Goal: Information Seeking & Learning: Learn about a topic

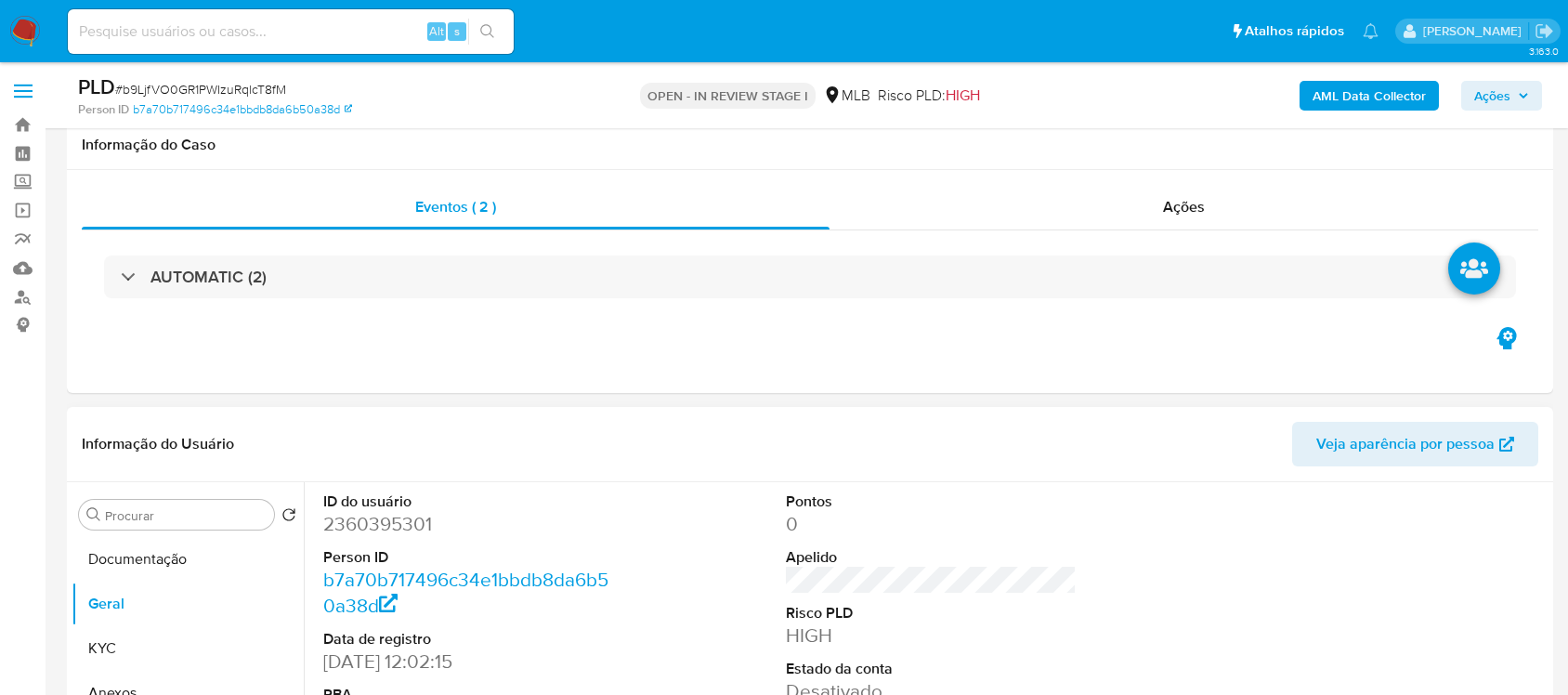
scroll to position [289, 0]
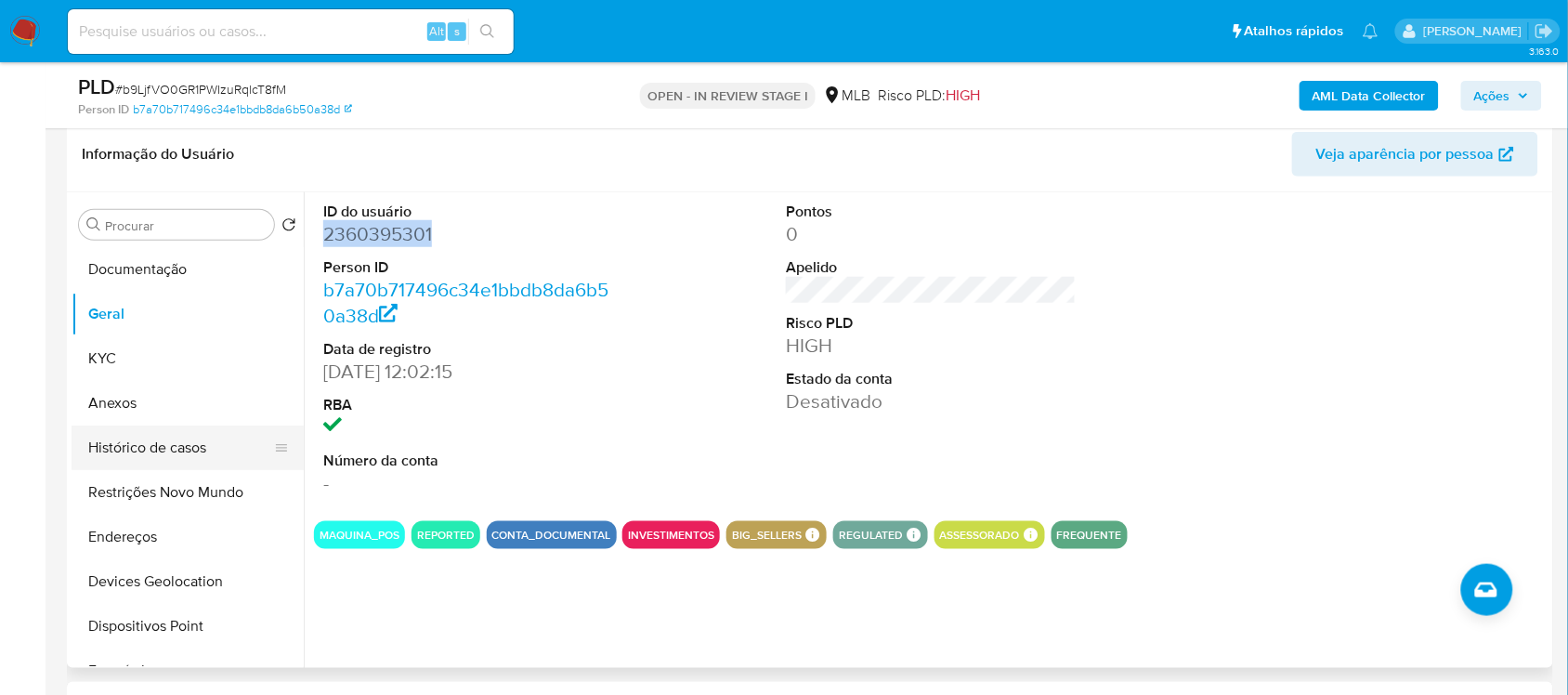
click at [159, 441] on button "Histórico de casos" at bounding box center [180, 447] width 218 height 45
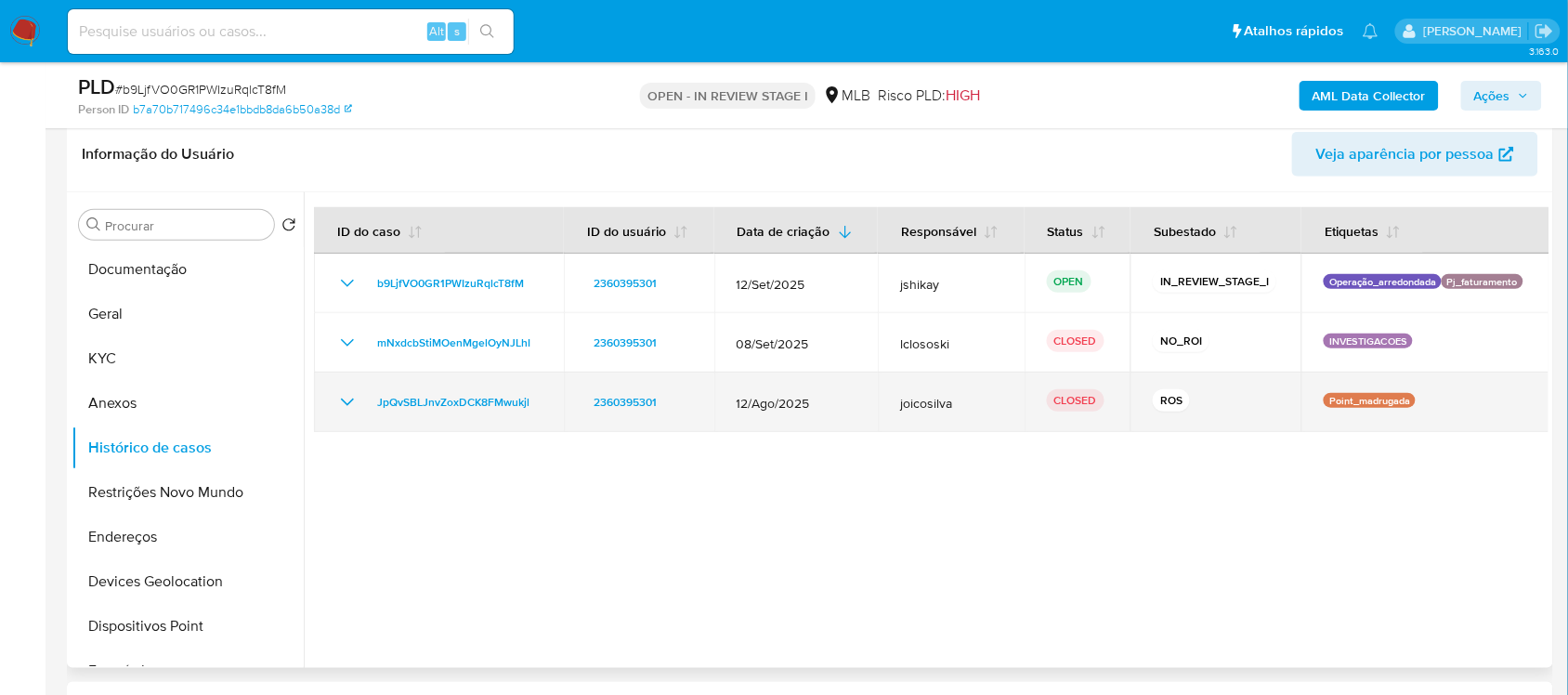
click at [341, 395] on icon "Mostrar/Ocultar" at bounding box center [347, 401] width 22 height 22
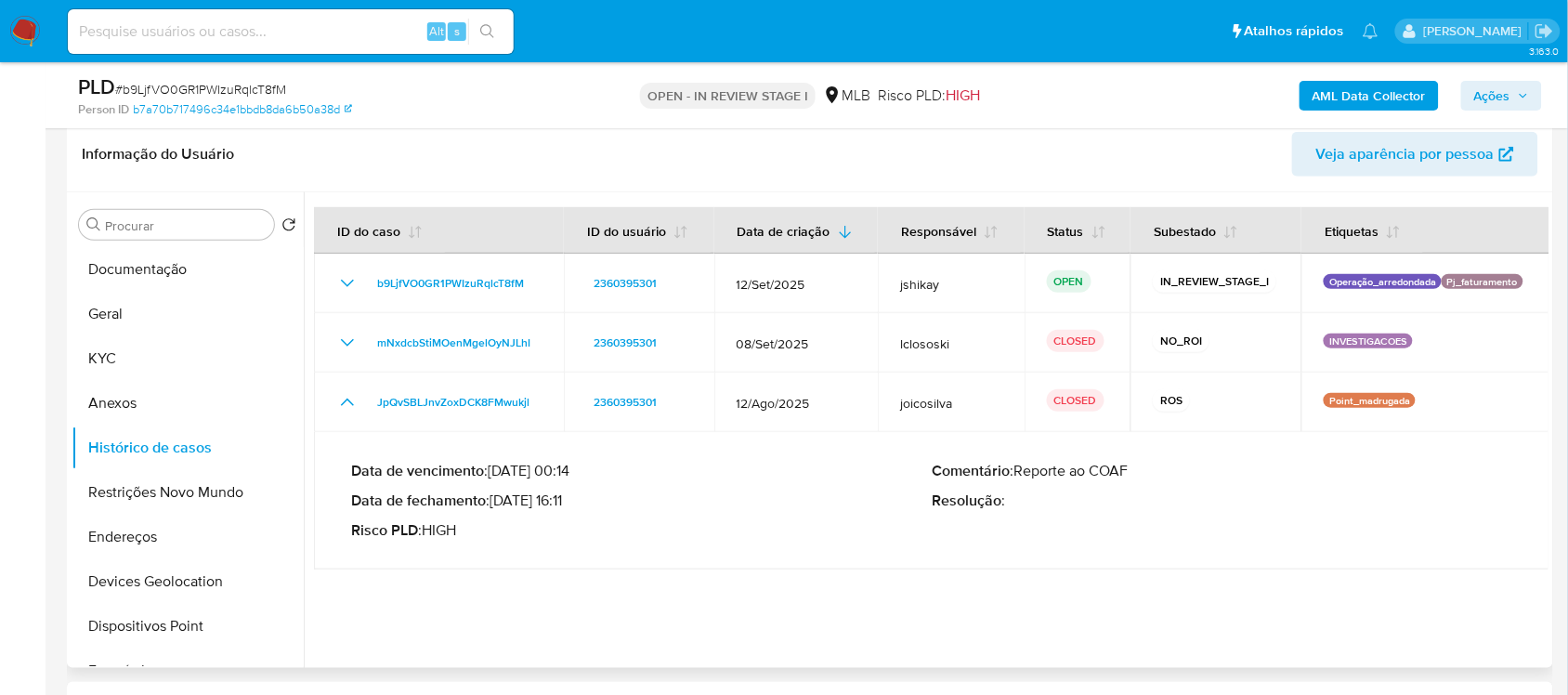
drag, startPoint x: 497, startPoint y: 501, endPoint x: 574, endPoint y: 498, distance: 77.1
click at [574, 499] on p "Data de fechamento : 19/09/2025 16:11" at bounding box center [642, 500] width 581 height 18
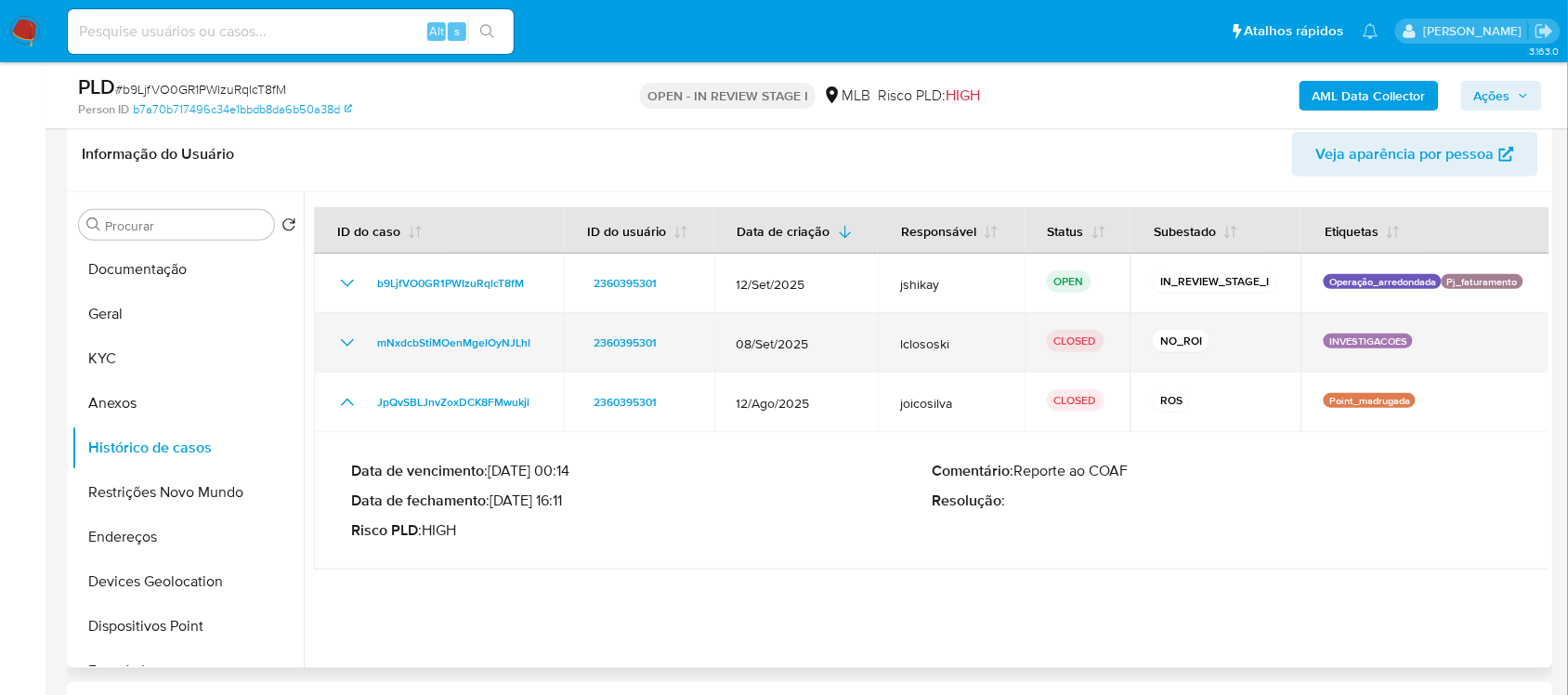
click at [357, 335] on icon "Mostrar/Ocultar" at bounding box center [347, 342] width 22 height 22
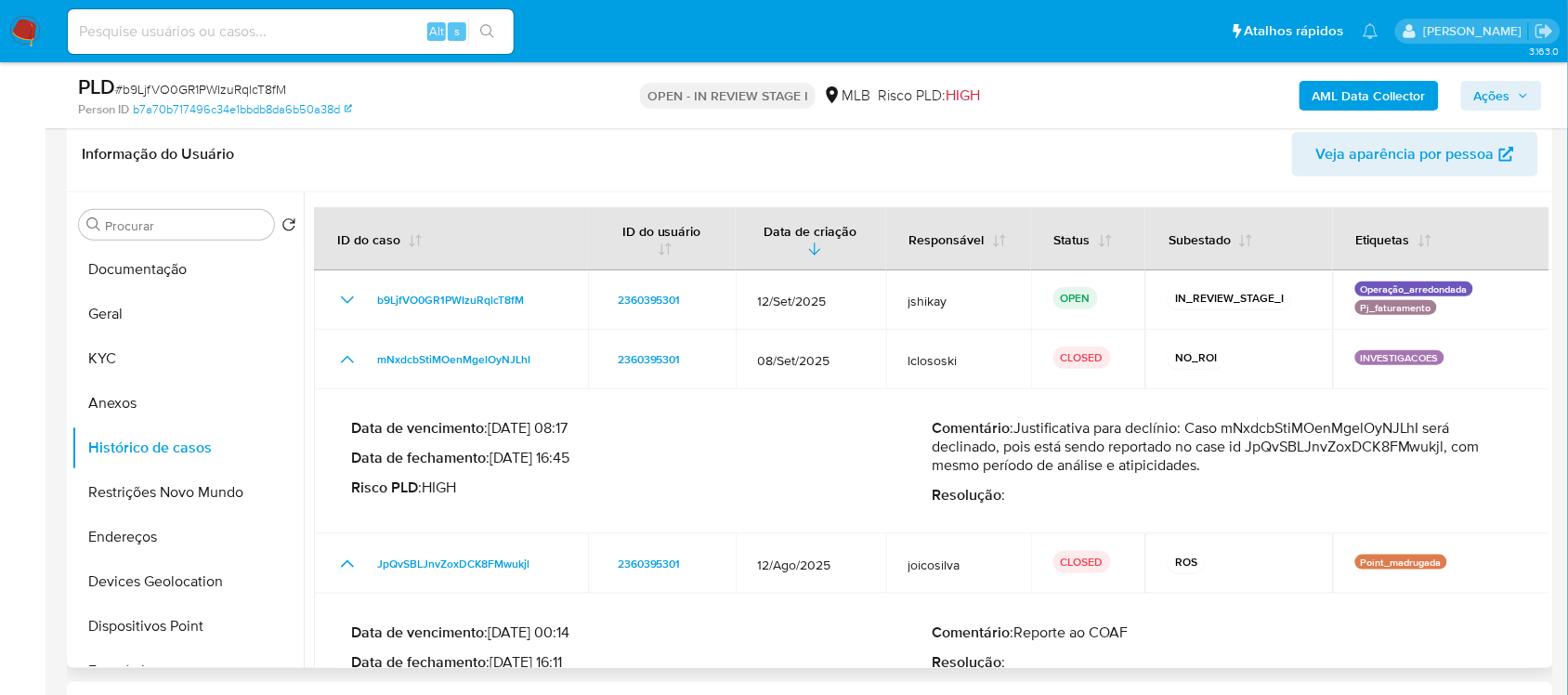
drag, startPoint x: 997, startPoint y: 439, endPoint x: 1373, endPoint y: 481, distance: 378.3
click at [1421, 472] on p "Comentário : Justificativa para declínio: Caso mNxdcbStiMOenMgelOyNJLhI será de…" at bounding box center [1222, 447] width 581 height 55
click at [1210, 457] on p "Comentário : Justificativa para declínio: Caso mNxdcbStiMOenMgelOyNJLhI será de…" at bounding box center [1222, 447] width 581 height 55
drag, startPoint x: 1212, startPoint y: 462, endPoint x: 1015, endPoint y: 423, distance: 200.8
click at [1015, 423] on p "Comentário : Justificativa para declínio: Caso mNxdcbStiMOenMgelOyNJLhI será de…" at bounding box center [1222, 447] width 581 height 55
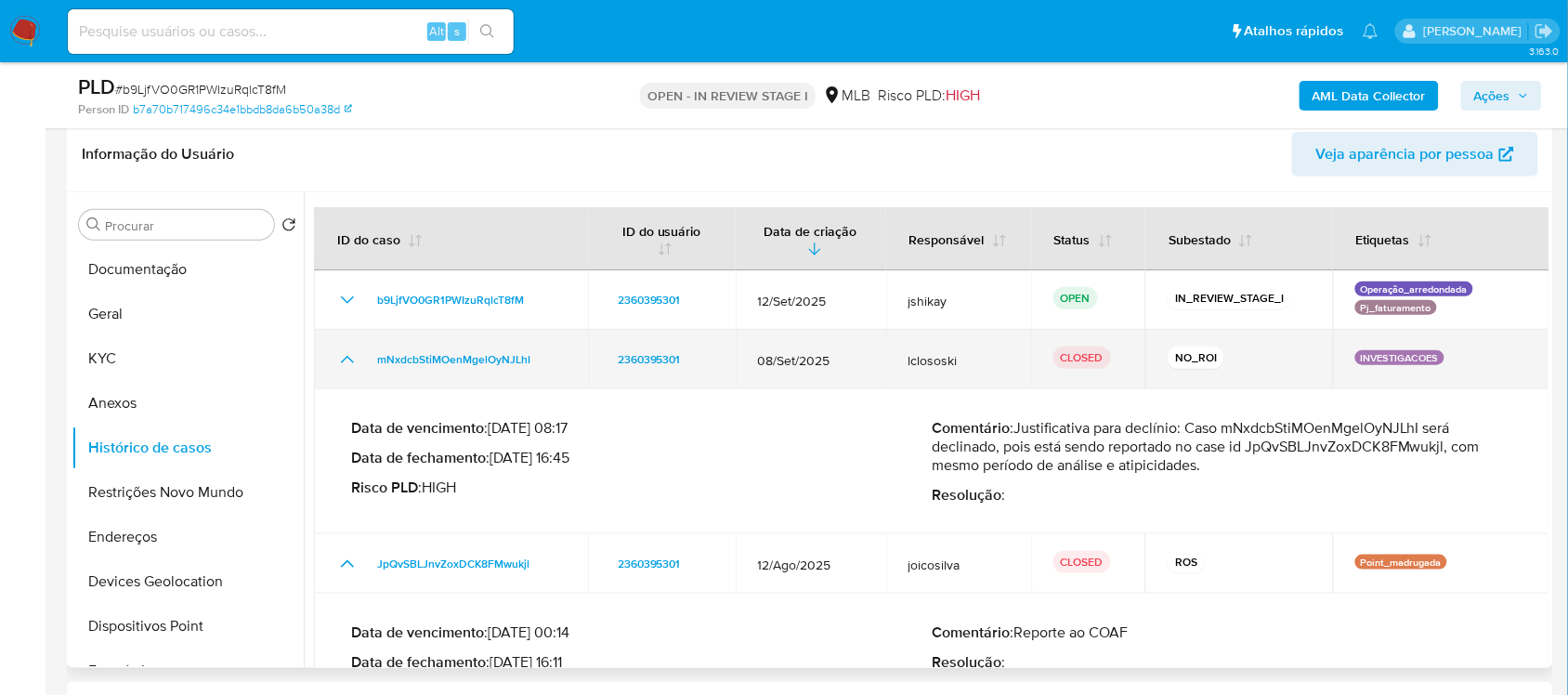
click at [336, 364] on icon "Mostrar/Ocultar" at bounding box center [347, 359] width 22 height 22
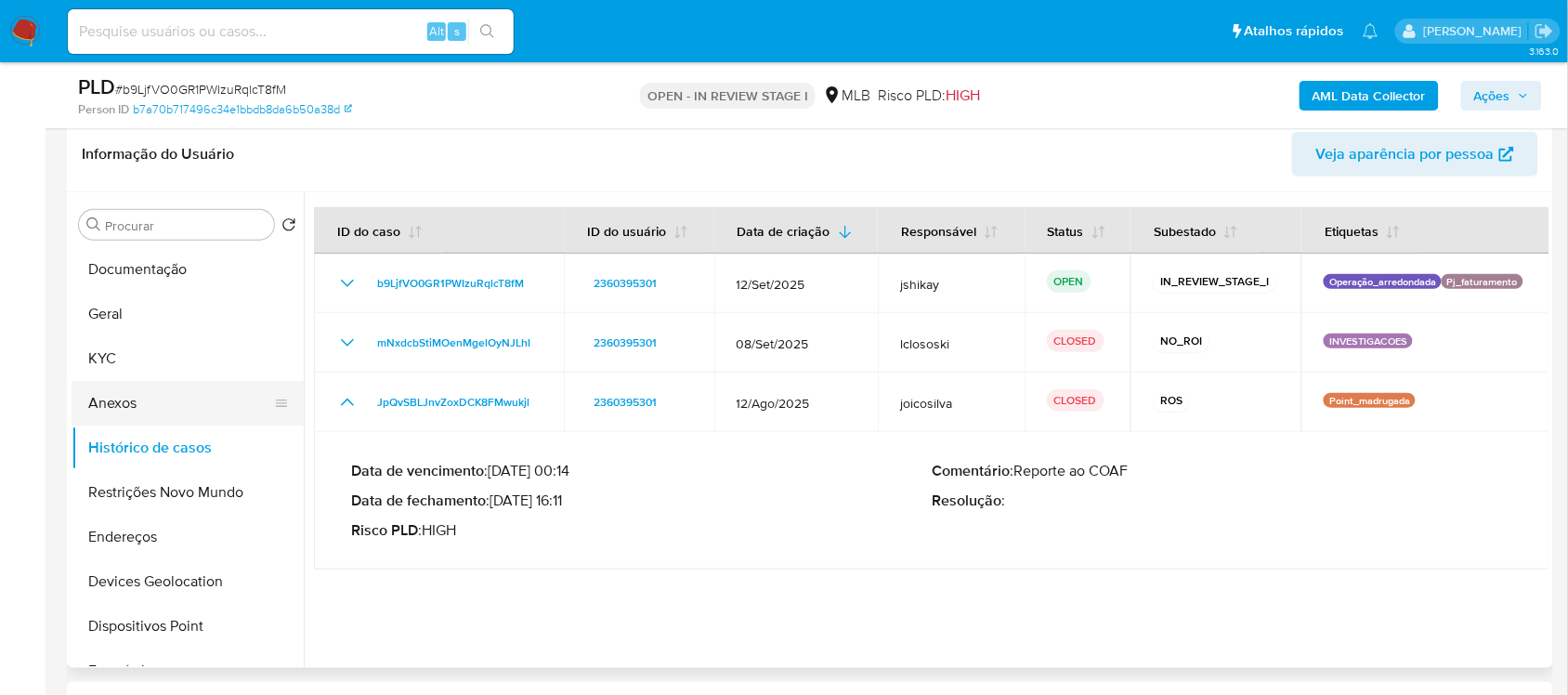
click at [182, 406] on button "Anexos" at bounding box center [180, 403] width 218 height 45
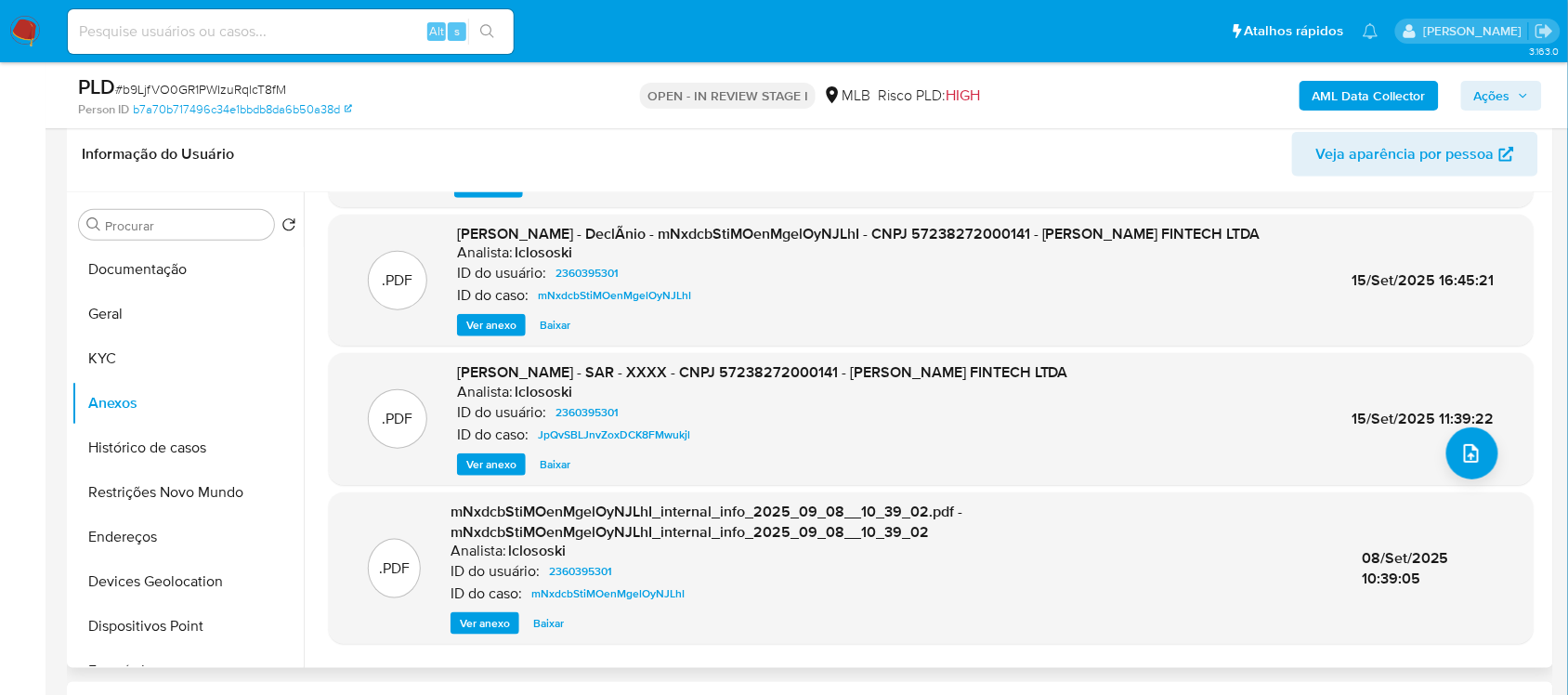
scroll to position [175, 0]
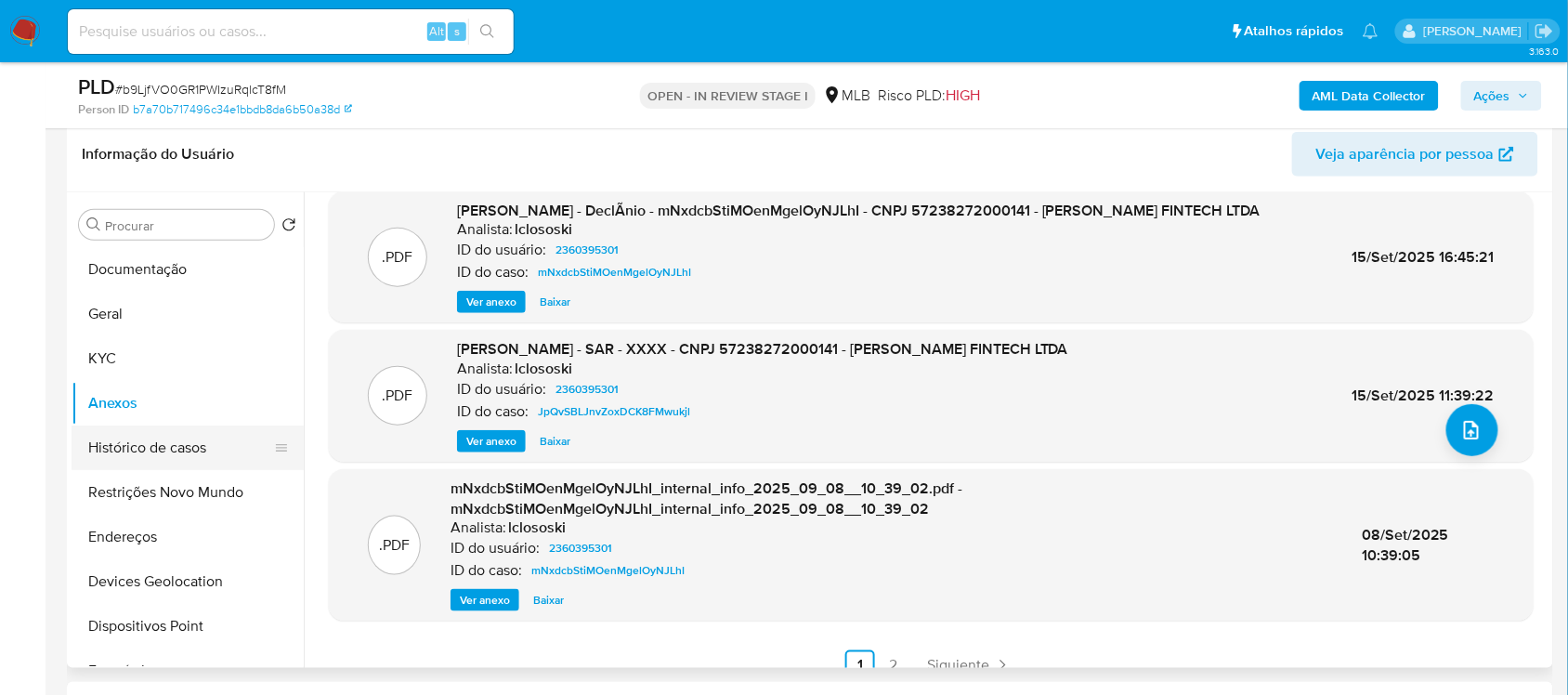
click at [182, 438] on button "Histórico de casos" at bounding box center [180, 447] width 218 height 45
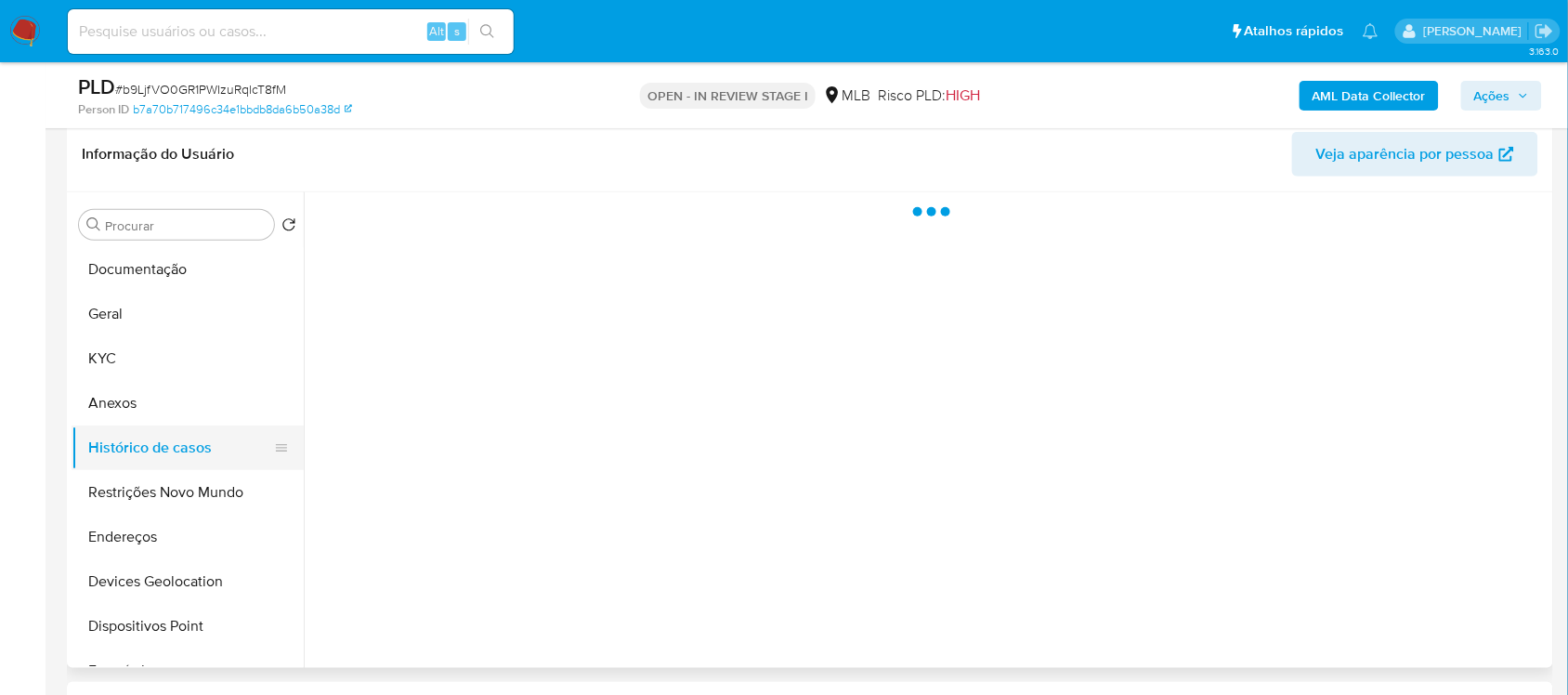
scroll to position [0, 0]
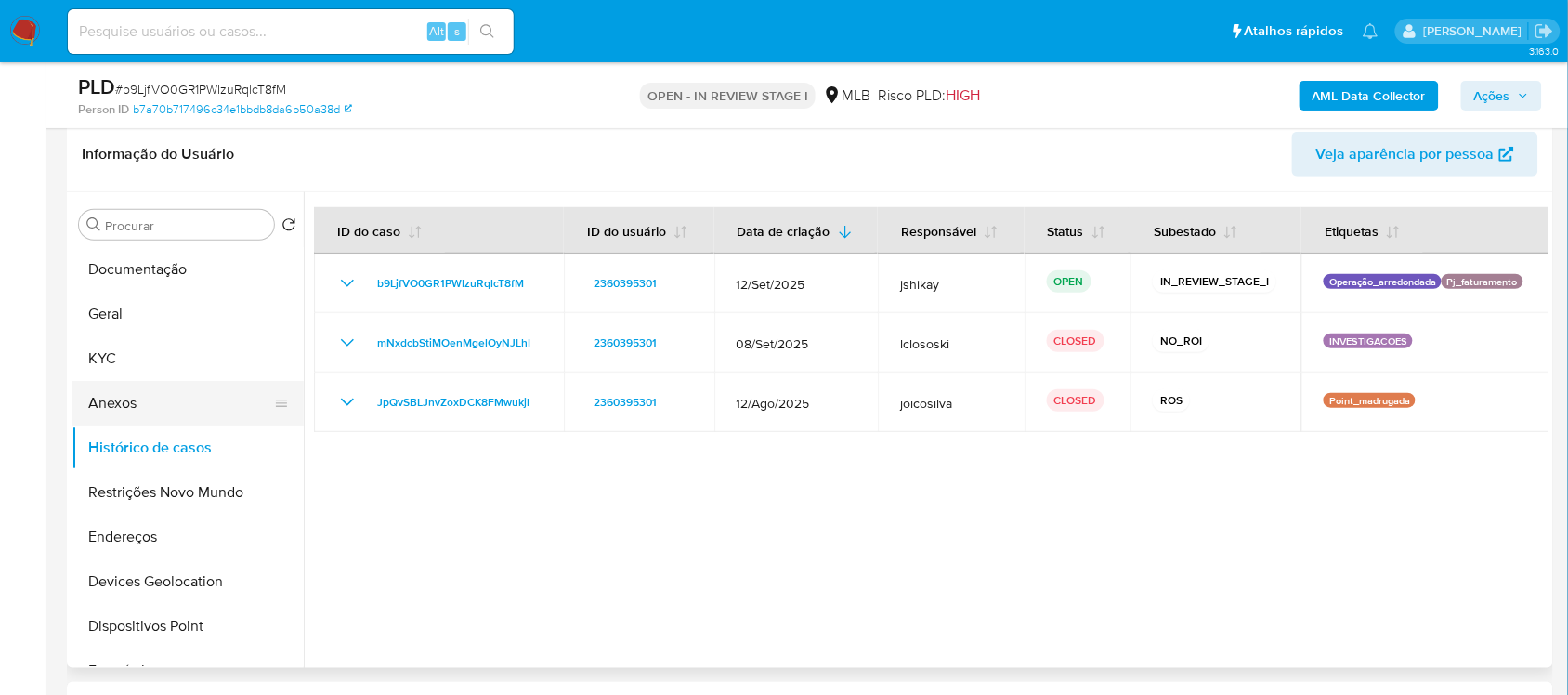
drag, startPoint x: 172, startPoint y: 357, endPoint x: 169, endPoint y: 401, distance: 44.1
click at [169, 401] on ul "Documentação Geral KYC Anexos Histórico de casos Restrições Novo Mundo Endereço…" at bounding box center [187, 456] width 232 height 419
click at [169, 401] on button "Anexos" at bounding box center [180, 403] width 218 height 45
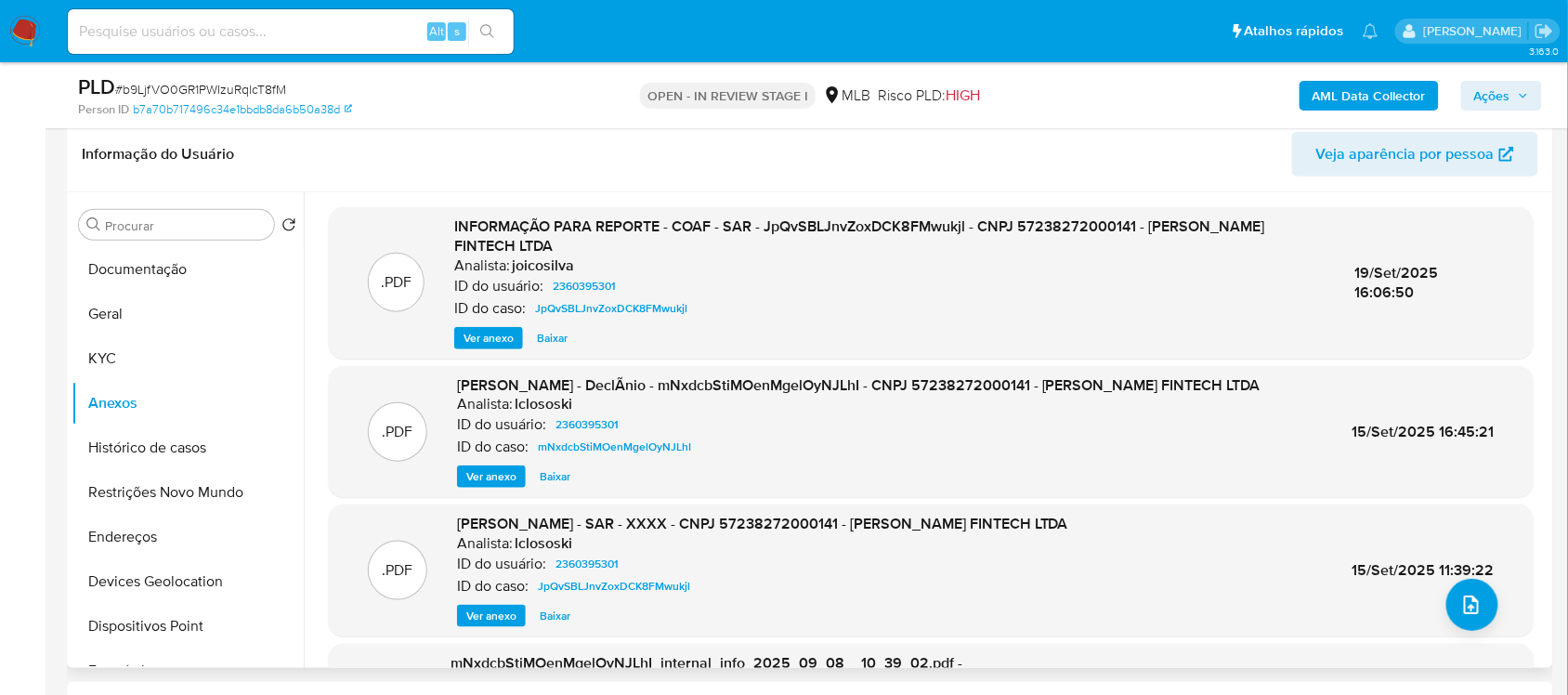
click at [488, 467] on span "Ver anexo" at bounding box center [491, 475] width 51 height 18
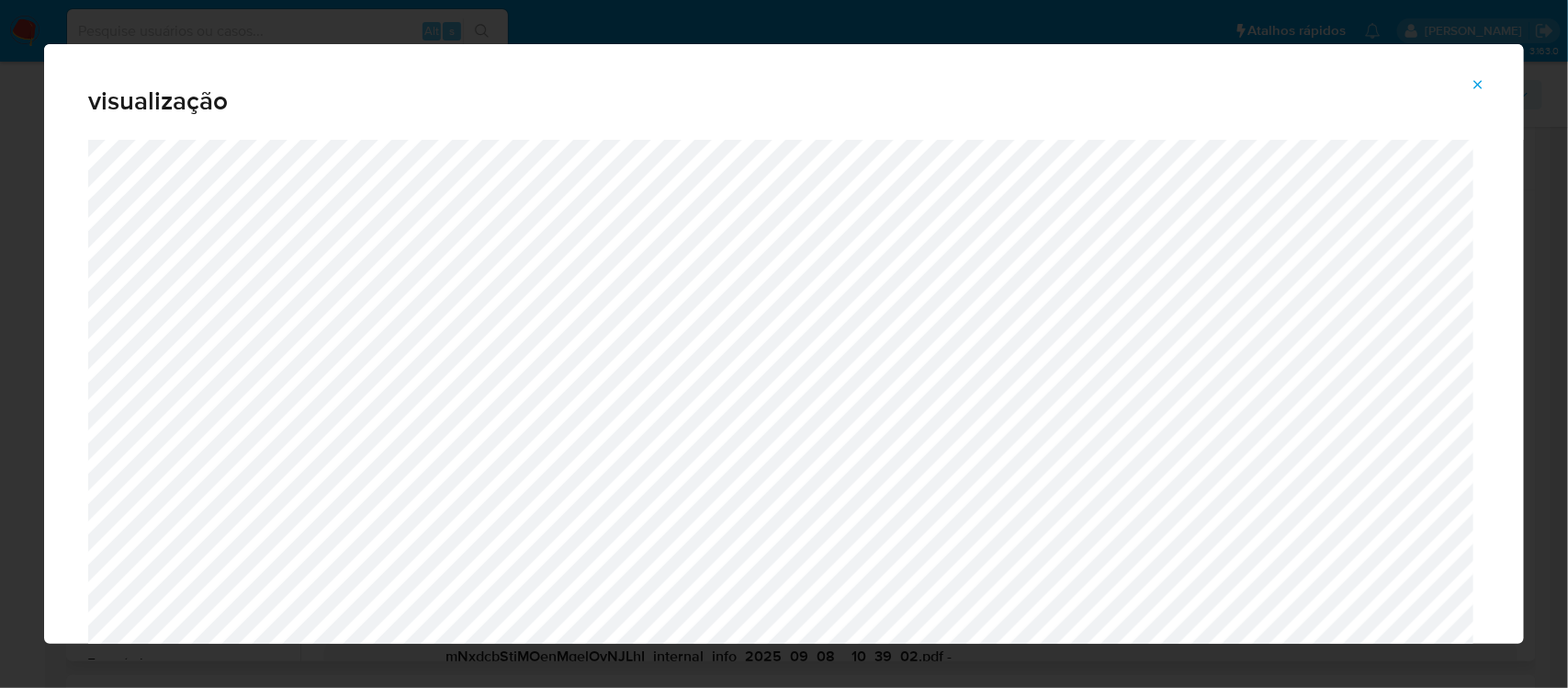
click at [1490, 87] on button "Attachment preview" at bounding box center [1478, 84] width 41 height 29
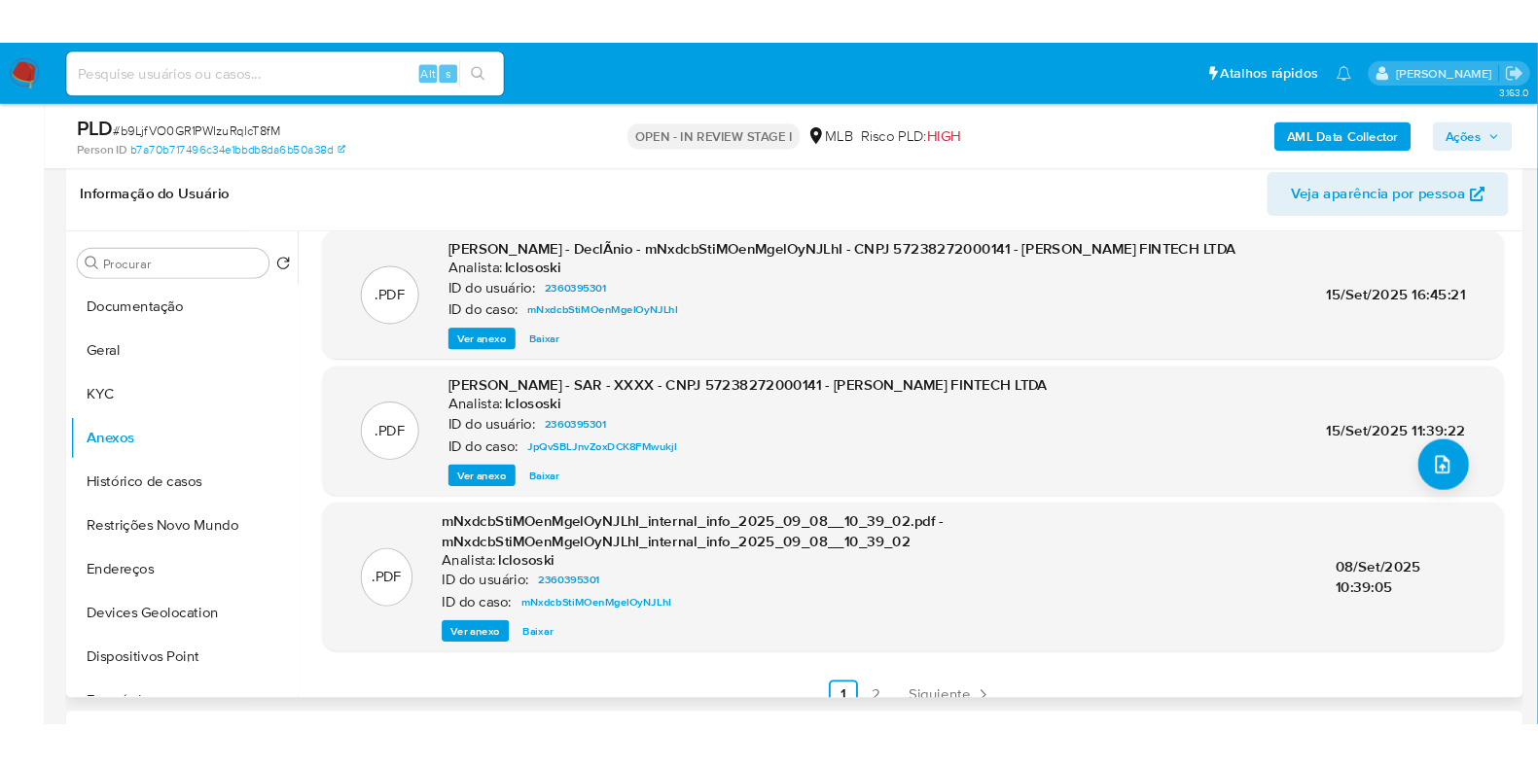
scroll to position [204, 0]
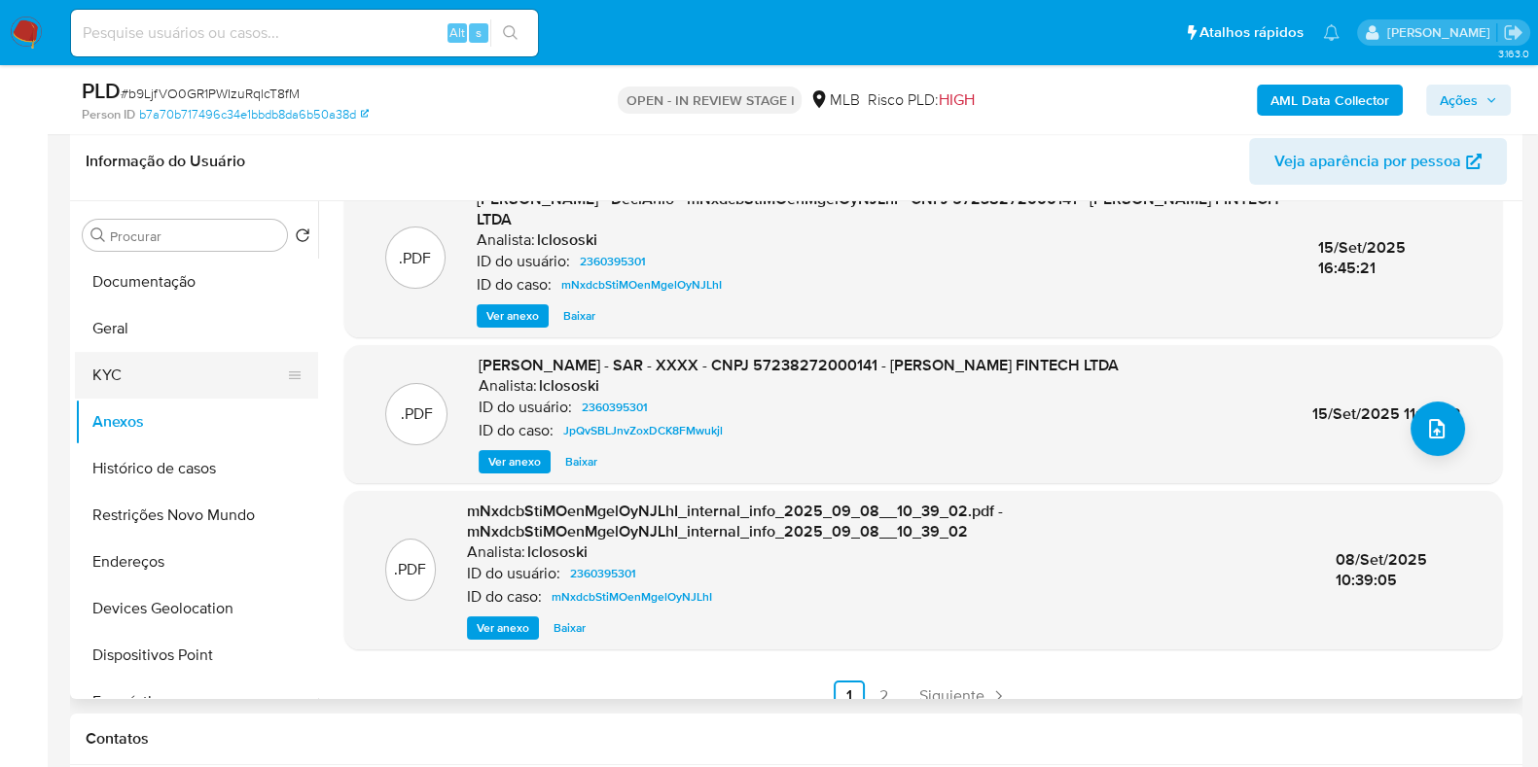
click at [138, 376] on button "KYC" at bounding box center [189, 375] width 228 height 47
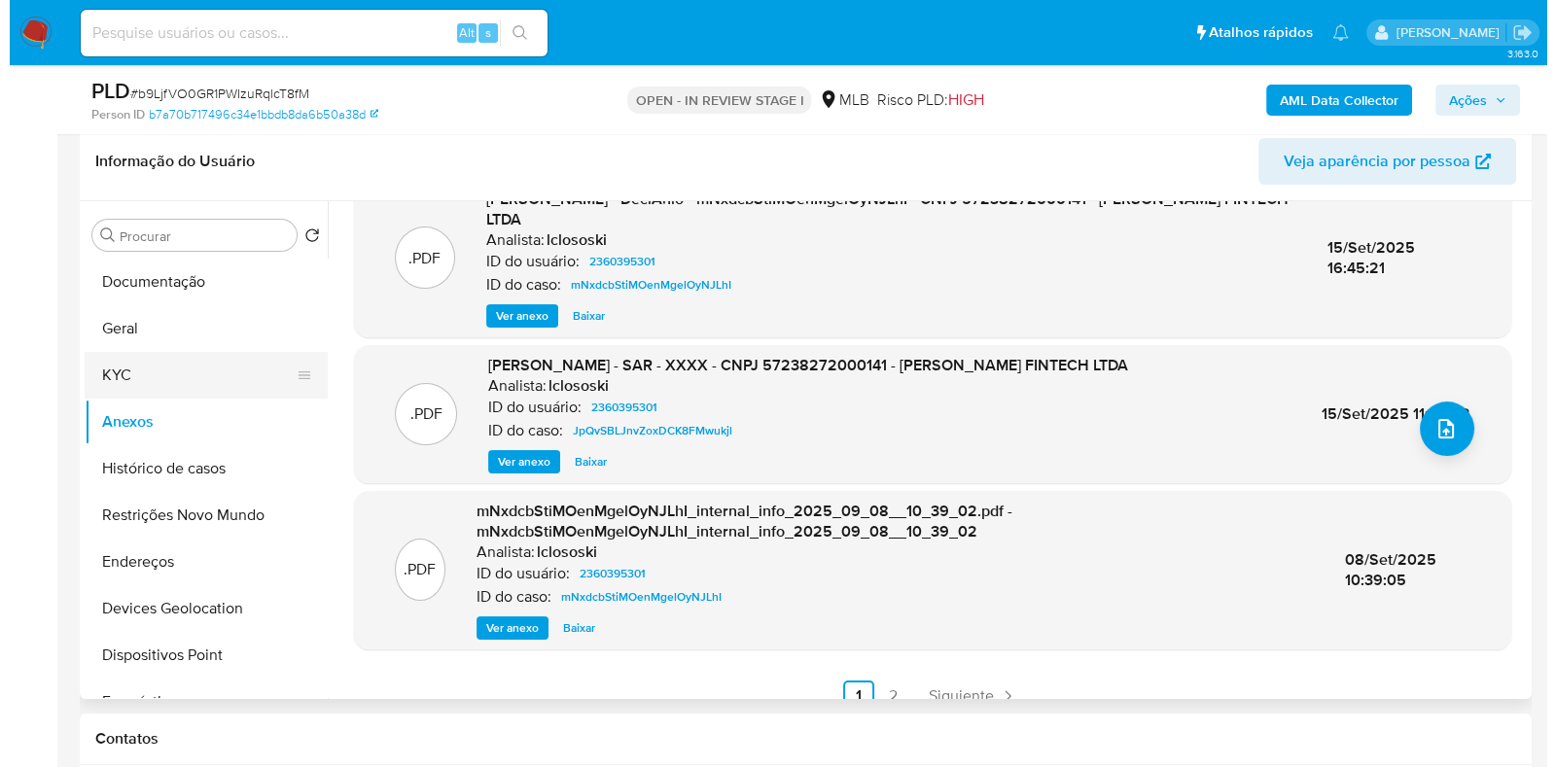
scroll to position [0, 0]
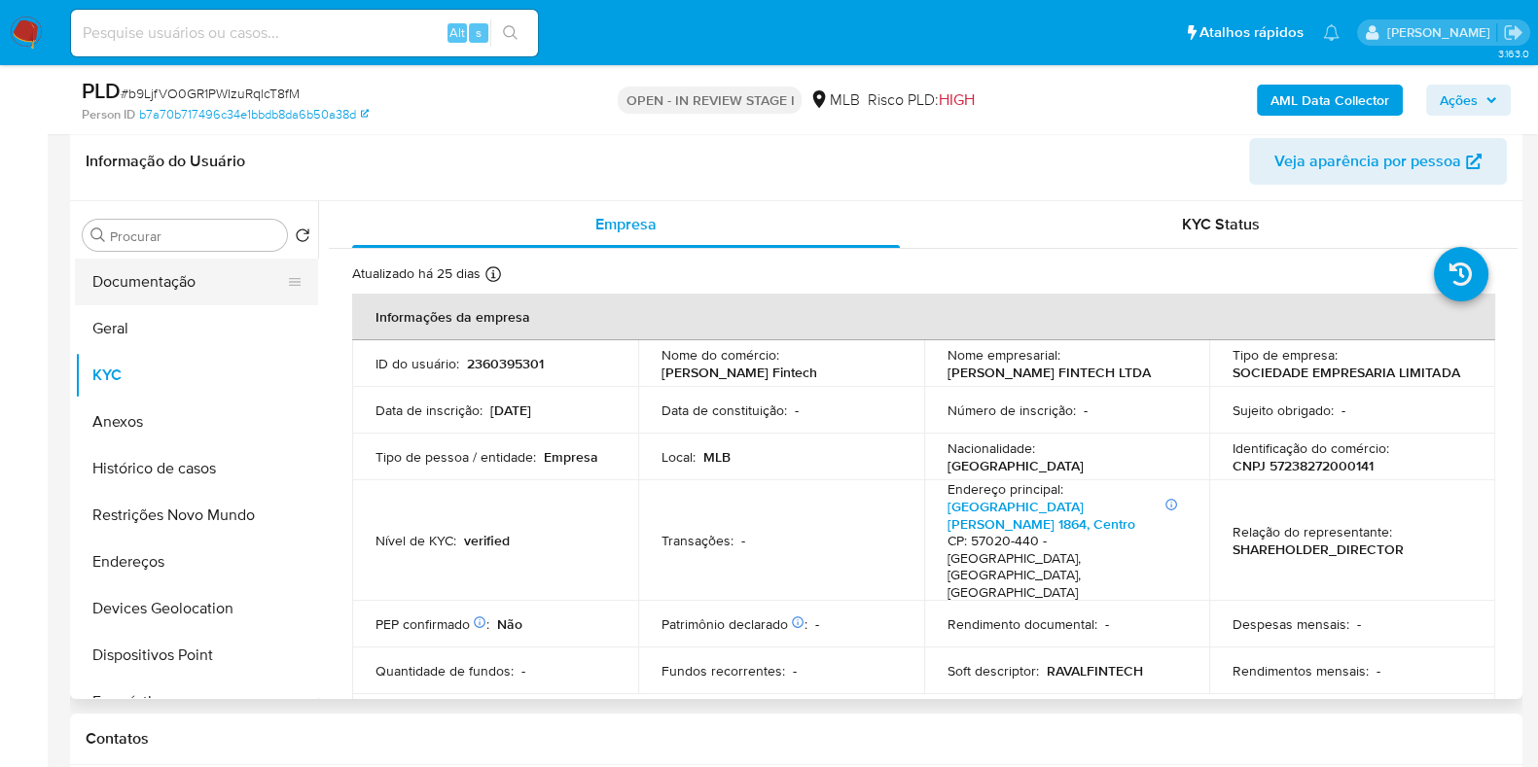
click at [177, 275] on button "Documentação" at bounding box center [189, 282] width 228 height 47
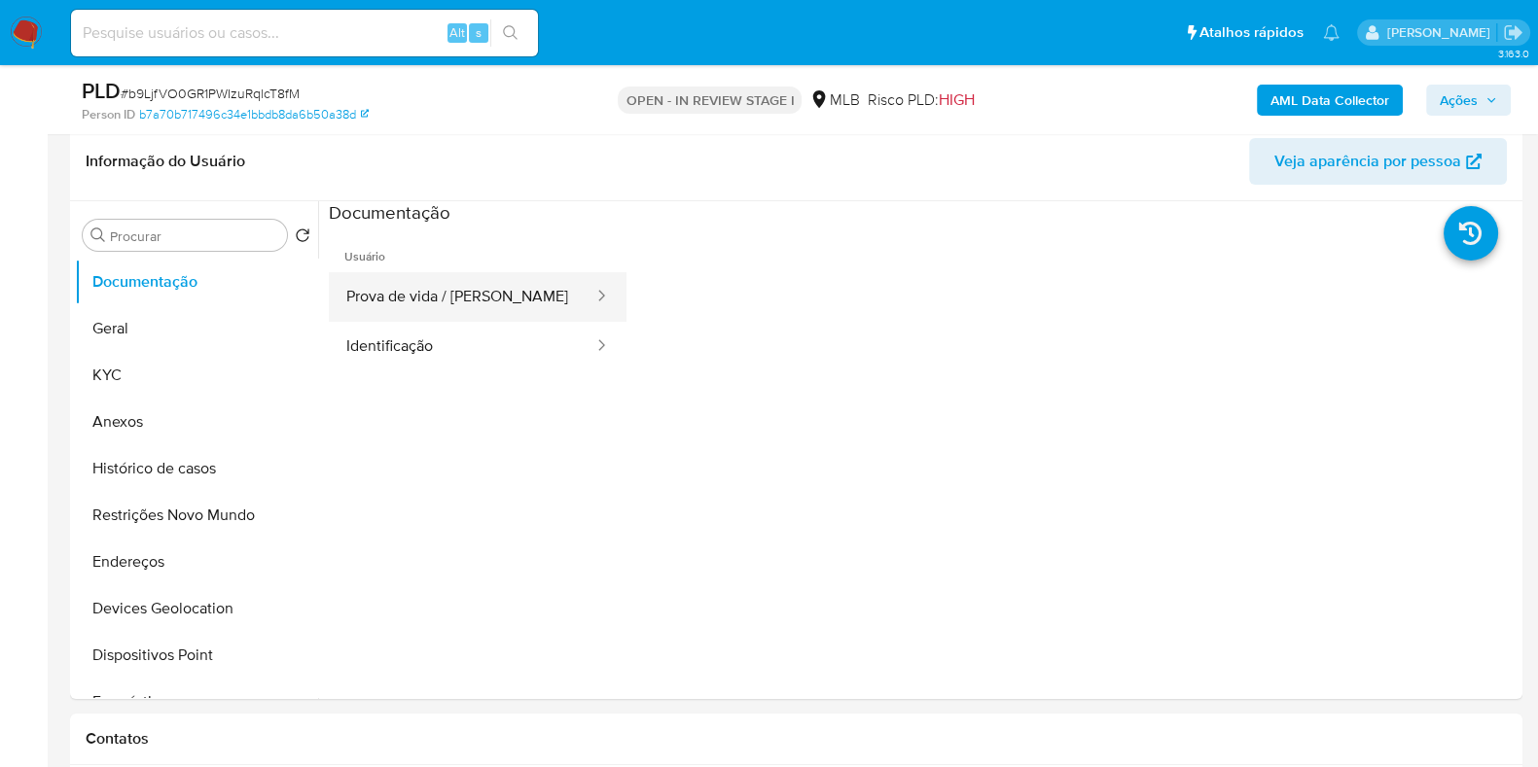
click at [470, 298] on button "Prova de vida / Selfie" at bounding box center [462, 297] width 267 height 50
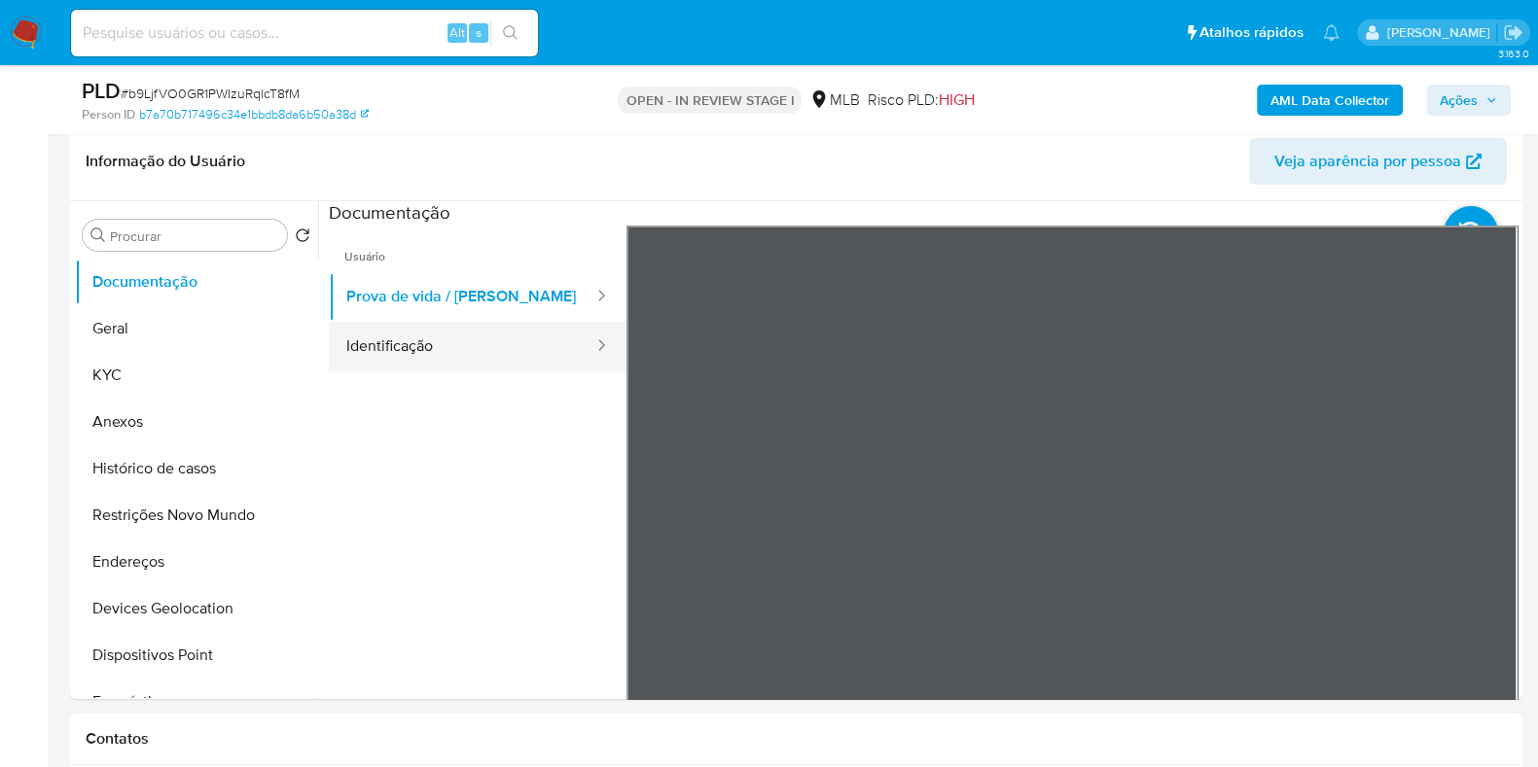
click at [492, 357] on button "Identificação" at bounding box center [462, 347] width 267 height 50
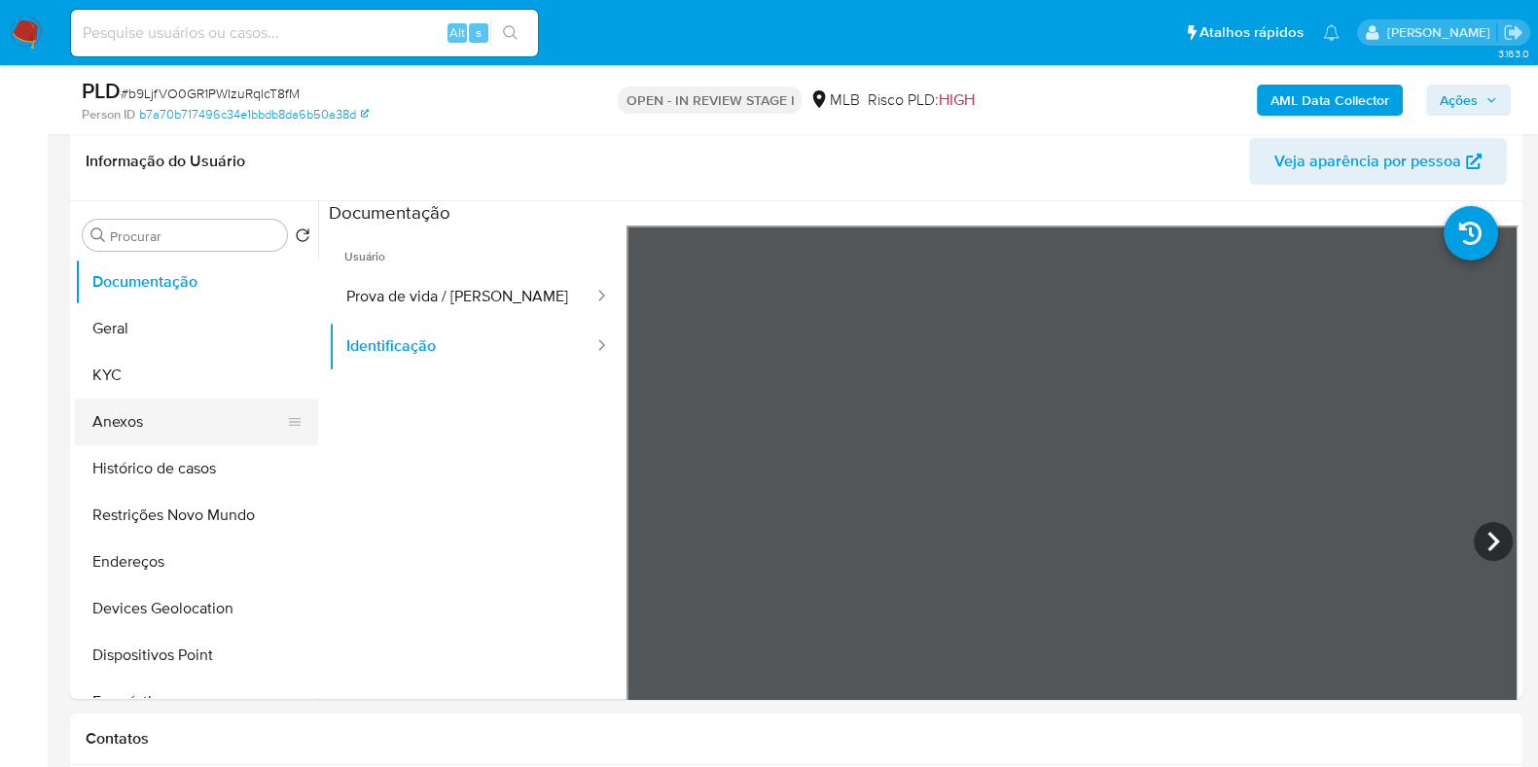
drag, startPoint x: 151, startPoint y: 376, endPoint x: 158, endPoint y: 410, distance: 34.7
click at [158, 410] on ul "Documentação Geral KYC Anexos Histórico de casos Restrições Novo Mundo Endereço…" at bounding box center [196, 478] width 243 height 439
click at [158, 410] on button "Anexos" at bounding box center [189, 422] width 228 height 47
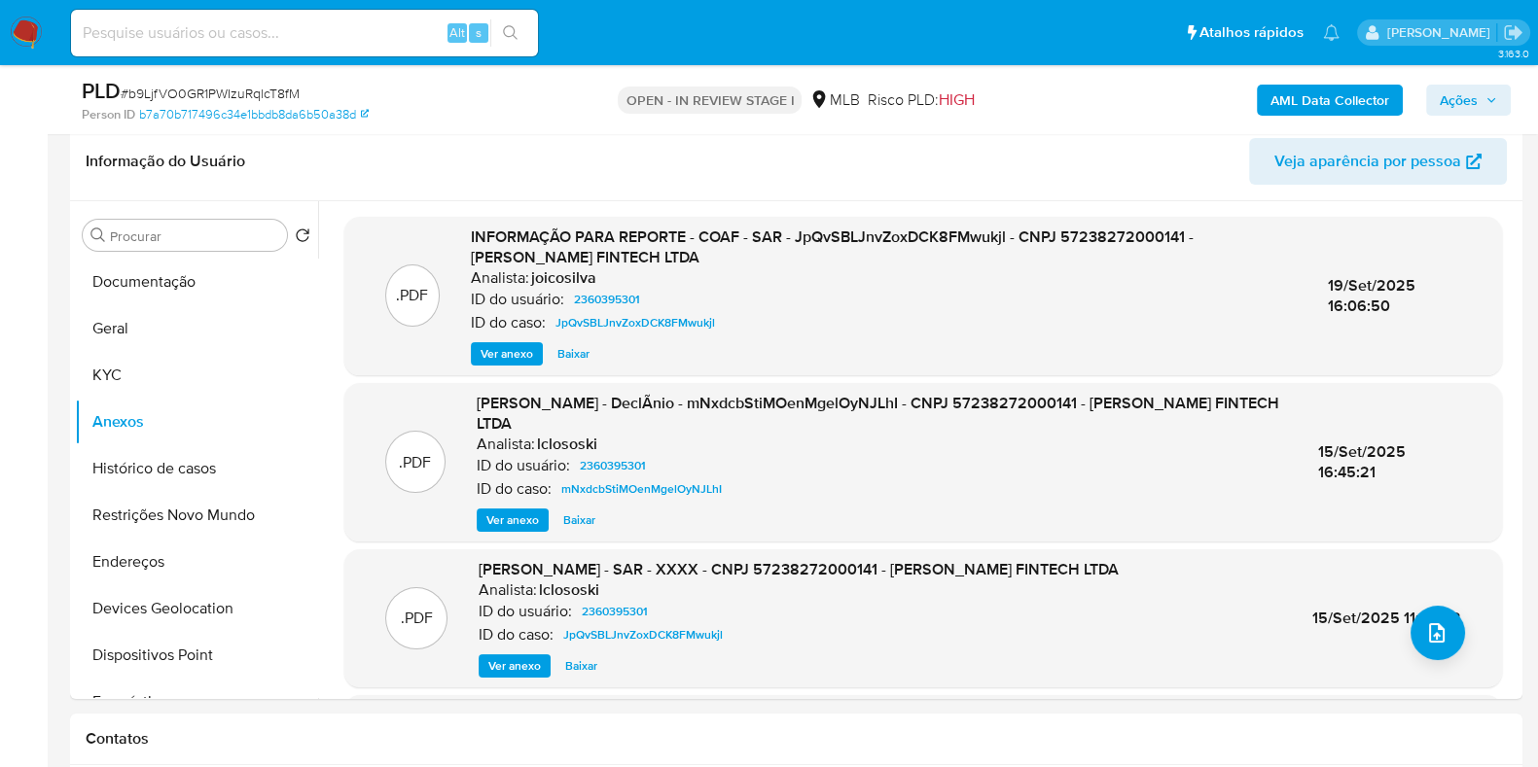
click at [516, 511] on span "Ver anexo" at bounding box center [512, 520] width 53 height 19
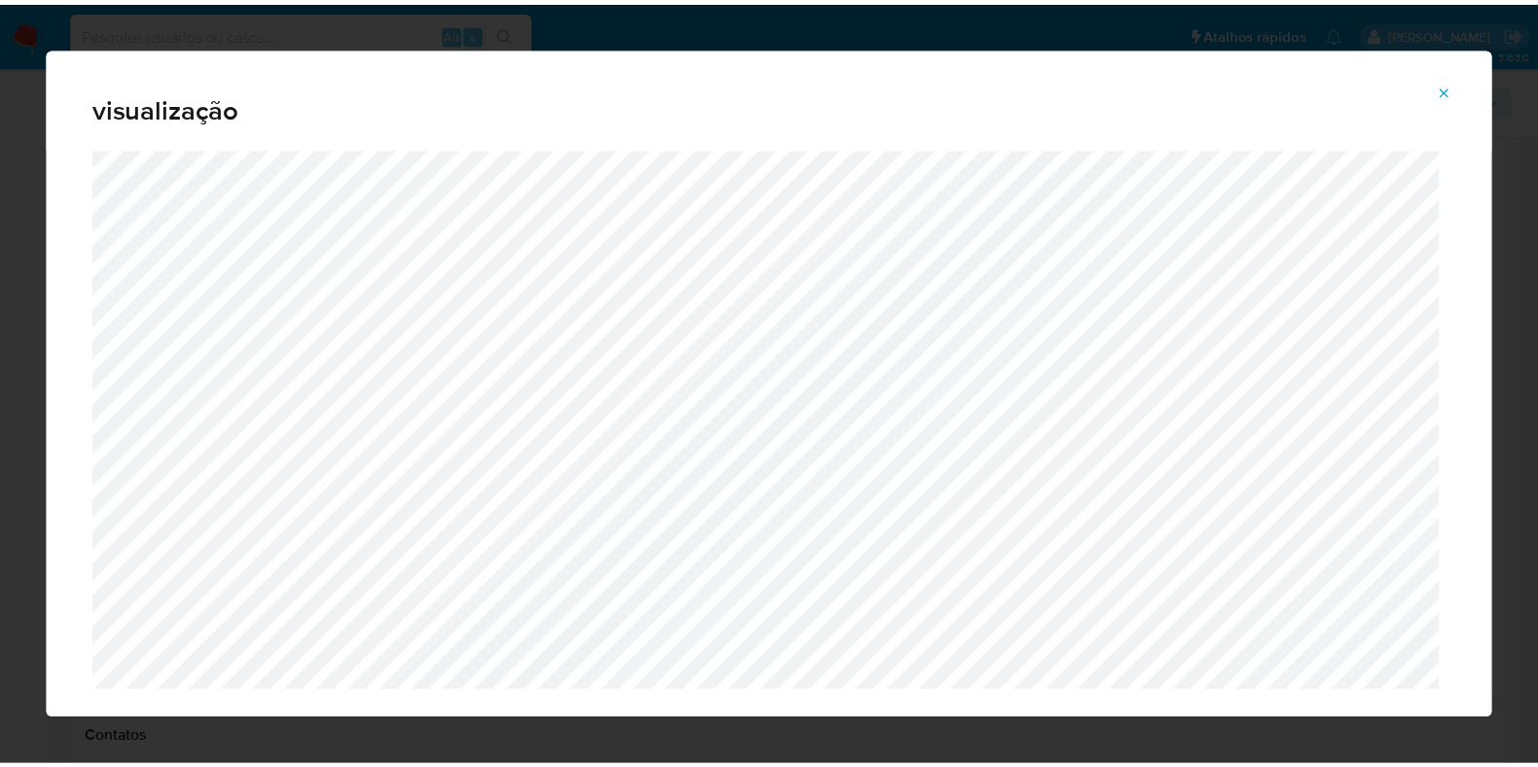
scroll to position [49, 0]
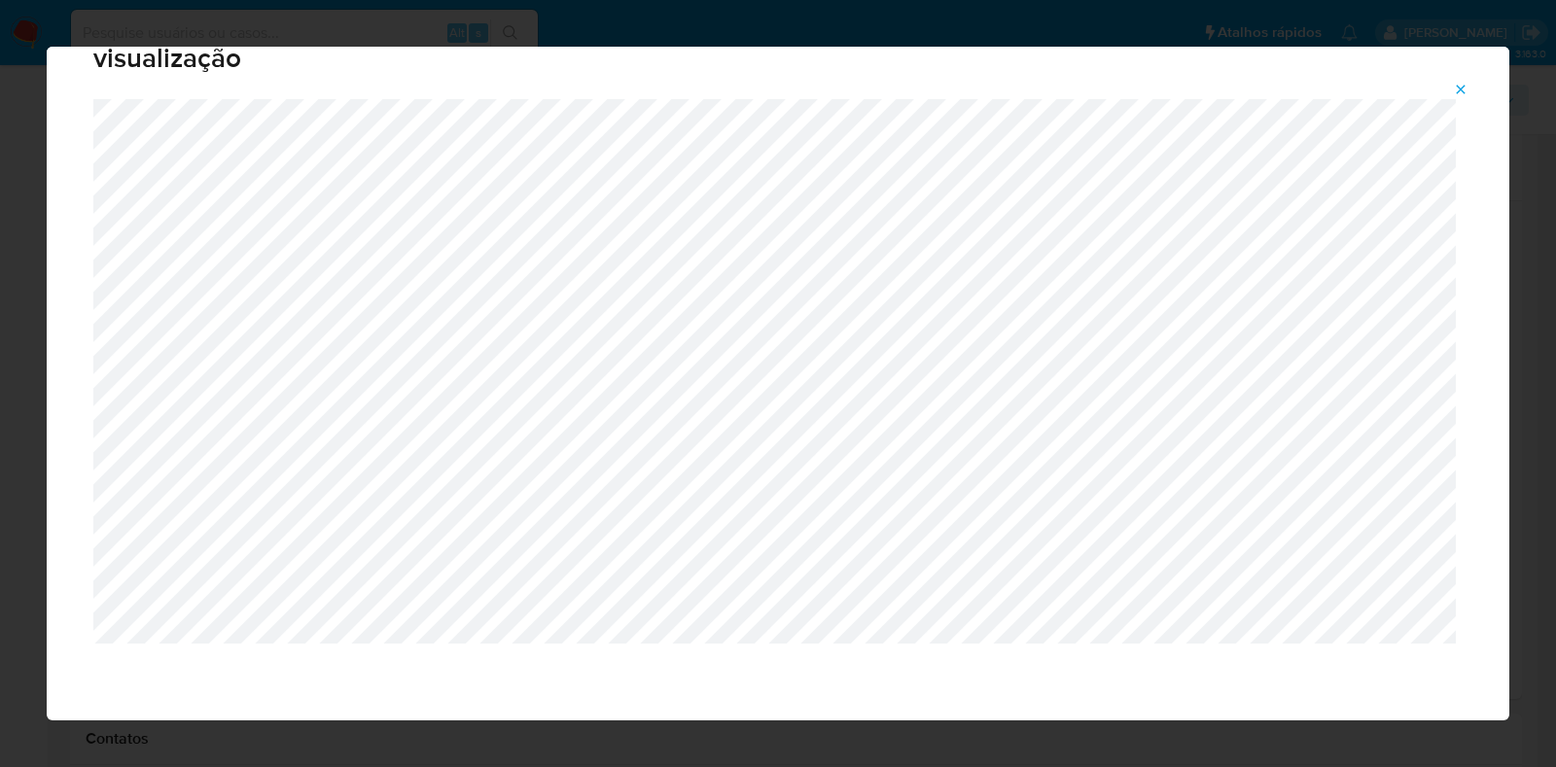
click at [540, 727] on div "visualização" at bounding box center [778, 383] width 1556 height 767
click at [1463, 94] on icon "Attachment preview" at bounding box center [1461, 90] width 16 height 16
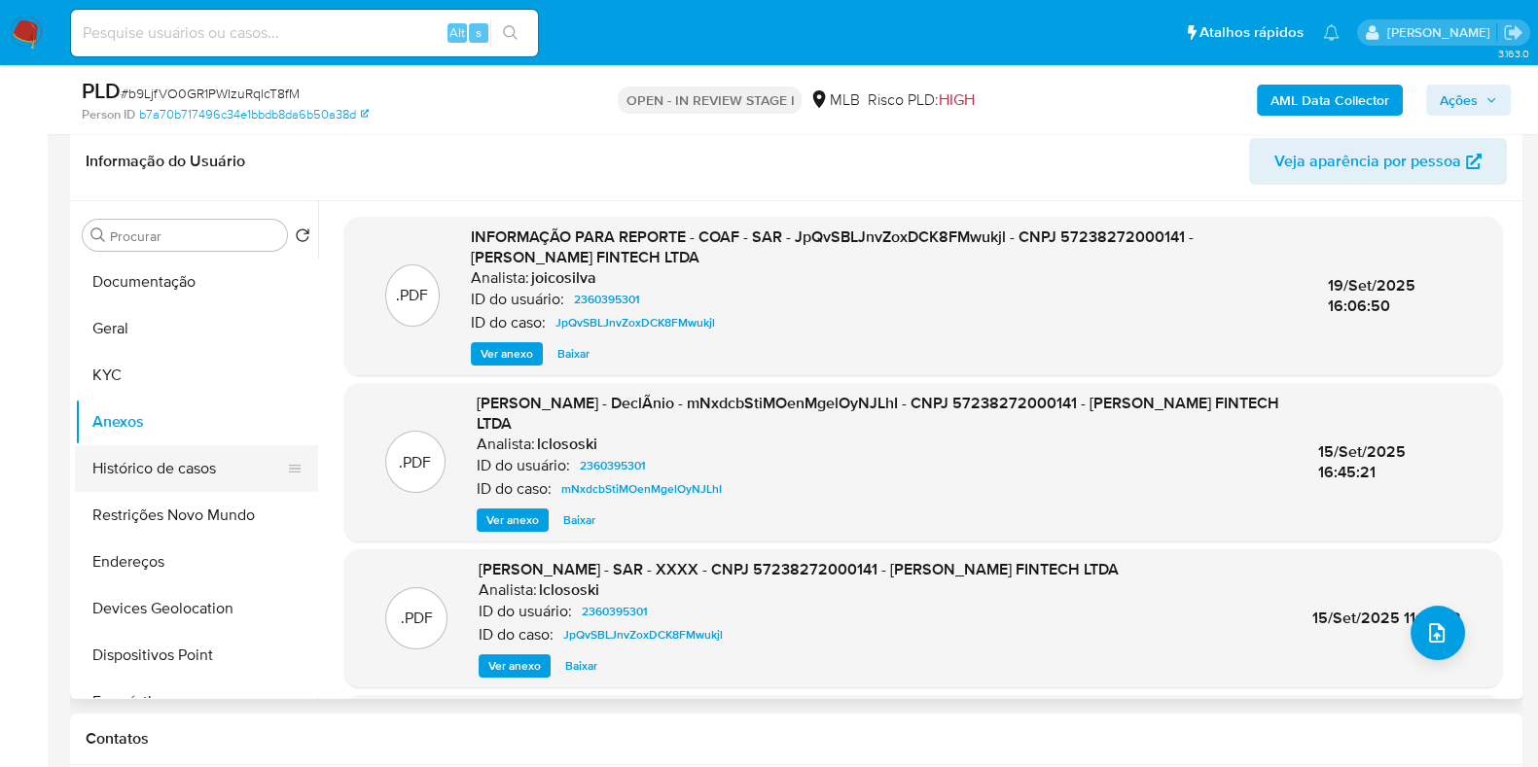
click at [225, 454] on button "Histórico de casos" at bounding box center [189, 468] width 228 height 47
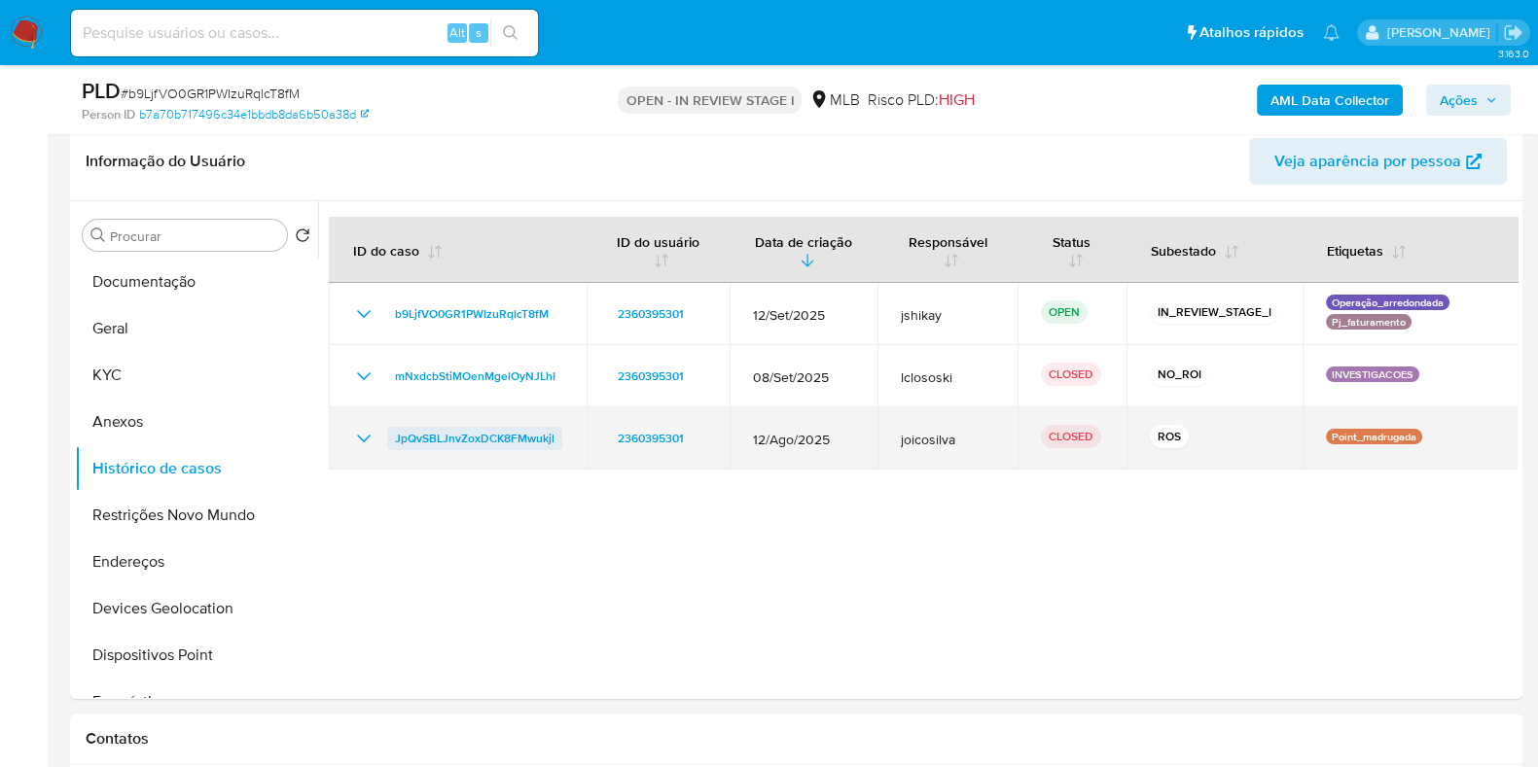
drag, startPoint x: 468, startPoint y: 440, endPoint x: 395, endPoint y: 441, distance: 73.0
click at [395, 441] on td "JpQvSBLJnvZoxDCK8FMwukjl" at bounding box center [458, 439] width 258 height 62
click at [369, 435] on icon "Mostrar/Ocultar" at bounding box center [364, 439] width 14 height 8
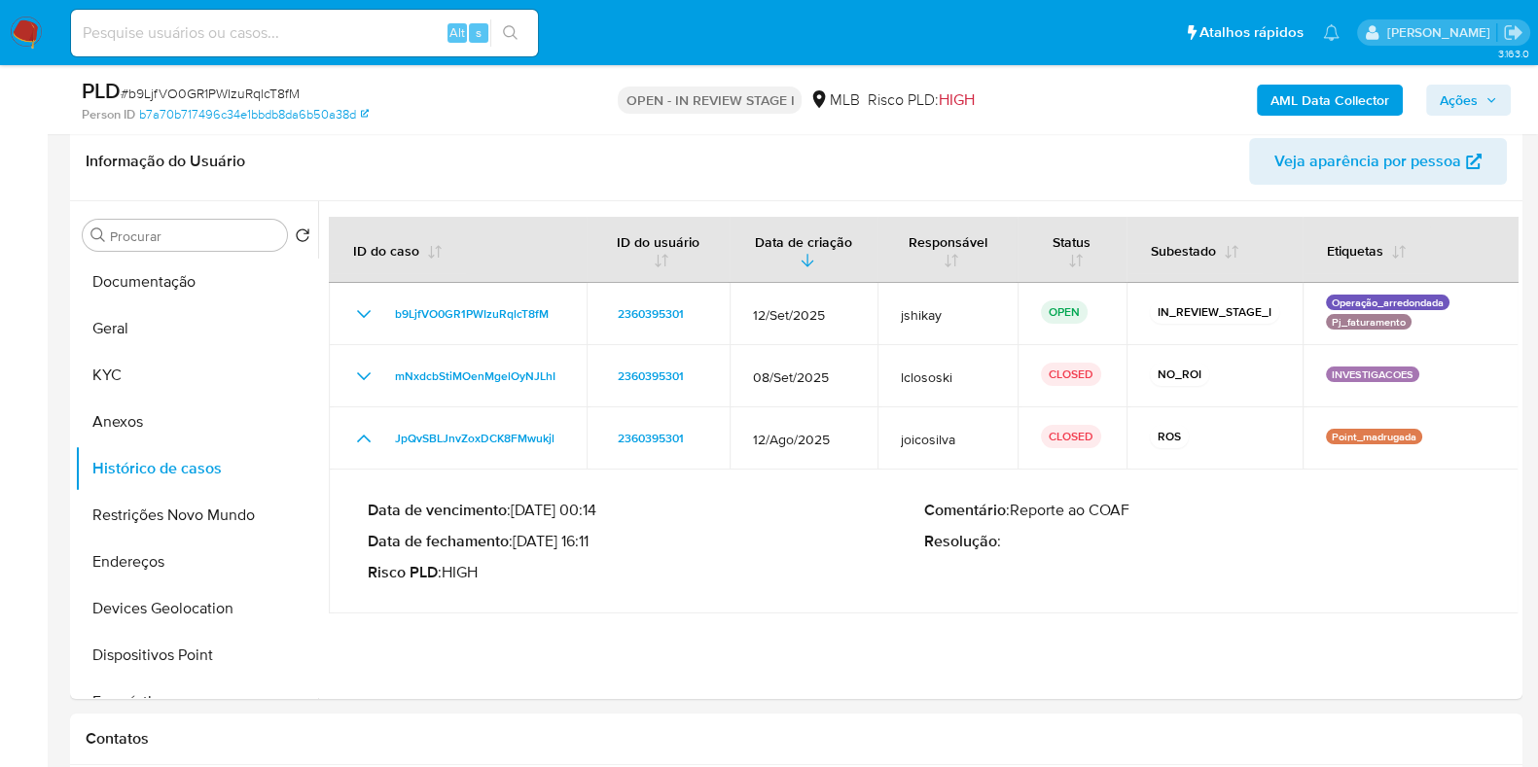
drag, startPoint x: 521, startPoint y: 539, endPoint x: 598, endPoint y: 544, distance: 77.0
click at [598, 544] on p "Data de fechamento : 19/09/2025 16:11" at bounding box center [646, 541] width 556 height 19
click at [152, 527] on button "Restrições Novo Mundo" at bounding box center [189, 515] width 228 height 47
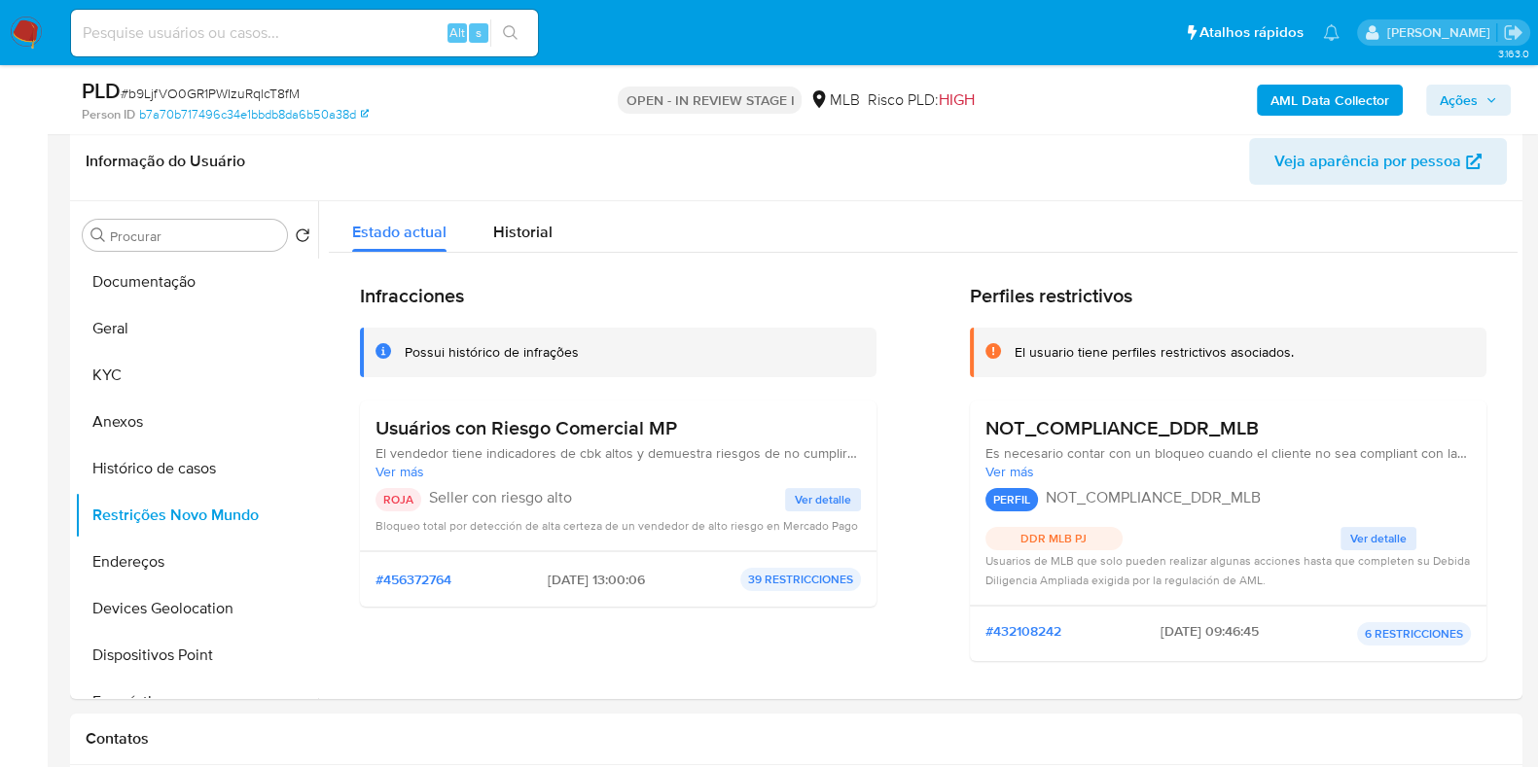
click at [816, 497] on span "Ver detalle" at bounding box center [823, 499] width 56 height 19
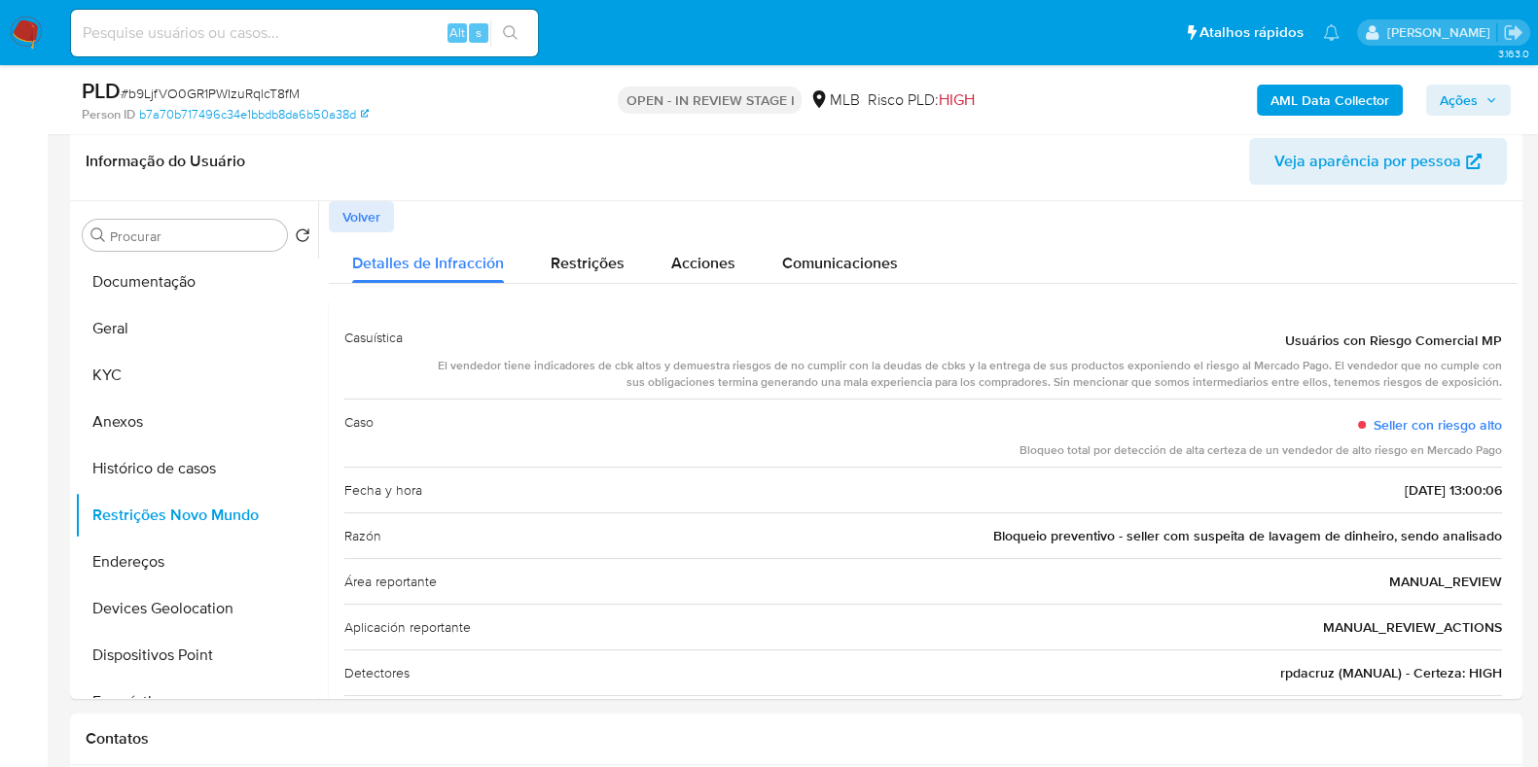
drag, startPoint x: 1276, startPoint y: 340, endPoint x: 1495, endPoint y: 338, distance: 218.9
click at [1495, 338] on div "Casuística Usuários con Riesgo Comercial MP El vendedor tiene indicadores de cb…" at bounding box center [923, 528] width 1189 height 456
click at [159, 318] on button "Geral" at bounding box center [189, 328] width 228 height 47
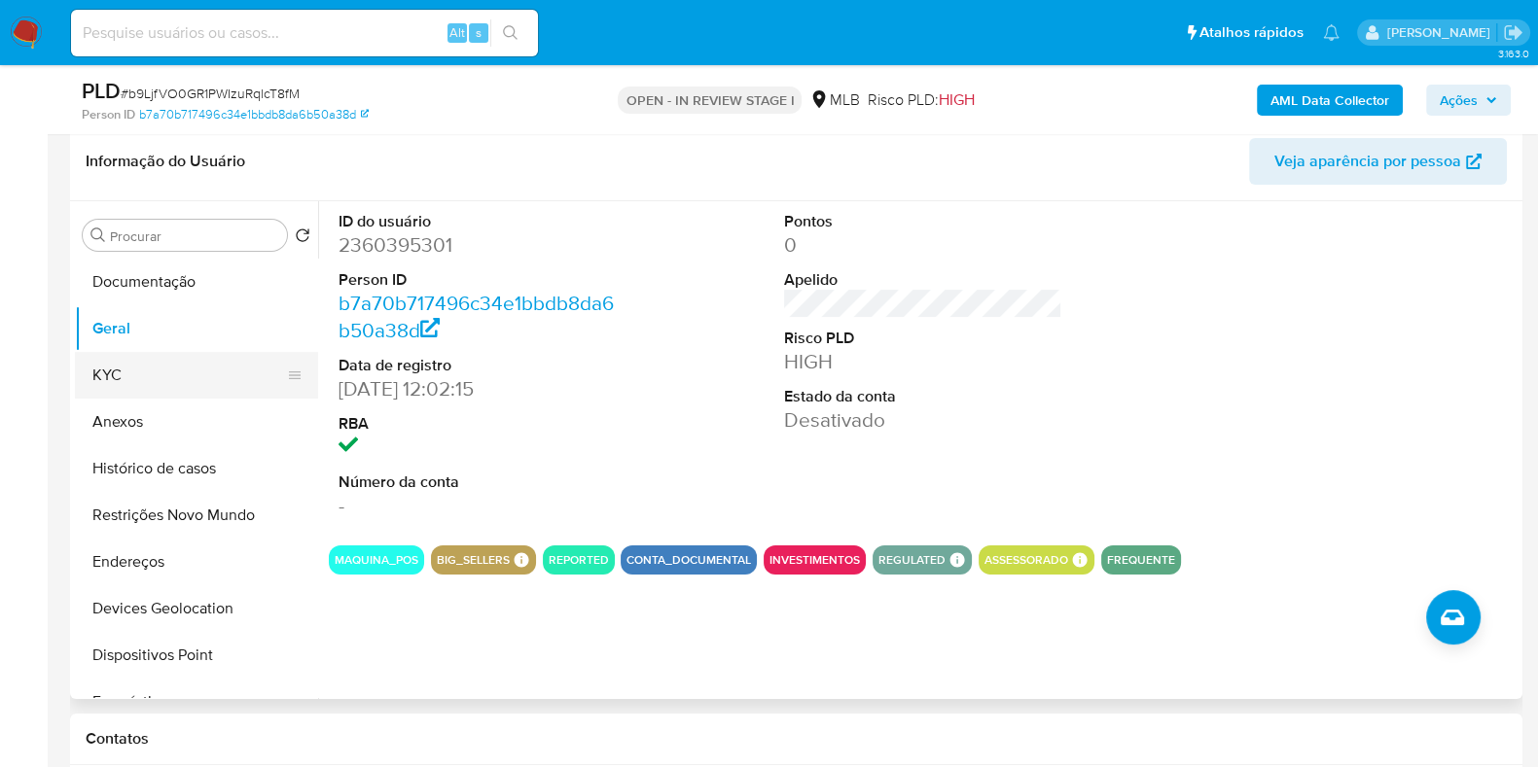
click at [163, 352] on button "KYC" at bounding box center [189, 375] width 228 height 47
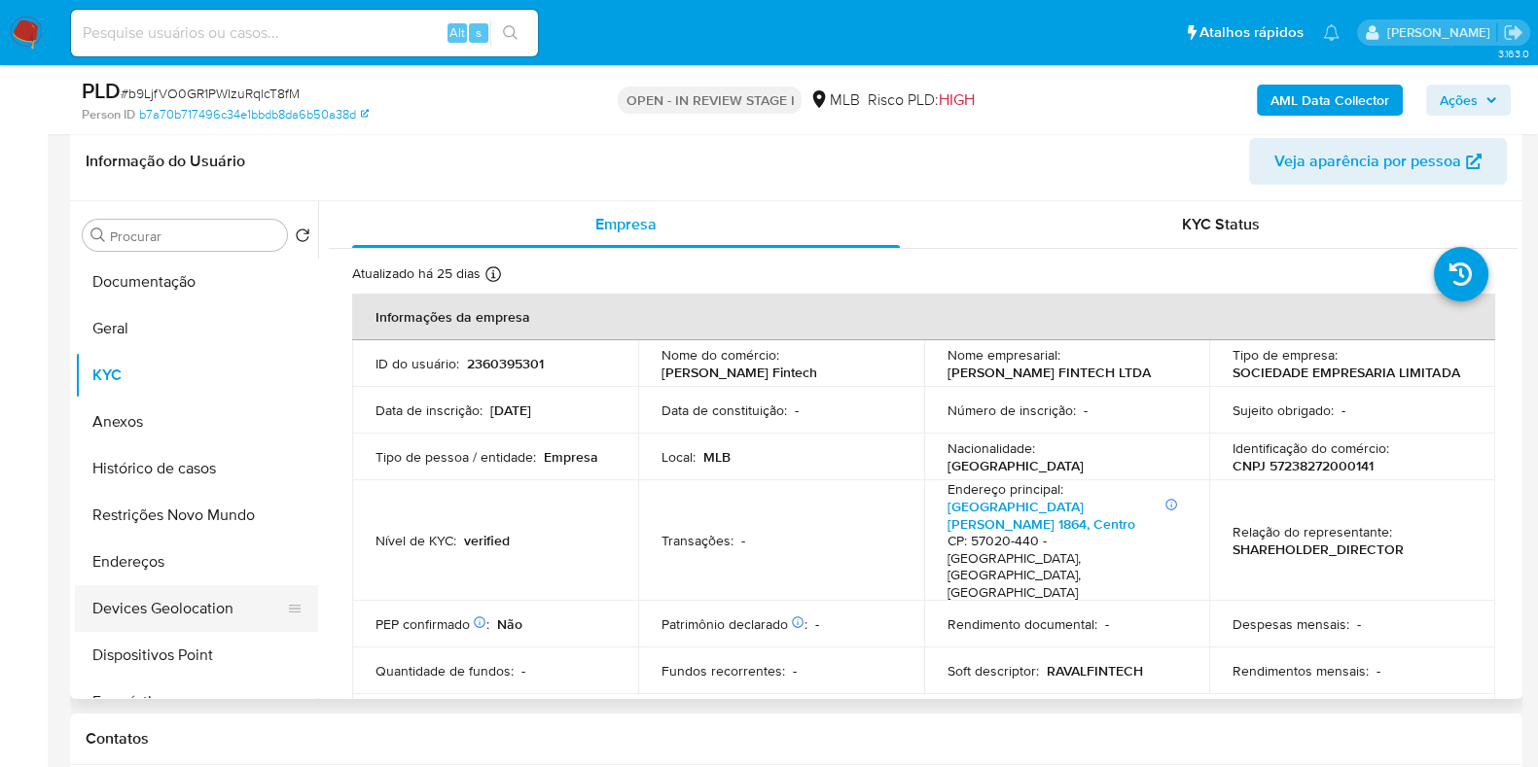
click at [139, 586] on button "Devices Geolocation" at bounding box center [189, 609] width 228 height 47
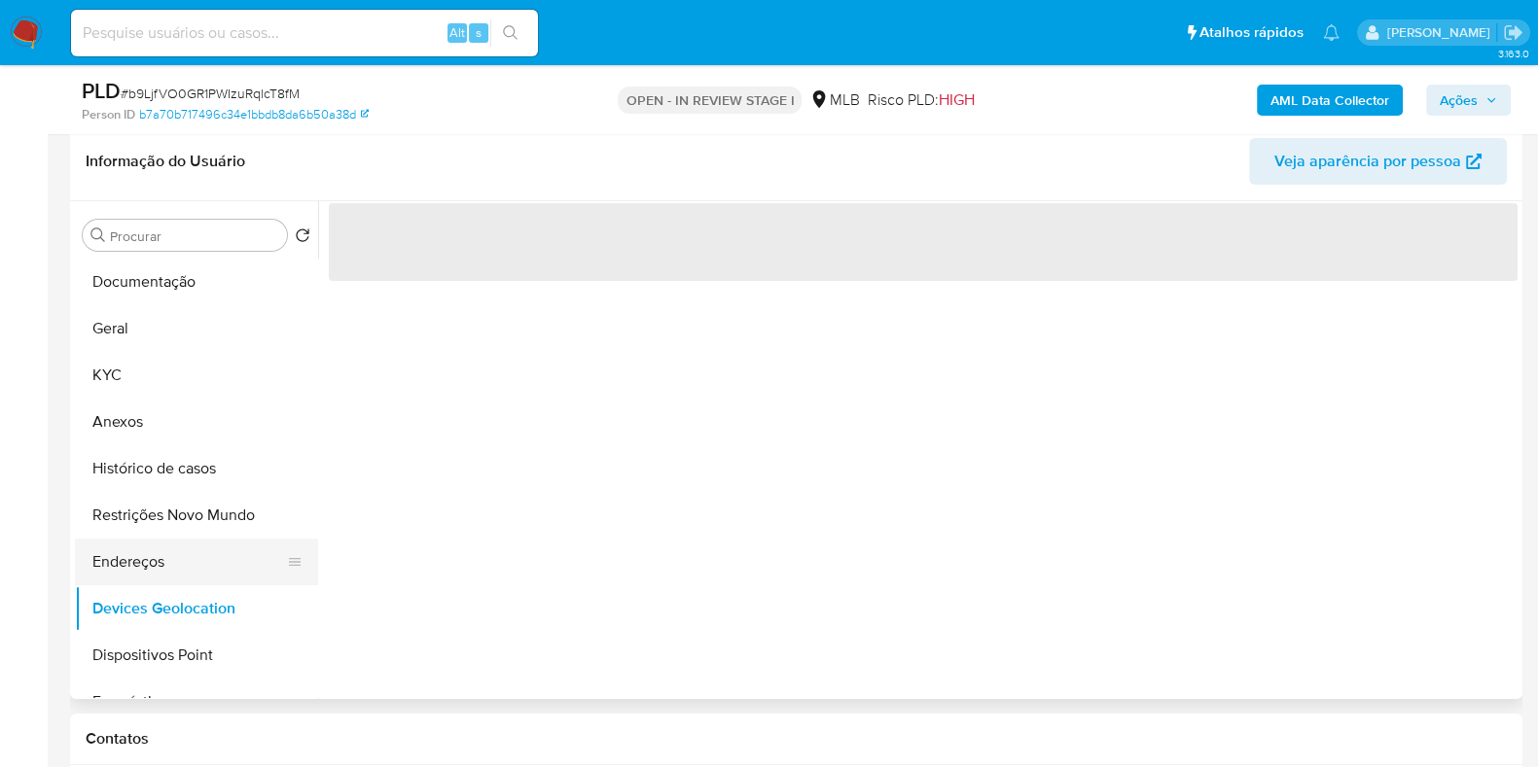
click at [140, 562] on button "Endereços" at bounding box center [189, 562] width 228 height 47
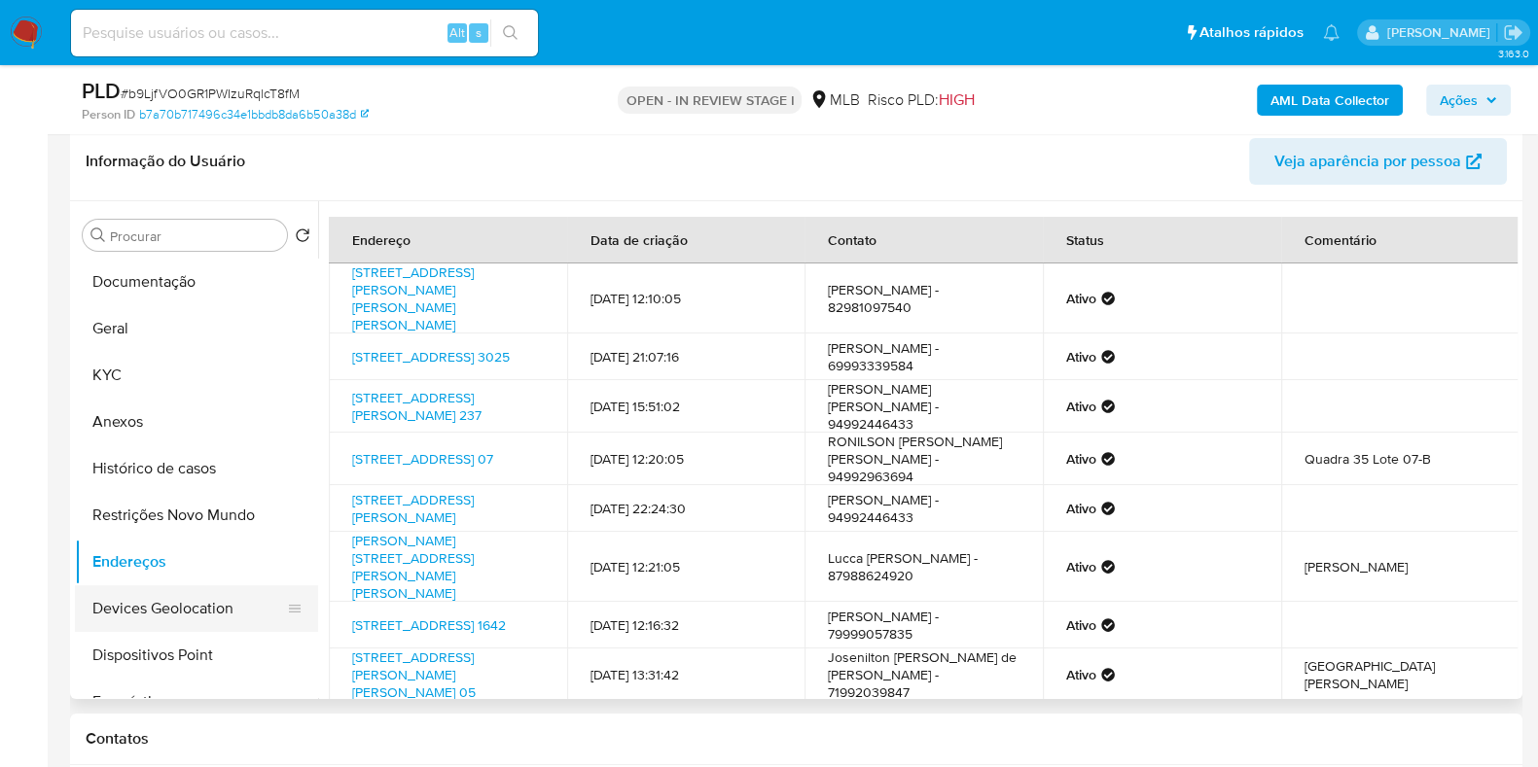
click at [200, 603] on button "Devices Geolocation" at bounding box center [189, 609] width 228 height 47
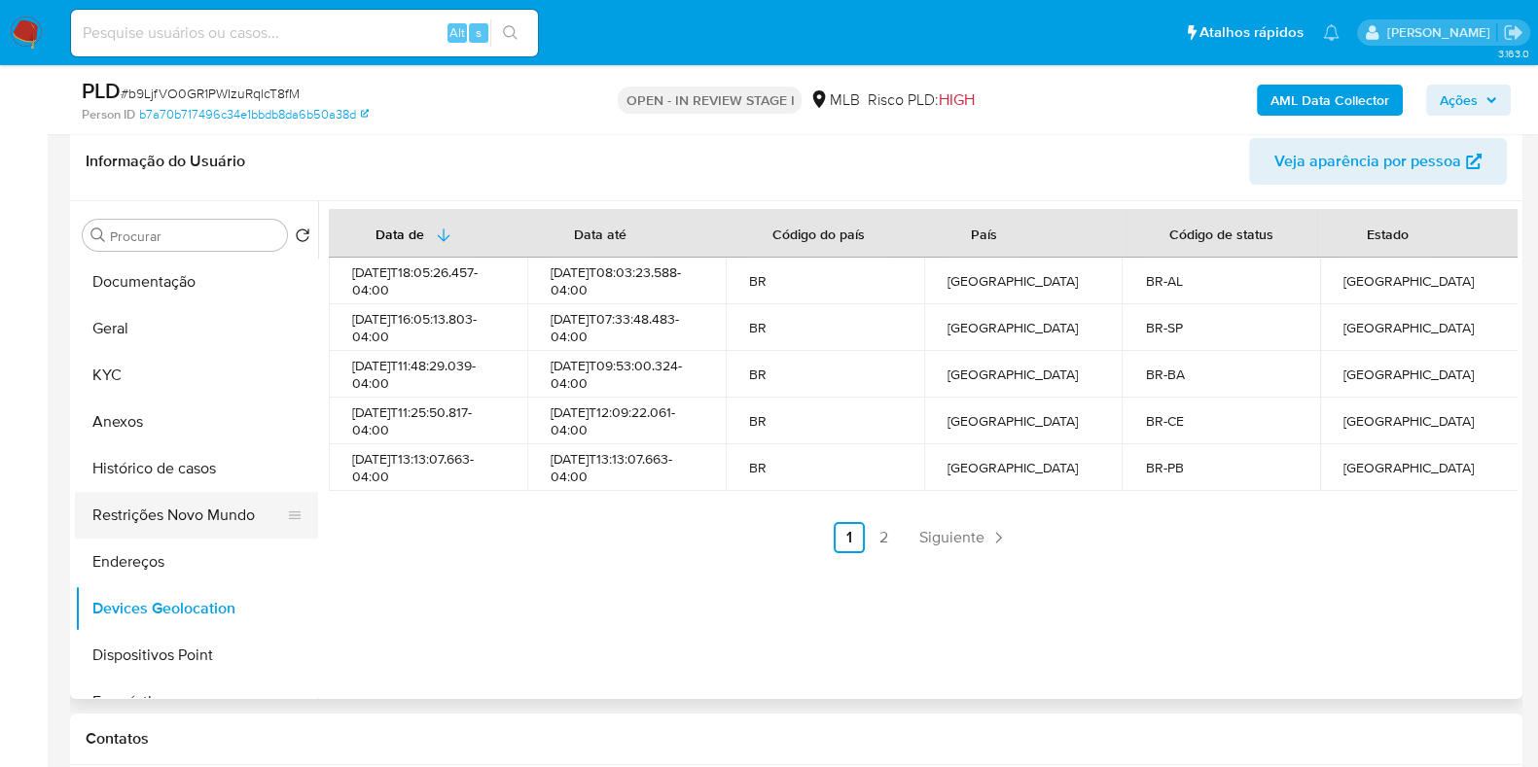
click at [198, 516] on button "Restrições Novo Mundo" at bounding box center [189, 515] width 228 height 47
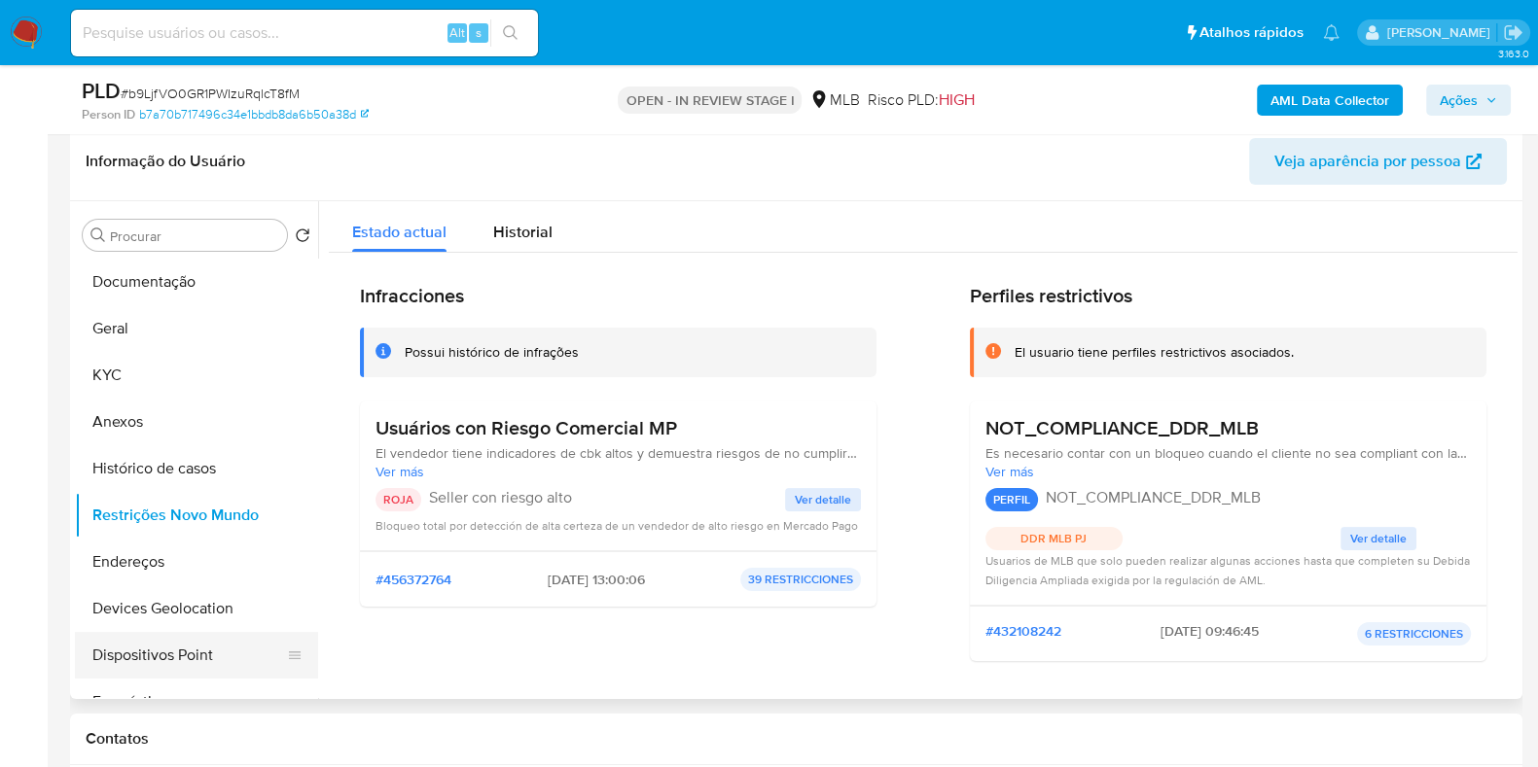
click at [171, 658] on button "Dispositivos Point" at bounding box center [189, 655] width 228 height 47
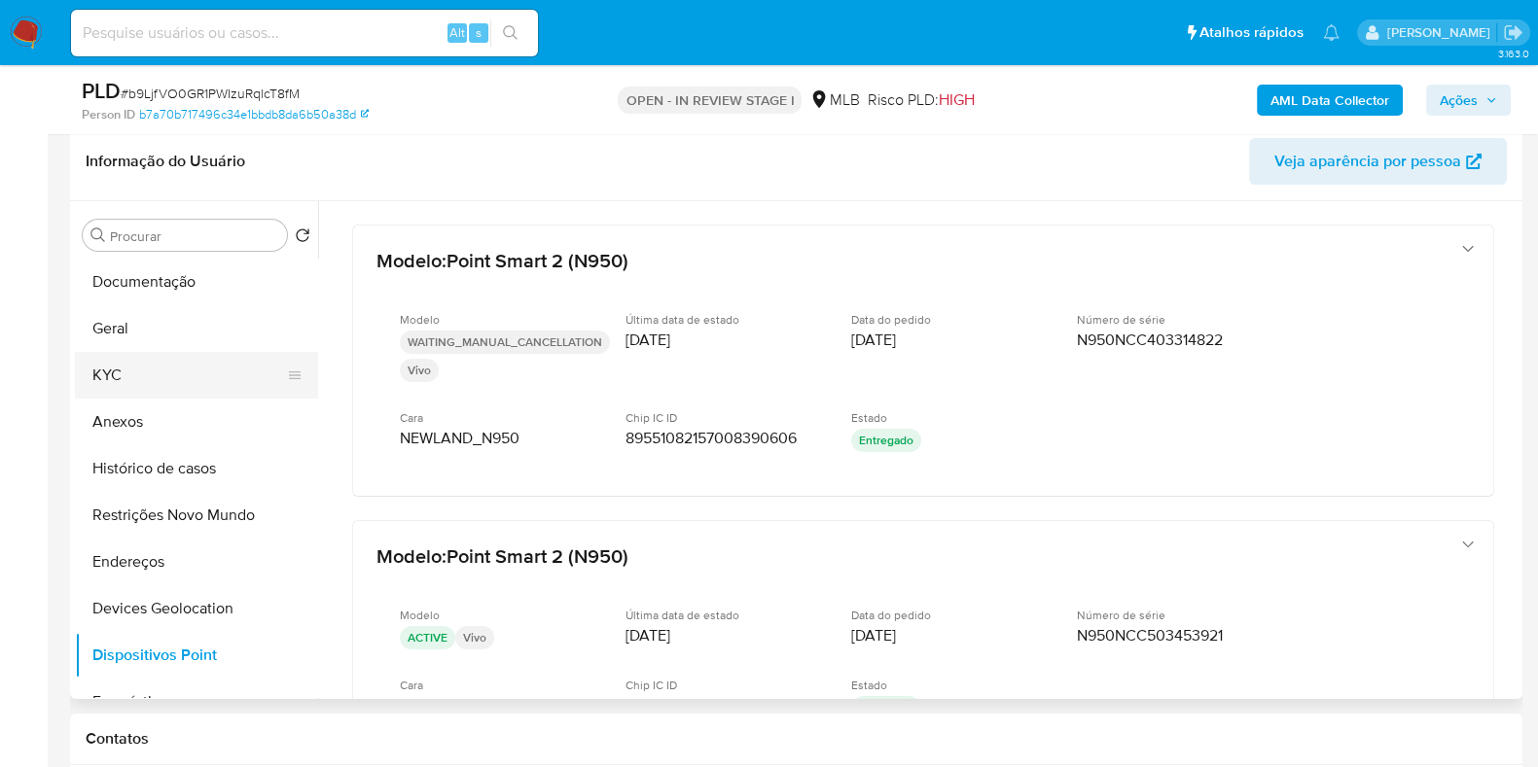
click at [188, 362] on button "KYC" at bounding box center [189, 375] width 228 height 47
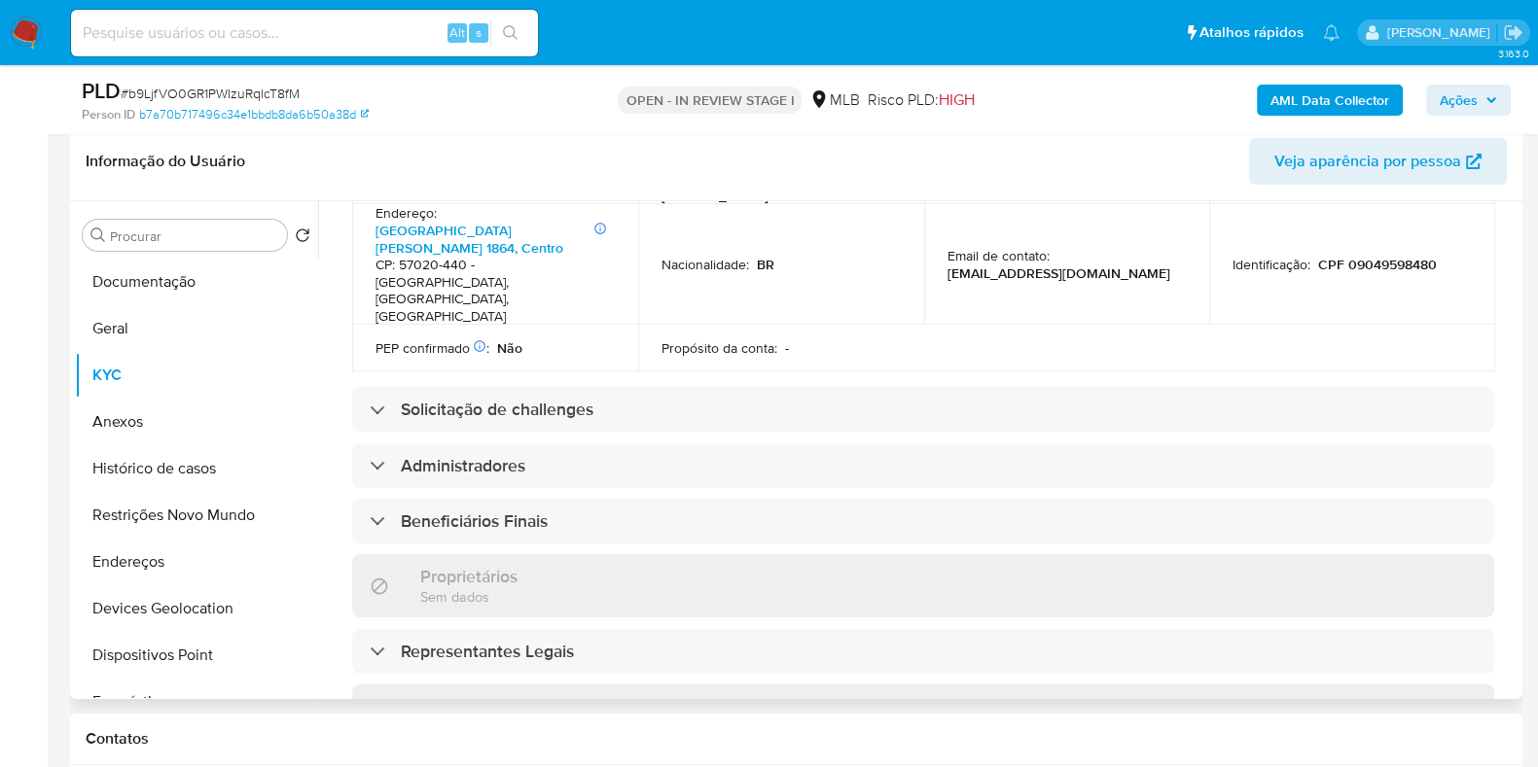
scroll to position [1170, 0]
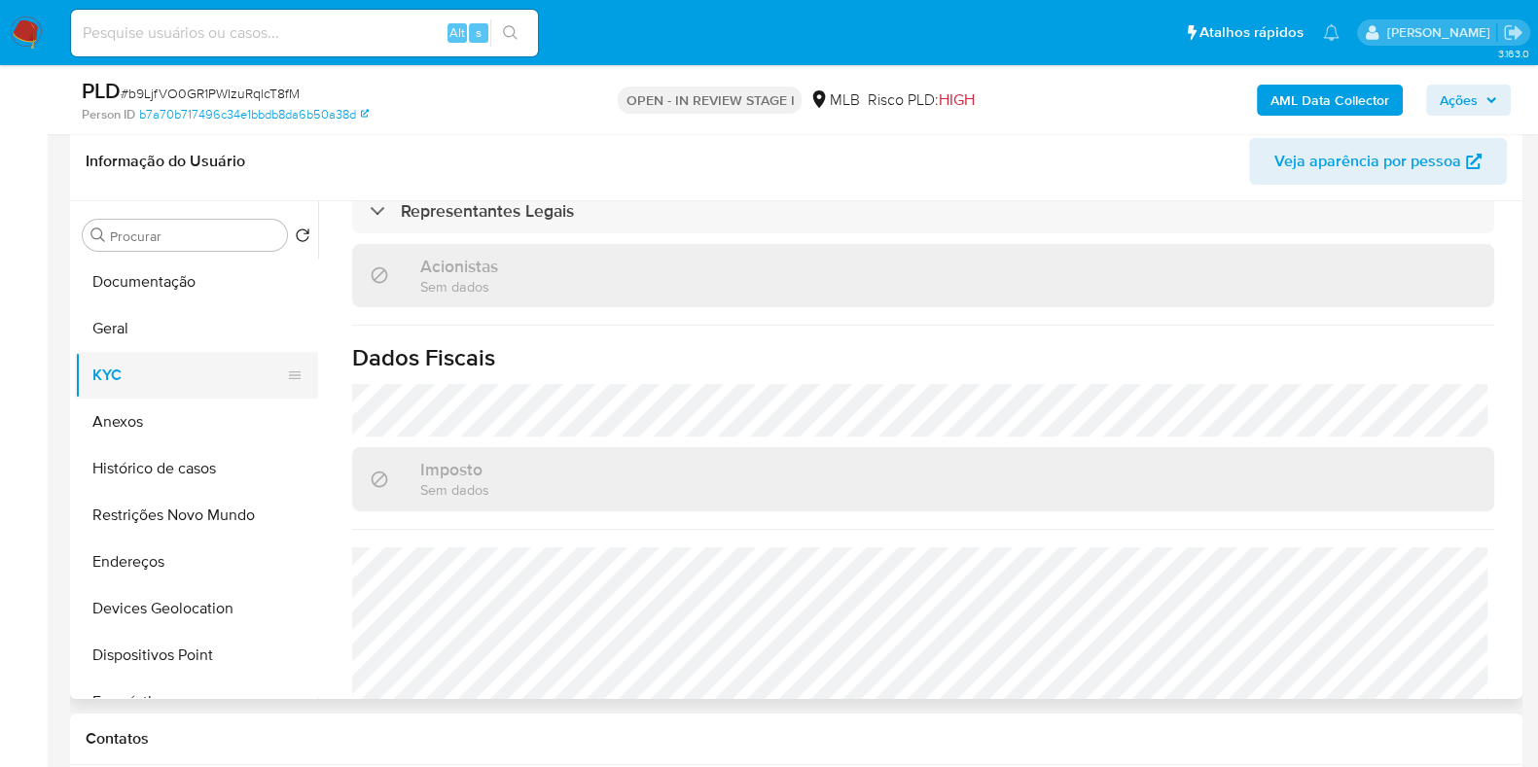
click at [104, 394] on button "KYC" at bounding box center [189, 375] width 228 height 47
click at [119, 409] on button "Anexos" at bounding box center [189, 422] width 228 height 47
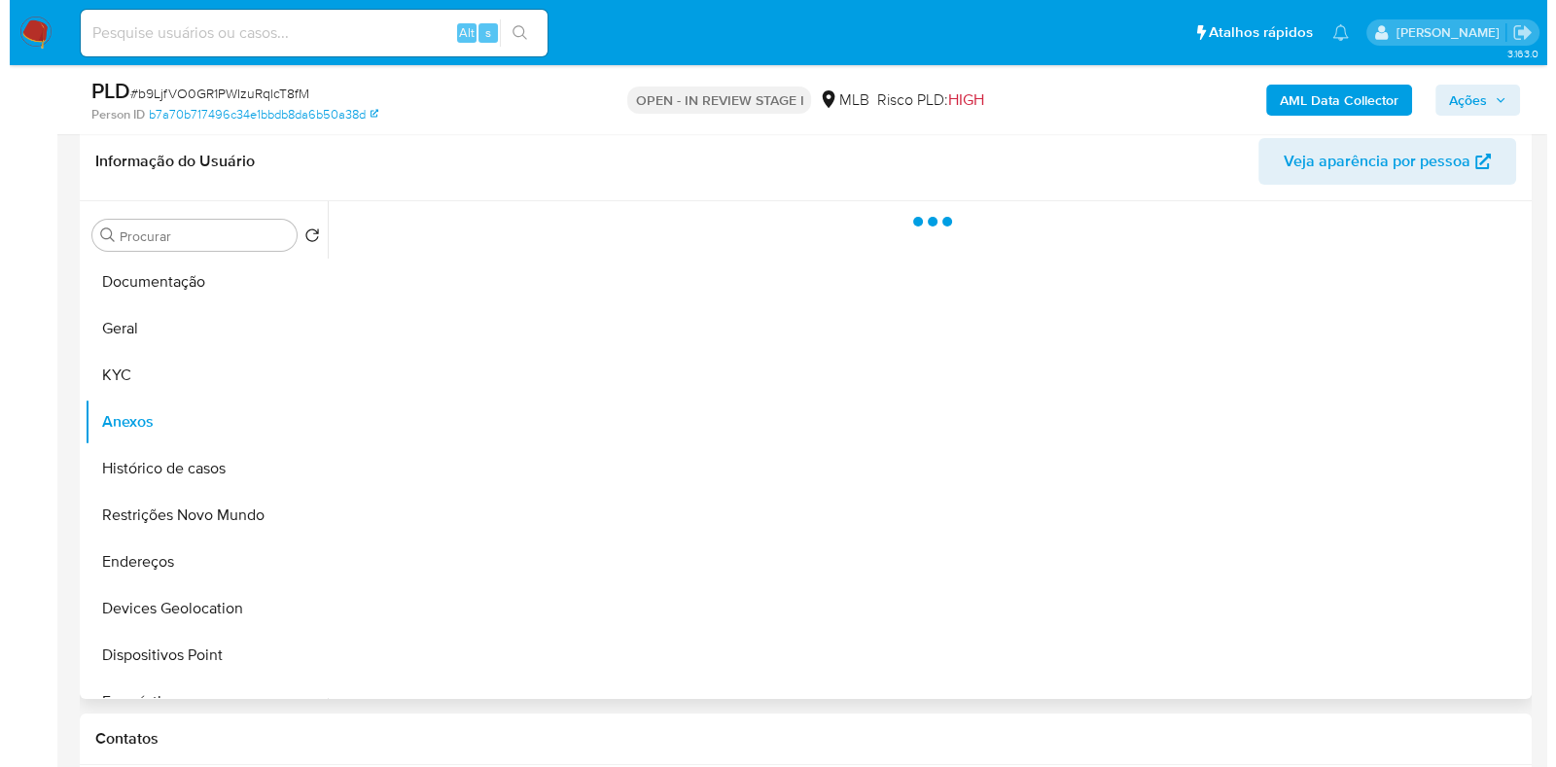
scroll to position [0, 0]
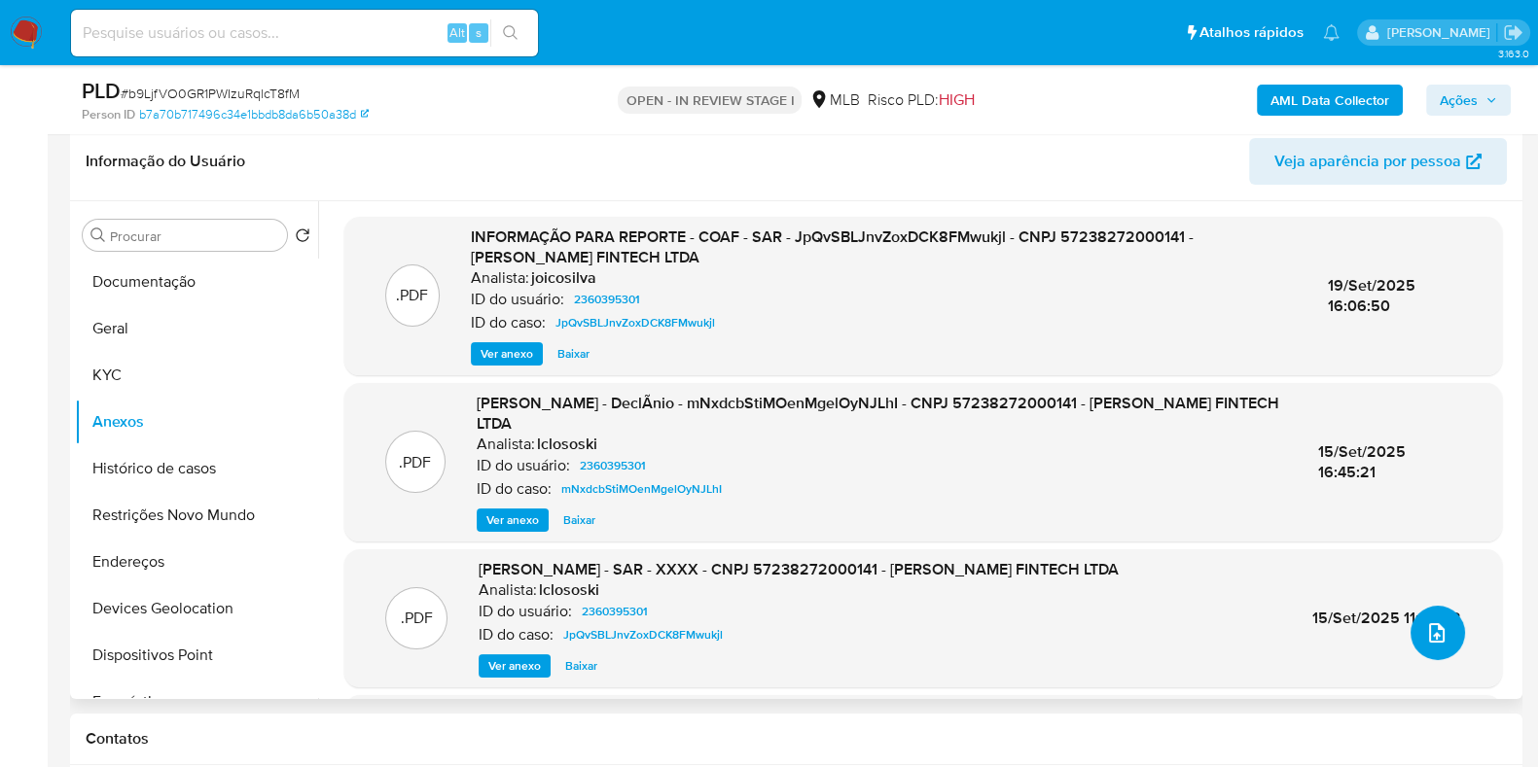
click at [1438, 644] on span "upload-file" at bounding box center [1436, 633] width 21 height 23
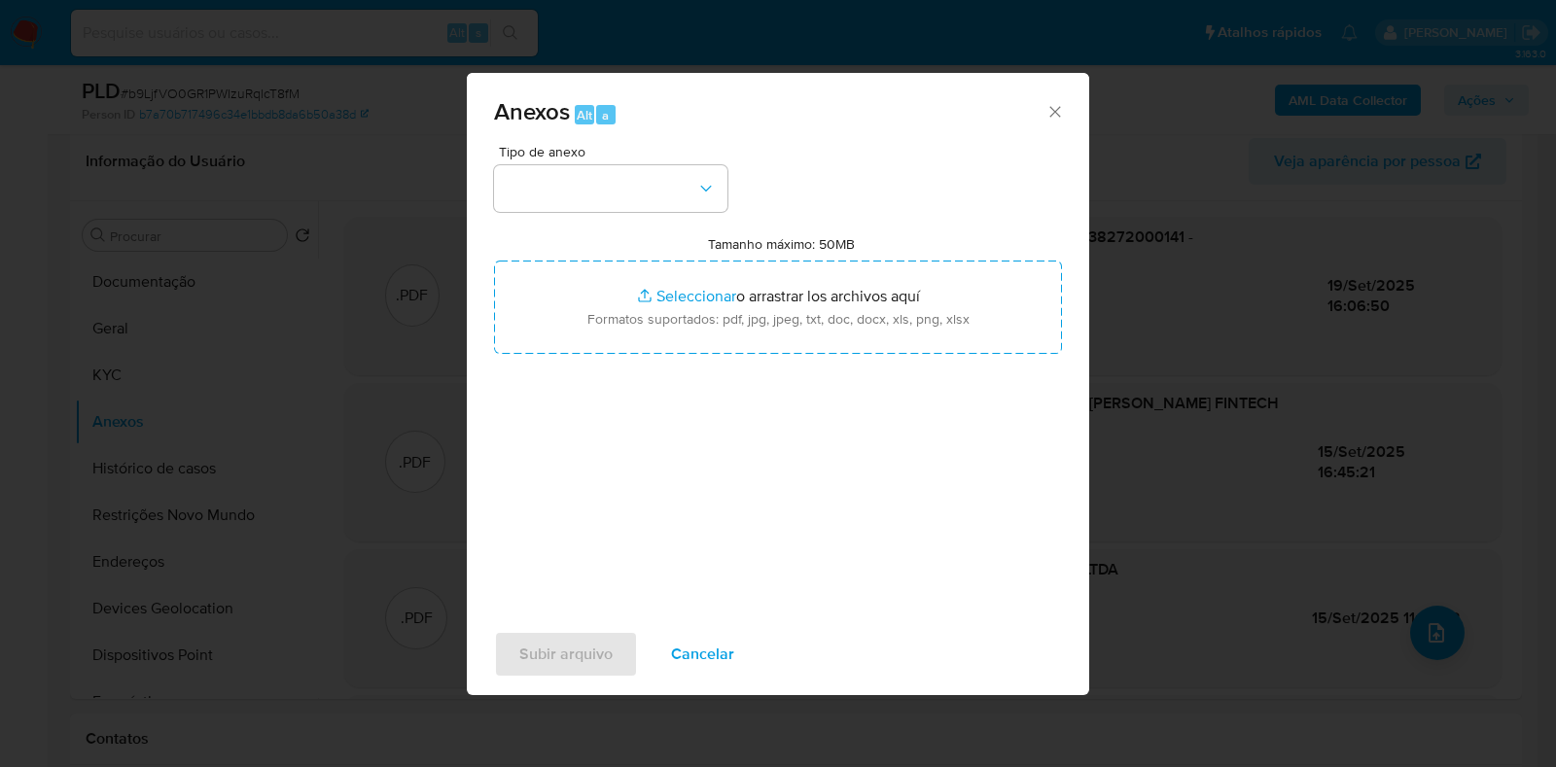
drag, startPoint x: 627, startPoint y: 249, endPoint x: 611, endPoint y: 215, distance: 37.8
click at [621, 239] on div "Tamanho máximo: 50MB Seleccionar archivos Seleccionar o arrastrar los archivos …" at bounding box center [778, 294] width 568 height 119
click at [609, 209] on button "button" at bounding box center [610, 188] width 233 height 47
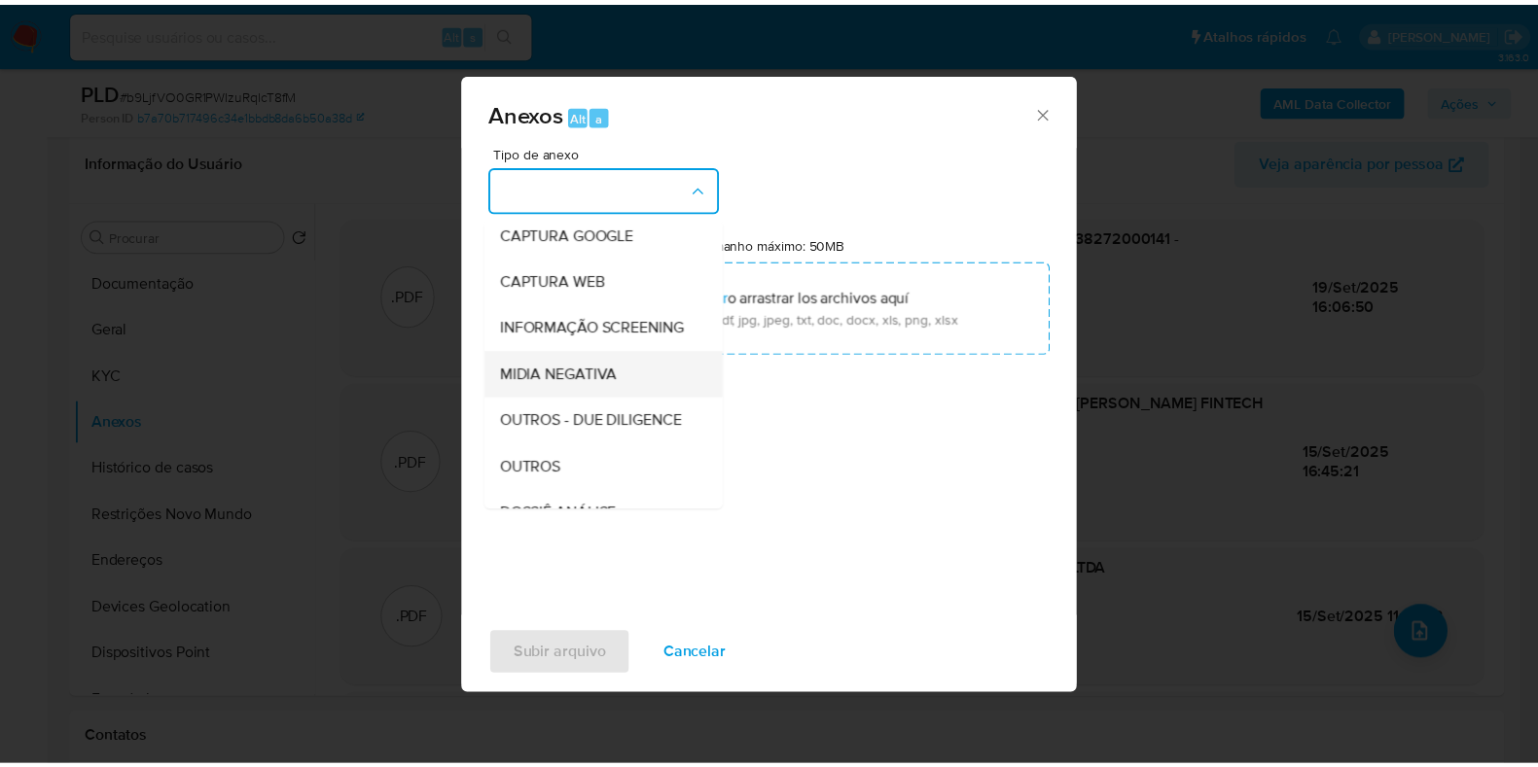
scroll to position [121, 0]
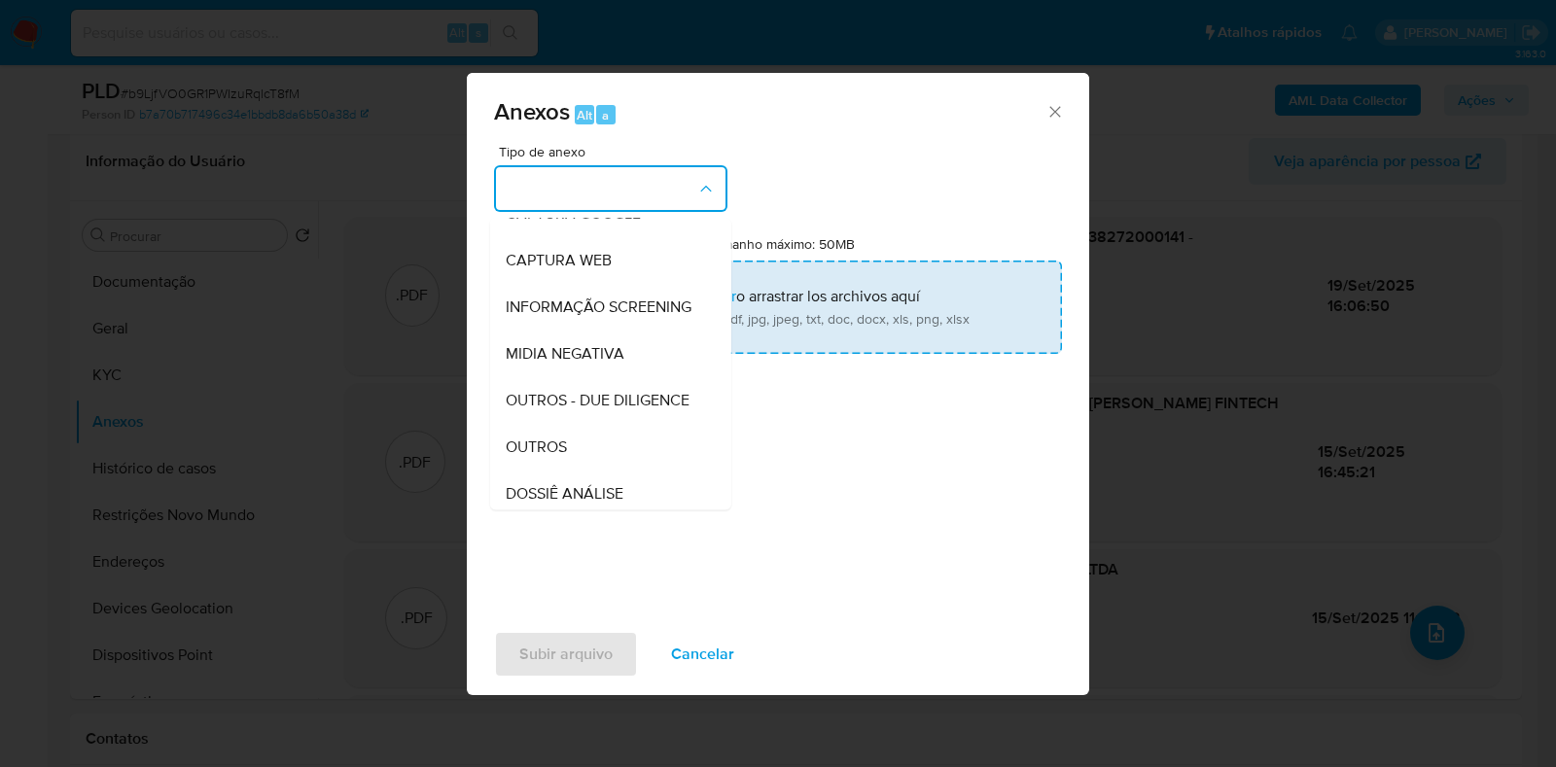
drag, startPoint x: 525, startPoint y: 482, endPoint x: 615, endPoint y: 323, distance: 182.9
click at [528, 457] on span "OUTROS" at bounding box center [536, 447] width 61 height 19
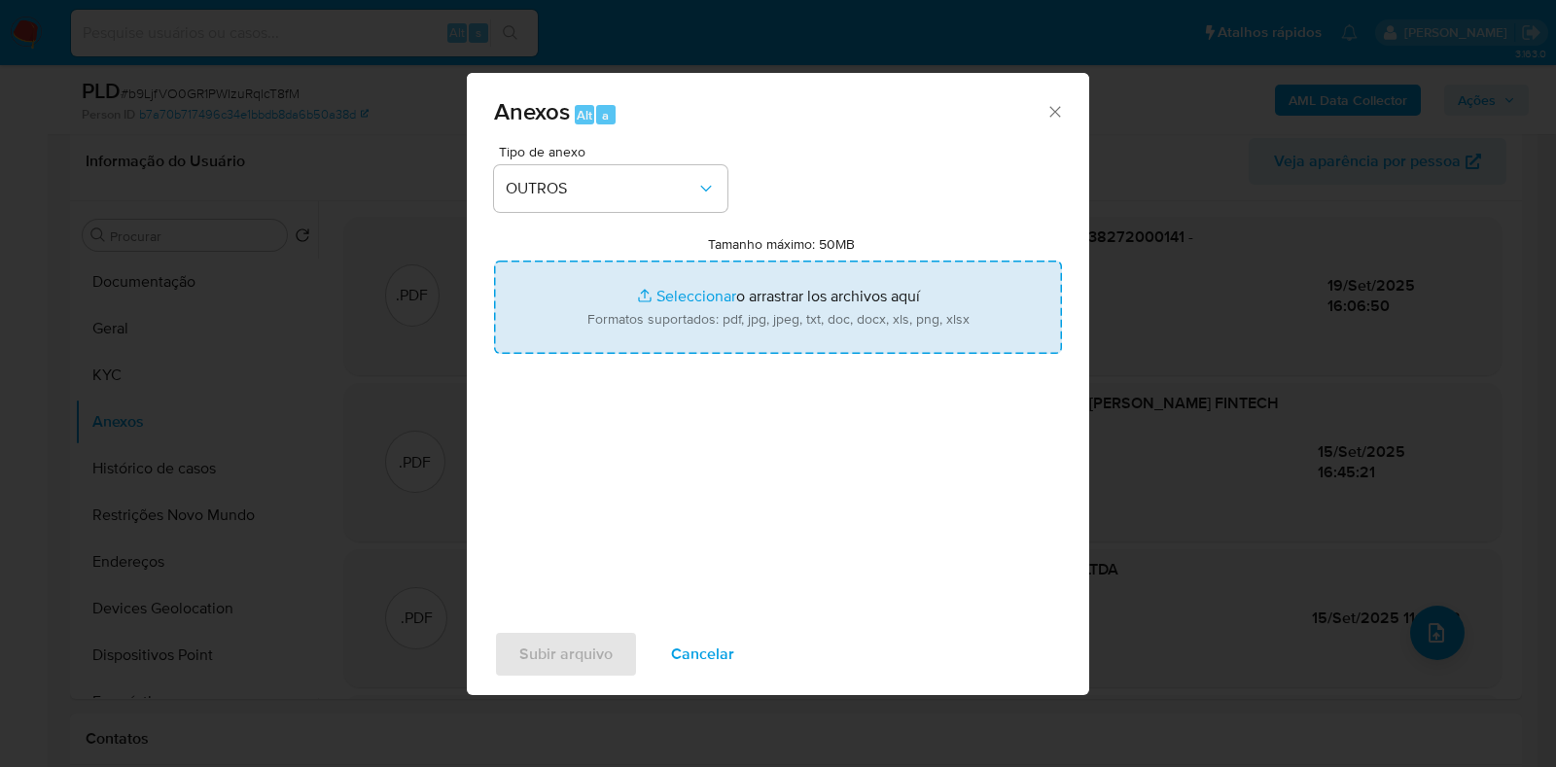
click at [615, 323] on input "Tamanho máximo: 50MB Seleccionar archivos" at bounding box center [778, 307] width 568 height 93
click at [679, 307] on input "Tamanho máximo: 50MB Seleccionar archivos" at bounding box center [778, 307] width 568 height 93
type input "C:\fakepath\Declinio - b9LjfVO0GR1PWIzuRqlcT8fM - CNPJ 57238272000141 - RAVAL F…"
click at [545, 662] on span "Subir arquivo" at bounding box center [565, 654] width 93 height 43
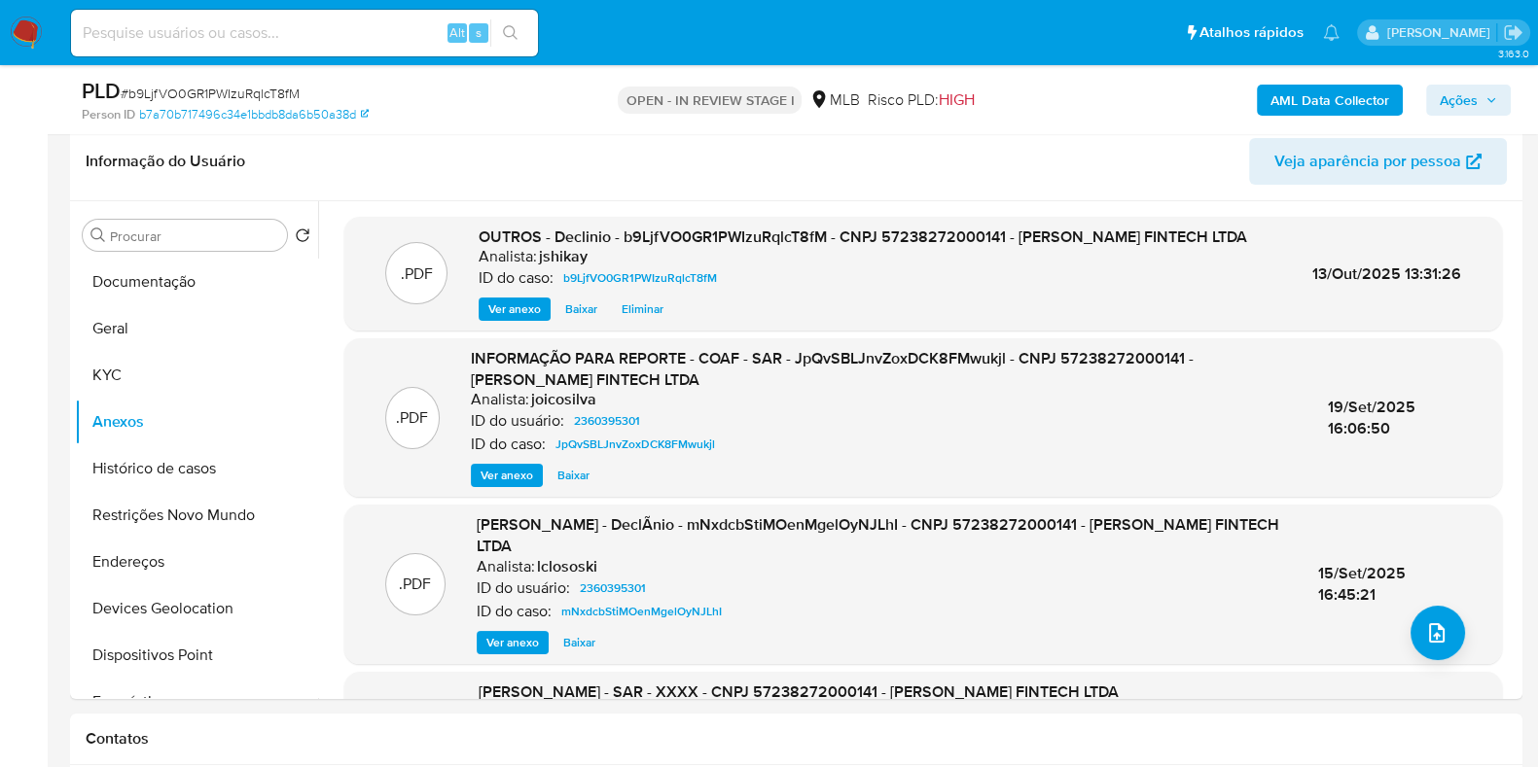
click at [1454, 94] on span "Ações" at bounding box center [1459, 100] width 38 height 31
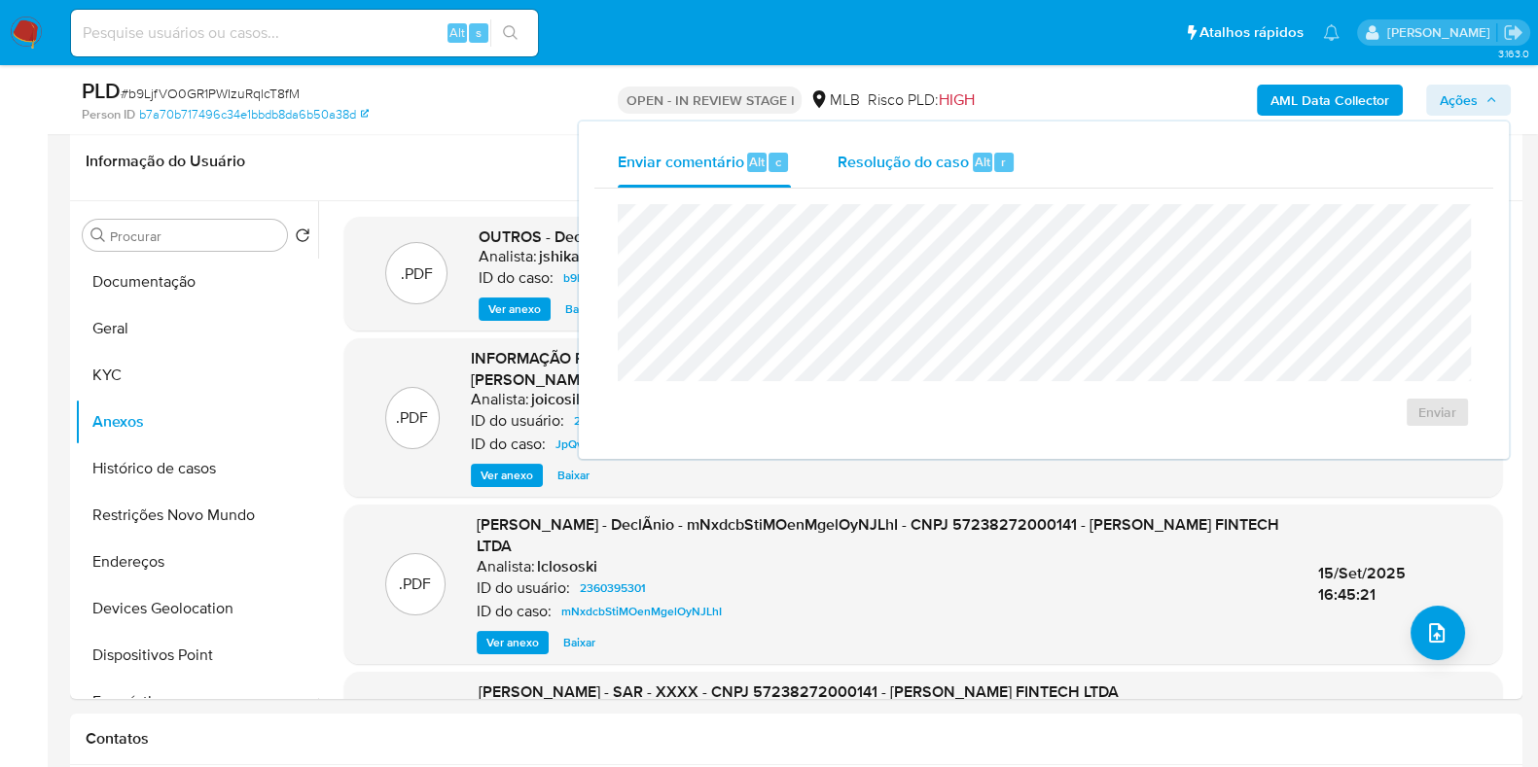
click at [914, 158] on span "Resolução do caso" at bounding box center [902, 161] width 131 height 22
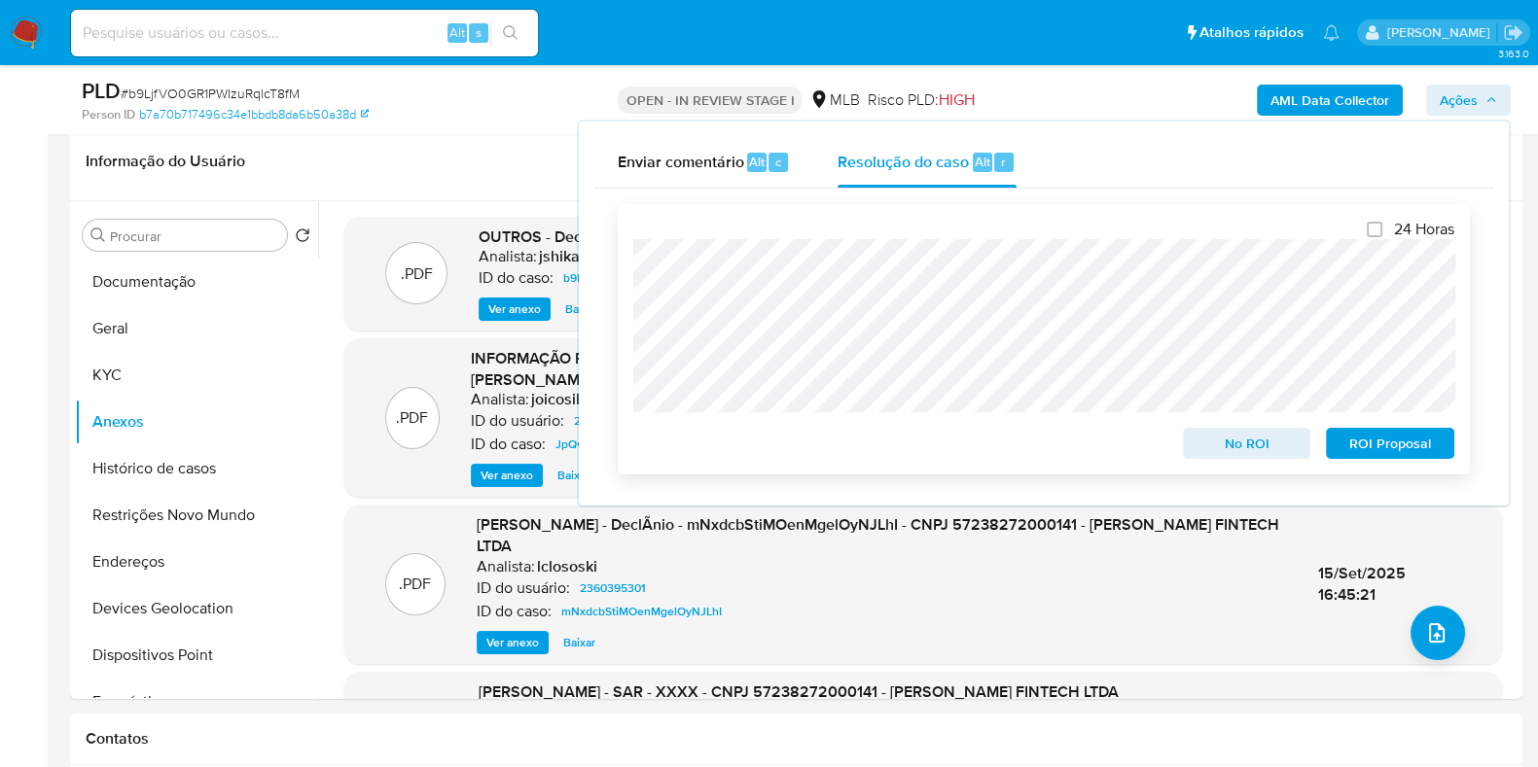
drag, startPoint x: 1200, startPoint y: 423, endPoint x: 1210, endPoint y: 429, distance: 11.3
click at [1210, 429] on div "No ROI" at bounding box center [1247, 439] width 144 height 39
click at [1216, 440] on span "No ROI" at bounding box center [1246, 443] width 101 height 27
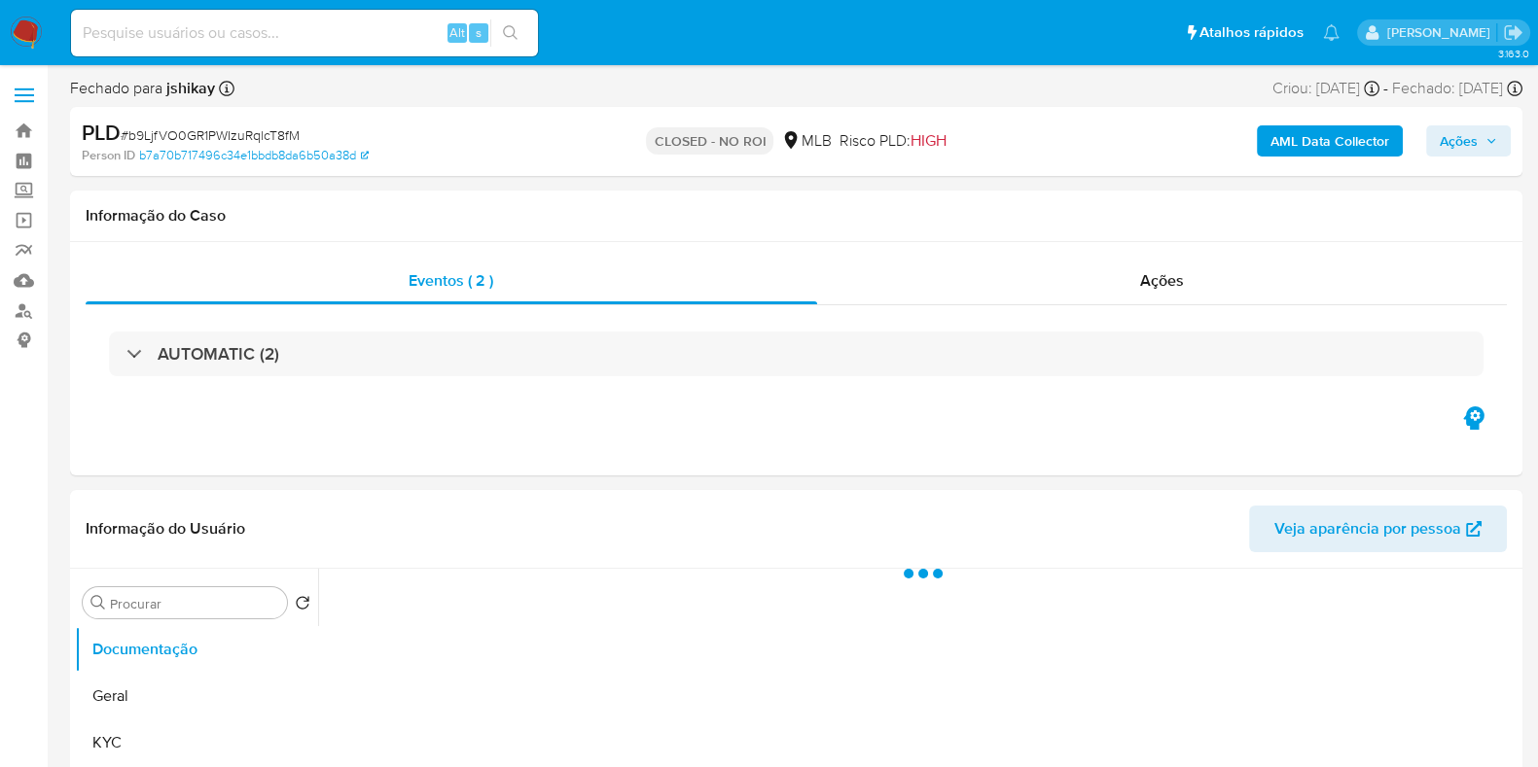
select select "10"
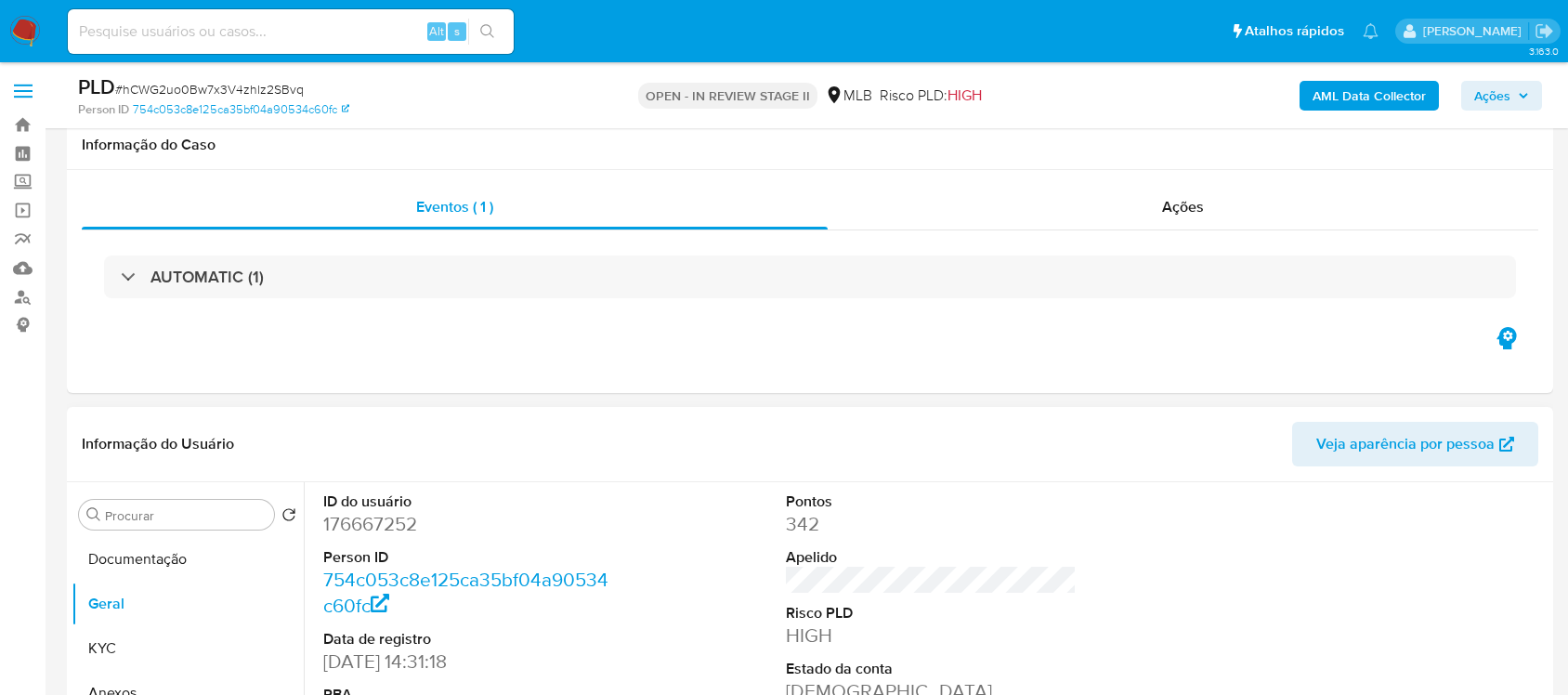
scroll to position [290, 0]
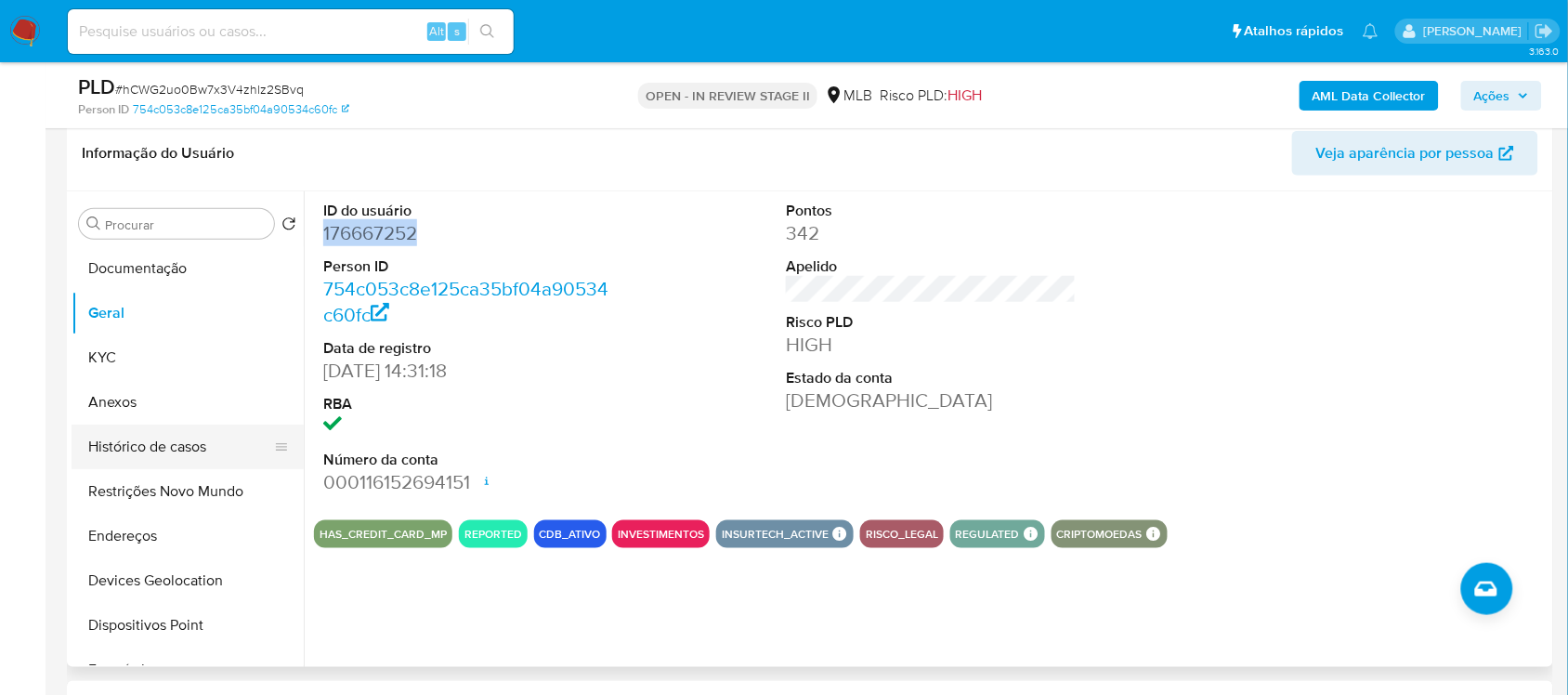
click at [187, 457] on button "Histórico de casos" at bounding box center [180, 447] width 218 height 45
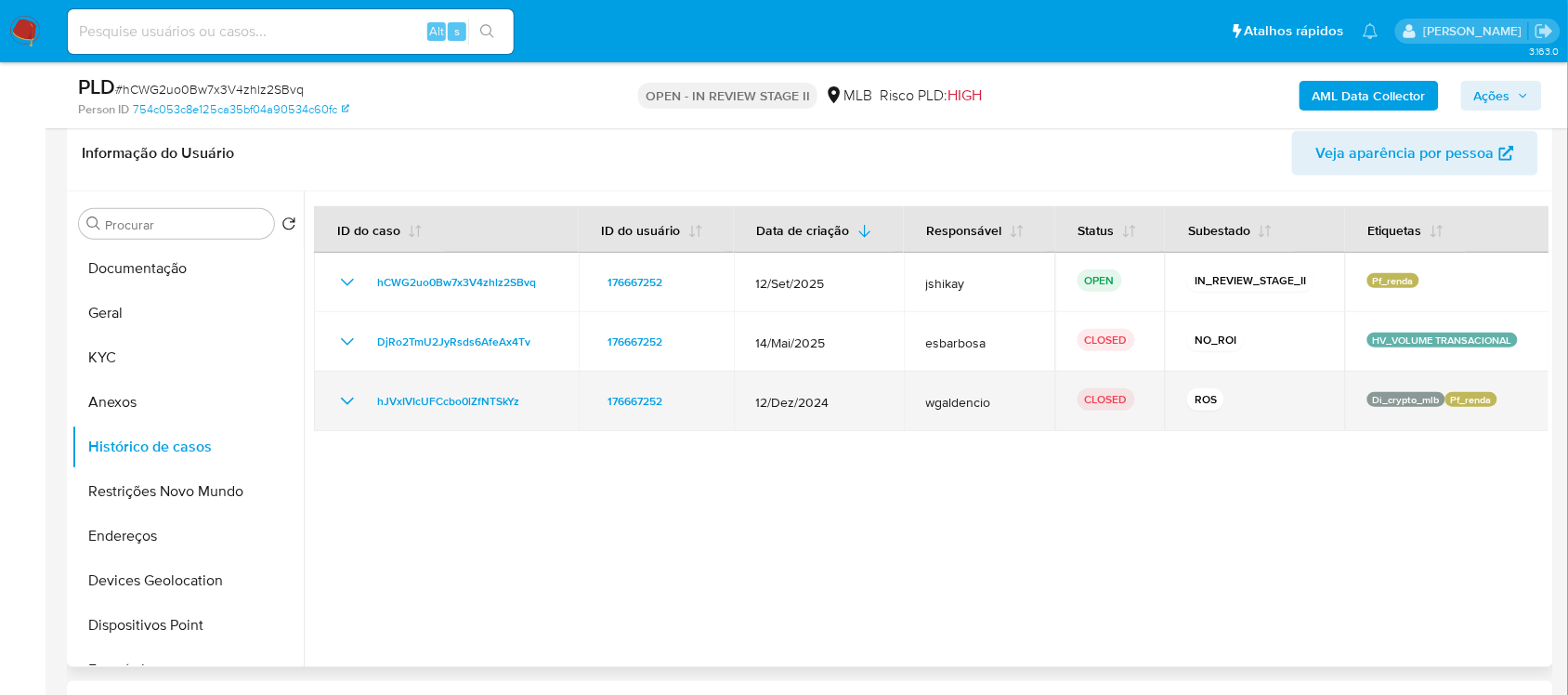
click at [349, 392] on icon "Mostrar/Ocultar" at bounding box center [347, 401] width 22 height 22
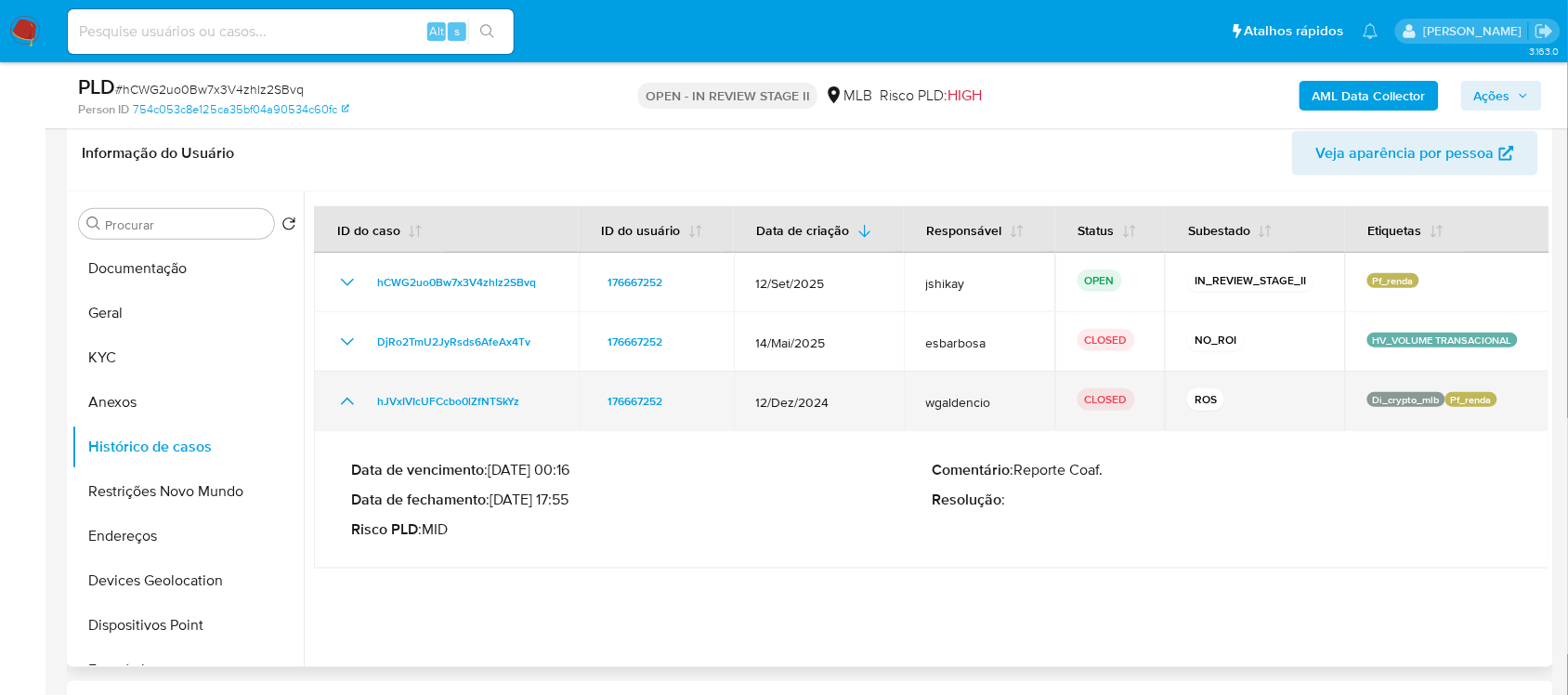
click at [349, 392] on icon "Mostrar/Ocultar" at bounding box center [347, 401] width 22 height 22
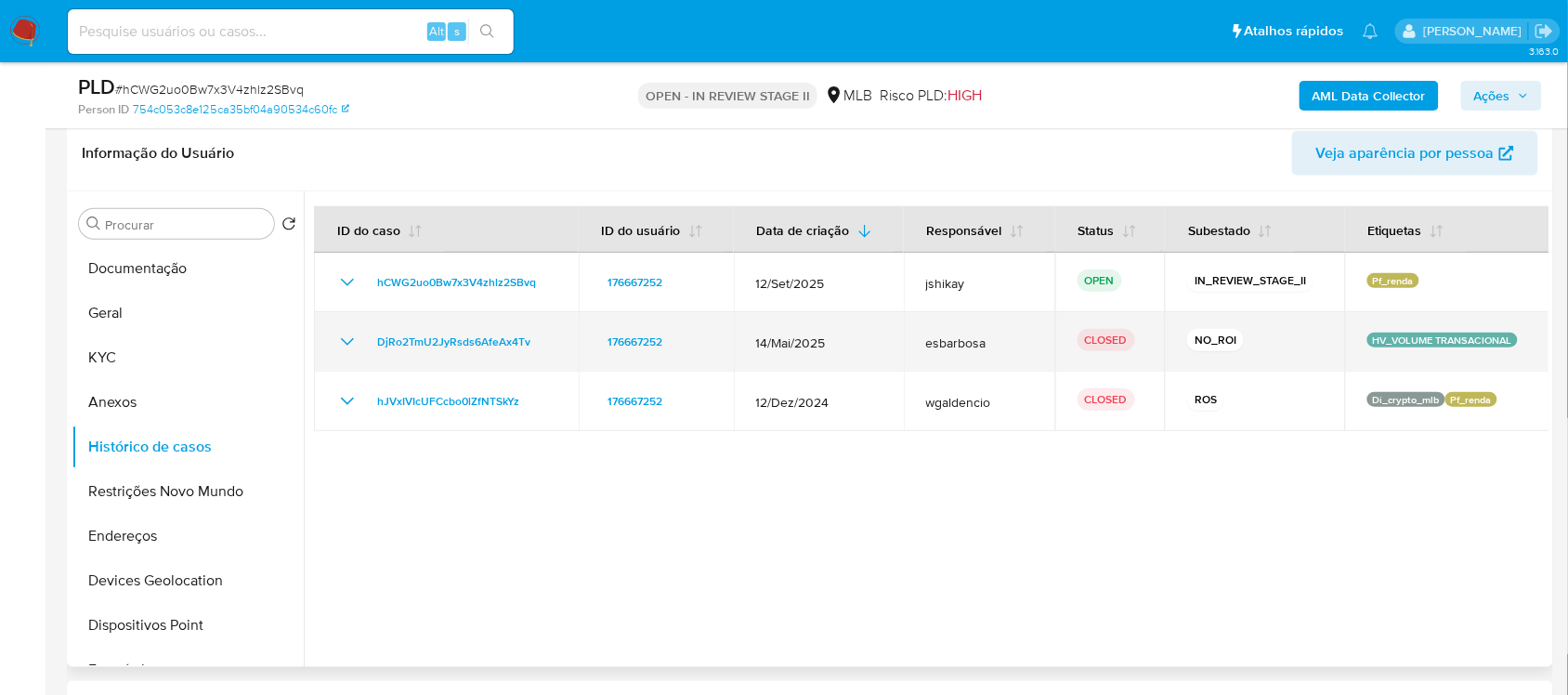
click at [342, 344] on icon "Mostrar/Ocultar" at bounding box center [347, 341] width 22 height 22
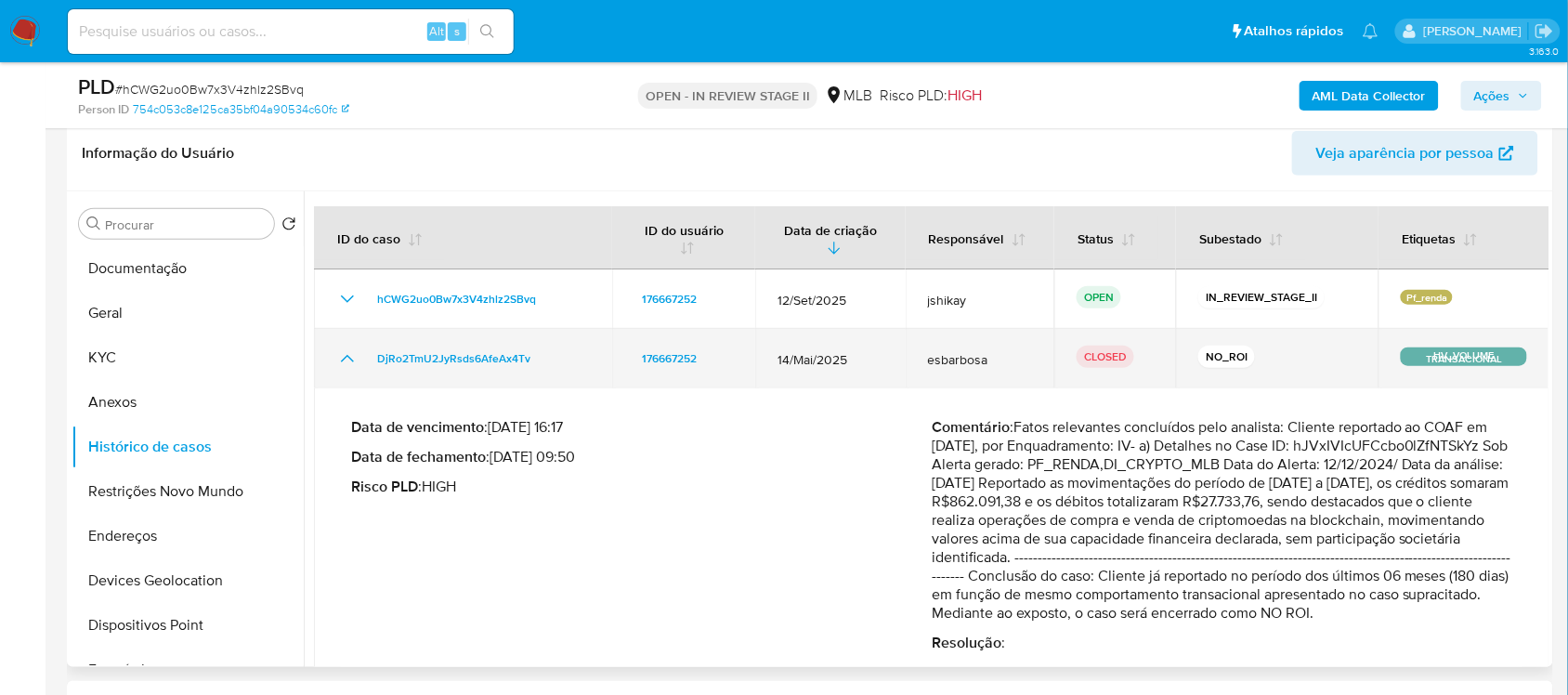
click at [350, 374] on td "DjRo2TmU2JyRsds6AfeAx4Tv" at bounding box center [463, 358] width 298 height 59
click at [350, 359] on icon "Mostrar/Ocultar" at bounding box center [347, 358] width 22 height 22
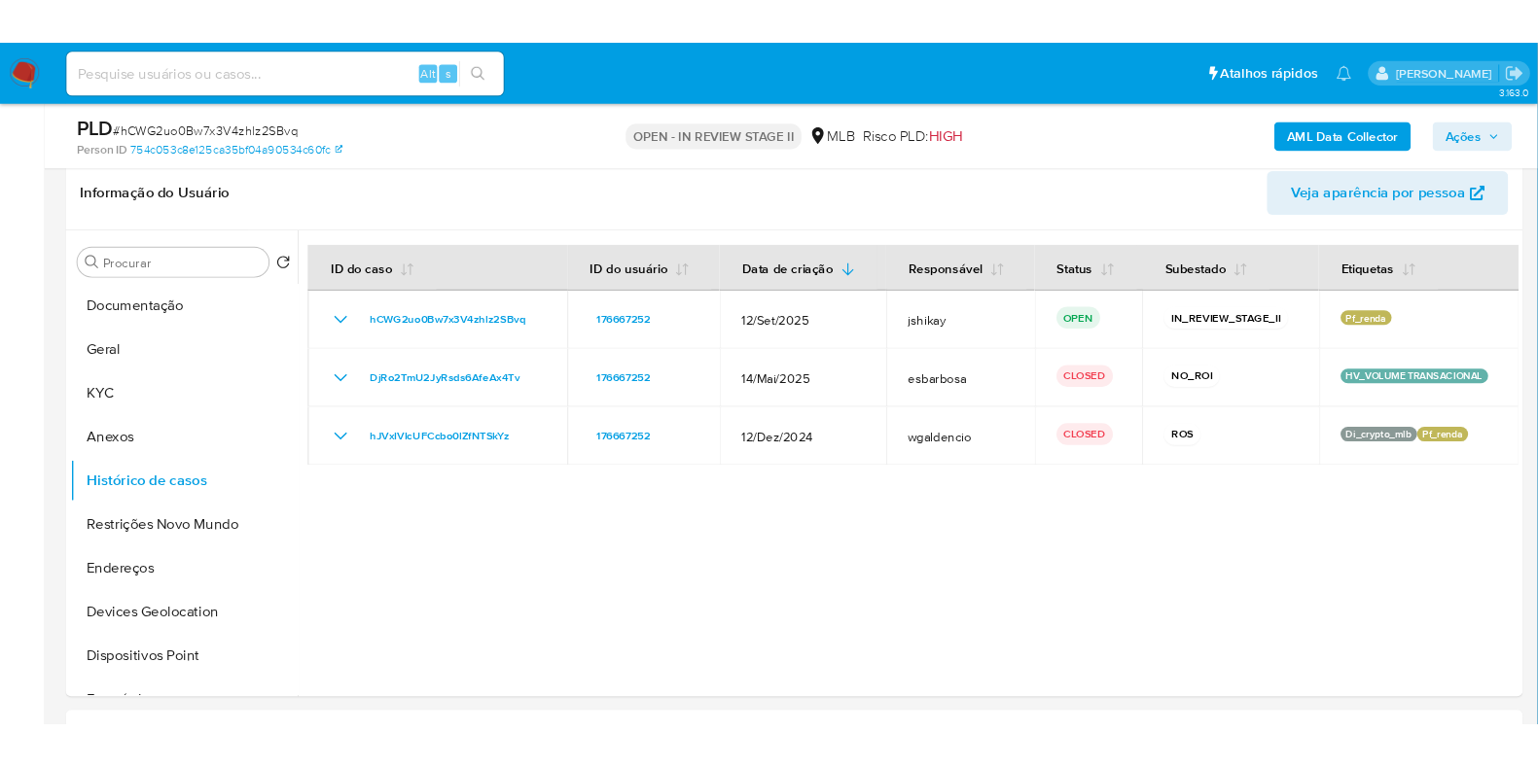
scroll to position [305, 0]
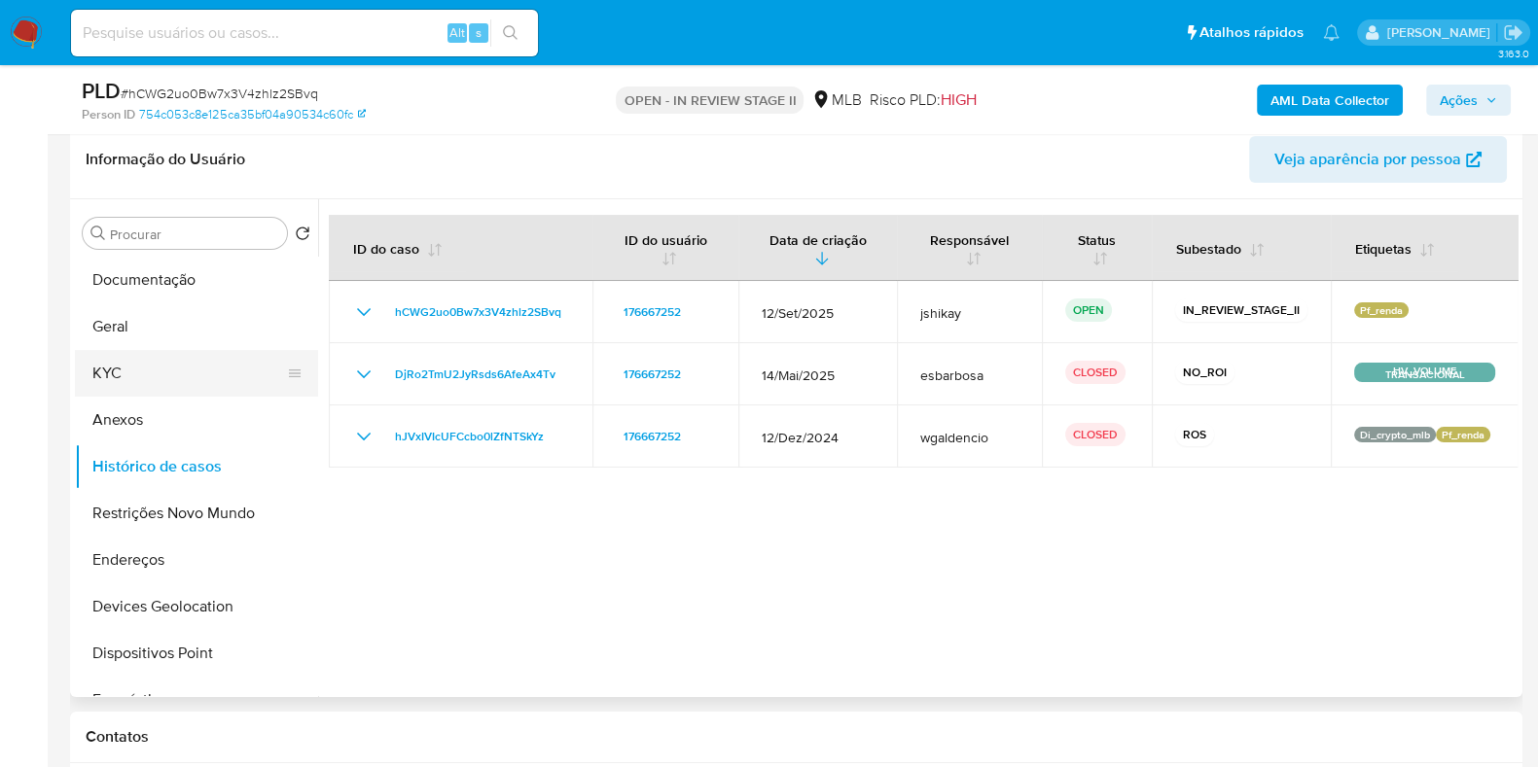
click at [138, 376] on button "KYC" at bounding box center [189, 373] width 228 height 47
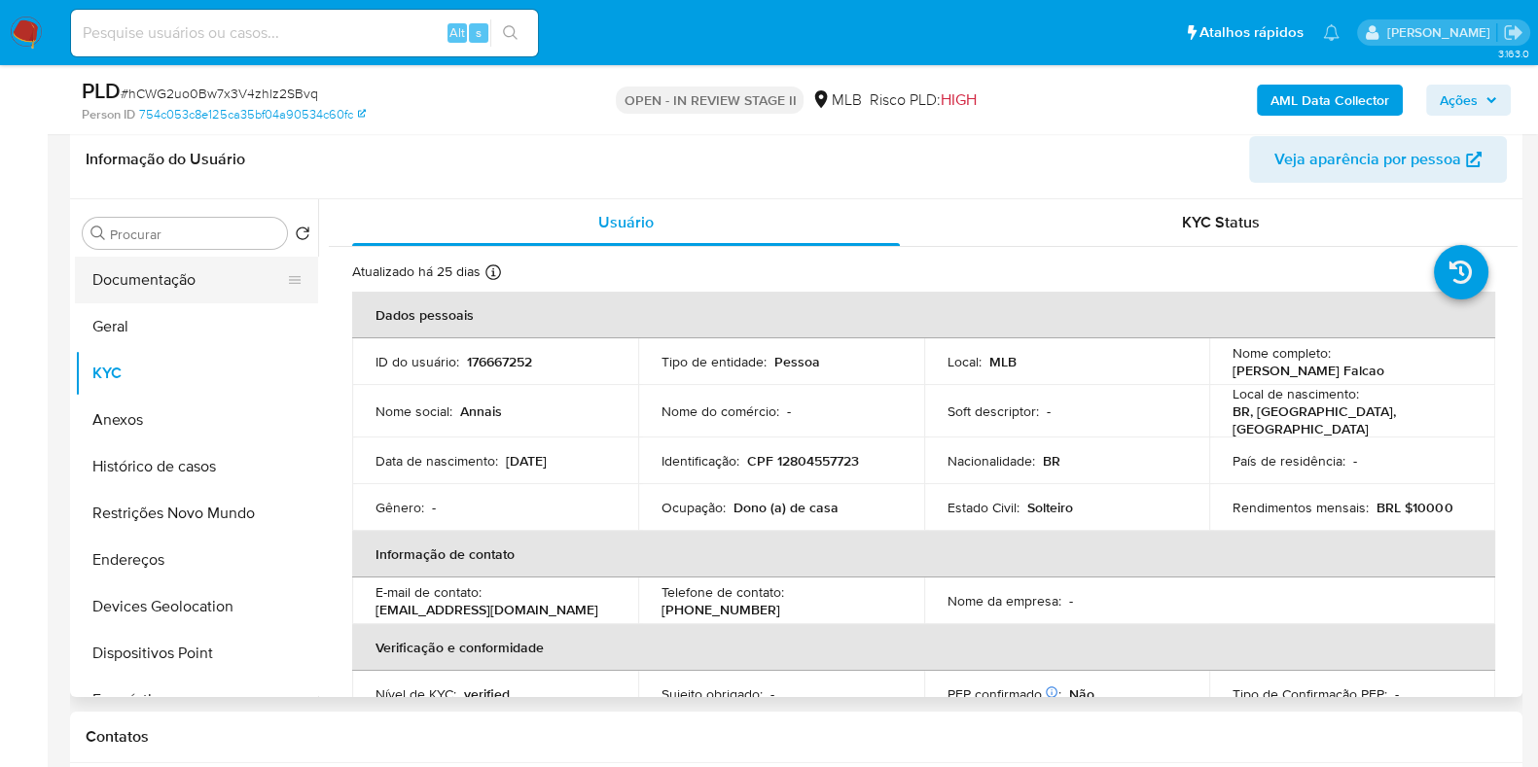
click at [142, 276] on button "Documentação" at bounding box center [189, 280] width 228 height 47
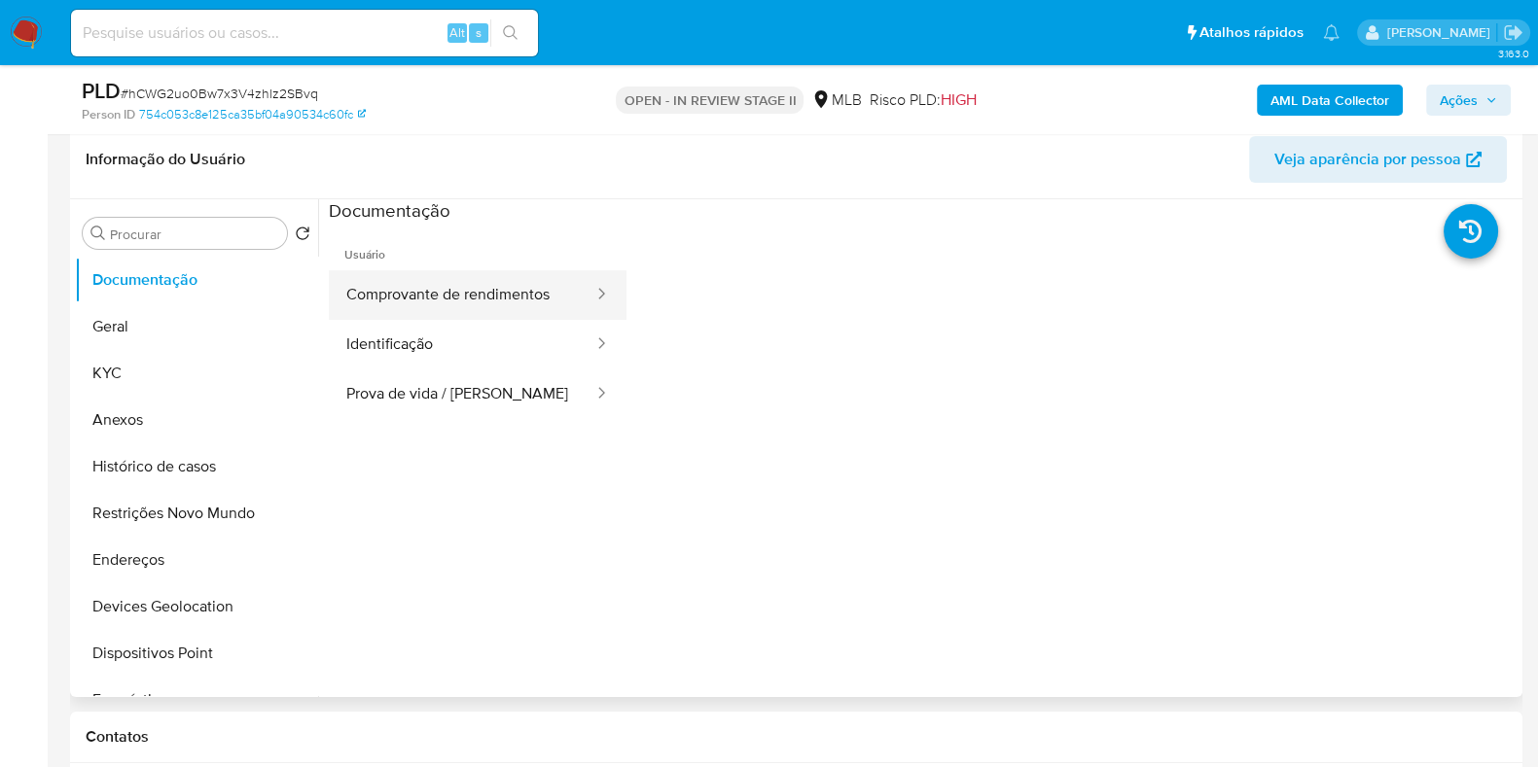
click at [526, 272] on button "Comprovante de rendimentos" at bounding box center [462, 295] width 267 height 50
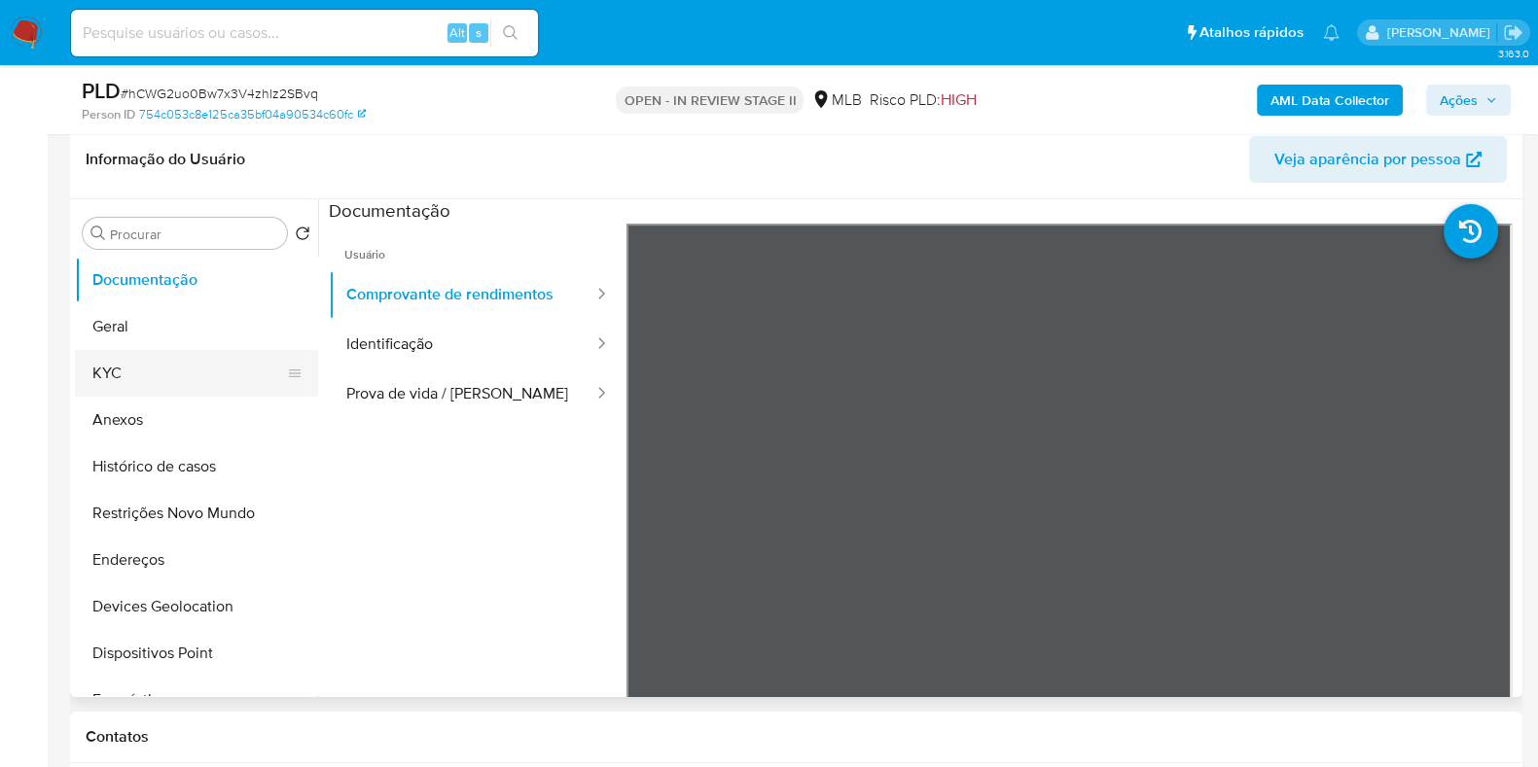
click at [127, 369] on button "KYC" at bounding box center [189, 373] width 228 height 47
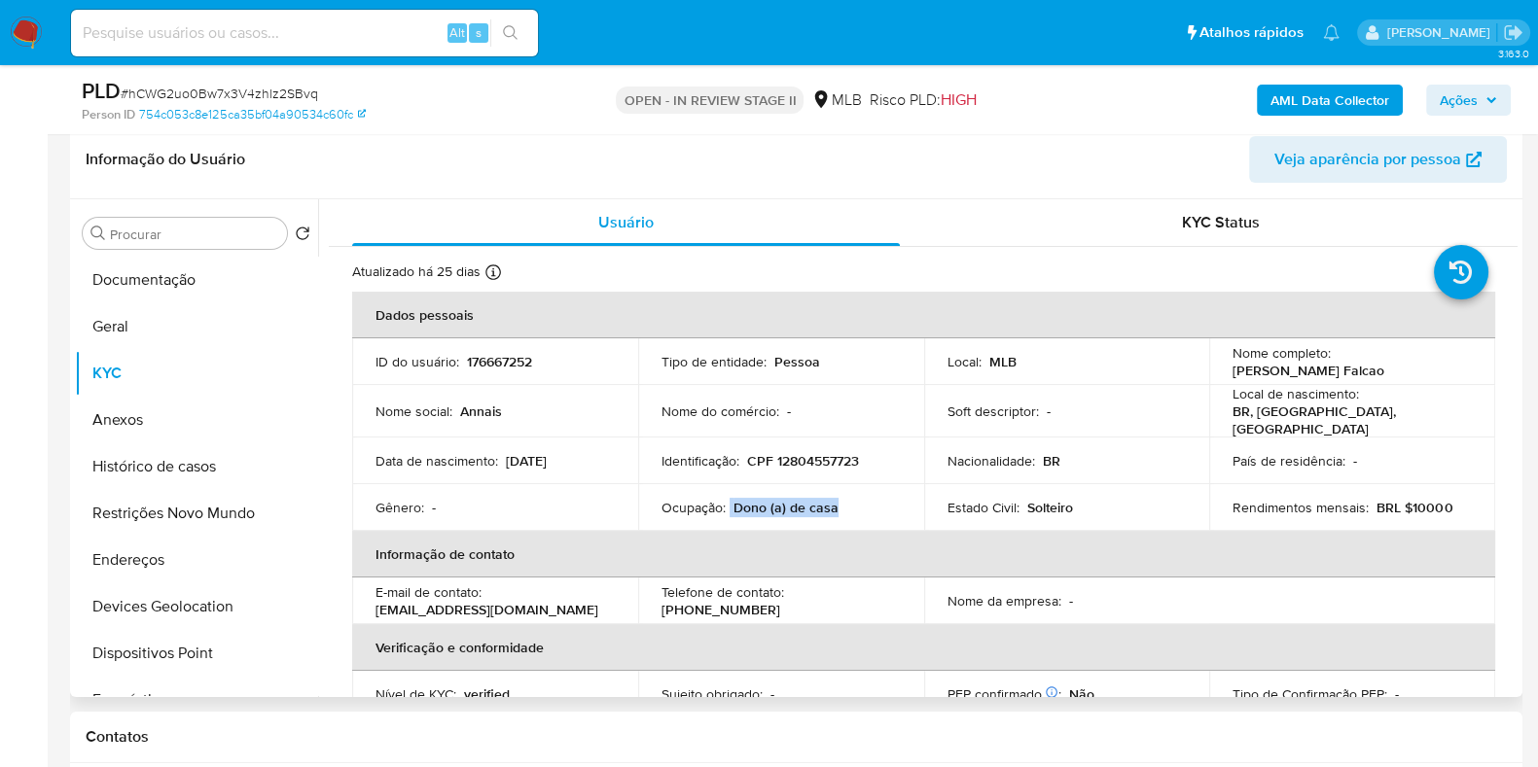
drag, startPoint x: 729, startPoint y: 503, endPoint x: 834, endPoint y: 503, distance: 105.0
click at [834, 503] on div "Ocupação : Dono (a) de casa" at bounding box center [780, 508] width 239 height 18
copy div "Dono (a) de casa"
click at [156, 274] on button "Documentação" at bounding box center [189, 280] width 228 height 47
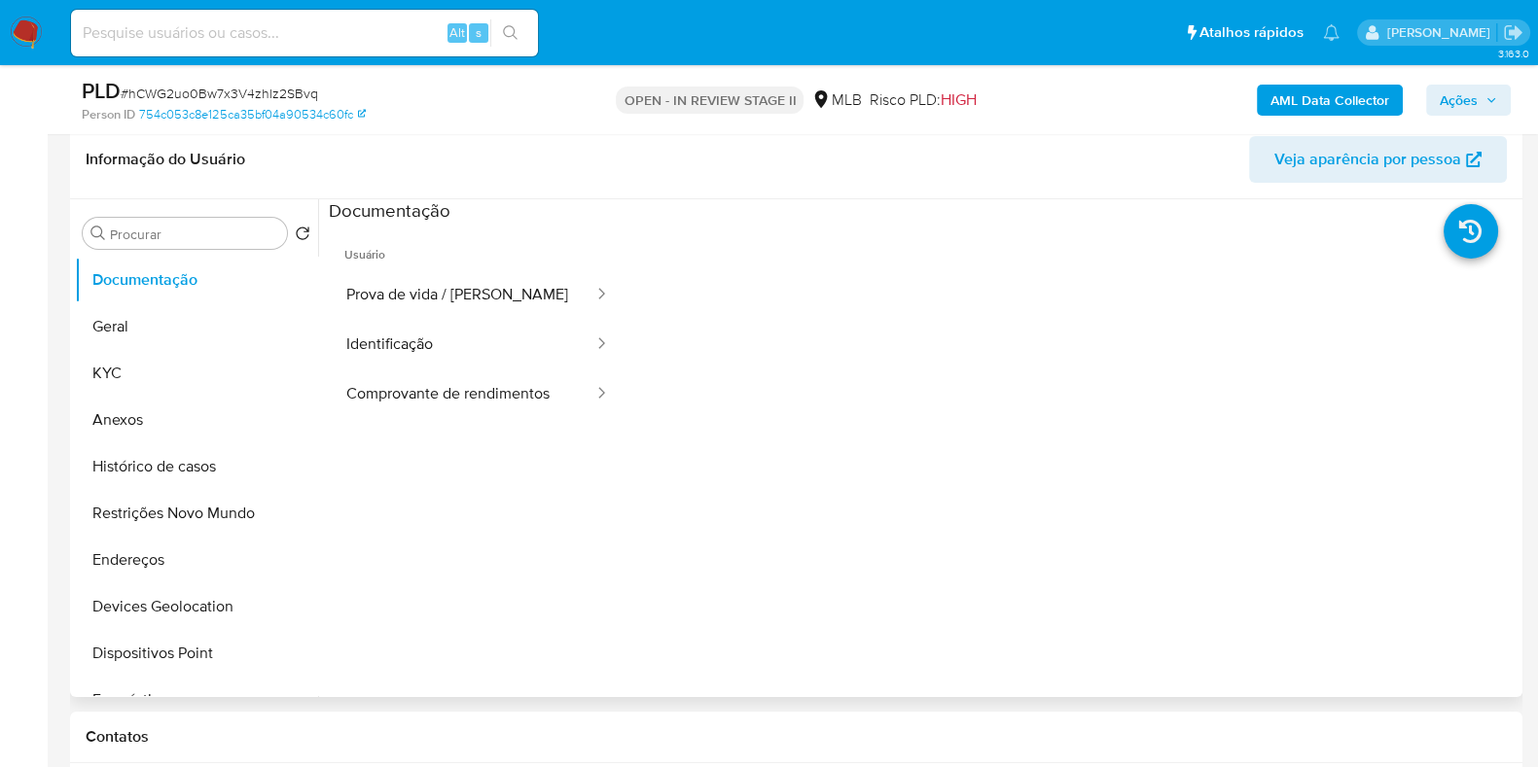
click at [345, 294] on button "Prova de vida / Selfie" at bounding box center [462, 295] width 267 height 50
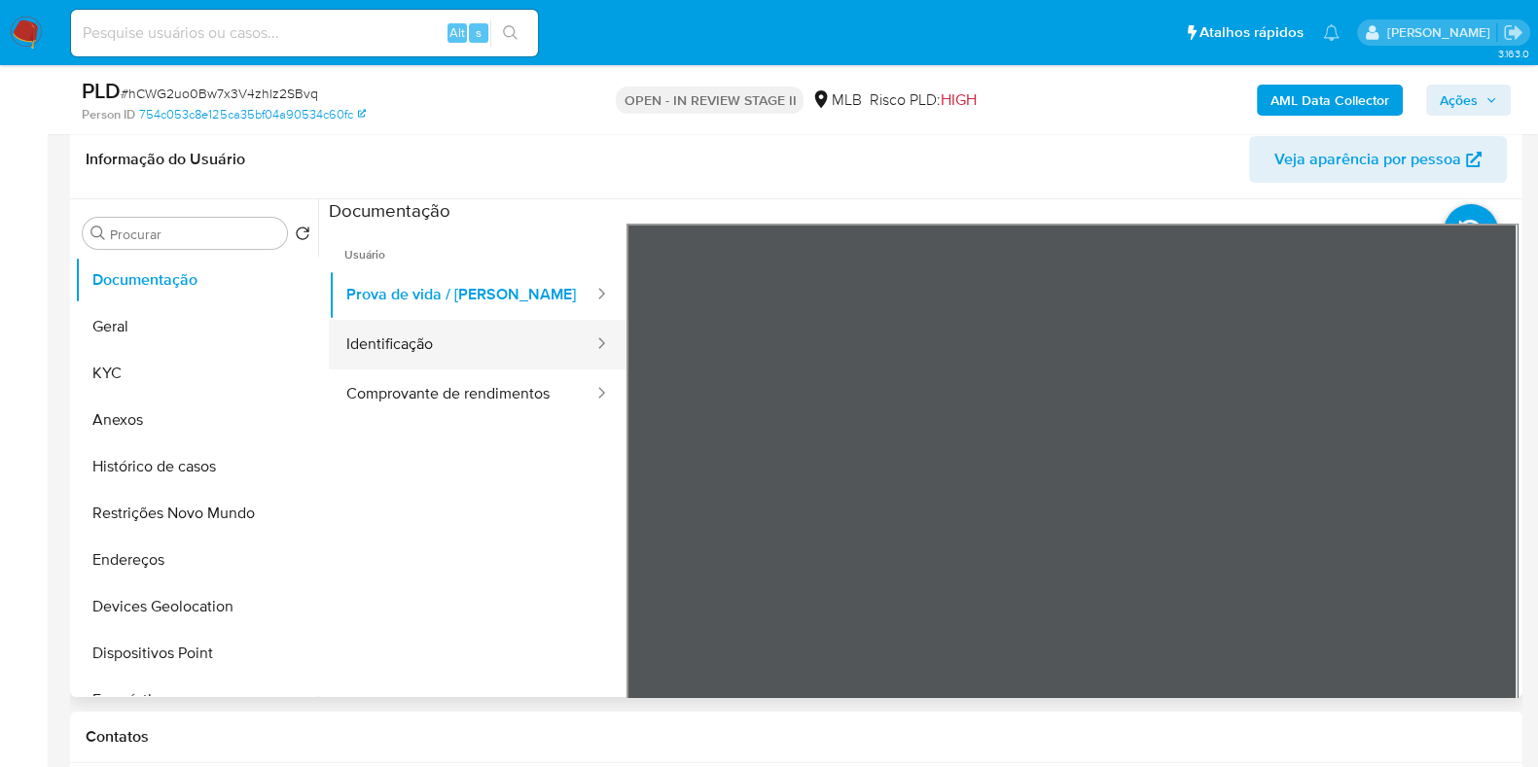
click at [477, 338] on button "Identificação" at bounding box center [462, 345] width 267 height 50
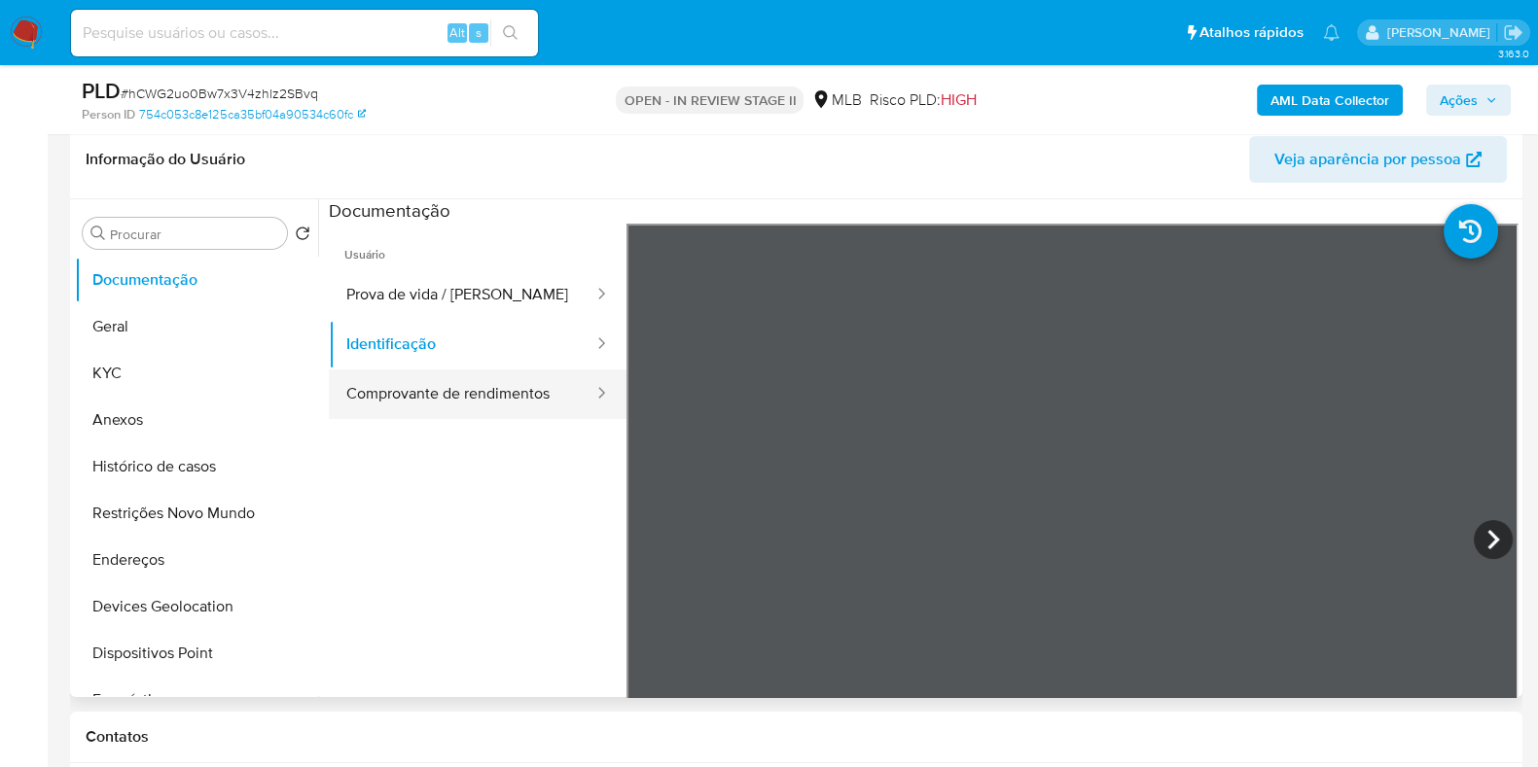
scroll to position [121, 0]
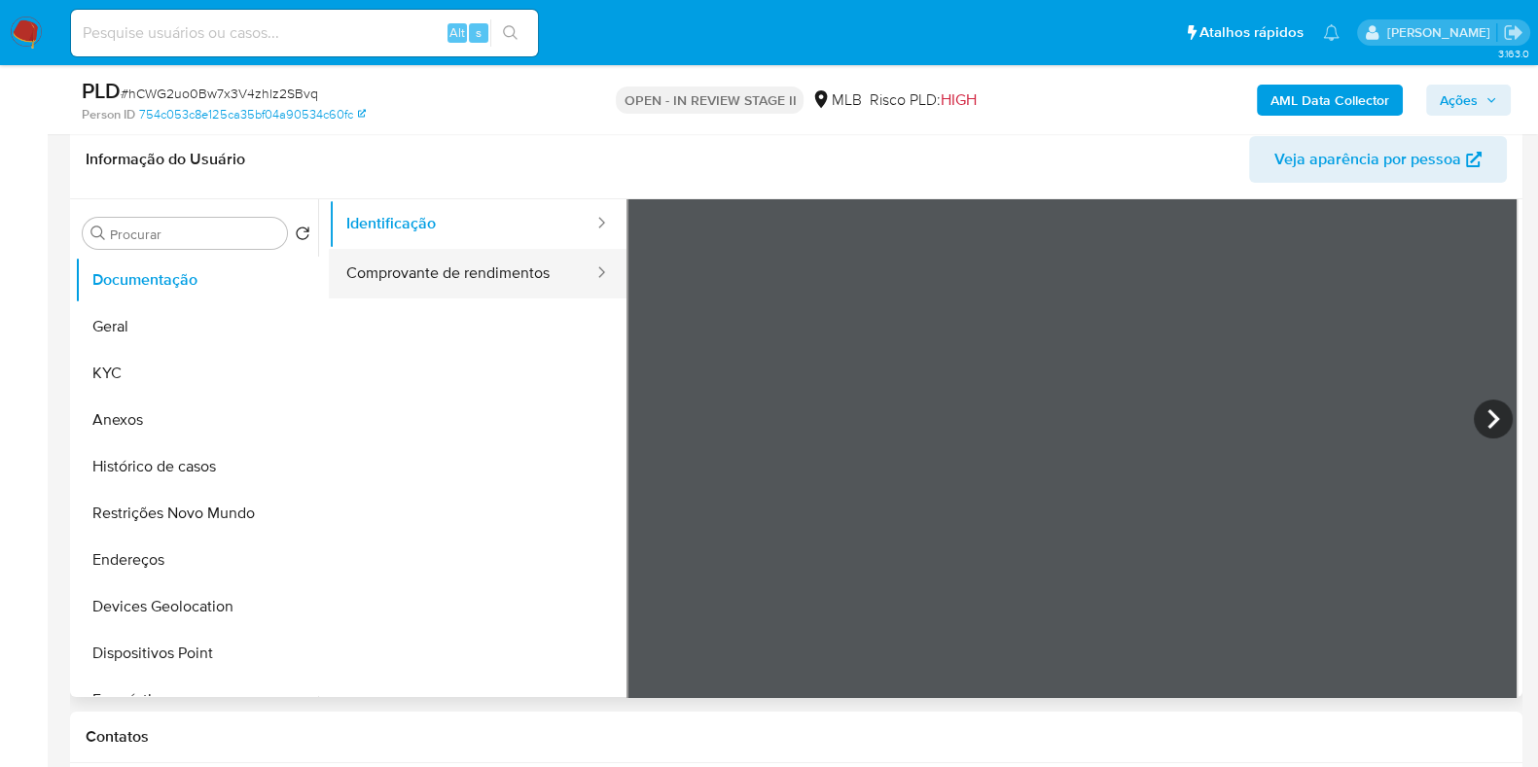
click at [518, 267] on button "Comprovante de rendimentos" at bounding box center [462, 274] width 267 height 50
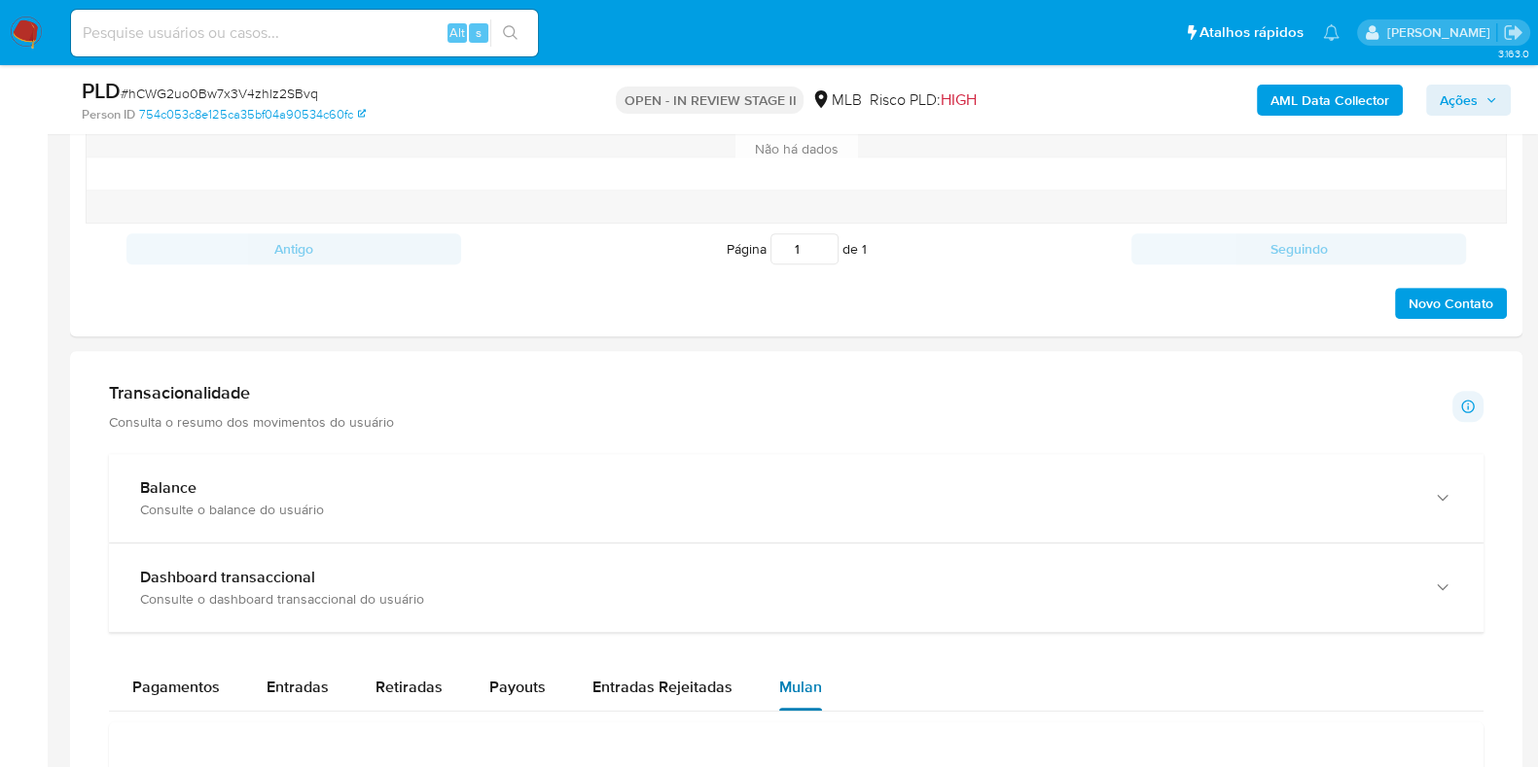
scroll to position [1278, 0]
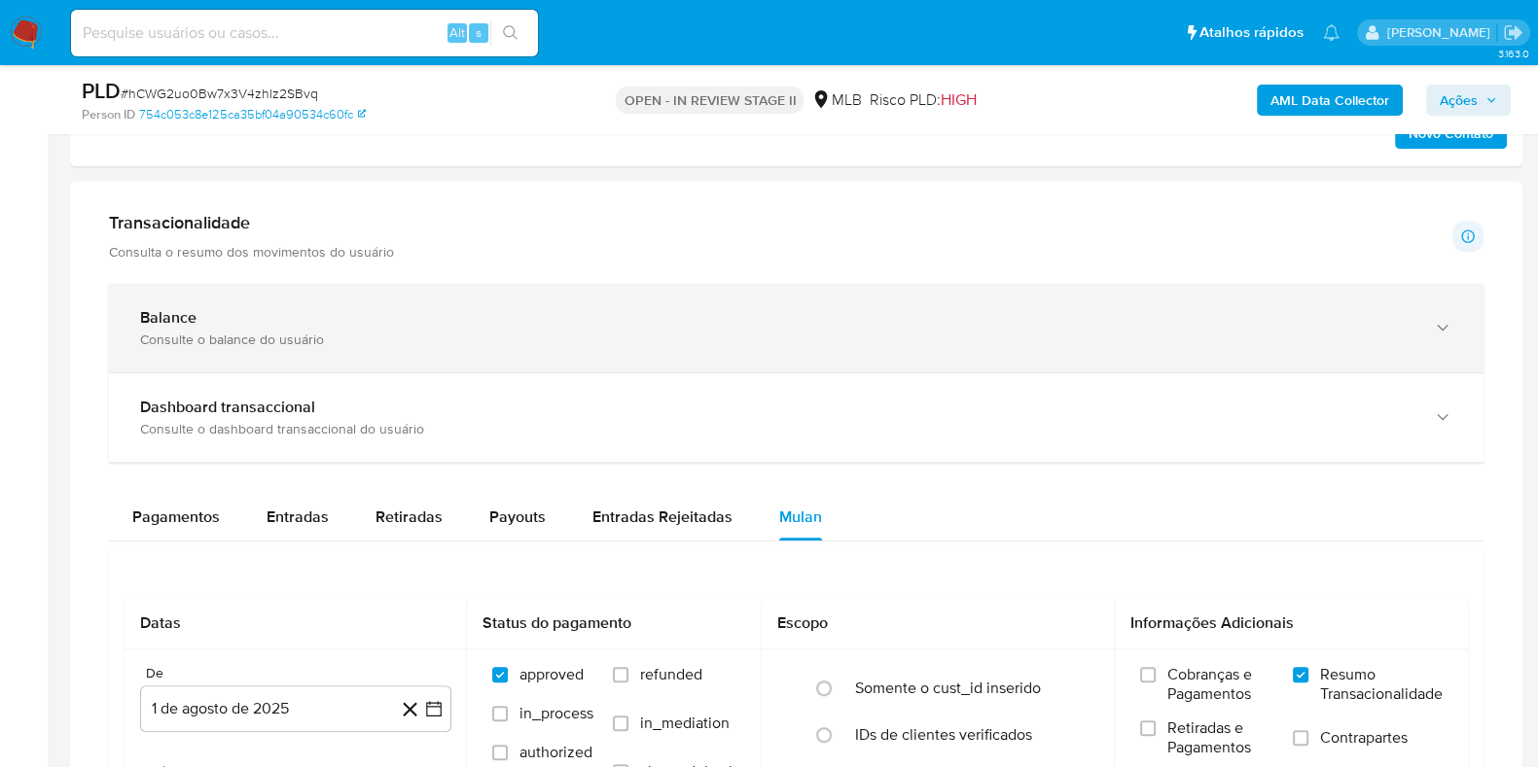
click at [506, 338] on div "Consulte o balance do usuário" at bounding box center [776, 340] width 1273 height 18
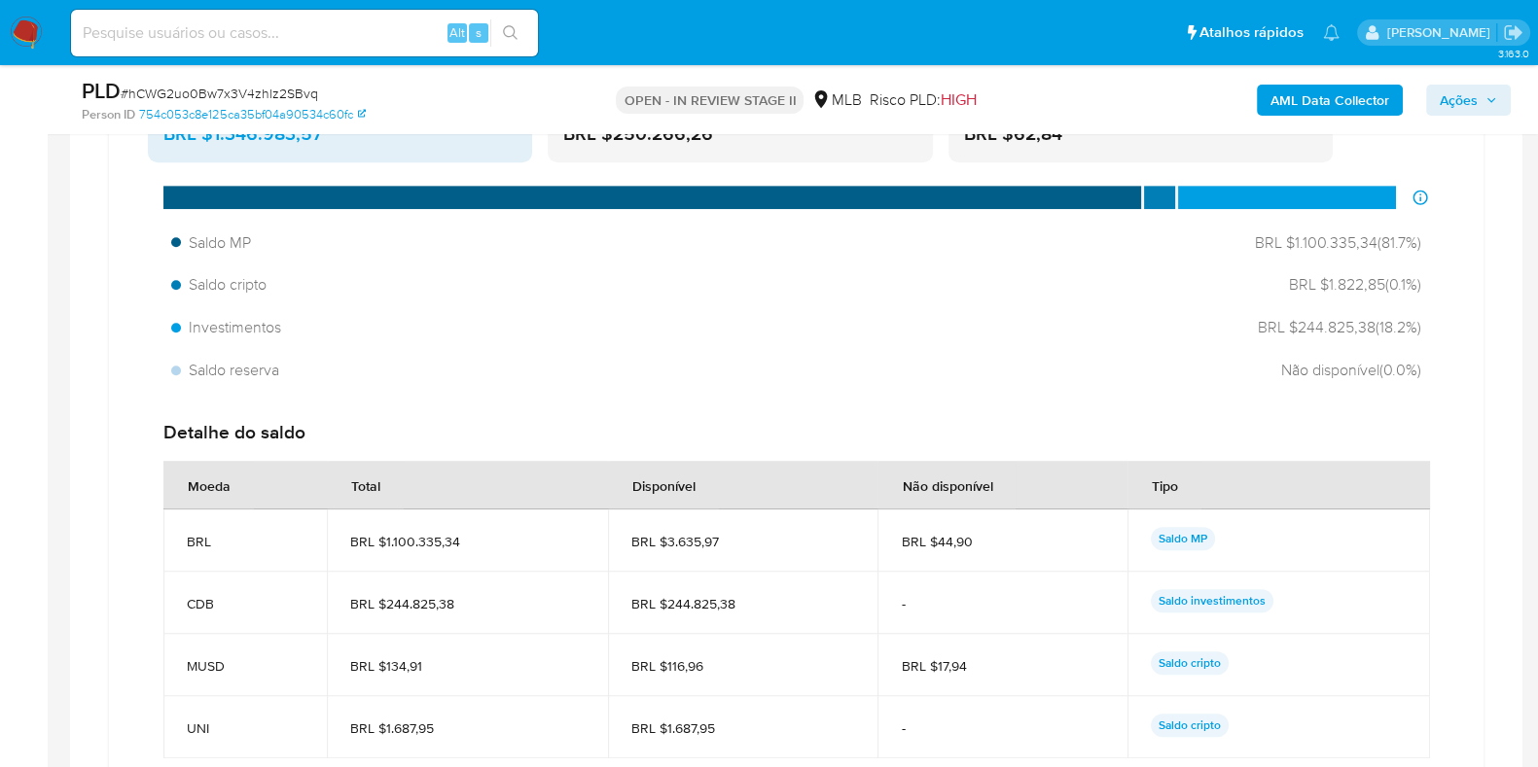
scroll to position [1886, 0]
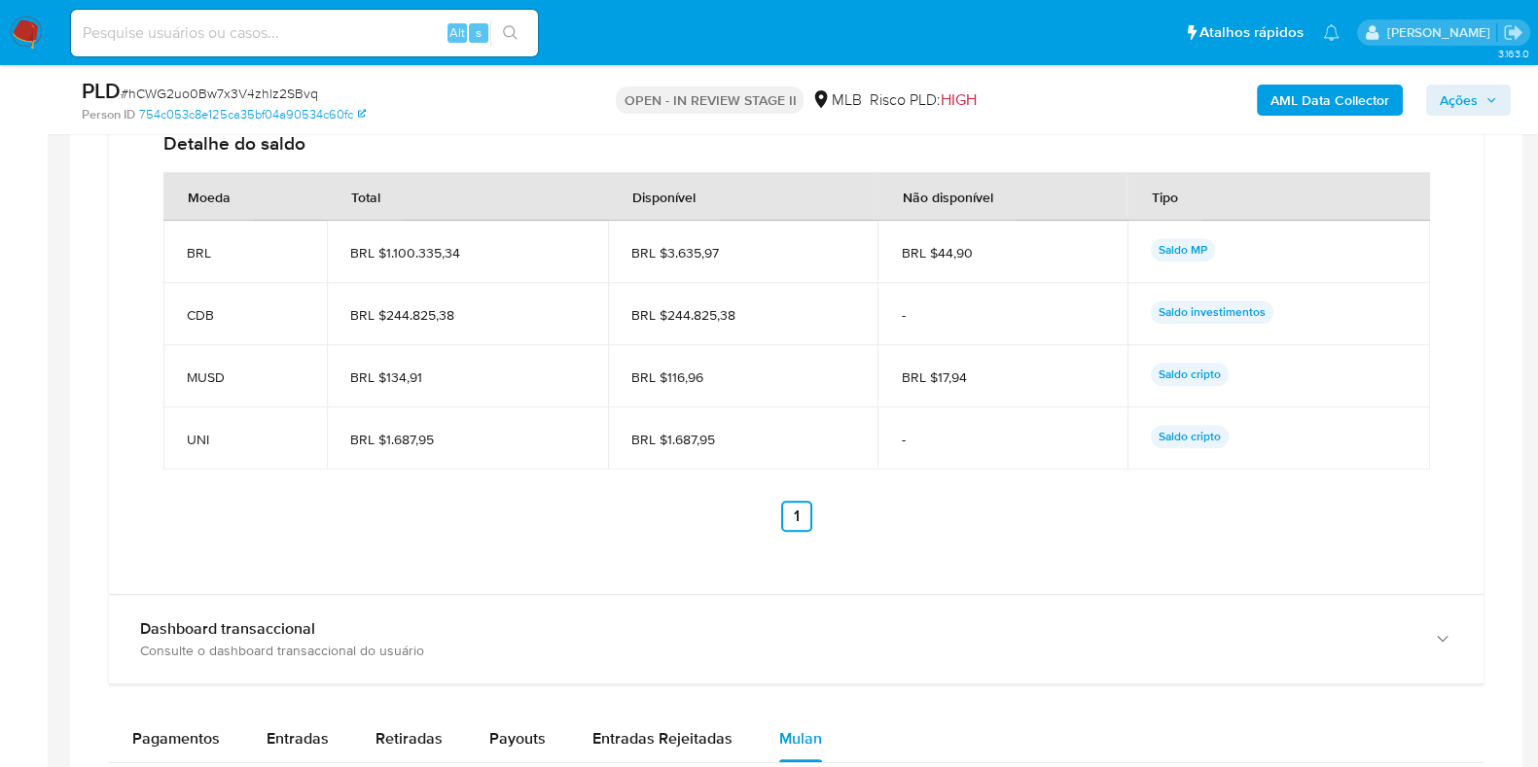
drag, startPoint x: 744, startPoint y: 257, endPoint x: 660, endPoint y: 253, distance: 83.7
click at [660, 253] on span "BRL $3.635,97" at bounding box center [743, 253] width 224 height 18
drag, startPoint x: 664, startPoint y: 312, endPoint x: 756, endPoint y: 323, distance: 92.1
click at [756, 323] on td "BRL $244.825,38" at bounding box center [743, 314] width 270 height 62
drag, startPoint x: 724, startPoint y: 437, endPoint x: 661, endPoint y: 438, distance: 62.3
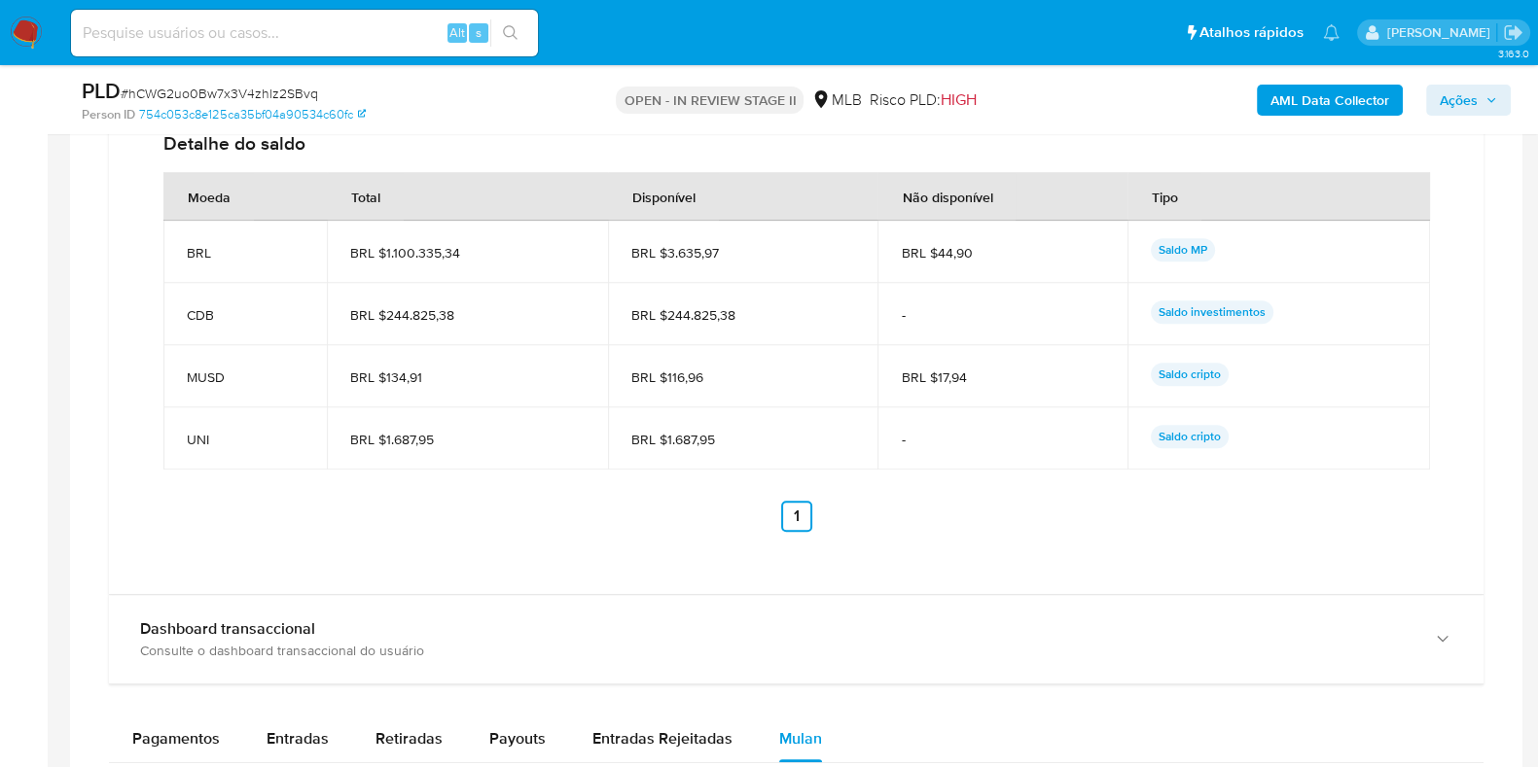
click at [661, 438] on span "BRL $1.687,95" at bounding box center [743, 440] width 224 height 18
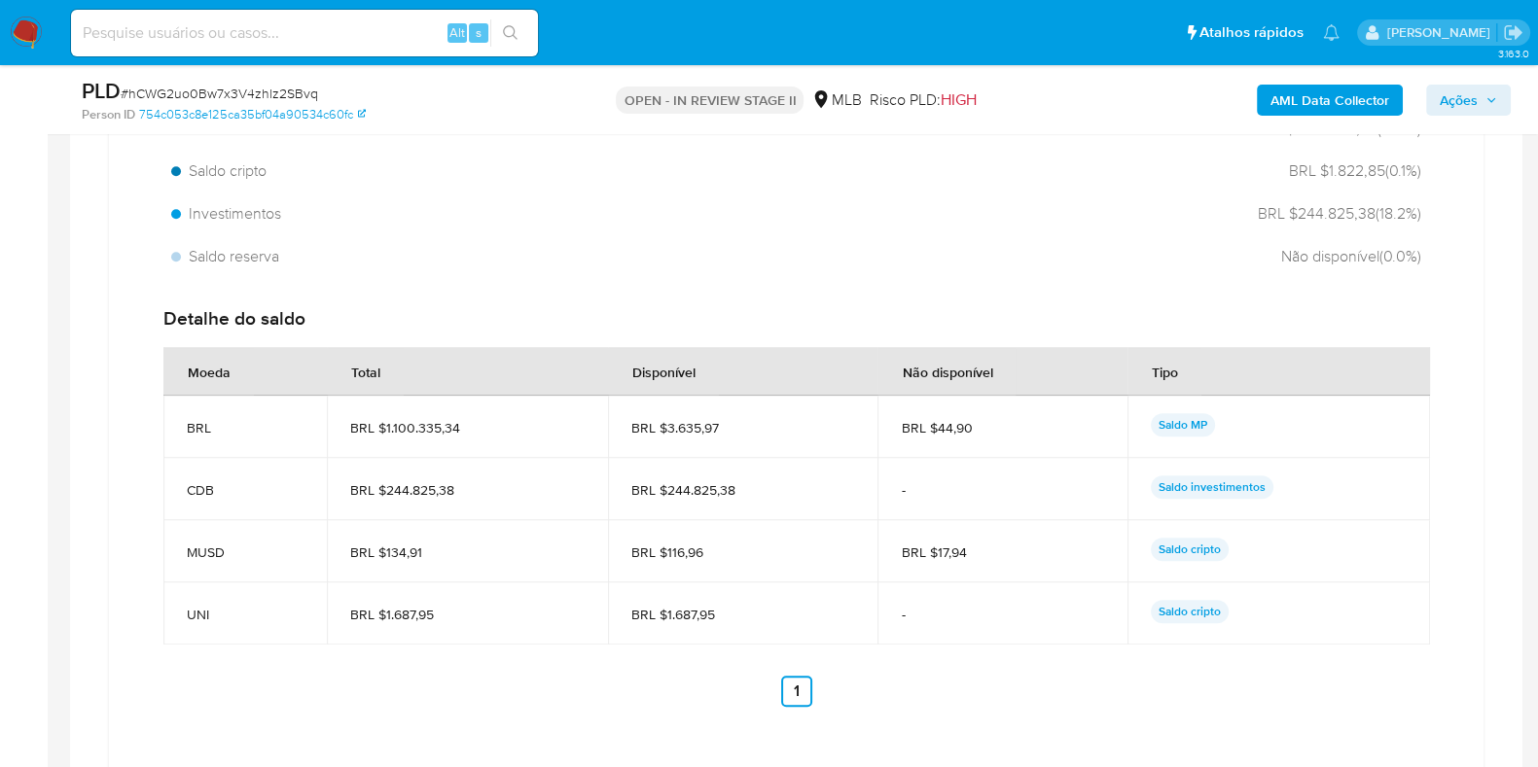
scroll to position [1764, 0]
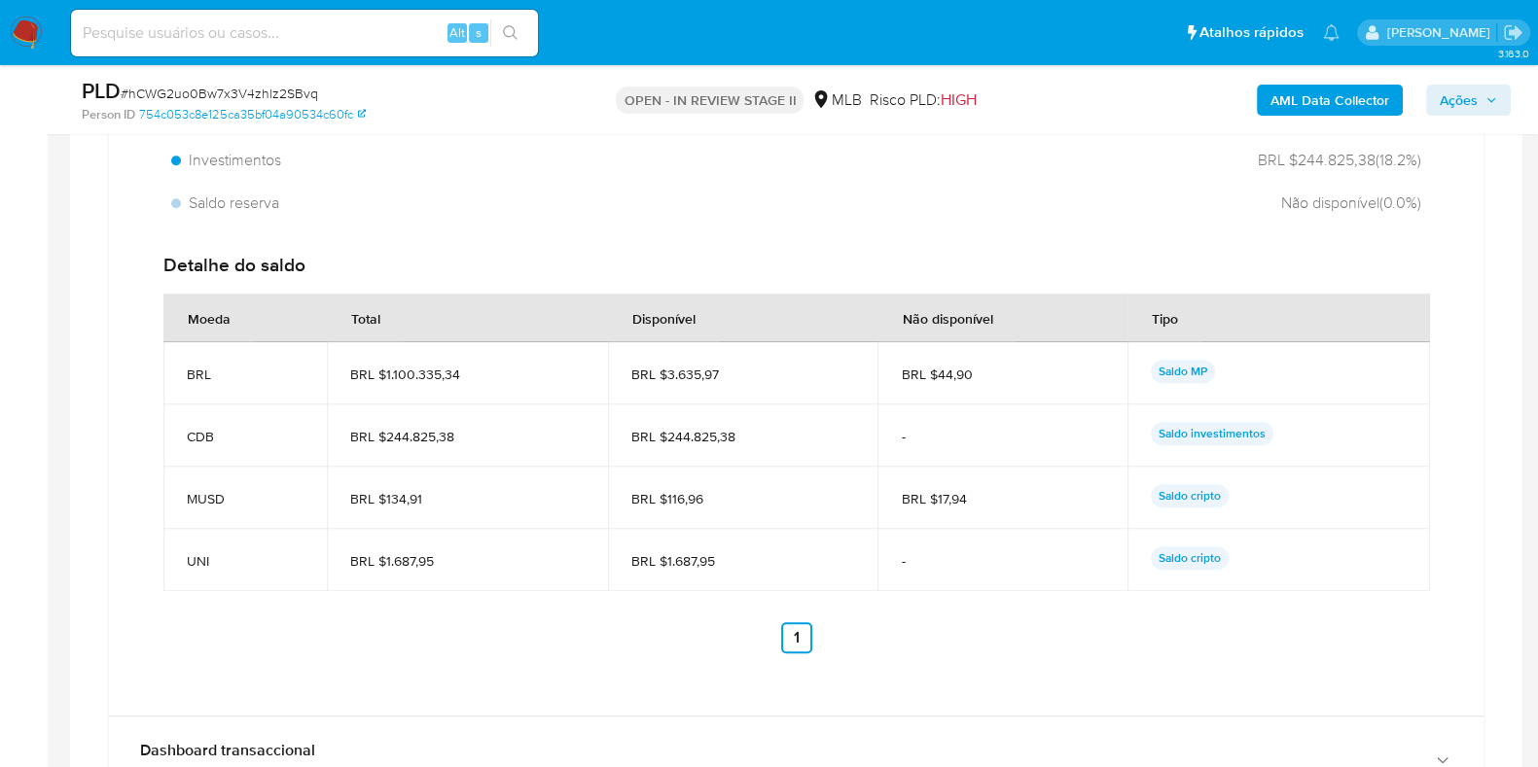
drag, startPoint x: 502, startPoint y: 371, endPoint x: 384, endPoint y: 370, distance: 117.7
click at [384, 370] on span "BRL $1.100.335,34" at bounding box center [466, 375] width 233 height 18
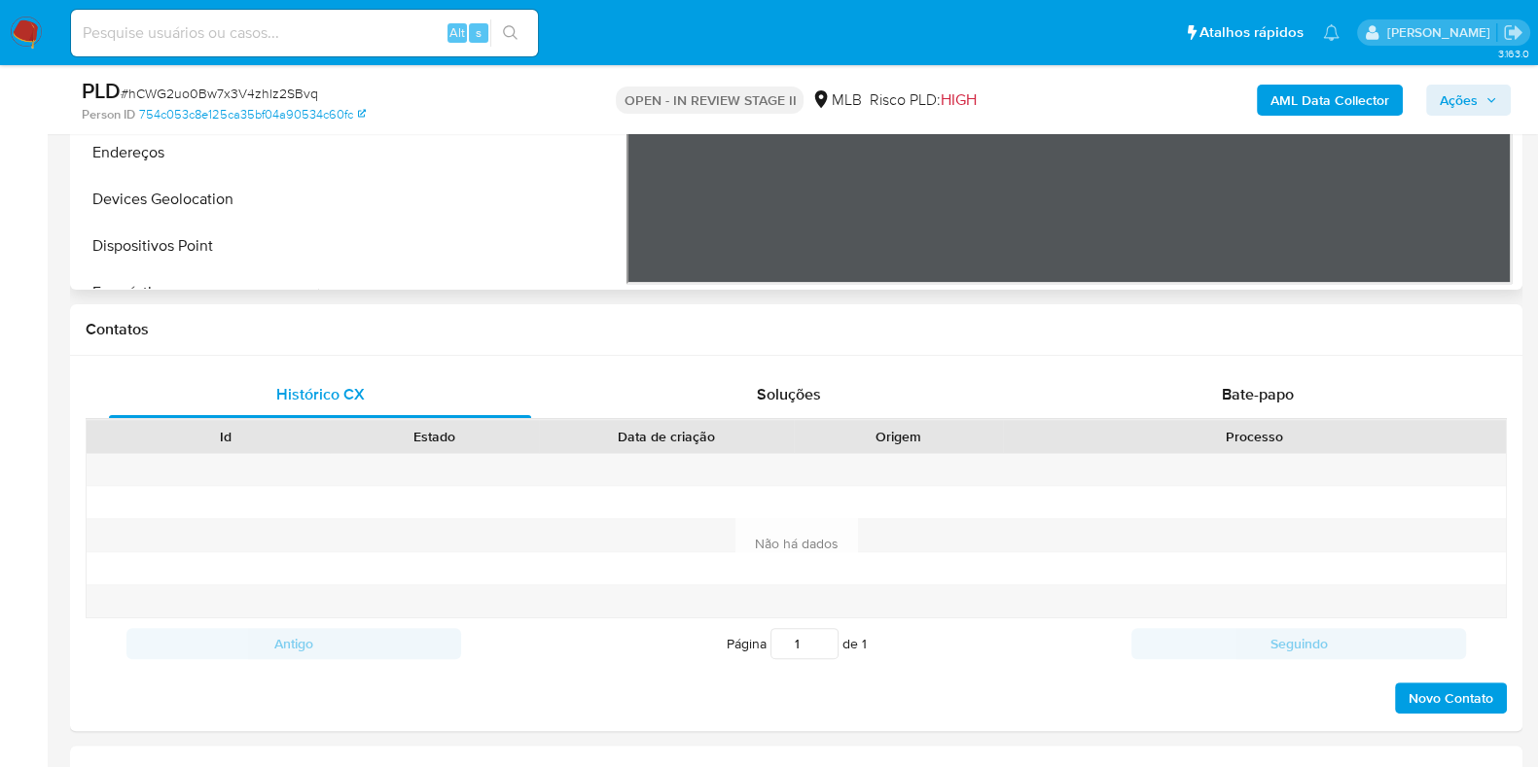
scroll to position [549, 0]
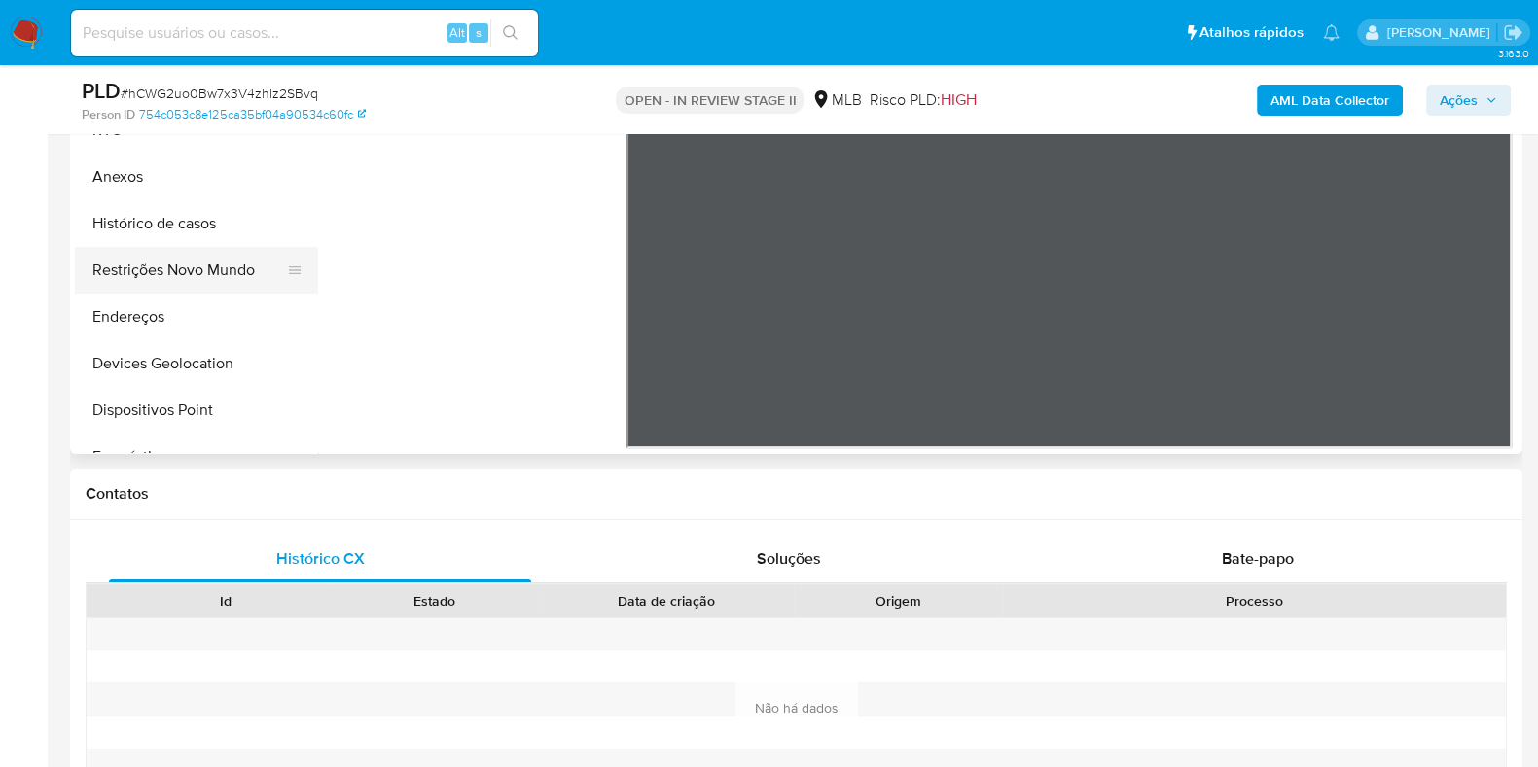
click at [198, 268] on button "Restrições Novo Mundo" at bounding box center [189, 270] width 228 height 47
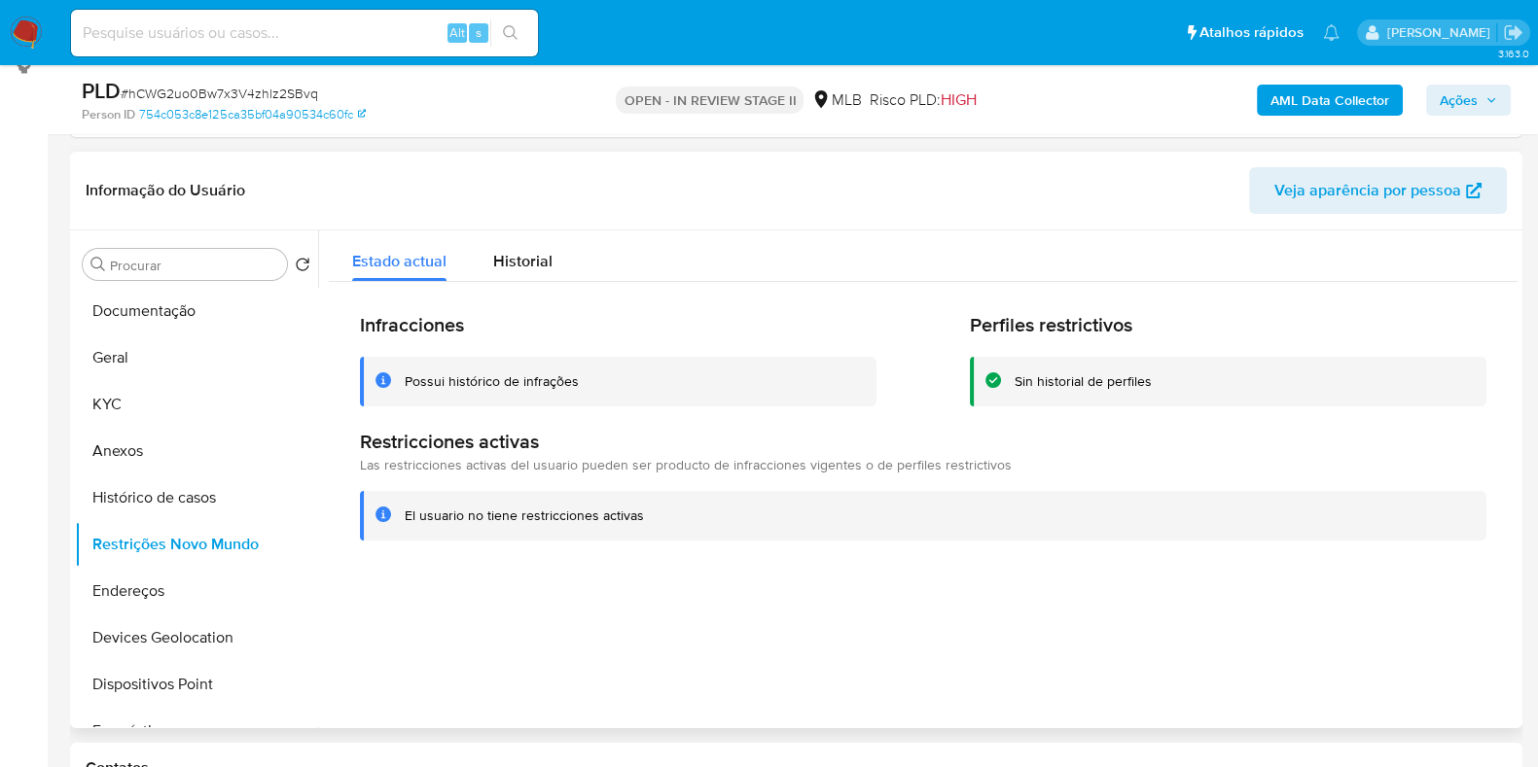
scroll to position [184, 0]
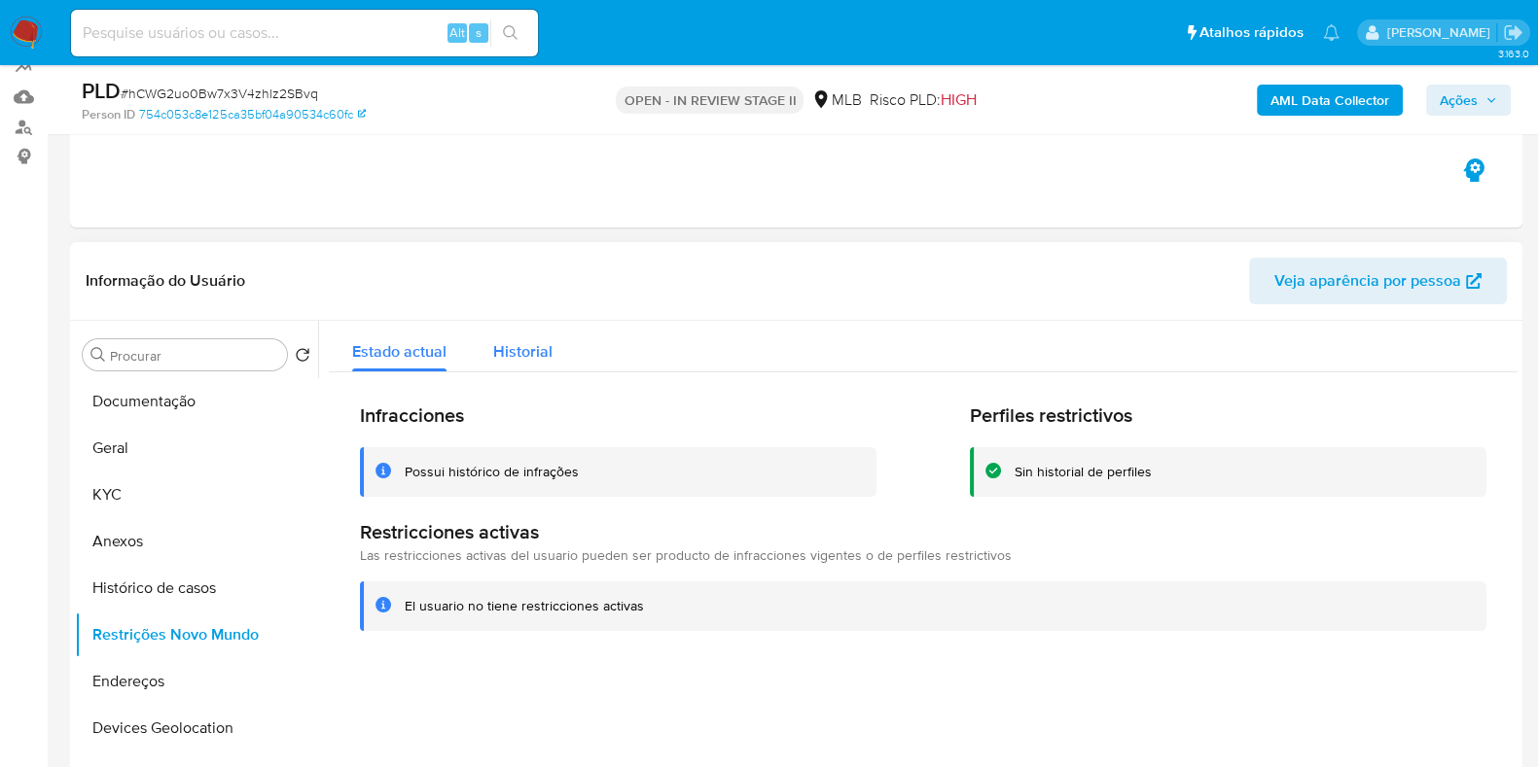
click at [518, 343] on span "Historial" at bounding box center [522, 351] width 59 height 22
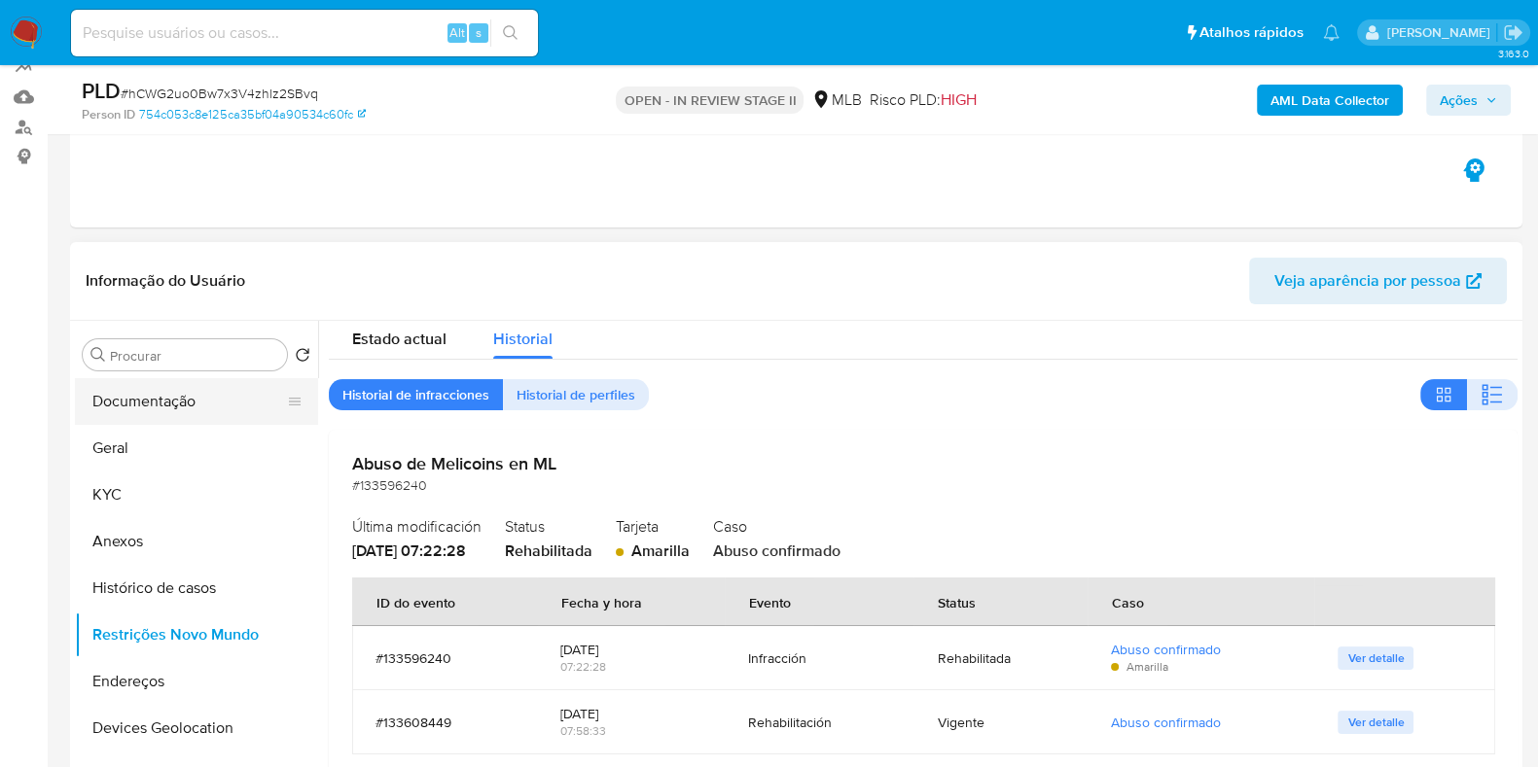
click at [188, 409] on button "Documentação" at bounding box center [189, 401] width 228 height 47
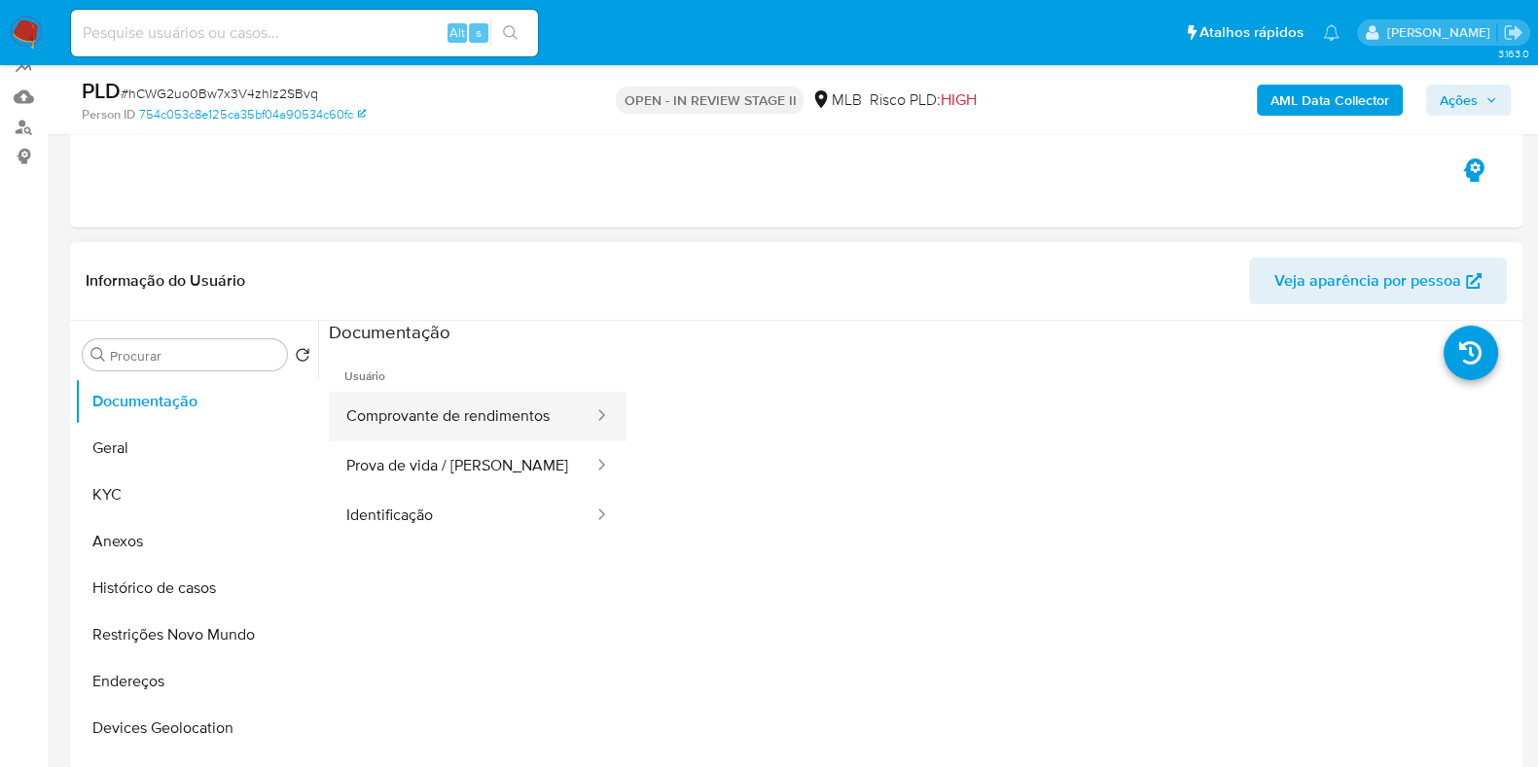
click at [490, 417] on button "Comprovante de rendimentos" at bounding box center [462, 417] width 267 height 50
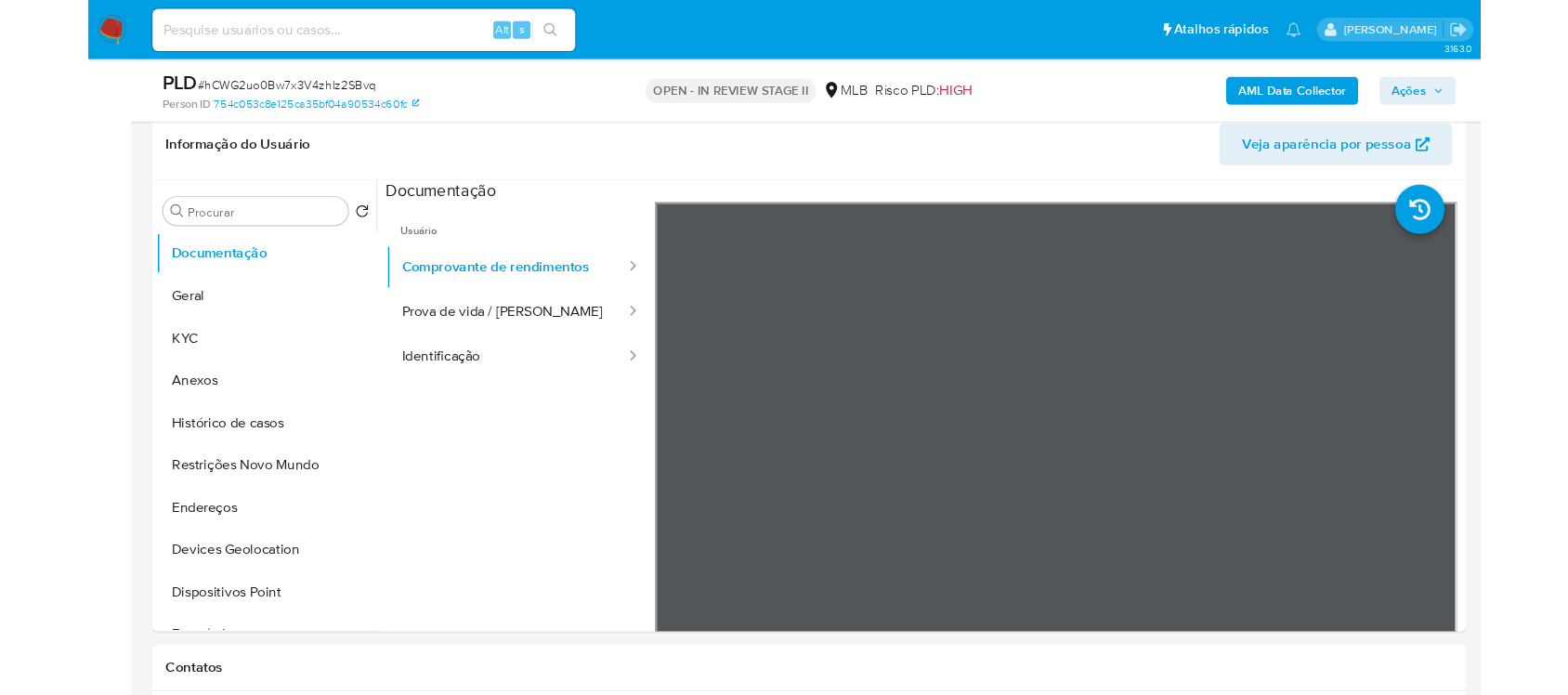
scroll to position [290, 0]
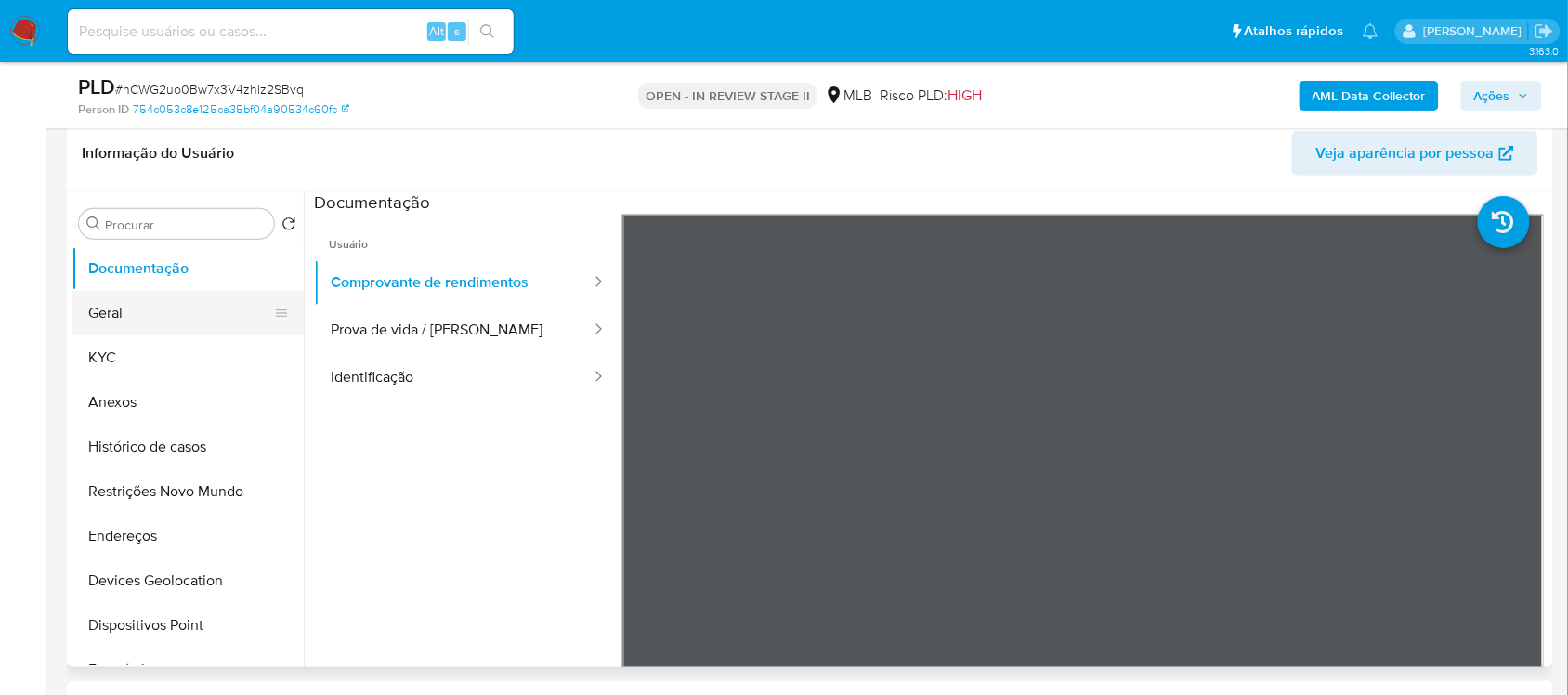
click at [112, 327] on button "Geral" at bounding box center [180, 312] width 218 height 45
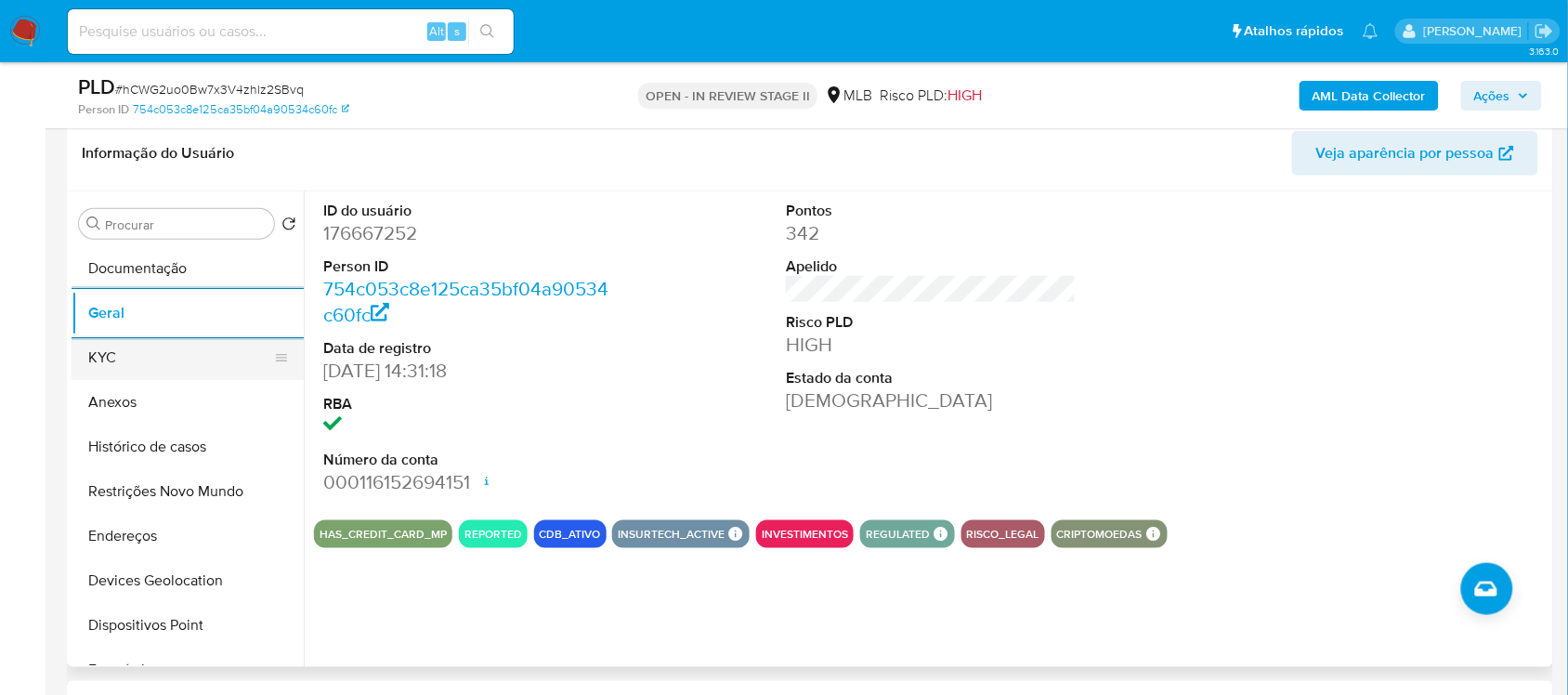
click at [147, 364] on button "KYC" at bounding box center [180, 357] width 218 height 45
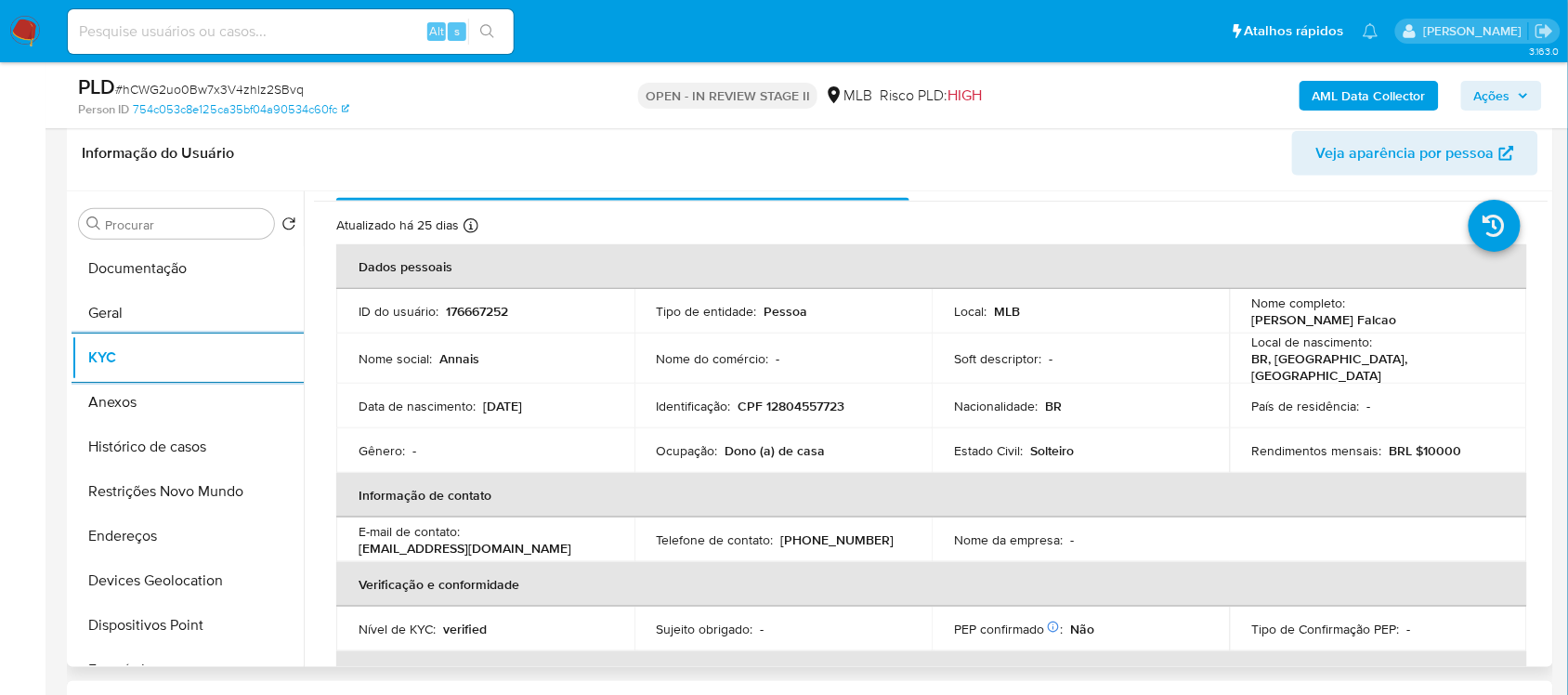
scroll to position [0, 0]
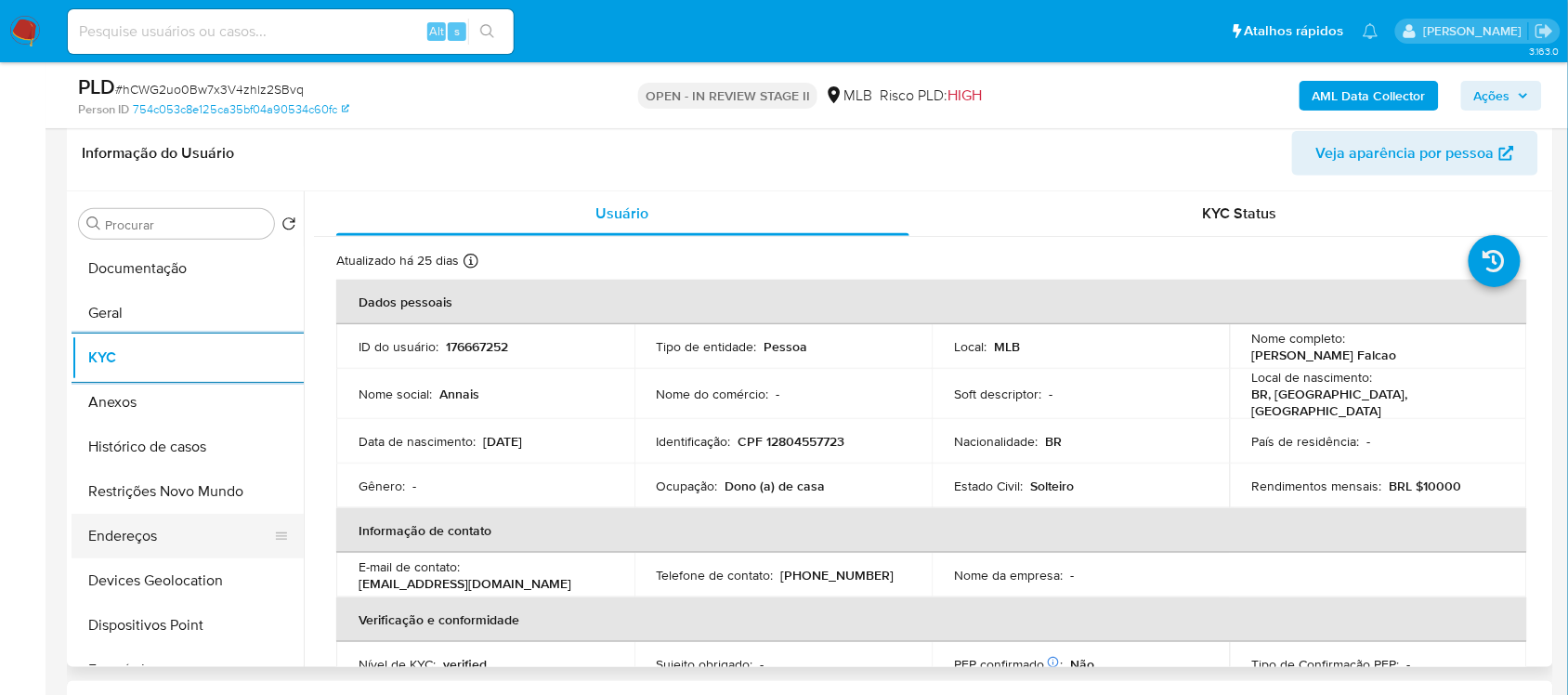
click at [164, 520] on button "Endereços" at bounding box center [180, 536] width 218 height 45
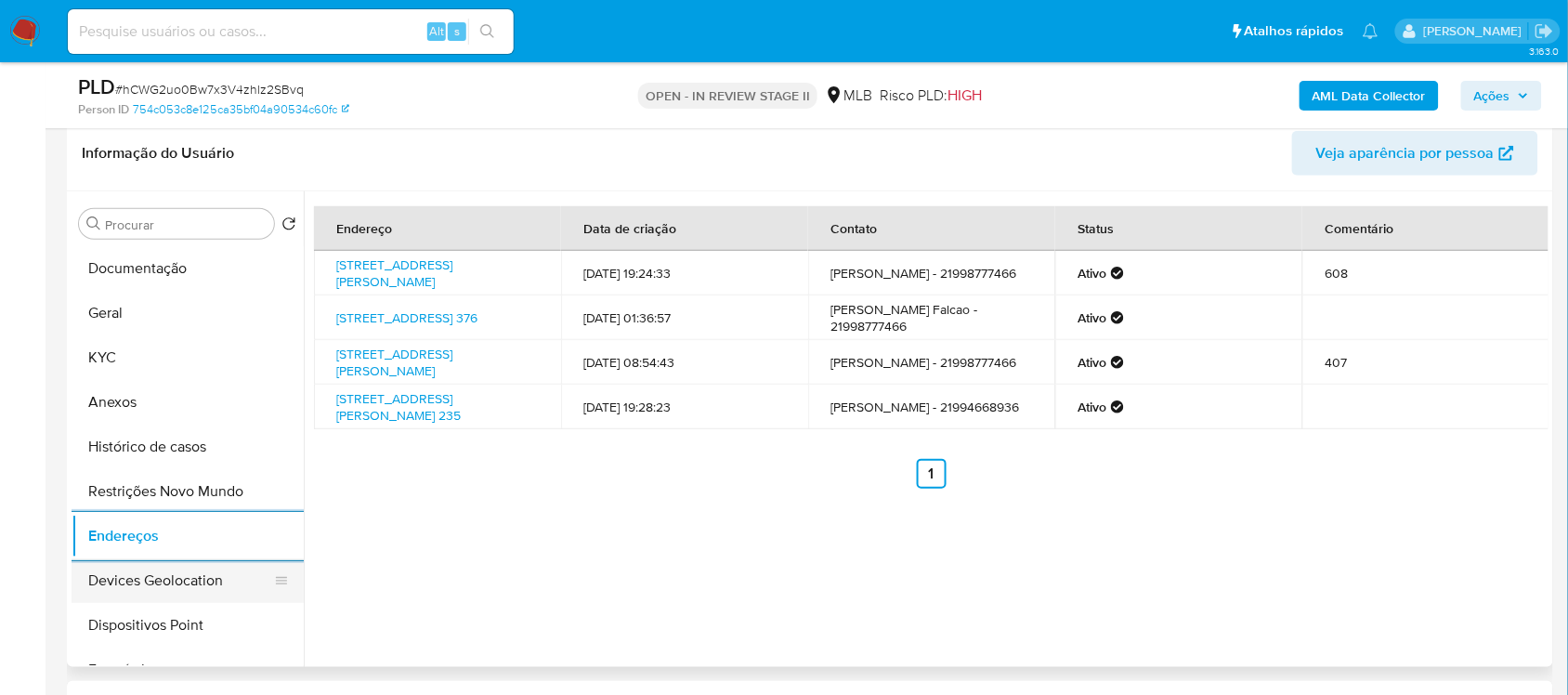
click at [167, 581] on button "Devices Geolocation" at bounding box center [180, 580] width 218 height 45
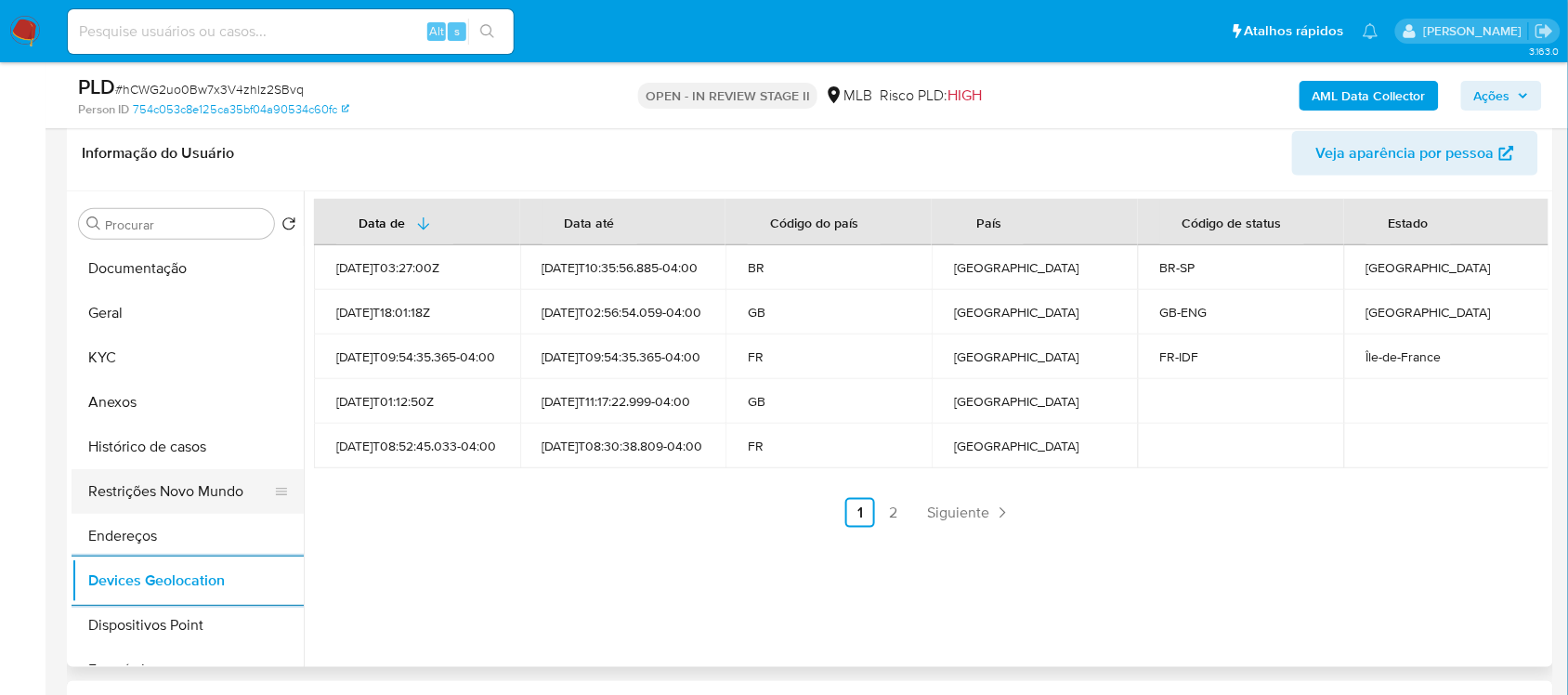
click at [196, 493] on button "Restrições Novo Mundo" at bounding box center [180, 491] width 218 height 45
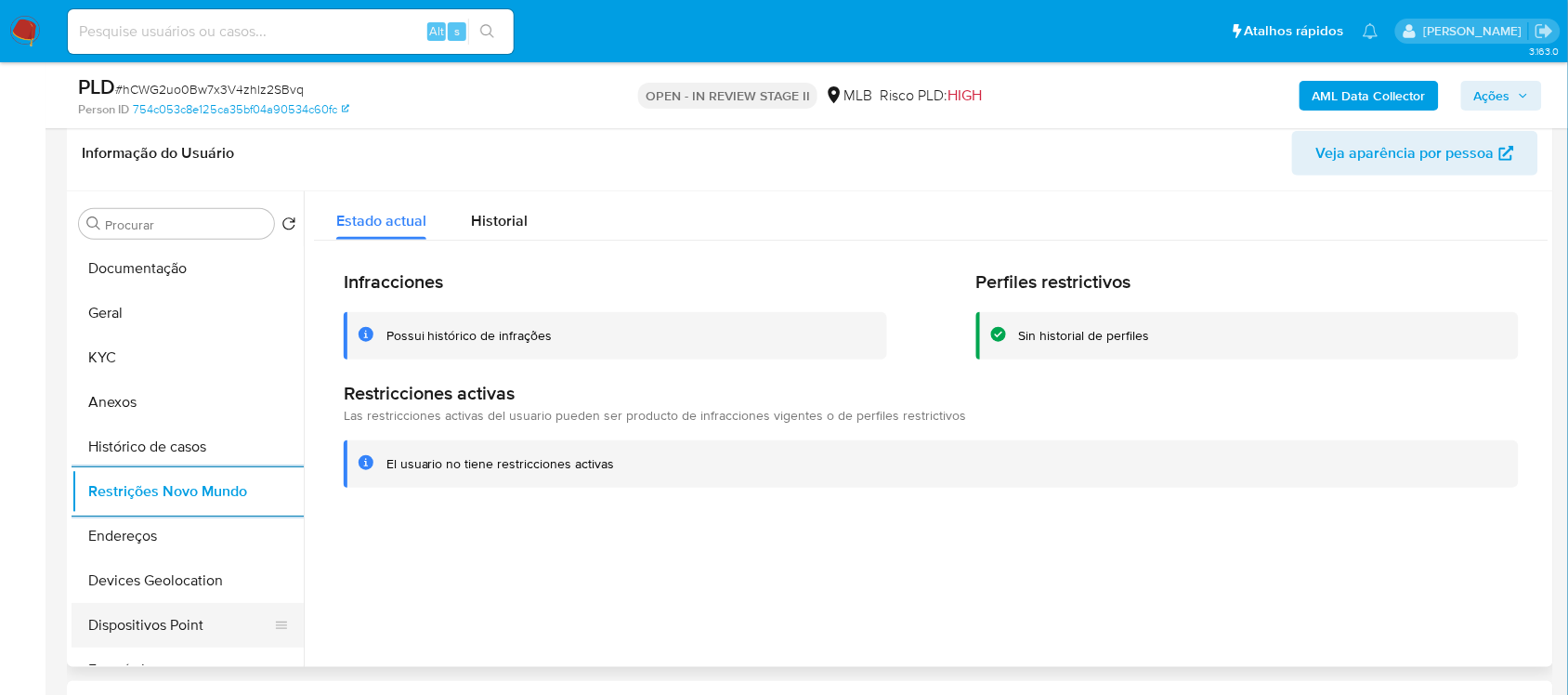
click at [175, 616] on button "Dispositivos Point" at bounding box center [180, 624] width 218 height 45
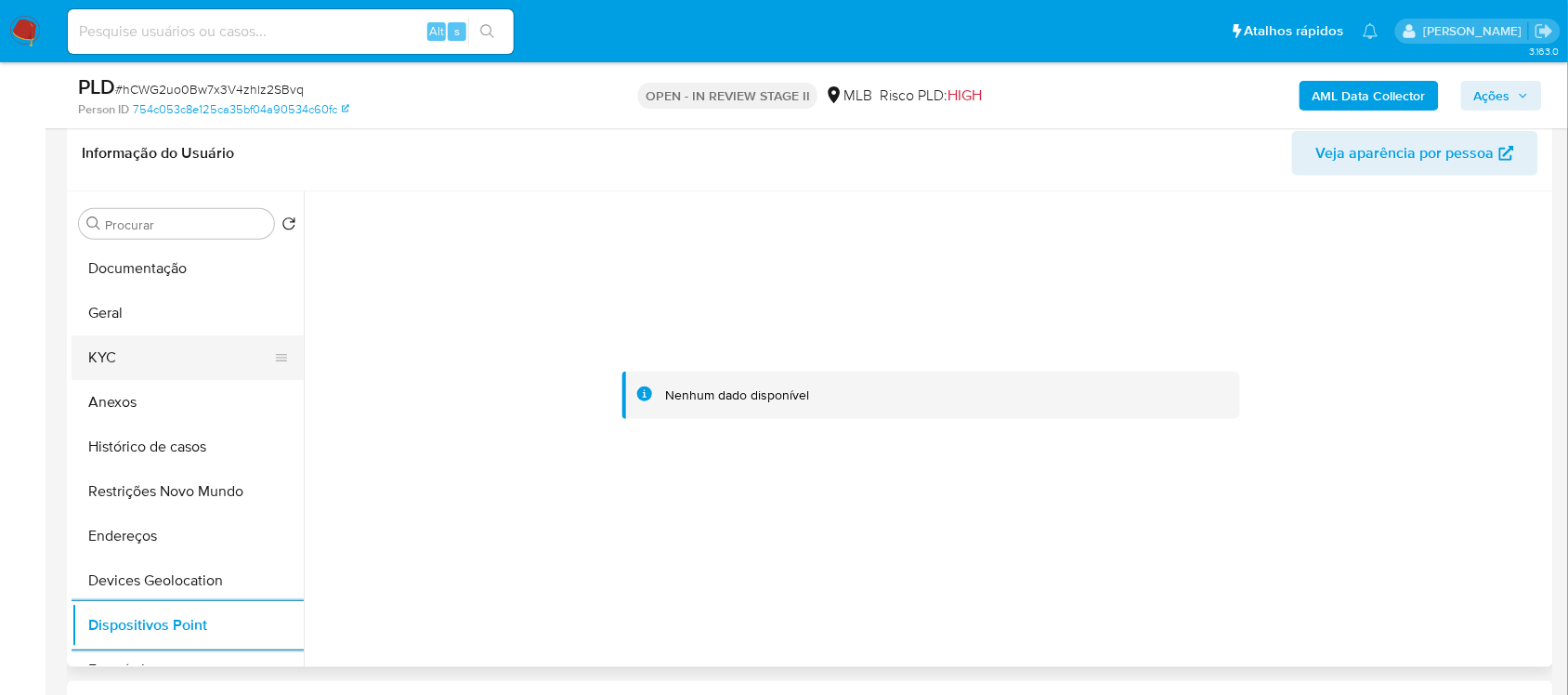
click at [184, 350] on button "KYC" at bounding box center [180, 357] width 218 height 45
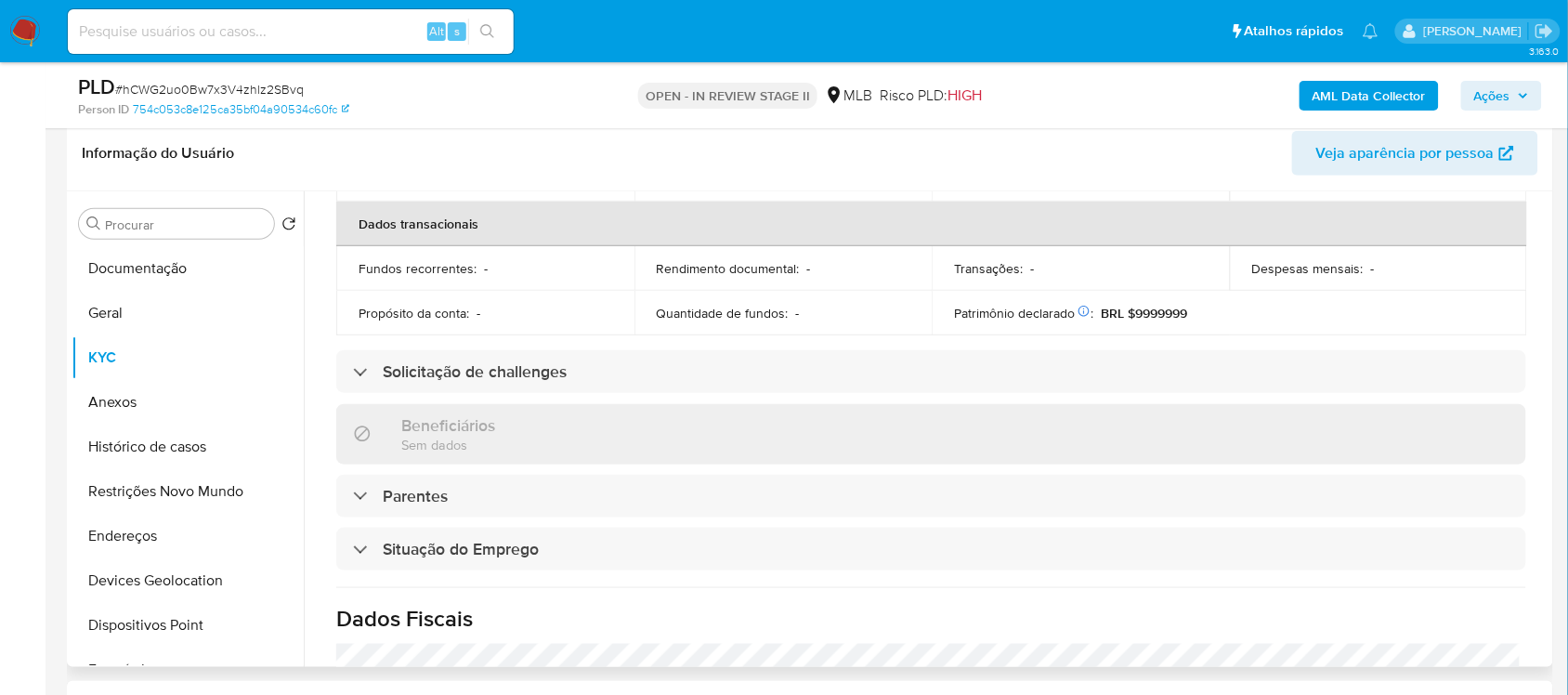
scroll to position [790, 0]
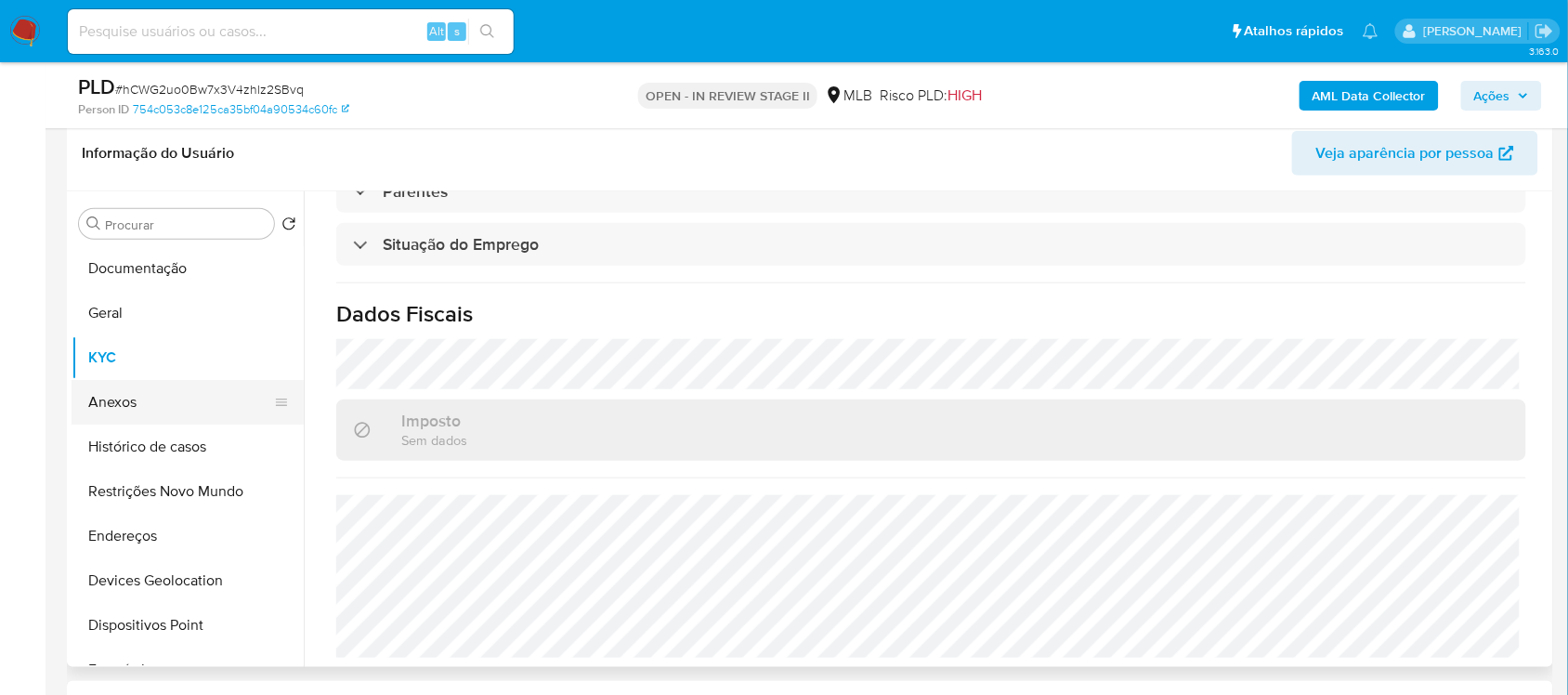
click at [180, 413] on button "Anexos" at bounding box center [180, 402] width 218 height 45
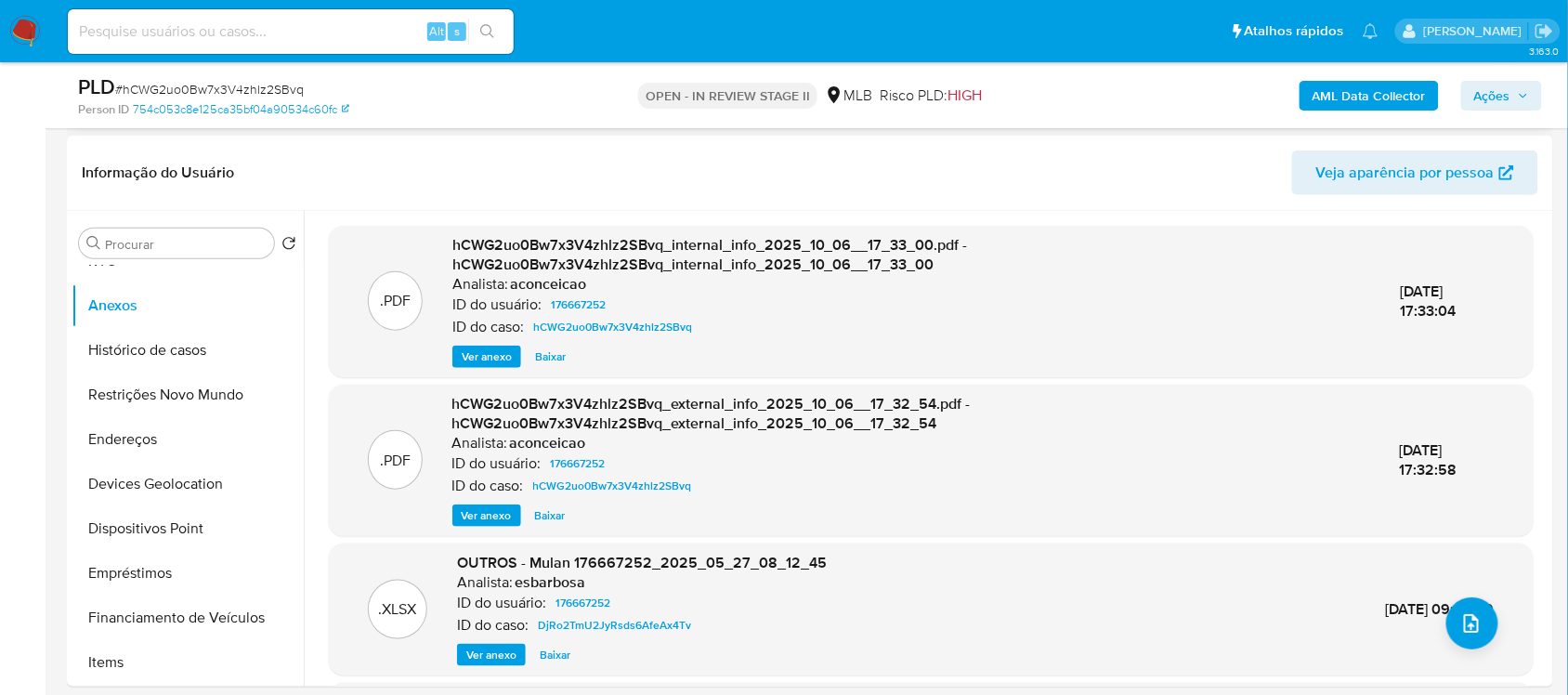
scroll to position [0, 0]
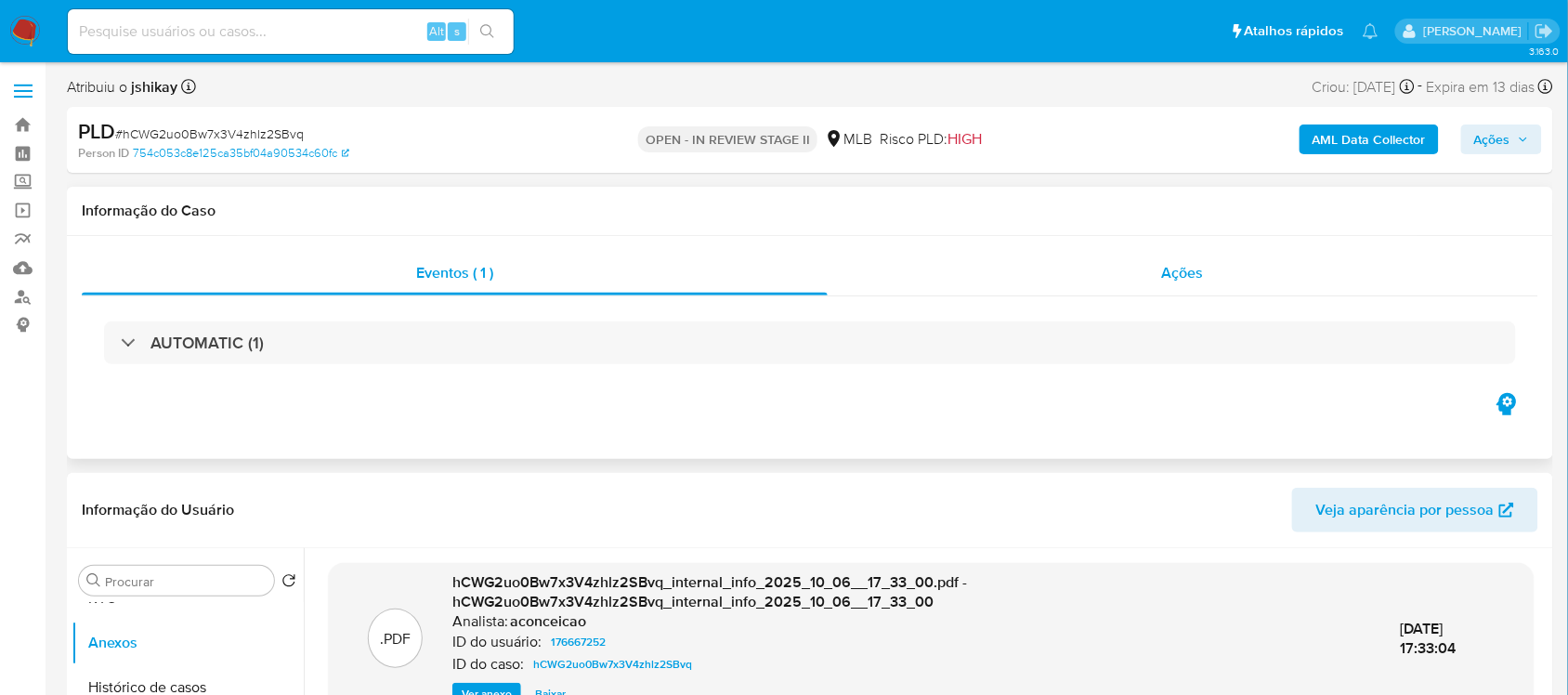
click at [1083, 265] on div "Ações" at bounding box center [1183, 273] width 710 height 45
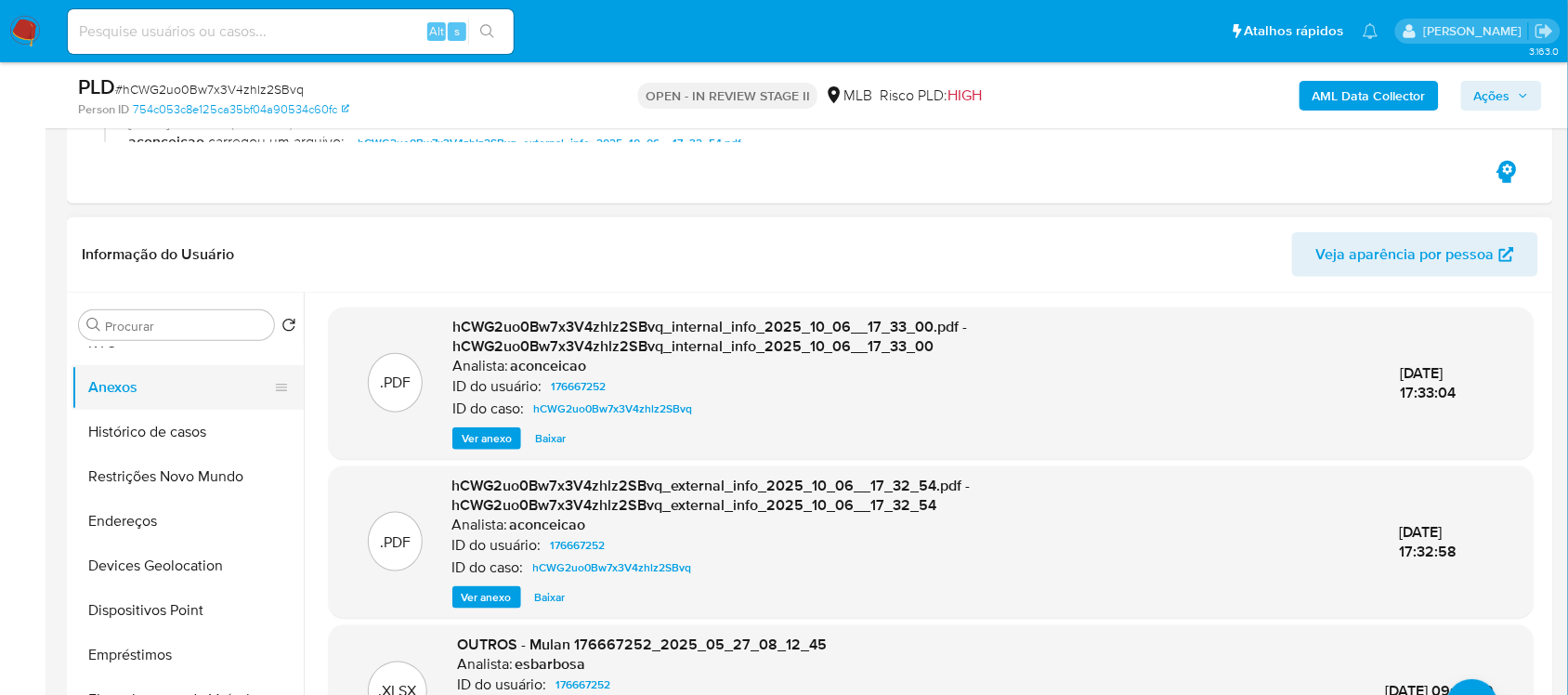
scroll to position [348, 0]
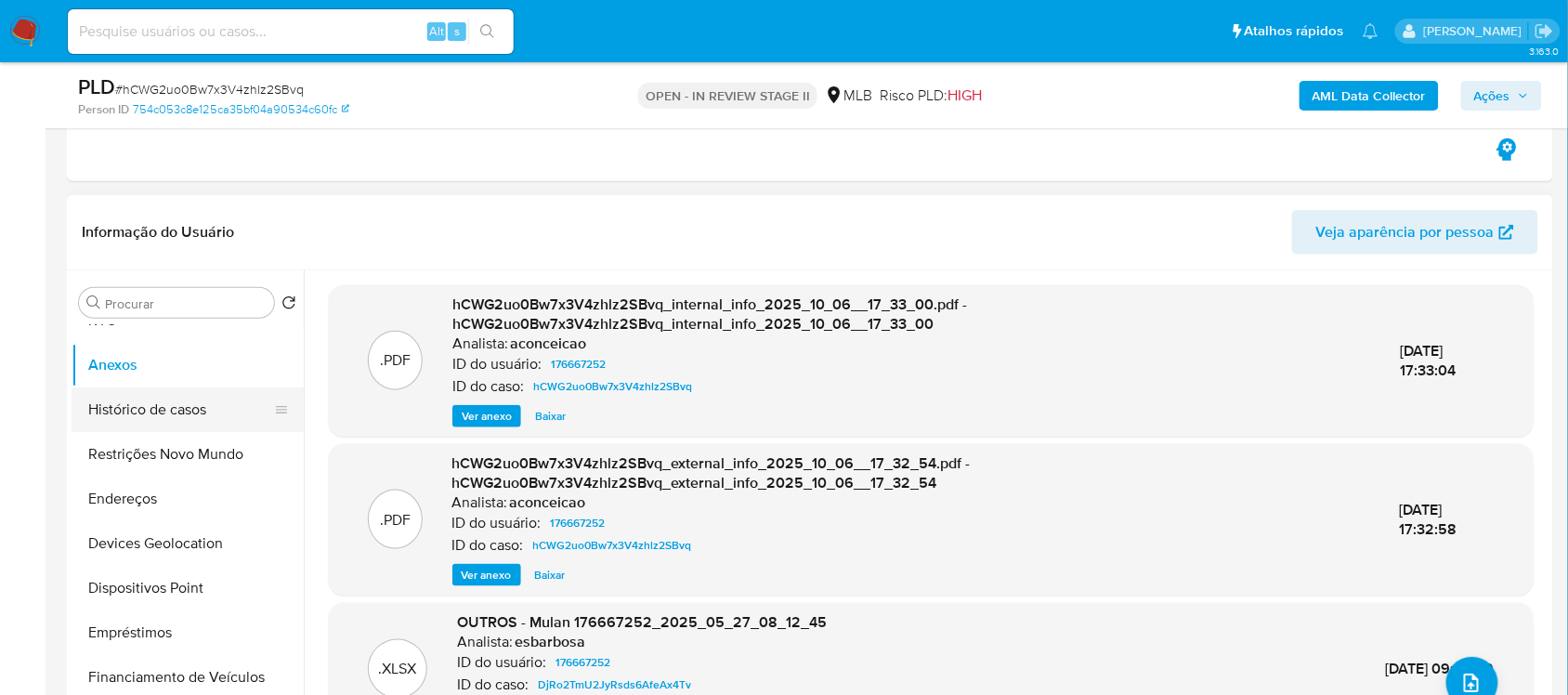
click at [173, 424] on button "Histórico de casos" at bounding box center [180, 410] width 218 height 45
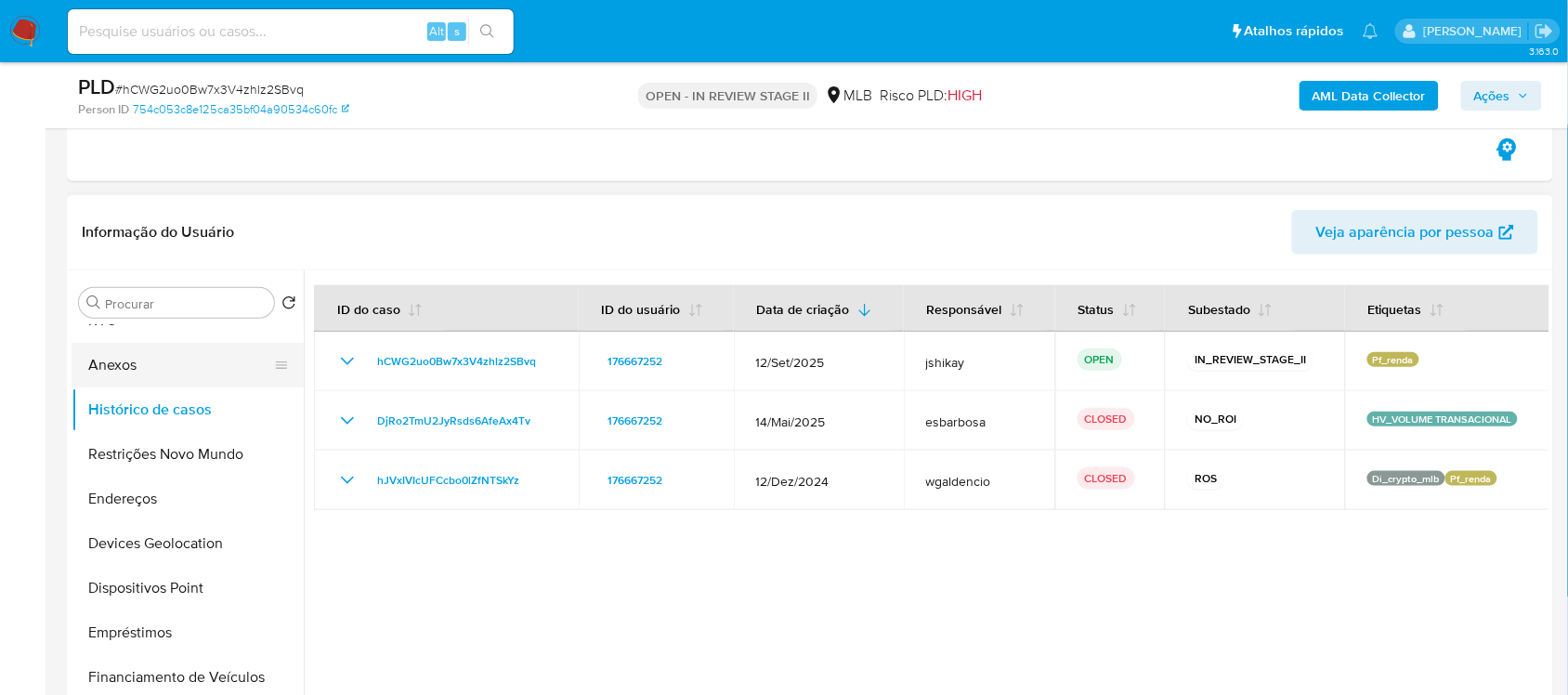
click at [151, 359] on button "Anexos" at bounding box center [180, 365] width 218 height 45
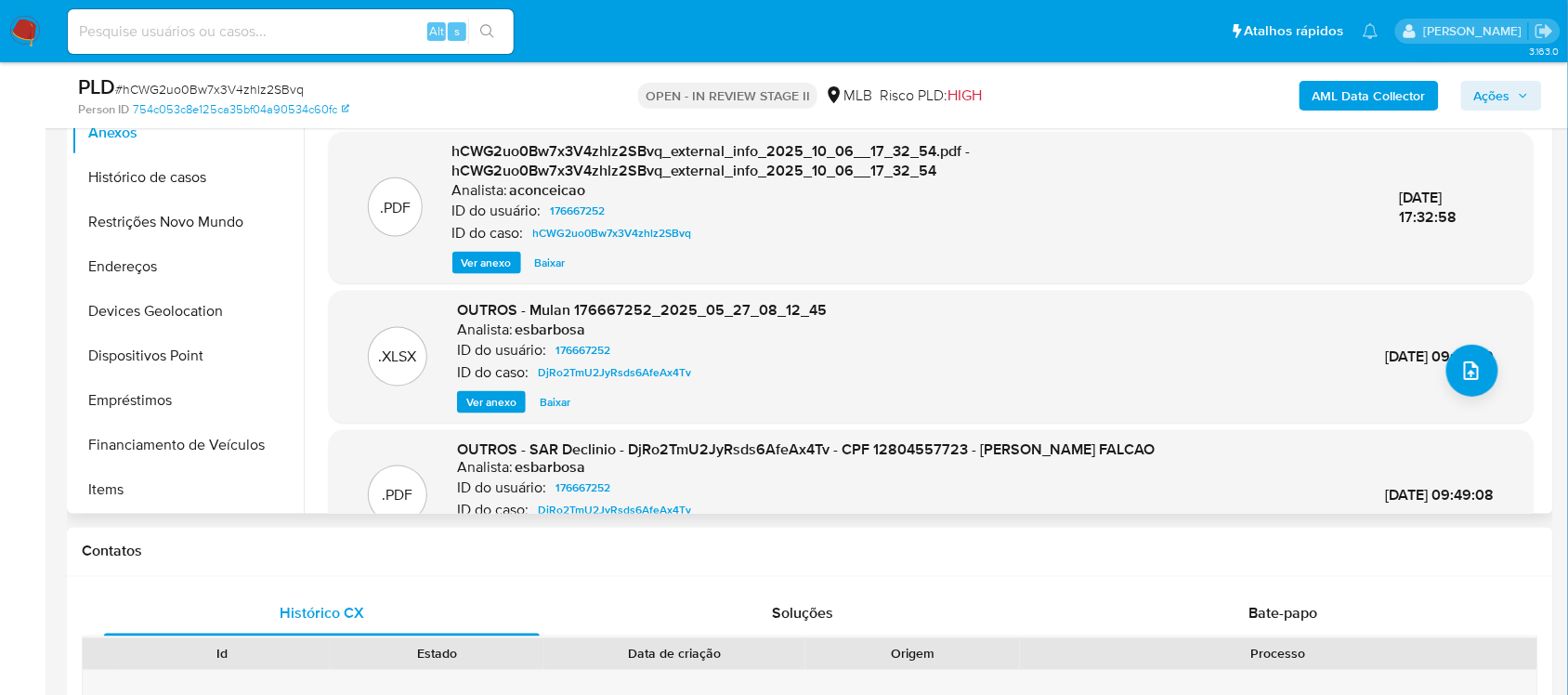
scroll to position [196, 0]
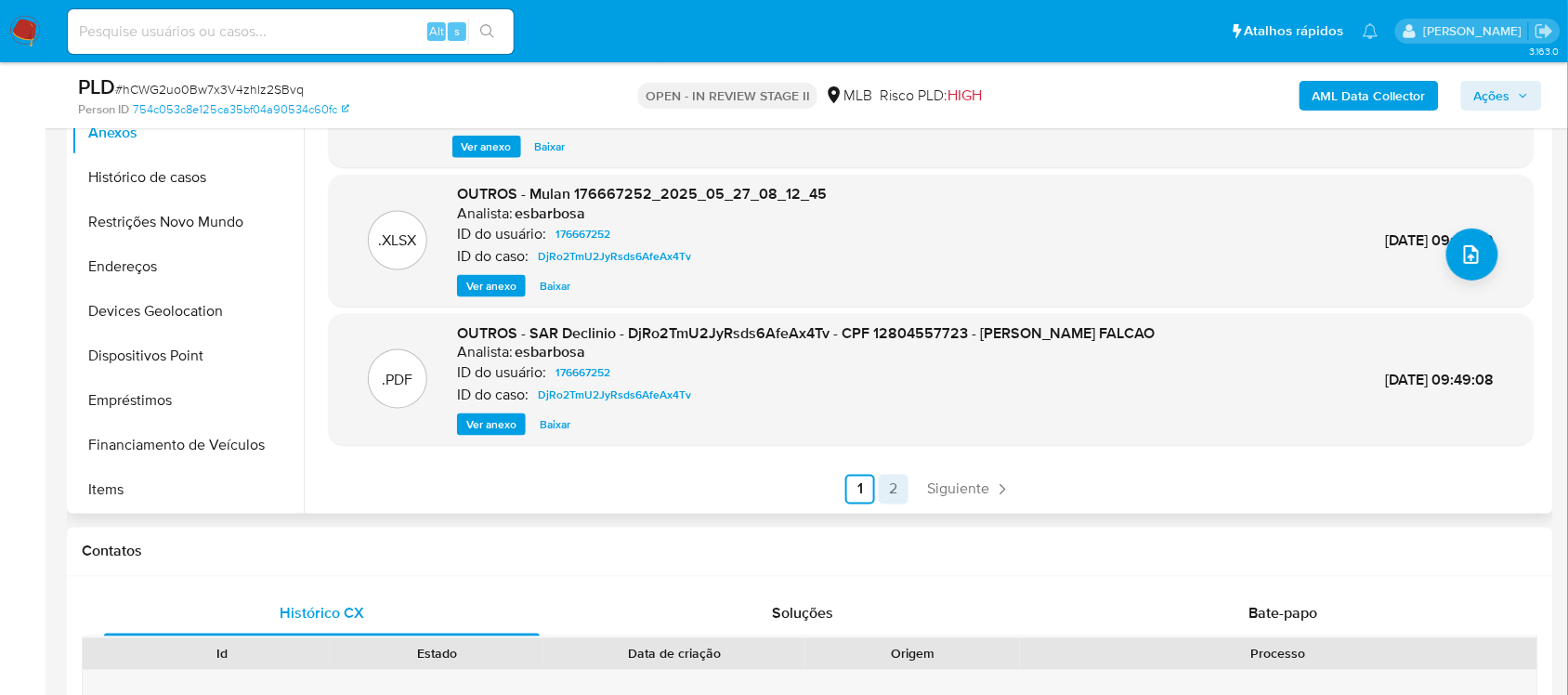
click at [890, 488] on link "2" at bounding box center [893, 489] width 30 height 30
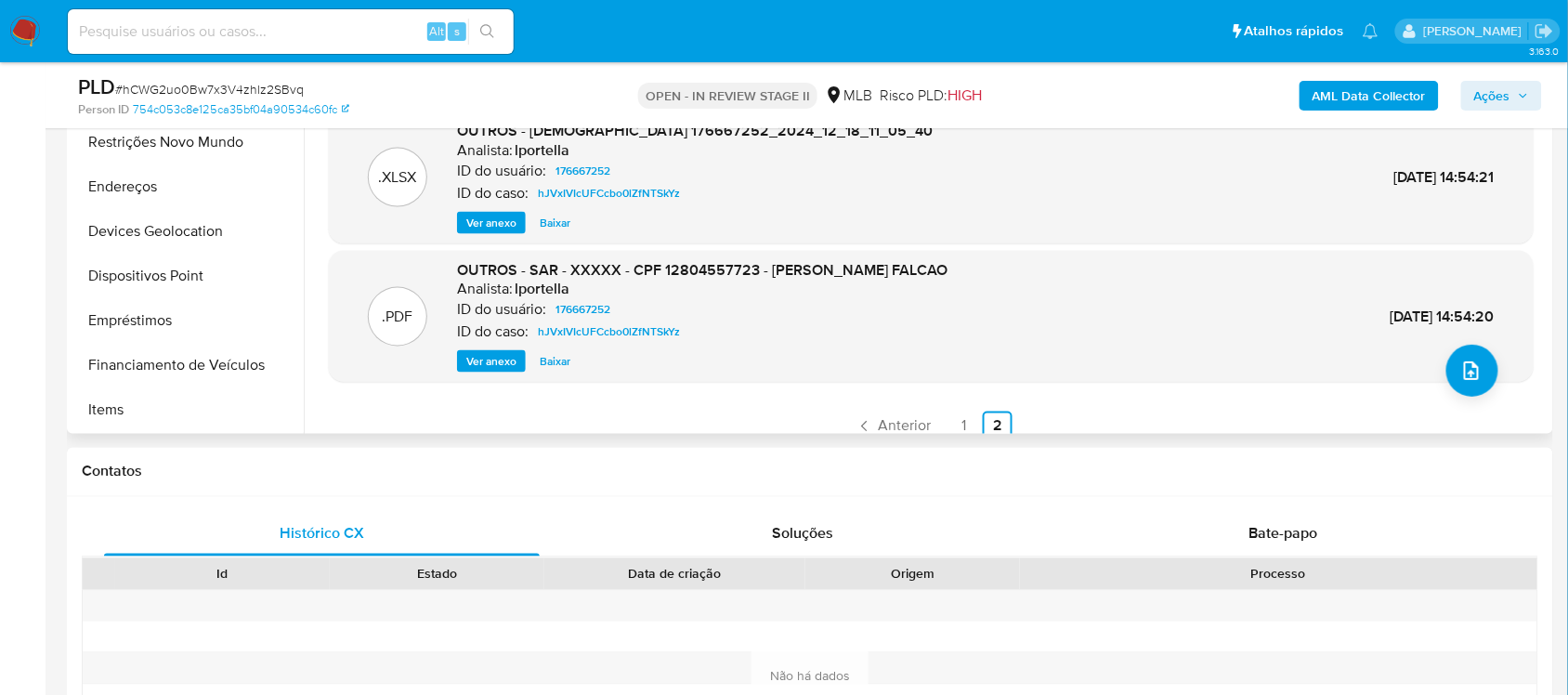
scroll to position [812, 0]
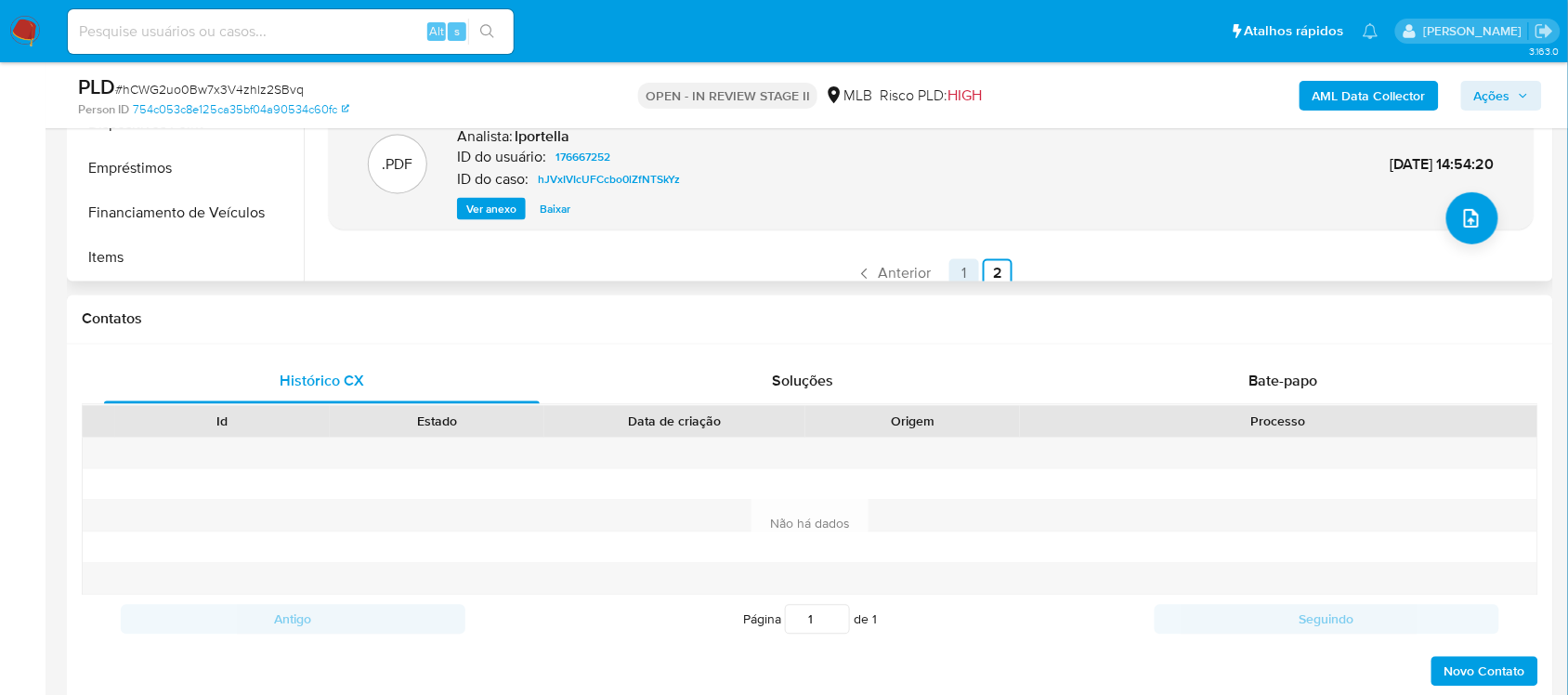
click at [959, 269] on link "1" at bounding box center [964, 273] width 30 height 30
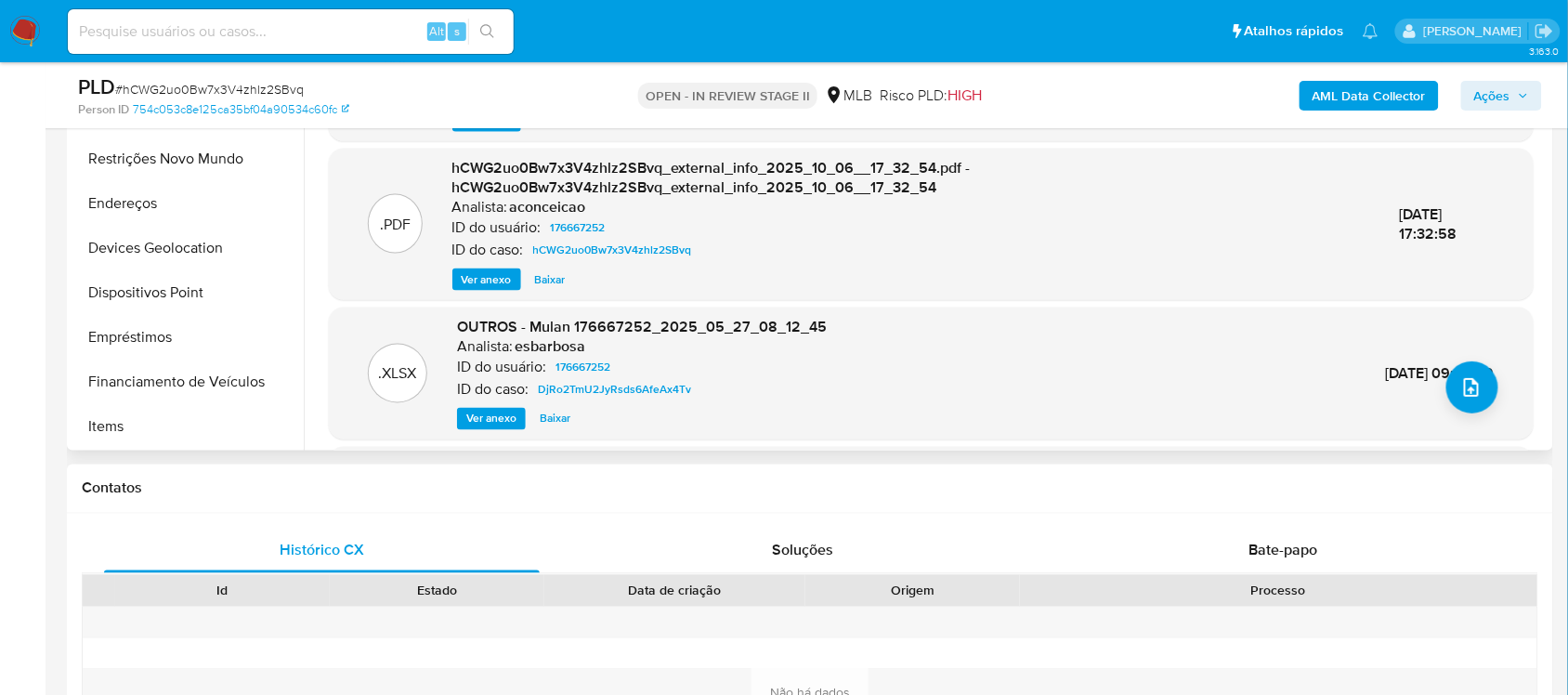
scroll to position [232, 0]
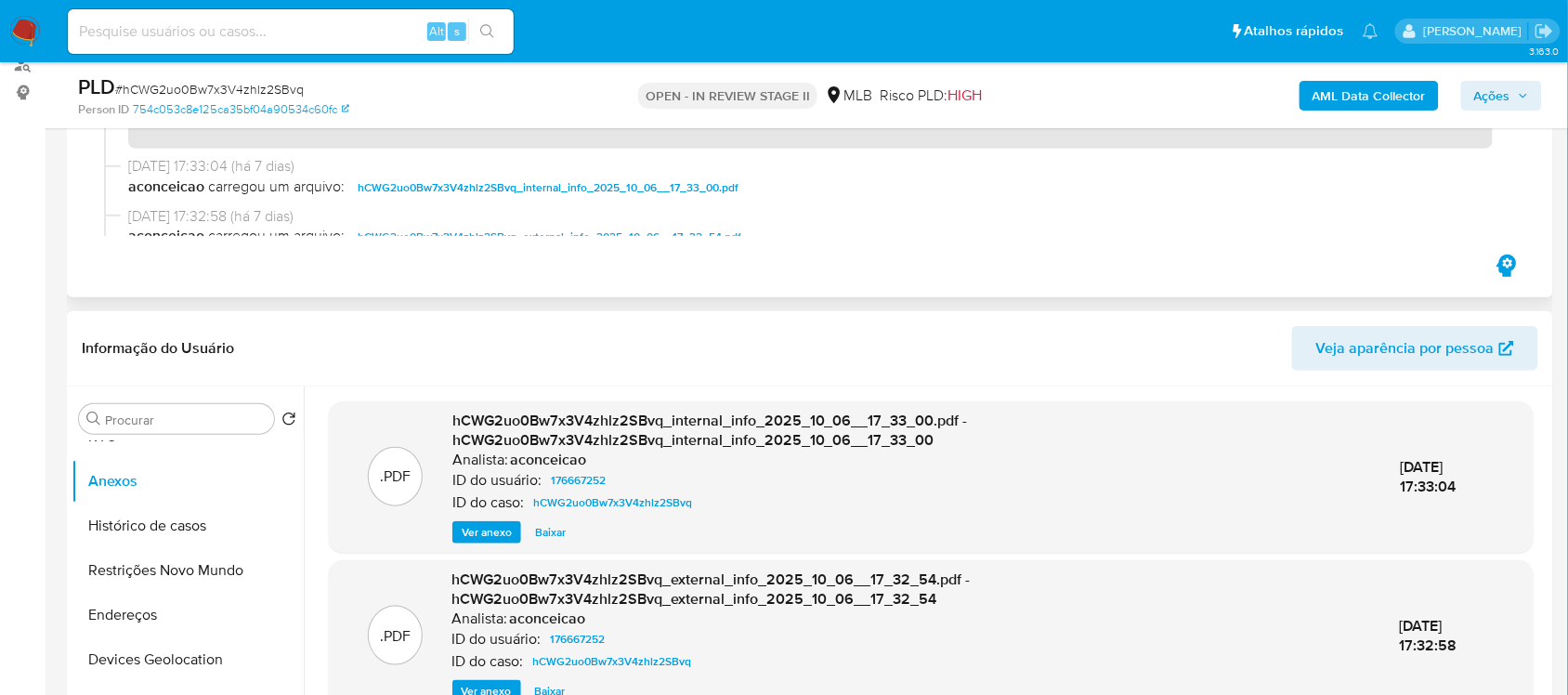
drag, startPoint x: 1381, startPoint y: 103, endPoint x: 1354, endPoint y: 280, distance: 179.0
click at [1475, 84] on span "Ações" at bounding box center [1493, 95] width 36 height 30
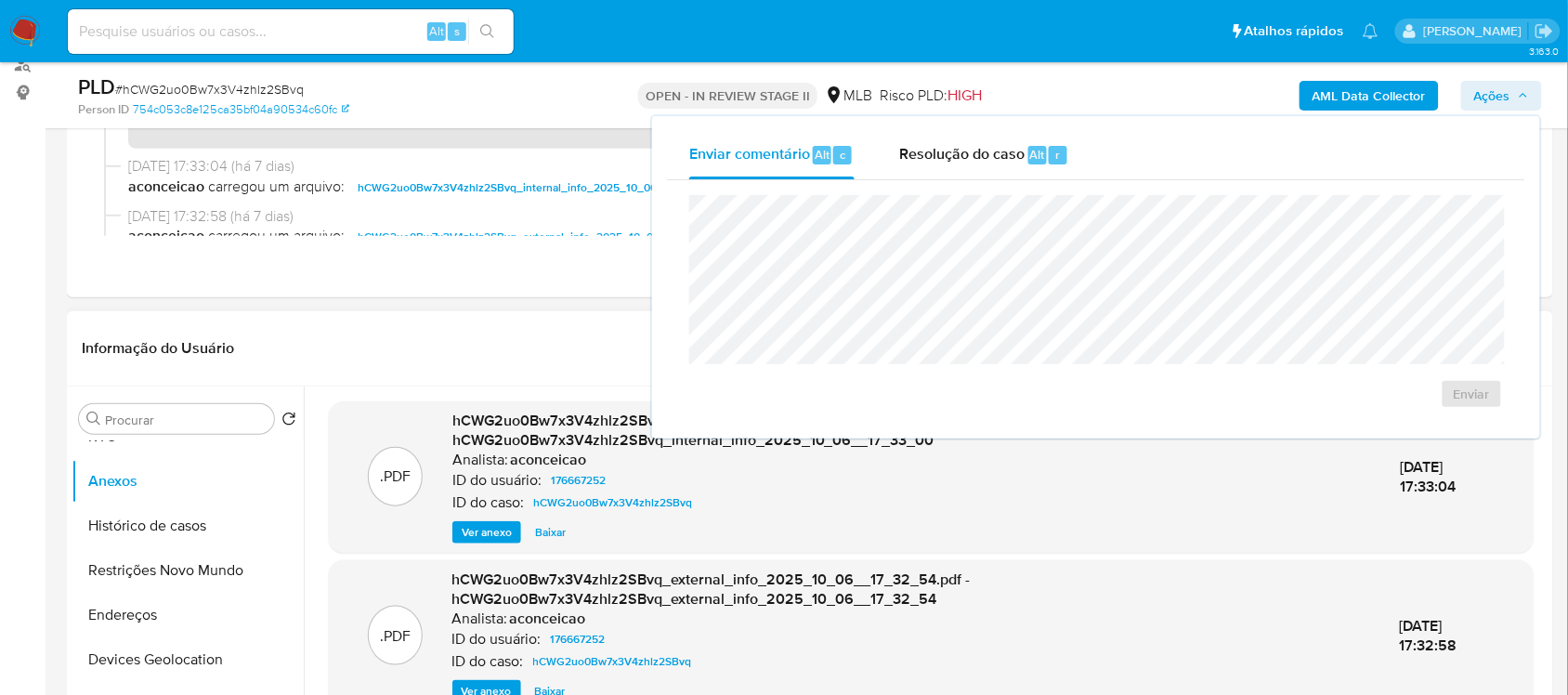
click at [1482, 93] on span "Ações" at bounding box center [1493, 95] width 36 height 30
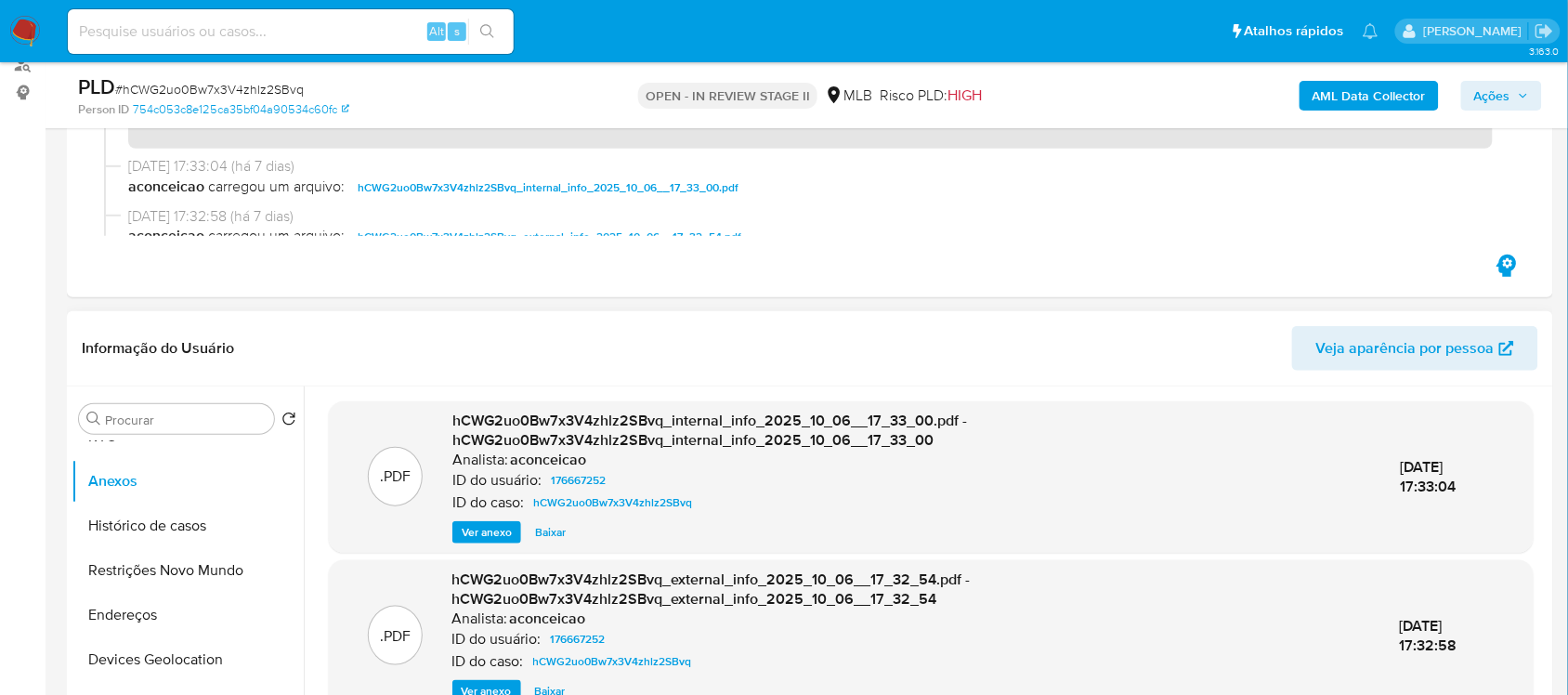
click at [1515, 91] on span "Ações" at bounding box center [1501, 95] width 54 height 26
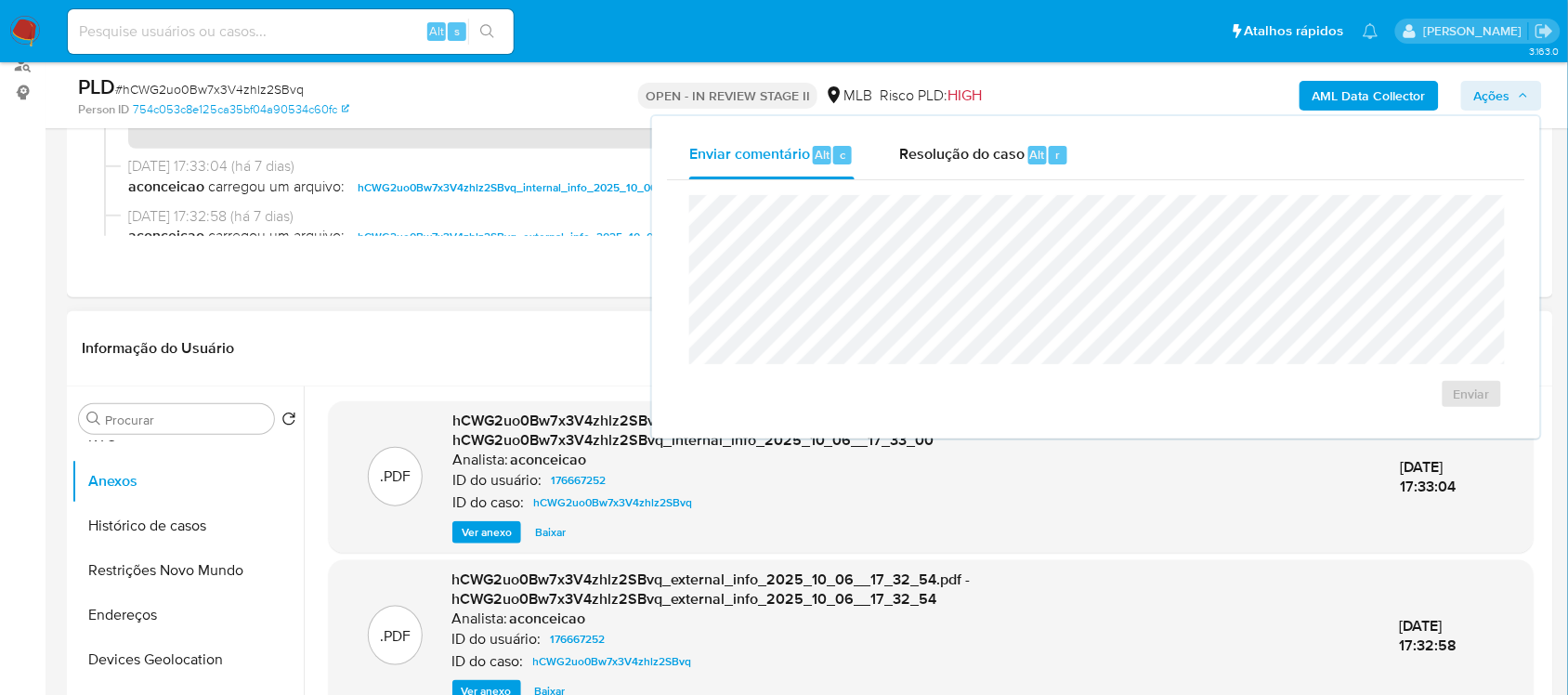
drag, startPoint x: 962, startPoint y: 158, endPoint x: 1009, endPoint y: 190, distance: 56.9
click at [963, 158] on span "Resolução do caso" at bounding box center [962, 154] width 125 height 21
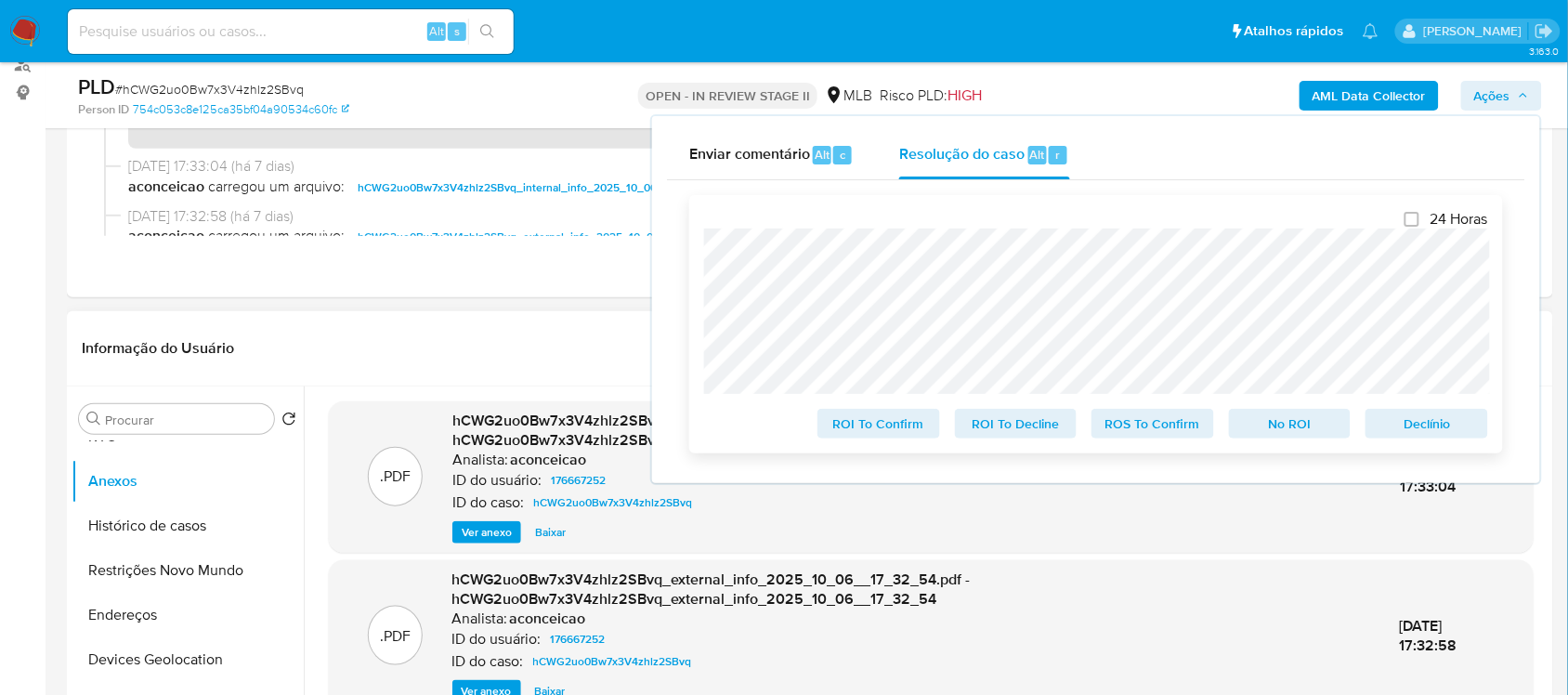
click at [1408, 433] on span "Declínio" at bounding box center [1426, 423] width 96 height 26
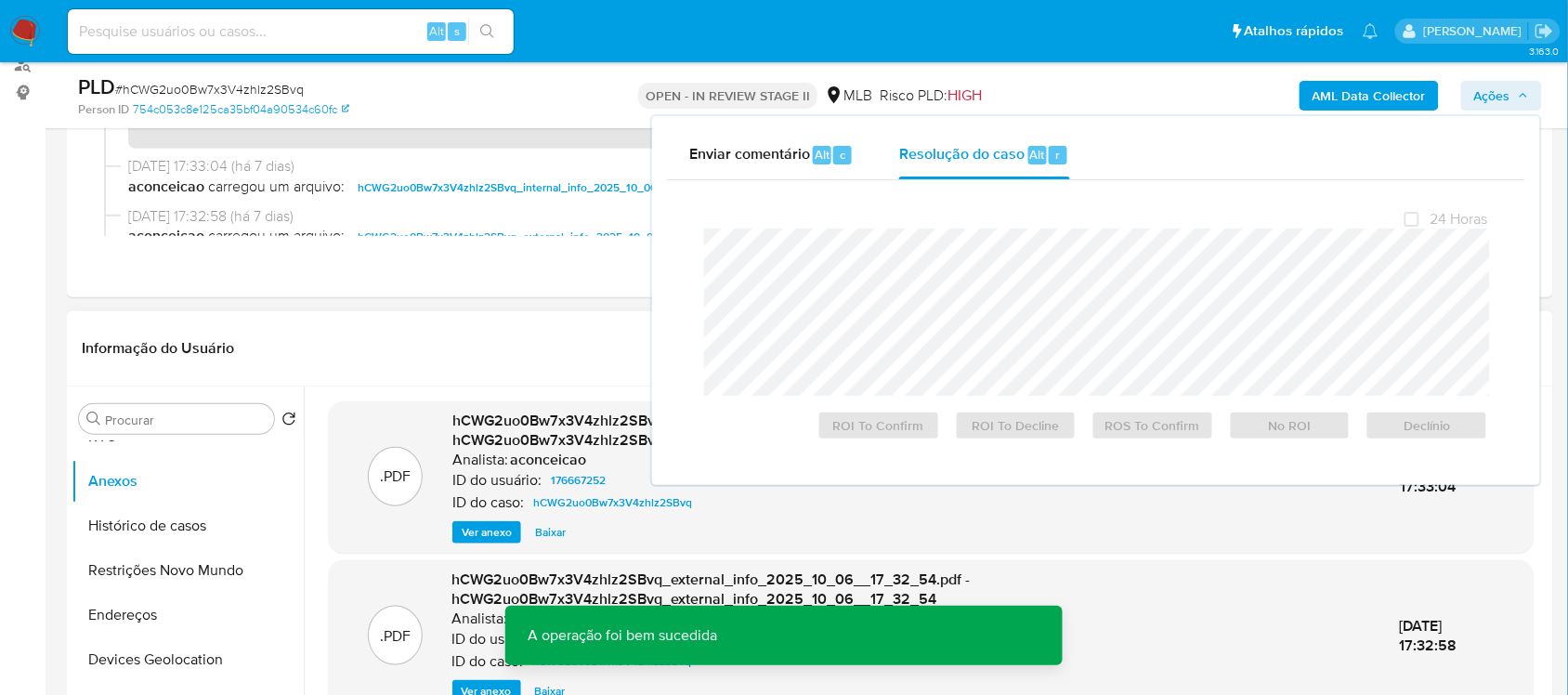
click at [246, 89] on span "# hCWG2uo0Bw7x3V4zhlz2SBvq" at bounding box center [209, 89] width 188 height 18
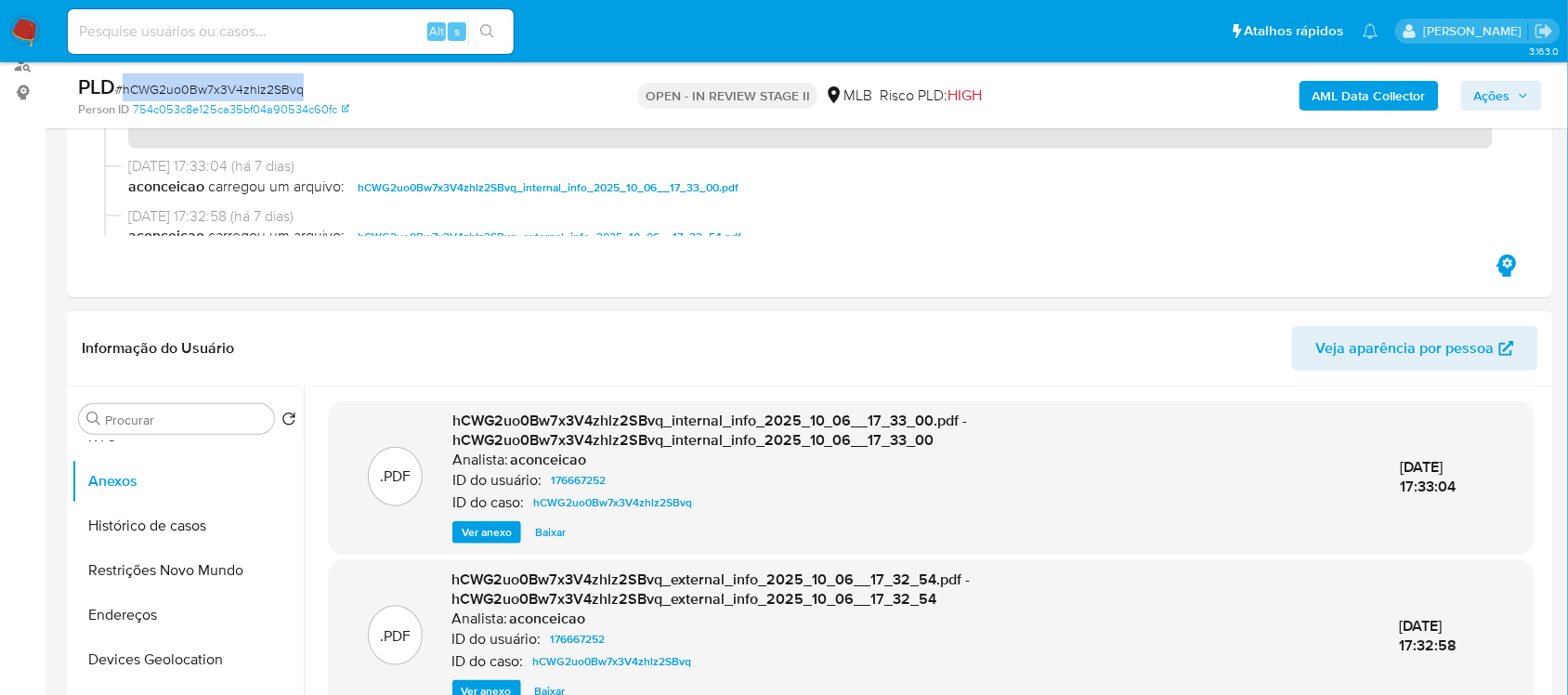
click at [246, 89] on span "# hCWG2uo0Bw7x3V4zhlz2SBvq" at bounding box center [209, 89] width 188 height 18
copy span "hCWG2uo0Bw7x3V4zhlz2SBvq"
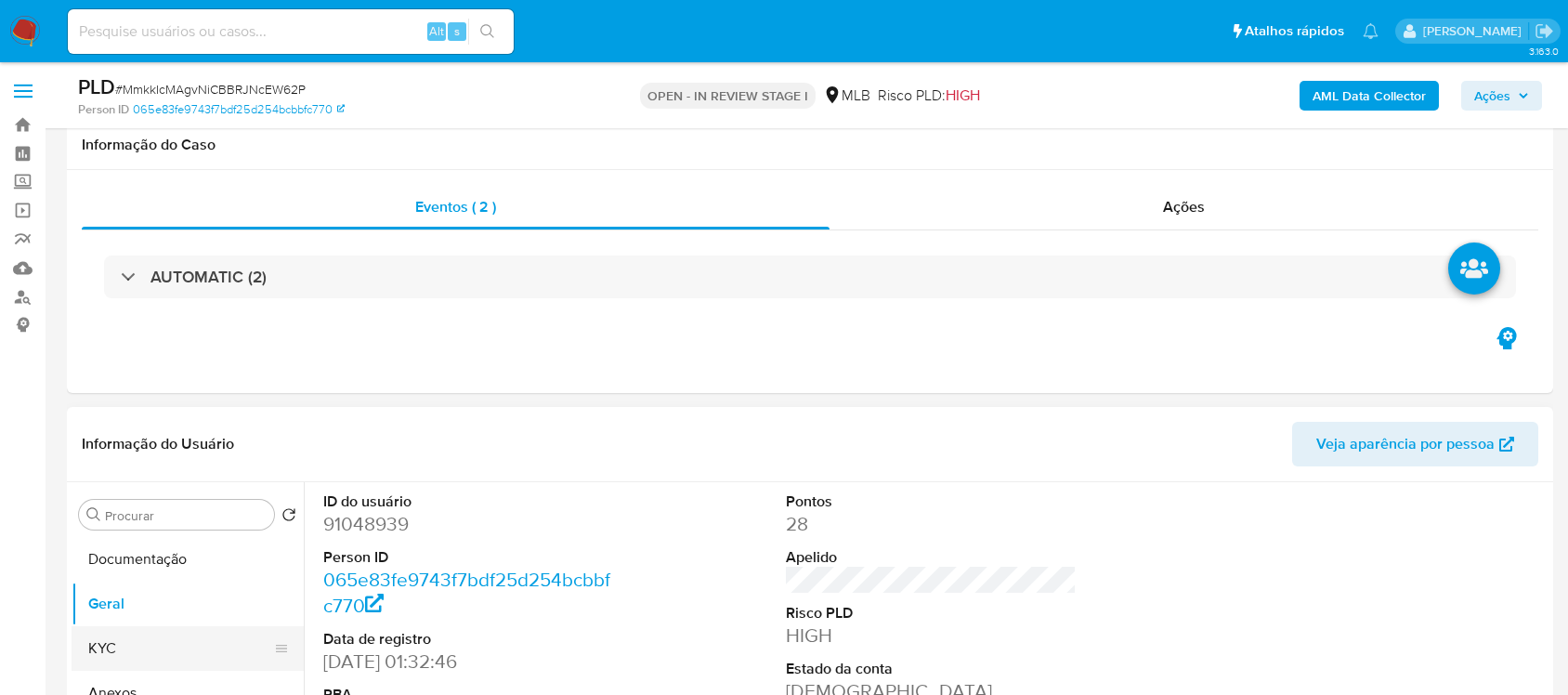
scroll to position [311, 0]
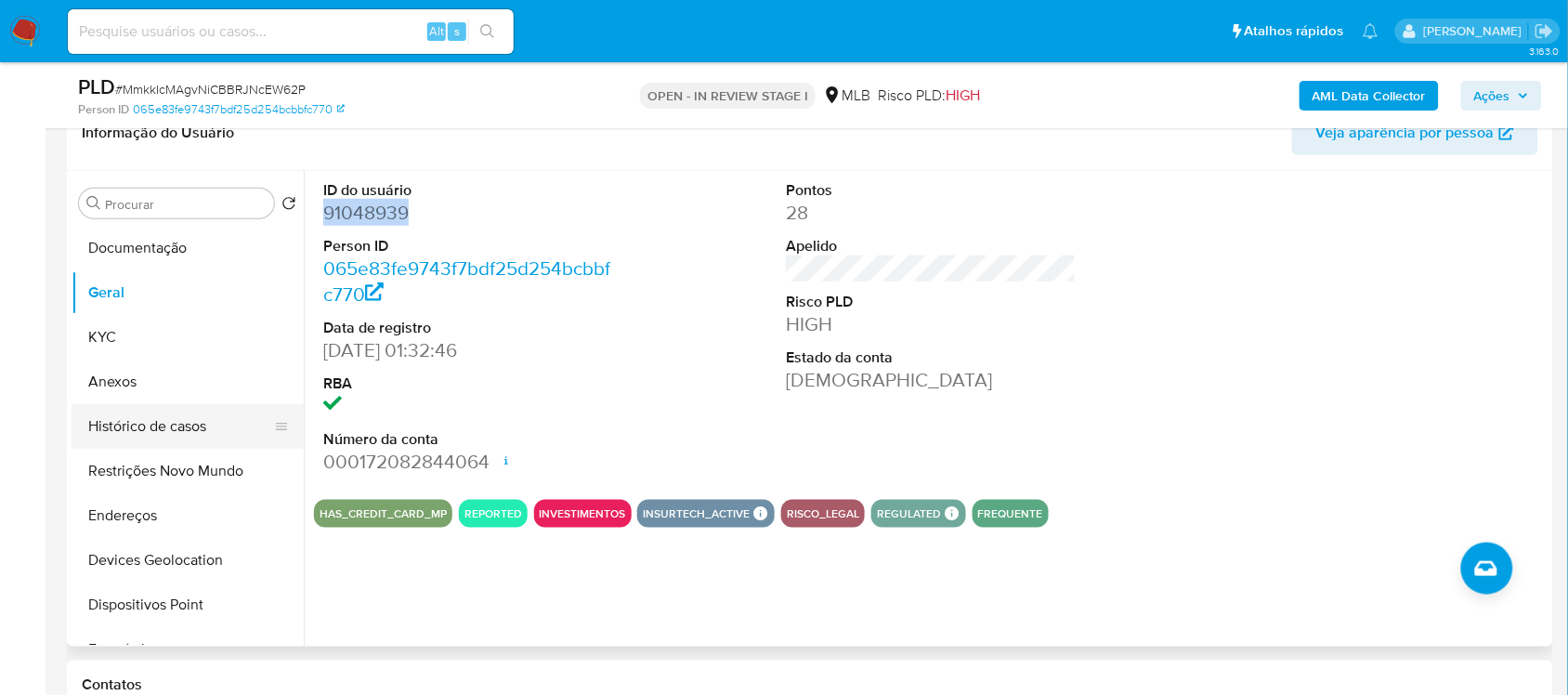
click at [126, 406] on button "Histórico de casos" at bounding box center [180, 426] width 218 height 45
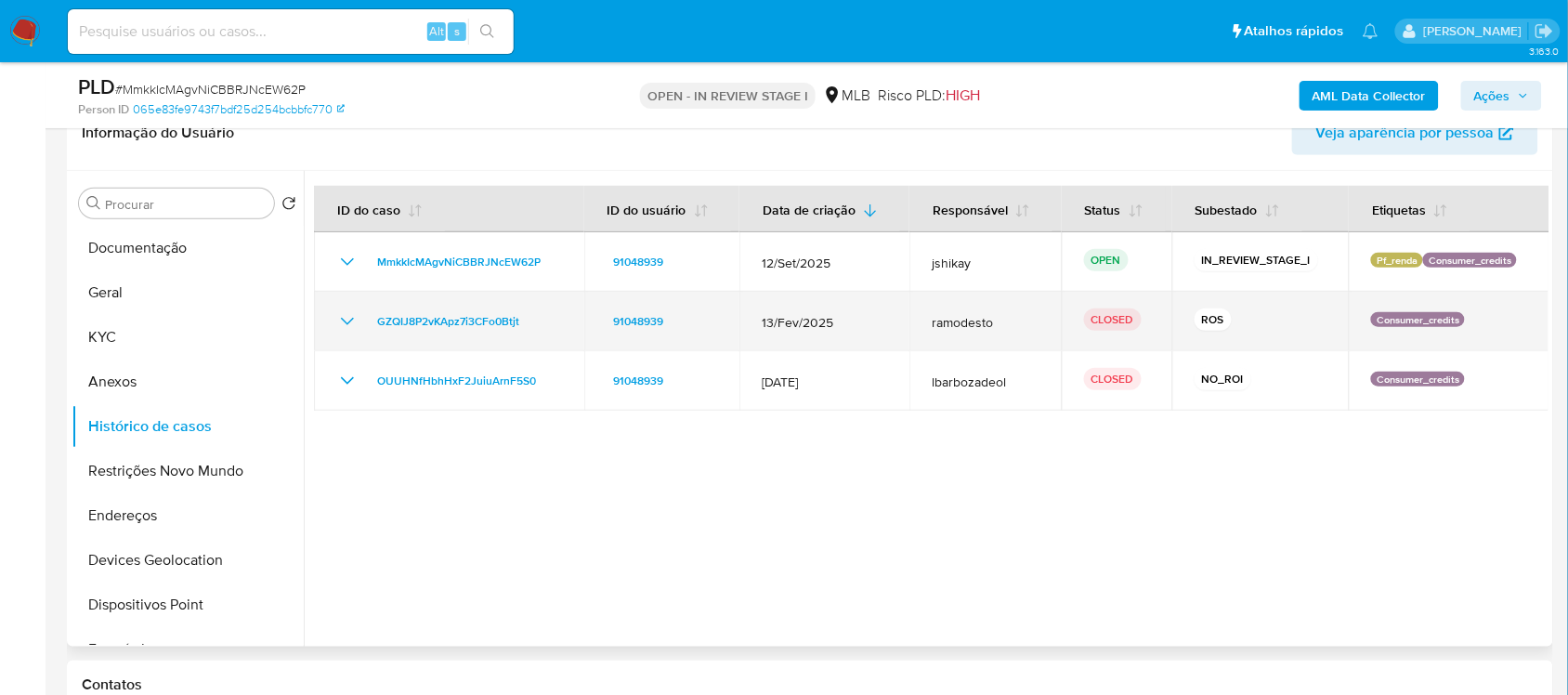
click at [340, 316] on icon "Mostrar/Ocultar" at bounding box center [347, 321] width 22 height 22
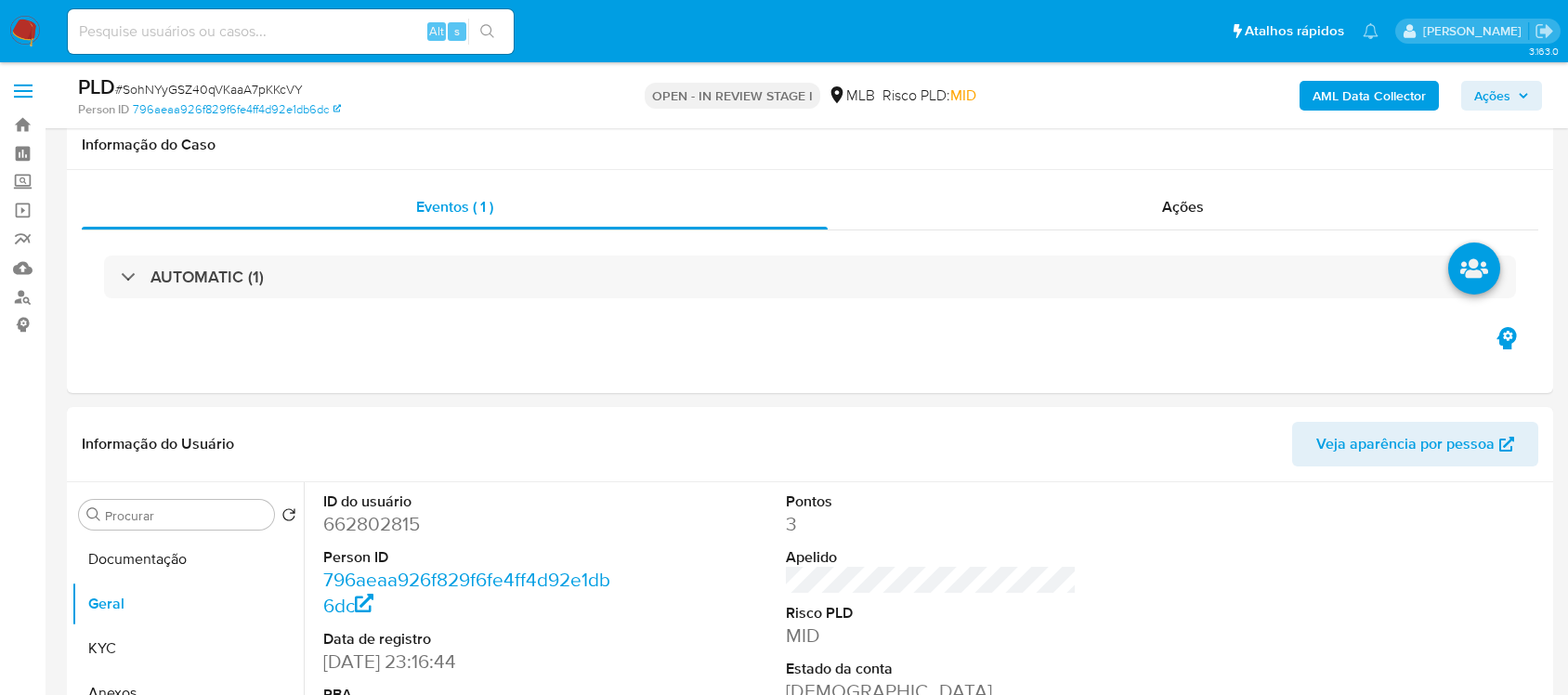
scroll to position [300, 0]
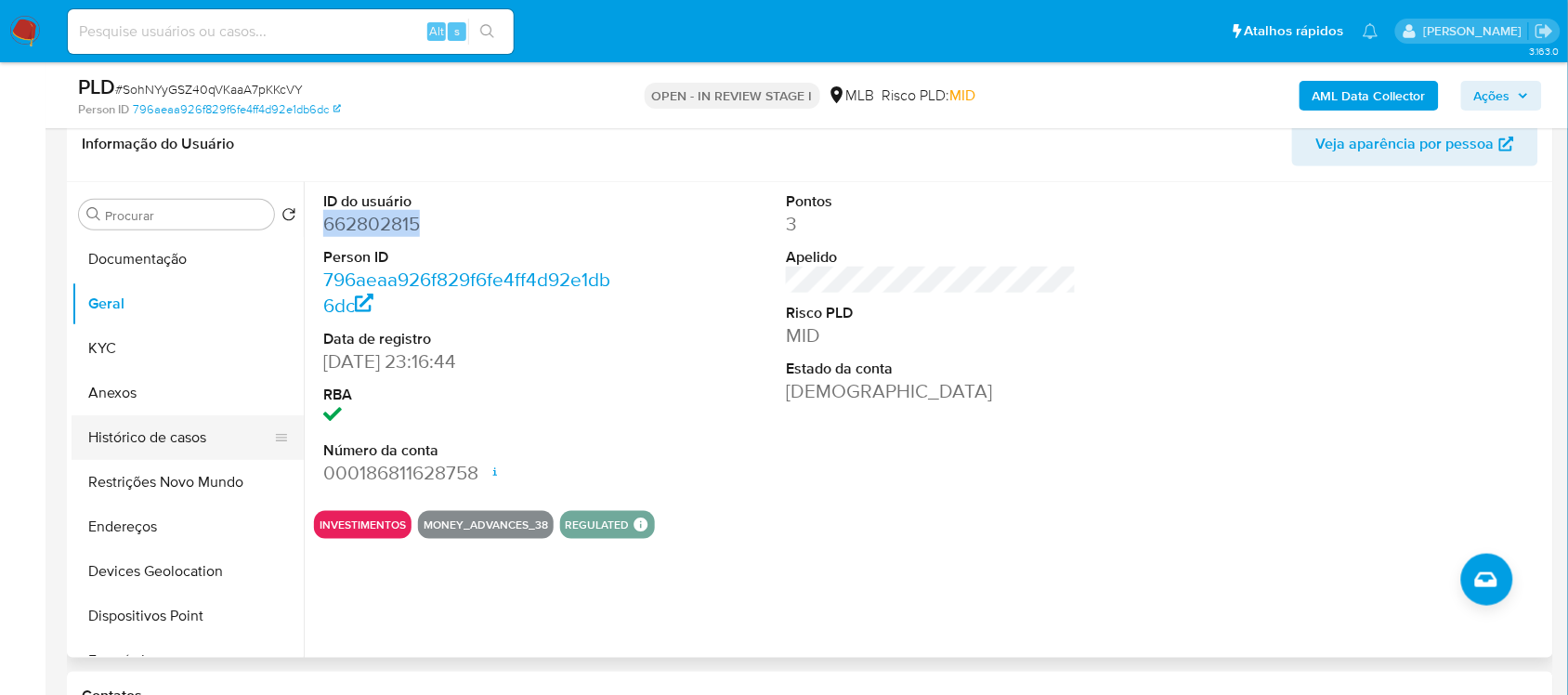
click at [138, 437] on button "Histórico de casos" at bounding box center [180, 437] width 218 height 45
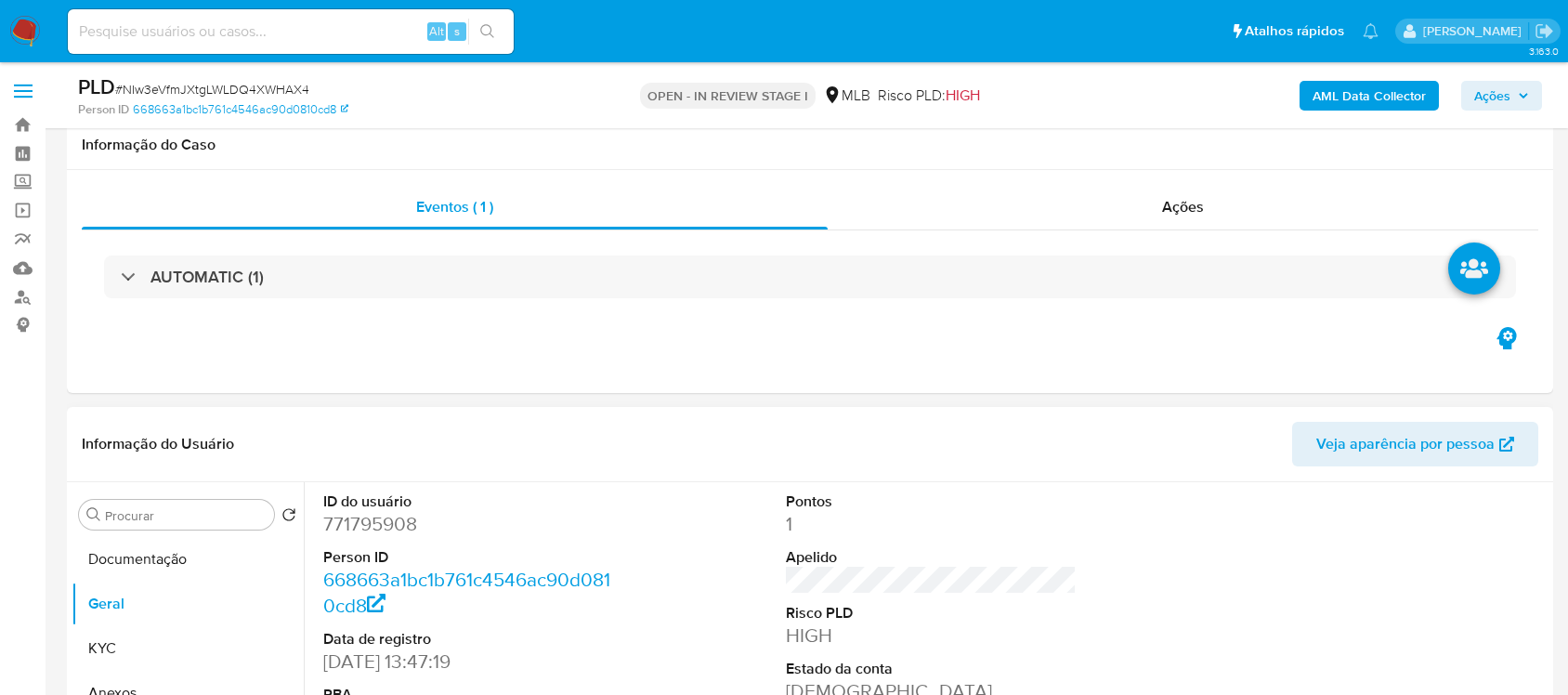
scroll to position [265, 0]
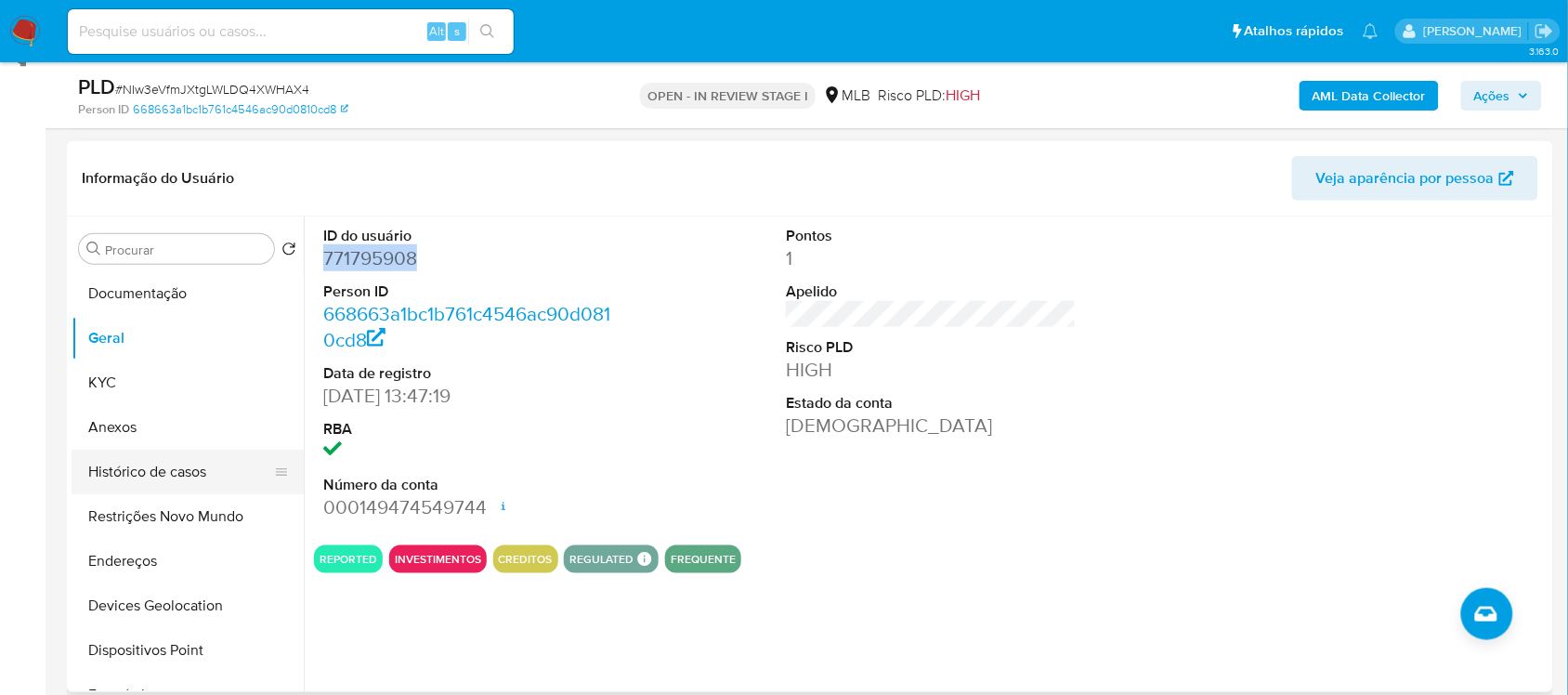
click at [201, 472] on button "Histórico de casos" at bounding box center [180, 472] width 218 height 45
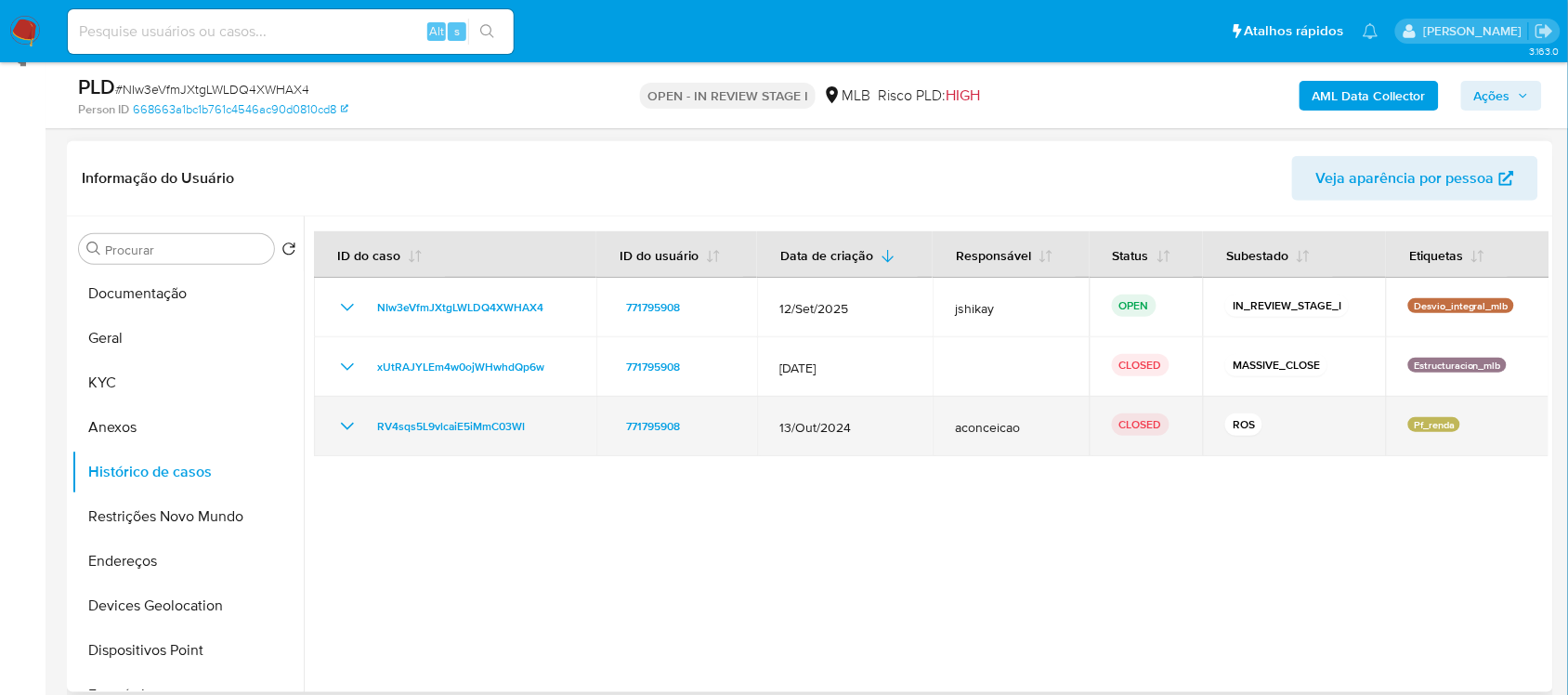
click at [340, 413] on td "RV4sqs5L9vlcaiE5iMmC03WI" at bounding box center [456, 426] width 283 height 59
click at [340, 416] on icon "Mostrar/Ocultar" at bounding box center [347, 426] width 22 height 22
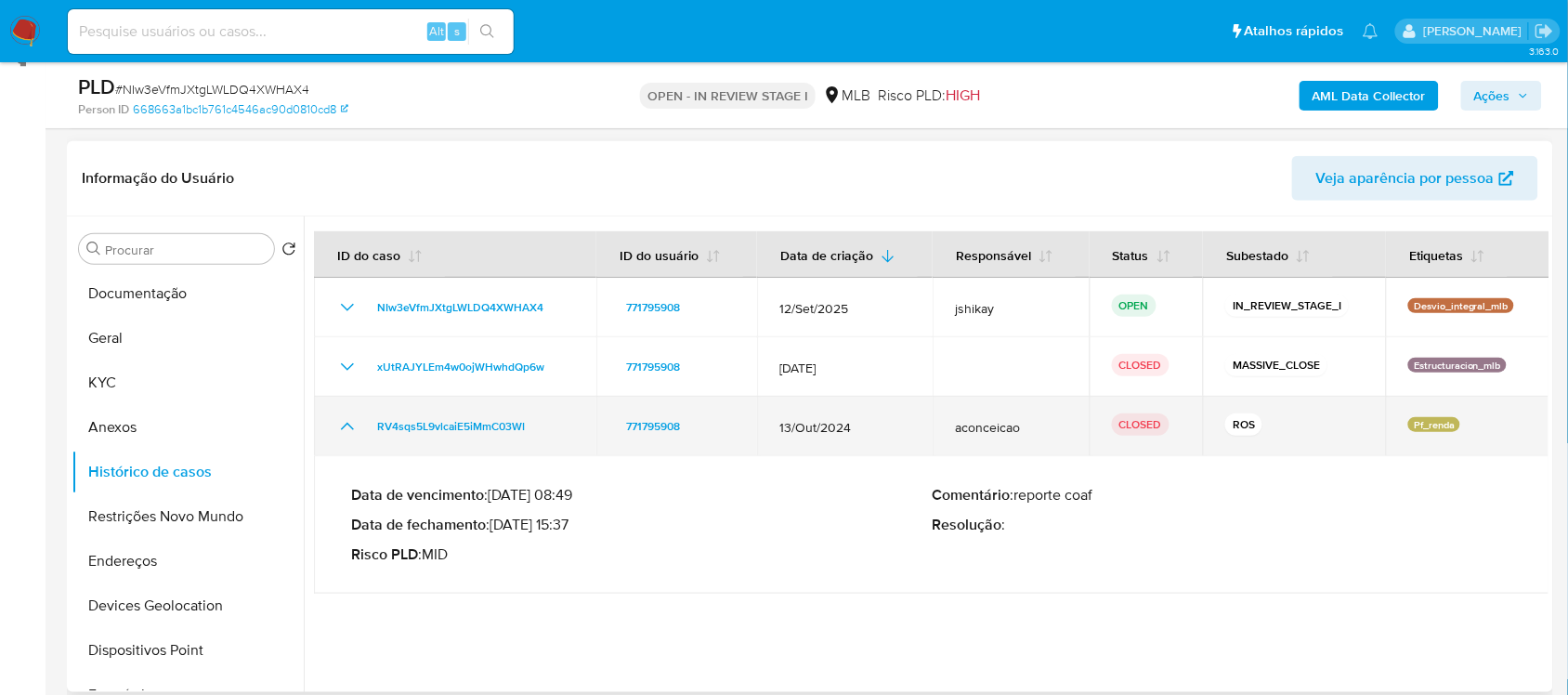
click at [340, 419] on icon "Mostrar/Ocultar" at bounding box center [347, 426] width 22 height 22
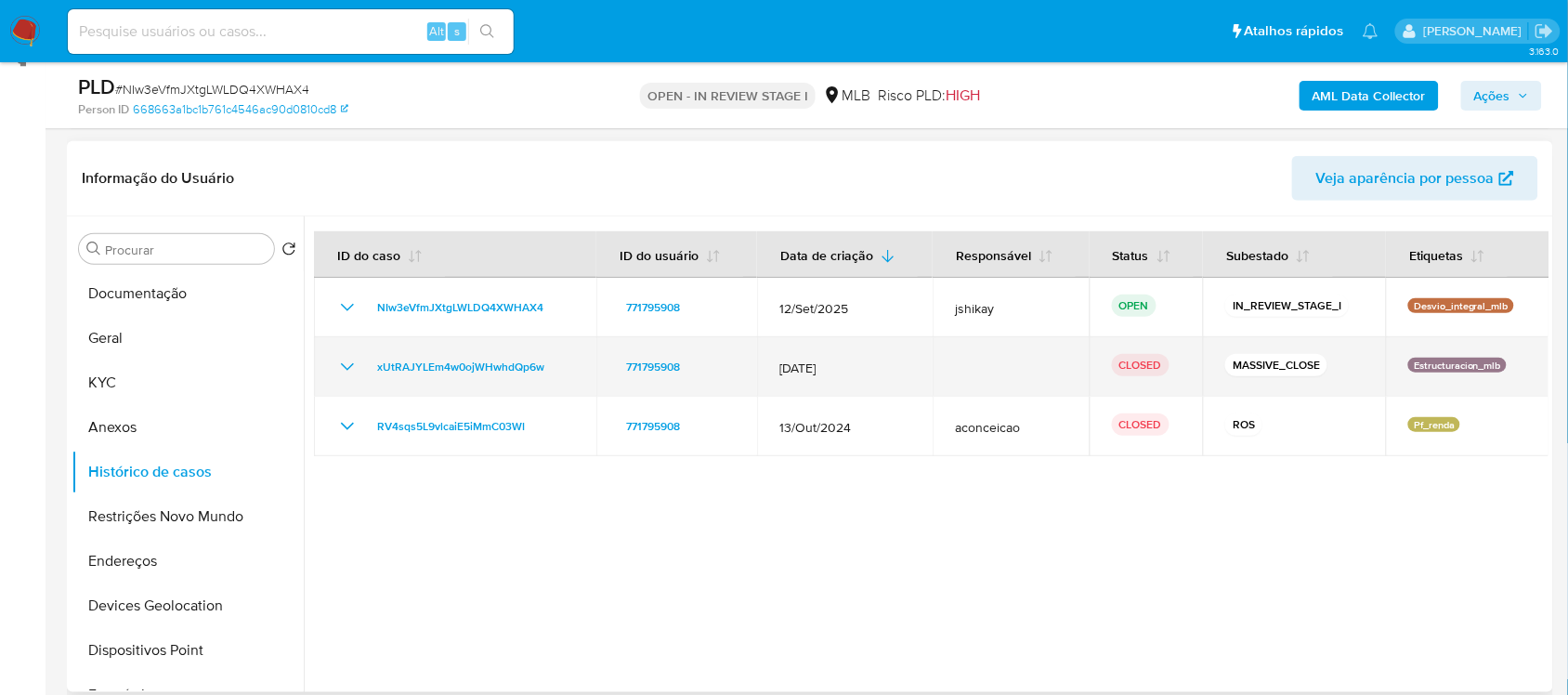
click at [319, 363] on td "xUtRAJYLEm4w0ojWHwhdQp6w" at bounding box center [456, 367] width 283 height 59
click at [323, 371] on td "xUtRAJYLEm4w0ojWHwhdQp6w" at bounding box center [456, 367] width 283 height 59
click at [345, 367] on icon "Mostrar/Ocultar" at bounding box center [348, 367] width 13 height 8
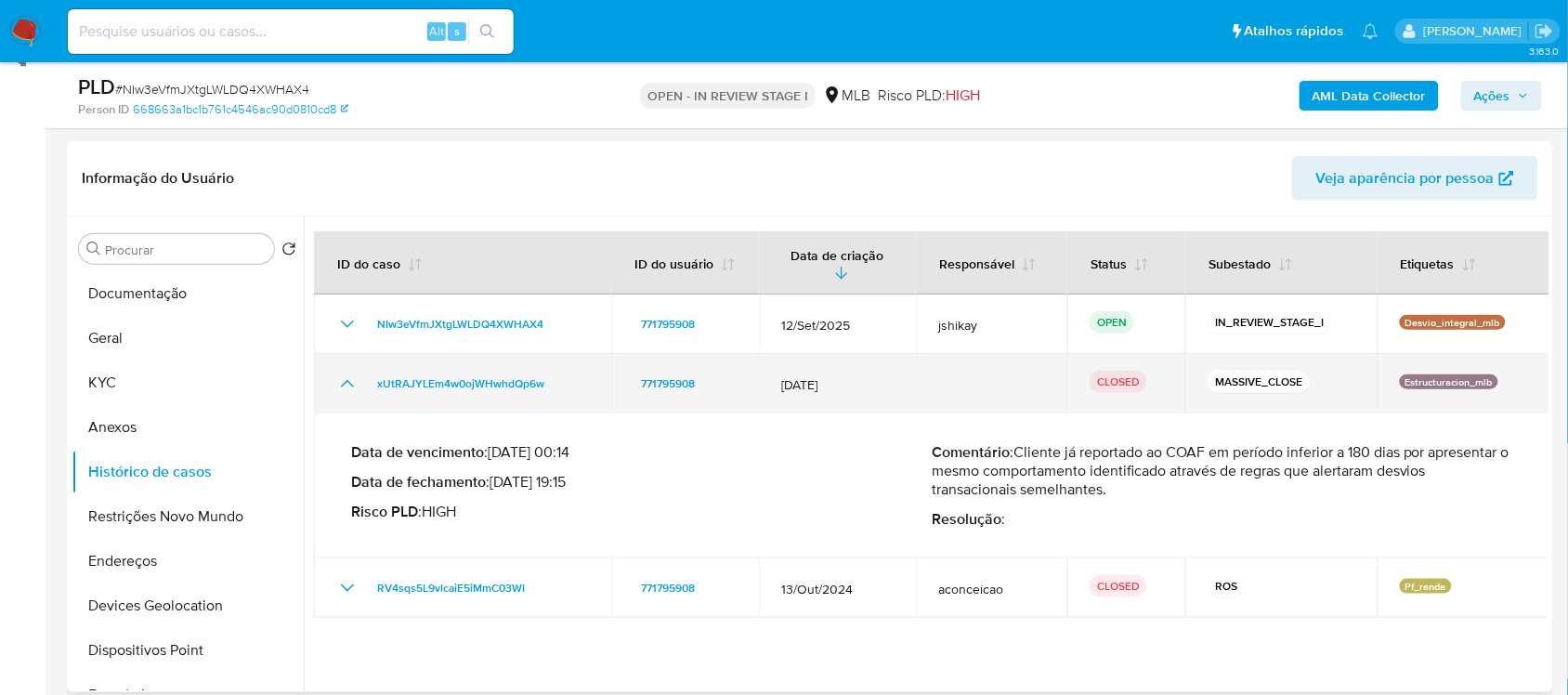
click at [353, 367] on td "xUtRAJYLEm4w0ojWHwhdQp6w" at bounding box center [462, 384] width 297 height 59
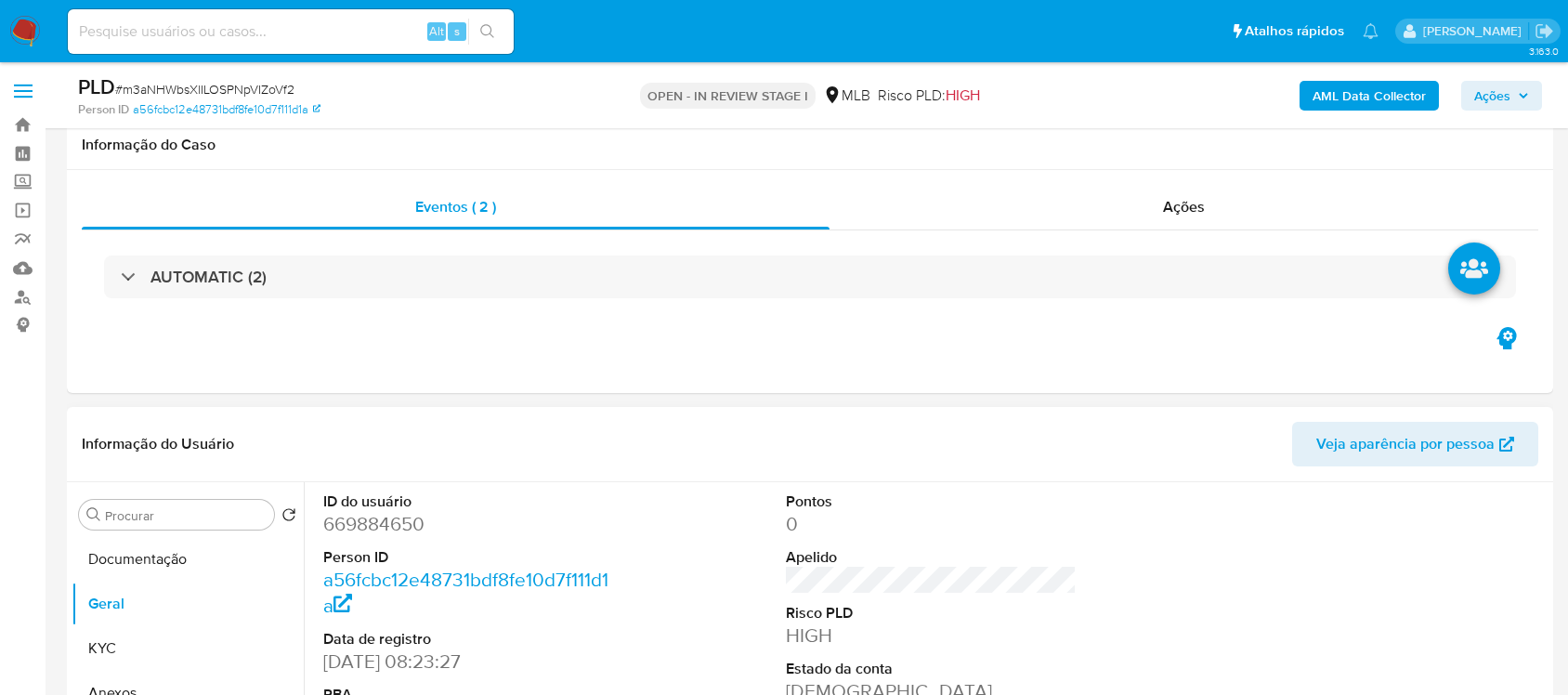
scroll to position [313, 0]
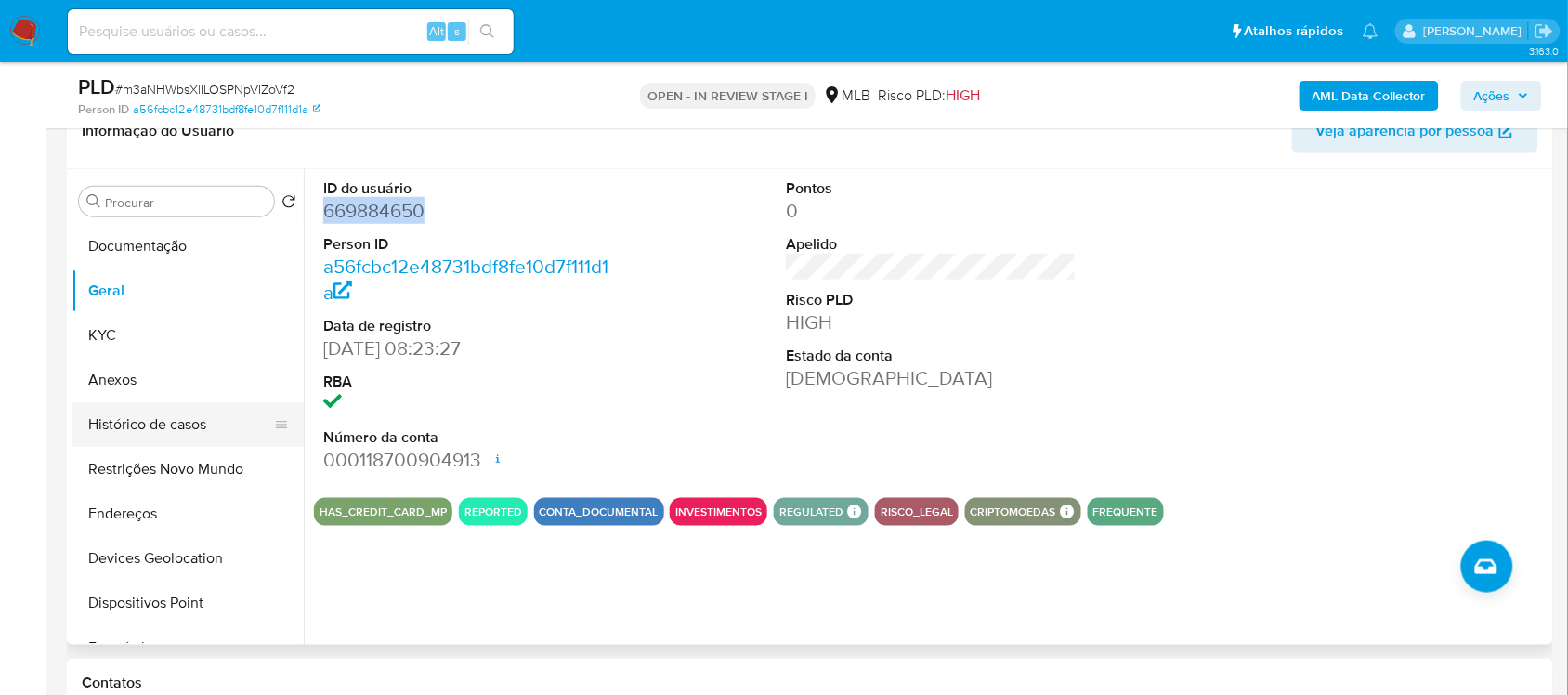
click at [179, 421] on button "Histórico de casos" at bounding box center [180, 424] width 218 height 45
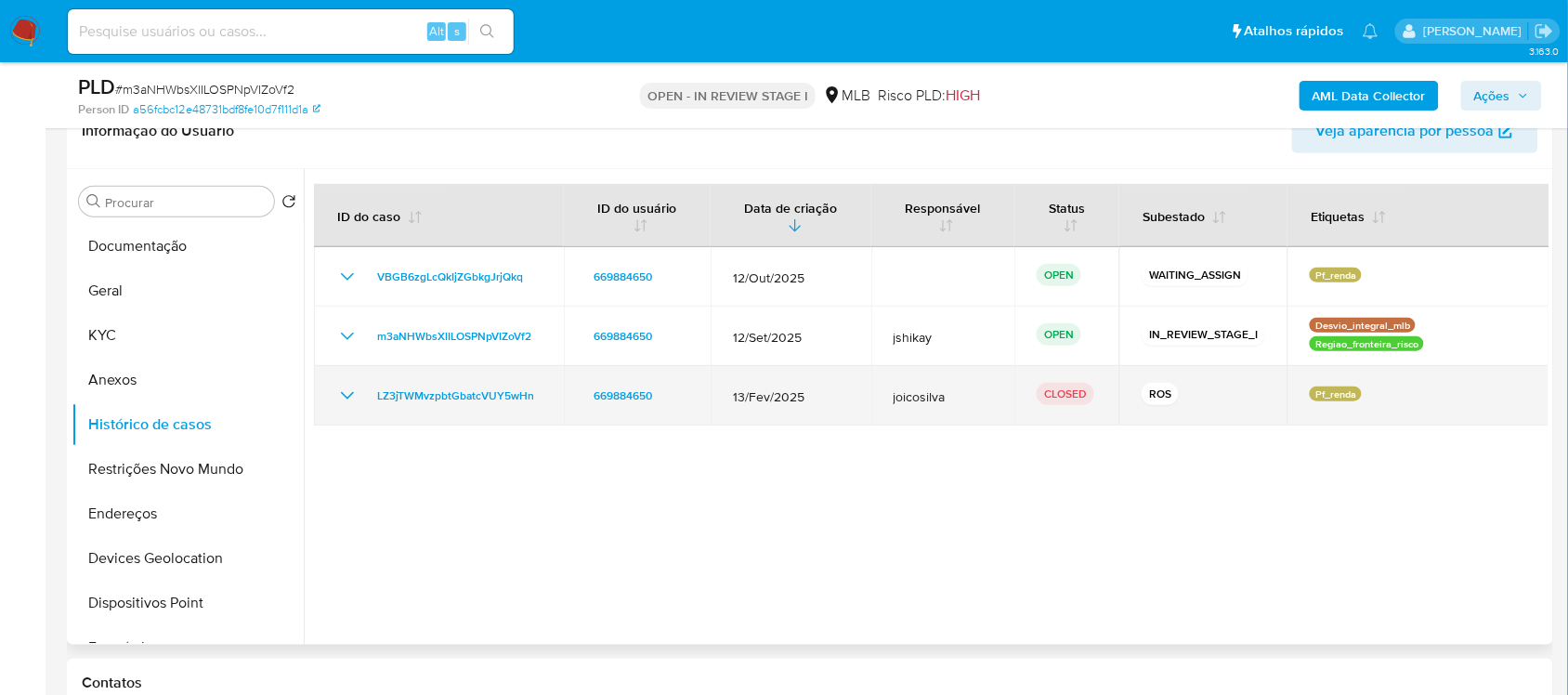
click at [350, 390] on icon "Mostrar/Ocultar" at bounding box center [347, 395] width 22 height 22
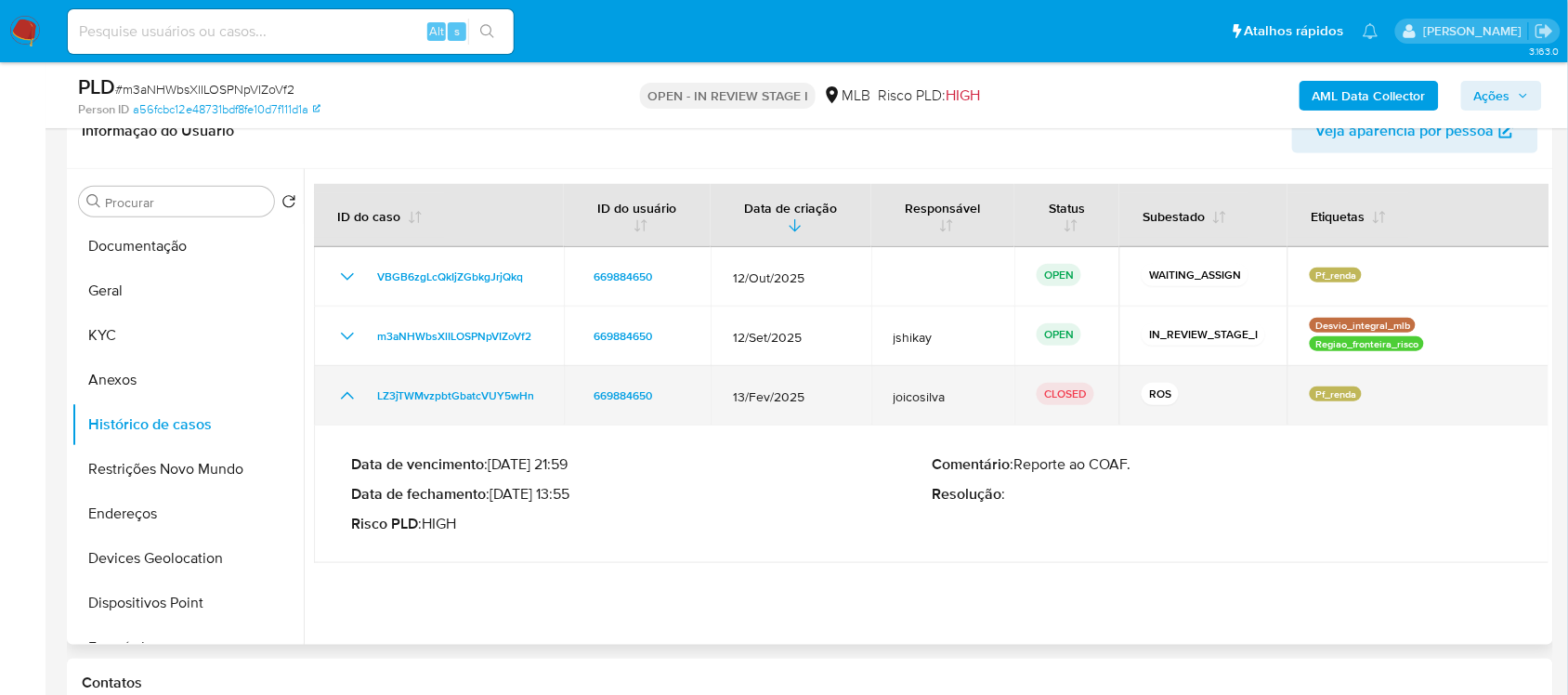
click at [350, 390] on icon "Mostrar/Ocultar" at bounding box center [347, 395] width 22 height 22
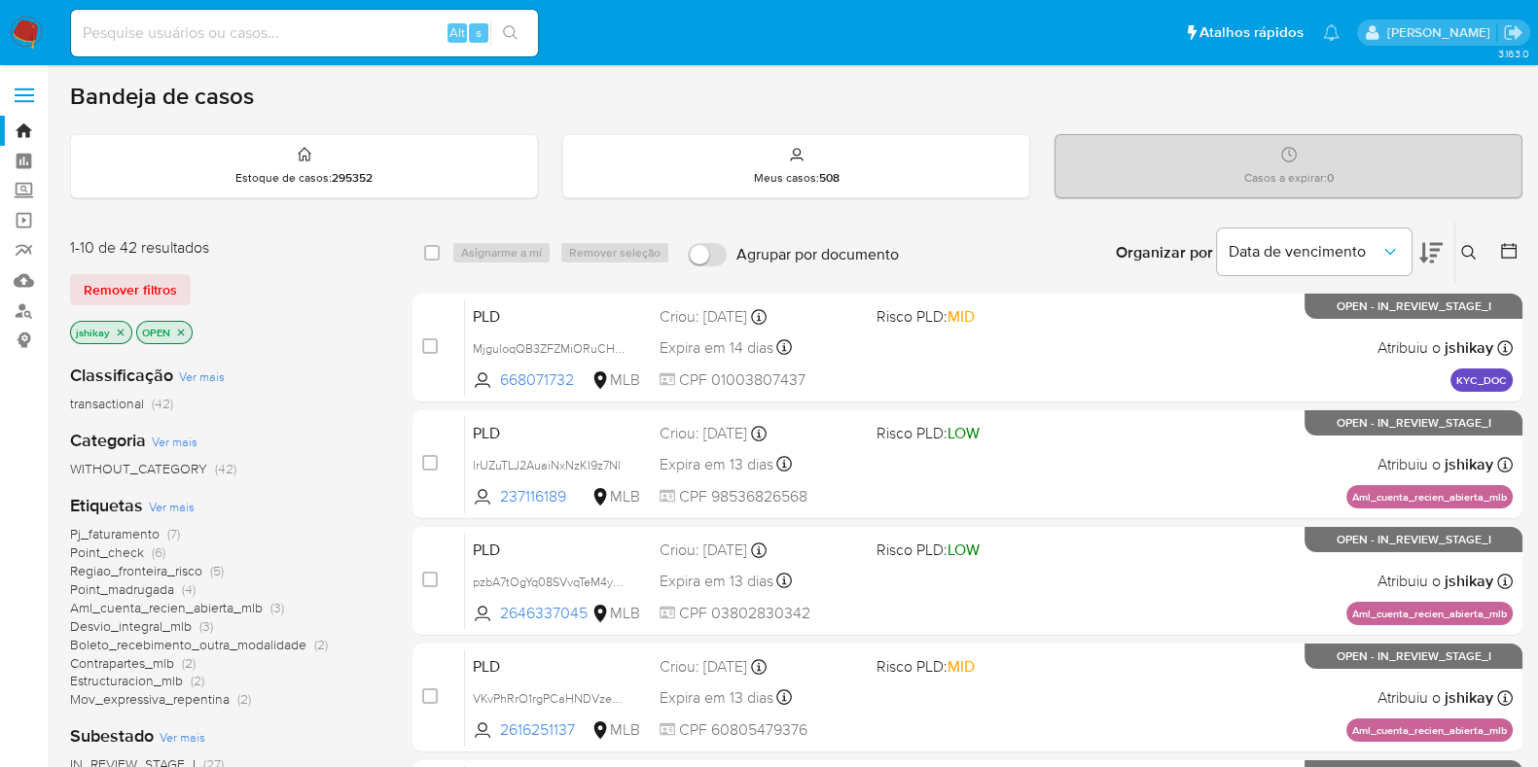
click at [1474, 251] on icon at bounding box center [1469, 253] width 16 height 16
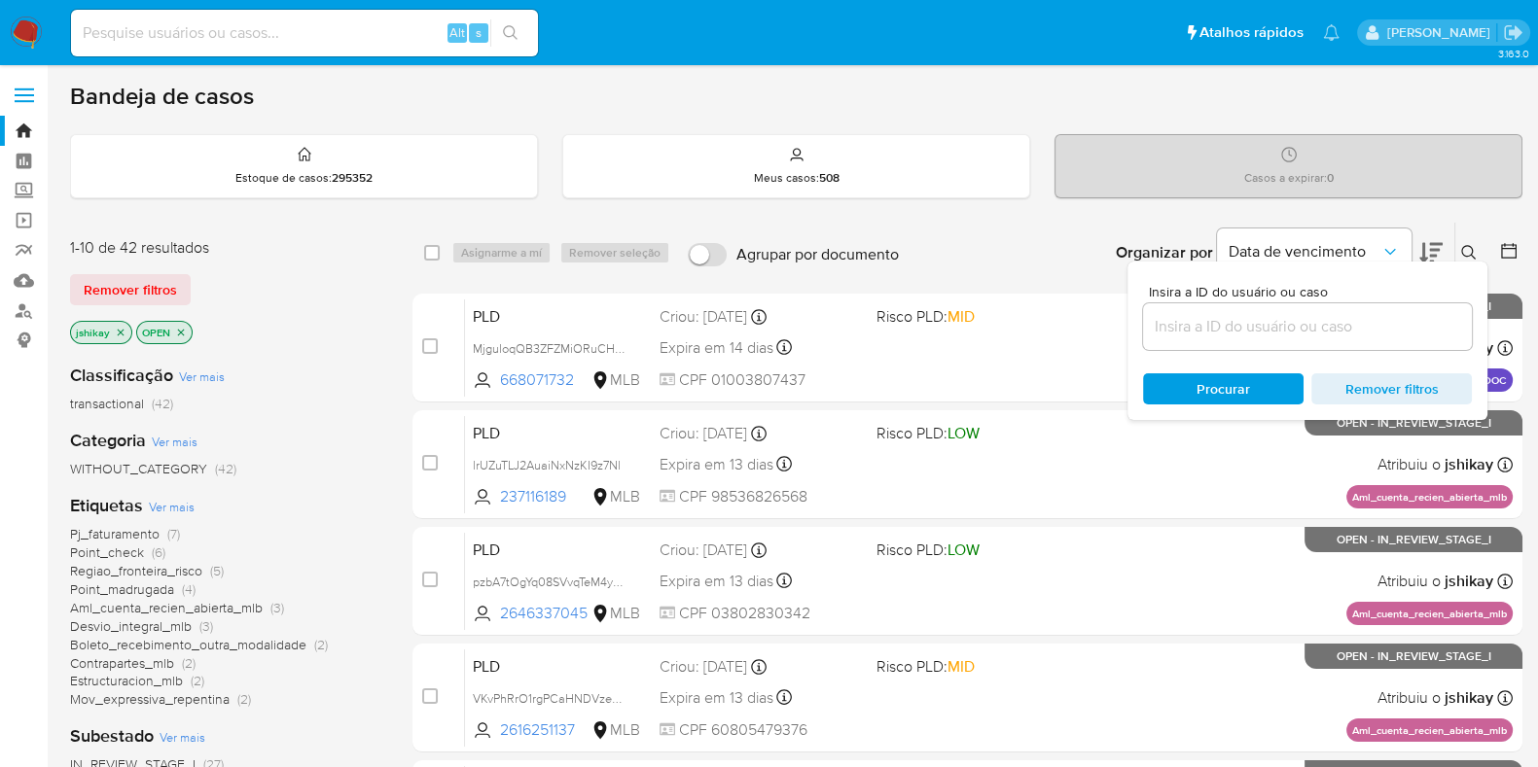
click at [1228, 314] on input at bounding box center [1307, 326] width 329 height 25
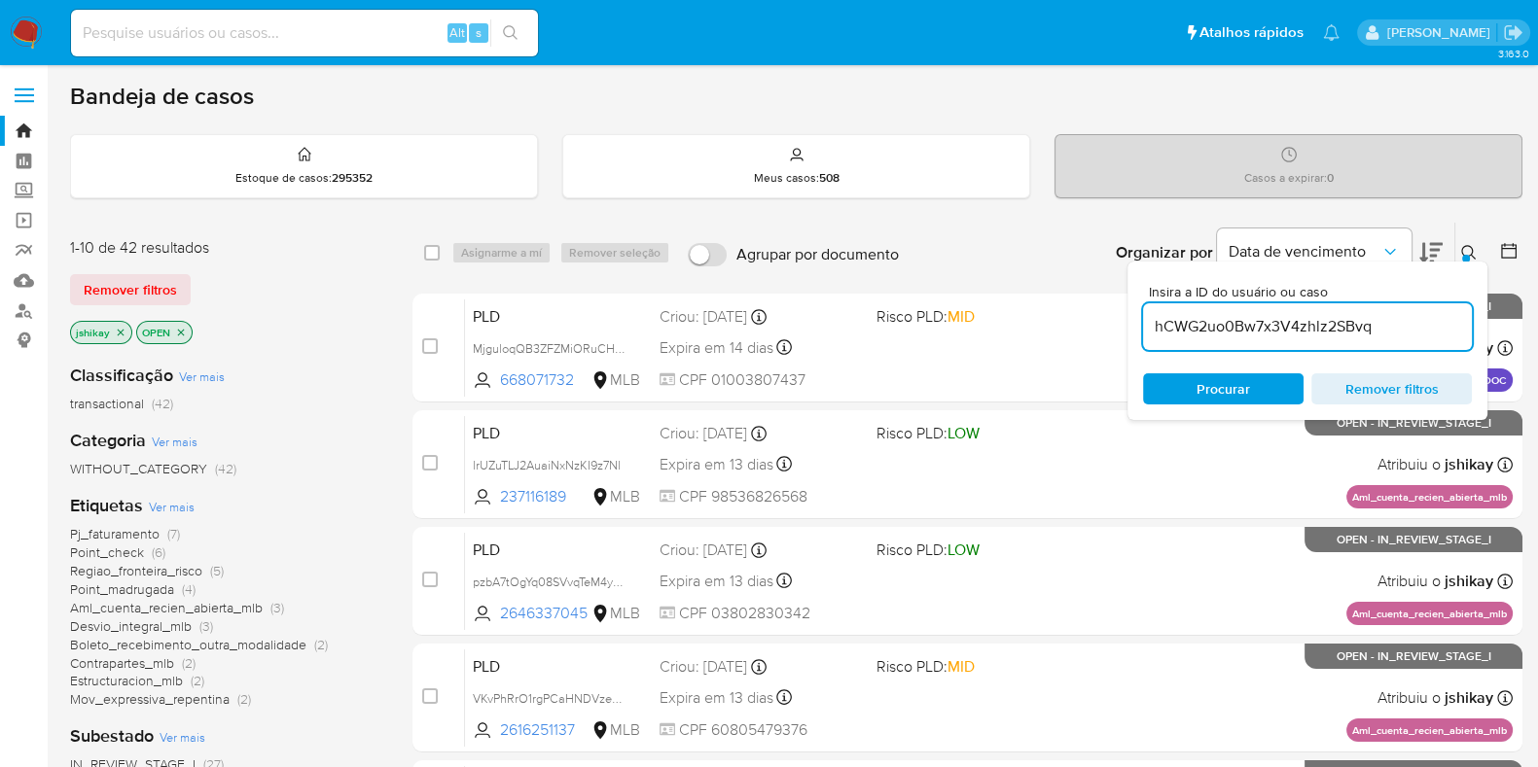
type input "hCWG2uo0Bw7x3V4zhlz2SBvq"
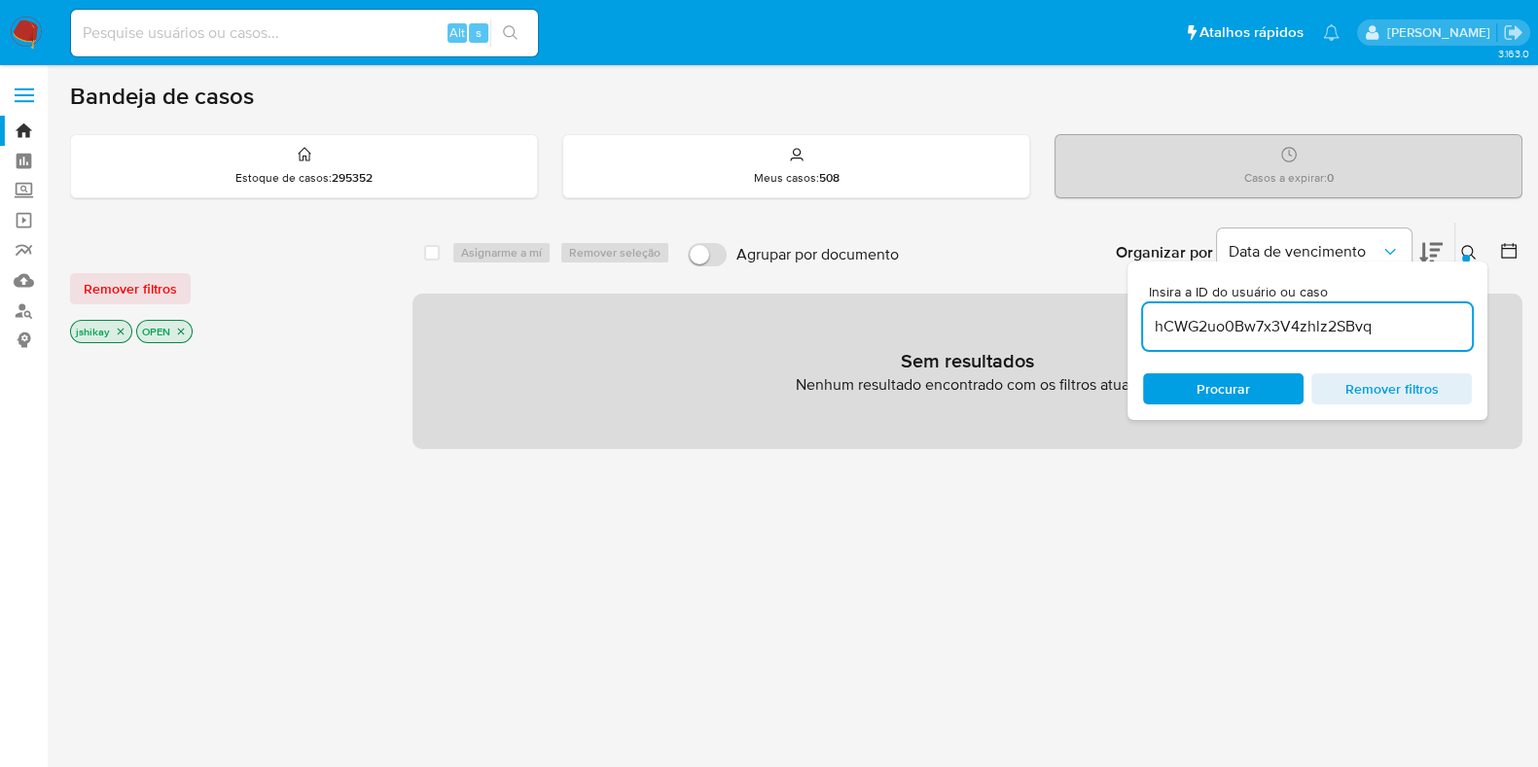
click at [116, 329] on icon "close-filter" at bounding box center [121, 332] width 12 height 12
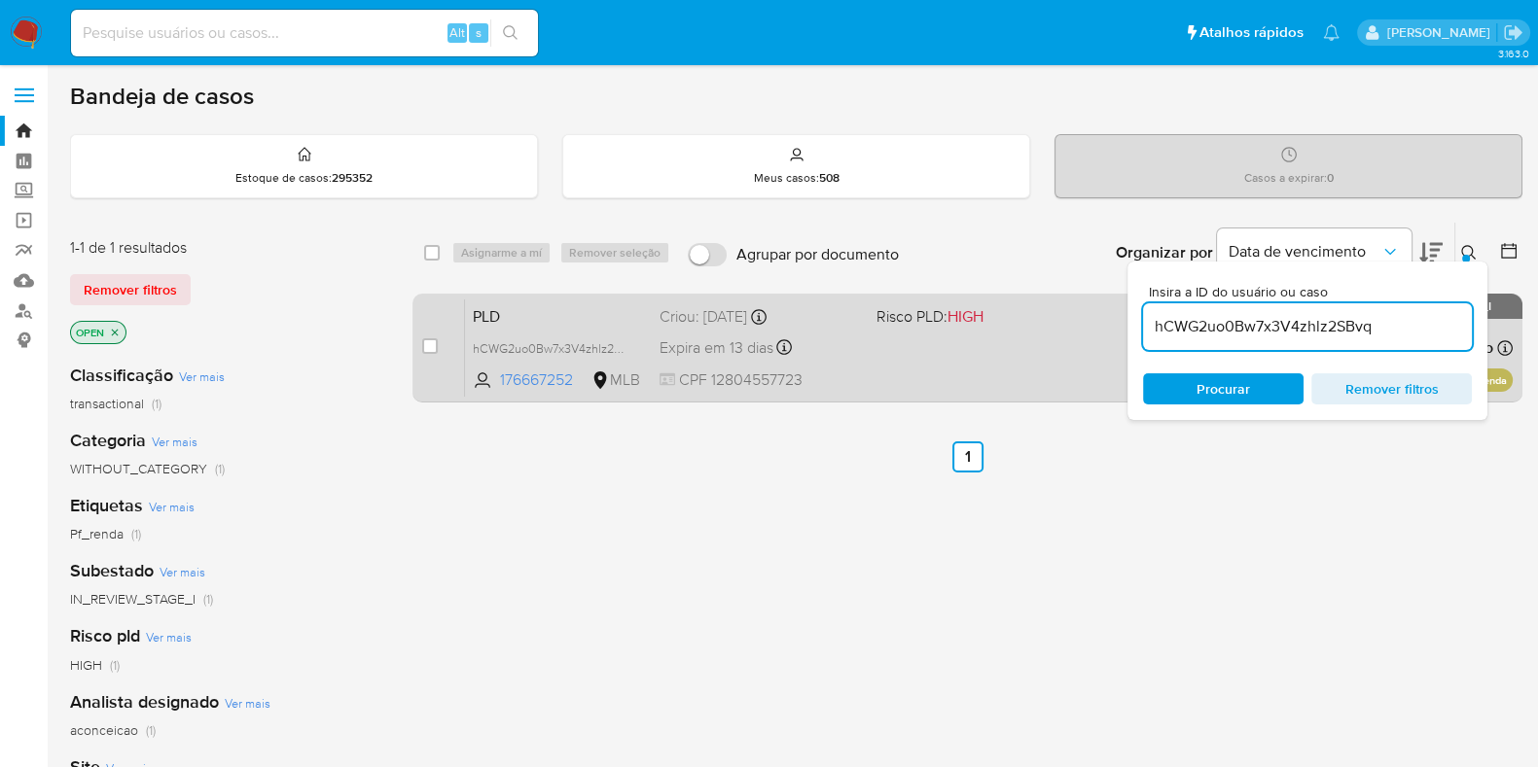
click at [430, 361] on div "case-item-checkbox Incapaz de atribuir o caso" at bounding box center [443, 348] width 43 height 98
click at [430, 347] on input "checkbox" at bounding box center [430, 346] width 16 height 16
checkbox input "true"
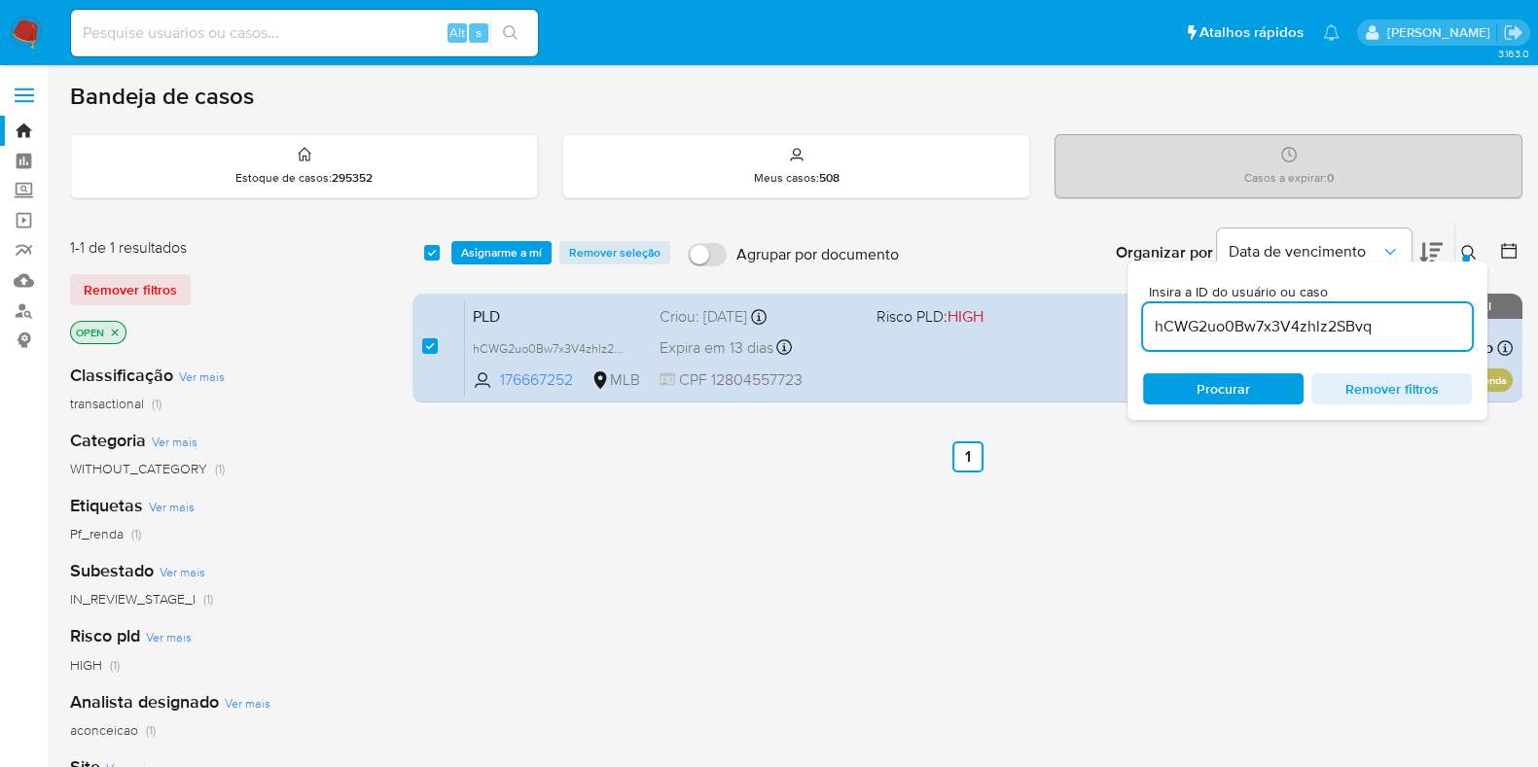
click at [483, 235] on div "select-all-cases-checkbox Asignarme a mí Remover seleção Agrupar por documento …" at bounding box center [967, 253] width 1110 height 60
click at [483, 254] on span "Asignarme a mí" at bounding box center [501, 252] width 81 height 19
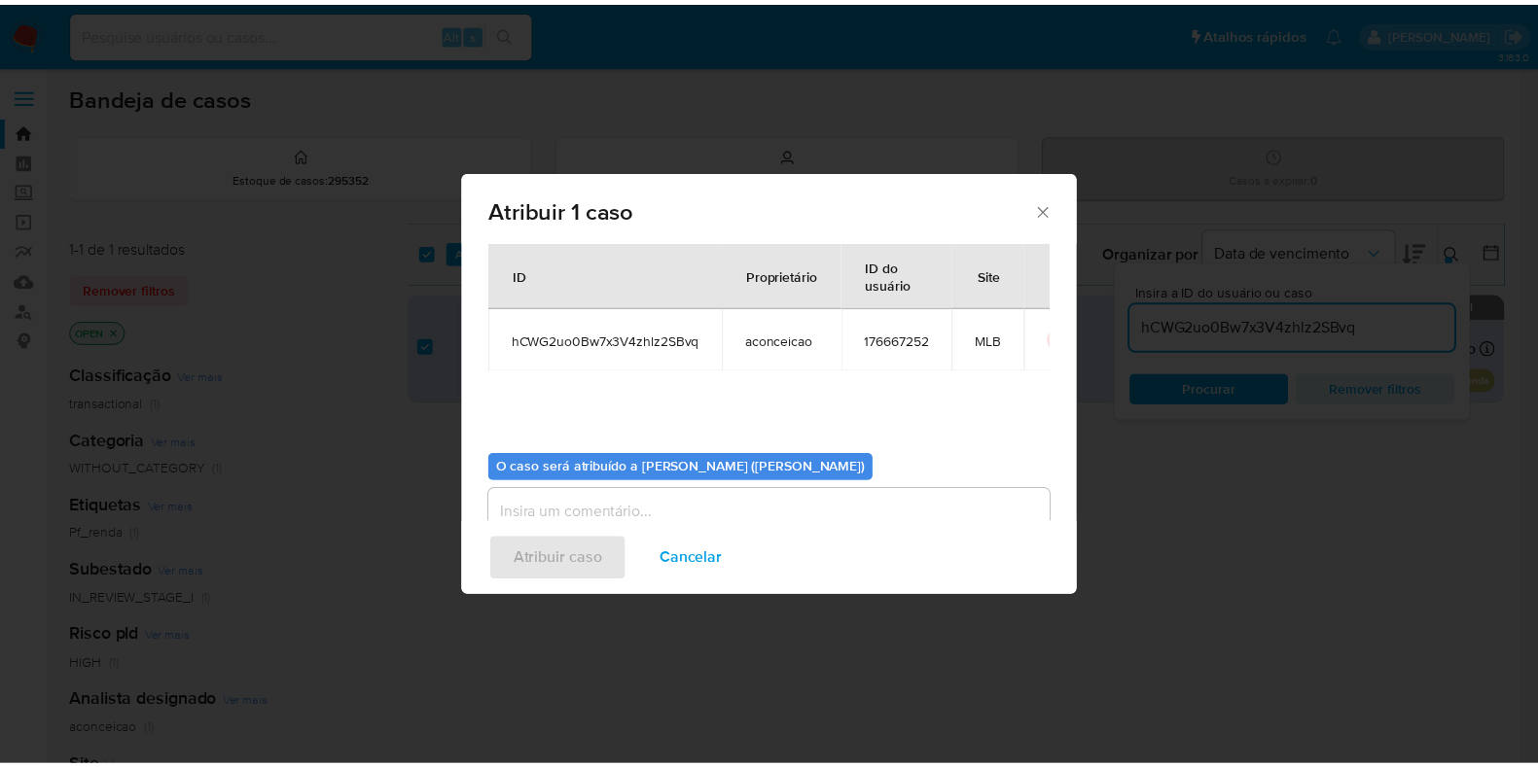
scroll to position [100, 0]
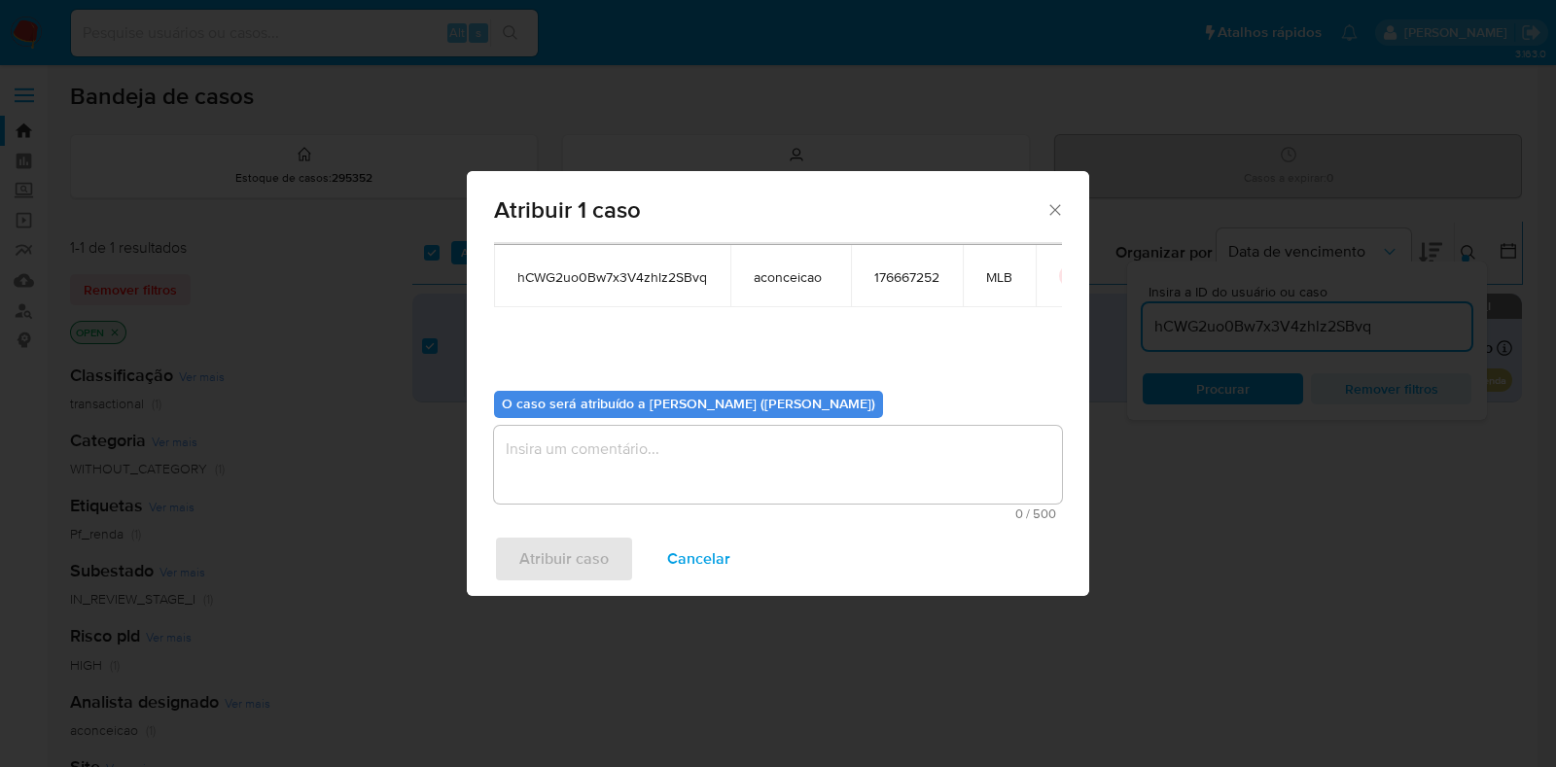
click at [623, 487] on textarea "assign-modal" at bounding box center [778, 465] width 568 height 78
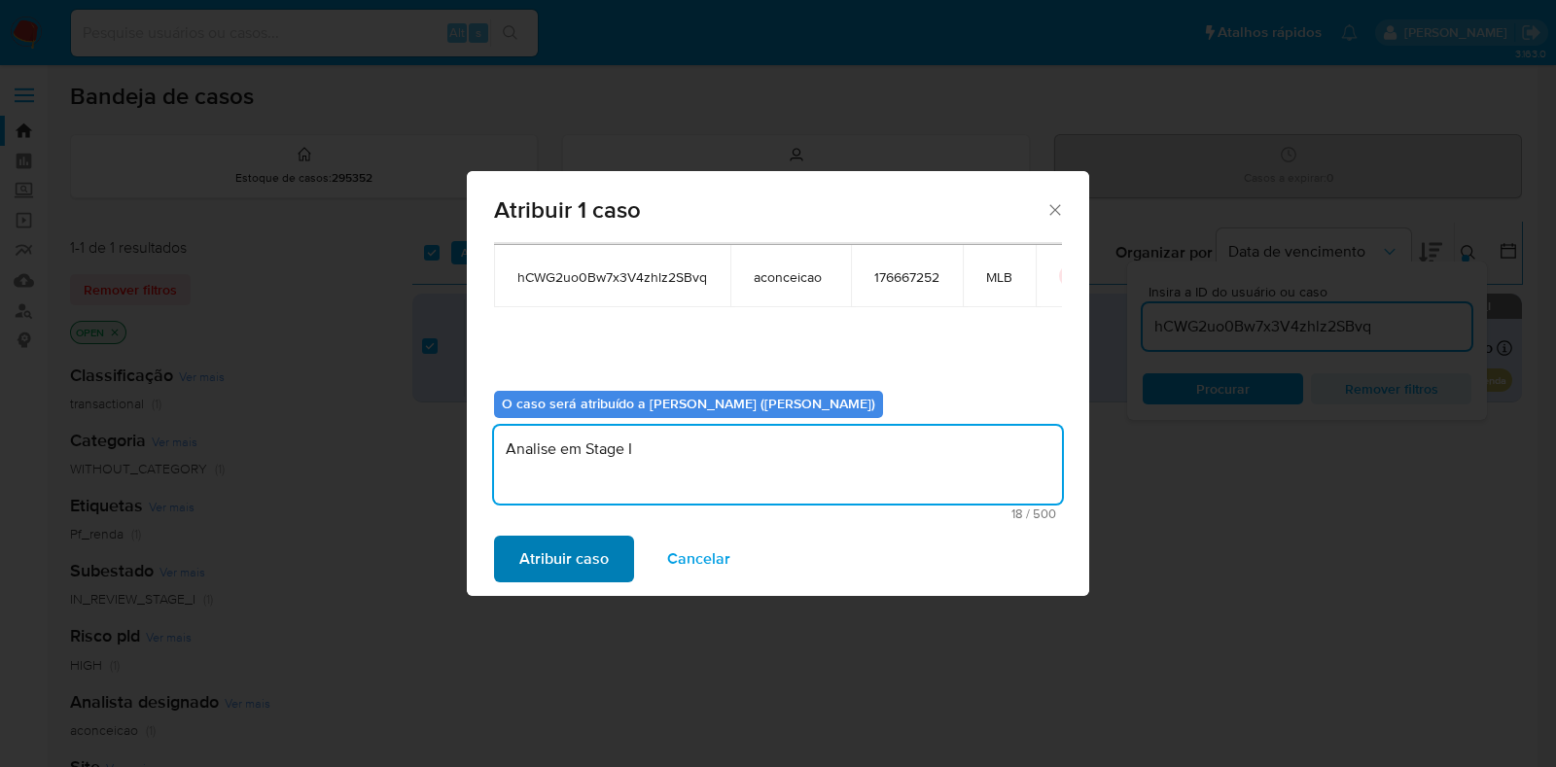
type textarea "Analise em Stage I"
click at [559, 553] on span "Atribuir caso" at bounding box center [563, 559] width 89 height 43
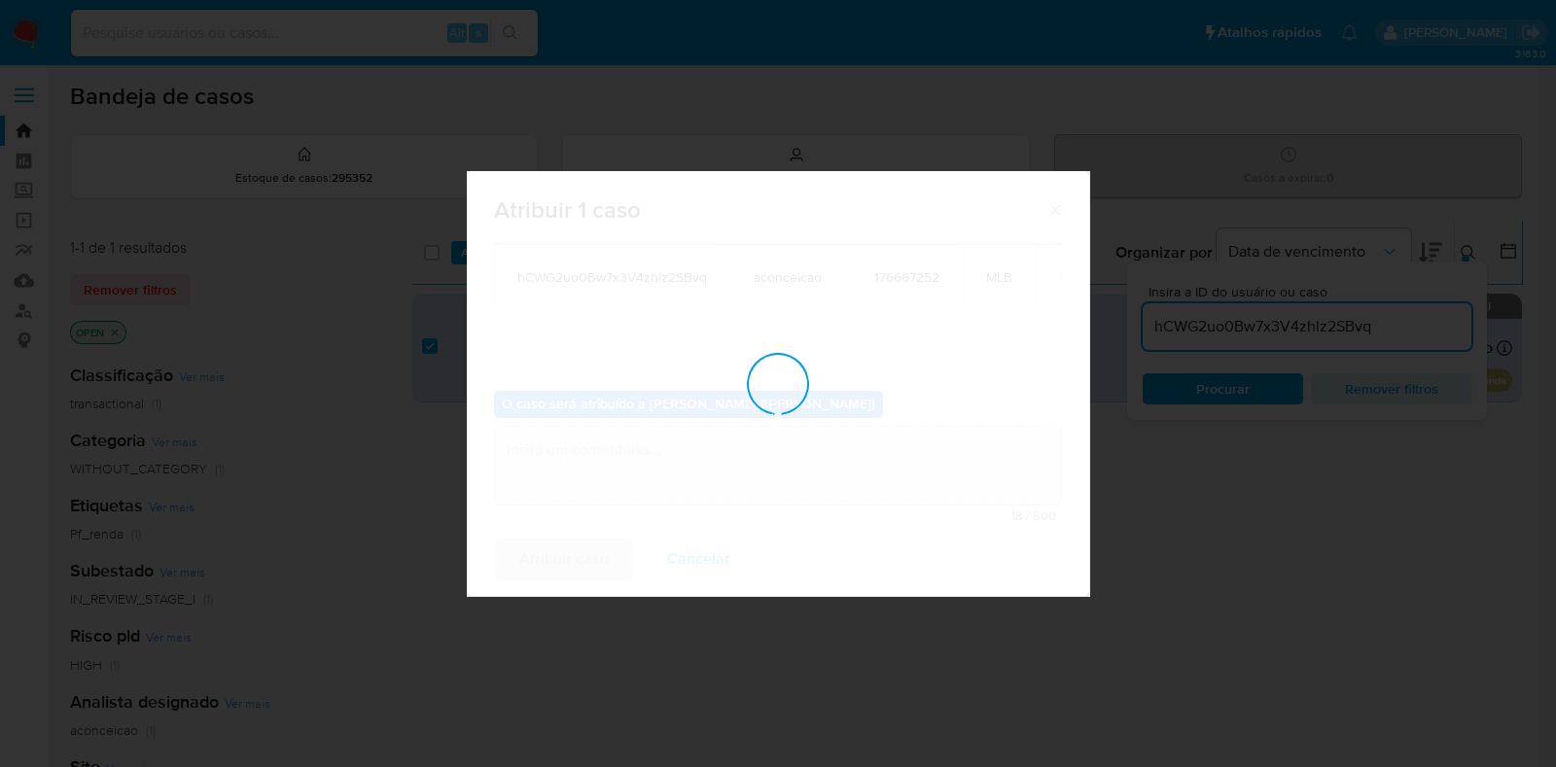
checkbox input "false"
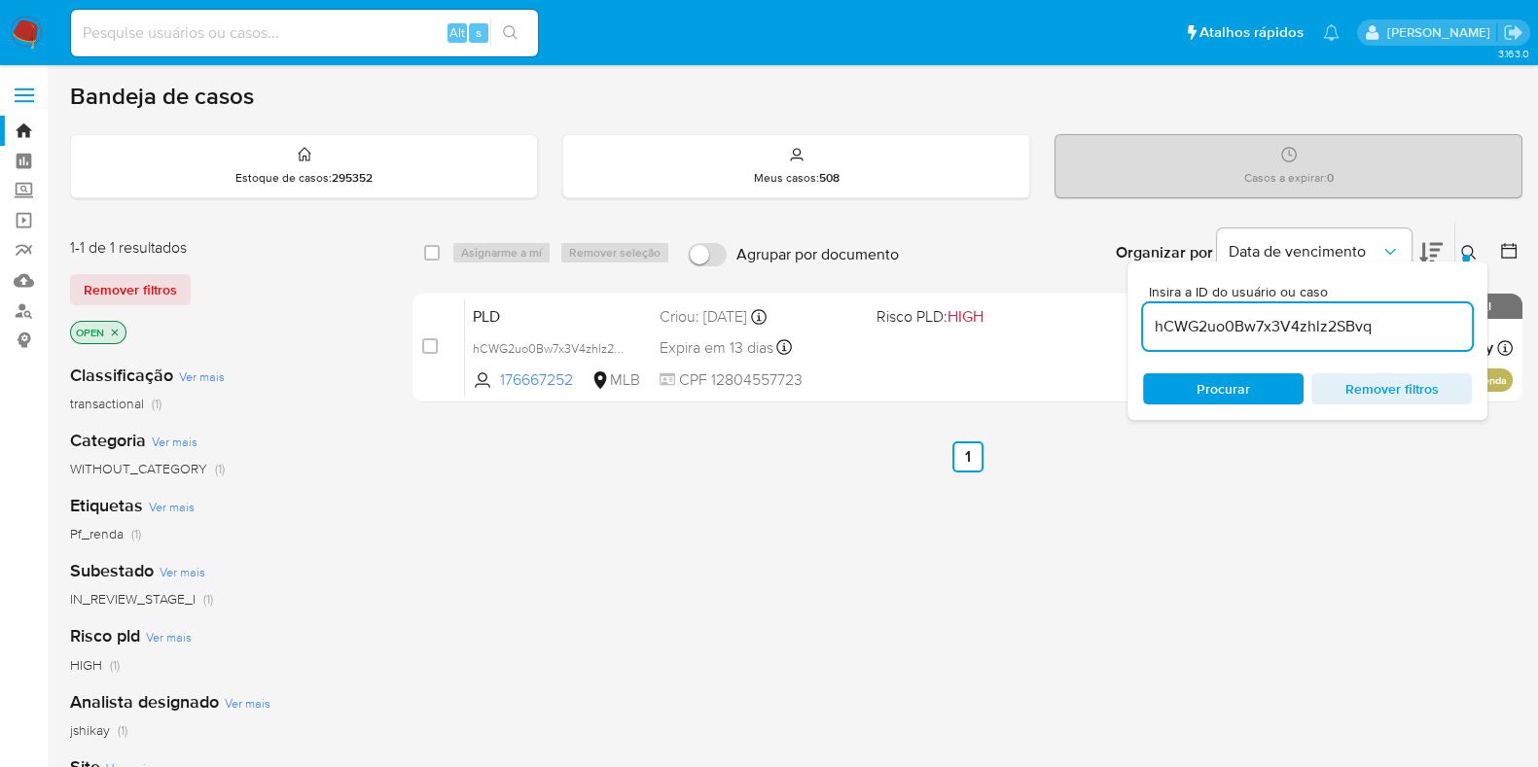
click at [19, 40] on img at bounding box center [26, 33] width 33 height 33
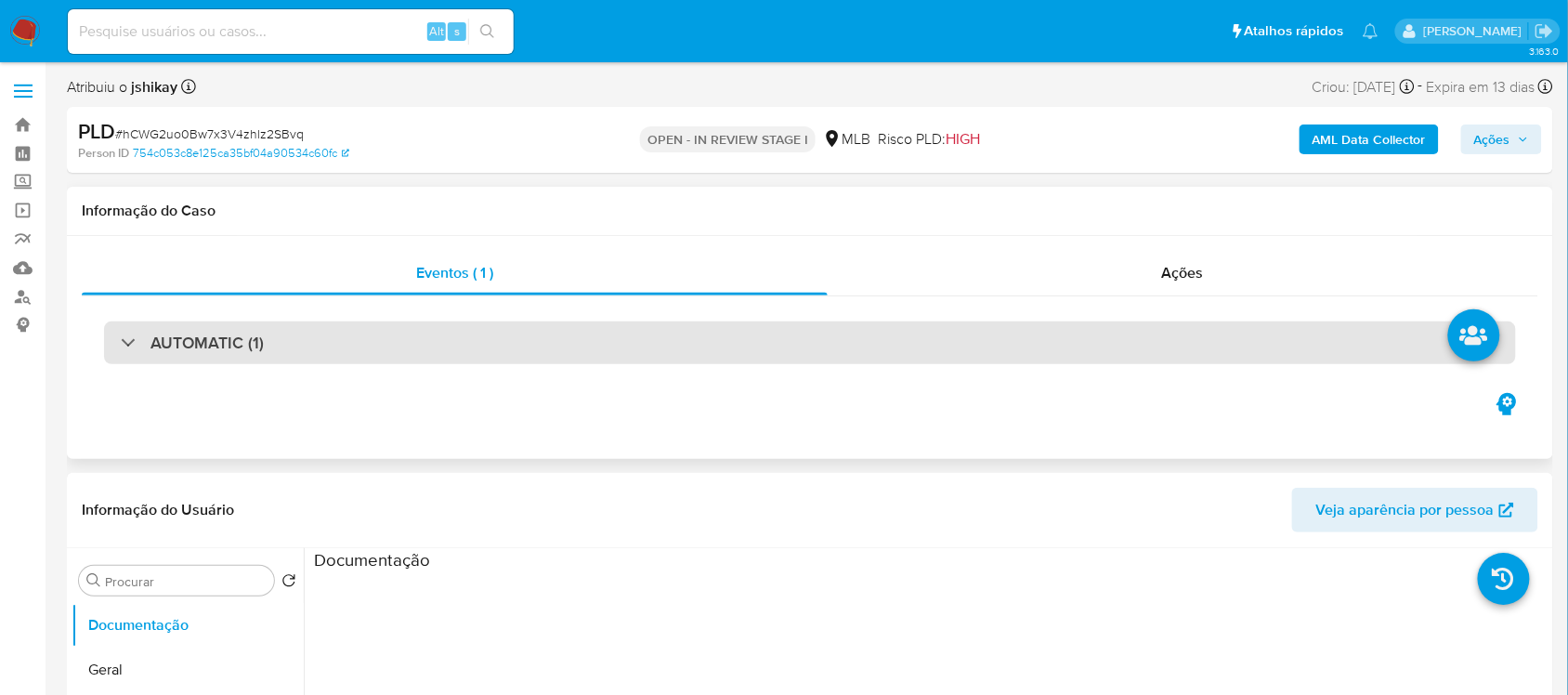
select select "10"
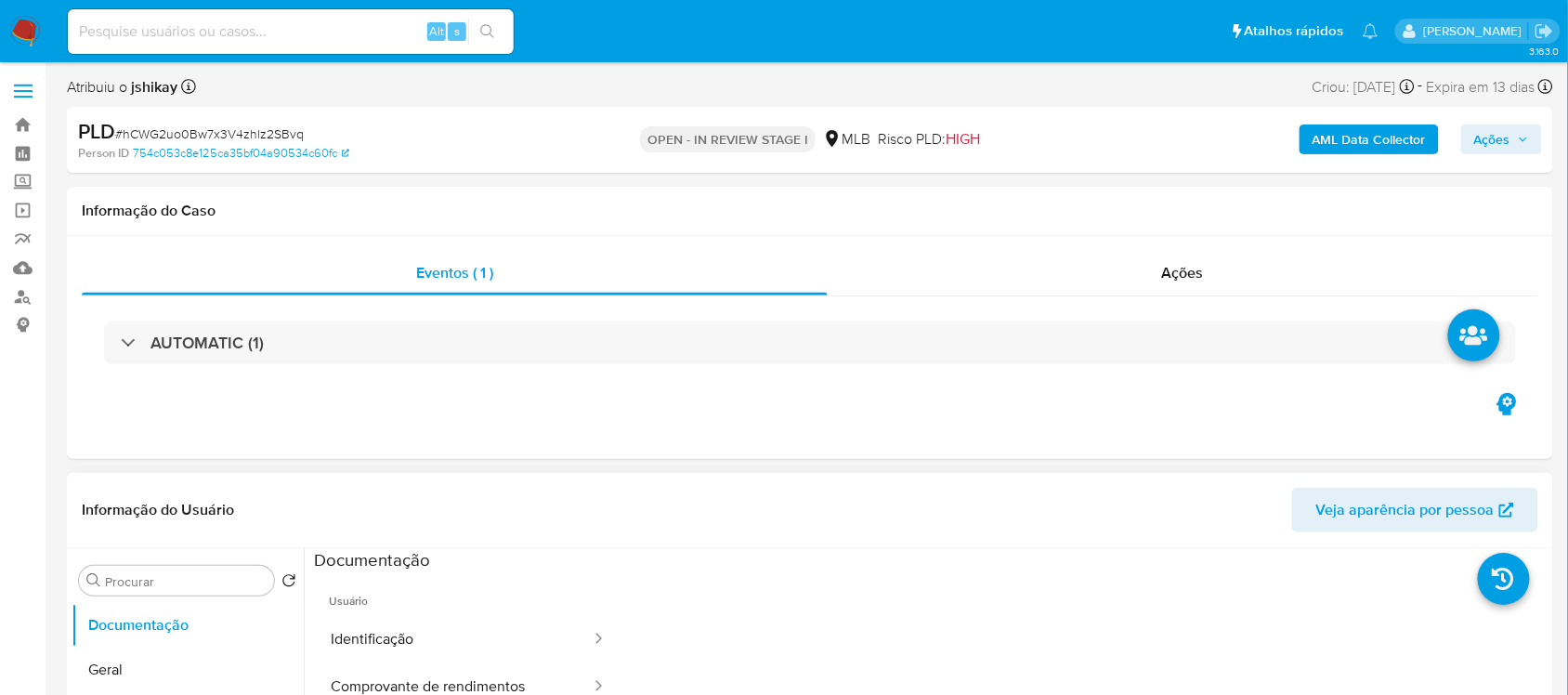
drag, startPoint x: 1111, startPoint y: 261, endPoint x: 307, endPoint y: 526, distance: 846.5
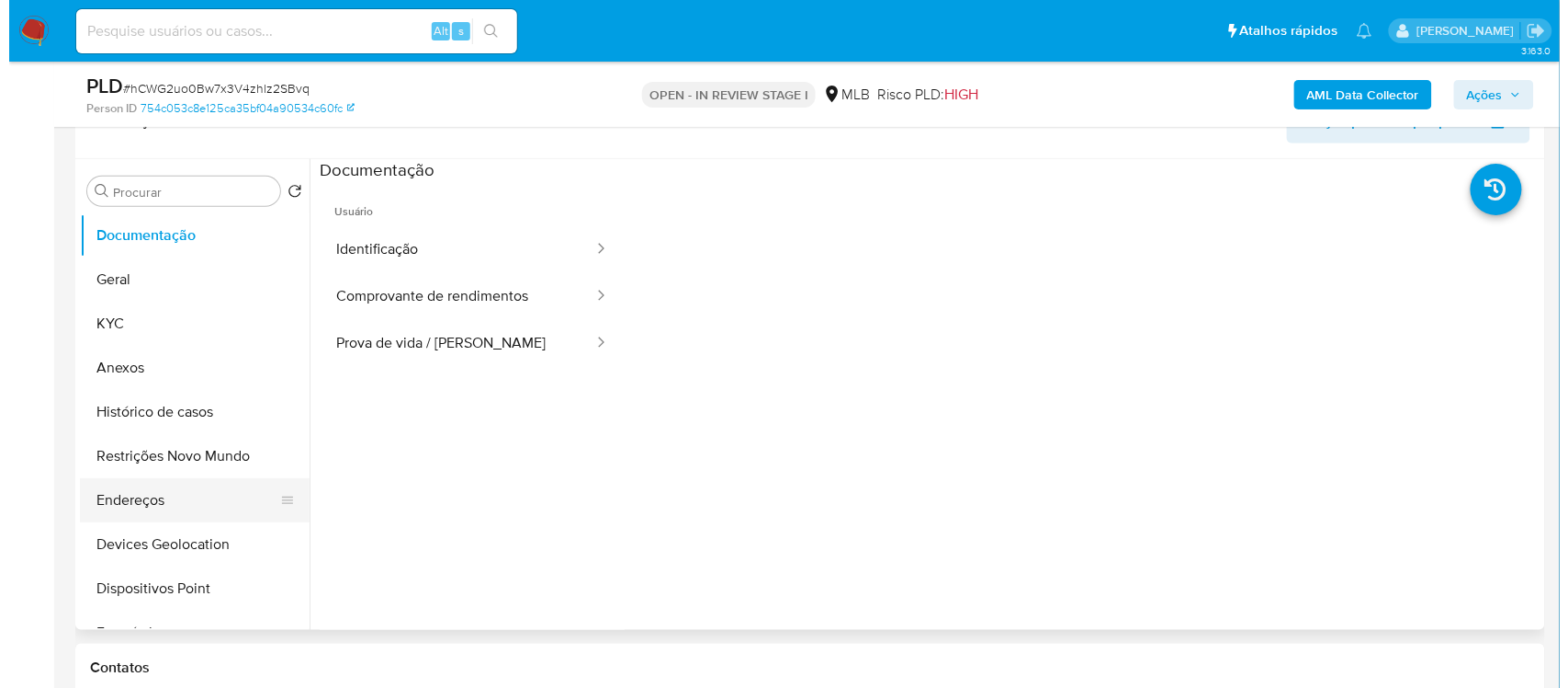
scroll to position [345, 0]
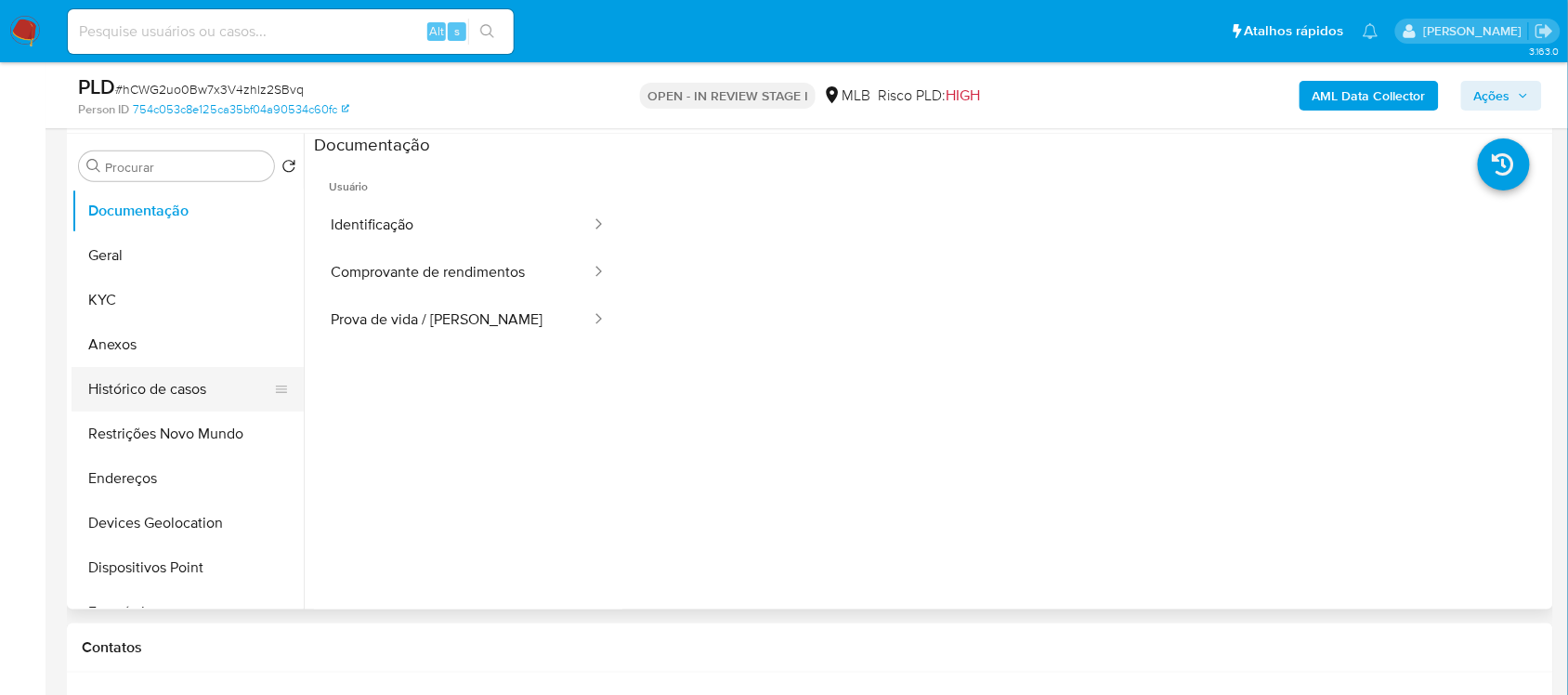
click at [158, 390] on button "Histórico de casos" at bounding box center [180, 389] width 218 height 45
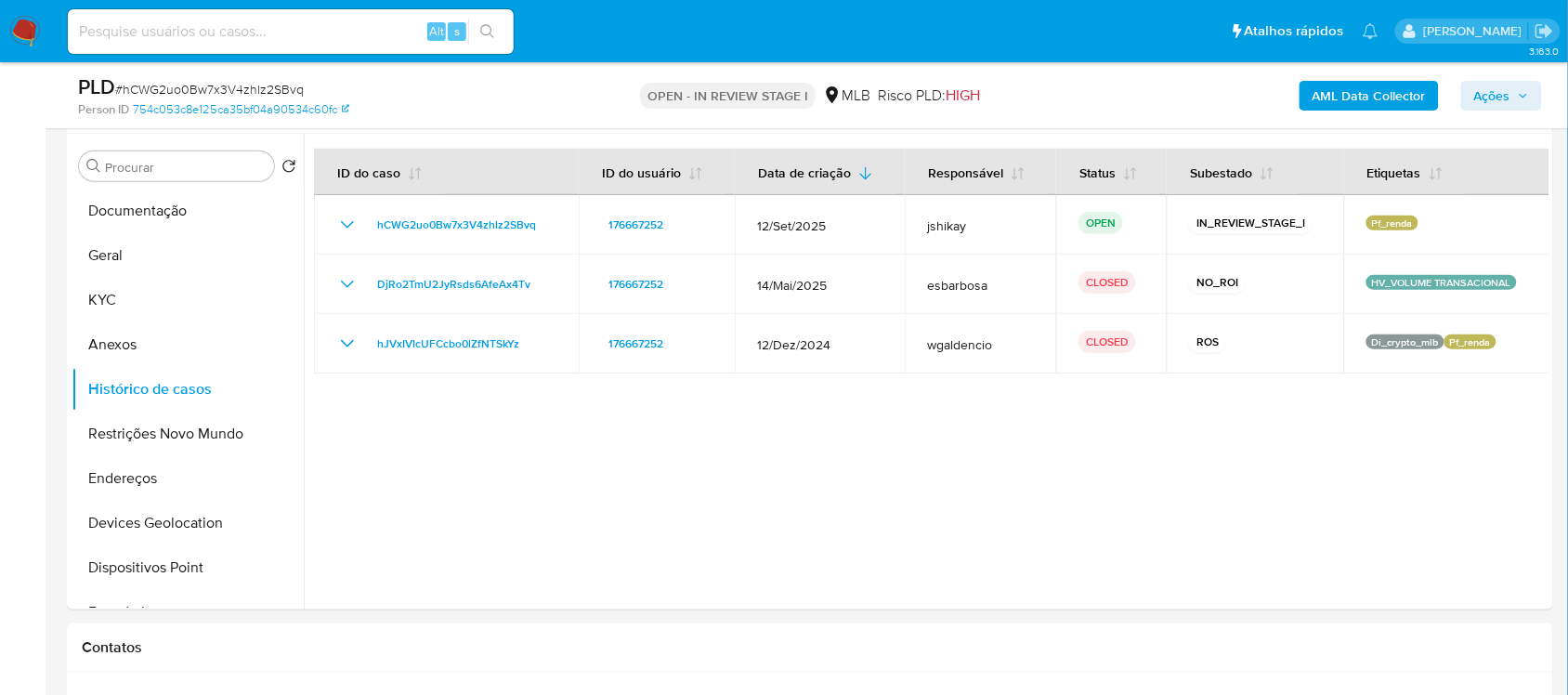
click at [1404, 94] on b "AML Data Collector" at bounding box center [1368, 95] width 114 height 30
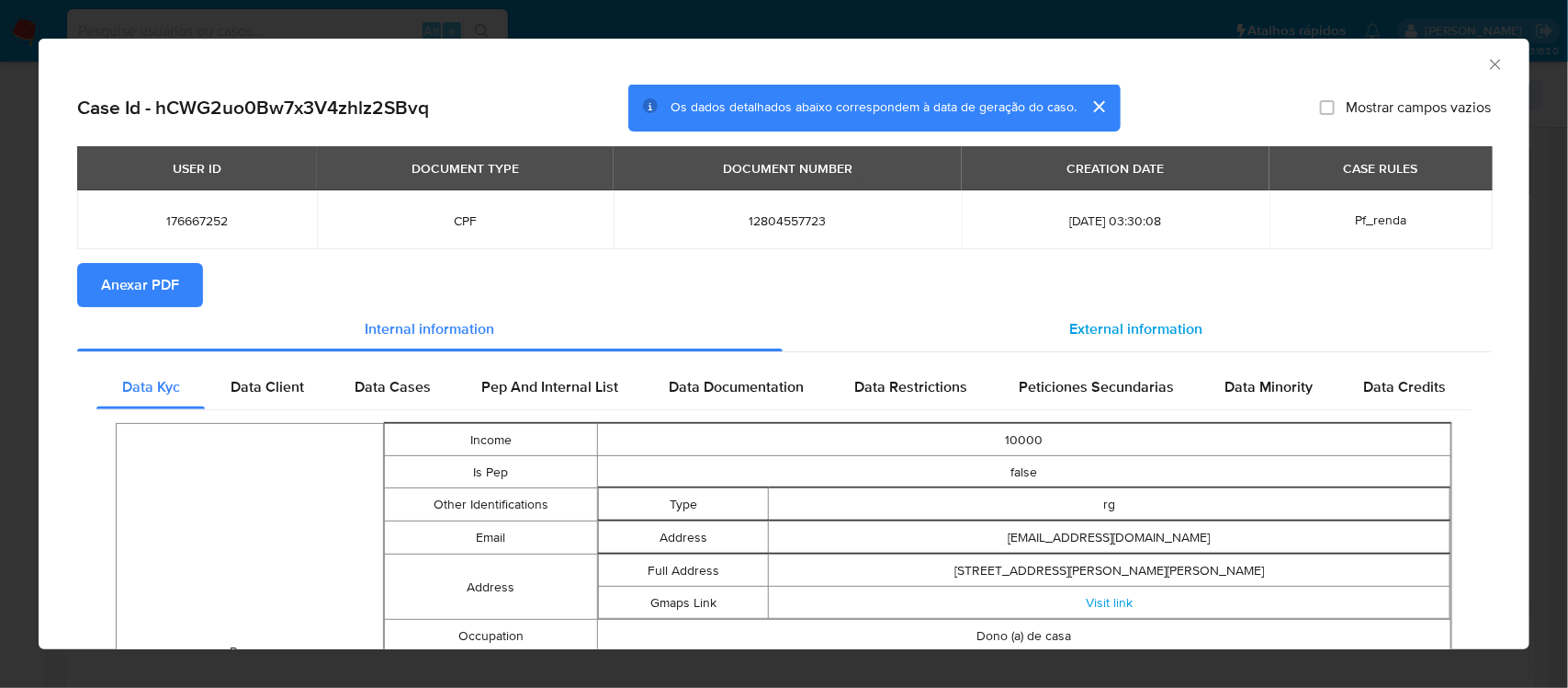
click at [980, 310] on div "External information" at bounding box center [1137, 329] width 709 height 44
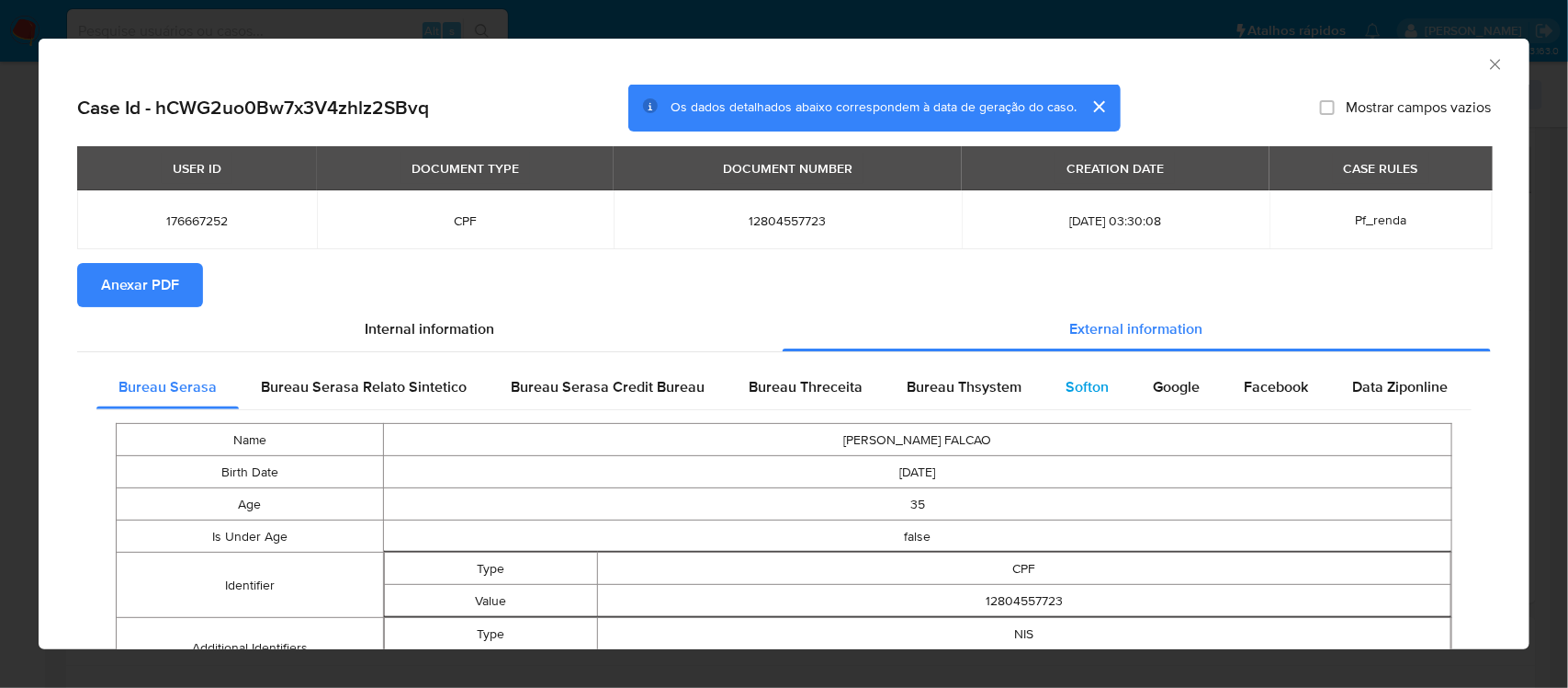
click at [1065, 379] on span "Softon" at bounding box center [1087, 387] width 43 height 21
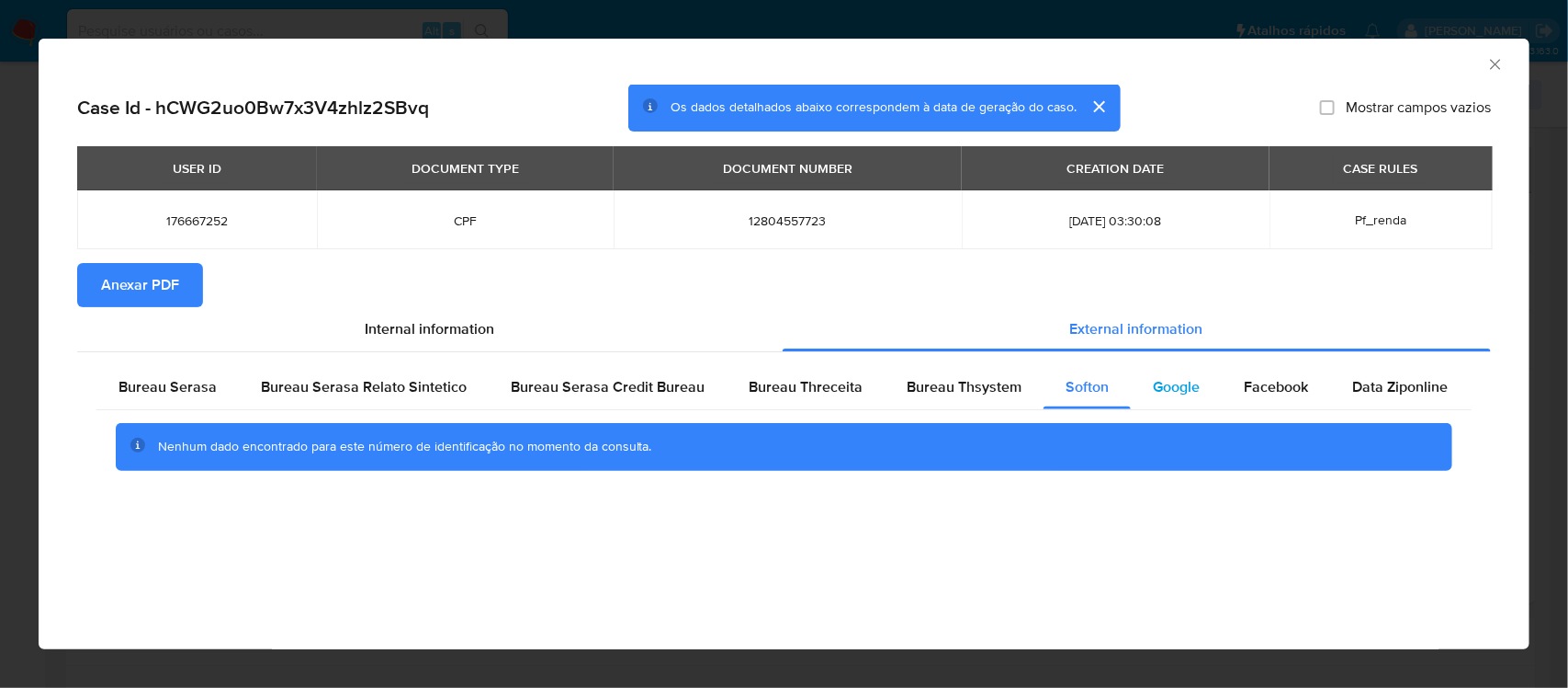
click at [1167, 390] on span "Google" at bounding box center [1177, 387] width 47 height 21
click at [952, 390] on span "Bureau Thsystem" at bounding box center [964, 387] width 115 height 21
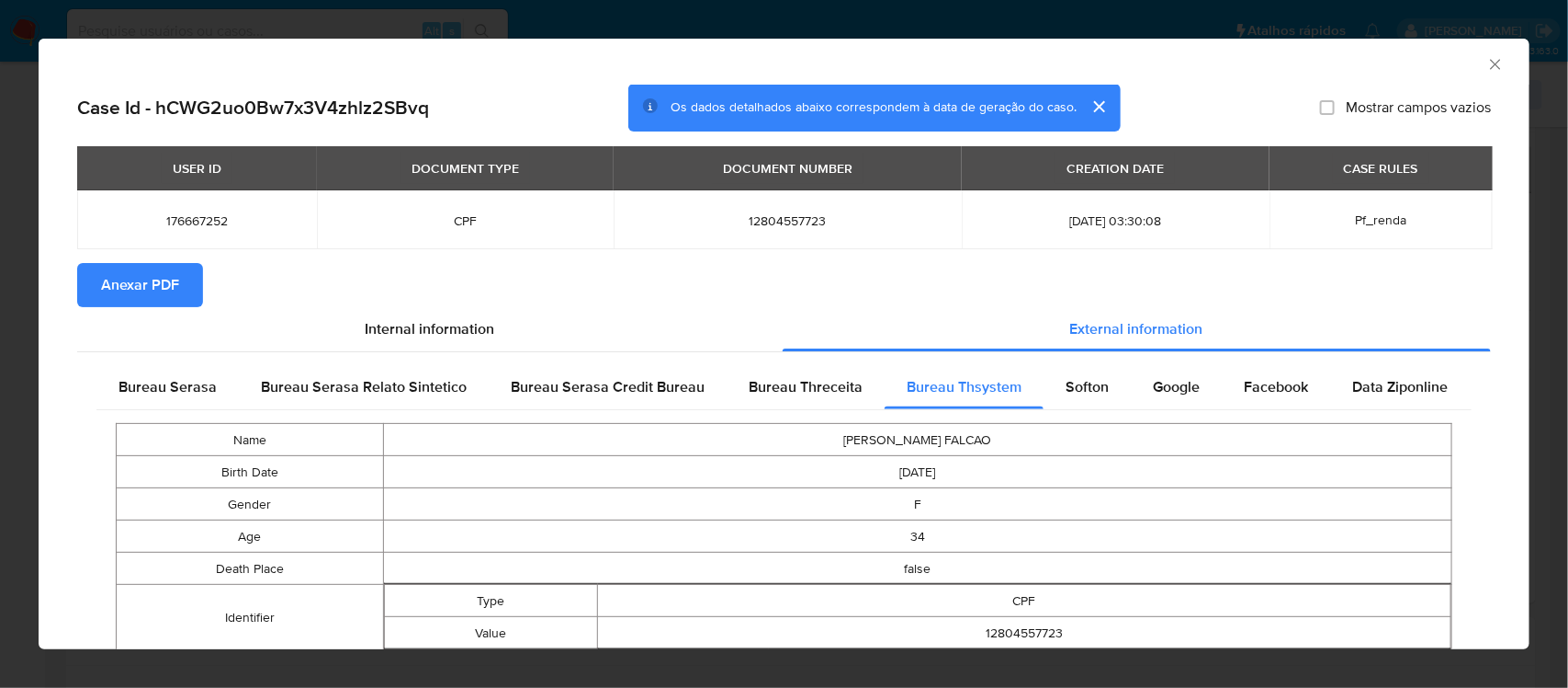
click at [186, 278] on button "Anexar PDF" at bounding box center [140, 284] width 126 height 44
click at [1491, 61] on icon "Fechar a janela" at bounding box center [1495, 63] width 10 height 10
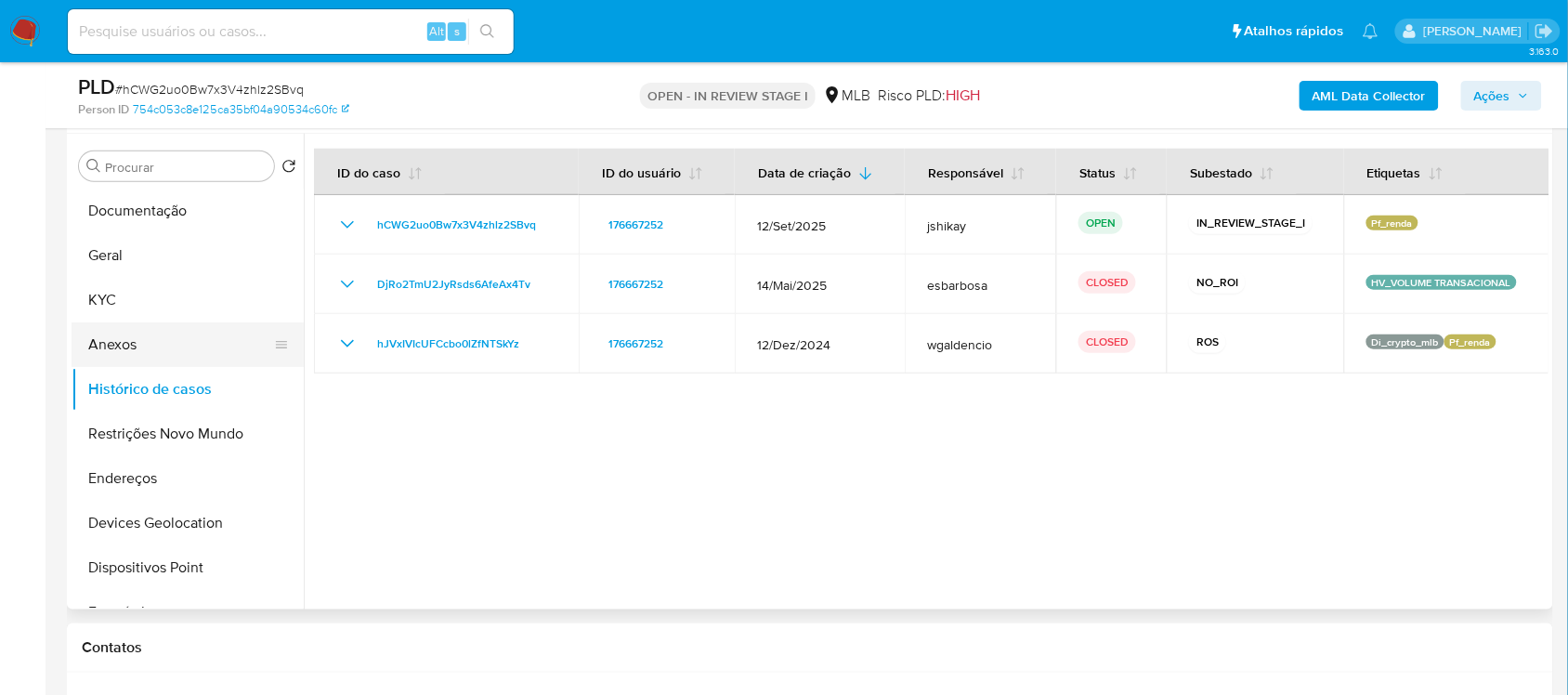
click at [135, 341] on button "Anexos" at bounding box center [180, 345] width 218 height 45
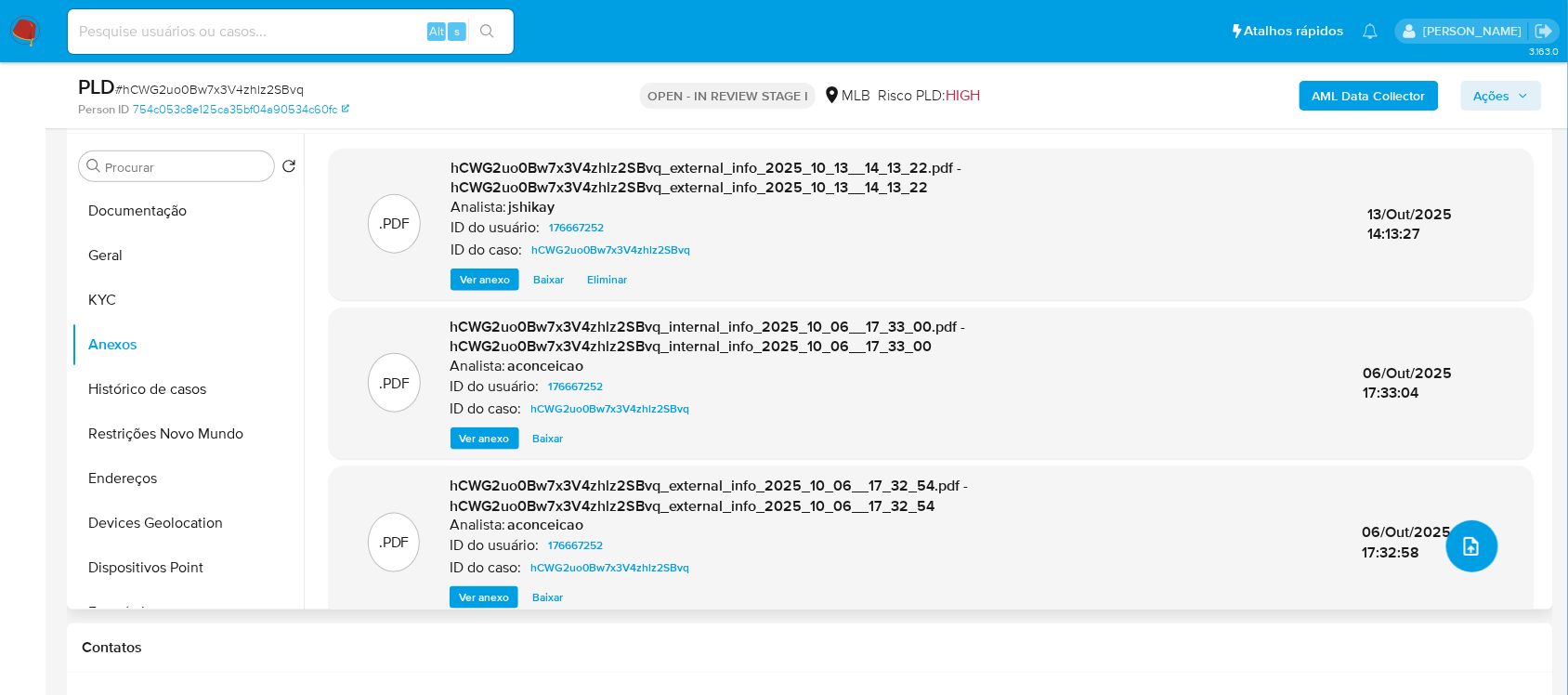
click at [1470, 561] on button "upload-file" at bounding box center [1472, 546] width 52 height 52
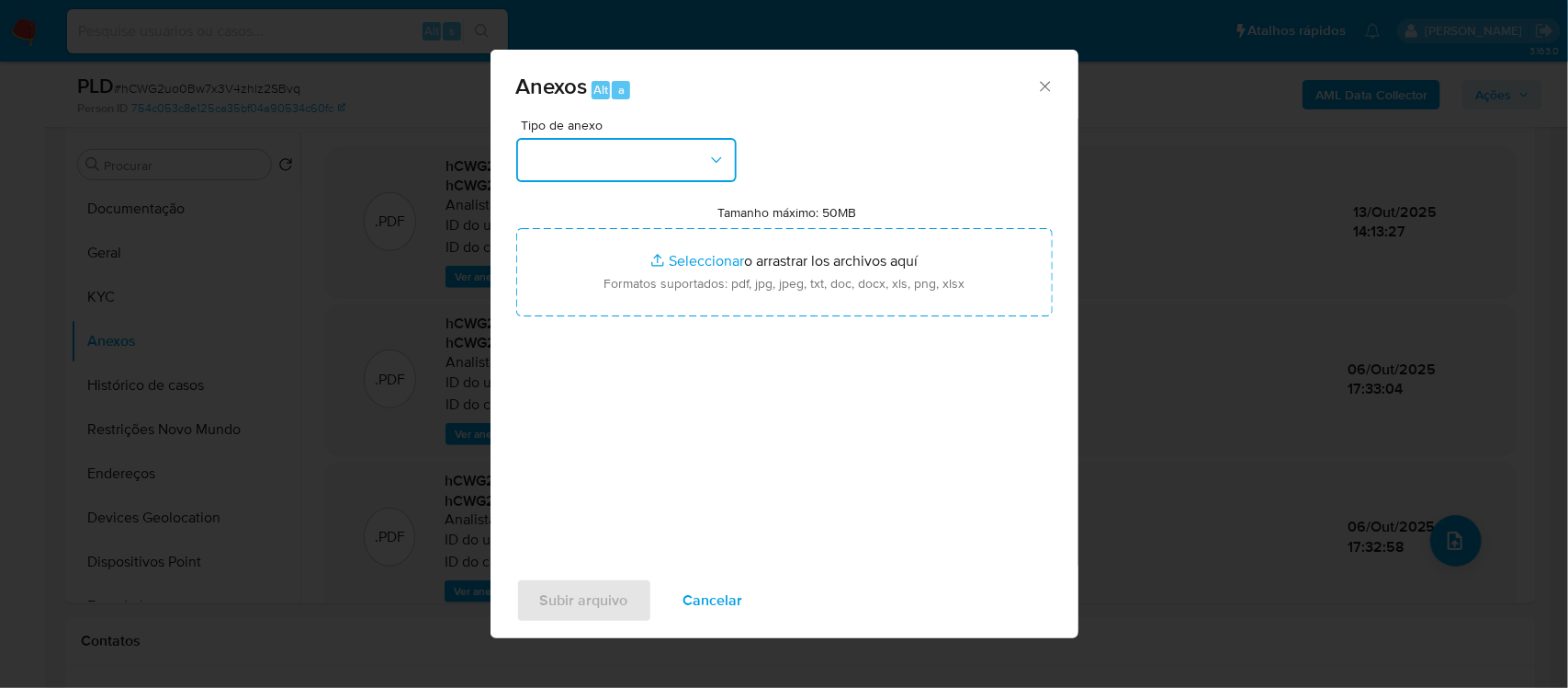
click at [690, 175] on button "button" at bounding box center [626, 160] width 220 height 44
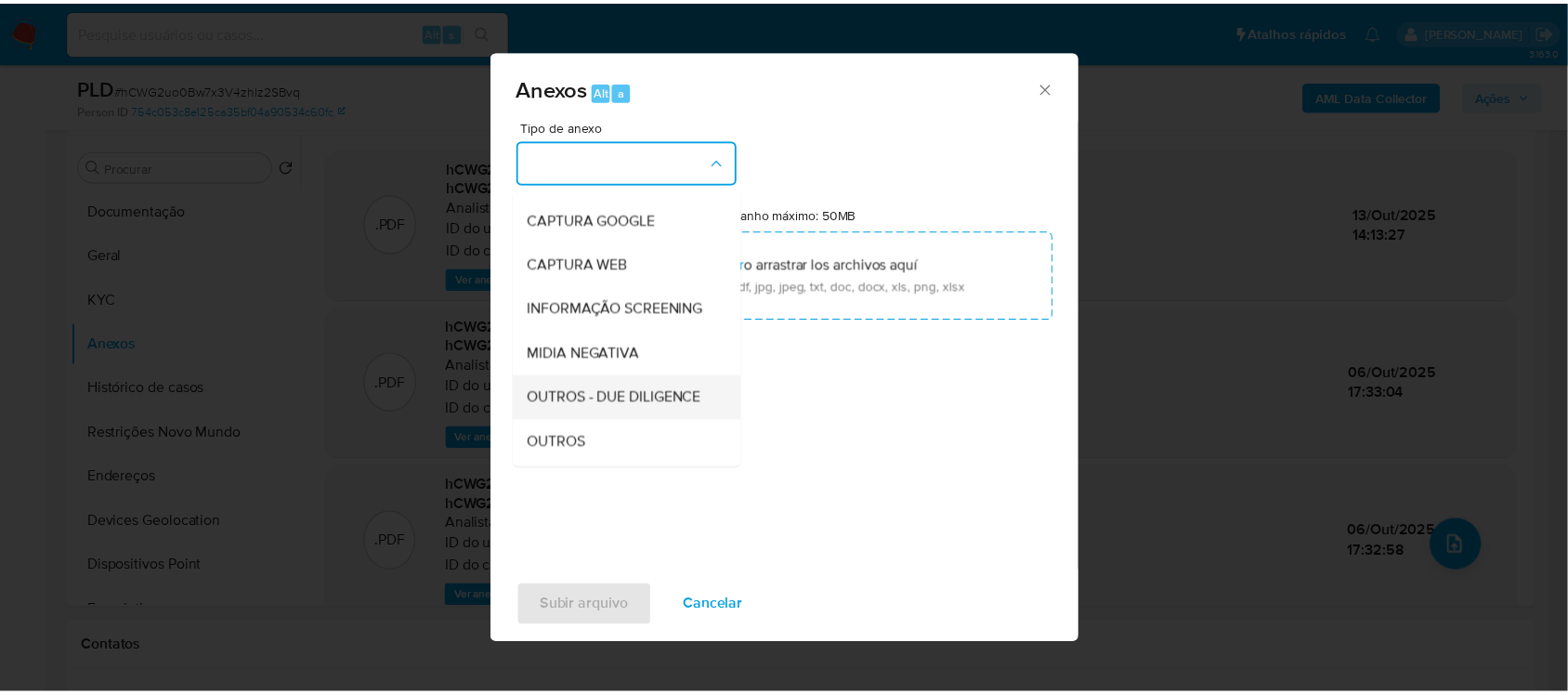
scroll to position [116, 0]
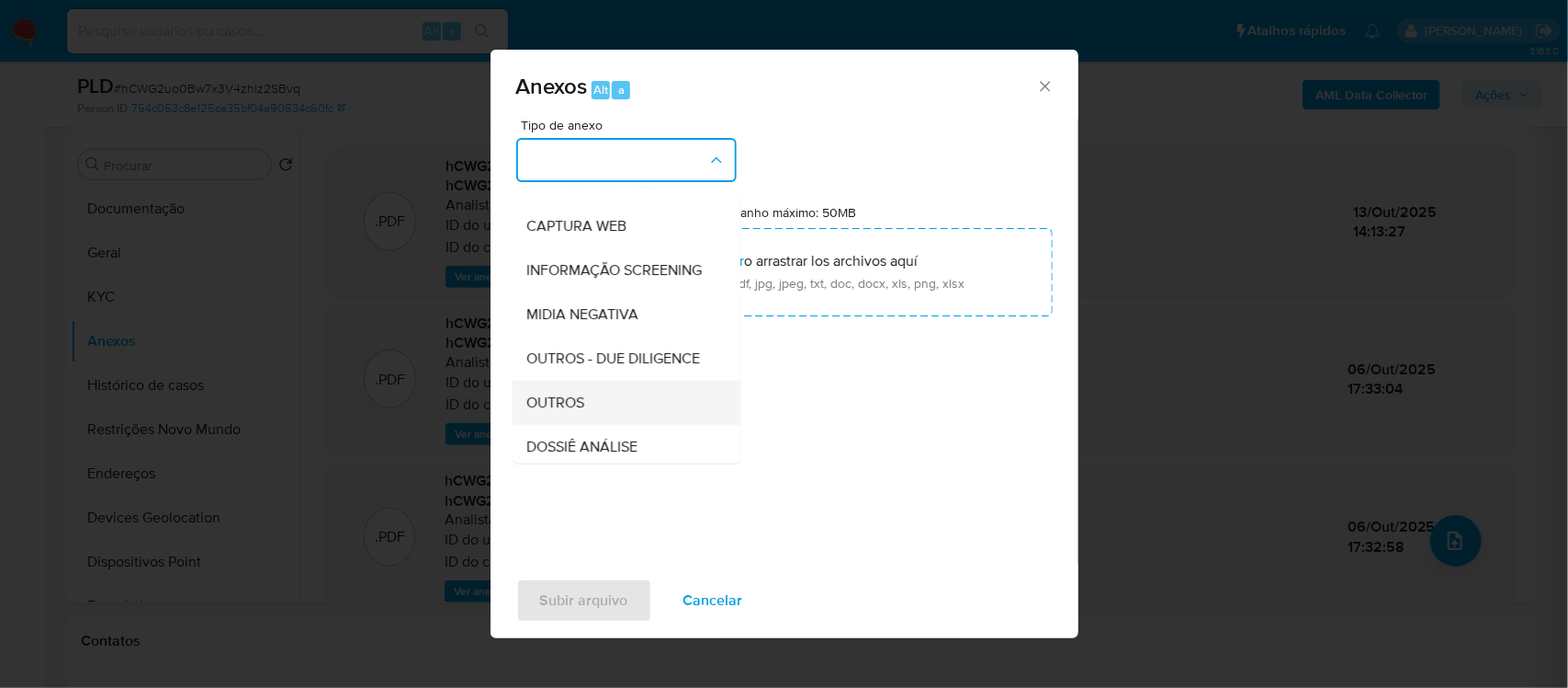
click at [579, 412] on span "OUTROS" at bounding box center [555, 402] width 58 height 18
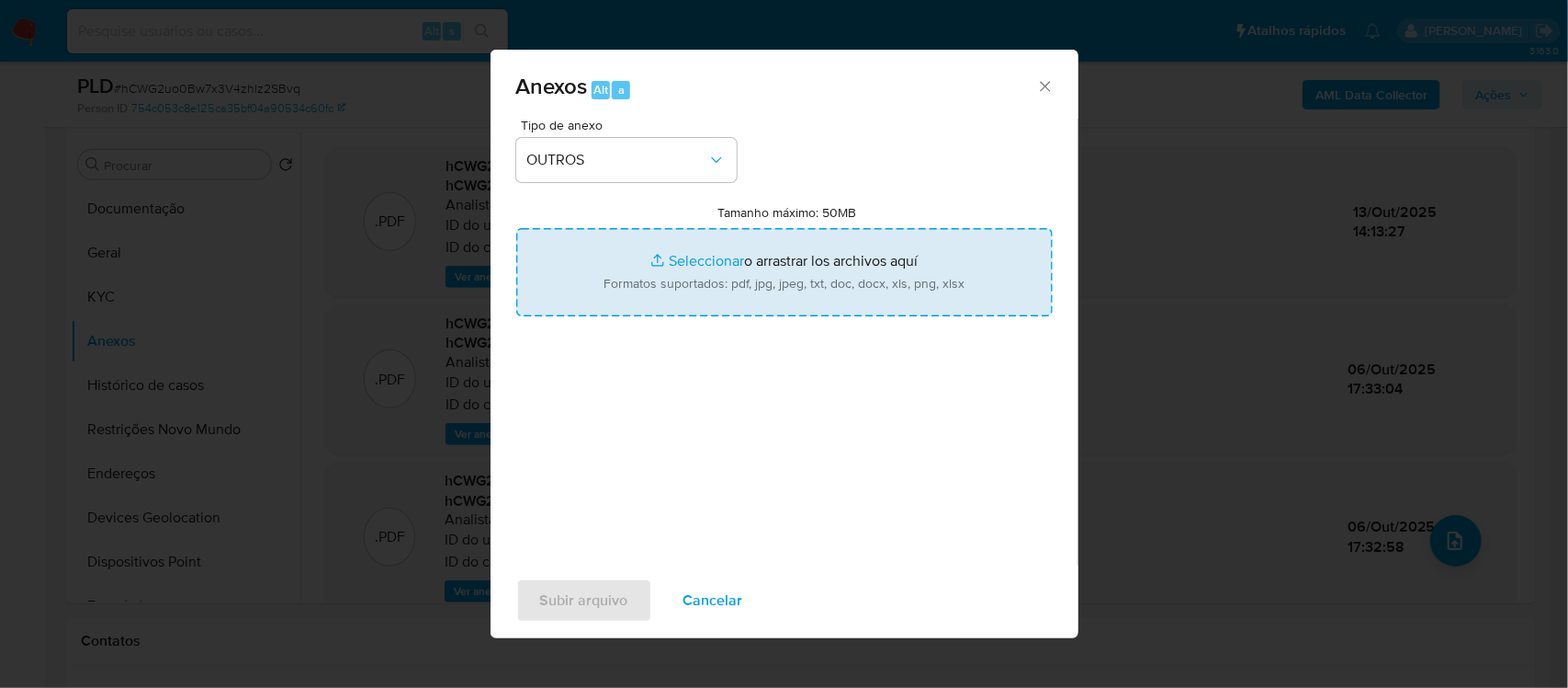
click at [631, 291] on input "Tamanho máximo: 50MB Seleccionar archivos" at bounding box center [785, 271] width 537 height 88
type input "C:\fakepath\2° SAR - XXX - CPF 12804557723 - ANNAIS WOISKY FALCAO.pdf"
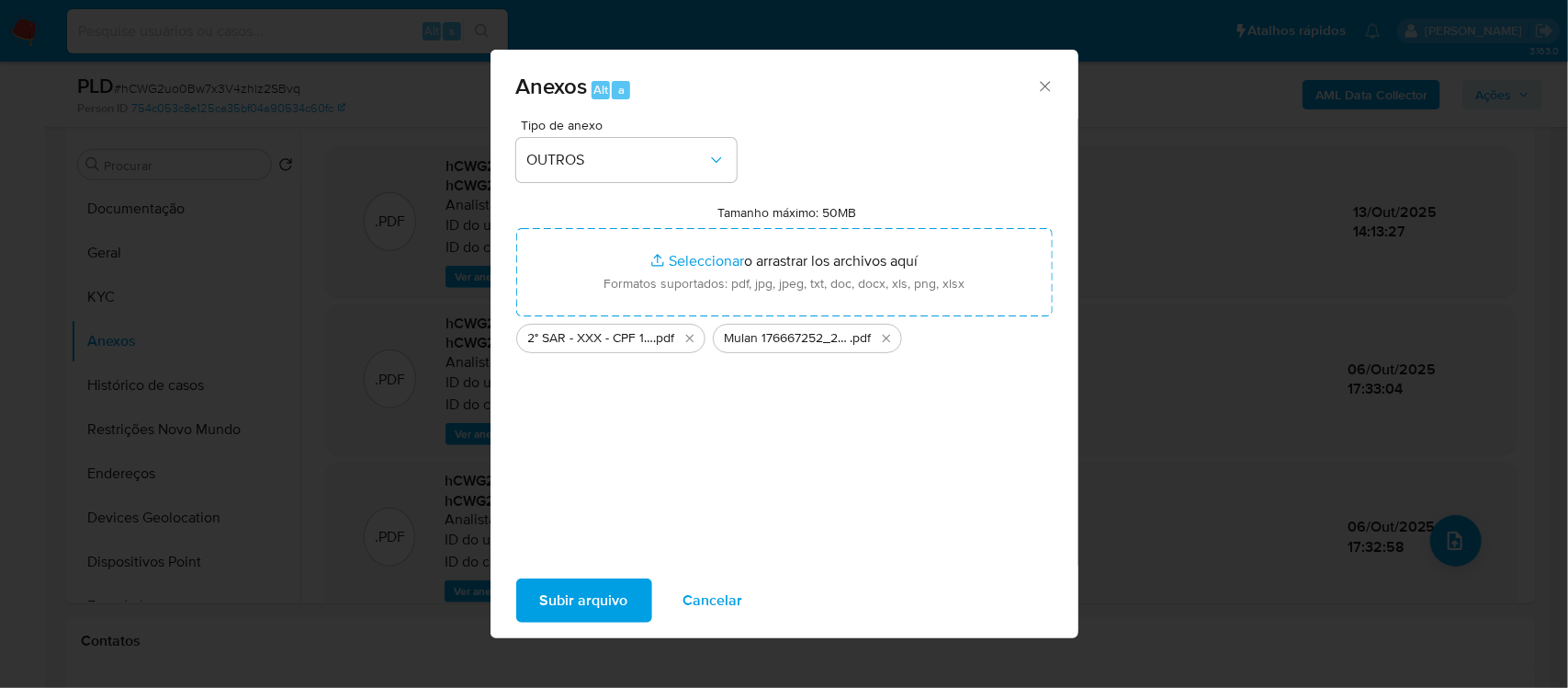
click at [581, 597] on span "Subir arquivo" at bounding box center [584, 600] width 88 height 41
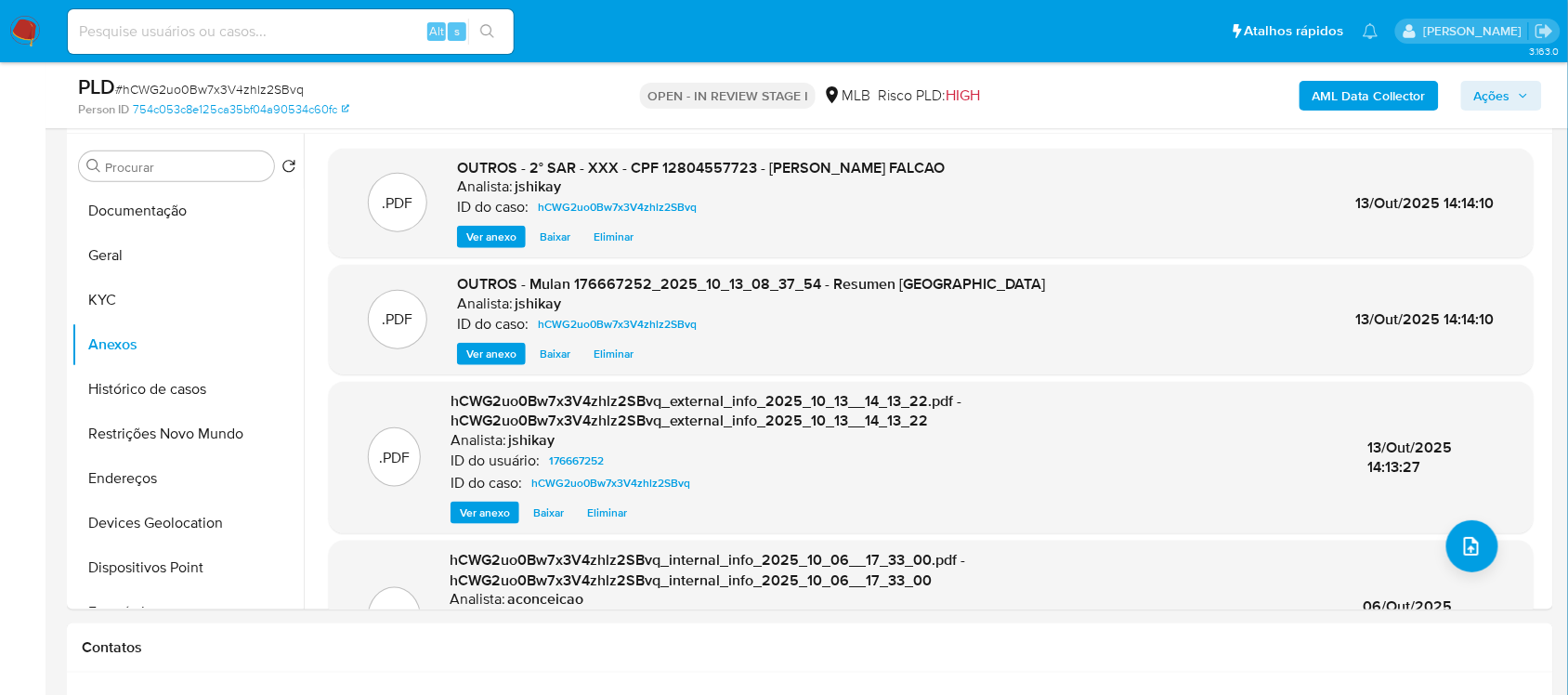
drag, startPoint x: 1495, startPoint y: 98, endPoint x: 1478, endPoint y: 103, distance: 17.7
click at [1495, 98] on span "Ações" at bounding box center [1493, 95] width 36 height 30
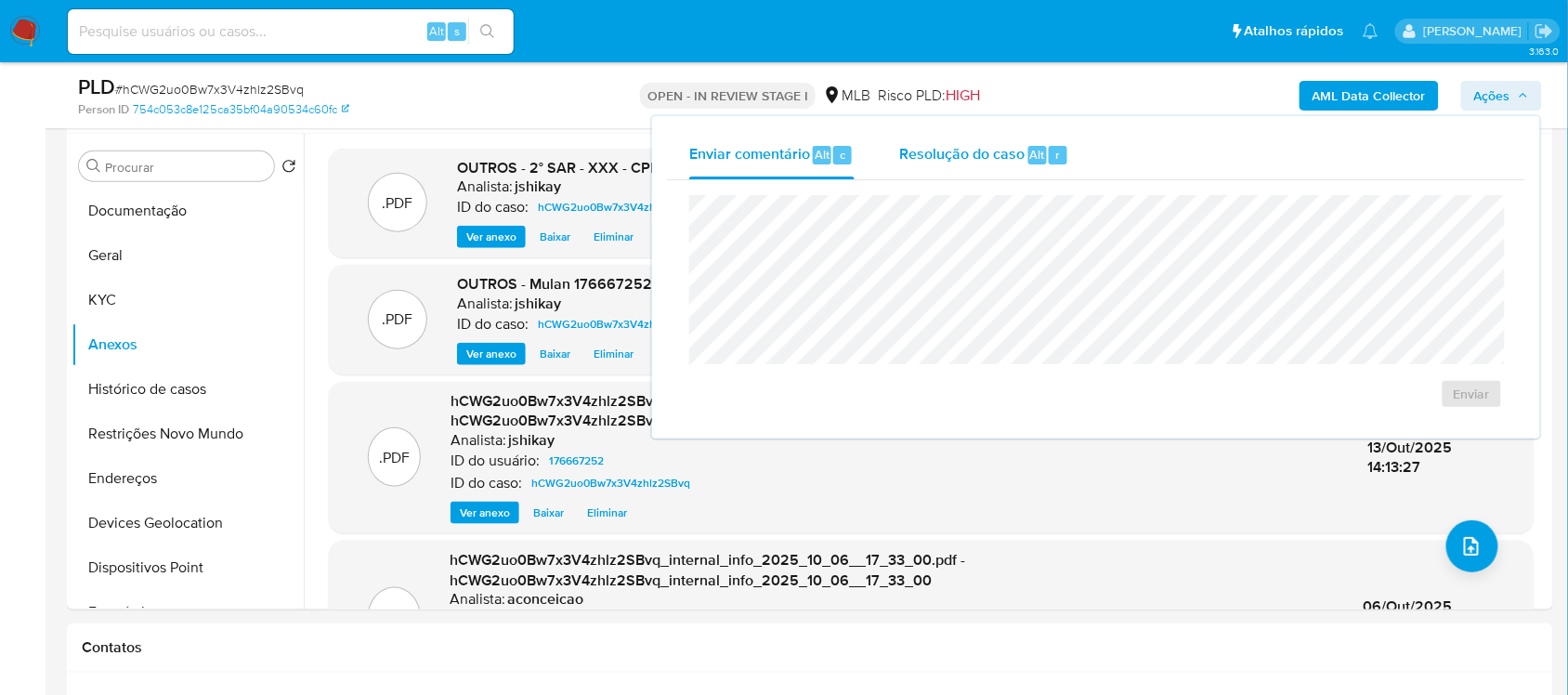
click at [959, 163] on span "Resolução do caso" at bounding box center [962, 154] width 125 height 21
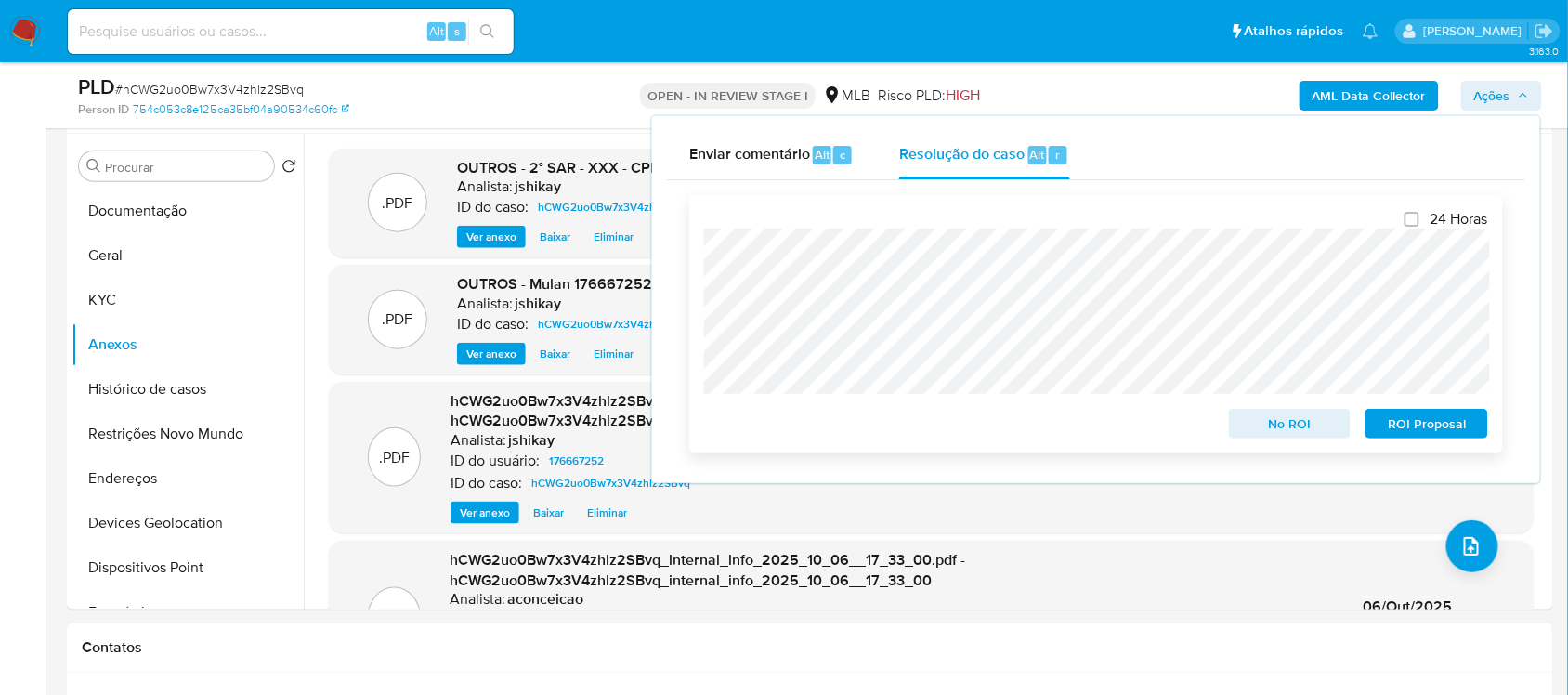
click at [1410, 421] on span "ROI Proposal" at bounding box center [1426, 423] width 96 height 26
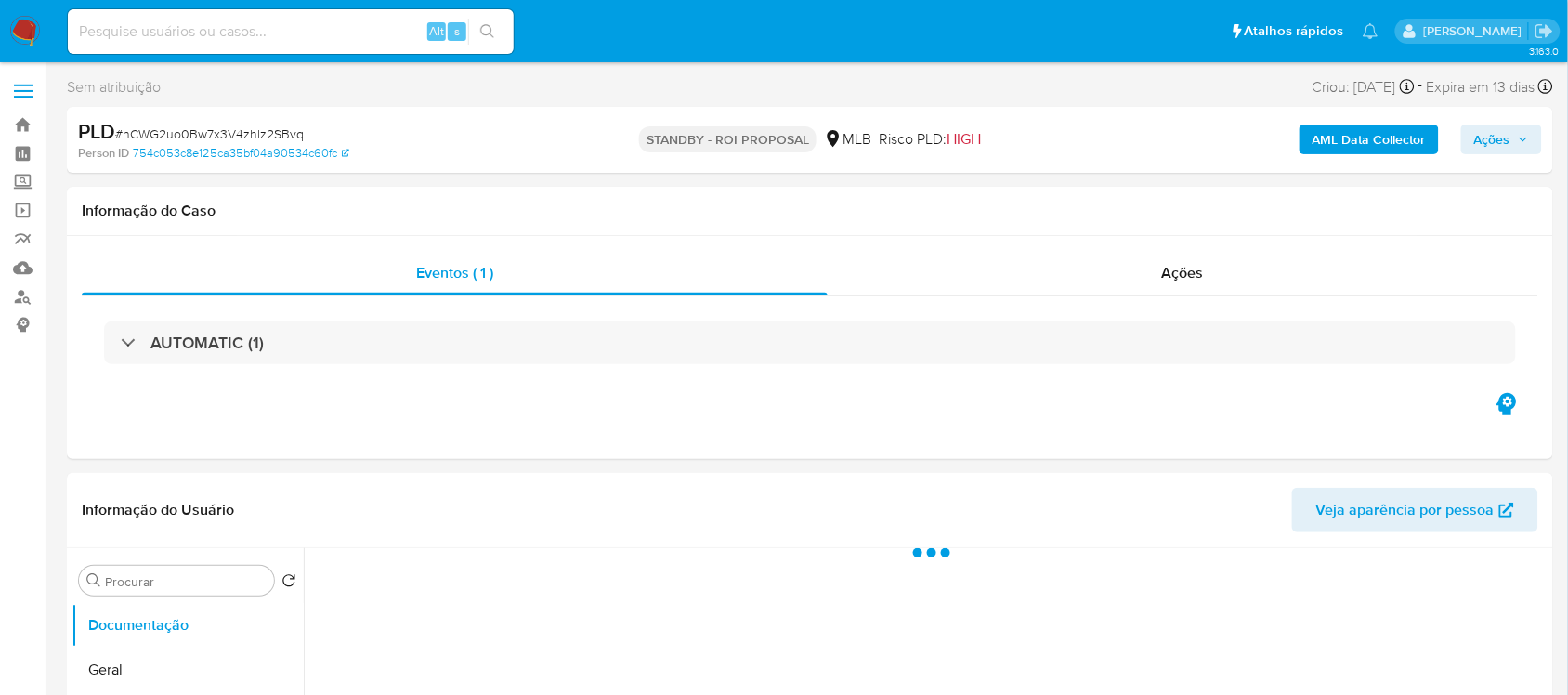
select select "10"
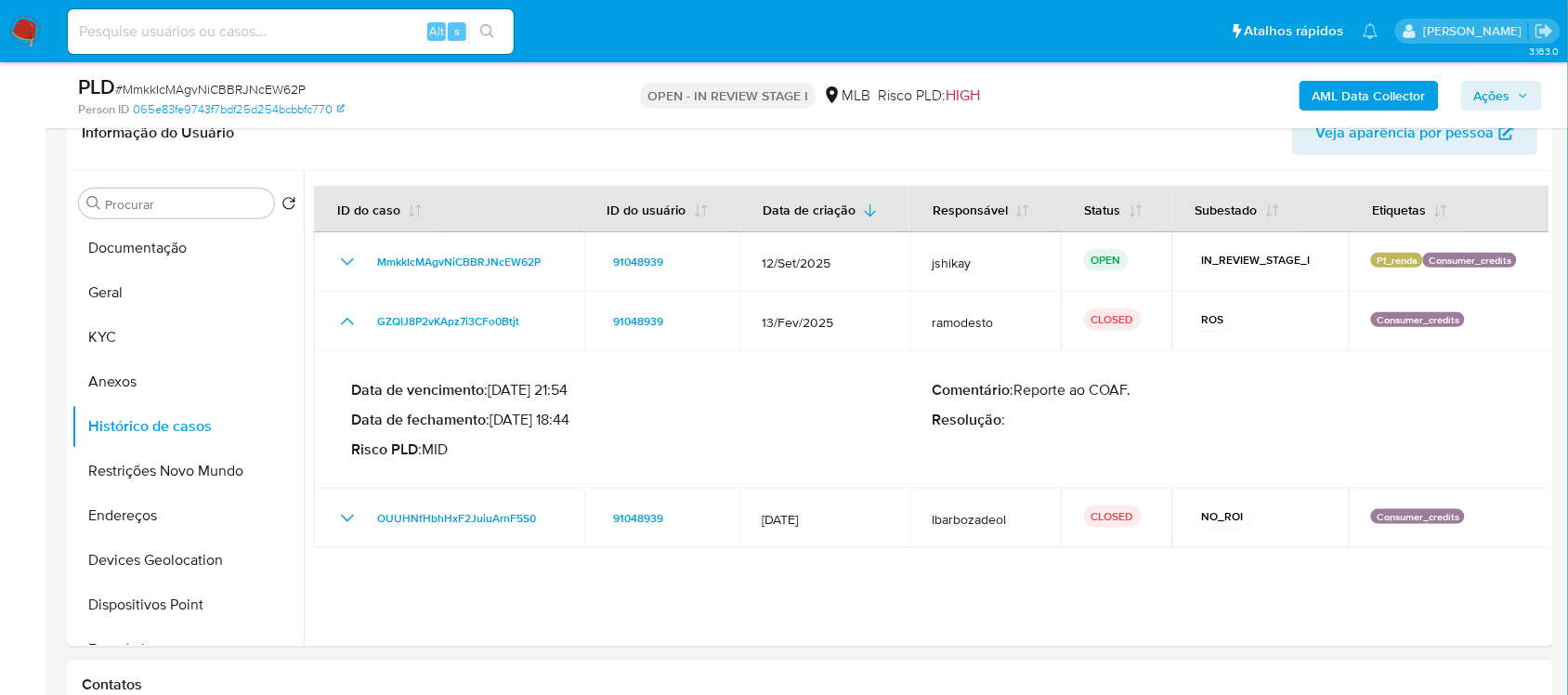
scroll to position [311, 0]
click at [151, 335] on button "KYC" at bounding box center [180, 337] width 218 height 45
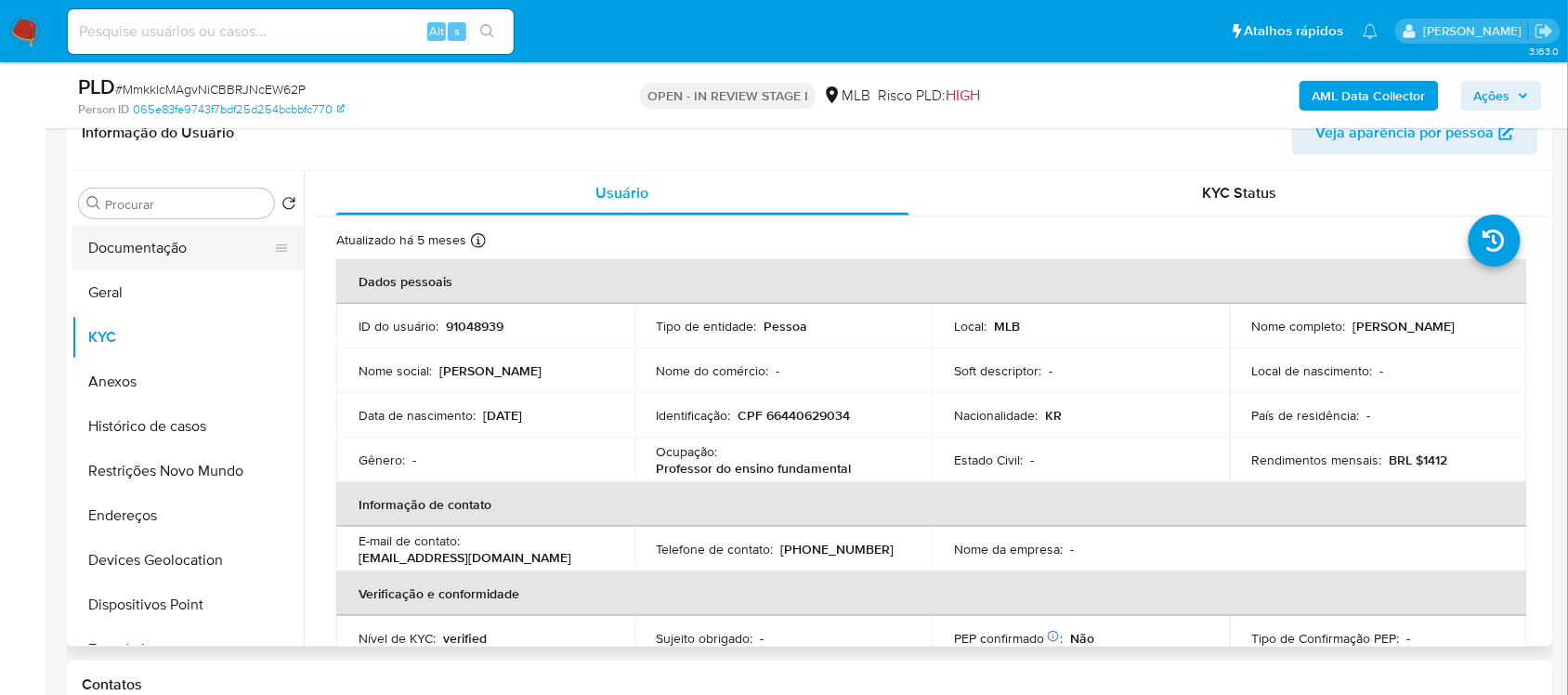
click at [200, 249] on button "Documentação" at bounding box center [180, 247] width 218 height 45
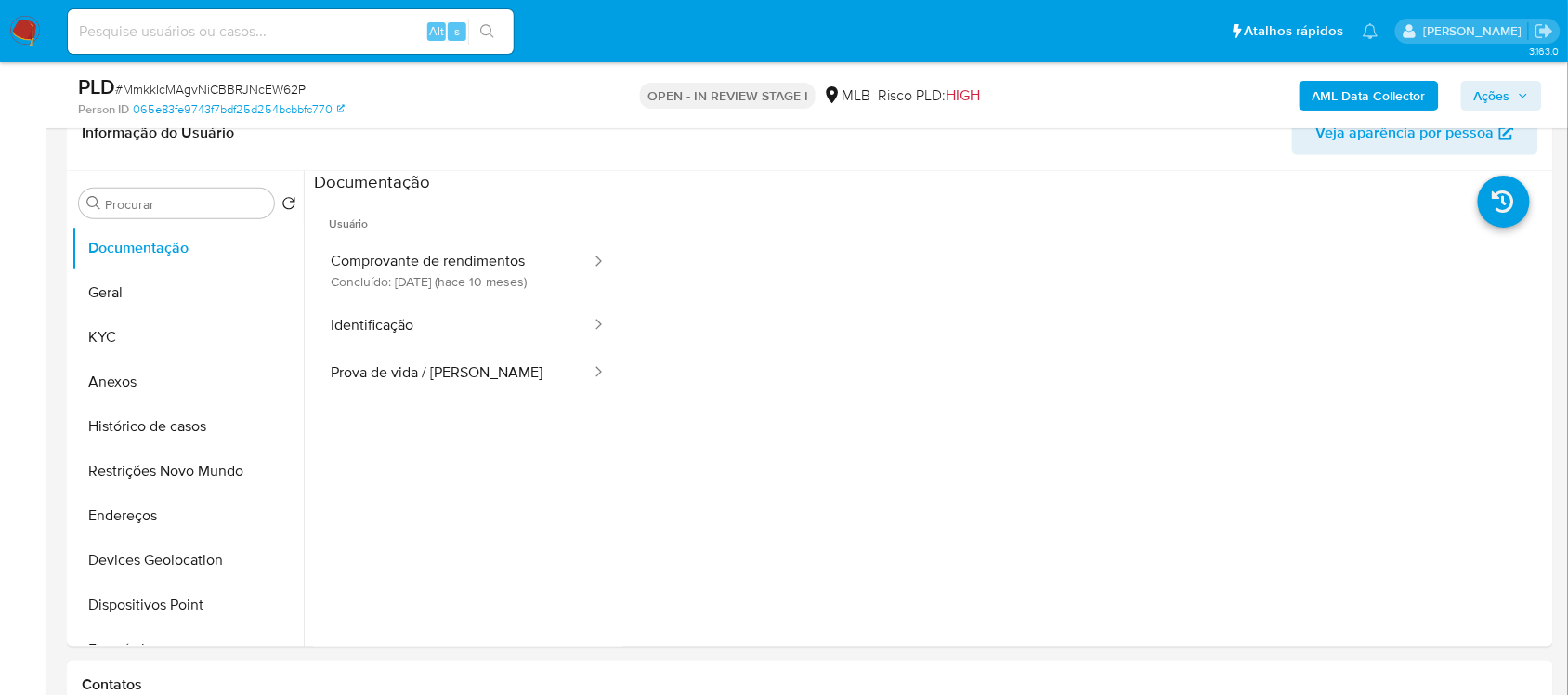
click at [472, 276] on button "Comprovante de rendimentos Concluído: 28/11/2024 (hace 10 meses)" at bounding box center [454, 270] width 279 height 63
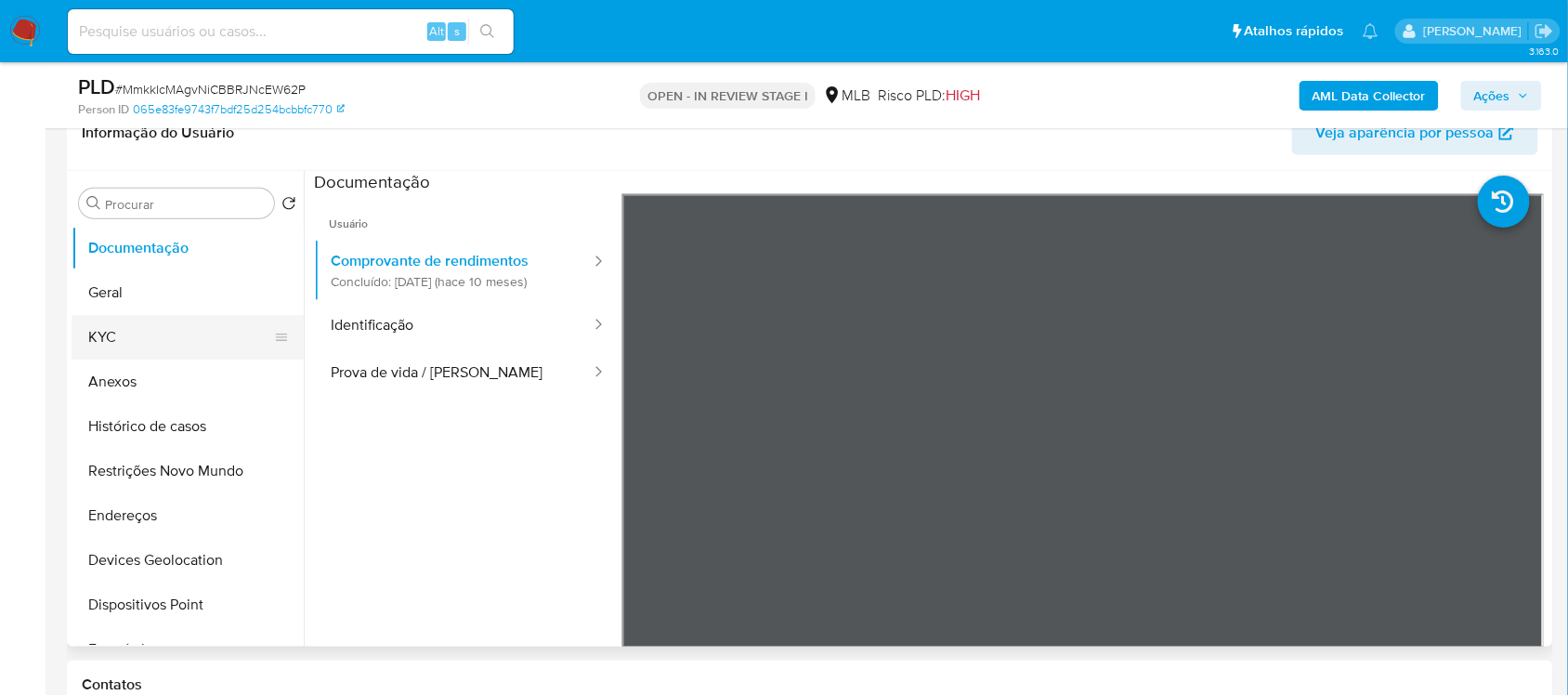
click at [131, 337] on button "KYC" at bounding box center [180, 337] width 218 height 45
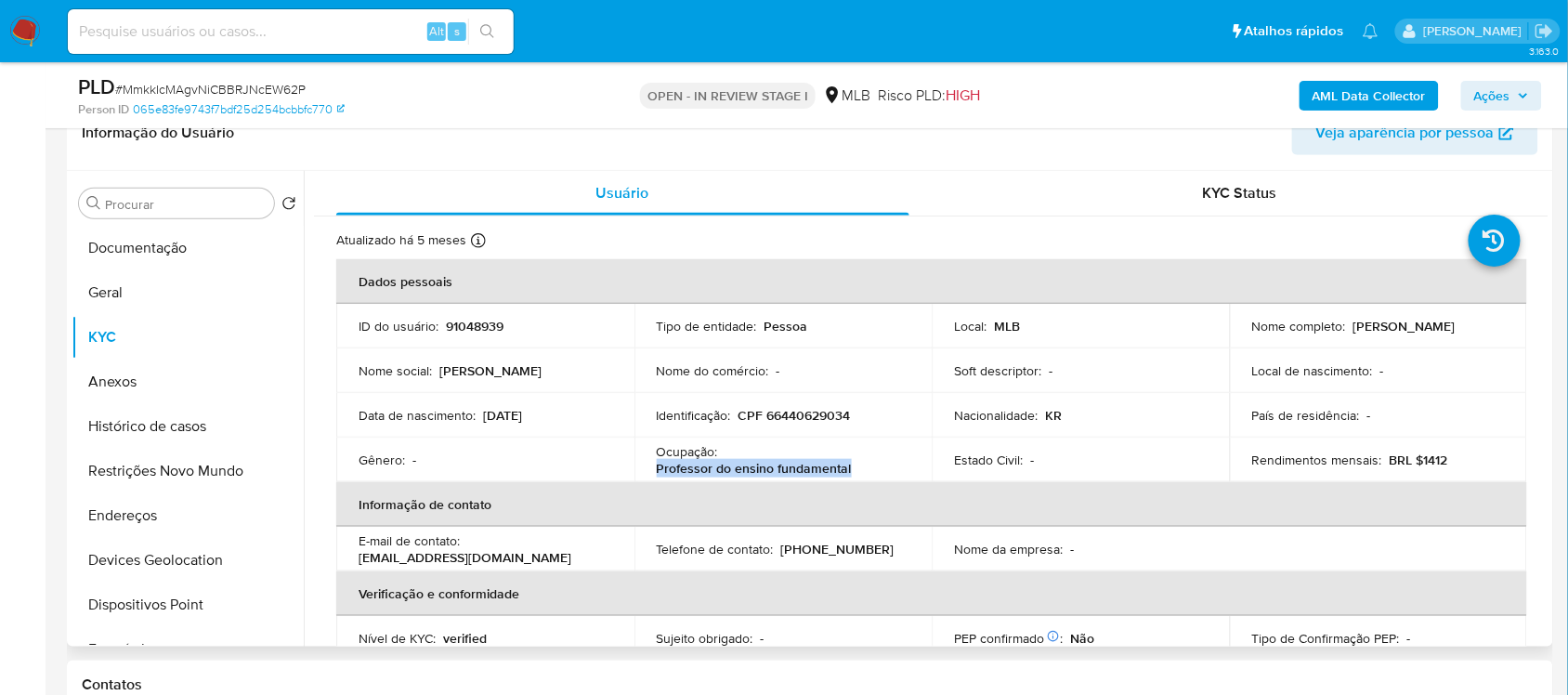
drag, startPoint x: 864, startPoint y: 470, endPoint x: 650, endPoint y: 475, distance: 214.1
click at [650, 475] on td "Ocupação : Professor do ensino fundamental" at bounding box center [783, 459] width 298 height 45
copy p "Professor do ensino fundamental"
click at [154, 239] on button "Documentação" at bounding box center [180, 247] width 218 height 45
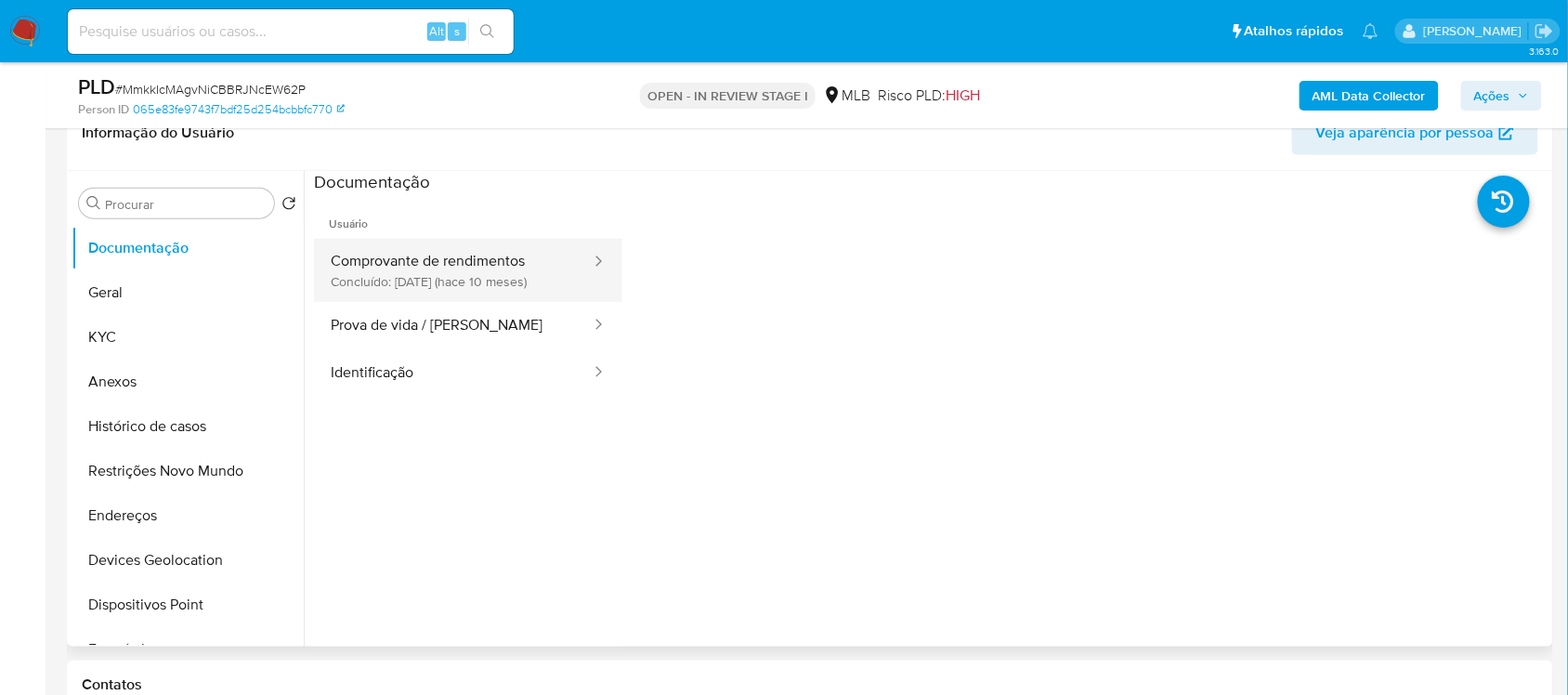
click at [457, 263] on button "Comprovante de rendimentos Concluído: 28/11/2024 (hace 10 meses)" at bounding box center [454, 270] width 279 height 63
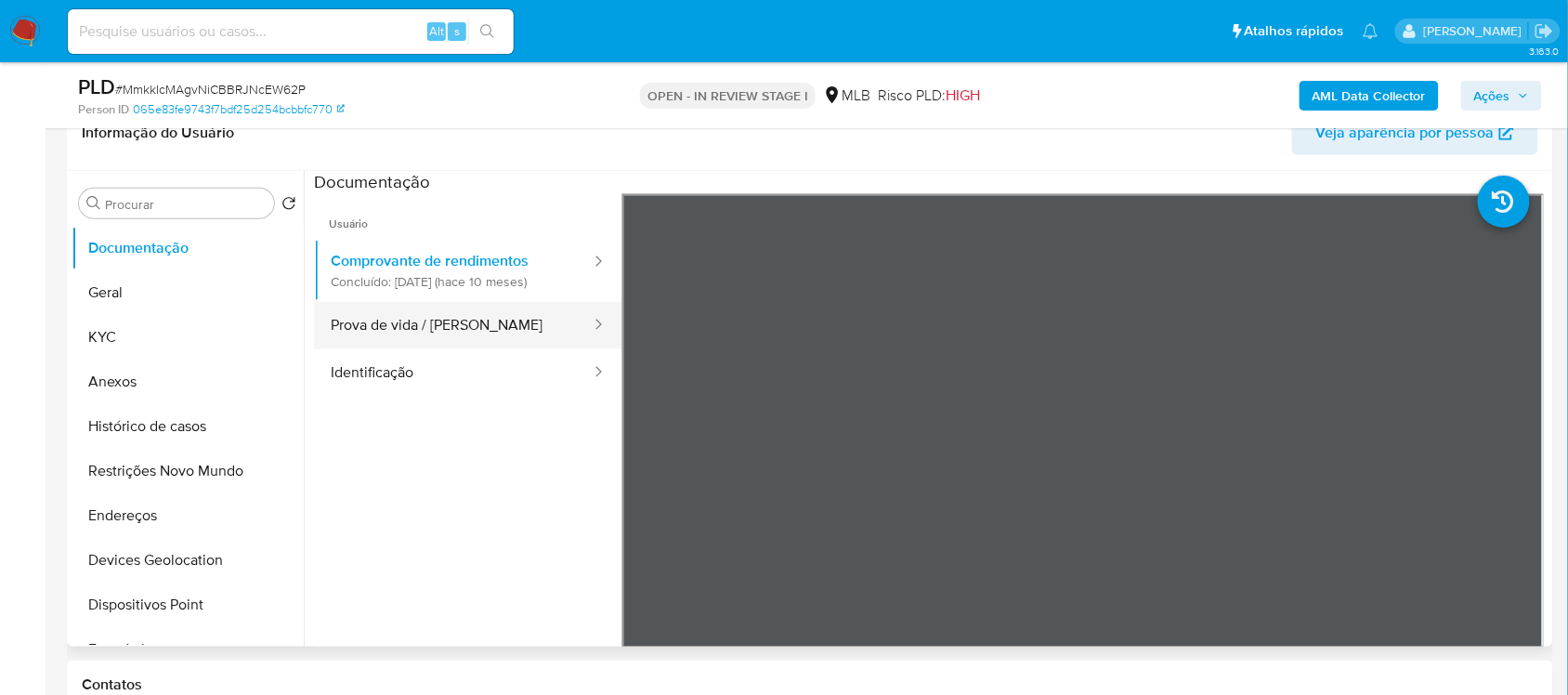
click at [493, 334] on button "Prova de vida / [PERSON_NAME]" at bounding box center [454, 326] width 279 height 48
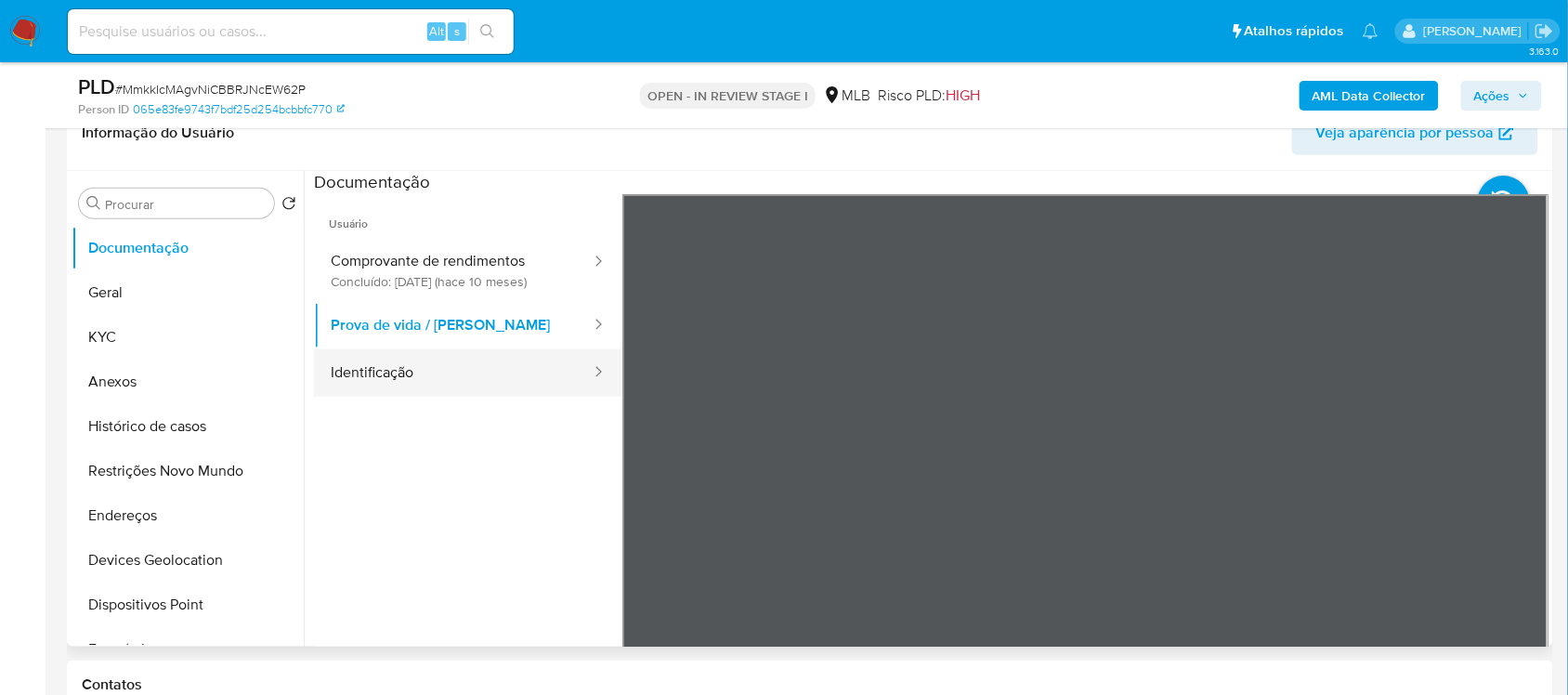
click at [548, 364] on button "Identificação" at bounding box center [454, 373] width 279 height 48
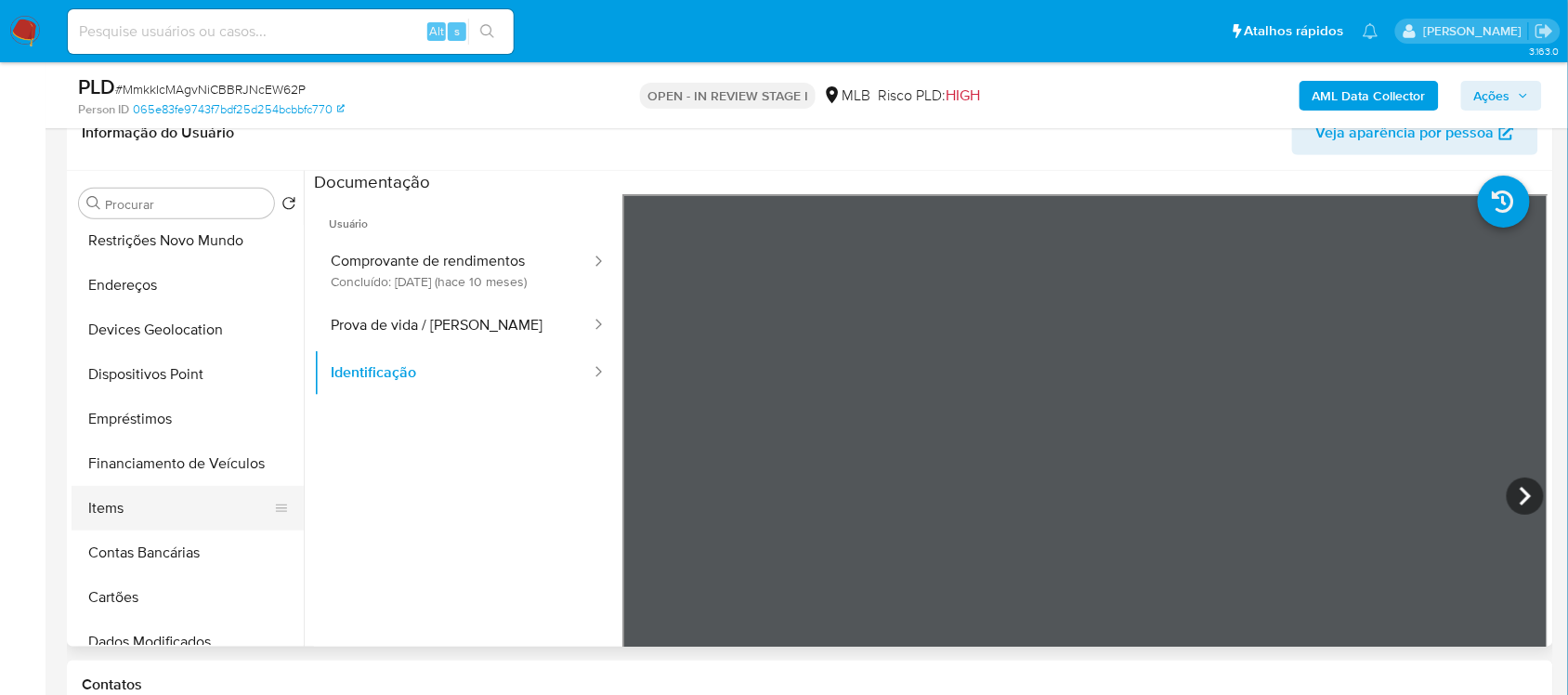
scroll to position [232, 0]
click at [178, 413] on button "Empréstimos" at bounding box center [180, 416] width 218 height 45
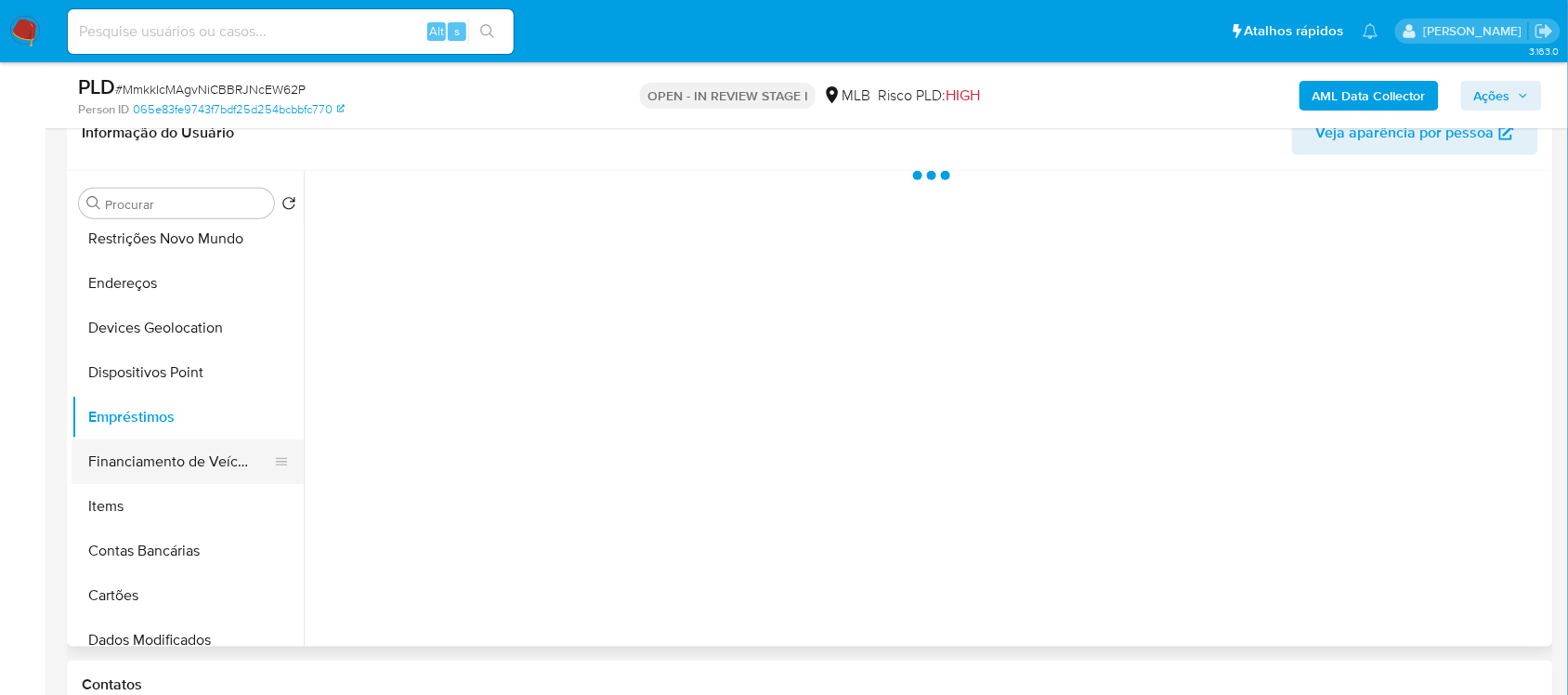
click at [188, 462] on button "Financiamento de Veículos" at bounding box center [180, 461] width 218 height 45
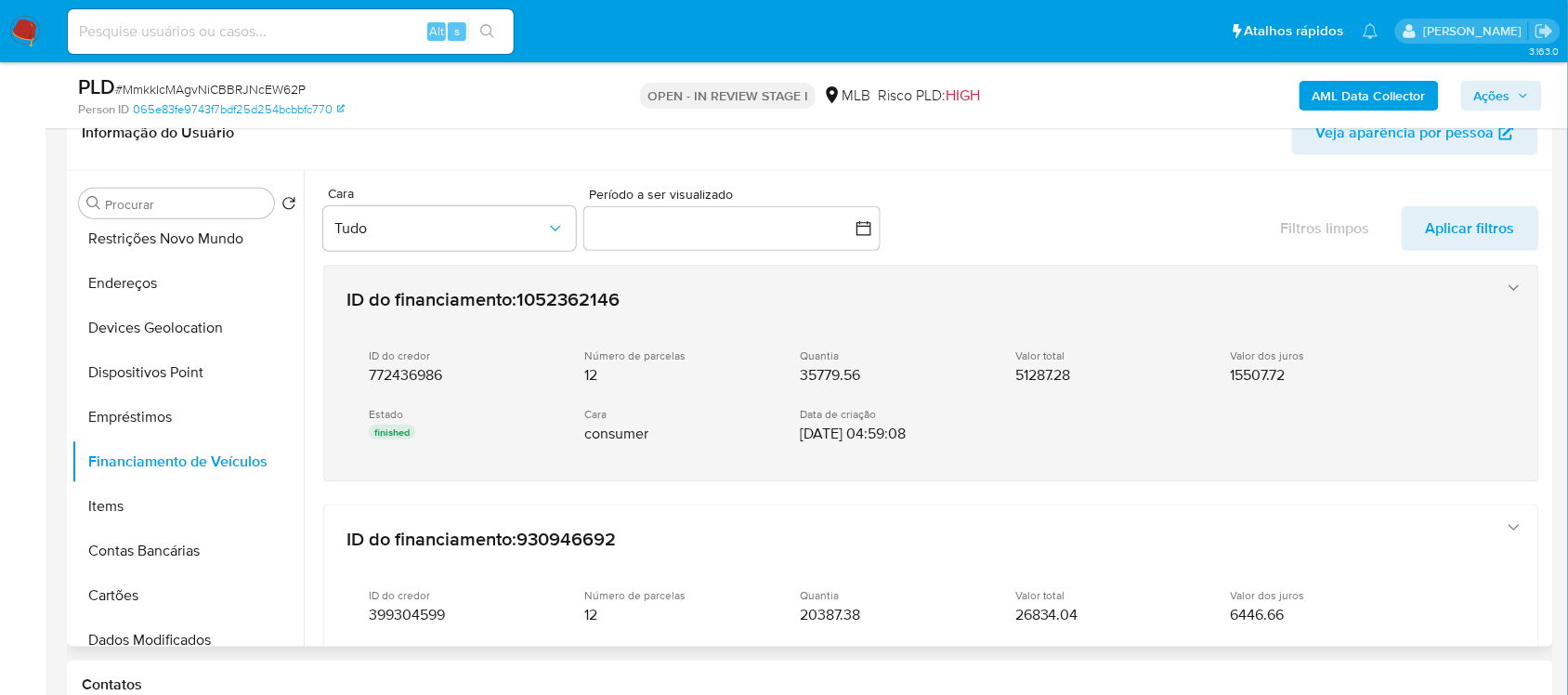
click at [689, 382] on div "Número de parcelas 12" at bounding box center [677, 367] width 186 height 36
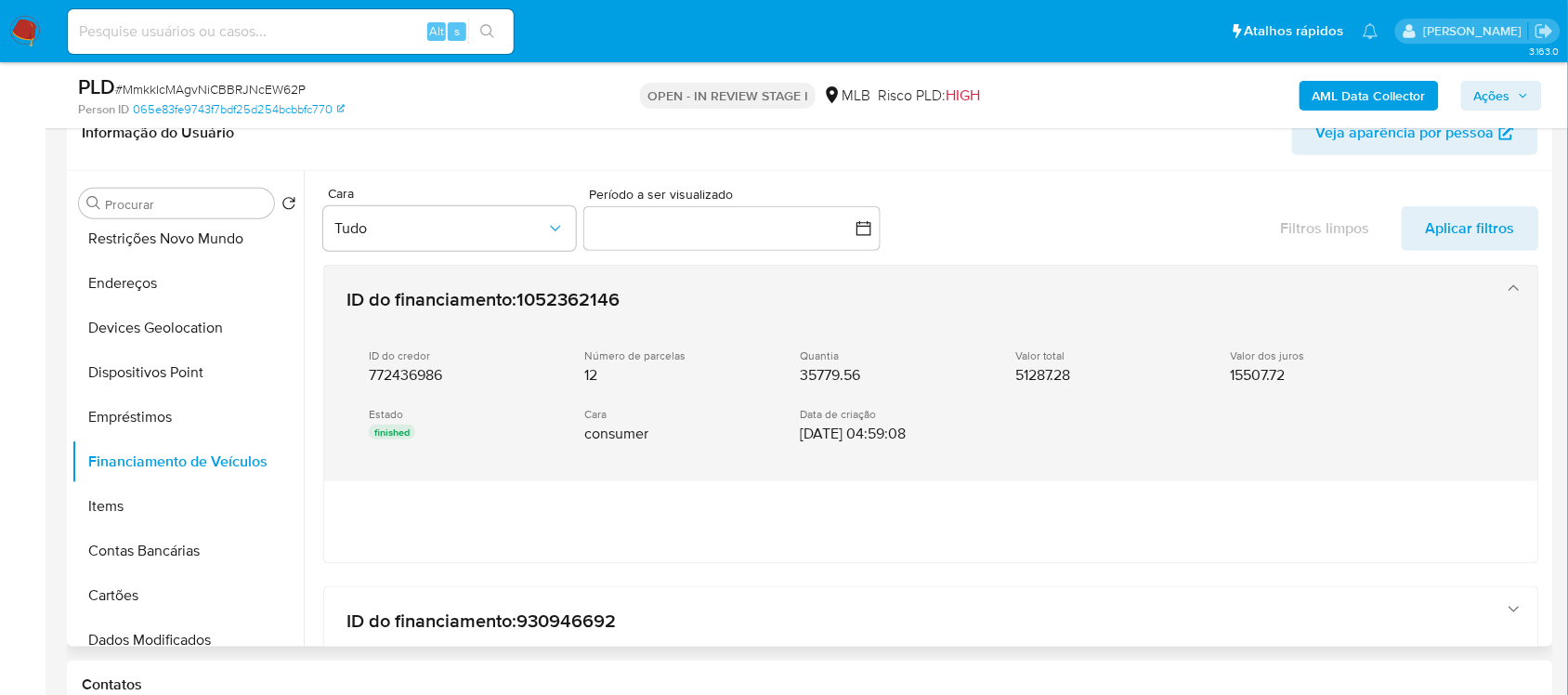
click at [689, 382] on div "Número de parcelas 12" at bounding box center [677, 367] width 186 height 36
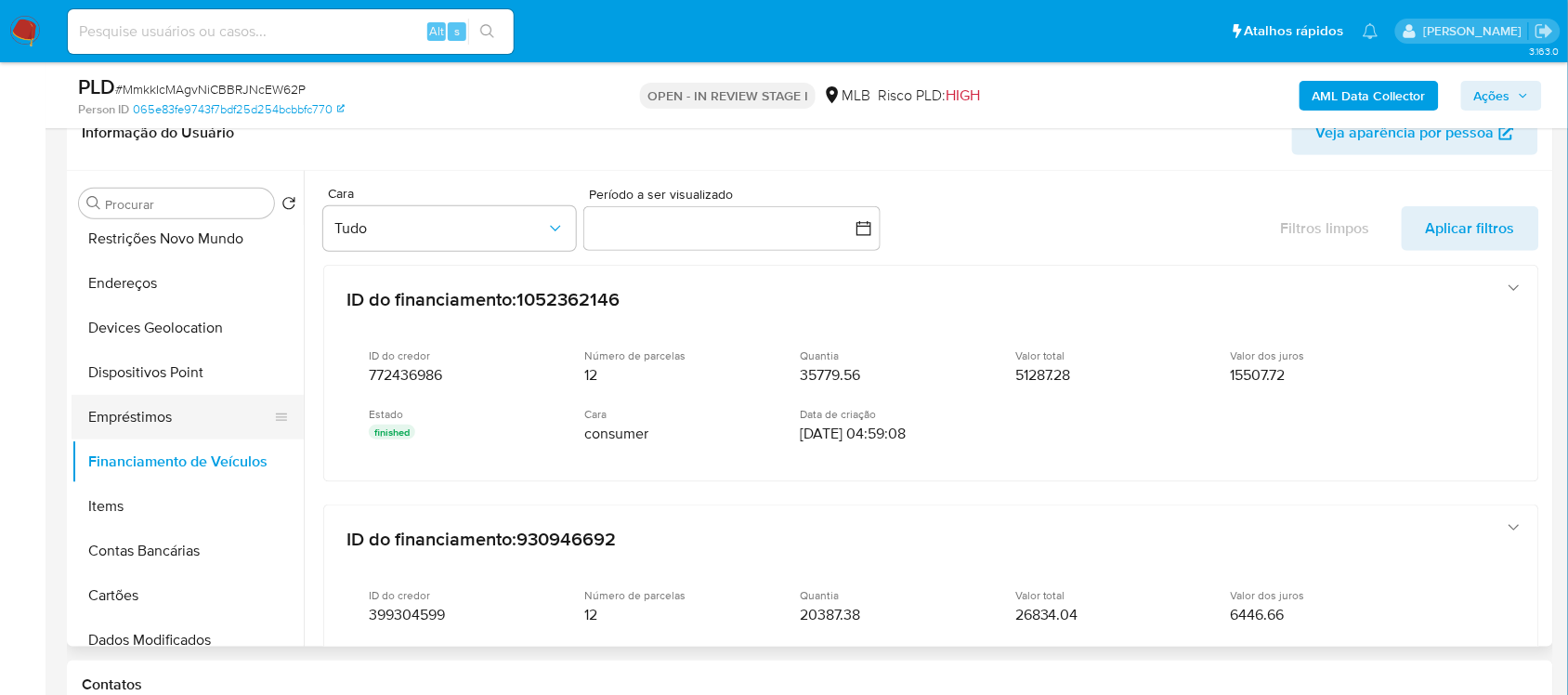
click at [198, 419] on button "Empréstimos" at bounding box center [180, 416] width 218 height 45
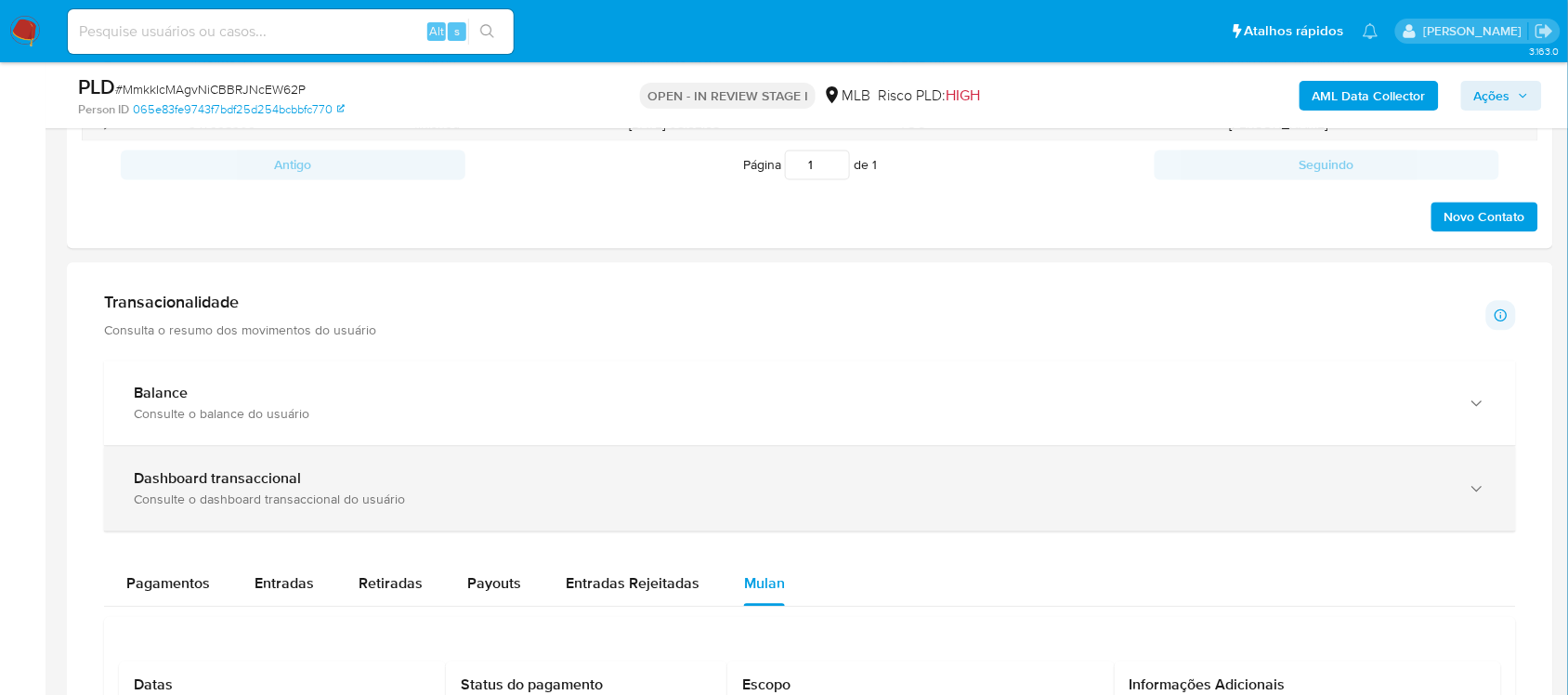
scroll to position [1007, 0]
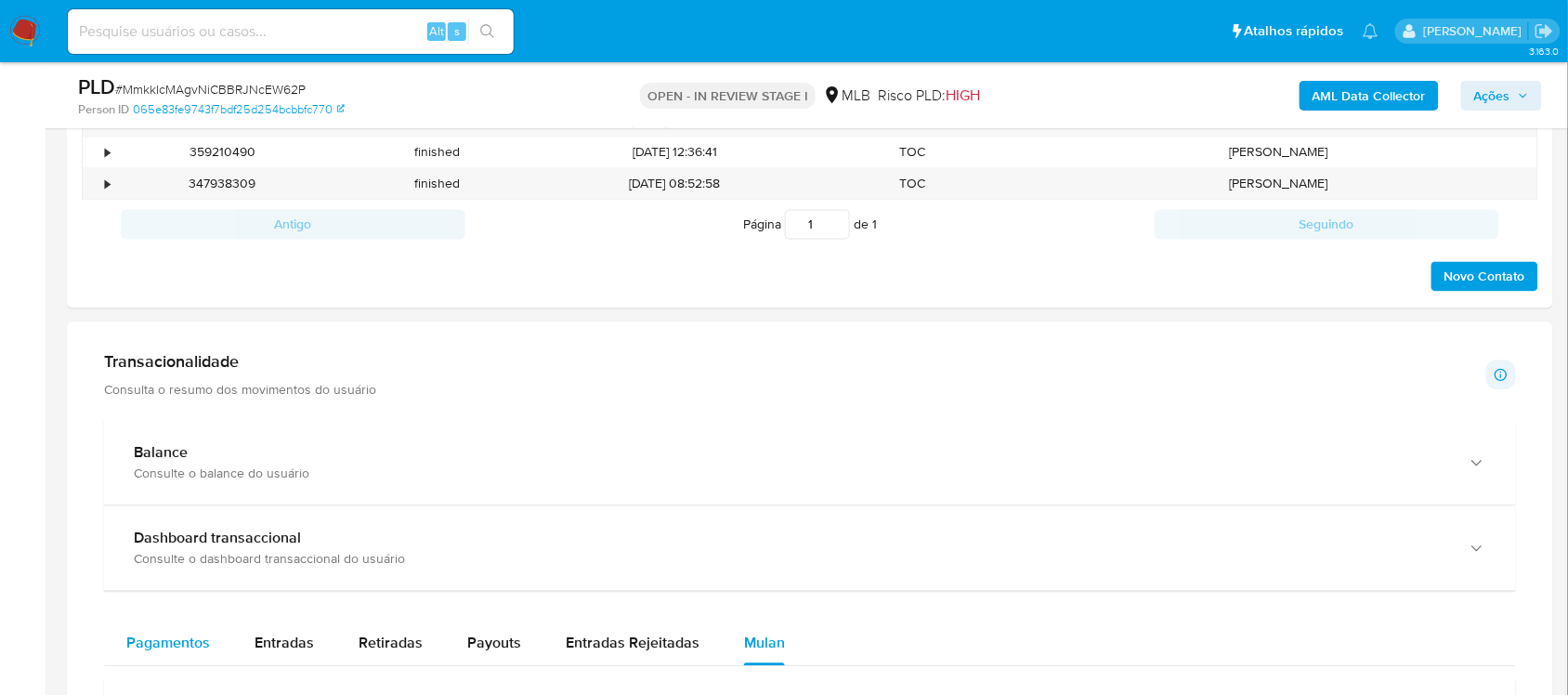
click at [172, 628] on div "Pagamentos" at bounding box center [168, 643] width 84 height 45
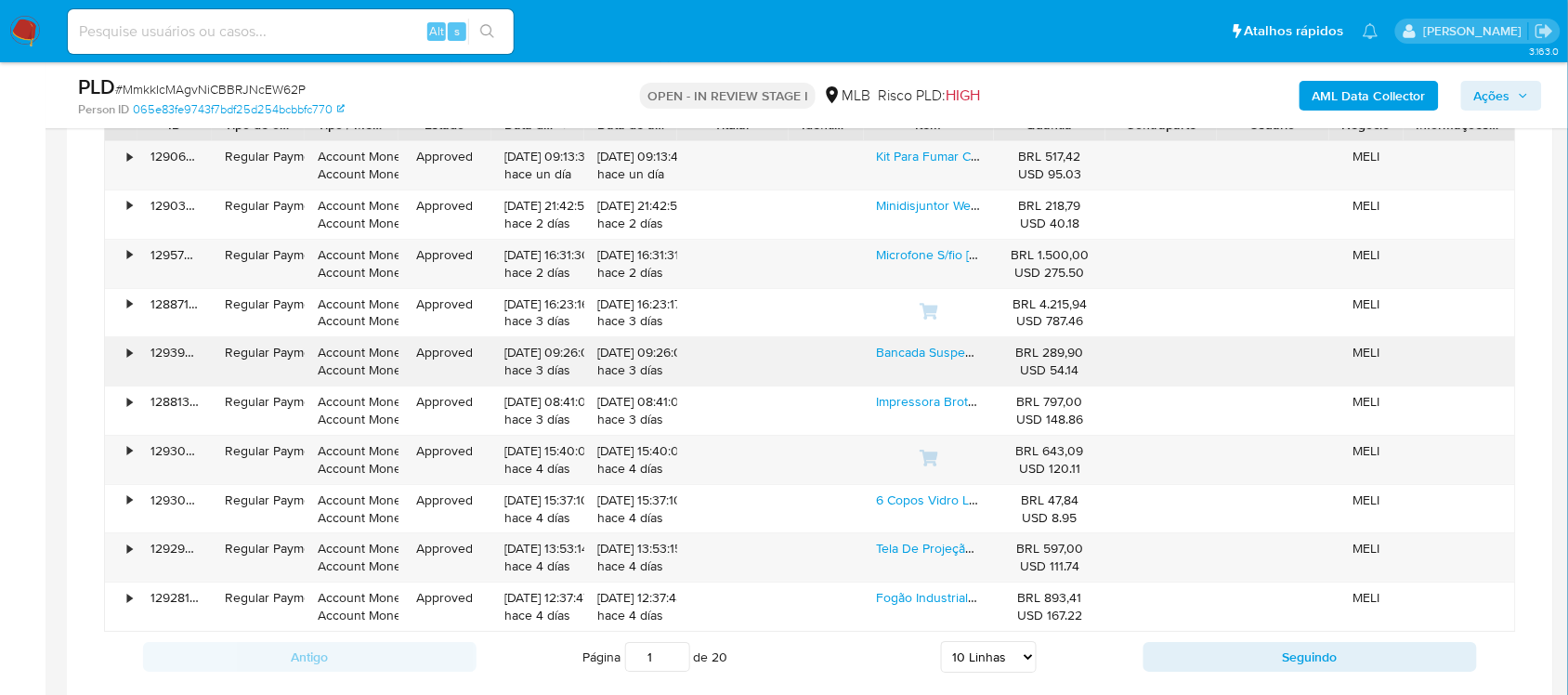
scroll to position [1704, 0]
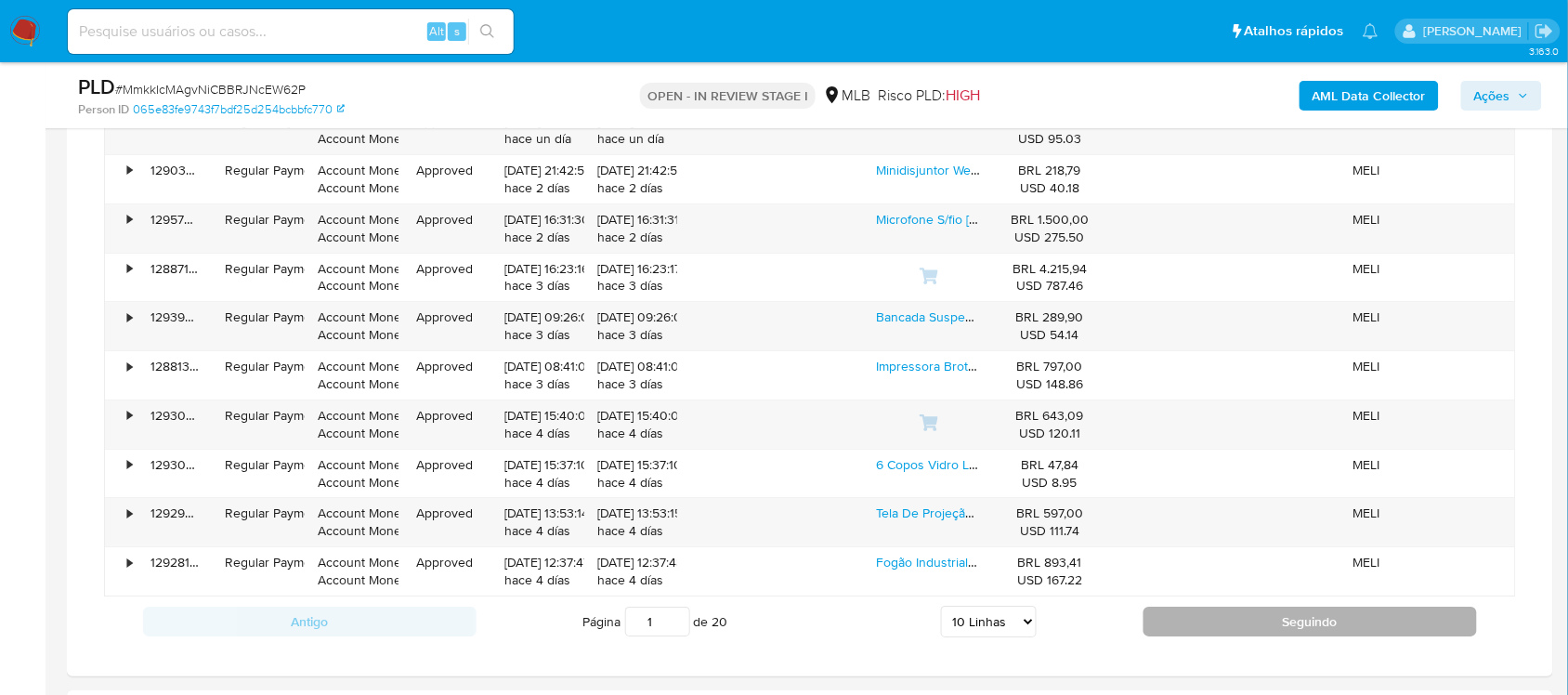
click at [1144, 636] on button "Seguindo" at bounding box center [1309, 621] width 333 height 30
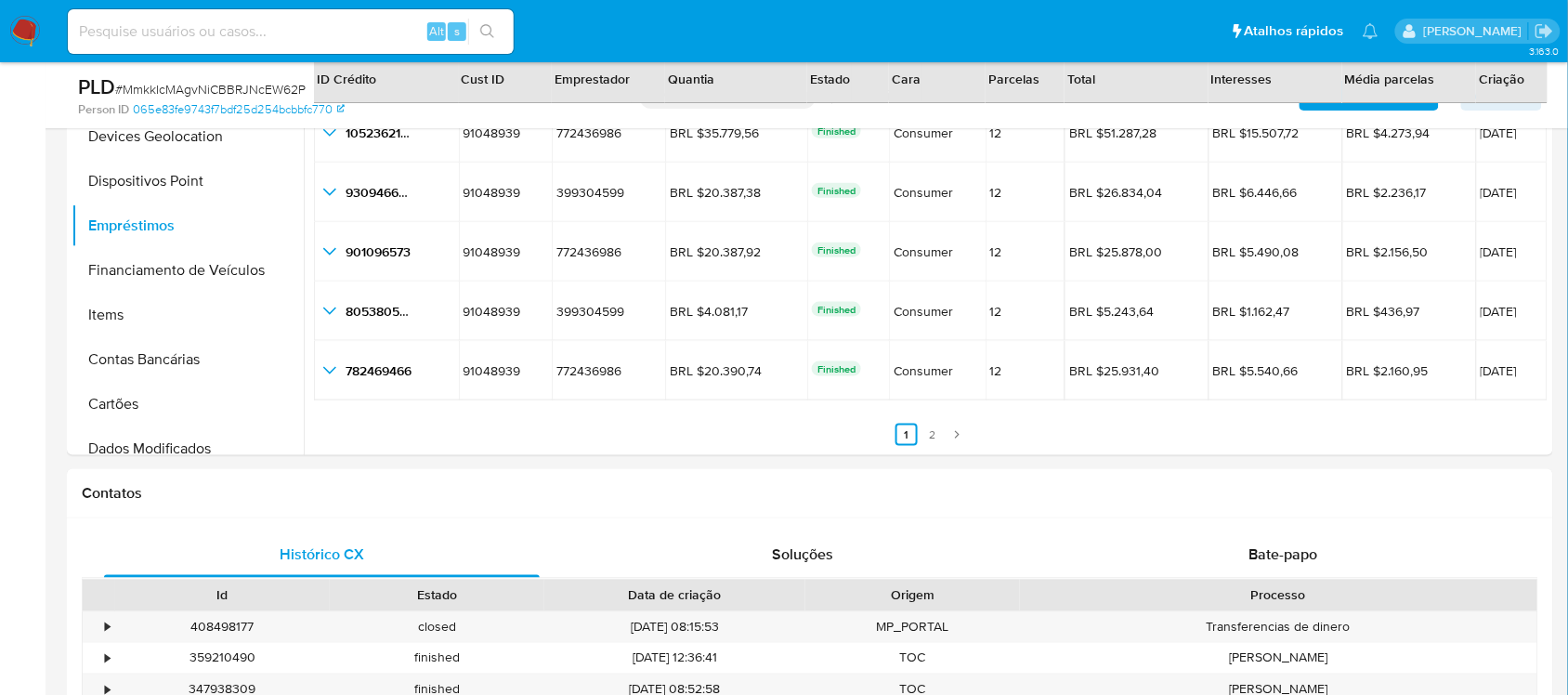
scroll to position [427, 0]
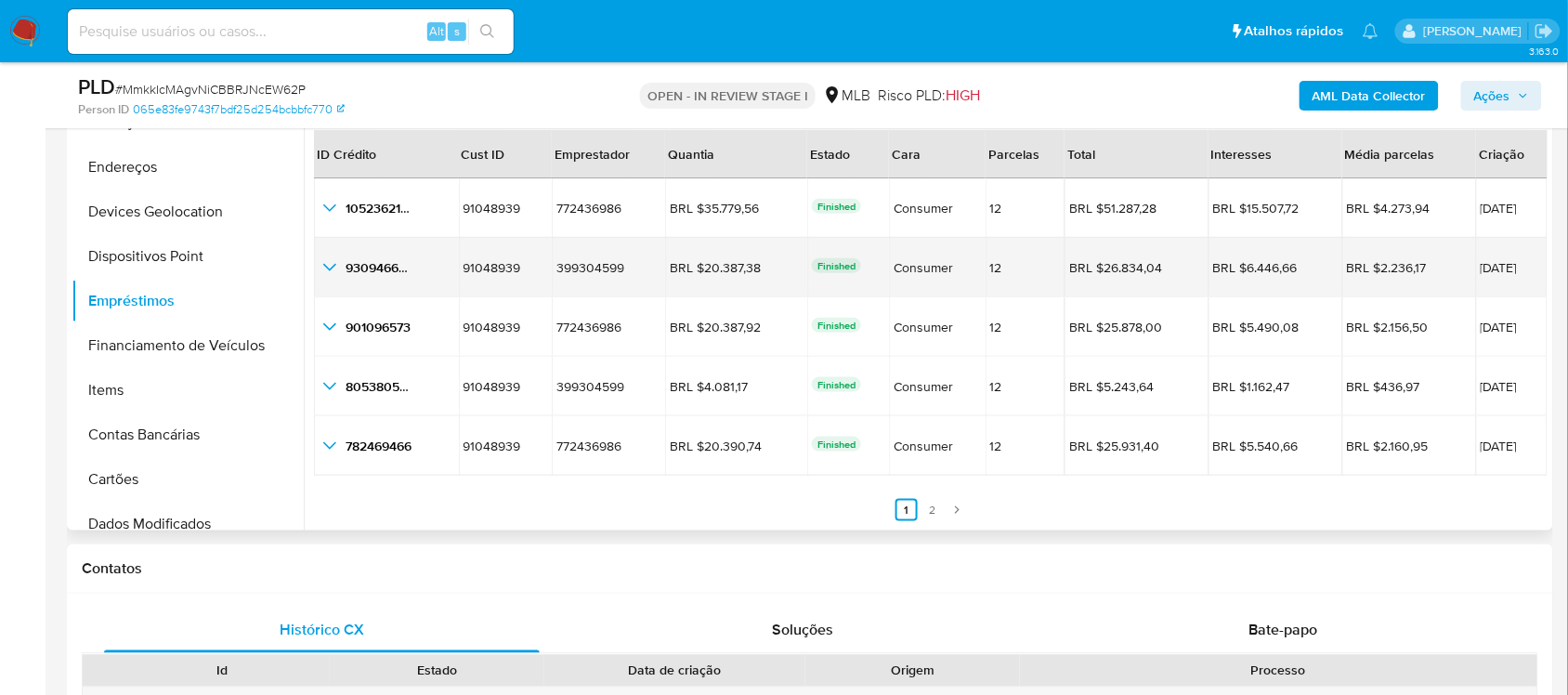
click at [332, 269] on icon "button_show_hidden_detail_by_id_1" at bounding box center [329, 266] width 22 height 22
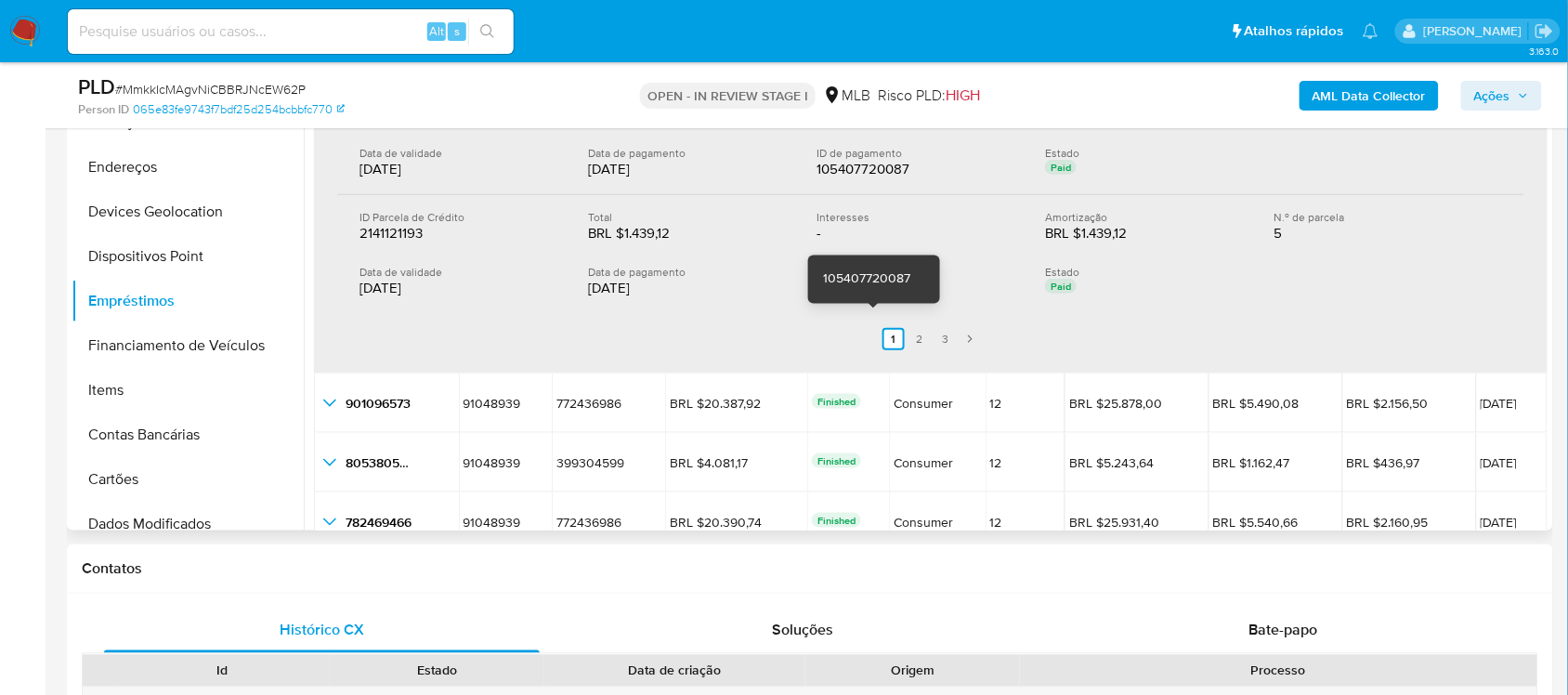
scroll to position [590, 0]
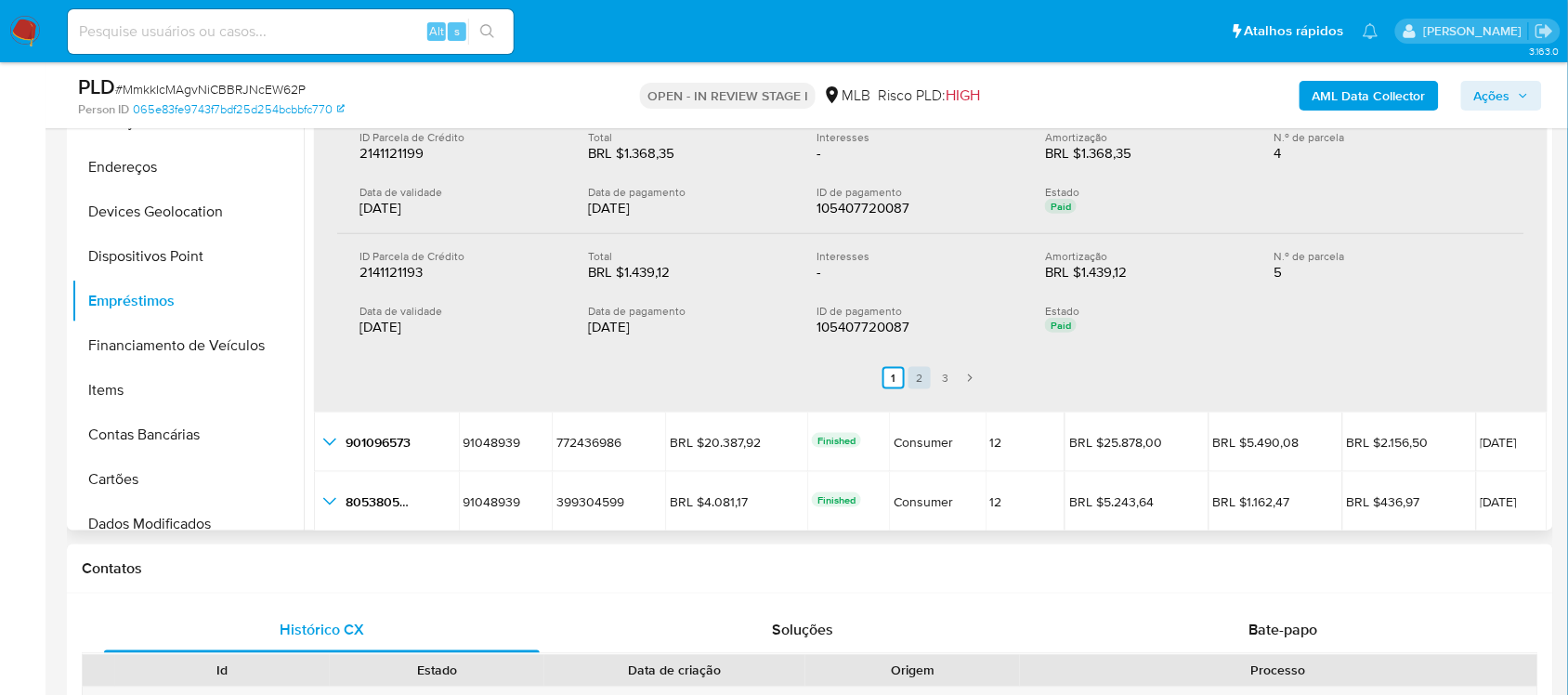
click at [921, 383] on link "2" at bounding box center [919, 377] width 22 height 22
click at [948, 383] on link "3" at bounding box center [956, 377] width 22 height 22
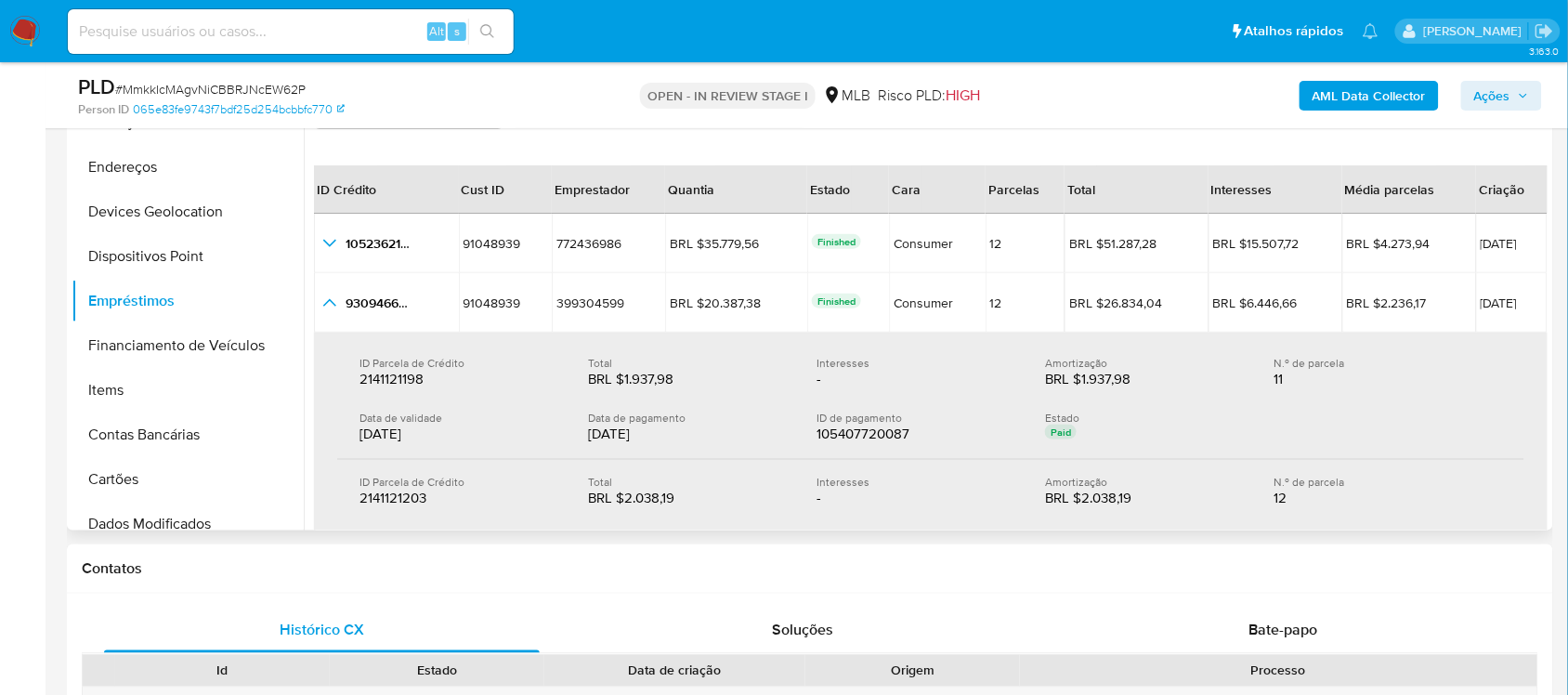
scroll to position [0, 0]
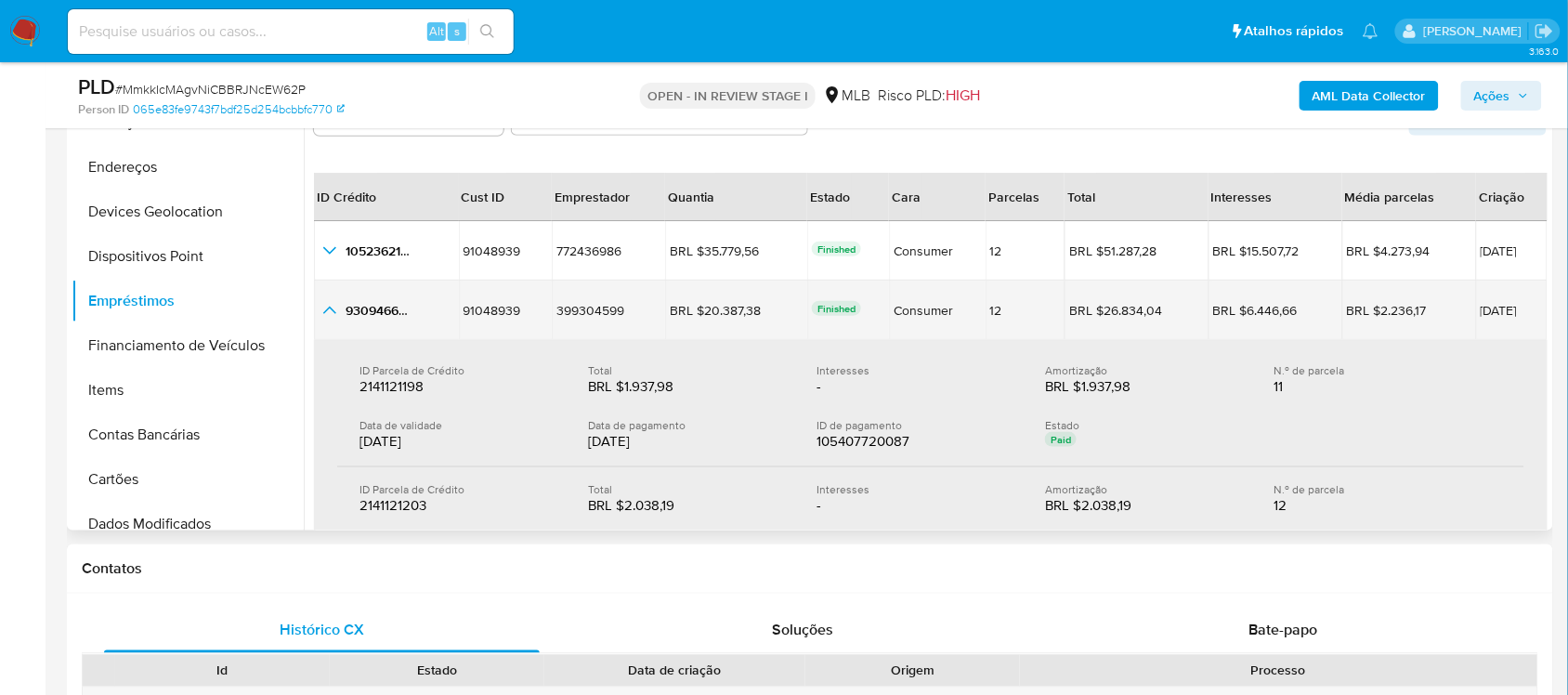
click at [327, 314] on icon "button_show_hidden_detail_by_id_1" at bounding box center [329, 309] width 22 height 22
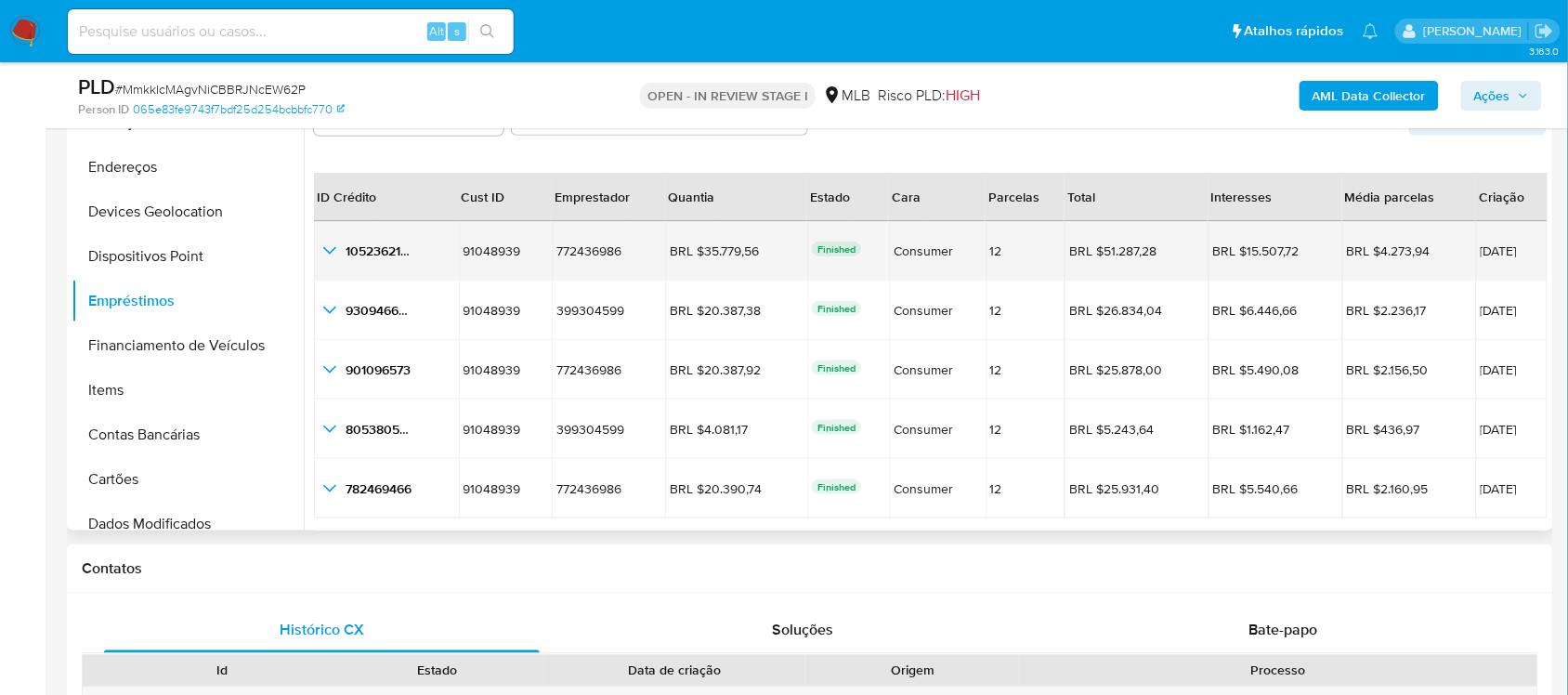
click at [337, 232] on td "1052362146 1052362146" at bounding box center [387, 250] width 145 height 59
click at [327, 248] on icon "button_show_hidden_detail_by_id_0" at bounding box center [329, 250] width 22 height 22
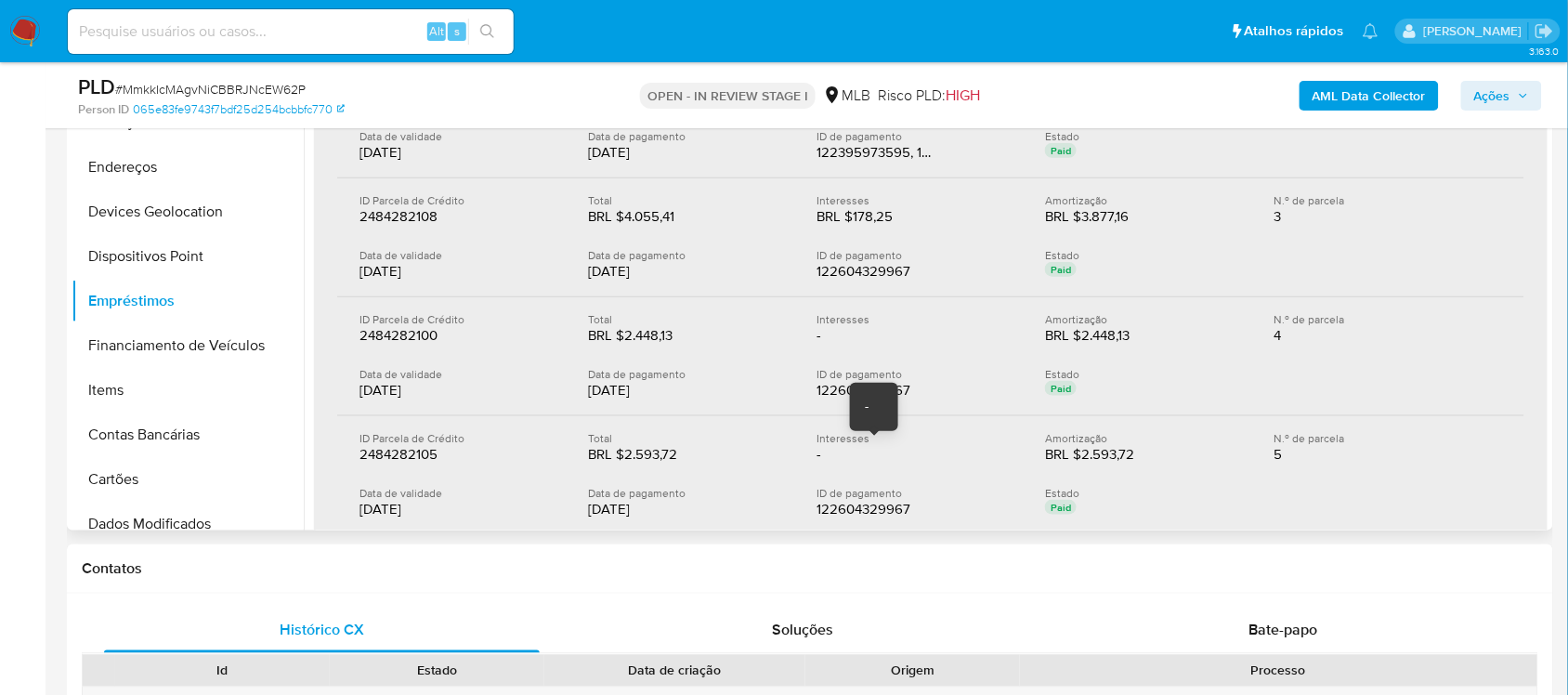
scroll to position [580, 0]
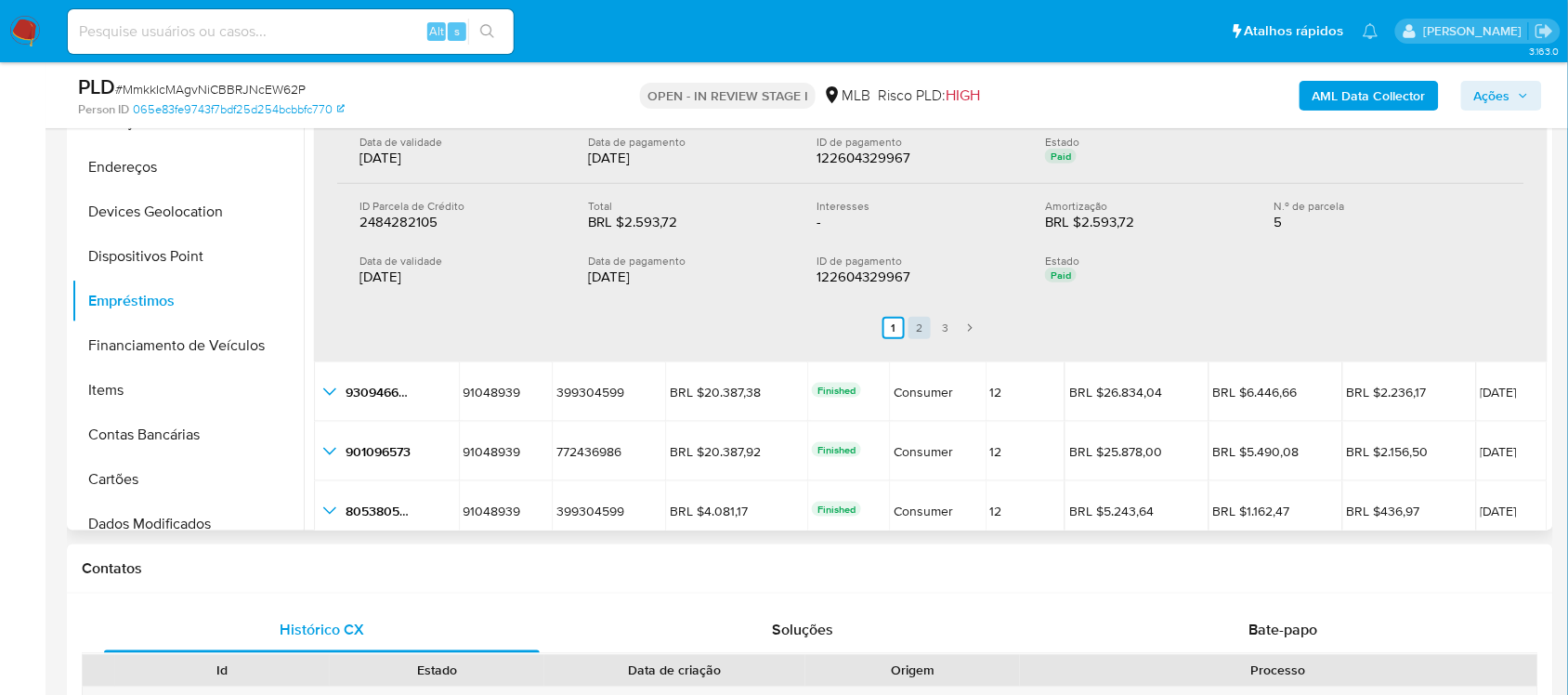
click at [922, 326] on link "2" at bounding box center [919, 327] width 22 height 22
click at [939, 326] on ul "Anterior 1 2 3 Siguiente" at bounding box center [930, 327] width 1187 height 52
click at [948, 326] on link "3" at bounding box center [956, 327] width 22 height 22
click at [934, 329] on link "2" at bounding box center [942, 328] width 22 height 22
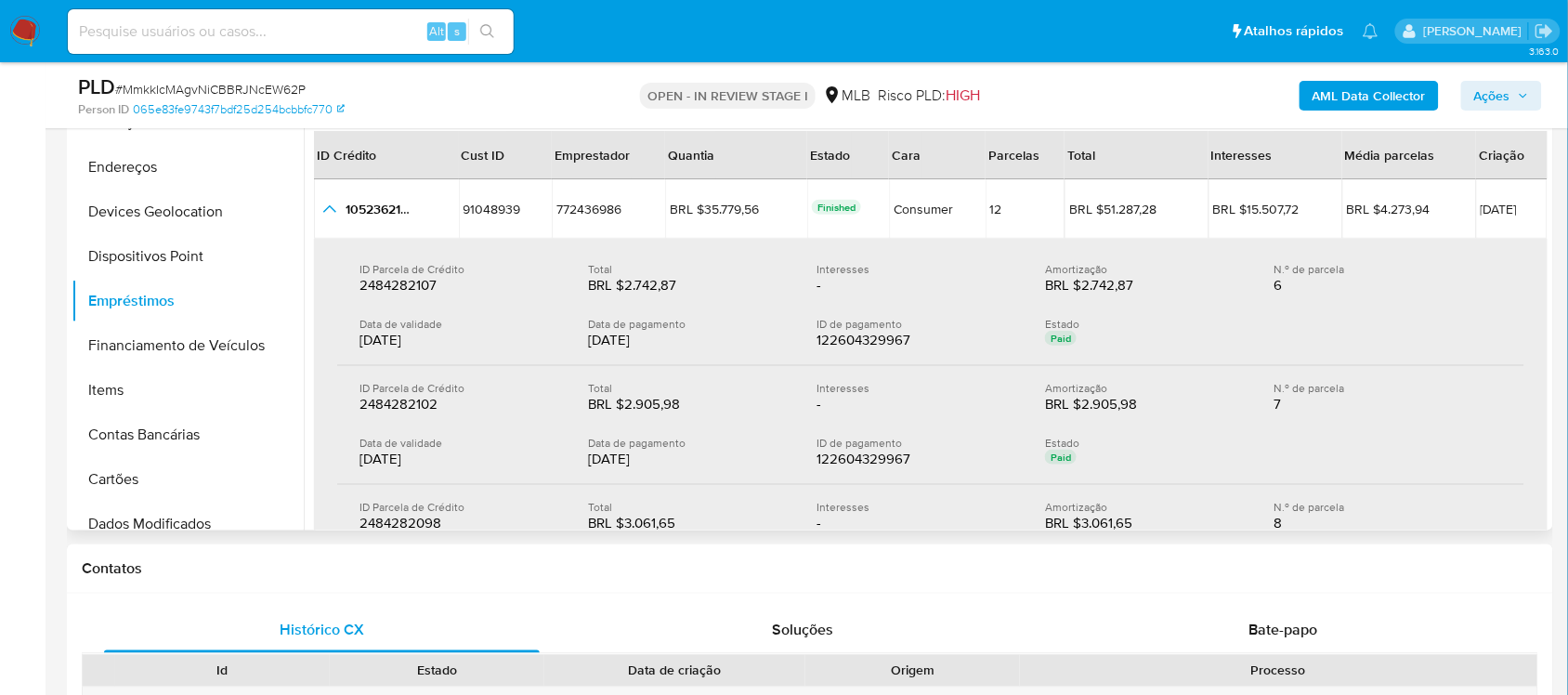
scroll to position [0, 0]
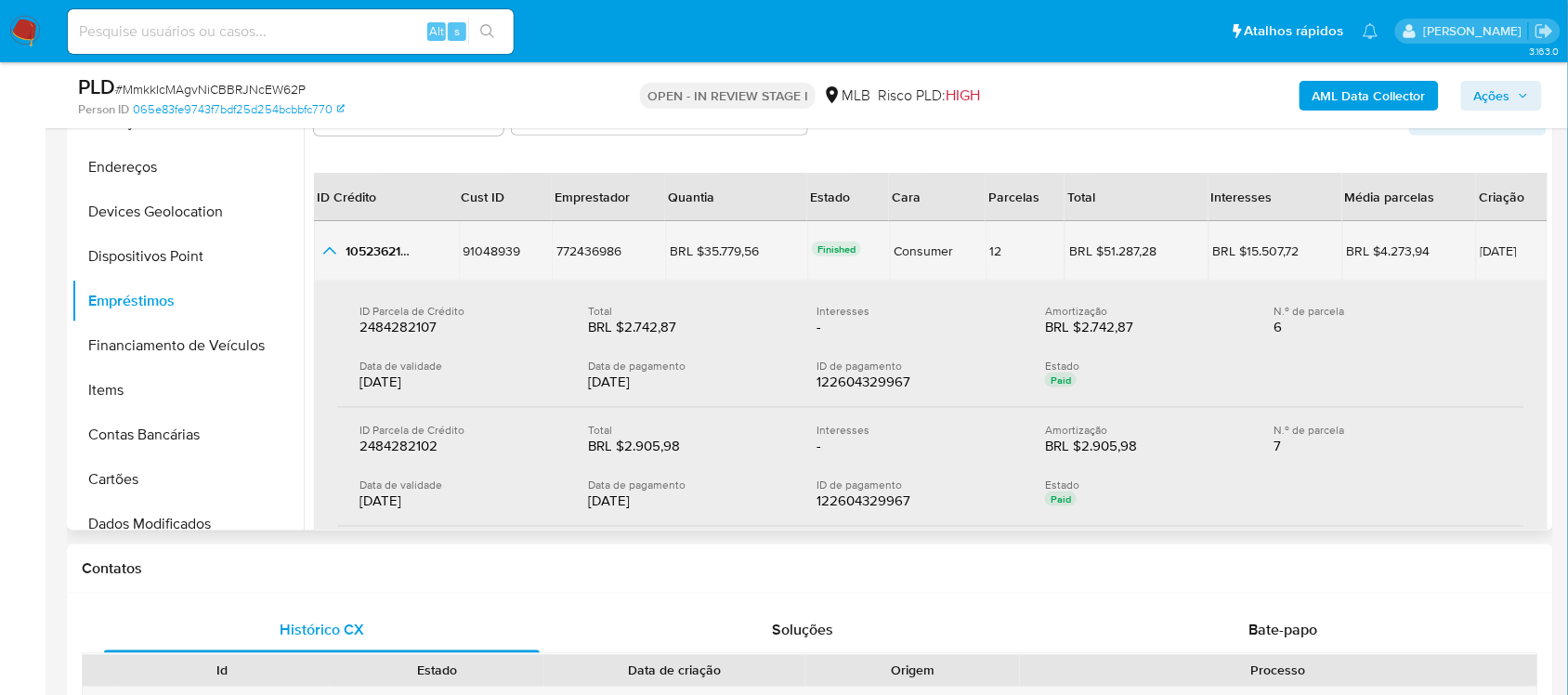
click at [1491, 262] on td "11/06/2025" at bounding box center [1512, 250] width 72 height 59
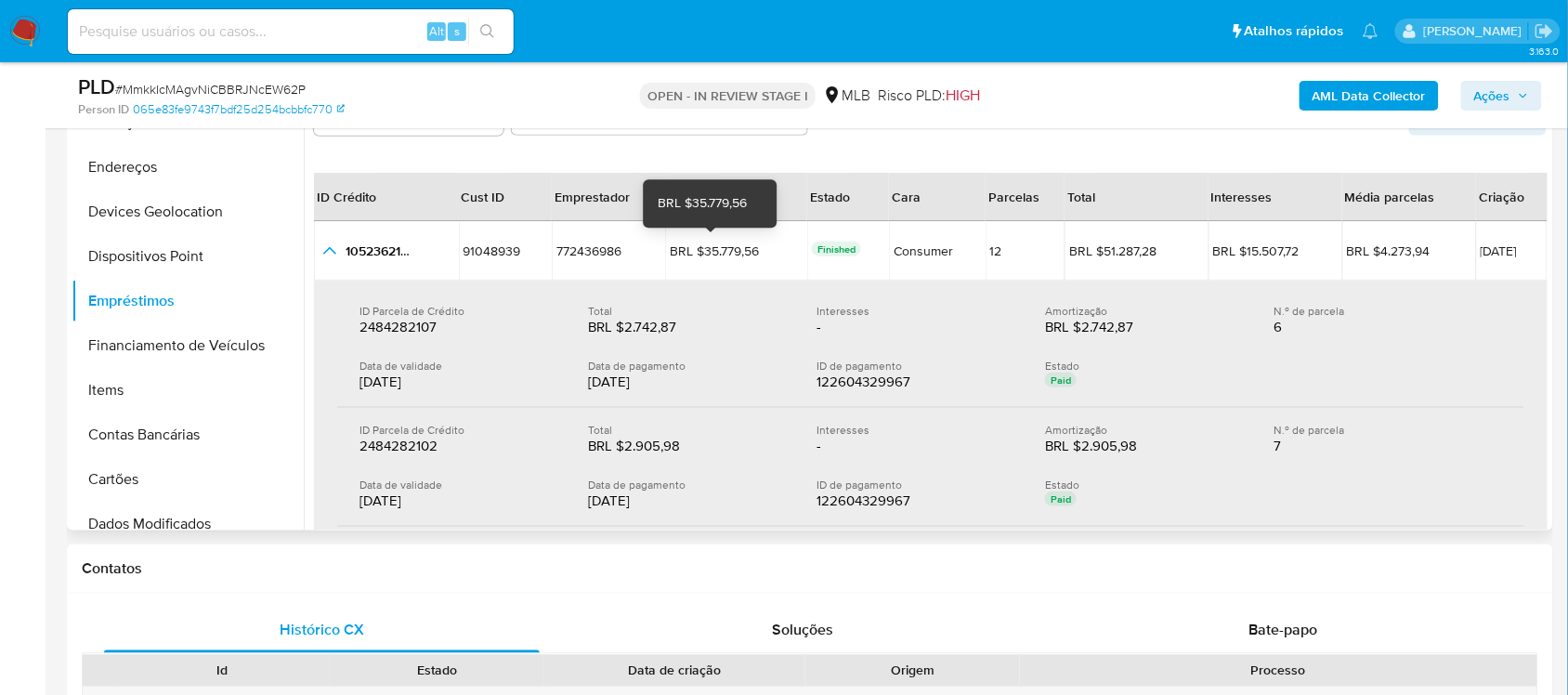
click at [726, 318] on div "BRL $2.742,87 BRL $2.742,87" at bounding box center [688, 326] width 199 height 18
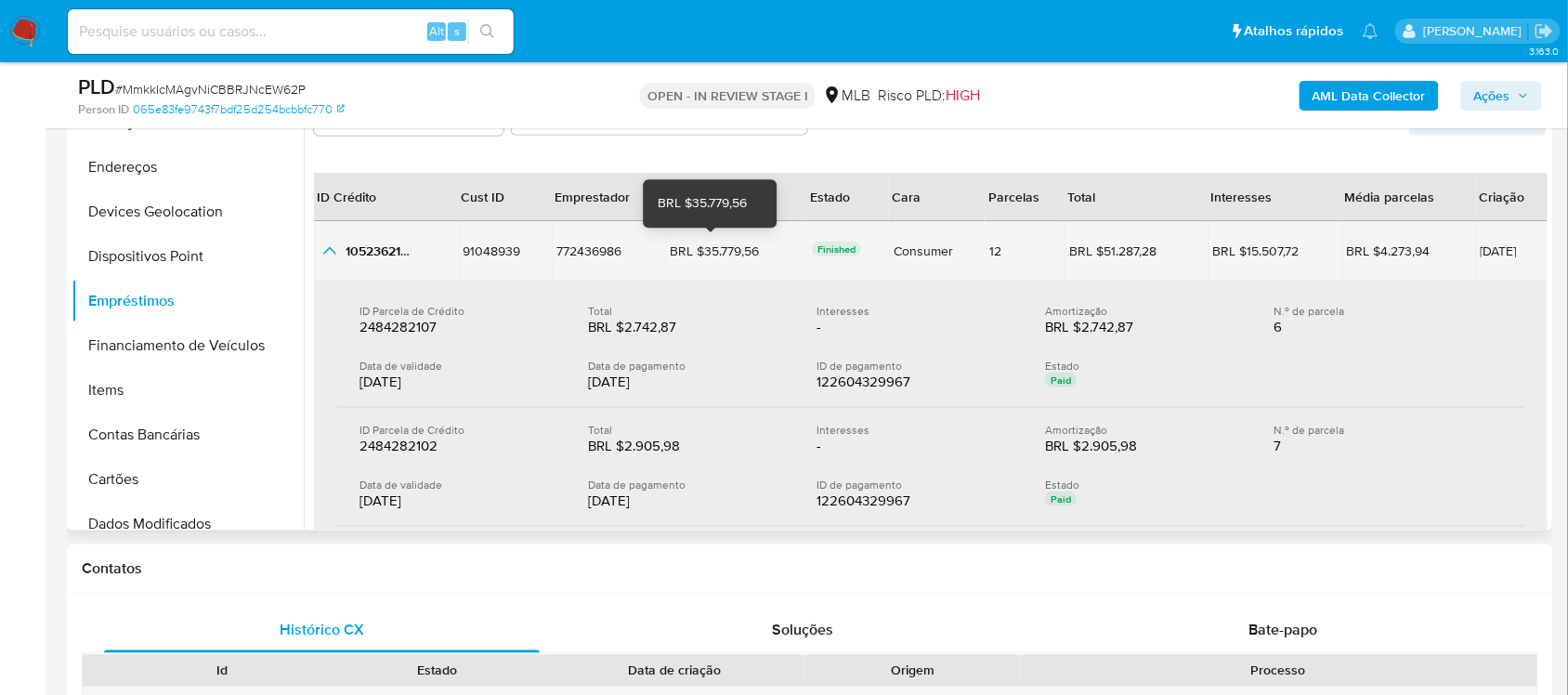
drag, startPoint x: 695, startPoint y: 247, endPoint x: 745, endPoint y: 248, distance: 50.0
click at [745, 248] on div "BRL $35.779,56" at bounding box center [721, 251] width 104 height 17
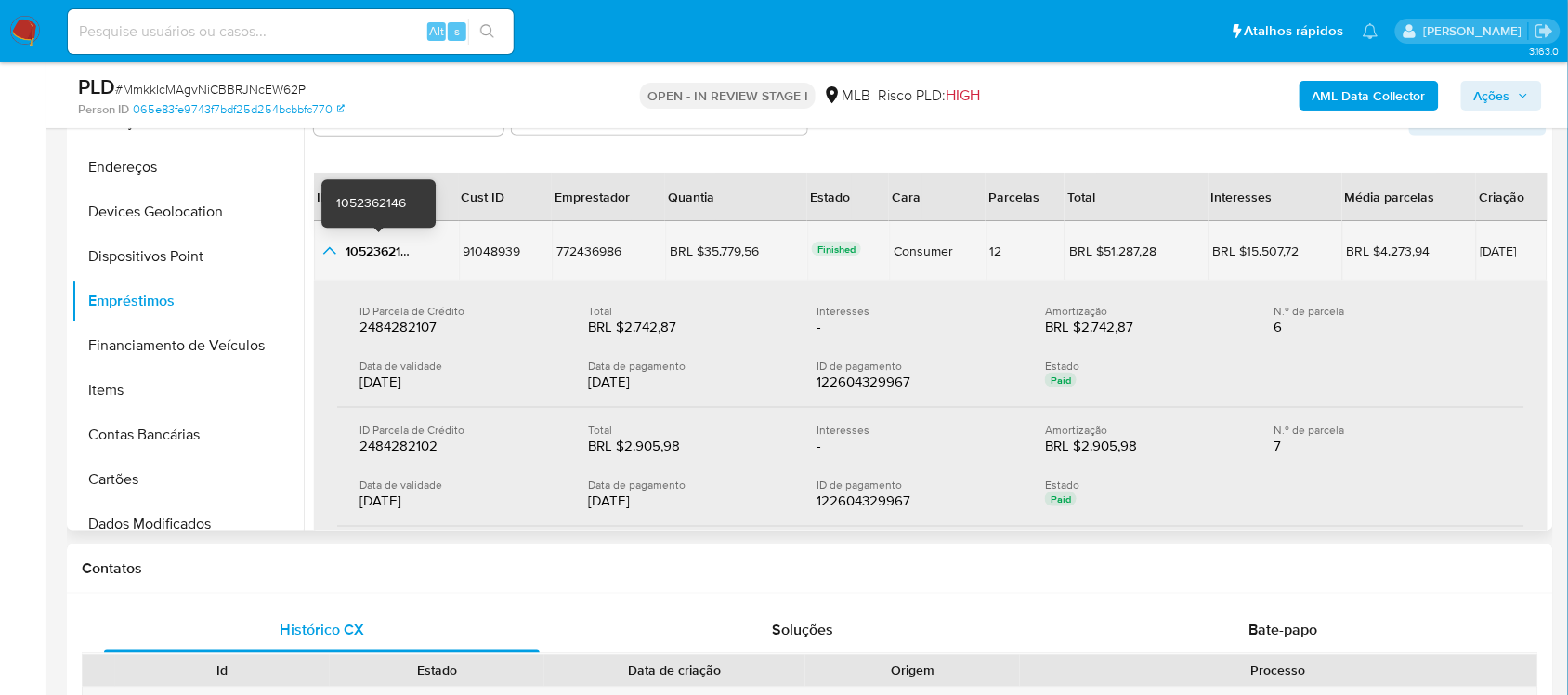
click at [391, 247] on span "1052362146" at bounding box center [380, 250] width 70 height 18
drag, startPoint x: 693, startPoint y: 253, endPoint x: 750, endPoint y: 254, distance: 57.0
click at [750, 254] on div "BRL $35.779,56" at bounding box center [721, 251] width 104 height 17
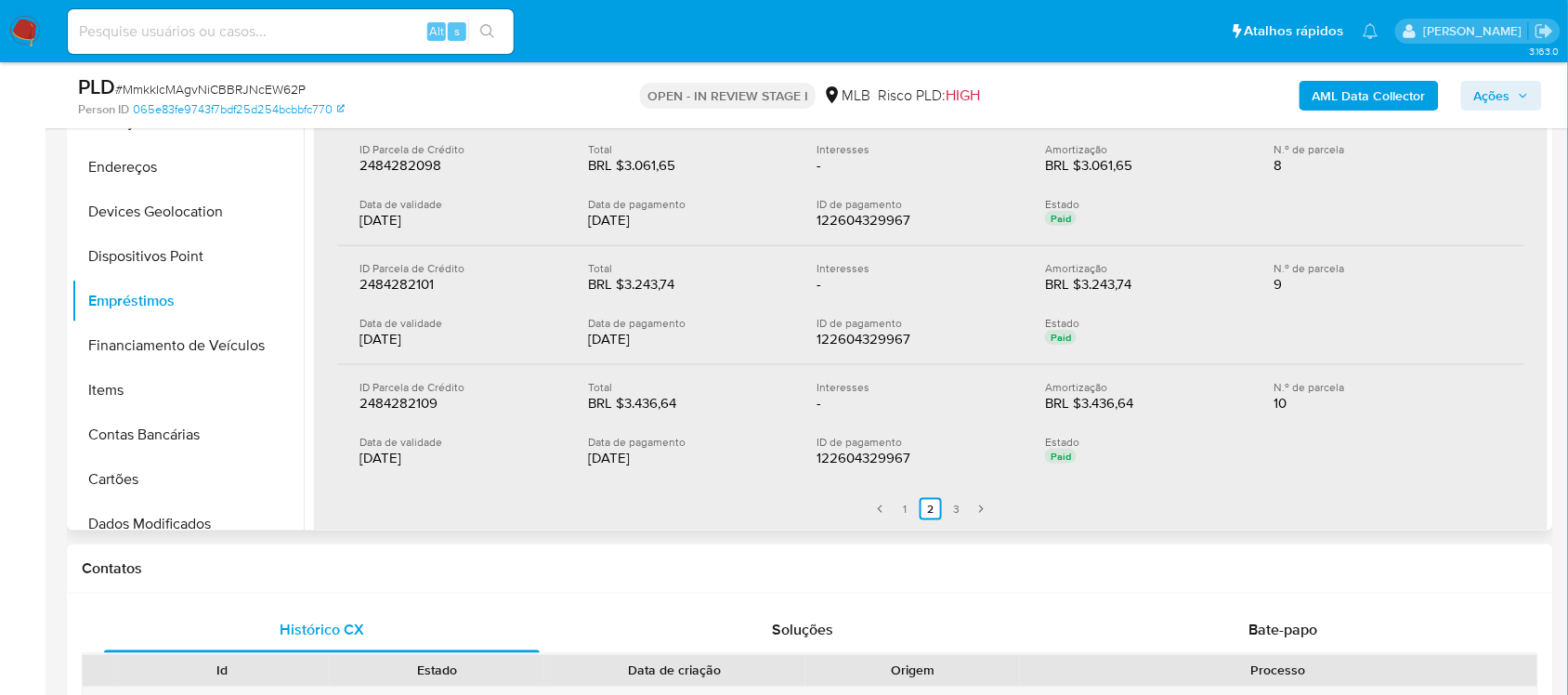
scroll to position [580, 0]
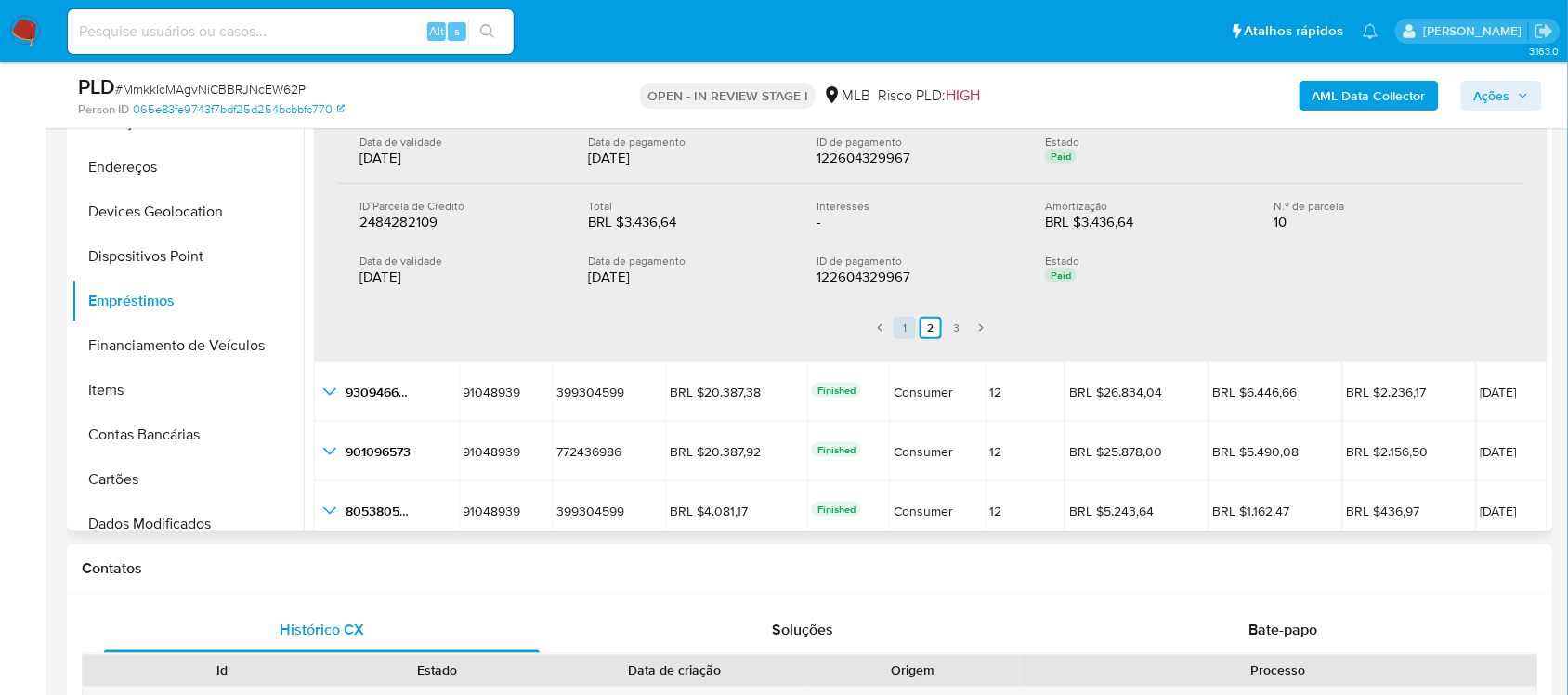
click at [901, 319] on link "1" at bounding box center [904, 327] width 22 height 22
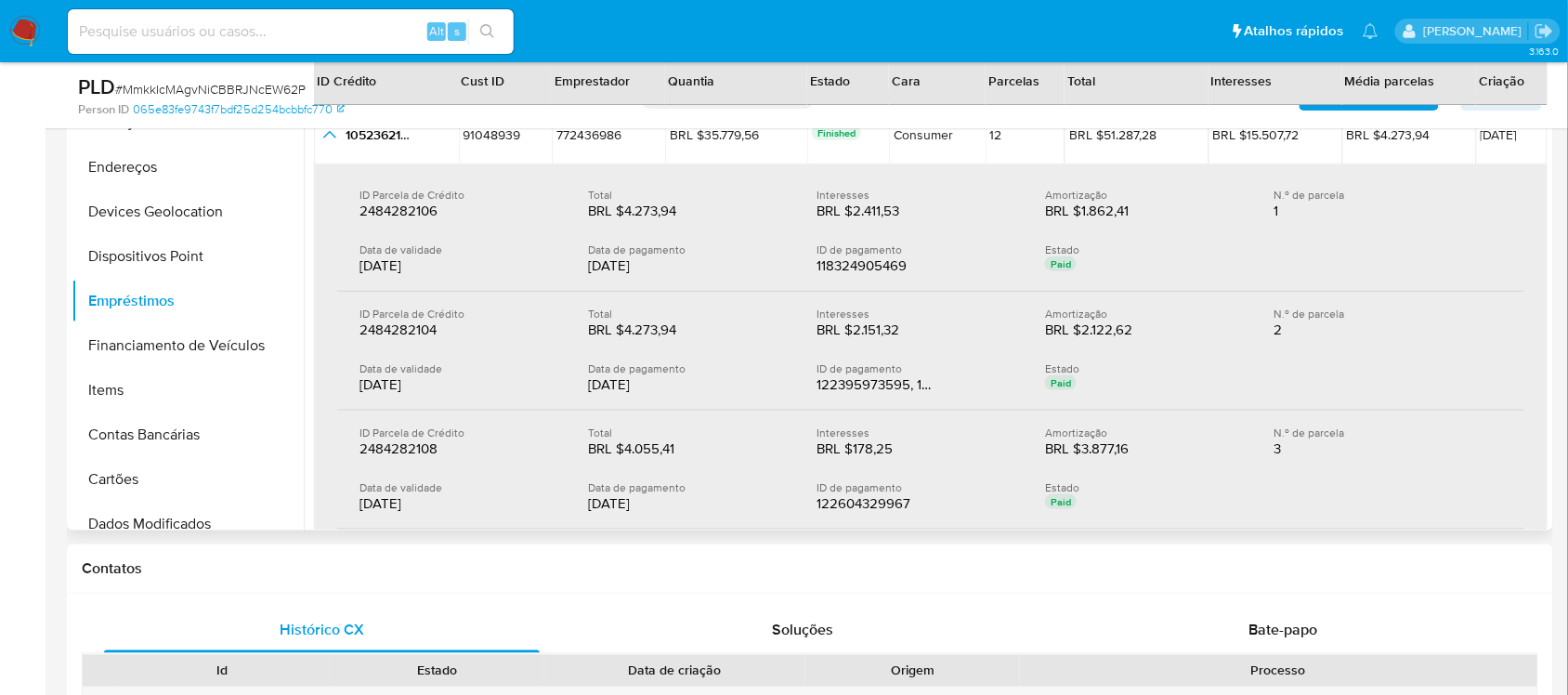
scroll to position [232, 0]
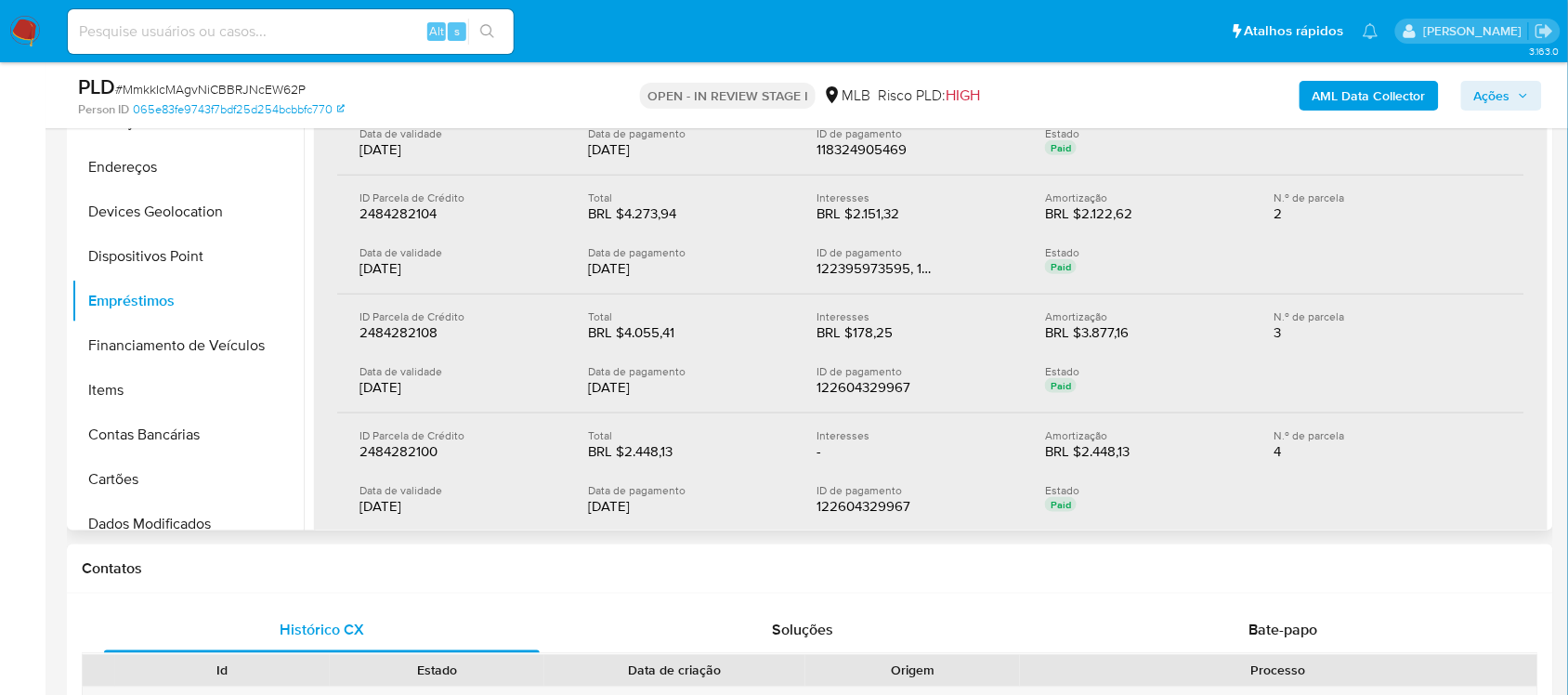
click at [569, 390] on div "Data de validade 21/08/2025" at bounding box center [473, 380] width 228 height 33
drag, startPoint x: 572, startPoint y: 390, endPoint x: 655, endPoint y: 390, distance: 83.0
click at [655, 390] on div "Data de validade 21/08/2025 Data de pagamento 21/08/2025 ID de pagamento 122604…" at bounding box center [930, 380] width 1142 height 33
click at [658, 390] on div "21/08/2025" at bounding box center [688, 387] width 199 height 18
drag, startPoint x: 661, startPoint y: 387, endPoint x: 586, endPoint y: 388, distance: 75.0
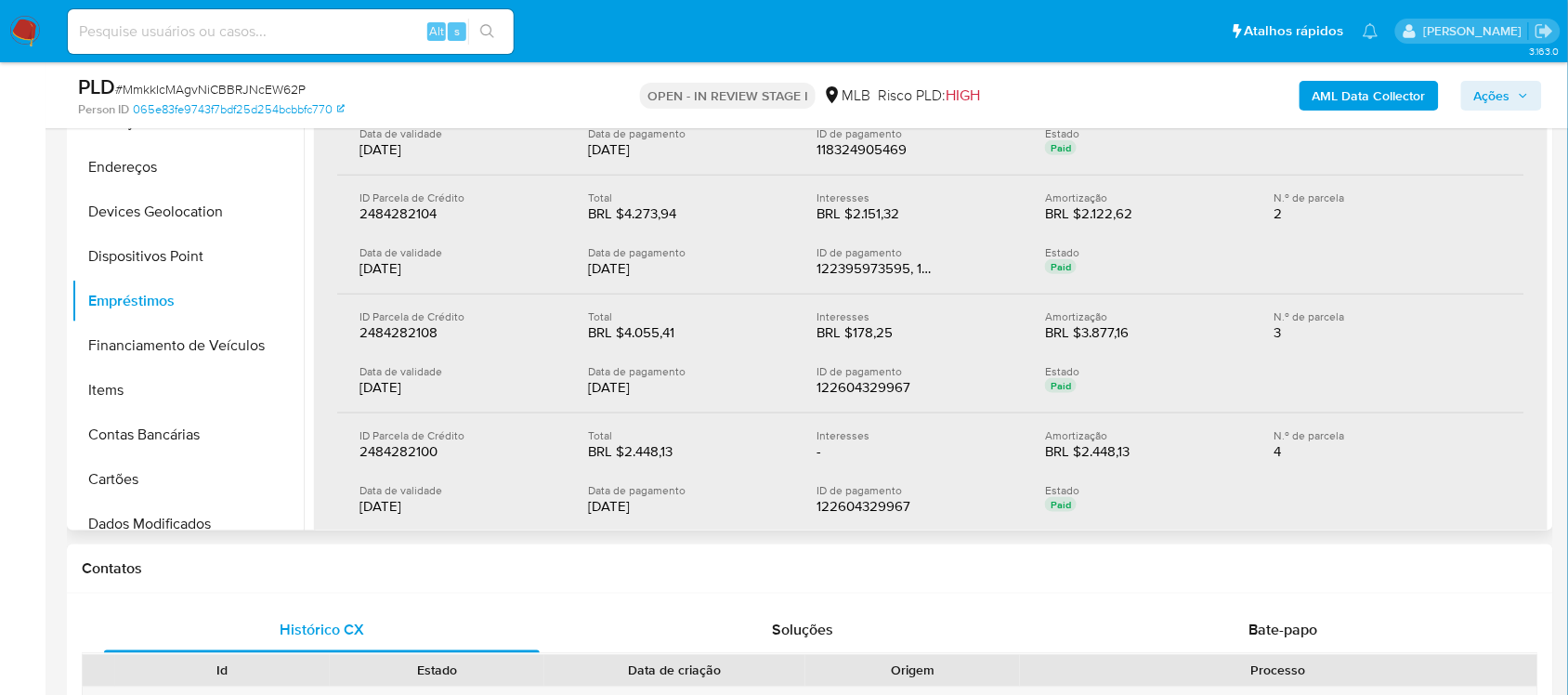
click at [588, 388] on div "21/08/2025" at bounding box center [688, 387] width 199 height 18
click at [834, 382] on div "122604329967" at bounding box center [876, 387] width 119 height 18
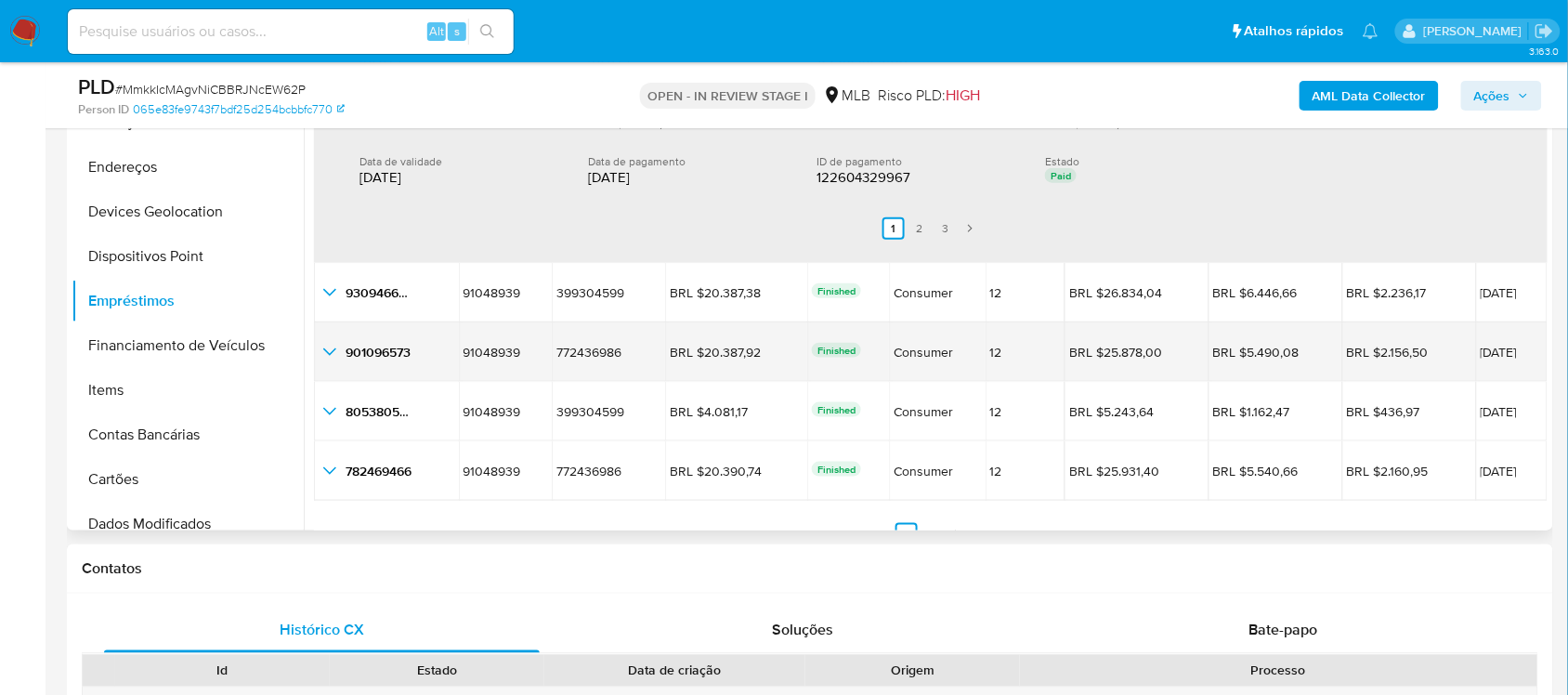
scroll to position [697, 0]
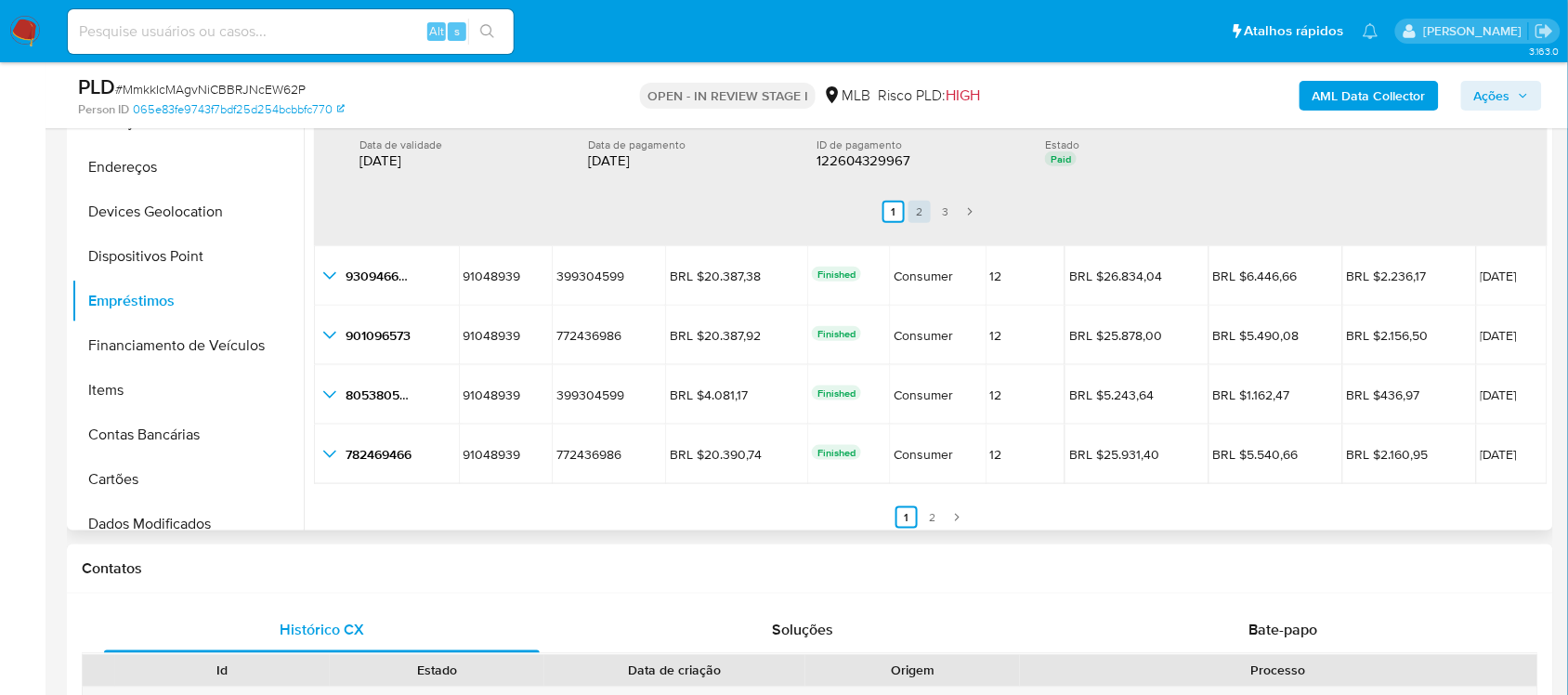
click at [915, 219] on link "2" at bounding box center [919, 211] width 22 height 22
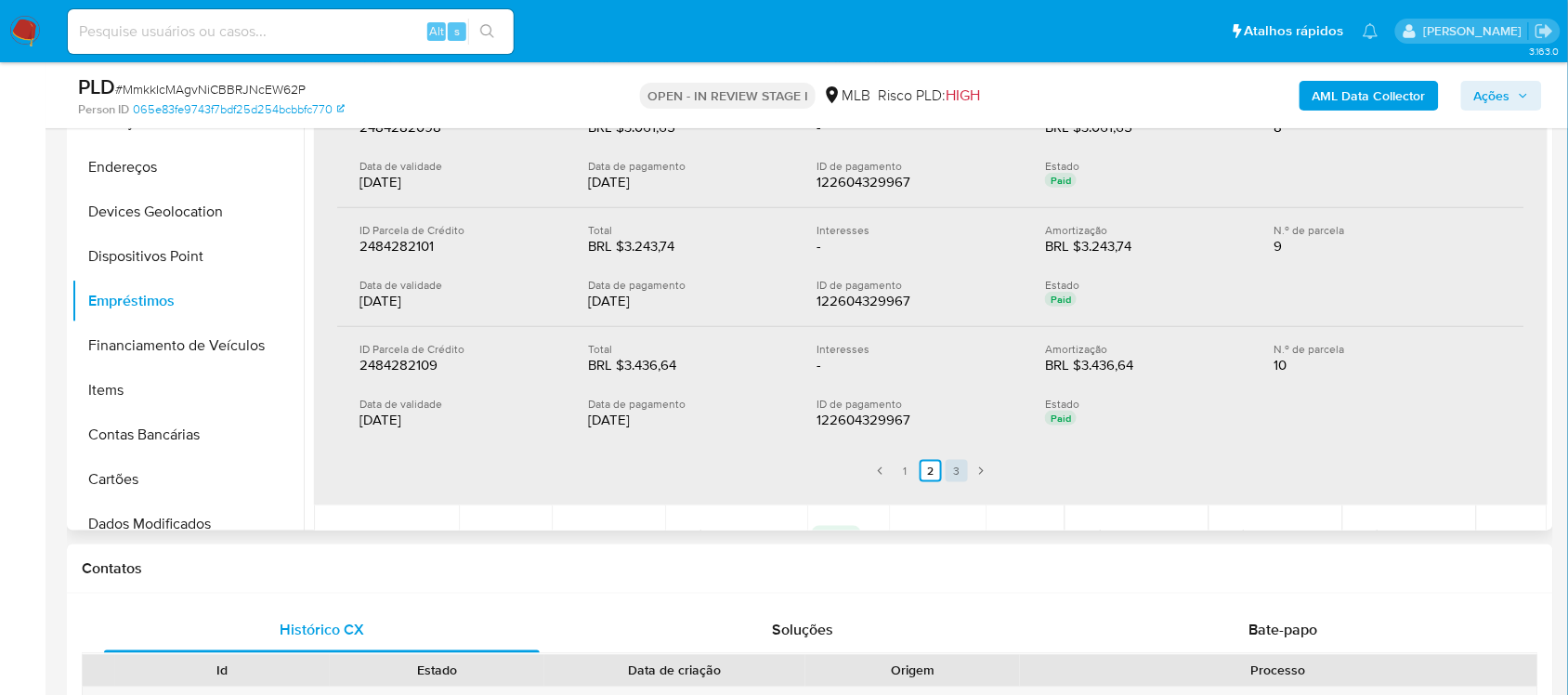
click at [950, 465] on link "3" at bounding box center [956, 470] width 22 height 22
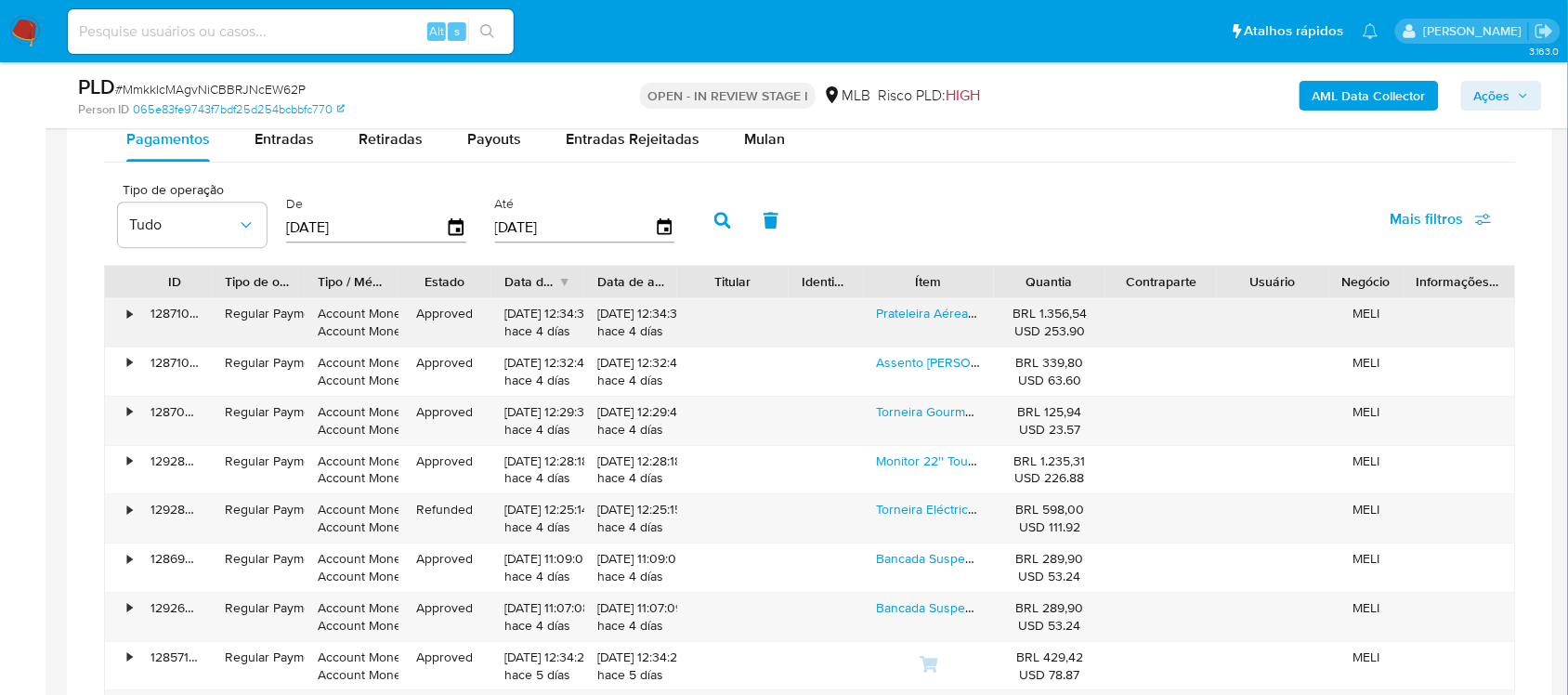
scroll to position [1472, 0]
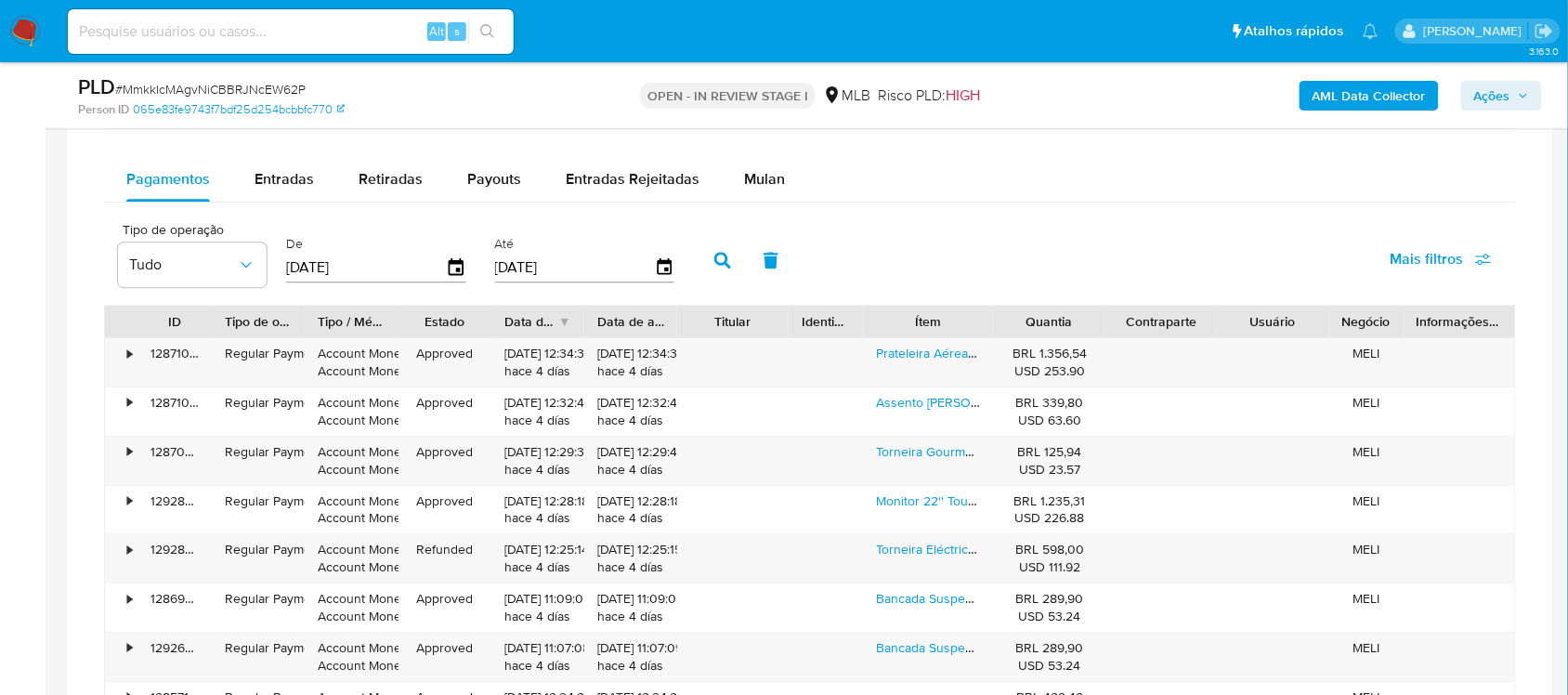
click at [827, 255] on div "Tipo de operação Tudo De 16/07/2025 Até 13/10/2025 Mais filtros" at bounding box center [810, 258] width 1411 height 93
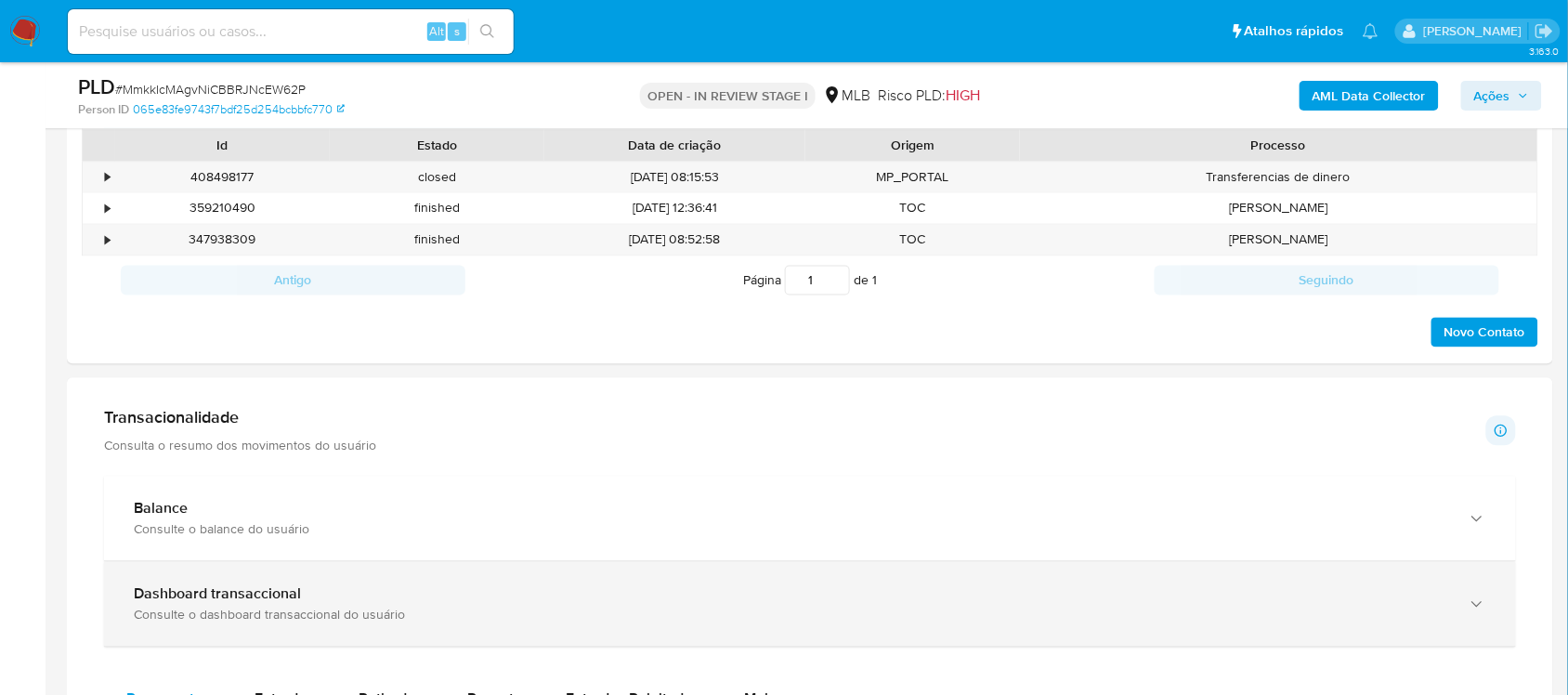
scroll to position [1416, 0]
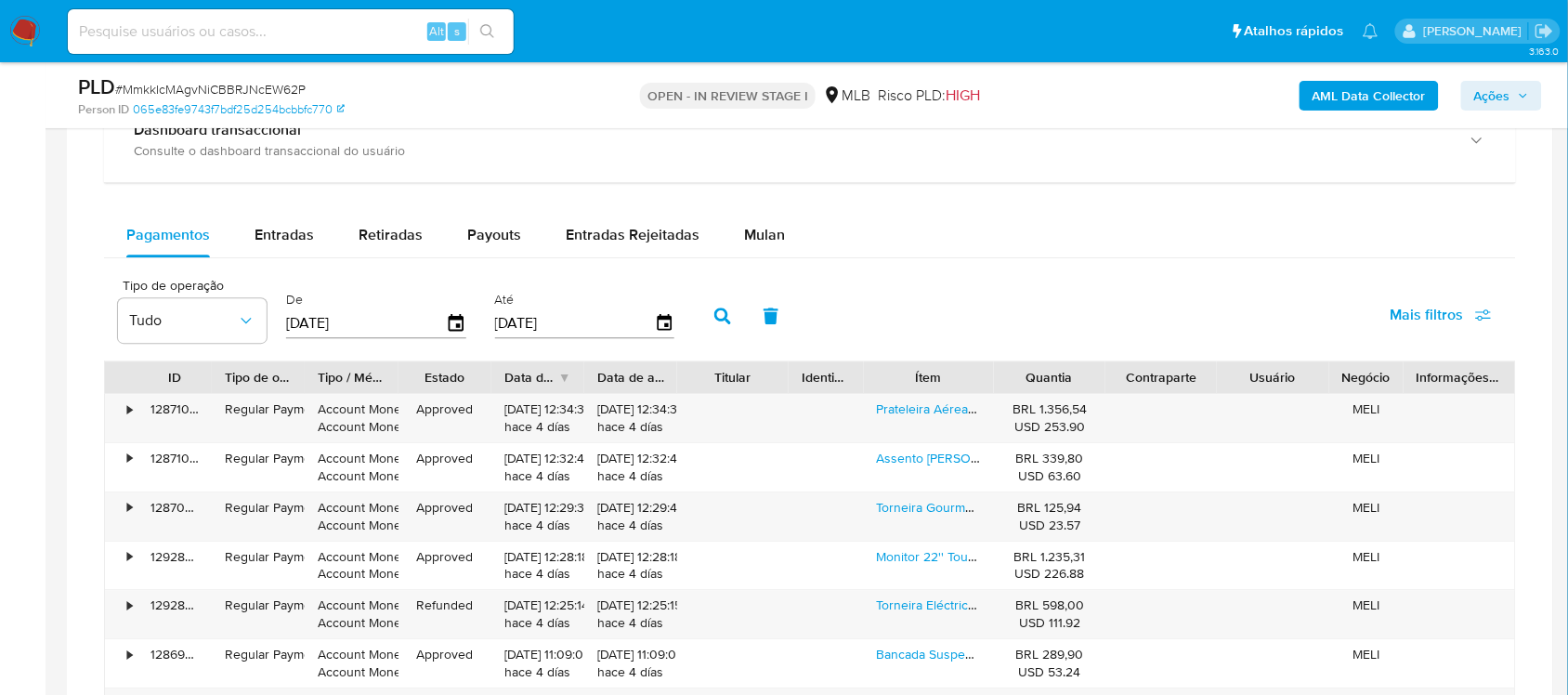
click at [1454, 316] on span "Mais filtros" at bounding box center [1427, 314] width 74 height 45
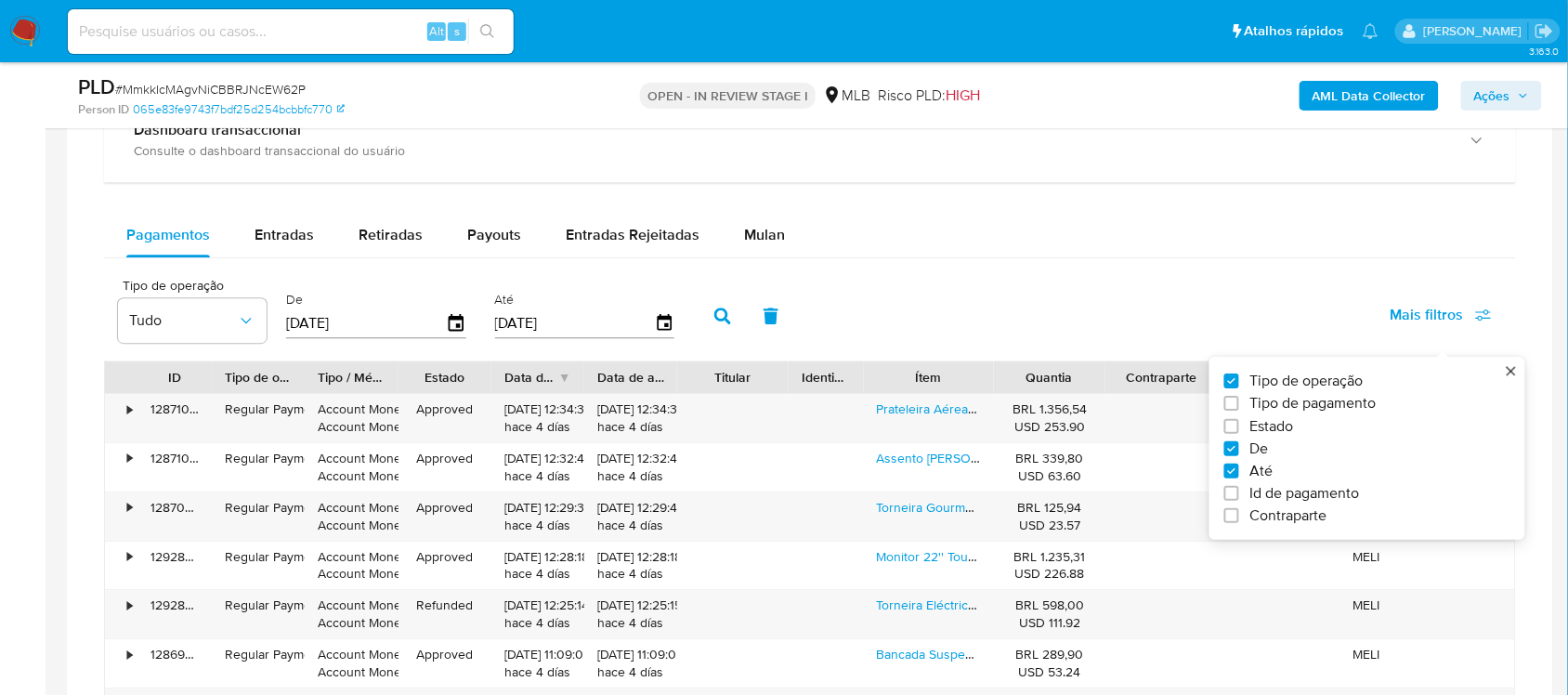
click at [1298, 489] on span "Id de pagamento" at bounding box center [1304, 493] width 110 height 18
click at [1240, 489] on input "Id de pagamento" at bounding box center [1232, 494] width 15 height 15
checkbox input "true"
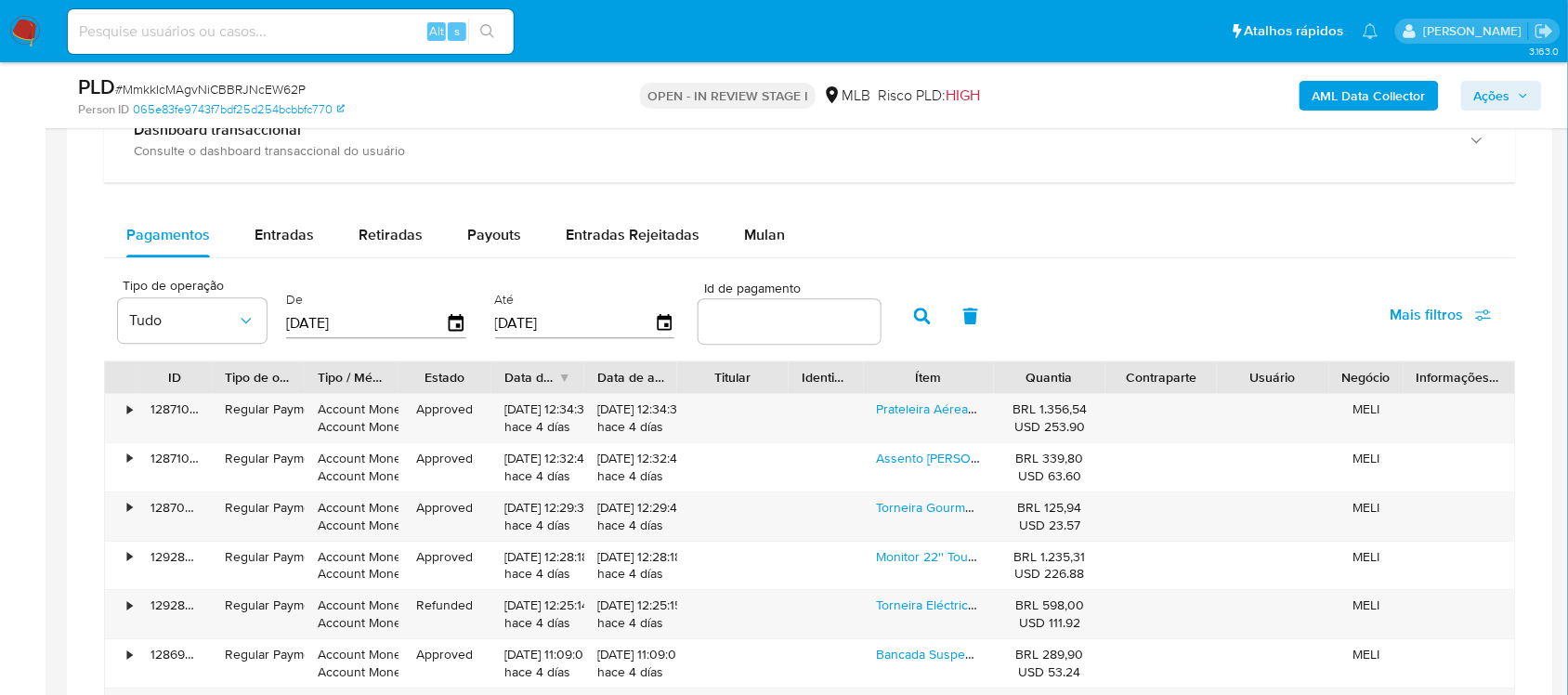
click at [771, 321] on input "number" at bounding box center [789, 321] width 182 height 24
paste input "122604329967"
click at [781, 325] on input "number" at bounding box center [789, 321] width 182 height 24
type input "122604329967"
click at [914, 322] on icon "button" at bounding box center [922, 316] width 17 height 17
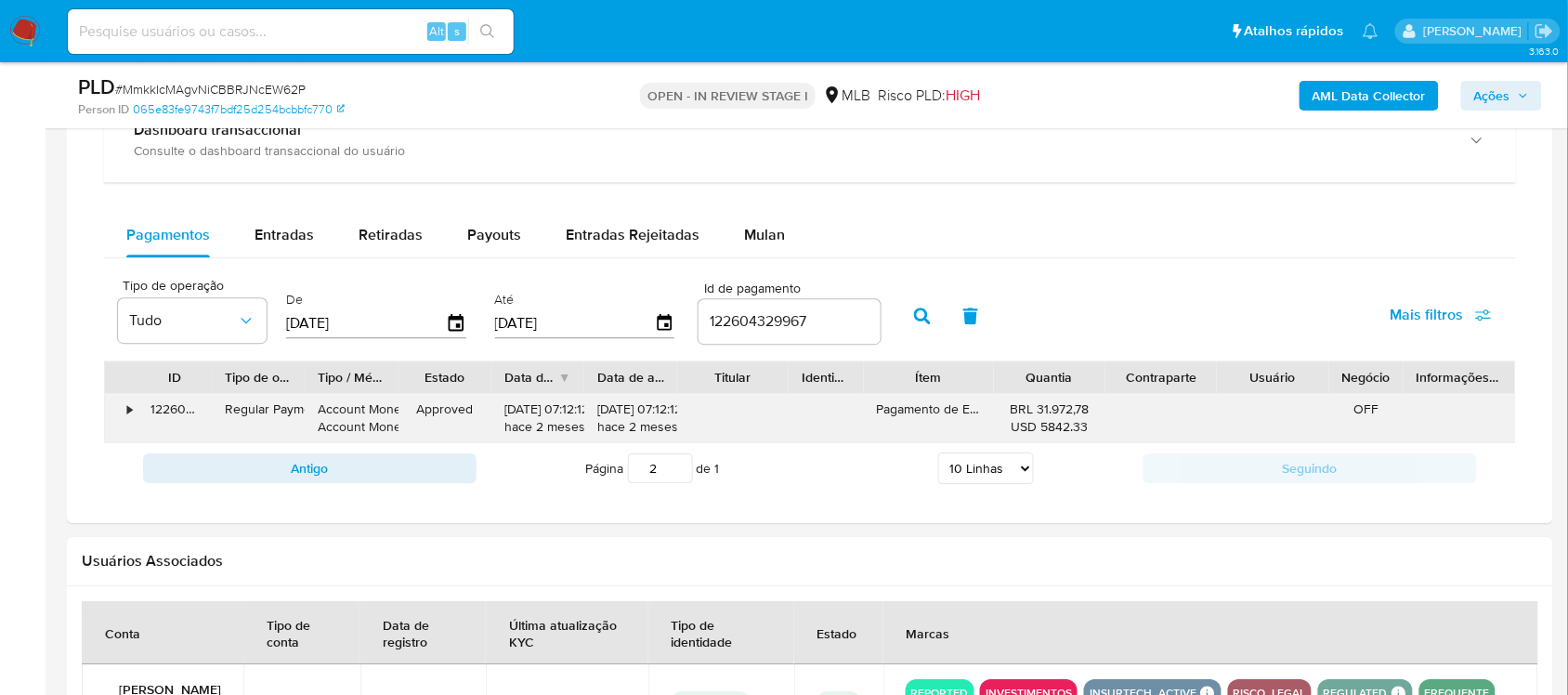
click at [125, 416] on div "•" at bounding box center [121, 417] width 32 height 49
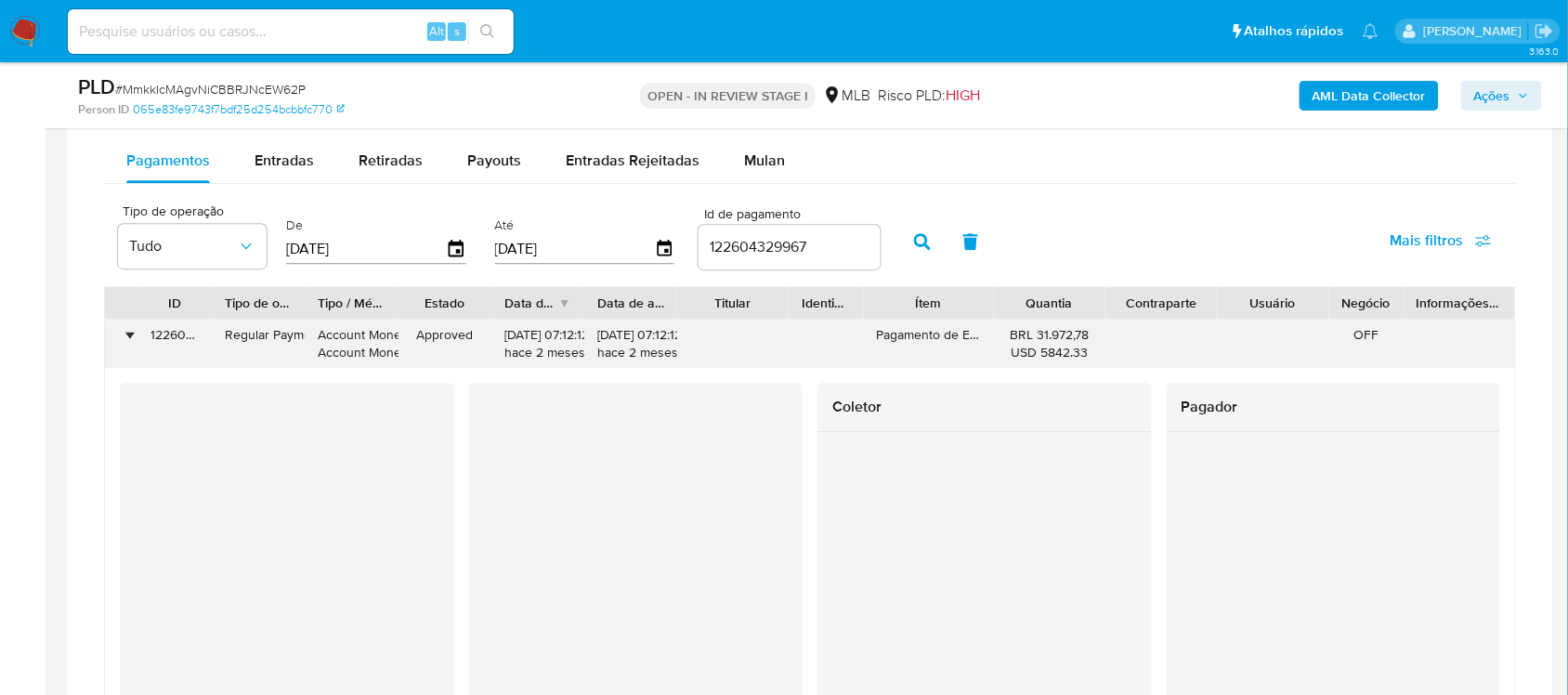
scroll to position [1532, 0]
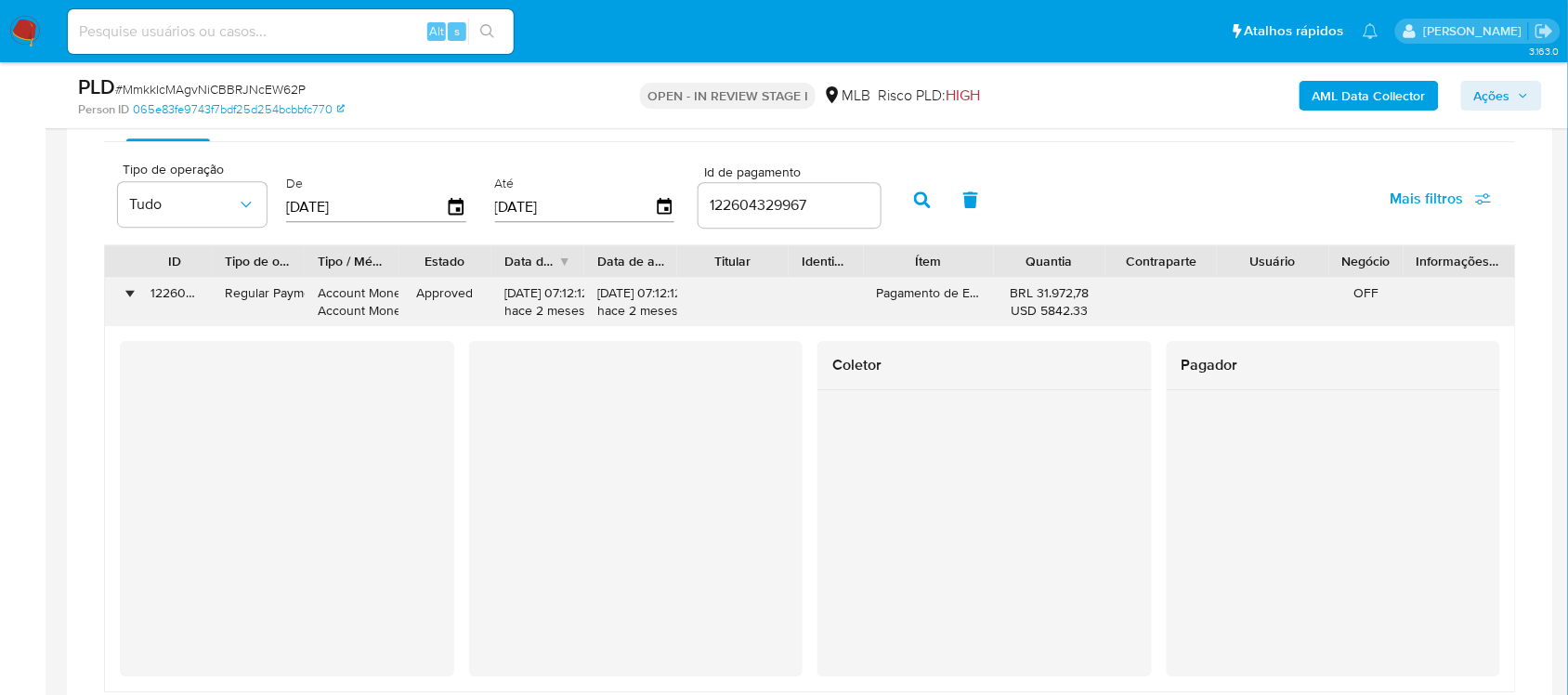
drag, startPoint x: 1036, startPoint y: 297, endPoint x: 1087, endPoint y: 295, distance: 51.0
click at [1087, 295] on div "BRL 31.972,78 USD 5842.33" at bounding box center [1049, 302] width 85 height 35
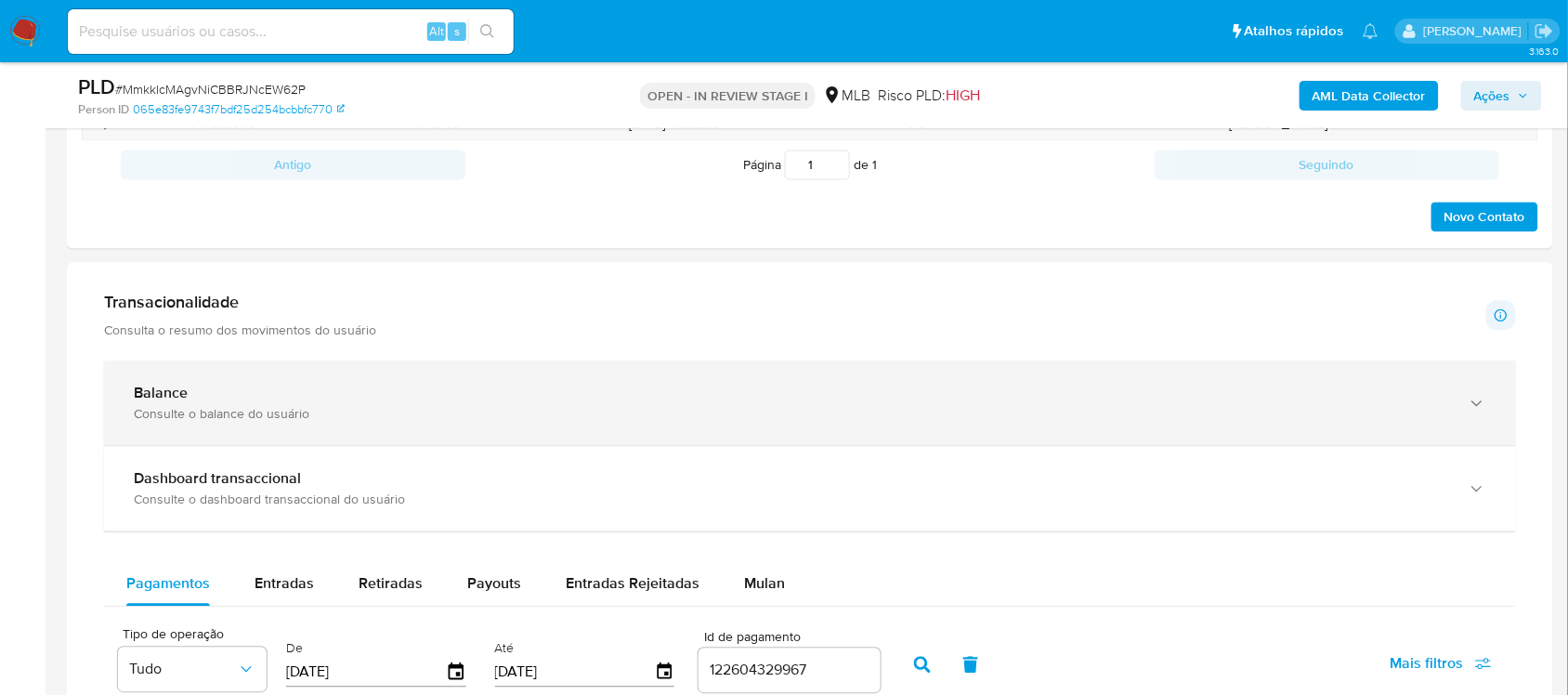
click at [472, 369] on div "Balance Consulte o balance do usuário" at bounding box center [810, 402] width 1411 height 85
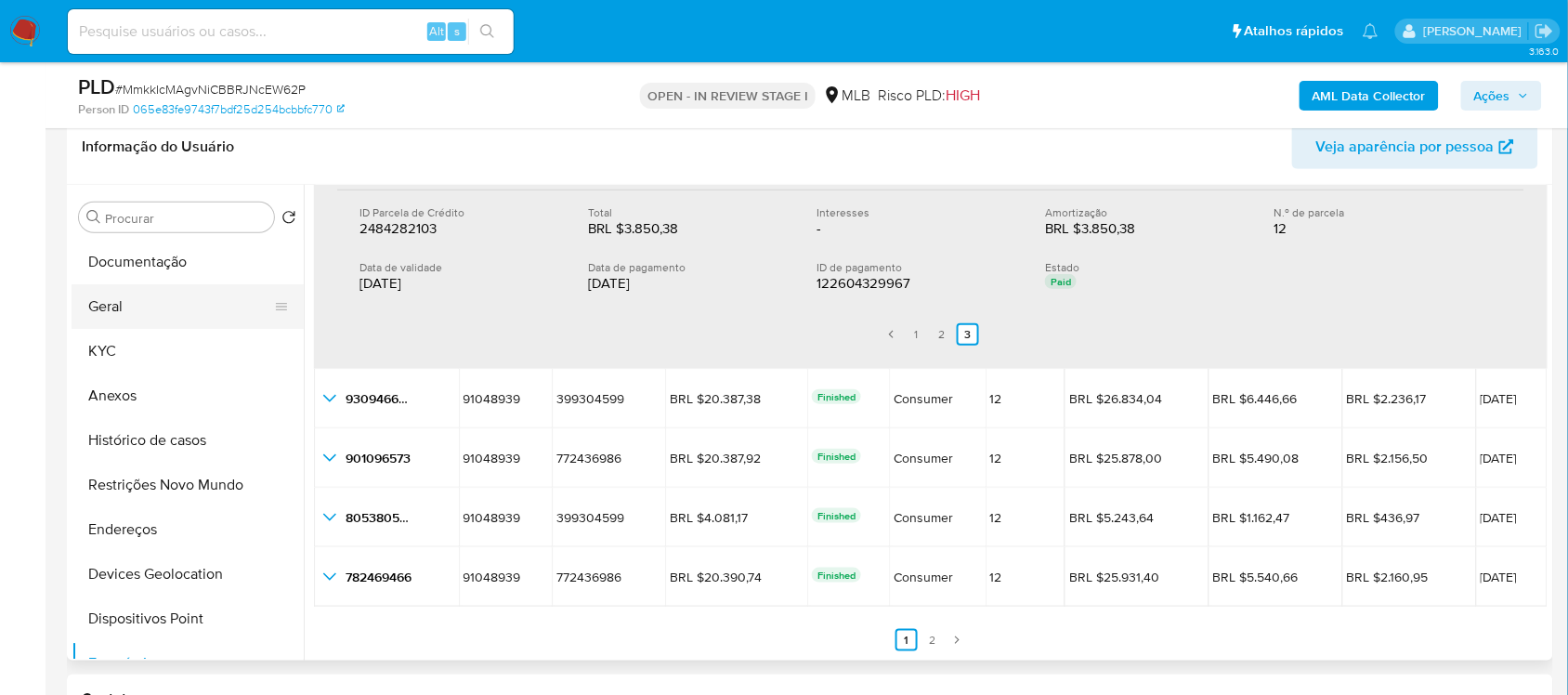
scroll to position [255, 0]
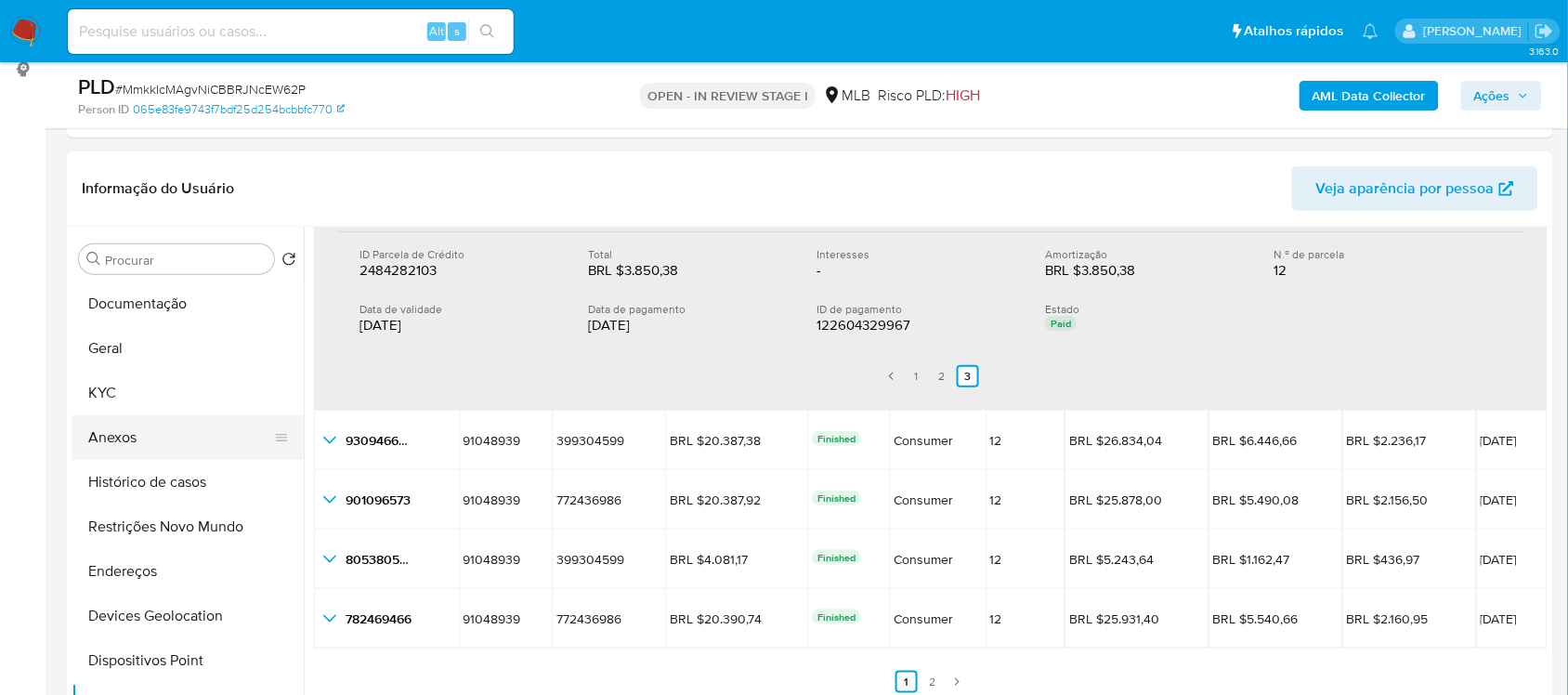
click at [164, 421] on button "Anexos" at bounding box center [180, 437] width 218 height 45
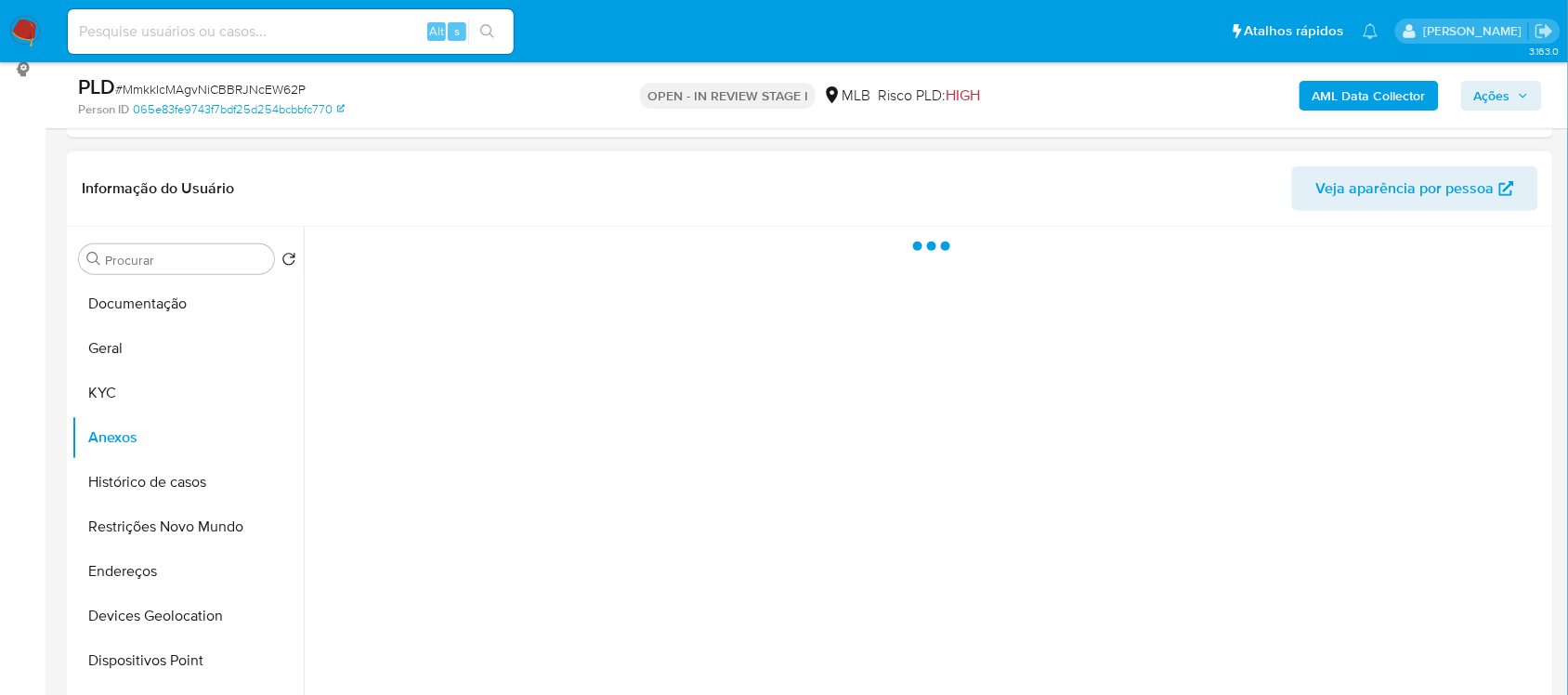
scroll to position [0, 0]
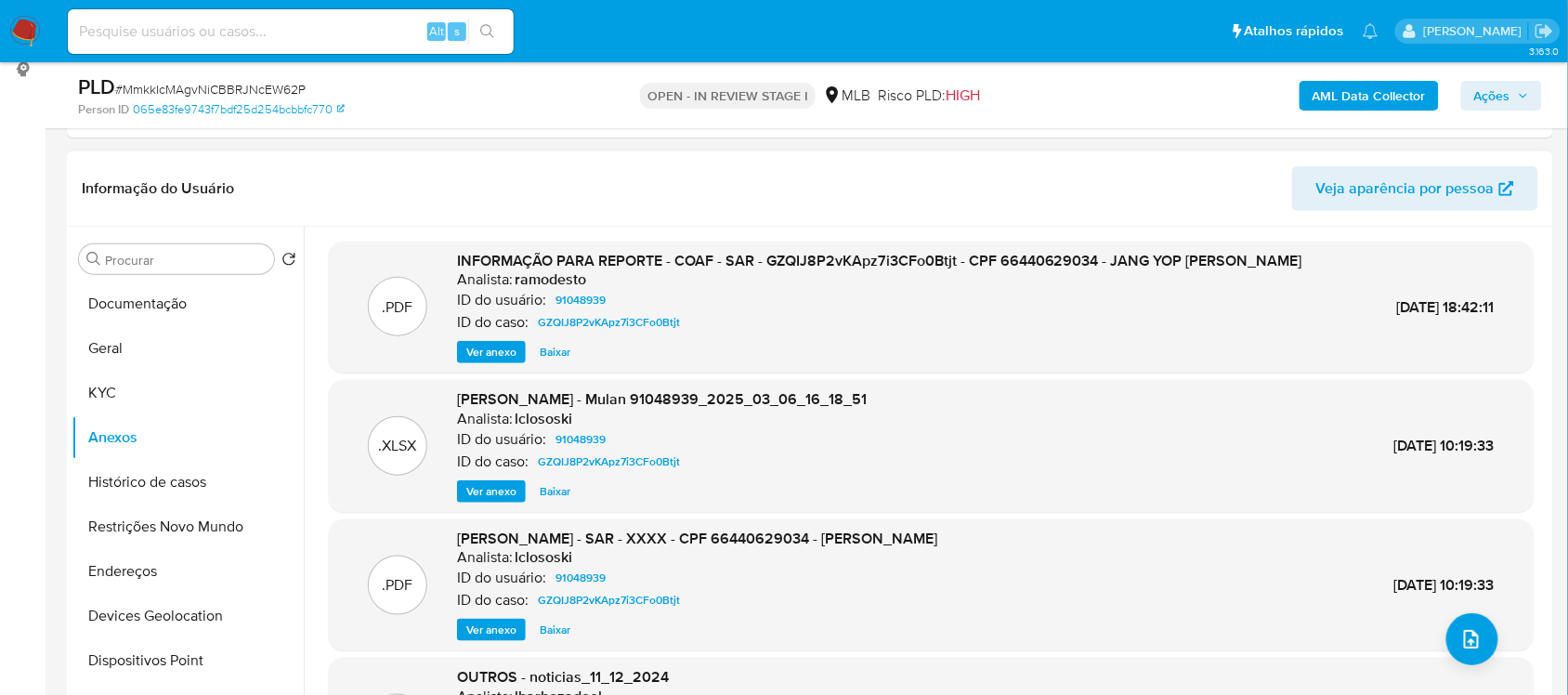
click at [493, 356] on span "Ver anexo" at bounding box center [491, 351] width 51 height 18
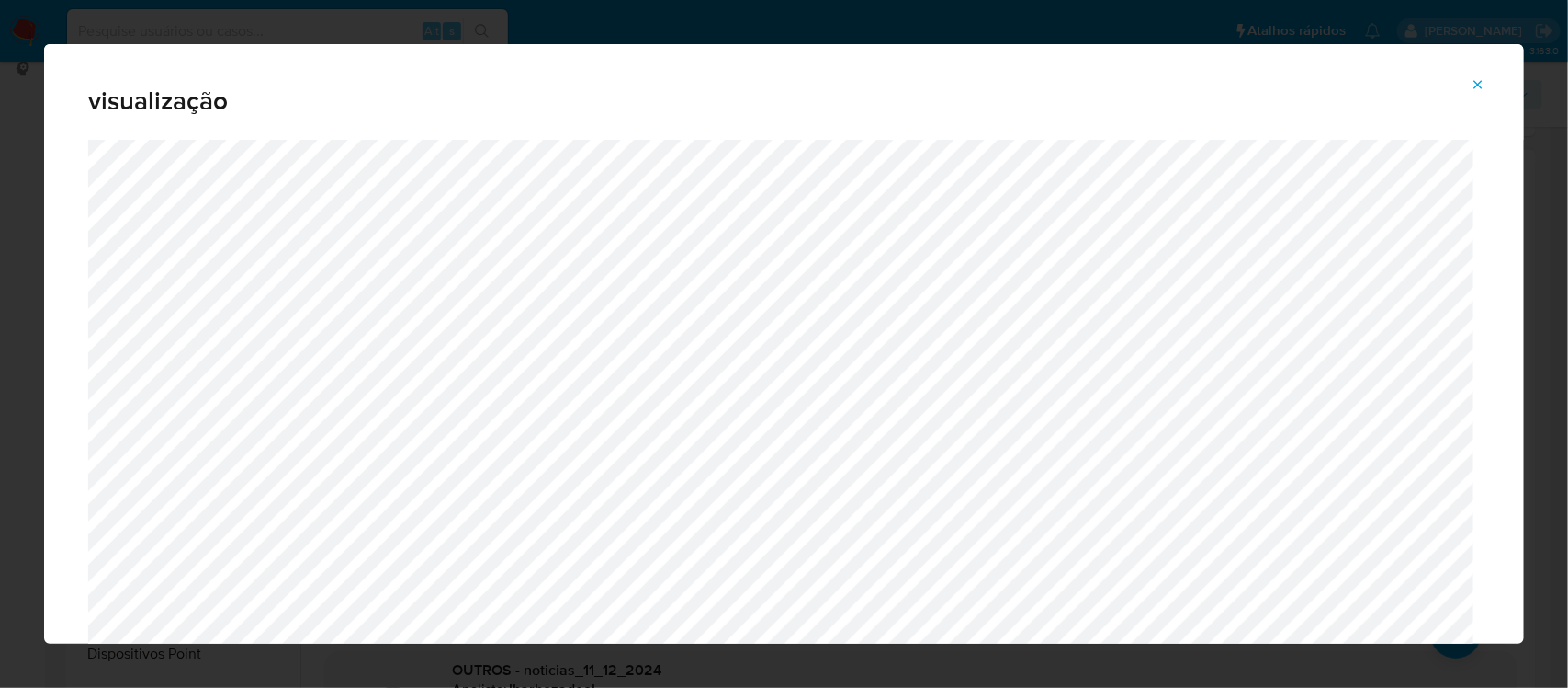
click at [1476, 87] on icon "Attachment preview" at bounding box center [1478, 84] width 9 height 9
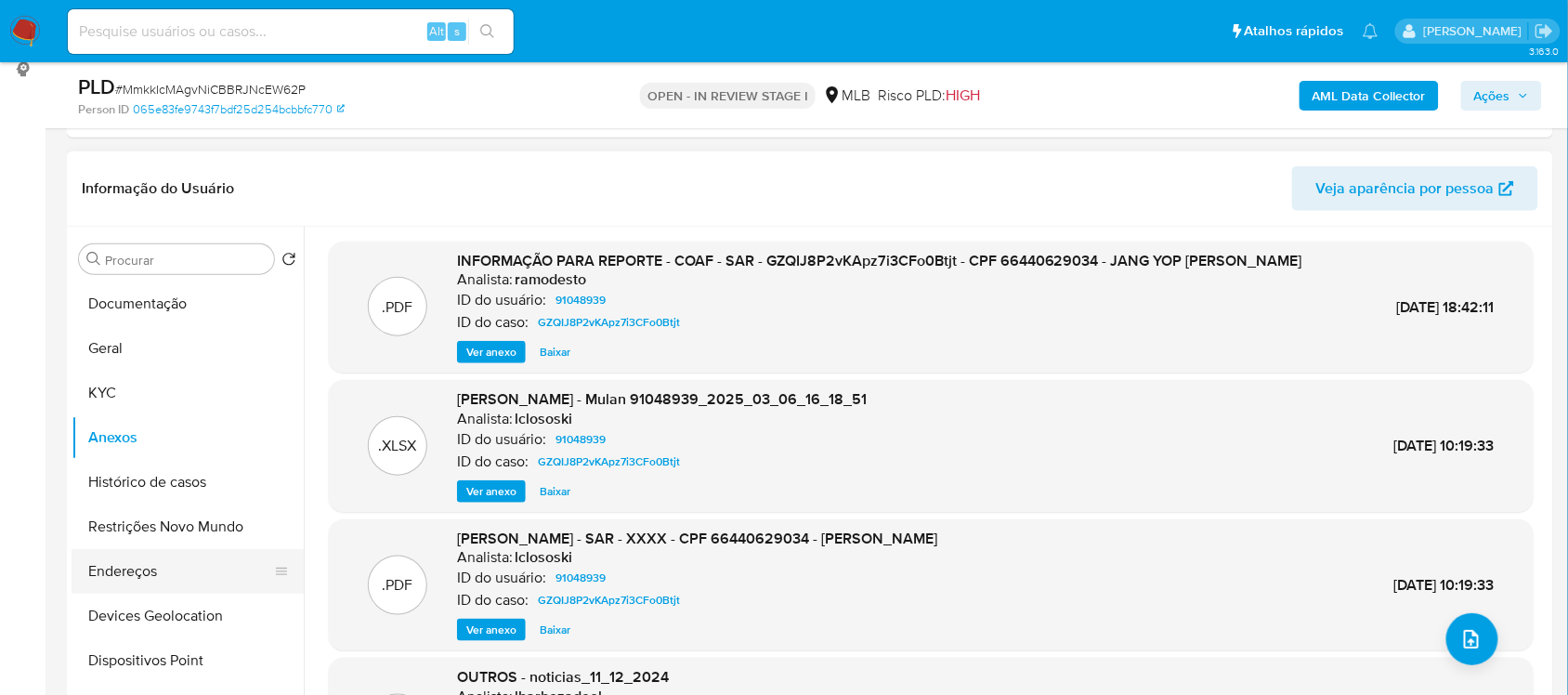
click at [154, 567] on button "Endereços" at bounding box center [180, 571] width 218 height 45
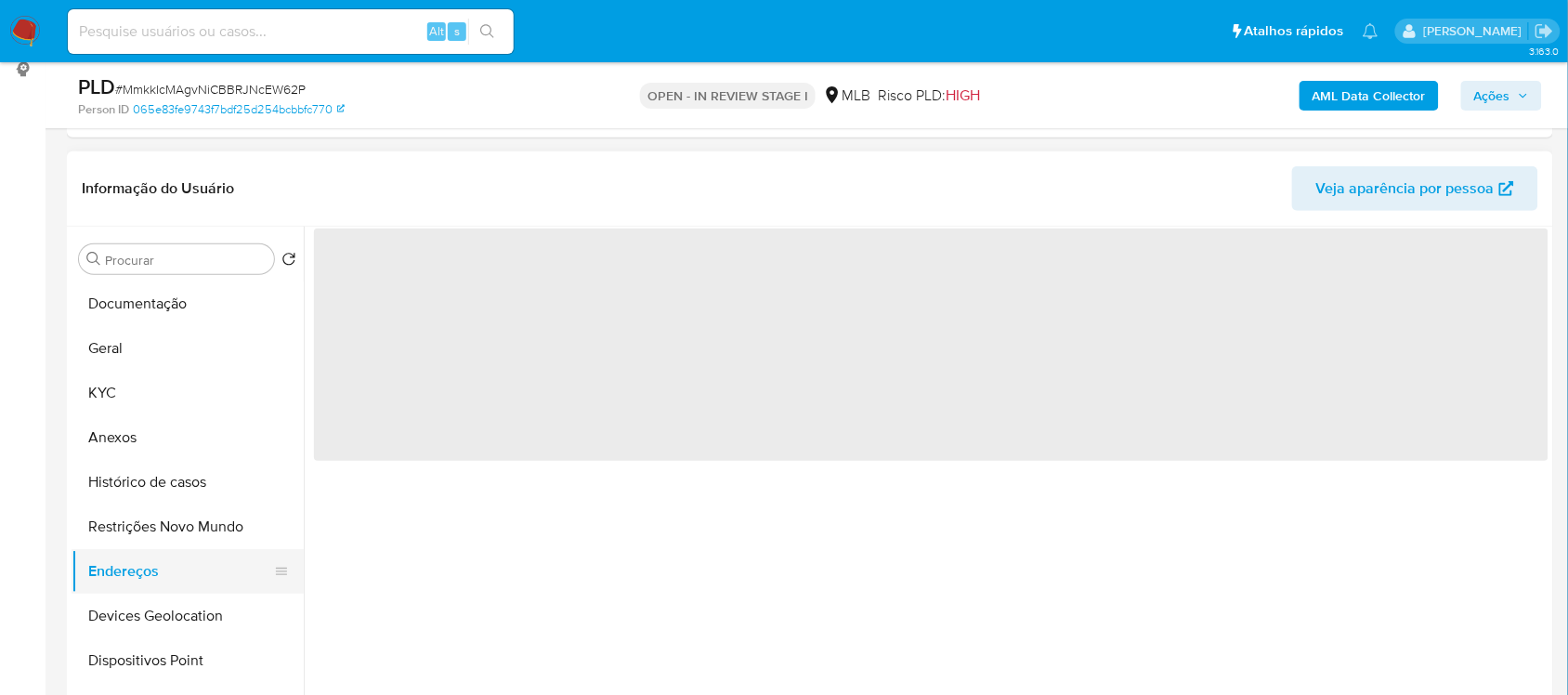
scroll to position [232, 0]
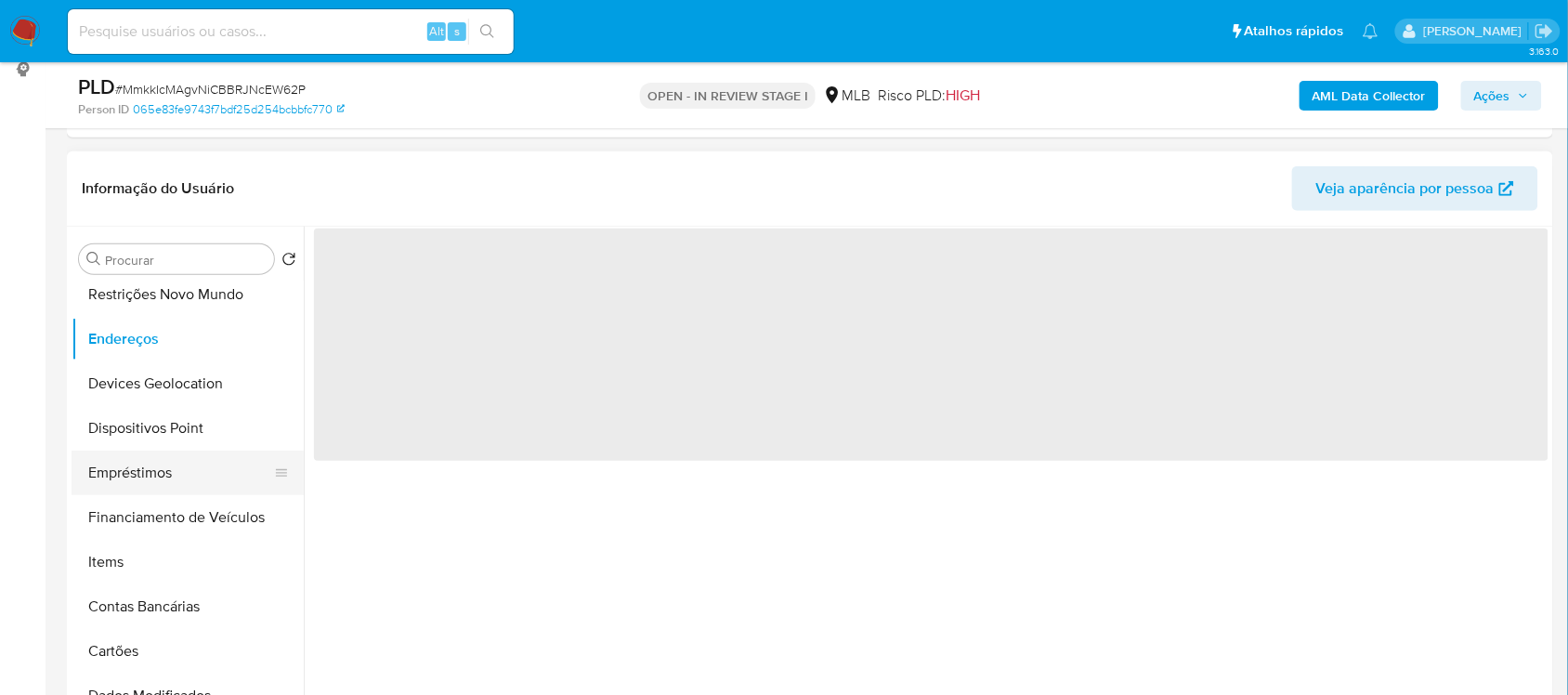
click at [142, 464] on button "Empréstimos" at bounding box center [180, 473] width 218 height 45
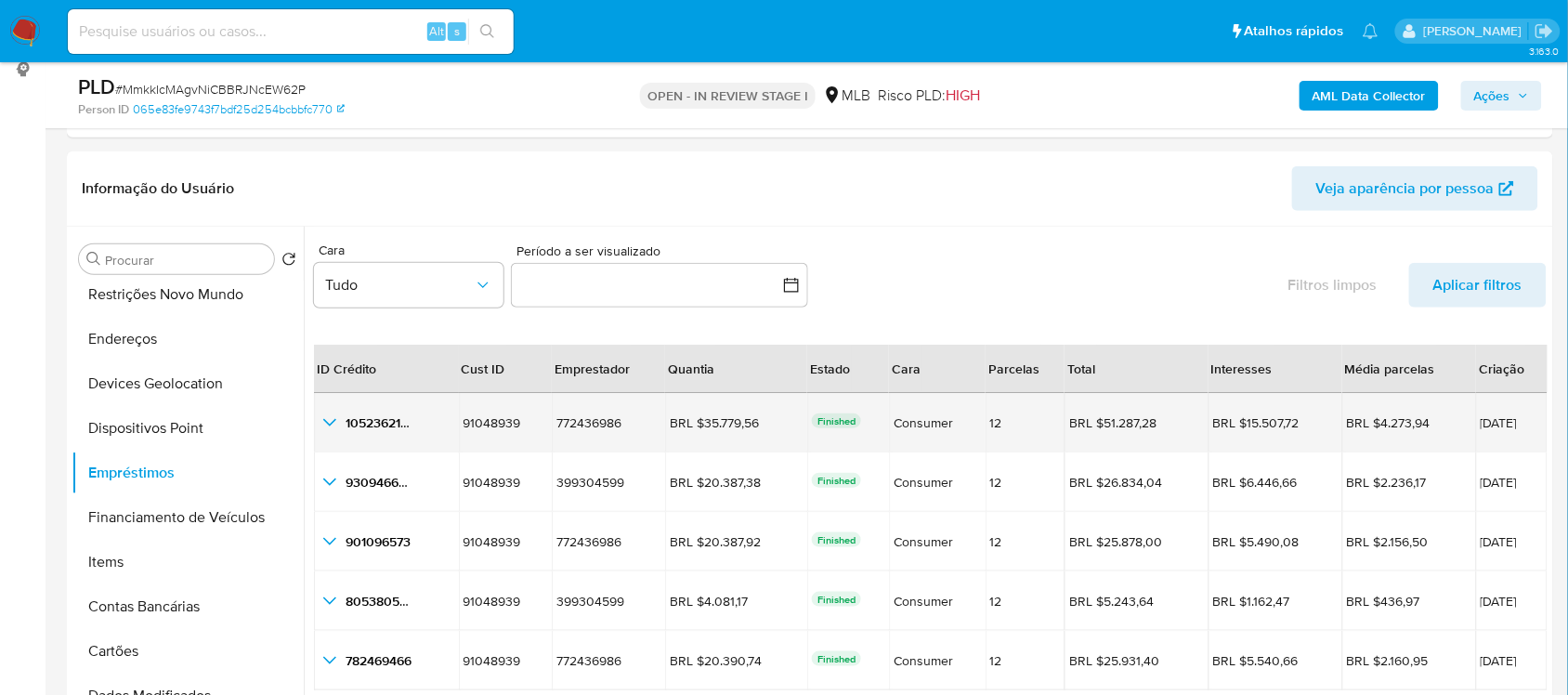
drag, startPoint x: 1506, startPoint y: 419, endPoint x: 1435, endPoint y: 427, distance: 71.4
click at [1476, 427] on td "11/06/2025" at bounding box center [1512, 422] width 72 height 59
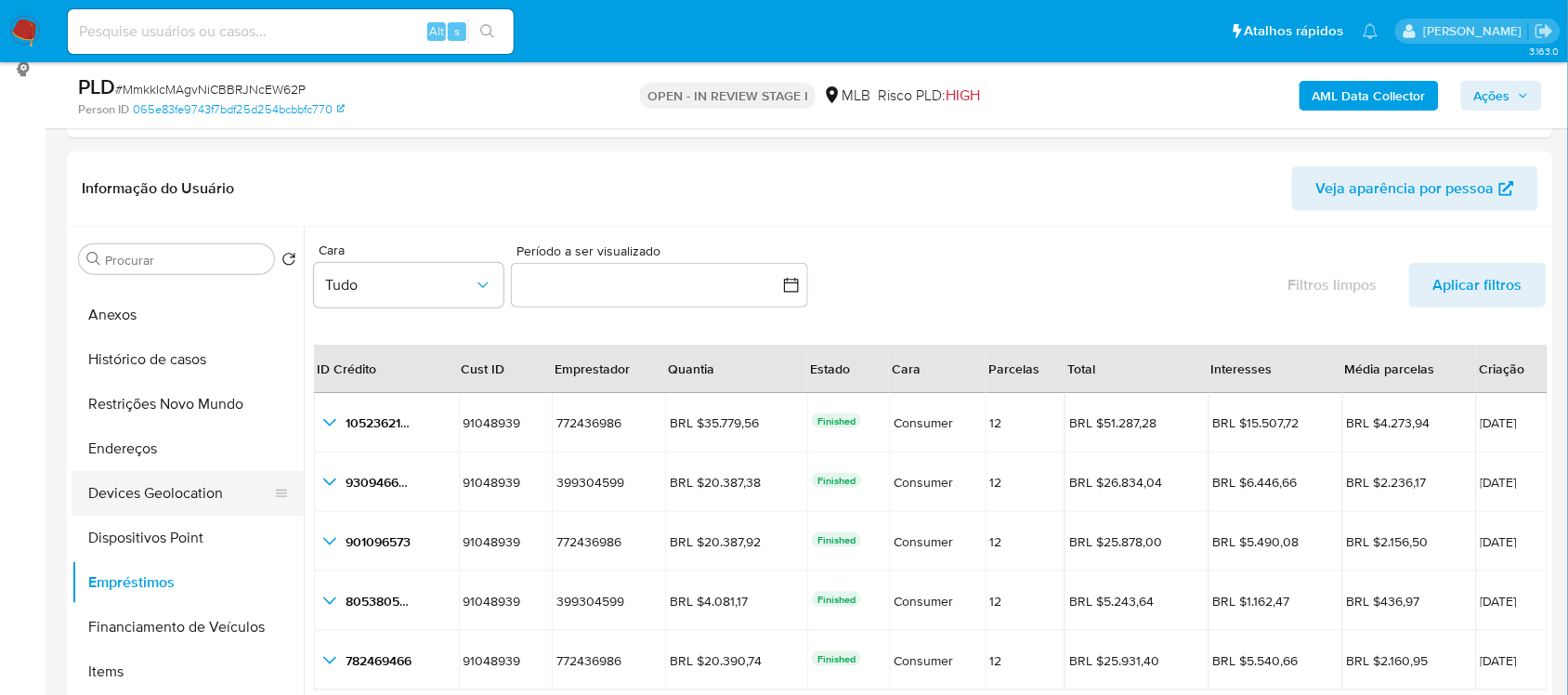
scroll to position [0, 0]
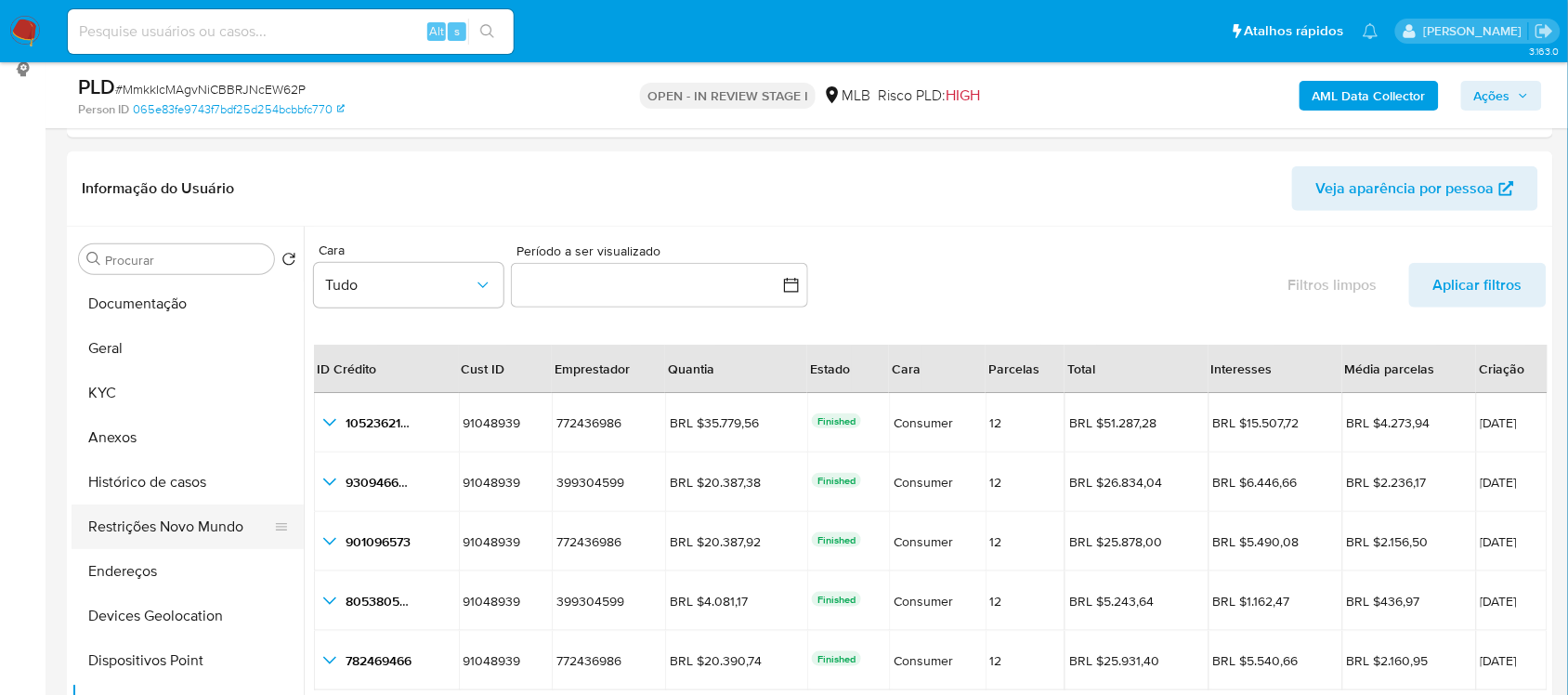
click at [174, 523] on button "Restrições Novo Mundo" at bounding box center [180, 526] width 218 height 45
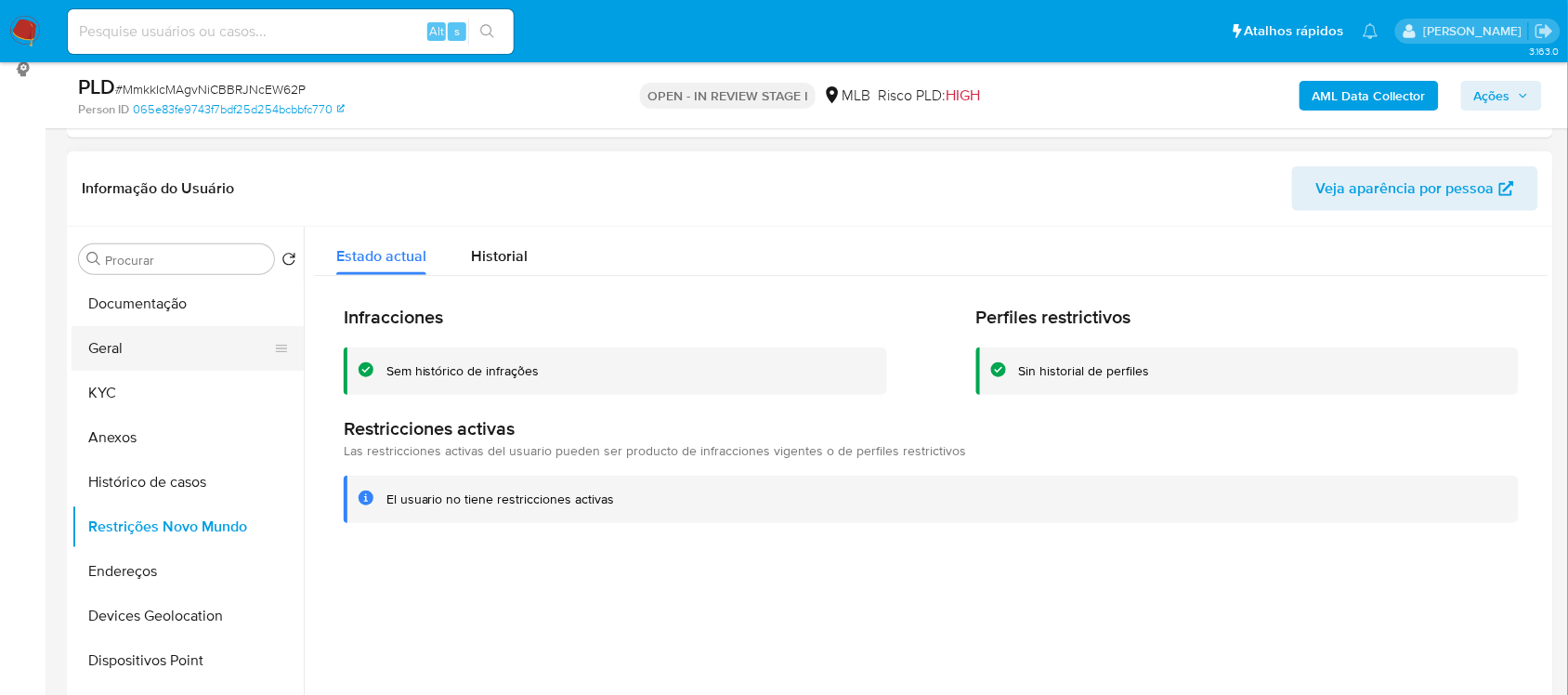
click at [113, 353] on button "Geral" at bounding box center [180, 348] width 218 height 45
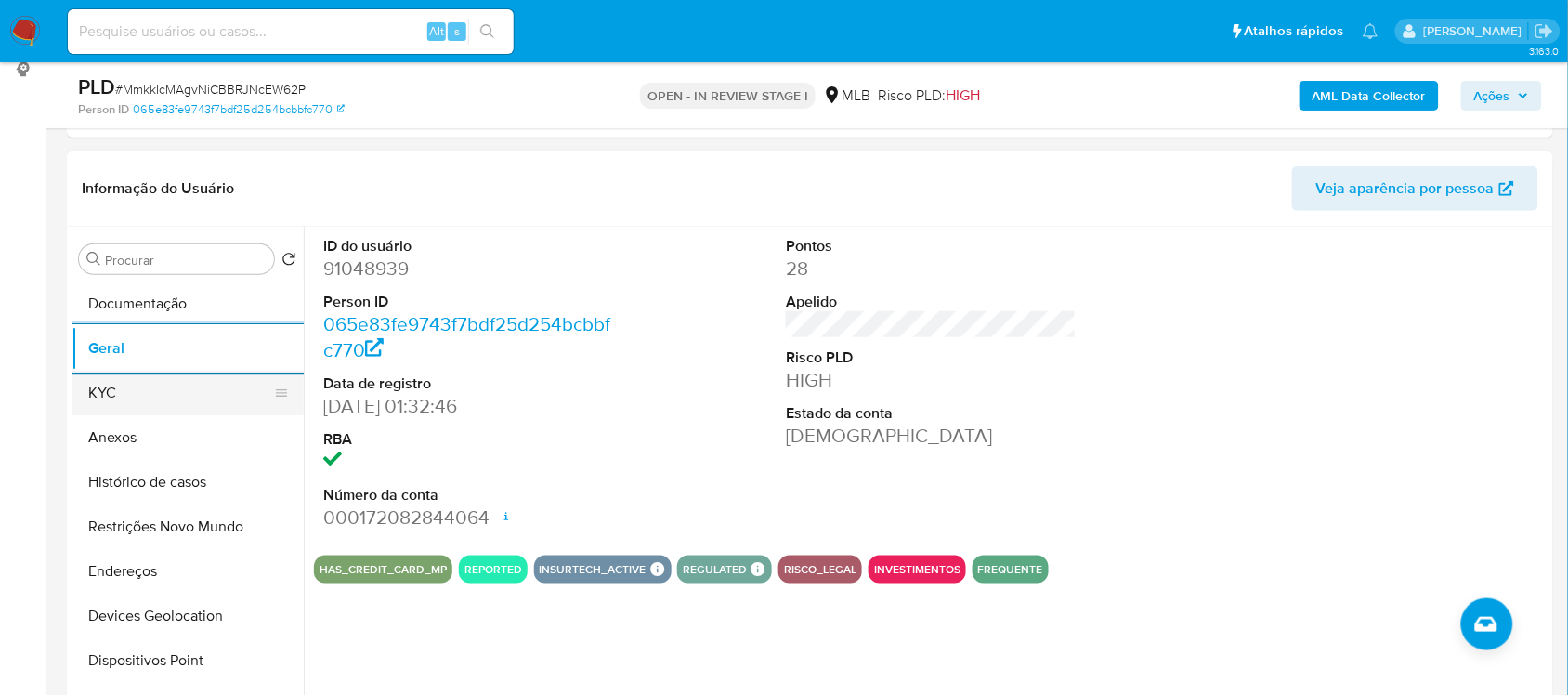
click at [104, 386] on button "KYC" at bounding box center [180, 392] width 218 height 45
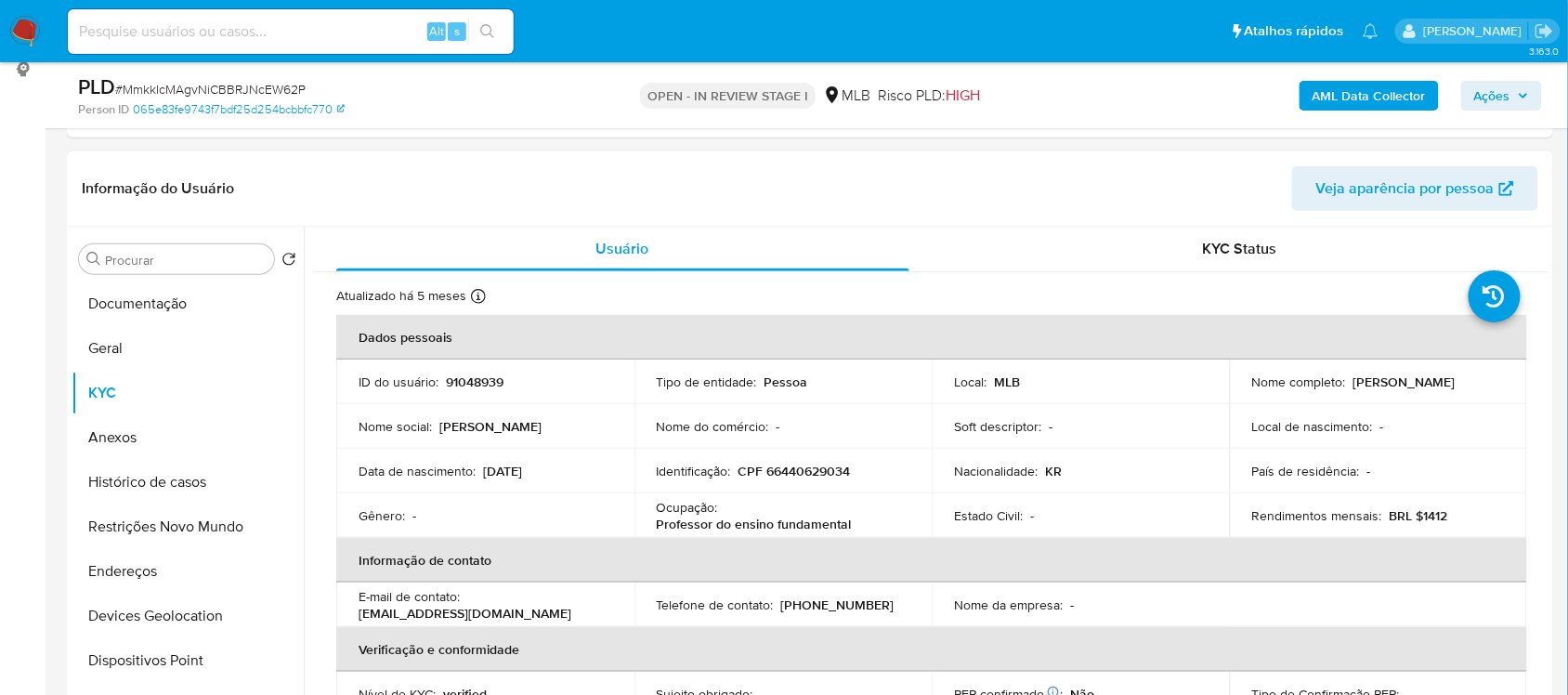
drag, startPoint x: 155, startPoint y: 572, endPoint x: 434, endPoint y: 538, distance: 281.1
click at [155, 573] on button "Endereços" at bounding box center [187, 571] width 232 height 45
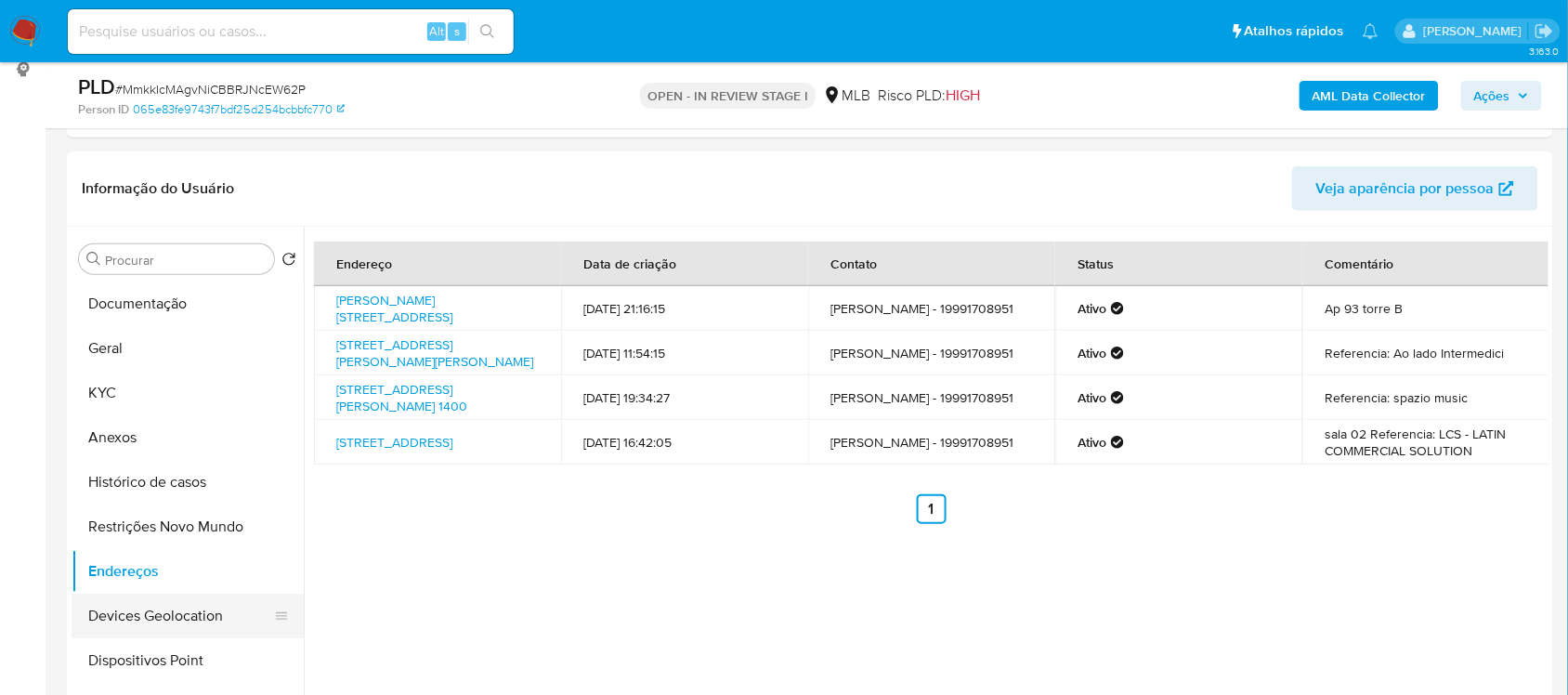
drag, startPoint x: 214, startPoint y: 600, endPoint x: 266, endPoint y: 593, distance: 52.5
click at [212, 600] on button "Devices Geolocation" at bounding box center [180, 616] width 218 height 45
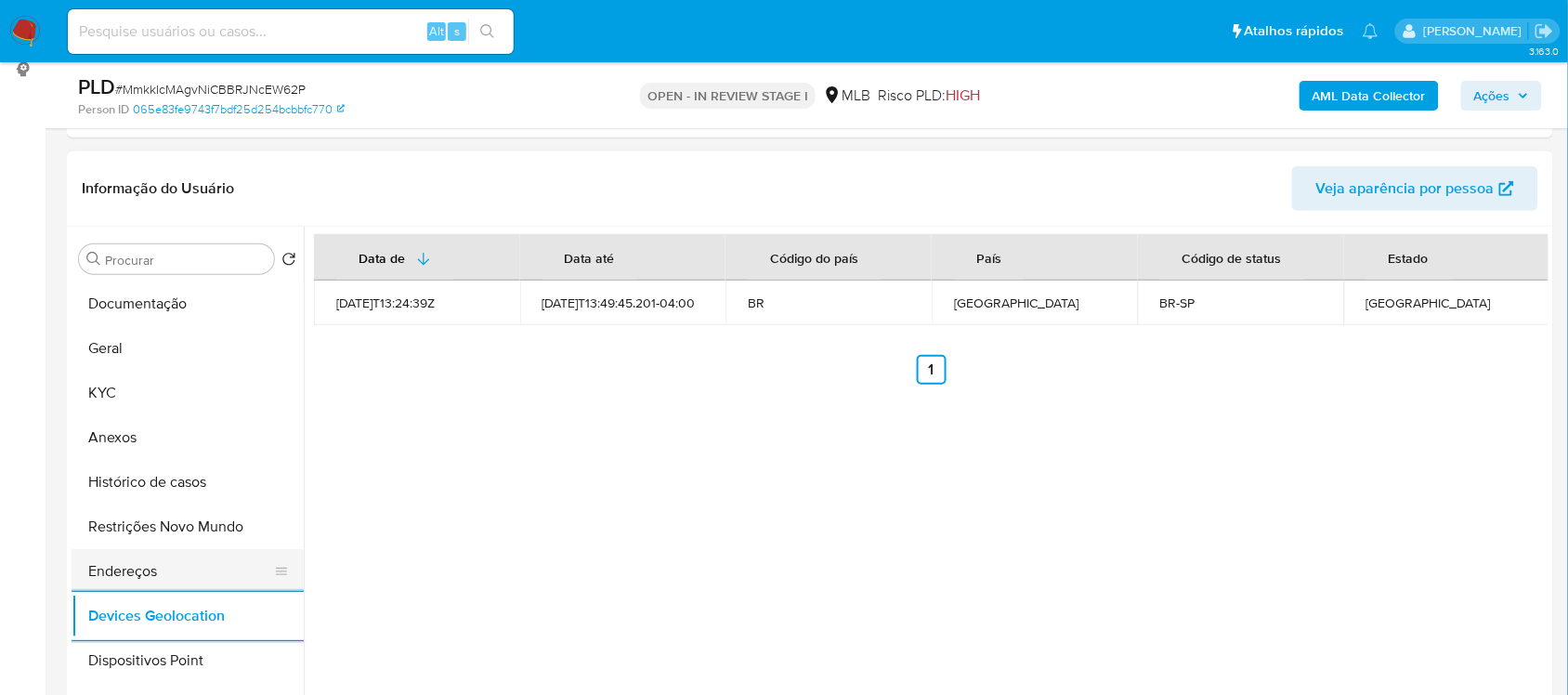
drag, startPoint x: 173, startPoint y: 526, endPoint x: 295, endPoint y: 549, distance: 124.1
click at [173, 527] on button "Restrições Novo Mundo" at bounding box center [187, 526] width 232 height 45
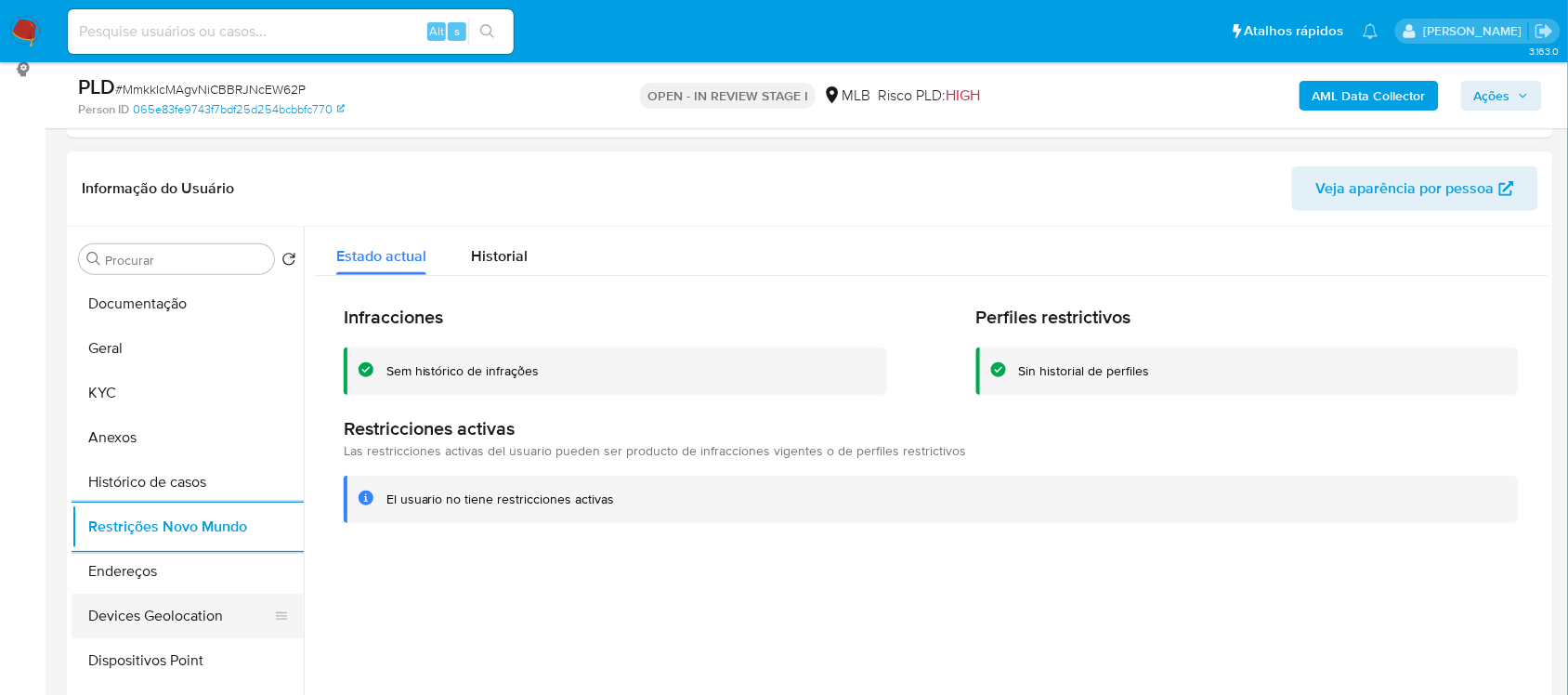
click at [190, 627] on button "Devices Geolocation" at bounding box center [180, 616] width 218 height 45
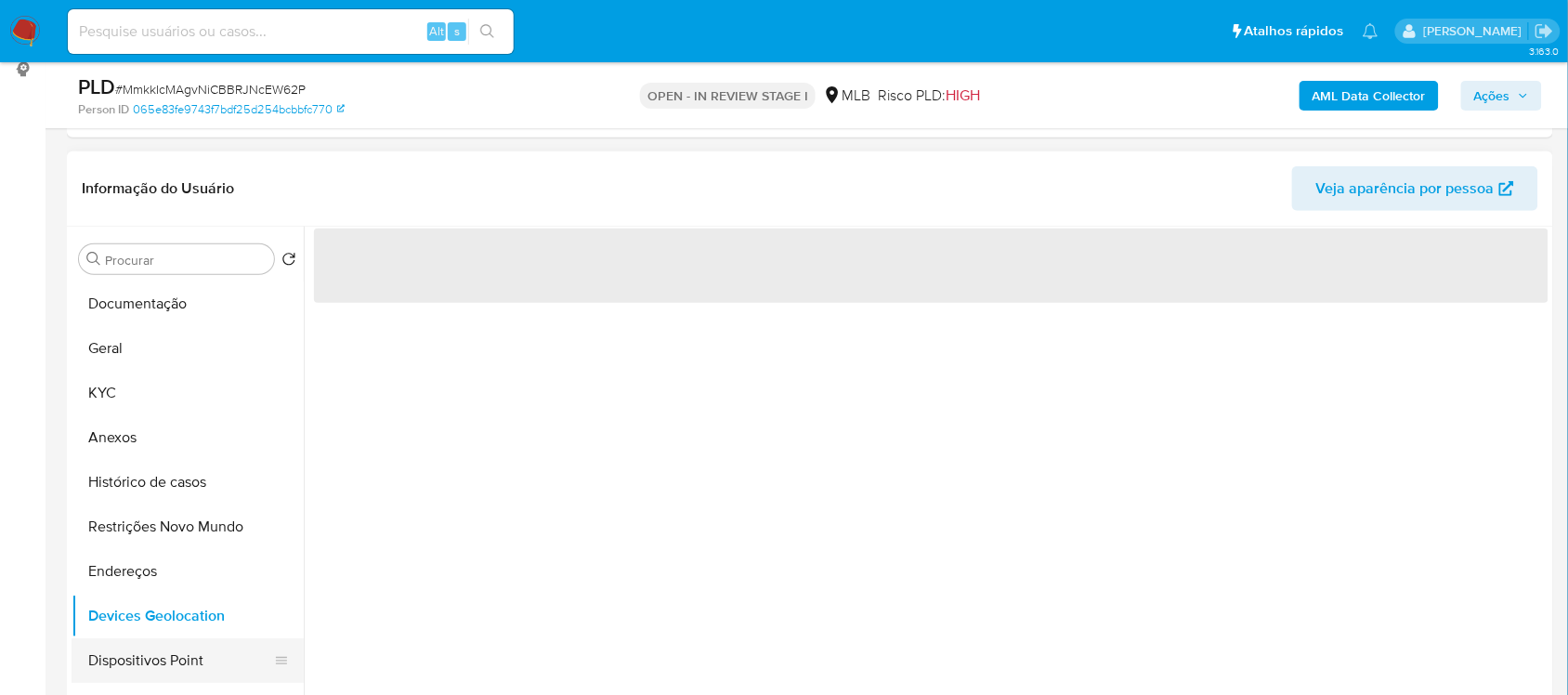
click at [197, 657] on button "Dispositivos Point" at bounding box center [180, 660] width 218 height 45
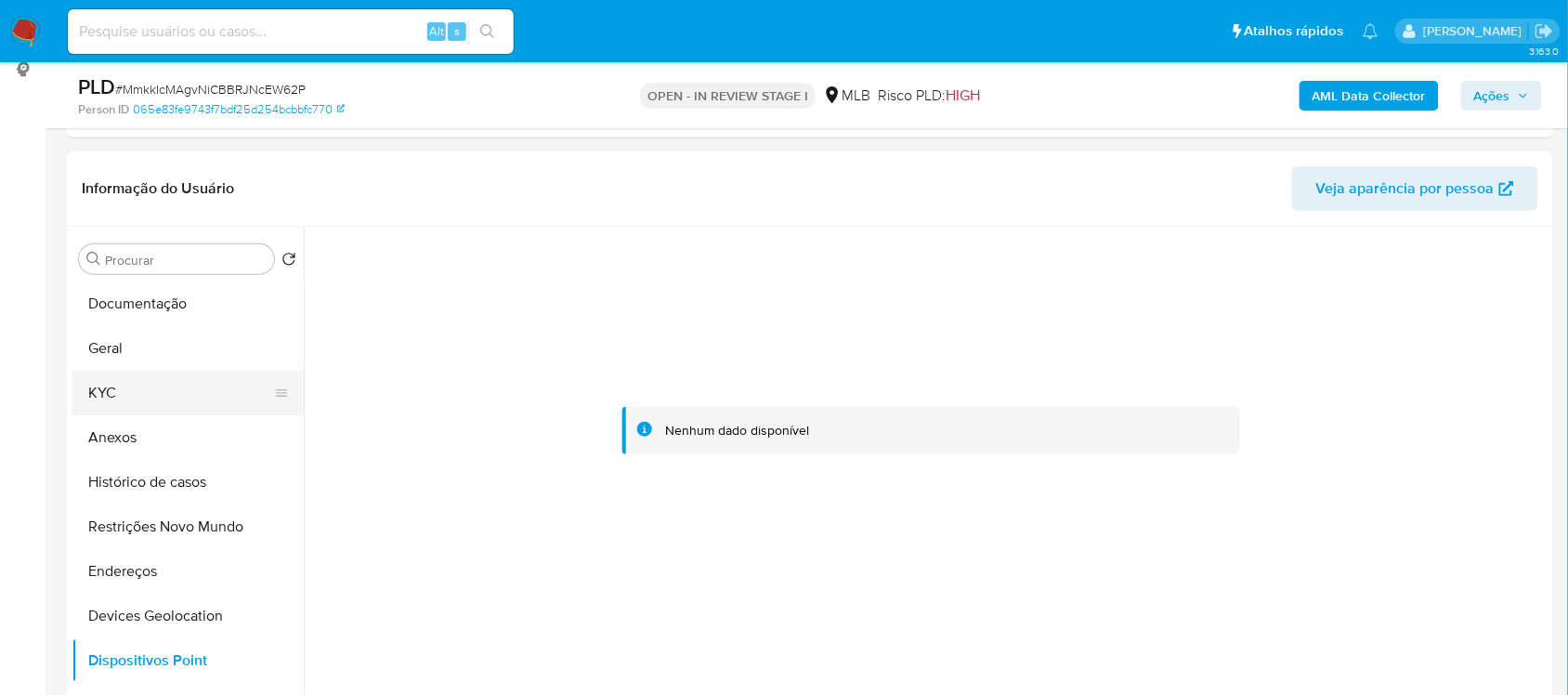
click at [147, 395] on button "KYC" at bounding box center [180, 392] width 218 height 45
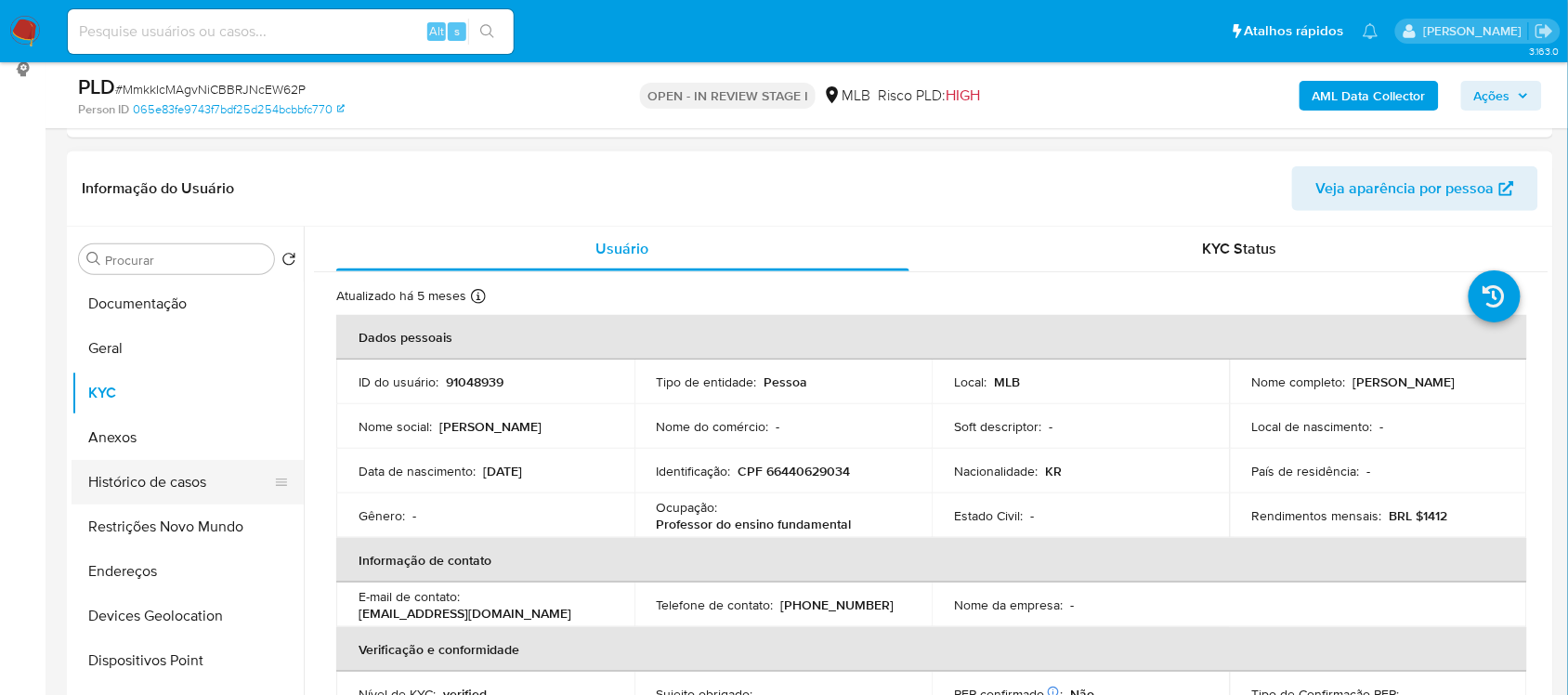
click at [177, 474] on button "Histórico de casos" at bounding box center [180, 481] width 218 height 45
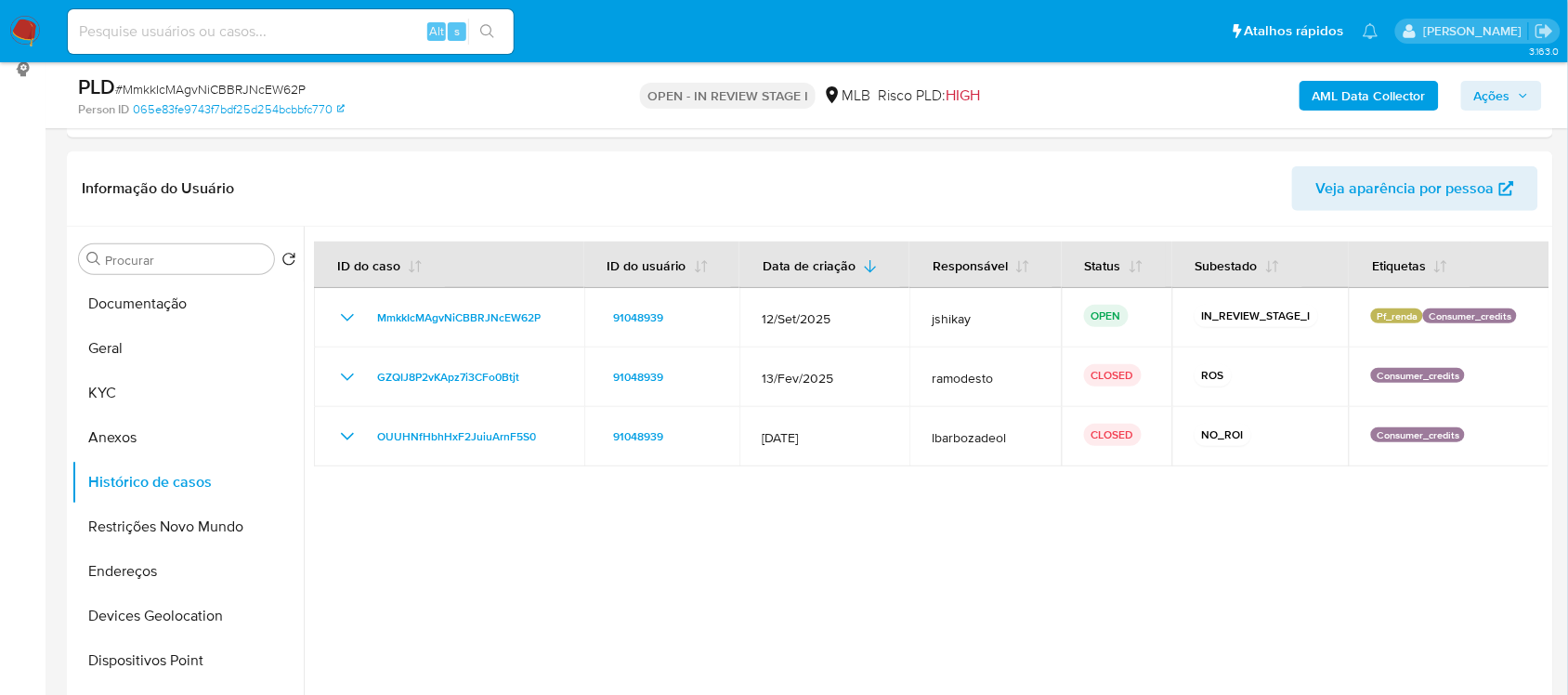
click at [1346, 79] on div "AML Data Collector Ações" at bounding box center [1301, 95] width 483 height 44
click at [1349, 93] on b "AML Data Collector" at bounding box center [1368, 95] width 114 height 30
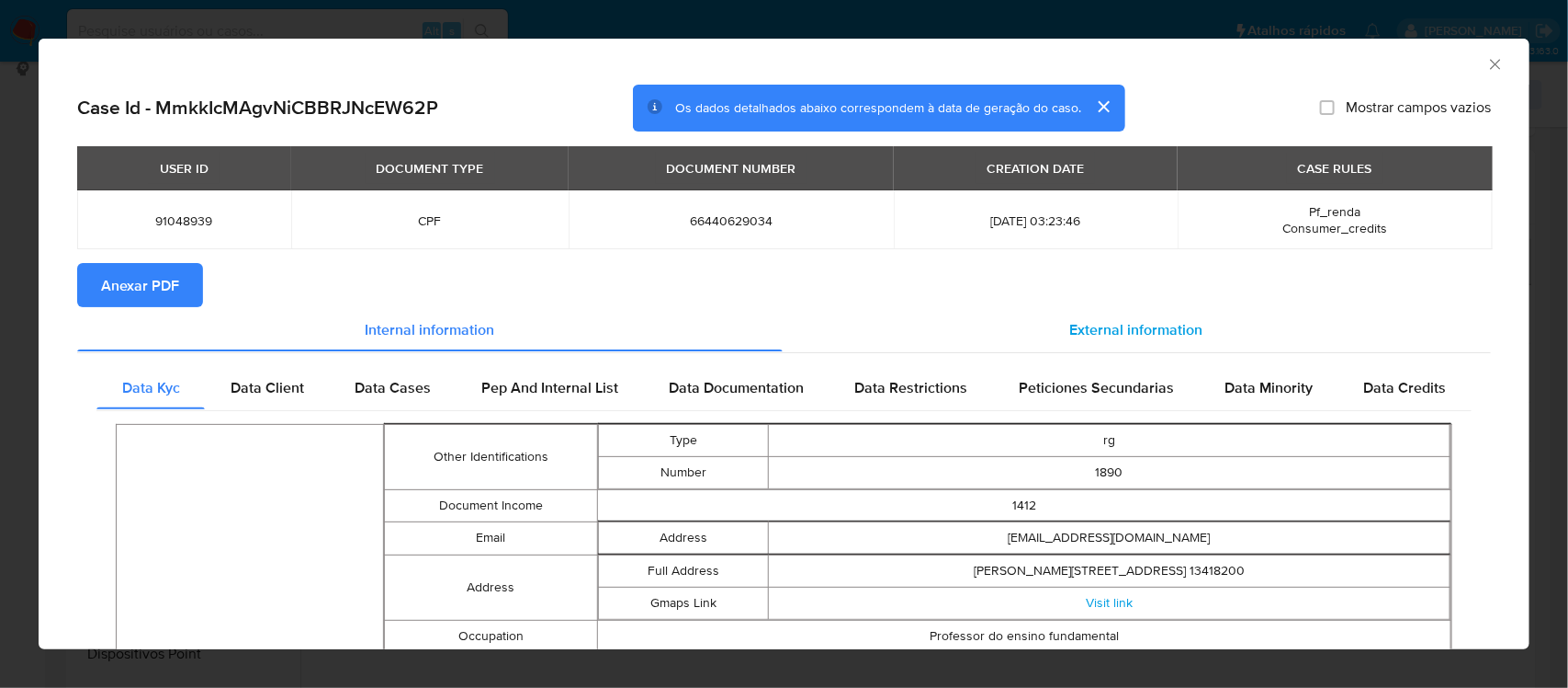
click at [1113, 321] on span "External information" at bounding box center [1136, 329] width 133 height 21
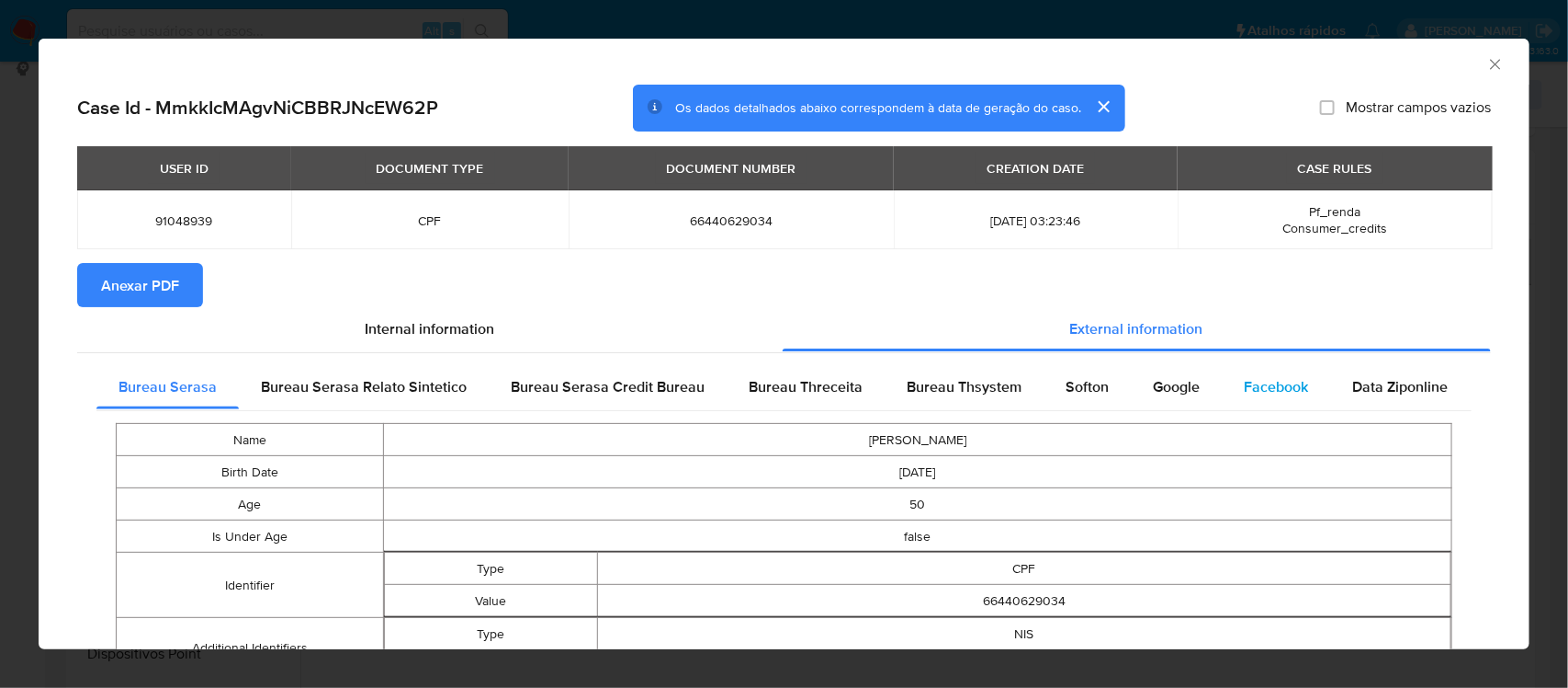
drag, startPoint x: 1188, startPoint y: 380, endPoint x: 1260, endPoint y: 392, distance: 73.0
click at [1190, 380] on span "Google" at bounding box center [1177, 387] width 47 height 21
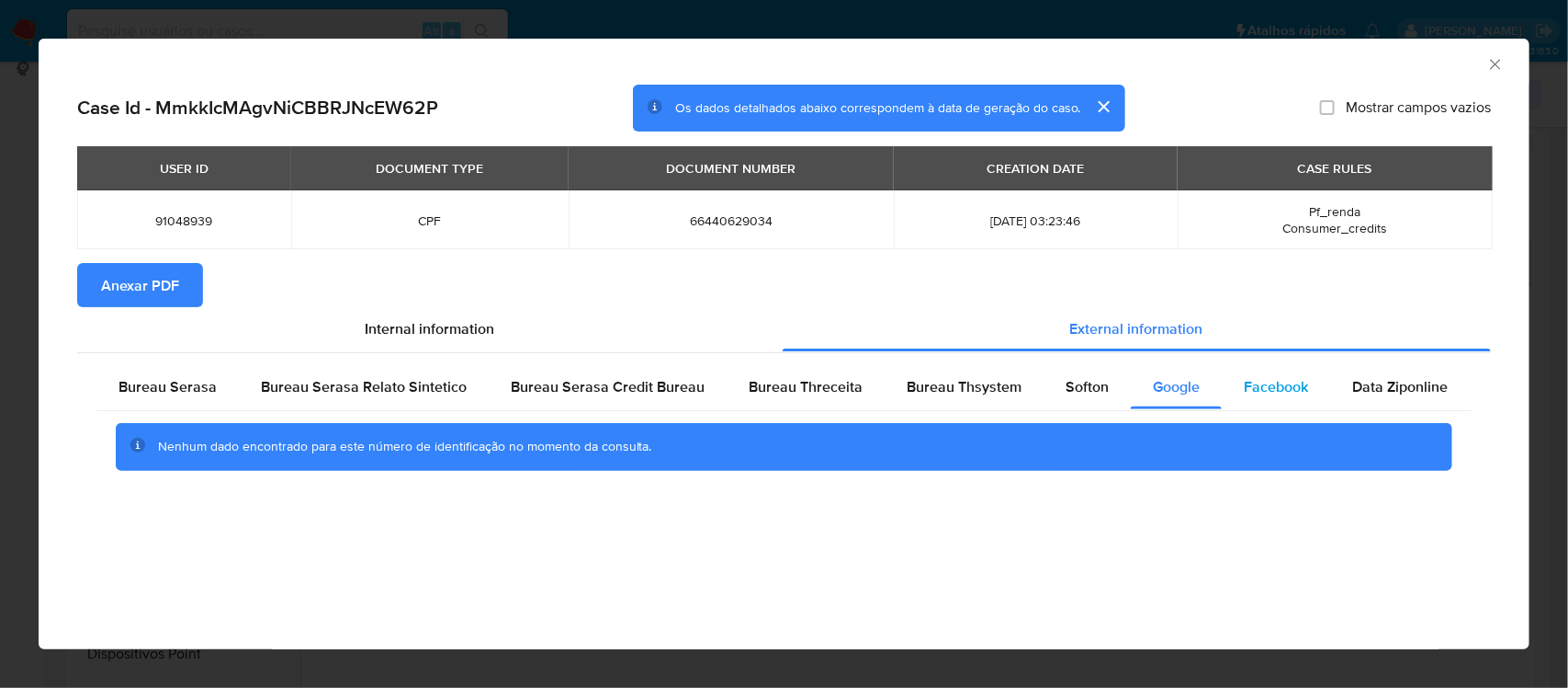
click at [1261, 392] on span "Facebook" at bounding box center [1276, 387] width 64 height 21
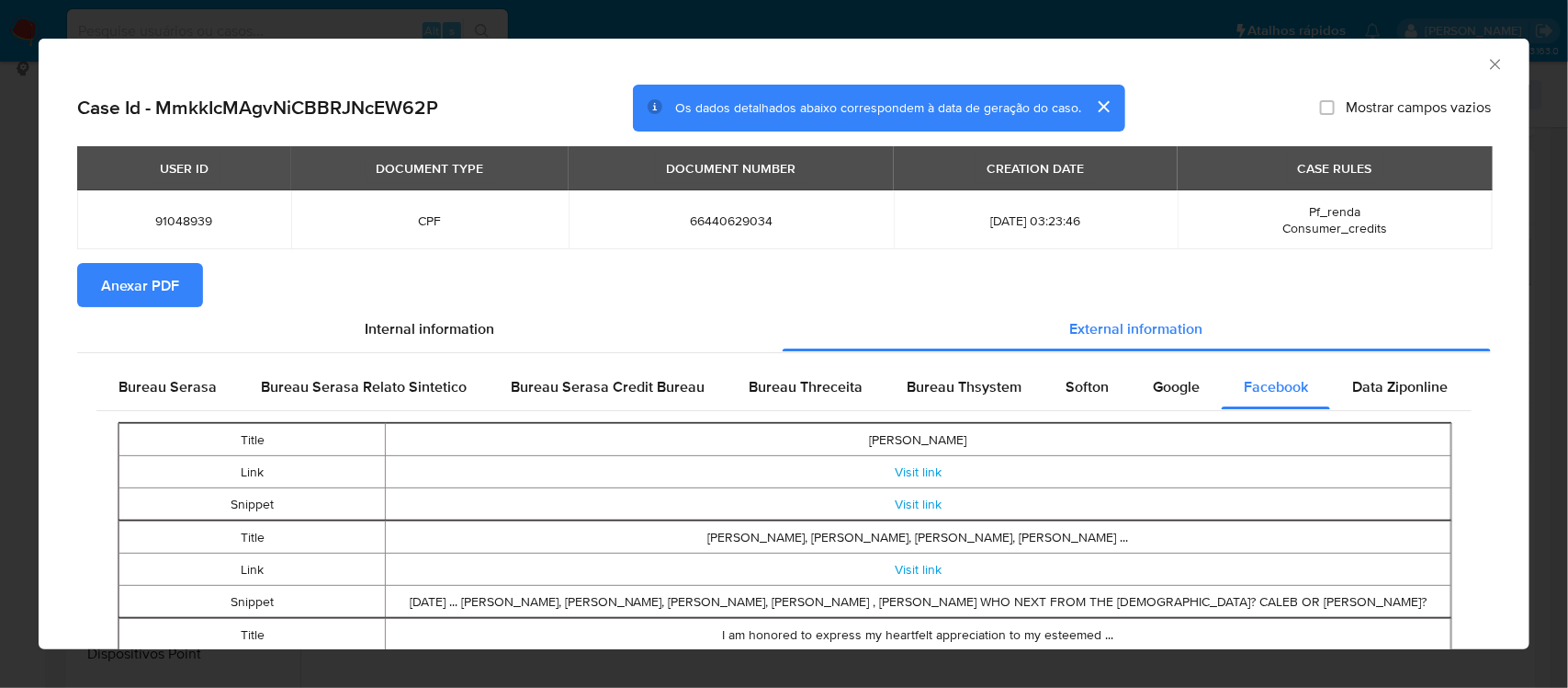
click at [184, 286] on button "Anexar PDF" at bounding box center [140, 284] width 126 height 44
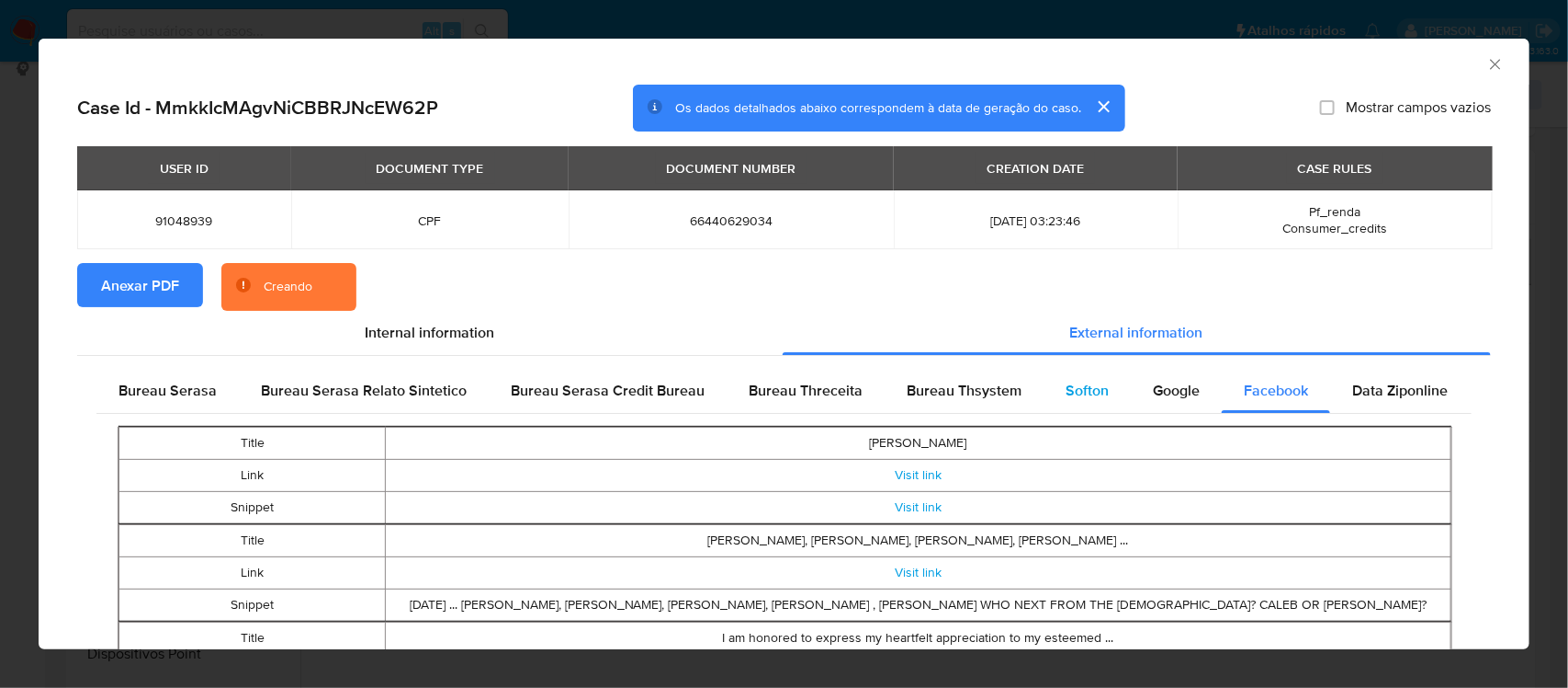
click at [1065, 387] on span "Softon" at bounding box center [1087, 390] width 43 height 21
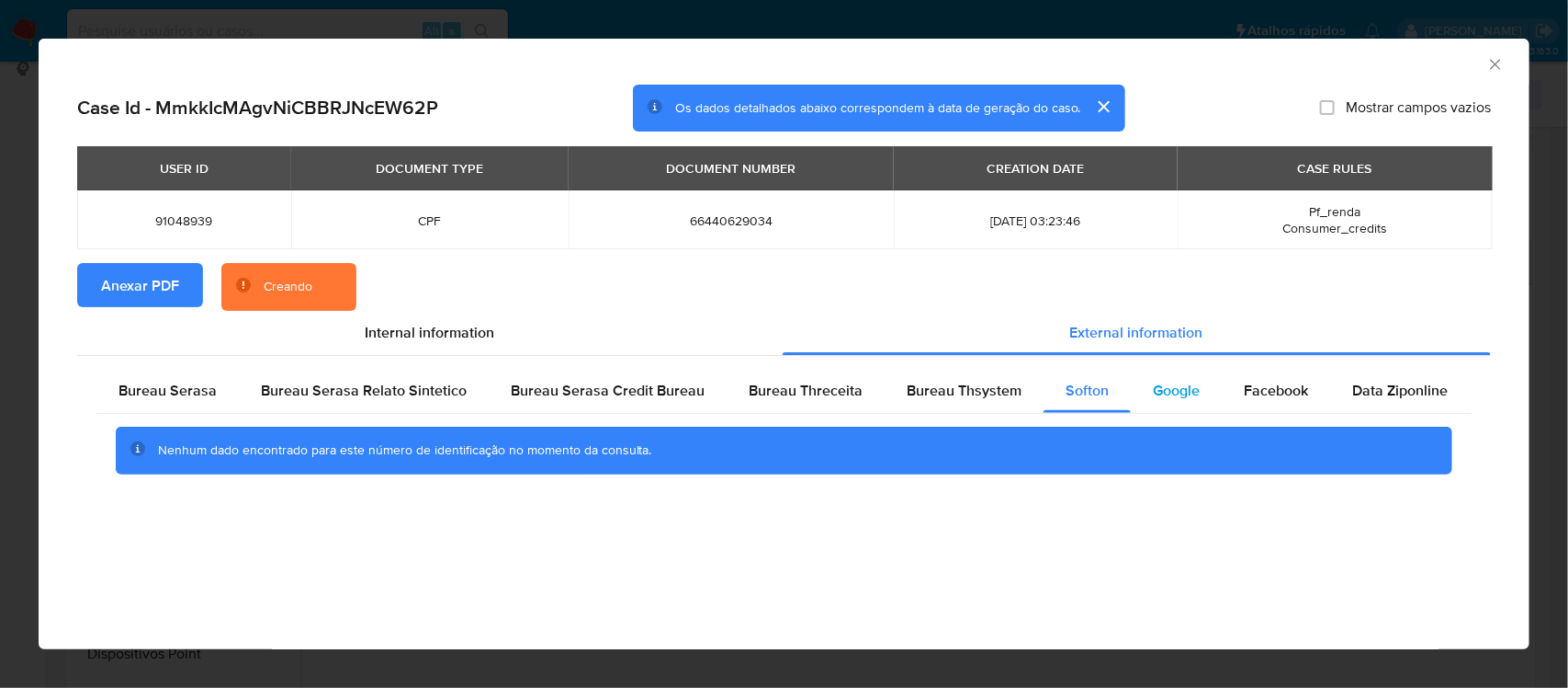
click at [1153, 387] on span "Google" at bounding box center [1177, 390] width 47 height 21
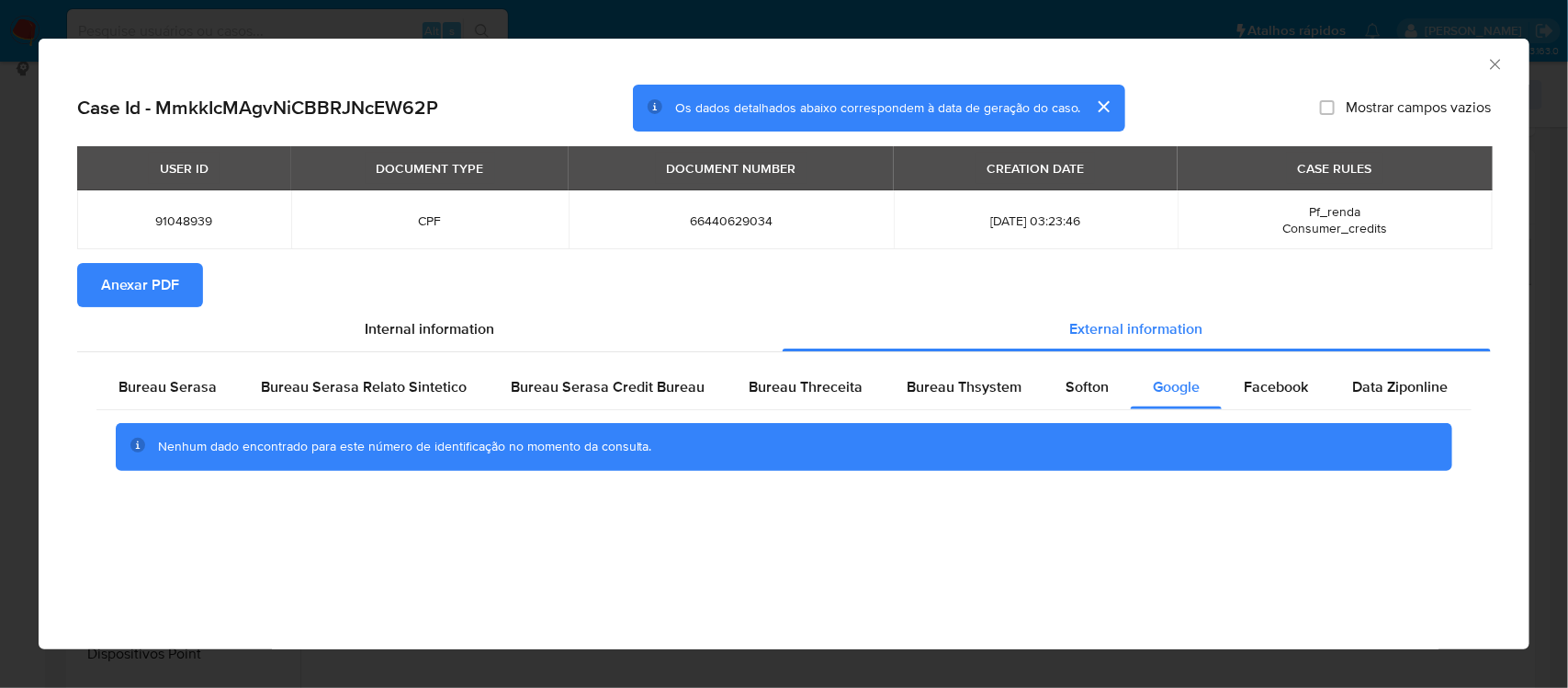
click at [1499, 56] on icon "Fechar a janela" at bounding box center [1495, 63] width 18 height 18
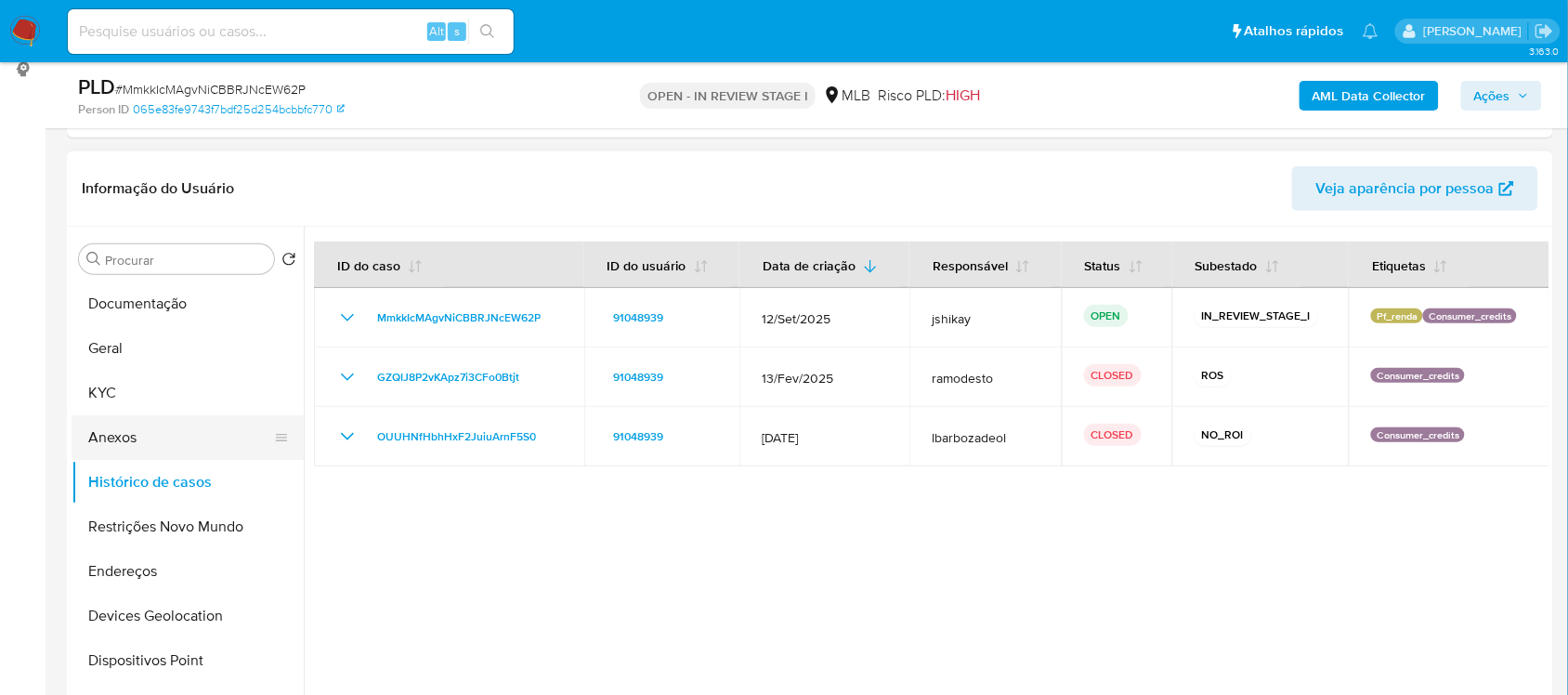
click at [132, 432] on button "Anexos" at bounding box center [180, 437] width 218 height 45
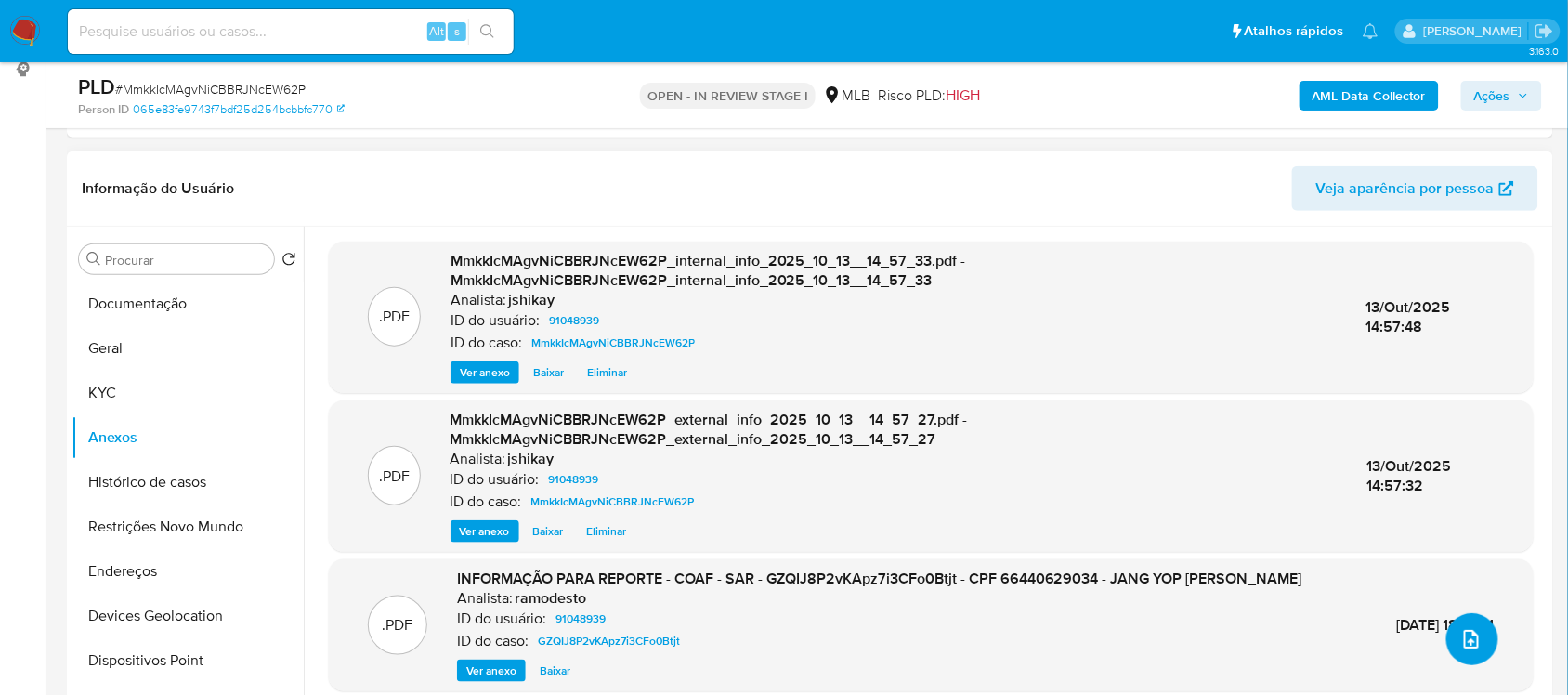
click at [1450, 638] on button "upload-file" at bounding box center [1472, 639] width 52 height 52
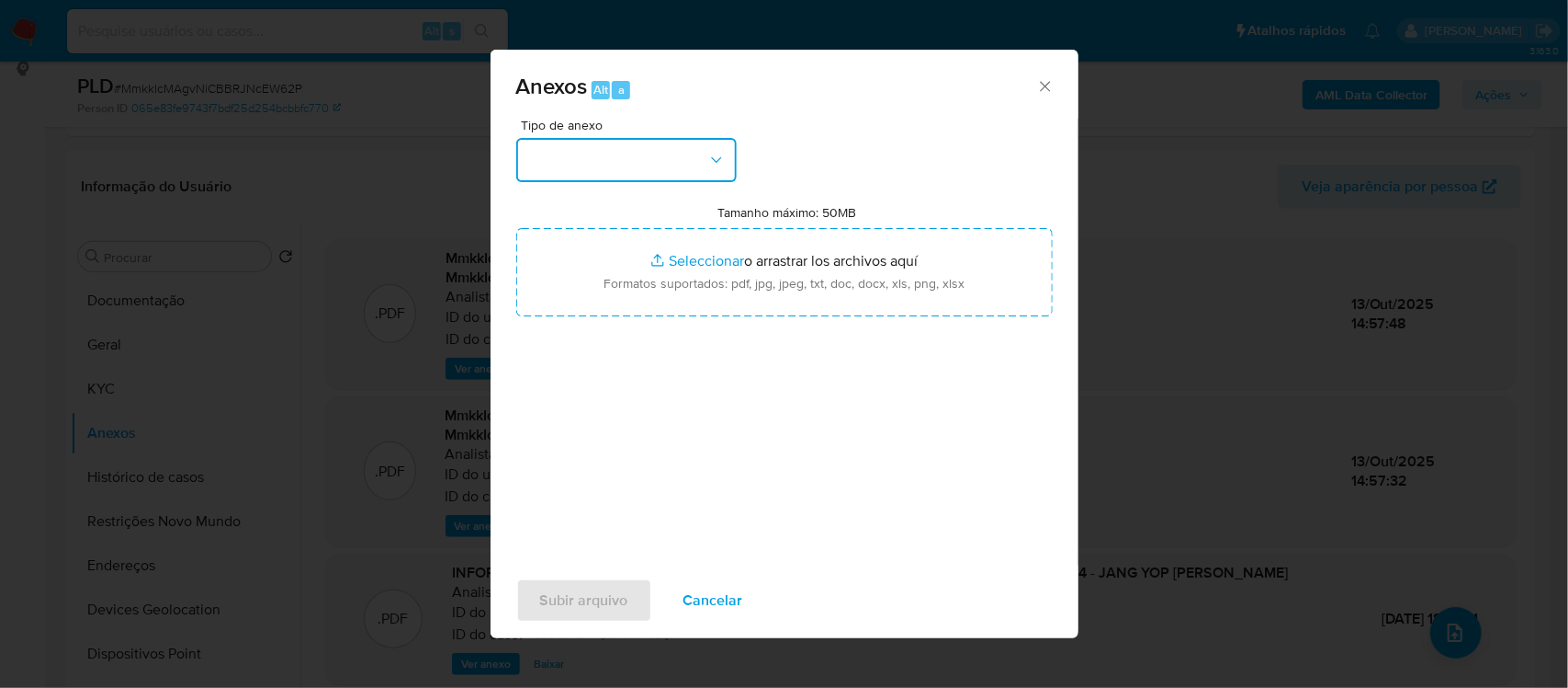
click at [593, 163] on button "button" at bounding box center [626, 160] width 220 height 44
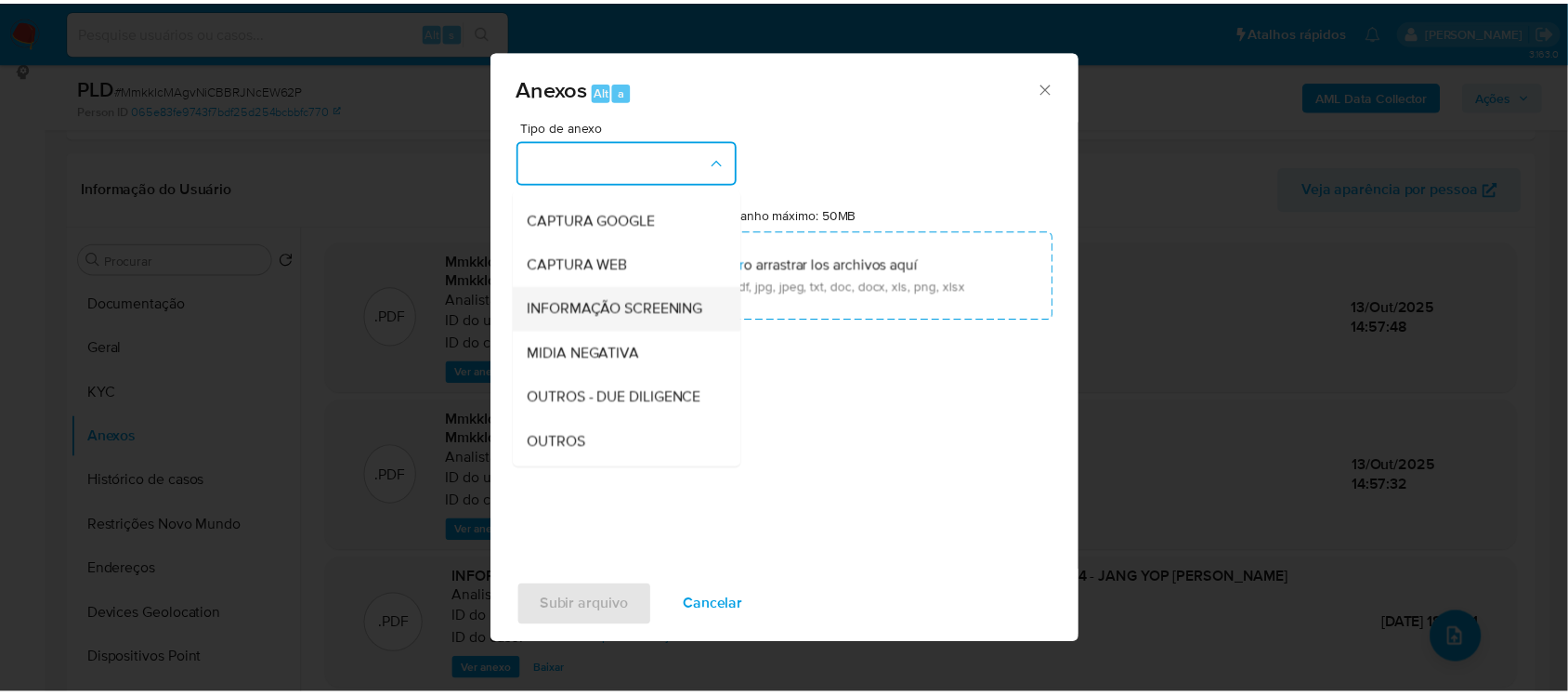
scroll to position [116, 0]
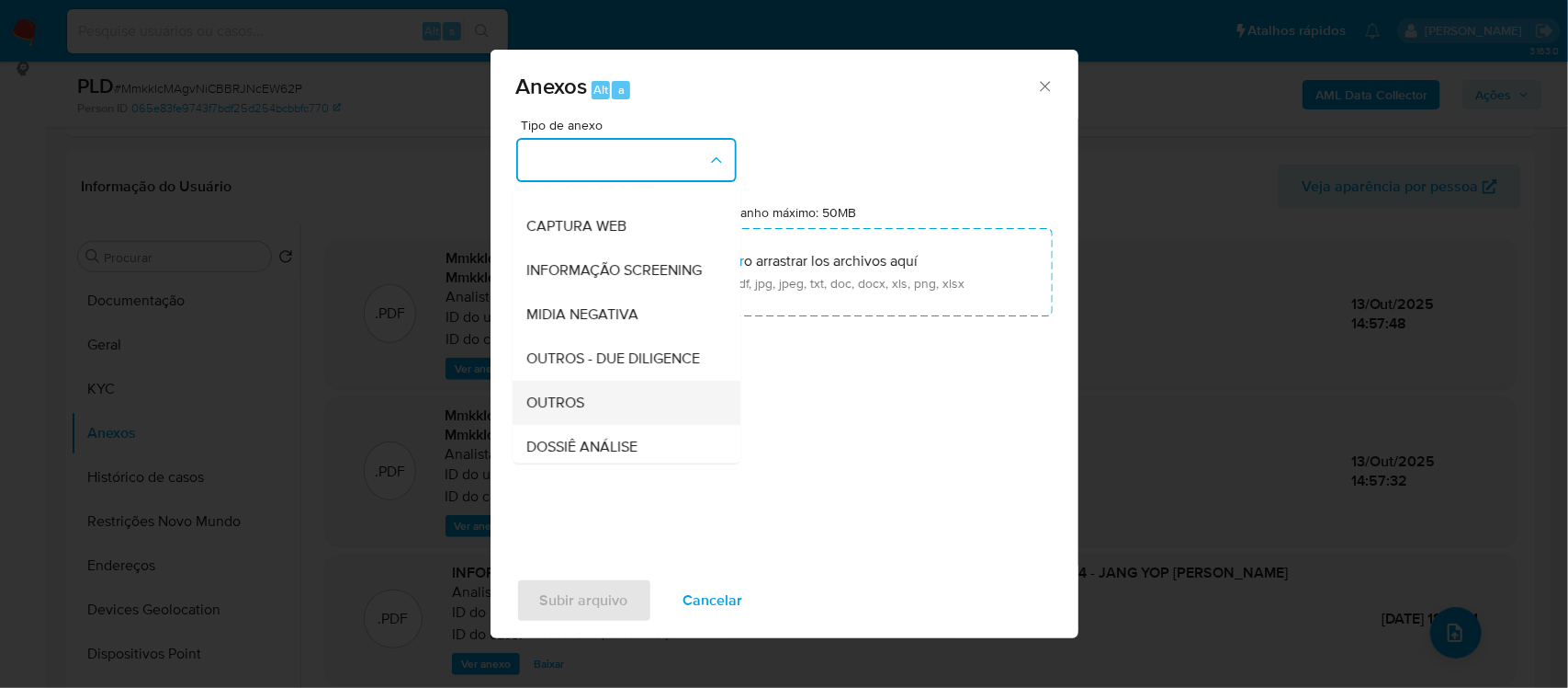
click at [580, 412] on span "OUTROS" at bounding box center [555, 402] width 58 height 18
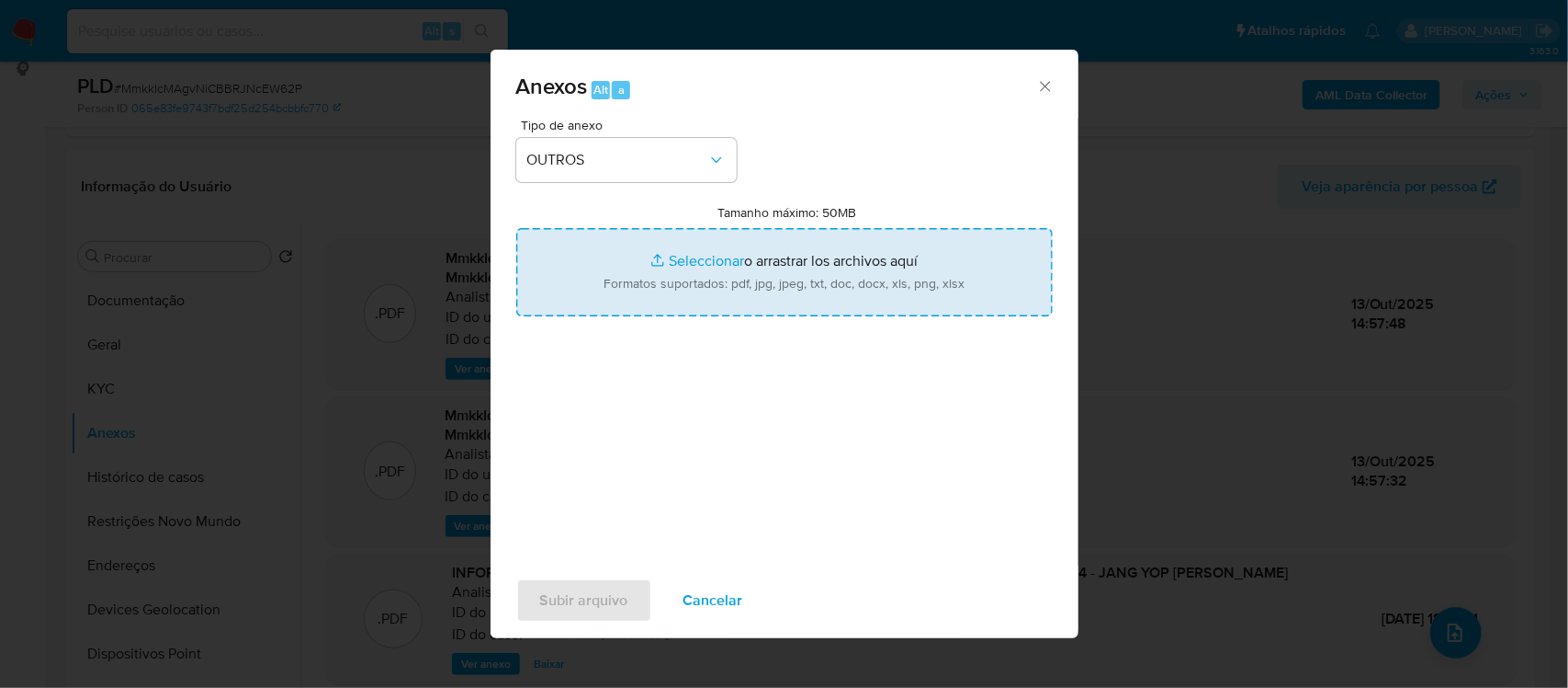
click at [683, 263] on input "Tamanho máximo: 50MB Seleccionar archivos" at bounding box center [785, 271] width 537 height 88
type input "C:\fakepath\2° SAR - XXXX - CPF 66440629034 - JANG YOP KWAK.pdf"
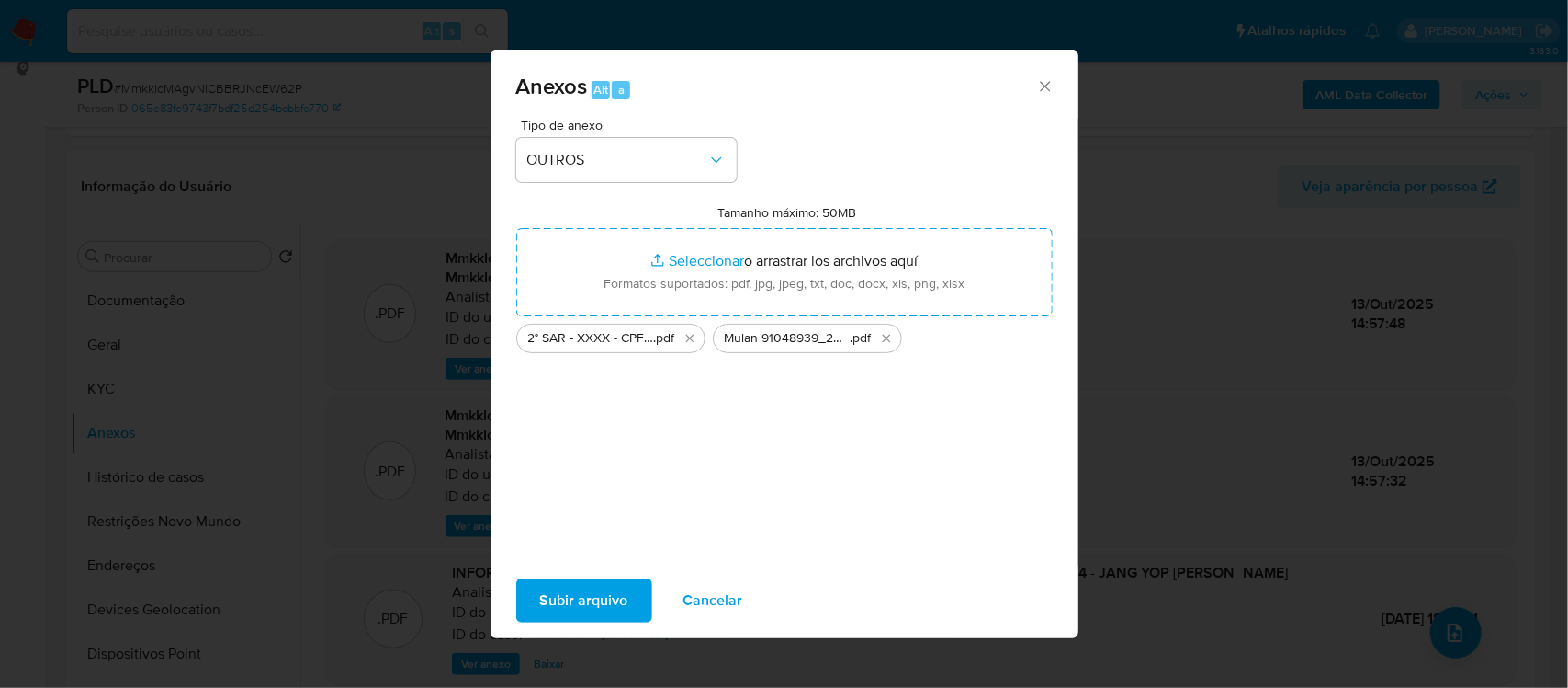
drag, startPoint x: 683, startPoint y: 263, endPoint x: 563, endPoint y: 610, distance: 367.2
click at [563, 610] on span "Subir arquivo" at bounding box center [584, 600] width 88 height 41
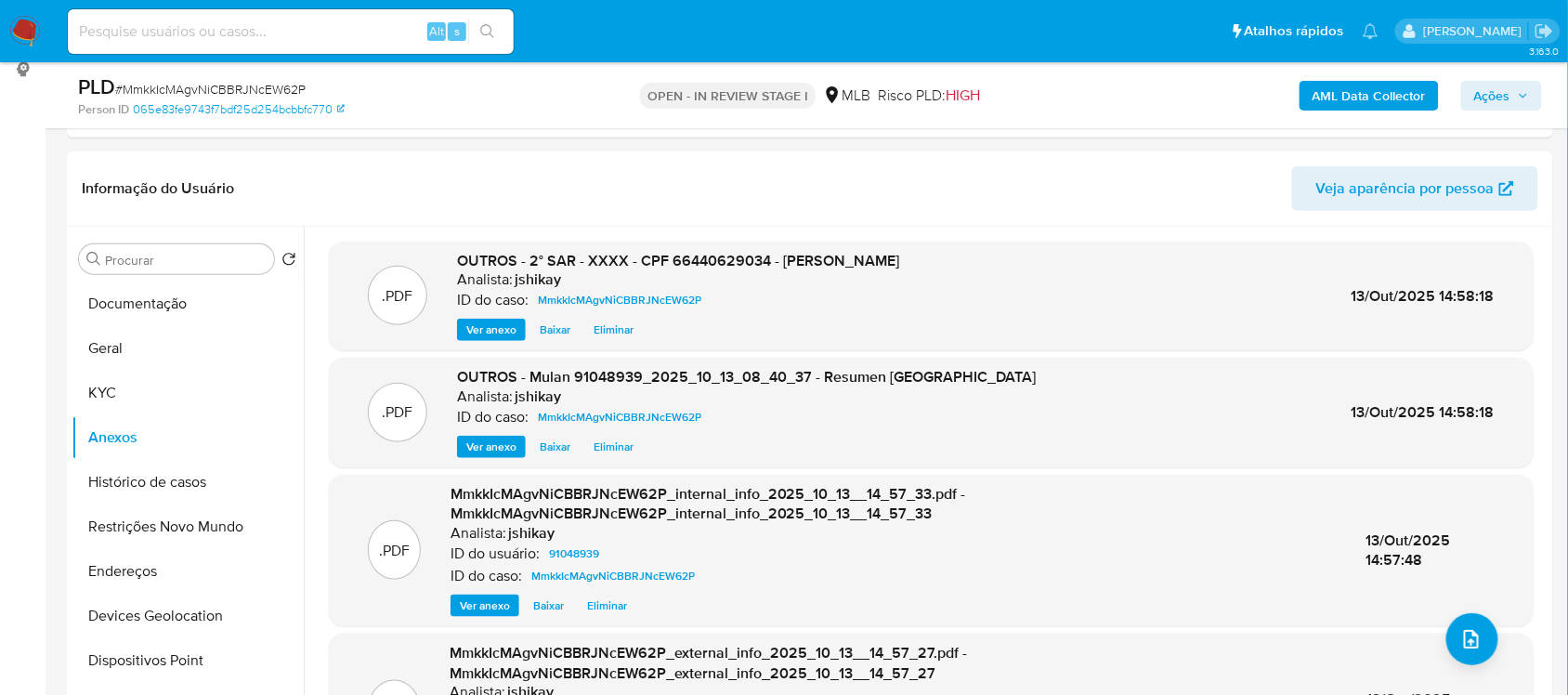
click at [1481, 105] on span "Ações" at bounding box center [1493, 95] width 36 height 30
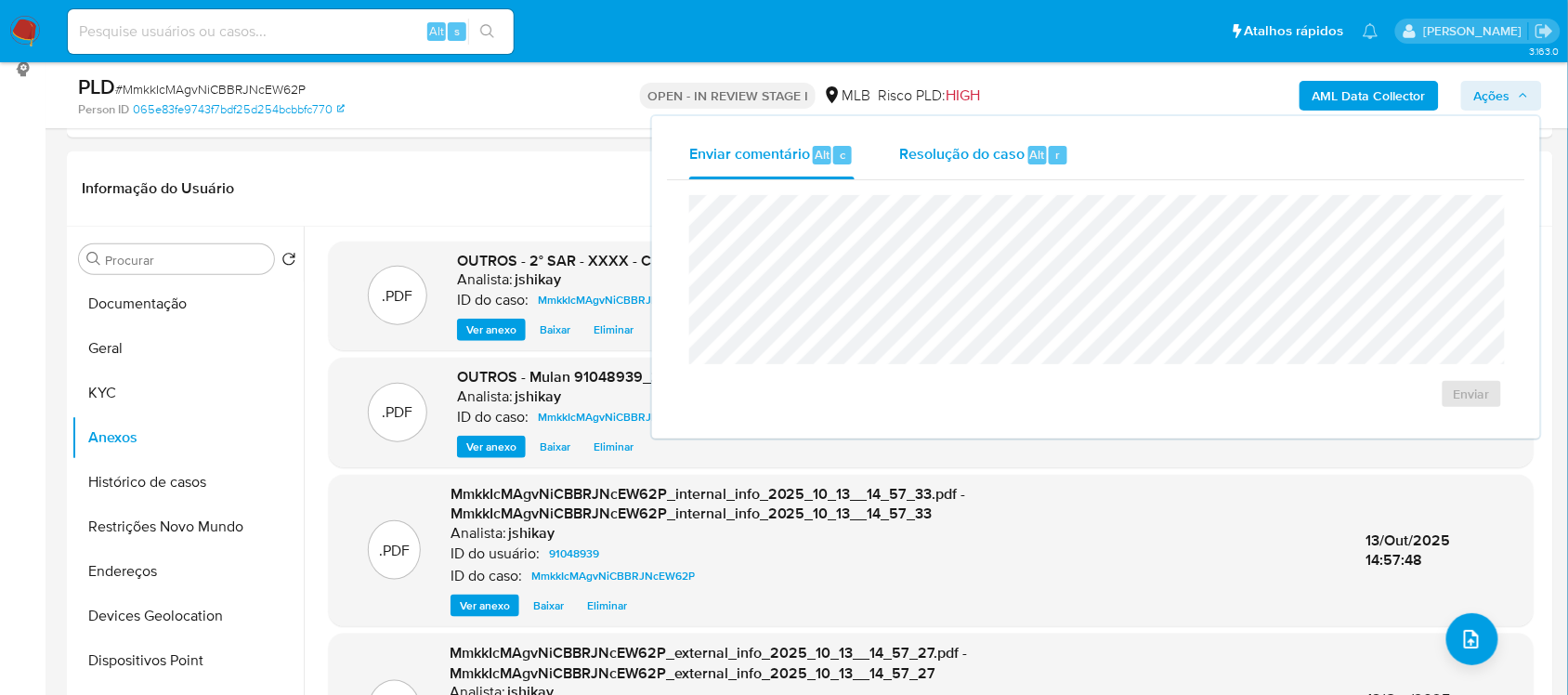
click at [941, 147] on span "Resolução do caso" at bounding box center [962, 154] width 125 height 21
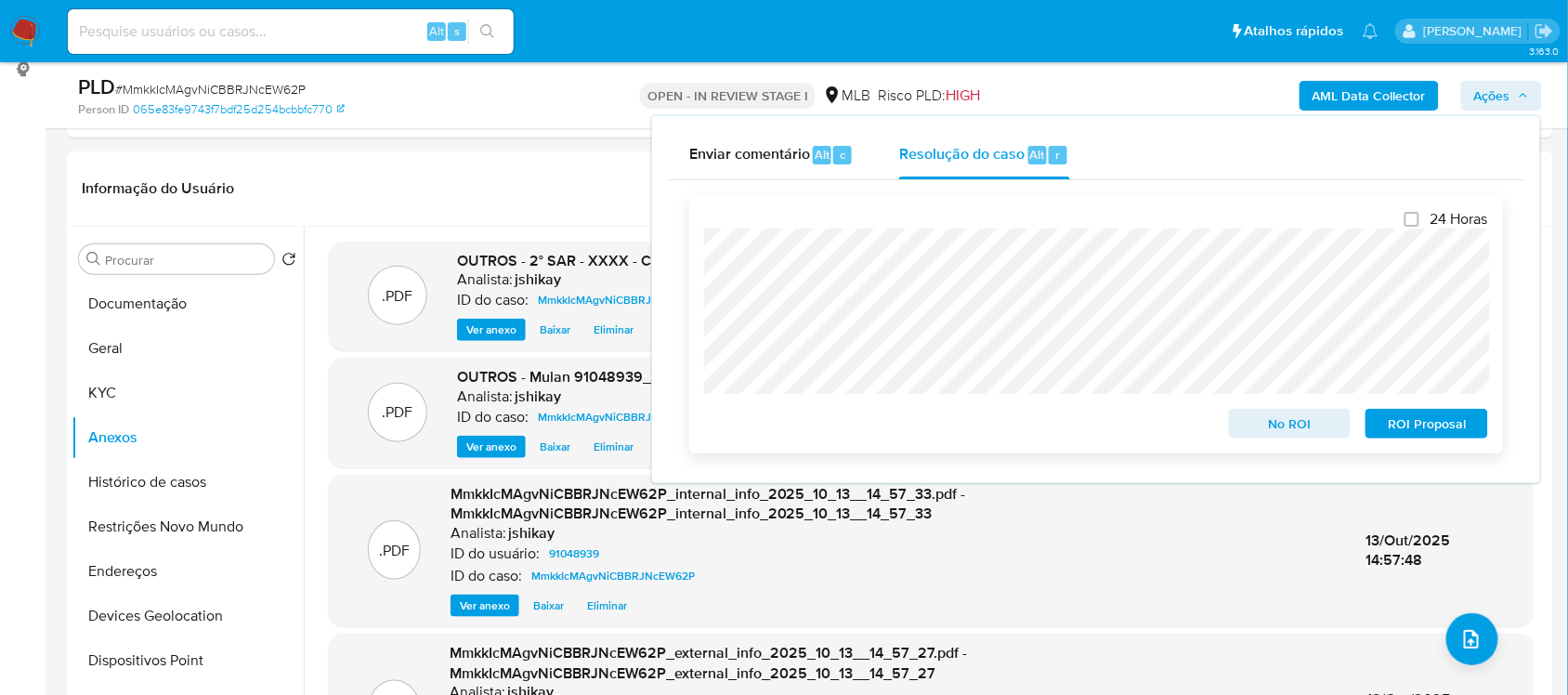
click at [1403, 418] on span "ROI Proposal" at bounding box center [1426, 423] width 96 height 26
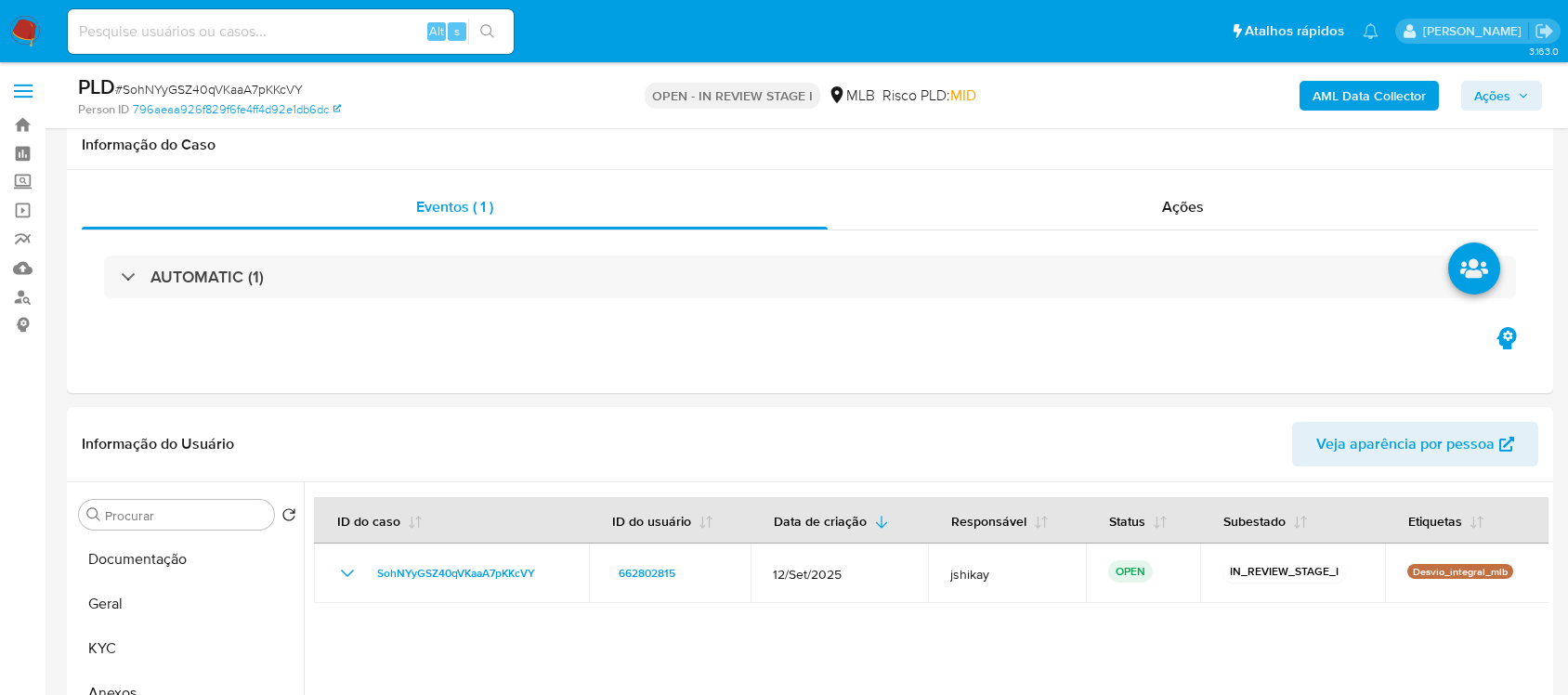
scroll to position [300, 0]
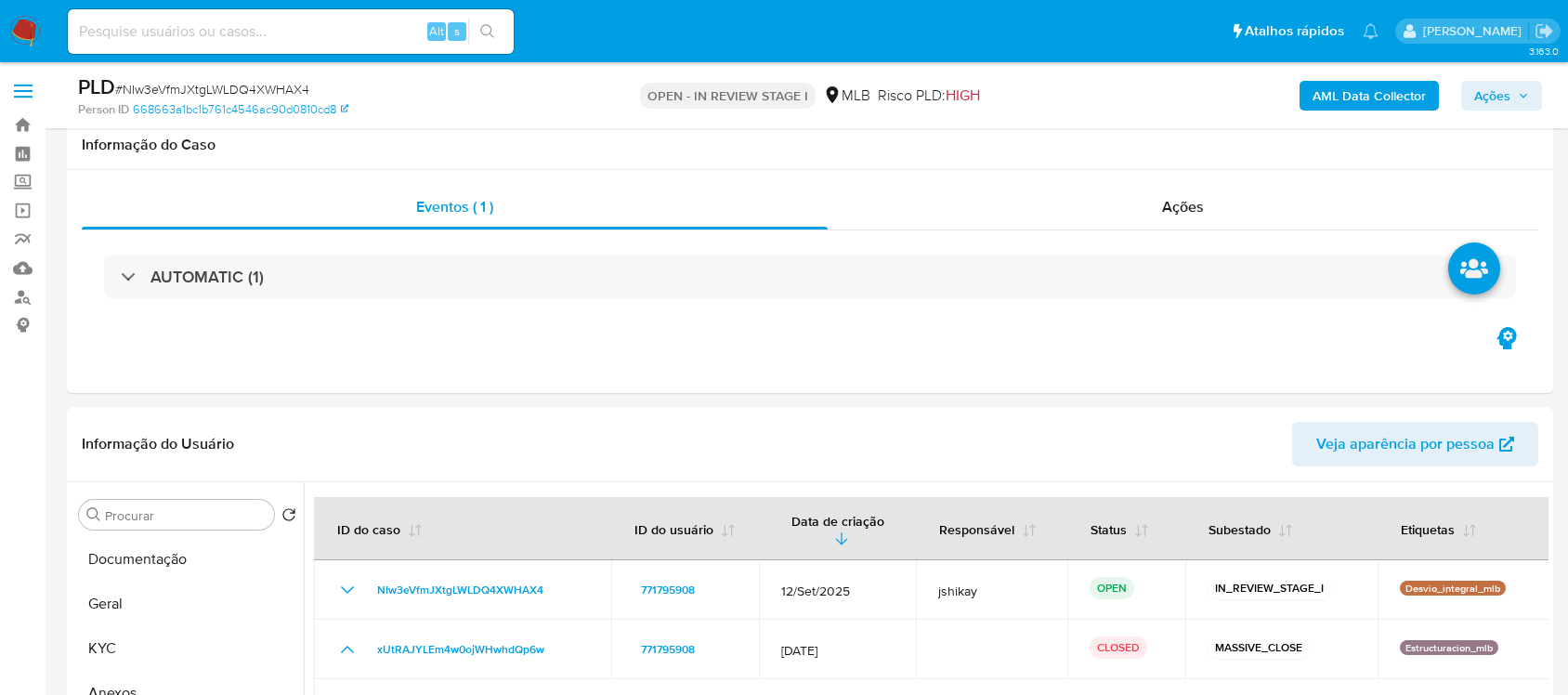
scroll to position [265, 0]
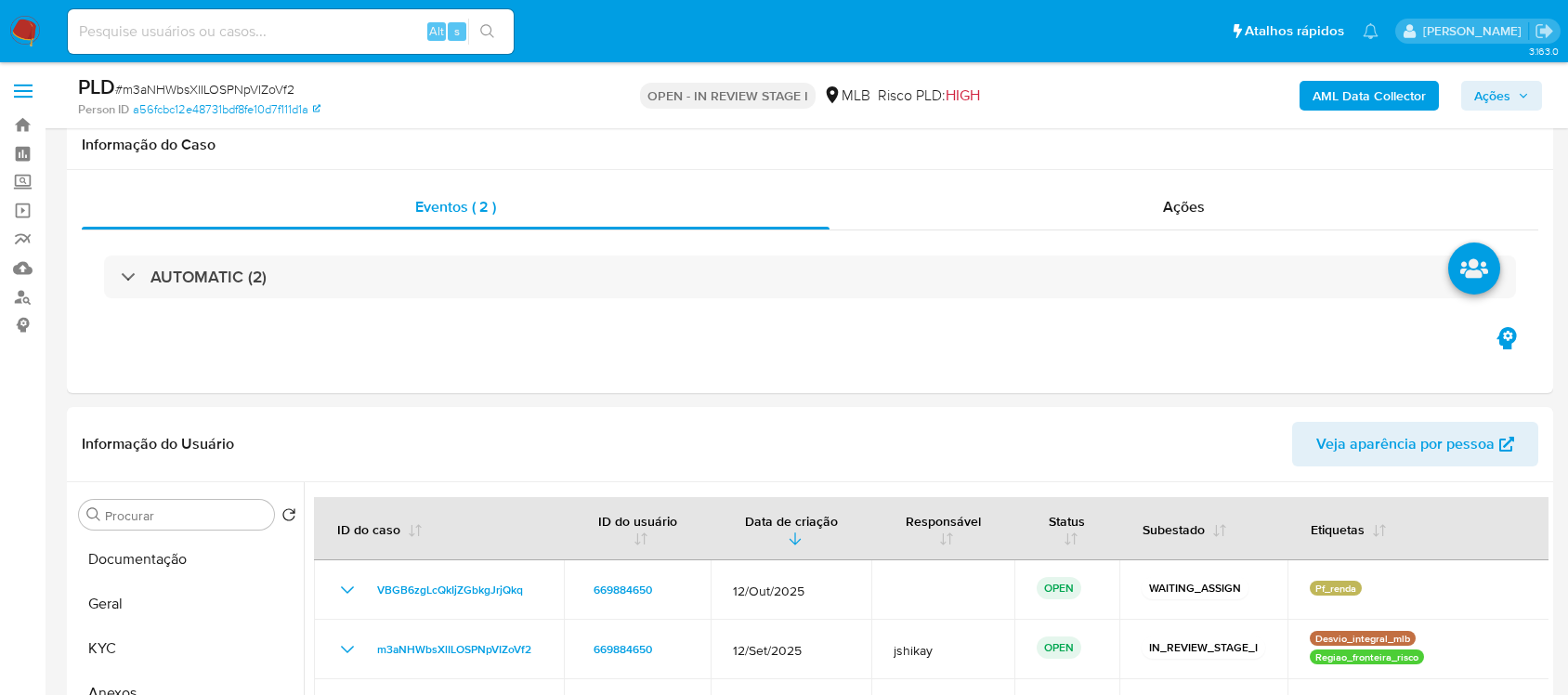
scroll to position [313, 0]
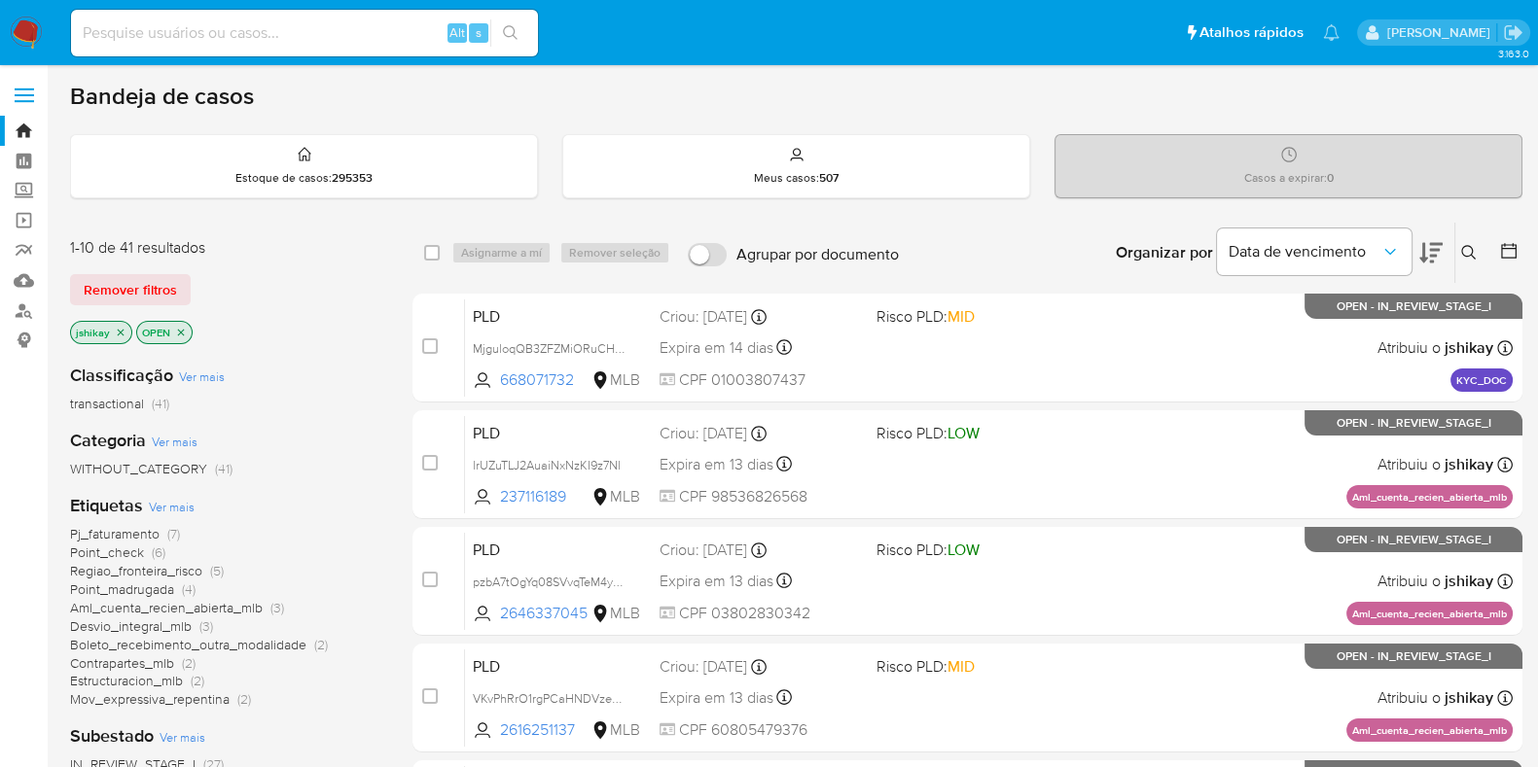
click at [174, 505] on span "Ver mais" at bounding box center [172, 507] width 46 height 18
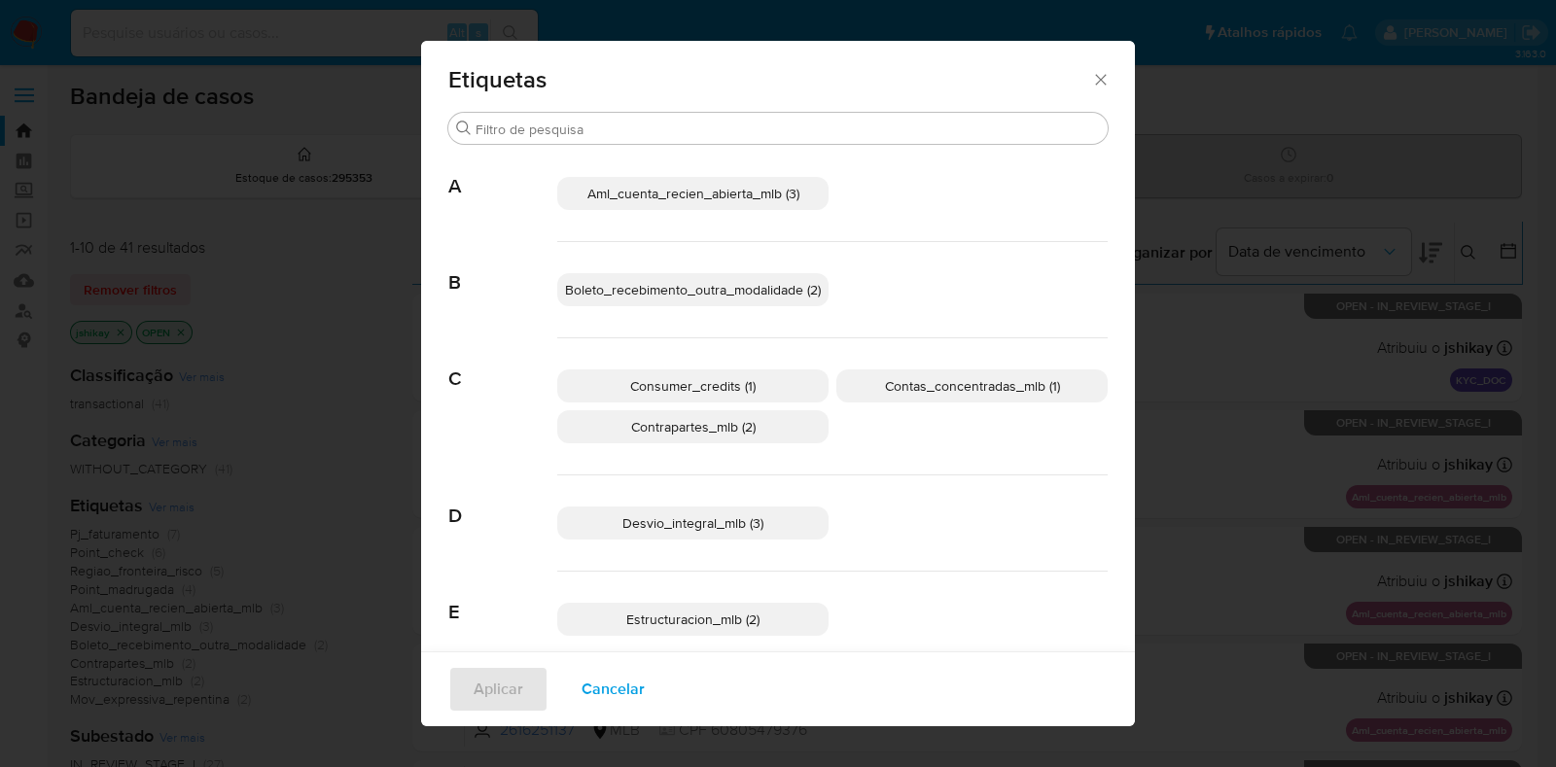
click at [714, 391] on span "Consumer_credits (1)" at bounding box center [692, 385] width 125 height 19
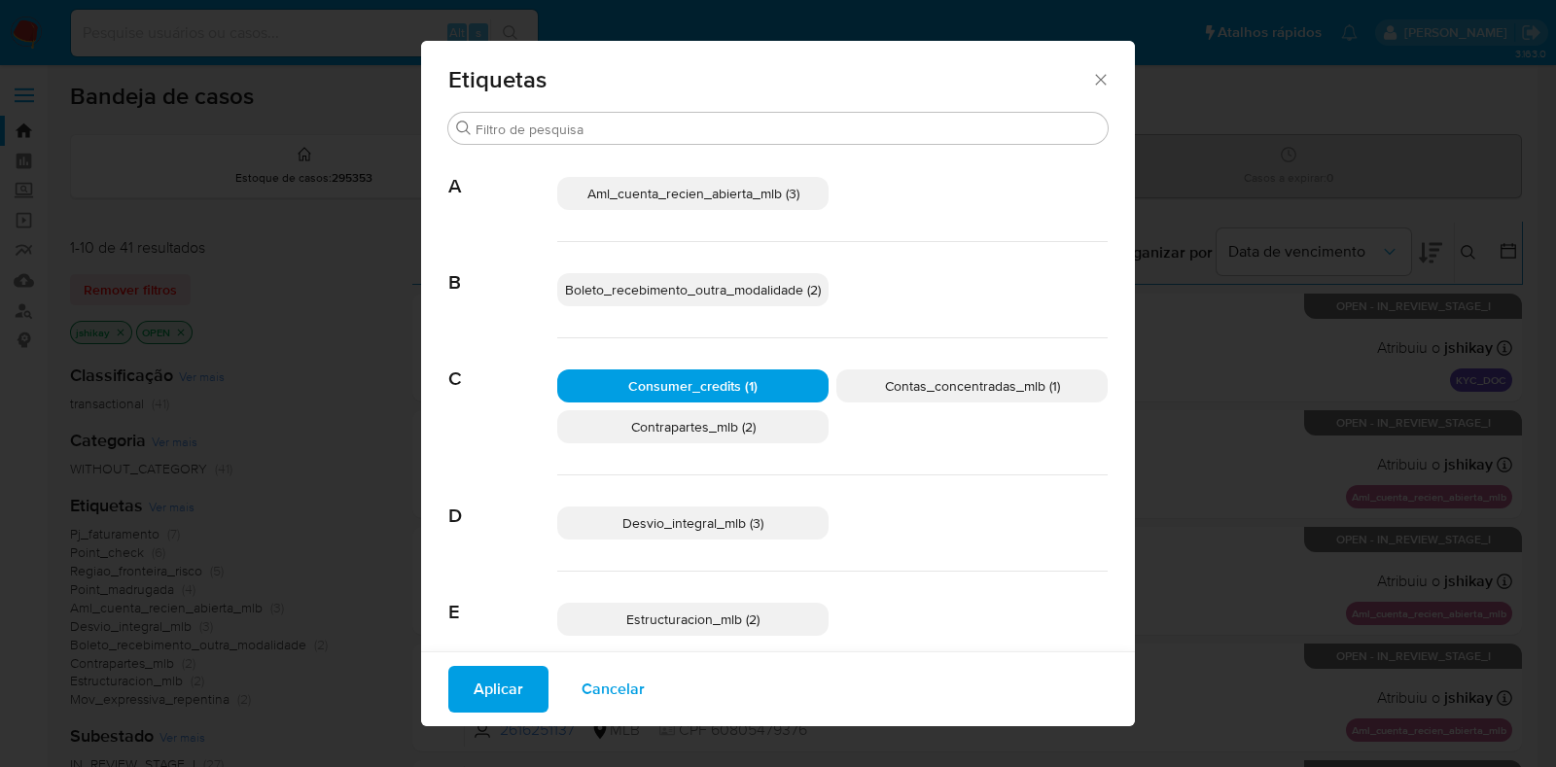
click at [483, 707] on span "Aplicar" at bounding box center [499, 689] width 50 height 43
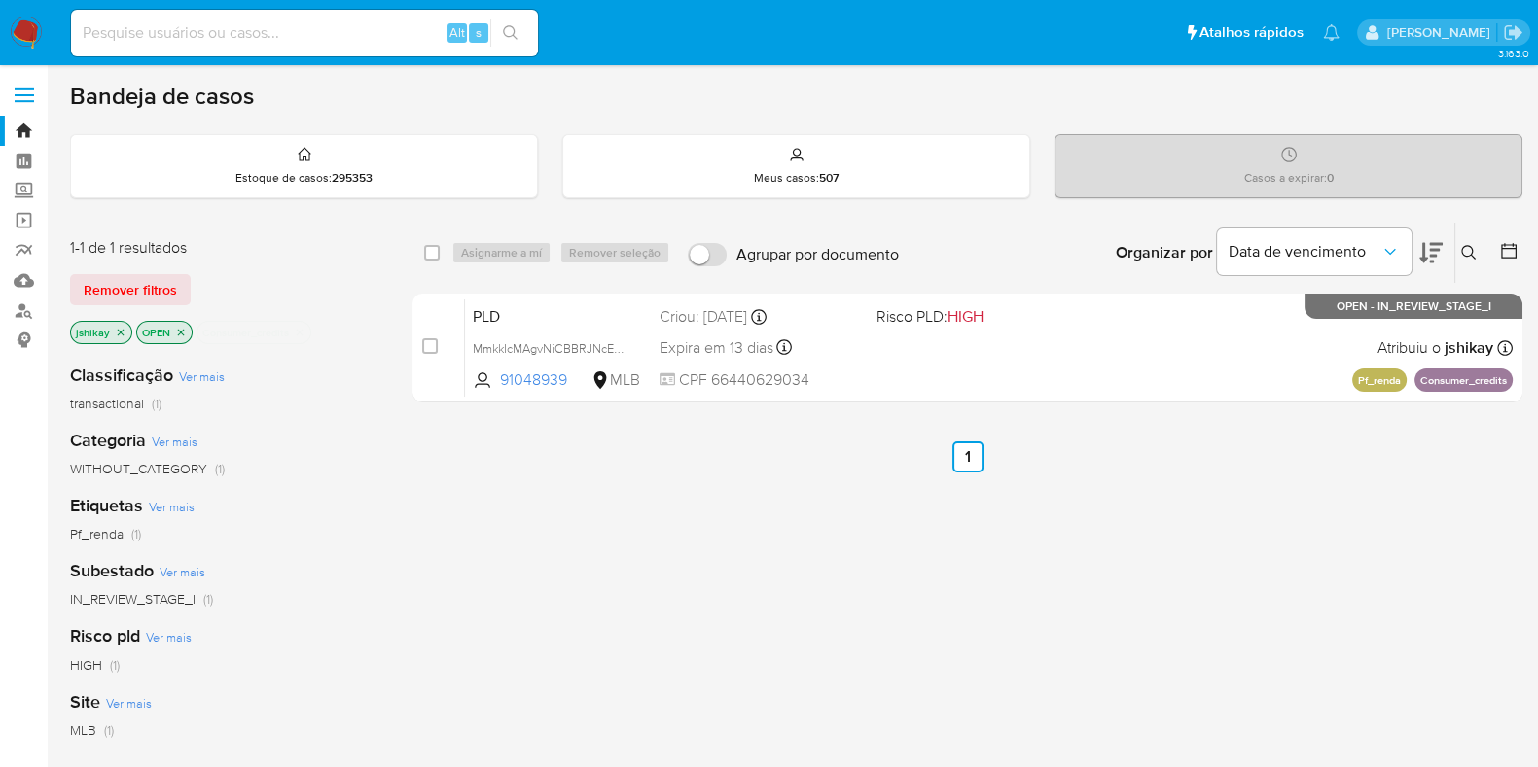
click at [182, 327] on icon "close-filter" at bounding box center [181, 333] width 12 height 12
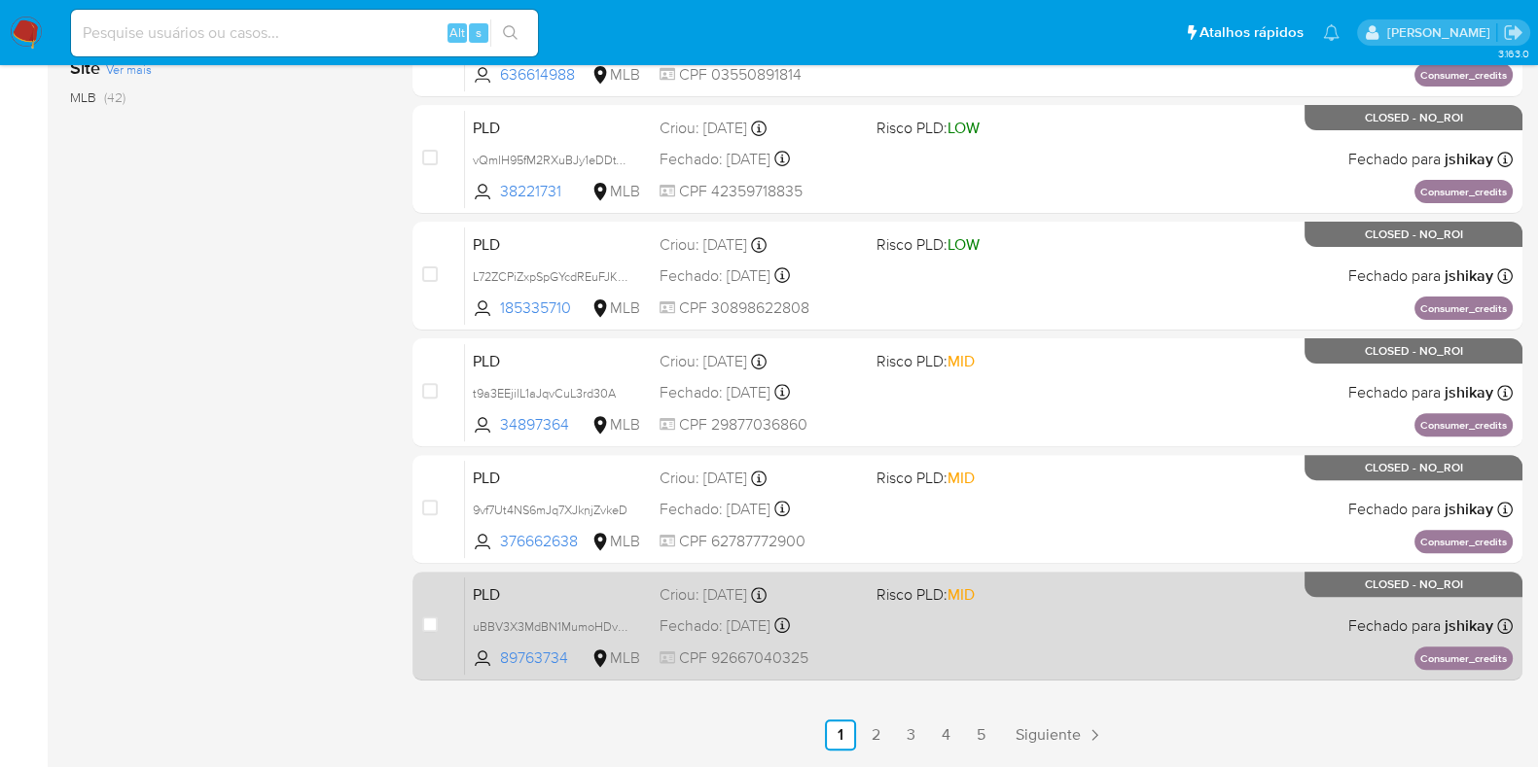
scroll to position [836, 0]
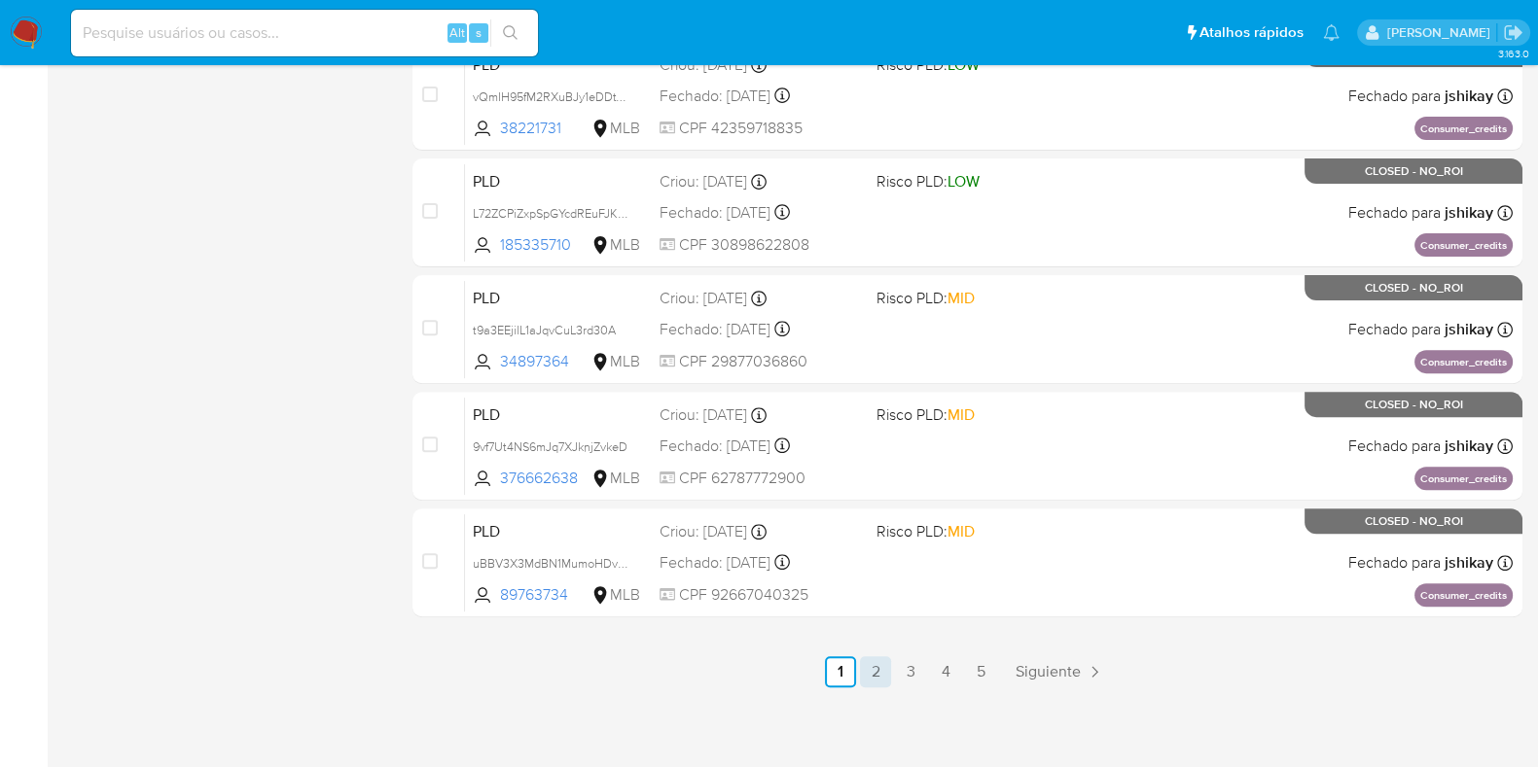
click at [875, 674] on link "2" at bounding box center [875, 672] width 31 height 31
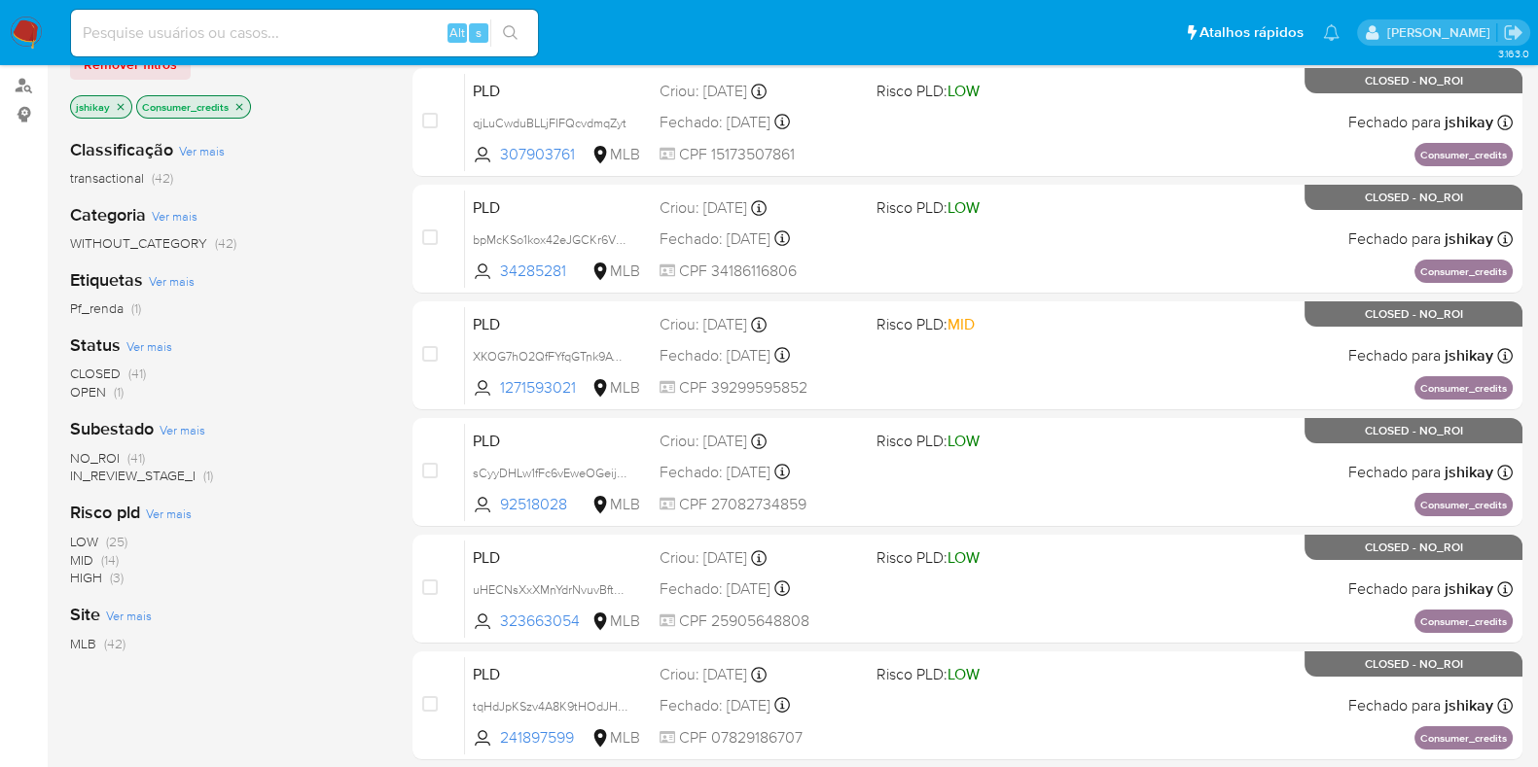
scroll to position [121, 0]
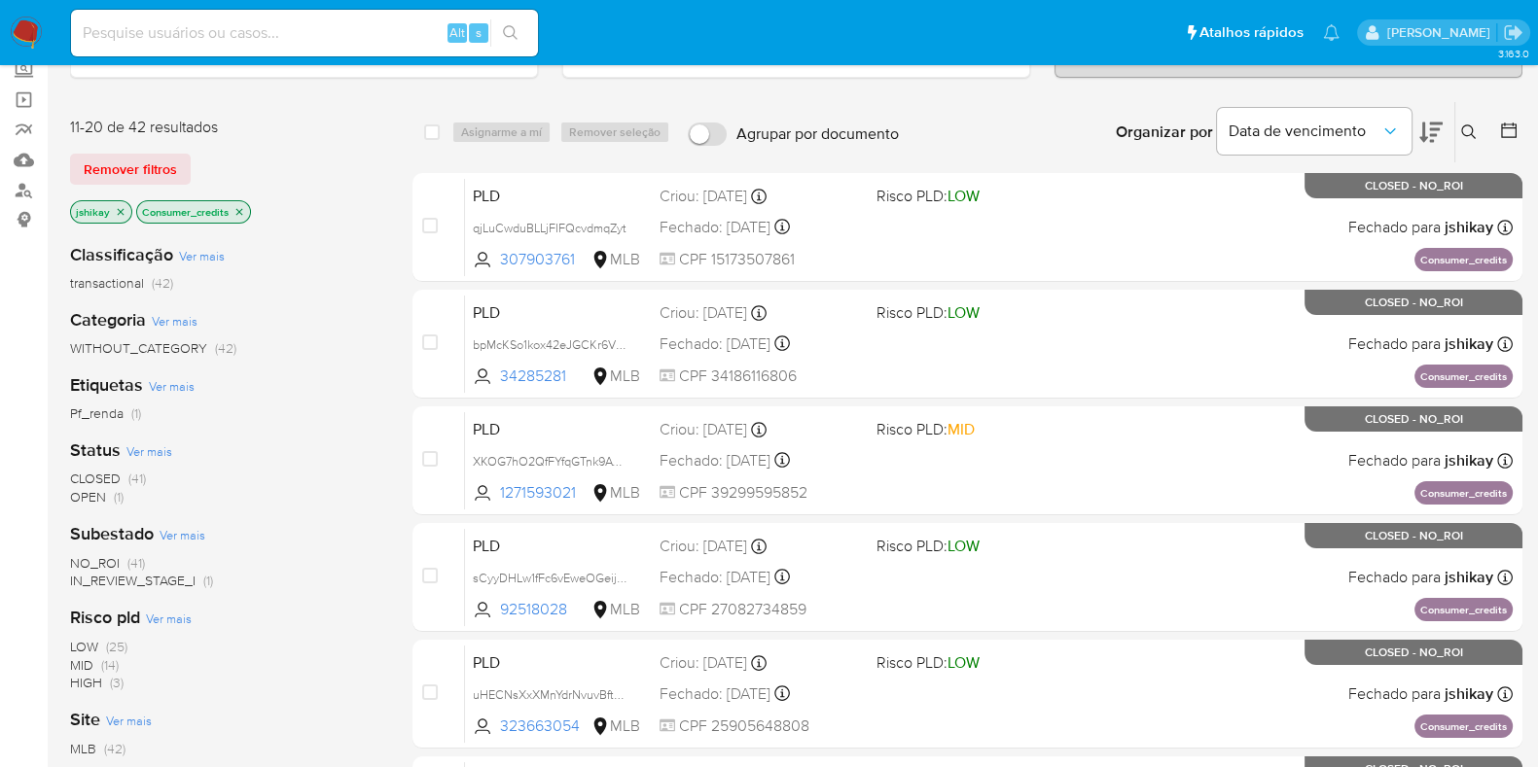
click at [119, 208] on icon "close-filter" at bounding box center [121, 211] width 7 height 7
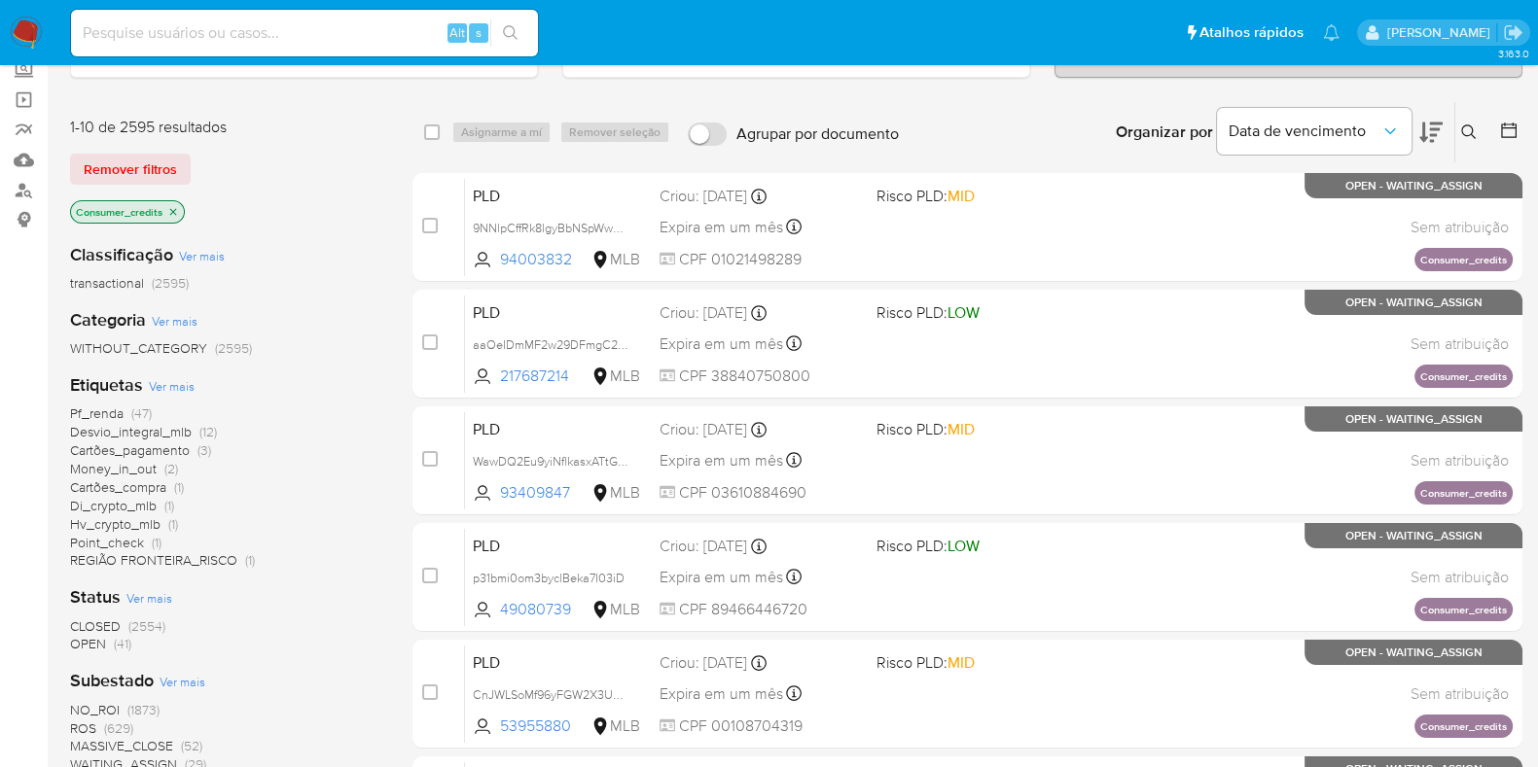
click at [107, 620] on span "CLOSED" at bounding box center [95, 626] width 51 height 19
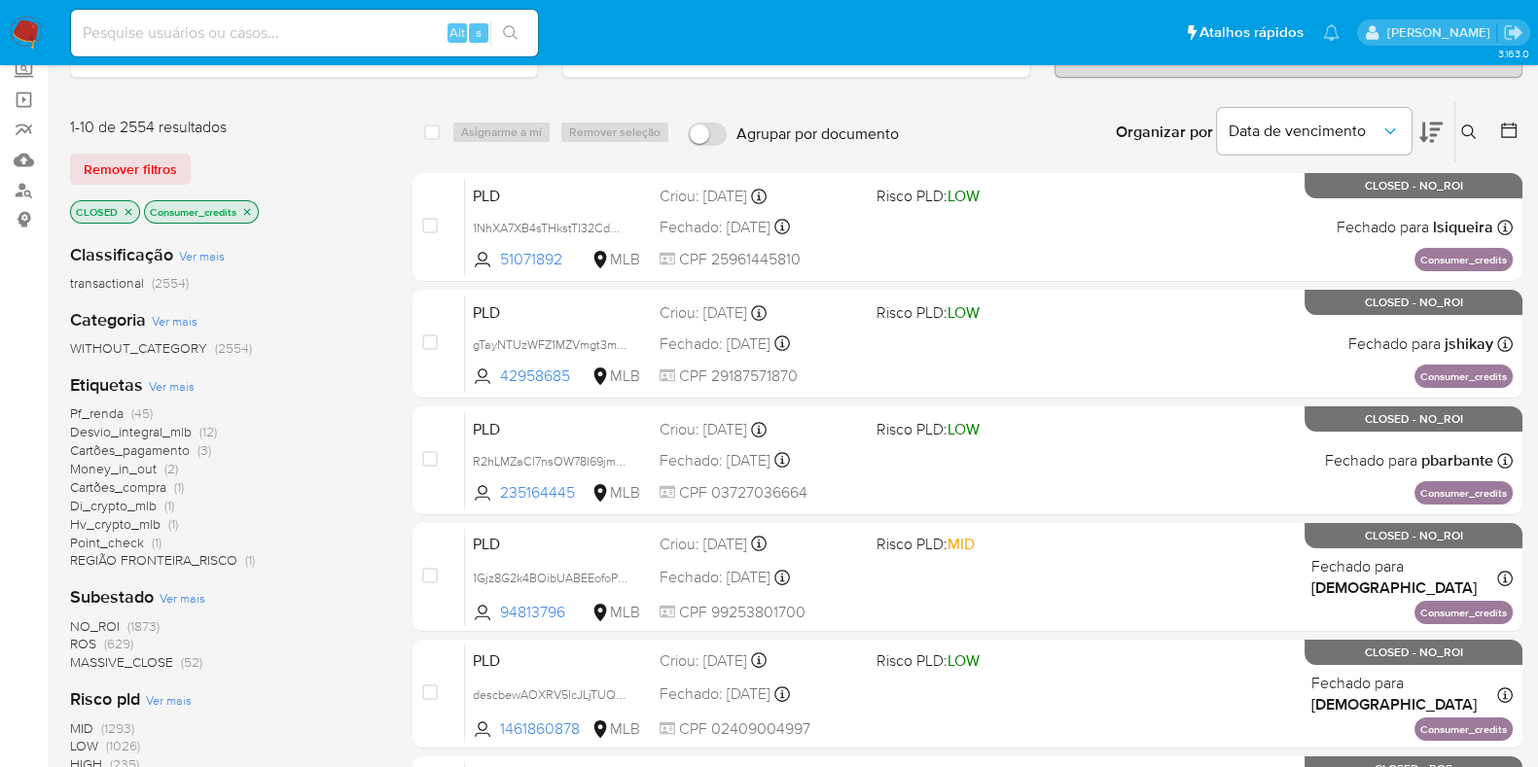
click at [88, 638] on span "ROS" at bounding box center [83, 643] width 26 height 19
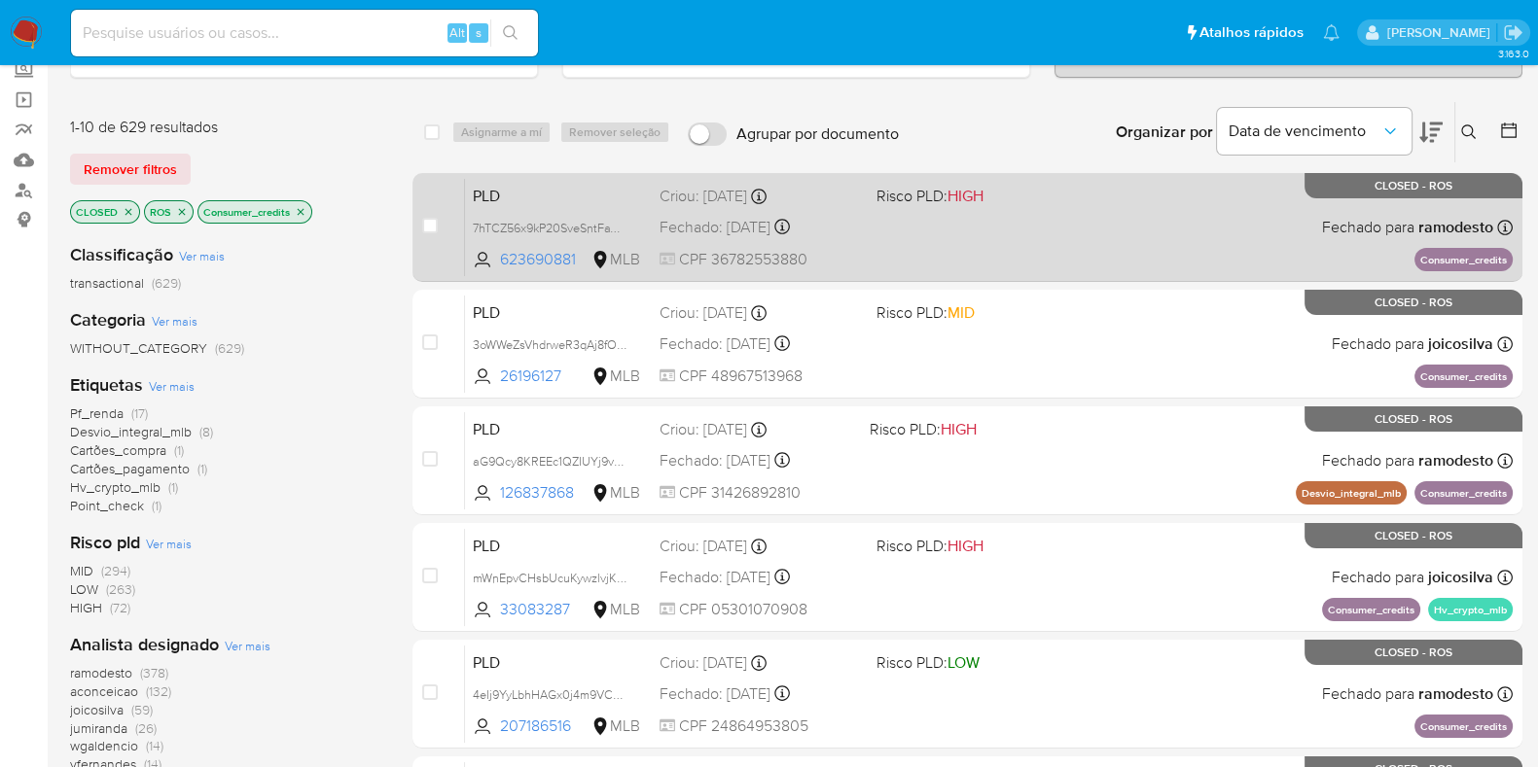
click at [1015, 236] on div "PLD 7hTCZ56x9kP20SveSntFaWhs 623690881 MLB Risco PLD: HIGH Criou: 12/09/2025 Cr…" at bounding box center [989, 227] width 1048 height 98
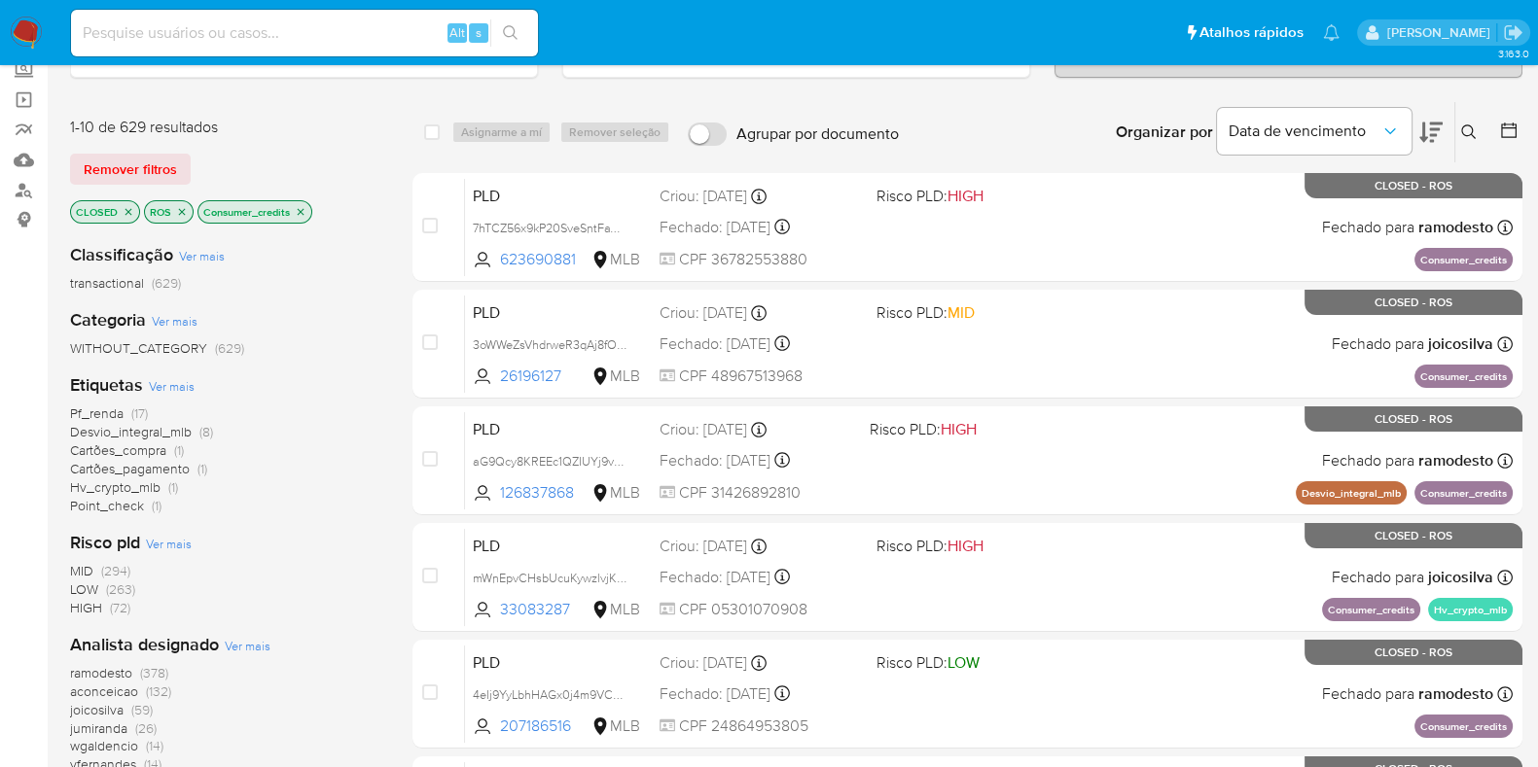
click at [37, 26] on img at bounding box center [26, 33] width 33 height 33
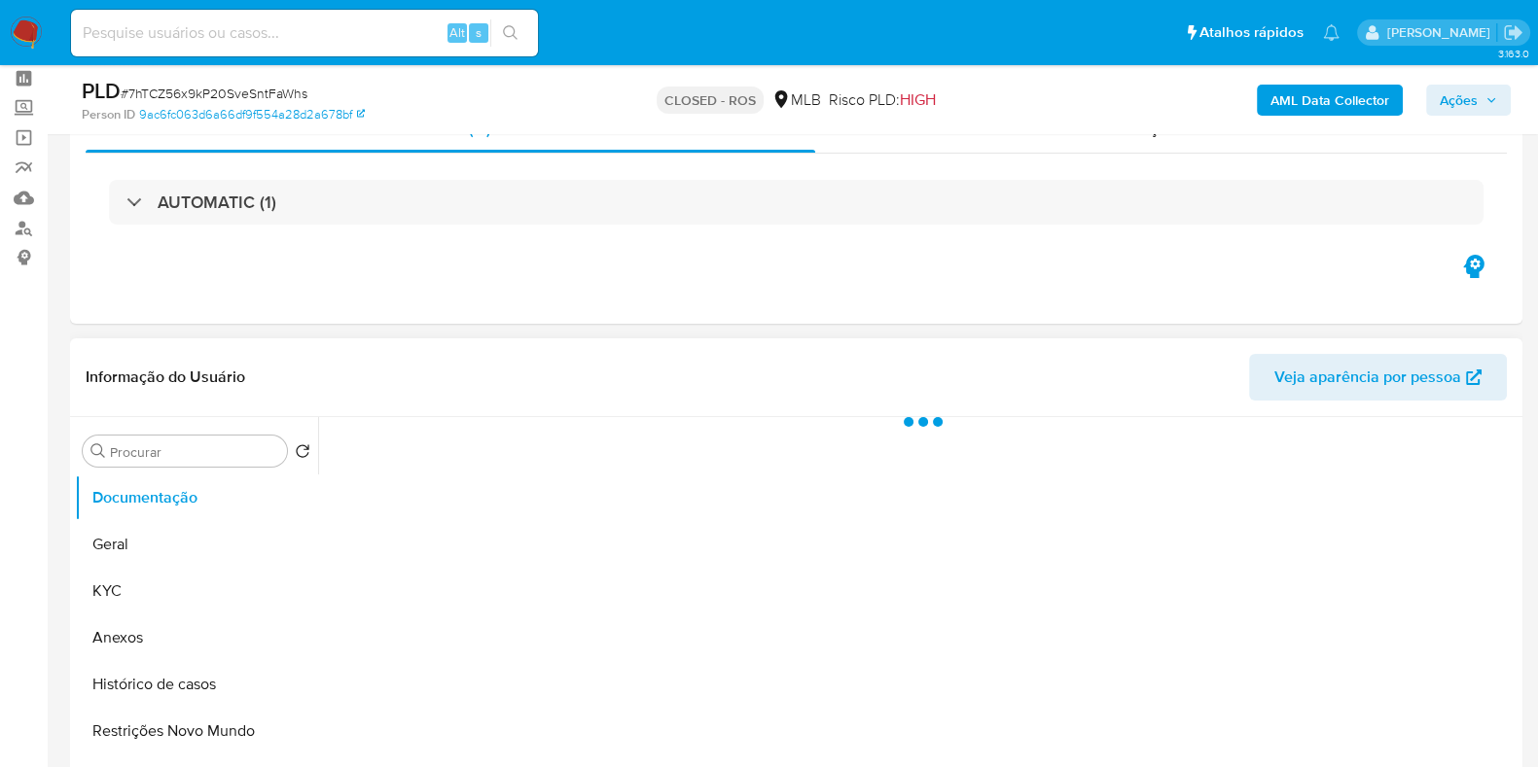
scroll to position [121, 0]
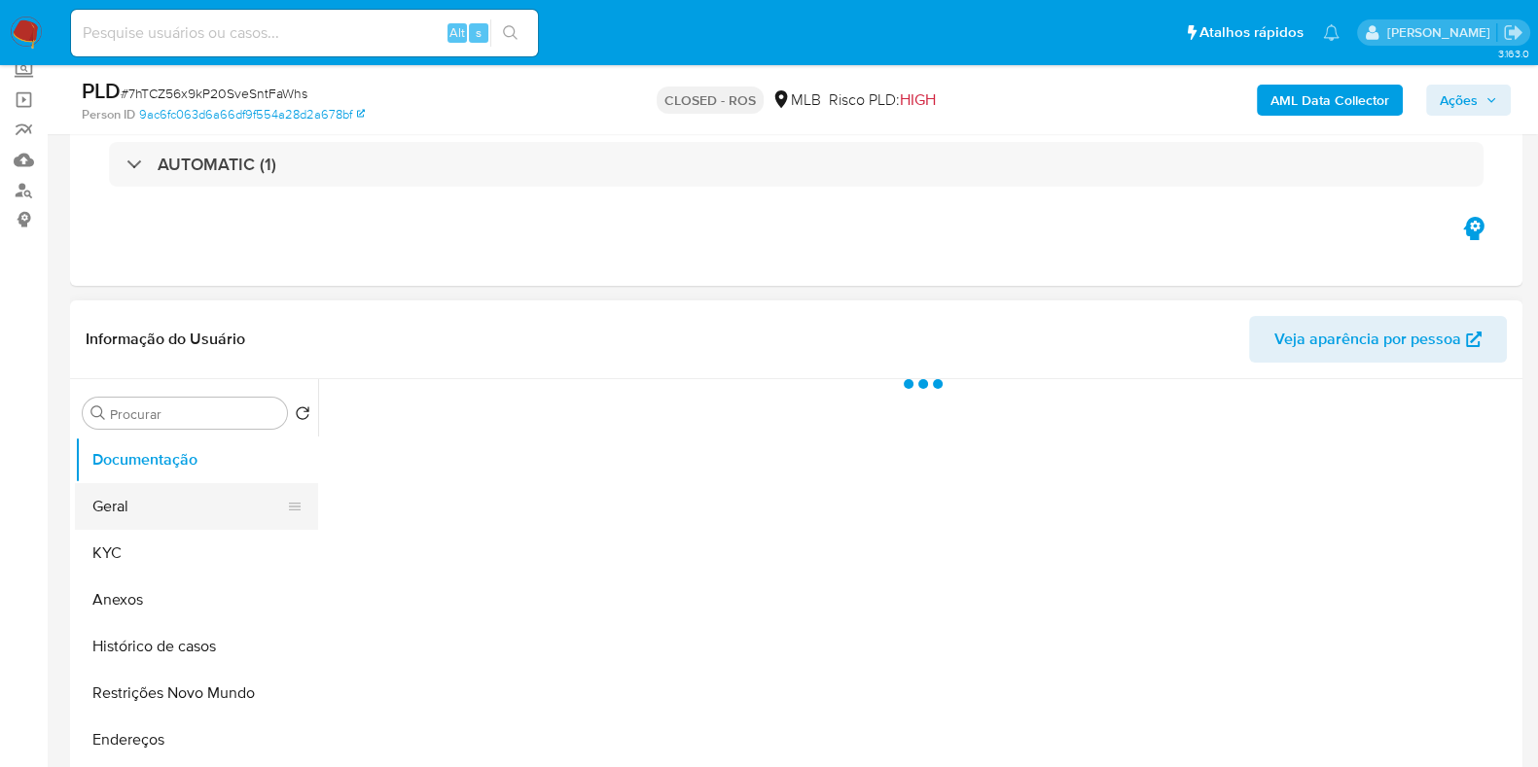
select select "10"
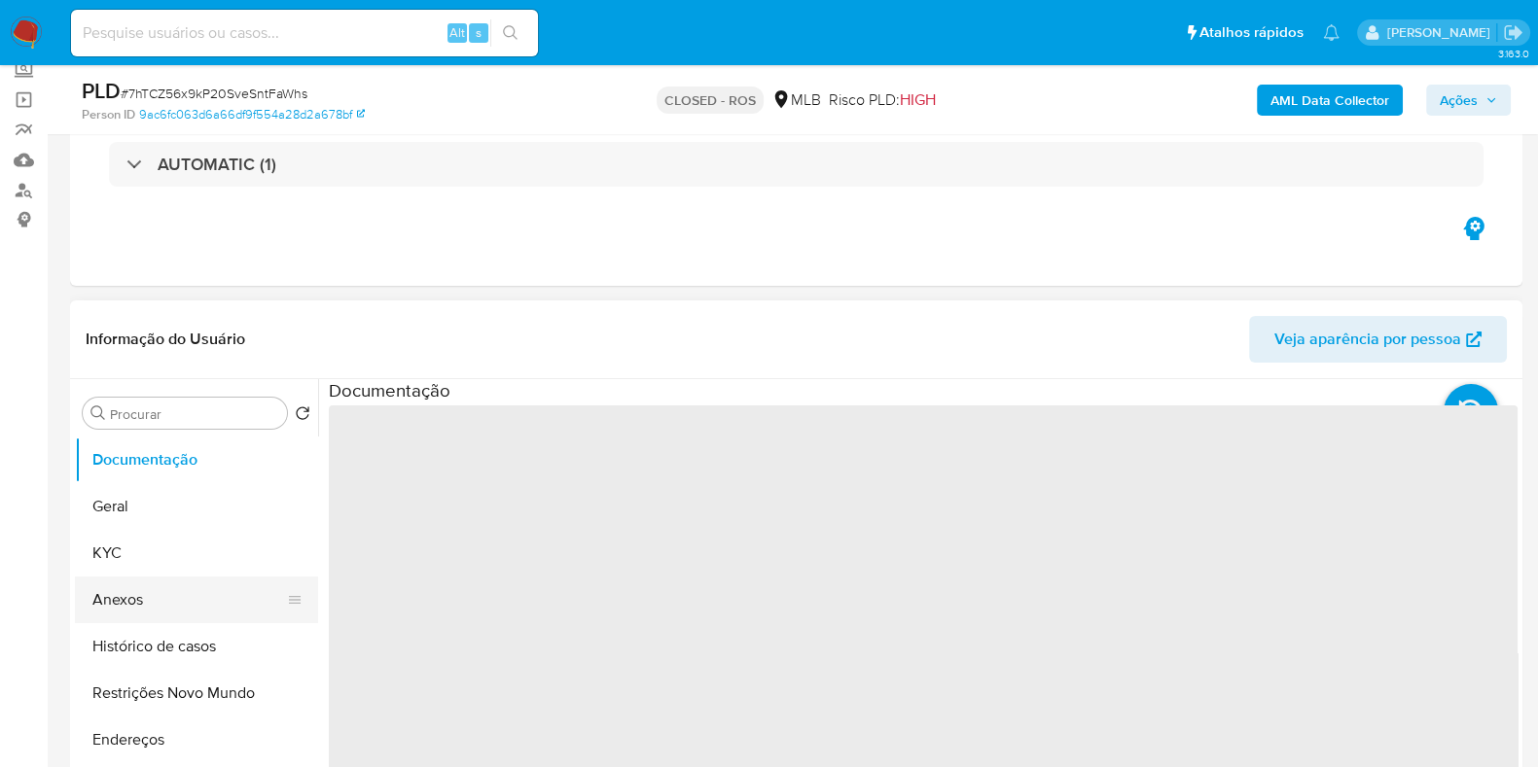
drag, startPoint x: 141, startPoint y: 548, endPoint x: 130, endPoint y: 605, distance: 58.4
click at [137, 556] on button "KYC" at bounding box center [196, 553] width 243 height 47
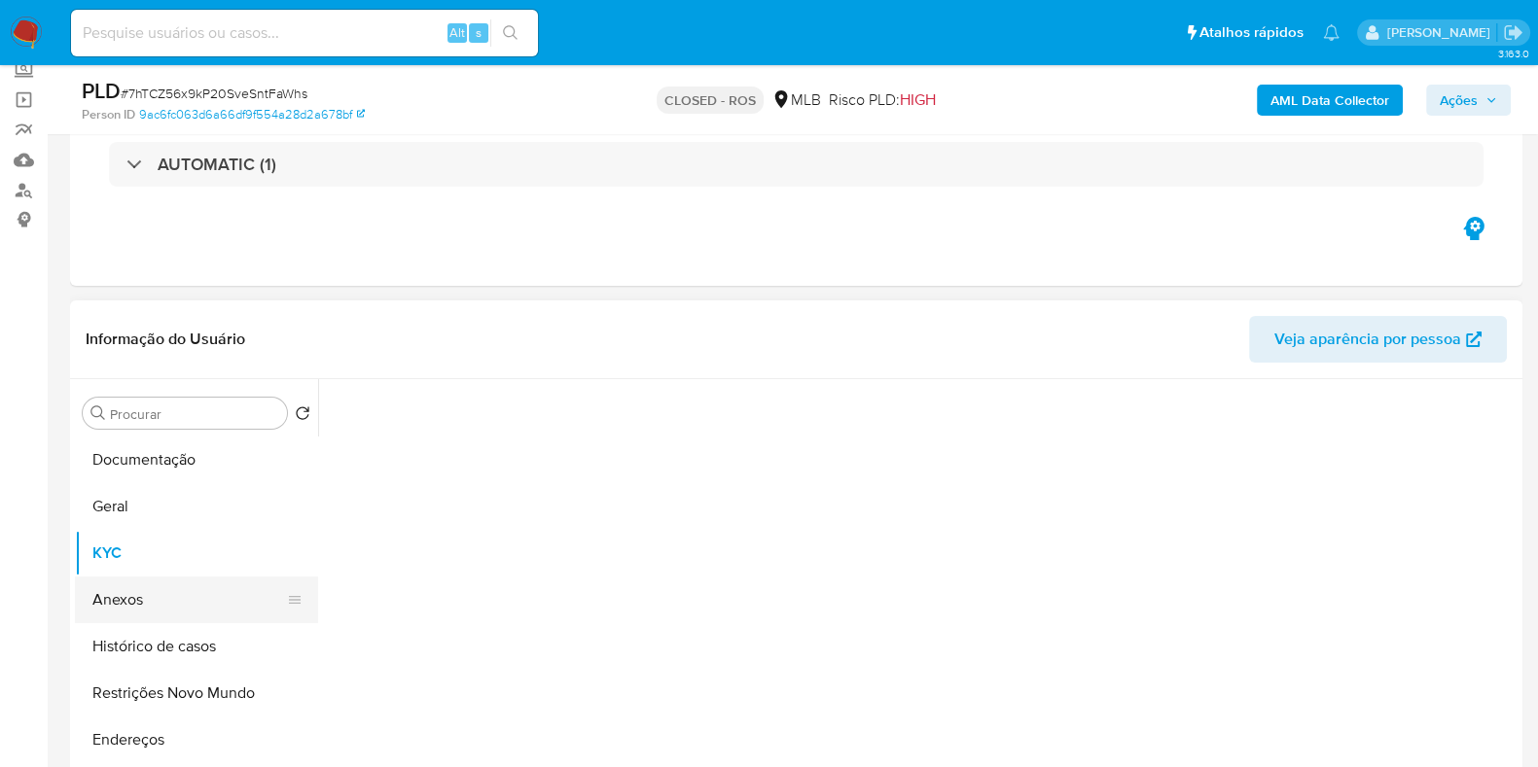
click at [130, 605] on button "Anexos" at bounding box center [189, 600] width 228 height 47
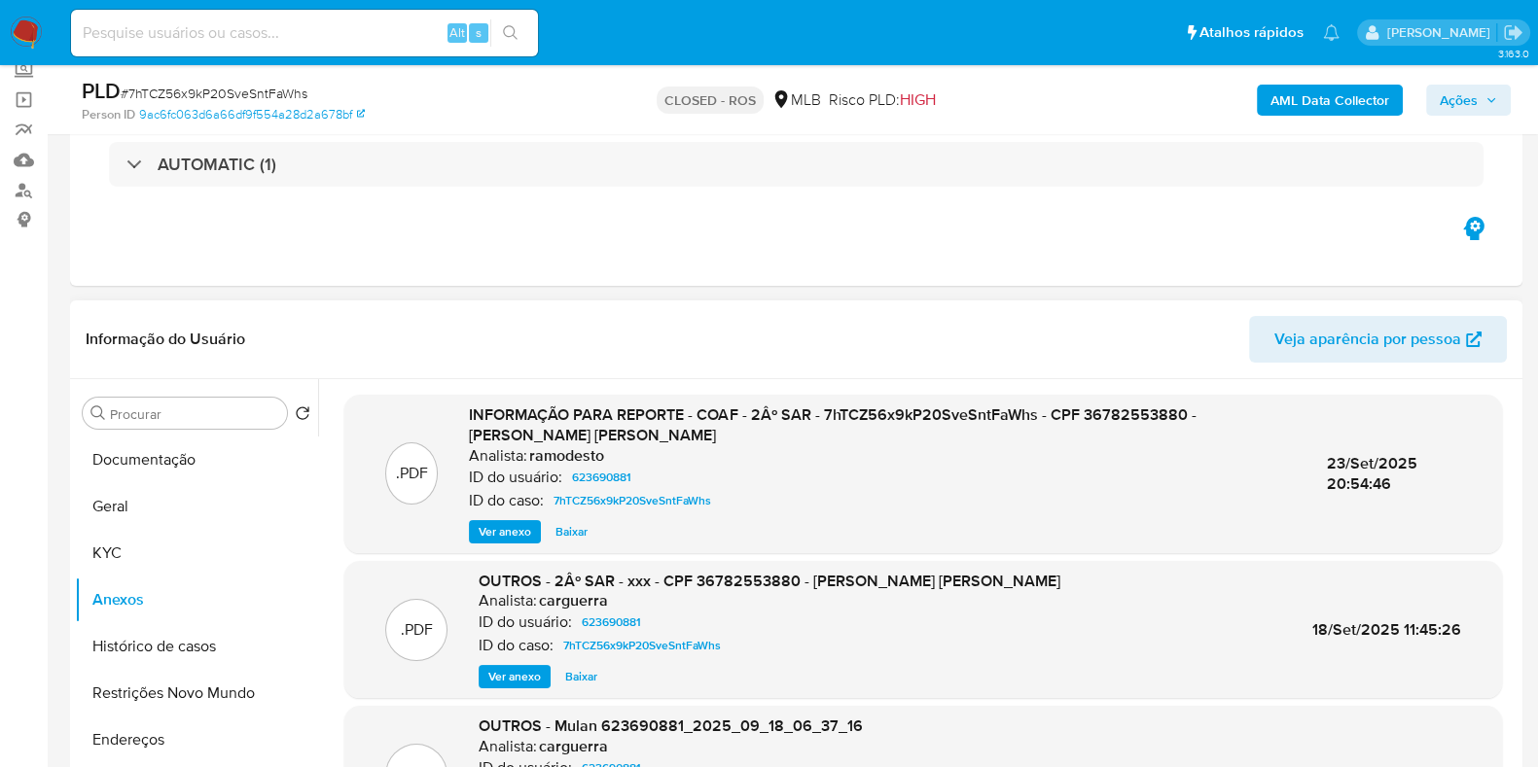
click at [477, 532] on button "Ver anexo" at bounding box center [505, 531] width 72 height 23
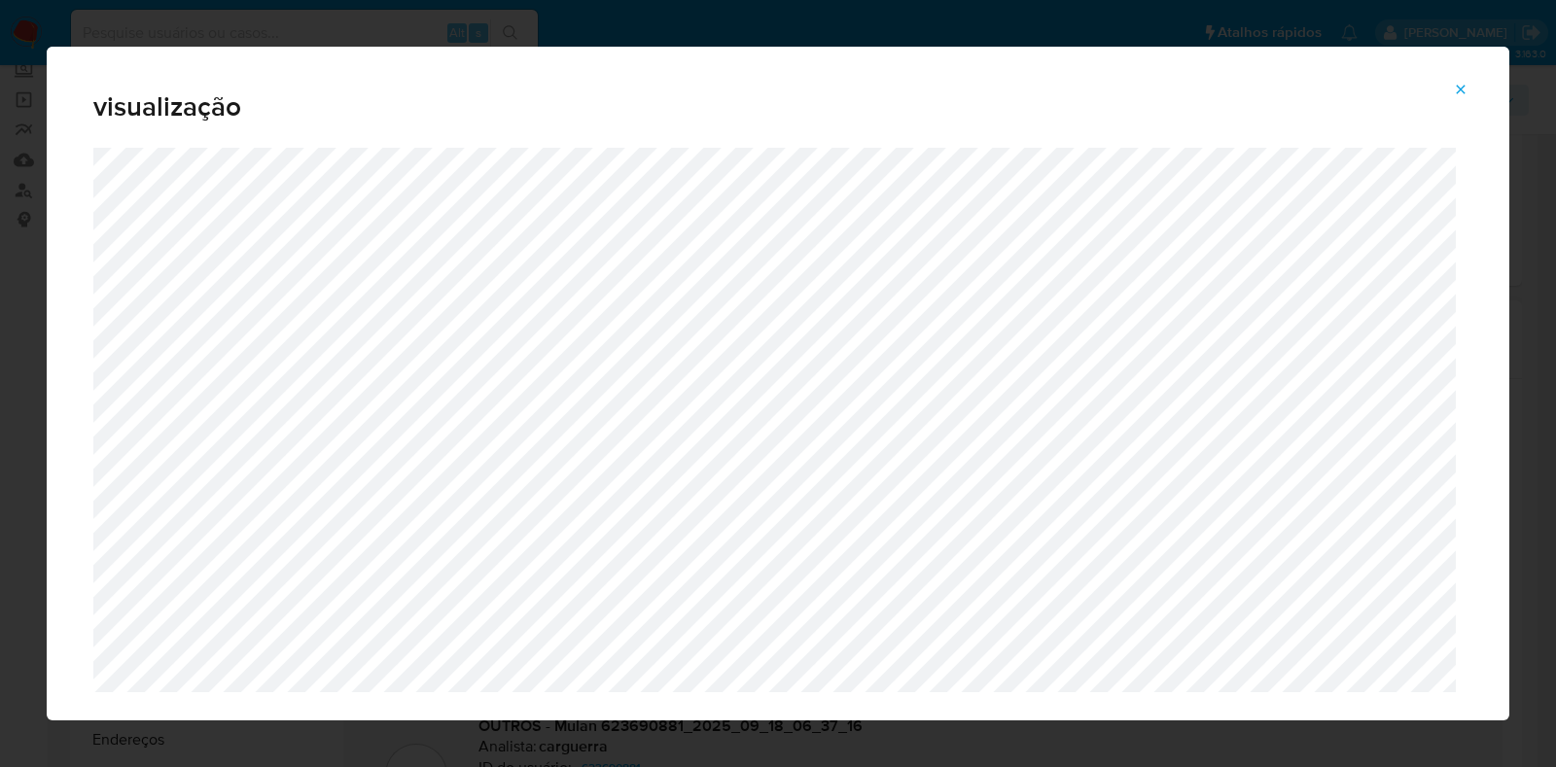
click at [1469, 87] on icon "Attachment preview" at bounding box center [1461, 90] width 16 height 16
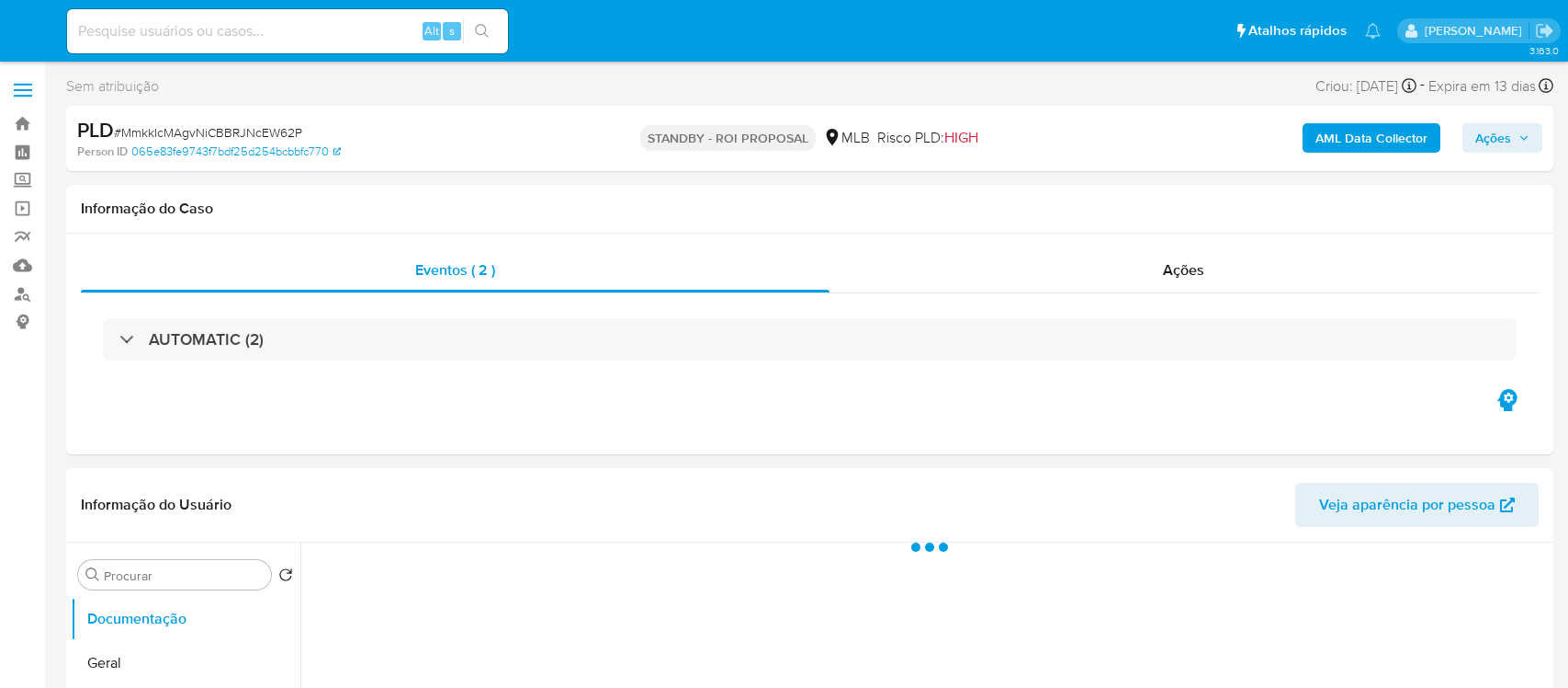
select select "10"
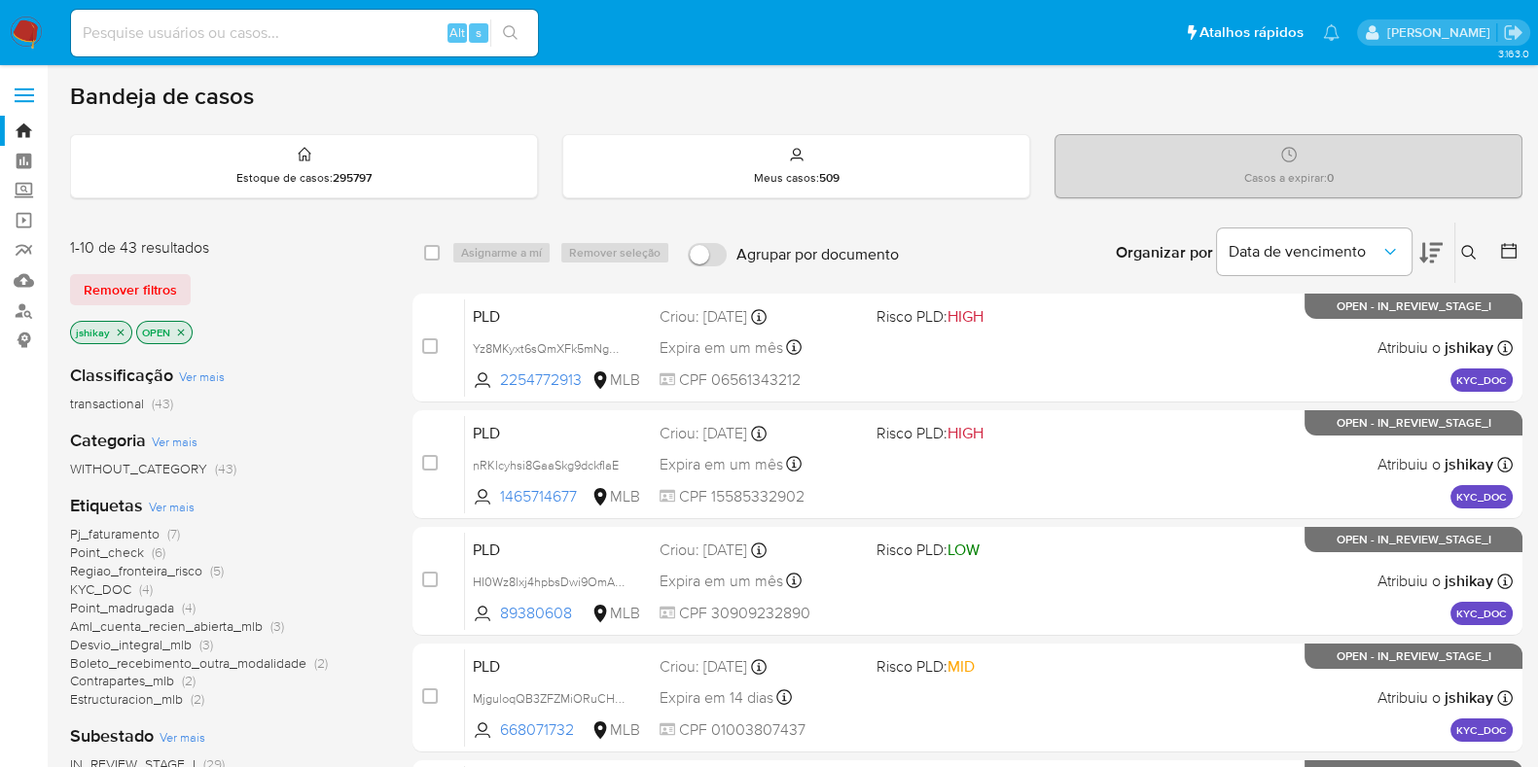
click at [186, 506] on span "Ver mais" at bounding box center [172, 507] width 46 height 18
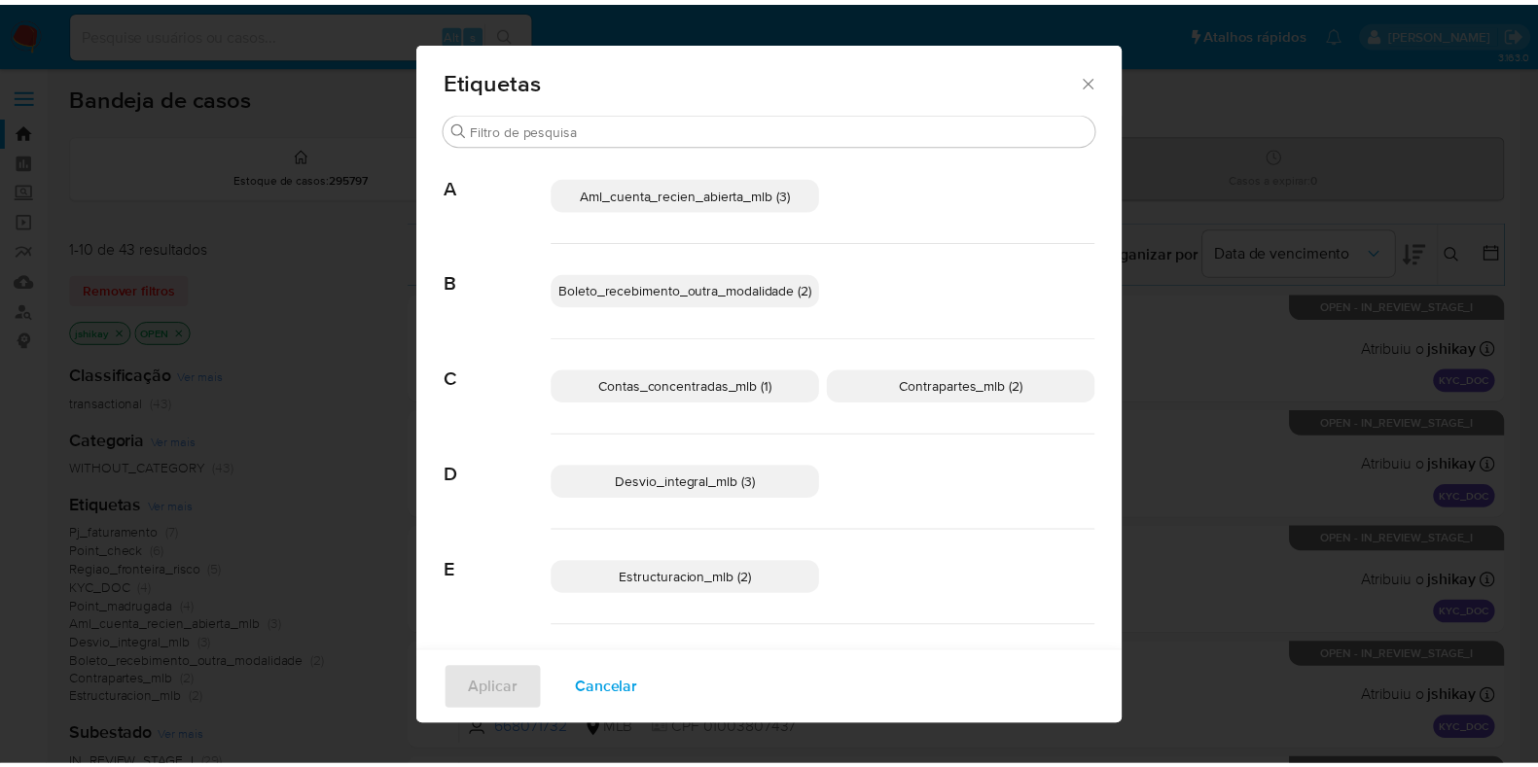
scroll to position [472, 0]
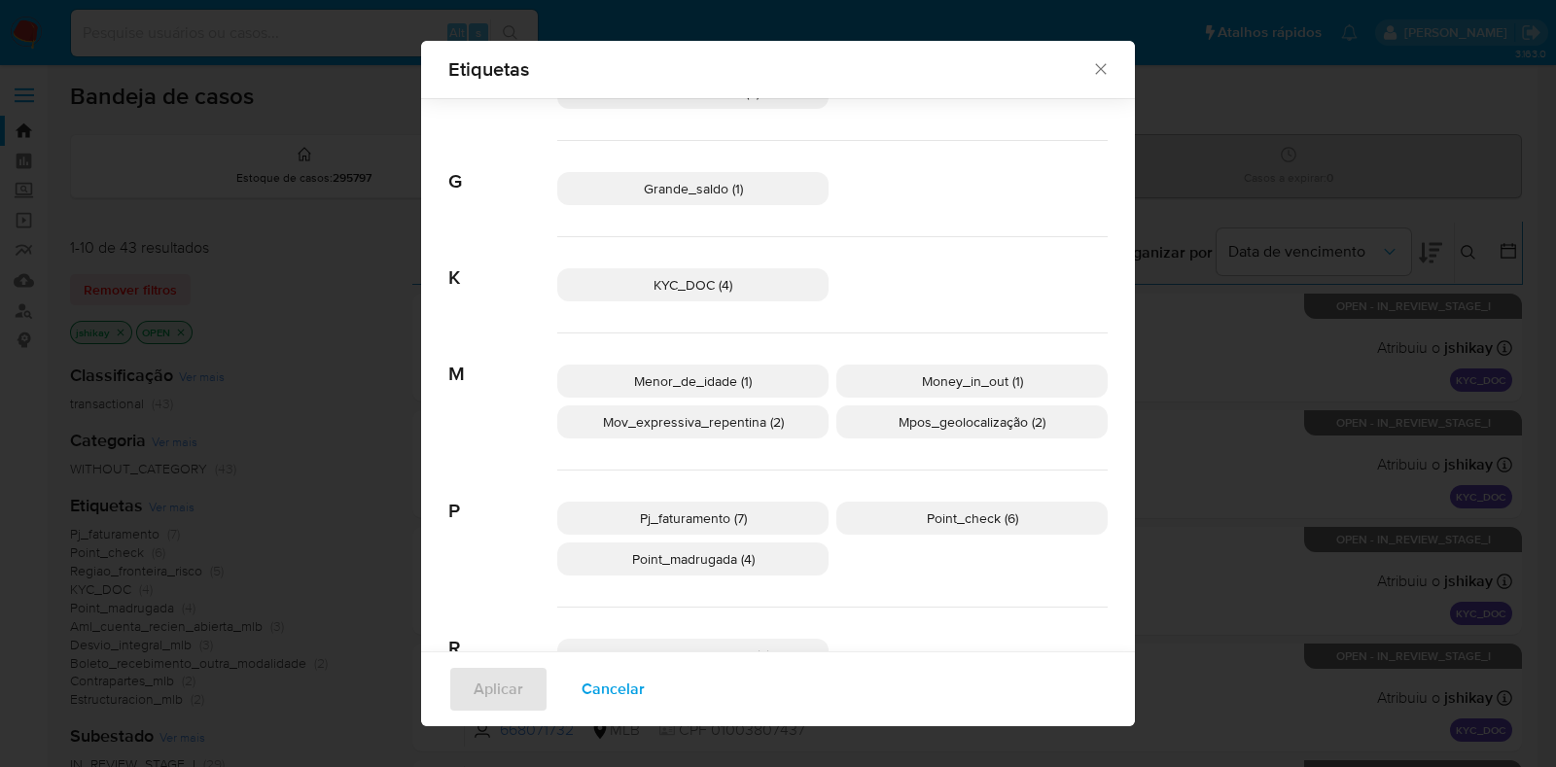
click at [1091, 67] on icon "Fechar" at bounding box center [1100, 68] width 19 height 19
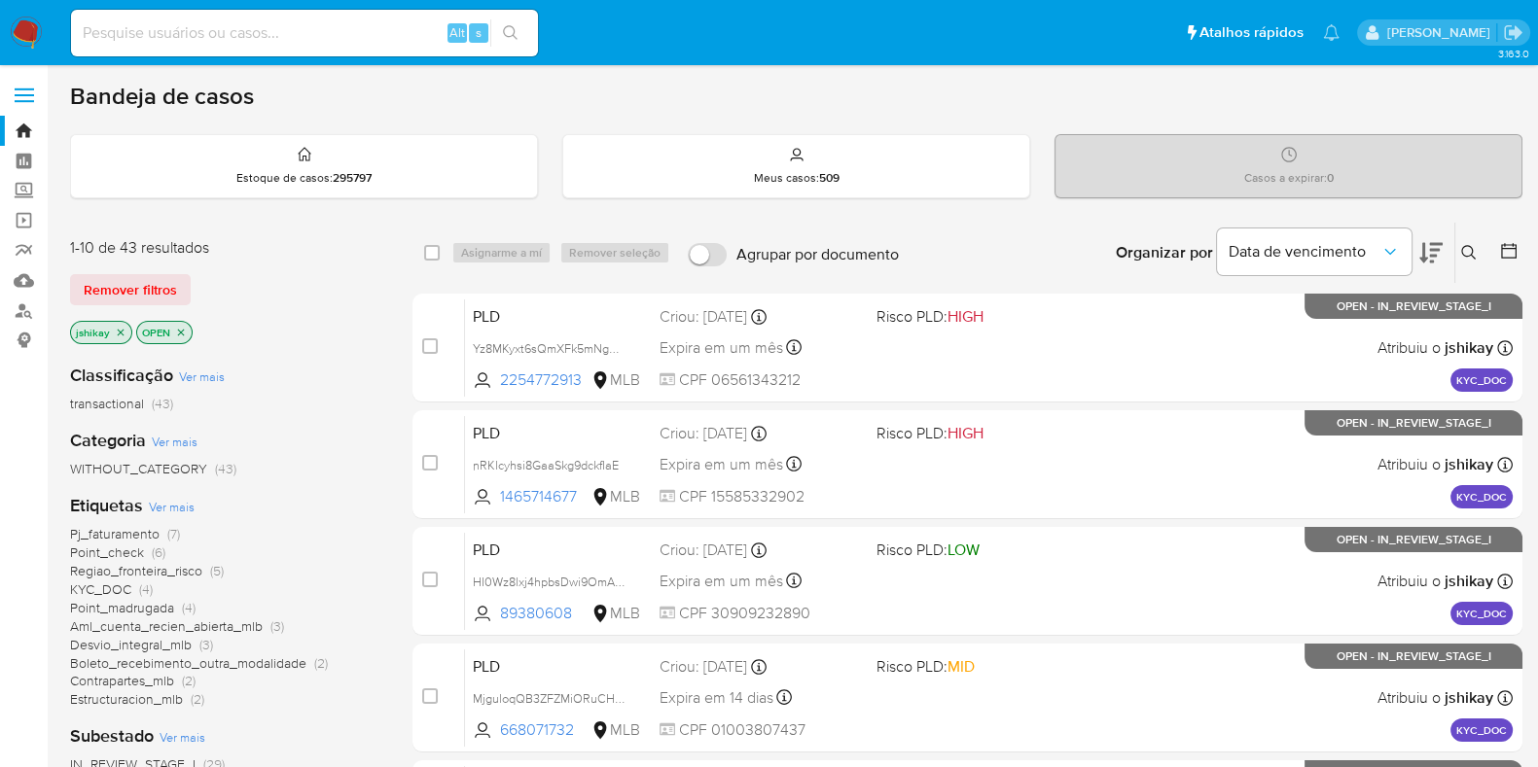
scroll to position [0, 0]
click at [1435, 246] on icon at bounding box center [1430, 252] width 23 height 23
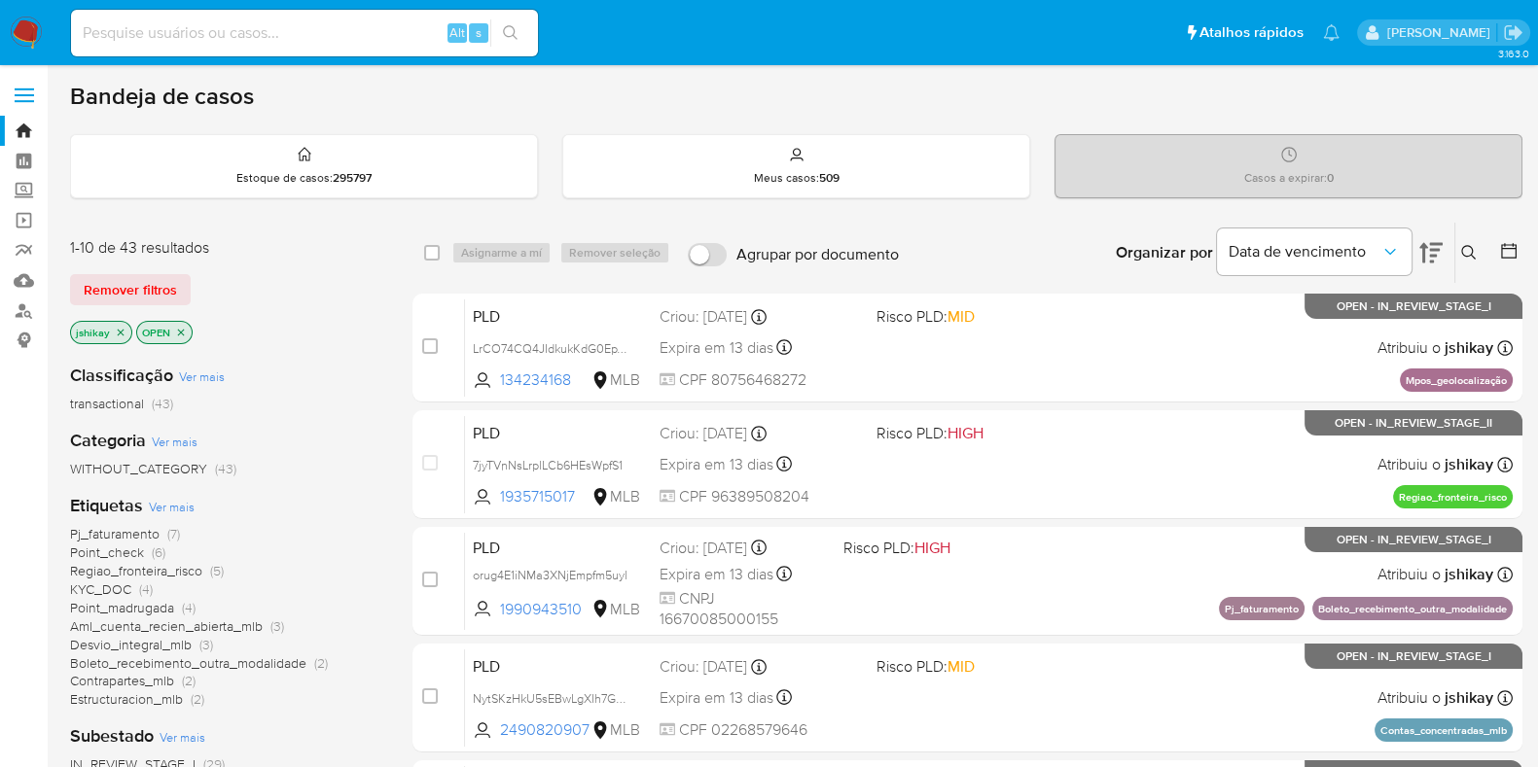
click at [1436, 235] on button at bounding box center [1430, 253] width 23 height 60
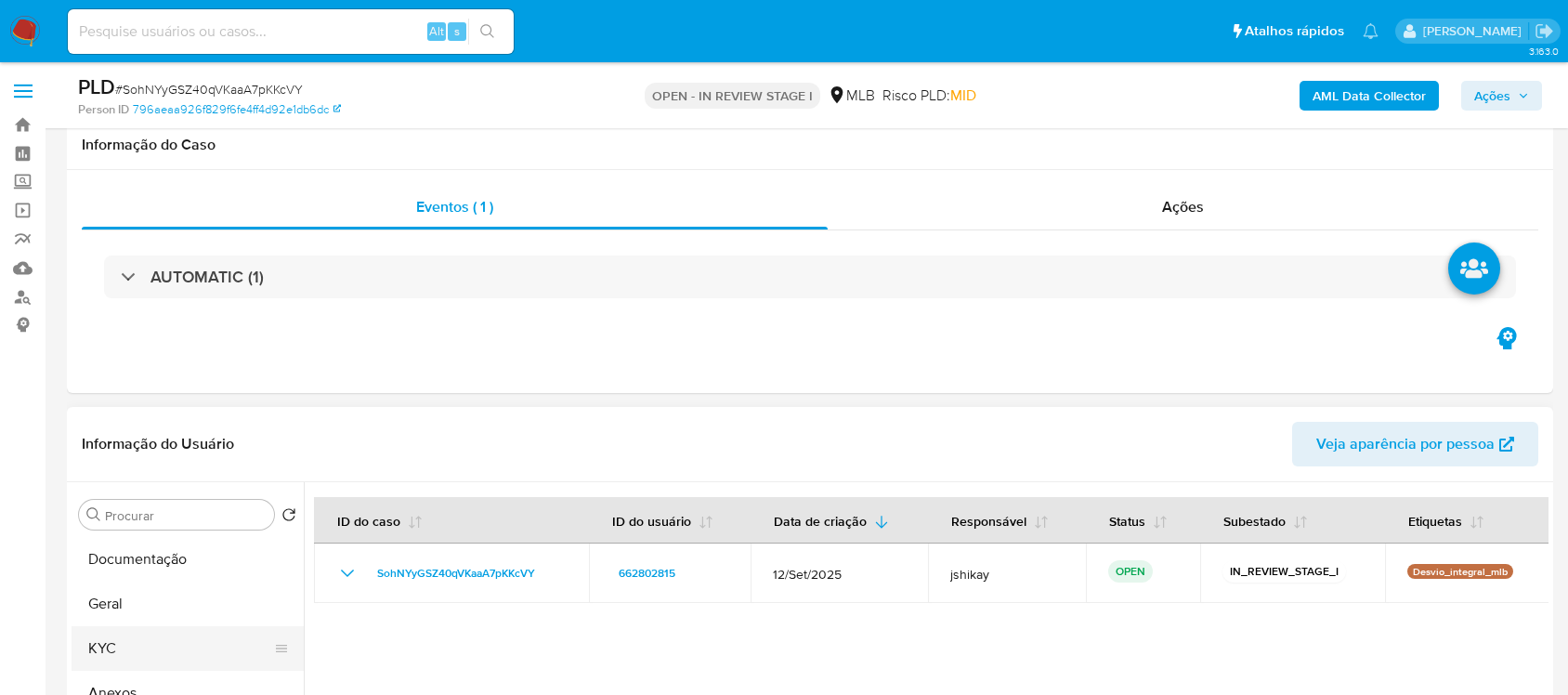
scroll to position [300, 0]
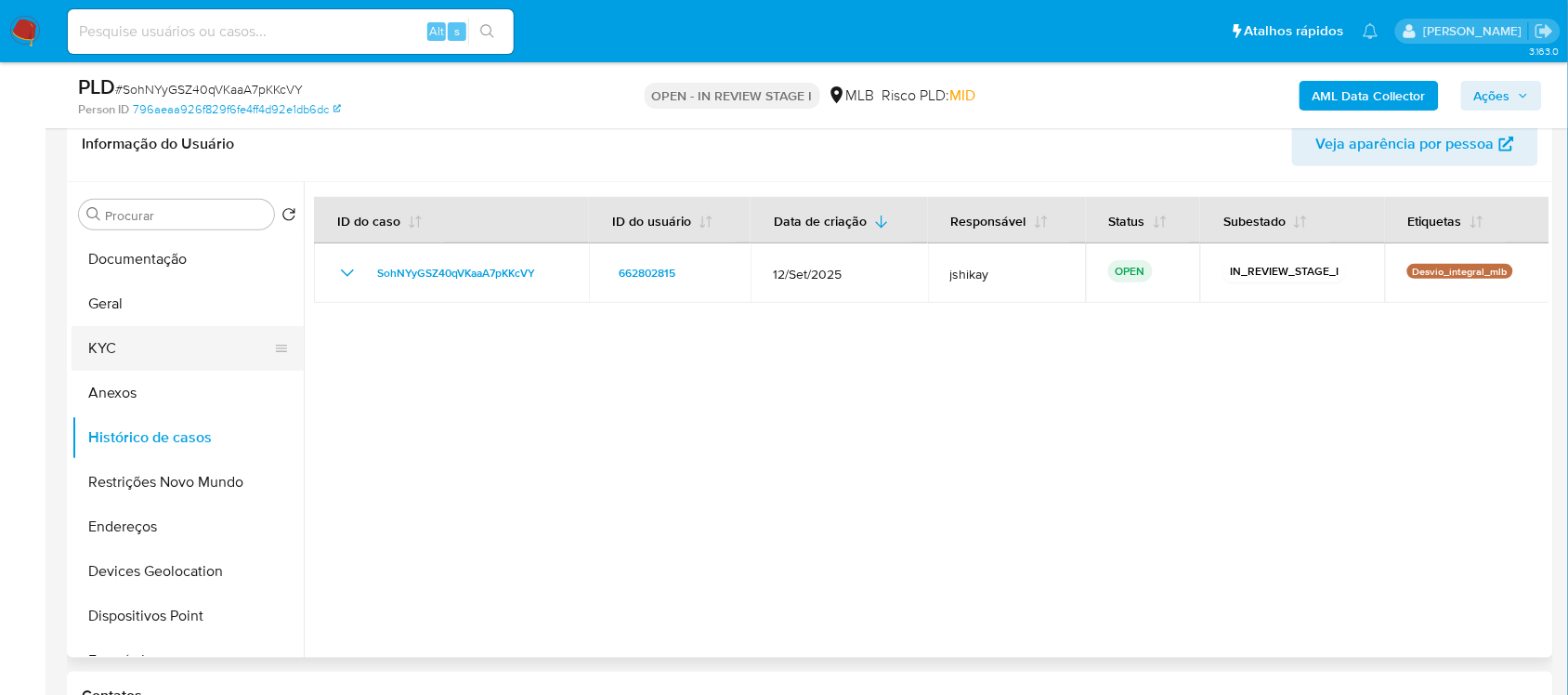
click at [144, 362] on button "KYC" at bounding box center [180, 348] width 218 height 45
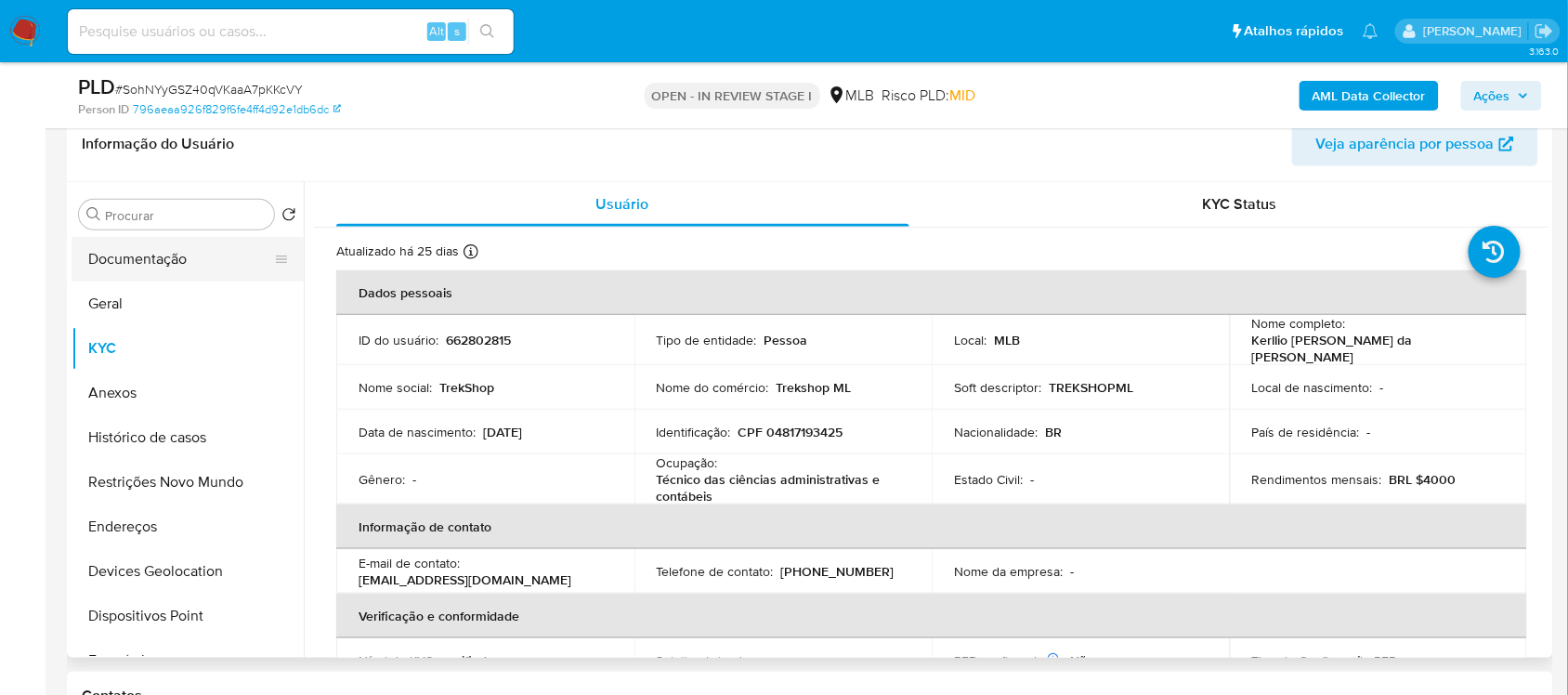
click at [178, 258] on button "Documentação" at bounding box center [180, 259] width 218 height 45
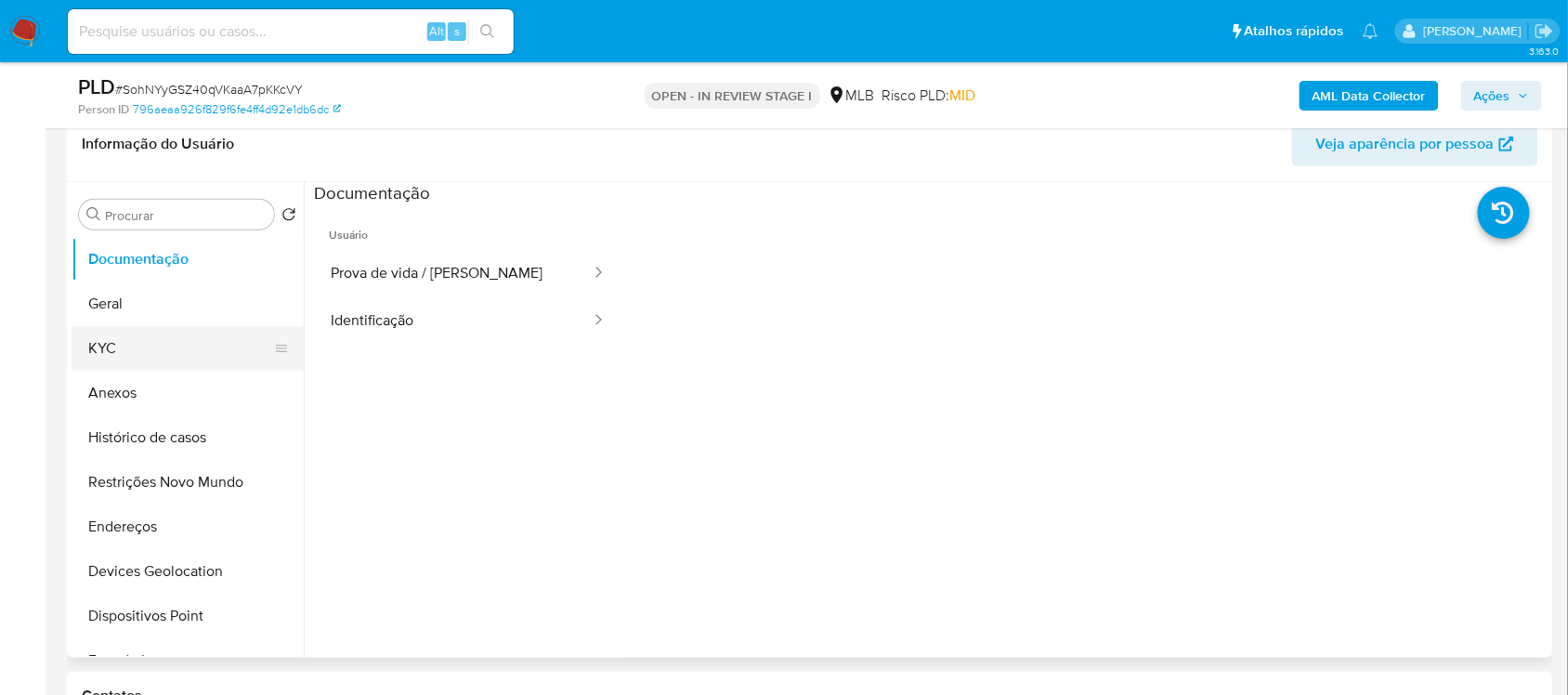
click at [122, 350] on button "KYC" at bounding box center [180, 348] width 218 height 45
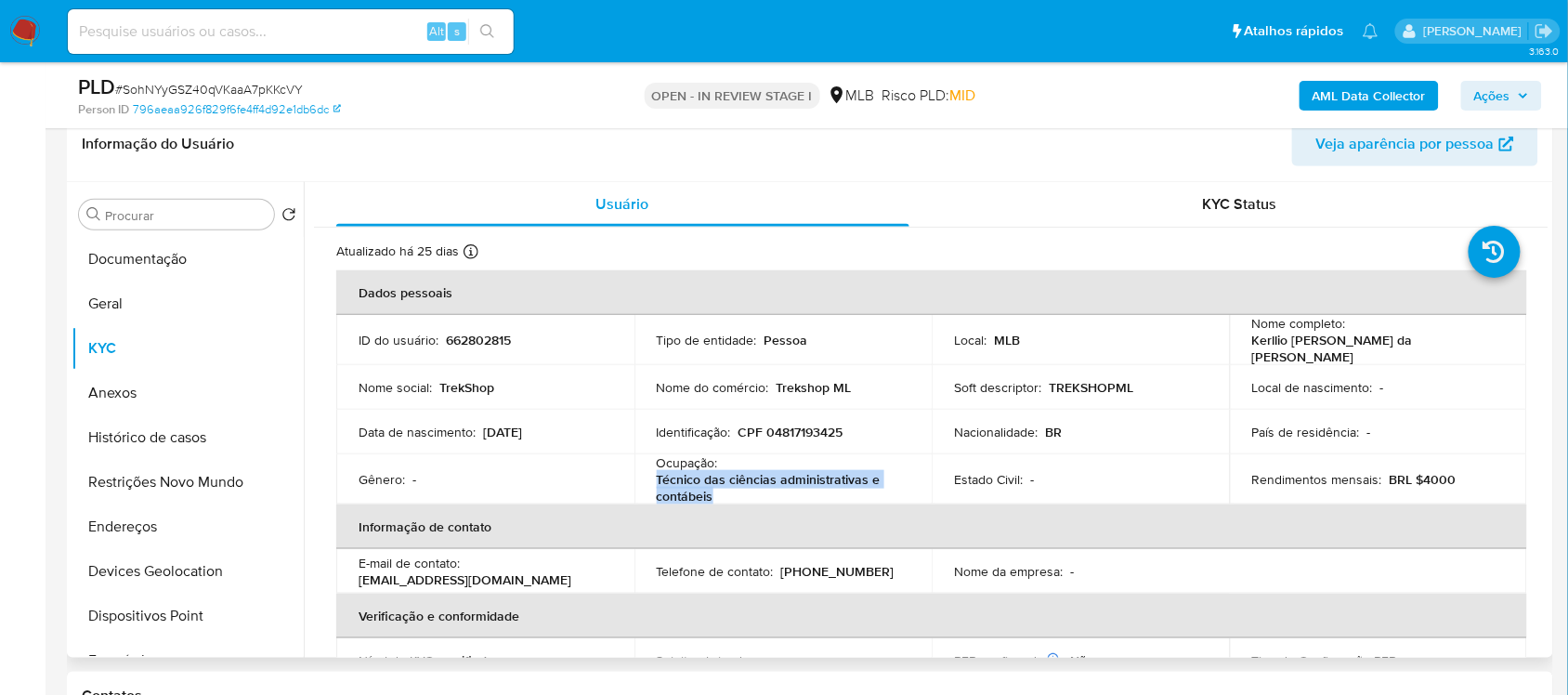
drag, startPoint x: 723, startPoint y: 489, endPoint x: 656, endPoint y: 478, distance: 67.9
click at [657, 478] on p "Técnico das ciências administrativas e contábeis" at bounding box center [780, 487] width 246 height 33
copy p "Técnico das ciências administrativas e contábeis"
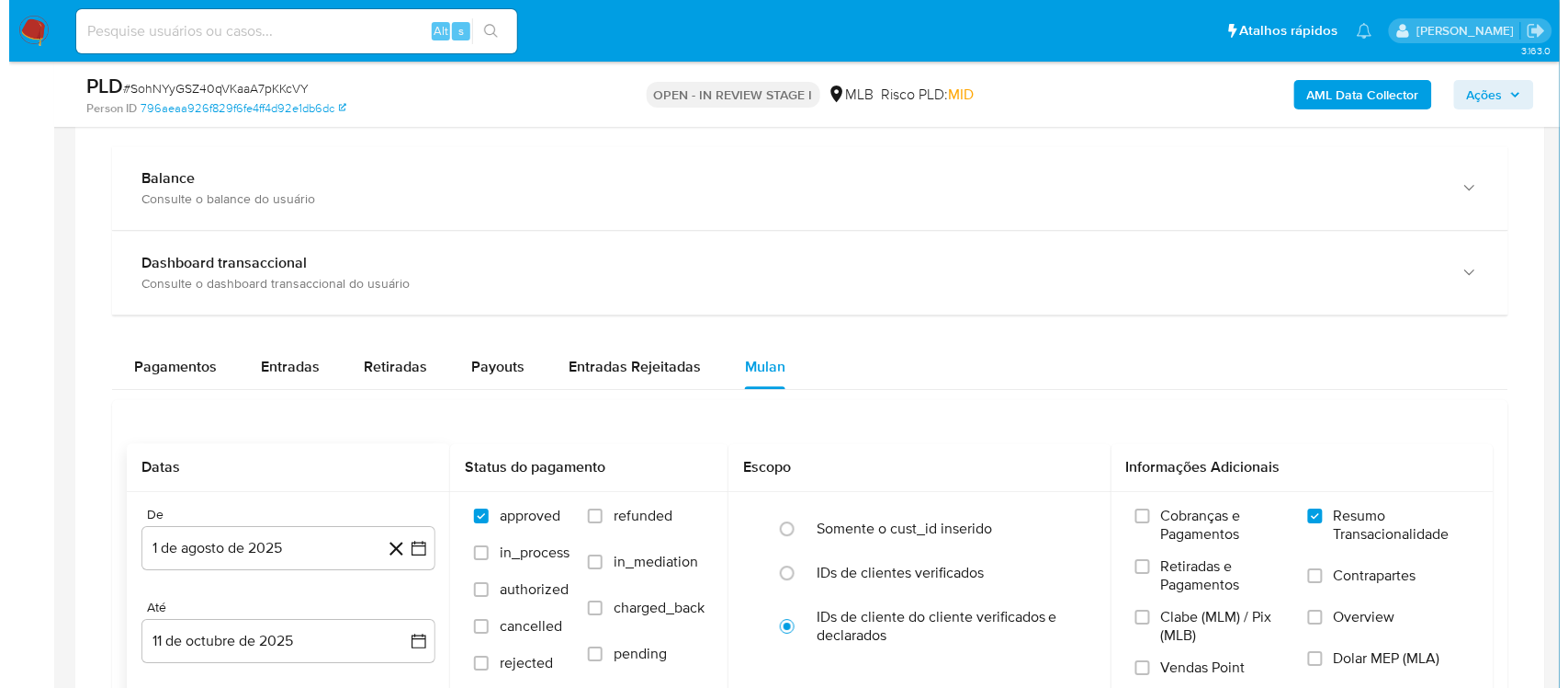
scroll to position [1331, 0]
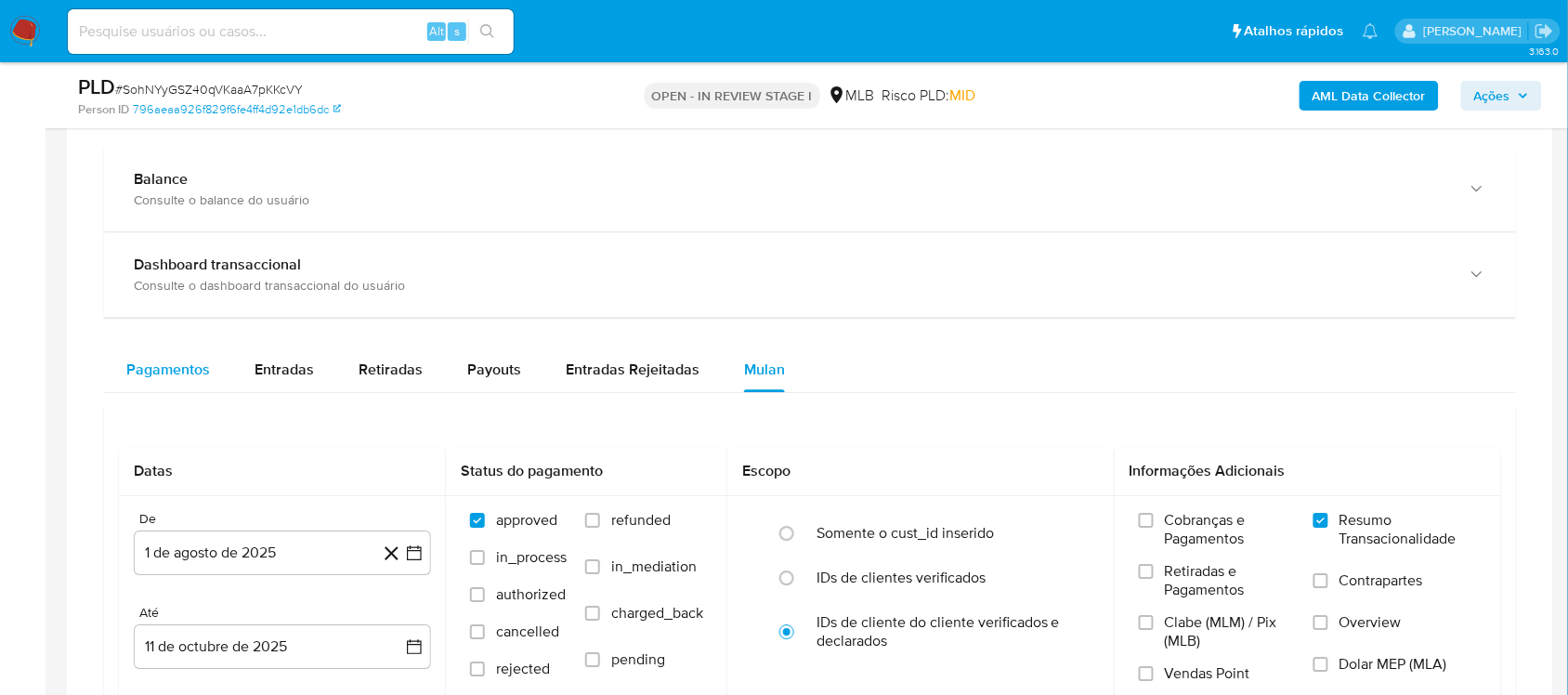
click at [184, 365] on span "Pagamentos" at bounding box center [168, 369] width 84 height 21
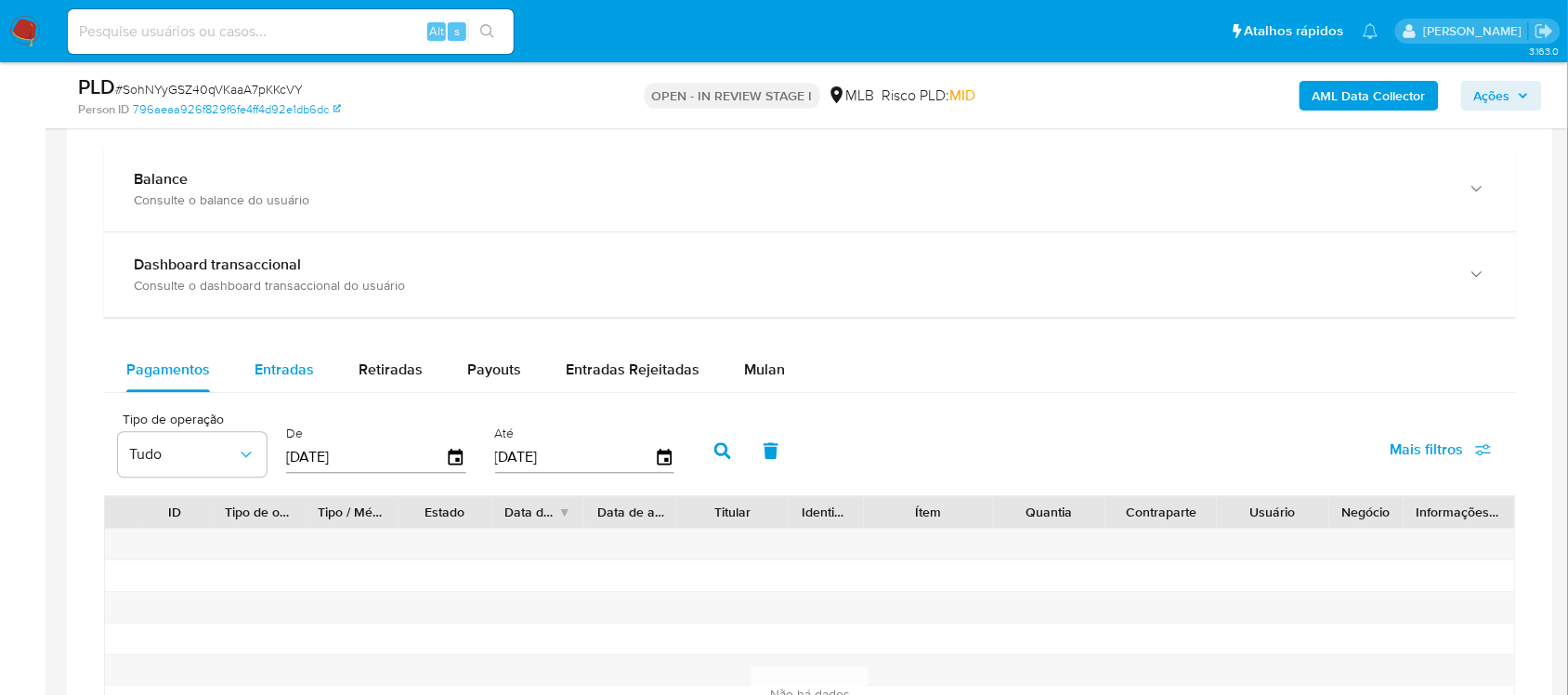
click at [267, 374] on span "Entradas" at bounding box center [285, 369] width 59 height 21
select select "10"
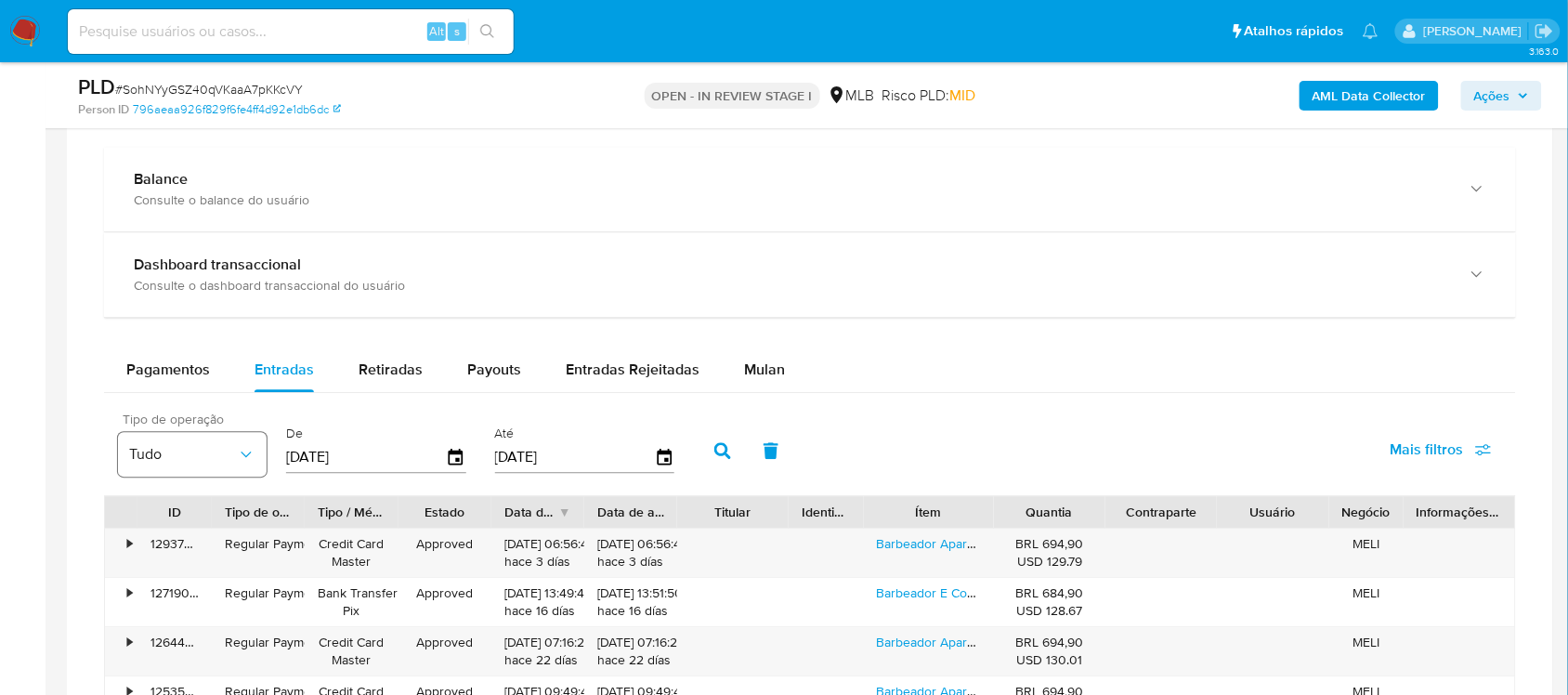
click at [240, 448] on icon "button" at bounding box center [245, 453] width 18 height 18
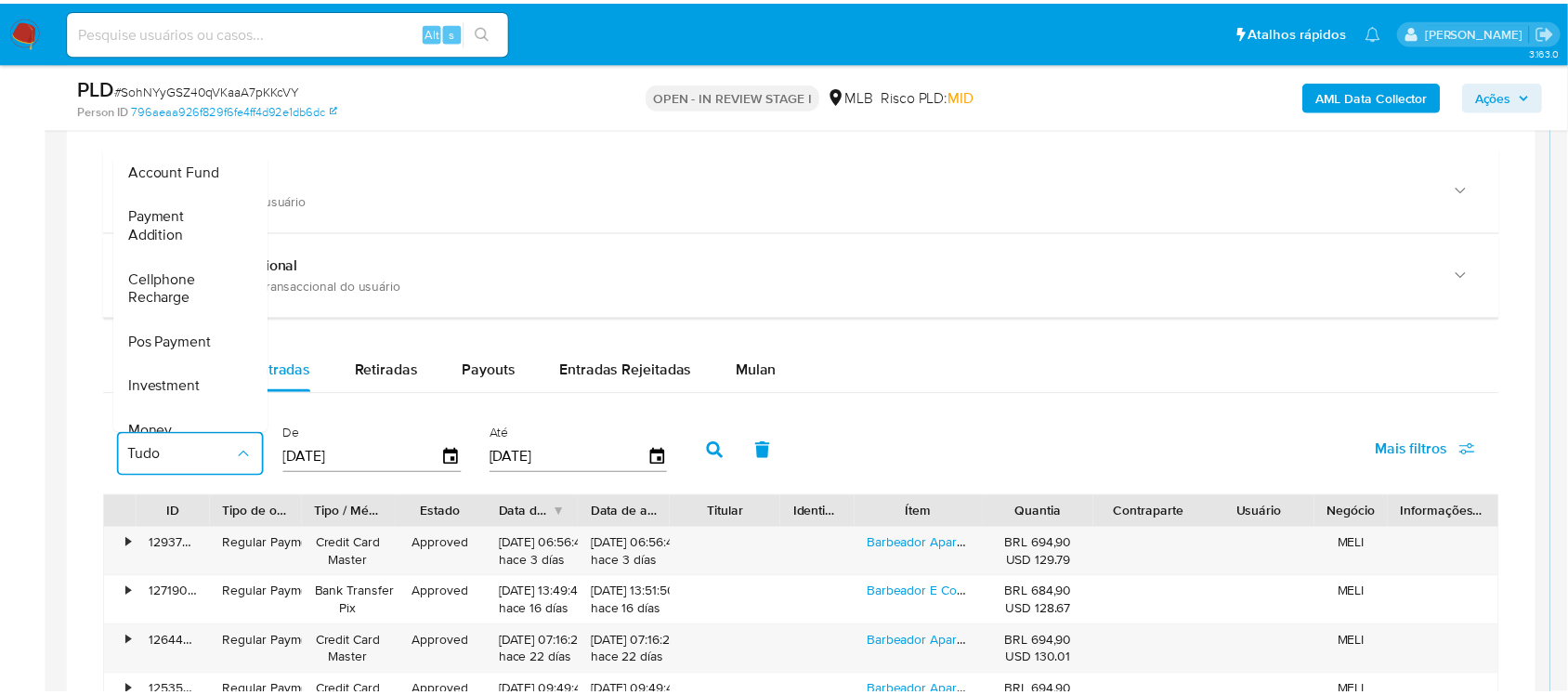
scroll to position [232, 0]
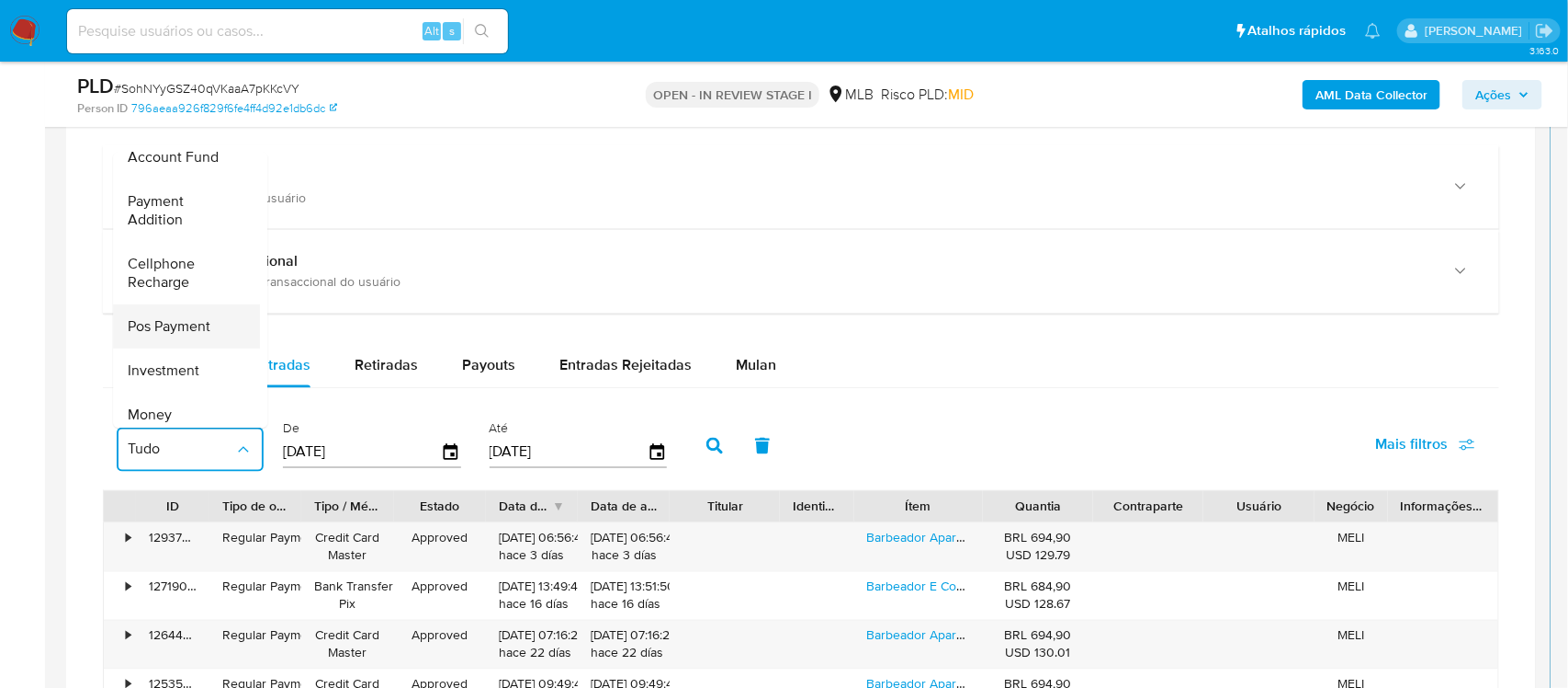
click at [194, 328] on span "Pos Payment" at bounding box center [169, 327] width 83 height 18
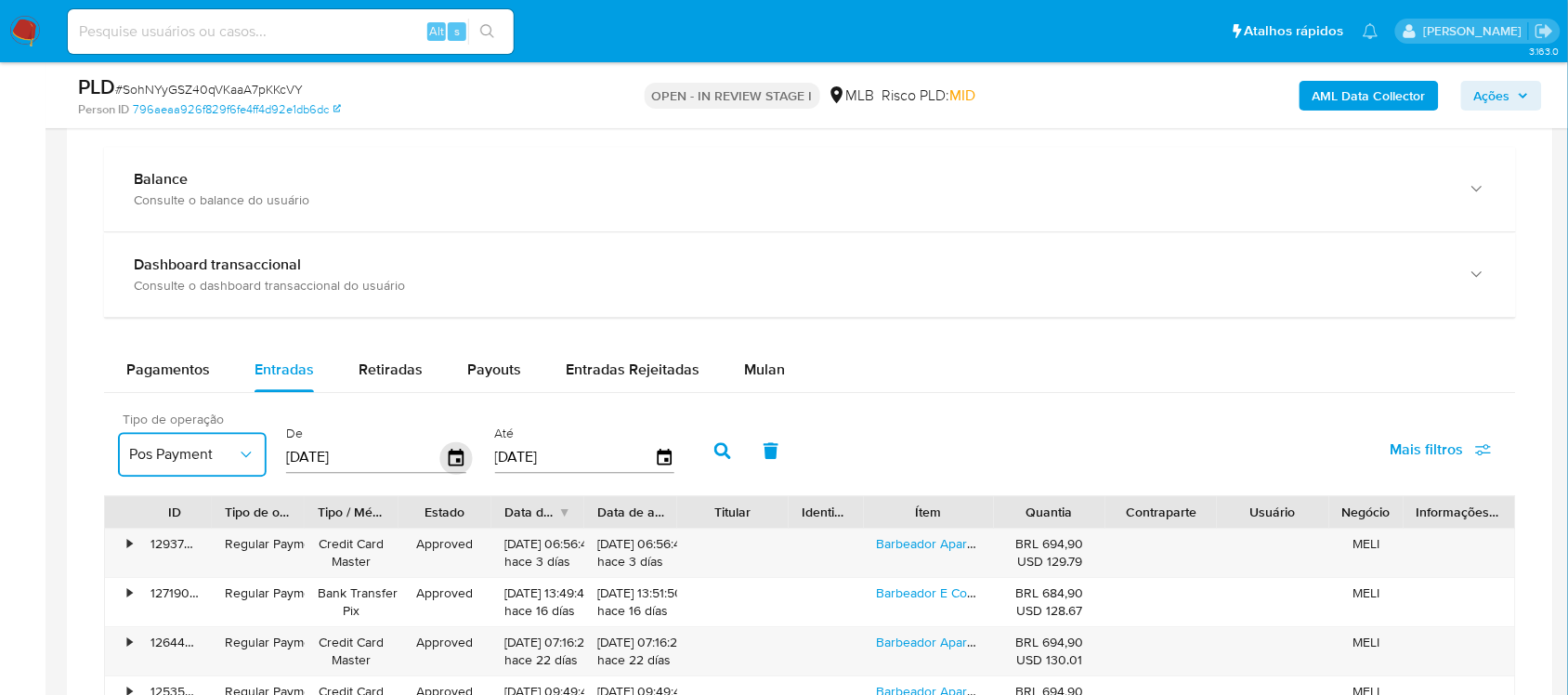
click at [454, 465] on icon "button" at bounding box center [456, 457] width 15 height 17
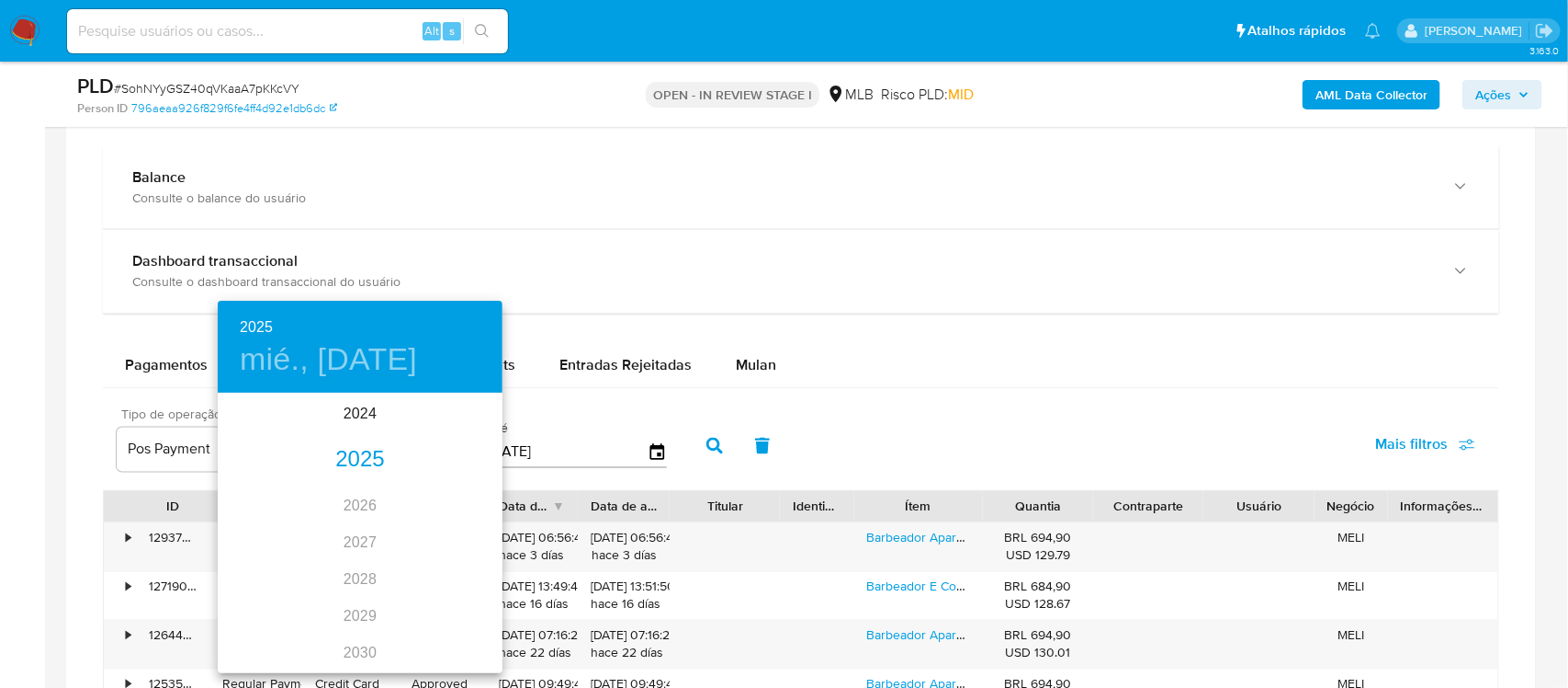
click at [347, 456] on div "2025" at bounding box center [361, 459] width 285 height 37
click at [367, 562] on div "ago." at bounding box center [360, 567] width 94 height 69
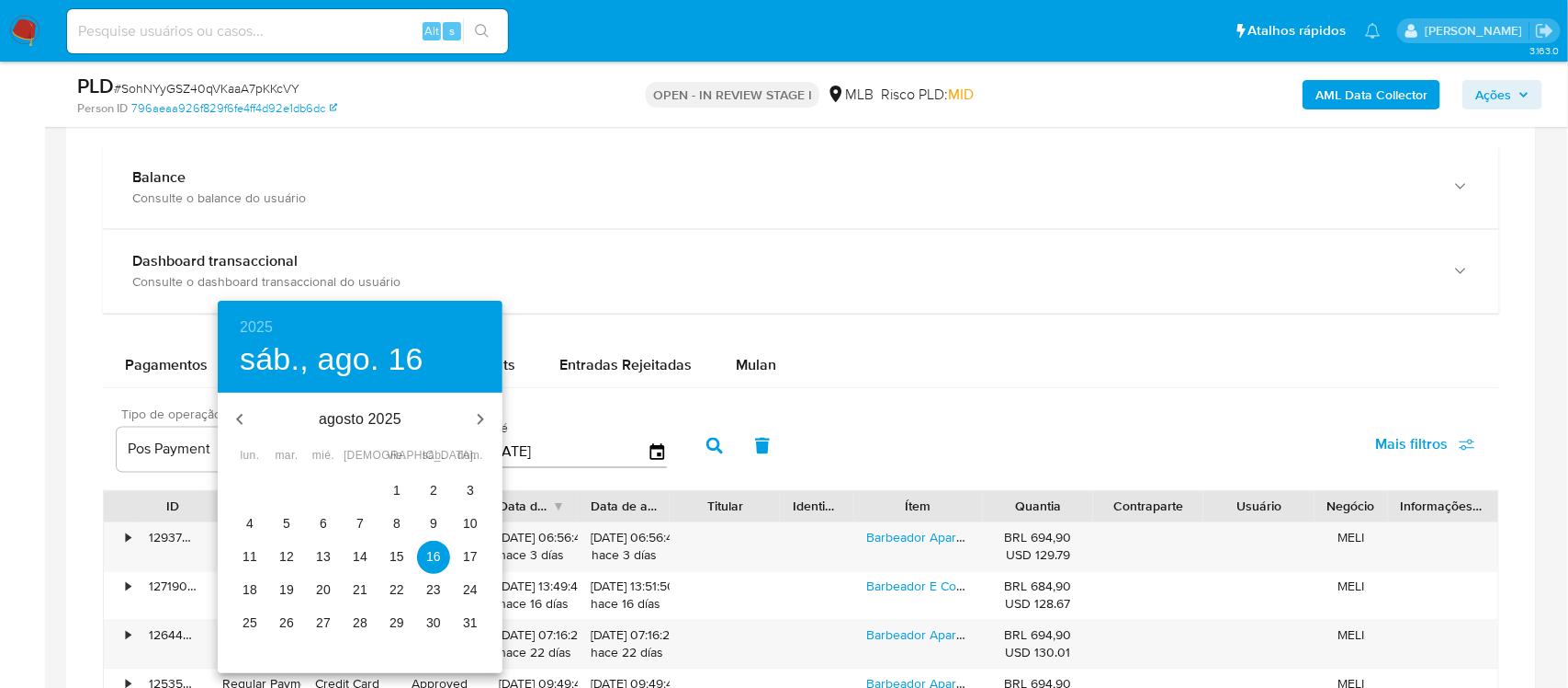
click at [404, 491] on span "1" at bounding box center [397, 490] width 33 height 18
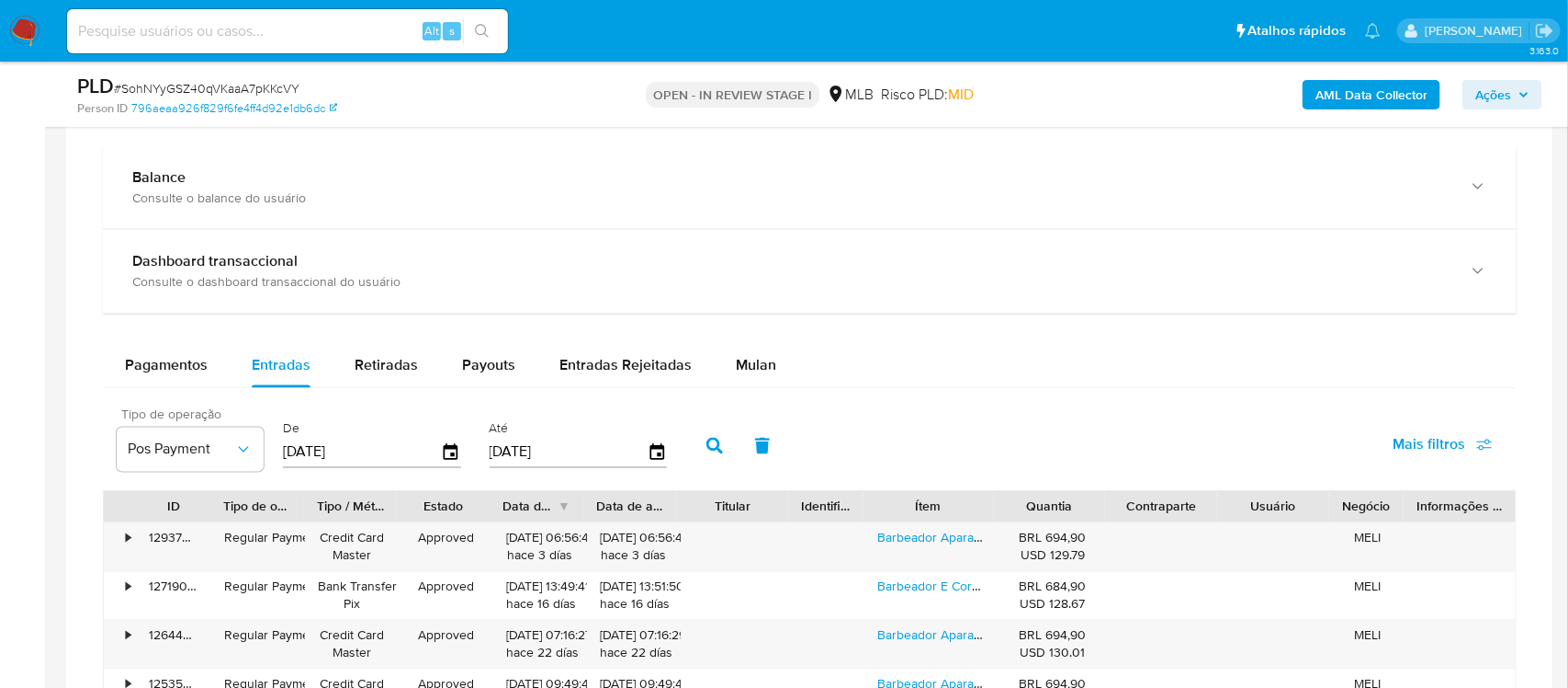
type input "01/08/2025"
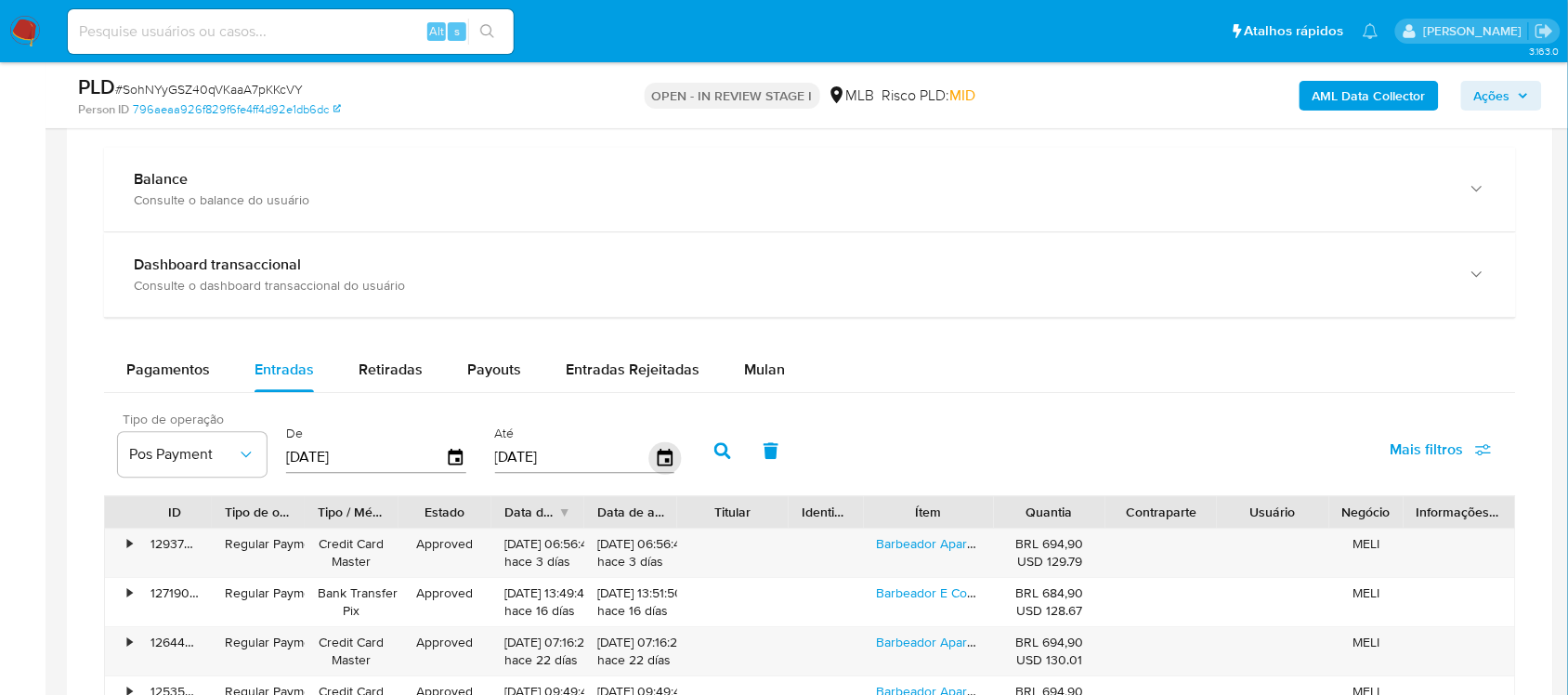
click at [653, 459] on icon "button" at bounding box center [665, 457] width 32 height 32
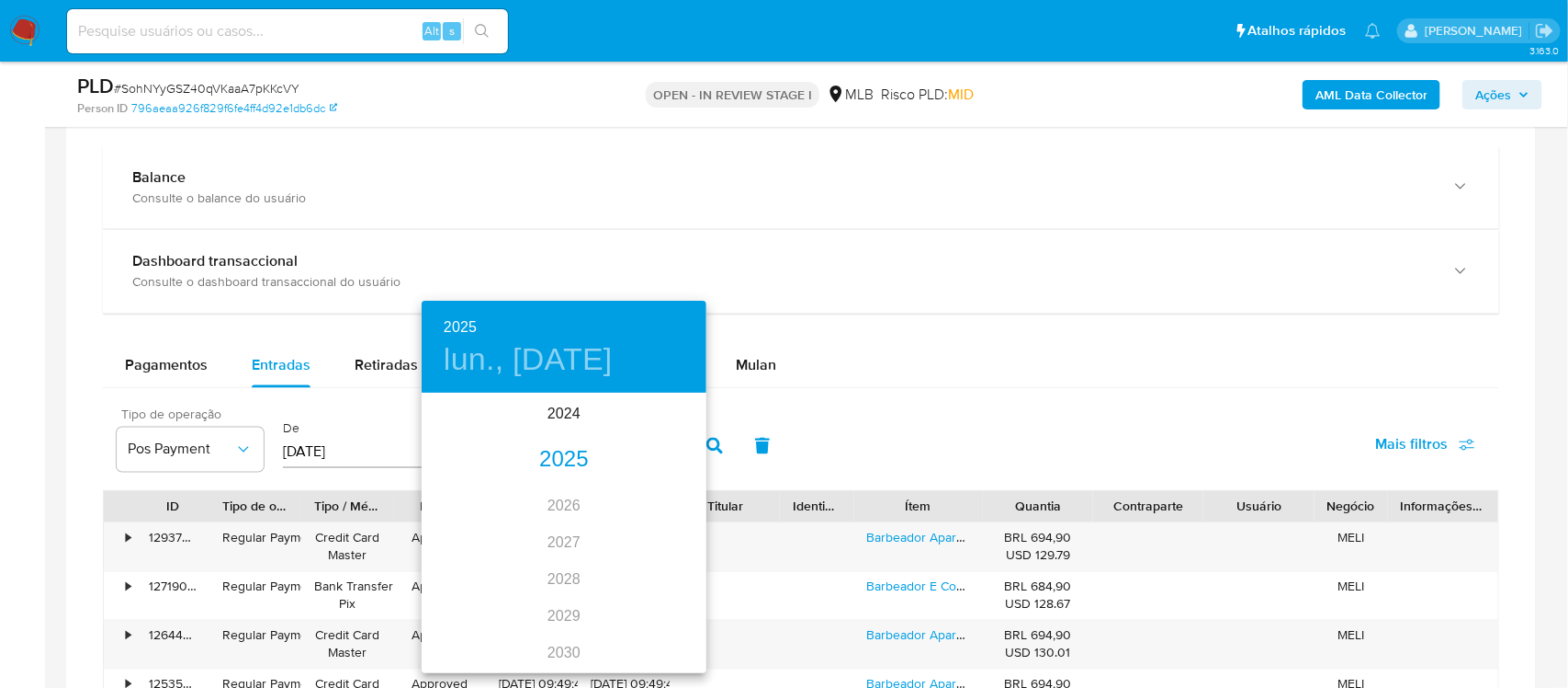
click at [553, 461] on div "2025" at bounding box center [564, 459] width 285 height 37
click at [465, 621] on div "oct." at bounding box center [469, 636] width 94 height 69
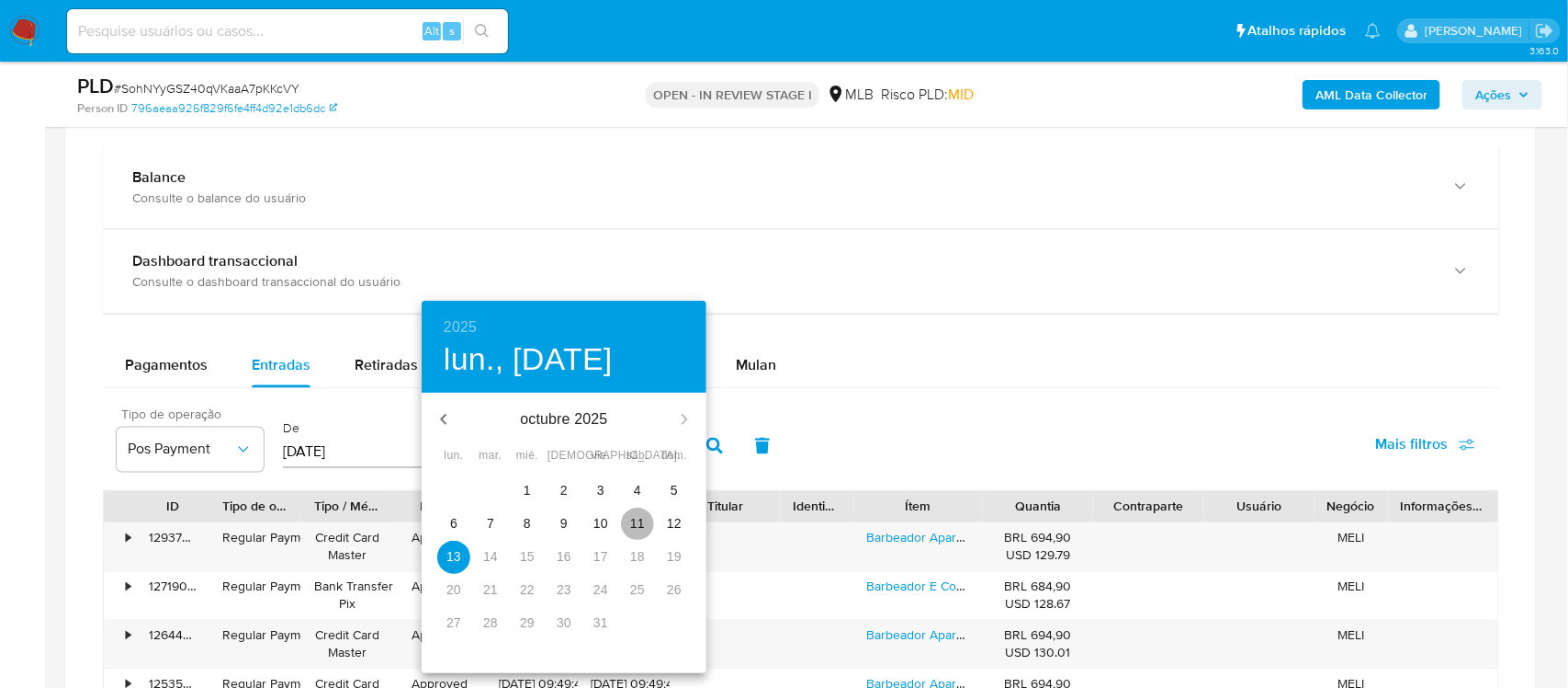
click at [637, 525] on p "11" at bounding box center [638, 523] width 15 height 18
type input "11/10/2025"
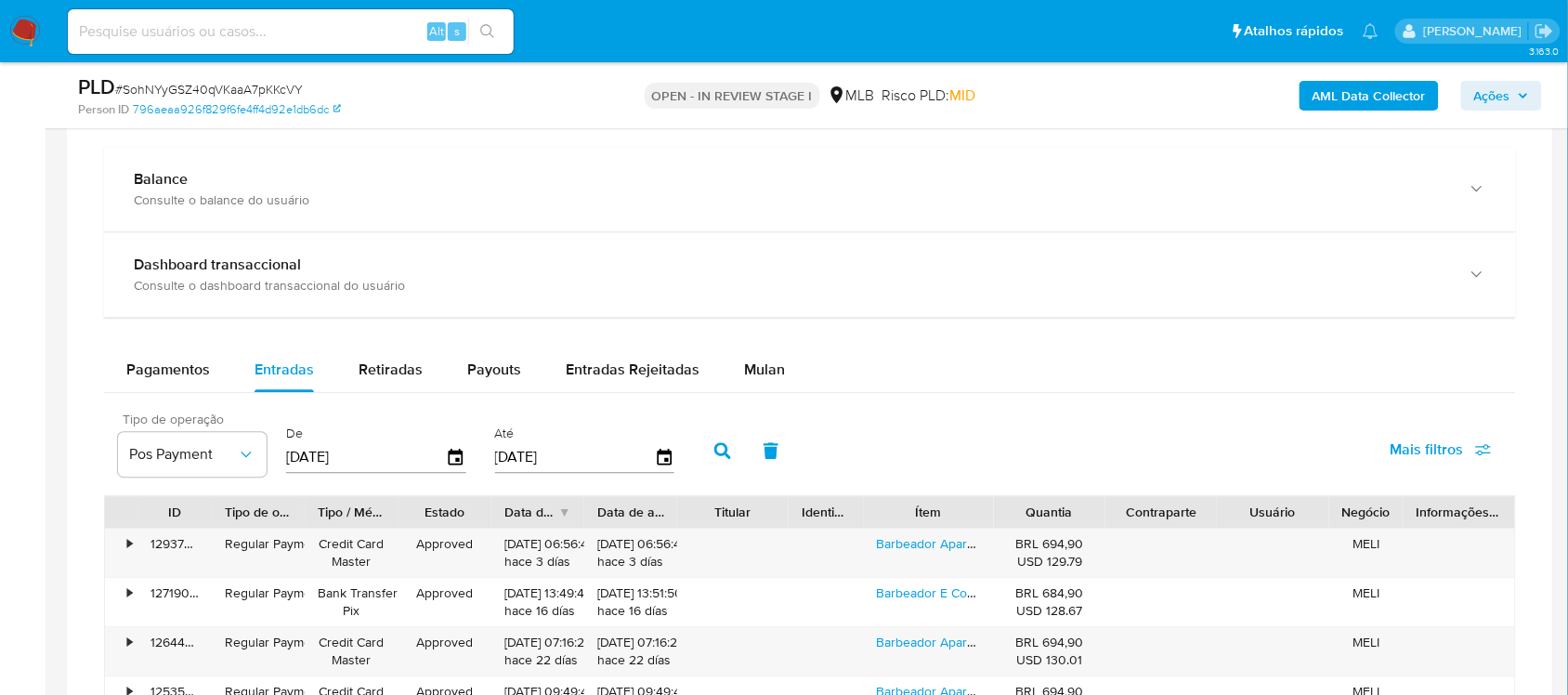
click at [718, 447] on icon "button" at bounding box center [723, 451] width 17 height 17
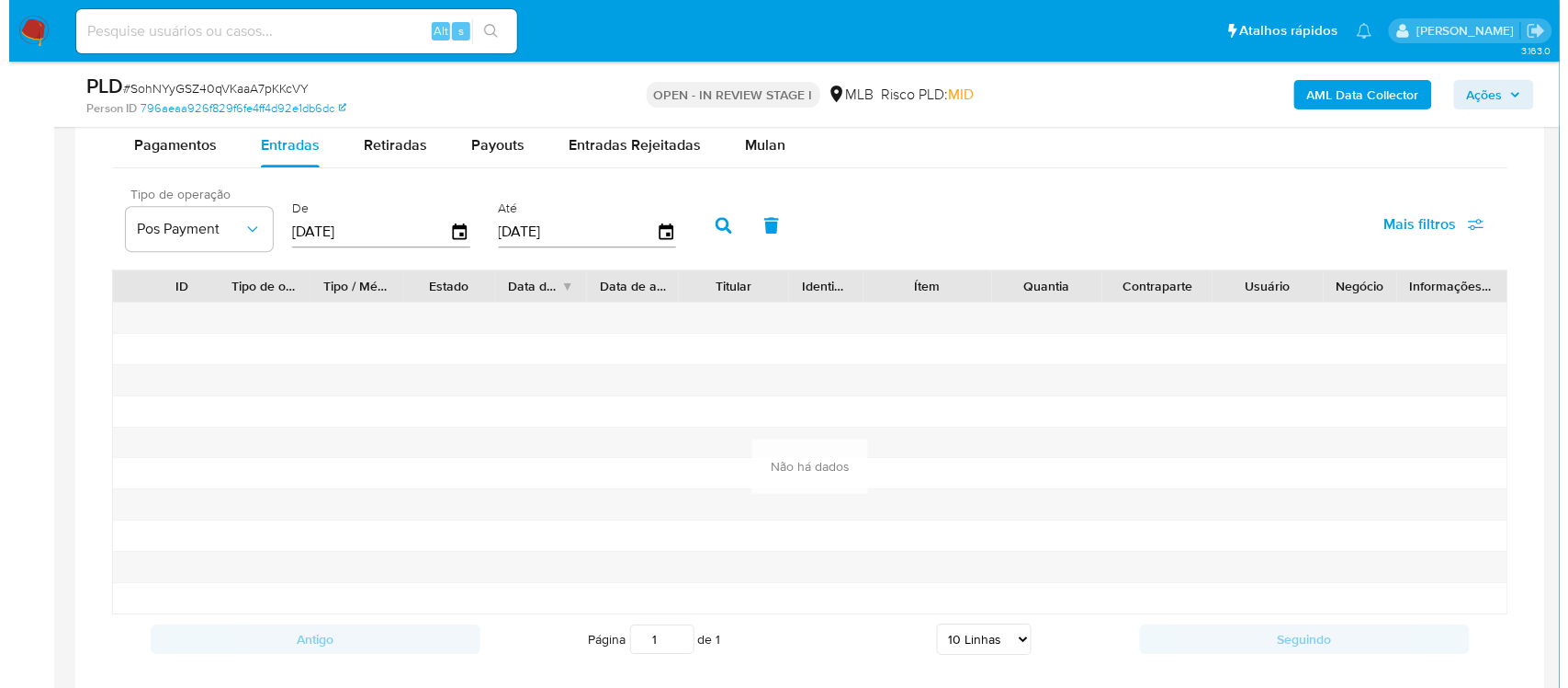
scroll to position [1561, 0]
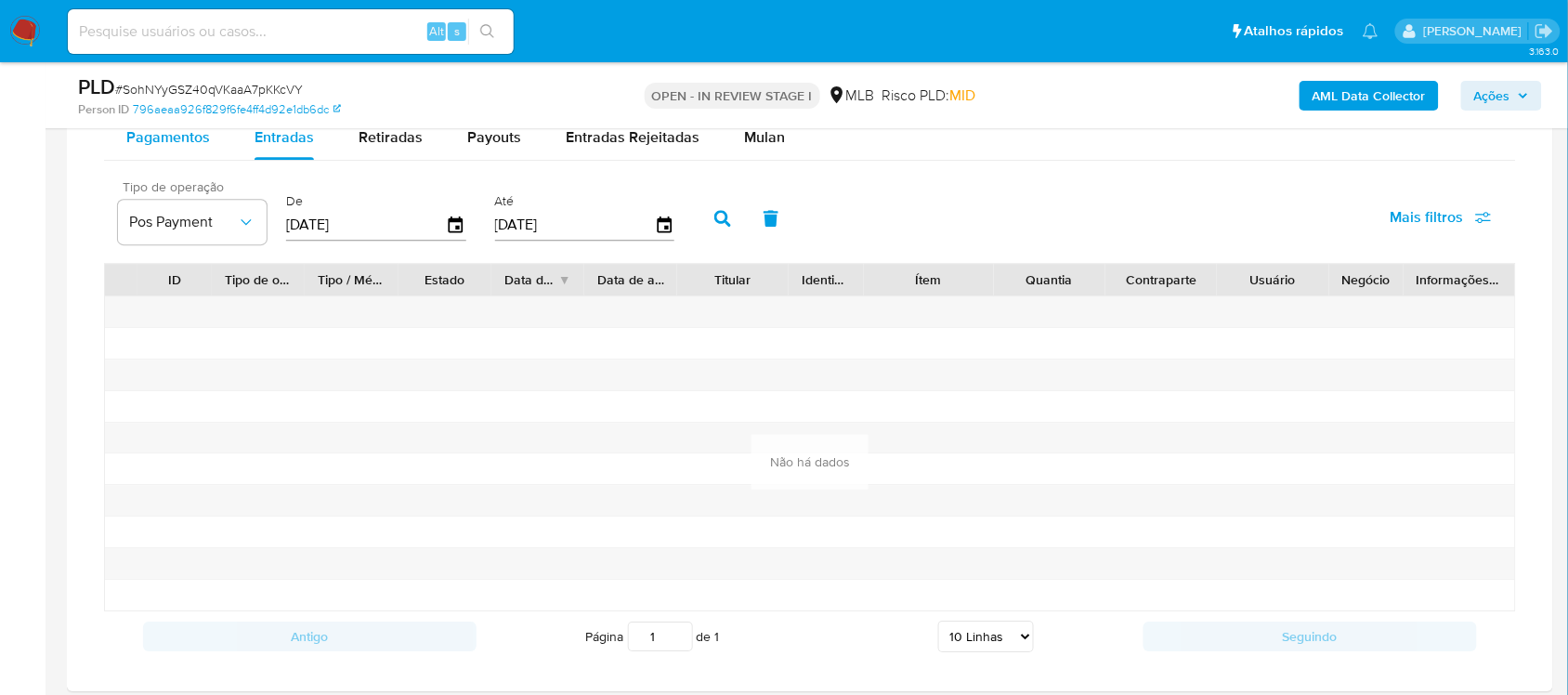
click at [212, 145] on button "Pagamentos" at bounding box center [168, 137] width 128 height 45
click at [248, 219] on icon "button" at bounding box center [245, 221] width 18 height 18
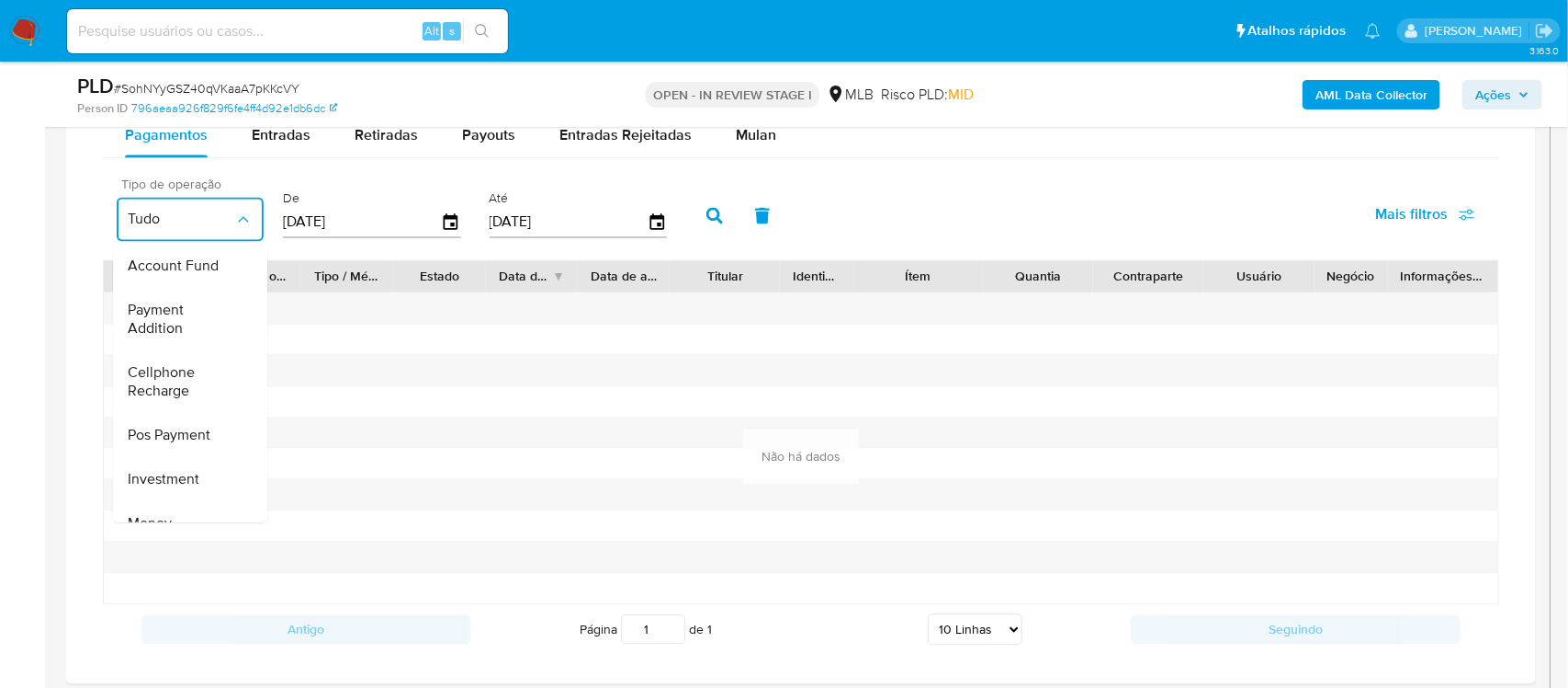
scroll to position [230, 0]
click at [189, 424] on span "Pos Payment" at bounding box center [169, 421] width 83 height 18
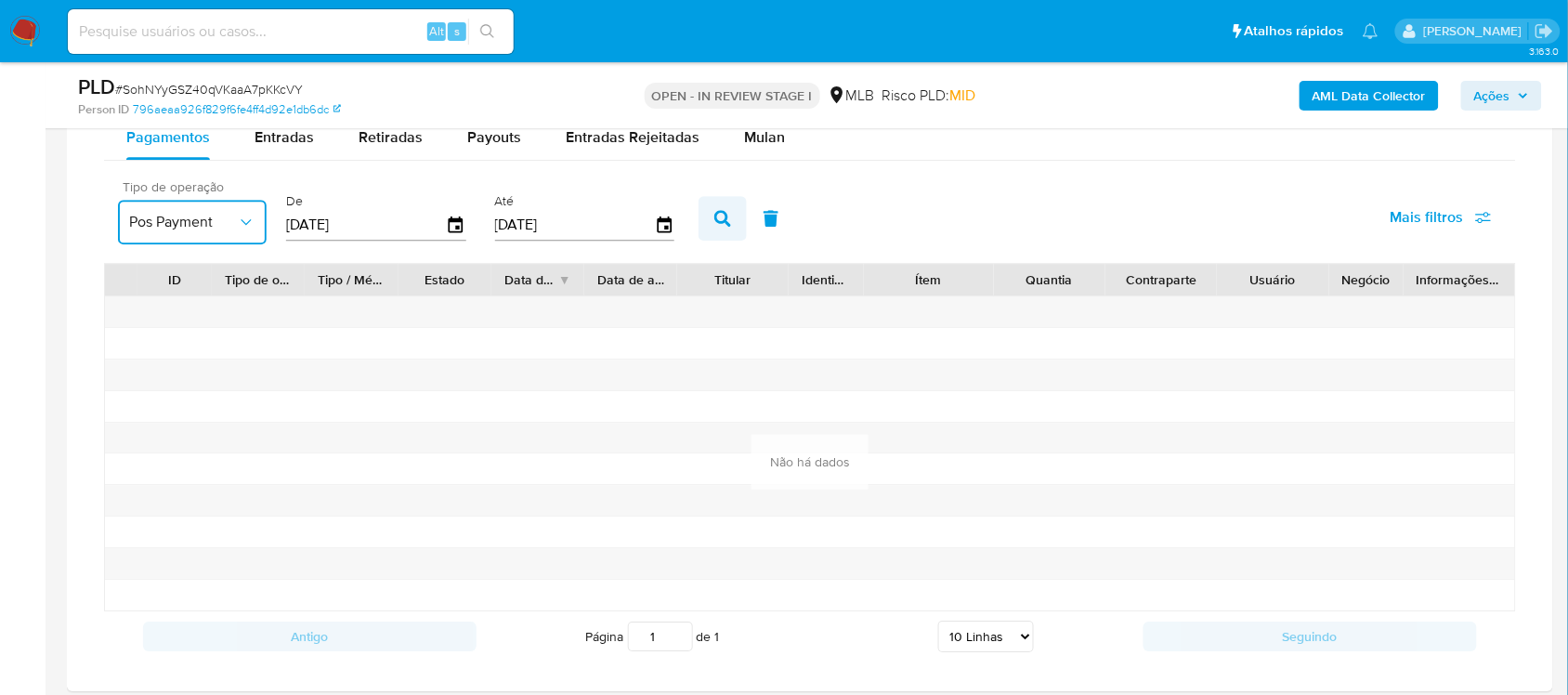
click at [703, 232] on button "button" at bounding box center [722, 218] width 49 height 45
click at [382, 145] on span "Retiradas" at bounding box center [390, 137] width 64 height 21
select select "10"
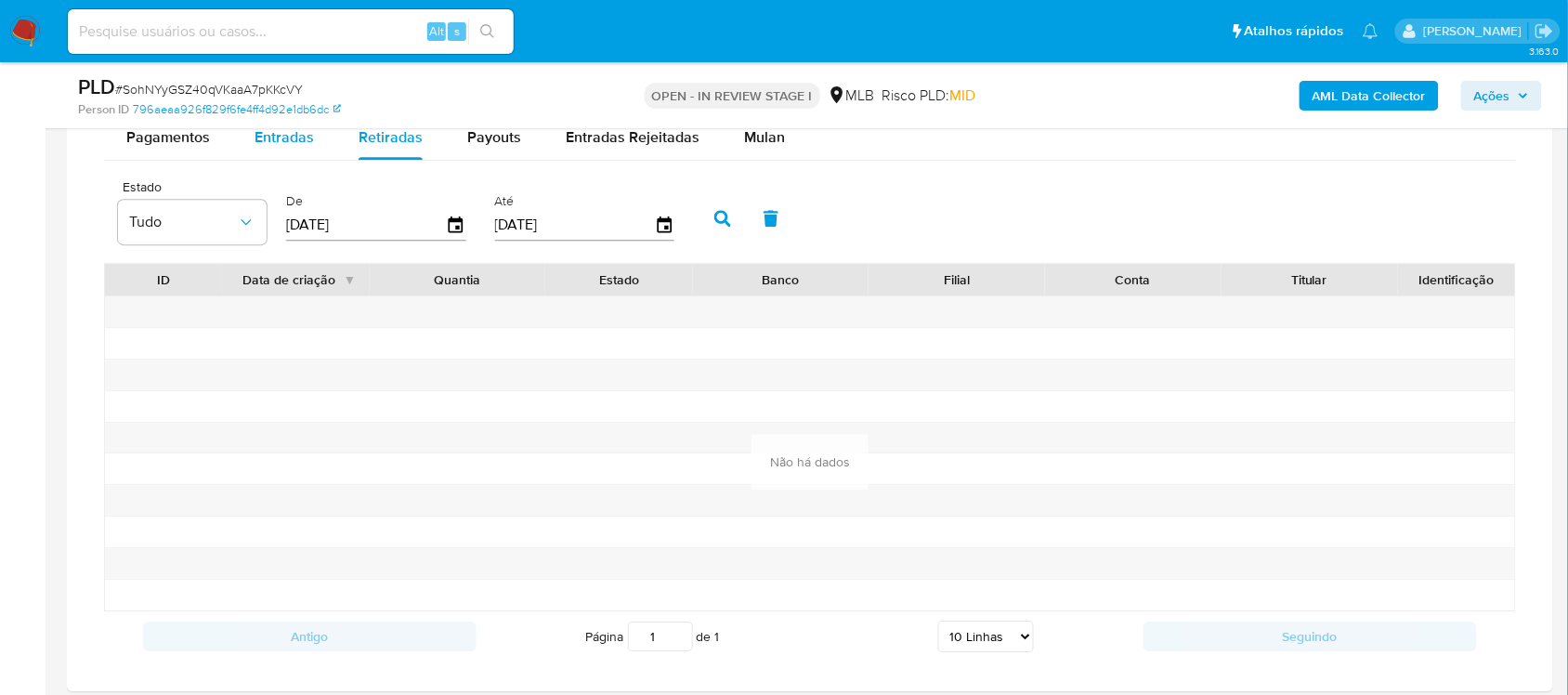
click at [294, 151] on div "Entradas" at bounding box center [285, 137] width 59 height 45
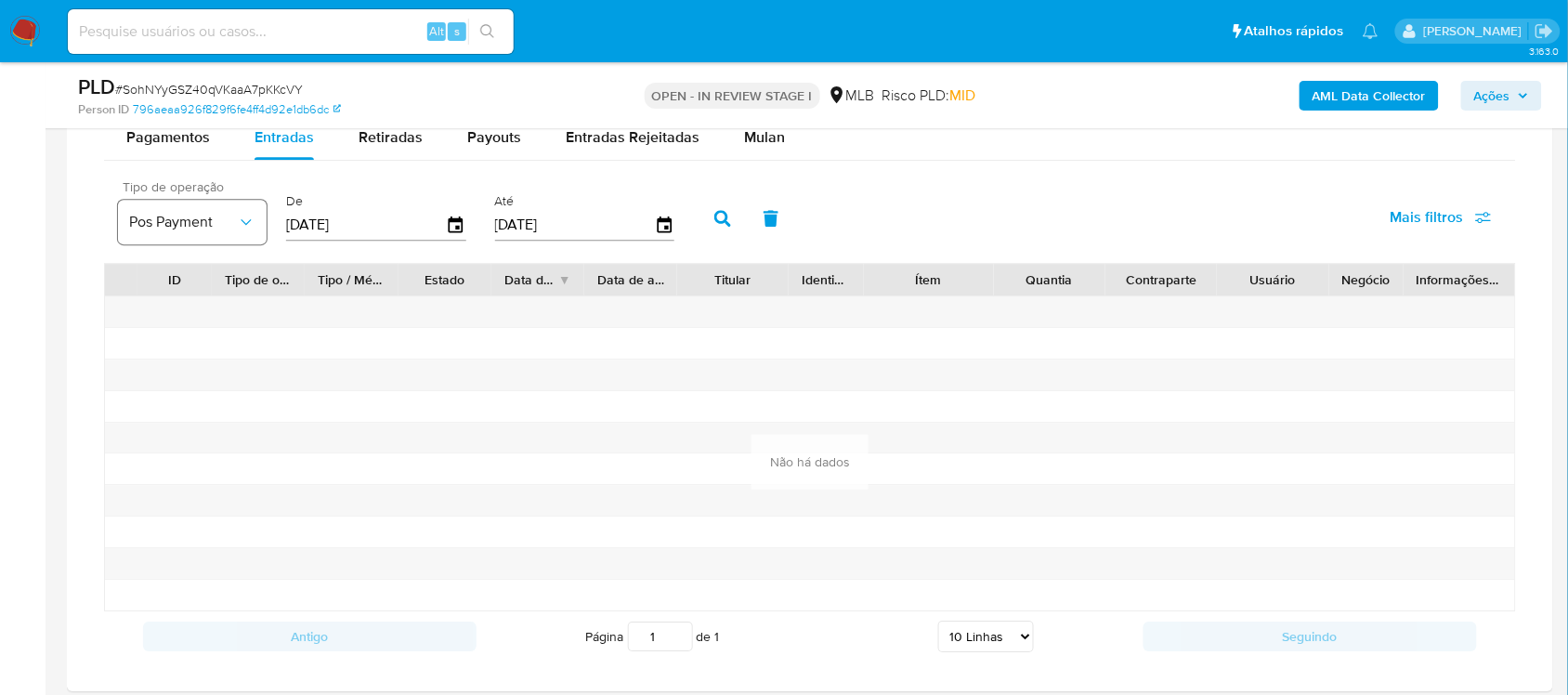
click at [237, 230] on icon "button" at bounding box center [245, 221] width 18 height 18
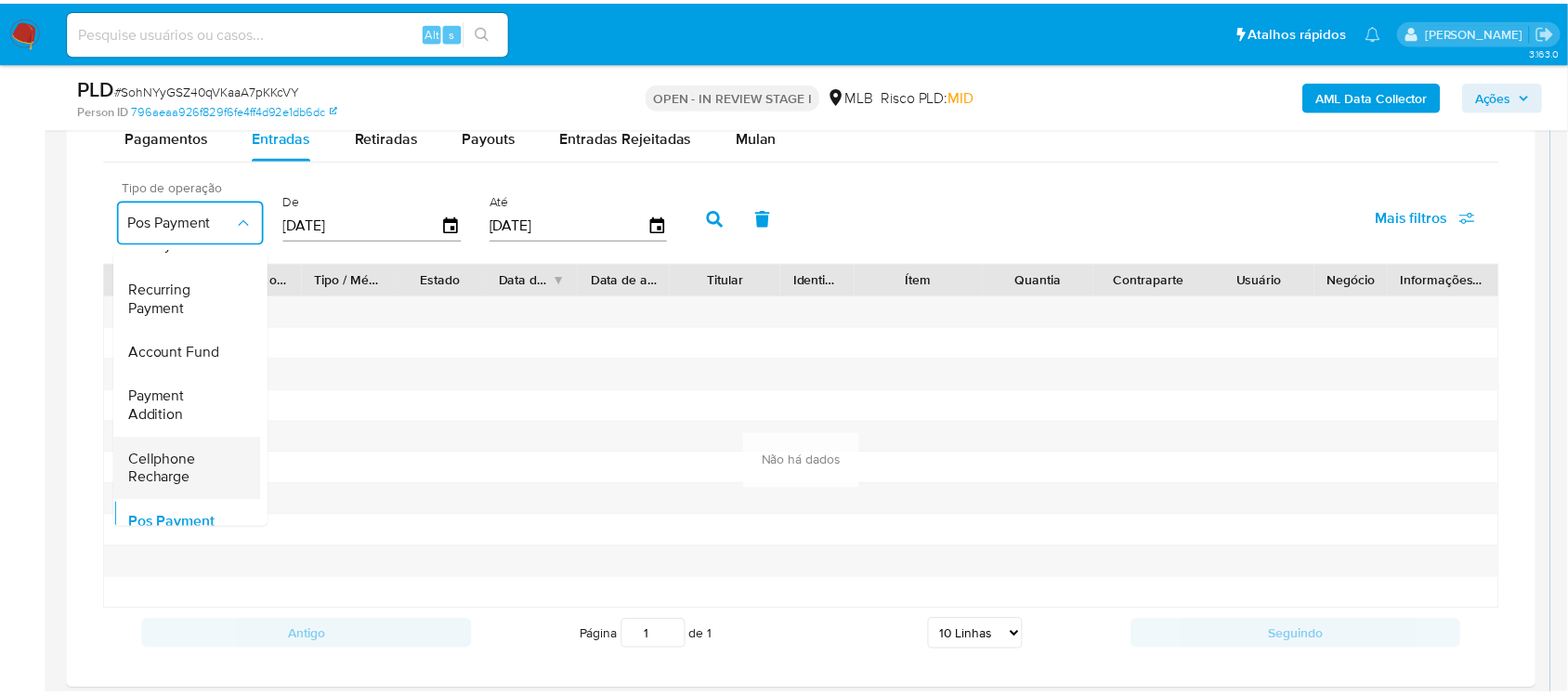
scroll to position [0, 0]
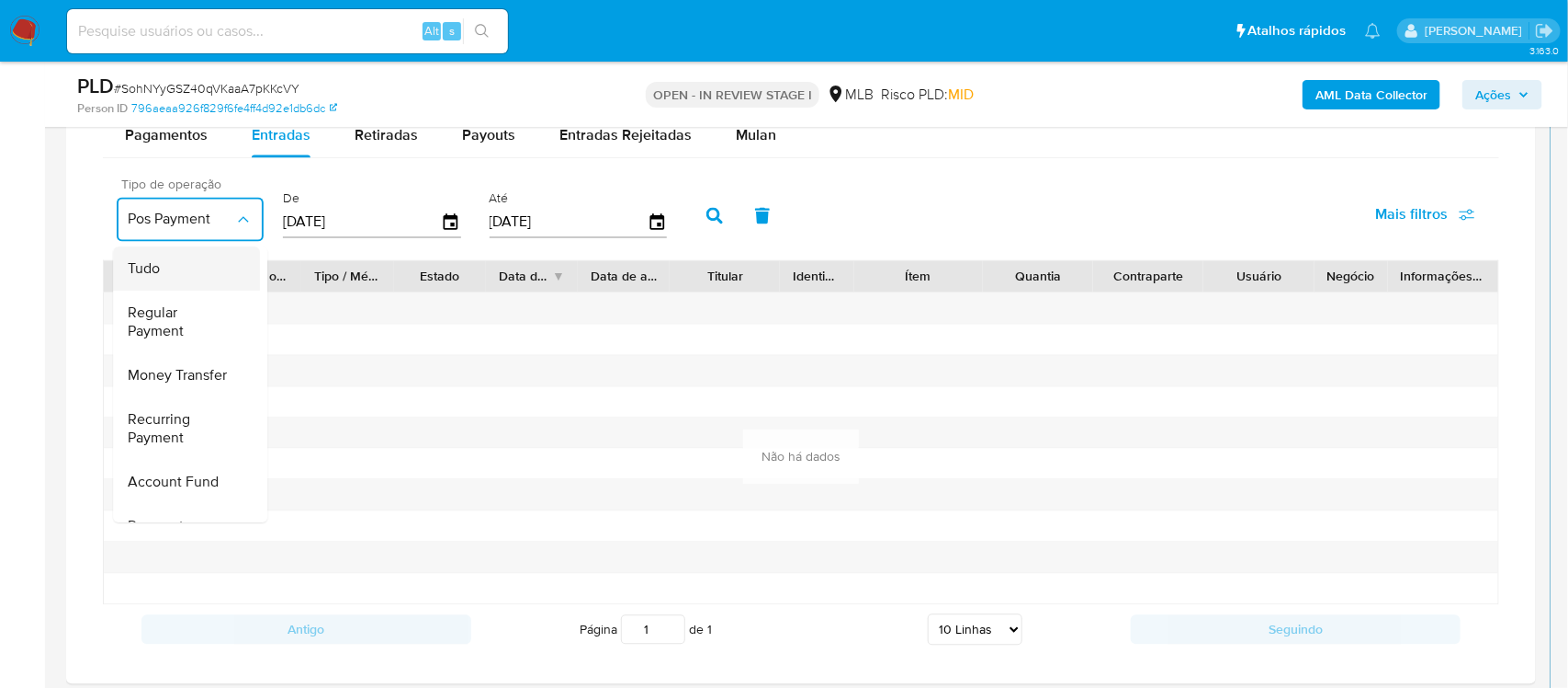
click at [161, 273] on div "Tudo" at bounding box center [180, 269] width 107 height 44
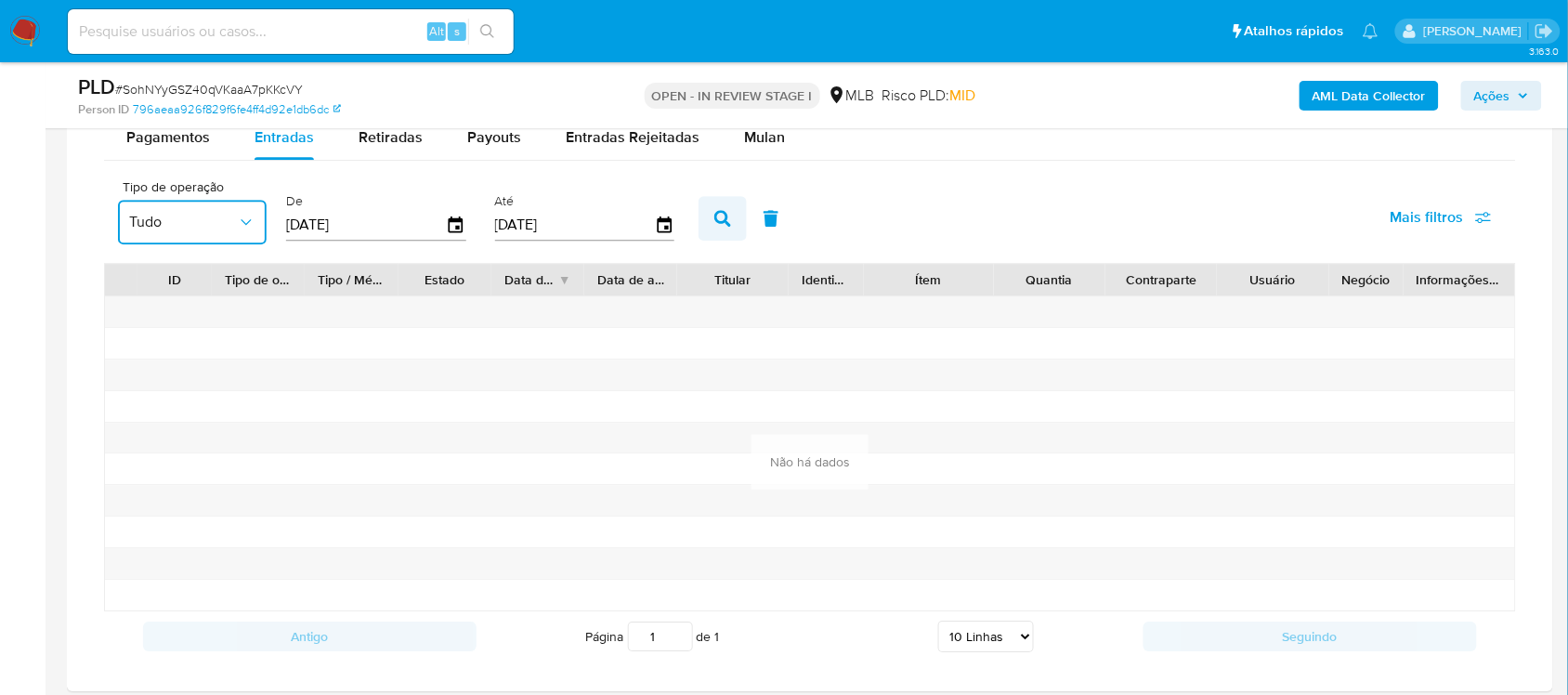
click at [698, 217] on button "button" at bounding box center [722, 218] width 49 height 45
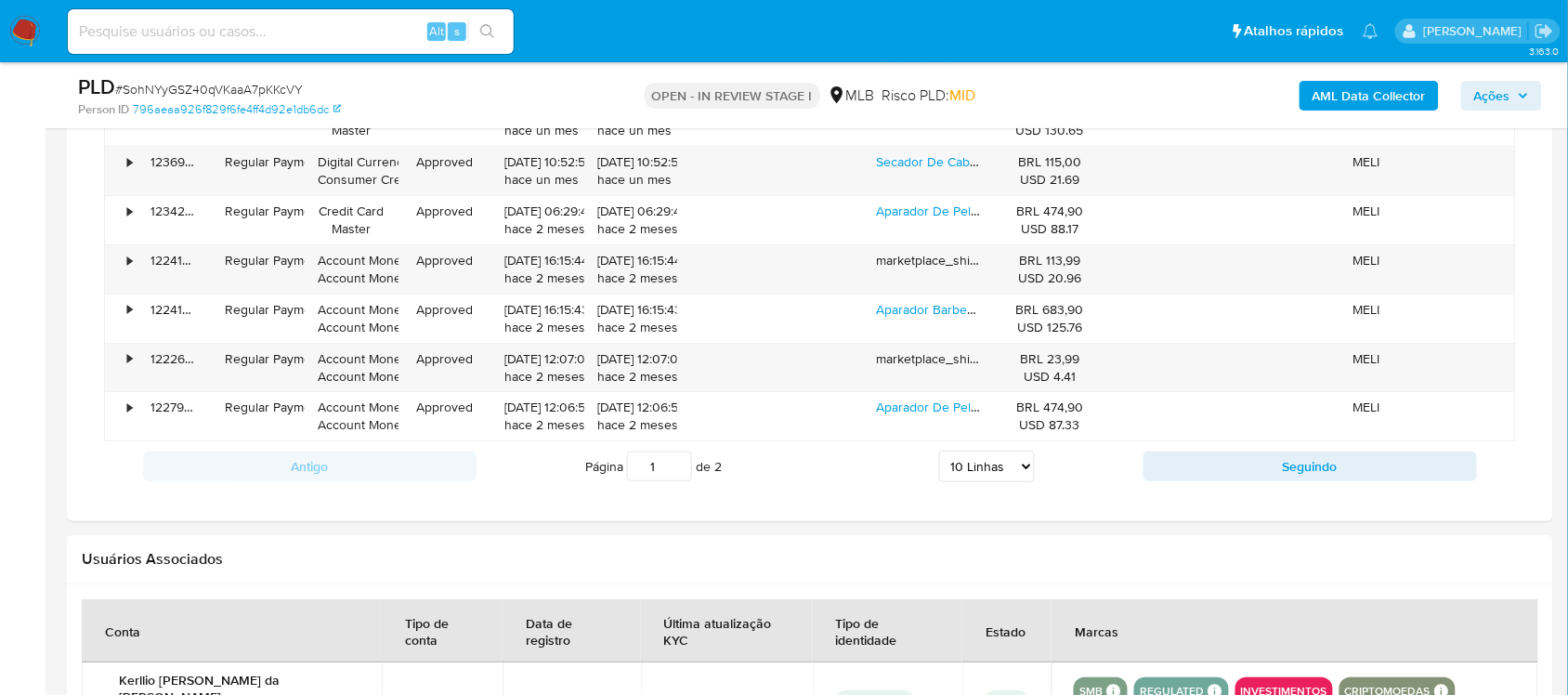
scroll to position [1925, 0]
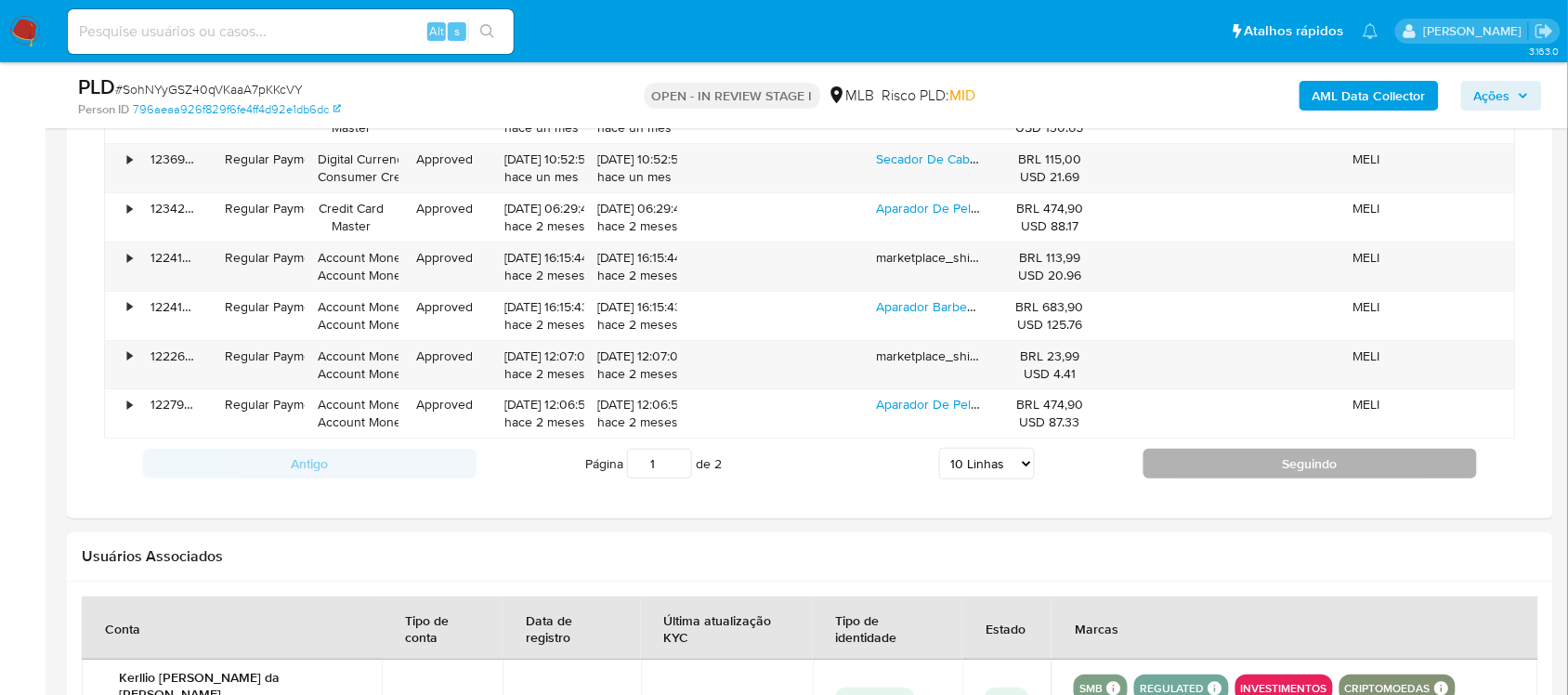
click at [1159, 470] on button "Seguindo" at bounding box center [1309, 463] width 333 height 30
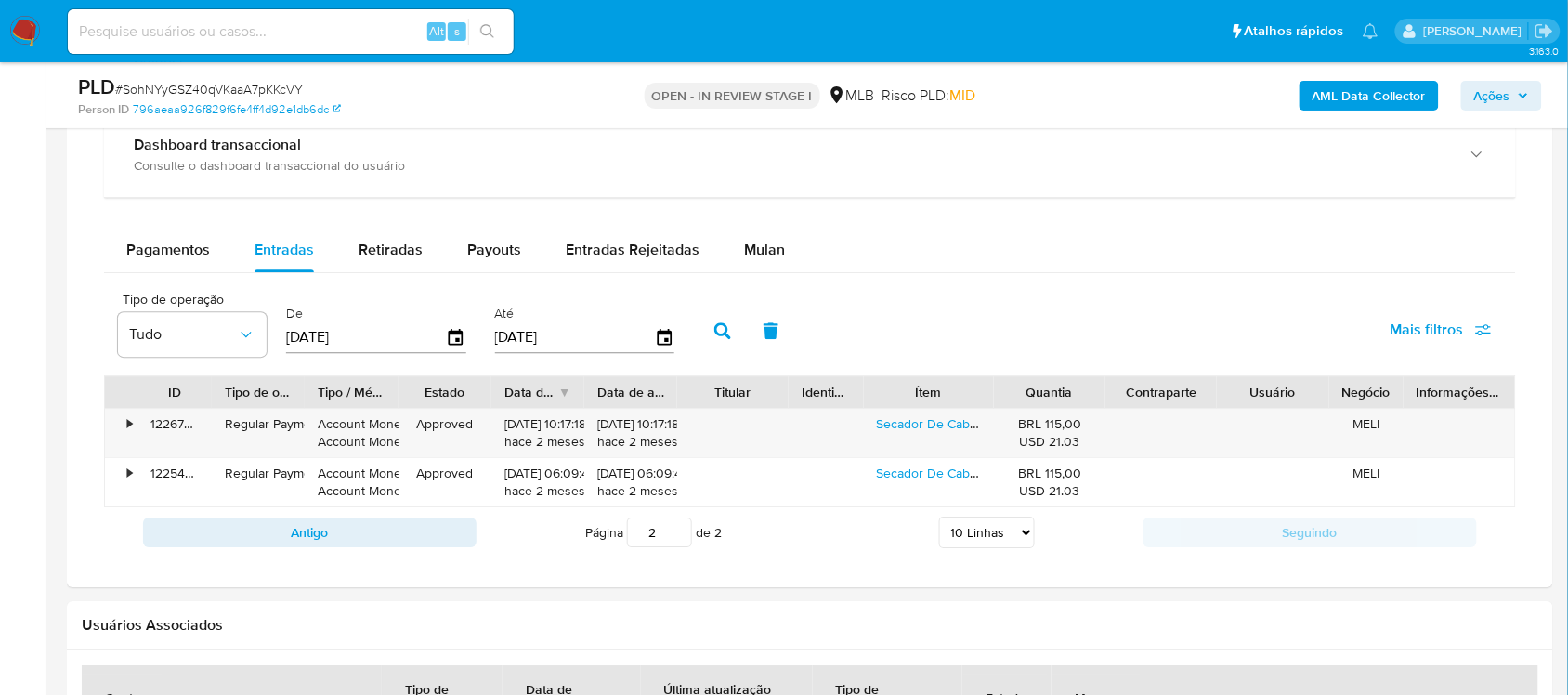
scroll to position [1461, 0]
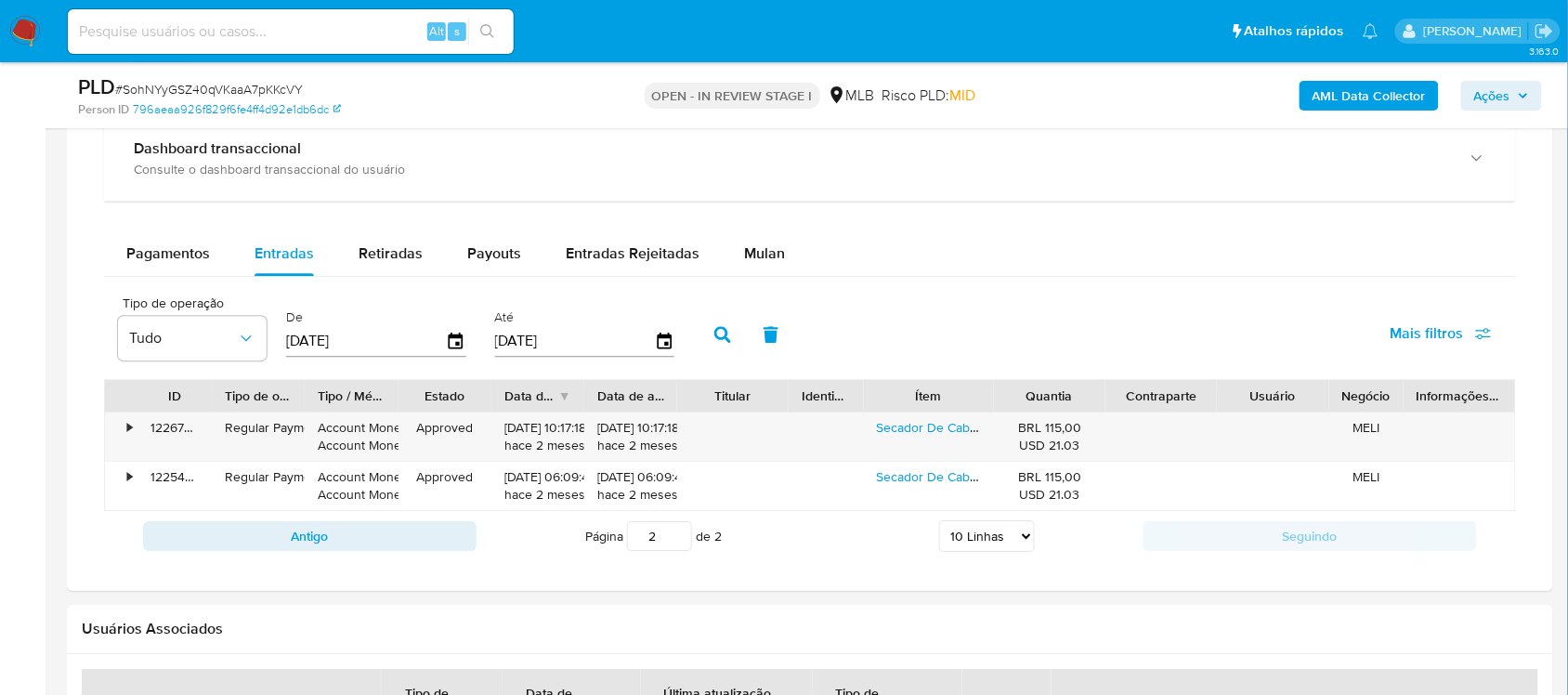
click at [458, 520] on div "Antigo Página 2 de 2 5 Linhas 10 Linhas 20 Linhas 25 Linhas 50 Linhas 100 Linha…" at bounding box center [810, 536] width 1411 height 51
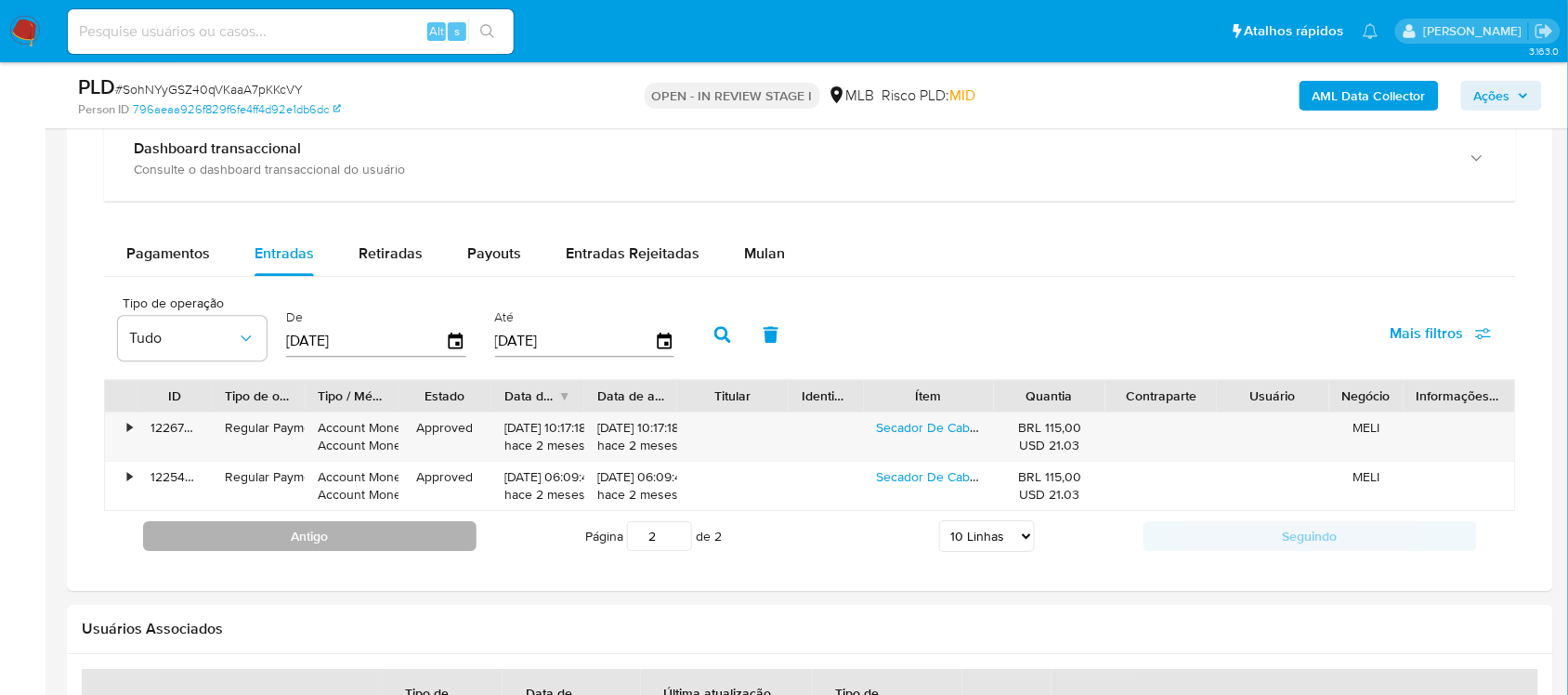
click at [360, 541] on button "Antigo" at bounding box center [309, 536] width 333 height 30
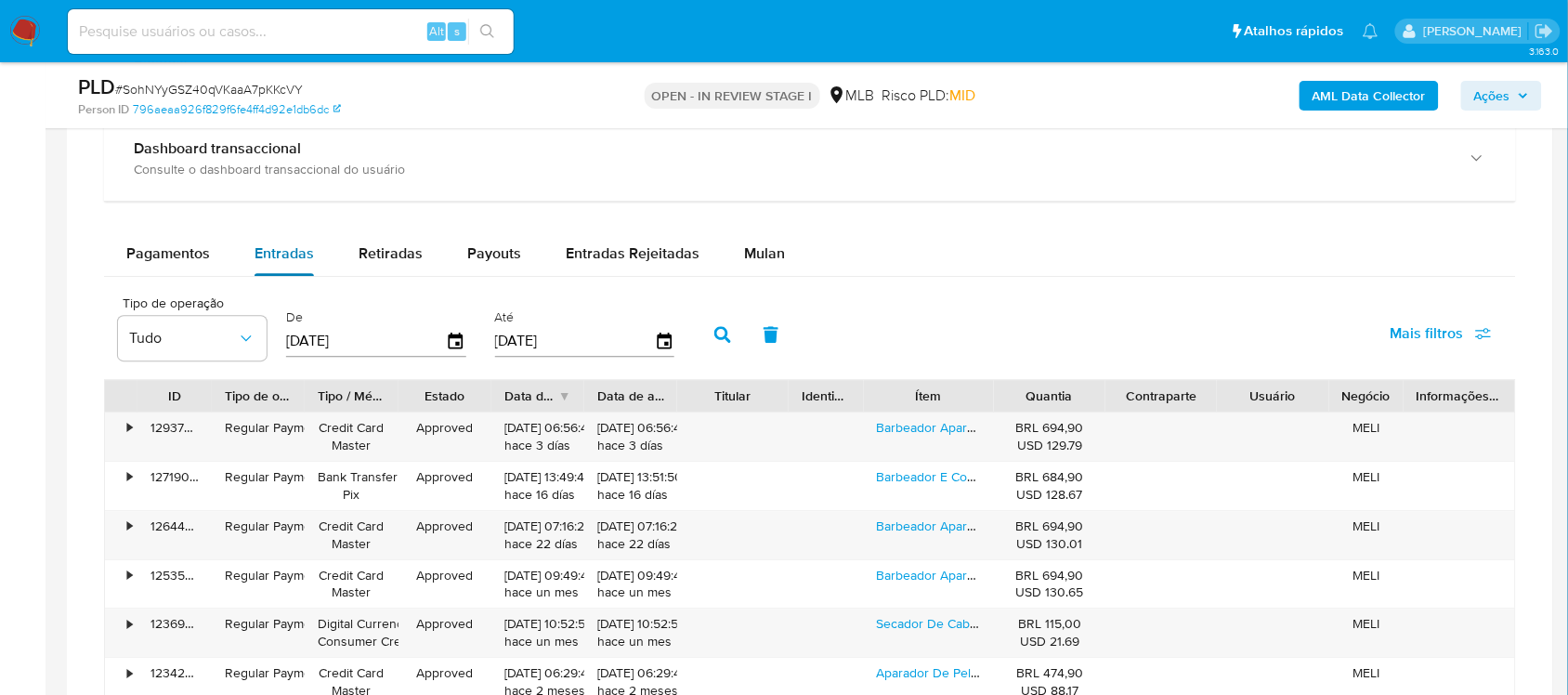
click at [255, 246] on span "Entradas" at bounding box center [285, 253] width 59 height 21
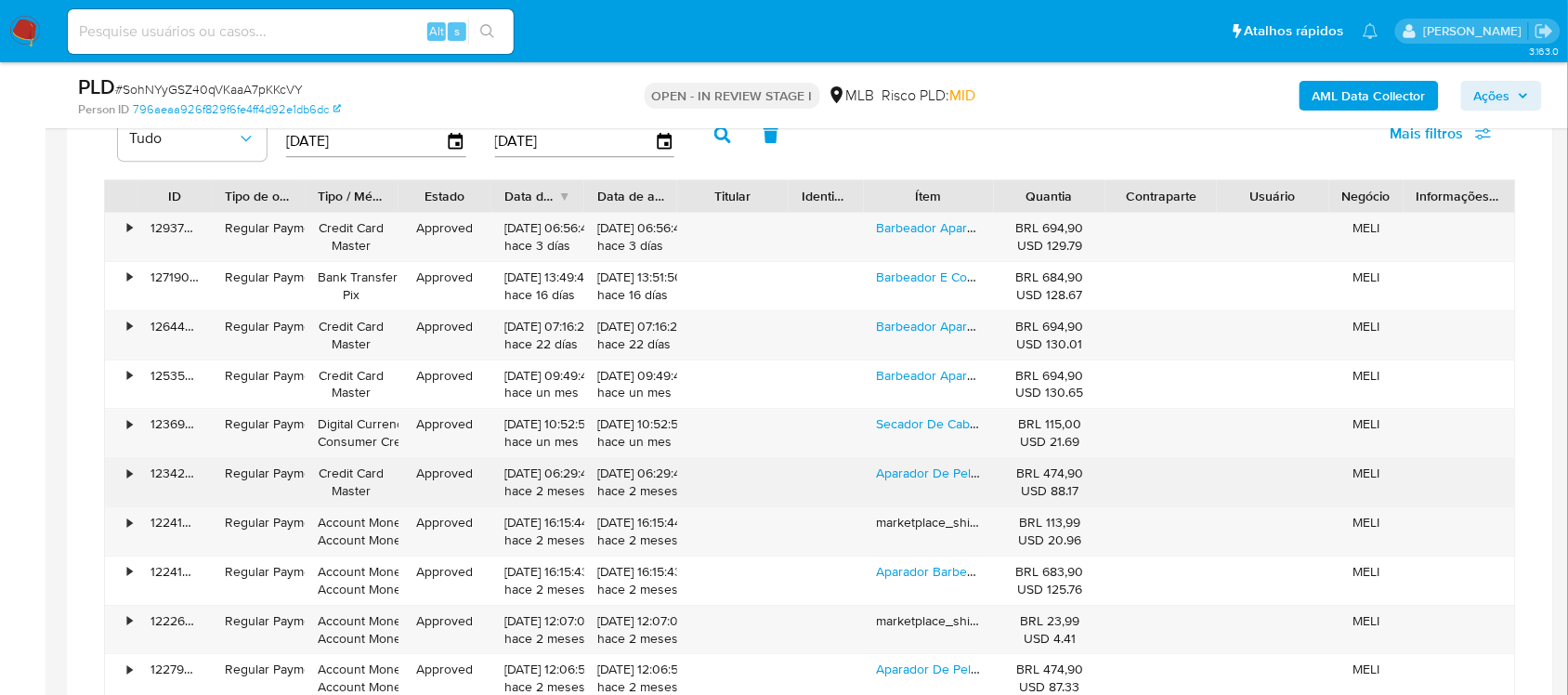
scroll to position [1577, 0]
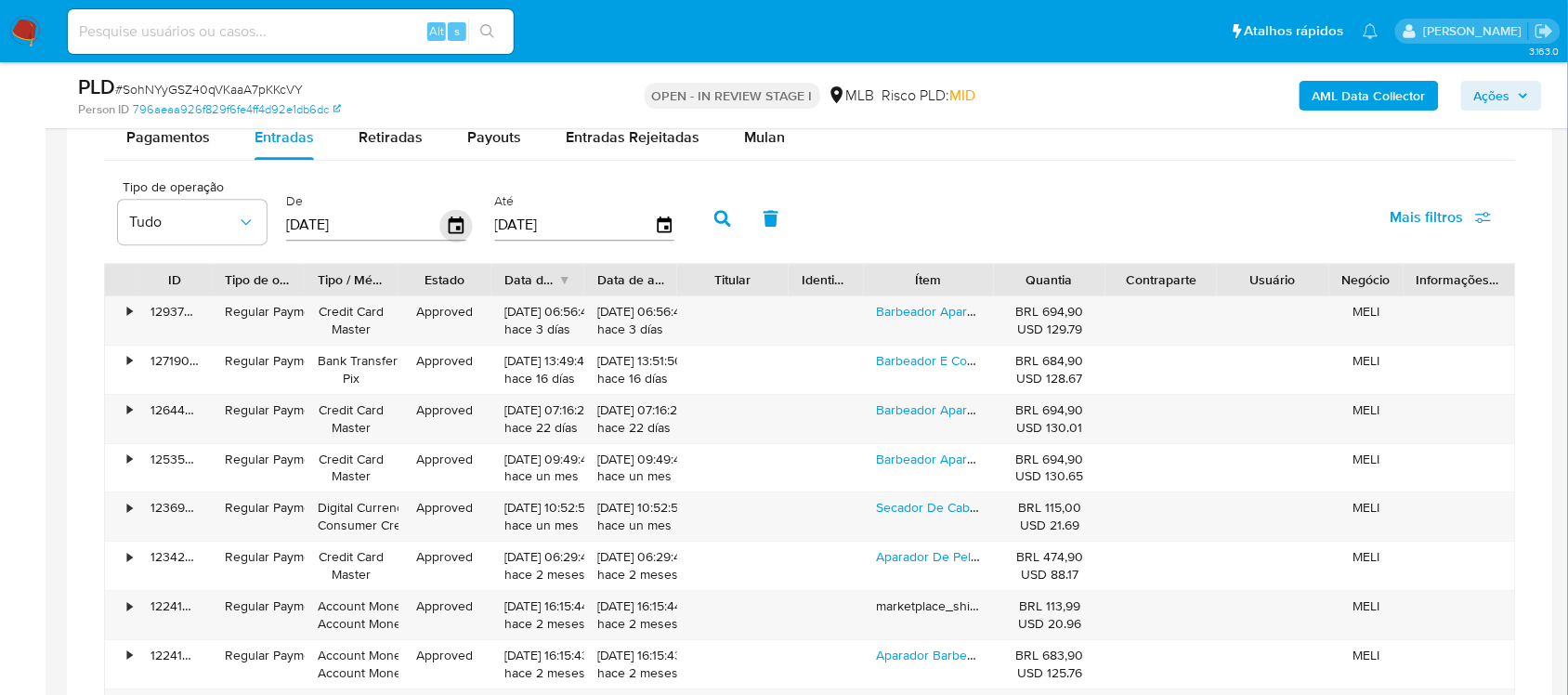
click at [451, 220] on icon "button" at bounding box center [456, 225] width 32 height 32
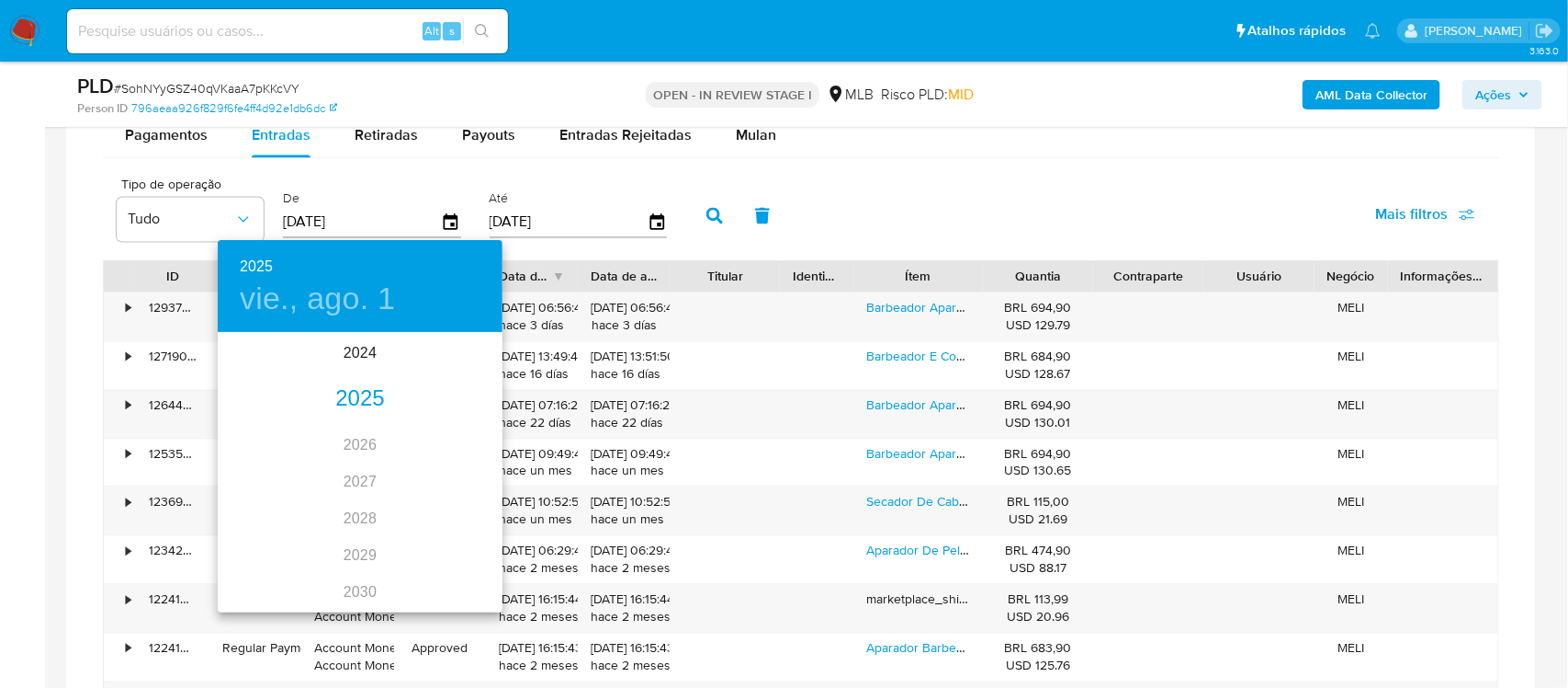
click at [355, 388] on div "2025" at bounding box center [361, 399] width 285 height 37
click at [350, 486] on div "ago." at bounding box center [360, 507] width 94 height 69
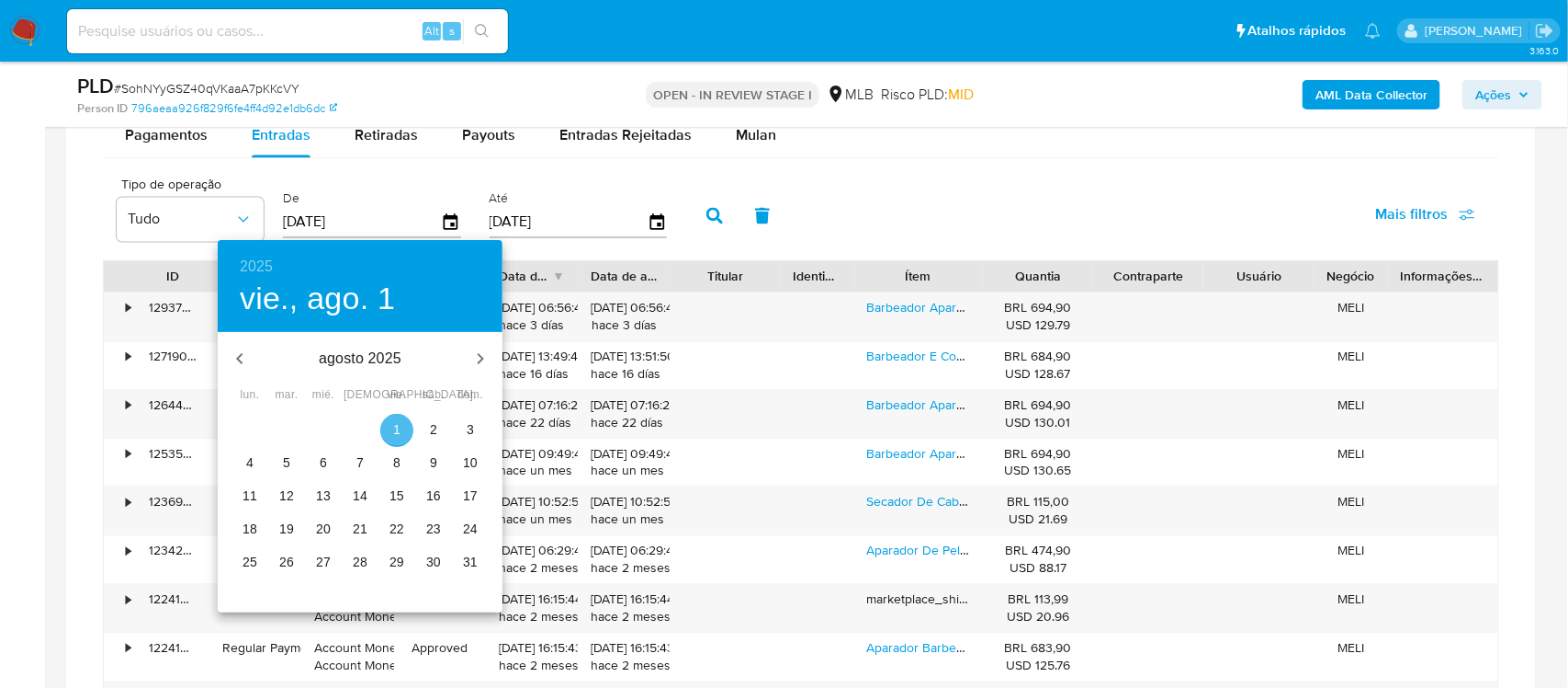
click at [397, 432] on p "1" at bounding box center [397, 429] width 8 height 18
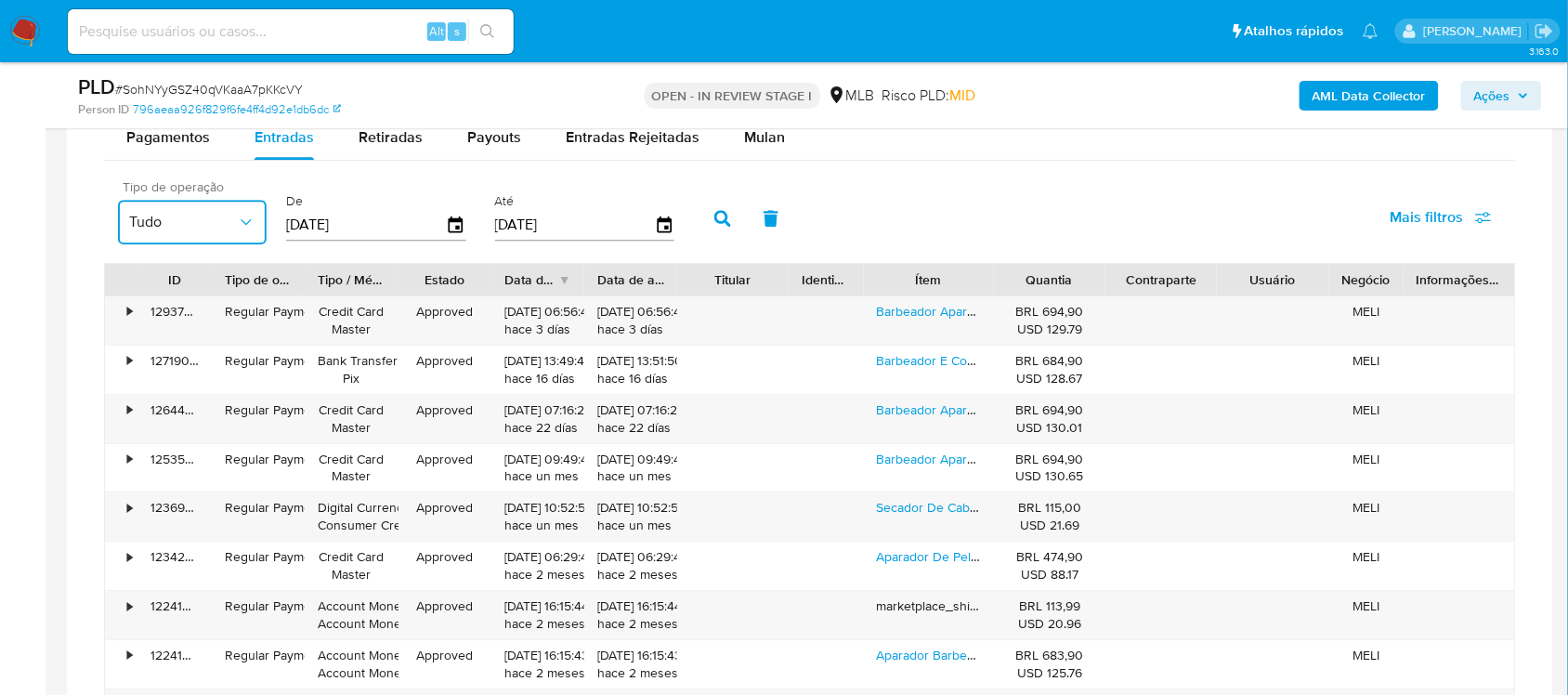
click at [200, 216] on span "Tudo" at bounding box center [182, 221] width 108 height 18
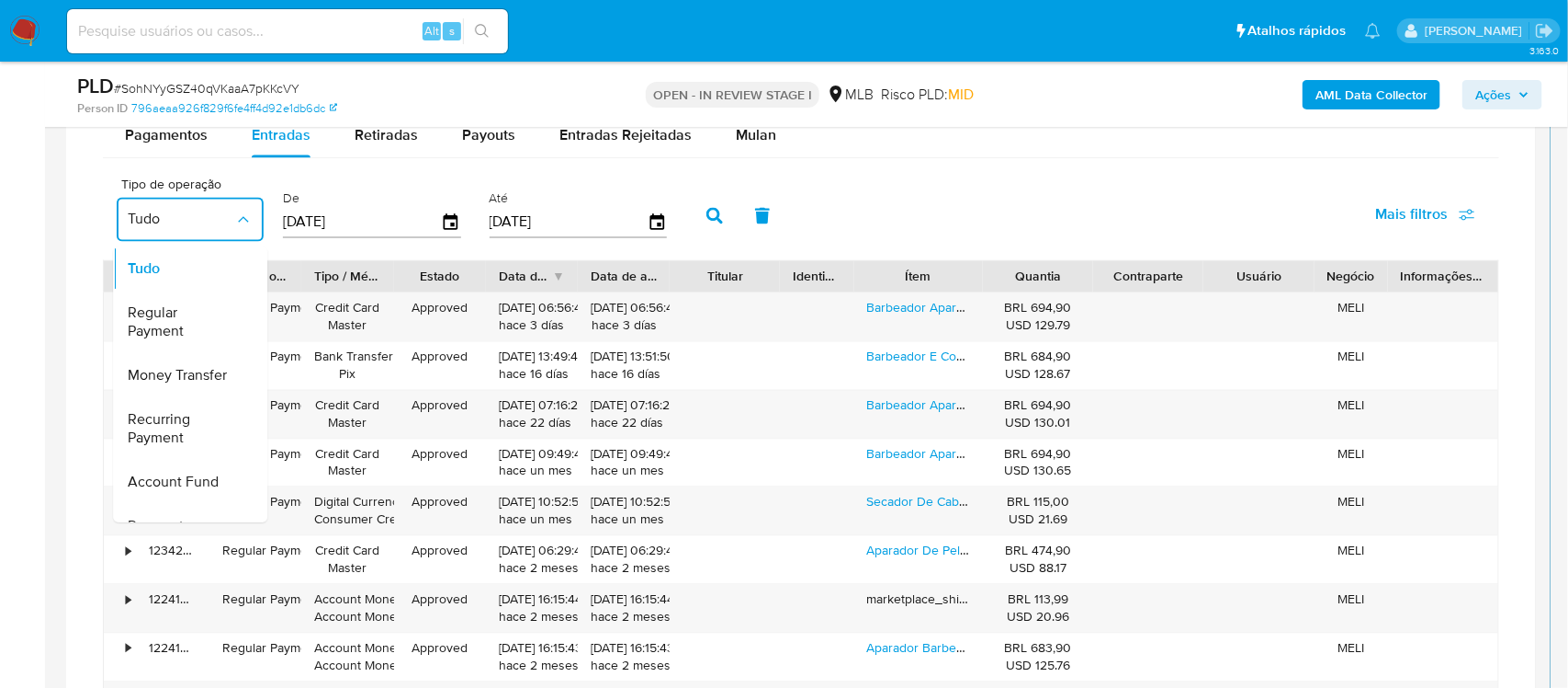
click at [197, 264] on div "Tudo" at bounding box center [180, 269] width 107 height 44
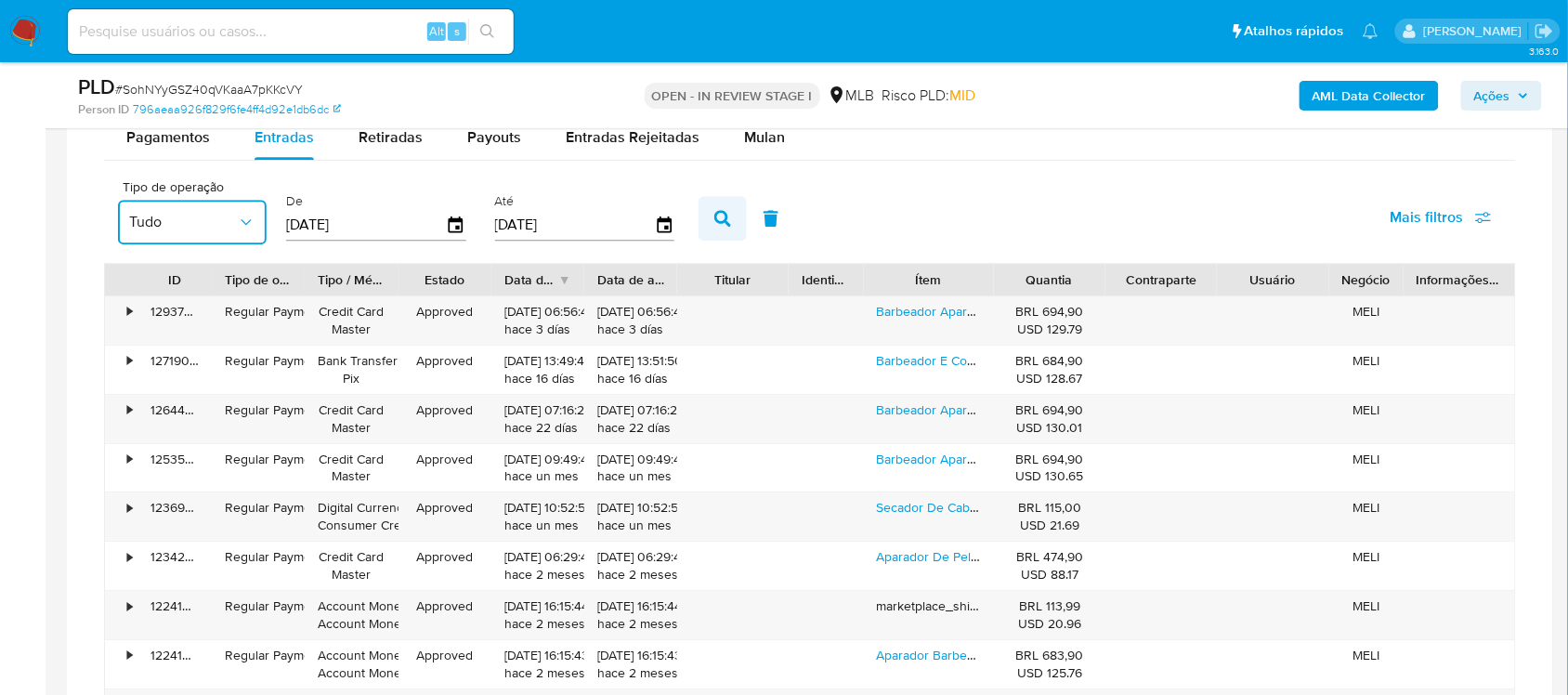
click at [704, 219] on button "button" at bounding box center [722, 218] width 49 height 45
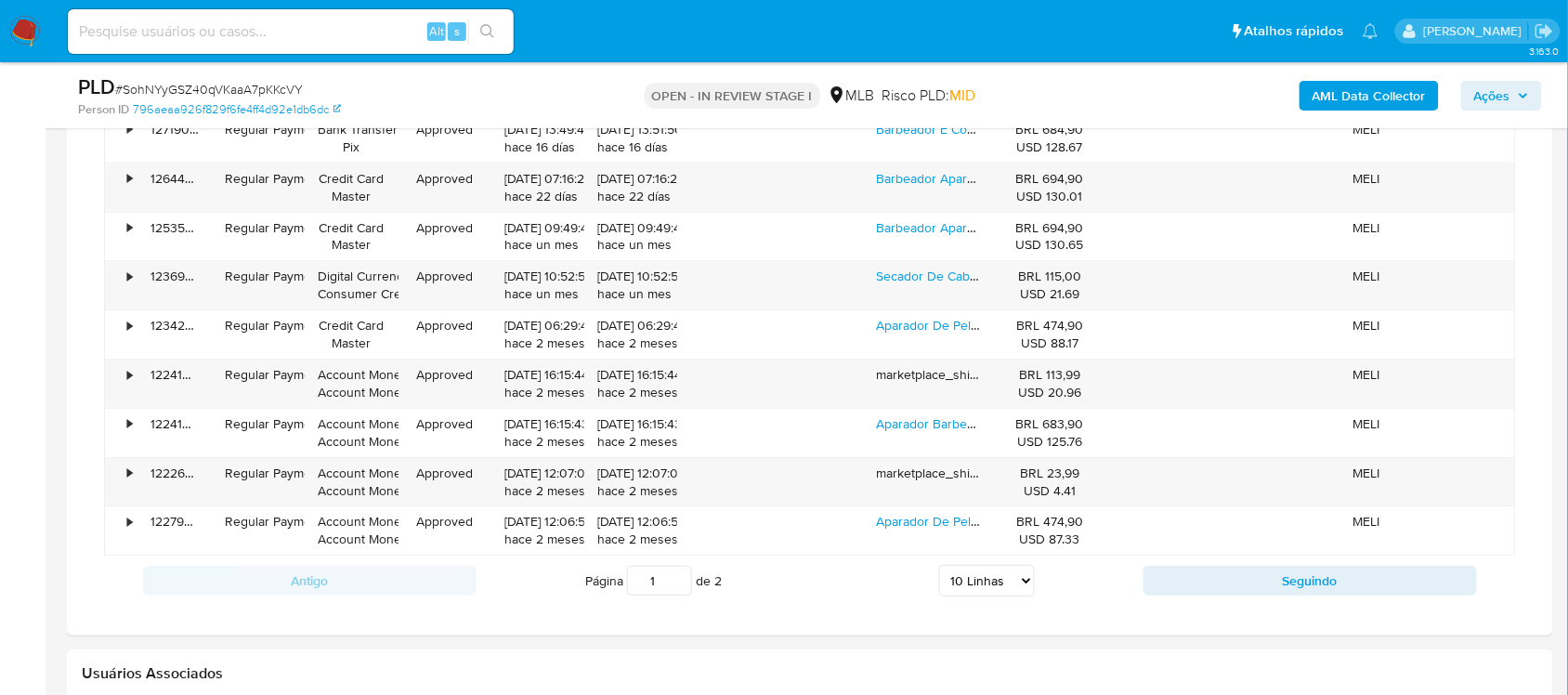
scroll to position [1809, 0]
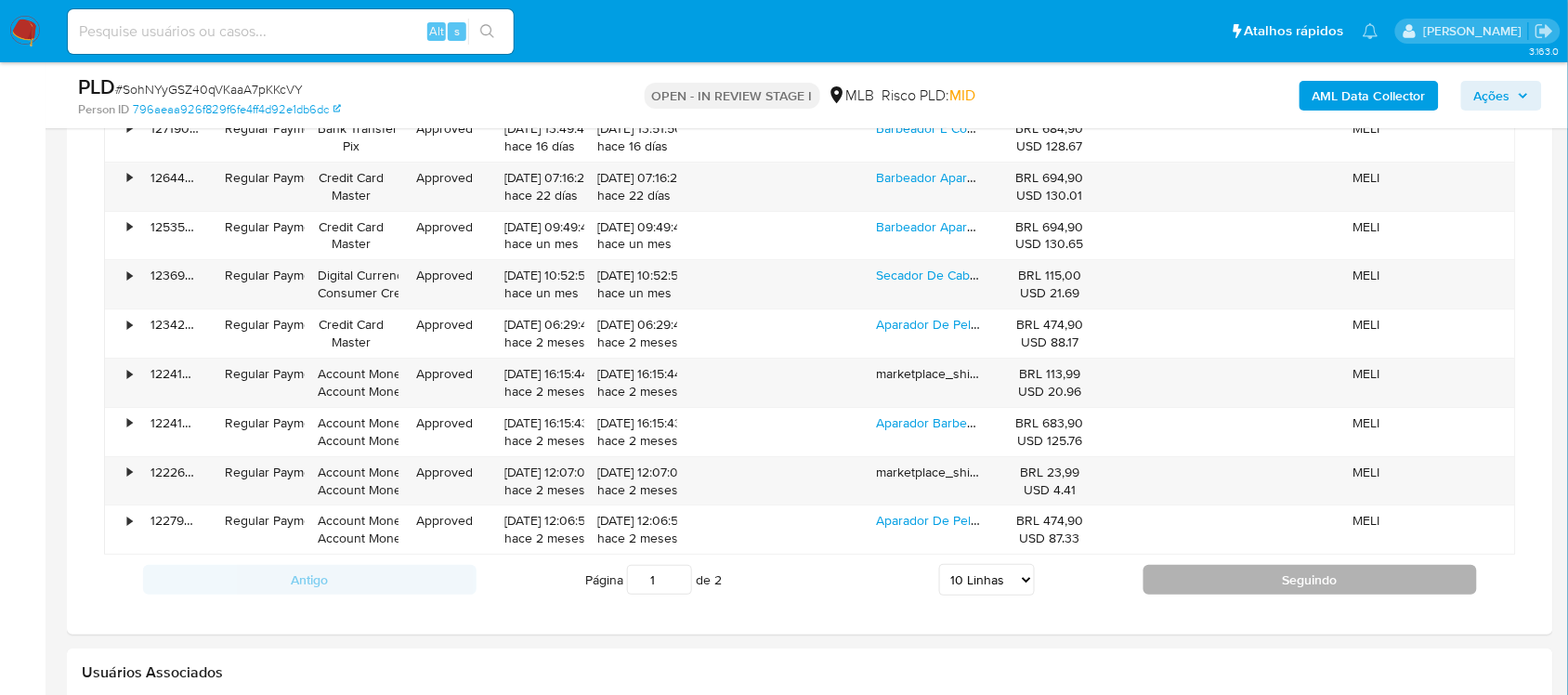
click at [1198, 583] on button "Seguindo" at bounding box center [1309, 579] width 333 height 30
type input "2"
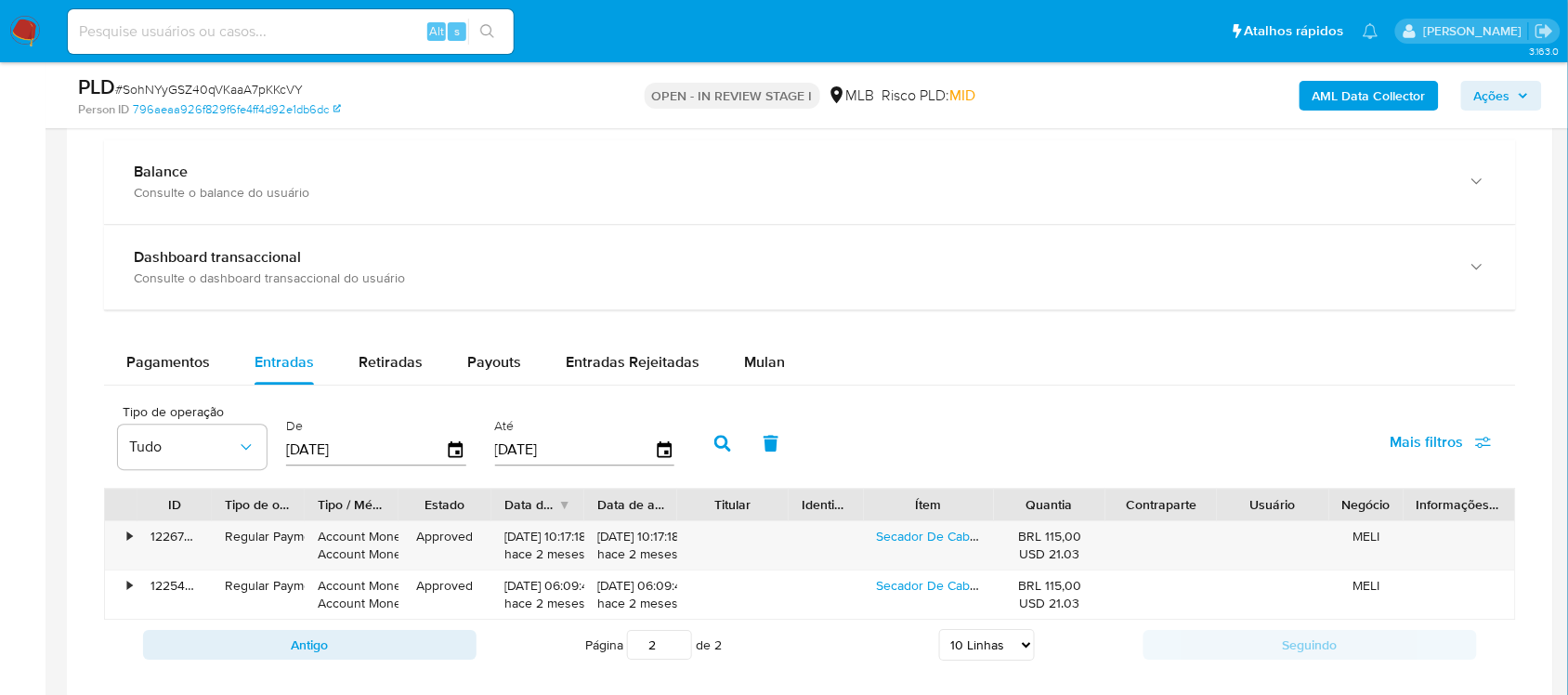
scroll to position [1344, 0]
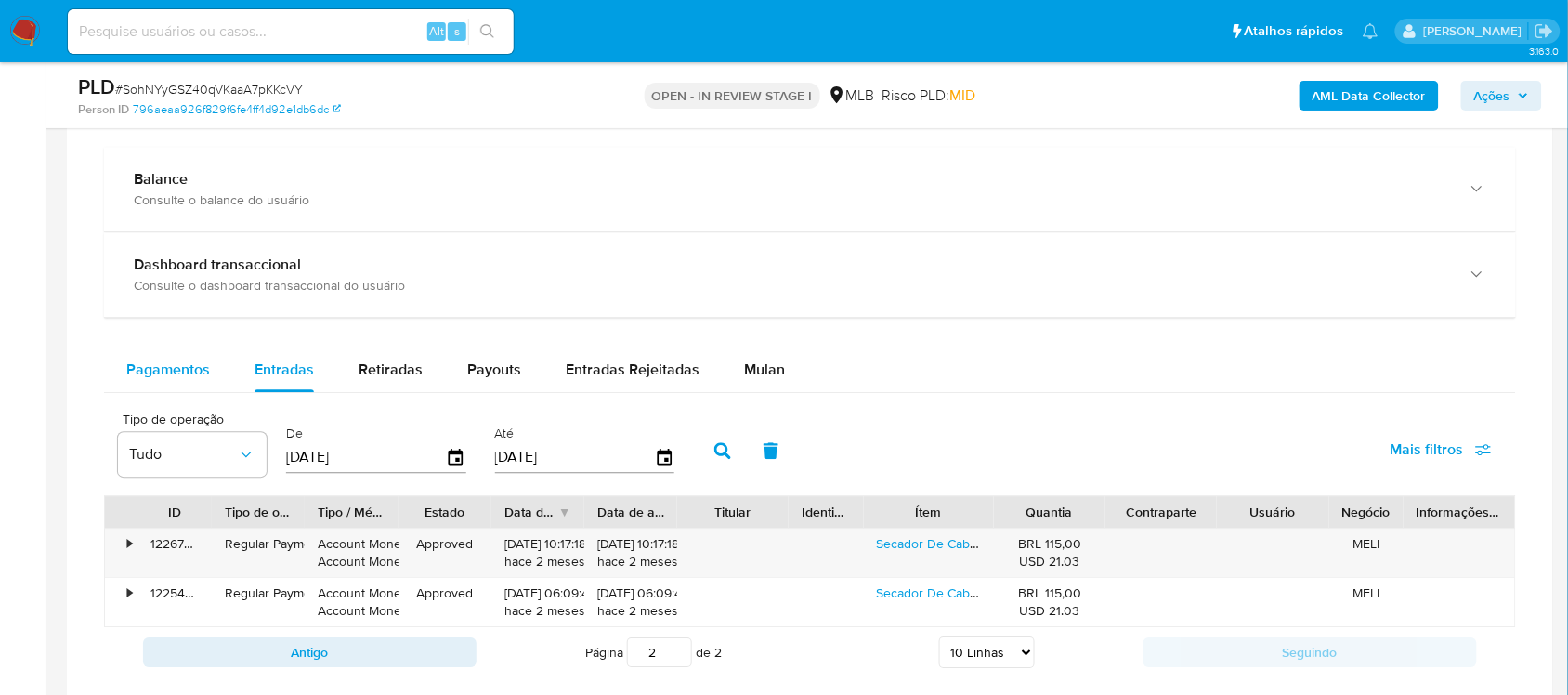
click at [190, 378] on span "Pagamentos" at bounding box center [168, 369] width 84 height 21
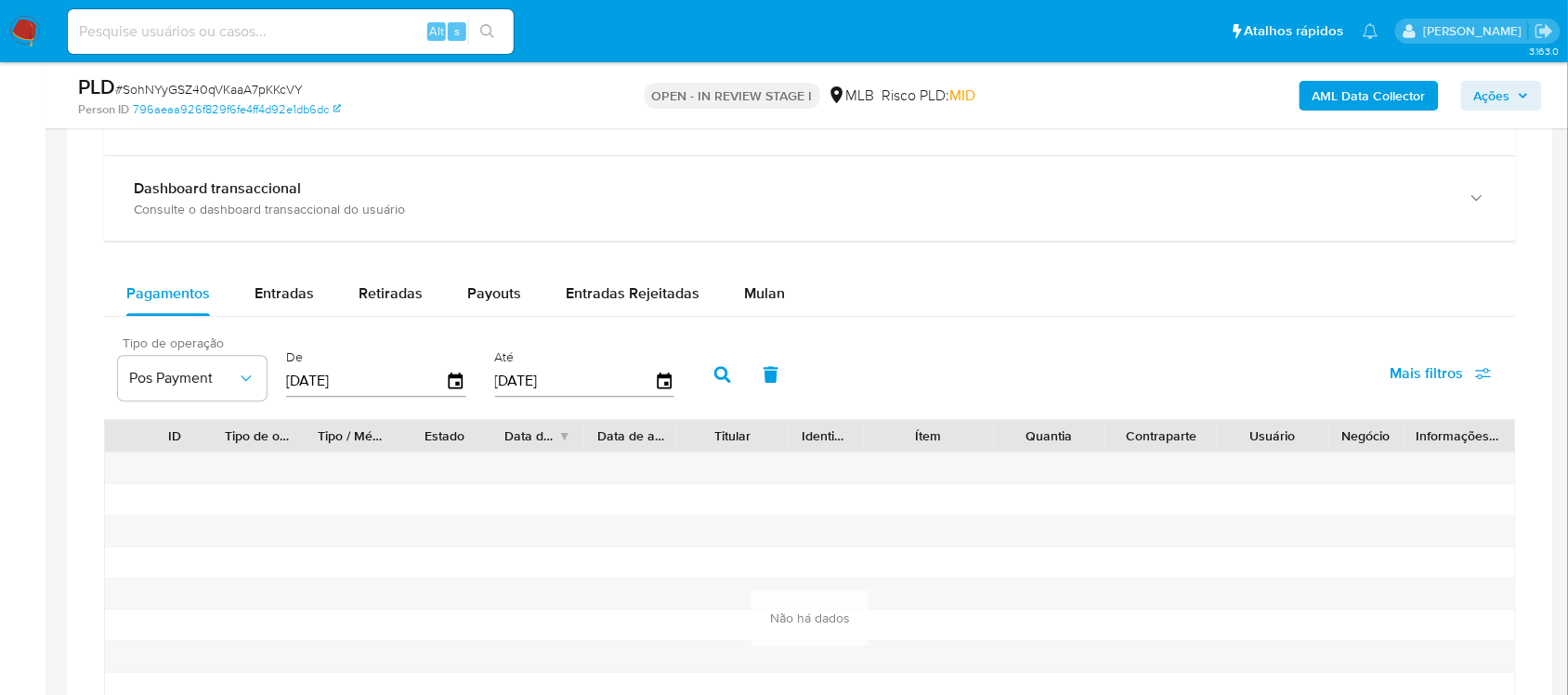
scroll to position [1461, 0]
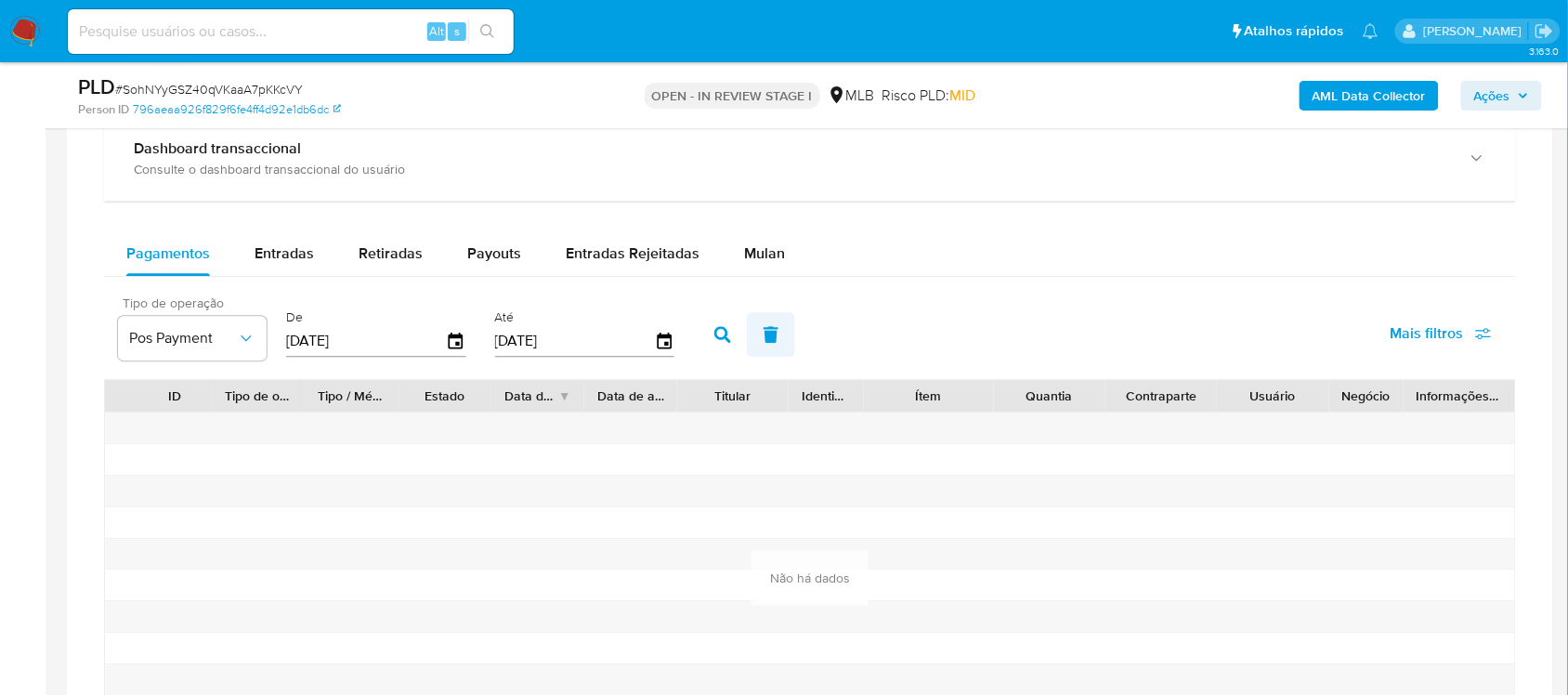
click at [763, 339] on icon "button" at bounding box center [772, 334] width 17 height 17
click at [720, 335] on icon "button" at bounding box center [723, 334] width 17 height 17
click at [292, 252] on span "Entradas" at bounding box center [285, 253] width 59 height 21
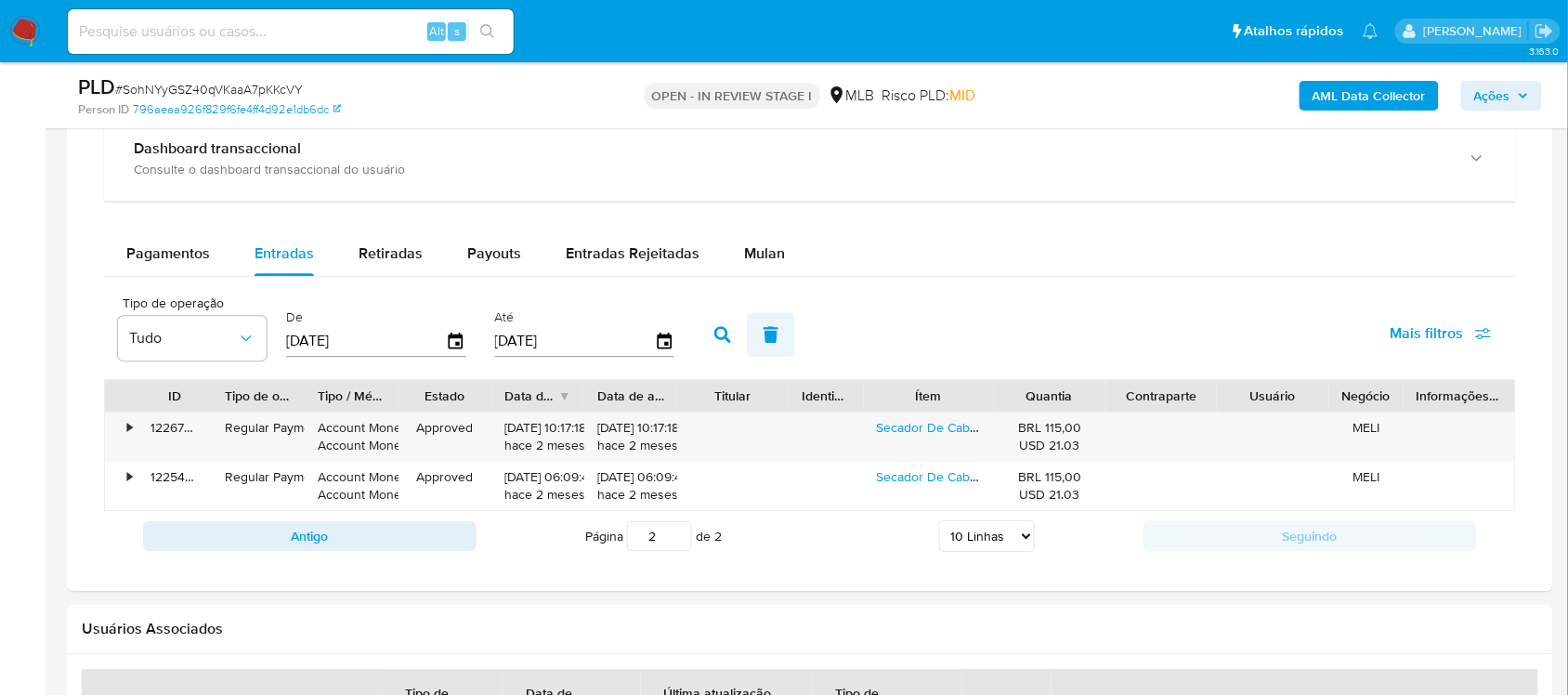
click at [763, 340] on icon "button" at bounding box center [772, 334] width 17 height 17
type input "16/07/2025"
type input "13/10/2025"
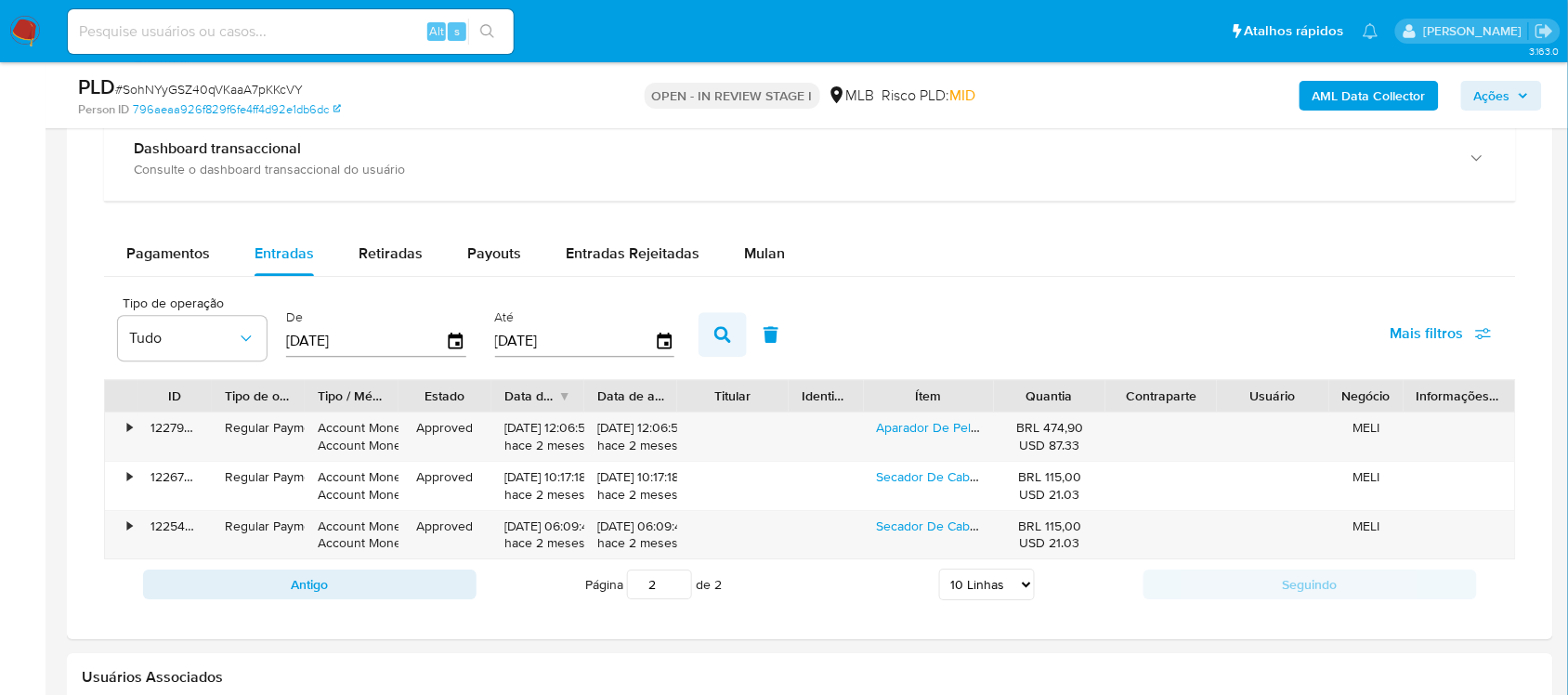
click at [721, 336] on icon "button" at bounding box center [723, 334] width 17 height 17
click at [414, 255] on span "Retiradas" at bounding box center [390, 253] width 64 height 21
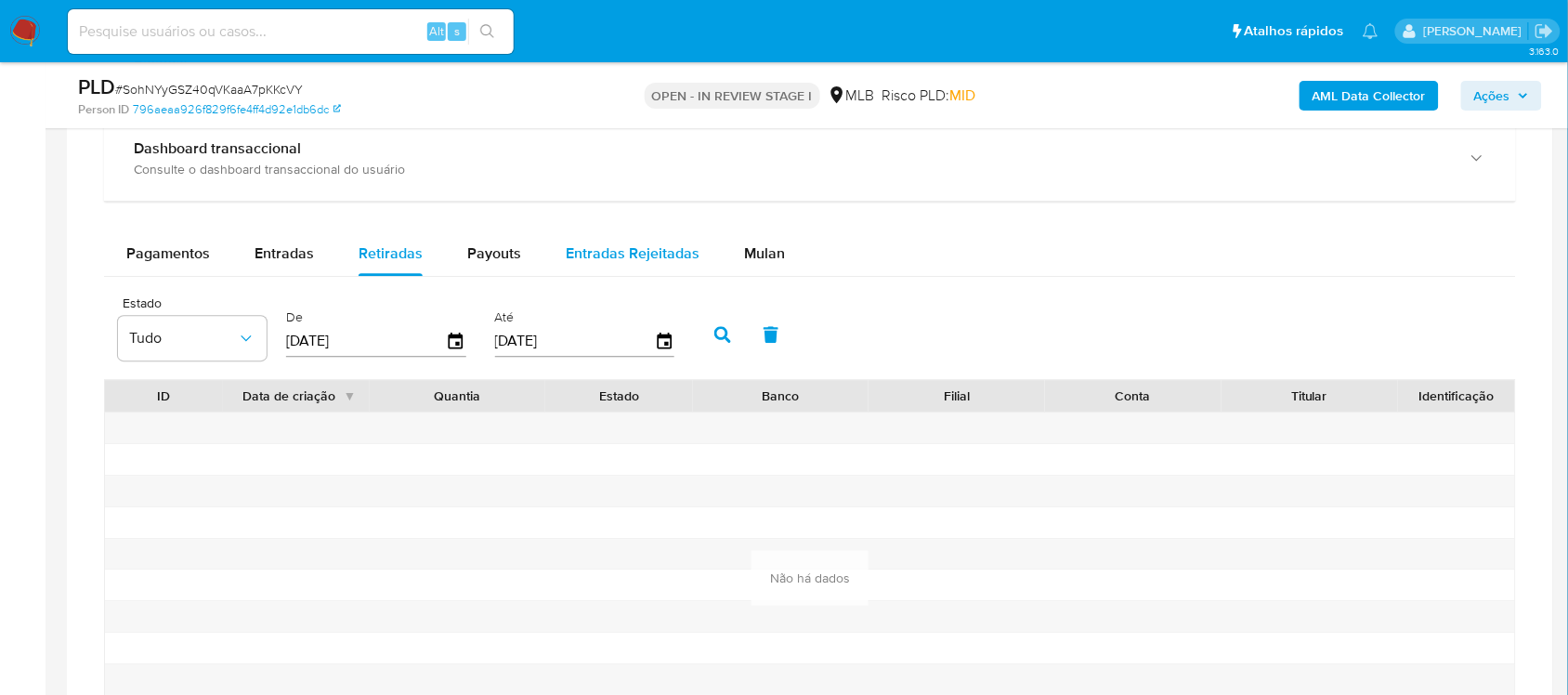
click at [634, 258] on span "Entradas Rejeitadas" at bounding box center [632, 253] width 134 height 21
select select "10"
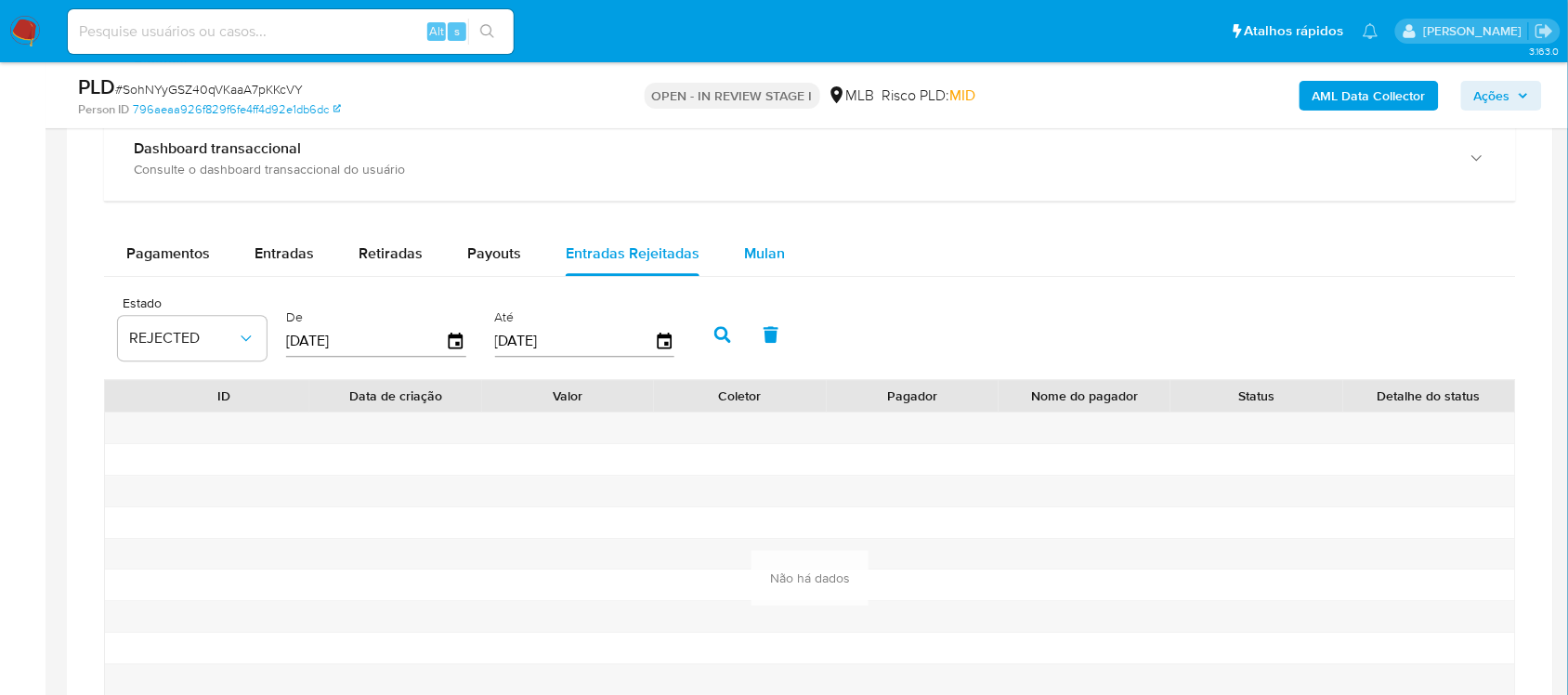
click at [762, 272] on div "Mulan" at bounding box center [764, 253] width 41 height 45
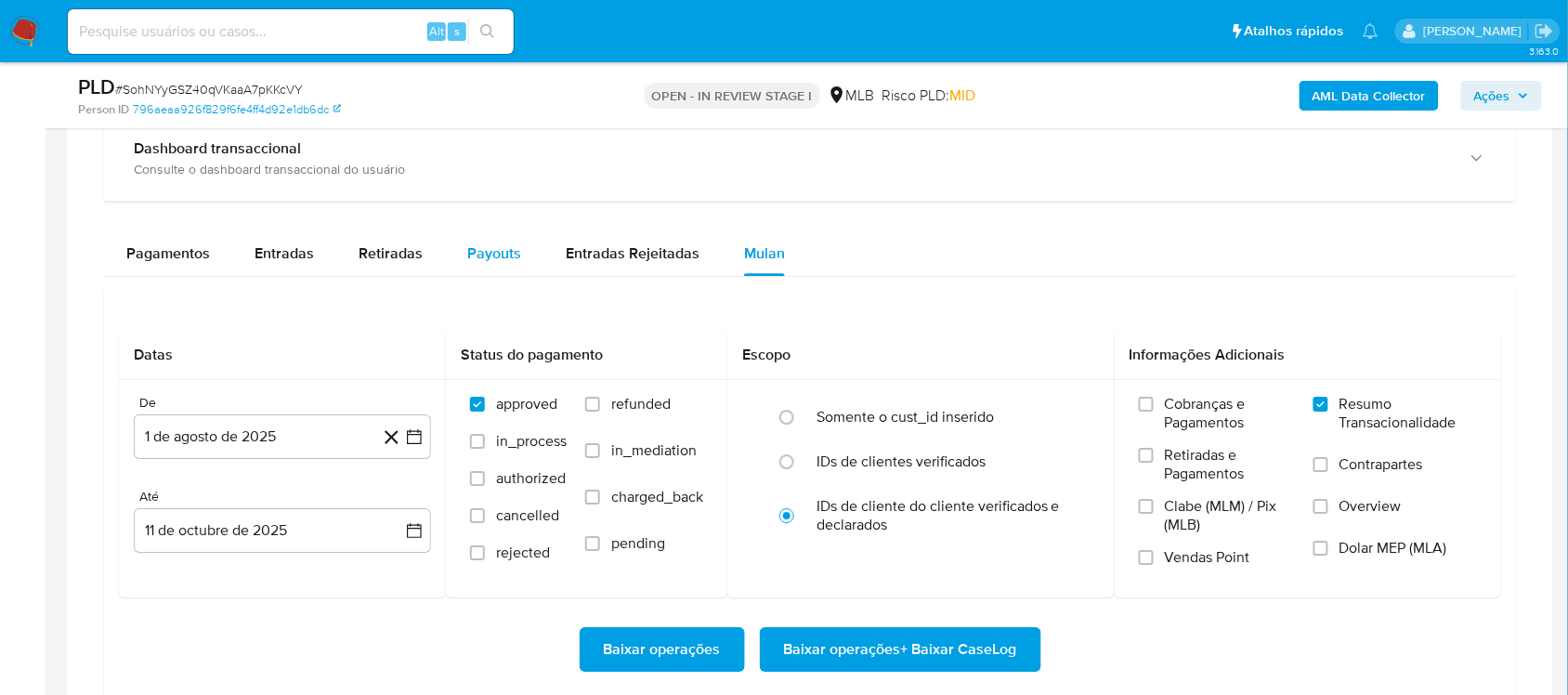
click at [467, 265] on div "Payouts" at bounding box center [494, 253] width 53 height 45
select select "10"
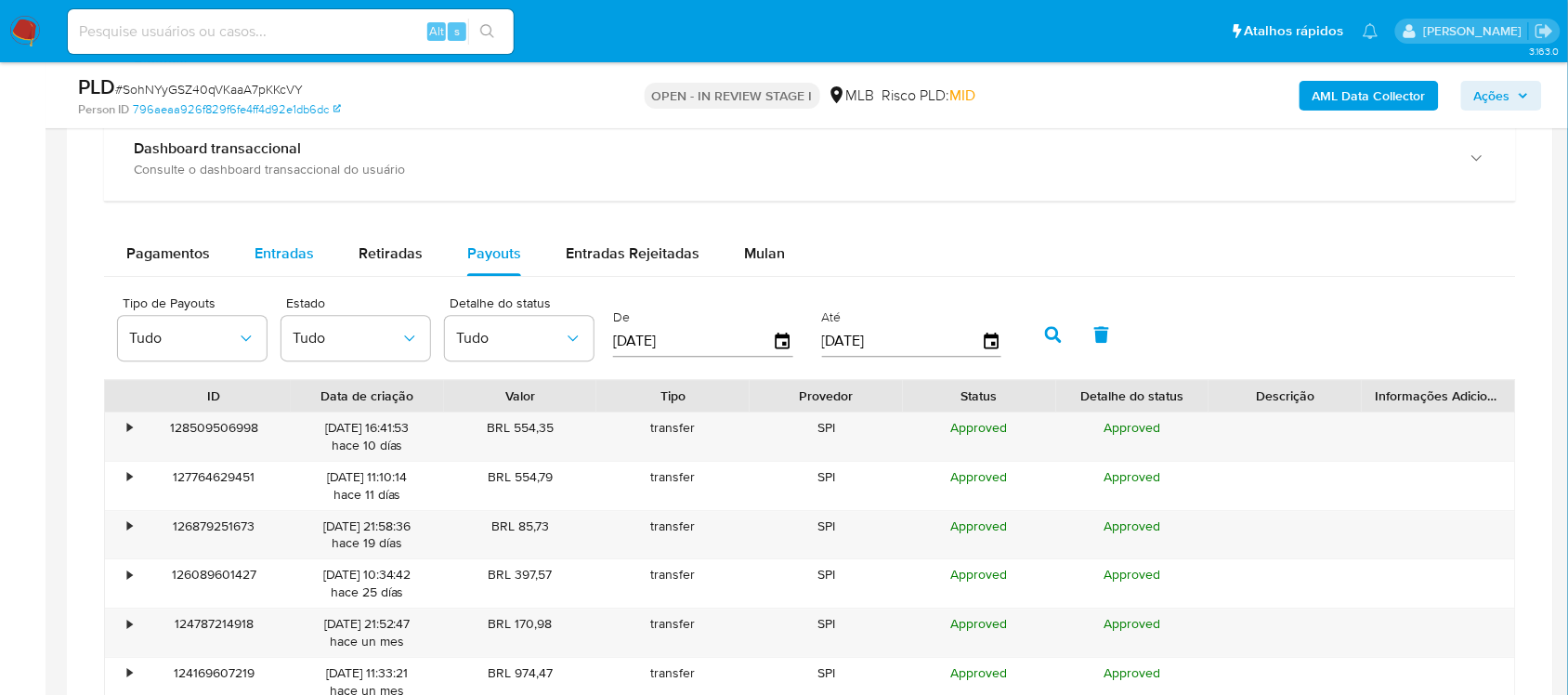
click at [288, 265] on div "Entradas" at bounding box center [285, 253] width 59 height 45
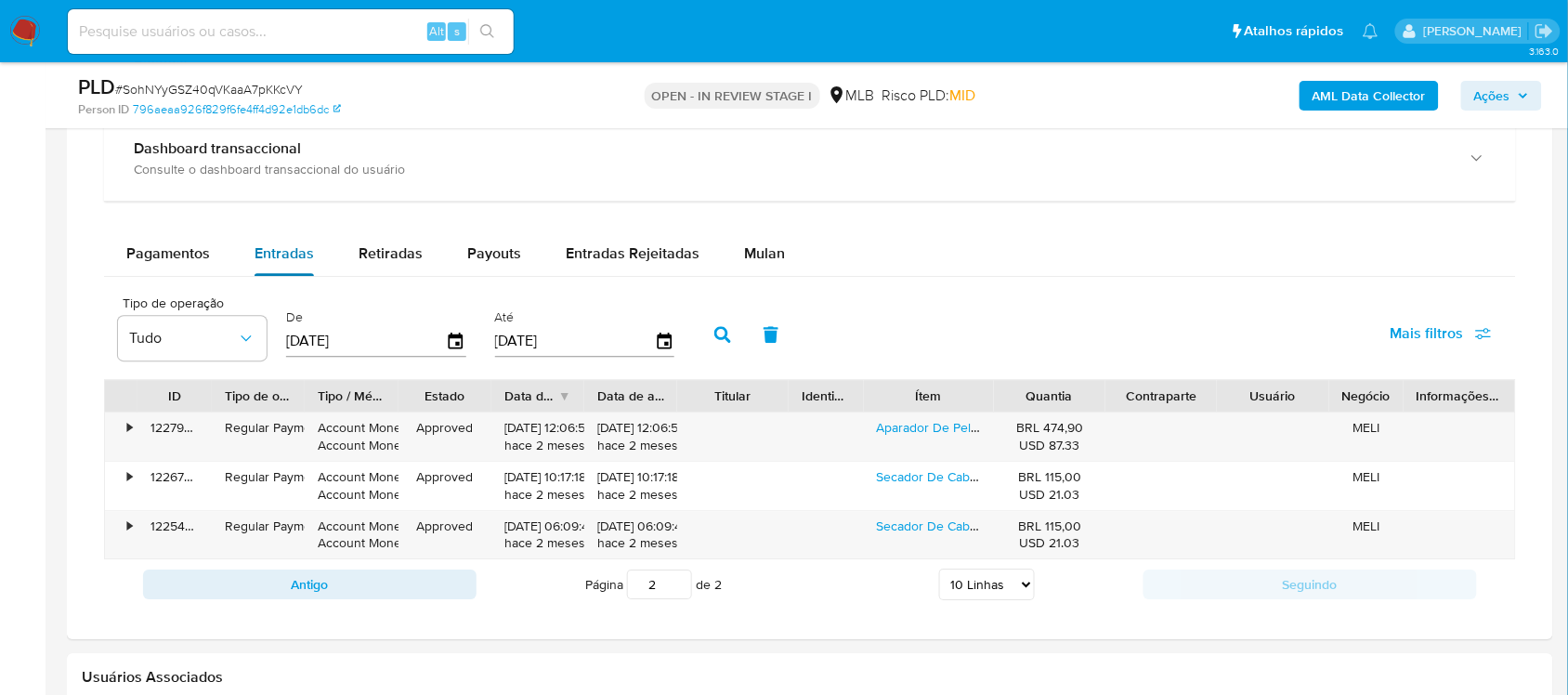
click at [265, 267] on div "Entradas" at bounding box center [285, 253] width 59 height 45
click at [190, 272] on div "Pagamentos" at bounding box center [168, 253] width 84 height 45
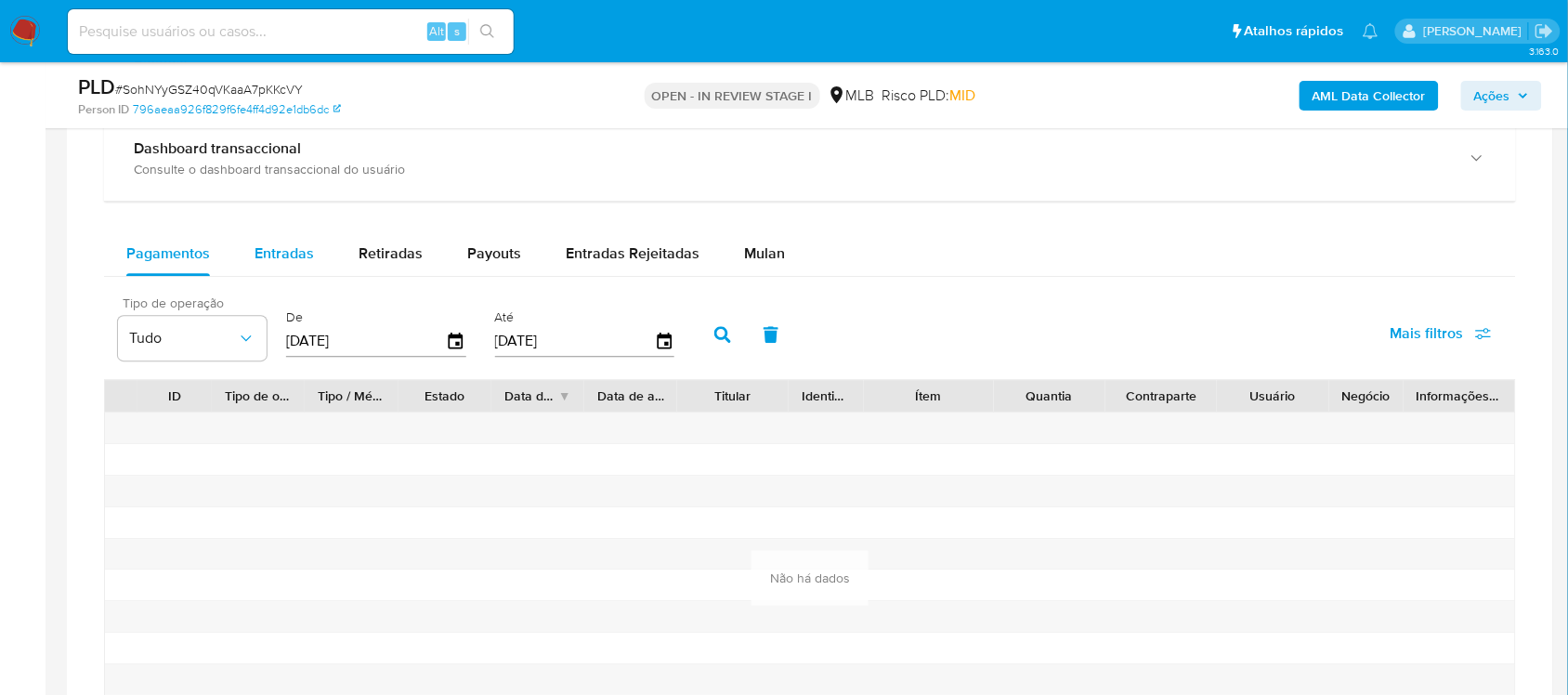
click at [272, 254] on span "Entradas" at bounding box center [285, 253] width 59 height 21
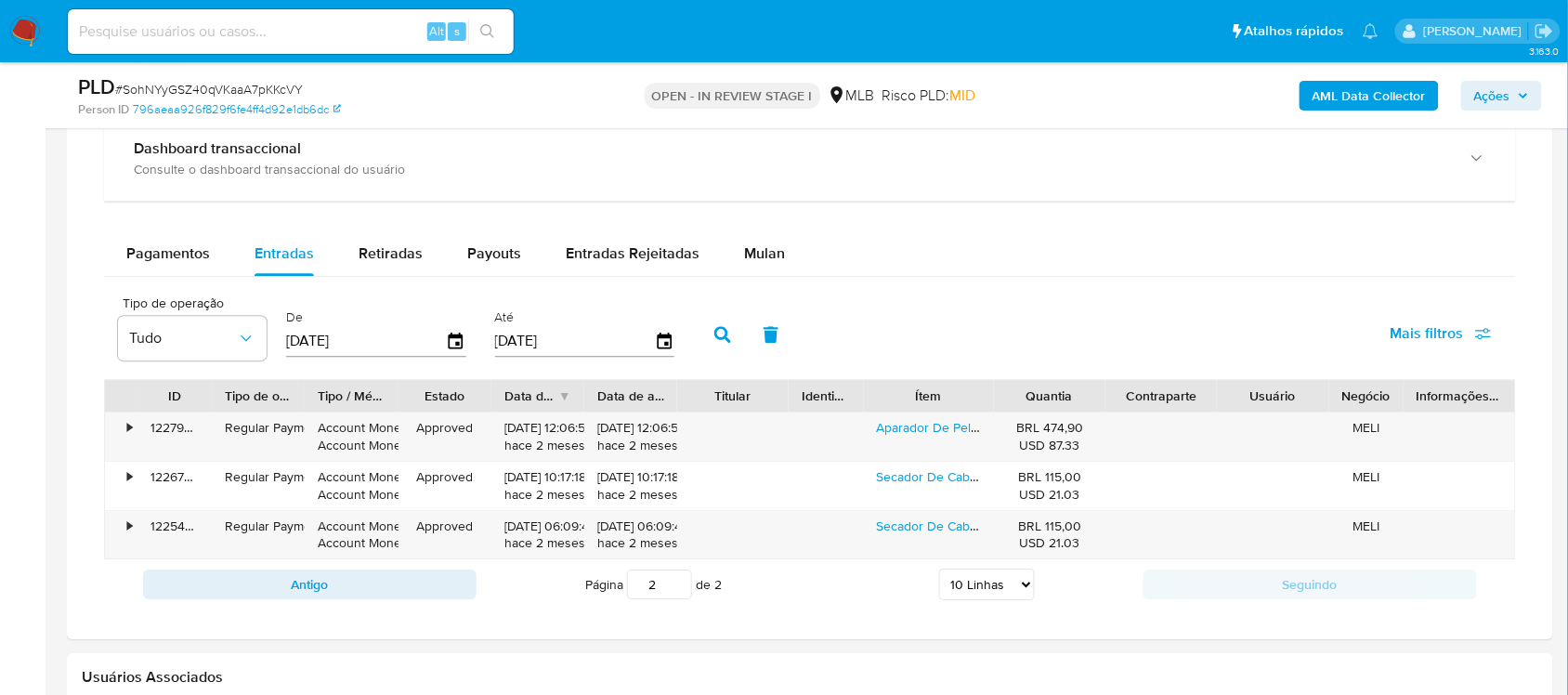
click at [340, 569] on div "Antigo Página 2 de 2 5 Linhas 10 Linhas 20 Linhas 25 Linhas 50 Linhas 100 Linha…" at bounding box center [810, 584] width 1411 height 51
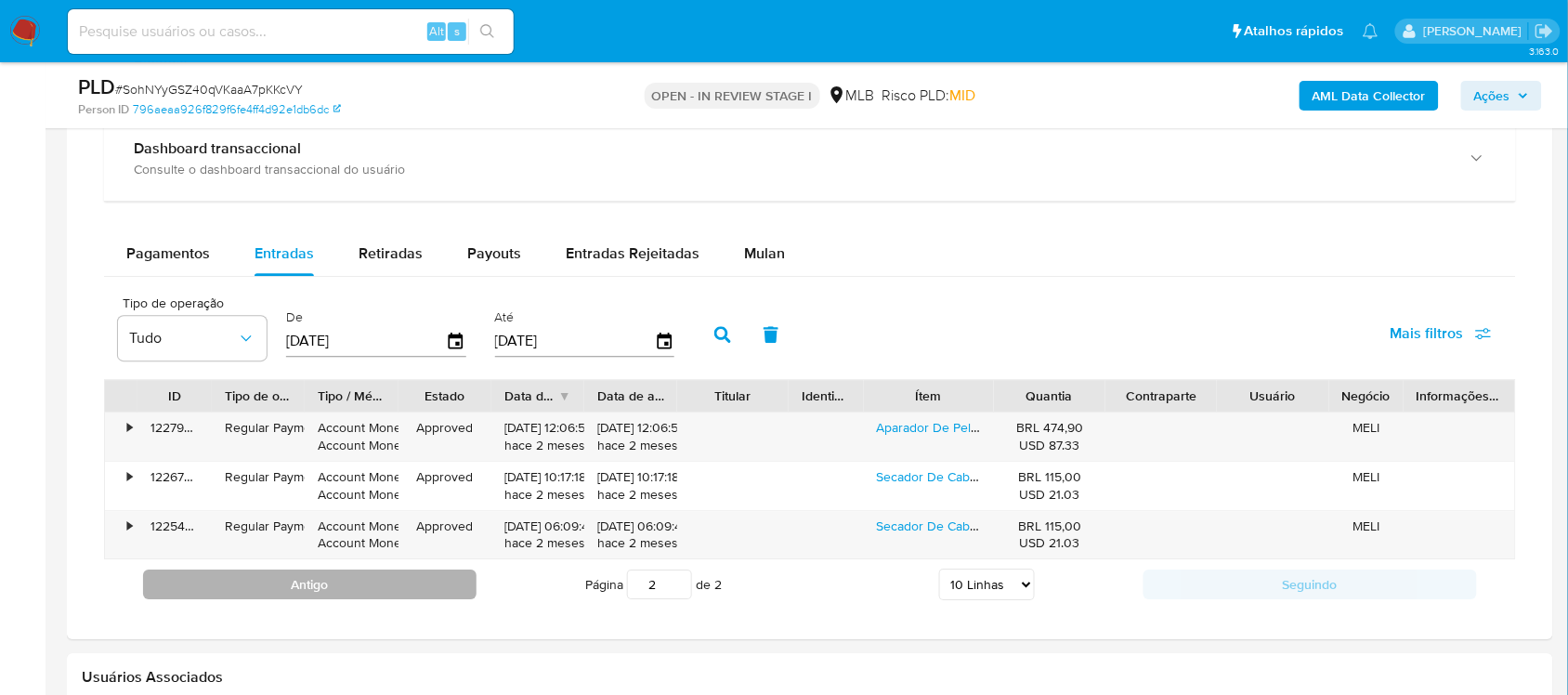
click at [355, 595] on button "Antigo" at bounding box center [309, 583] width 333 height 30
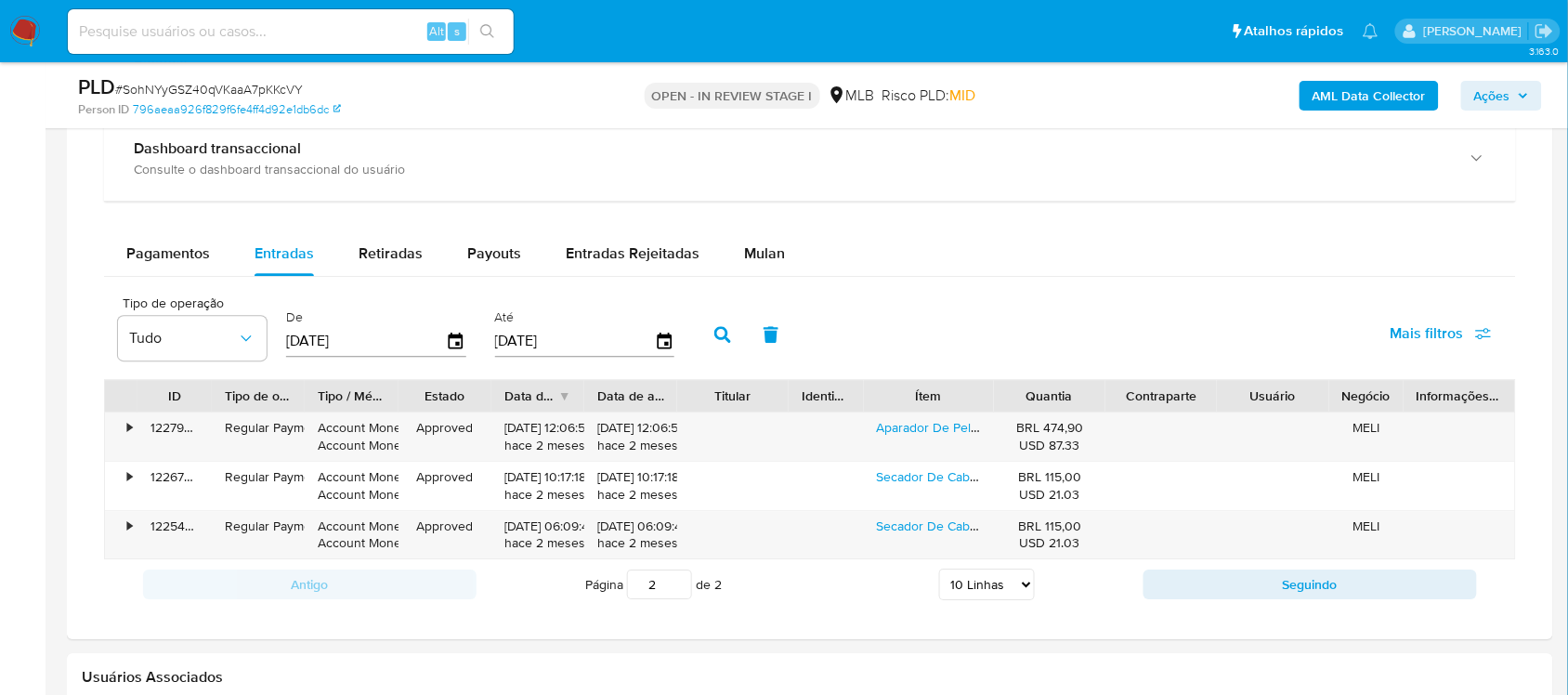
type input "1"
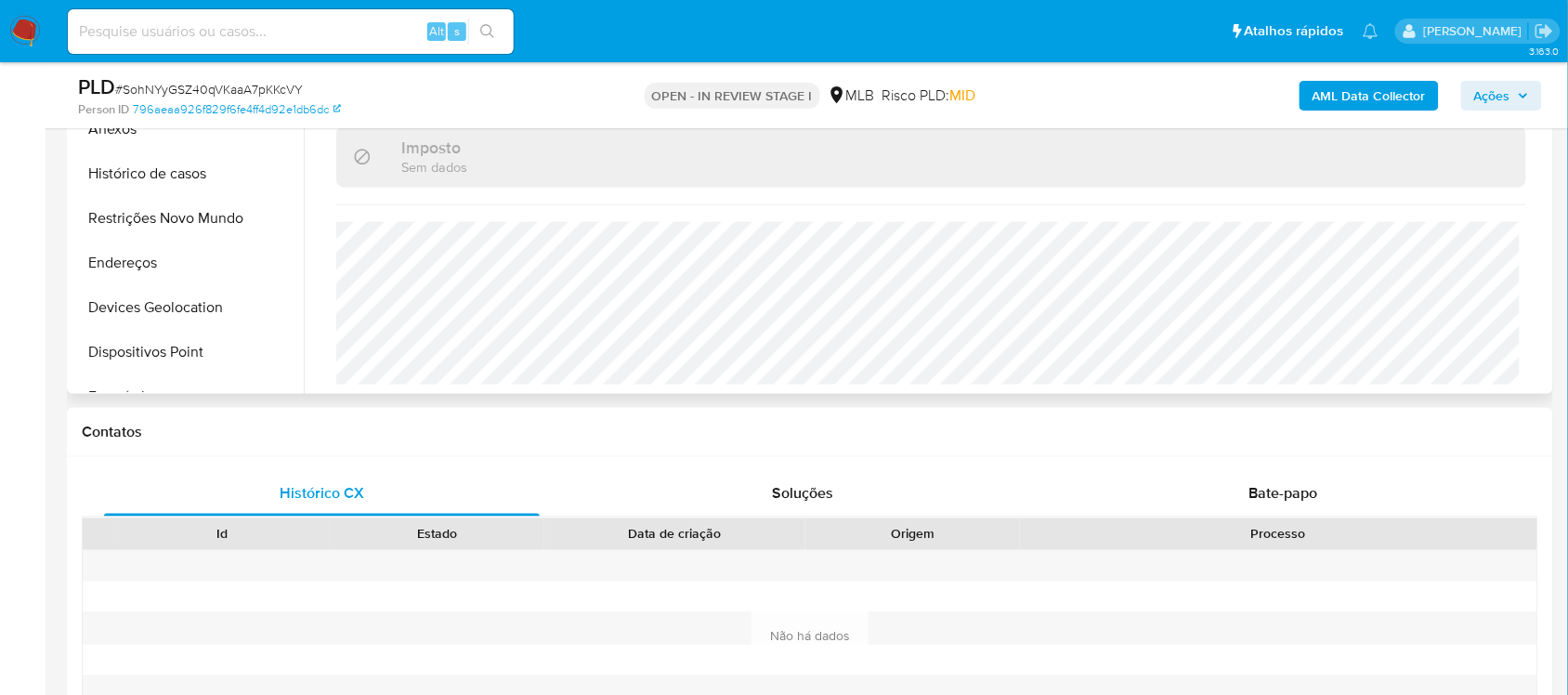
scroll to position [300, 0]
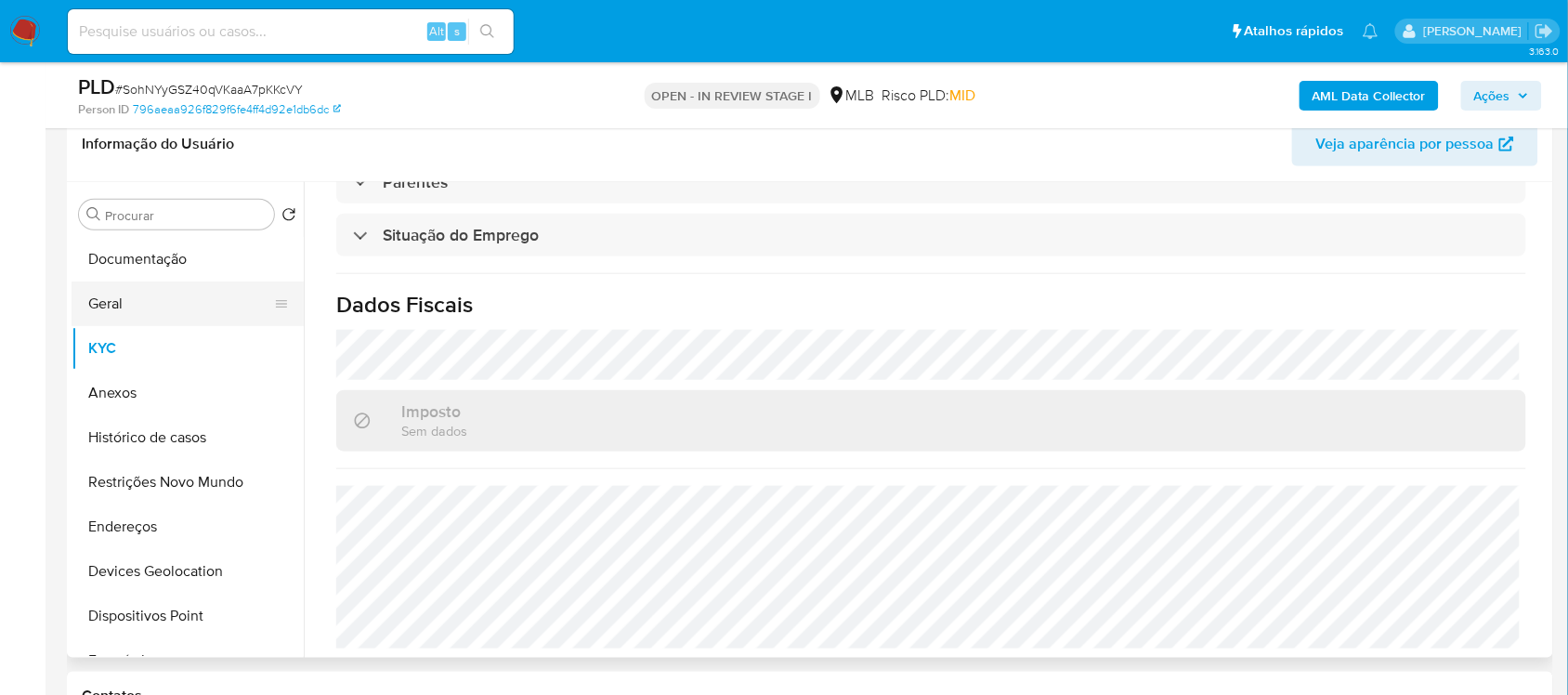
click at [138, 282] on button "Geral" at bounding box center [180, 304] width 218 height 45
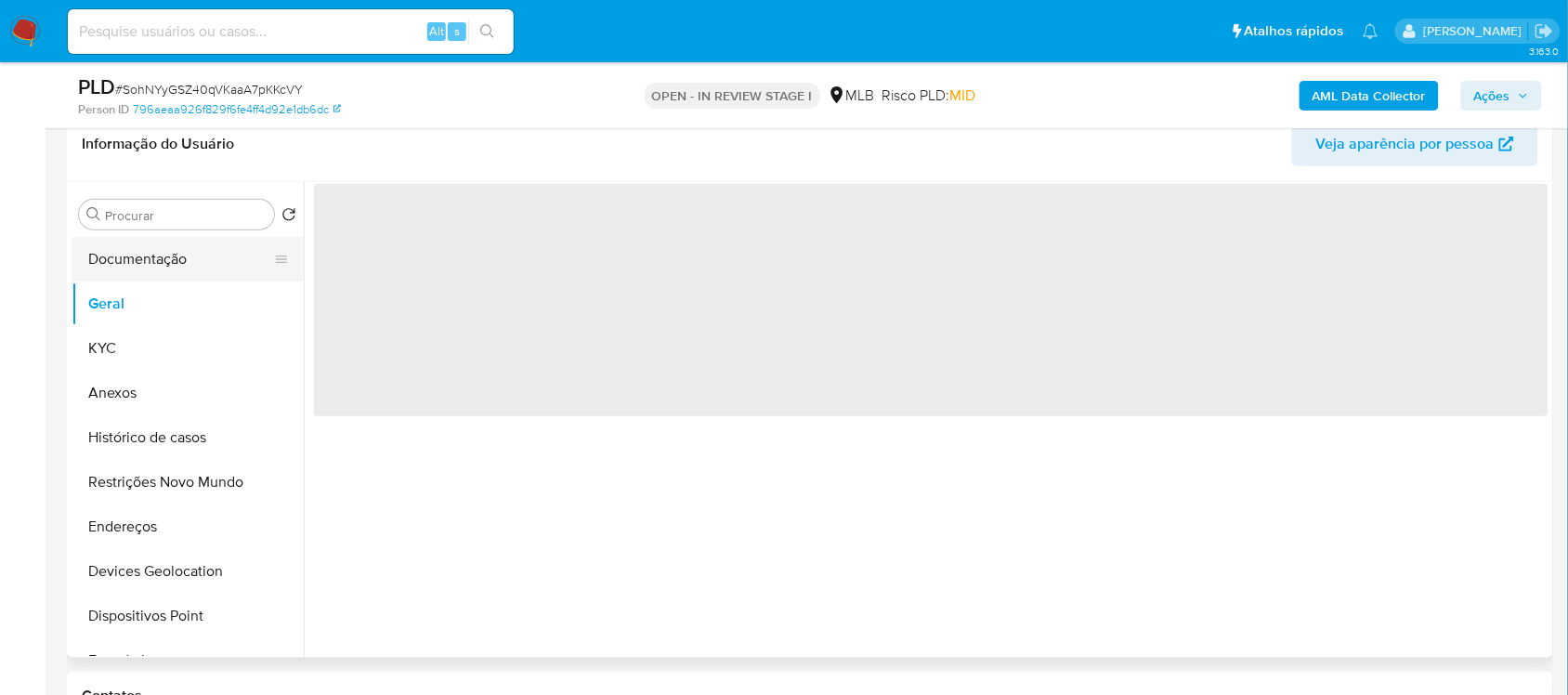
scroll to position [0, 0]
click at [147, 269] on button "Documentação" at bounding box center [180, 259] width 218 height 45
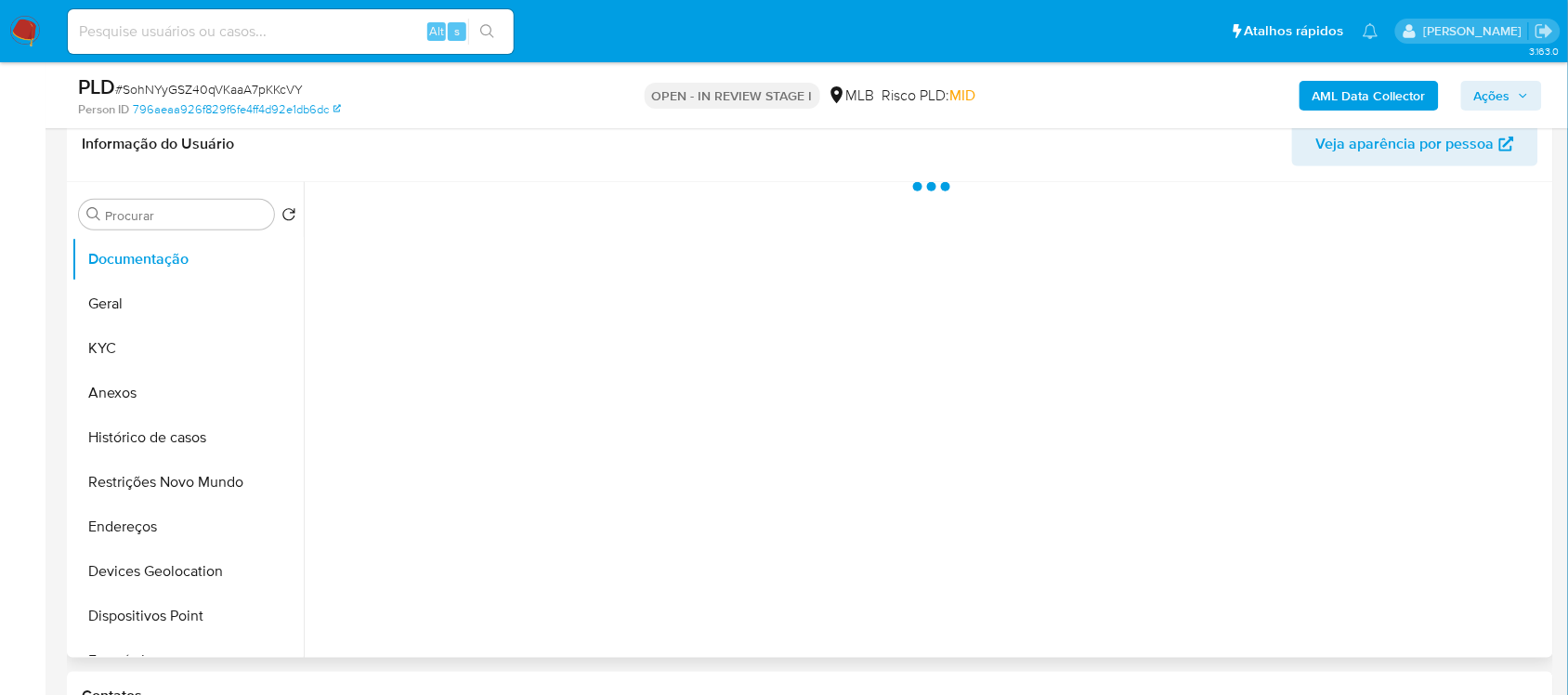
click at [416, 264] on div at bounding box center [925, 420] width 1244 height 475
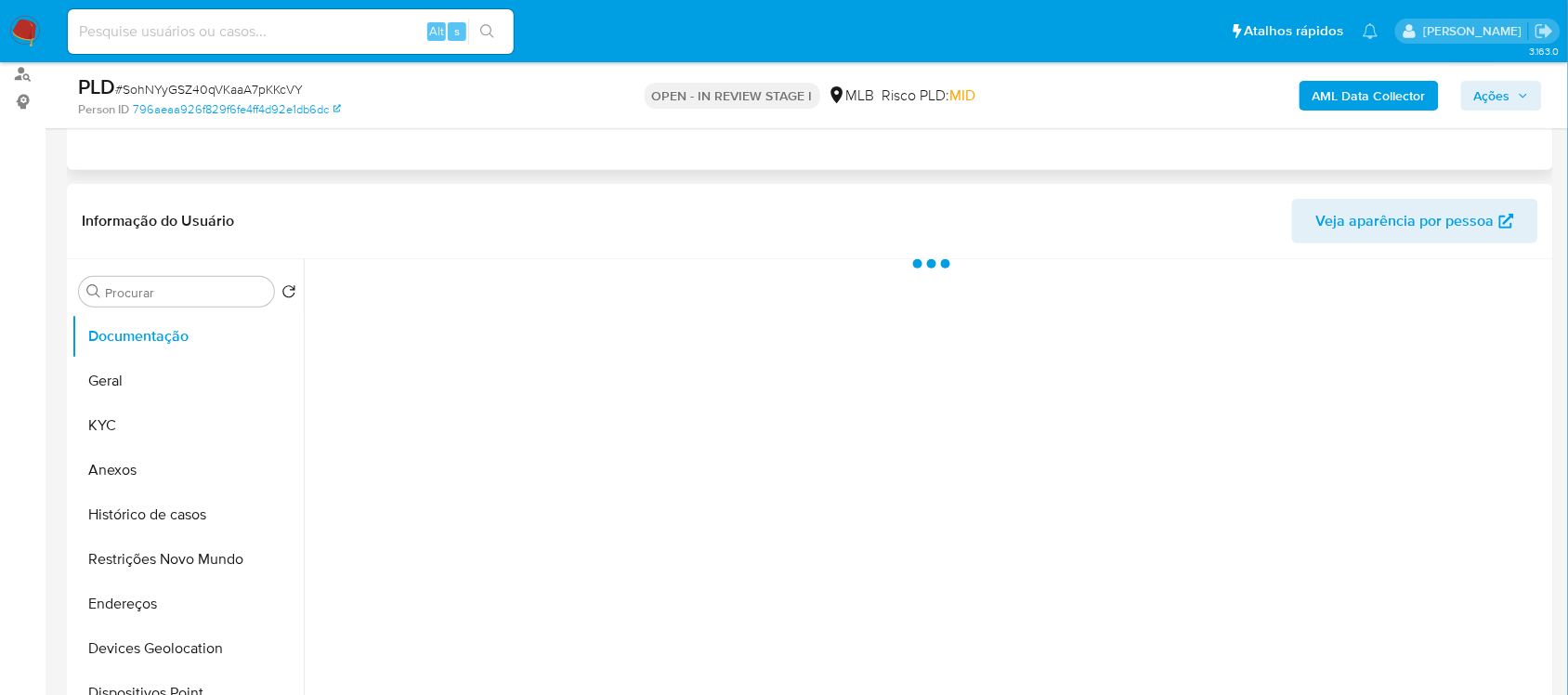
scroll to position [232, 0]
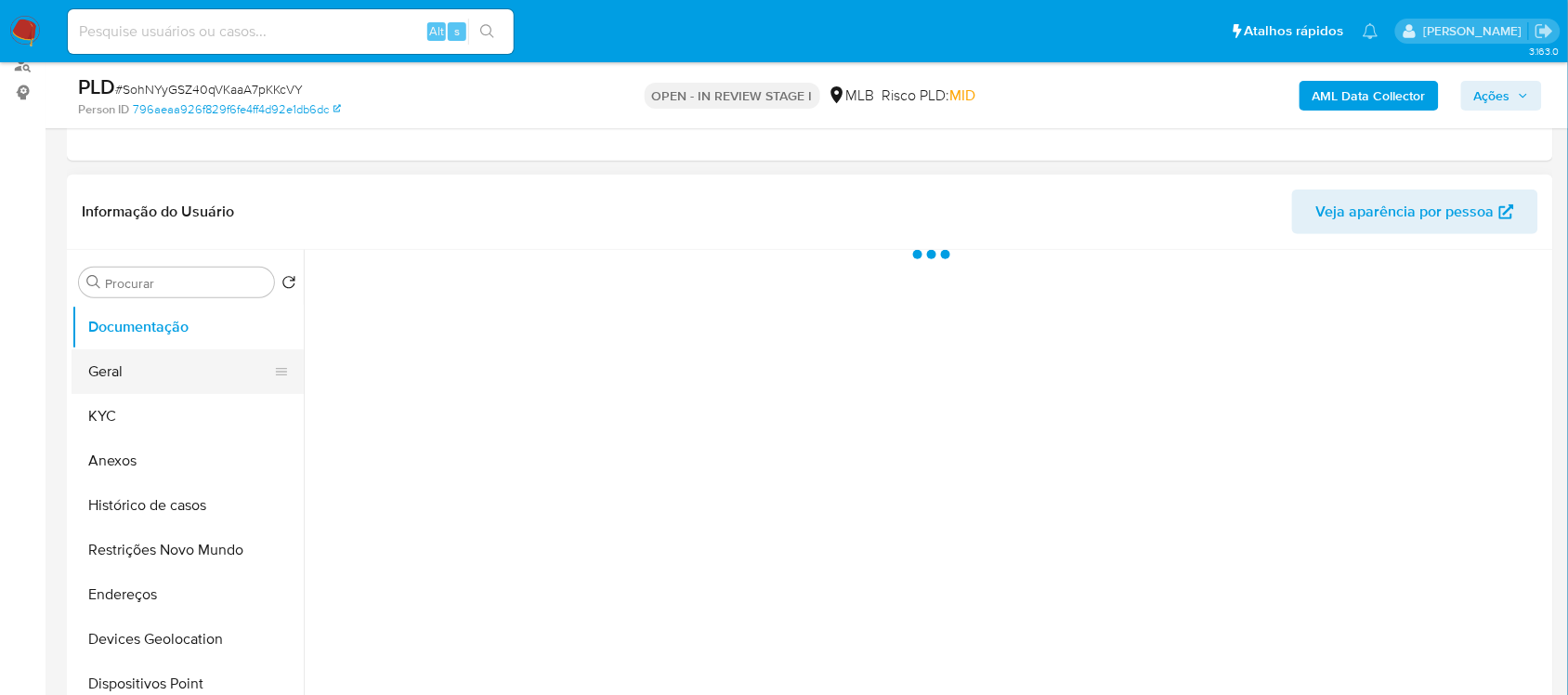
click at [151, 382] on button "Geral" at bounding box center [180, 371] width 218 height 45
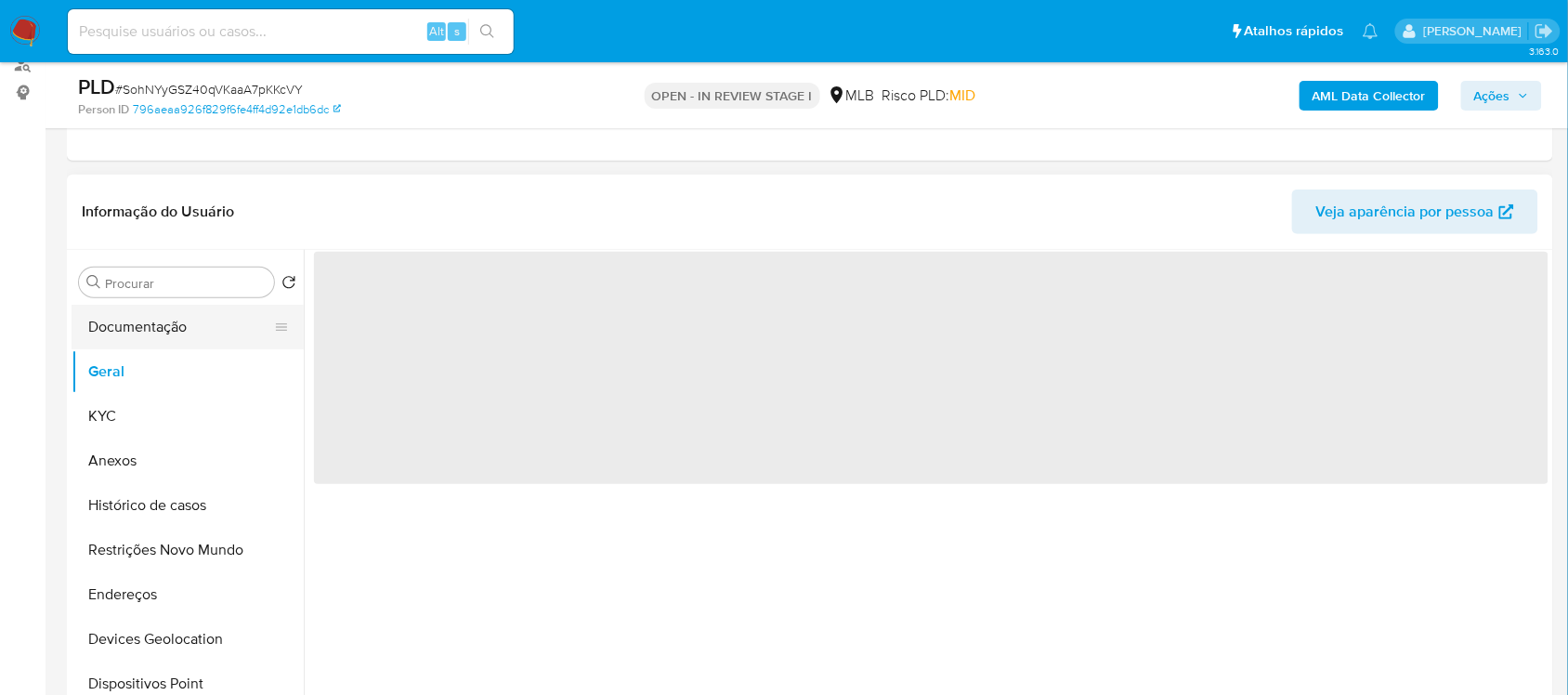
click at [140, 330] on button "Documentação" at bounding box center [180, 326] width 218 height 45
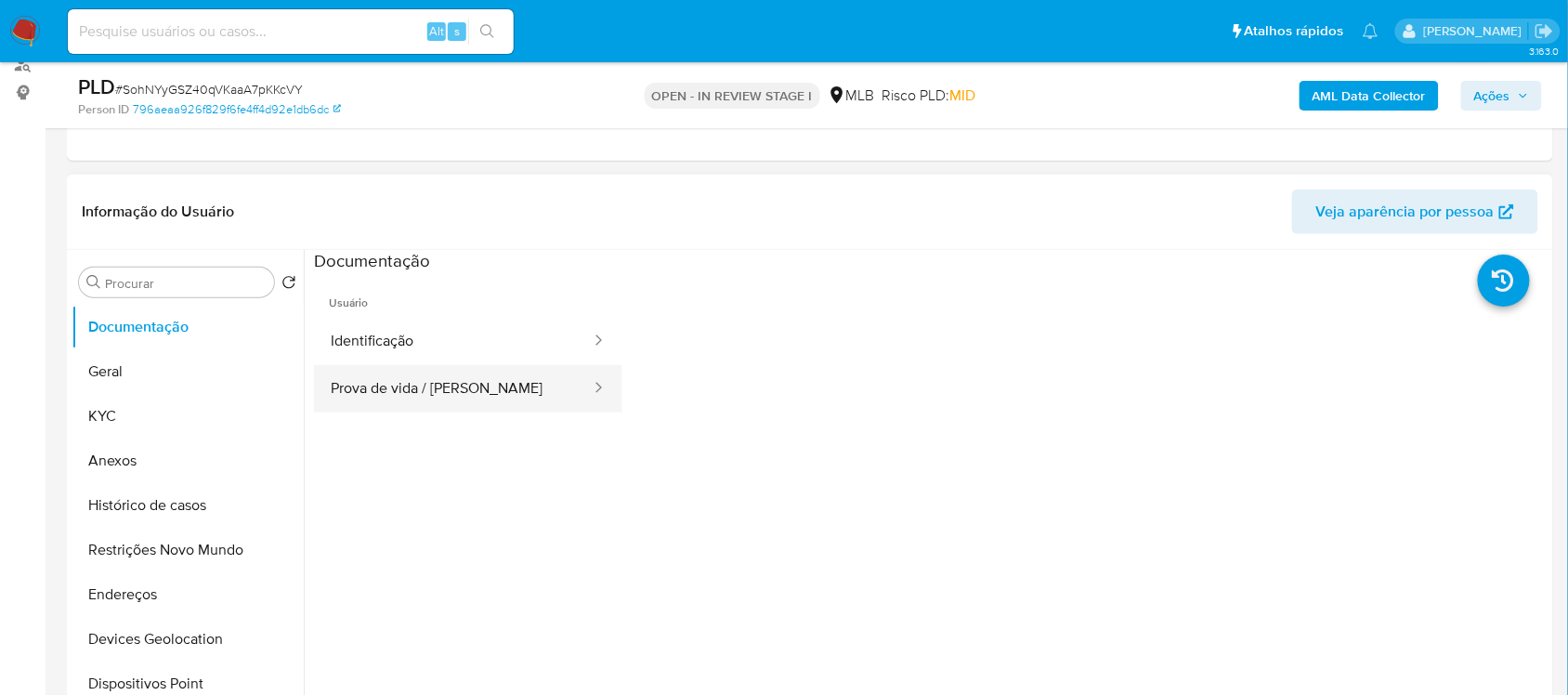
click at [472, 365] on button "Prova de vida / [PERSON_NAME]" at bounding box center [454, 389] width 279 height 48
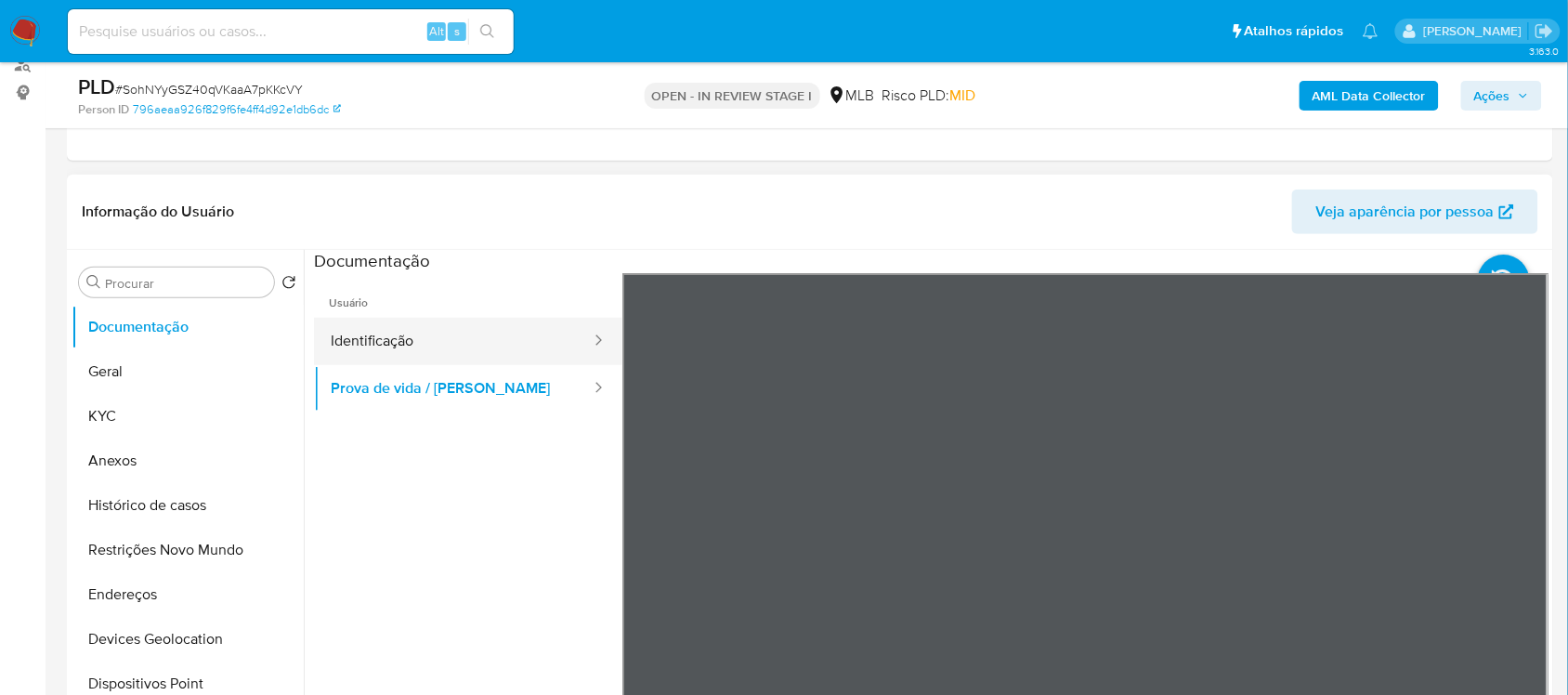
click at [475, 336] on button "Identificação" at bounding box center [454, 342] width 279 height 48
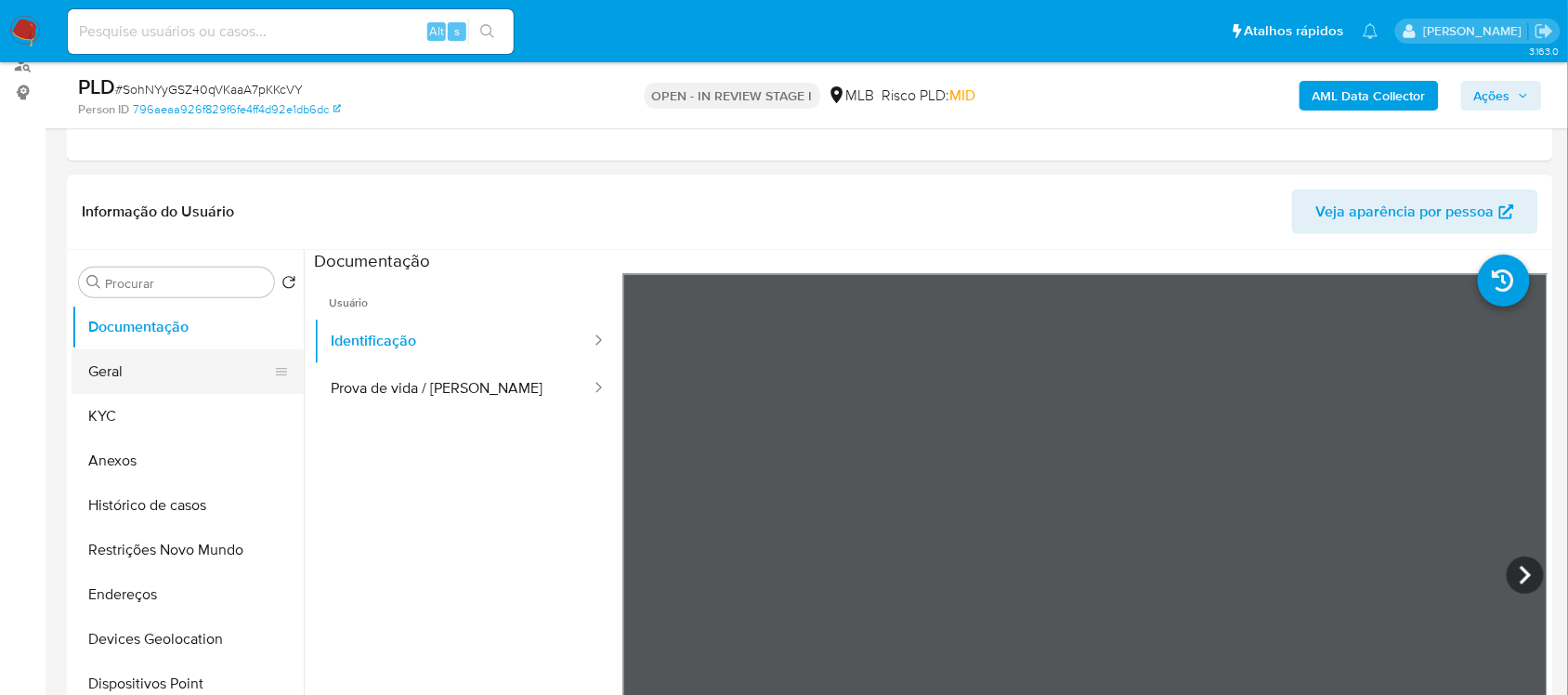
click at [140, 371] on button "Geral" at bounding box center [180, 371] width 218 height 45
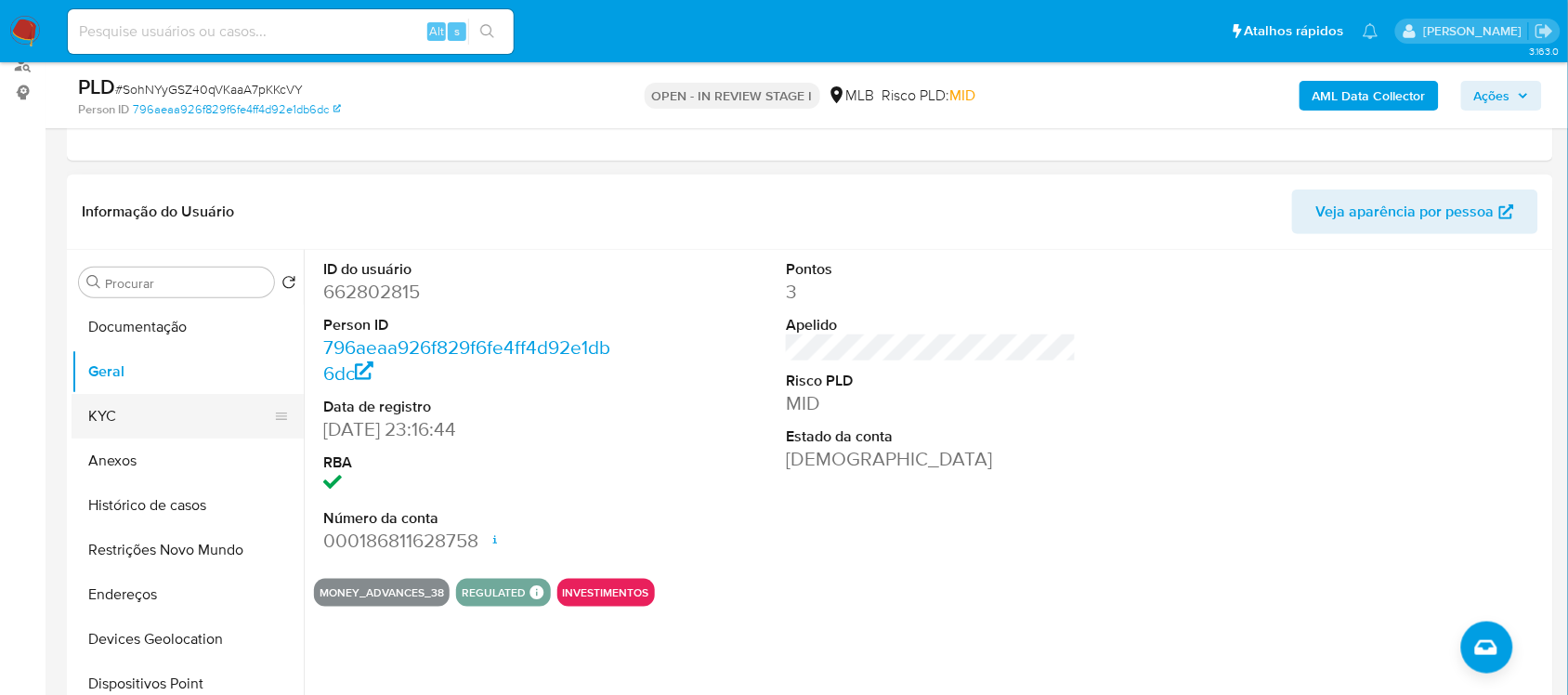
click at [152, 413] on button "KYC" at bounding box center [180, 415] width 218 height 45
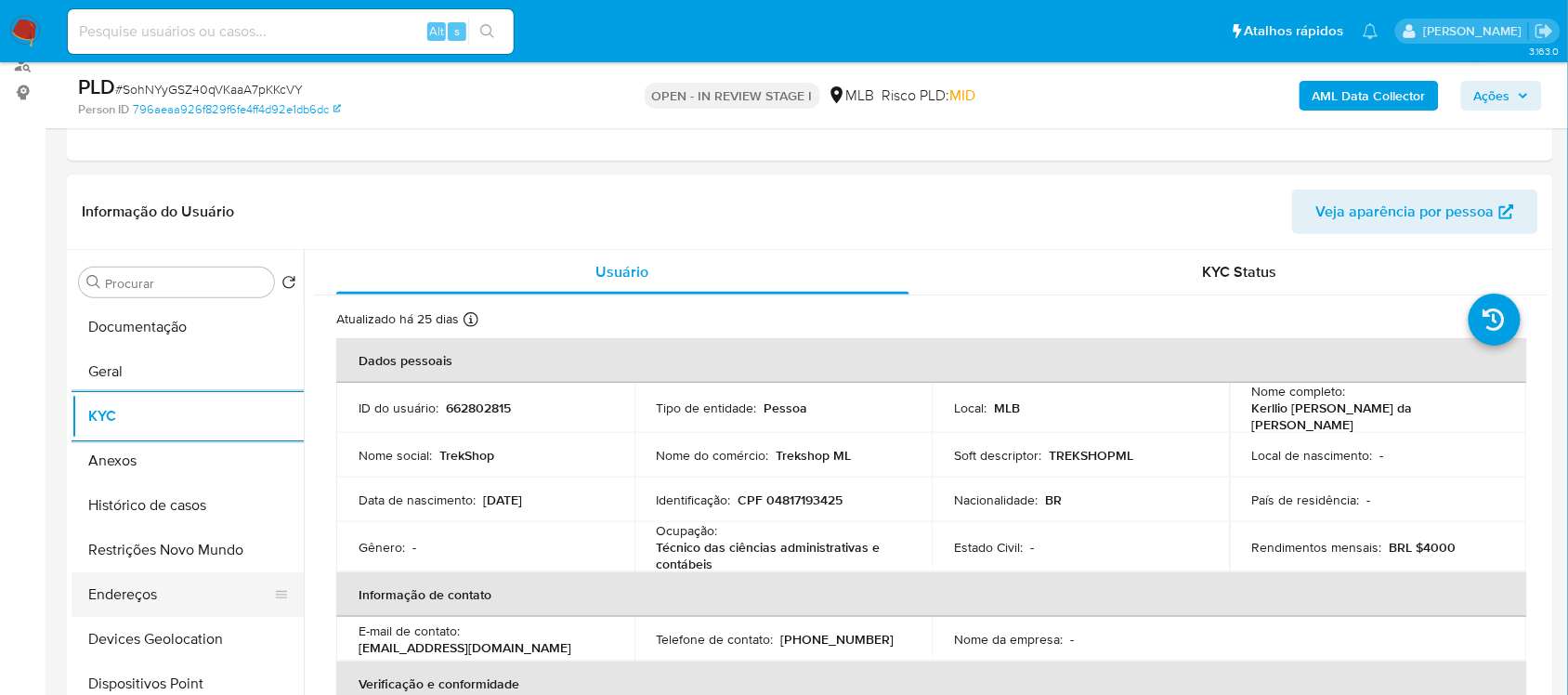
click at [132, 586] on button "Endereços" at bounding box center [180, 594] width 218 height 45
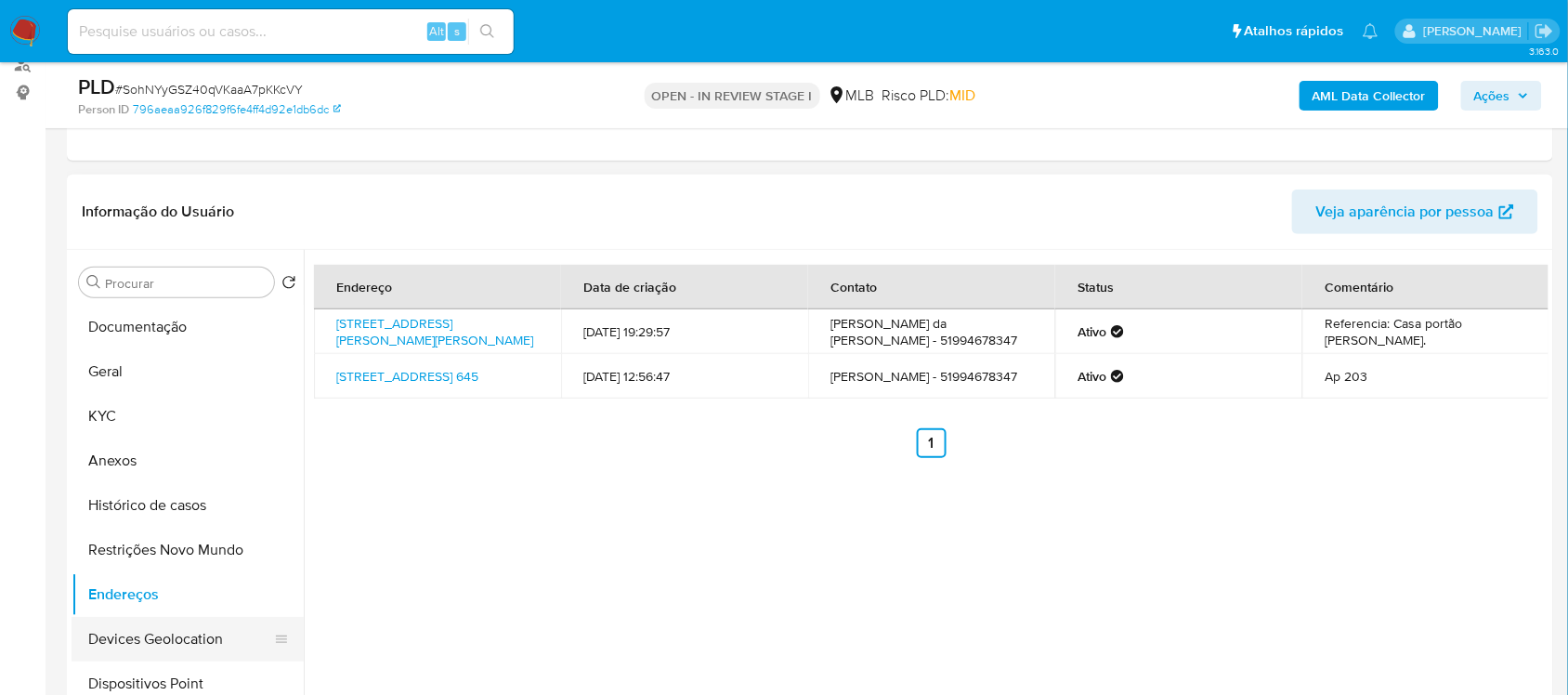
click at [173, 629] on button "Devices Geolocation" at bounding box center [180, 639] width 218 height 45
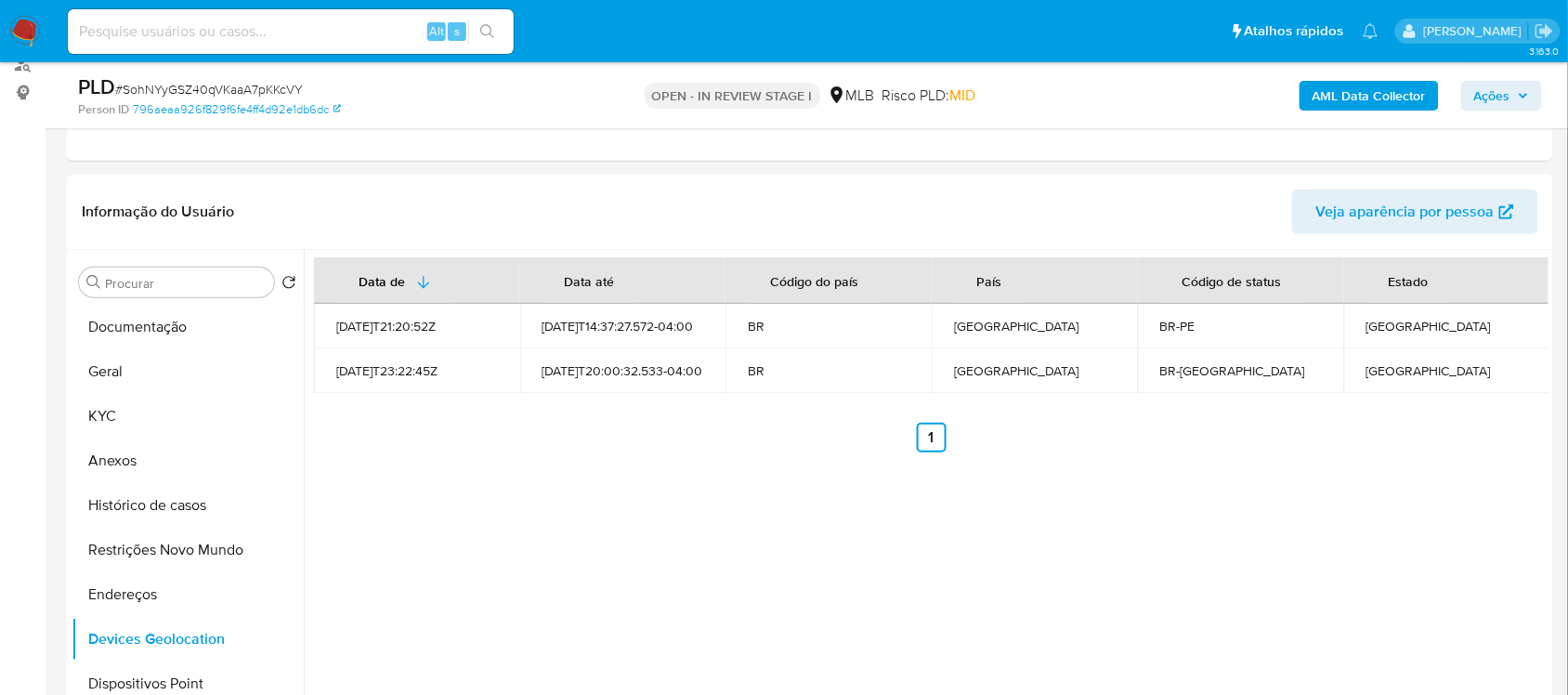
scroll to position [286, 0]
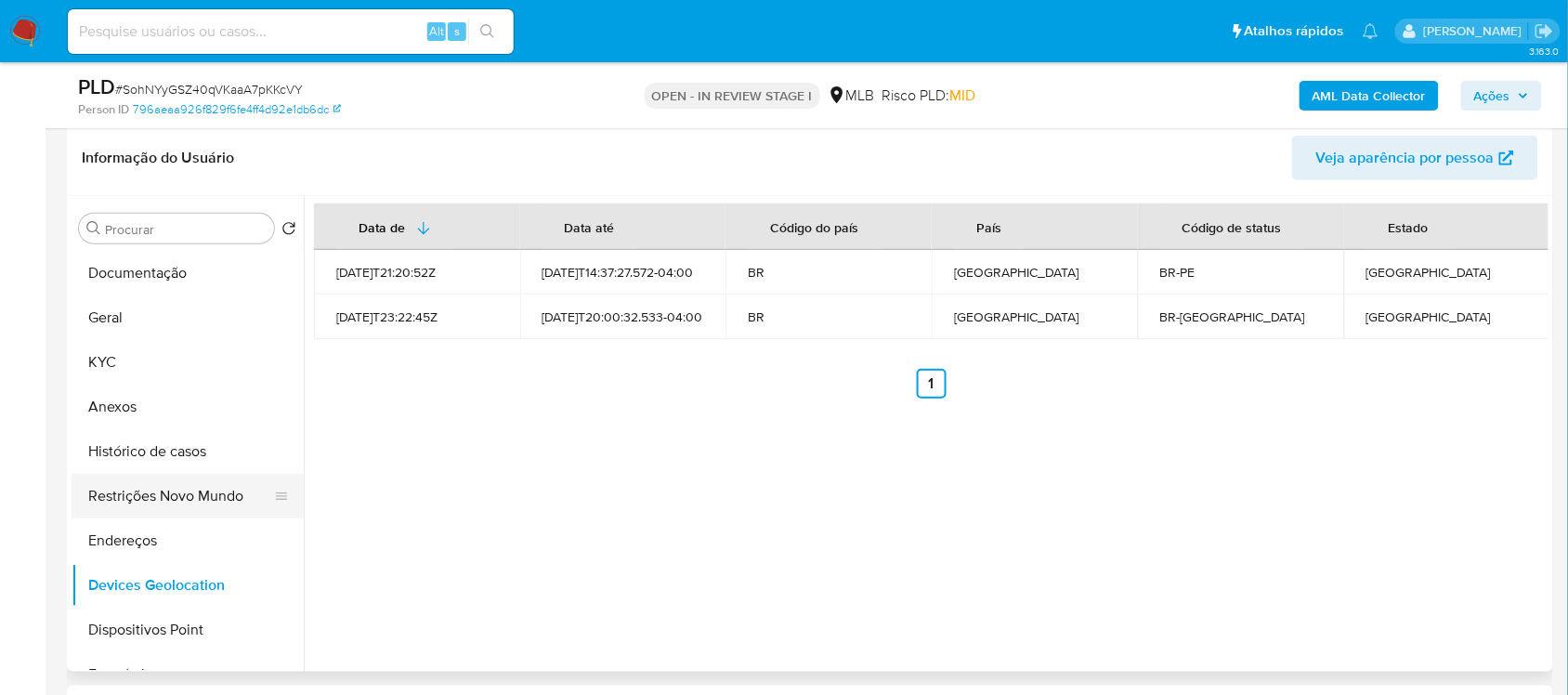
click at [144, 489] on button "Restrições Novo Mundo" at bounding box center [180, 495] width 218 height 45
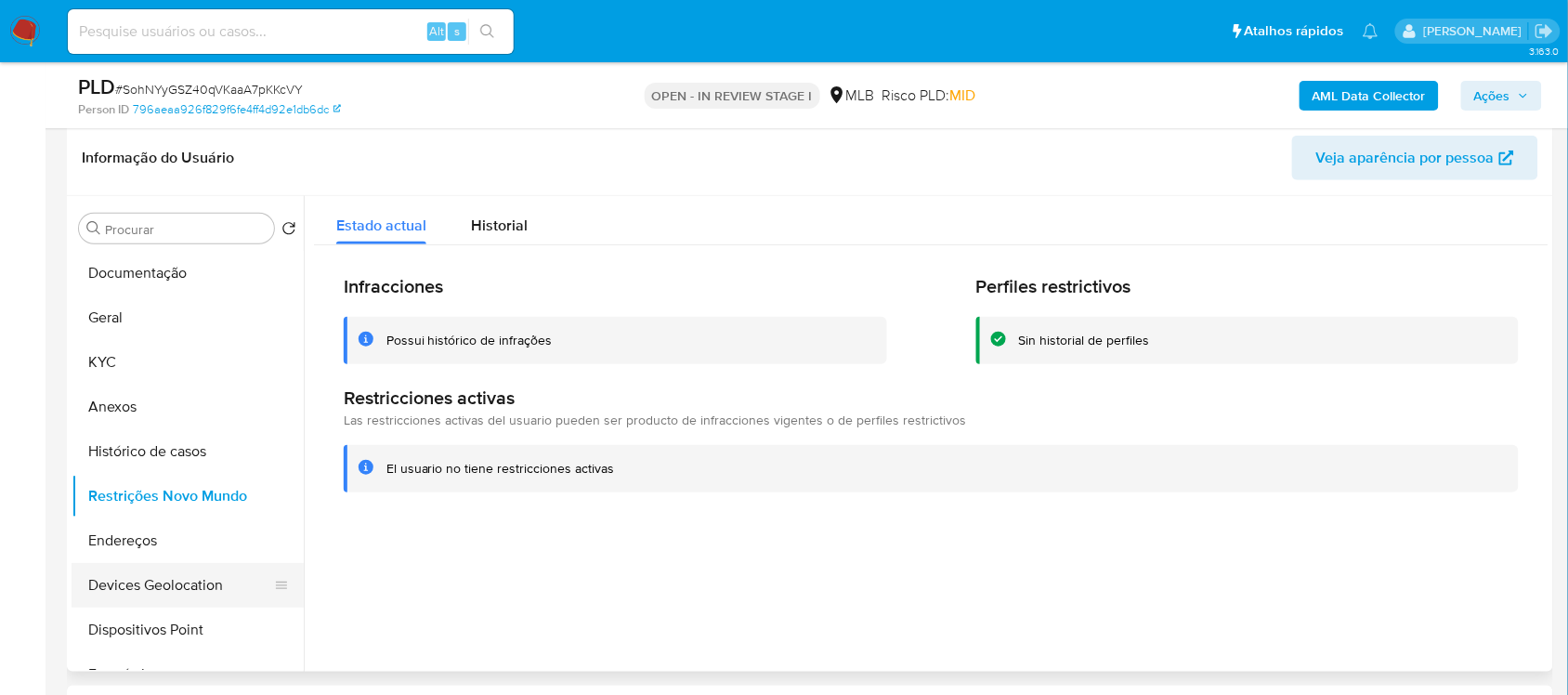
drag, startPoint x: 193, startPoint y: 614, endPoint x: 238, endPoint y: 591, distance: 50.5
click at [195, 614] on button "Dispositivos Point" at bounding box center [187, 629] width 232 height 45
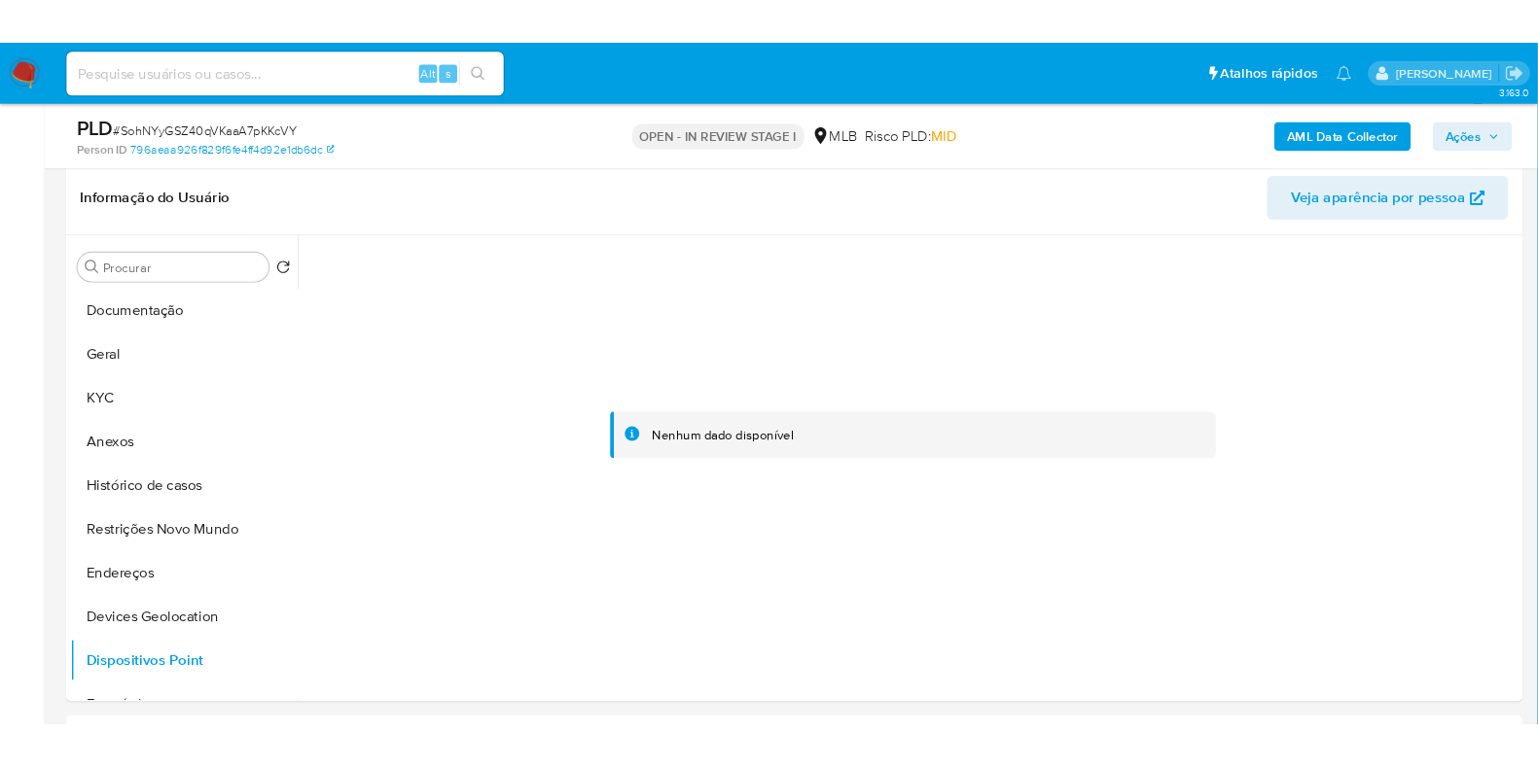
scroll to position [301, 0]
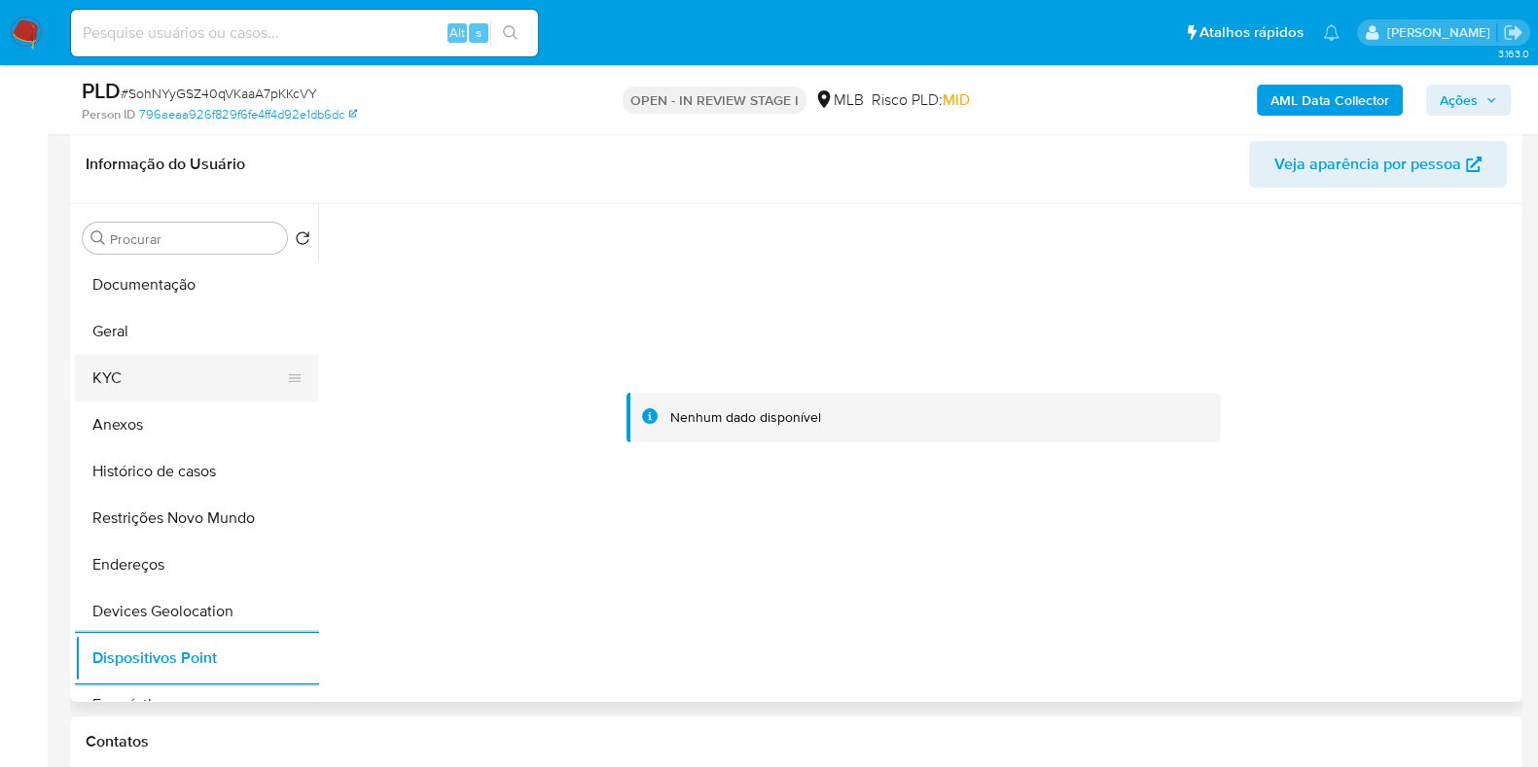
click at [131, 385] on button "KYC" at bounding box center [189, 378] width 228 height 47
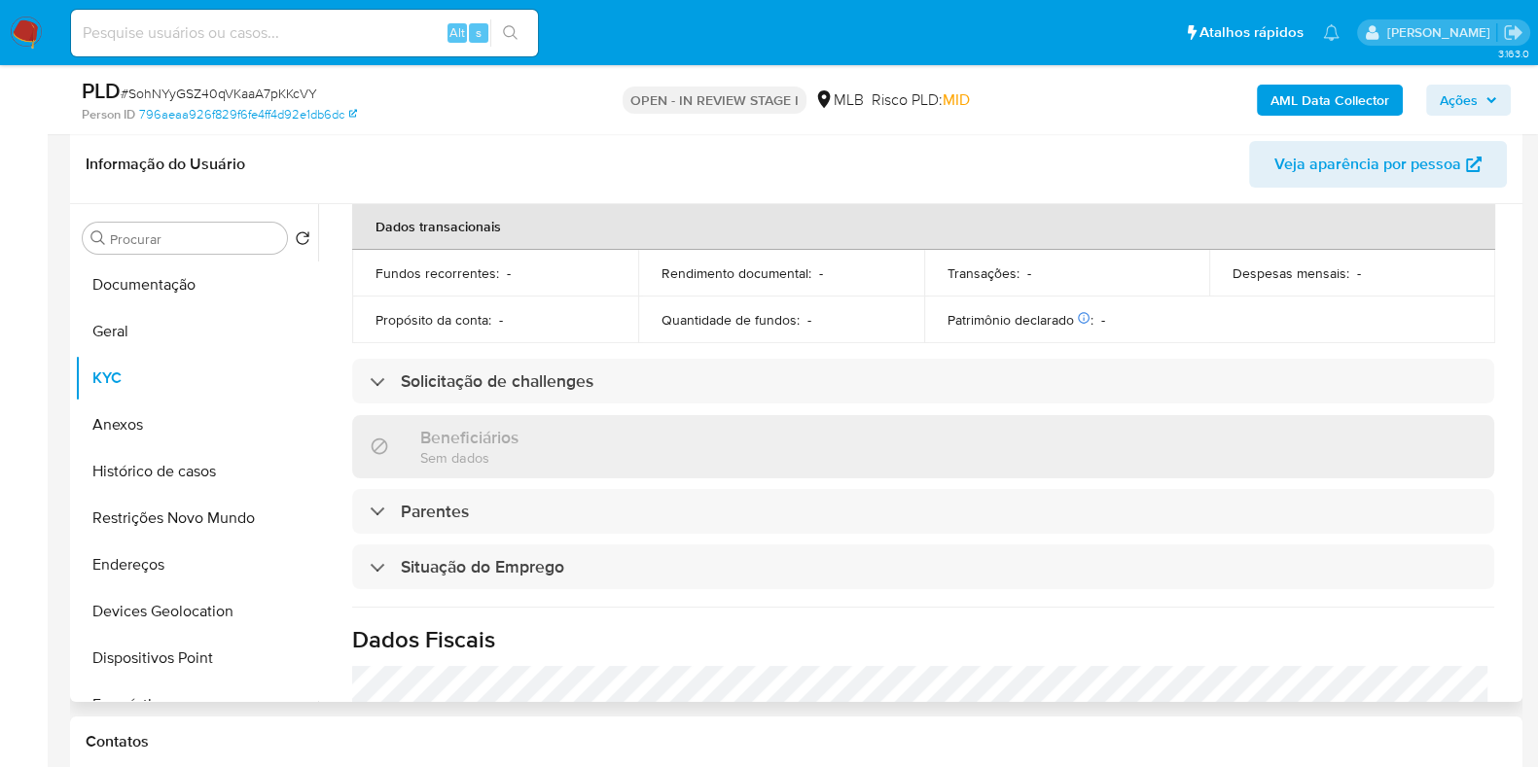
scroll to position [850, 0]
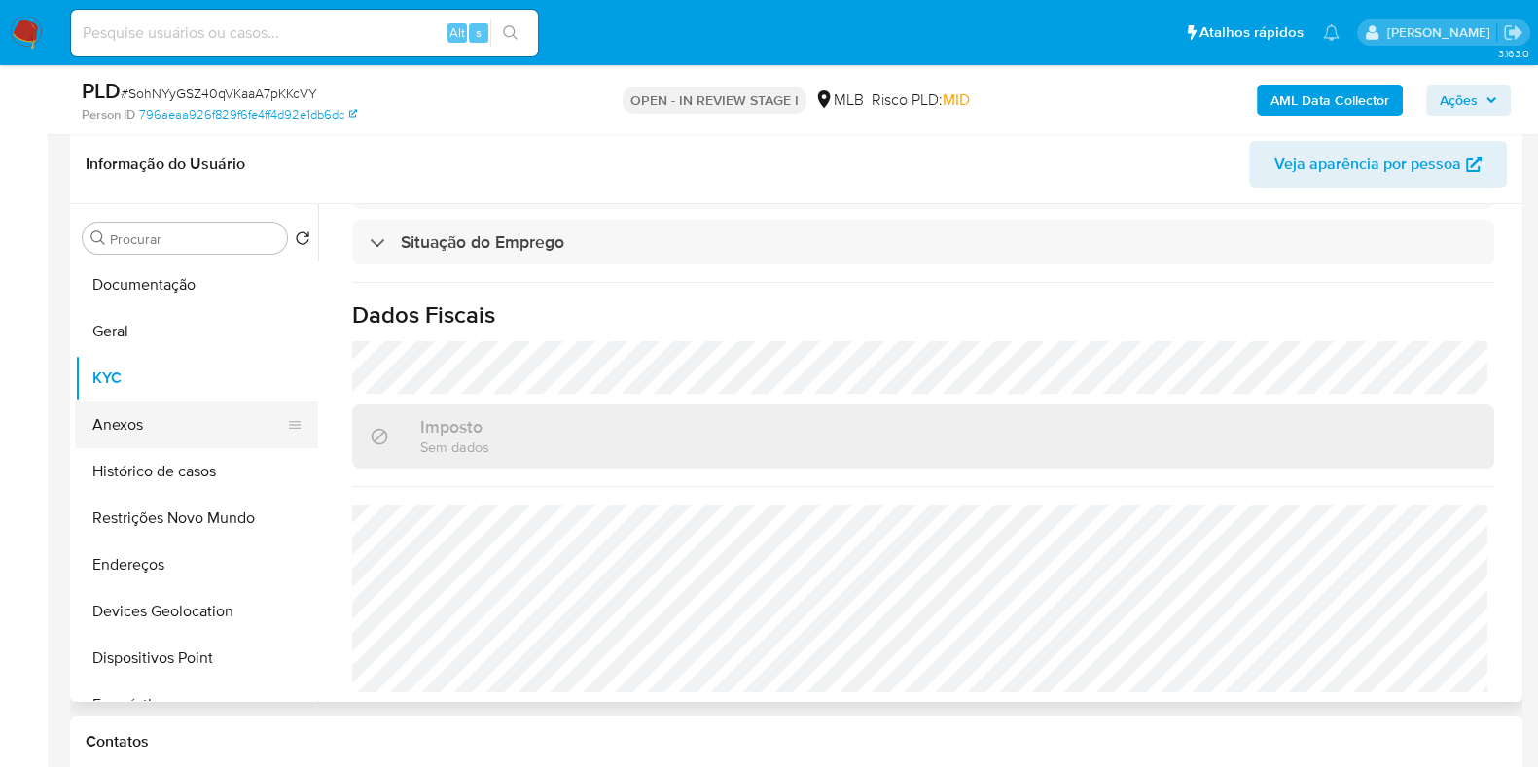
click at [154, 428] on button "Anexos" at bounding box center [189, 425] width 228 height 47
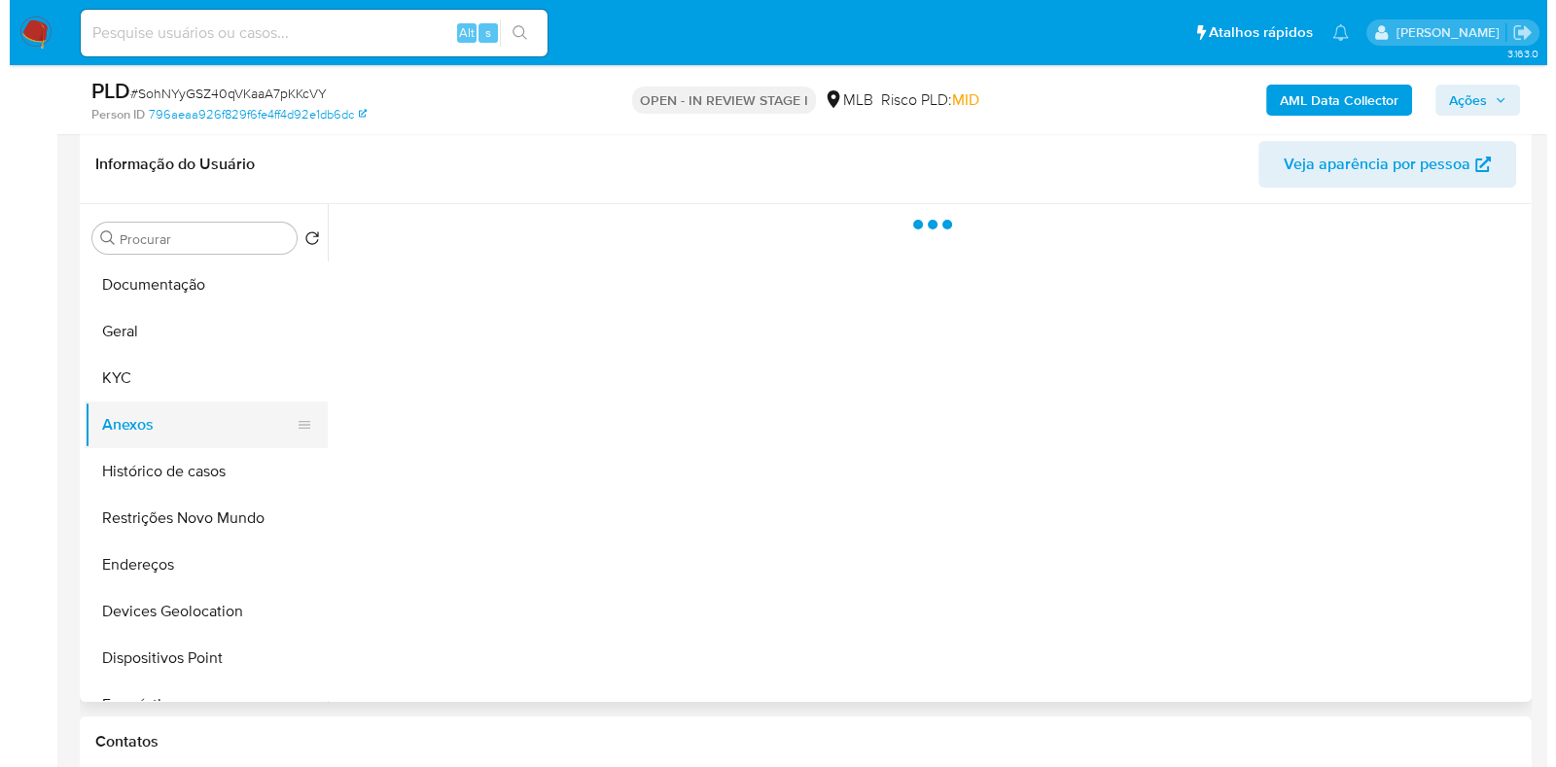
scroll to position [0, 0]
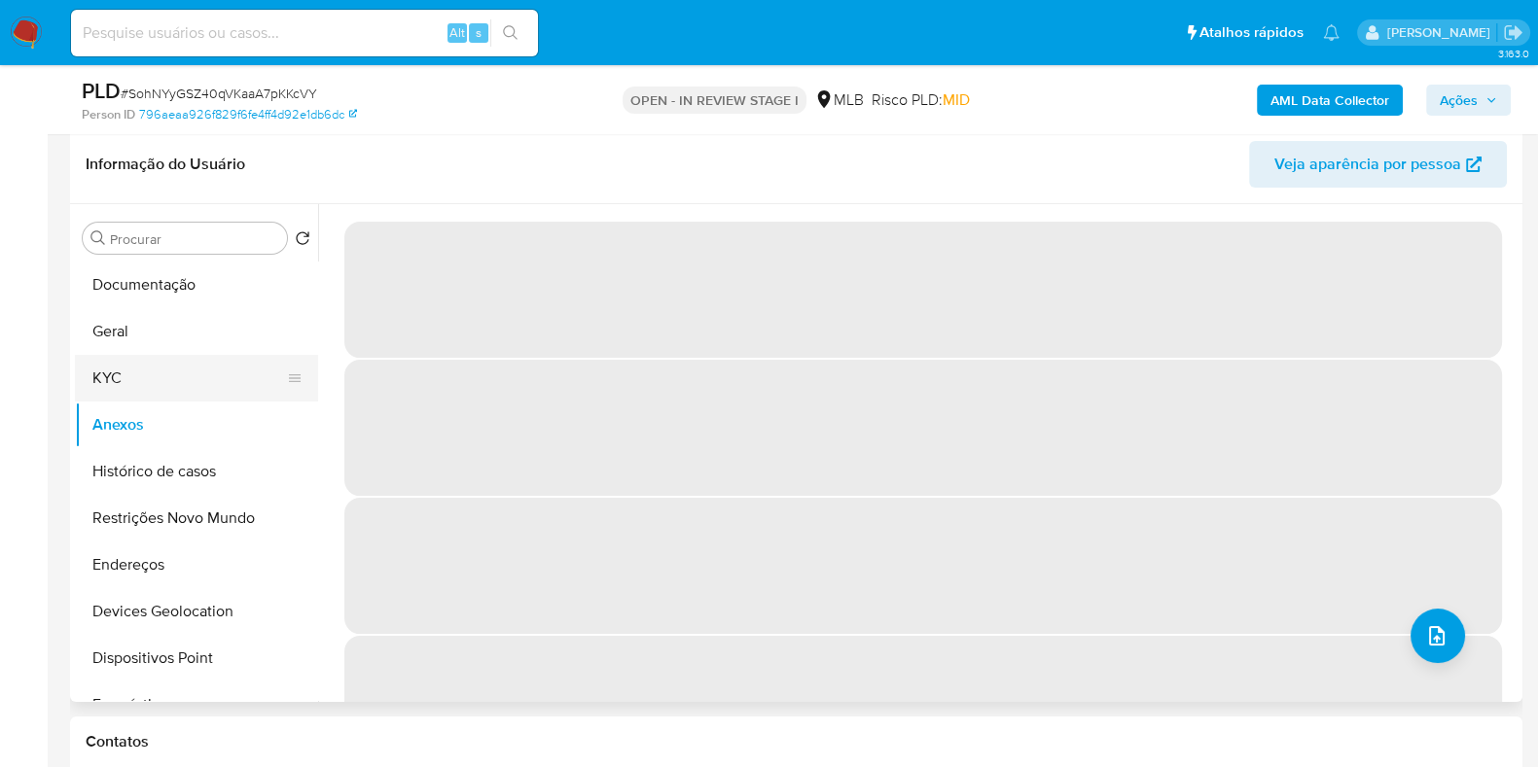
click at [151, 359] on button "KYC" at bounding box center [189, 378] width 228 height 47
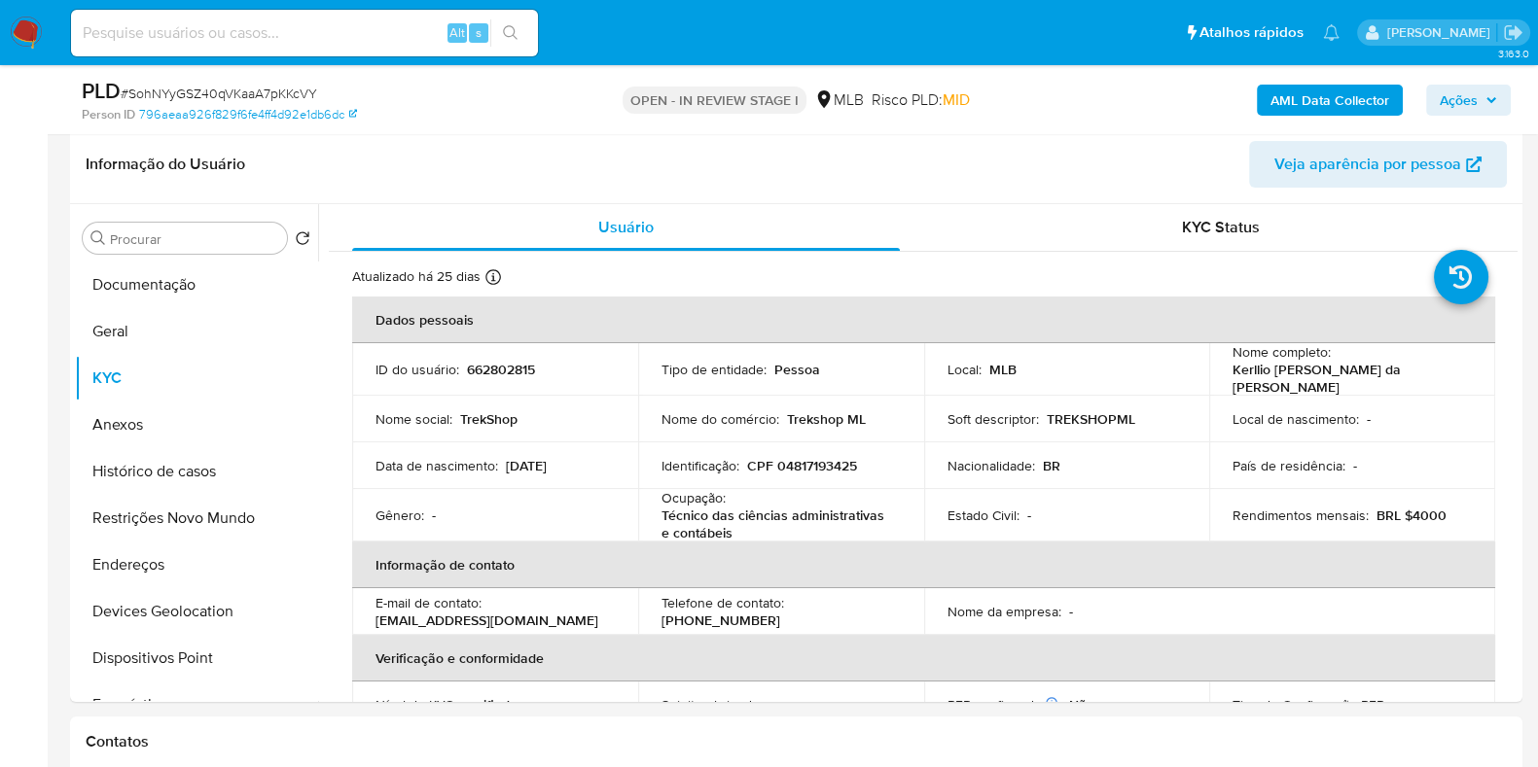
click at [1336, 104] on b "AML Data Collector" at bounding box center [1329, 100] width 119 height 31
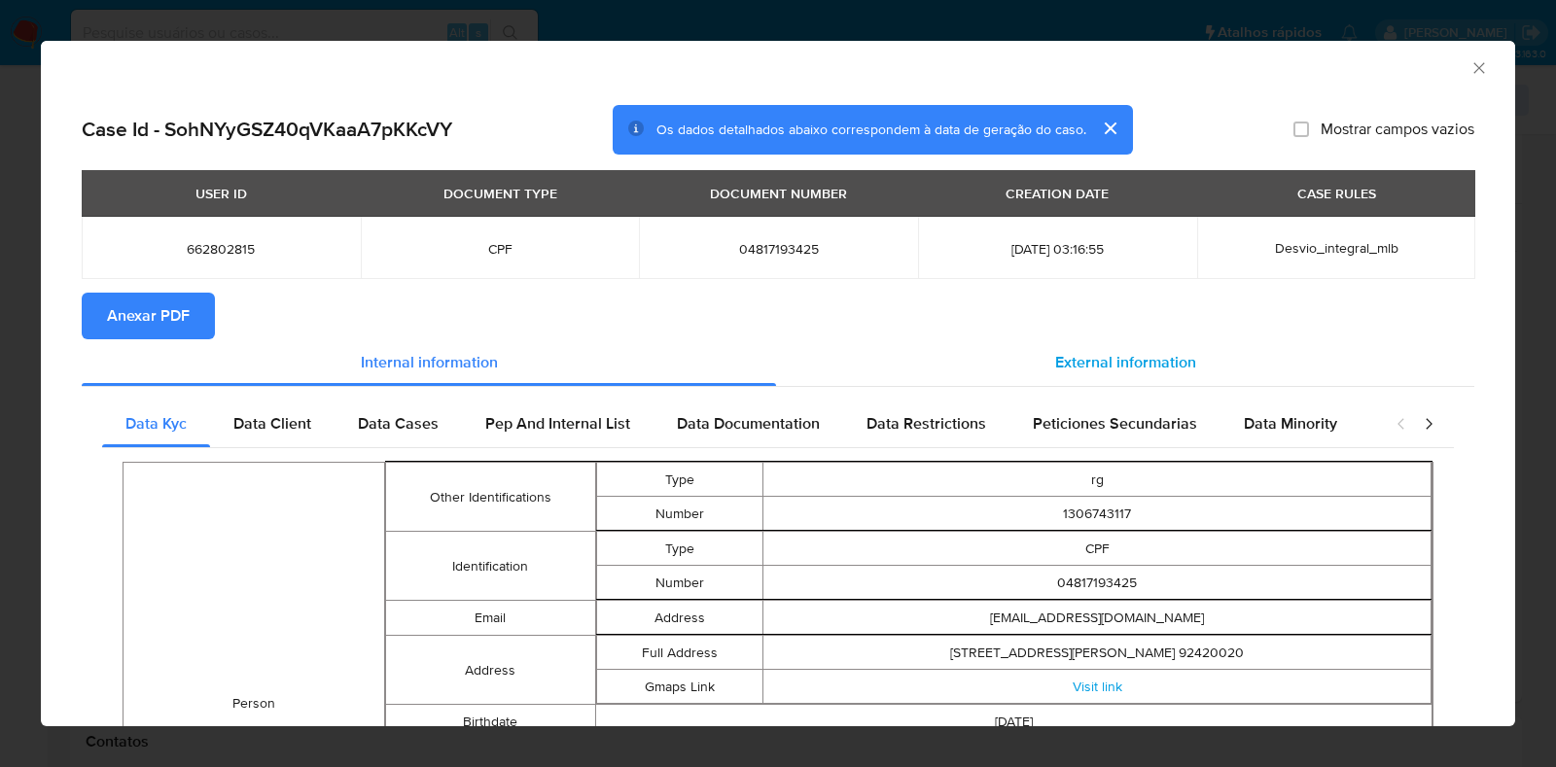
click at [1119, 383] on div "External information" at bounding box center [1125, 362] width 698 height 47
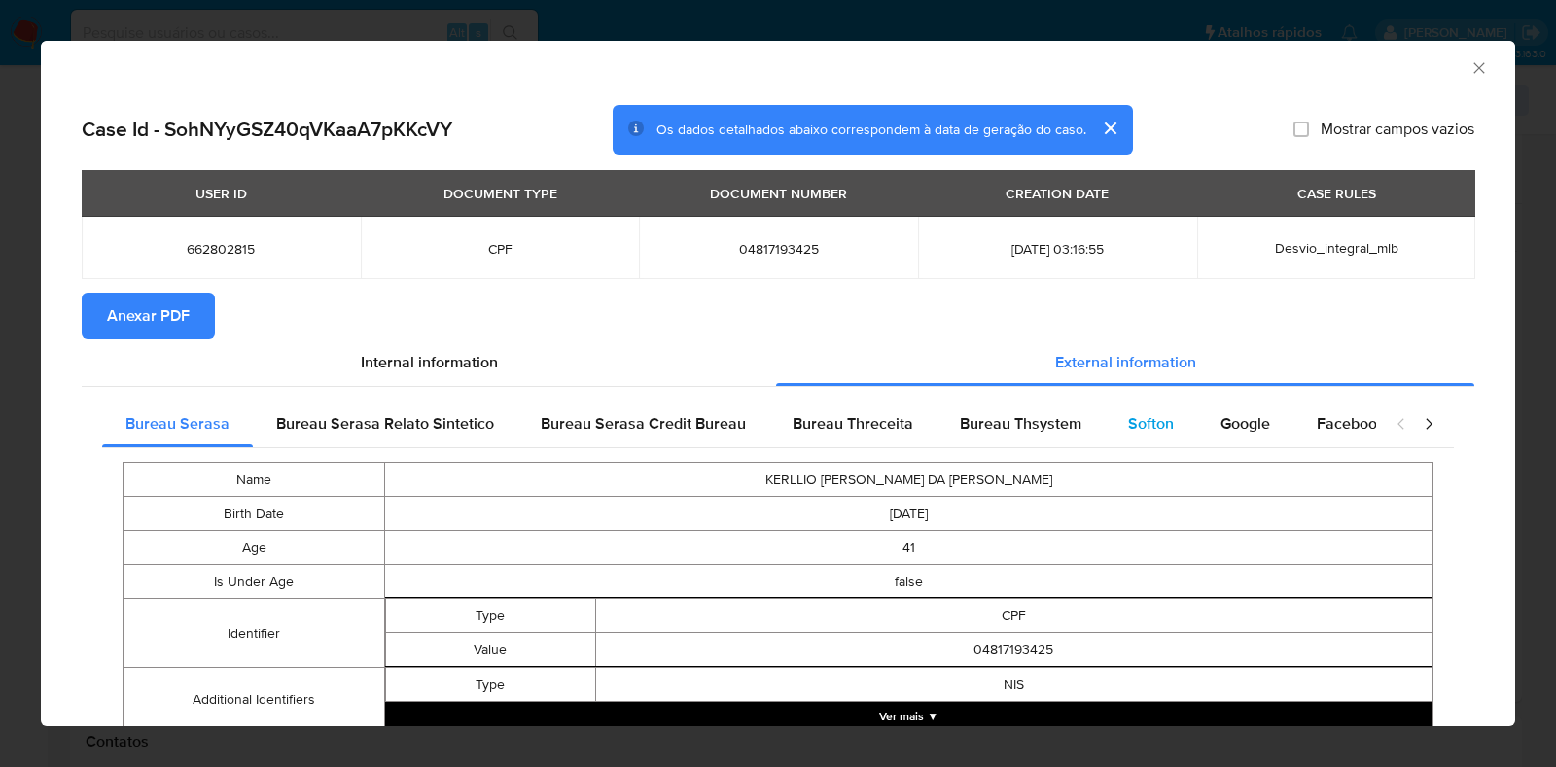
click at [1115, 415] on div "Softon" at bounding box center [1151, 424] width 92 height 47
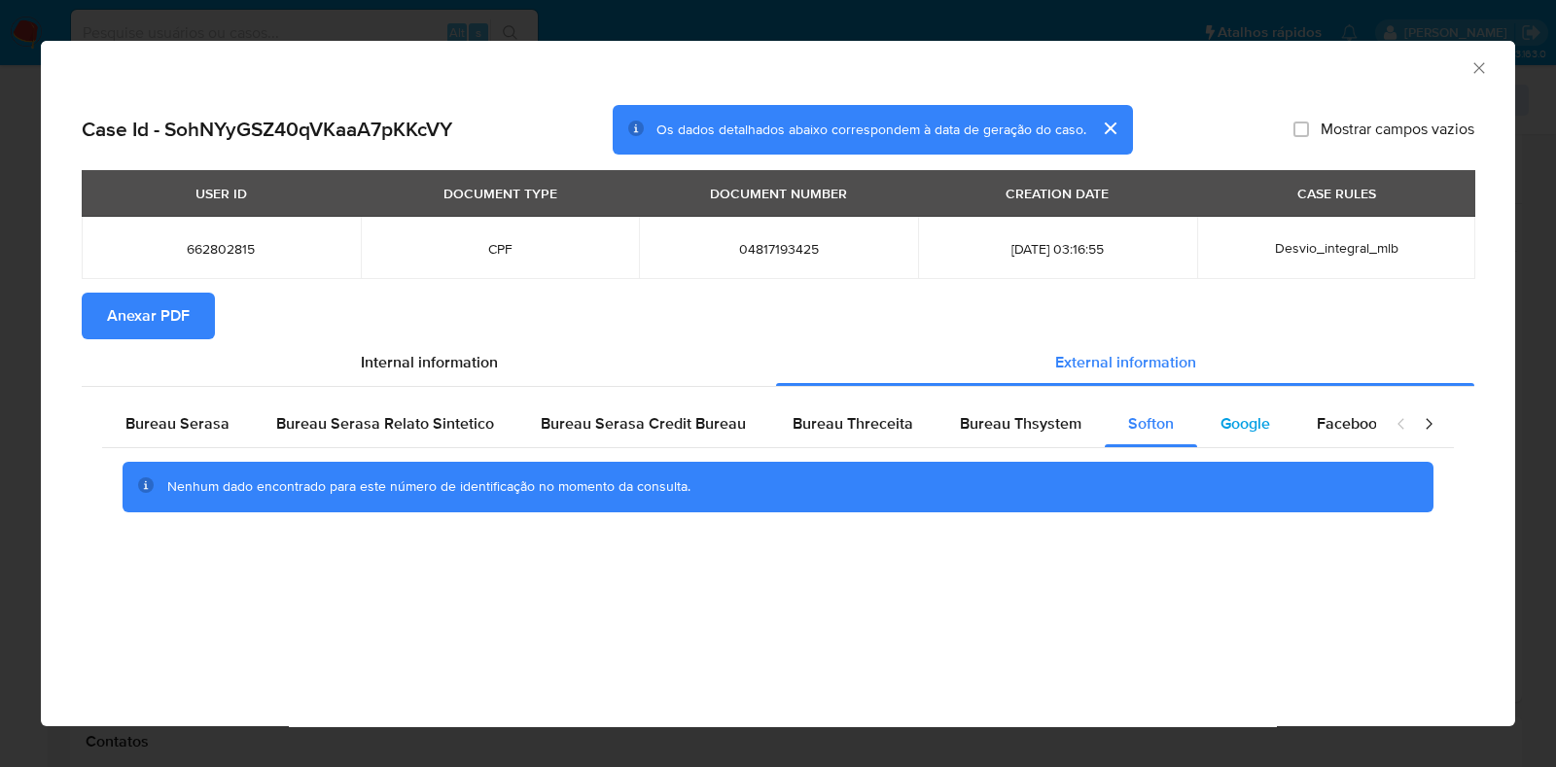
click at [1228, 418] on span "Google" at bounding box center [1246, 423] width 50 height 22
click at [169, 314] on span "Anexar PDF" at bounding box center [148, 316] width 83 height 43
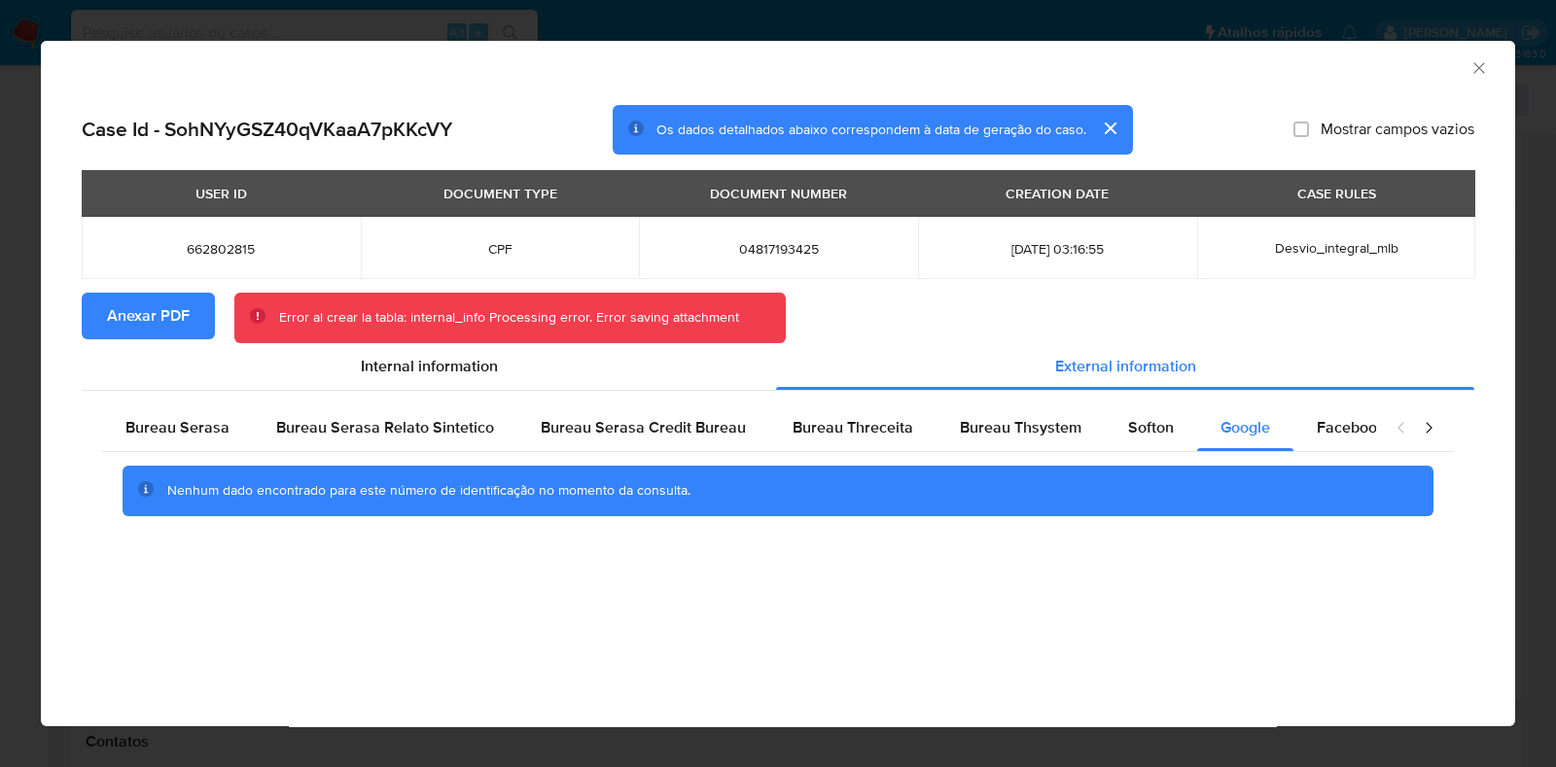
click at [1464, 65] on div "AML Data Collector" at bounding box center [761, 64] width 1415 height 21
click at [1467, 65] on div "AML Data Collector" at bounding box center [761, 64] width 1415 height 21
click at [1486, 68] on icon "Fechar a janela" at bounding box center [1479, 67] width 19 height 19
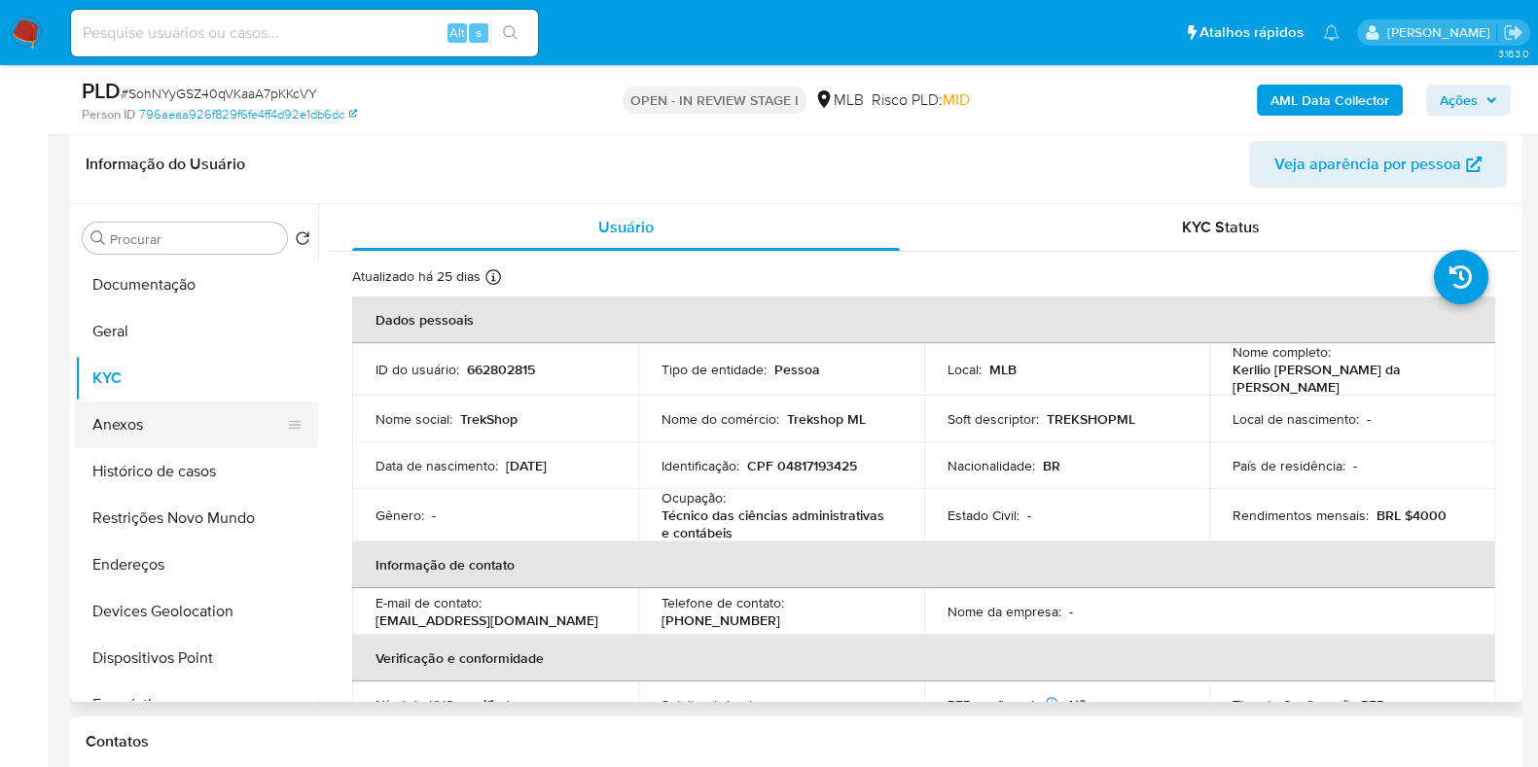
click at [116, 440] on button "Anexos" at bounding box center [189, 425] width 228 height 47
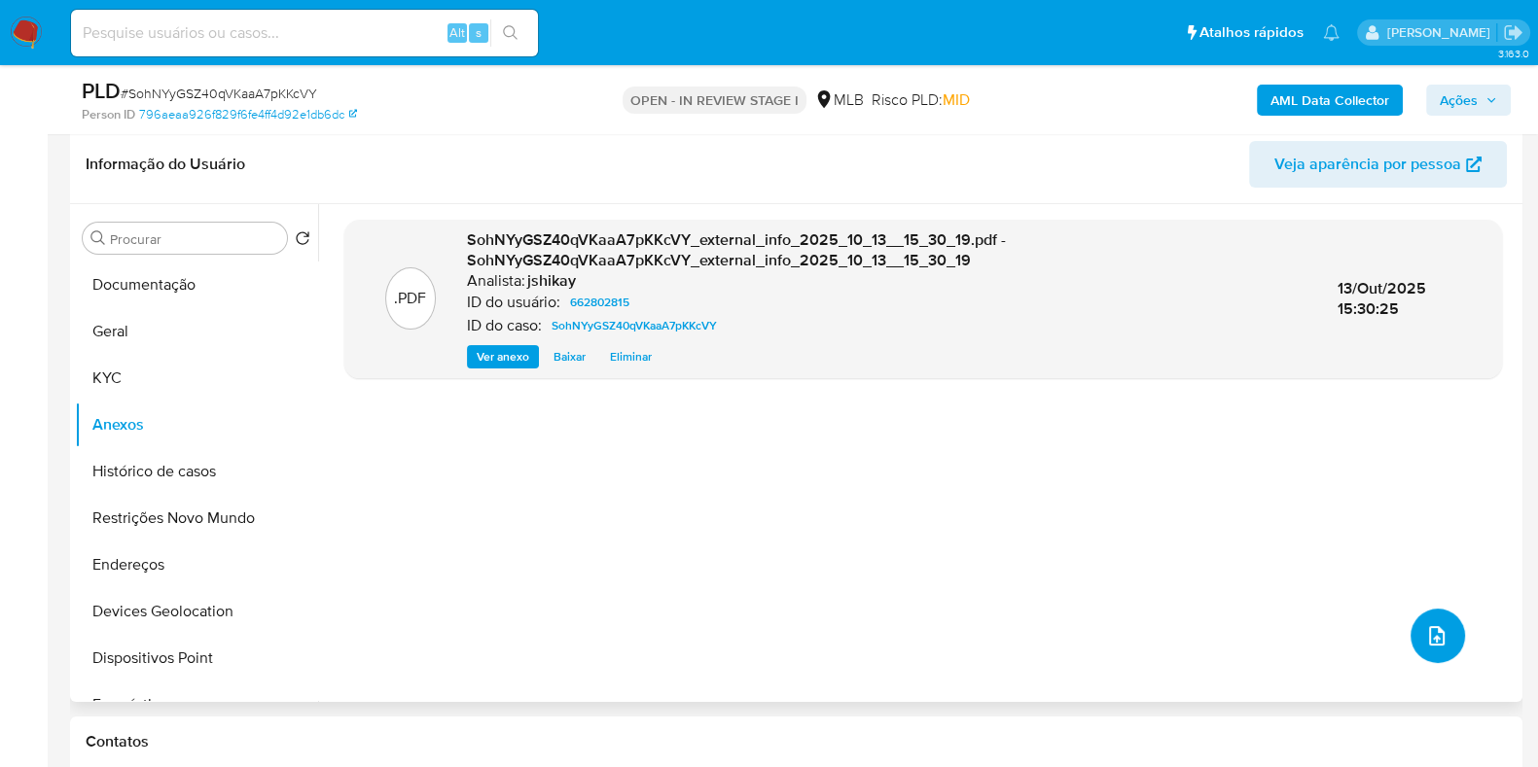
click at [1422, 648] on button "upload-file" at bounding box center [1437, 636] width 54 height 54
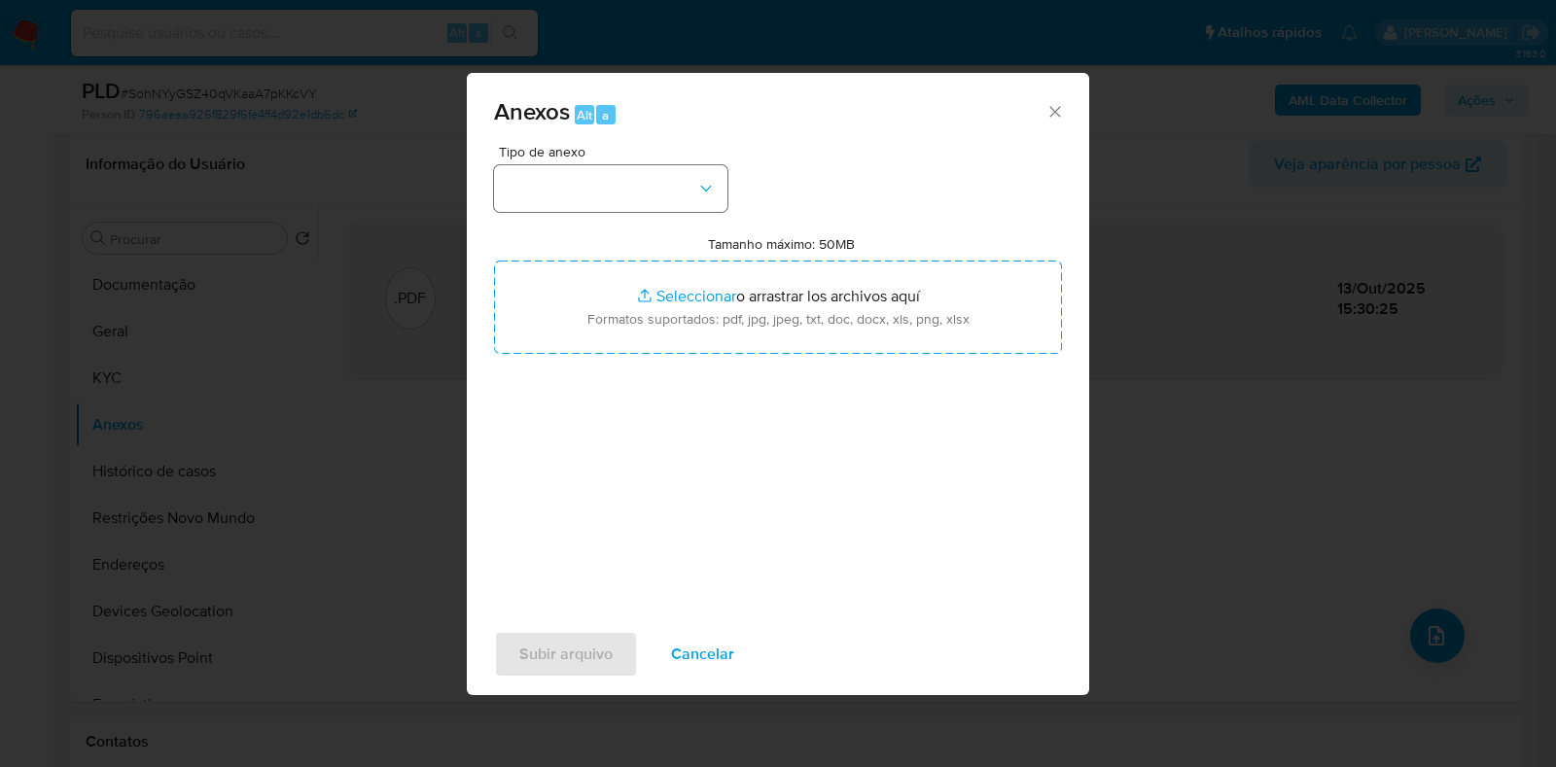
drag, startPoint x: 660, startPoint y: 158, endPoint x: 641, endPoint y: 203, distance: 49.7
click at [659, 158] on span "Tipo de anexo" at bounding box center [615, 152] width 233 height 14
click at [641, 204] on button "button" at bounding box center [610, 188] width 233 height 47
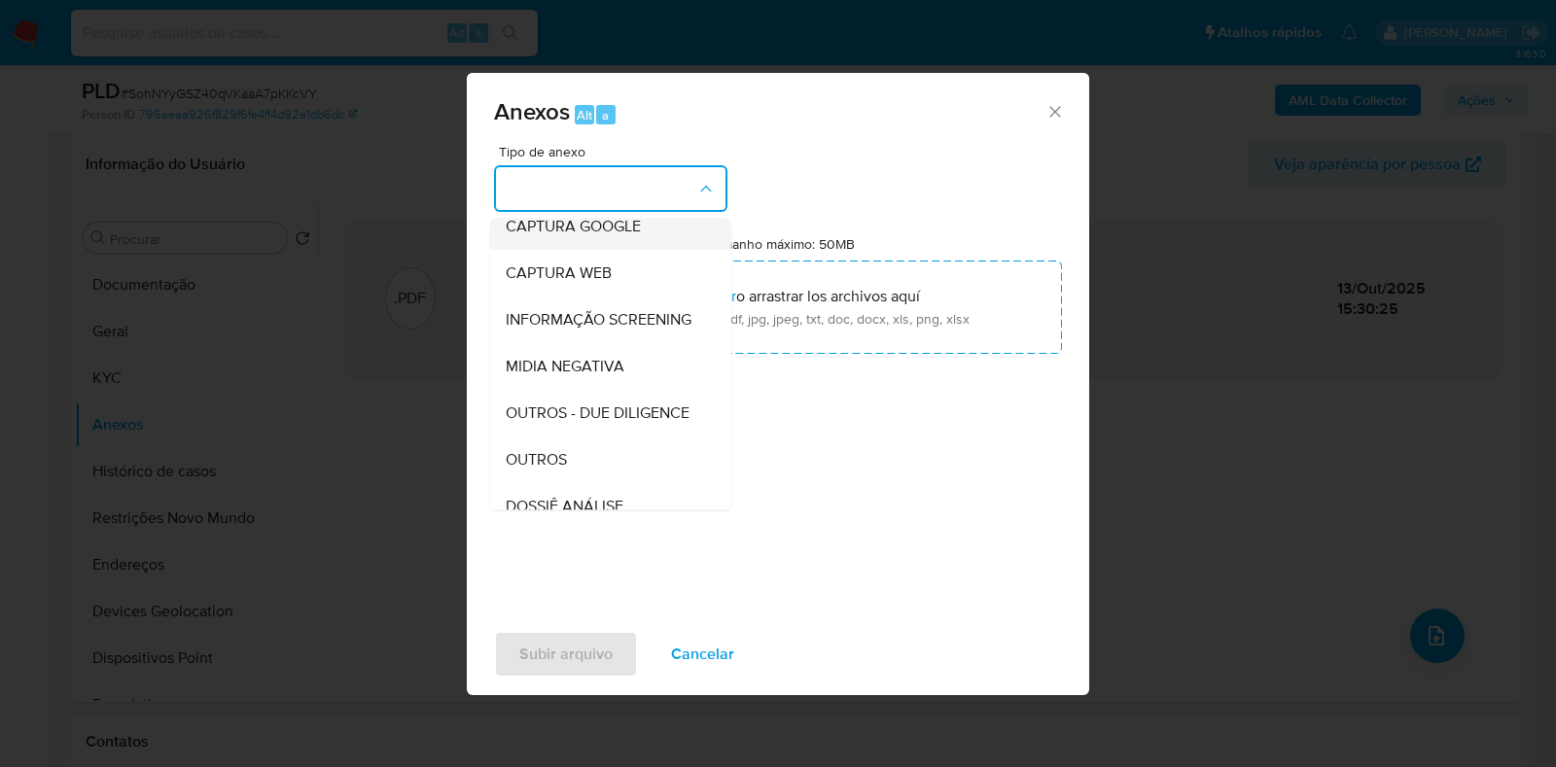
scroll to position [242, 0]
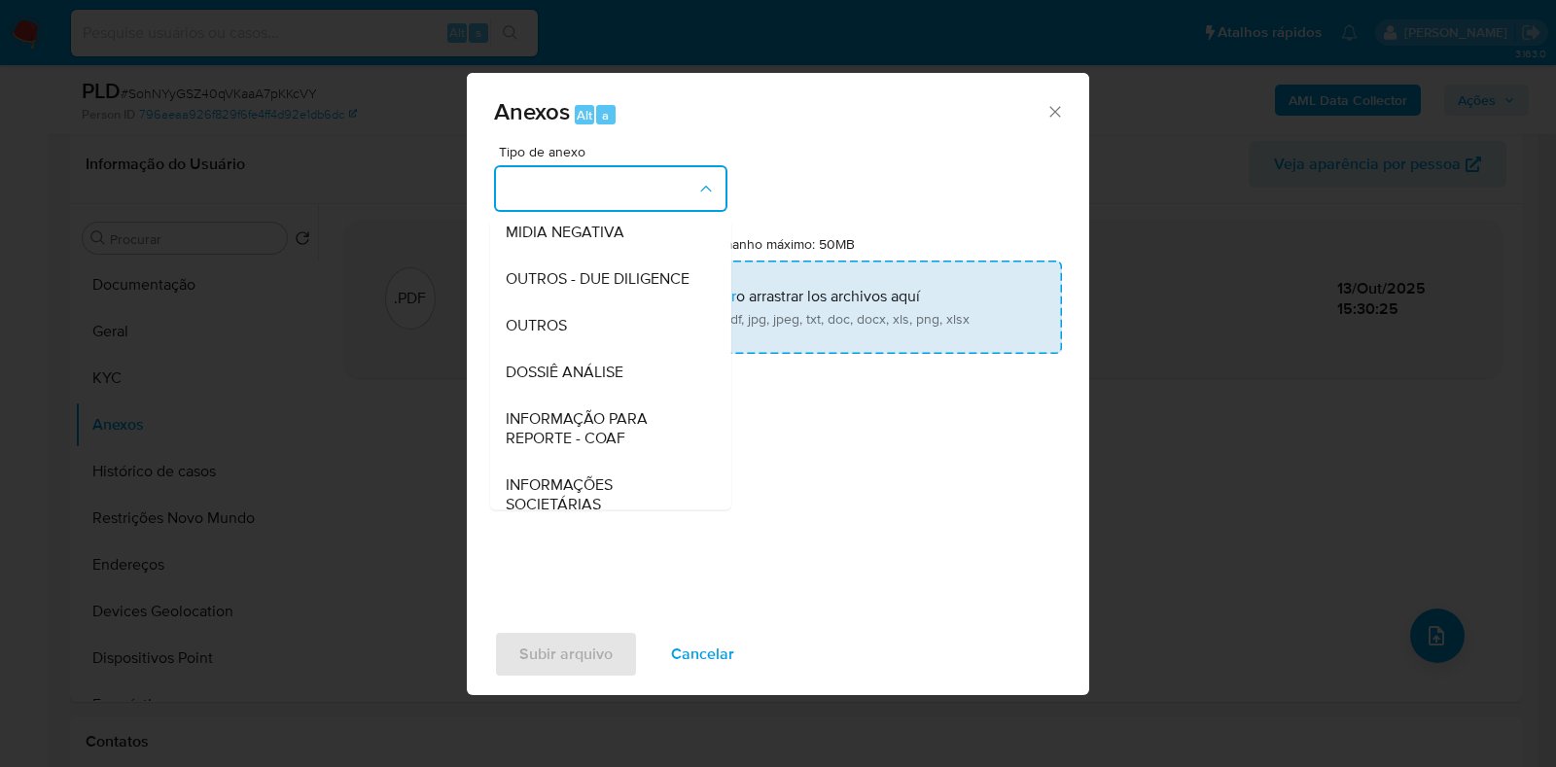
drag, startPoint x: 568, startPoint y: 347, endPoint x: 651, endPoint y: 309, distance: 91.0
click at [572, 347] on div "OUTROS" at bounding box center [605, 326] width 198 height 47
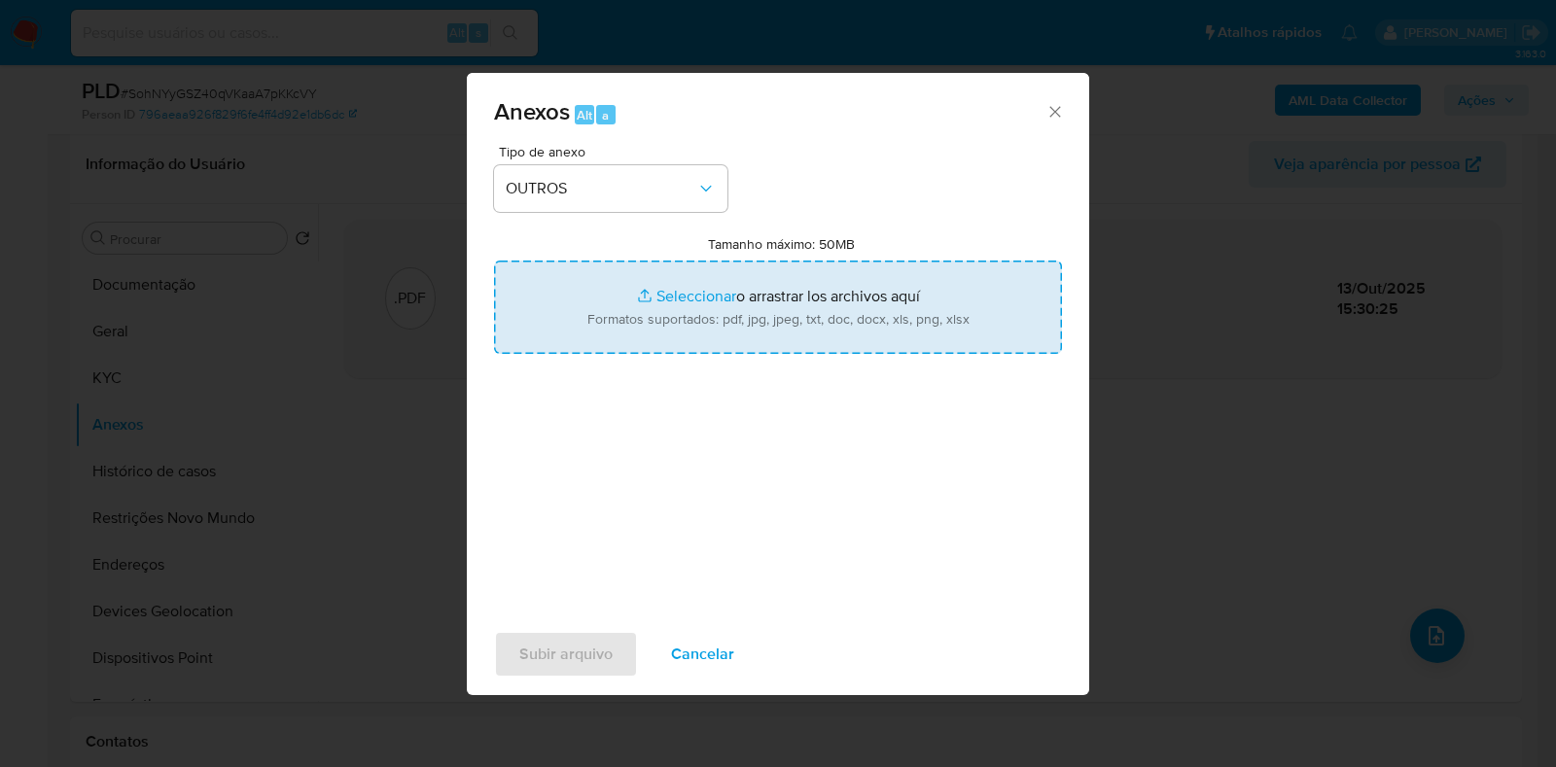
click at [689, 286] on input "Tamanho máximo: 50MB Seleccionar archivos" at bounding box center [778, 307] width 568 height 93
type input "C:\fakepath\SAR - XXXX - CPF 04817193425 - KERLLIO JEAN GOMES DA LUZ.pdf"
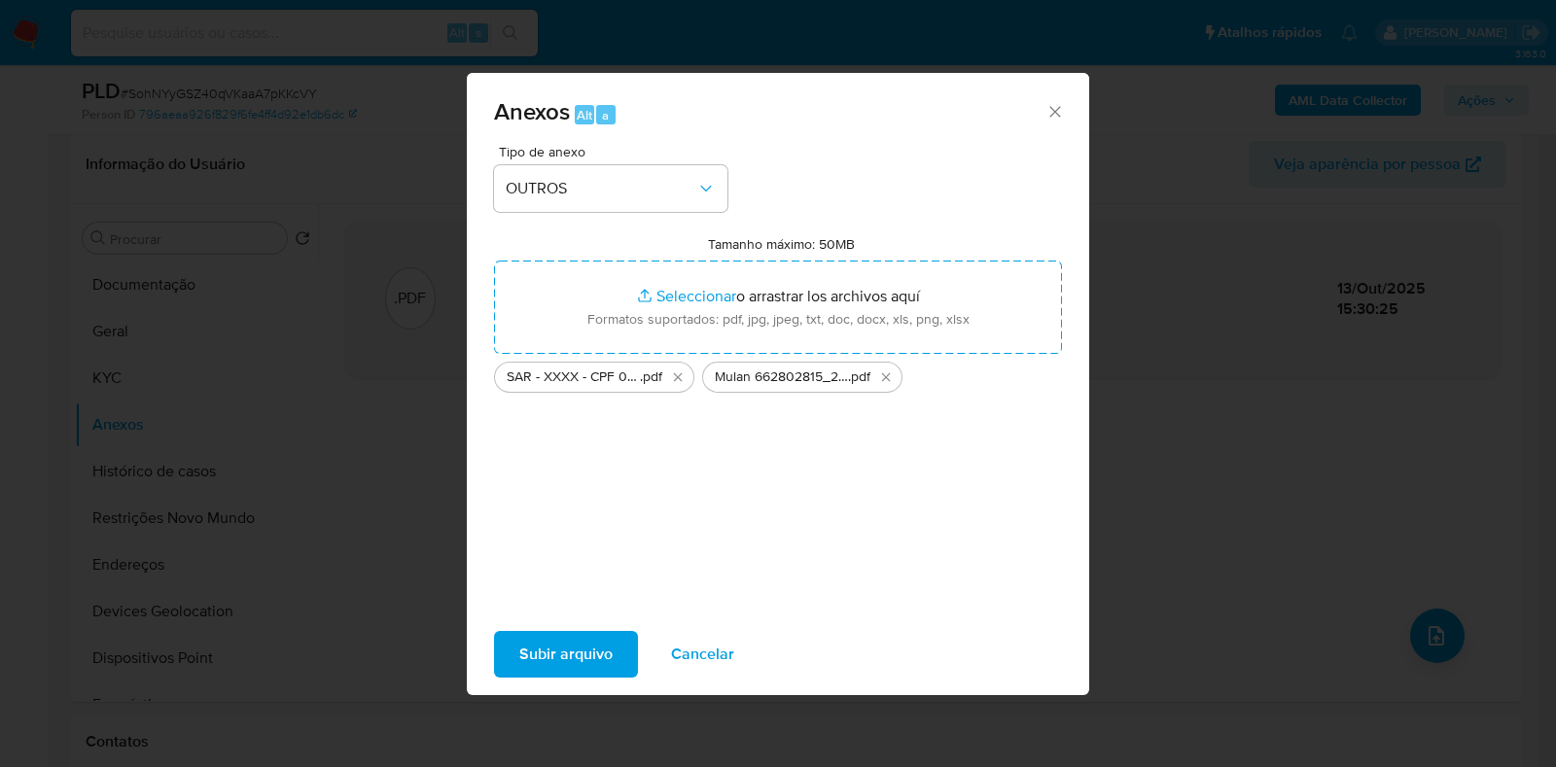
click at [530, 648] on span "Subir arquivo" at bounding box center [565, 654] width 93 height 43
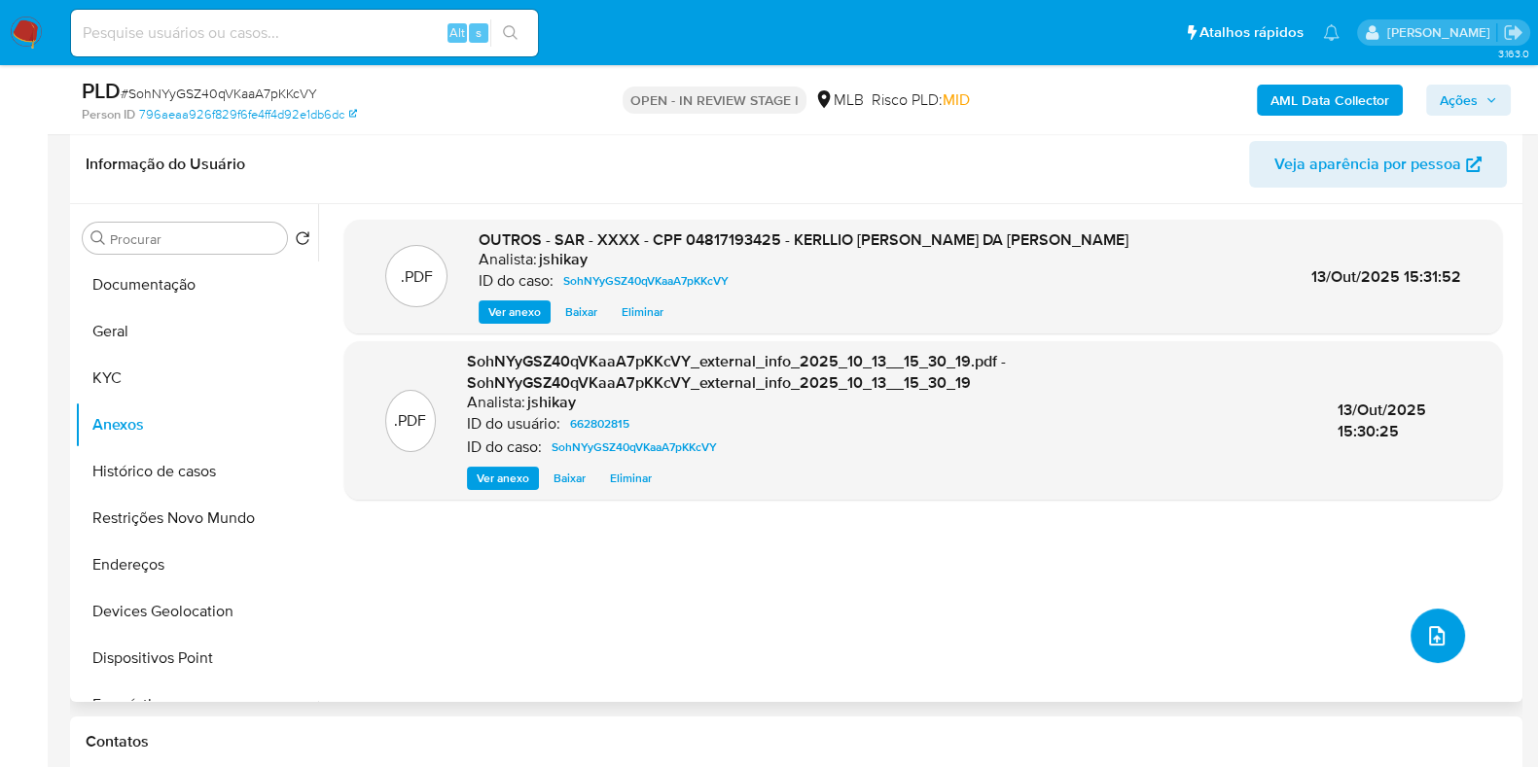
click at [1444, 640] on button "upload-file" at bounding box center [1437, 636] width 54 height 54
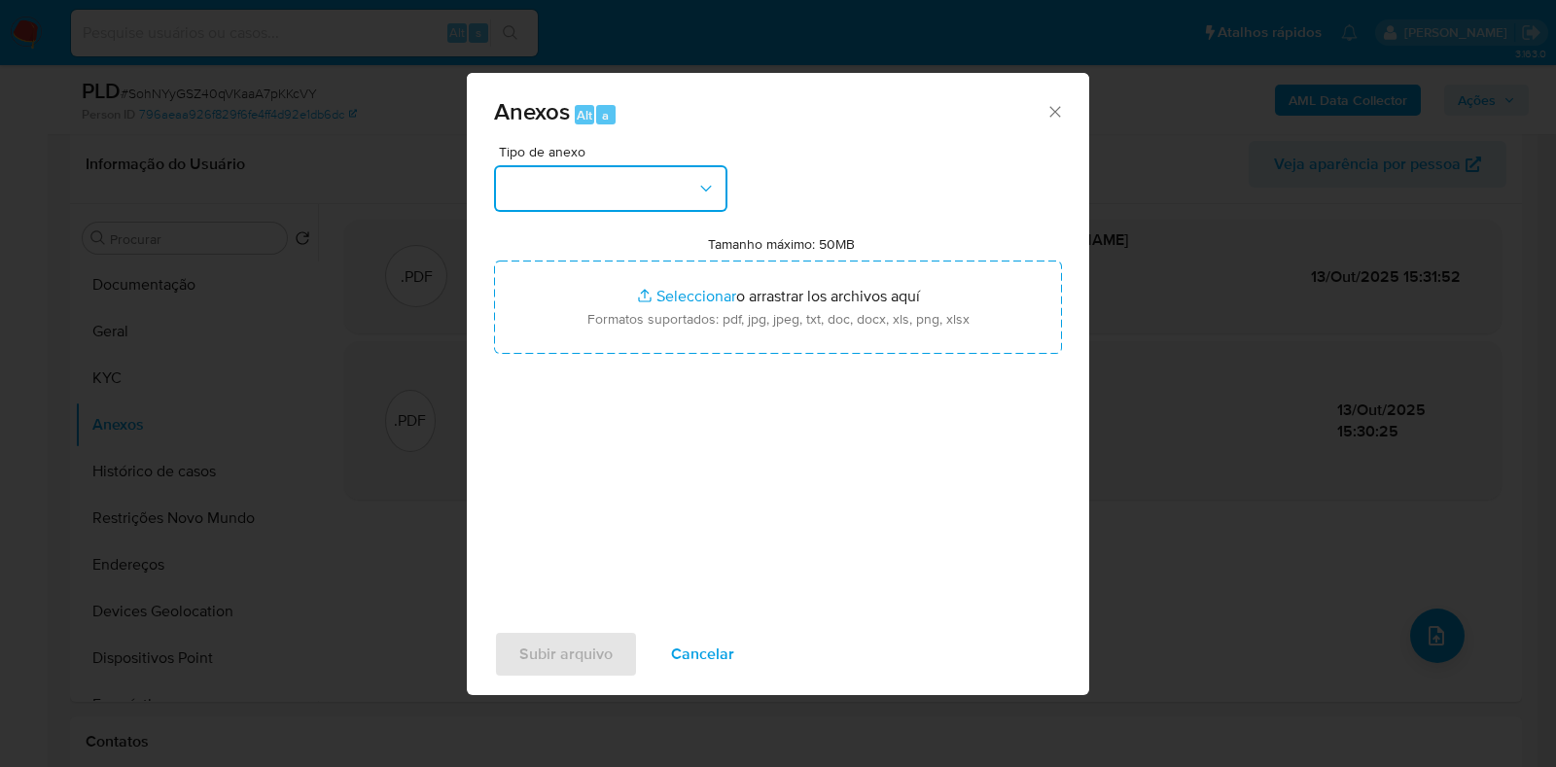
click at [618, 200] on button "button" at bounding box center [610, 188] width 233 height 47
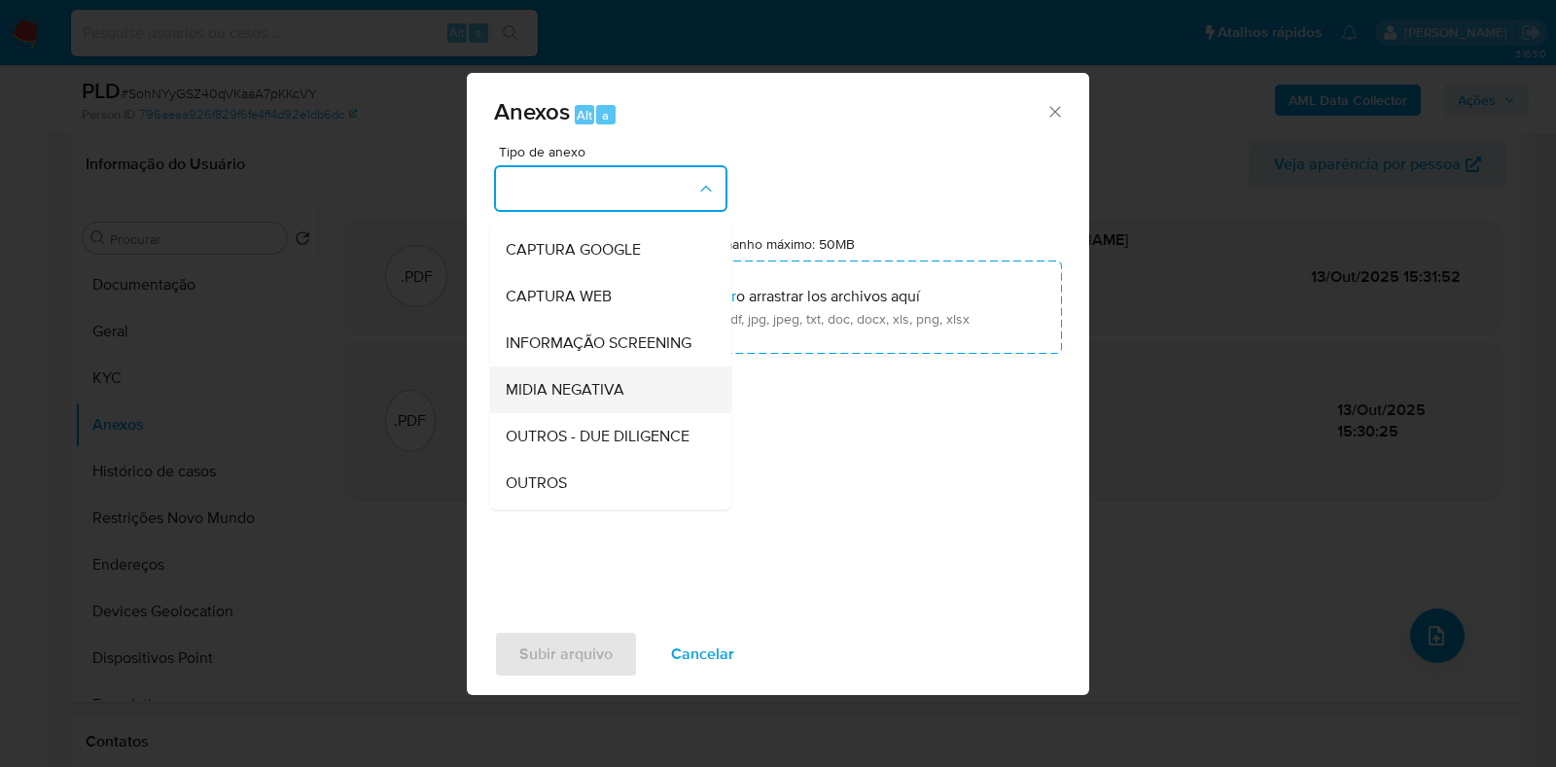
scroll to position [121, 0]
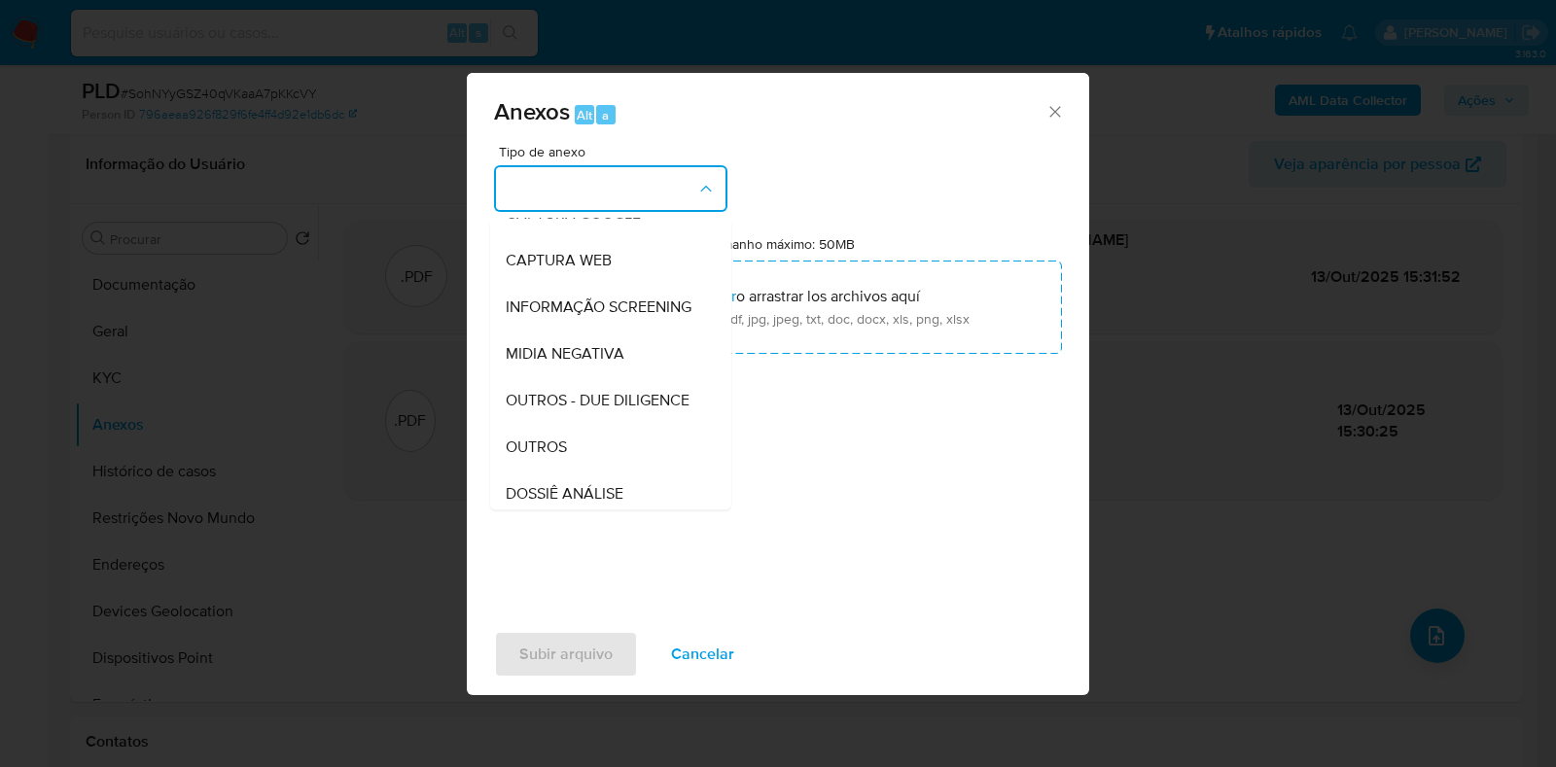
drag, startPoint x: 564, startPoint y: 489, endPoint x: 612, endPoint y: 376, distance: 122.5
click at [561, 457] on span "OUTROS" at bounding box center [536, 447] width 61 height 19
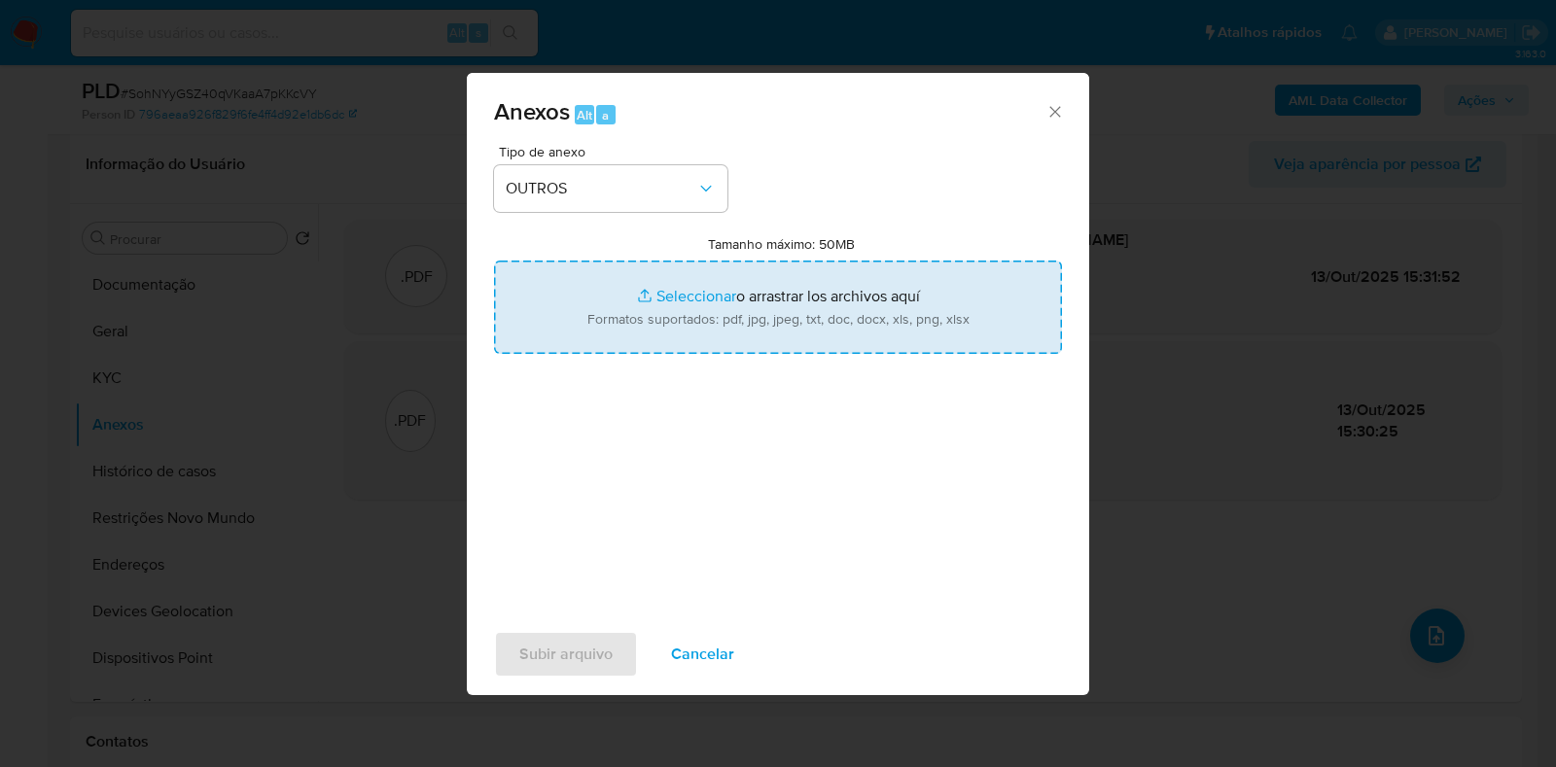
click at [655, 307] on input "Tamanho máximo: 50MB Seleccionar archivos" at bounding box center [778, 307] width 568 height 93
type input "C:\fakepath\Mulan 662802815_2025_10_13_08_50_21 - Resumen TX.pdf"
click at [584, 655] on span "Subir arquivo" at bounding box center [565, 654] width 93 height 43
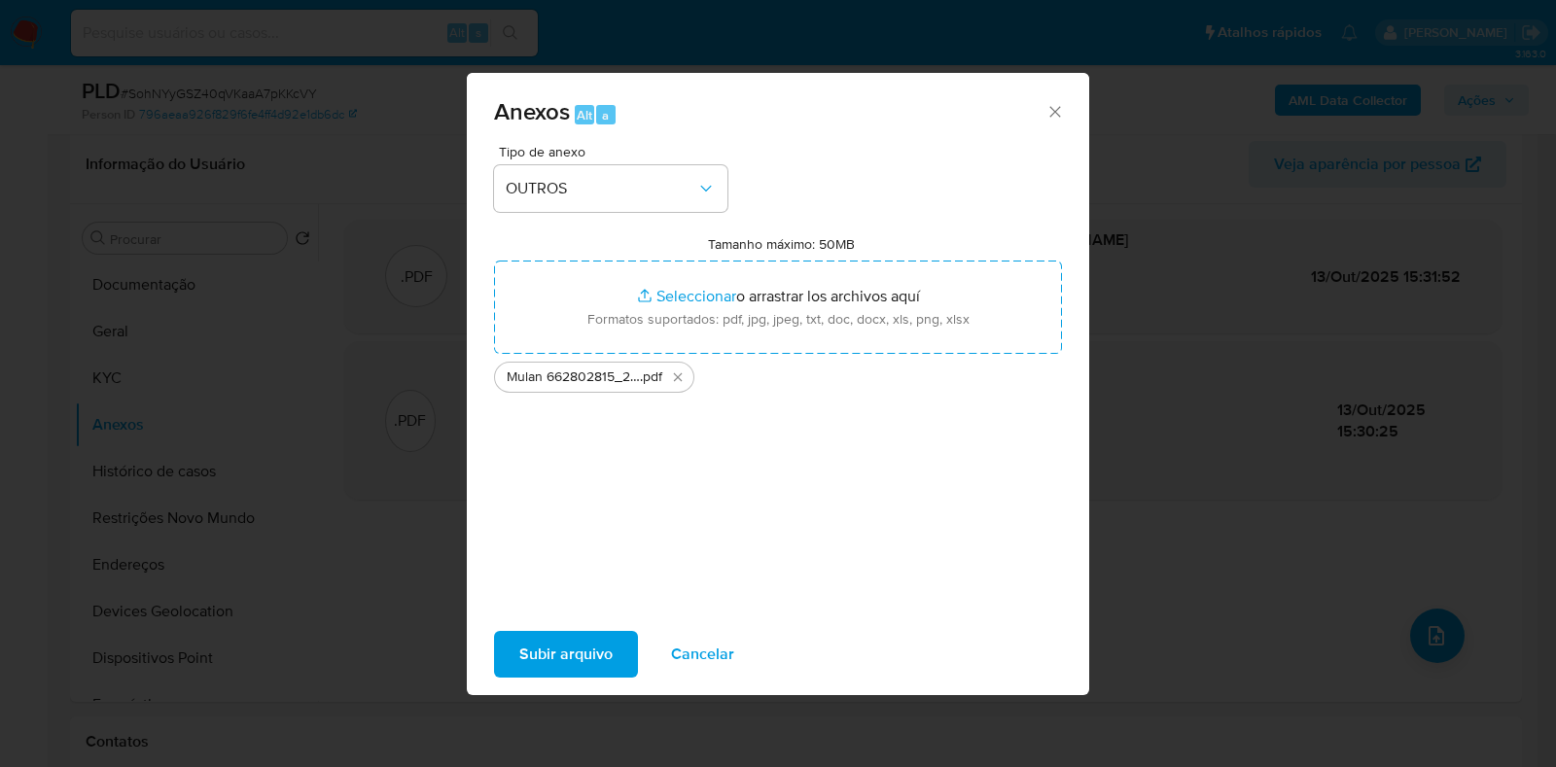
click at [1036, 113] on span "Anexos Alt a" at bounding box center [770, 112] width 552 height 25
click at [1050, 109] on icon "Cerrar" at bounding box center [1055, 111] width 19 height 19
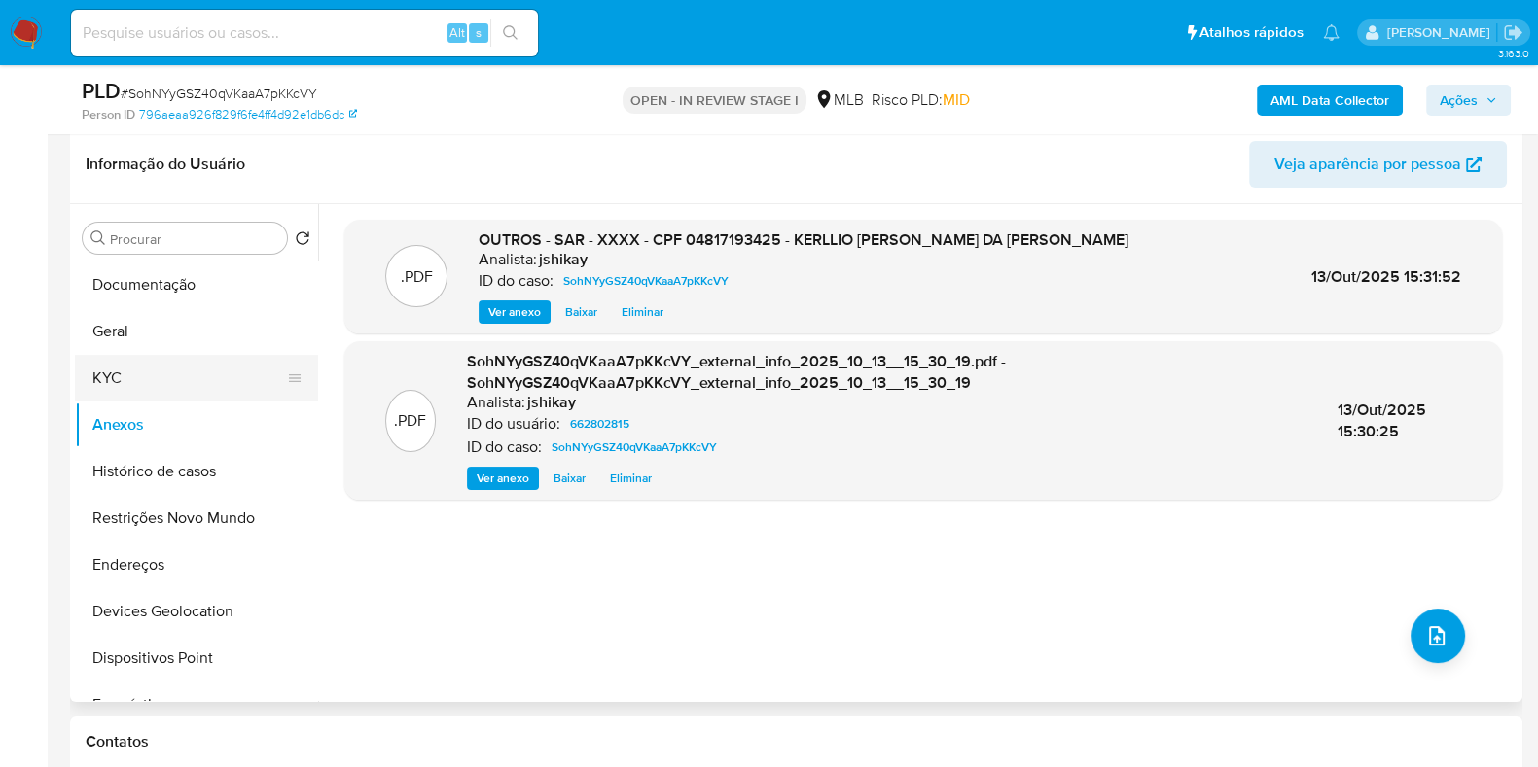
click at [112, 379] on button "KYC" at bounding box center [189, 378] width 228 height 47
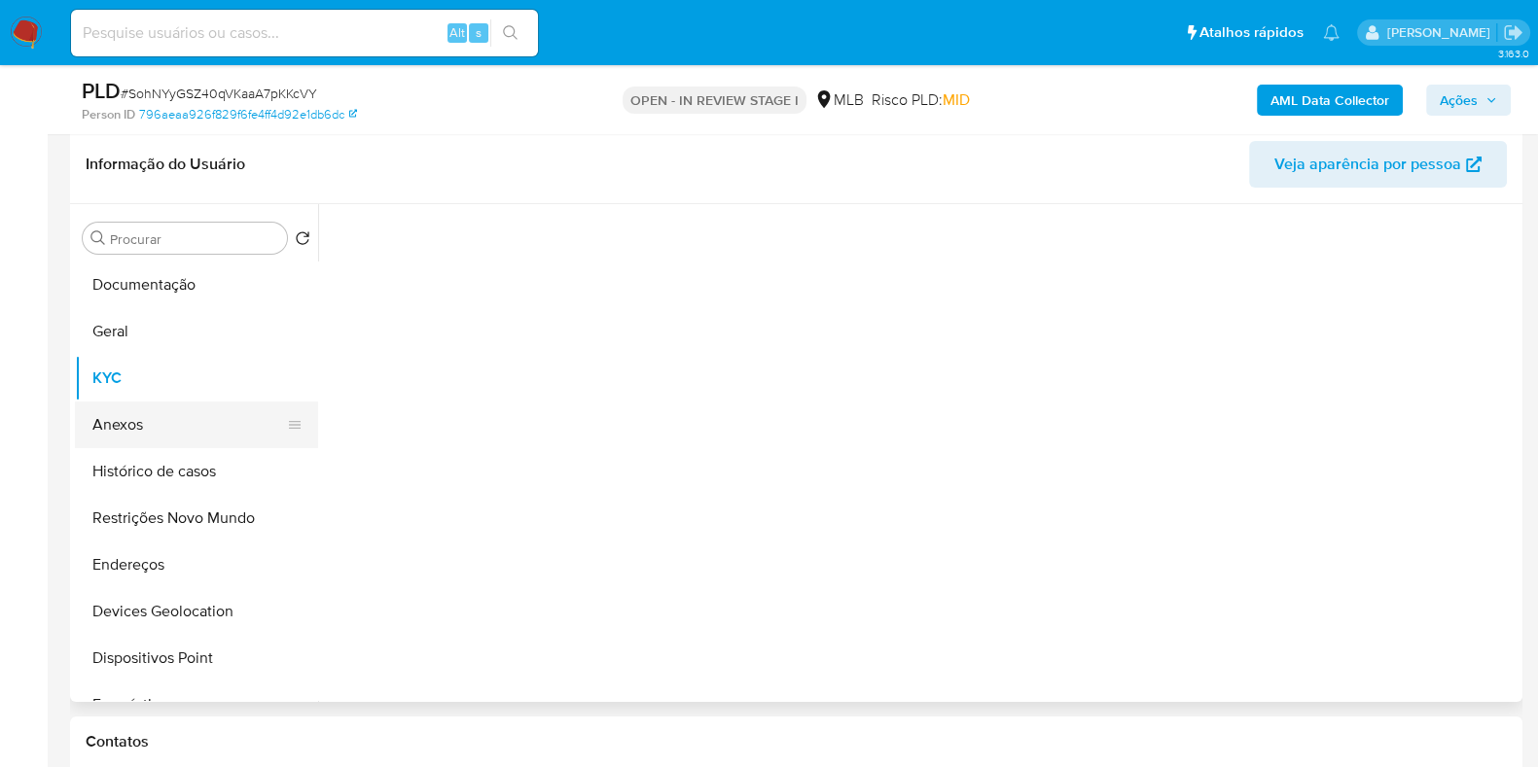
click at [130, 425] on button "Anexos" at bounding box center [189, 425] width 228 height 47
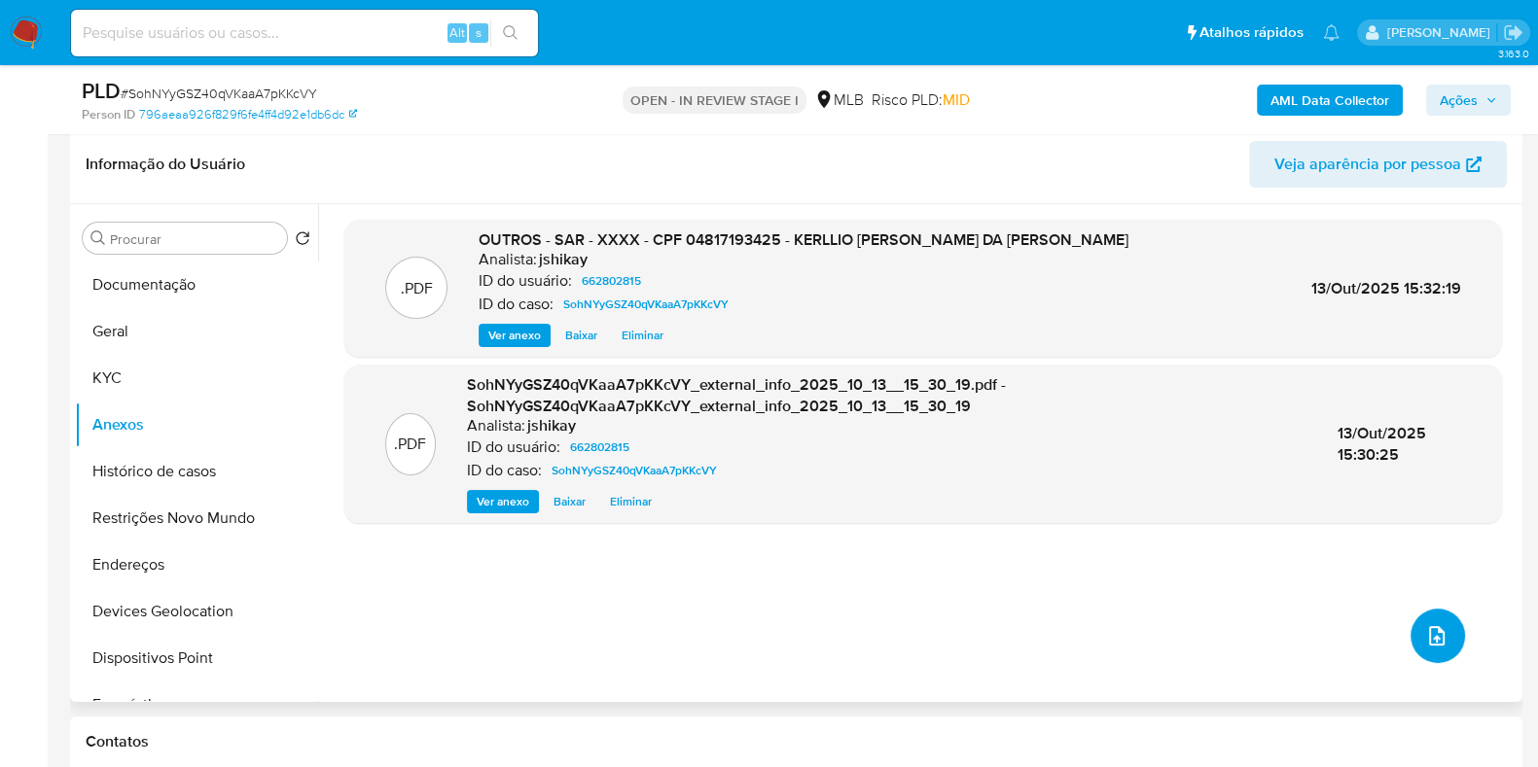
click at [1441, 631] on button "upload-file" at bounding box center [1437, 636] width 54 height 54
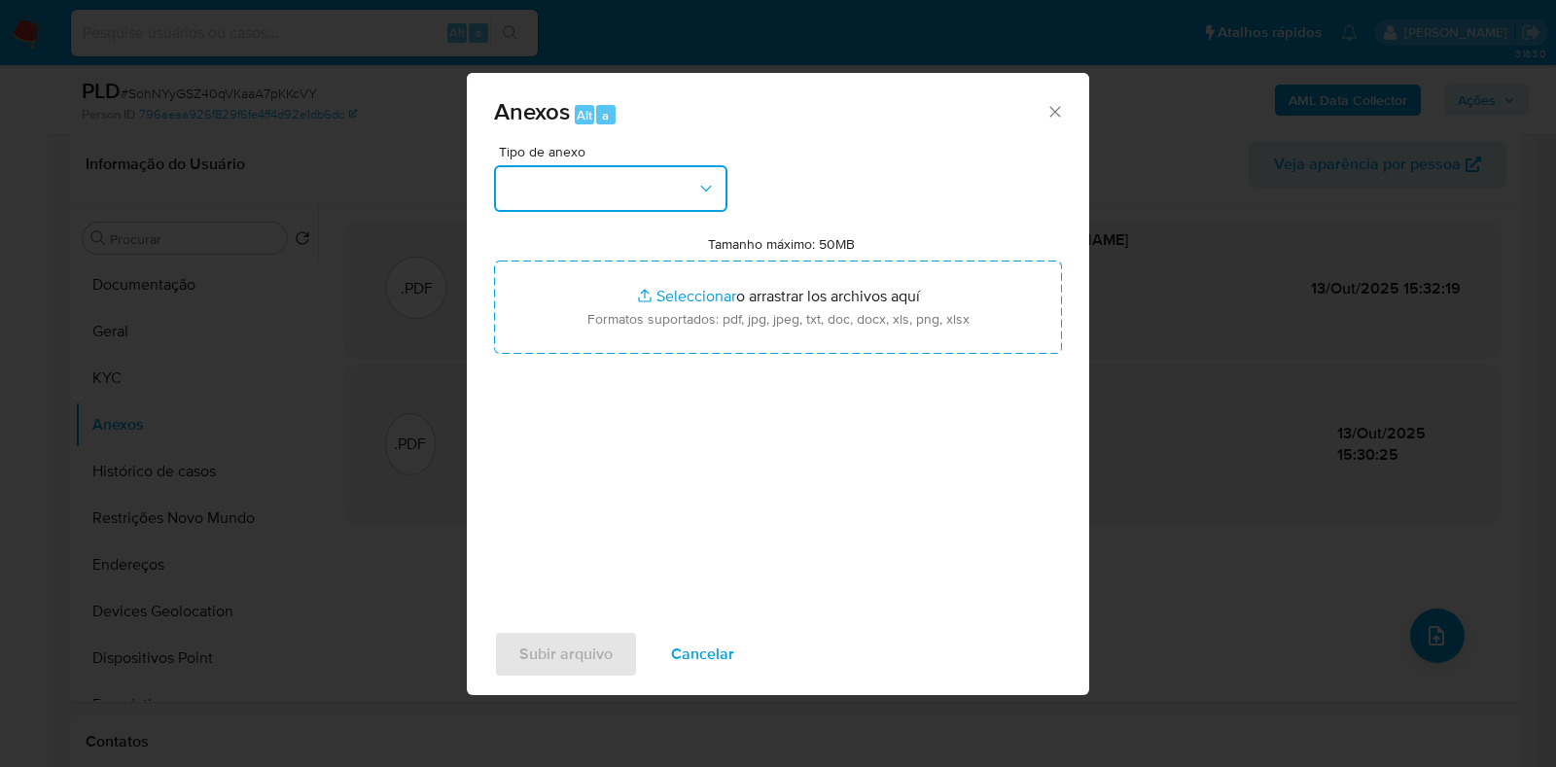
click at [559, 192] on button "button" at bounding box center [610, 188] width 233 height 47
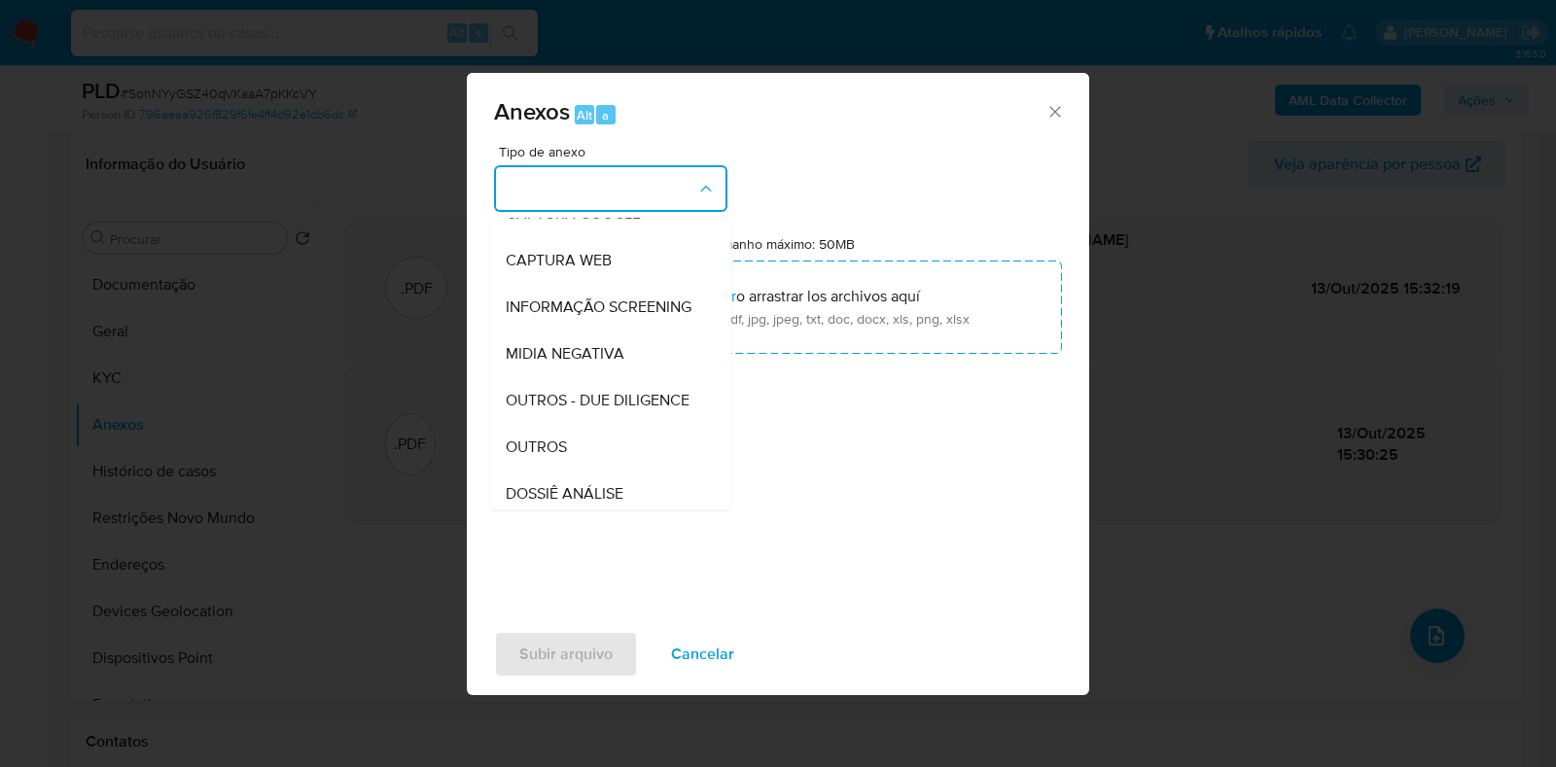
drag, startPoint x: 574, startPoint y: 475, endPoint x: 583, endPoint y: 437, distance: 38.9
click at [573, 471] on div "OUTROS" at bounding box center [605, 447] width 198 height 47
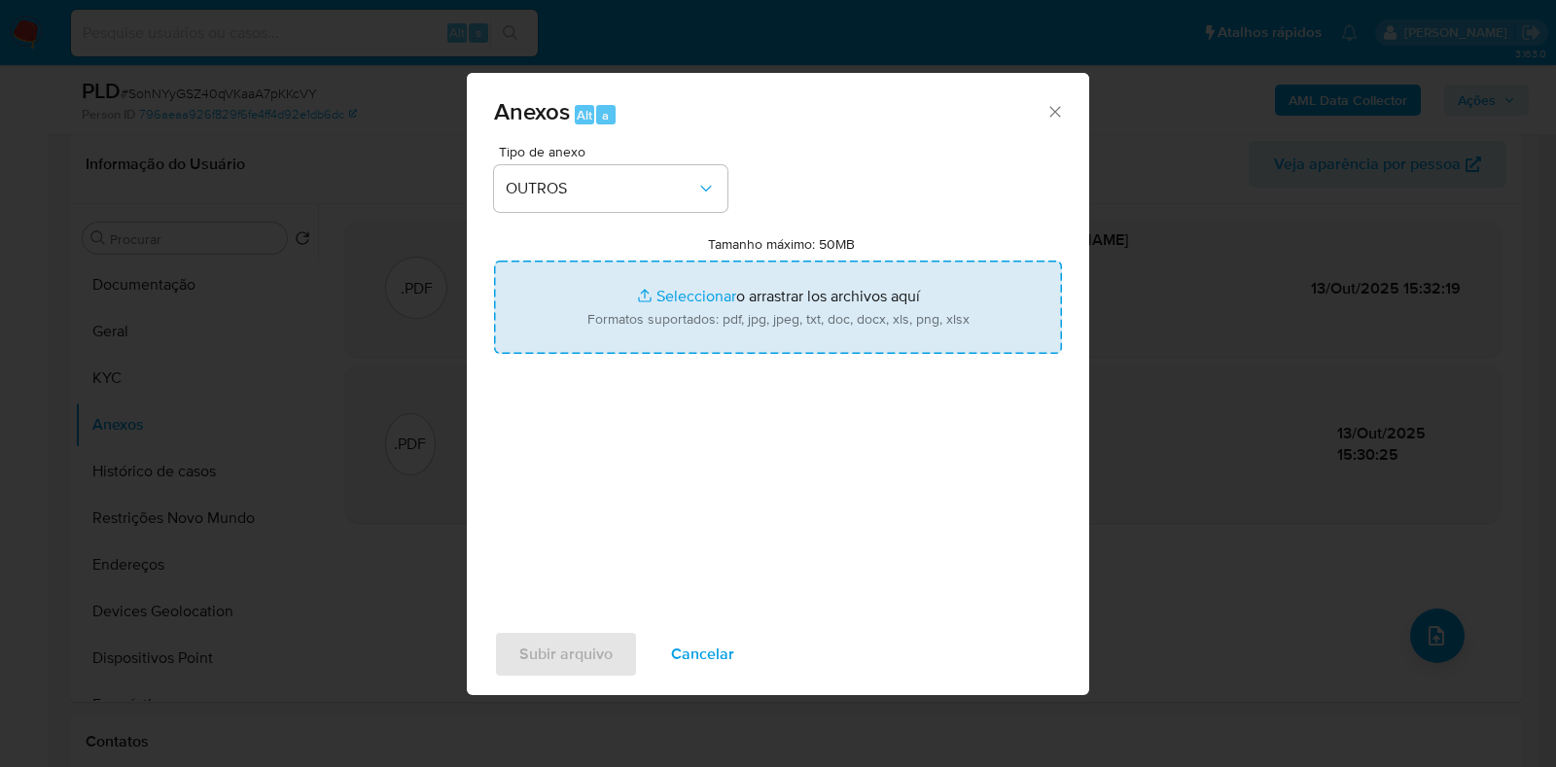
click at [648, 309] on input "Tamanho máximo: 50MB Seleccionar archivos" at bounding box center [778, 307] width 568 height 93
type input "C:\fakepath\Mulan 662802815_2025_10_13_08_50_21 - Resumen TX.pdf"
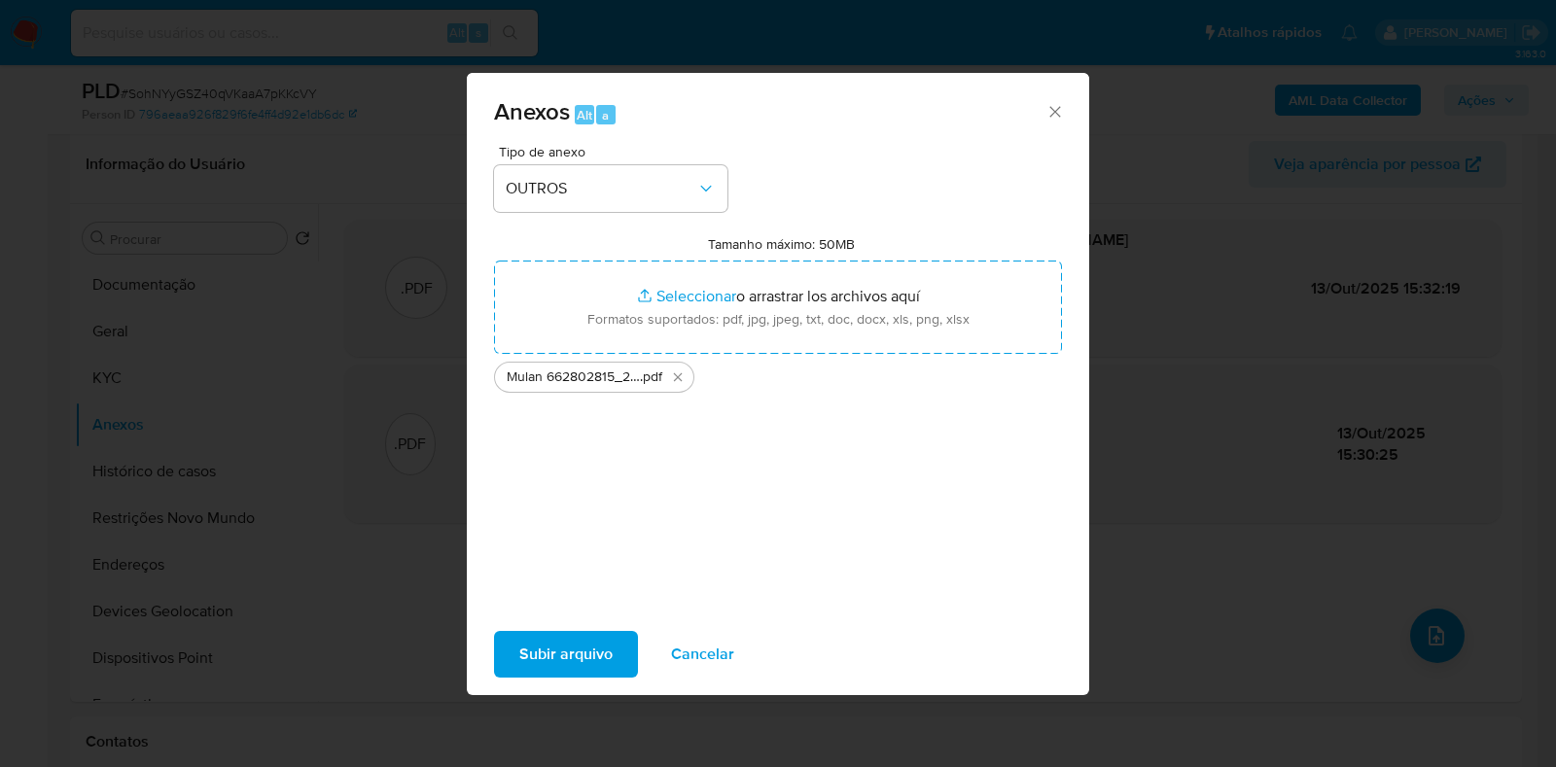
click at [580, 644] on span "Subir arquivo" at bounding box center [565, 654] width 93 height 43
click at [581, 647] on span "Subir arquivo" at bounding box center [565, 654] width 93 height 43
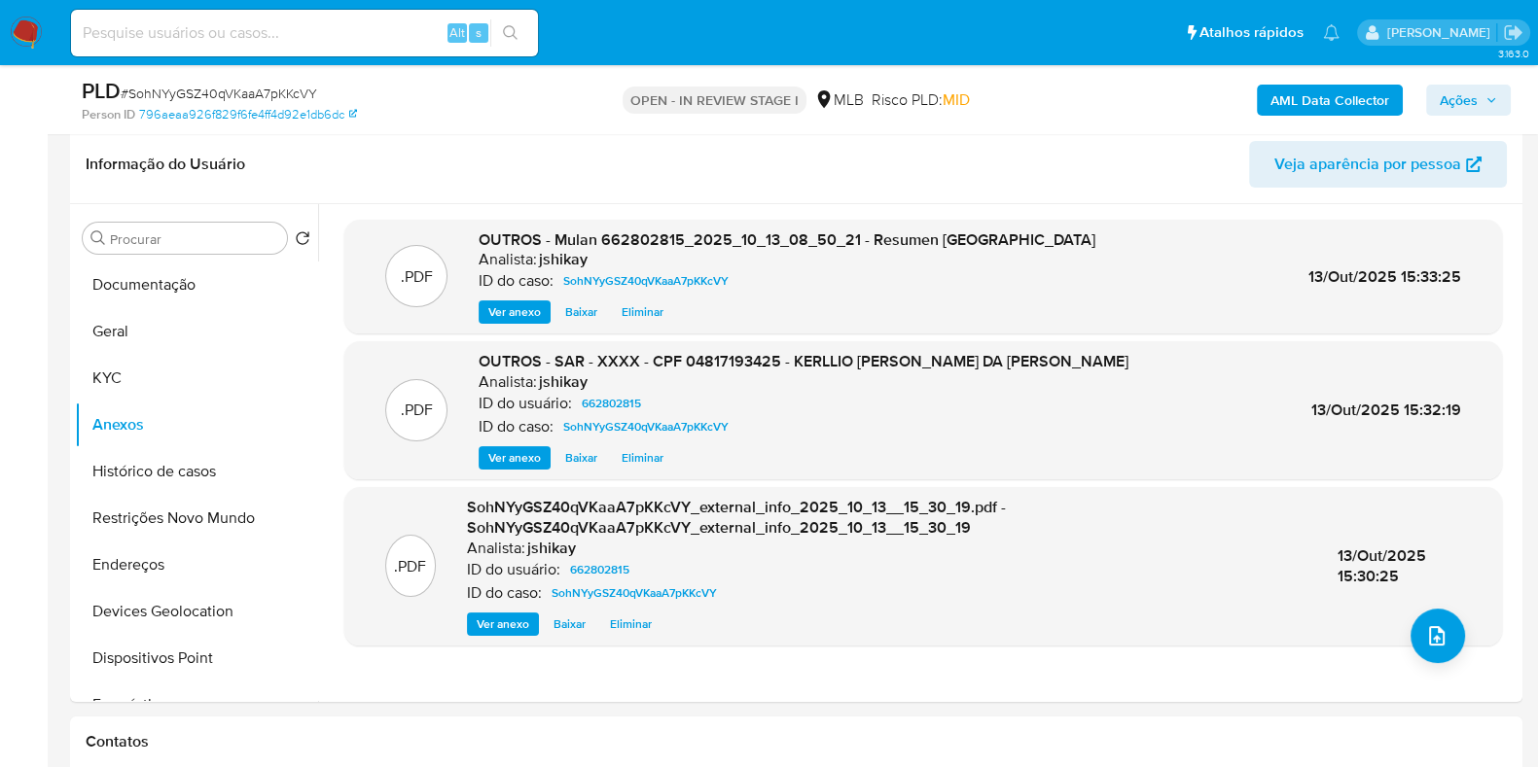
click at [1444, 99] on span "Ações" at bounding box center [1459, 100] width 38 height 31
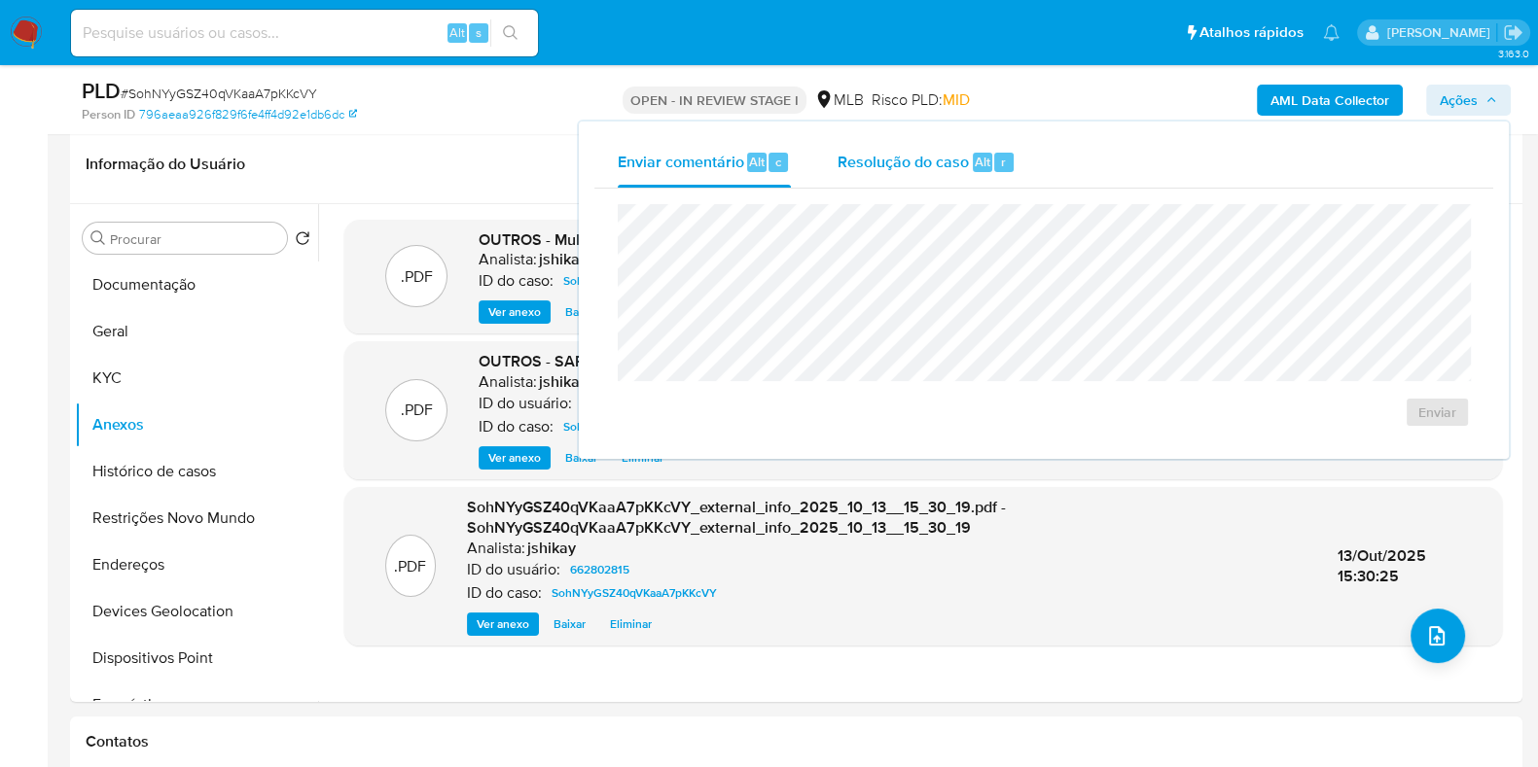
click at [885, 164] on span "Resolução do caso" at bounding box center [902, 161] width 131 height 22
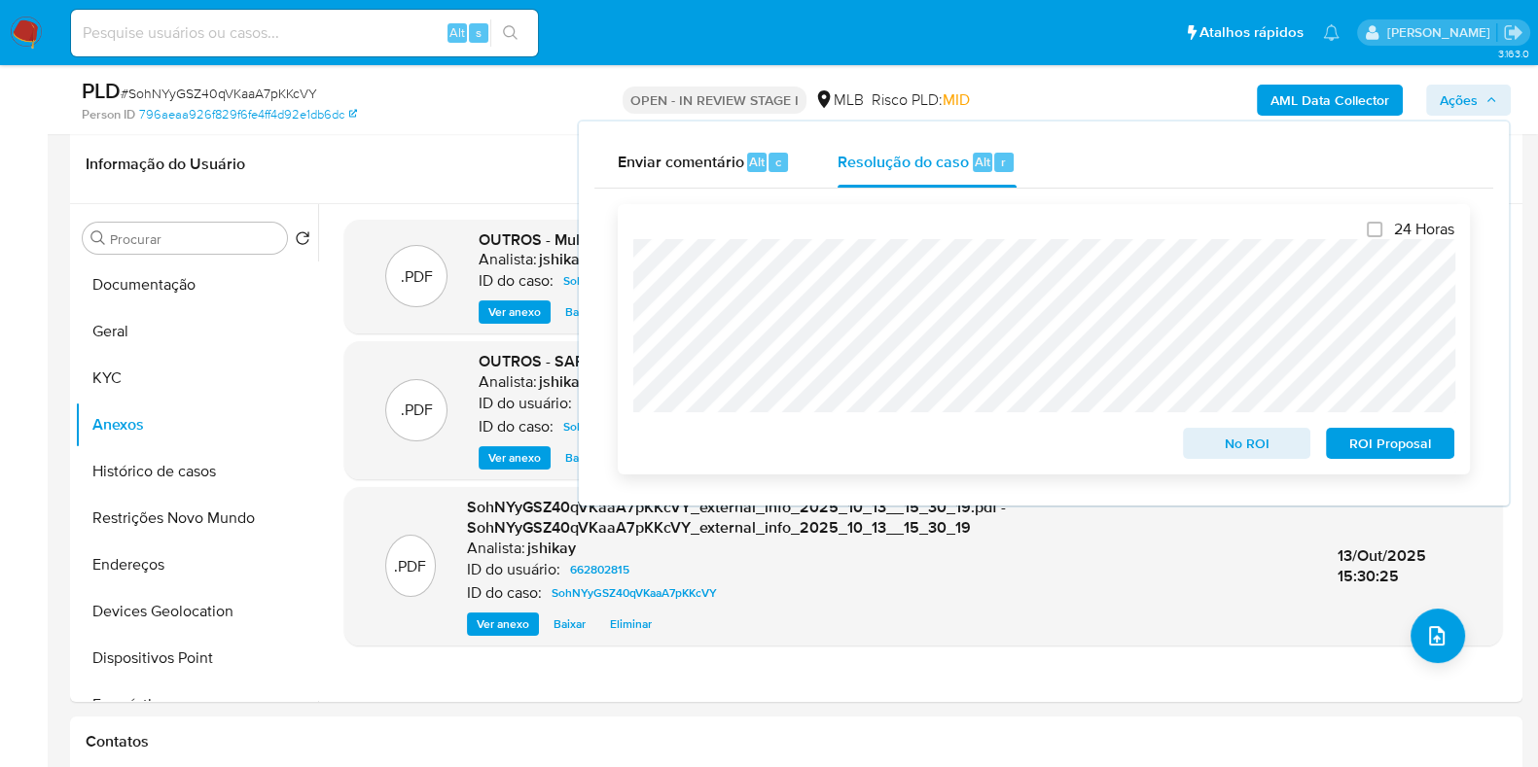
click at [1444, 454] on button "ROI Proposal" at bounding box center [1390, 443] width 128 height 31
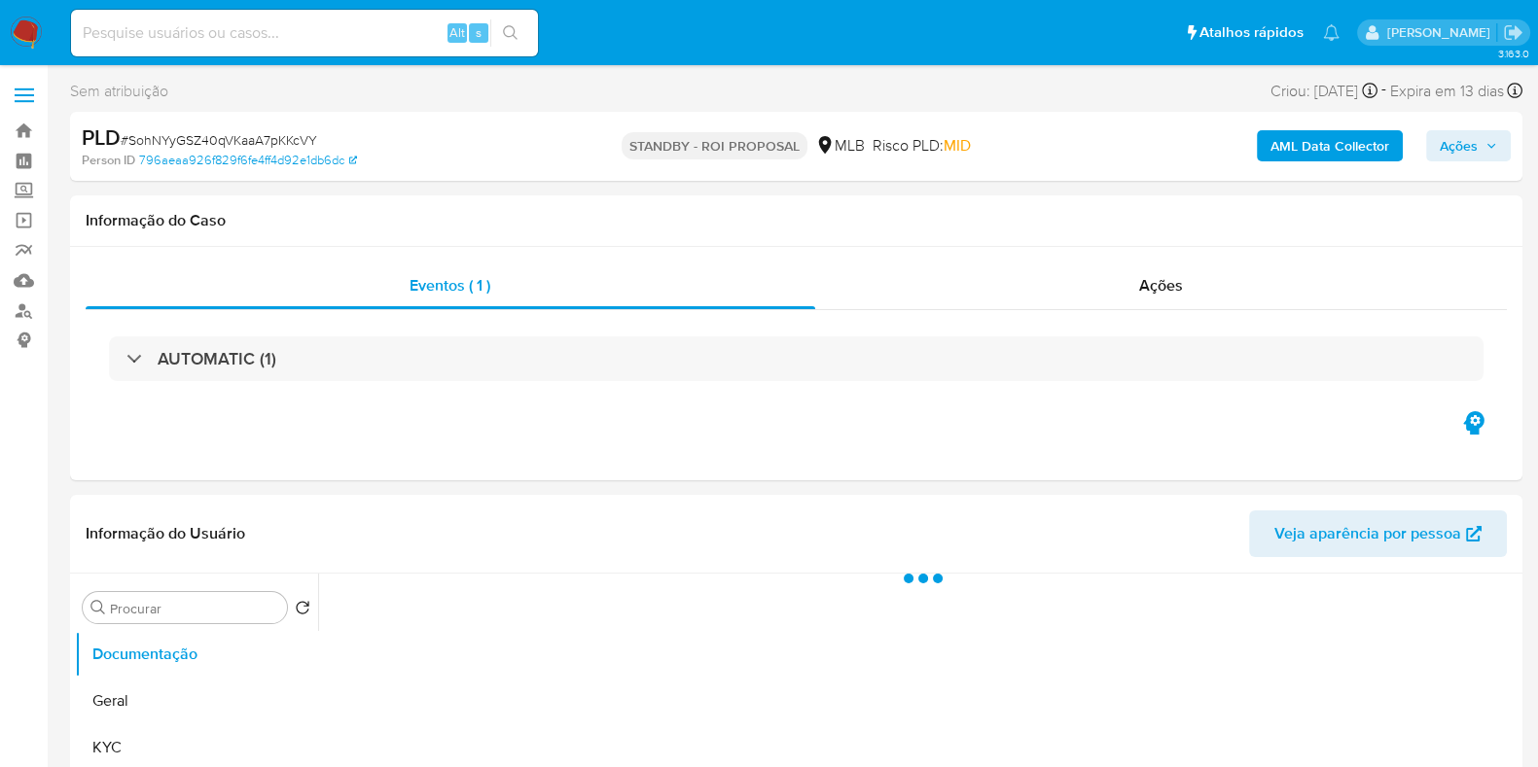
select select "10"
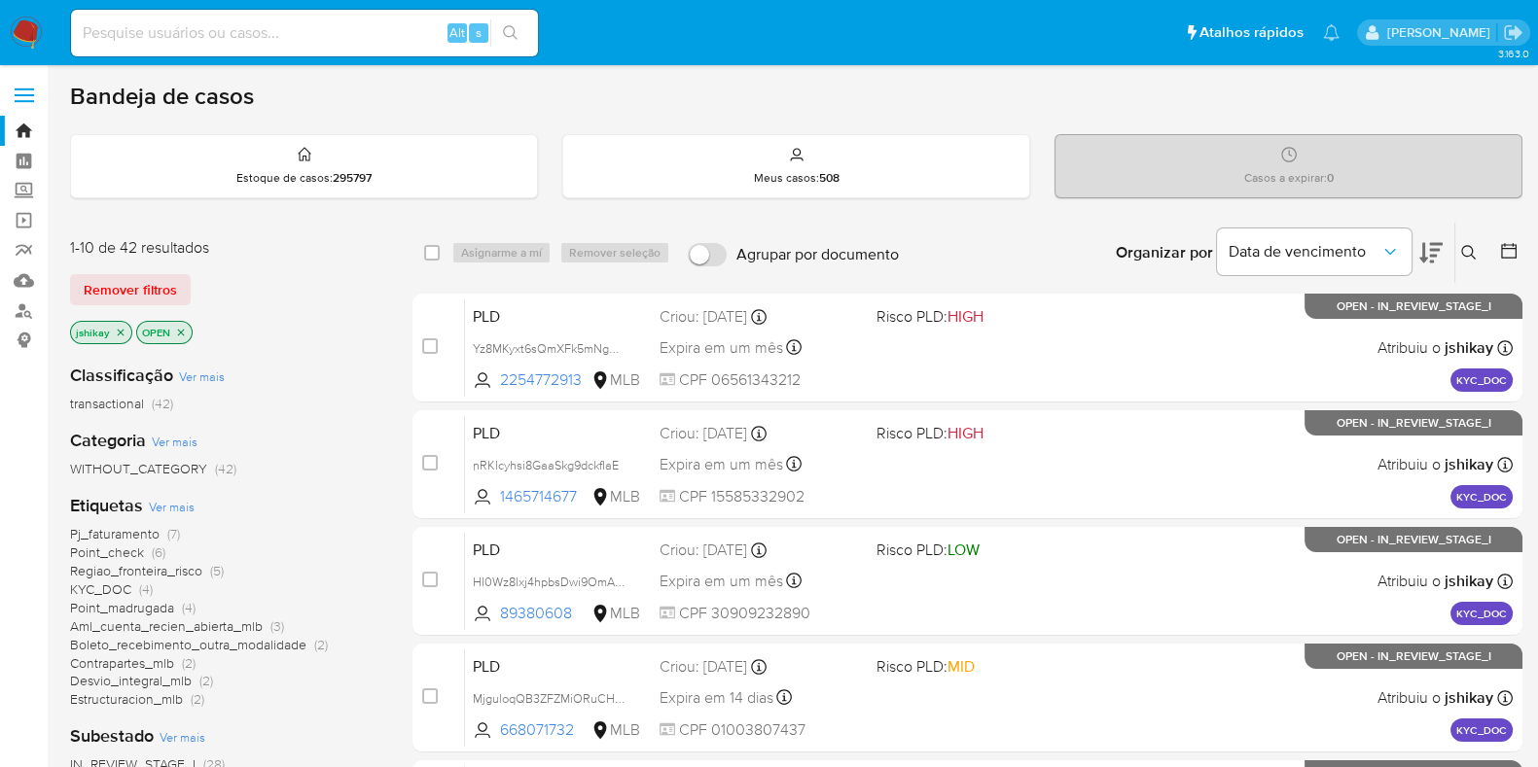
click at [163, 512] on span "Ver mais" at bounding box center [172, 507] width 46 height 18
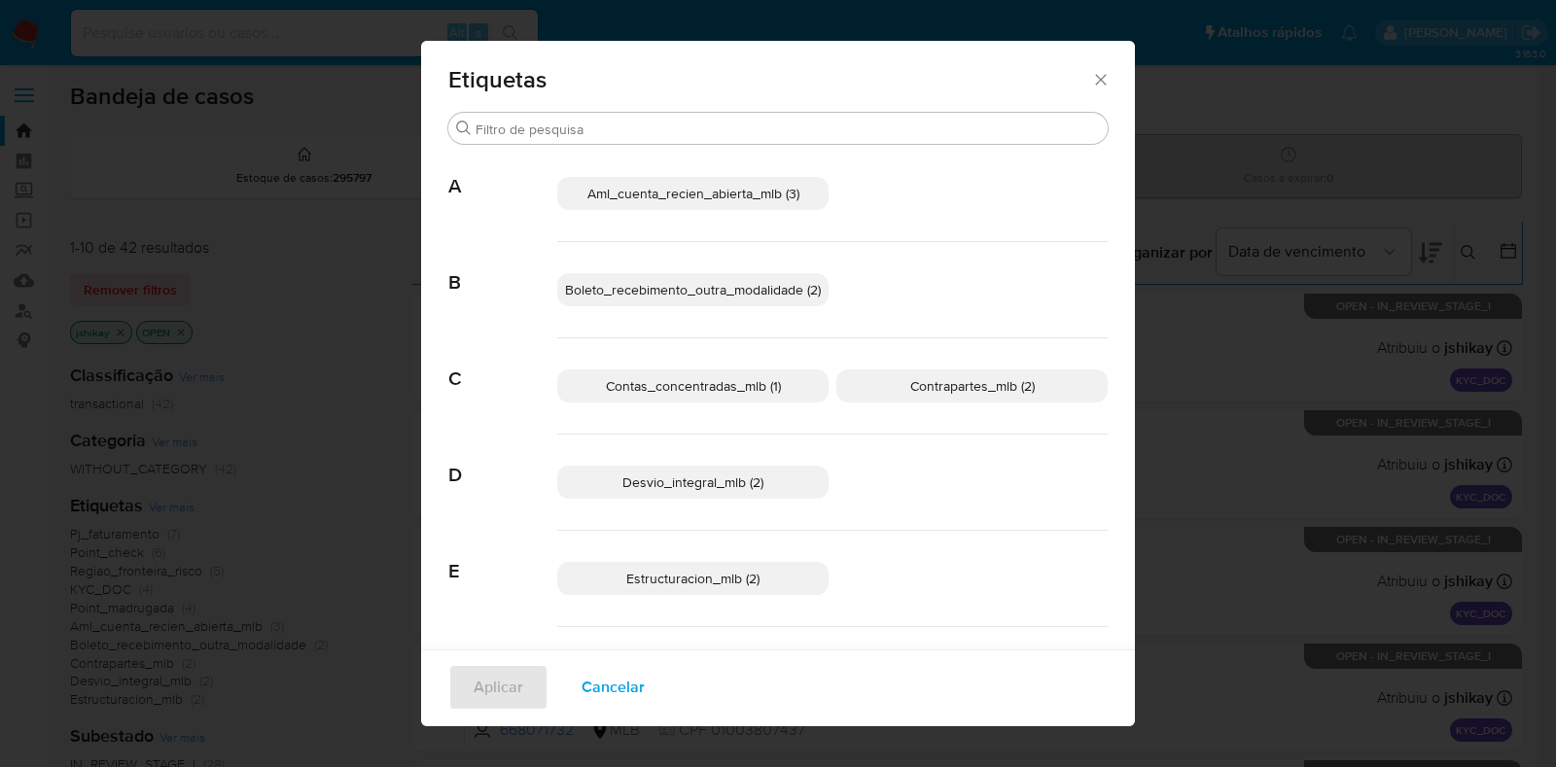
click at [1095, 80] on icon "Fechar" at bounding box center [1100, 79] width 19 height 19
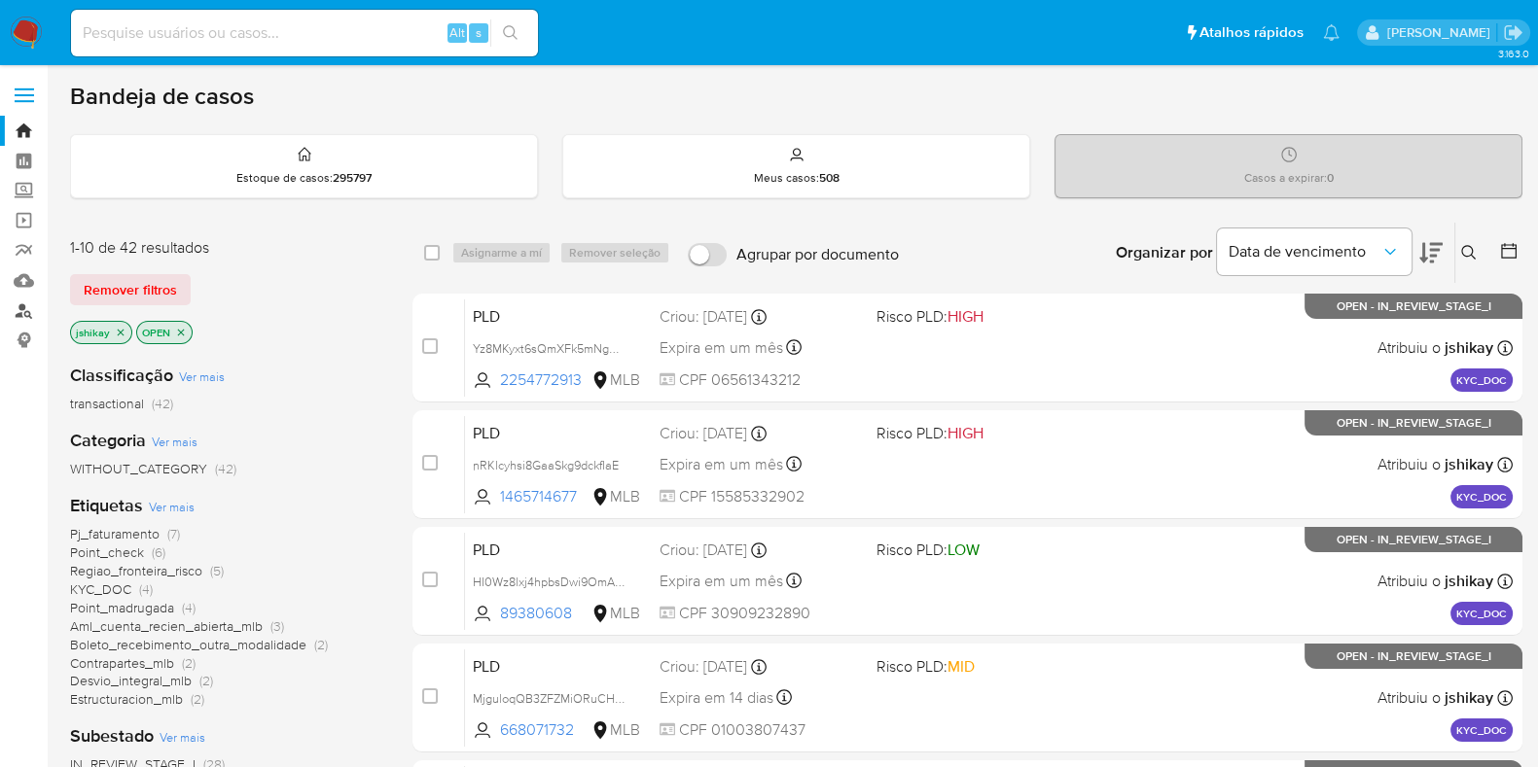
click at [26, 308] on link "Localizador de pessoas" at bounding box center [115, 311] width 231 height 30
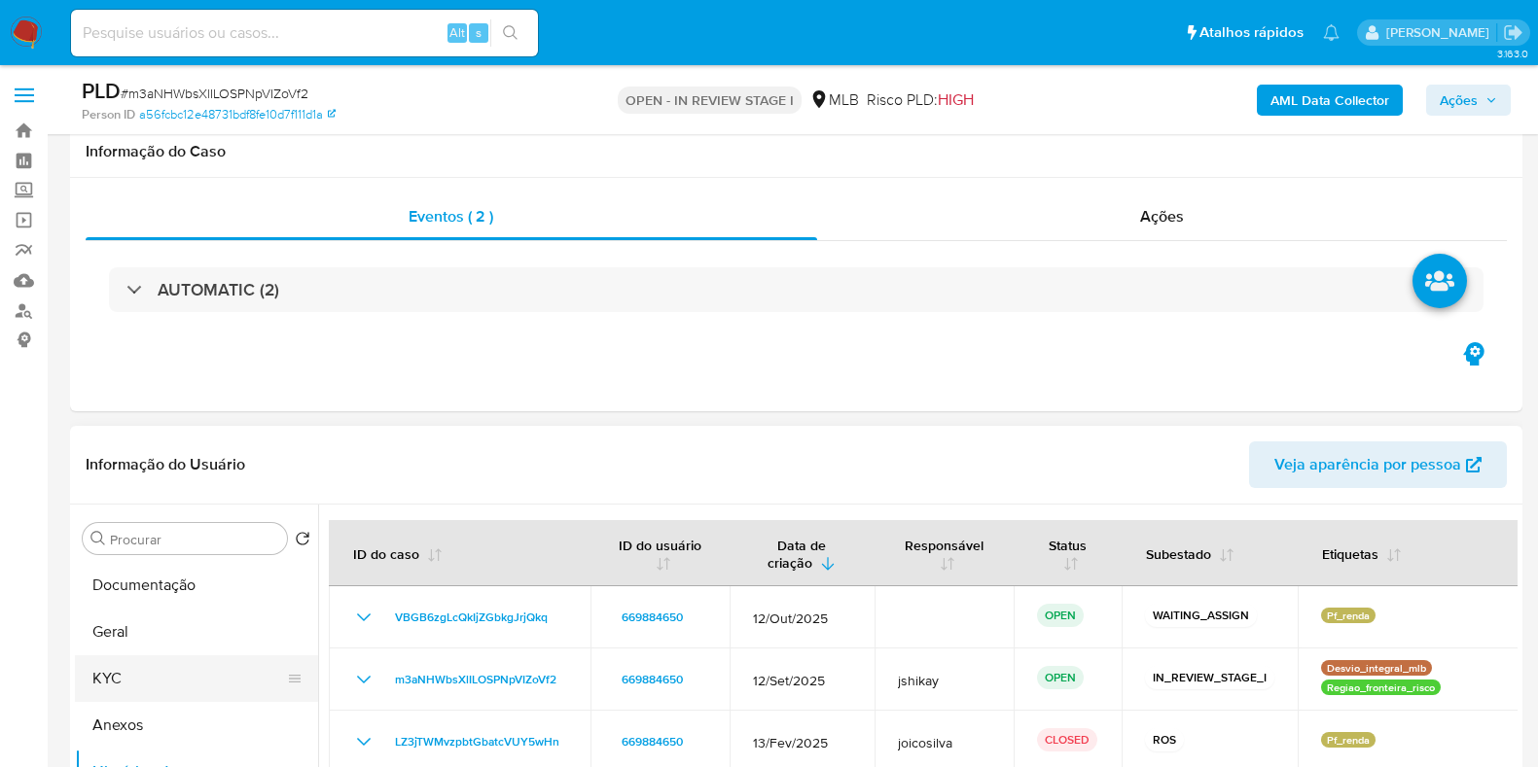
scroll to position [328, 0]
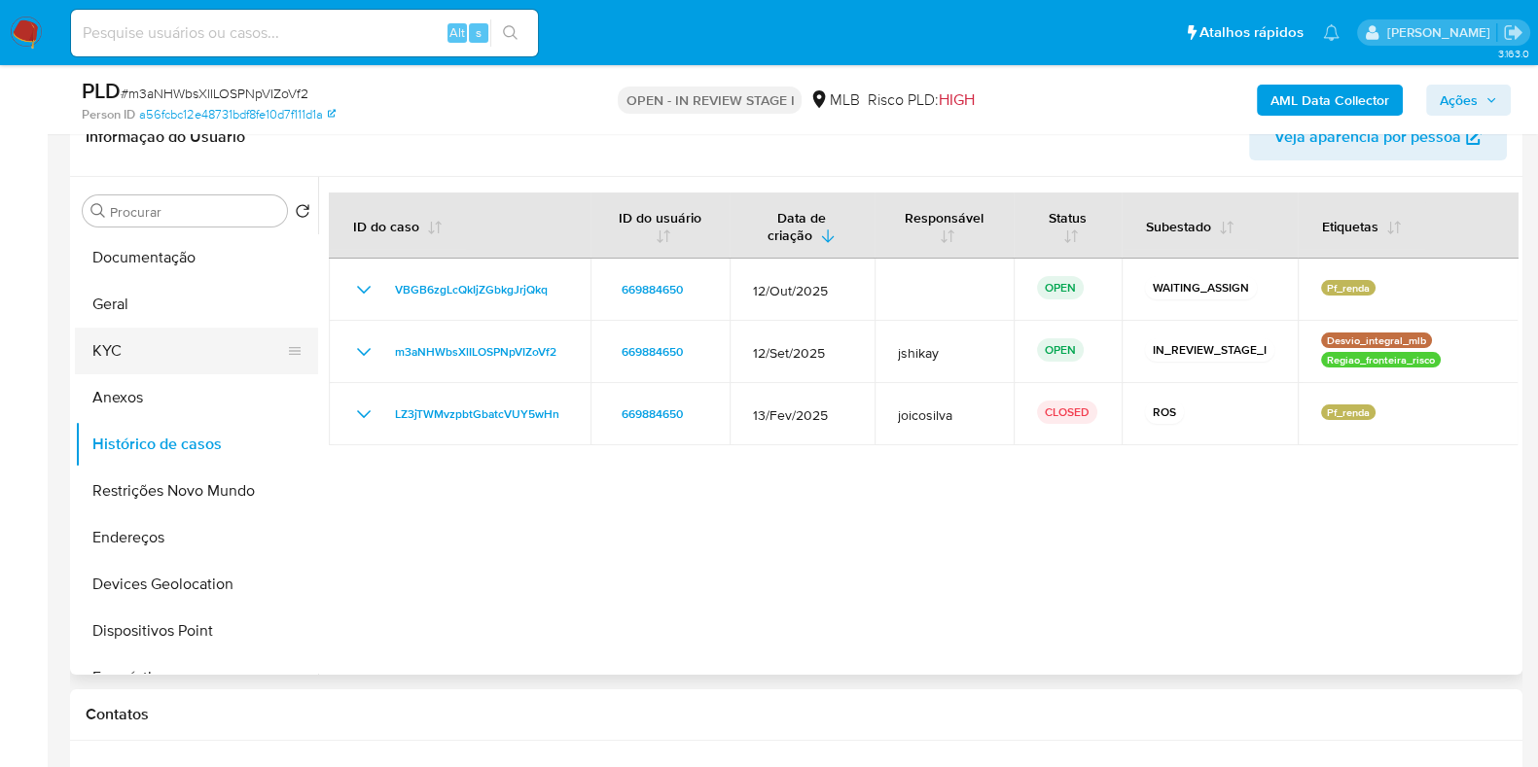
click at [108, 347] on button "KYC" at bounding box center [189, 351] width 228 height 47
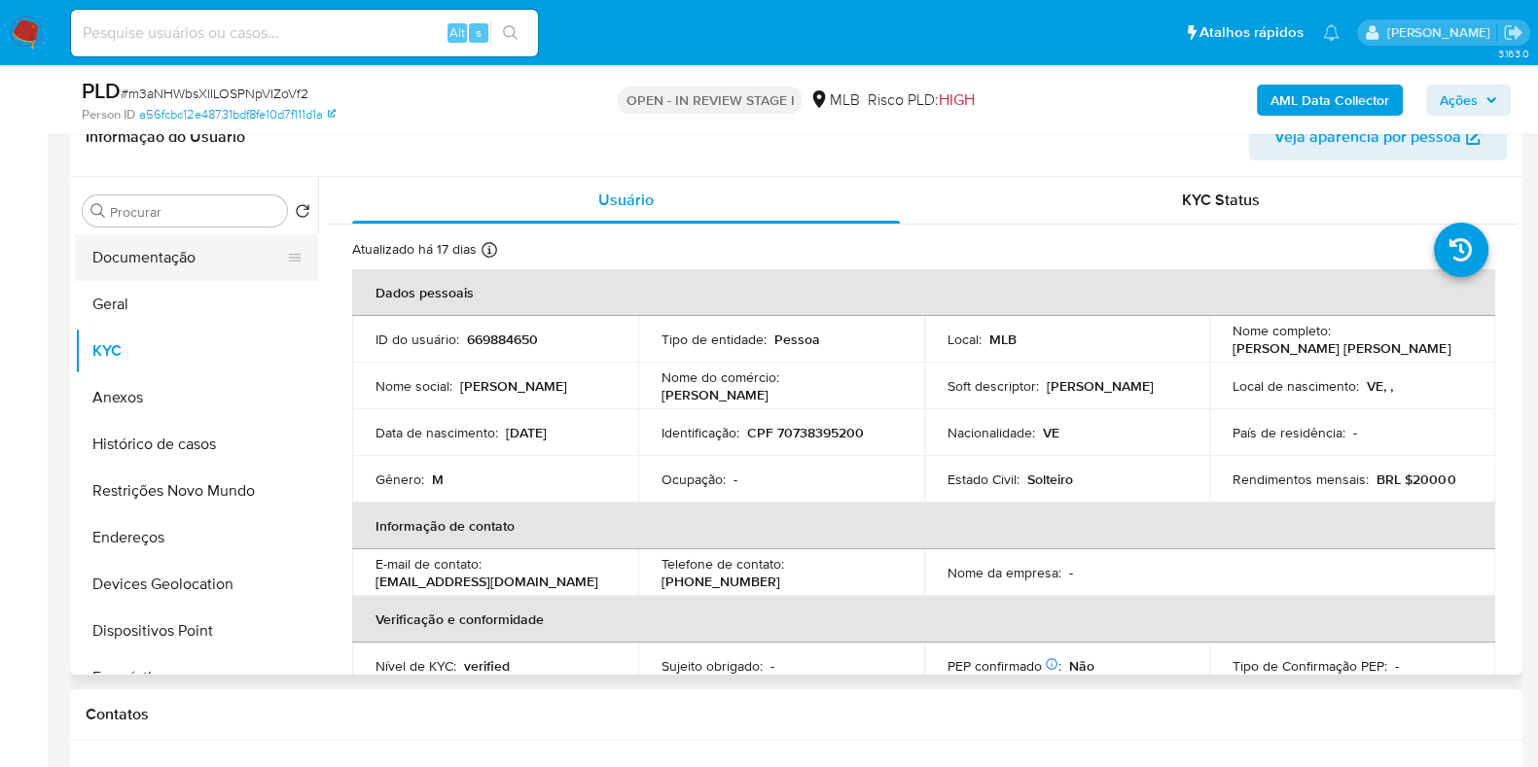
click at [147, 261] on button "Documentação" at bounding box center [189, 257] width 228 height 47
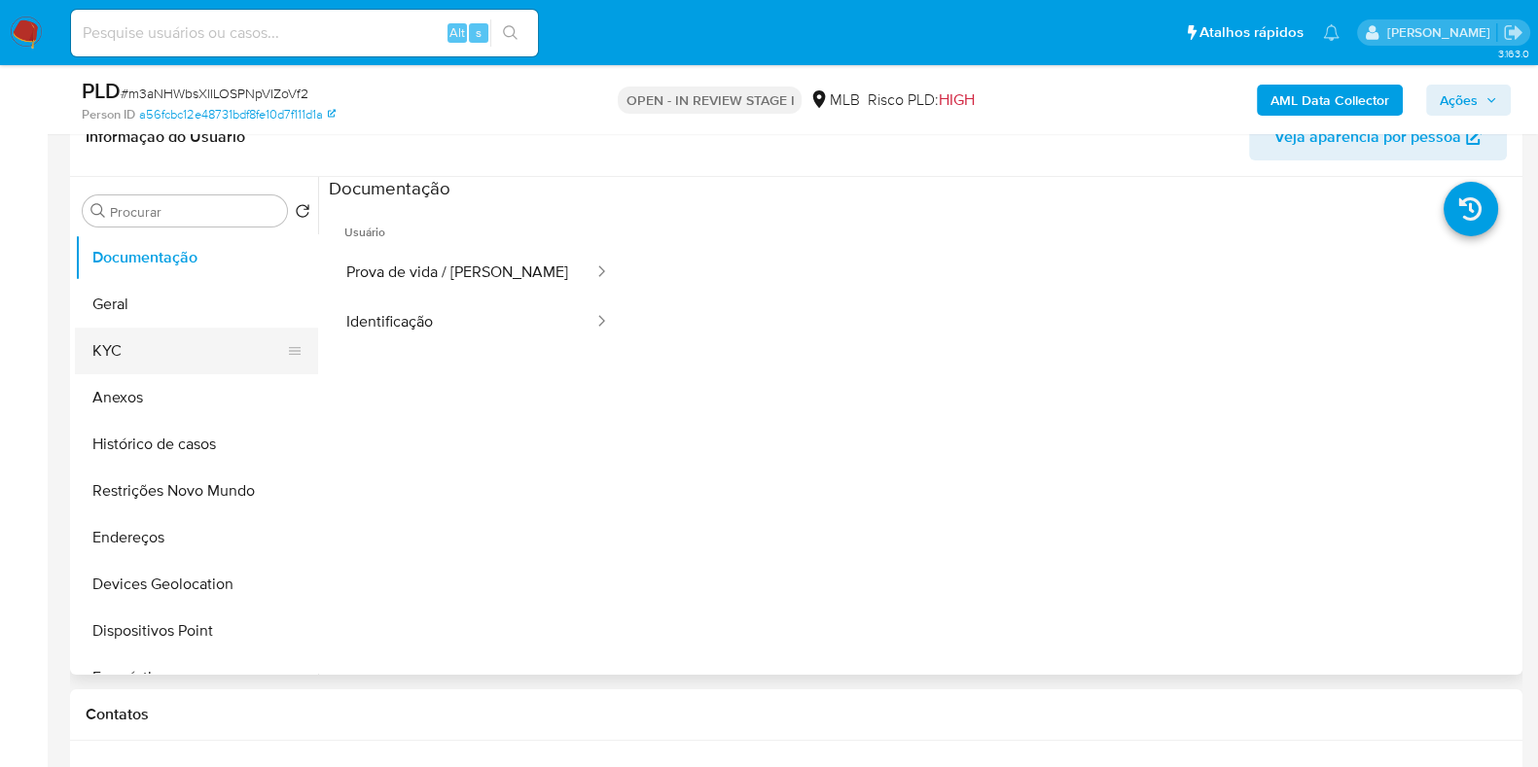
click at [125, 355] on button "KYC" at bounding box center [189, 351] width 228 height 47
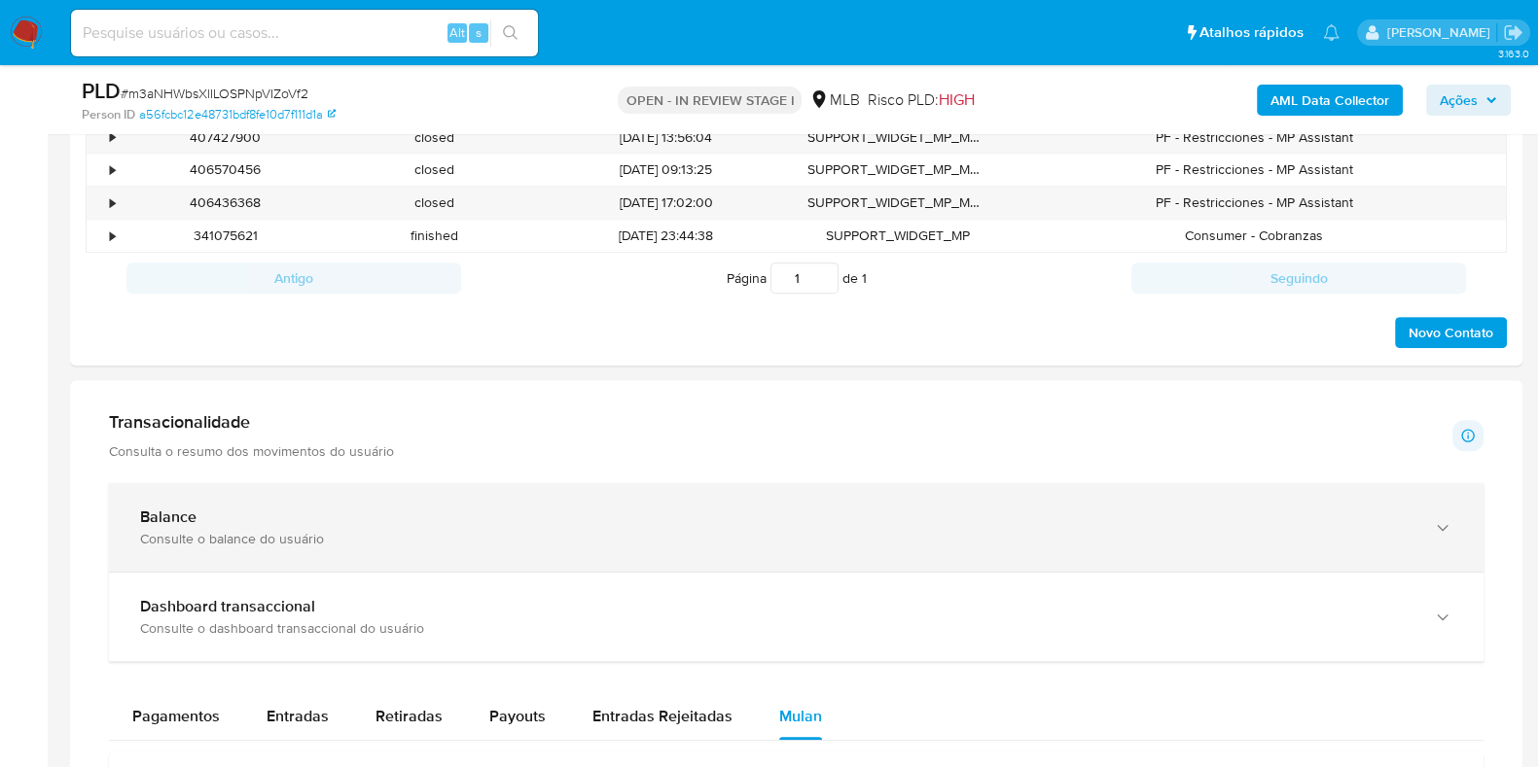
scroll to position [1179, 0]
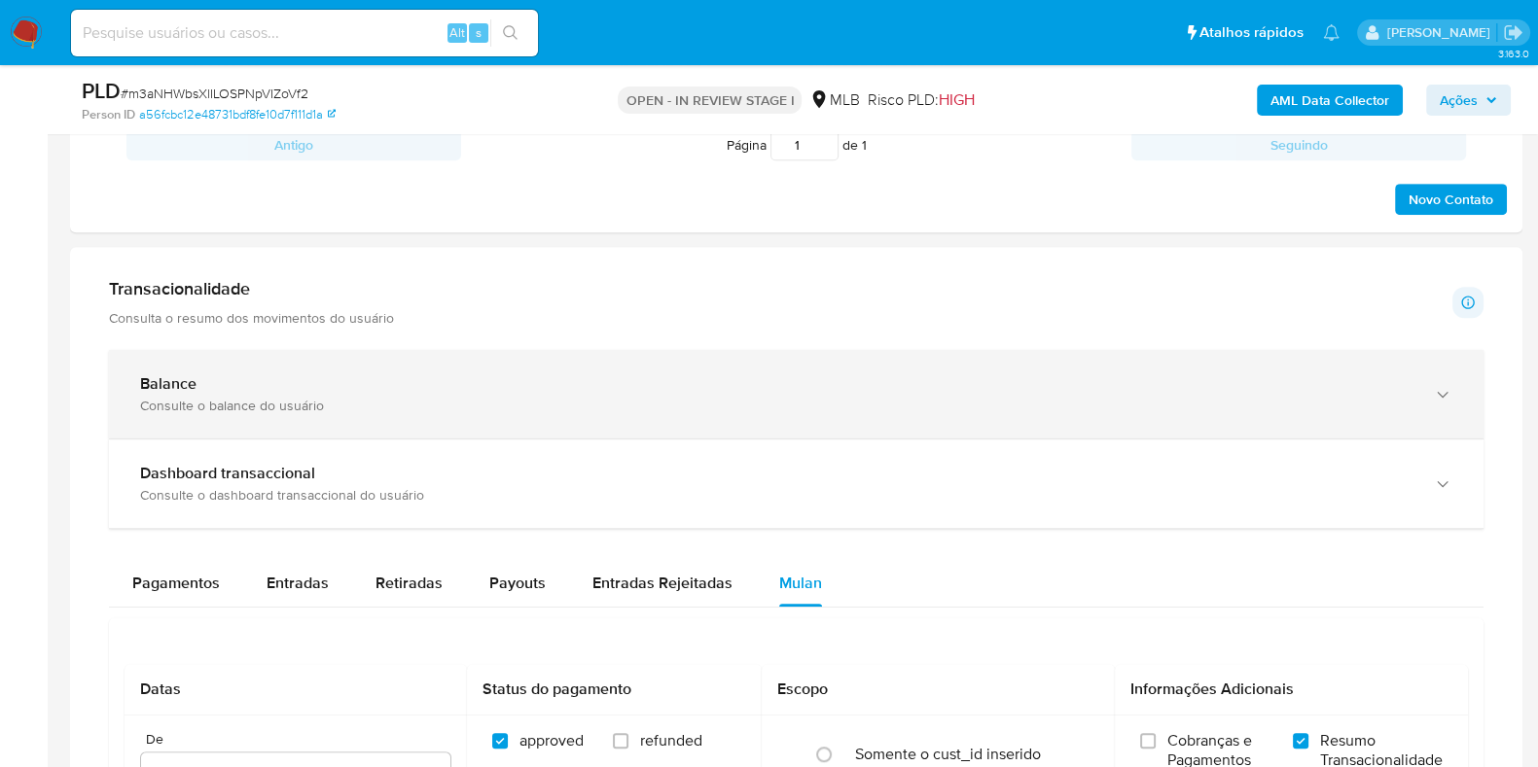
click at [585, 367] on div "Balance Consulte o balance do usuário" at bounding box center [796, 394] width 1374 height 89
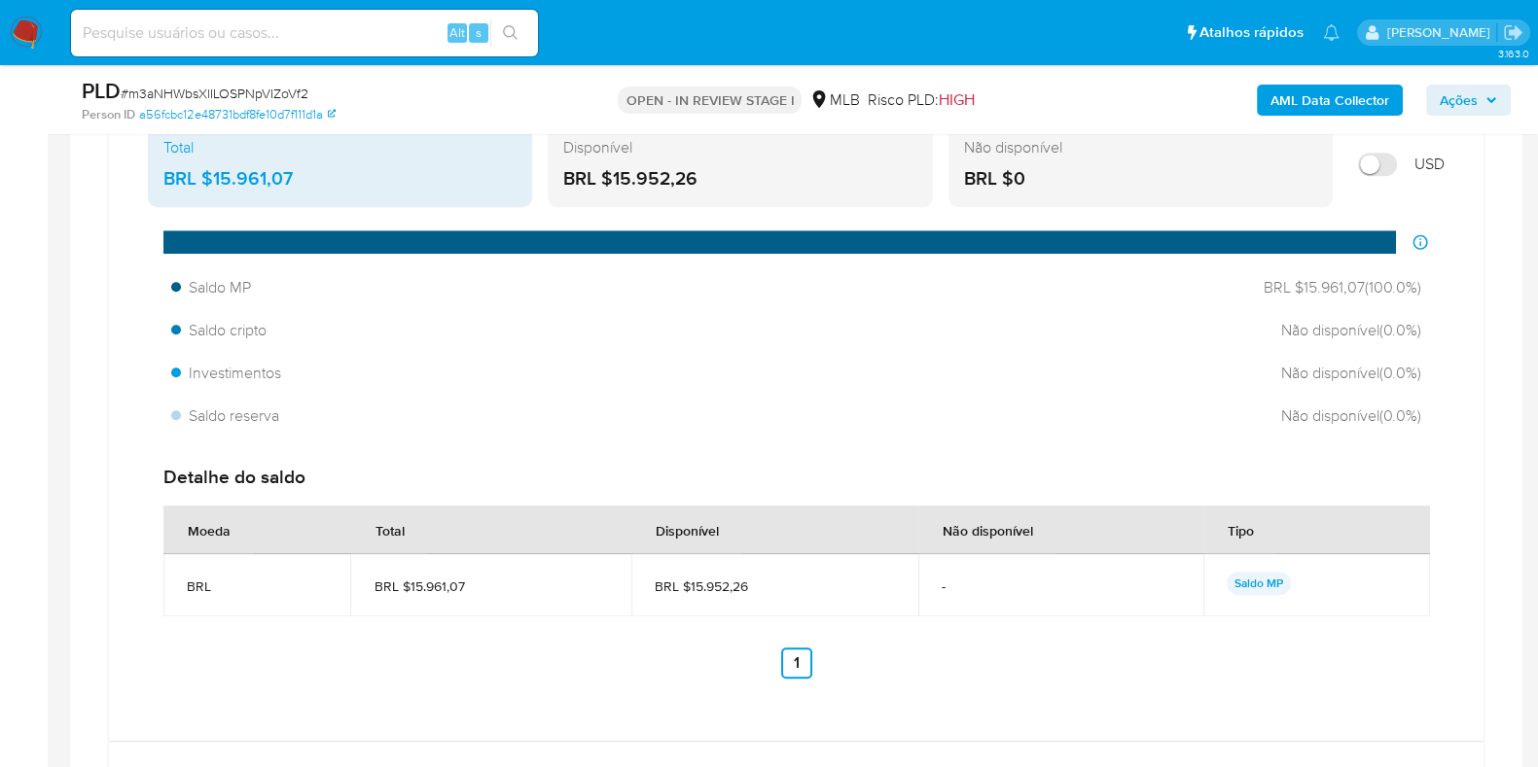
scroll to position [1544, 0]
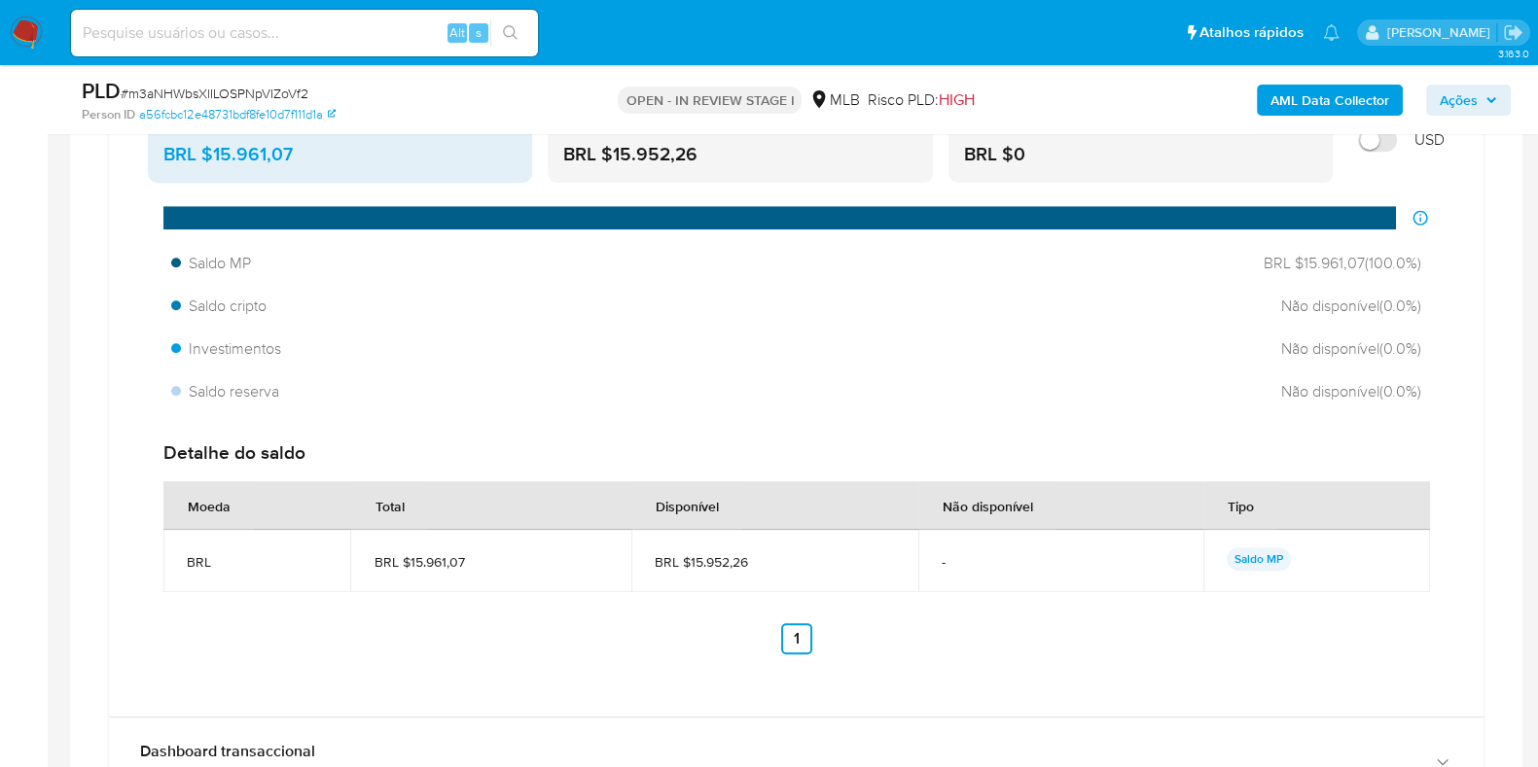
drag, startPoint x: 766, startPoint y: 566, endPoint x: 689, endPoint y: 567, distance: 77.8
click at [689, 567] on span "BRL $15.952,26" at bounding box center [775, 562] width 240 height 18
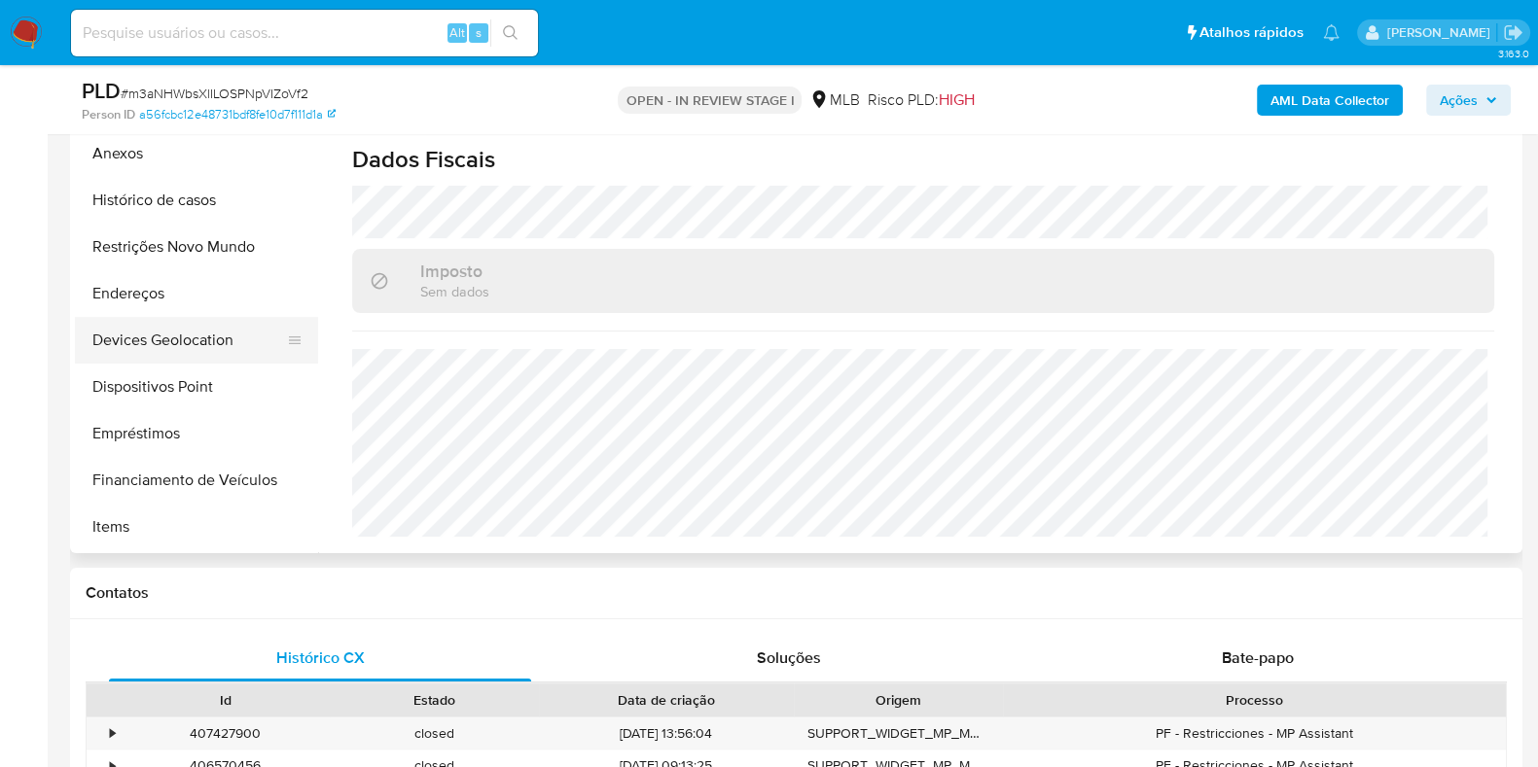
scroll to position [0, 0]
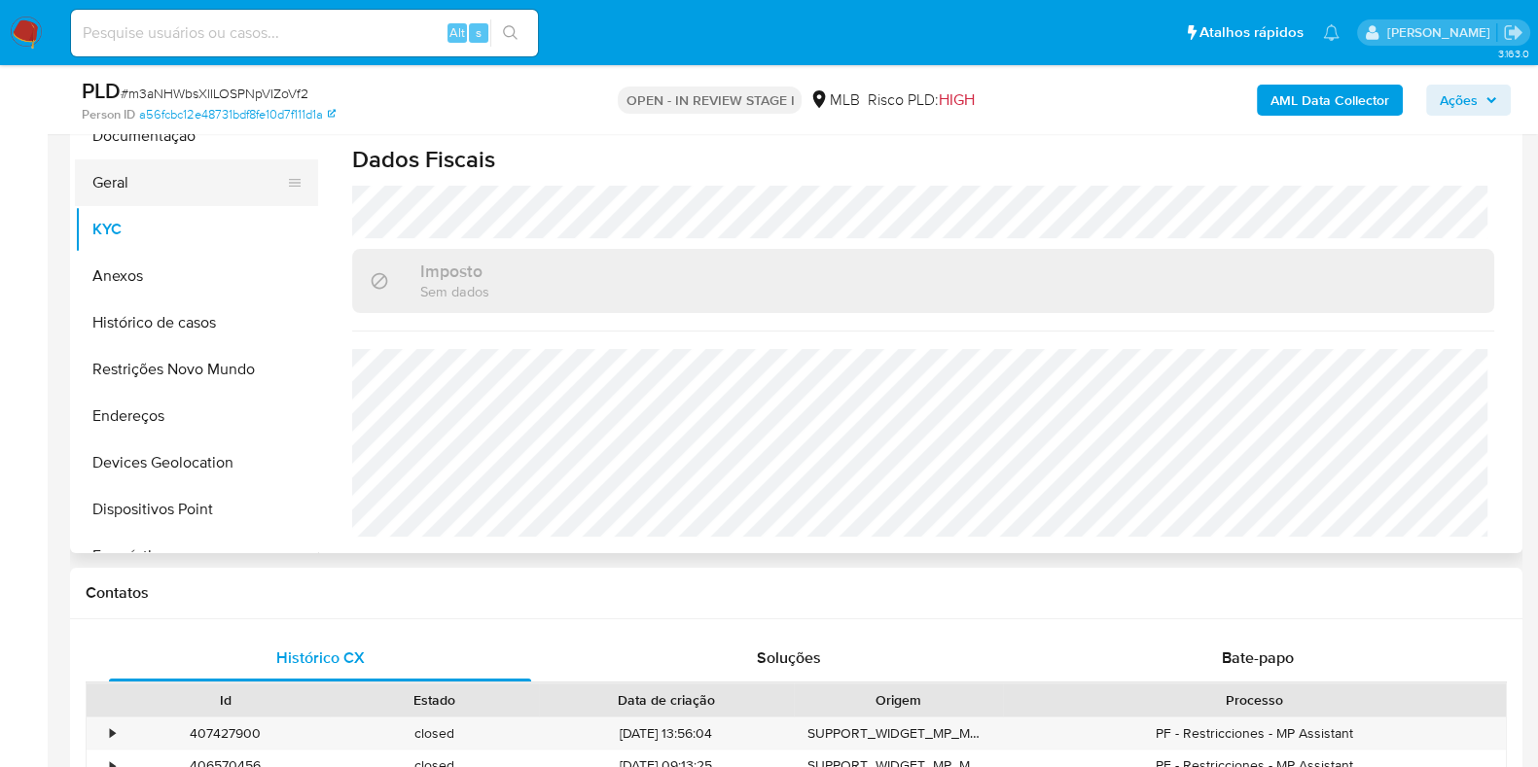
click at [170, 189] on button "Geral" at bounding box center [189, 183] width 228 height 47
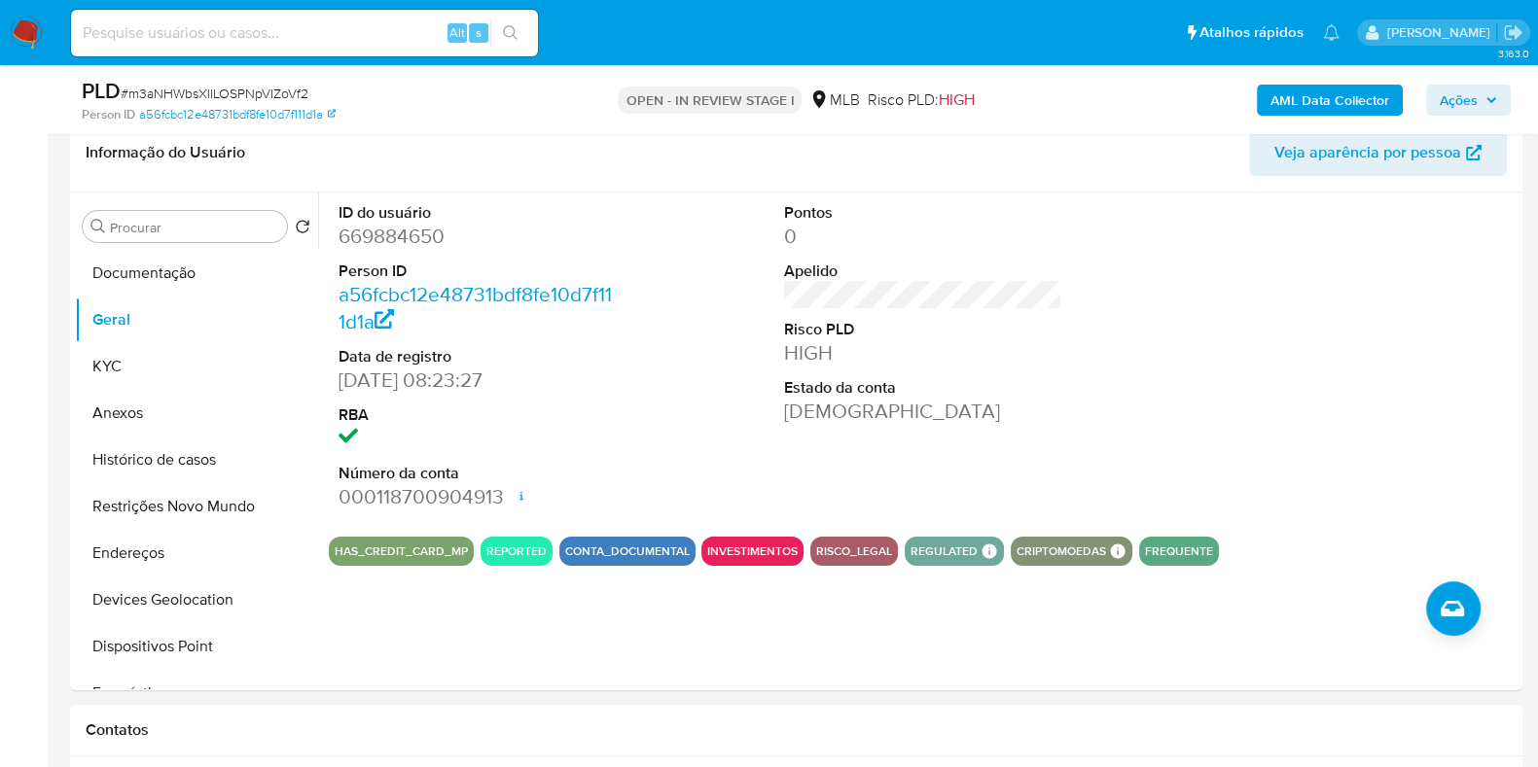
scroll to position [295, 0]
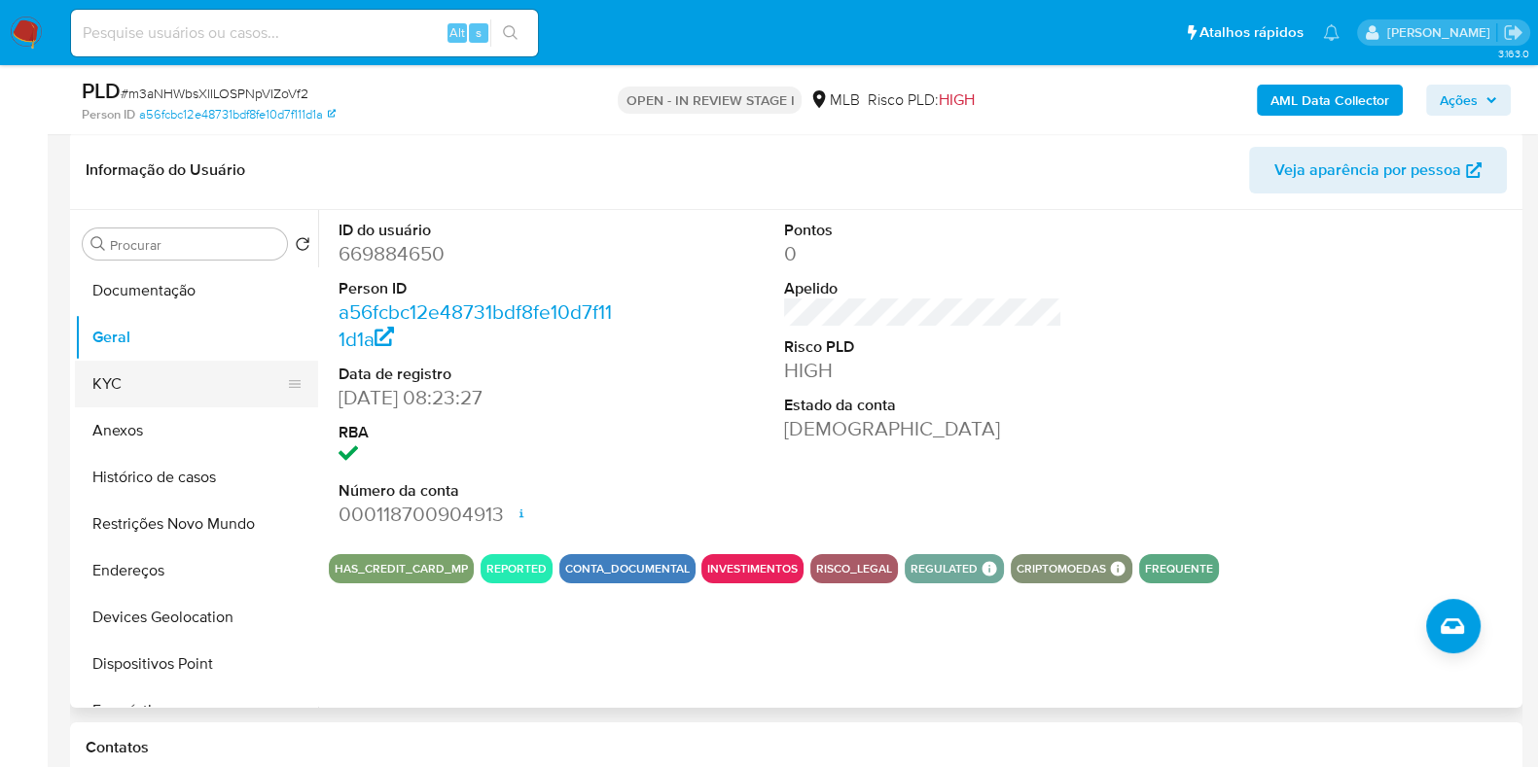
click at [155, 398] on button "KYC" at bounding box center [189, 384] width 228 height 47
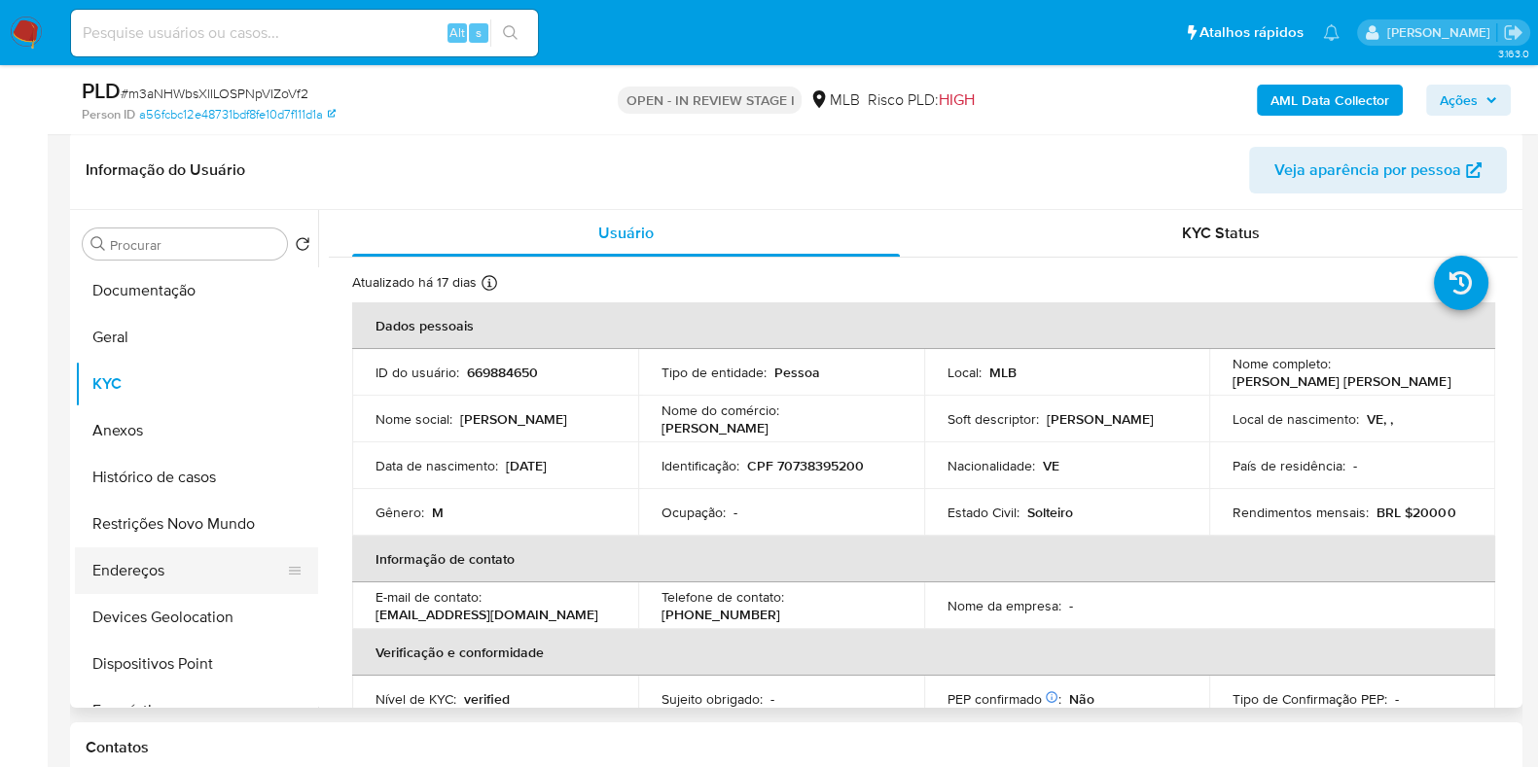
click at [106, 572] on button "Endereços" at bounding box center [189, 571] width 228 height 47
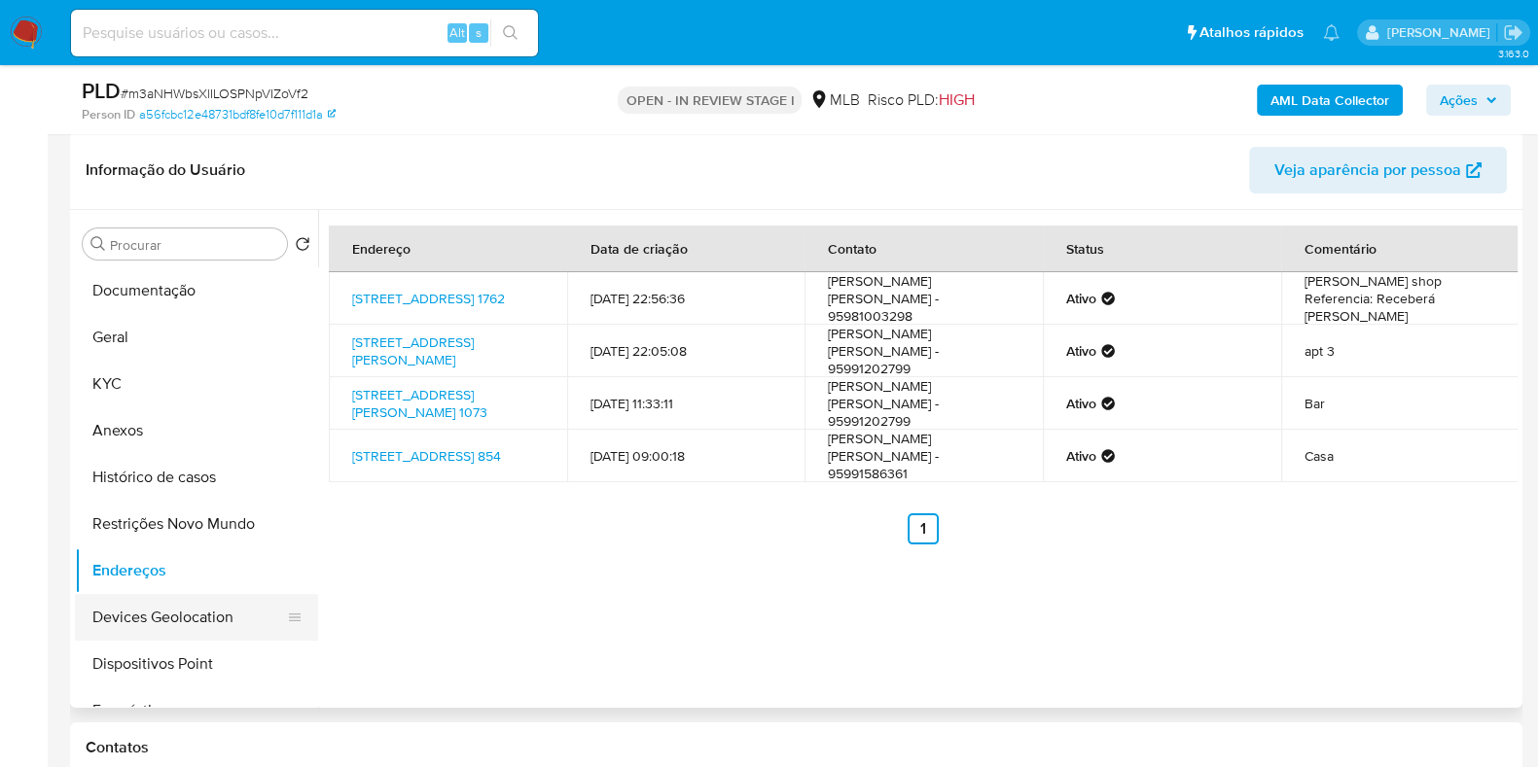
click at [219, 613] on button "Devices Geolocation" at bounding box center [189, 617] width 228 height 47
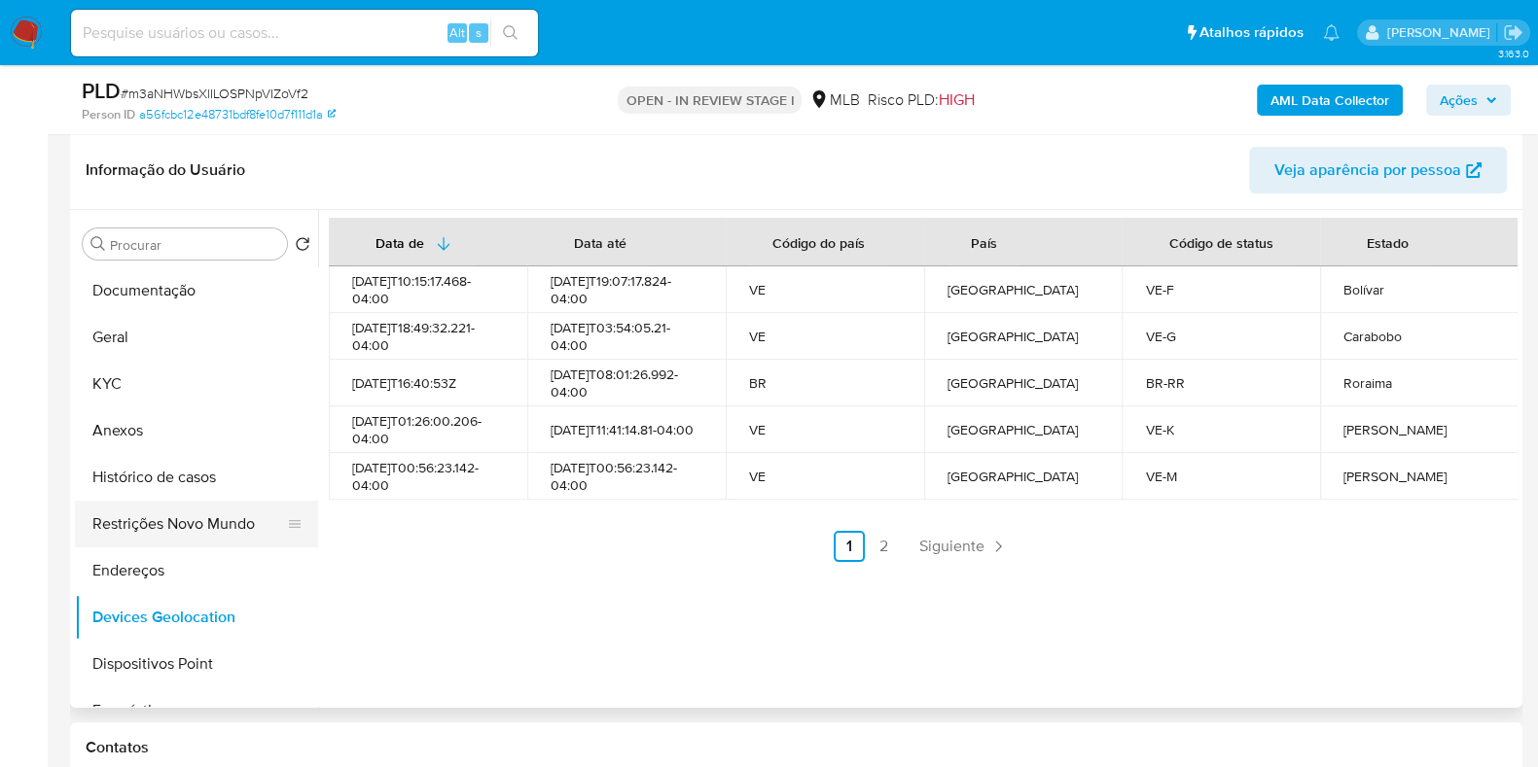
click at [177, 527] on button "Restrições Novo Mundo" at bounding box center [189, 524] width 228 height 47
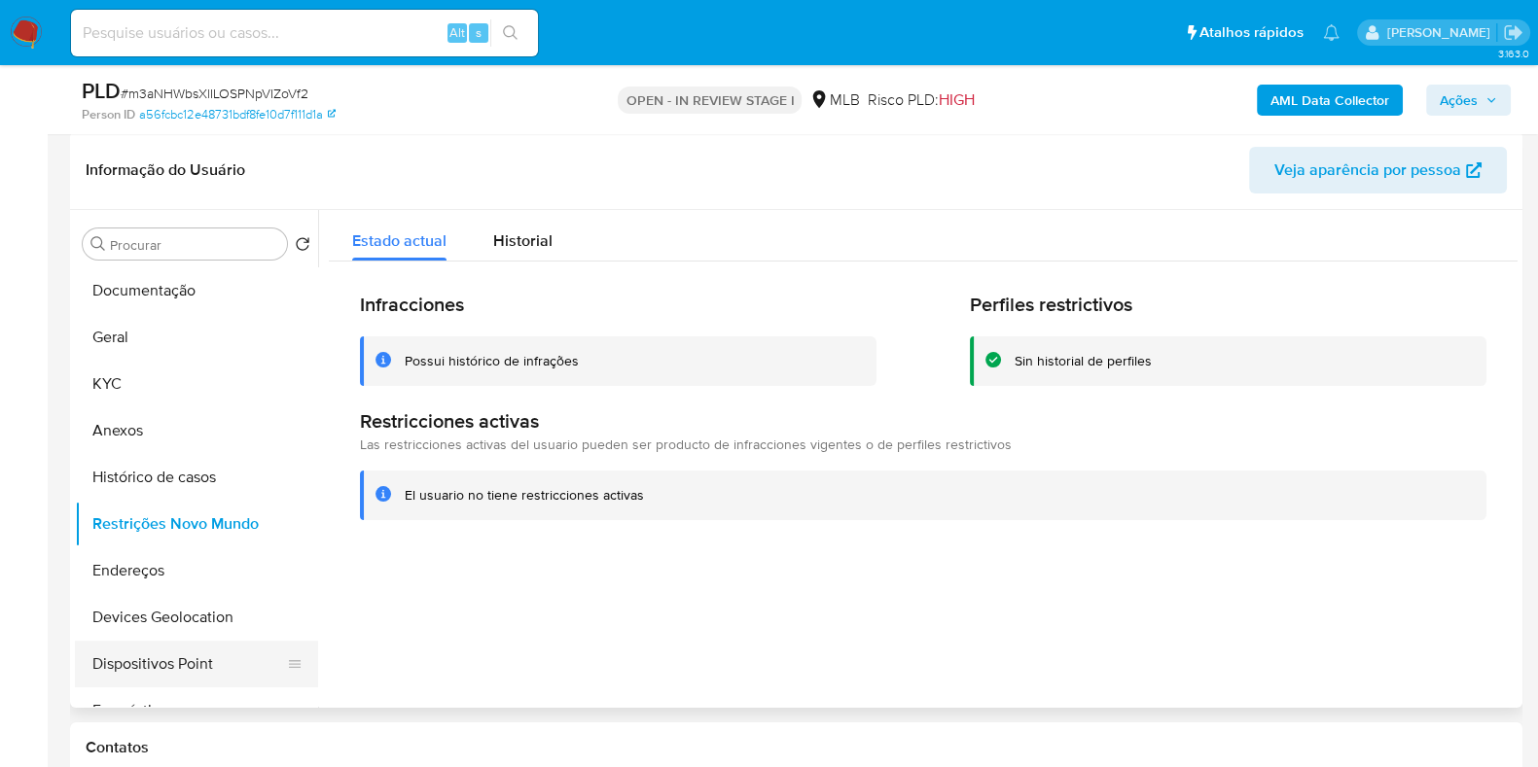
click at [192, 654] on button "Dispositivos Point" at bounding box center [189, 664] width 228 height 47
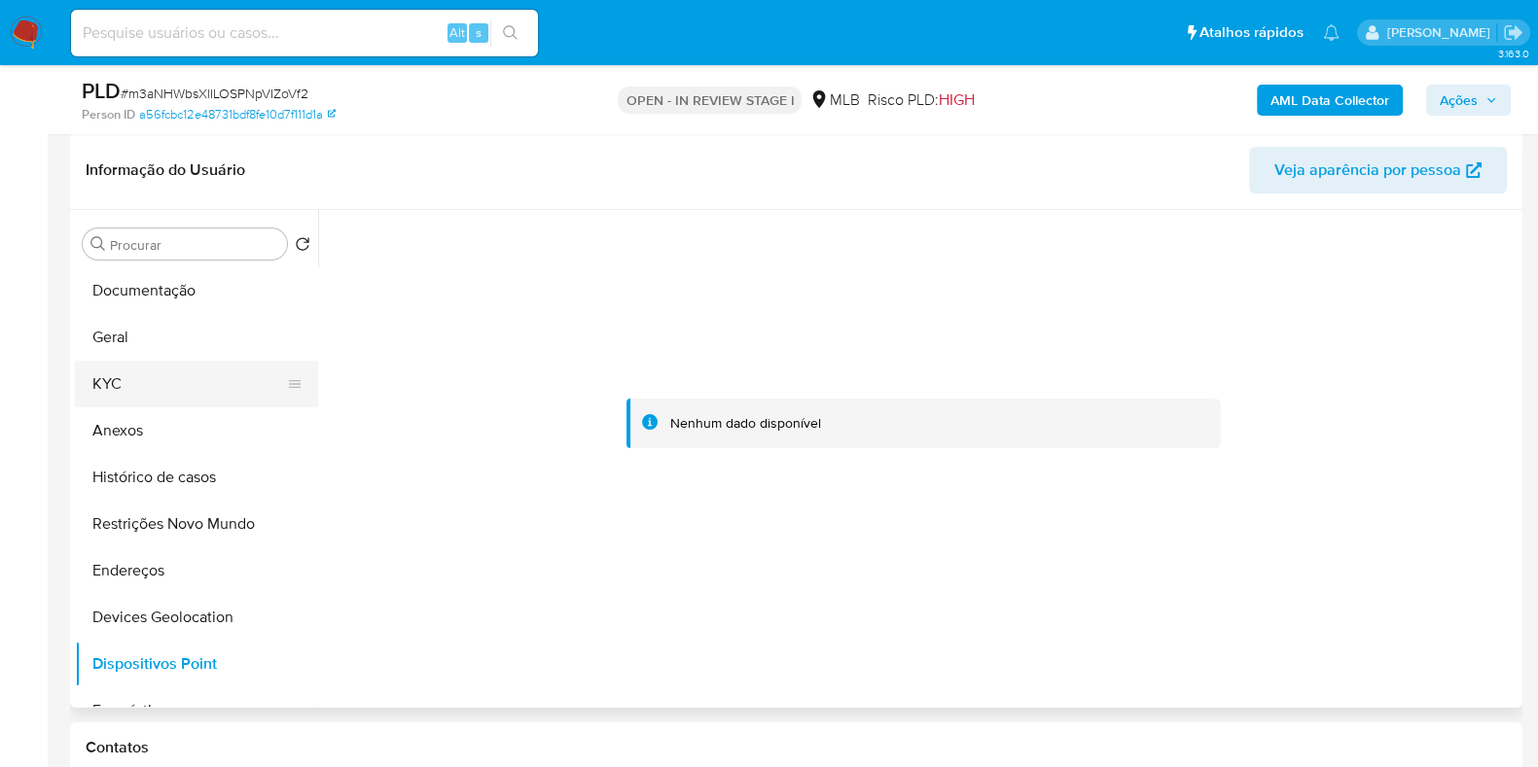
click at [170, 391] on button "KYC" at bounding box center [189, 384] width 228 height 47
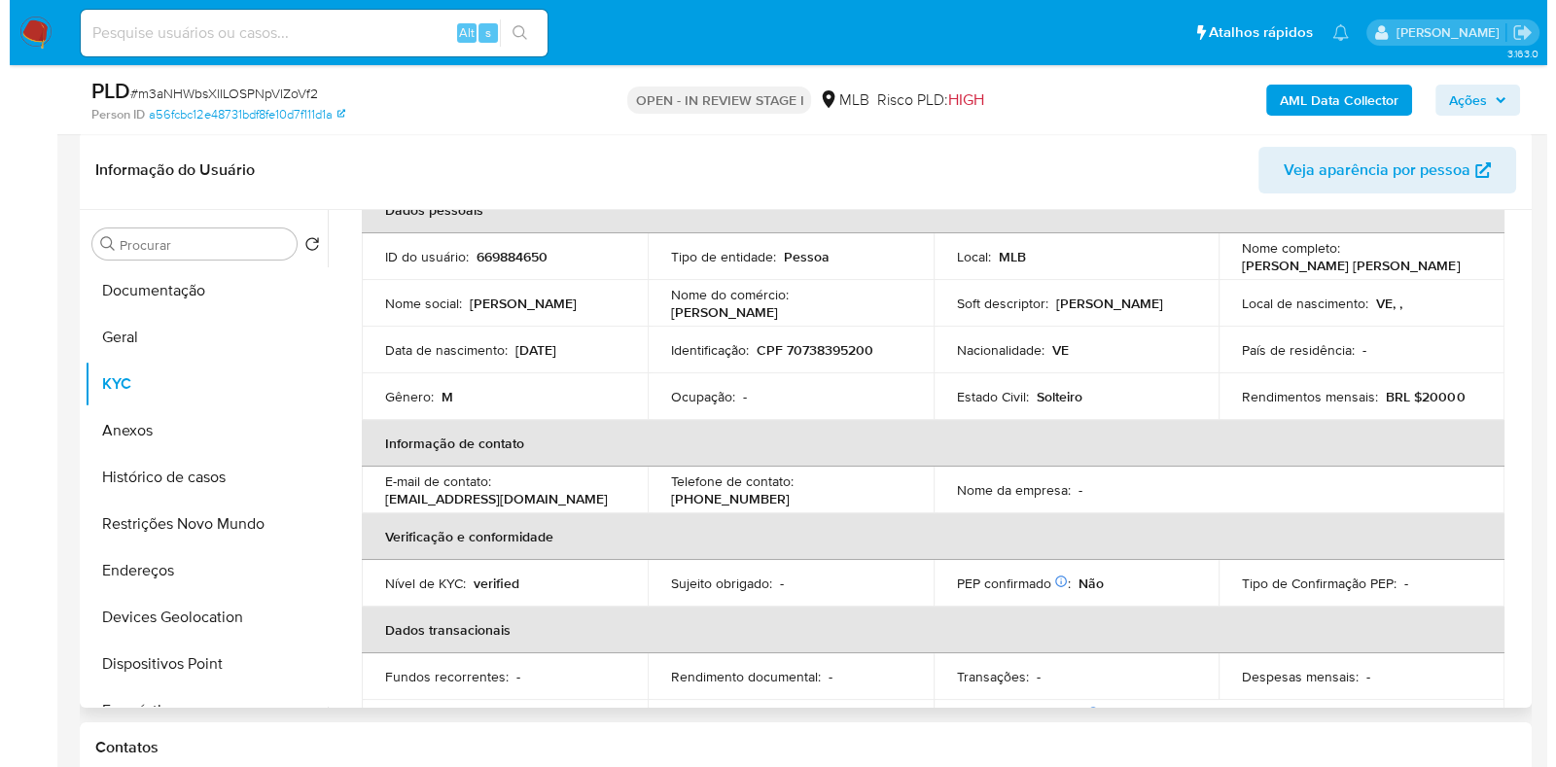
scroll to position [0, 0]
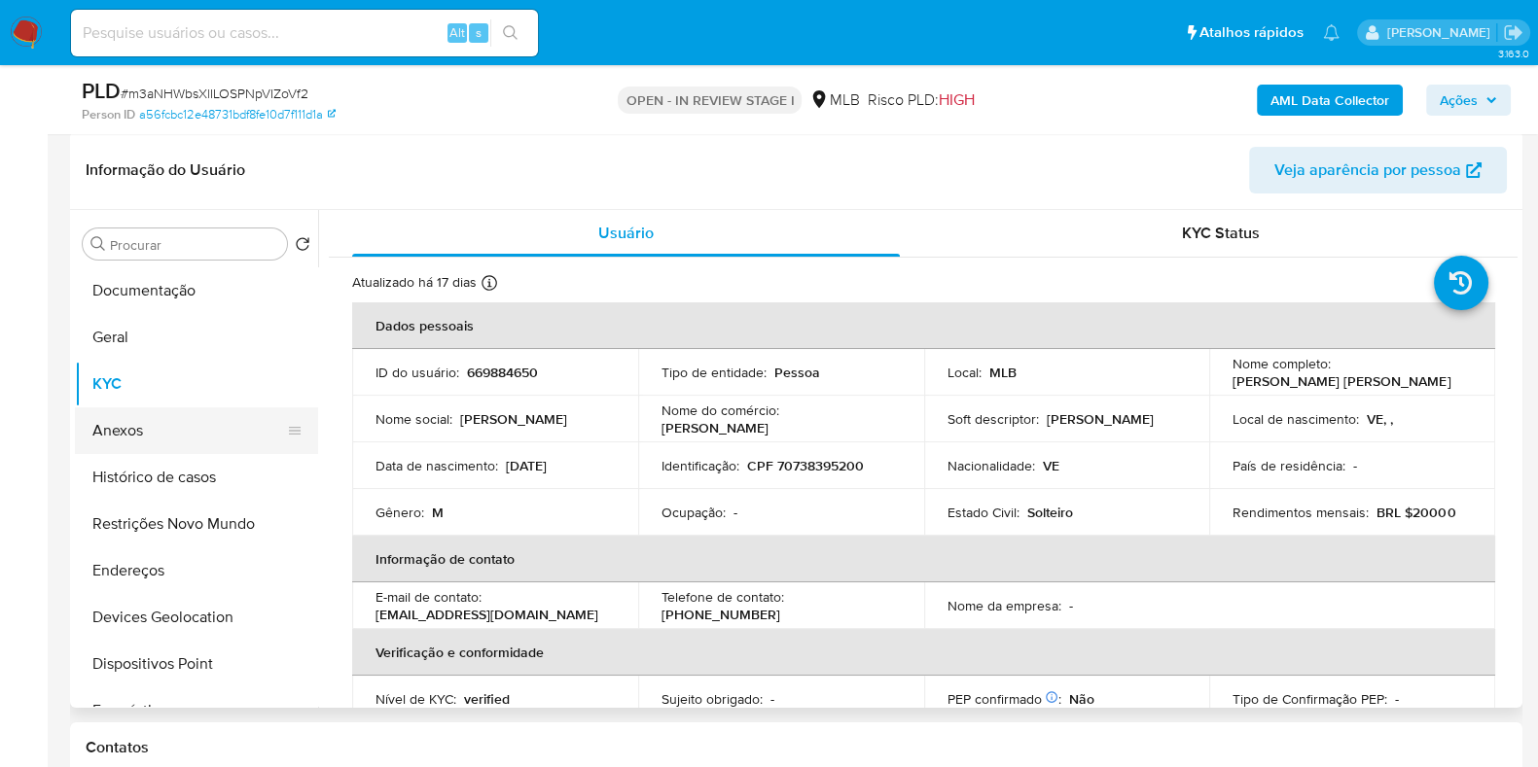
click at [141, 433] on button "Anexos" at bounding box center [189, 431] width 228 height 47
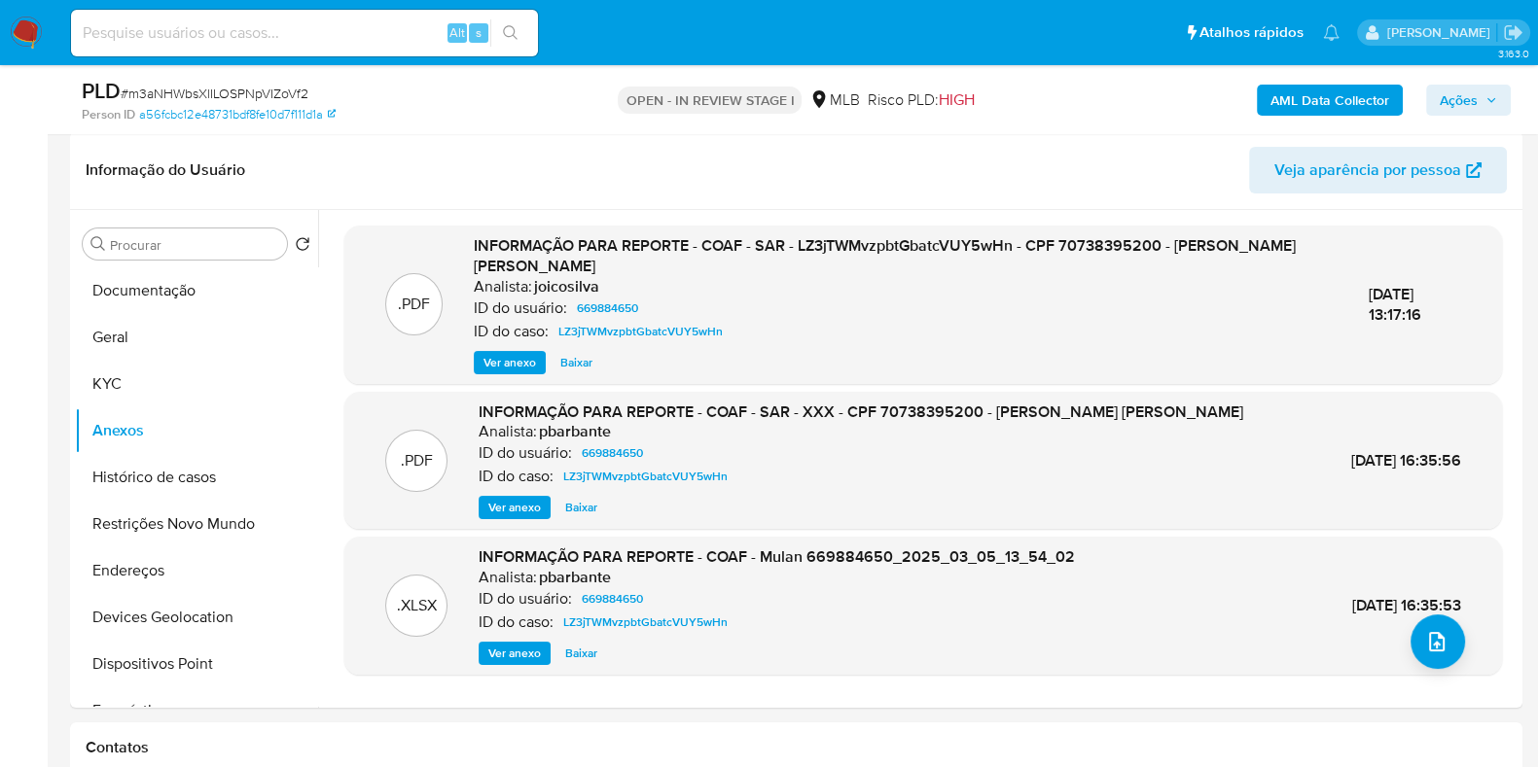
click at [1318, 106] on b "AML Data Collector" at bounding box center [1329, 100] width 119 height 31
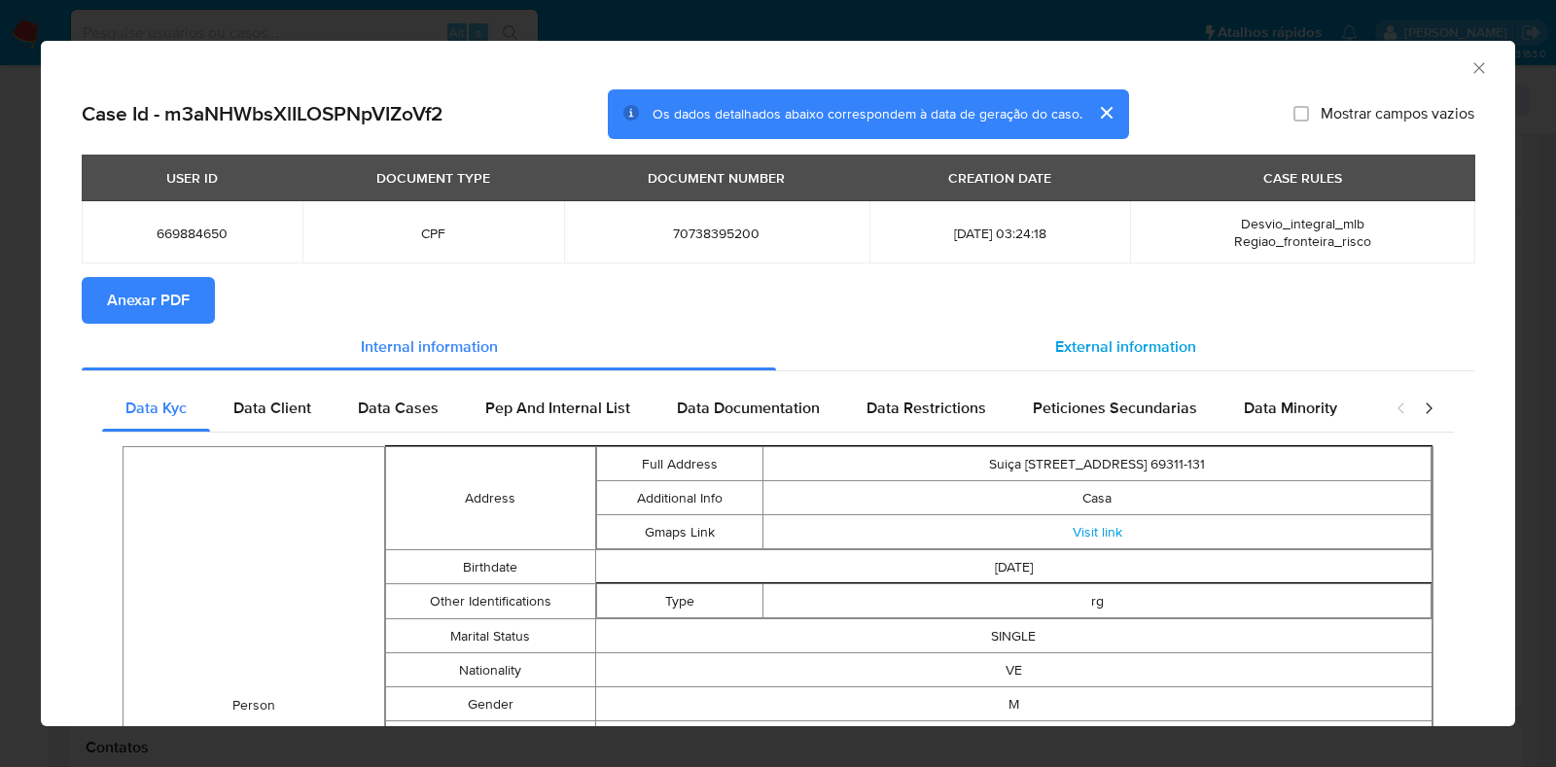
click at [997, 368] on div "External information" at bounding box center [1125, 347] width 698 height 47
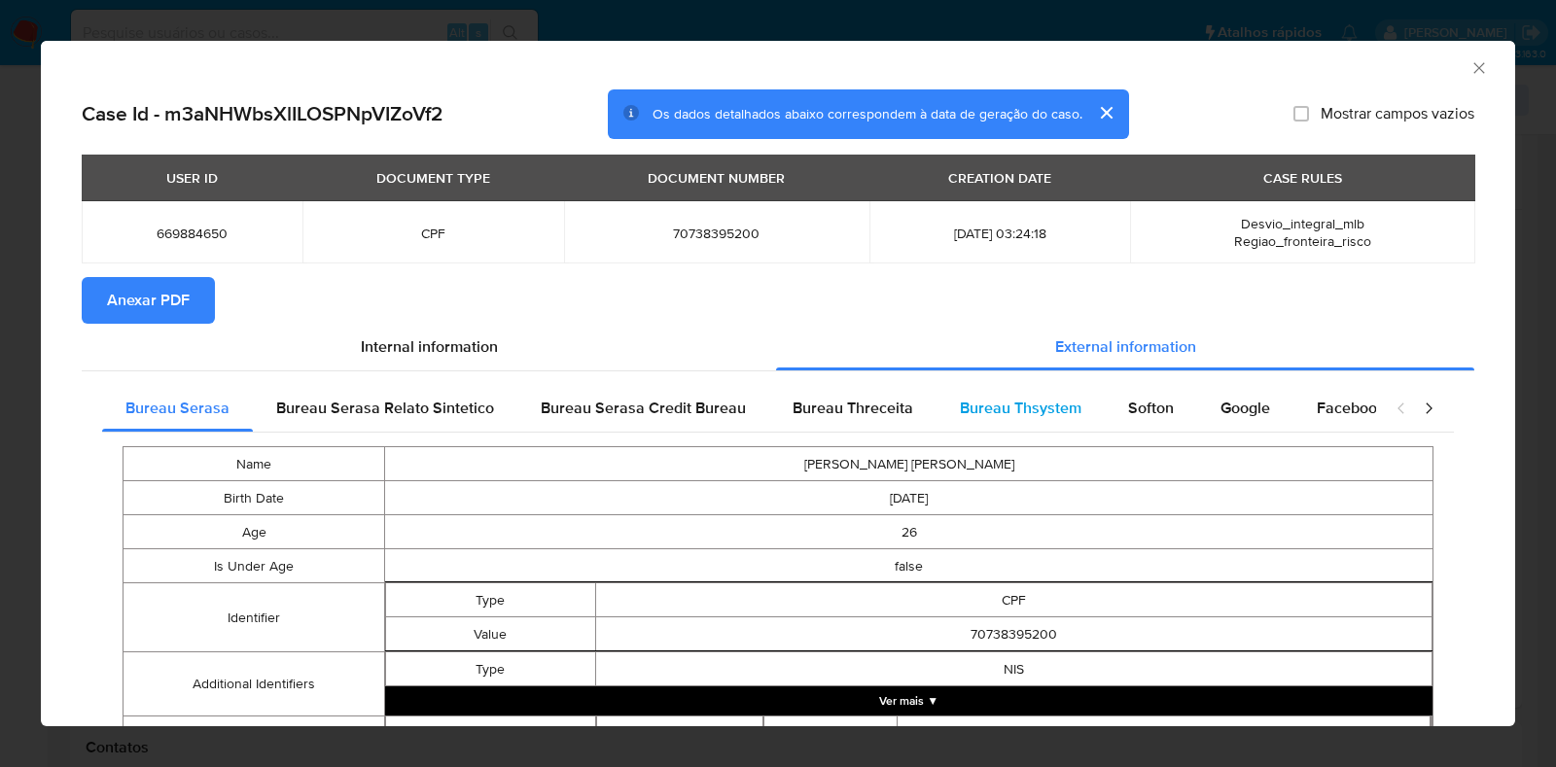
click at [1067, 395] on div "Bureau Thsystem" at bounding box center [1021, 408] width 168 height 47
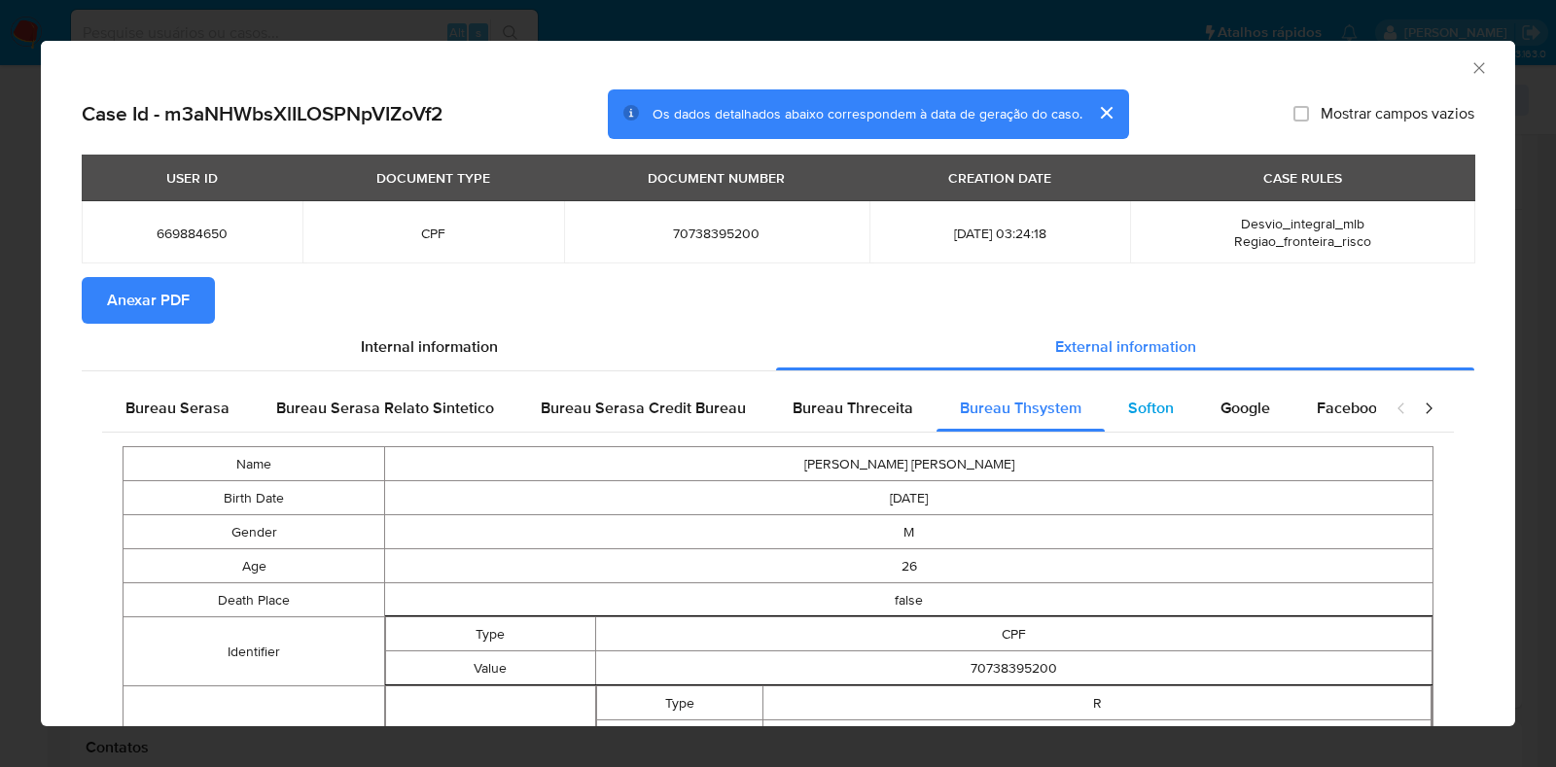
click at [1140, 409] on span "Softon" at bounding box center [1151, 408] width 46 height 22
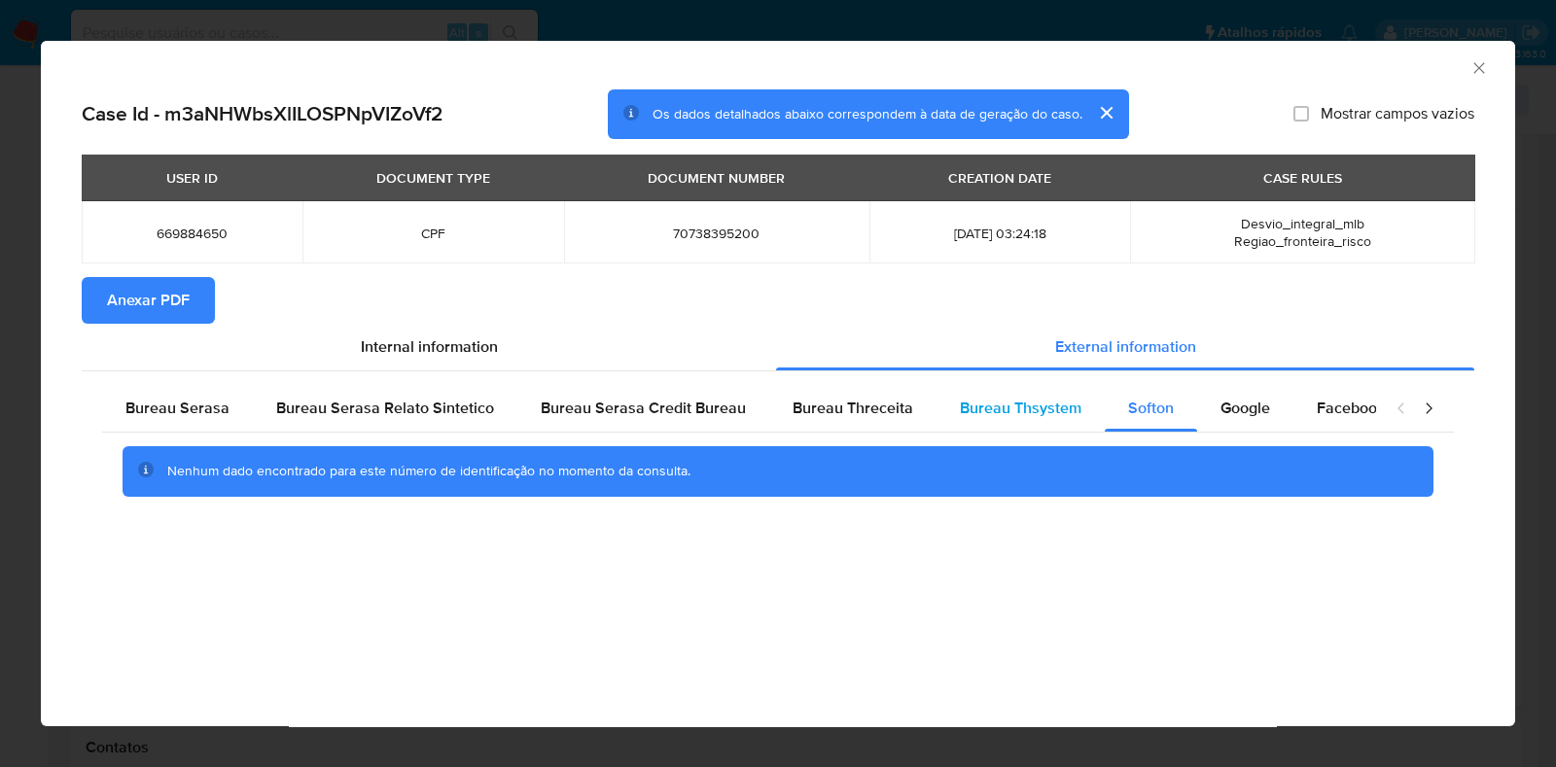
click at [940, 409] on div "Bureau Thsystem" at bounding box center [1021, 408] width 168 height 47
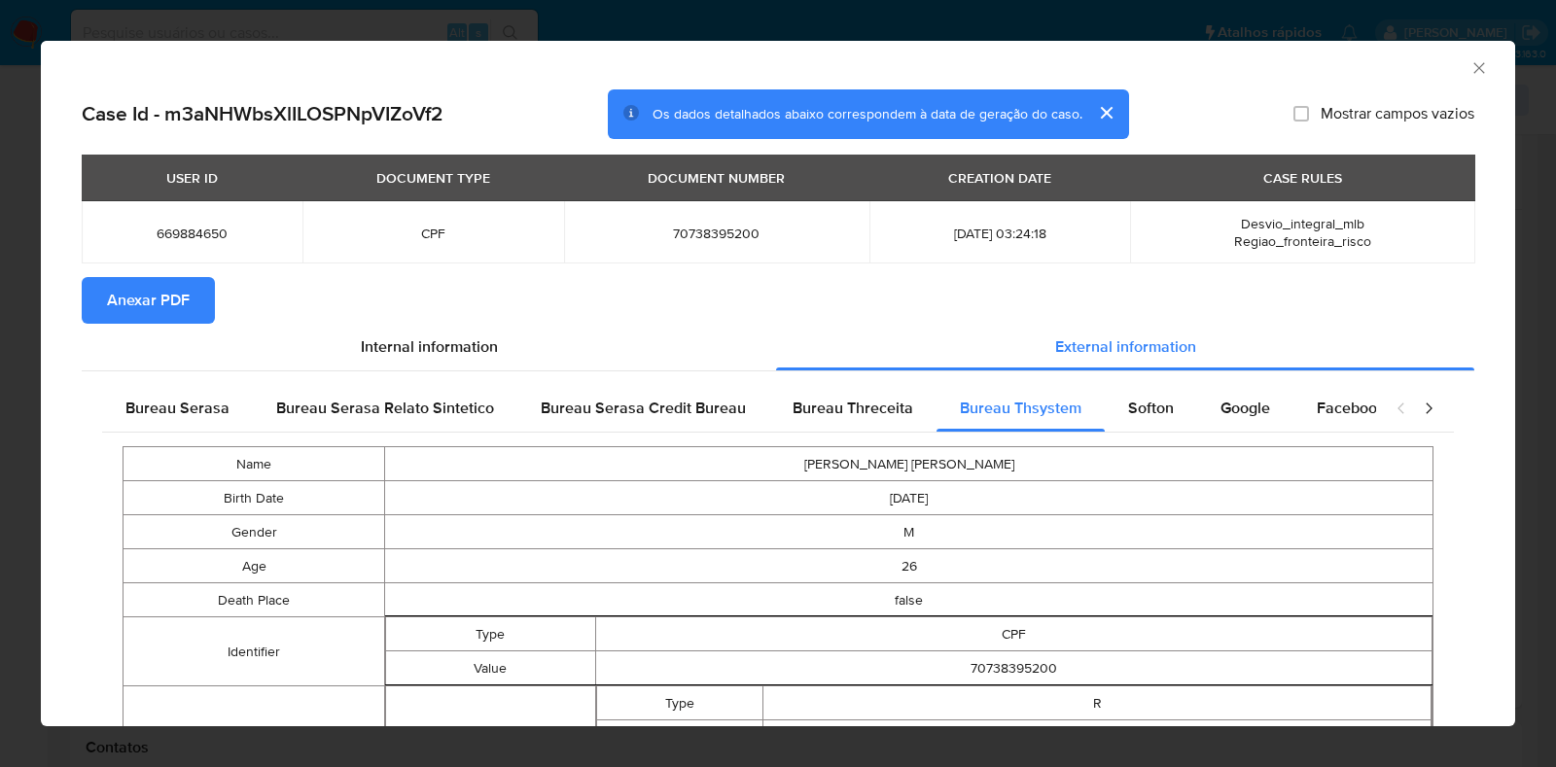
click at [137, 308] on span "Anexar PDF" at bounding box center [148, 300] width 83 height 43
click at [1470, 68] on icon "Fechar a janela" at bounding box center [1479, 67] width 19 height 19
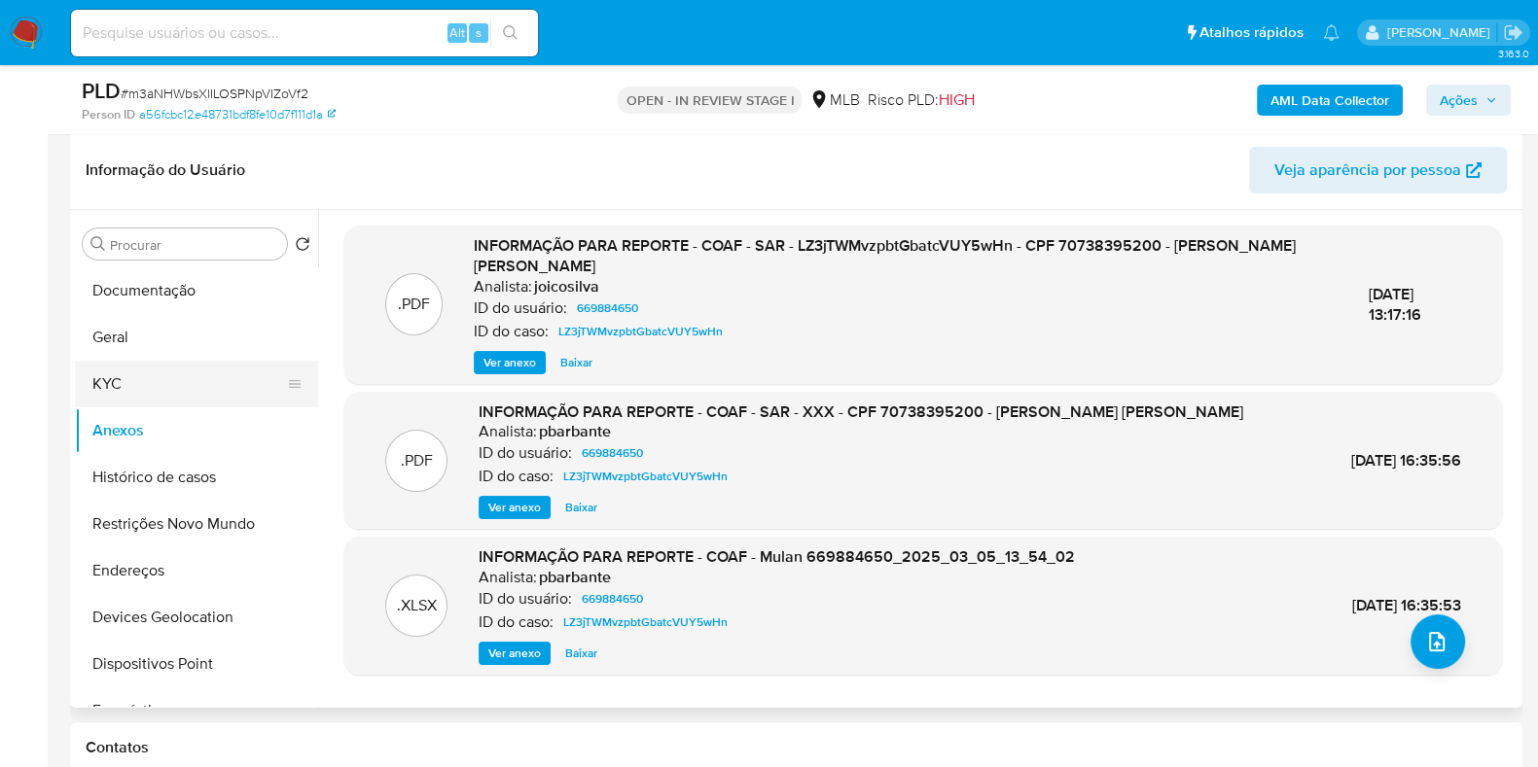
click at [129, 390] on button "KYC" at bounding box center [189, 384] width 228 height 47
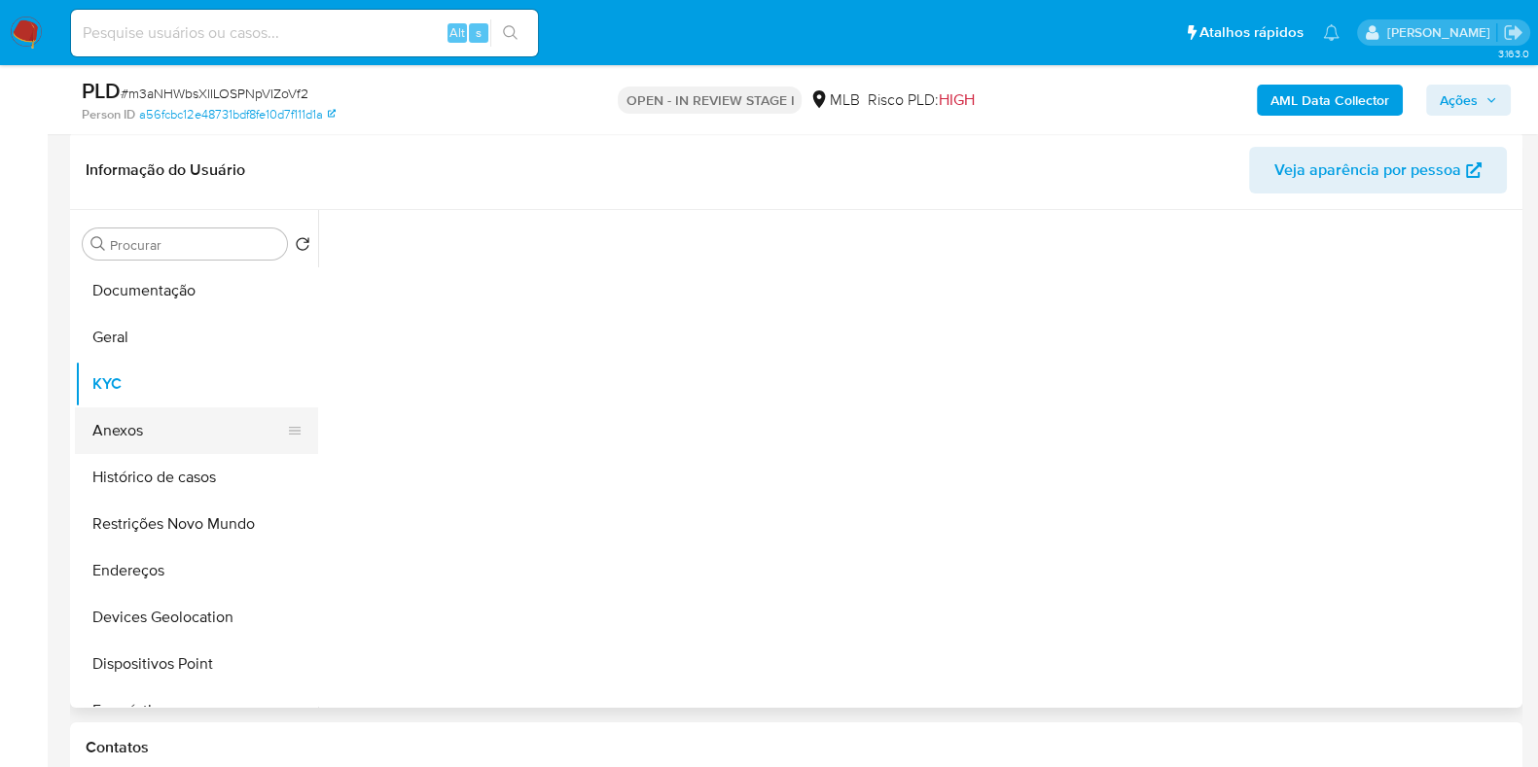
click at [135, 425] on button "Anexos" at bounding box center [189, 431] width 228 height 47
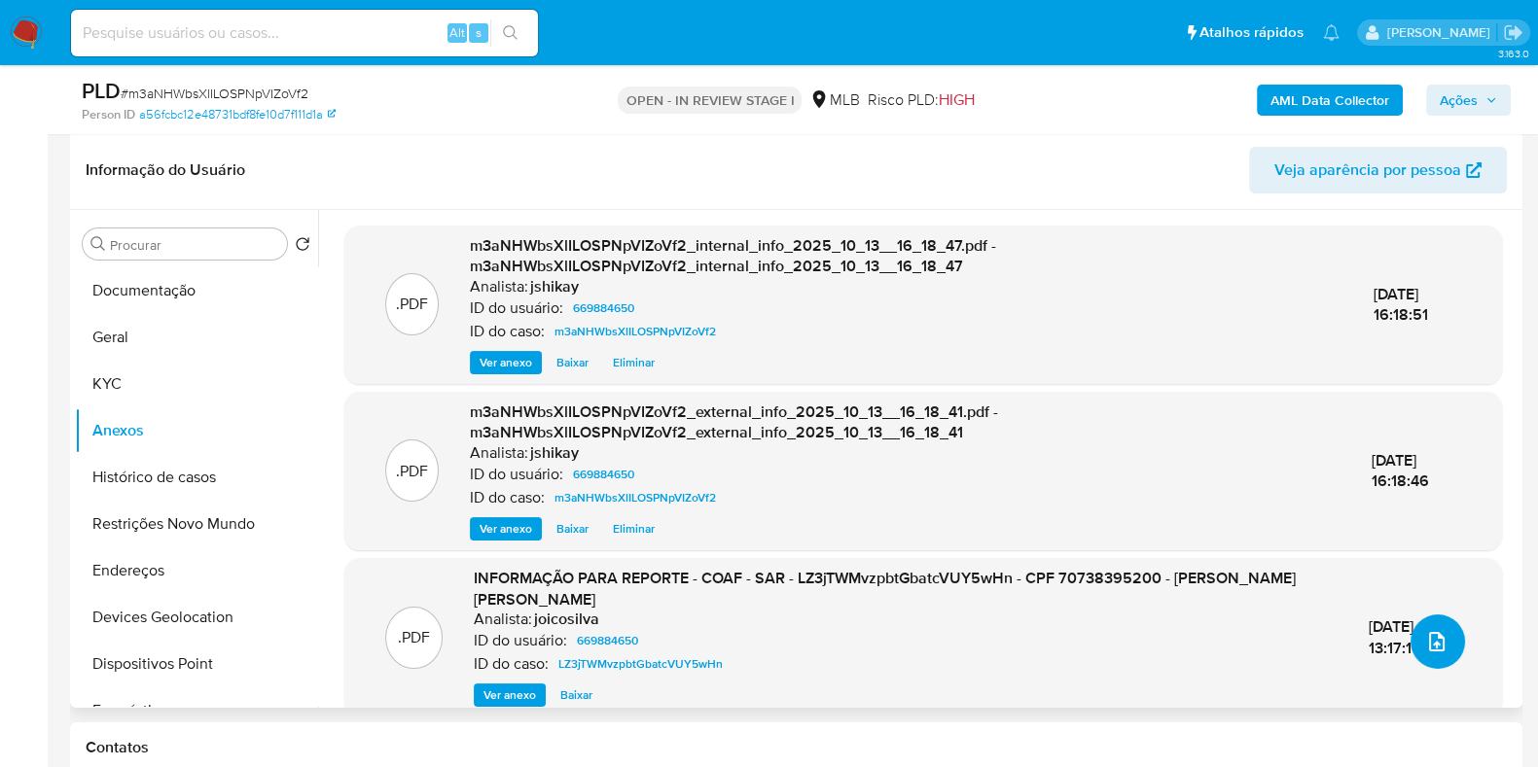
click at [1425, 654] on button "upload-file" at bounding box center [1437, 642] width 54 height 54
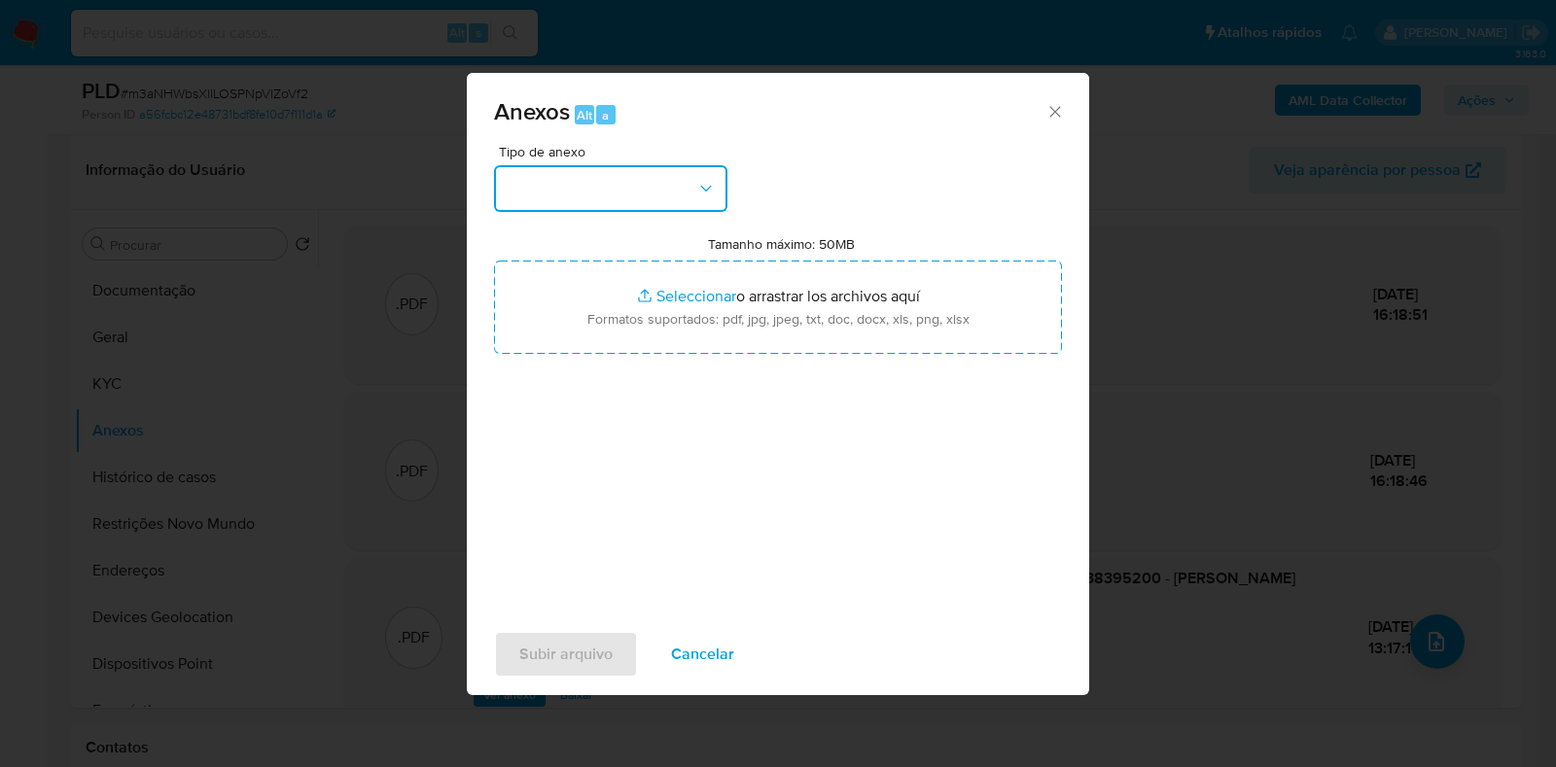
click at [579, 175] on button "button" at bounding box center [610, 188] width 233 height 47
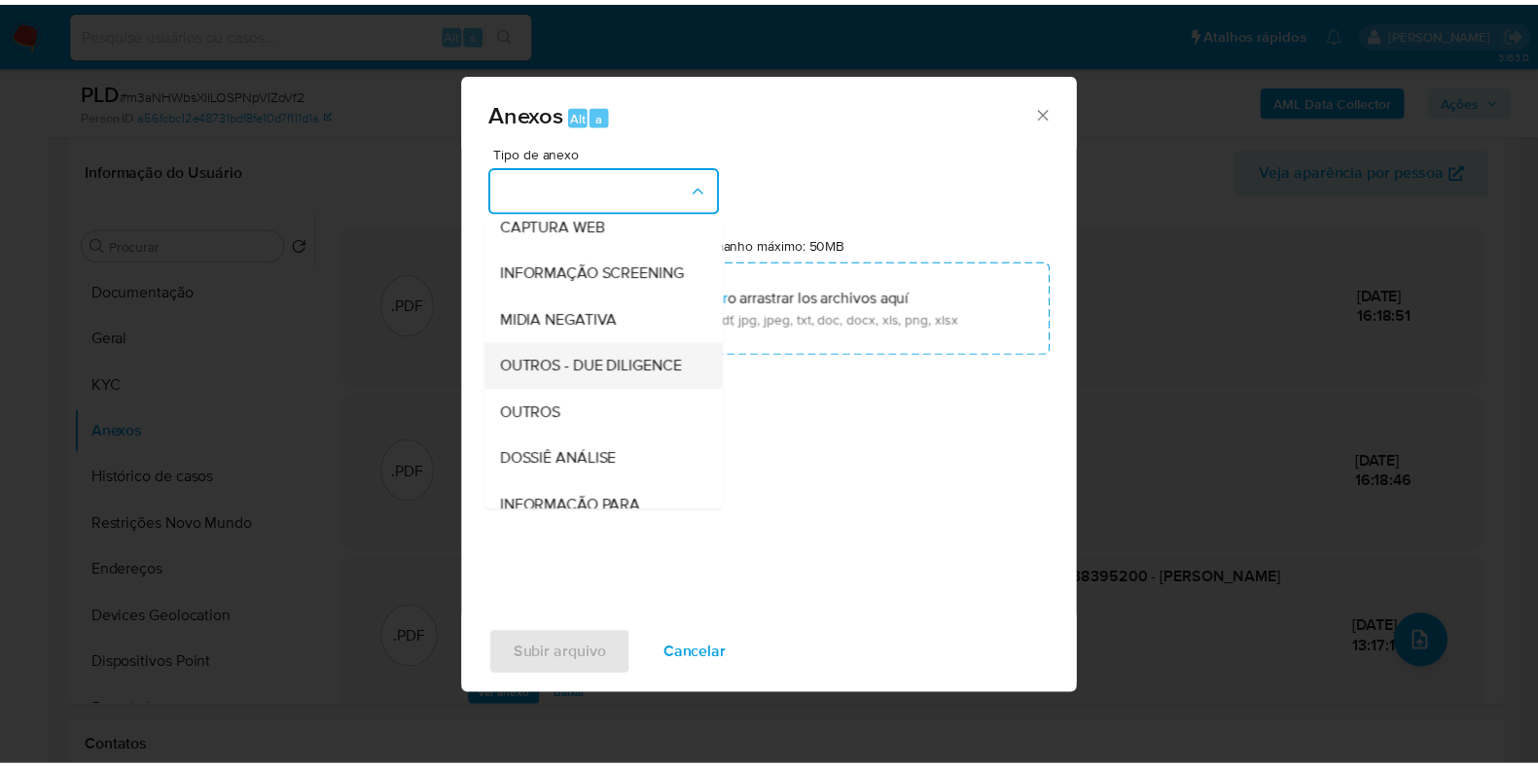
scroll to position [242, 0]
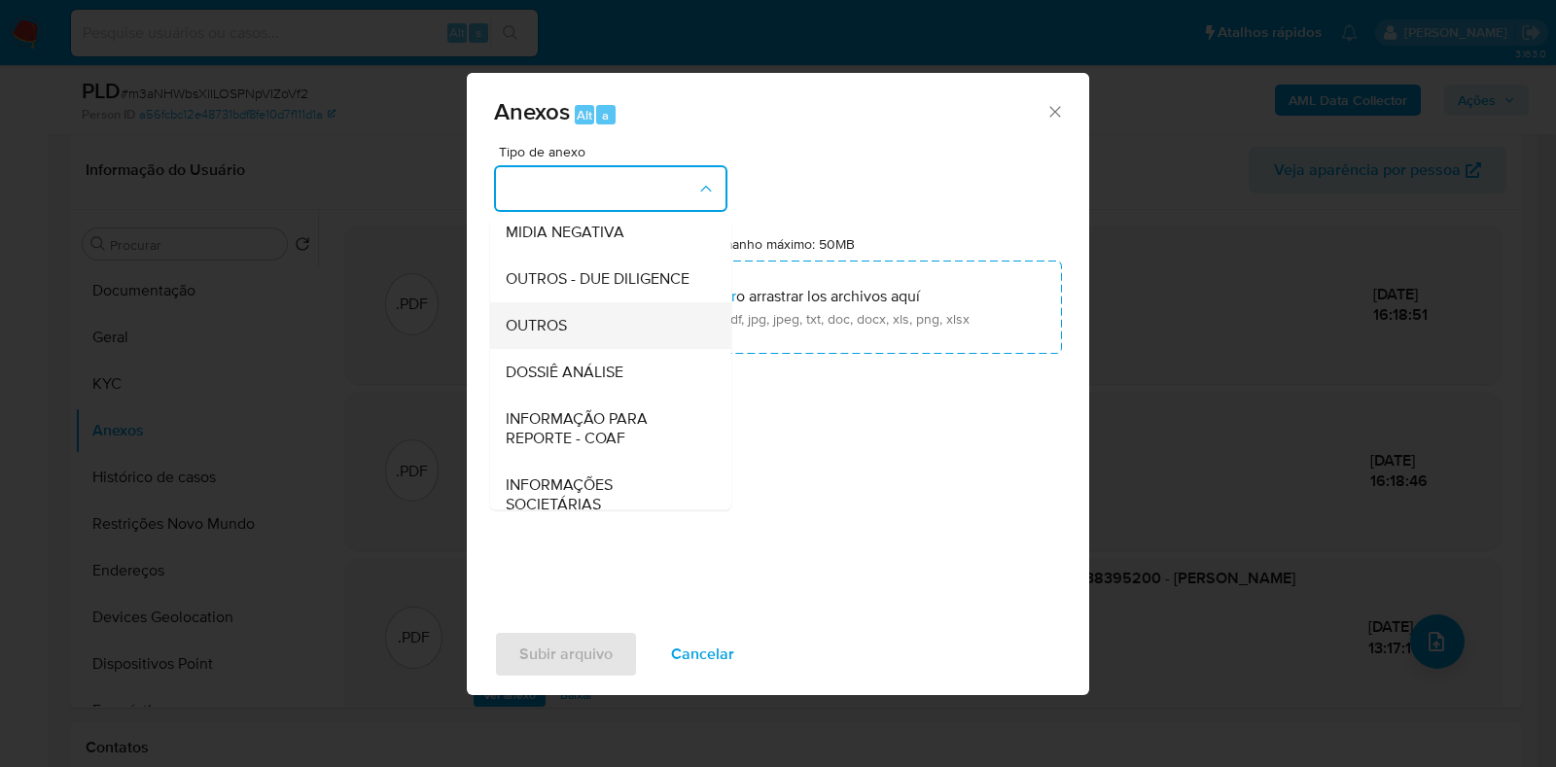
click at [559, 349] on div "OUTROS" at bounding box center [605, 326] width 198 height 47
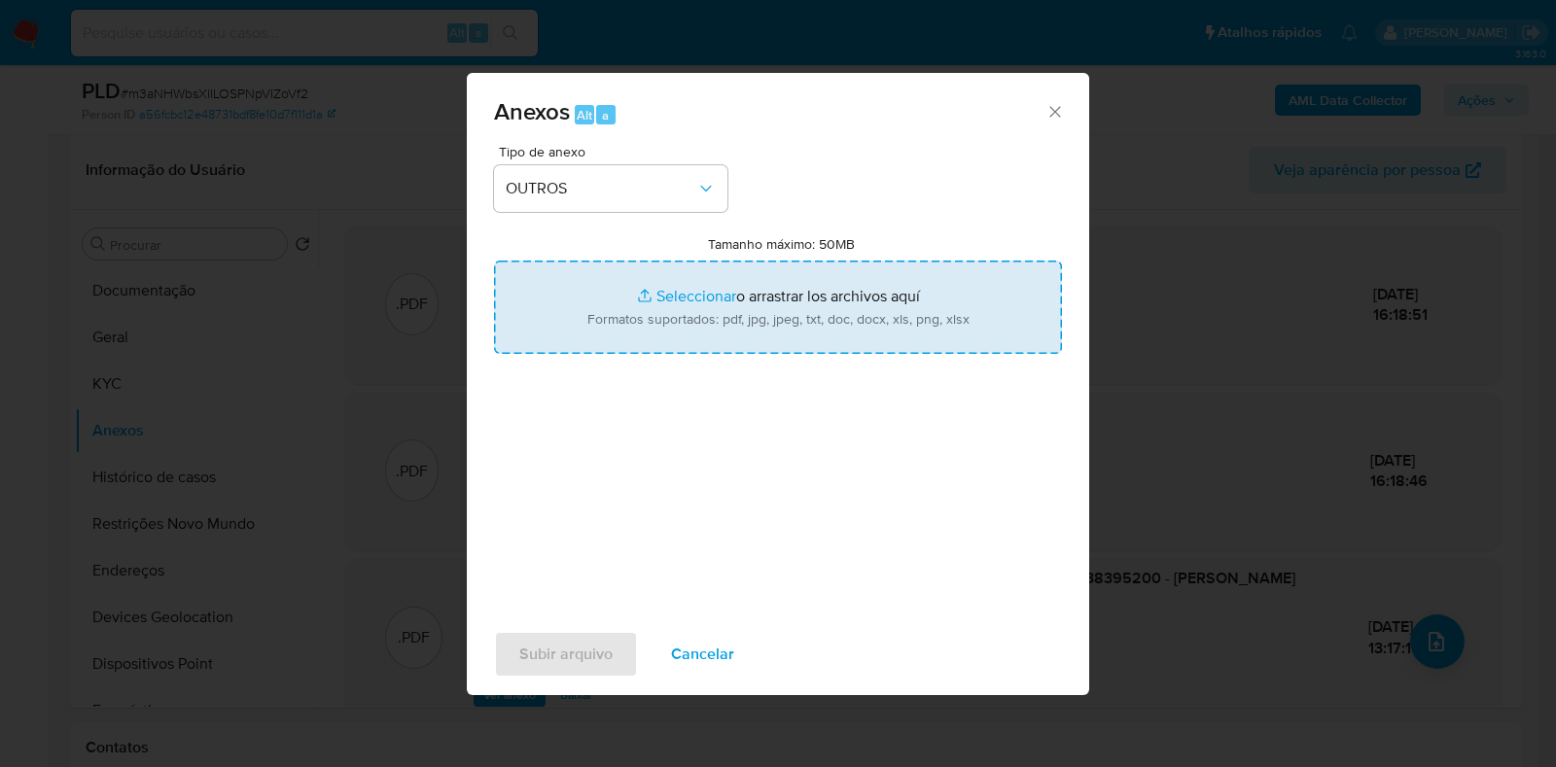
click at [710, 279] on input "Tamanho máximo: 50MB Seleccionar archivos" at bounding box center [778, 307] width 568 height 93
type input "C:\fakepath\2° SAR - XXXX - CPF 70738395200 - [PERSON_NAME] [PERSON_NAME].pdf"
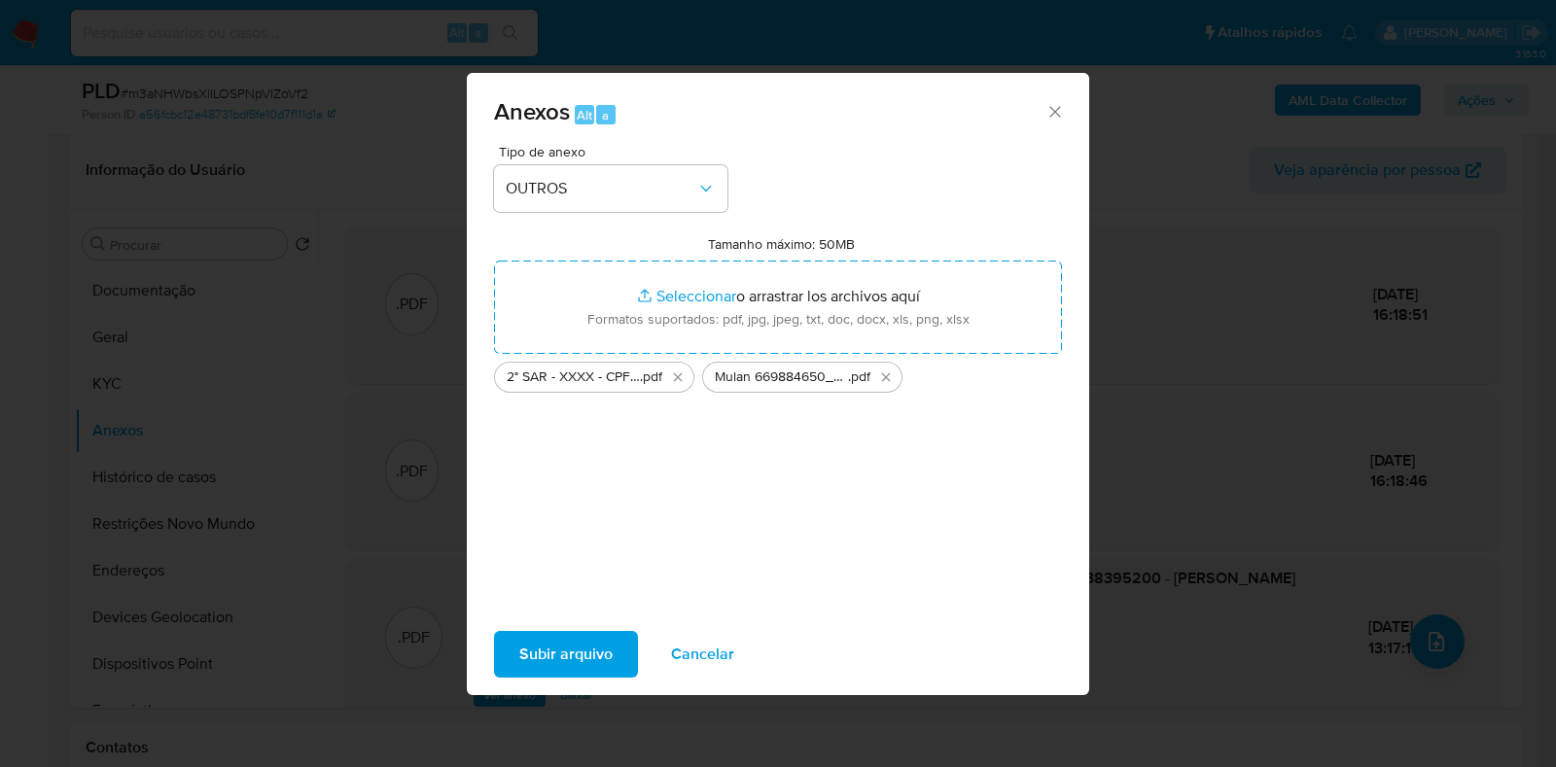
click at [545, 670] on span "Subir arquivo" at bounding box center [565, 654] width 93 height 43
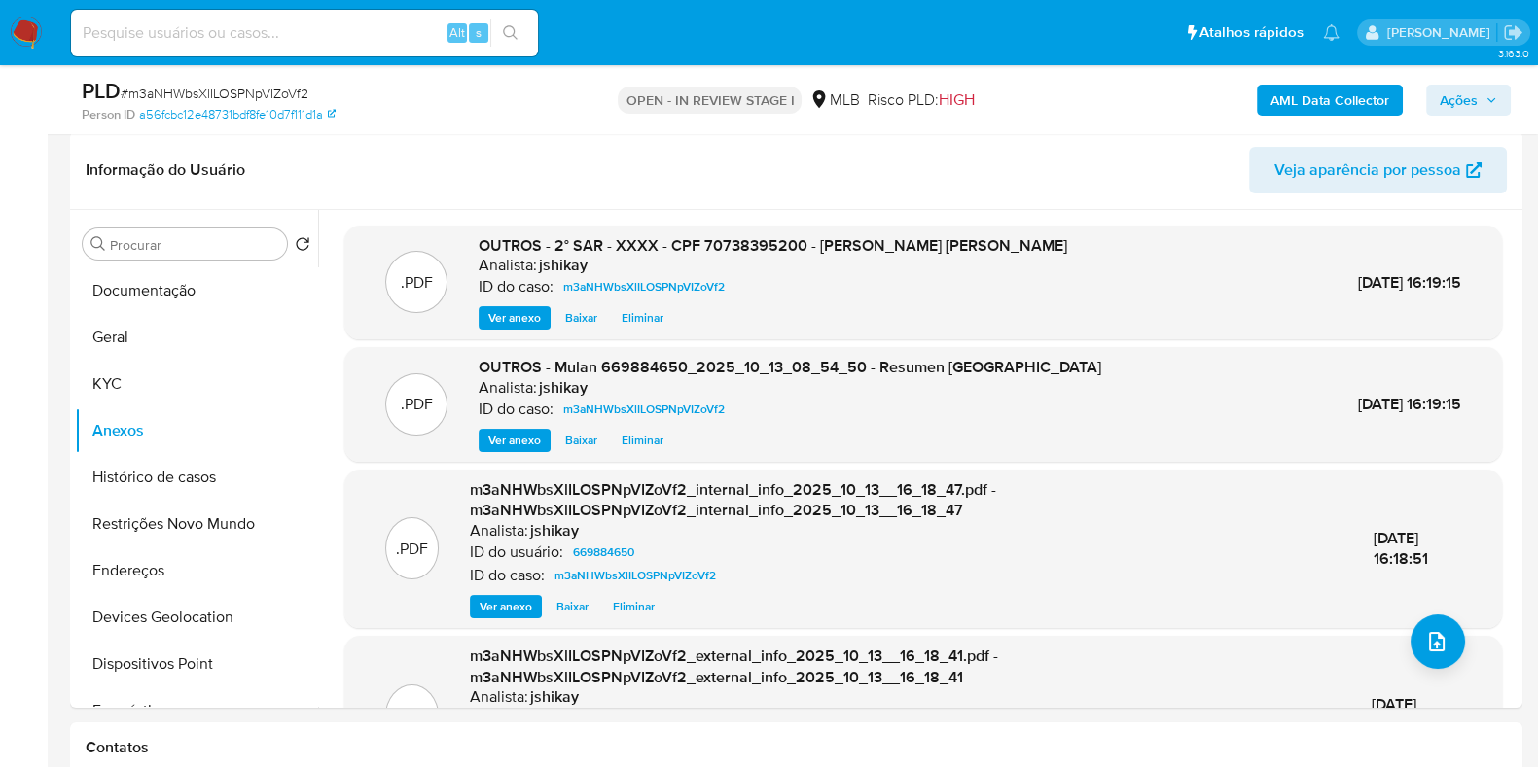
click at [1472, 101] on span "Ações" at bounding box center [1459, 100] width 38 height 31
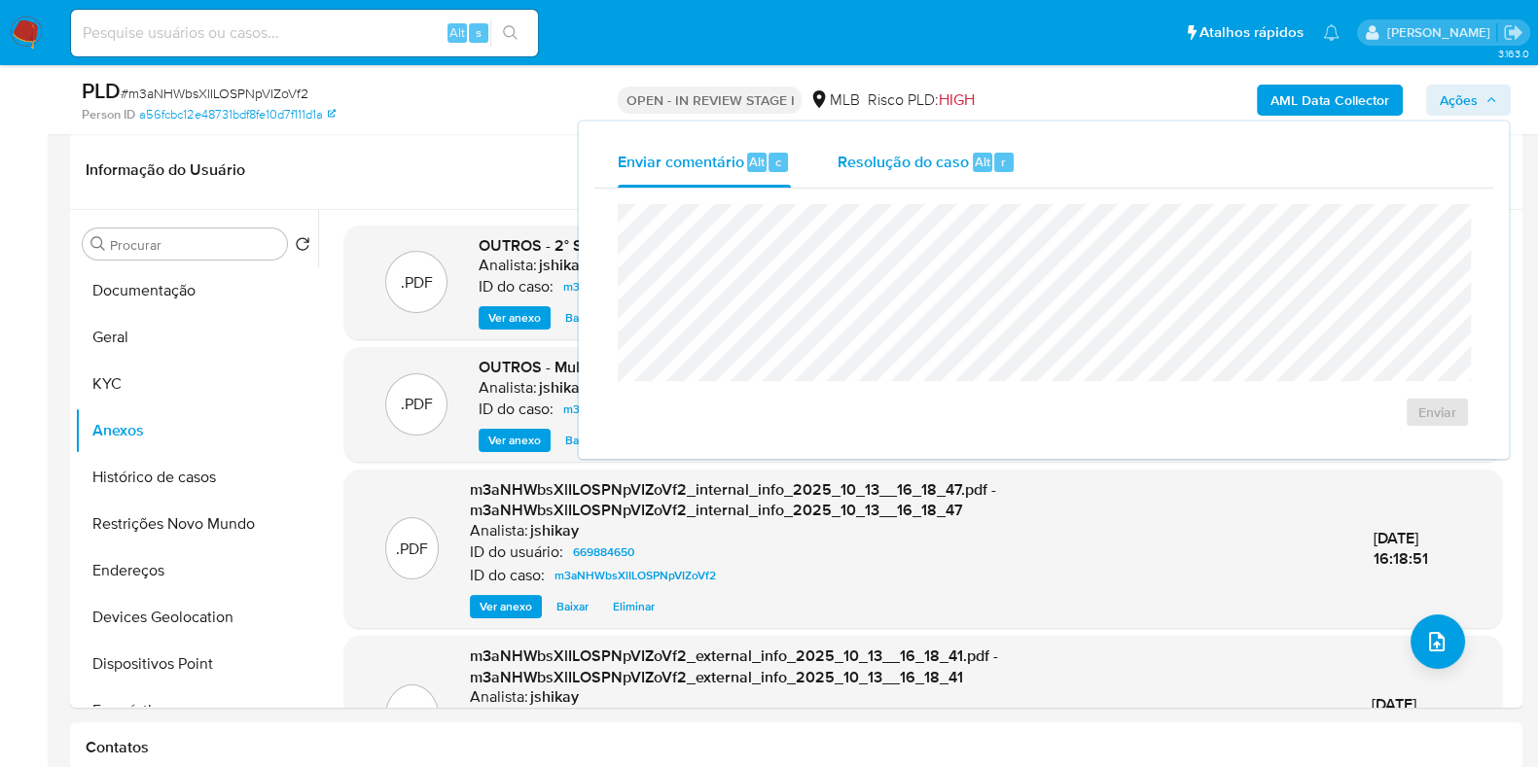
click at [914, 168] on span "Resolução do caso" at bounding box center [902, 161] width 131 height 22
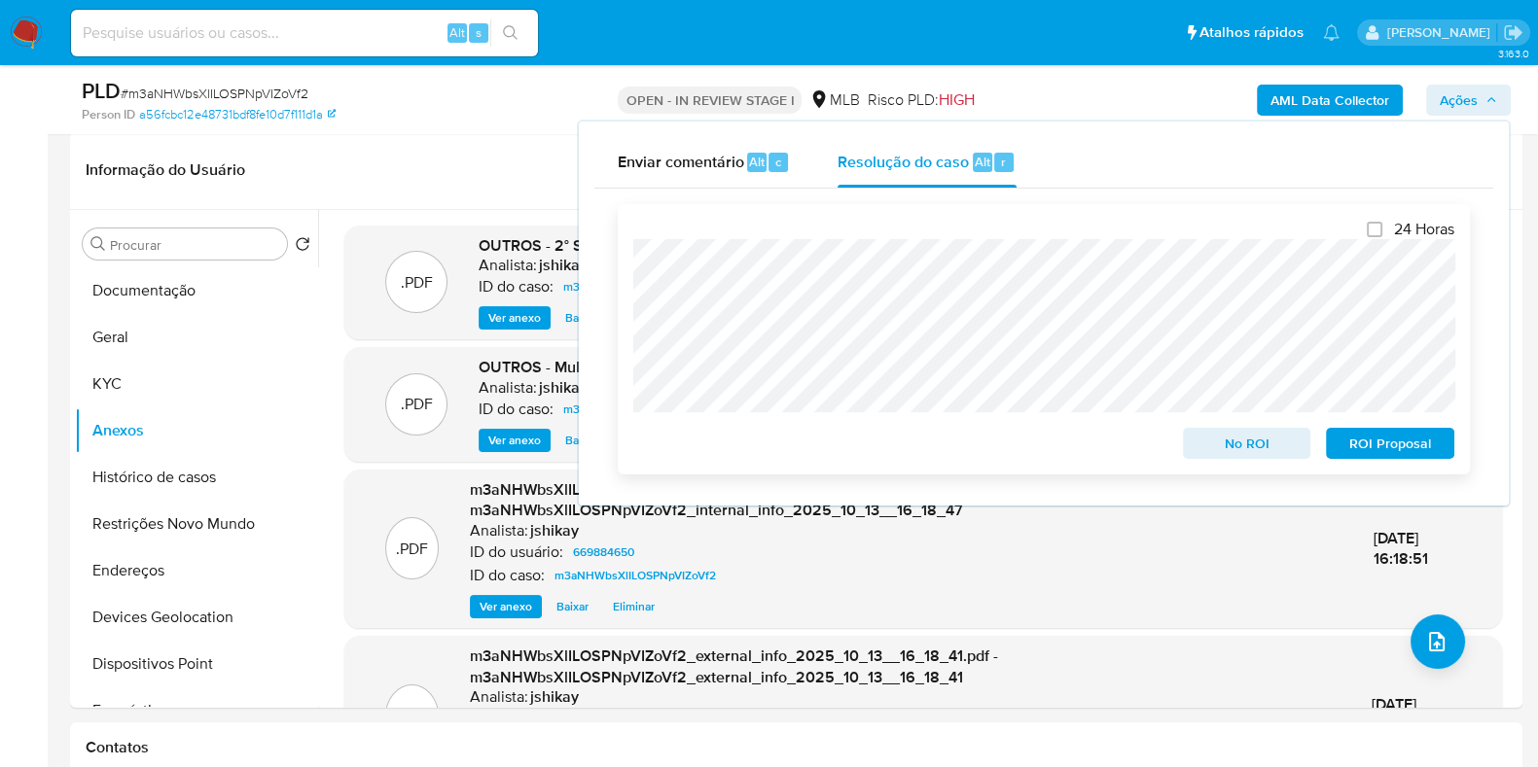
click at [1407, 449] on span "ROI Proposal" at bounding box center [1389, 443] width 101 height 27
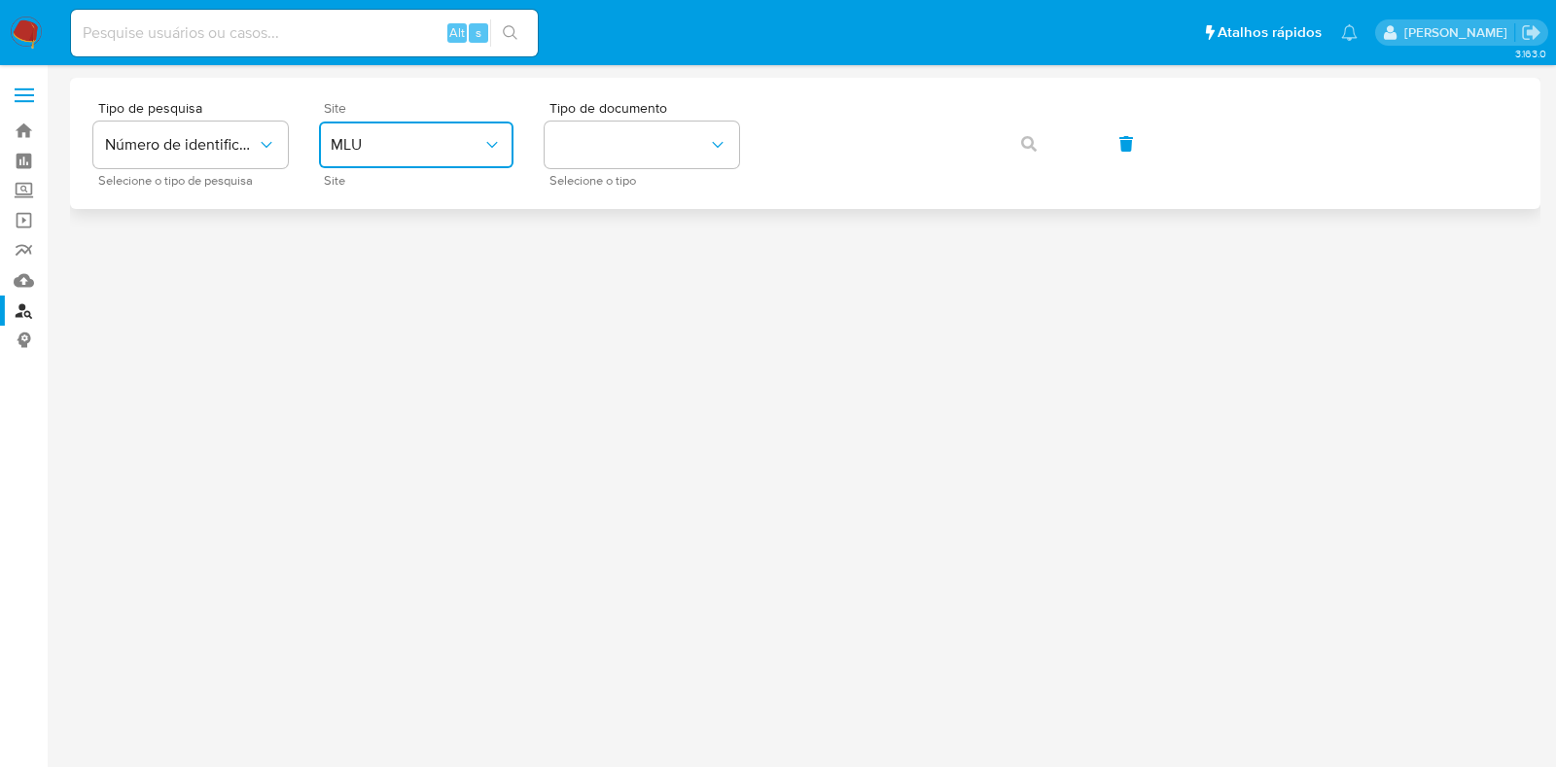
click at [430, 133] on button "MLU" at bounding box center [416, 145] width 195 height 47
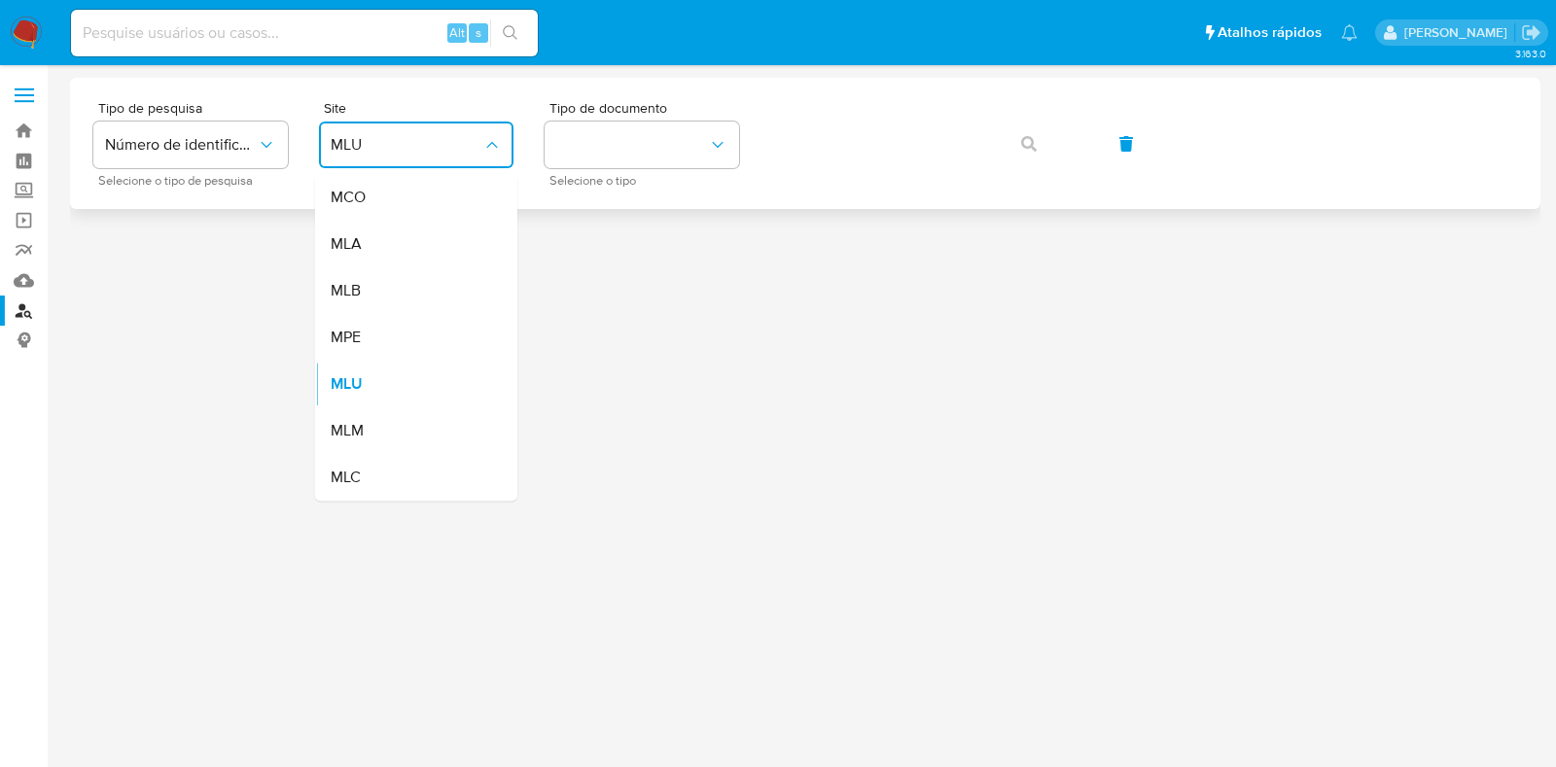
drag, startPoint x: 345, startPoint y: 295, endPoint x: 695, endPoint y: 206, distance: 361.2
click at [348, 295] on span "MLB" at bounding box center [346, 290] width 30 height 19
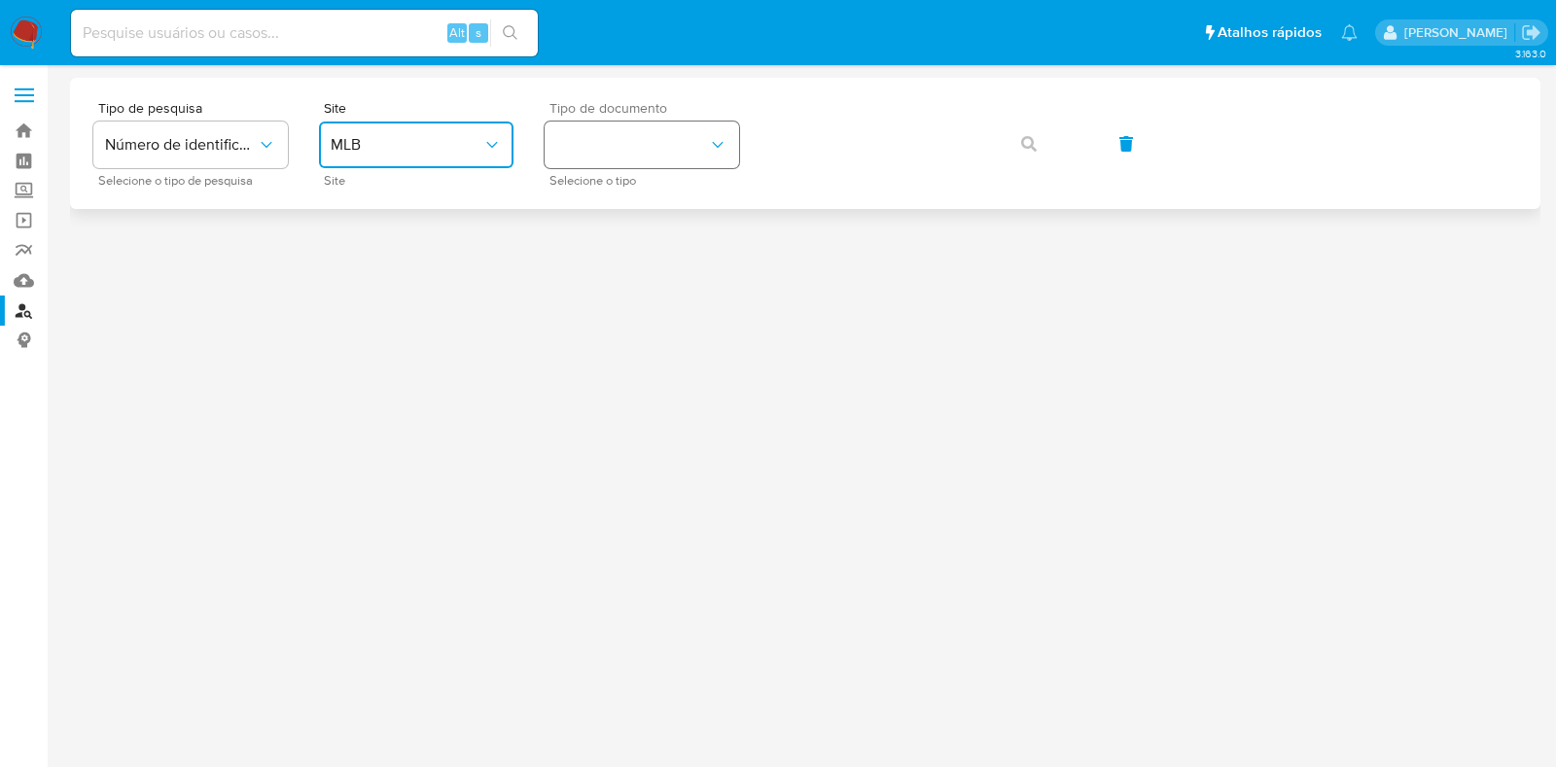
click at [691, 143] on button "identificationType" at bounding box center [642, 145] width 195 height 47
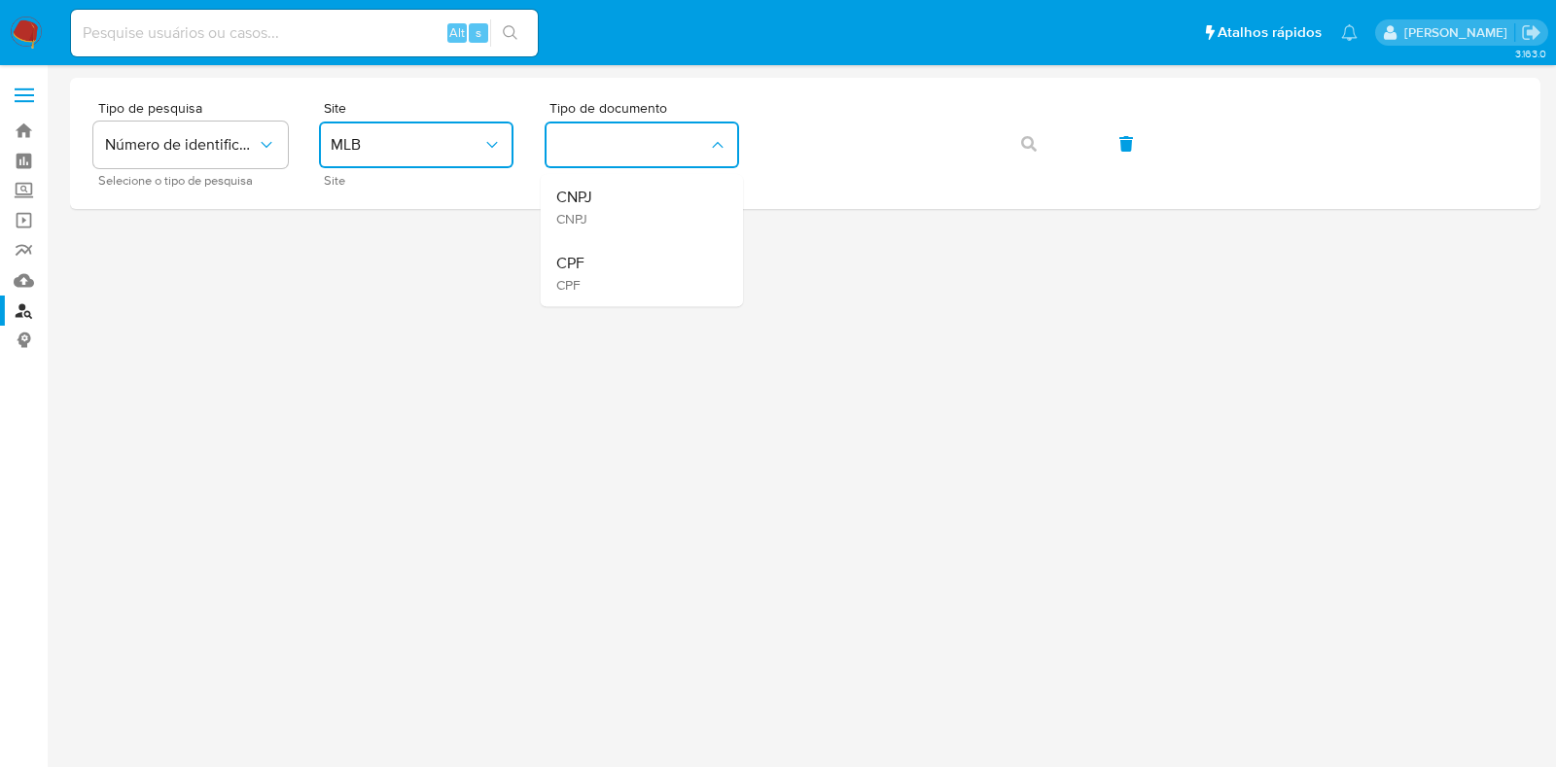
drag, startPoint x: 627, startPoint y: 254, endPoint x: 666, endPoint y: 245, distance: 39.9
click at [629, 255] on div "CPF CPF" at bounding box center [636, 273] width 160 height 66
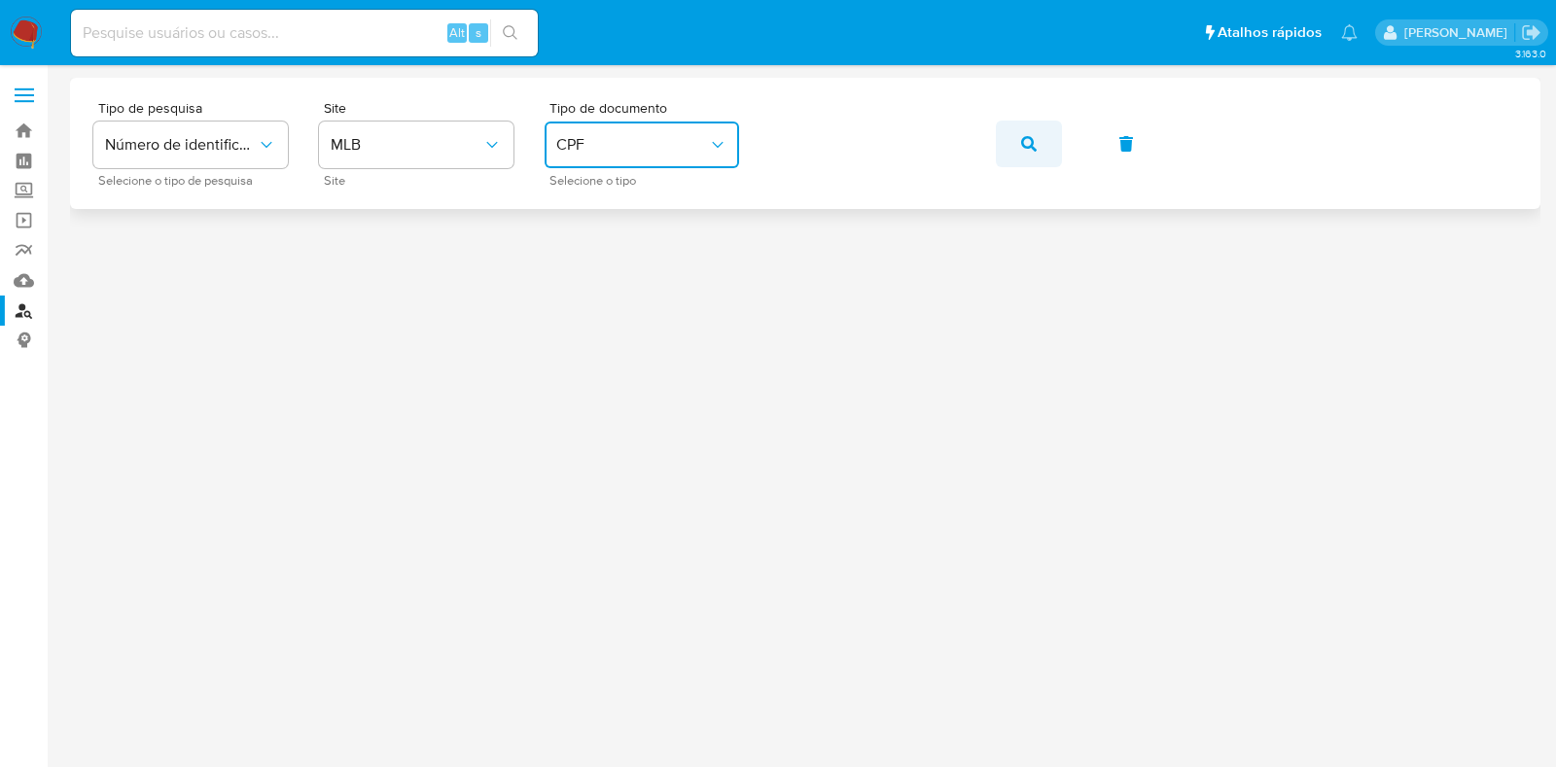
click at [1027, 138] on icon "button" at bounding box center [1029, 144] width 16 height 16
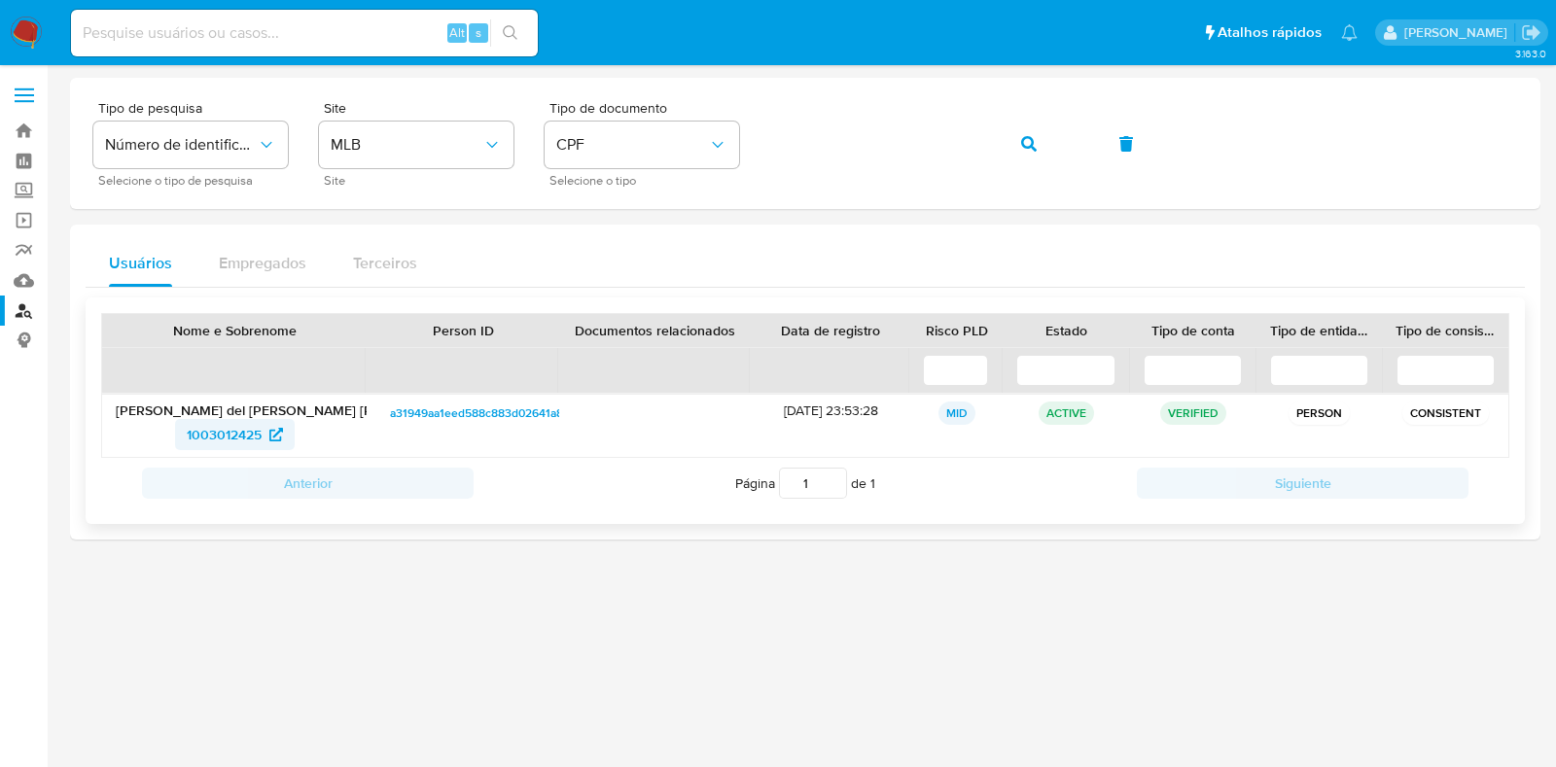
click at [222, 439] on span "1003012425" at bounding box center [224, 434] width 75 height 31
click at [219, 439] on span "1003012425" at bounding box center [224, 434] width 75 height 31
click at [16, 31] on img at bounding box center [26, 33] width 33 height 33
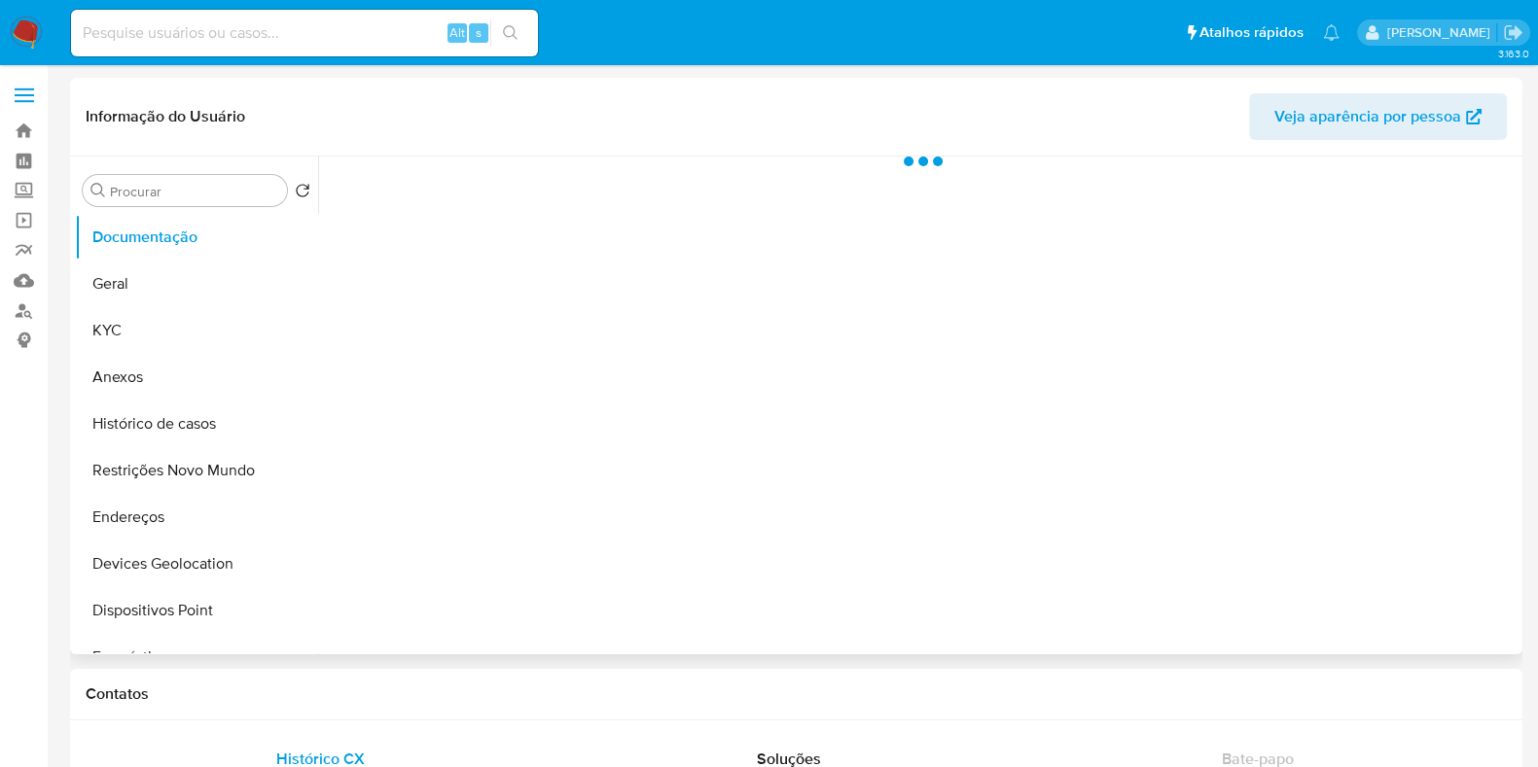
select select "10"
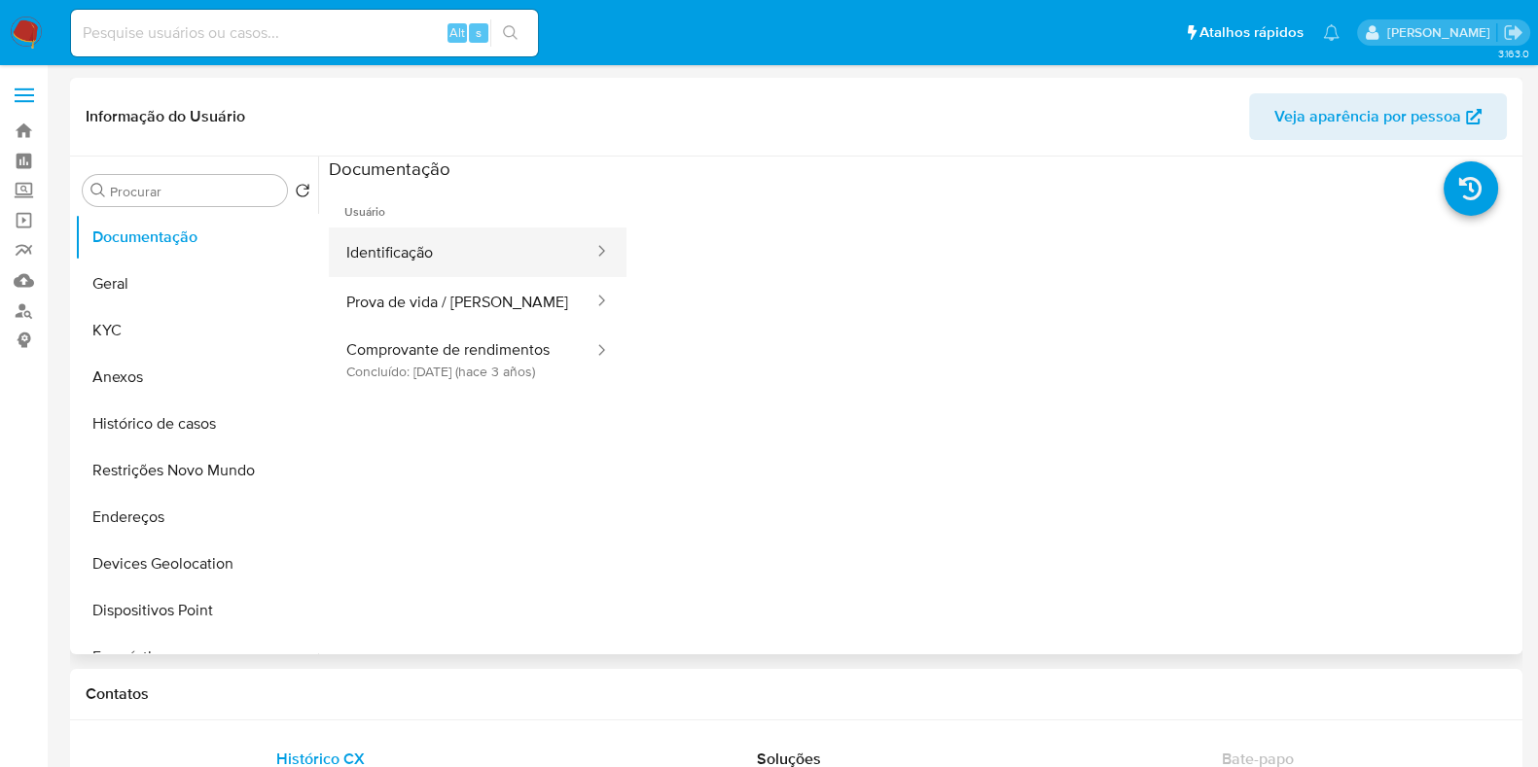
click at [446, 241] on button "Identificação" at bounding box center [462, 253] width 267 height 50
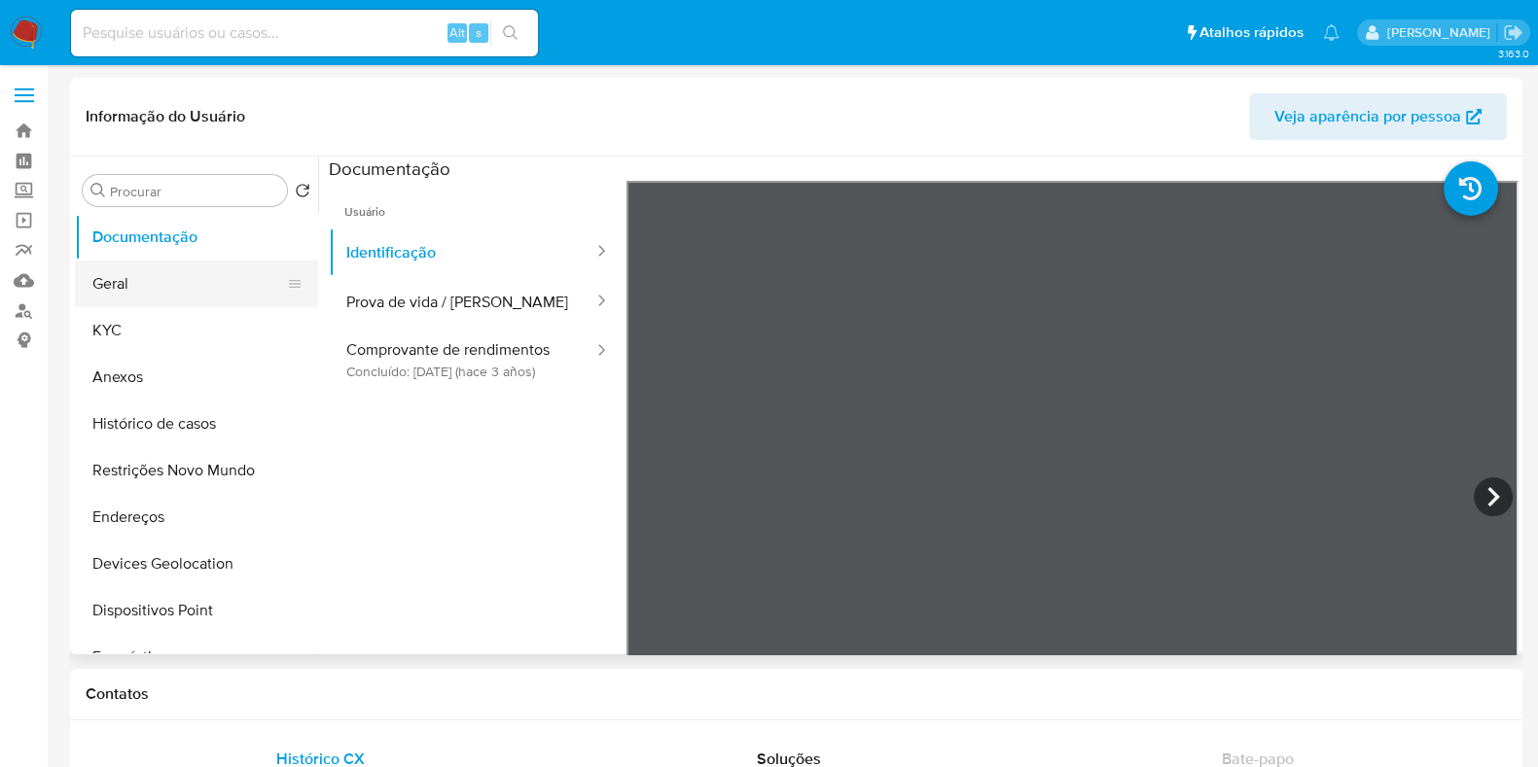
click at [128, 304] on button "Geral" at bounding box center [189, 284] width 228 height 47
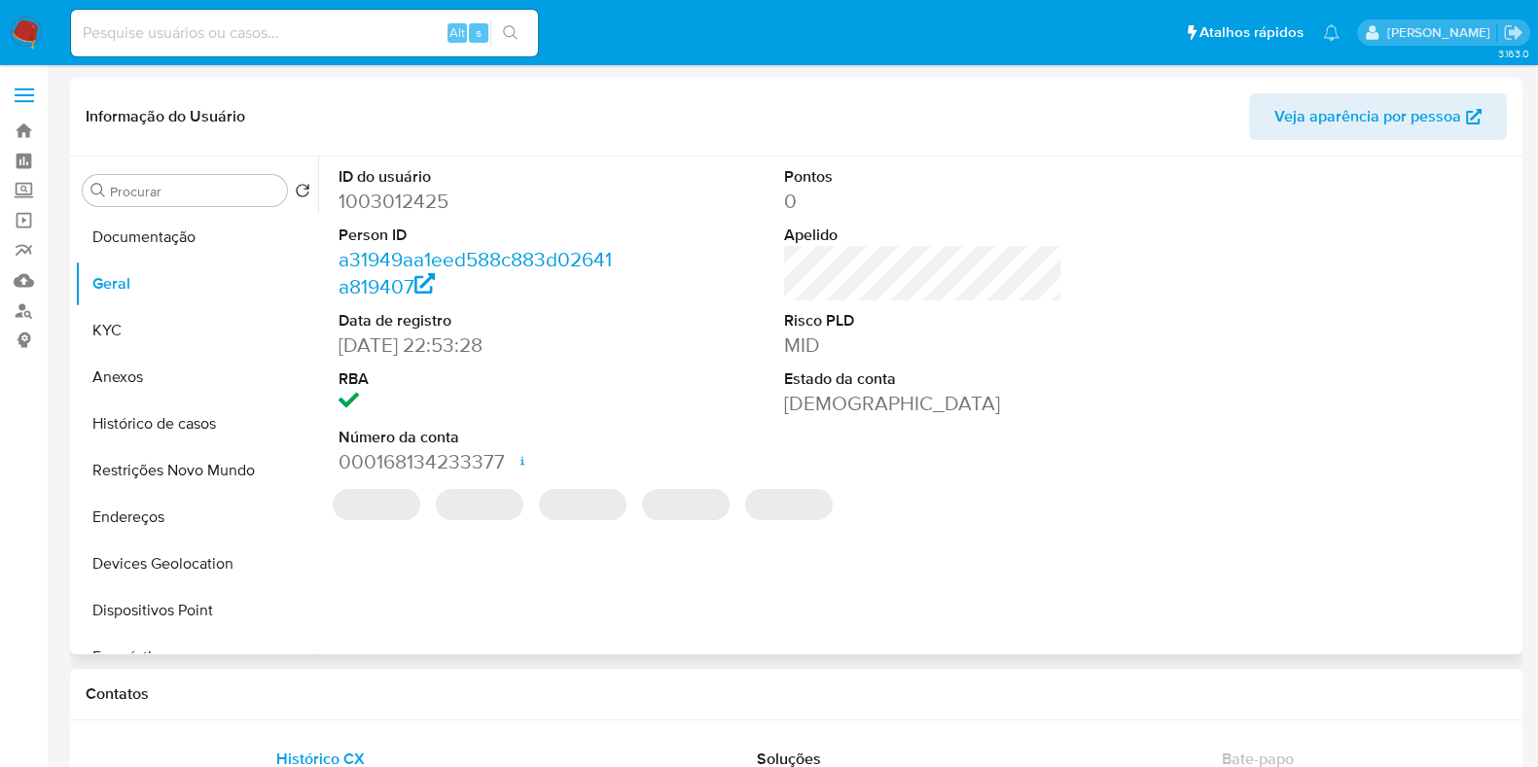
click at [410, 204] on dd "1003012425" at bounding box center [477, 201] width 278 height 27
copy dd "1003012425"
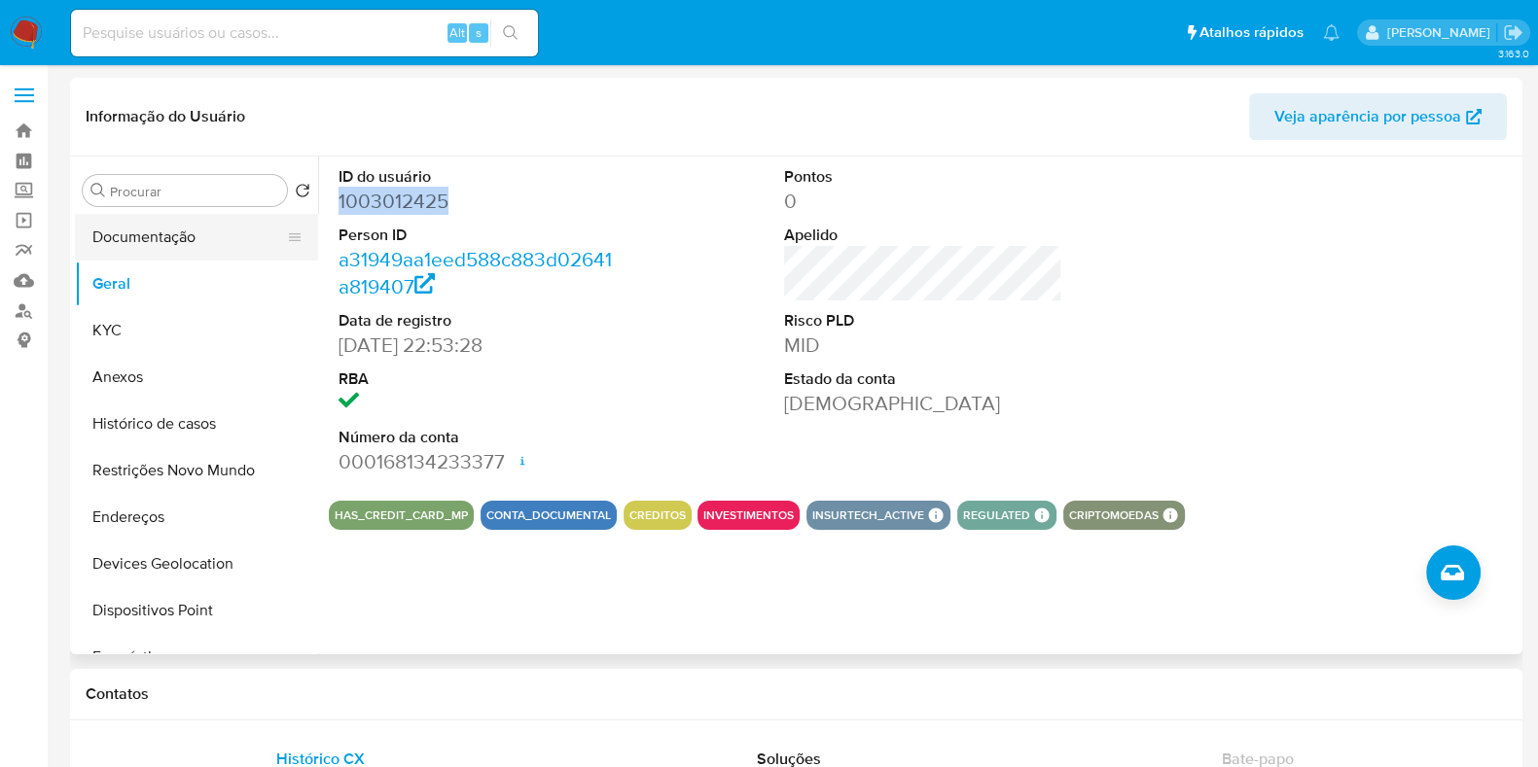
click at [183, 232] on button "Documentação" at bounding box center [189, 237] width 228 height 47
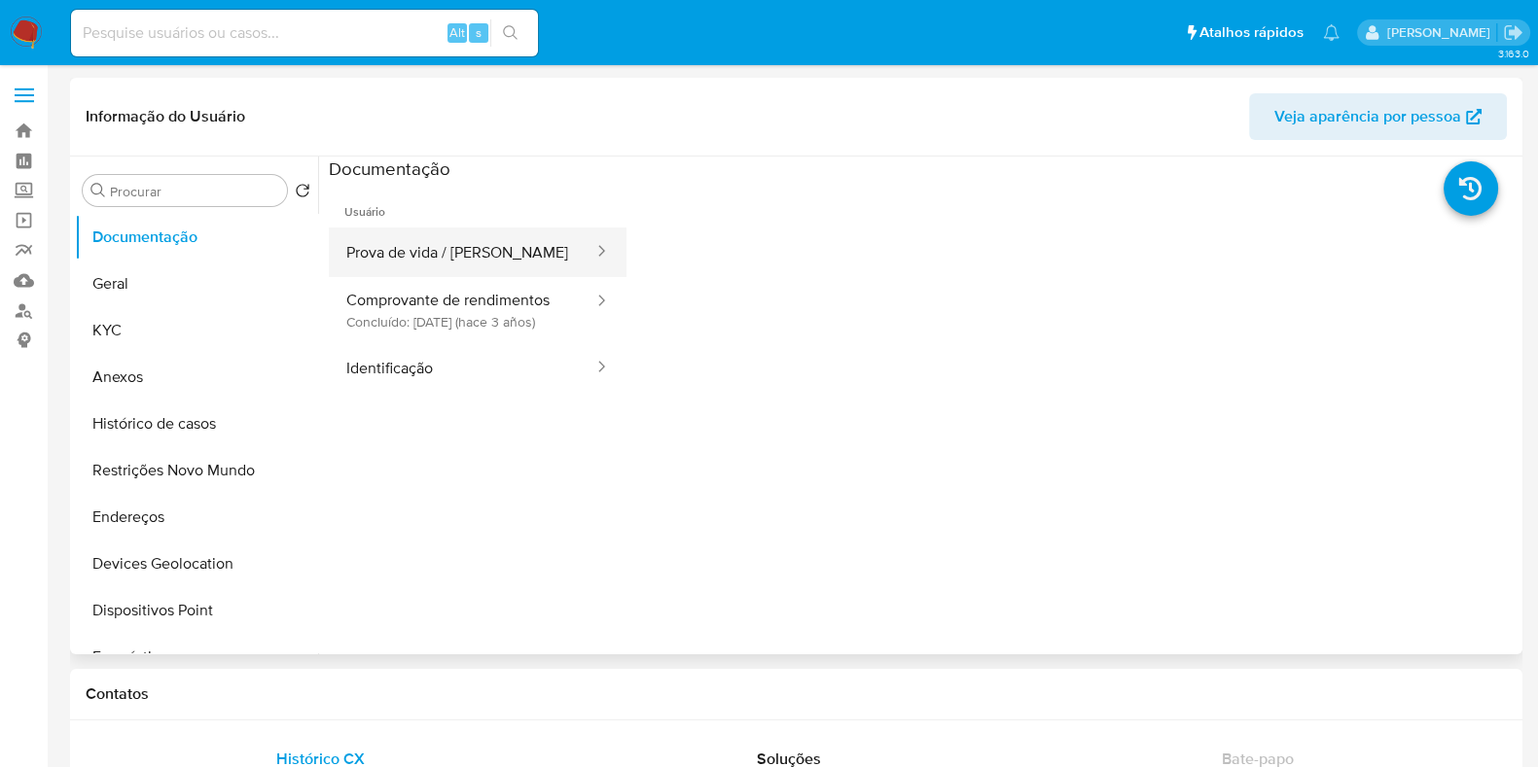
click at [488, 250] on button "Prova de vida / Selfie" at bounding box center [462, 253] width 267 height 50
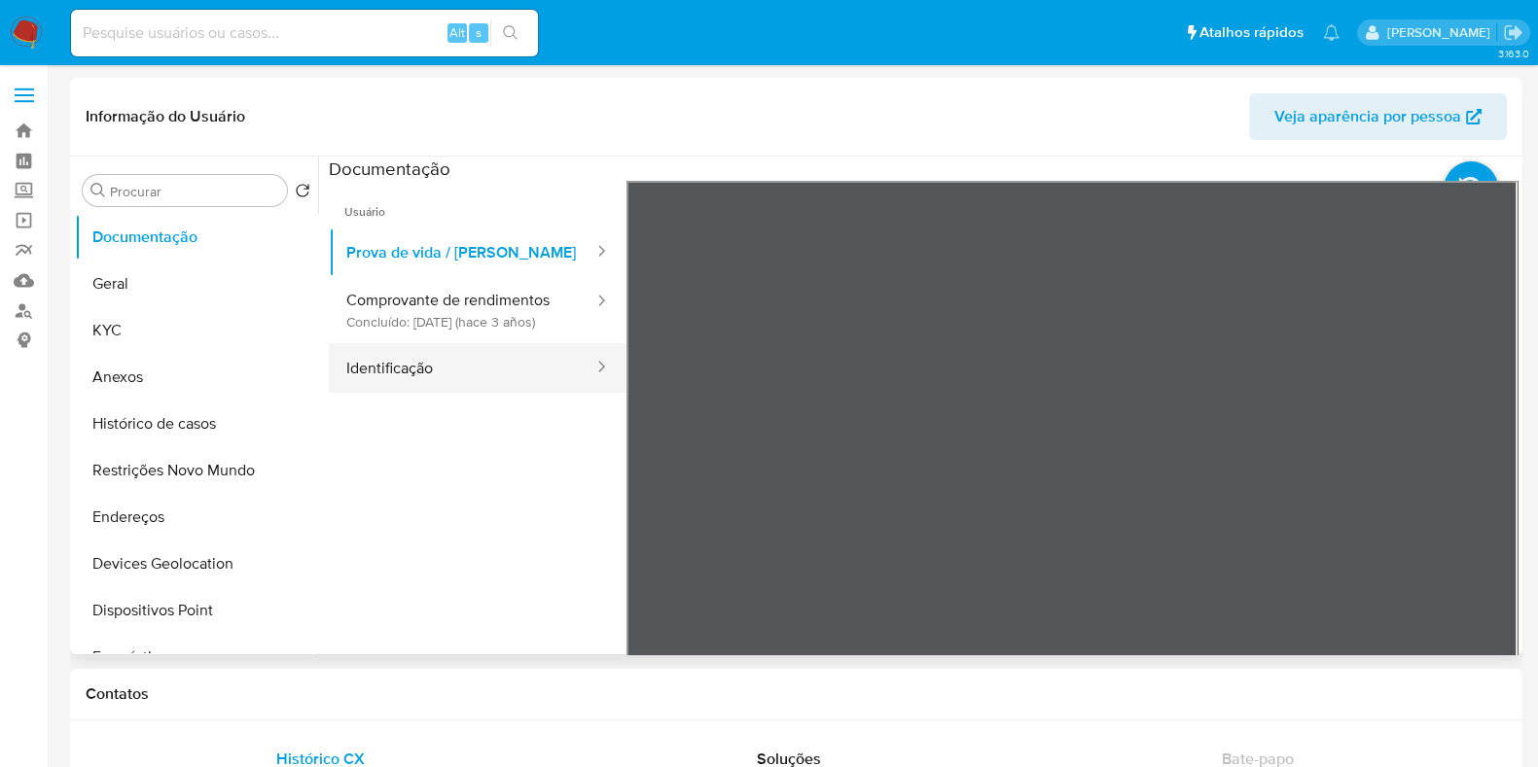
click at [481, 380] on button "Identificação" at bounding box center [462, 368] width 267 height 50
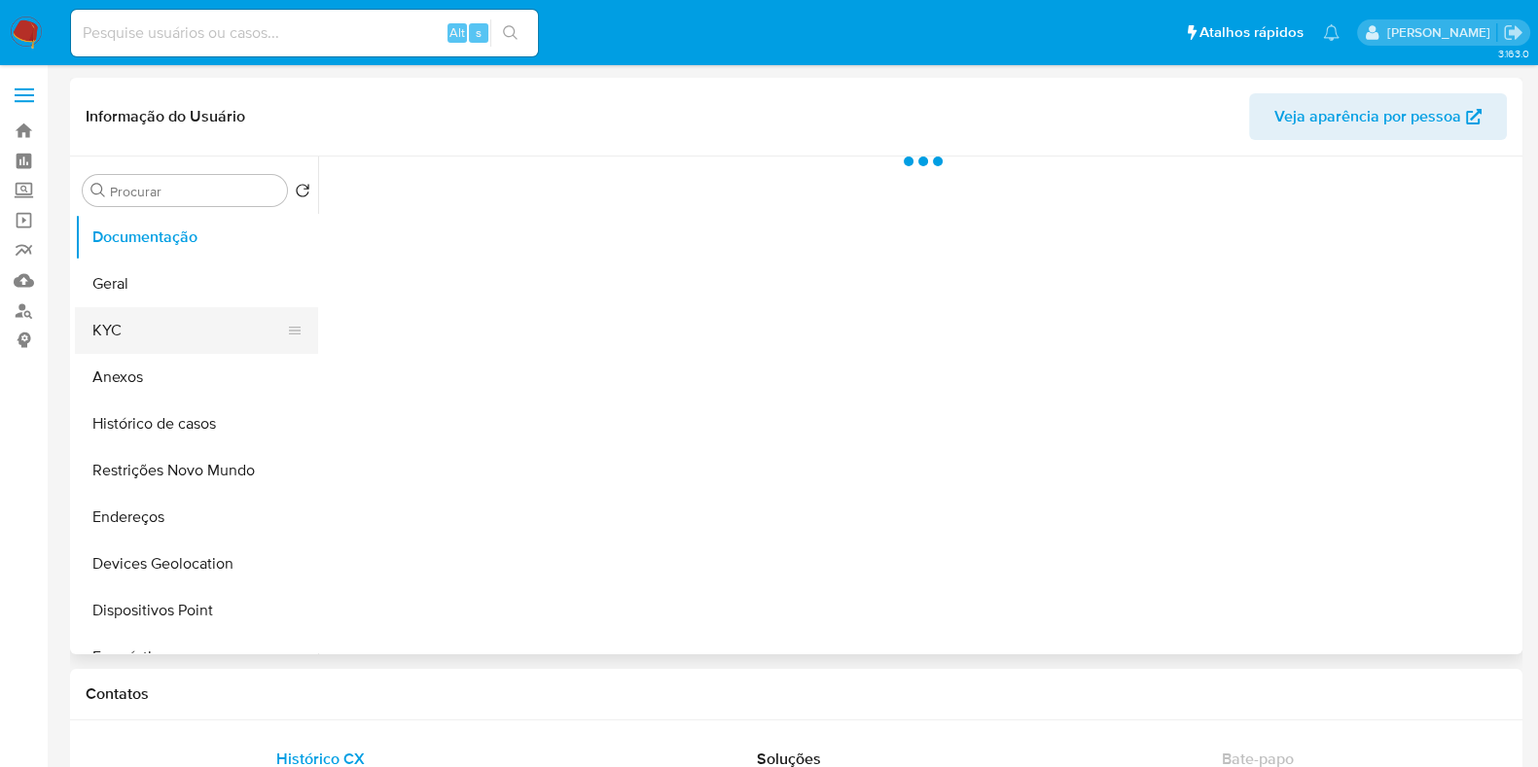
click at [145, 352] on button "KYC" at bounding box center [189, 330] width 228 height 47
select select "10"
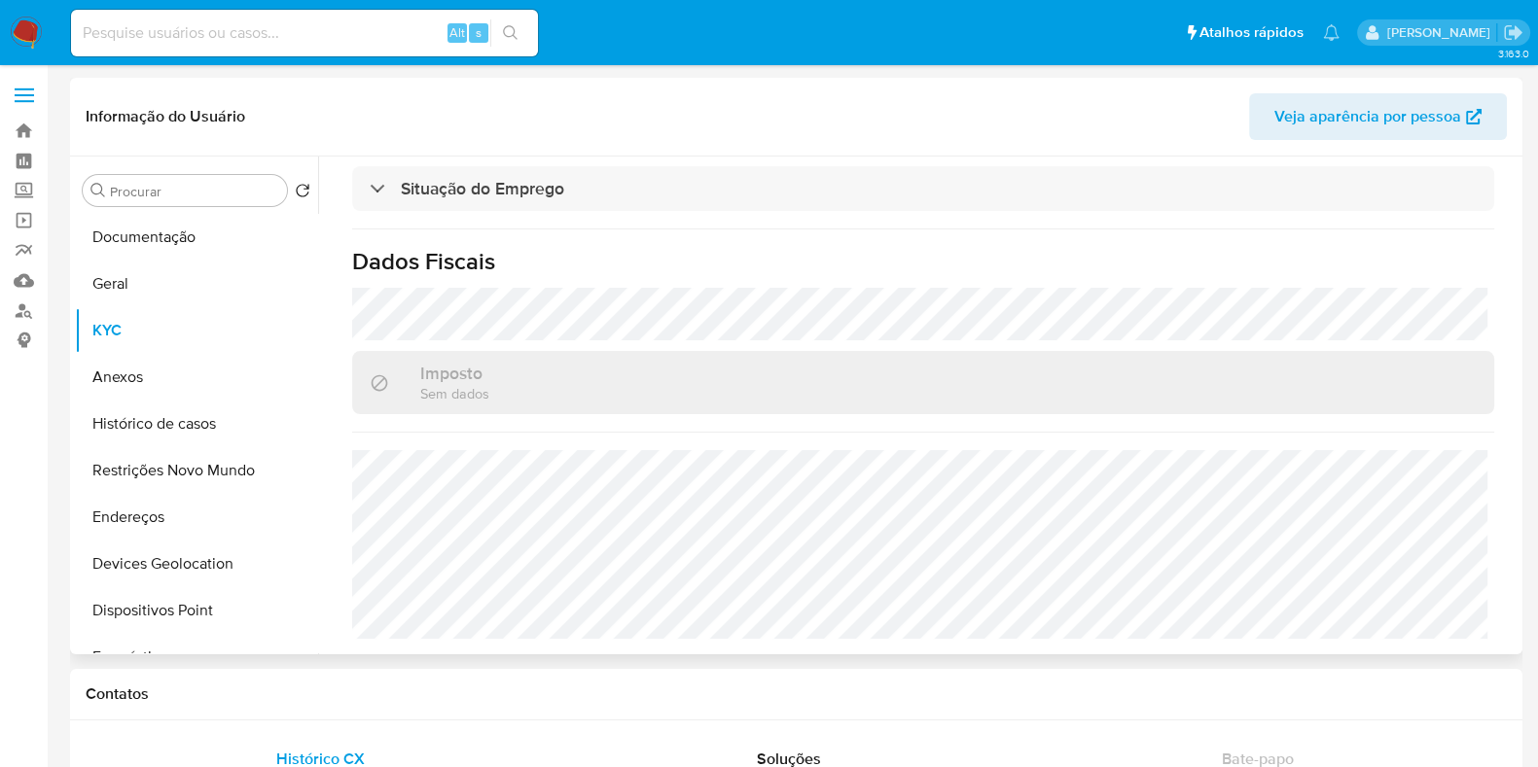
scroll to position [845, 0]
click at [122, 305] on button "Geral" at bounding box center [196, 284] width 243 height 47
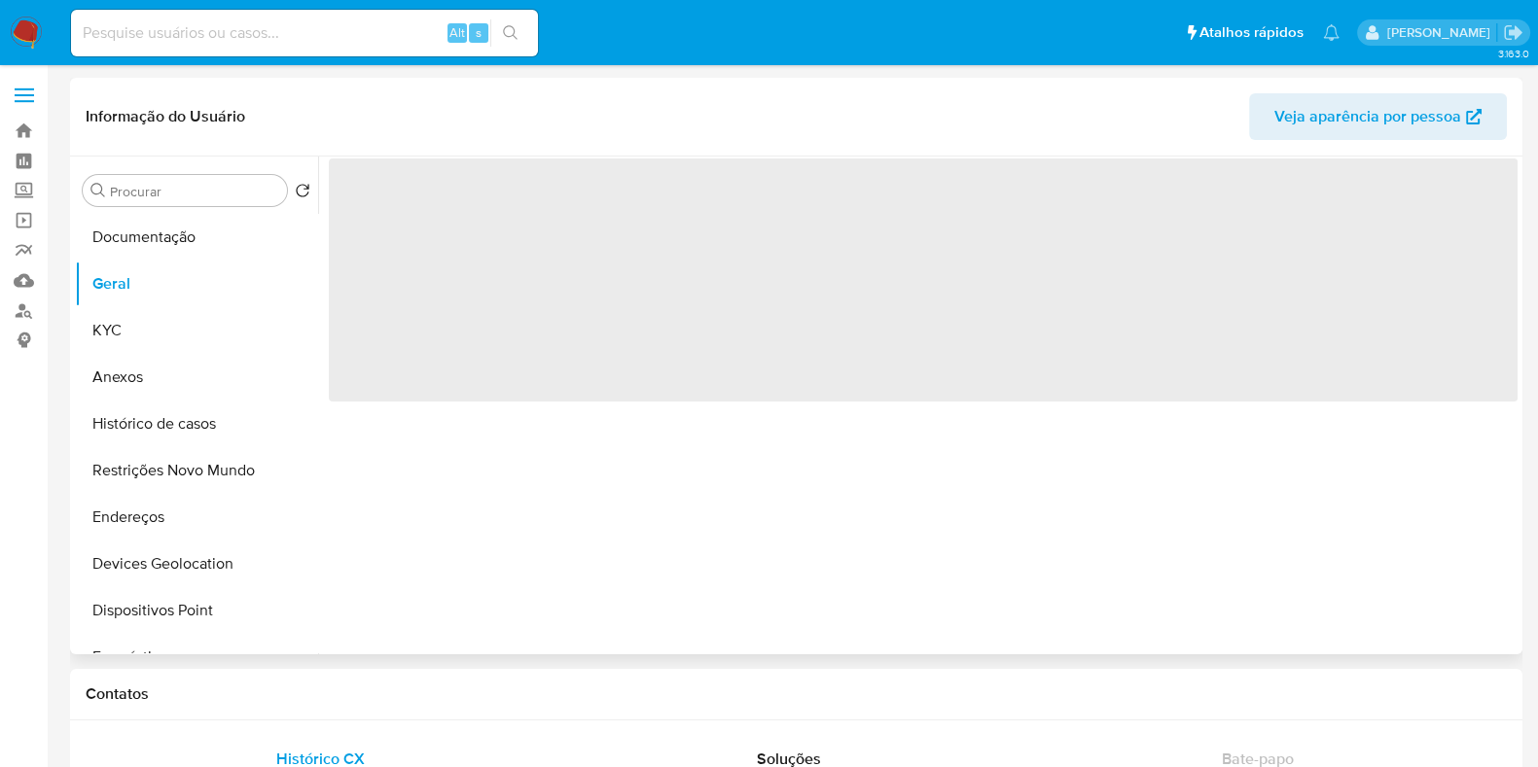
scroll to position [0, 0]
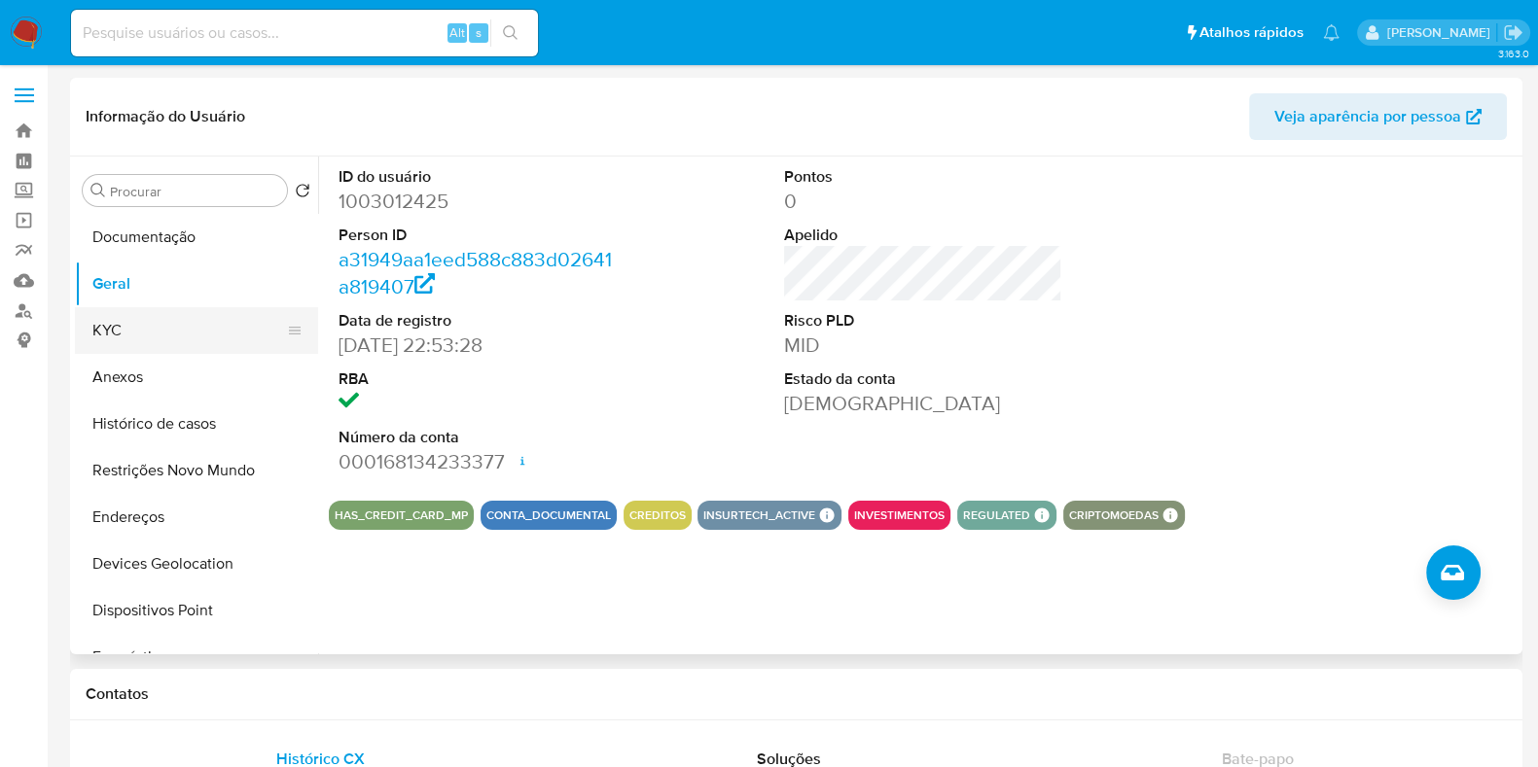
click at [134, 312] on button "KYC" at bounding box center [189, 330] width 228 height 47
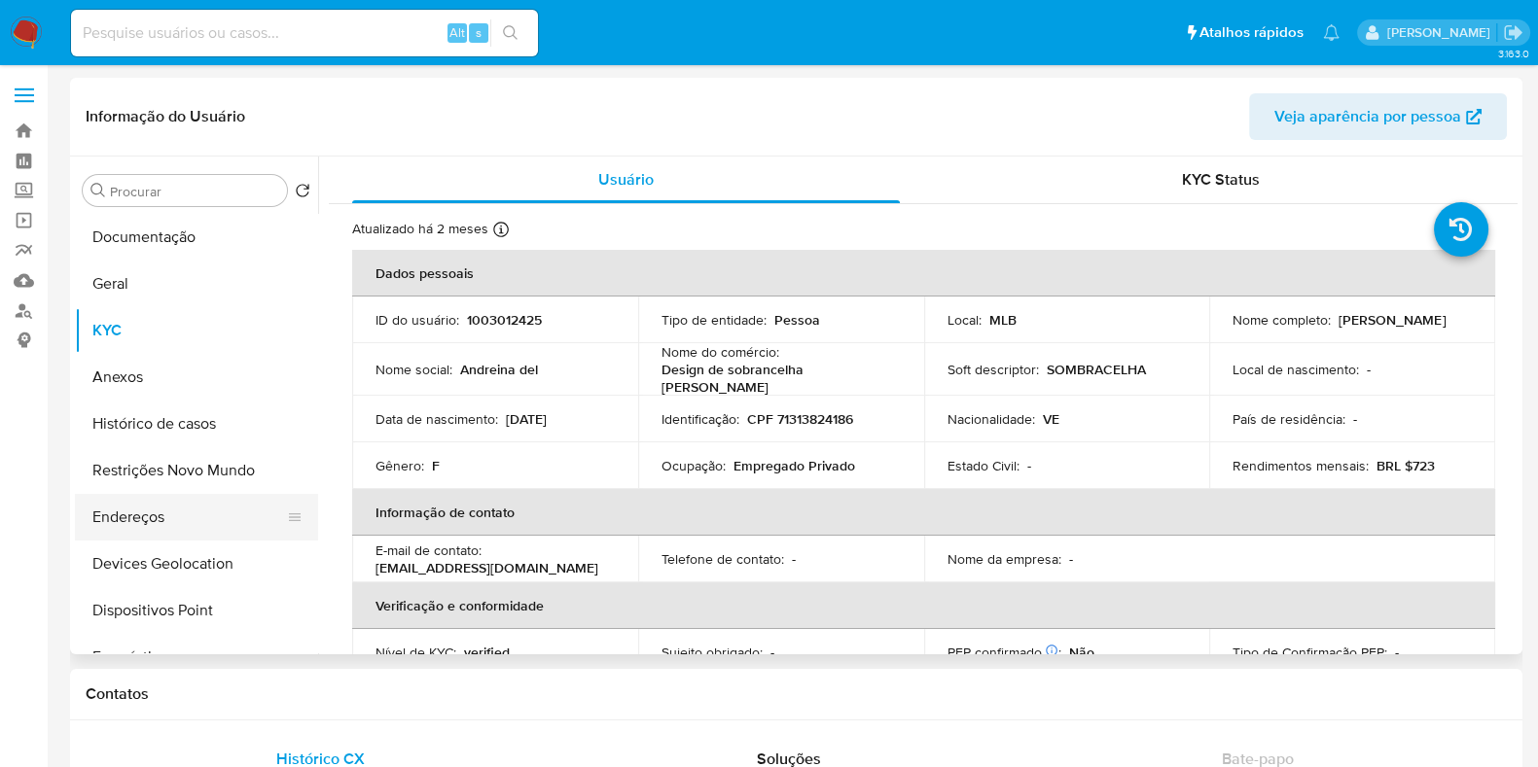
click at [141, 508] on button "Endereços" at bounding box center [189, 517] width 228 height 47
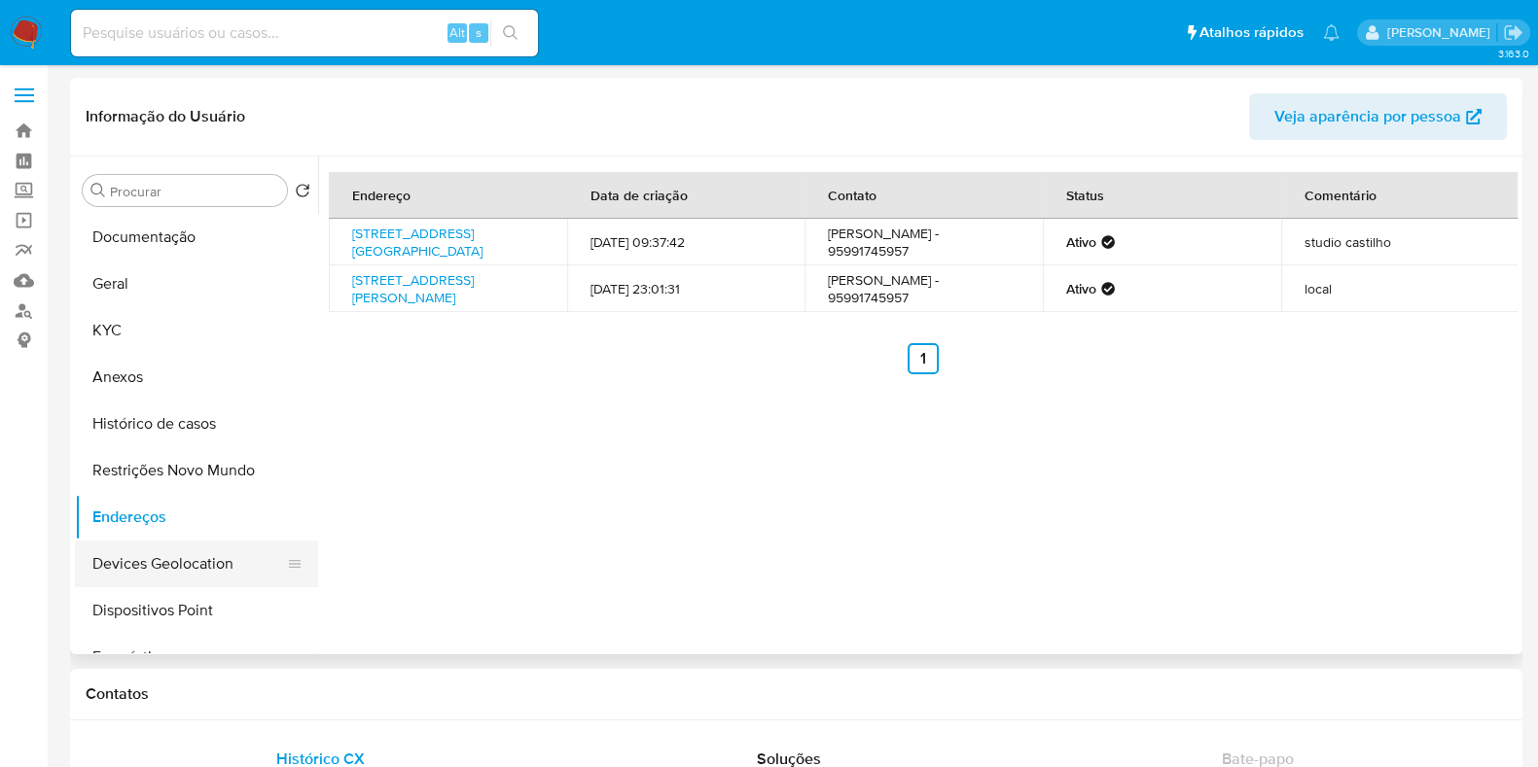
drag, startPoint x: 131, startPoint y: 576, endPoint x: 240, endPoint y: 565, distance: 109.5
click at [131, 576] on button "Devices Geolocation" at bounding box center [189, 564] width 228 height 47
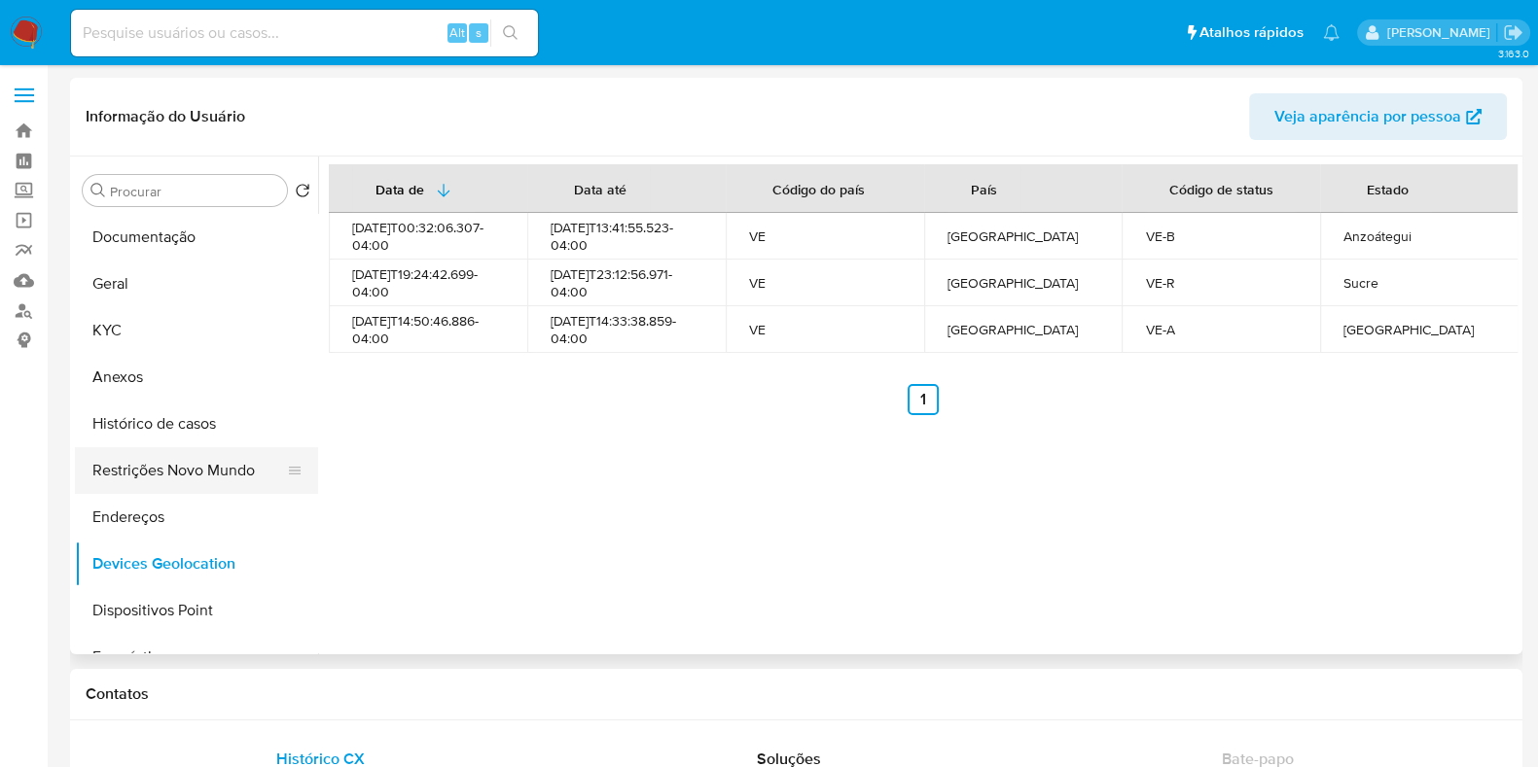
click at [124, 483] on button "Restrições Novo Mundo" at bounding box center [189, 470] width 228 height 47
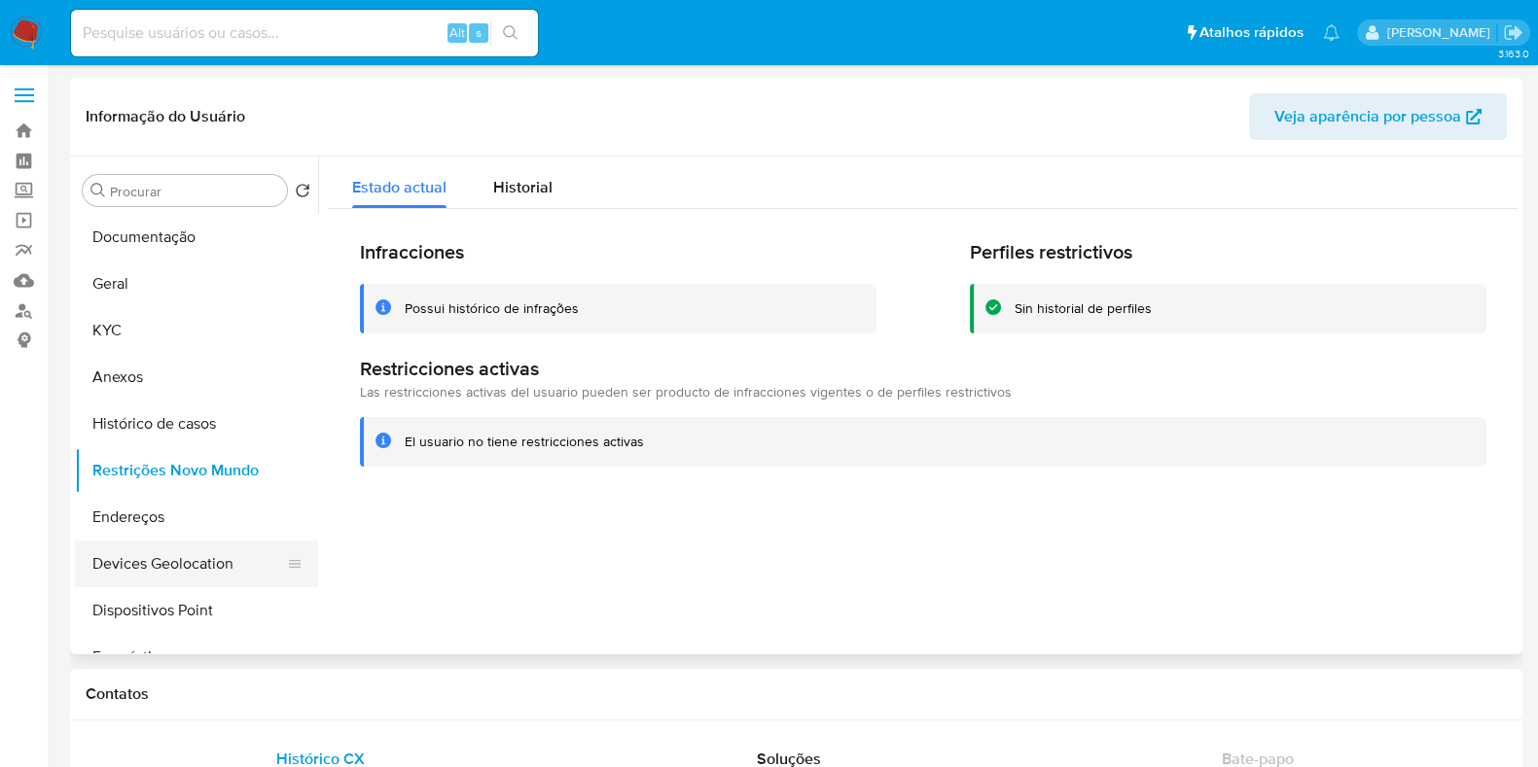
click at [161, 577] on button "Devices Geolocation" at bounding box center [189, 564] width 228 height 47
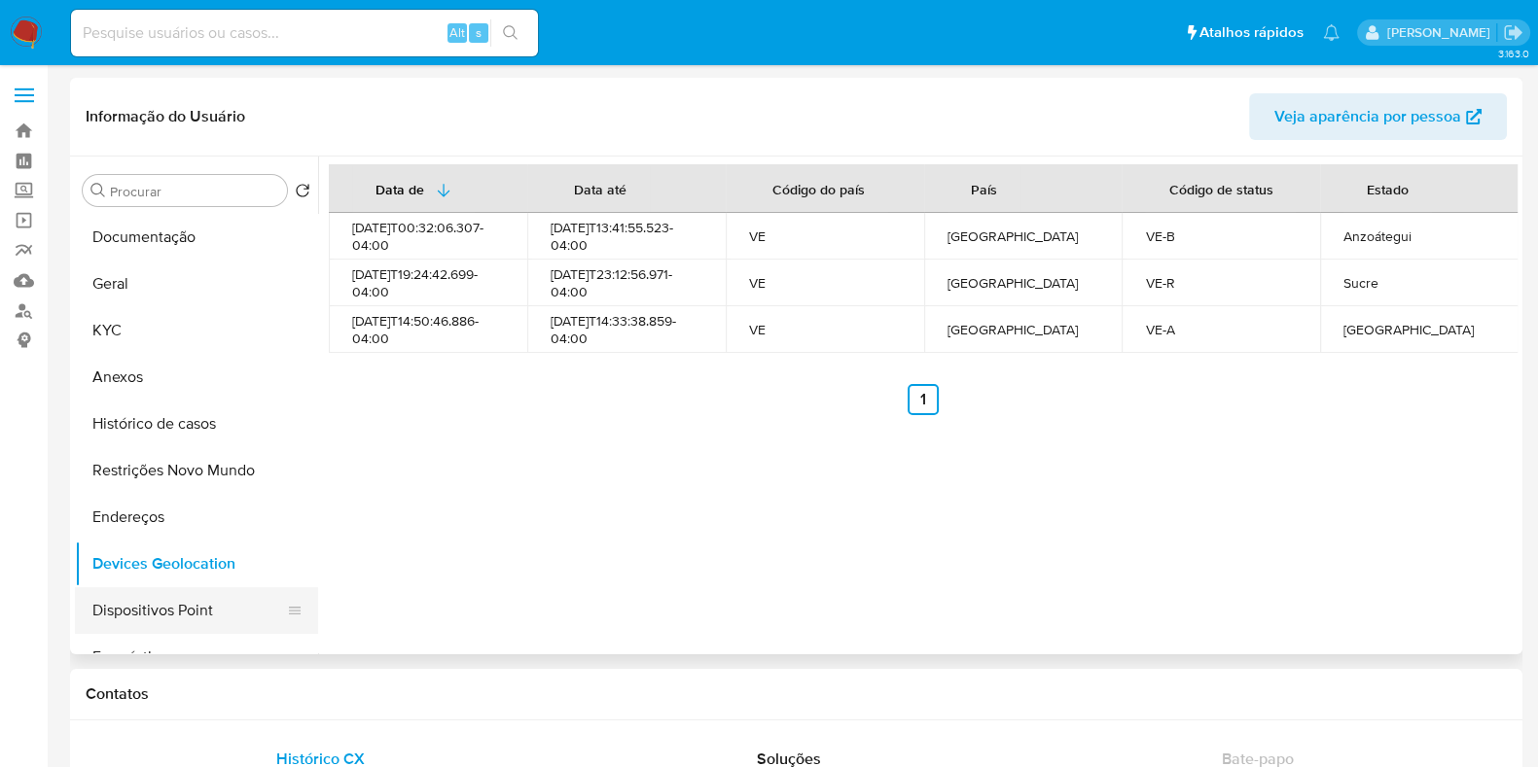
click at [232, 607] on button "Dispositivos Point" at bounding box center [189, 610] width 228 height 47
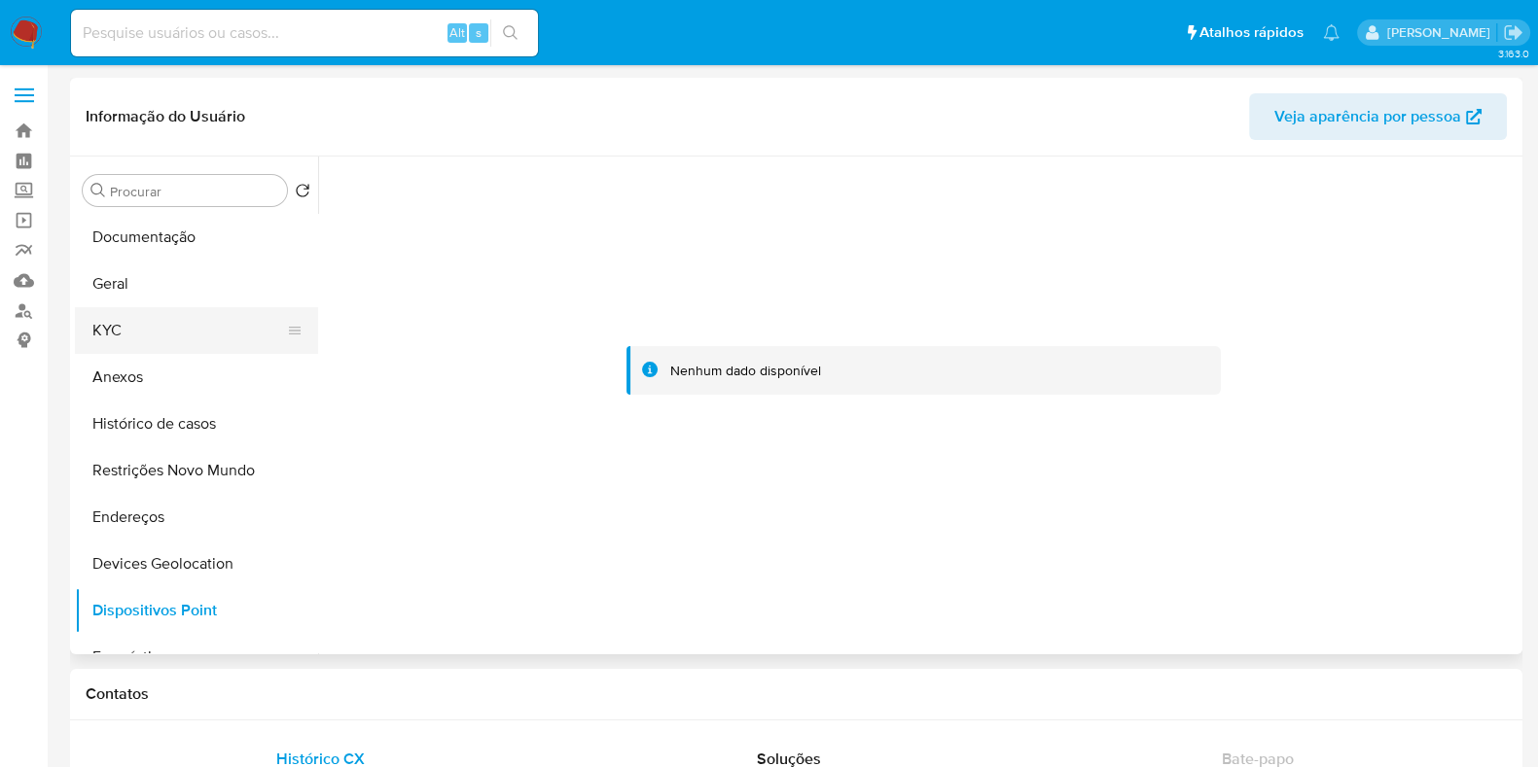
click at [142, 341] on button "KYC" at bounding box center [189, 330] width 228 height 47
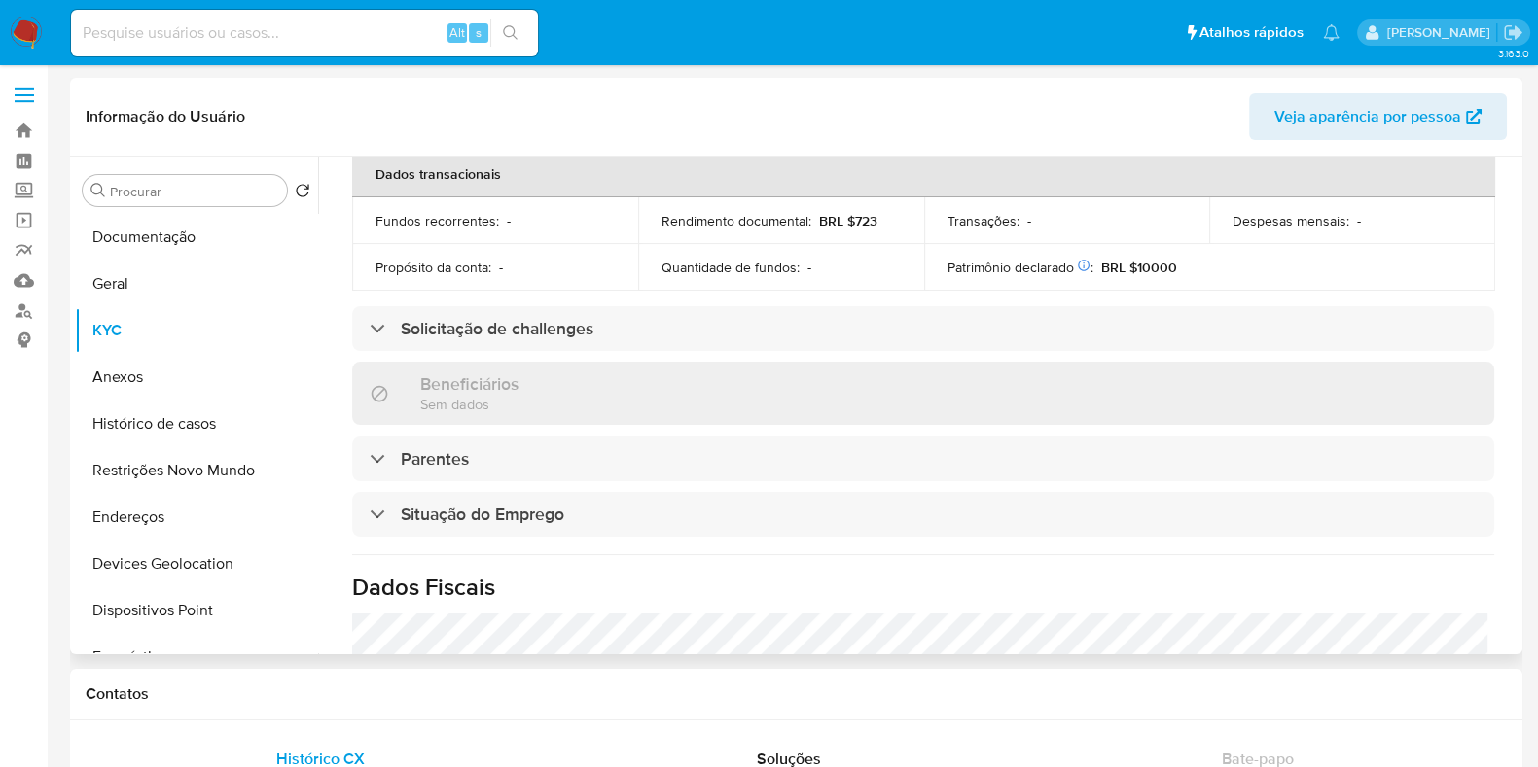
scroll to position [845, 0]
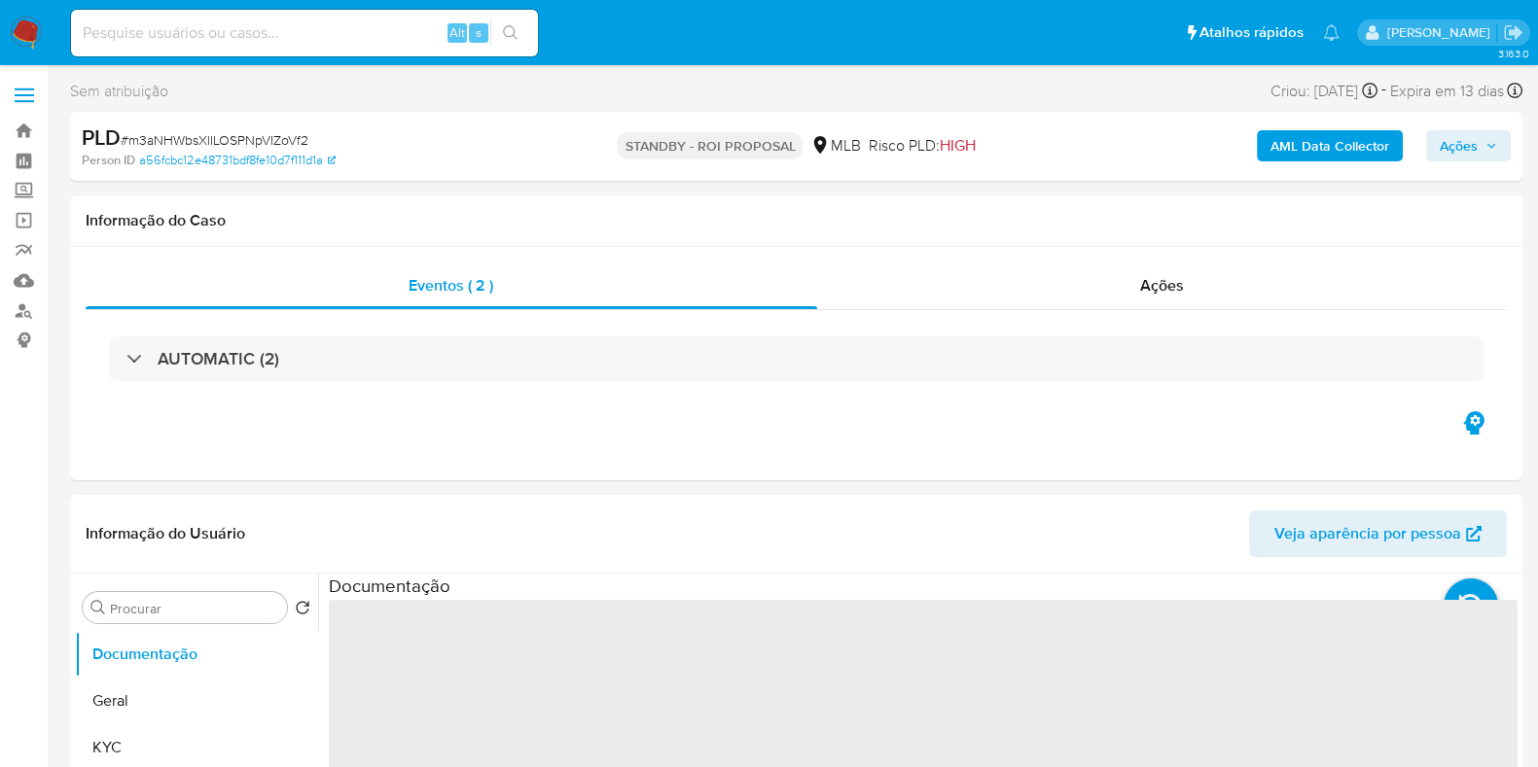
select select "10"
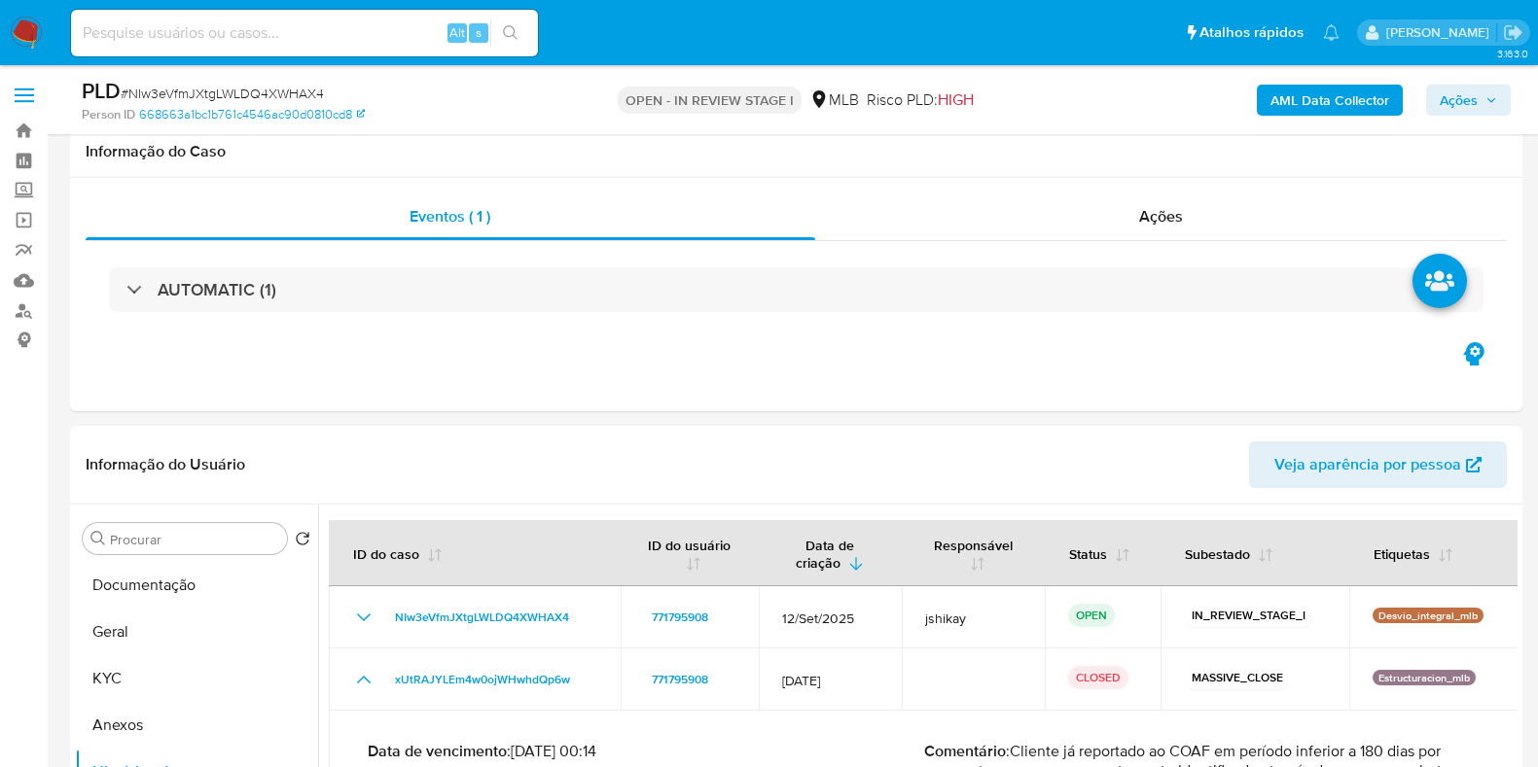
scroll to position [278, 0]
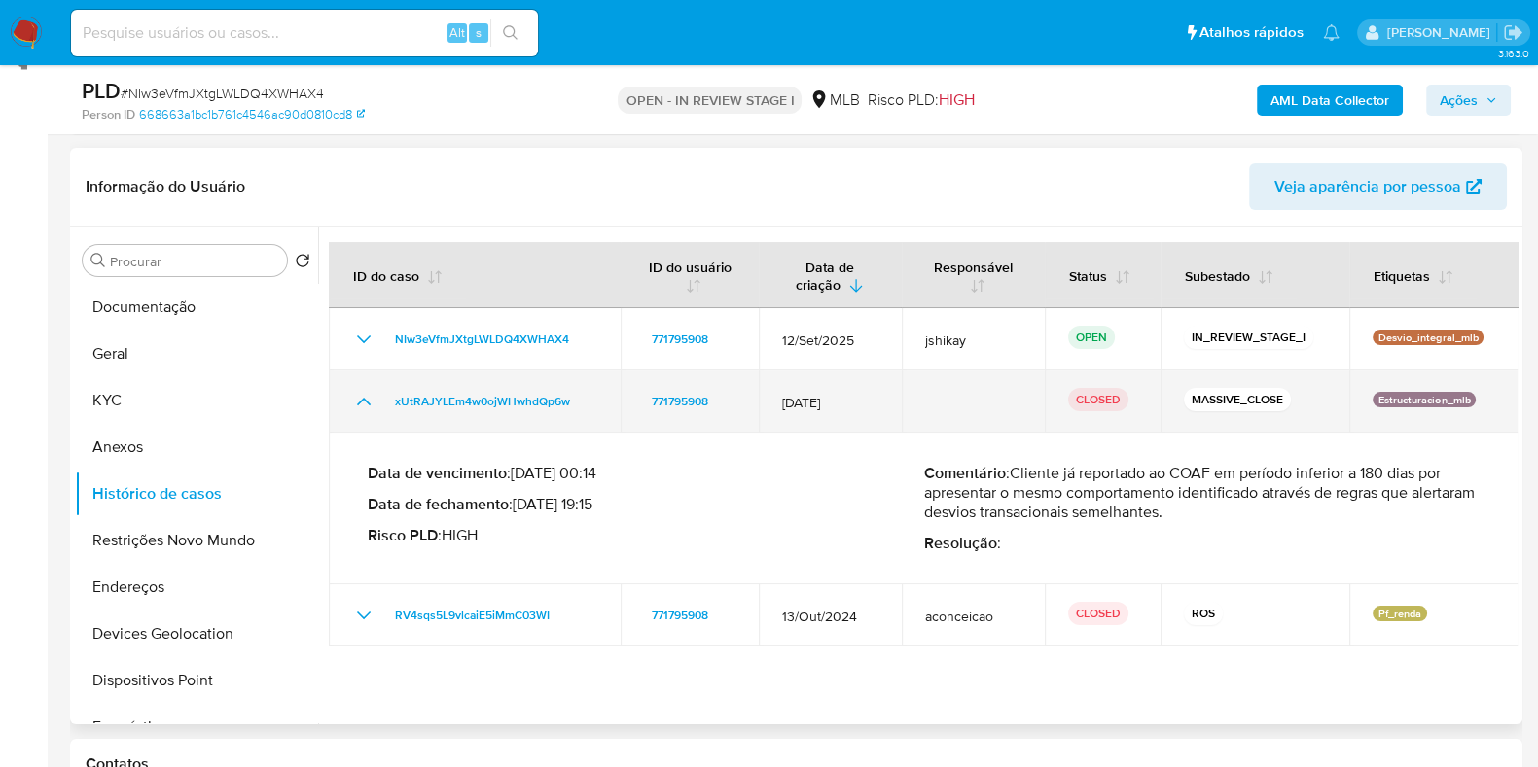
click at [354, 401] on icon "Mostrar/Ocultar" at bounding box center [363, 401] width 23 height 23
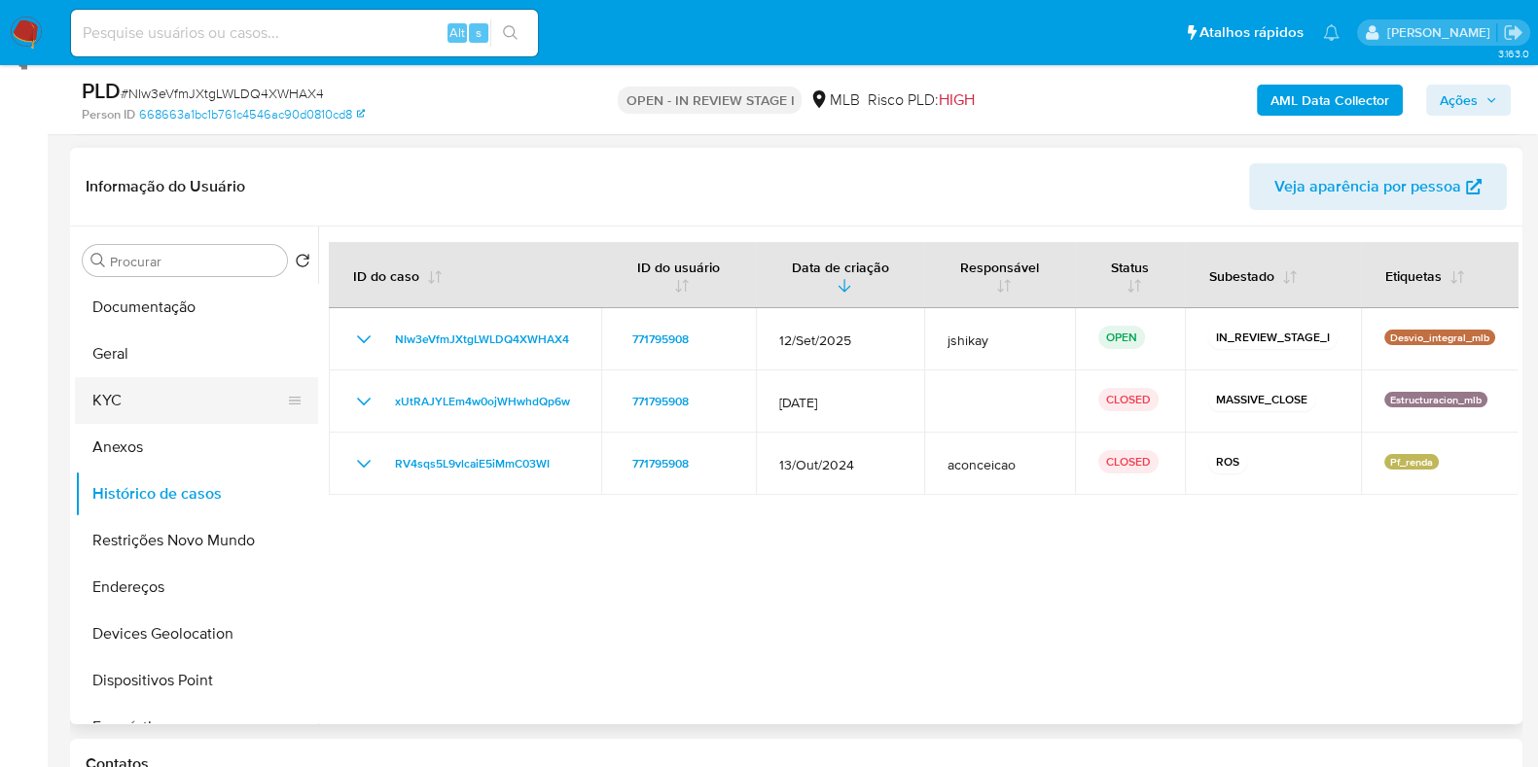
click at [170, 411] on button "KYC" at bounding box center [189, 400] width 228 height 47
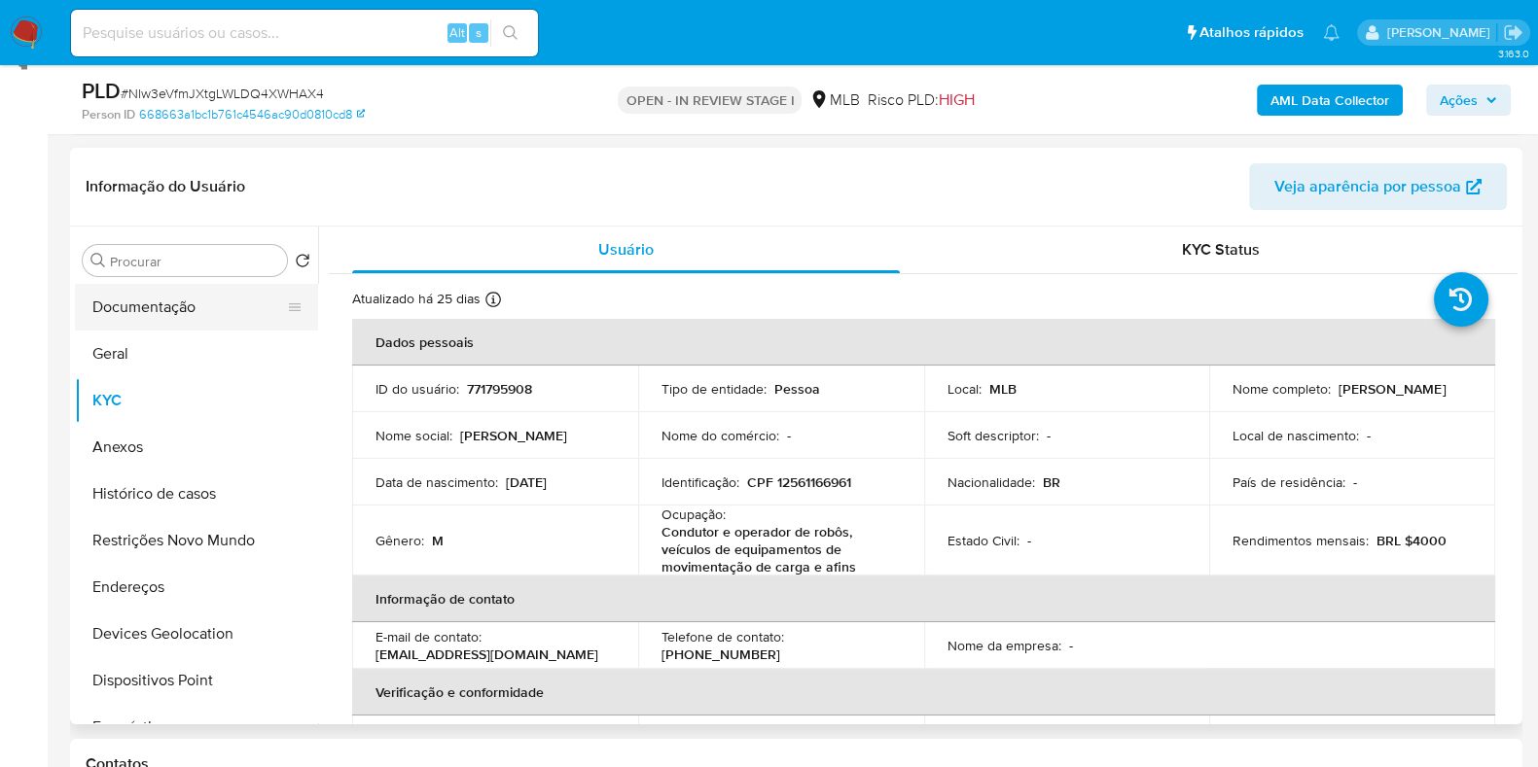
click at [188, 300] on button "Documentação" at bounding box center [189, 307] width 228 height 47
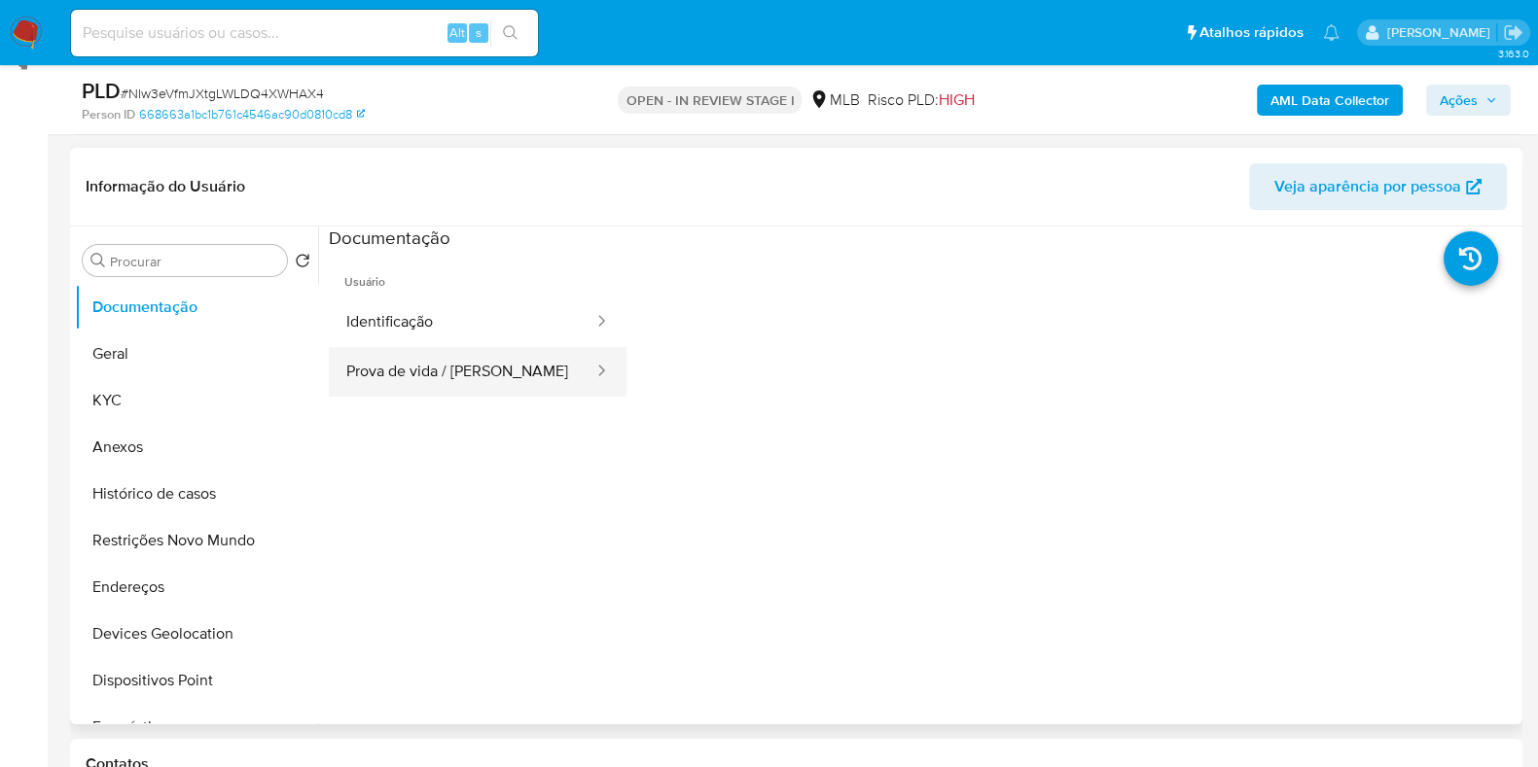
click at [477, 357] on button "Prova de vida / Selfie" at bounding box center [462, 372] width 267 height 50
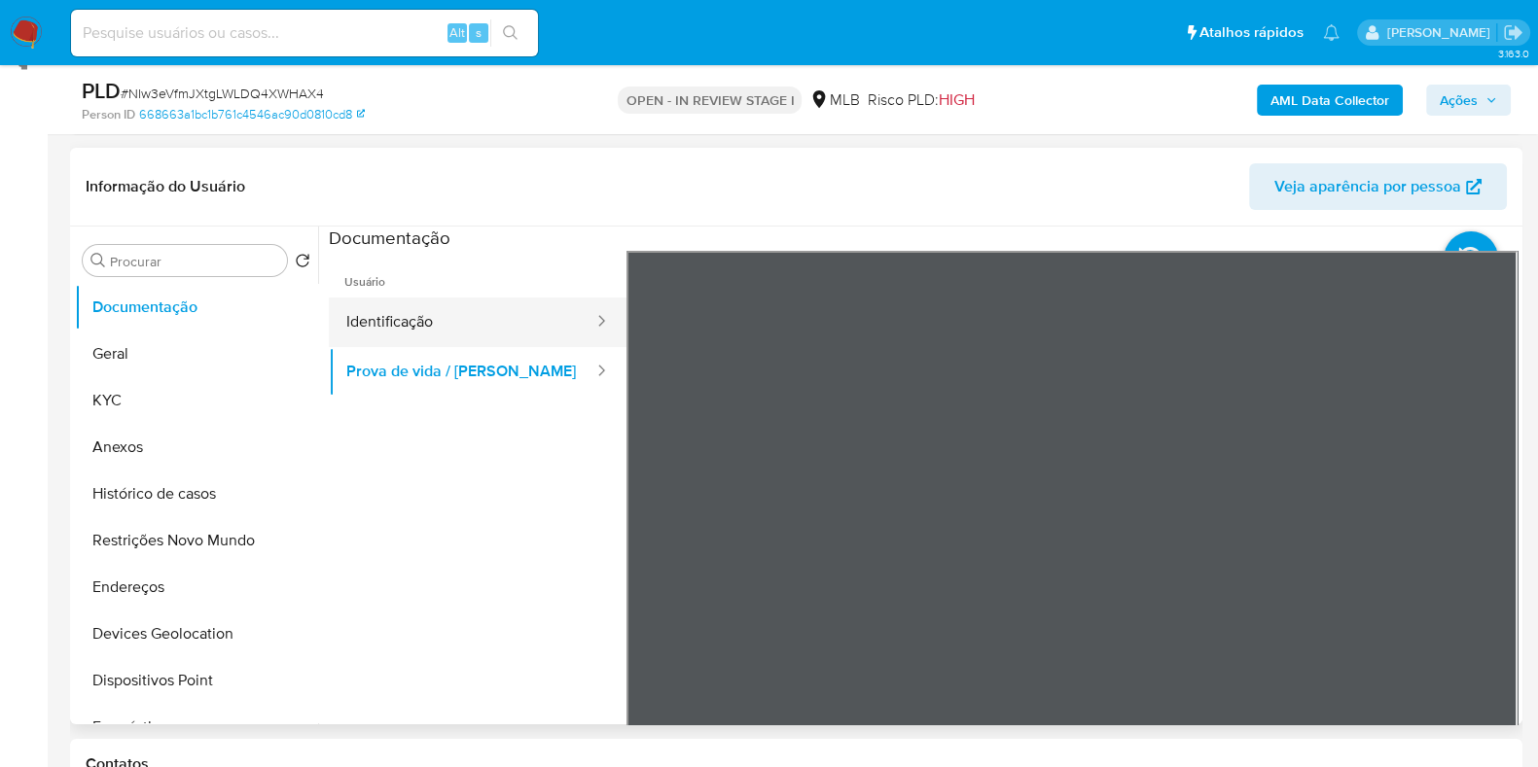
click at [506, 328] on button "Identificação" at bounding box center [462, 323] width 267 height 50
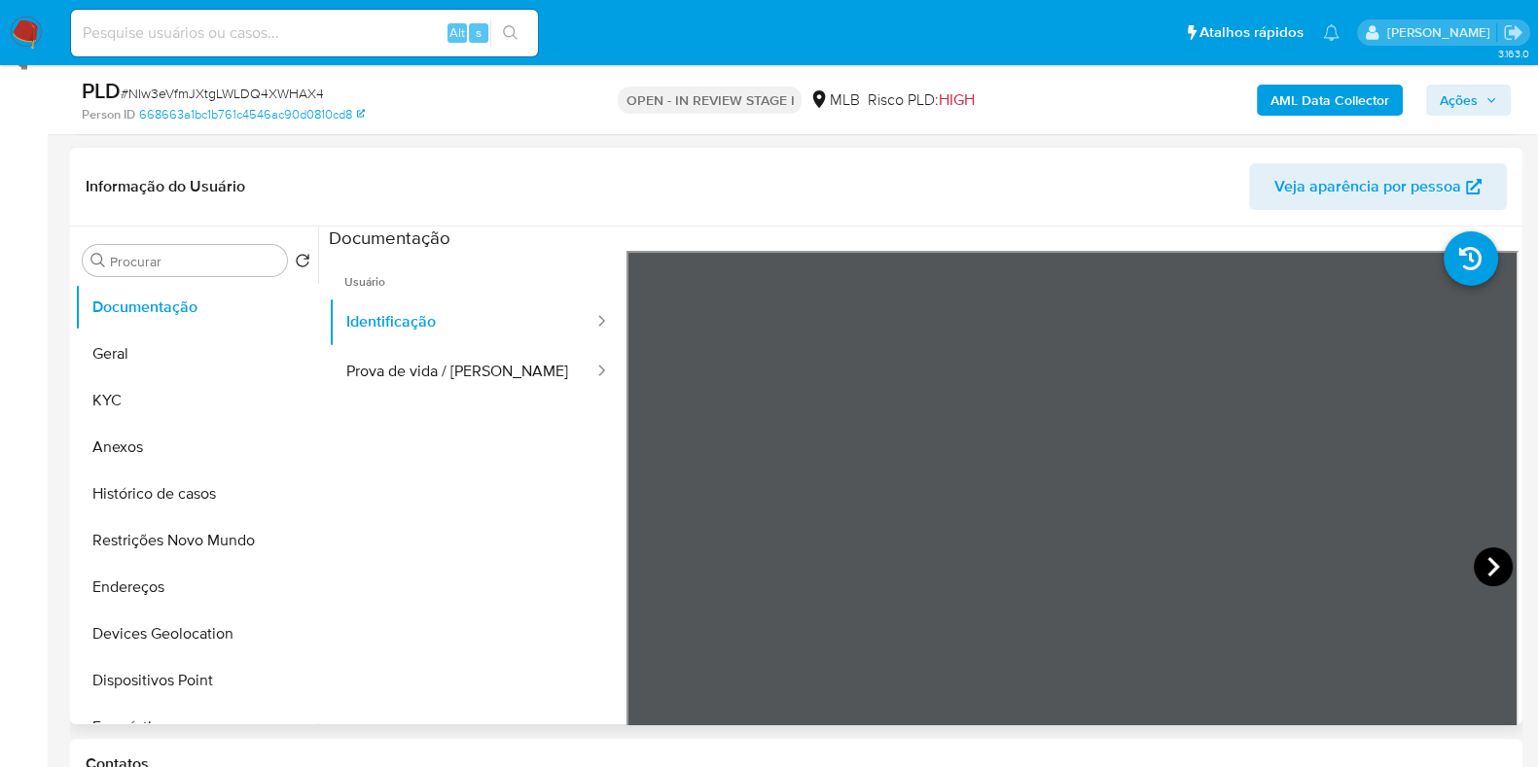
click at [1495, 564] on icon at bounding box center [1493, 567] width 39 height 39
click at [159, 393] on button "KYC" at bounding box center [189, 400] width 228 height 47
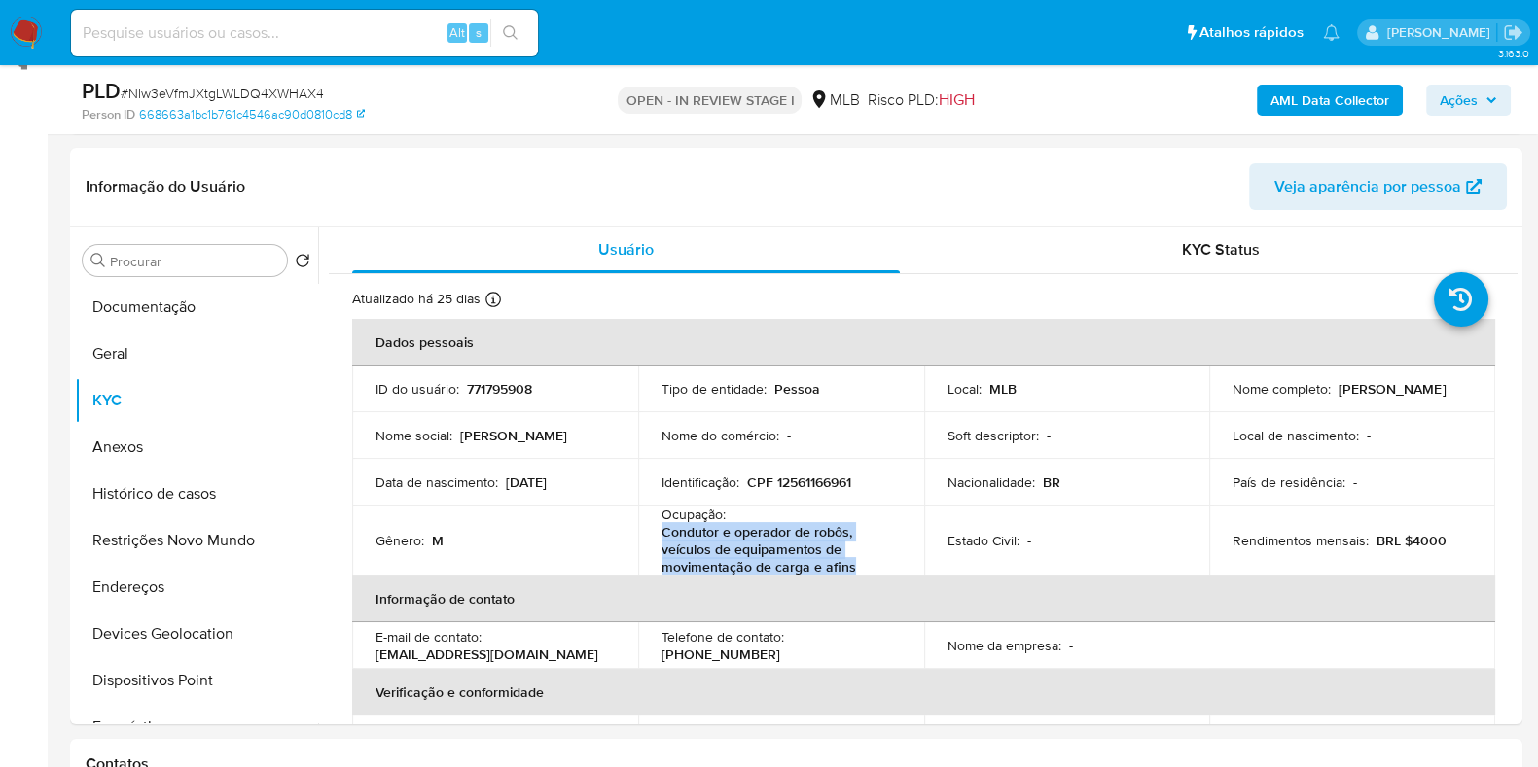
drag, startPoint x: 730, startPoint y: 548, endPoint x: 851, endPoint y: 560, distance: 122.2
click at [851, 560] on td "Ocupação : Condutor e operador de robôs, veículos de equipamentos de movimentaç…" at bounding box center [781, 541] width 286 height 70
copy p "Condutor e operador de robôs, veículos de equipamentos de movimentação de carga…"
click at [158, 527] on button "Restrições Novo Mundo" at bounding box center [189, 540] width 228 height 47
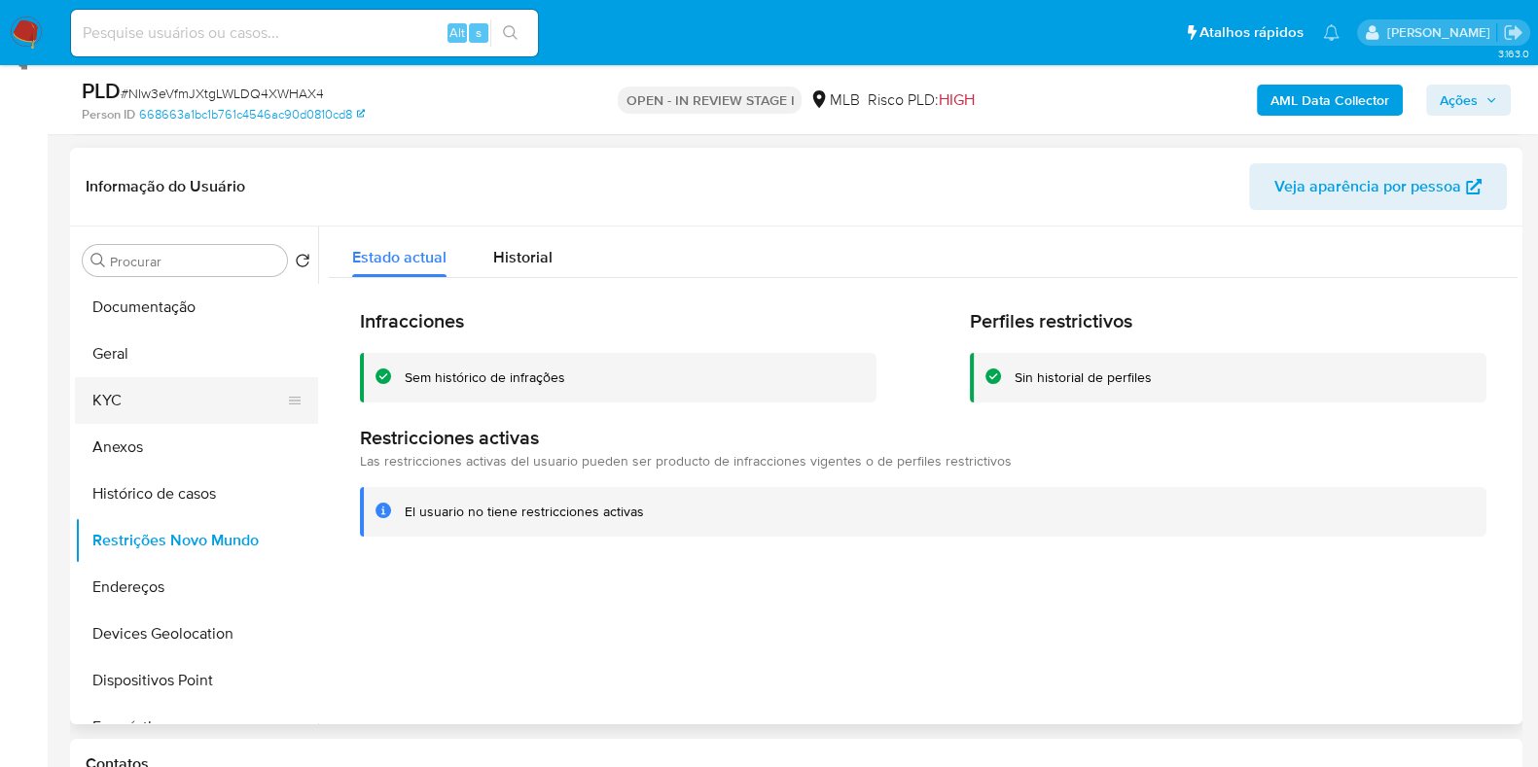
click at [126, 402] on button "KYC" at bounding box center [189, 400] width 228 height 47
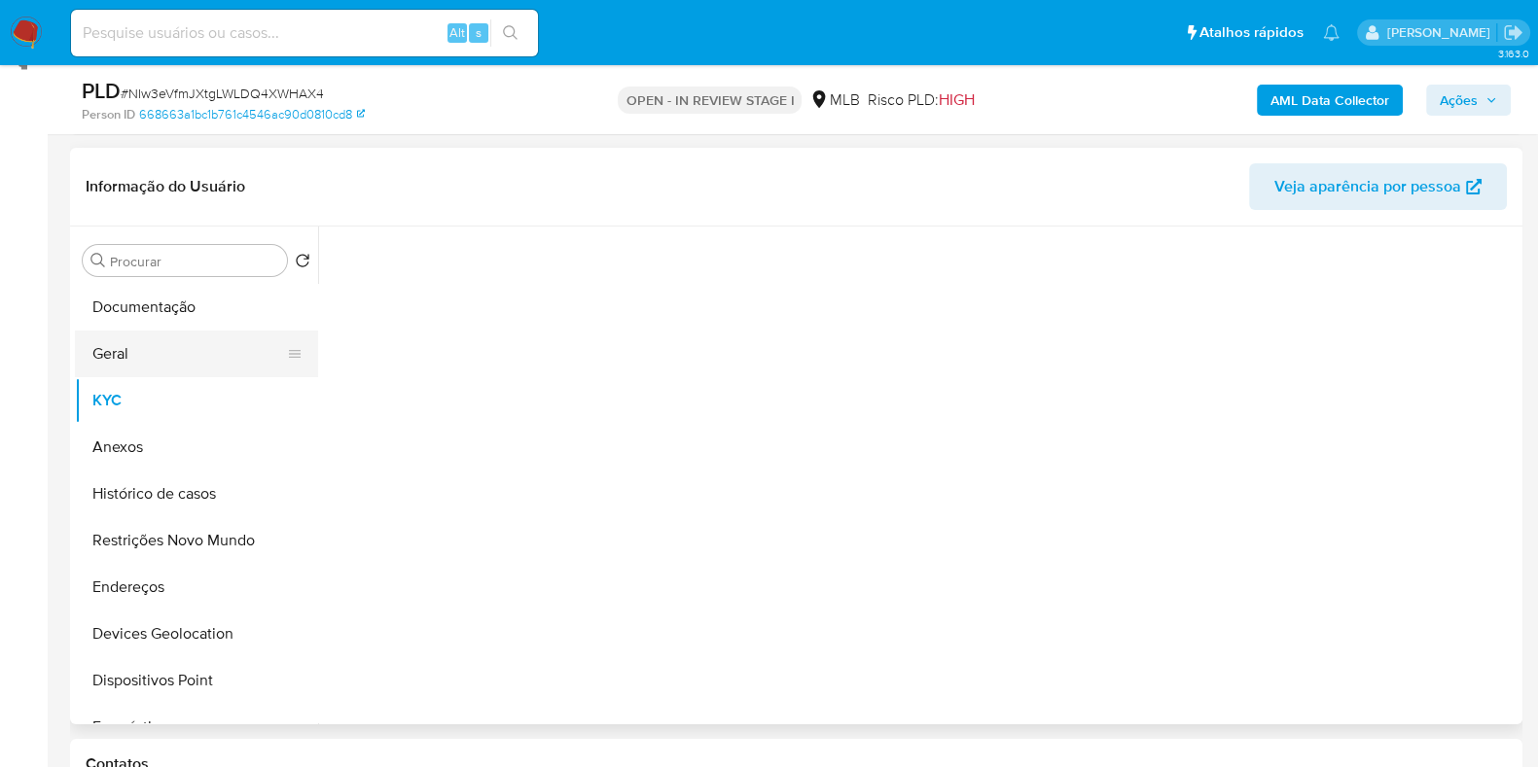
drag, startPoint x: 125, startPoint y: 362, endPoint x: 280, endPoint y: 371, distance: 155.9
click at [126, 361] on button "Geral" at bounding box center [189, 354] width 228 height 47
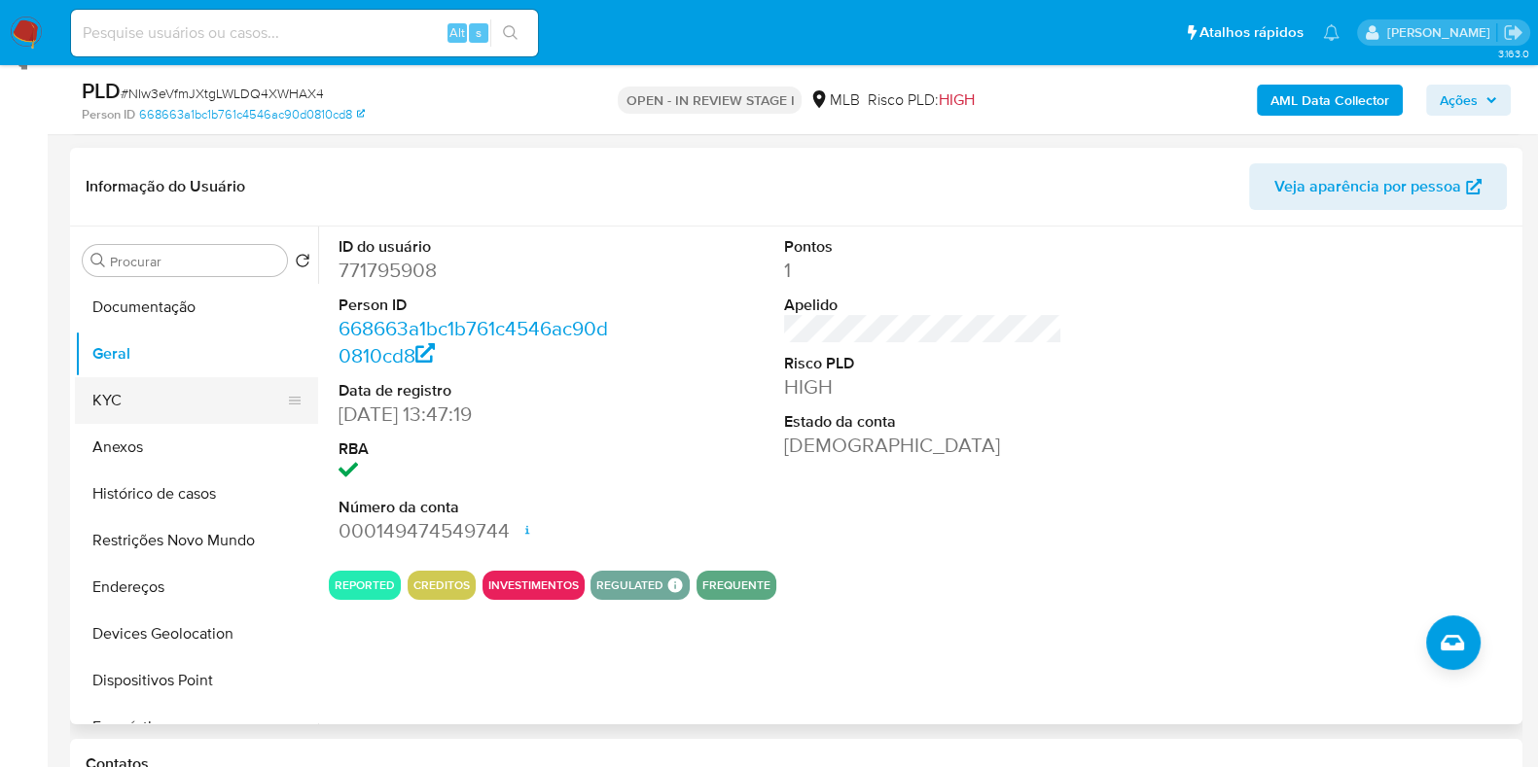
click at [158, 394] on button "KYC" at bounding box center [189, 400] width 228 height 47
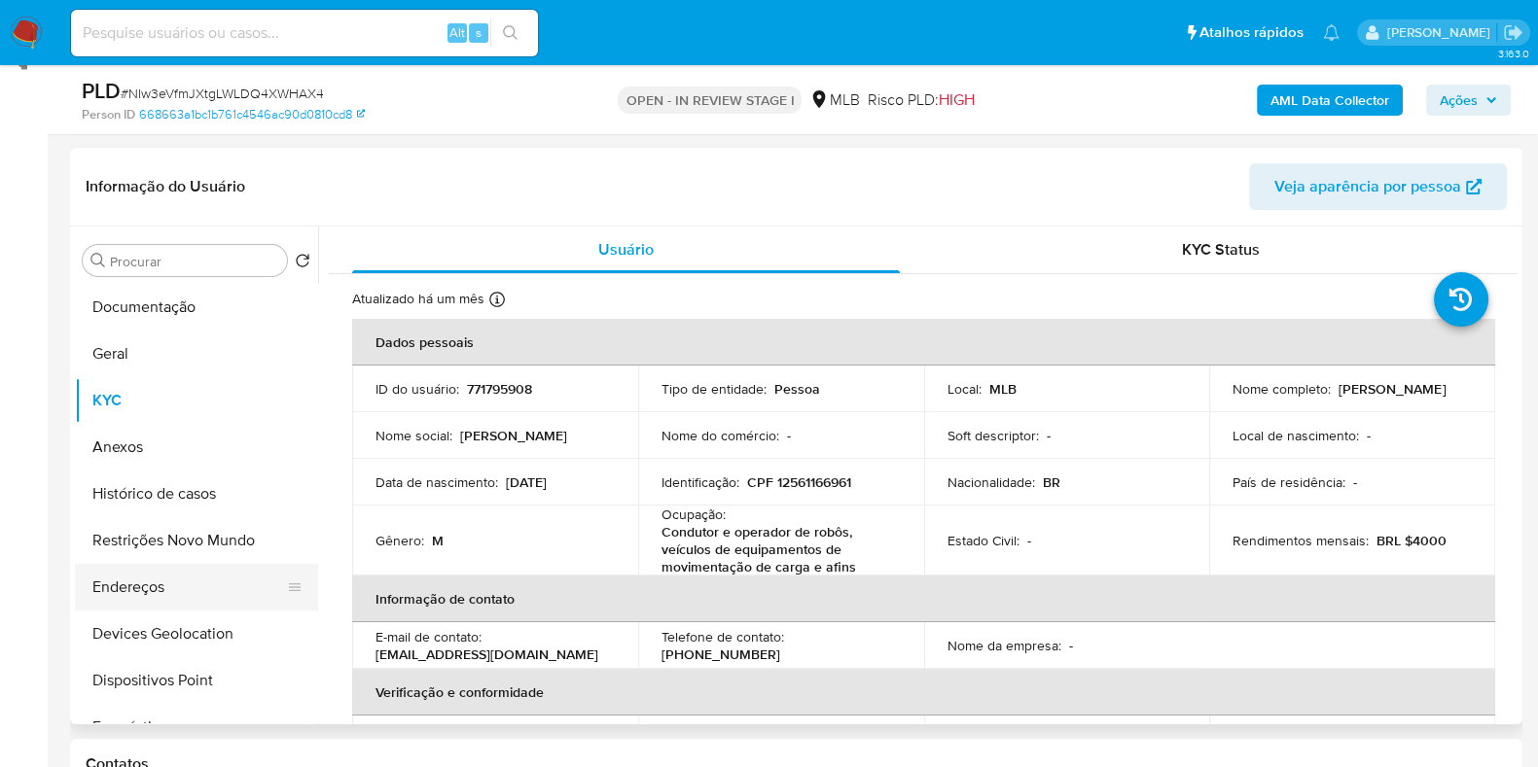
click at [160, 575] on button "Endereços" at bounding box center [189, 587] width 228 height 47
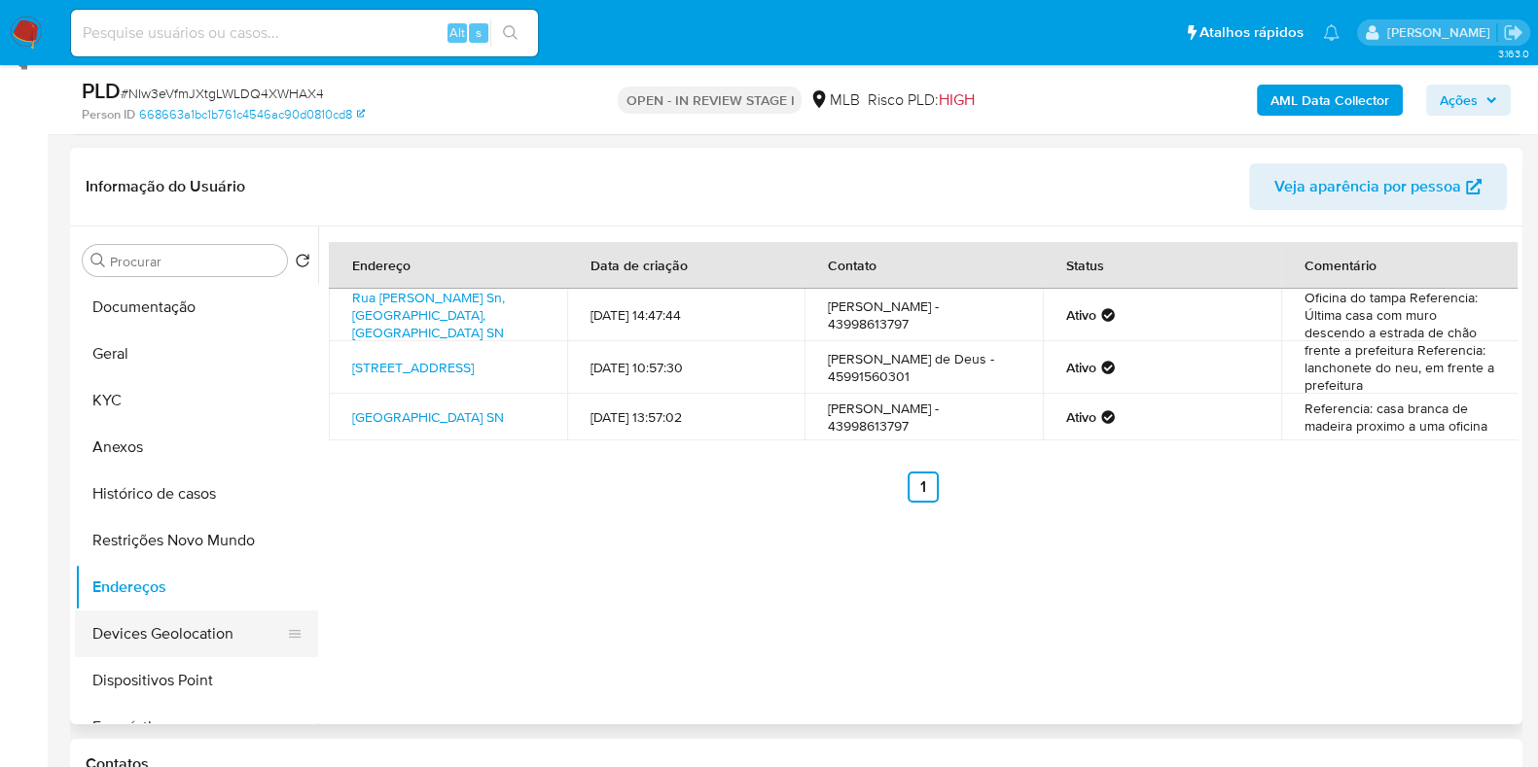
click at [159, 611] on button "Devices Geolocation" at bounding box center [189, 634] width 228 height 47
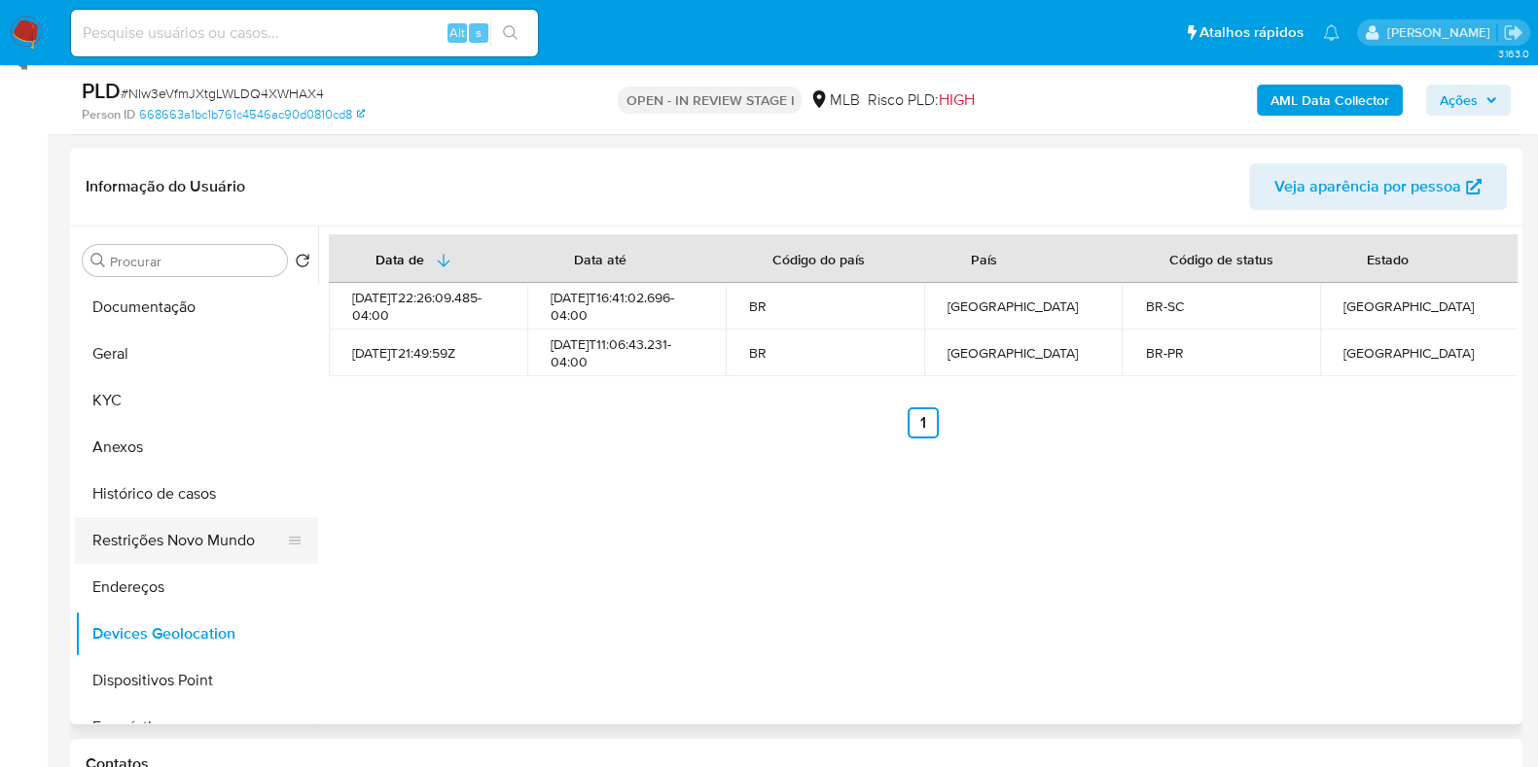
click at [170, 553] on button "Restrições Novo Mundo" at bounding box center [189, 540] width 228 height 47
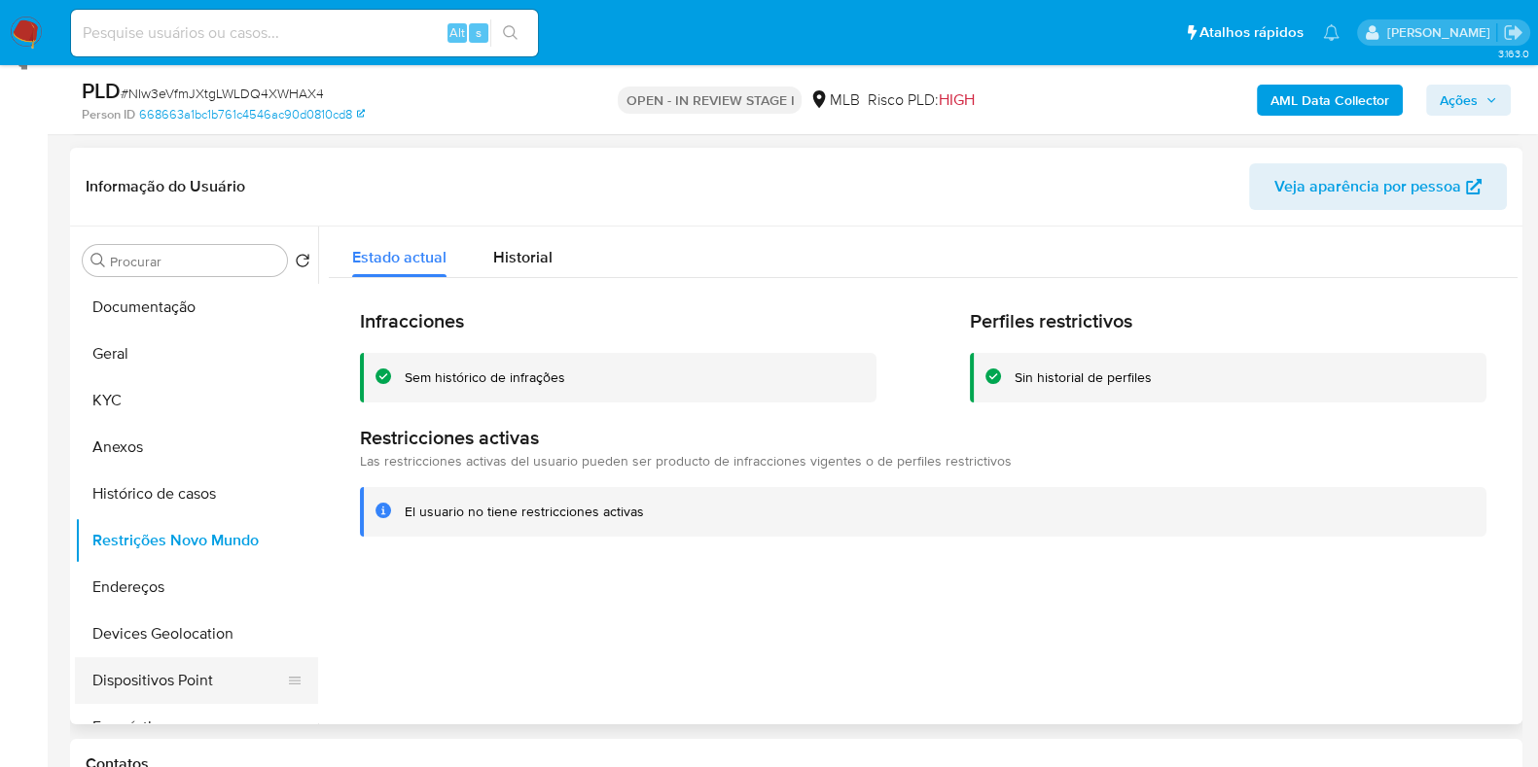
click at [184, 669] on button "Dispositivos Point" at bounding box center [189, 681] width 228 height 47
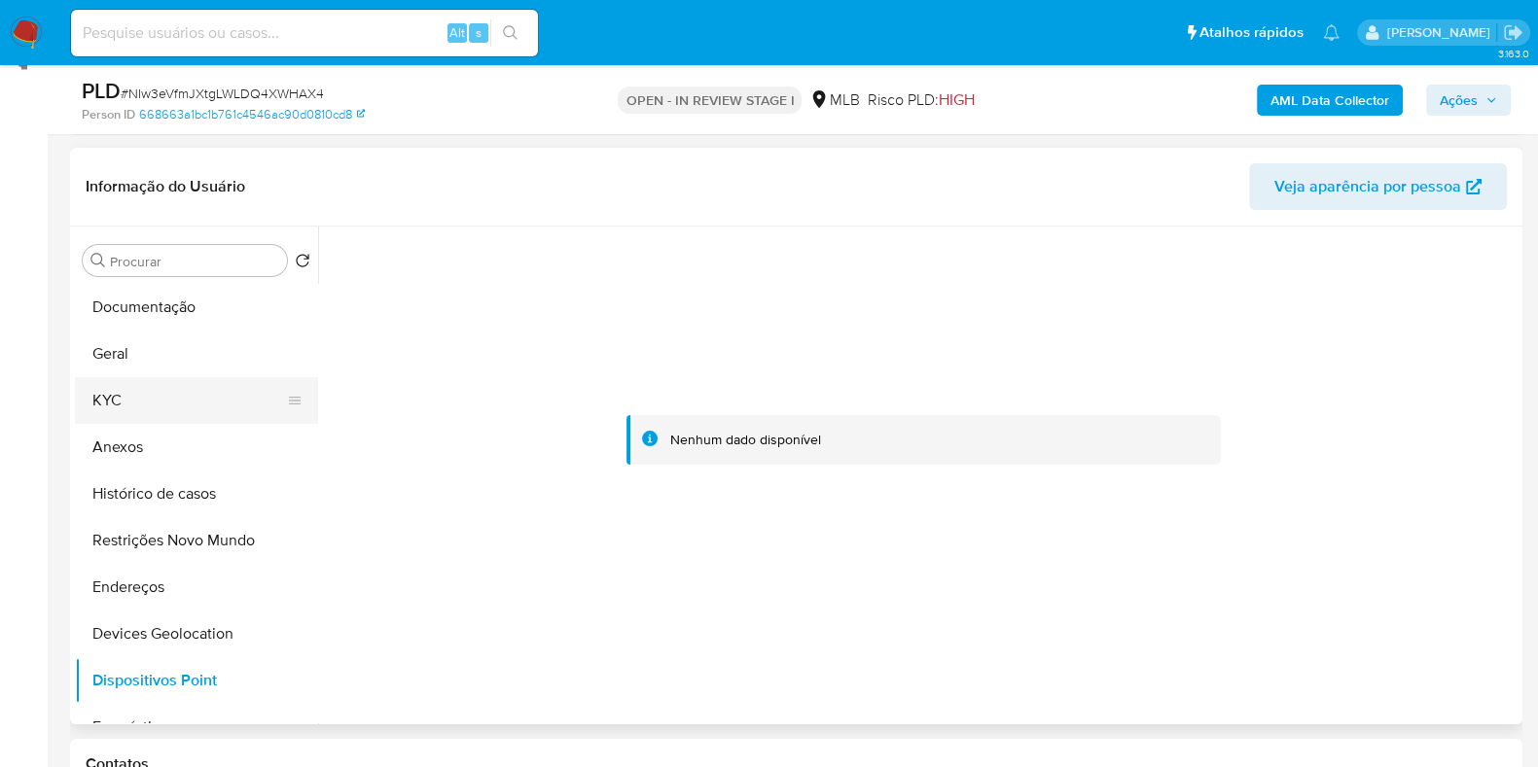
click at [123, 395] on button "KYC" at bounding box center [189, 400] width 228 height 47
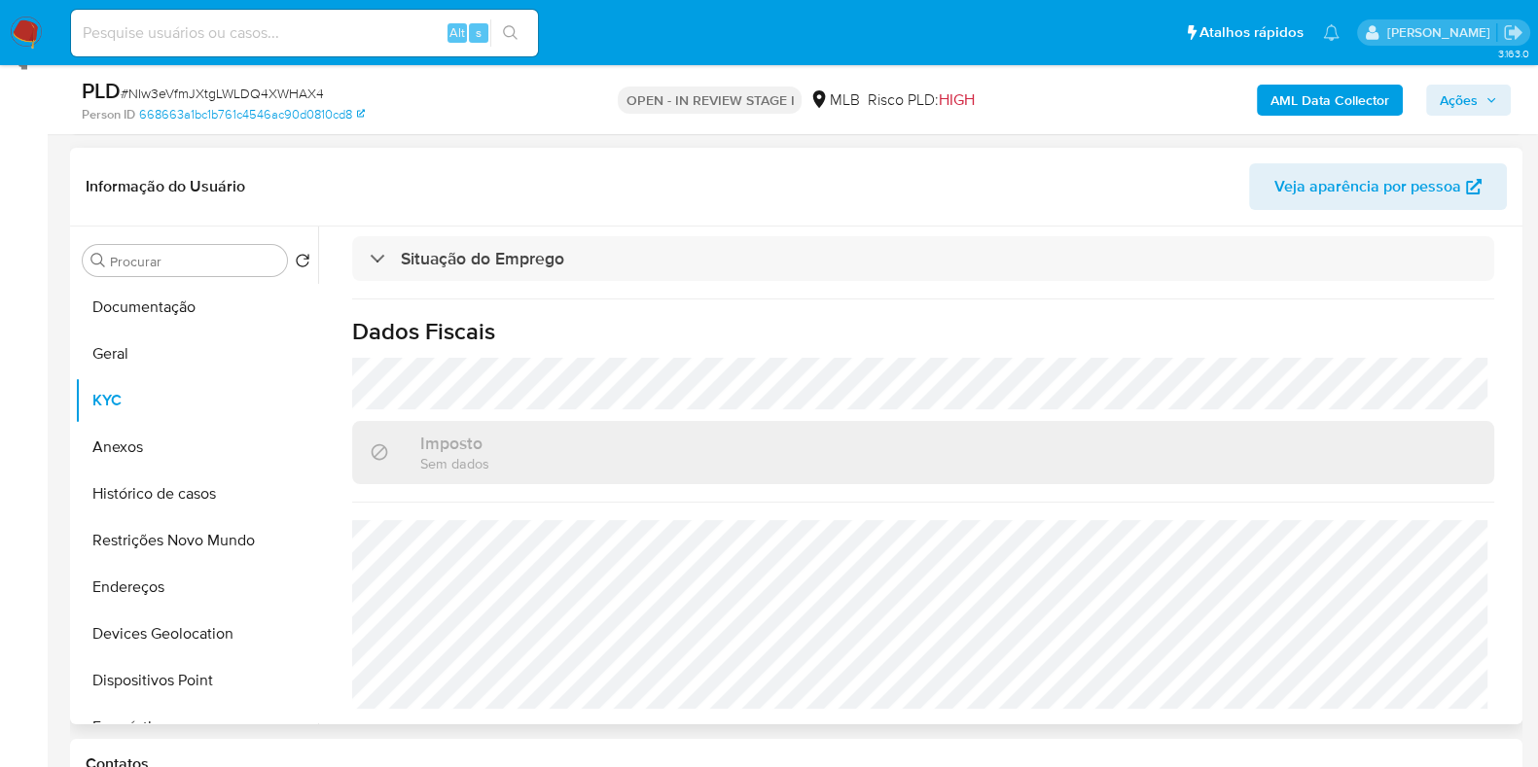
scroll to position [868, 0]
click at [160, 571] on button "Endereços" at bounding box center [189, 587] width 228 height 47
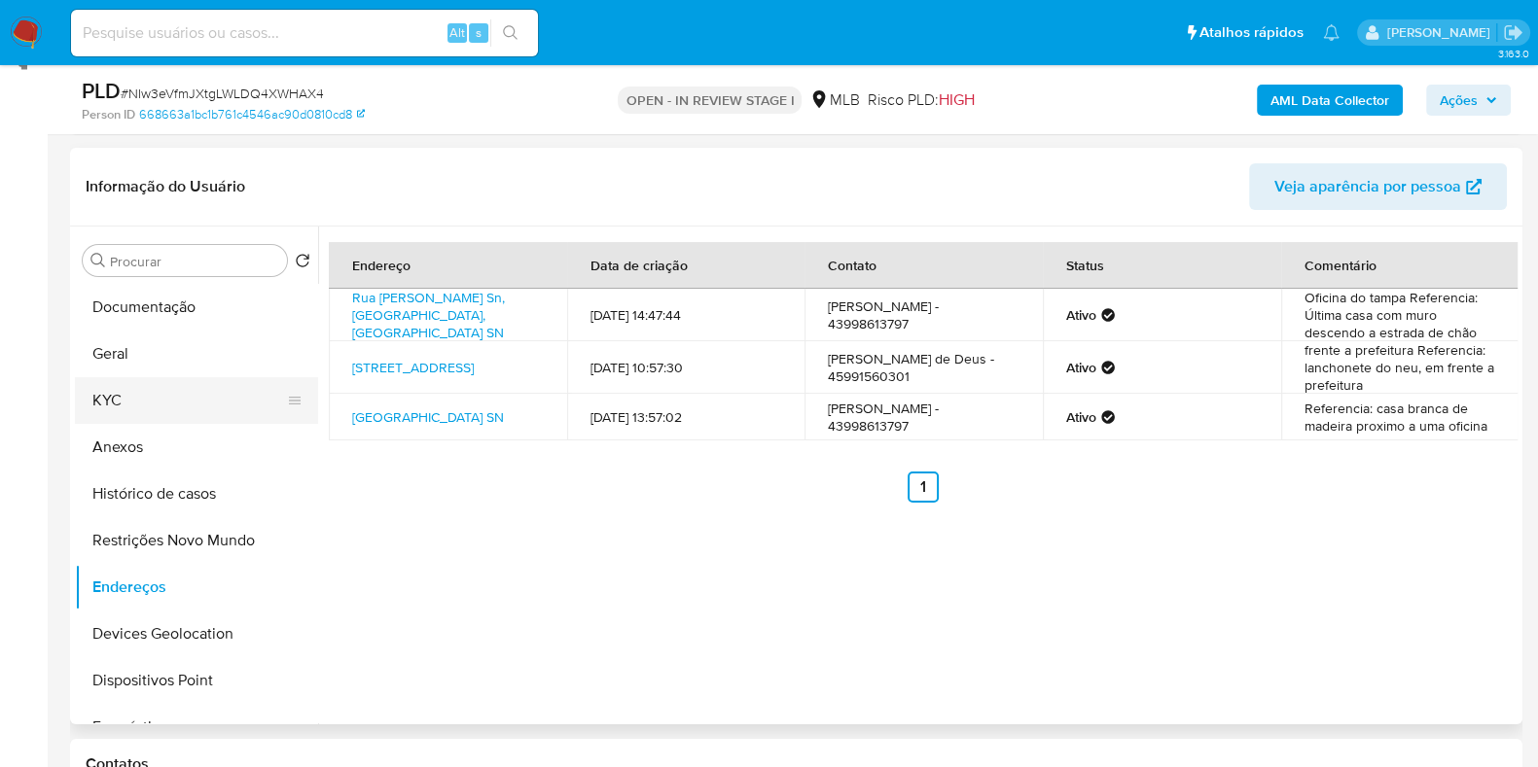
drag, startPoint x: 146, startPoint y: 383, endPoint x: 156, endPoint y: 396, distance: 16.0
click at [146, 382] on button "KYC" at bounding box center [189, 400] width 228 height 47
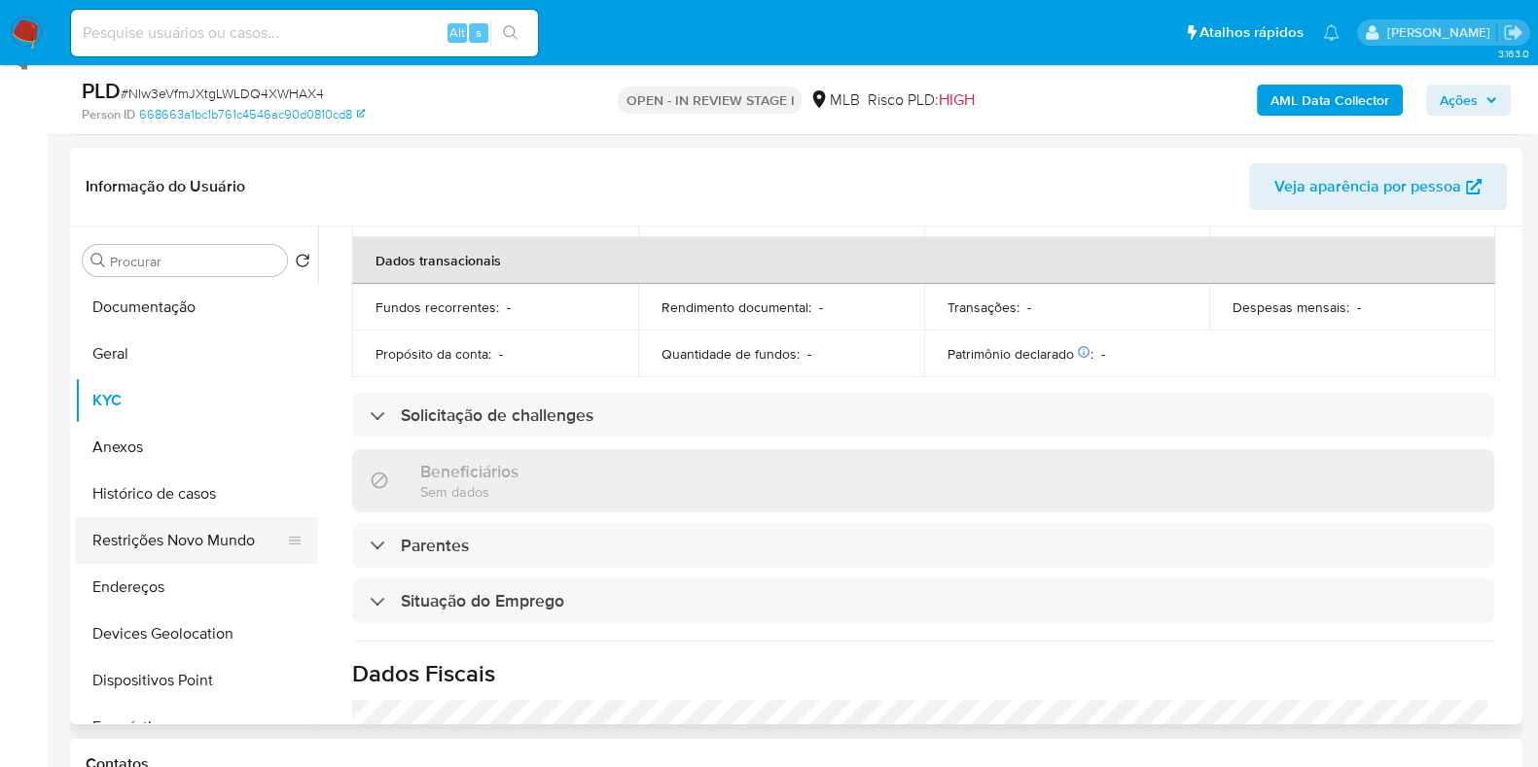
scroll to position [868, 0]
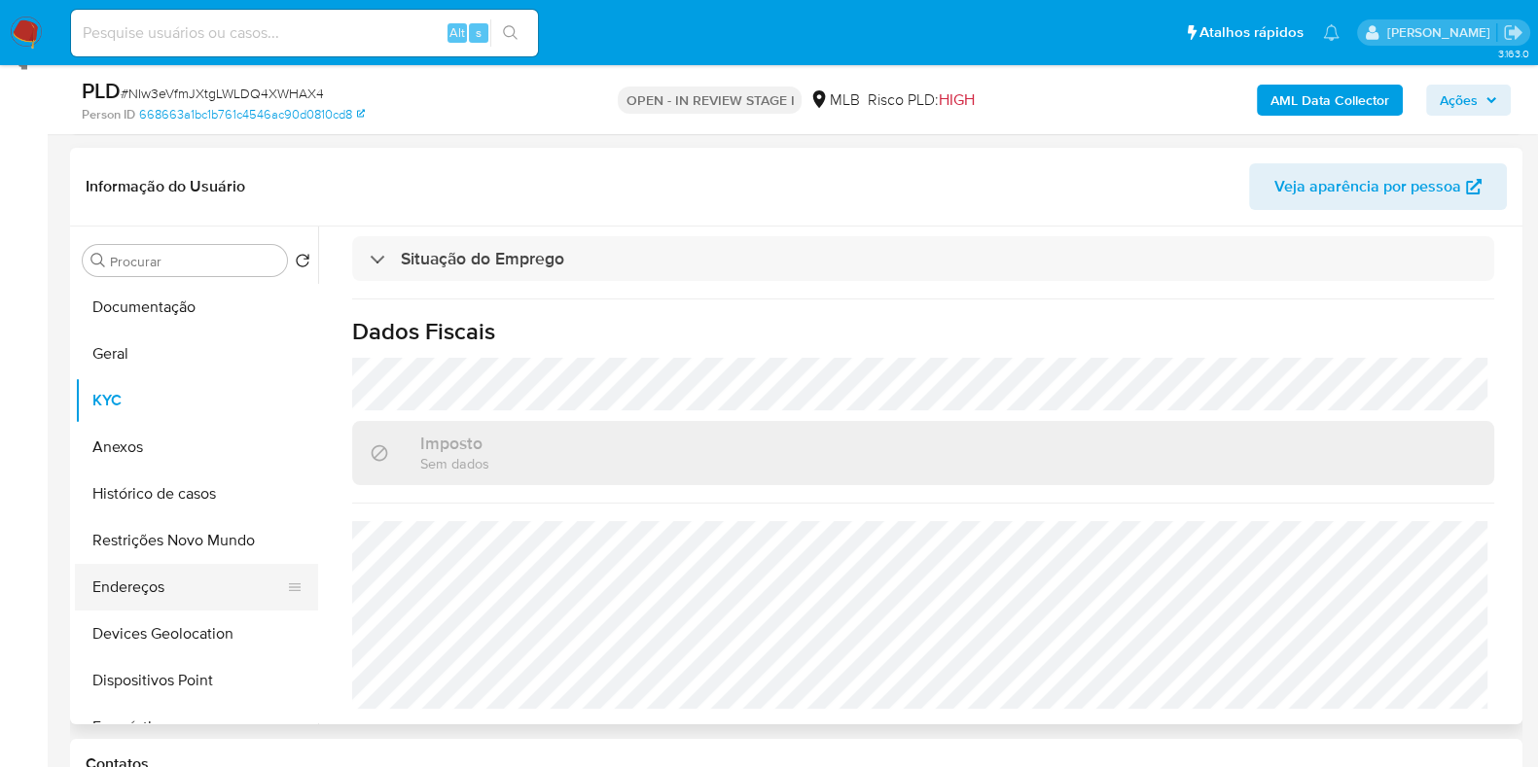
click at [187, 599] on button "Endereços" at bounding box center [189, 587] width 228 height 47
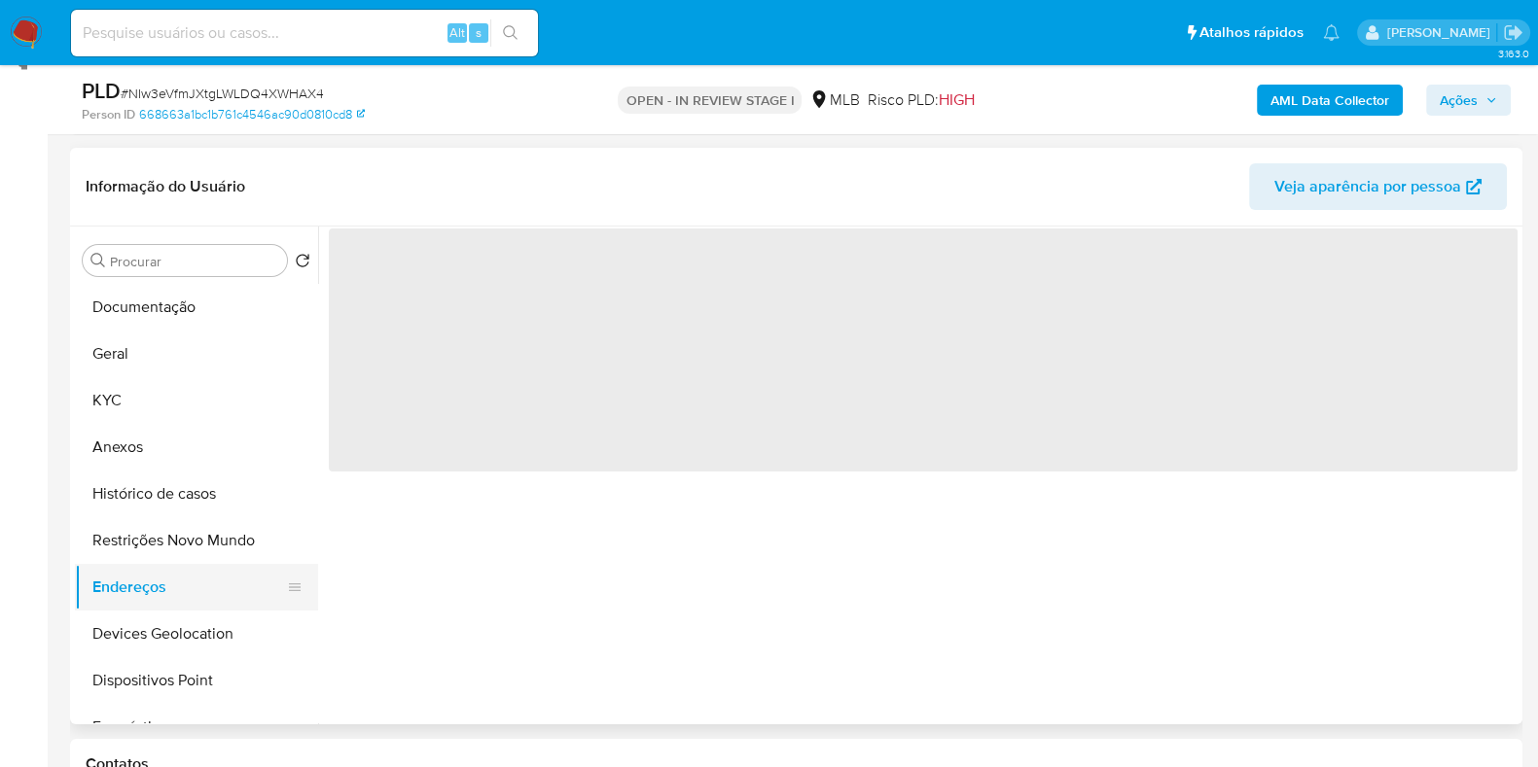
scroll to position [0, 0]
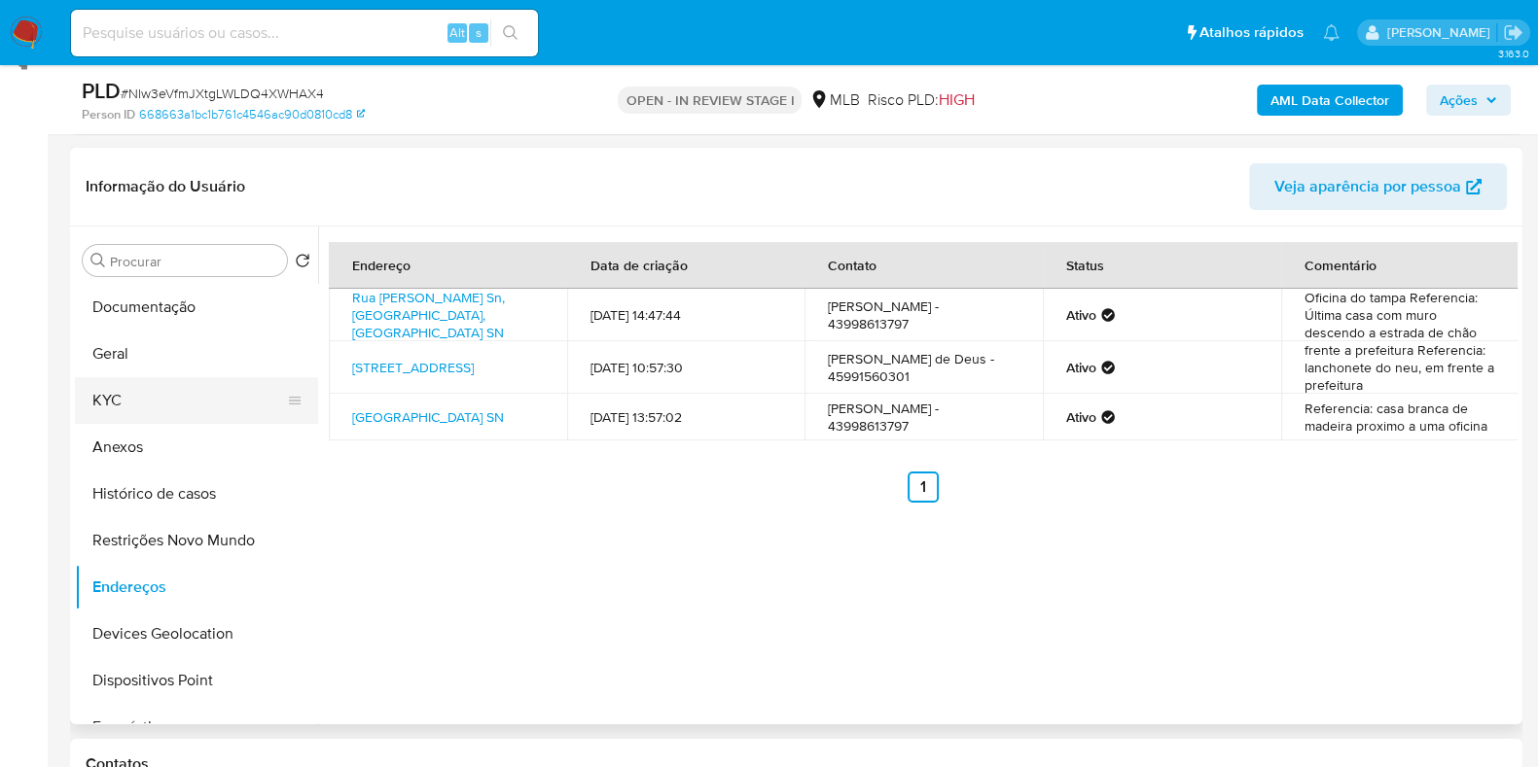
click at [147, 410] on button "KYC" at bounding box center [189, 400] width 228 height 47
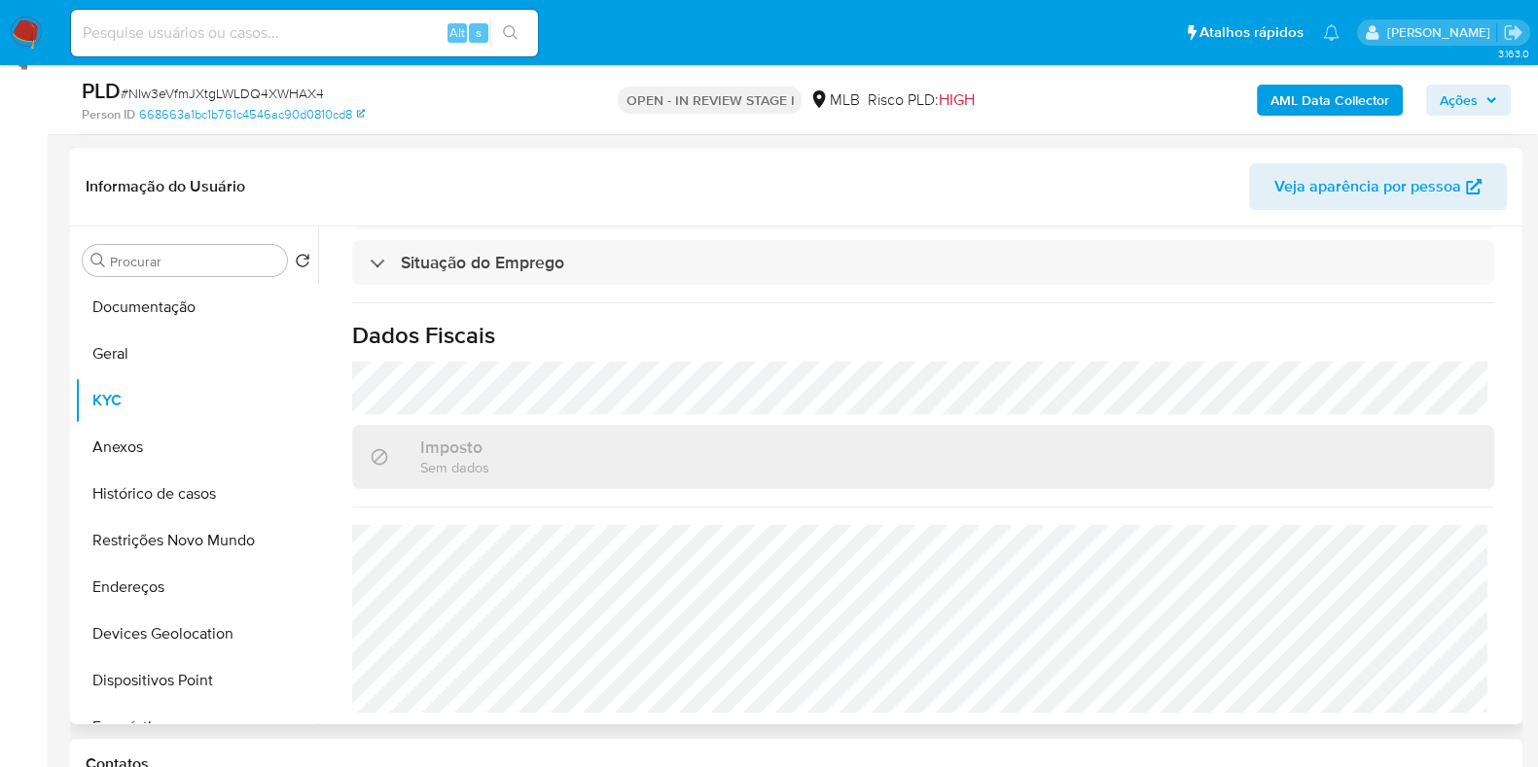
scroll to position [868, 0]
click at [226, 570] on button "Endereços" at bounding box center [189, 587] width 228 height 47
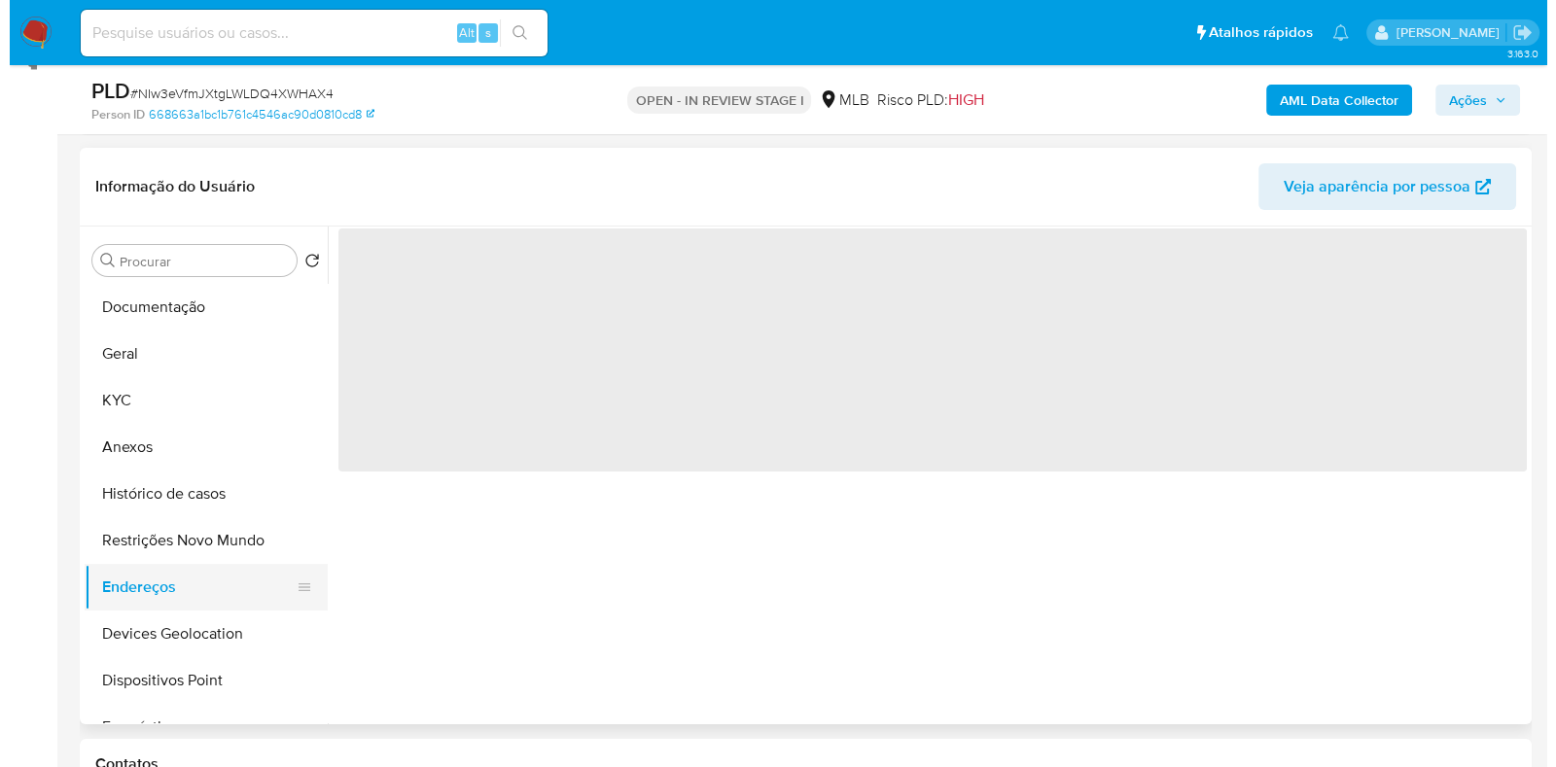
scroll to position [0, 0]
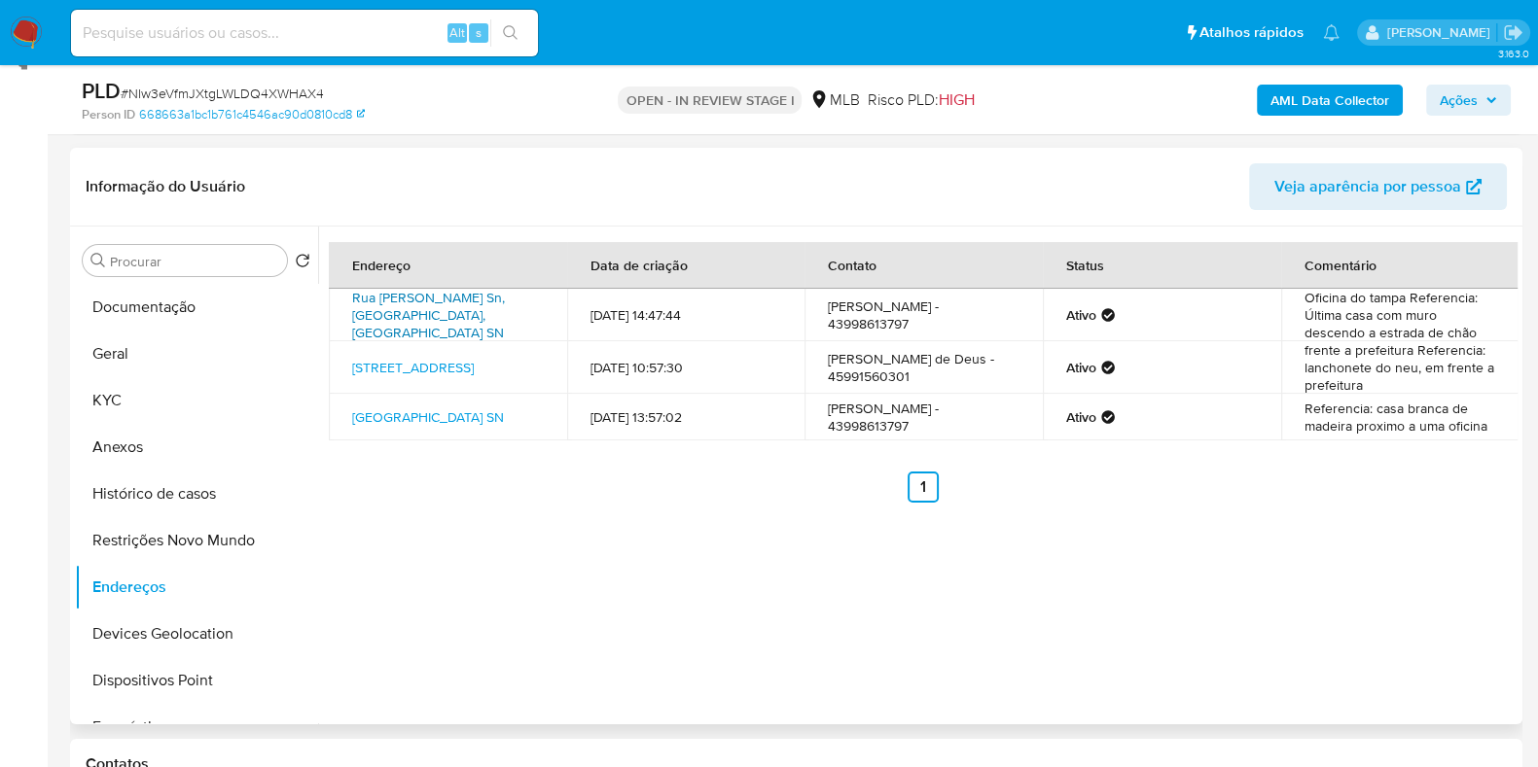
click at [462, 313] on link "Rua Verena Dalmagro Sn, Três Barras Do Paraná, Paraná, 85485420, Brasil SN" at bounding box center [428, 315] width 153 height 54
click at [109, 407] on button "KYC" at bounding box center [189, 400] width 228 height 47
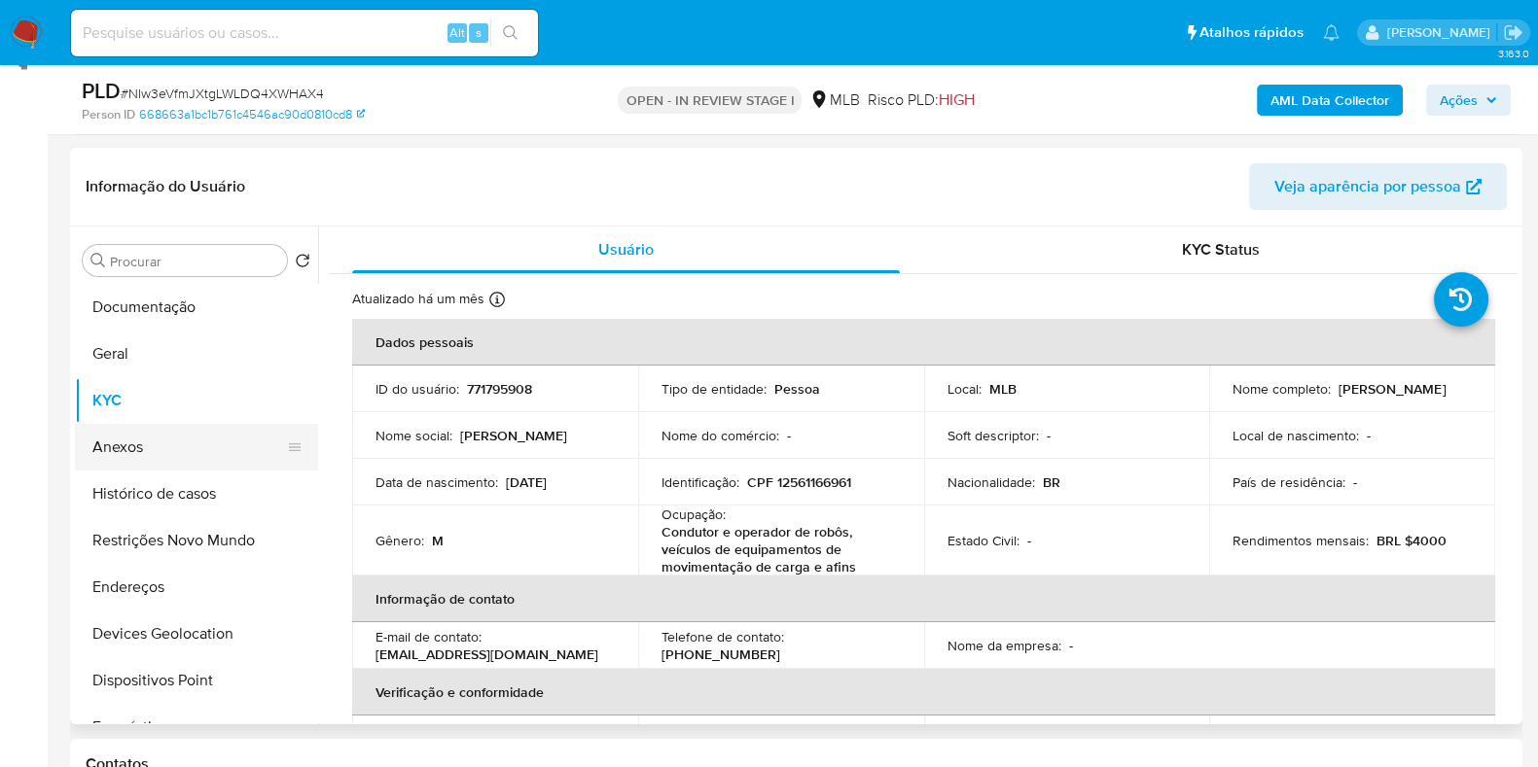
click at [135, 431] on button "Anexos" at bounding box center [189, 447] width 228 height 47
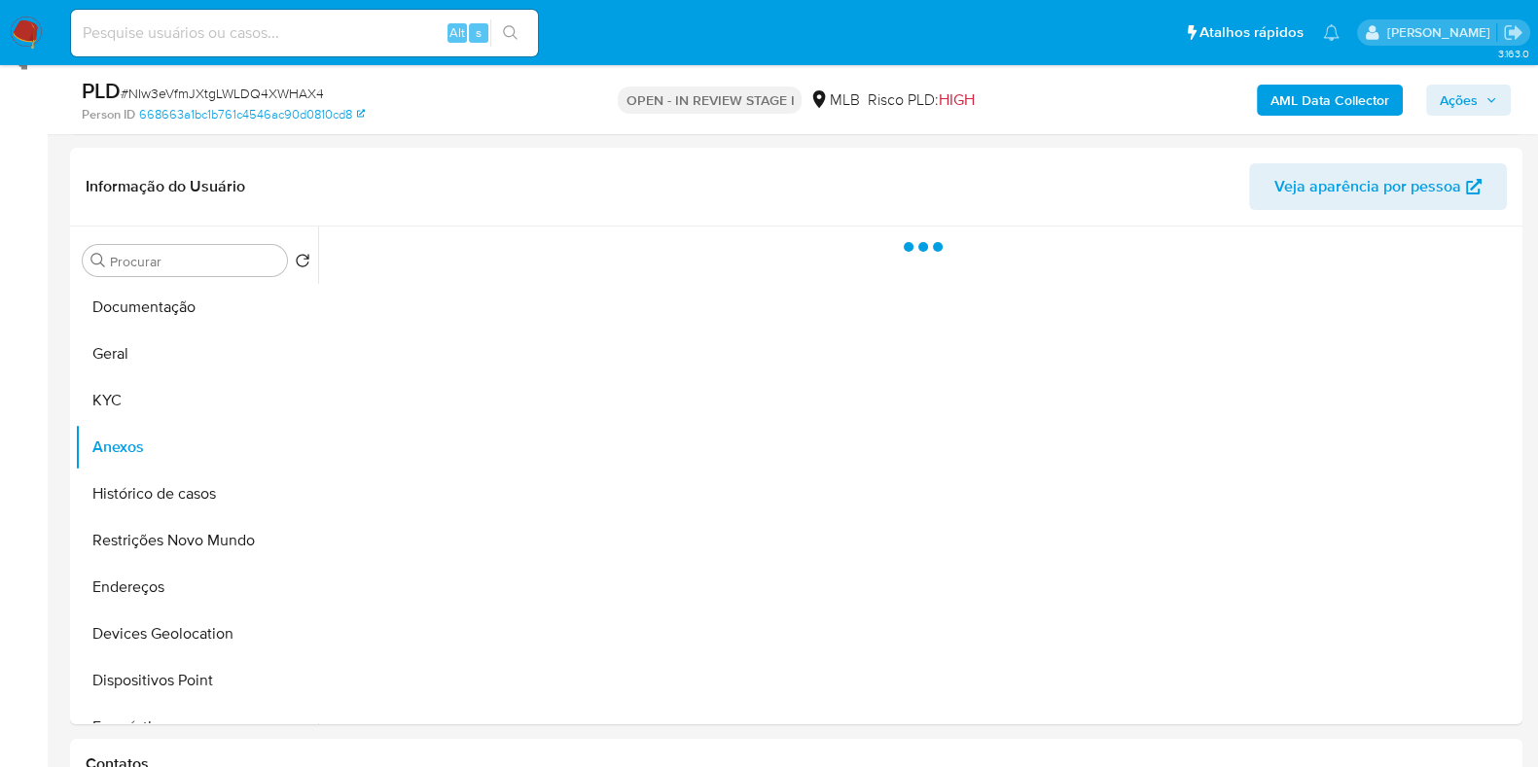
click at [1294, 107] on b "AML Data Collector" at bounding box center [1329, 100] width 119 height 31
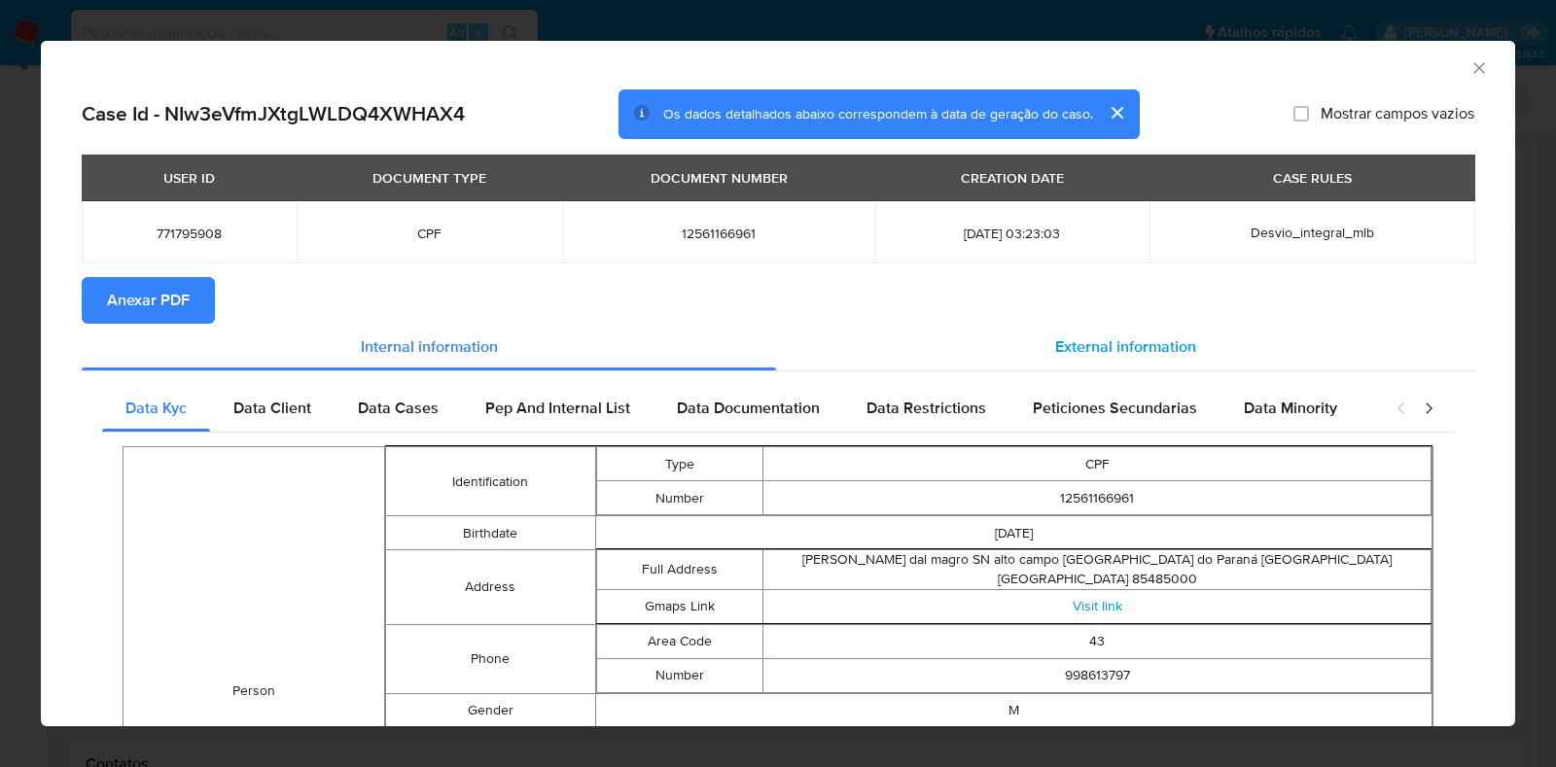
click at [1153, 349] on span "External information" at bounding box center [1125, 347] width 141 height 22
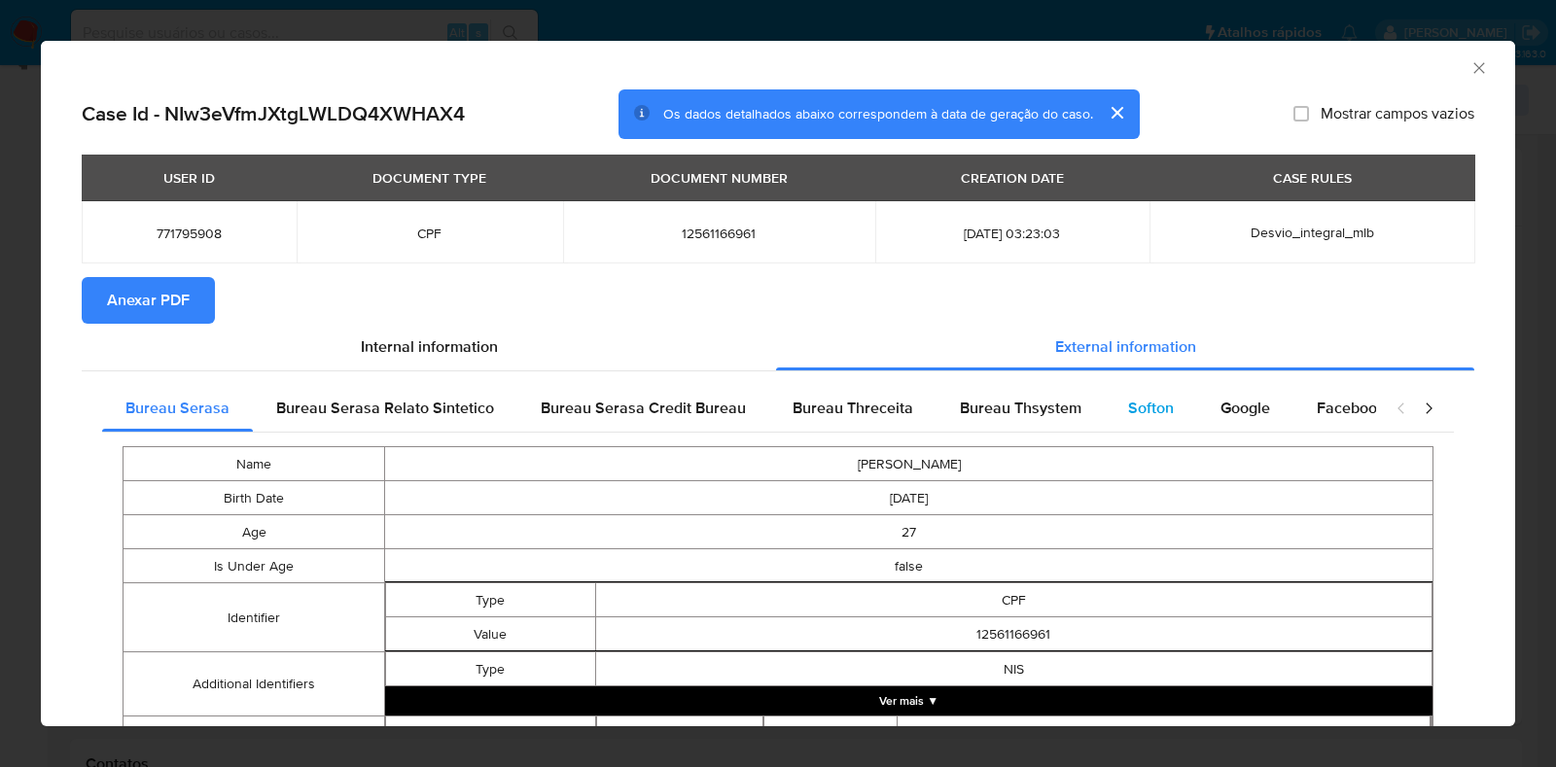
click at [1153, 404] on span "Softon" at bounding box center [1151, 408] width 46 height 22
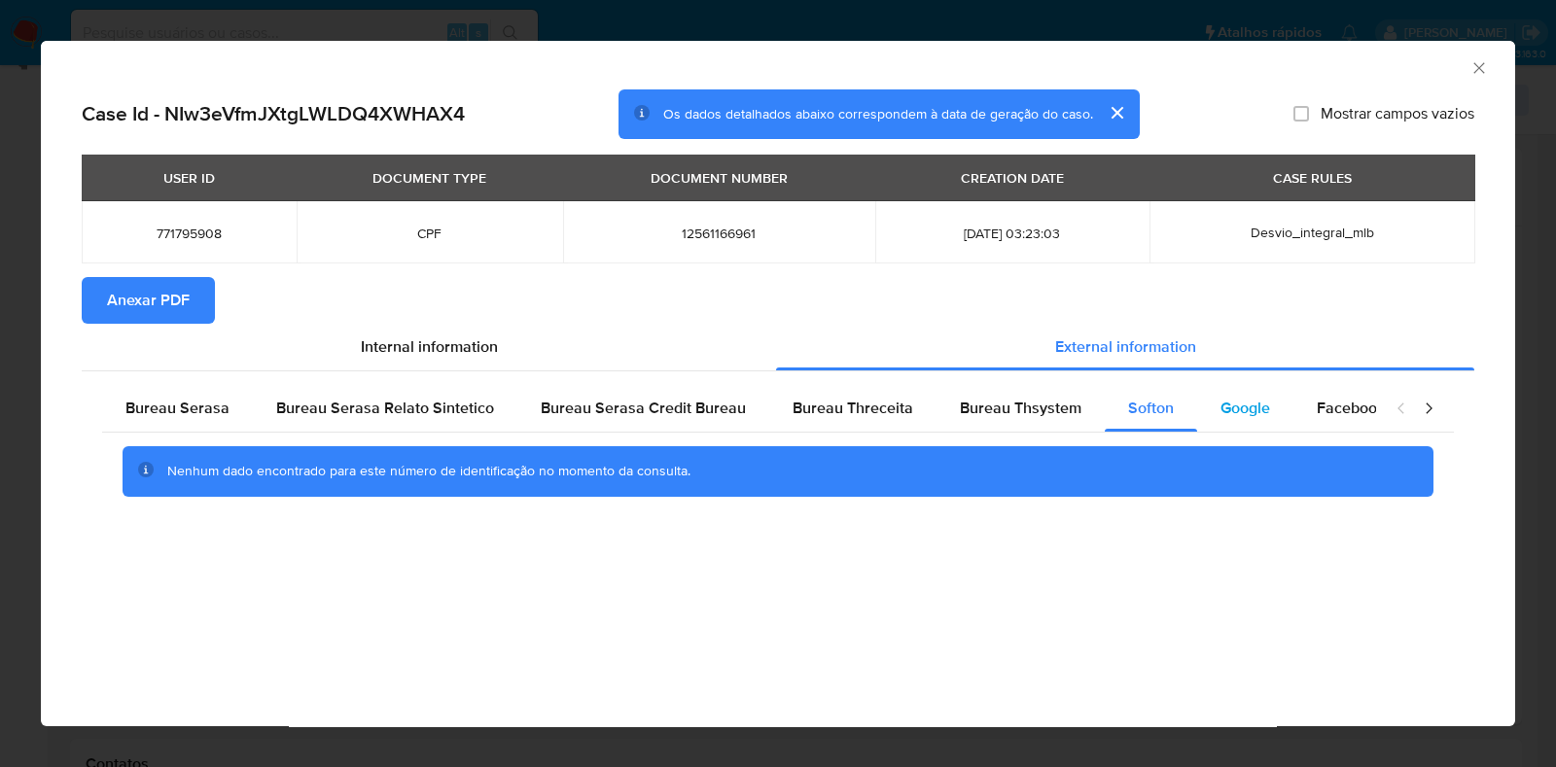
click at [1246, 402] on span "Google" at bounding box center [1246, 408] width 50 height 22
click at [153, 295] on span "Anexar PDF" at bounding box center [148, 300] width 83 height 43
click at [1486, 72] on icon "Fechar a janela" at bounding box center [1479, 67] width 19 height 19
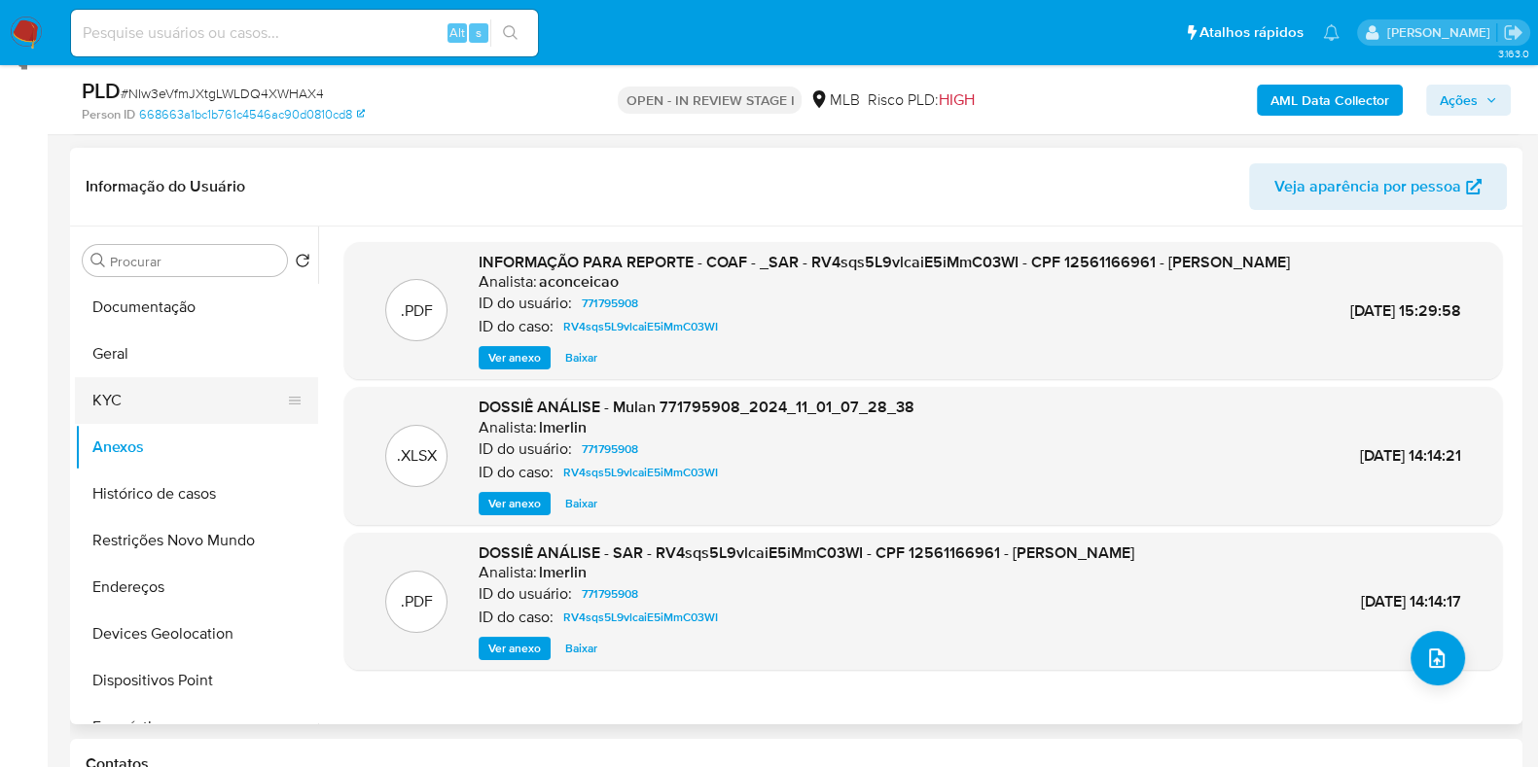
click at [168, 404] on button "KYC" at bounding box center [189, 400] width 228 height 47
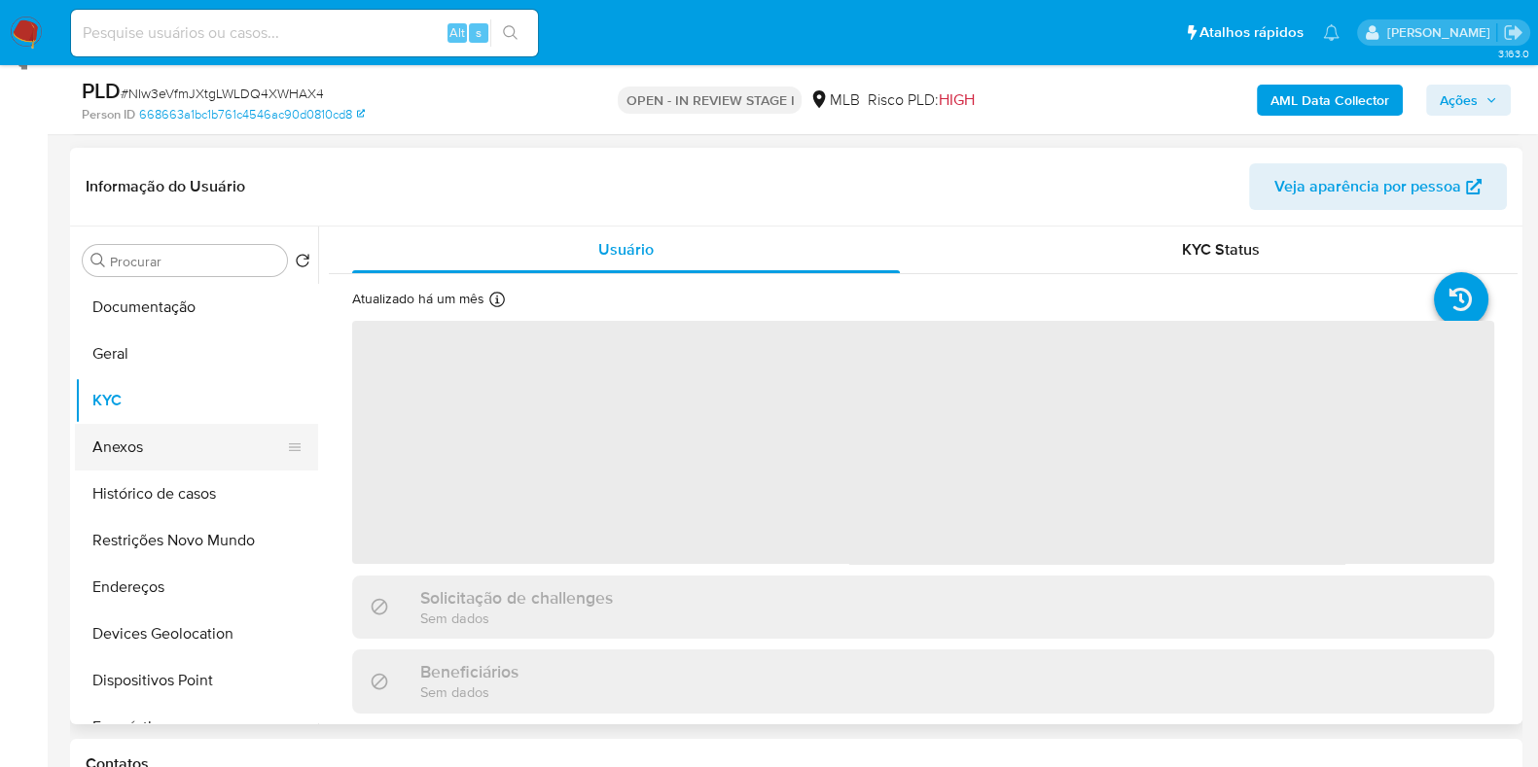
click at [167, 430] on button "Anexos" at bounding box center [189, 447] width 228 height 47
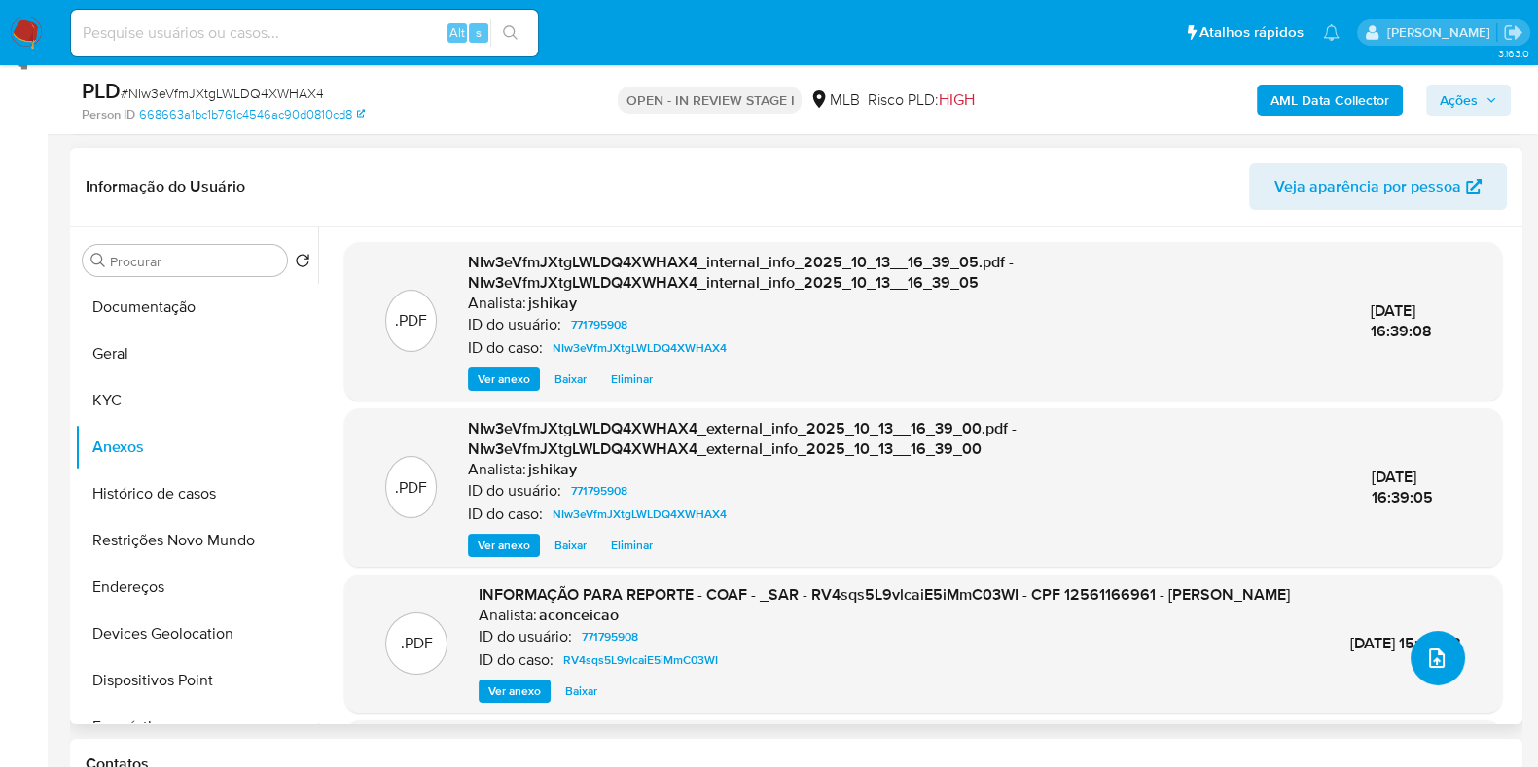
click at [1429, 649] on icon "upload-file" at bounding box center [1436, 658] width 23 height 23
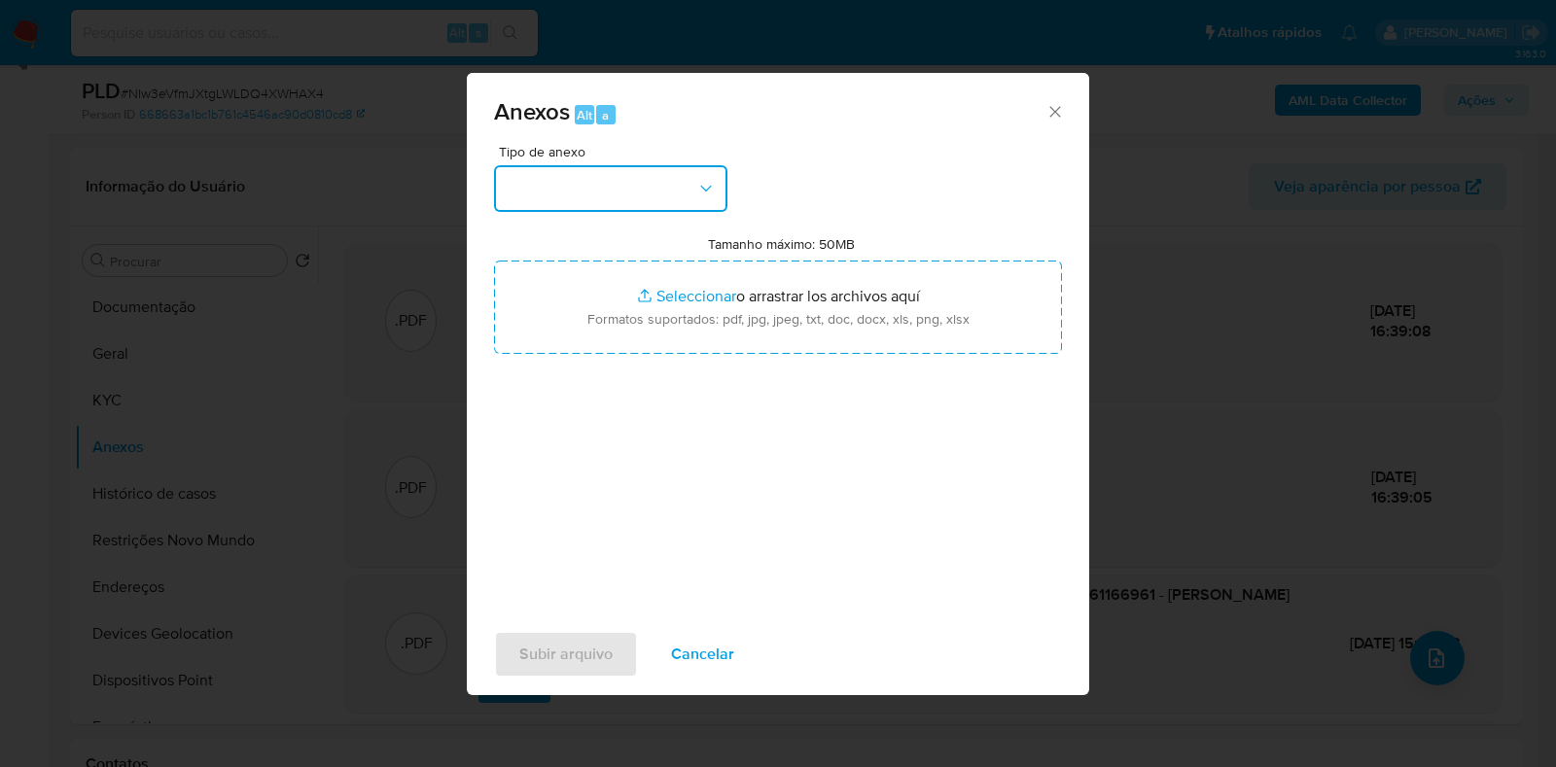
click at [610, 201] on button "button" at bounding box center [610, 188] width 233 height 47
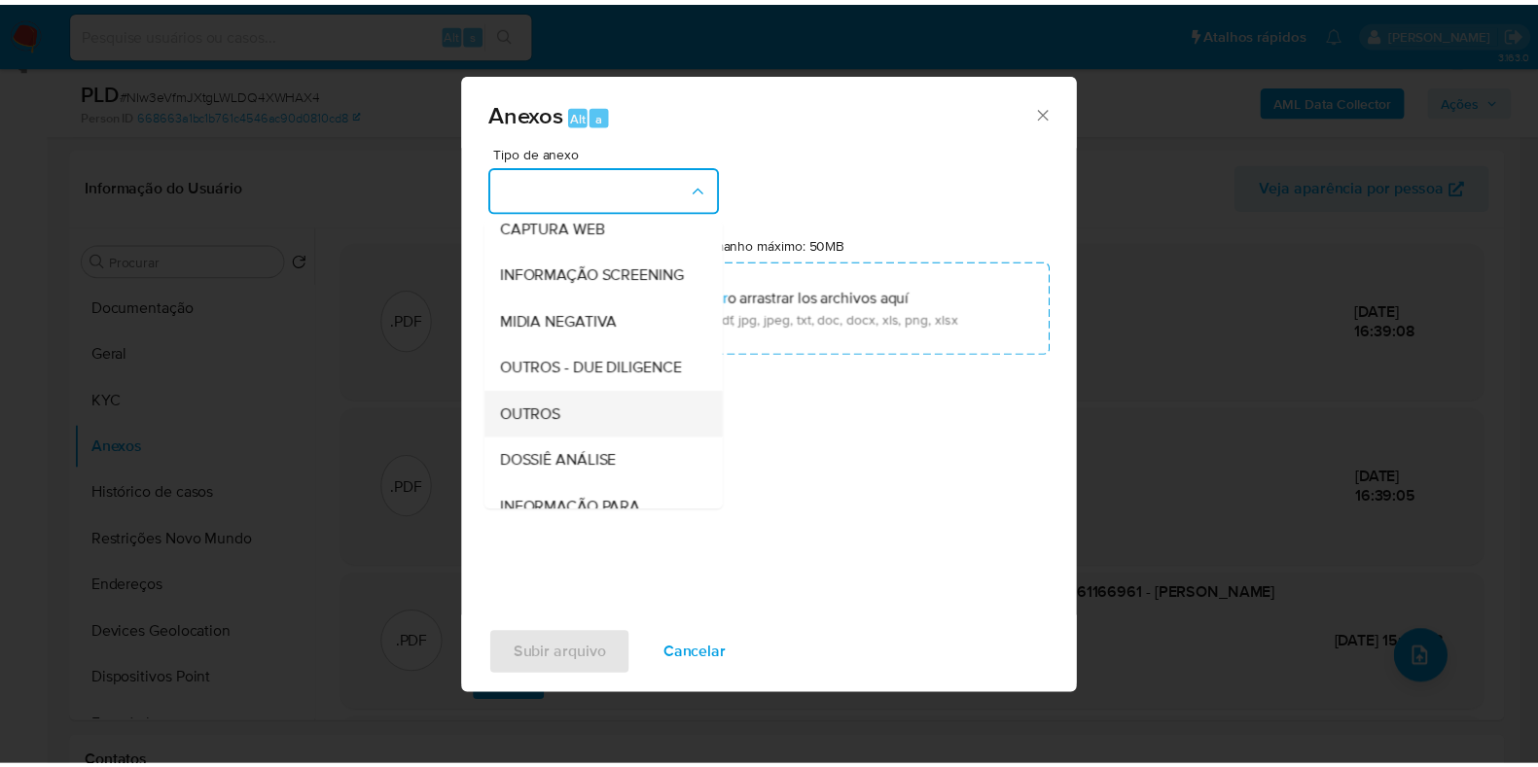
scroll to position [242, 0]
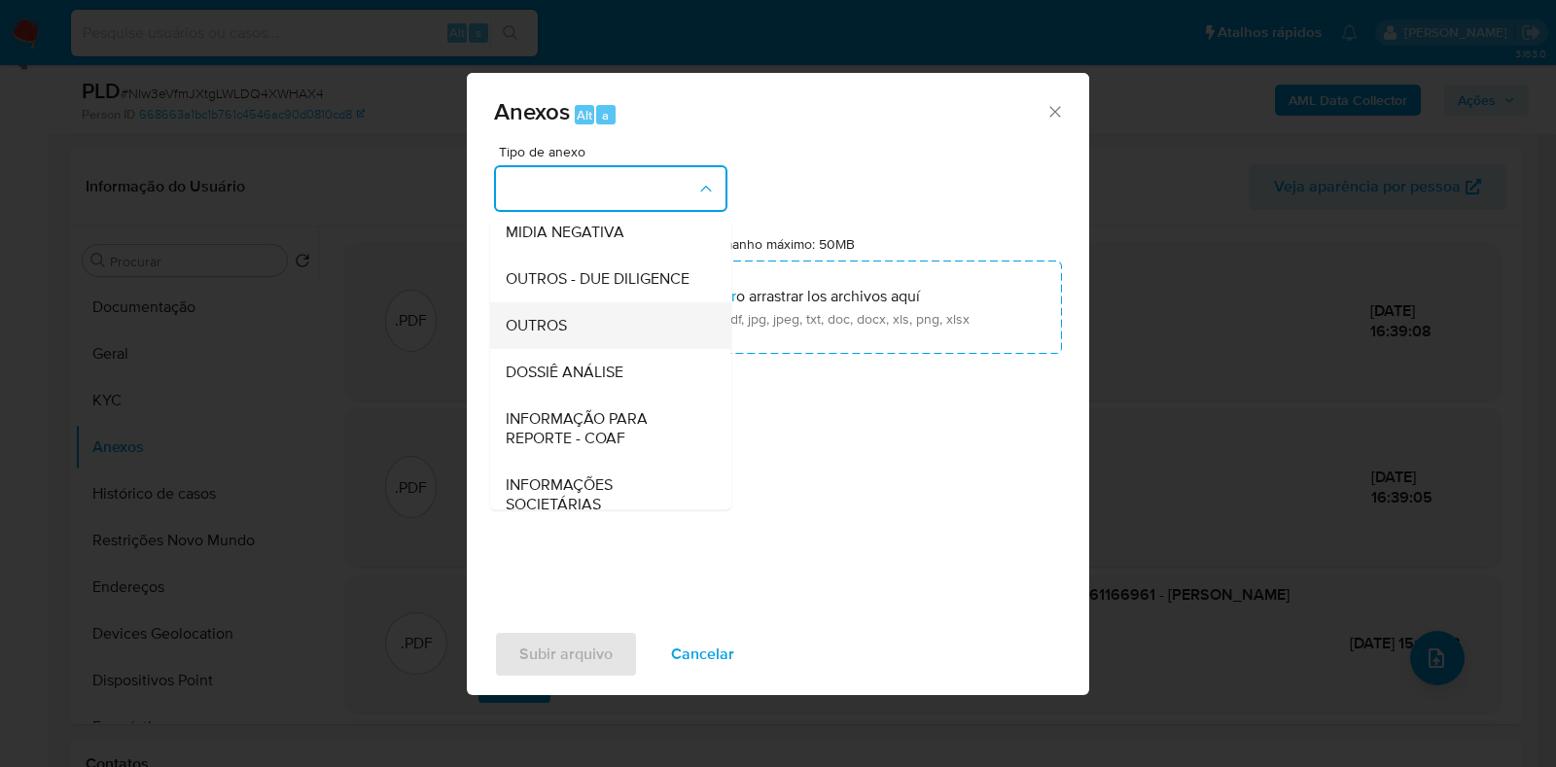
click at [540, 336] on span "OUTROS" at bounding box center [536, 325] width 61 height 19
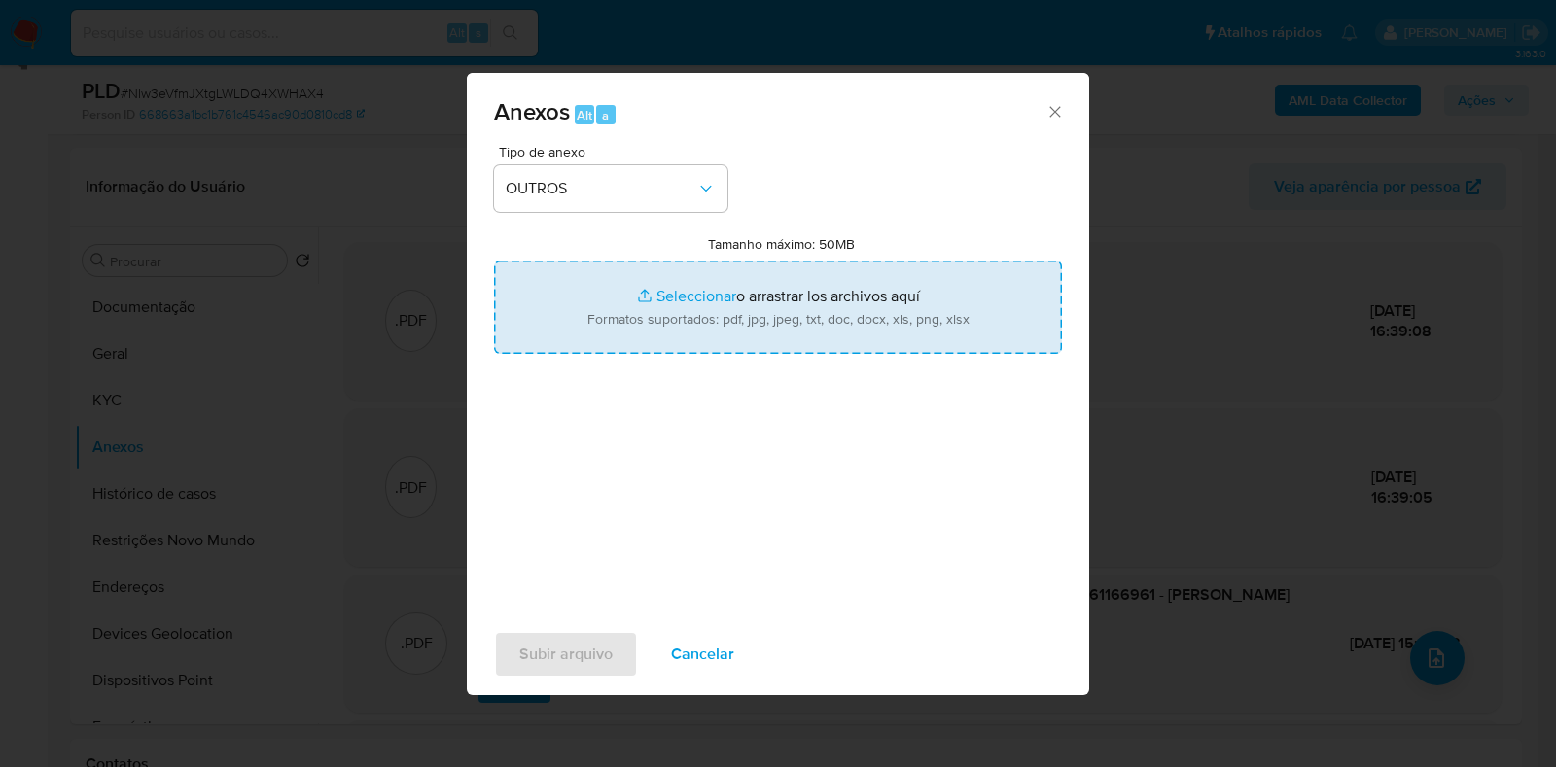
click at [647, 308] on input "Tamanho máximo: 50MB Seleccionar archivos" at bounding box center [778, 307] width 568 height 93
type input "C:\fakepath\2° SAR - XXX - CPF 12561166961 - DAVID DOS SANTOS.pdf"
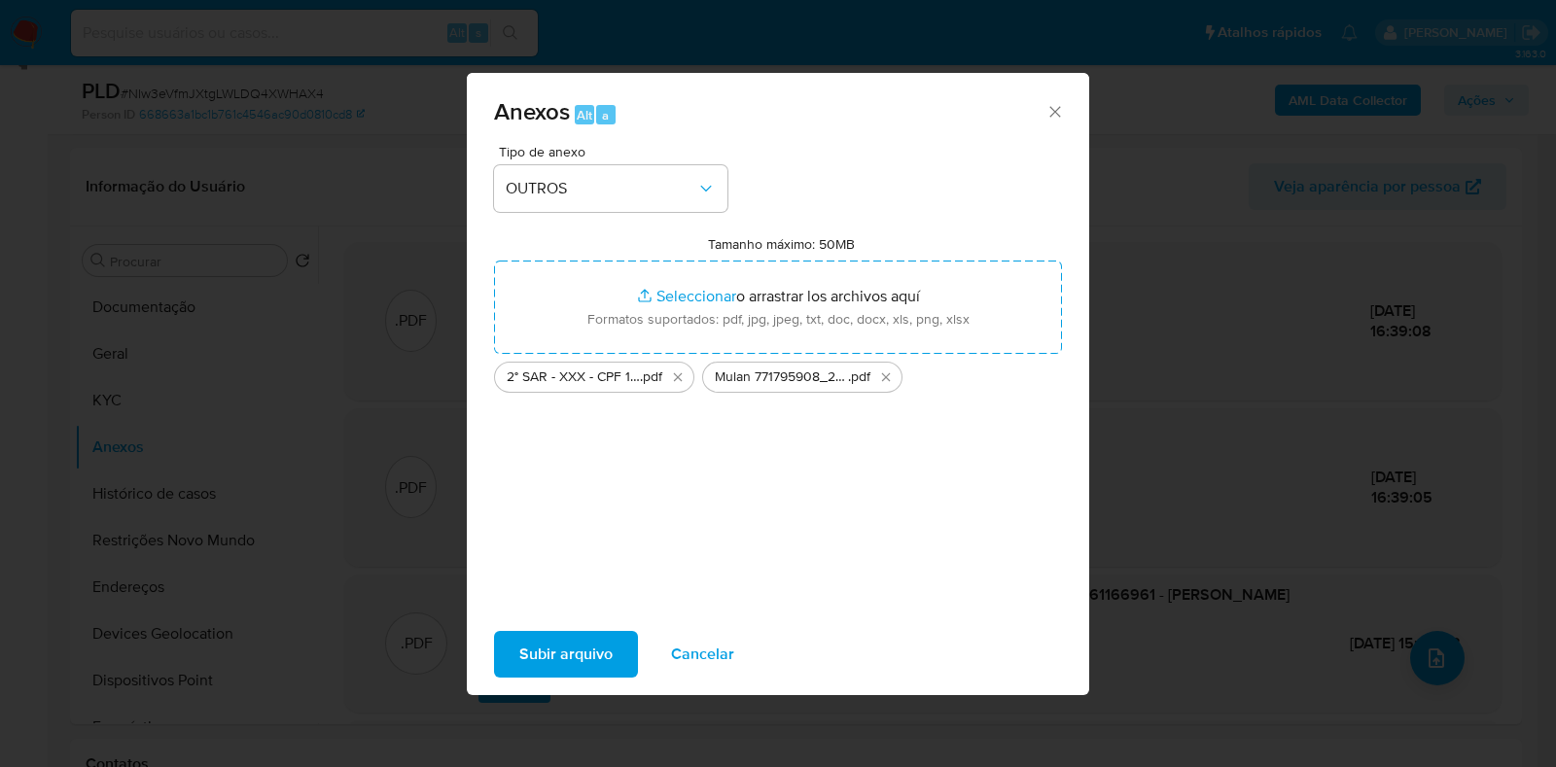
click at [559, 656] on span "Subir arquivo" at bounding box center [565, 654] width 93 height 43
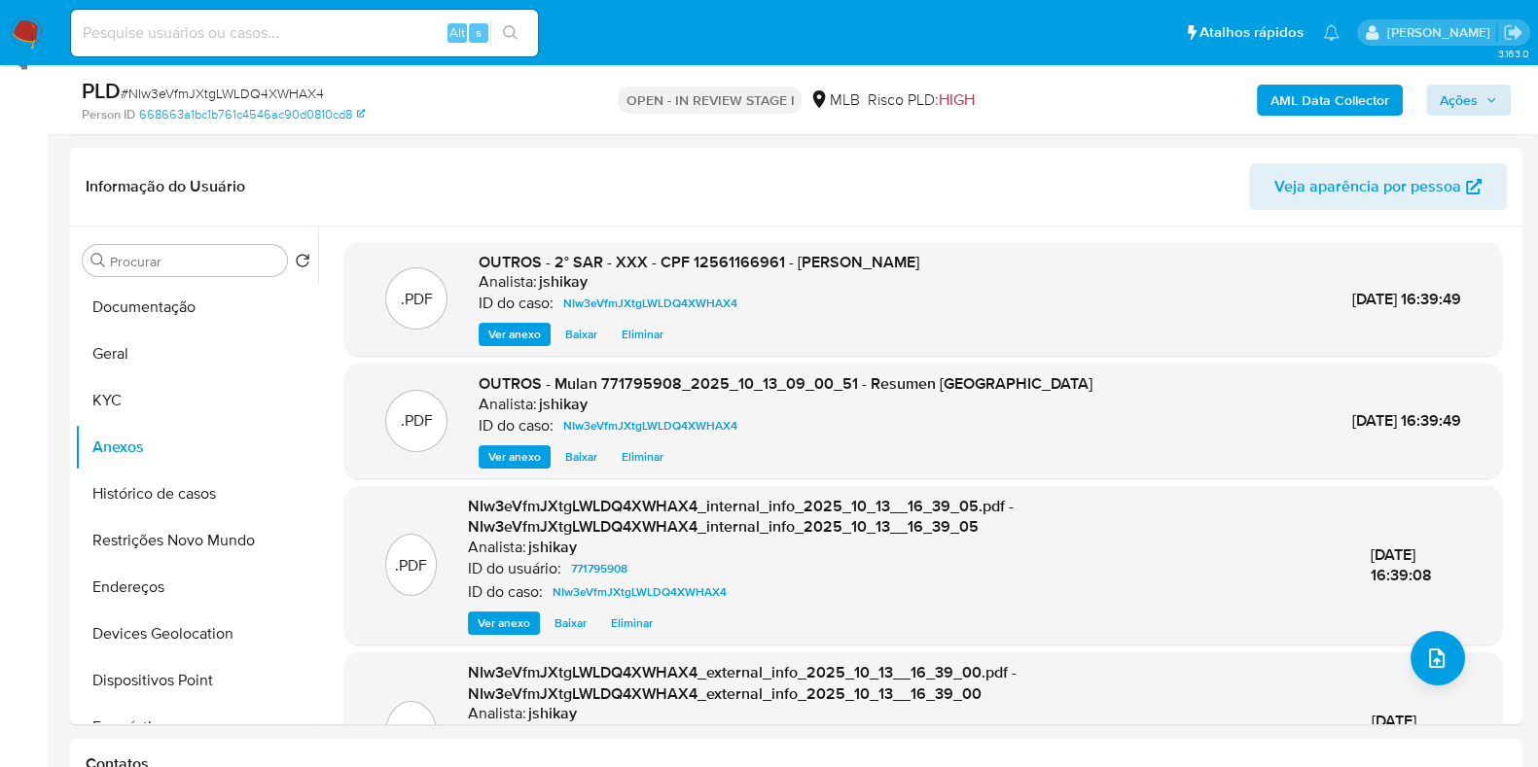
drag, startPoint x: 1503, startPoint y: 78, endPoint x: 1493, endPoint y: 95, distance: 20.0
click at [1503, 79] on div "AML Data Collector Ações" at bounding box center [1275, 100] width 471 height 46
click at [1488, 99] on icon "button" at bounding box center [1491, 100] width 12 height 12
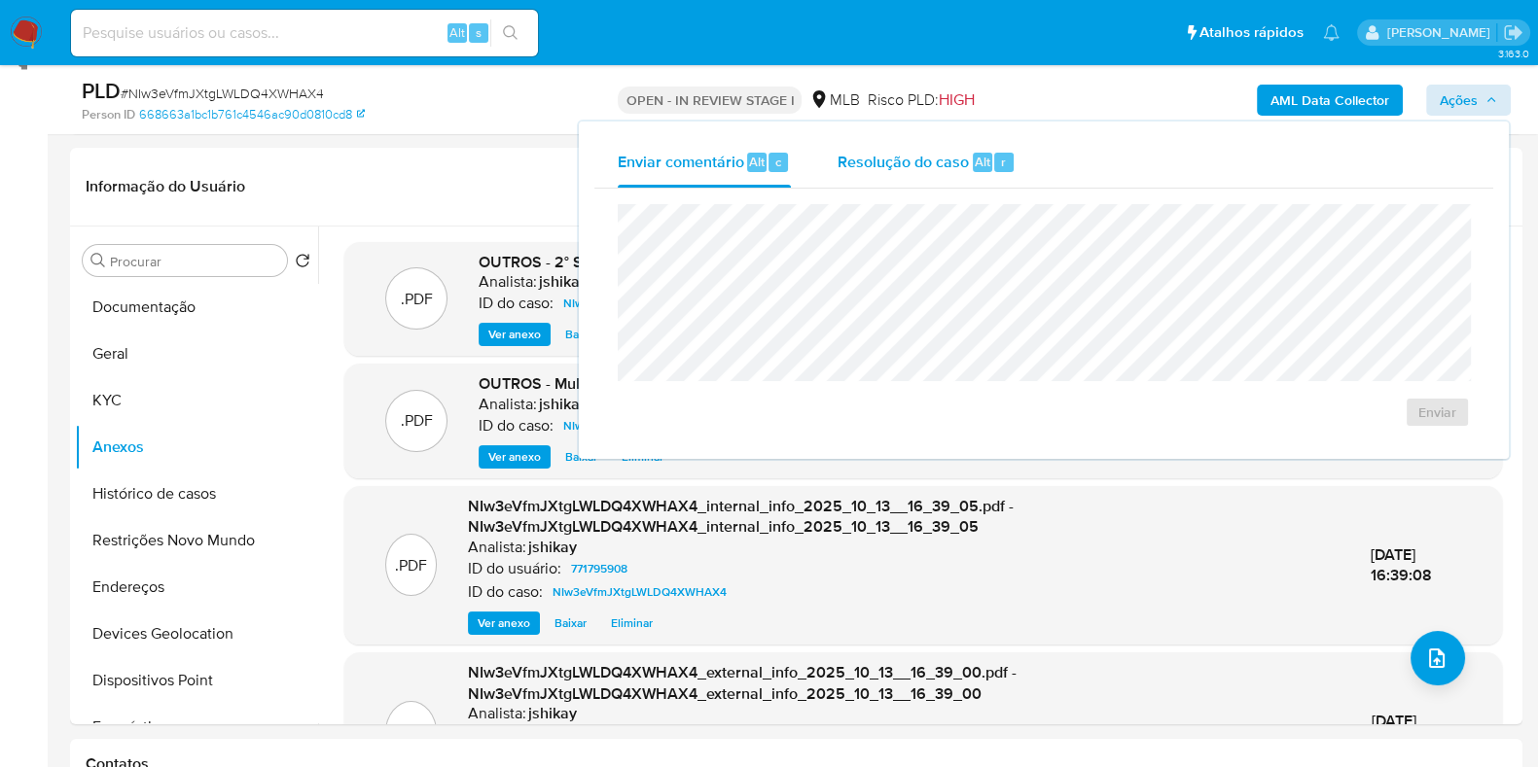
drag, startPoint x: 877, startPoint y: 164, endPoint x: 864, endPoint y: 191, distance: 29.6
click at [877, 167] on span "Resolução do caso" at bounding box center [902, 161] width 131 height 22
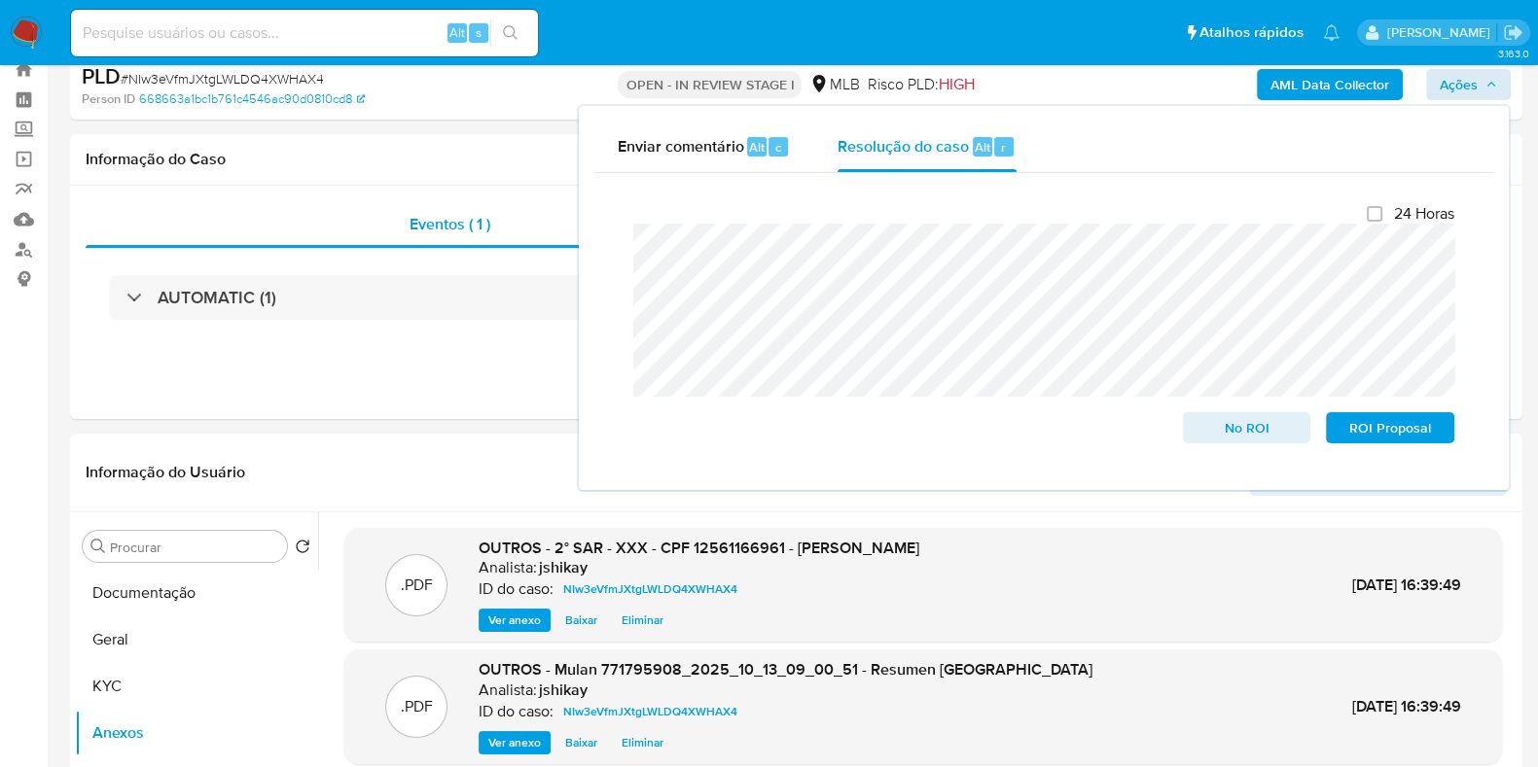
scroll to position [0, 0]
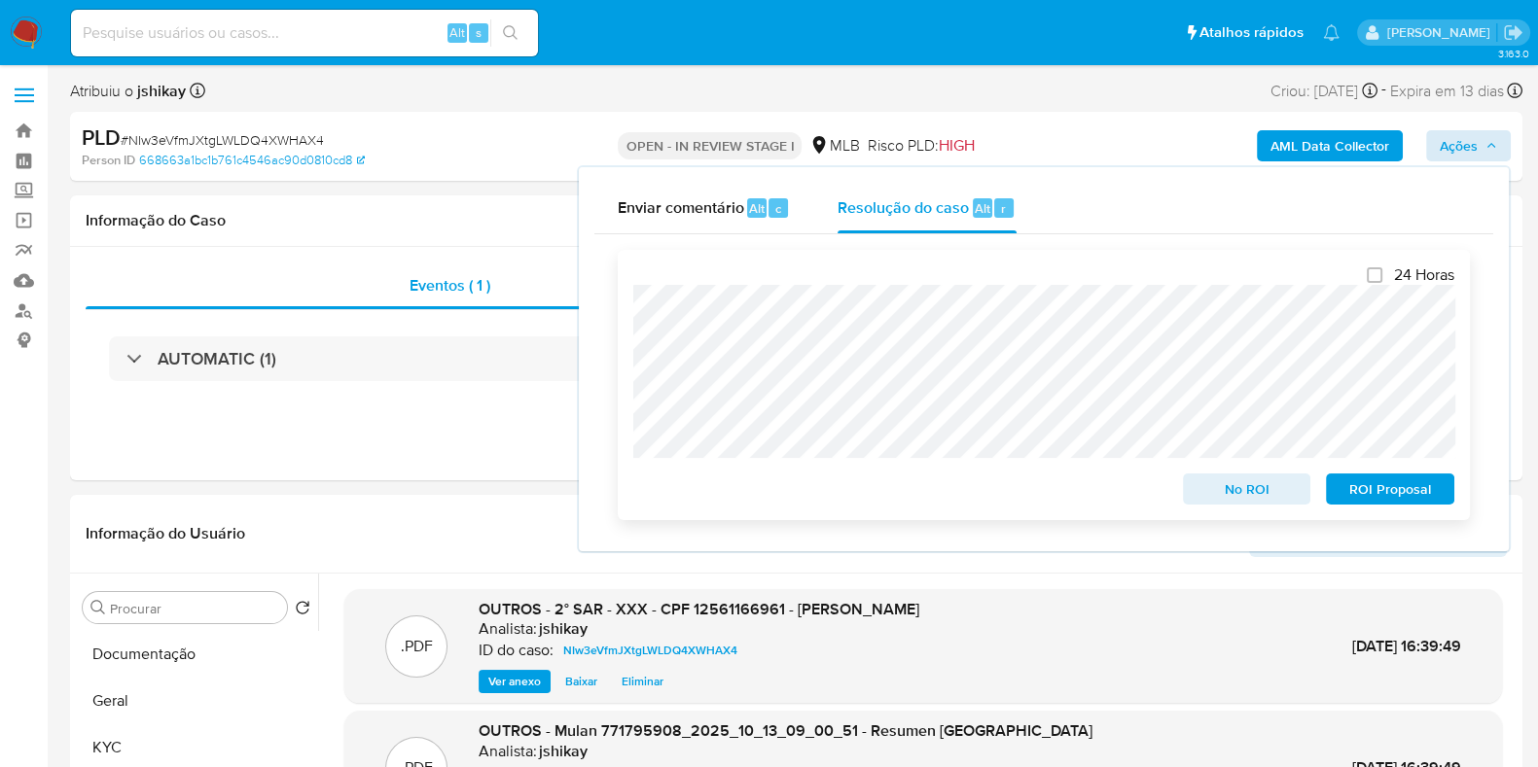
click at [1367, 499] on span "ROI Proposal" at bounding box center [1389, 489] width 101 height 27
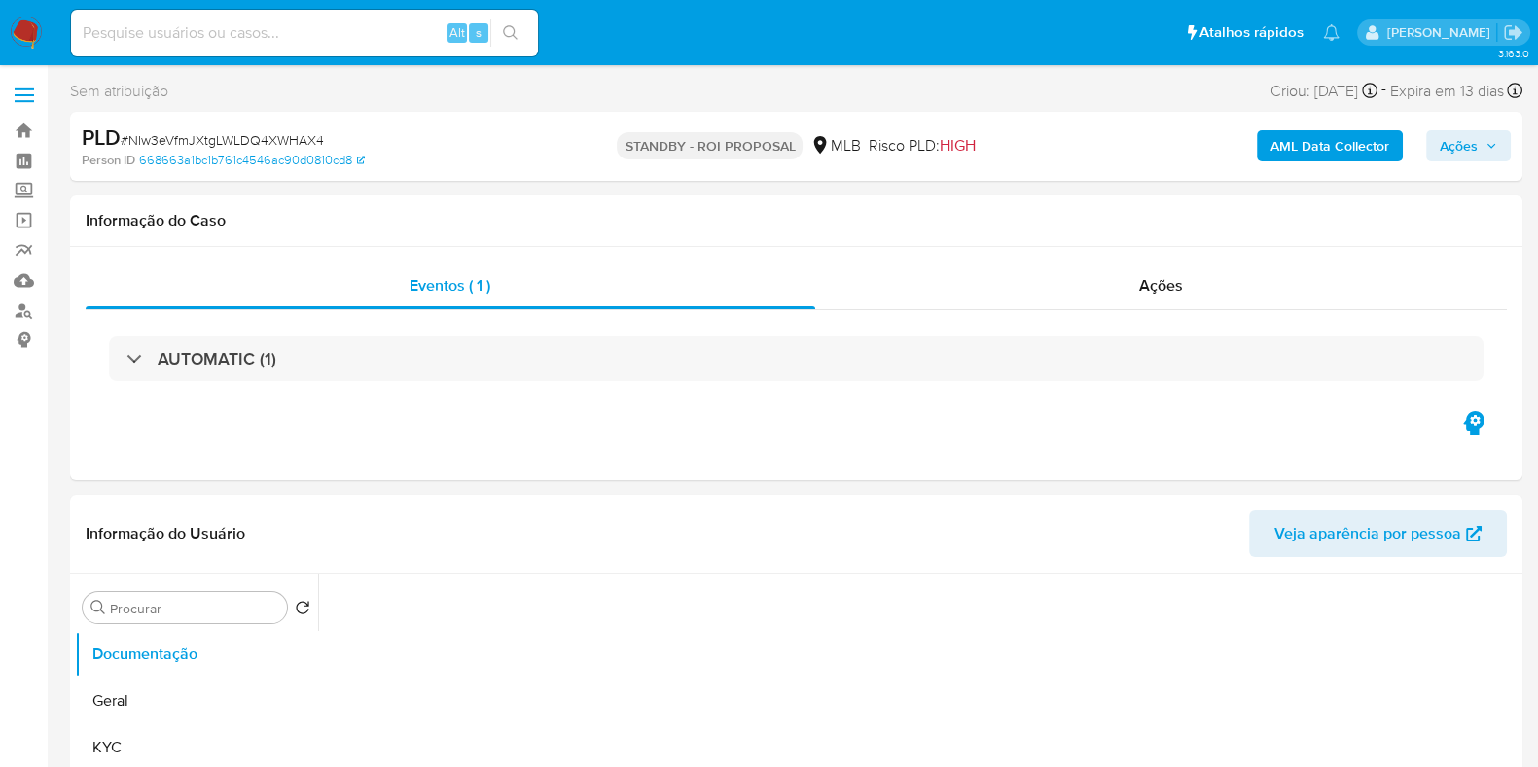
select select "10"
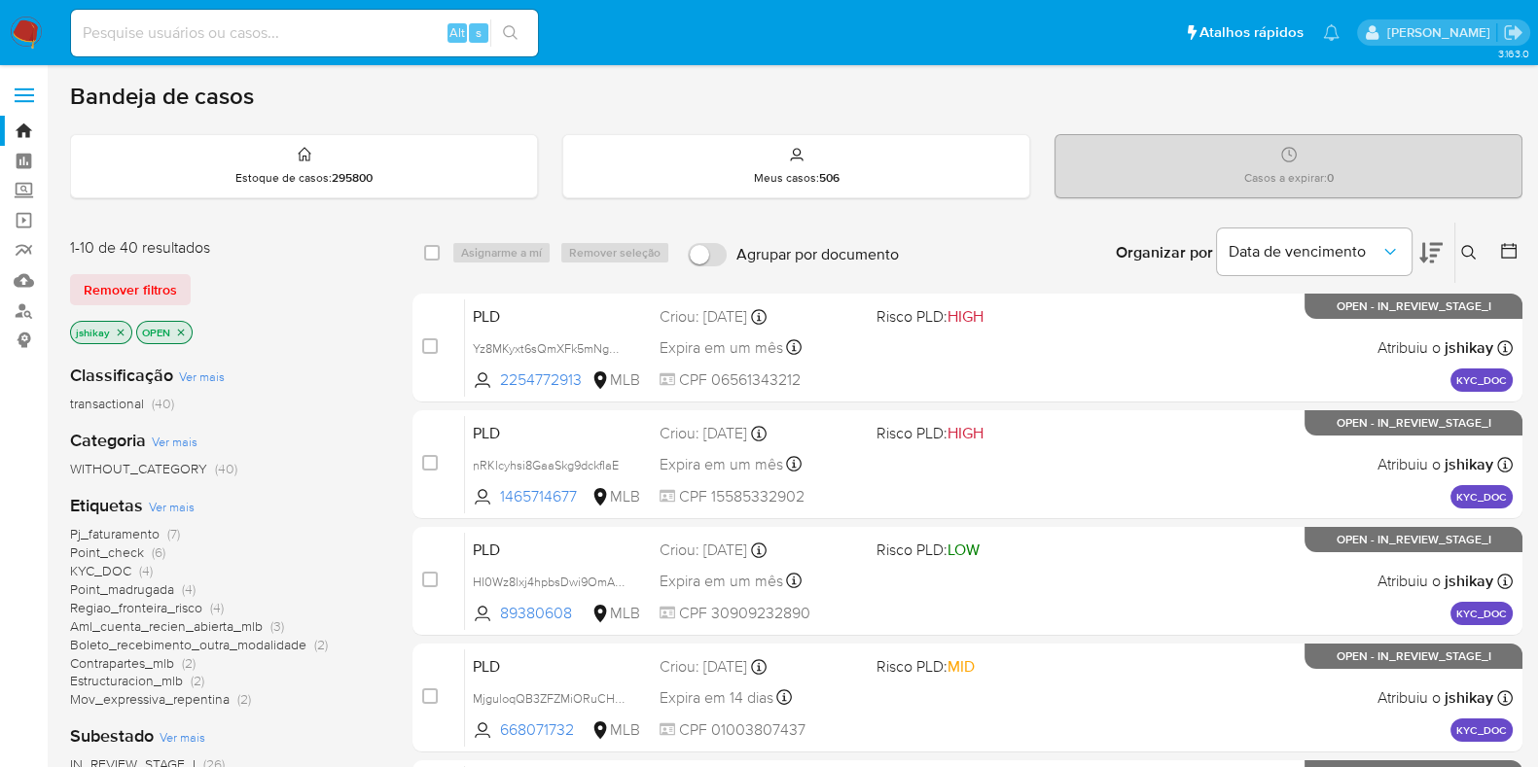
click at [169, 513] on span "Ver mais" at bounding box center [172, 507] width 46 height 18
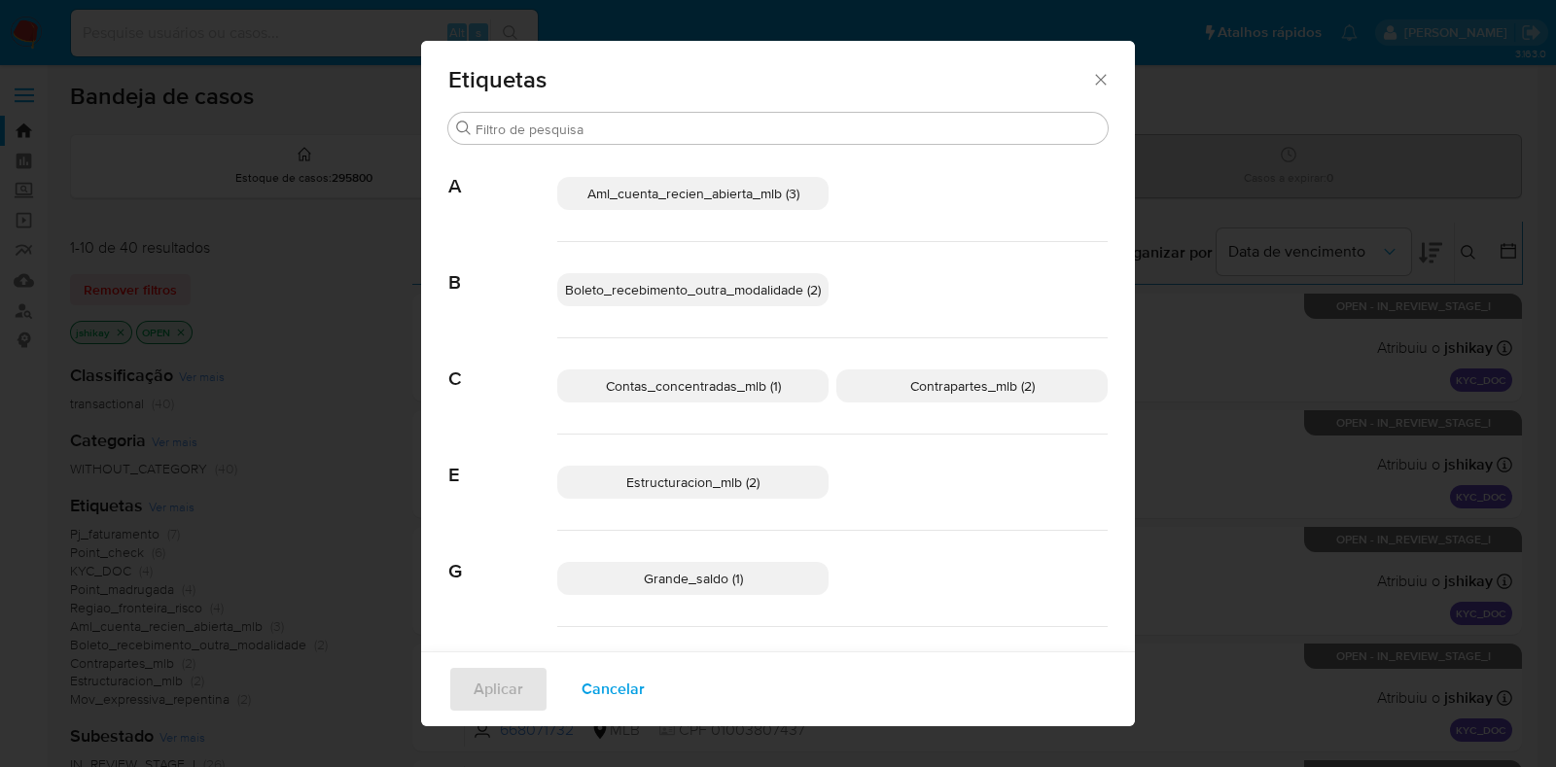
click at [592, 192] on span "Aml_cuenta_recien_abierta_mlb (3)" at bounding box center [693, 193] width 212 height 19
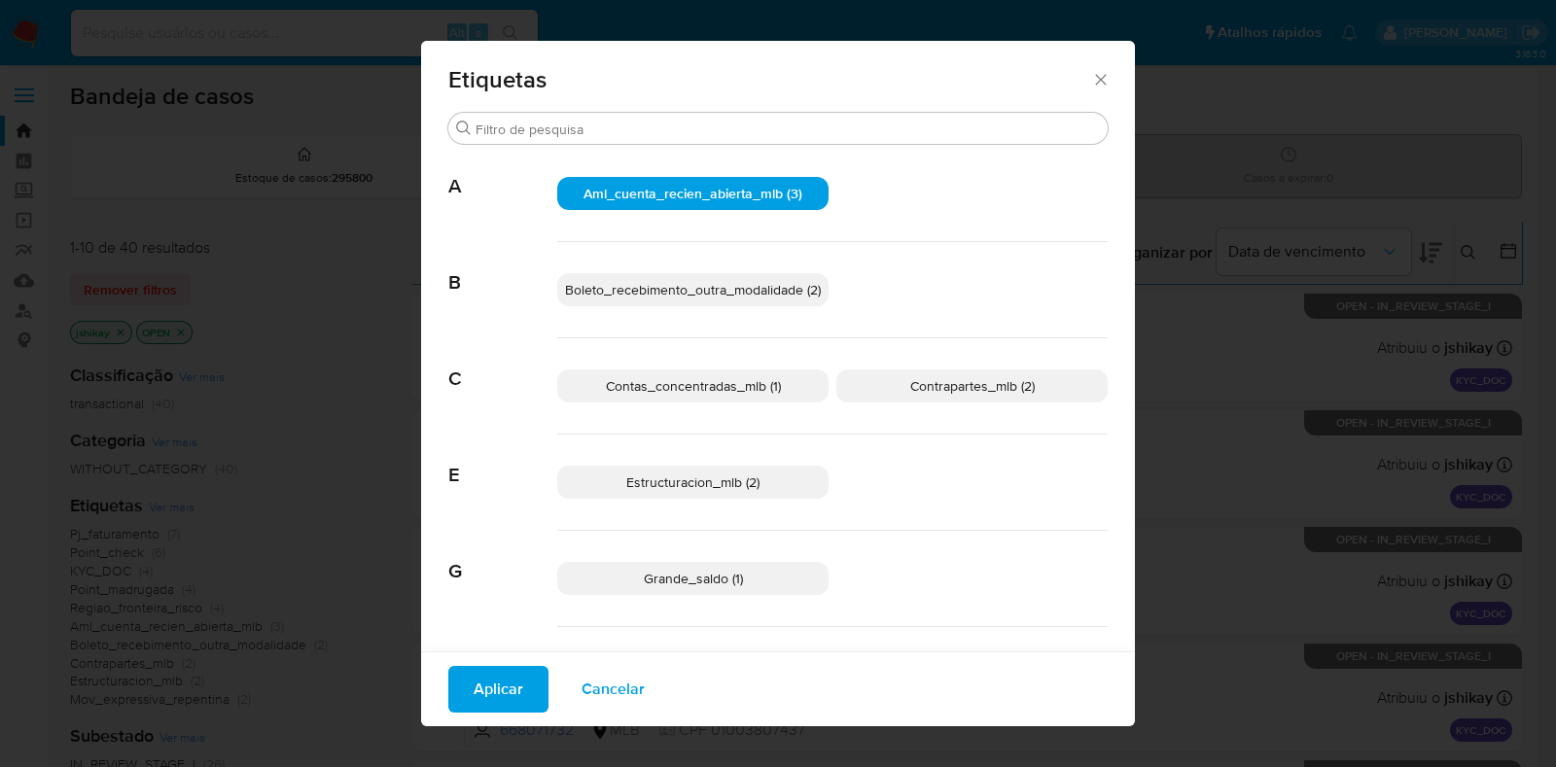
click at [474, 681] on span "Aplicar" at bounding box center [499, 689] width 50 height 43
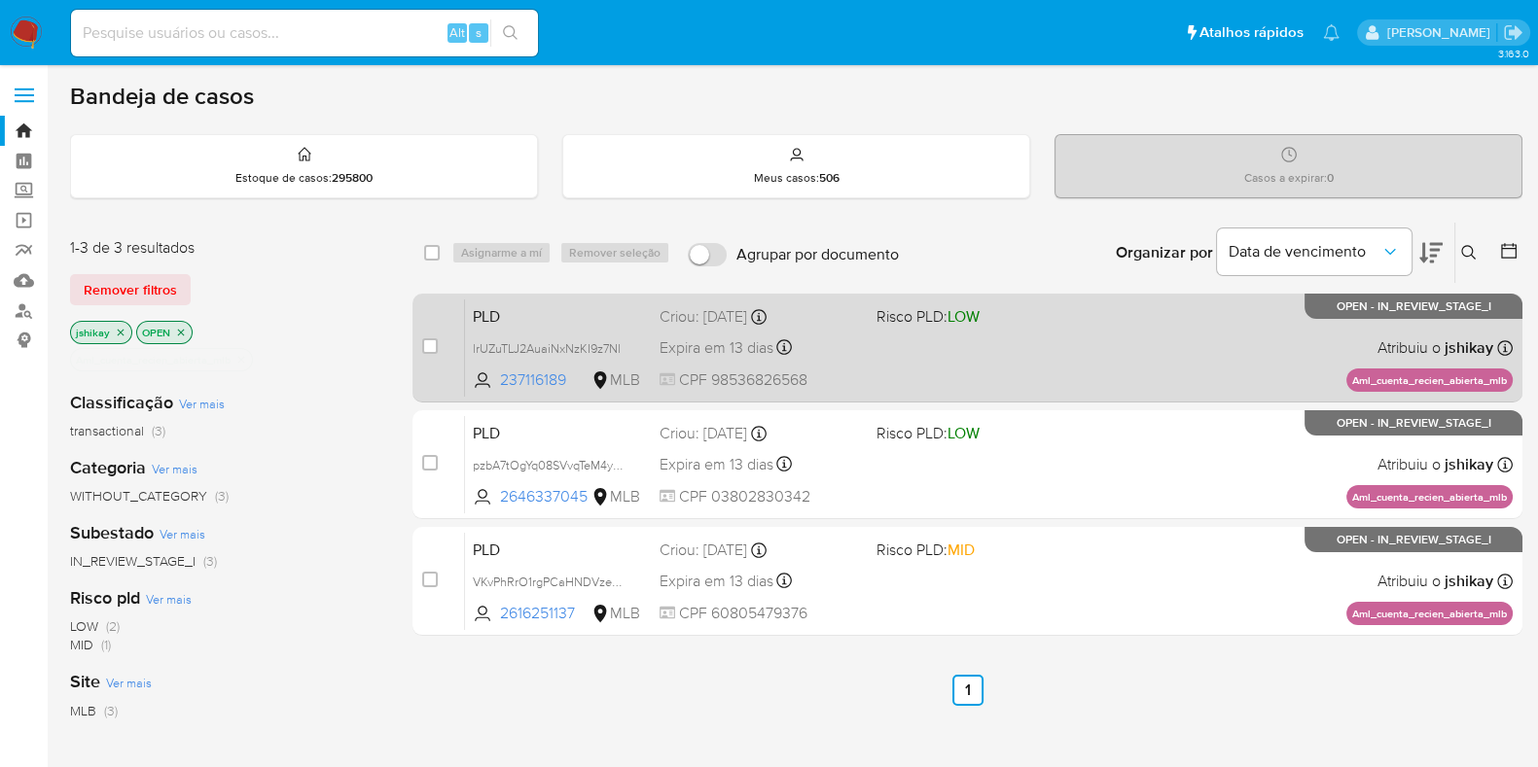
click at [1162, 365] on div "PLD lrUZuTLJ2AuaiNxNzKI9z7Nl 237116189 MLB Risco PLD: LOW Criou: [DATE] Criou: …" at bounding box center [989, 348] width 1048 height 98
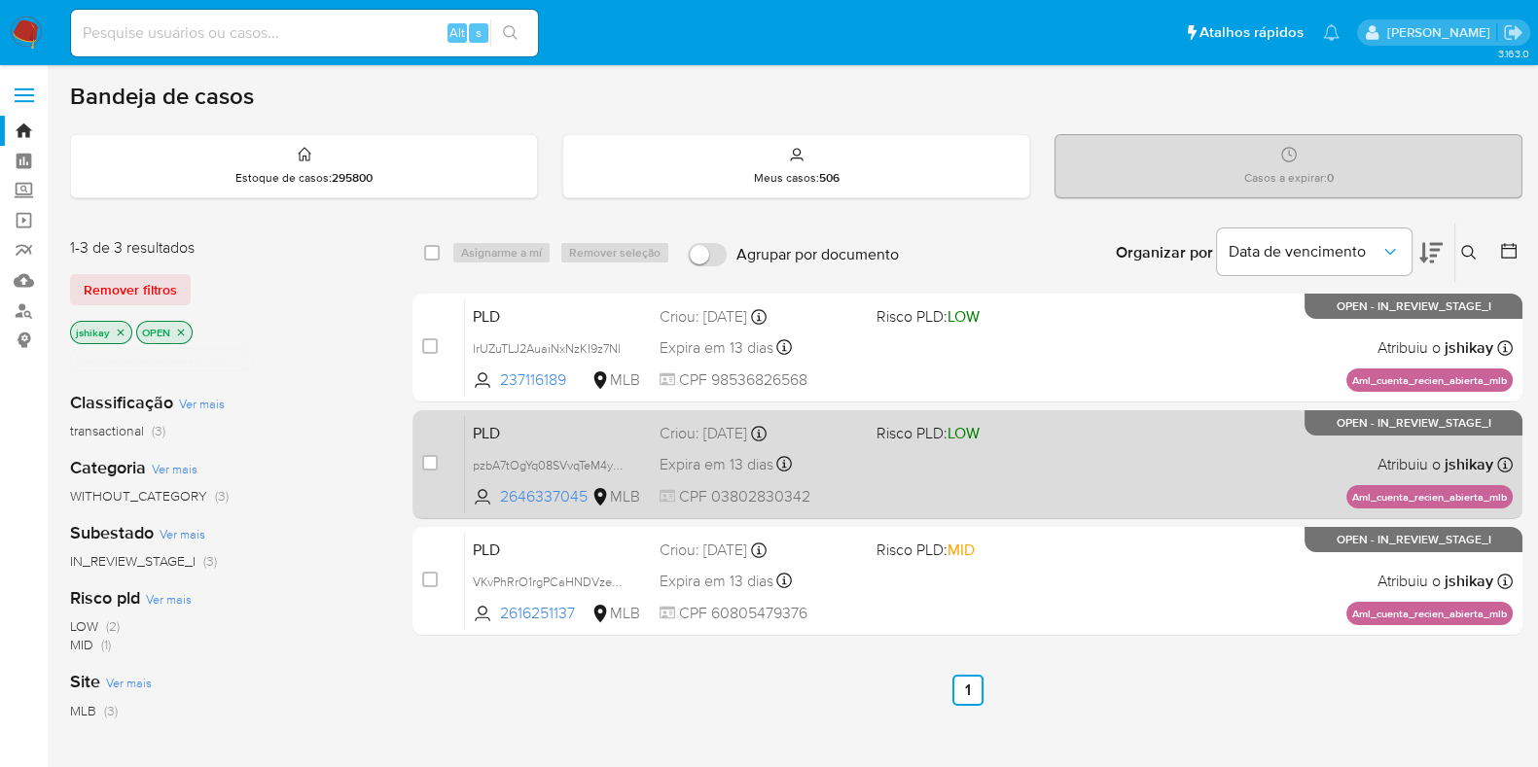
click at [1147, 440] on div "PLD pzbA7tOgYq08SVvqTeM4yUyP 2646337045 MLB Risco PLD: LOW Criou: [DATE] Criou:…" at bounding box center [989, 464] width 1048 height 98
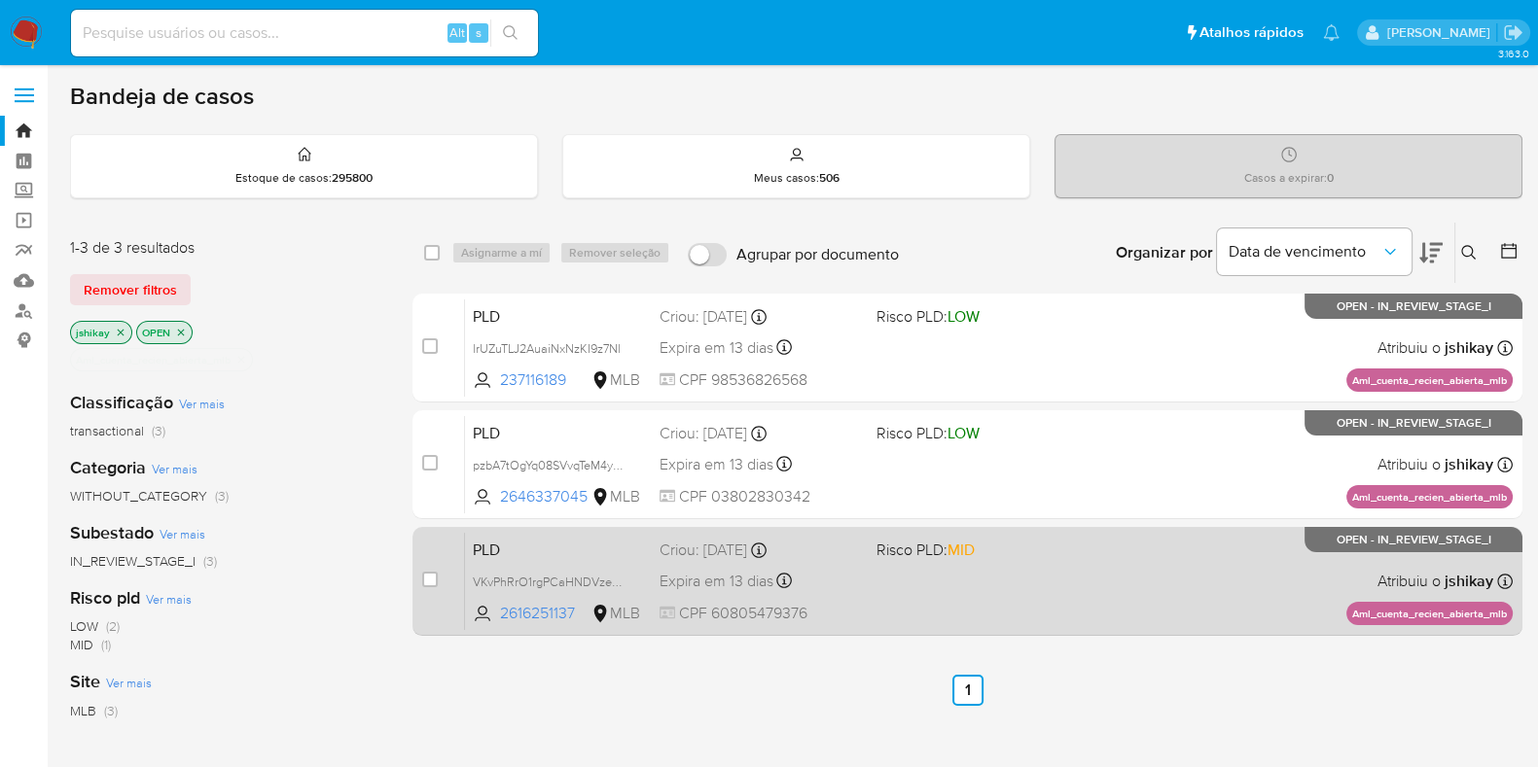
click at [1124, 601] on div "PLD VKvPhRrO1rgPCaHNDVzeZecC 2616251137 MLB Risco PLD: MID Criou: [DATE] Criou:…" at bounding box center [989, 581] width 1048 height 98
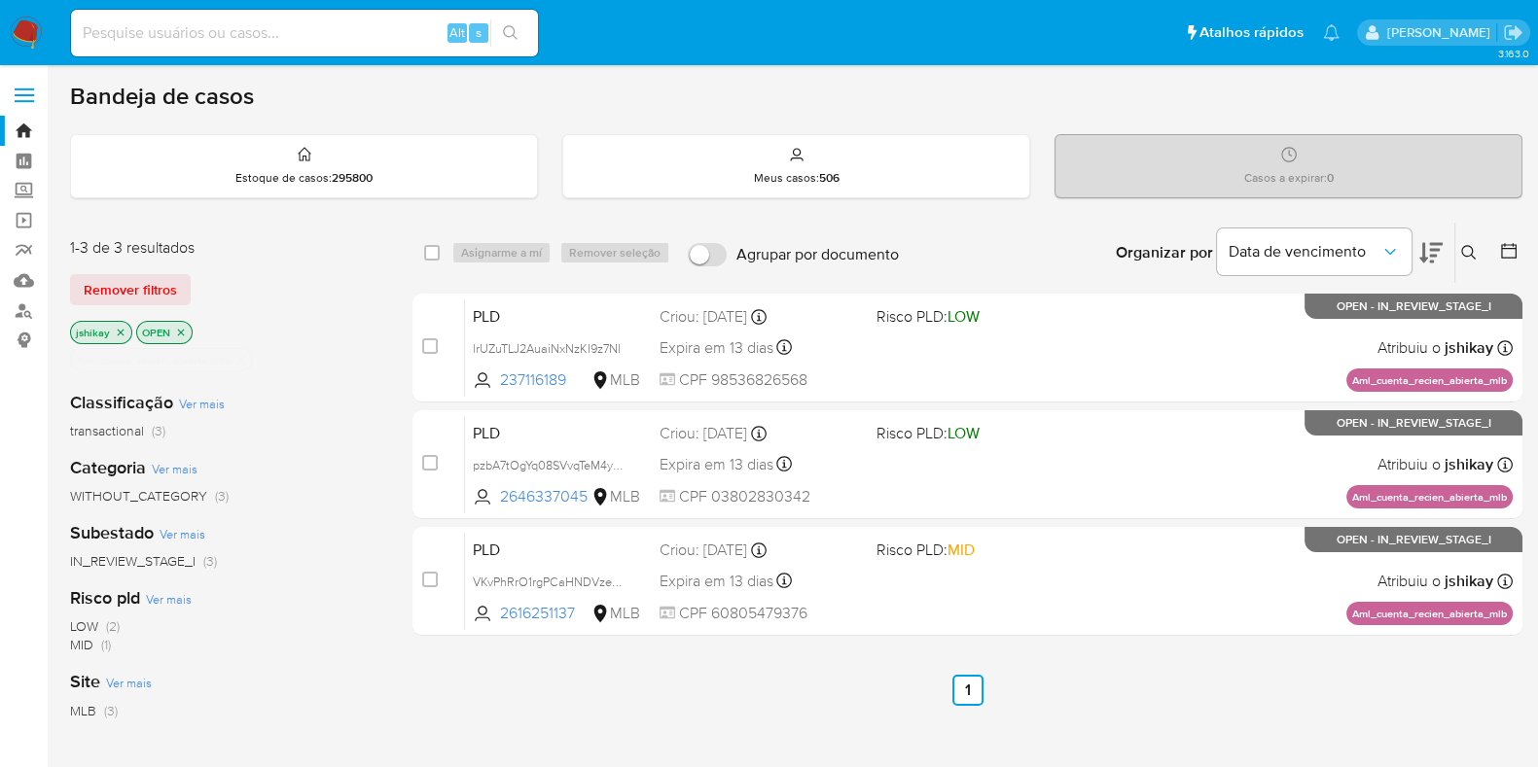
click at [247, 357] on icon "close-filter" at bounding box center [241, 360] width 12 height 12
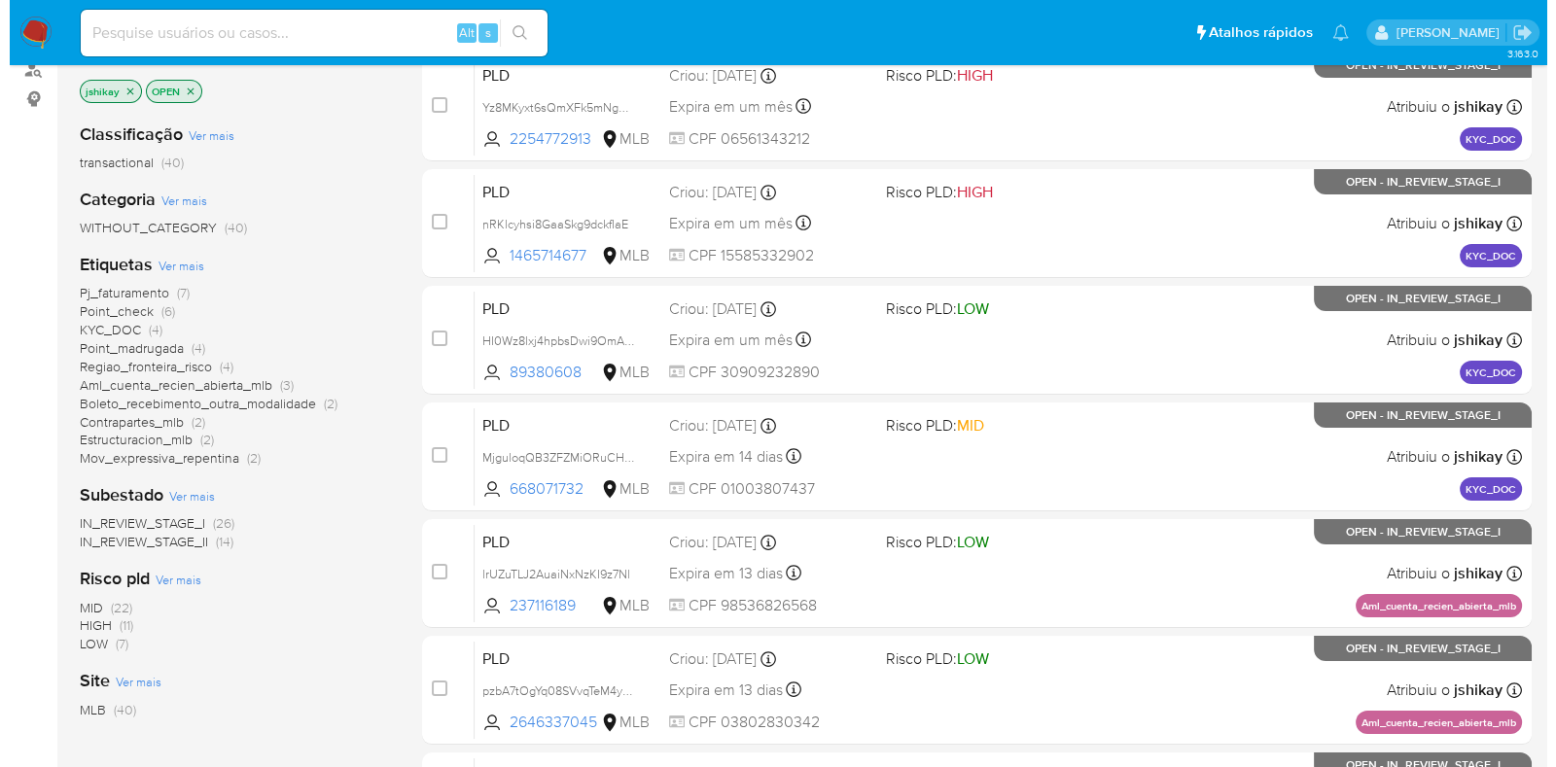
scroll to position [242, 0]
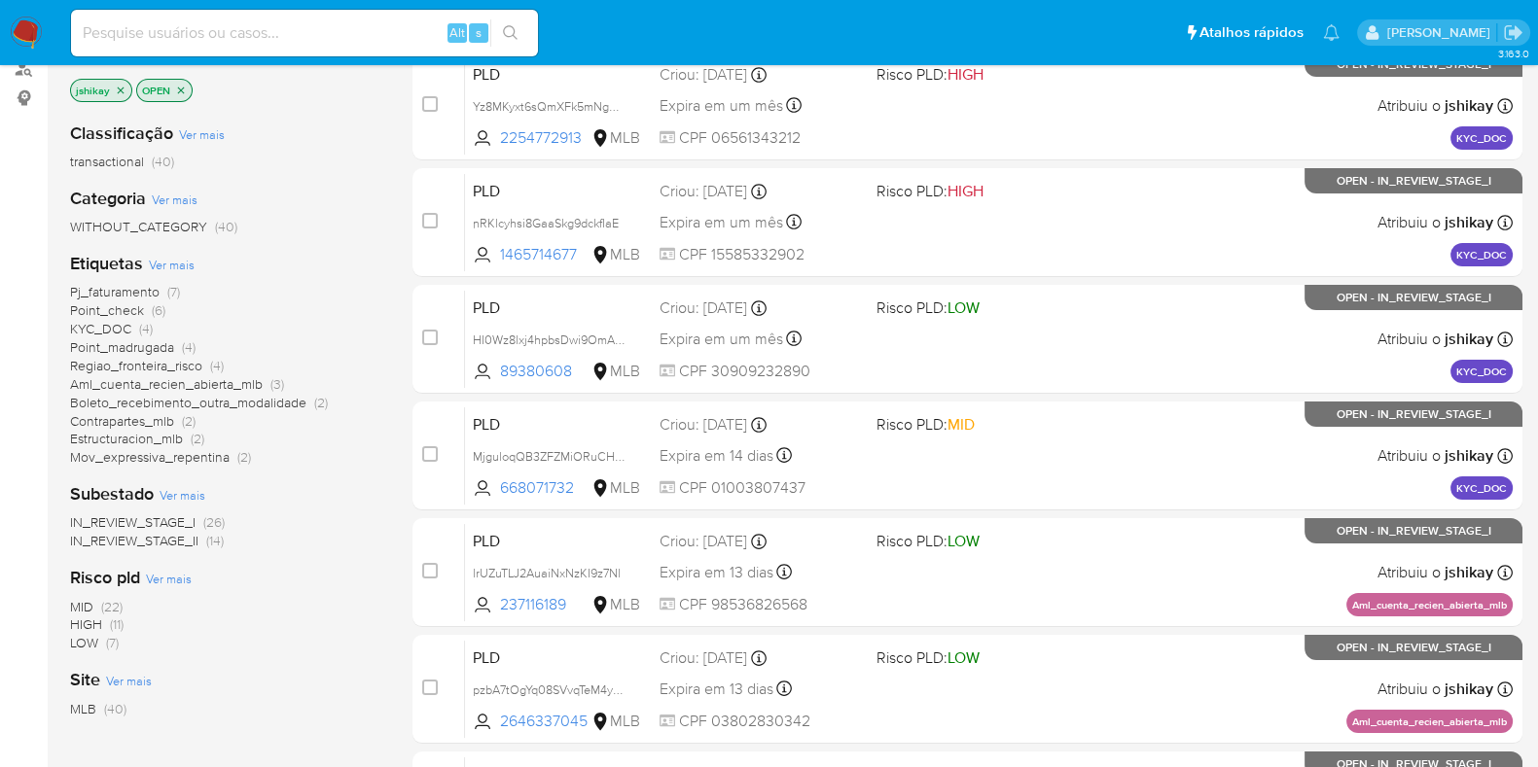
click at [160, 256] on span "Ver mais" at bounding box center [172, 265] width 46 height 18
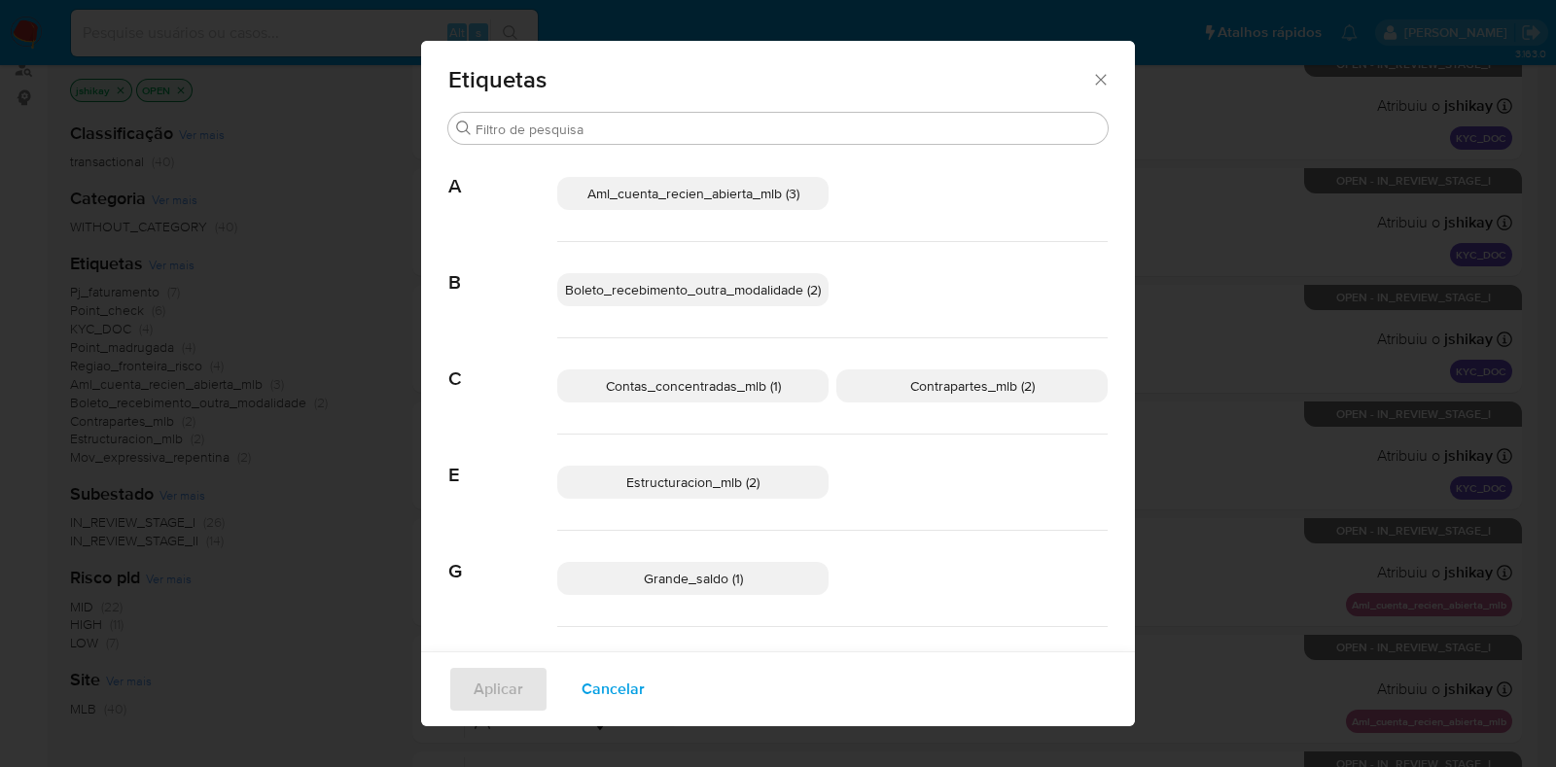
click at [164, 265] on div "Etiquetas Buscar A Aml_cuenta_recien_abierta_mlb (3) B Boleto_recebimento_outra…" at bounding box center [778, 383] width 1556 height 767
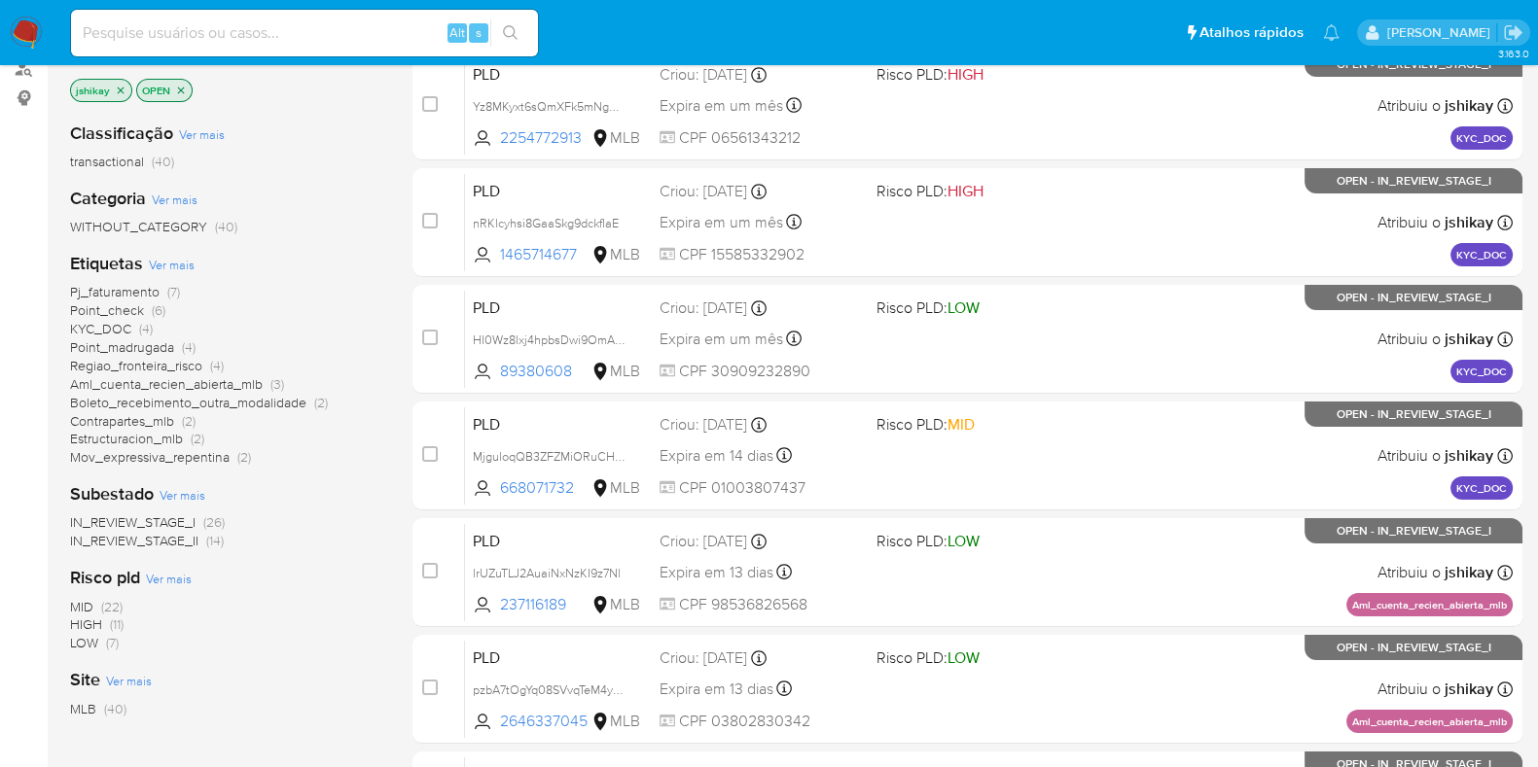
click at [164, 265] on span "Ver mais" at bounding box center [172, 265] width 46 height 18
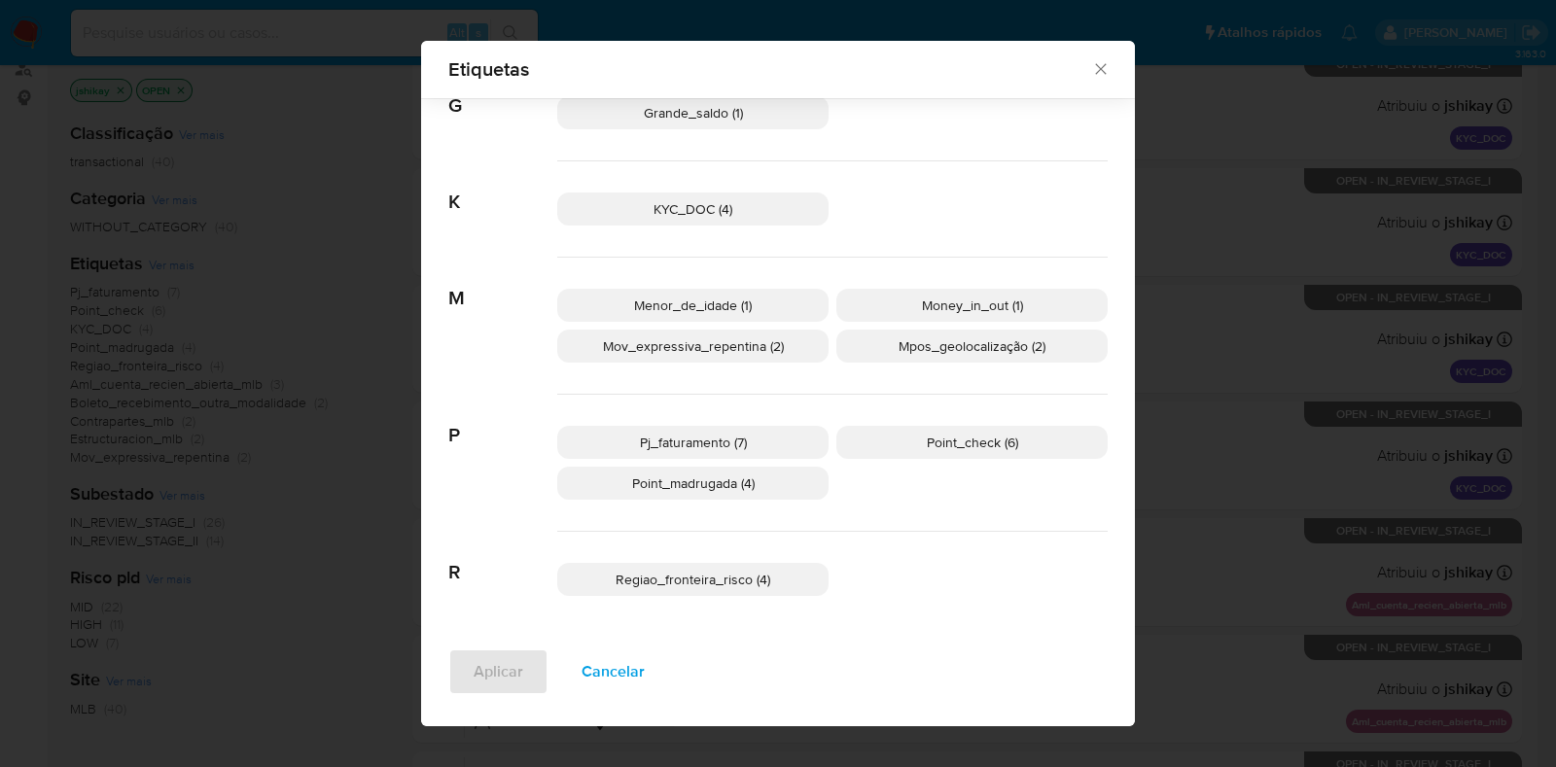
scroll to position [455, 0]
click at [947, 435] on span "Point_check (6)" at bounding box center [972, 438] width 91 height 19
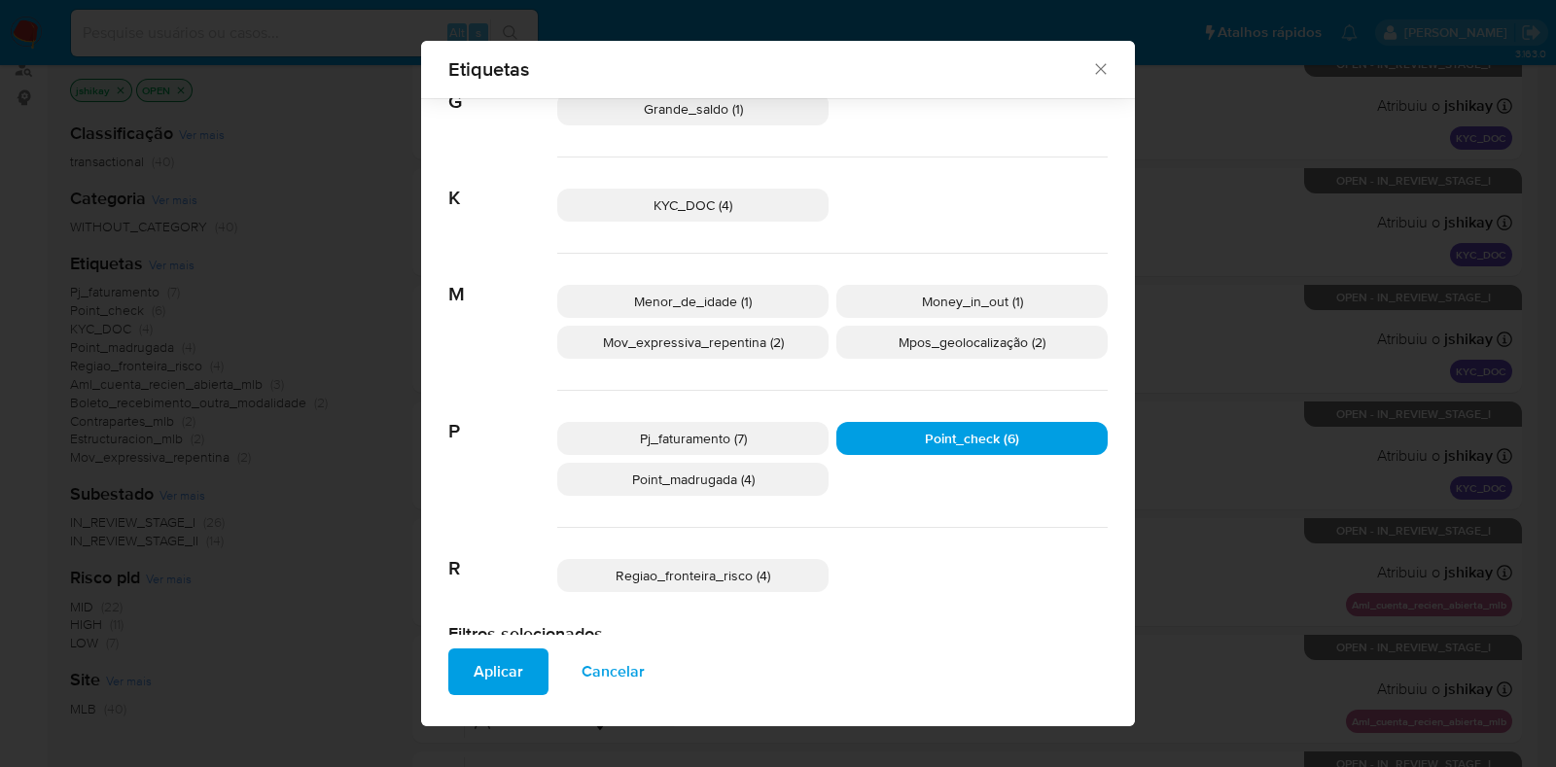
click at [452, 671] on button "Aplicar" at bounding box center [498, 672] width 100 height 47
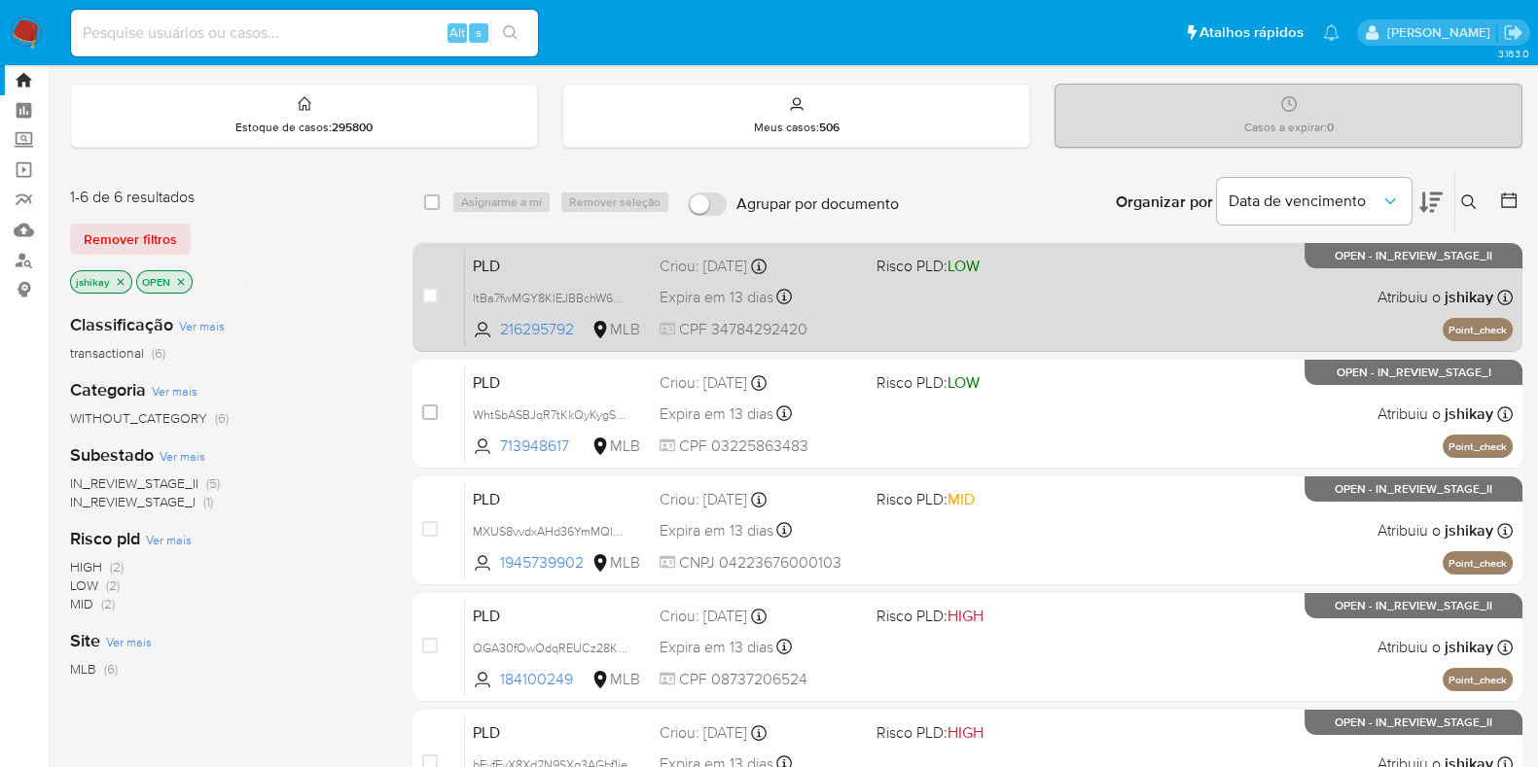
scroll to position [172, 0]
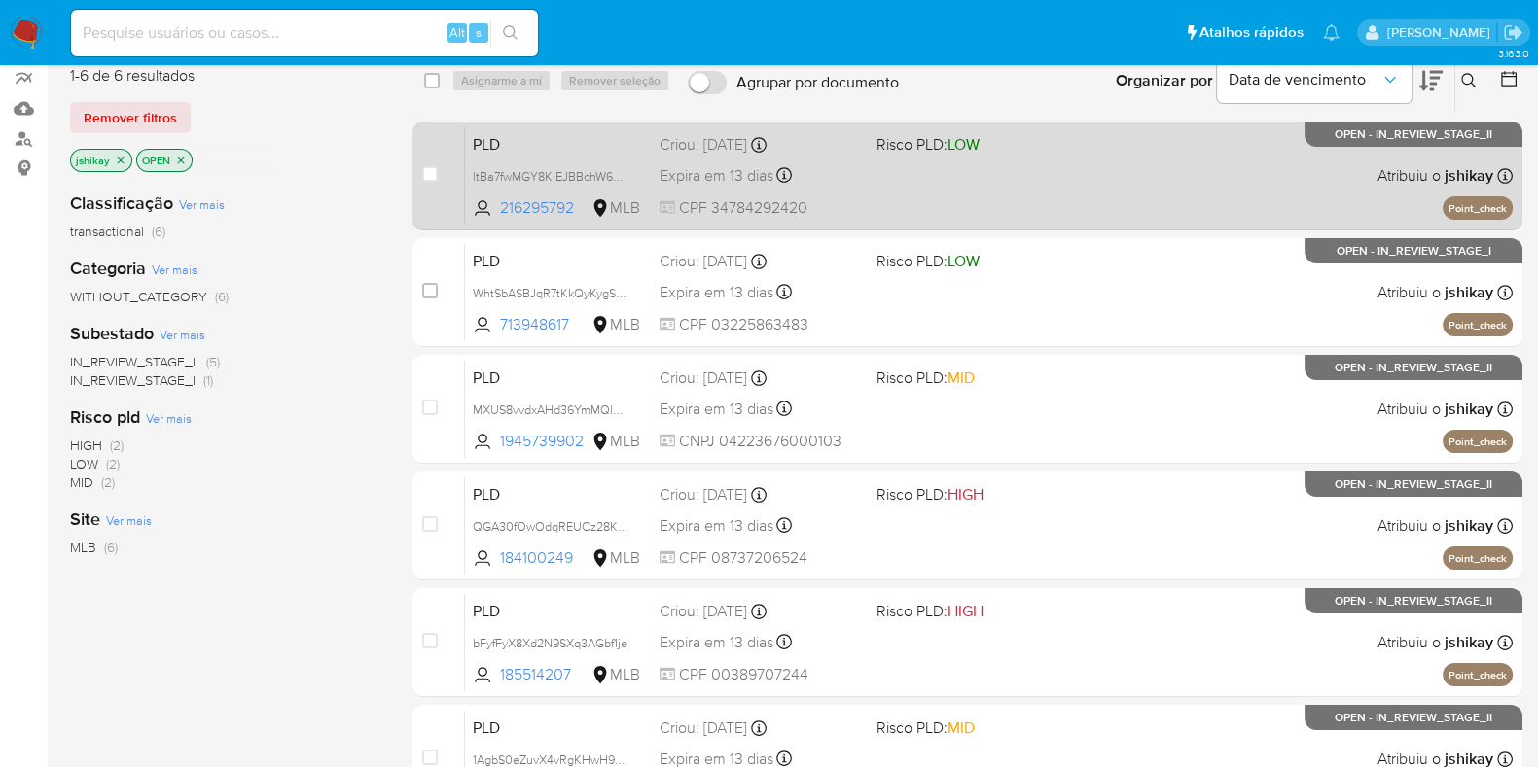
click at [1065, 181] on div "PLD ltBa7fwMGY8KlEJBBchW6CYY 216295792 MLB Risco PLD: LOW Criou: [DATE] Criou: …" at bounding box center [989, 175] width 1048 height 98
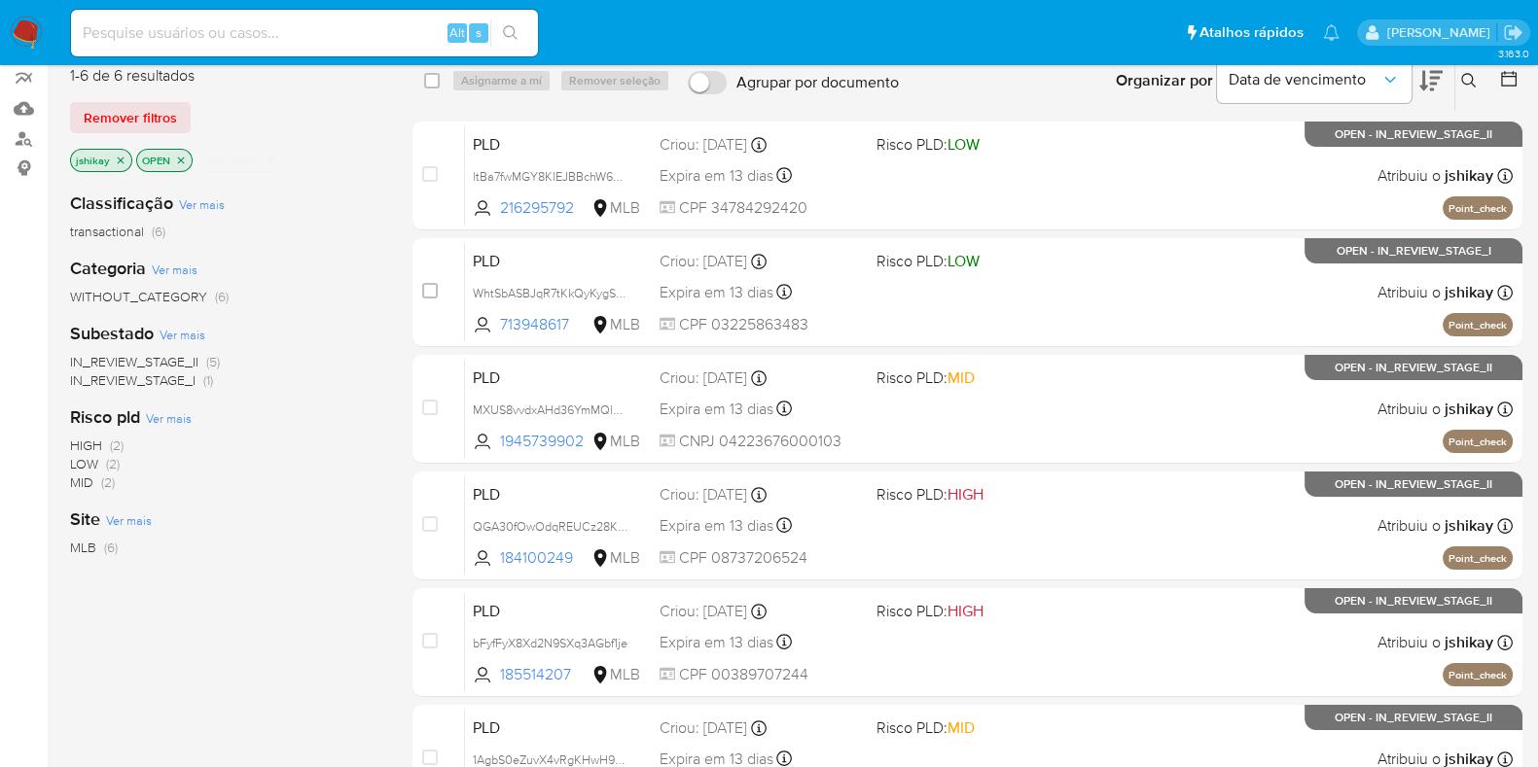
drag, startPoint x: 1046, startPoint y: 283, endPoint x: 1021, endPoint y: 346, distance: 67.7
click at [1045, 283] on div "PLD WhtSbASBJqR7tKkQyKygS2jA 713948617 MLB Risco PLD: LOW Criou: [DATE] Criou: …" at bounding box center [989, 292] width 1048 height 98
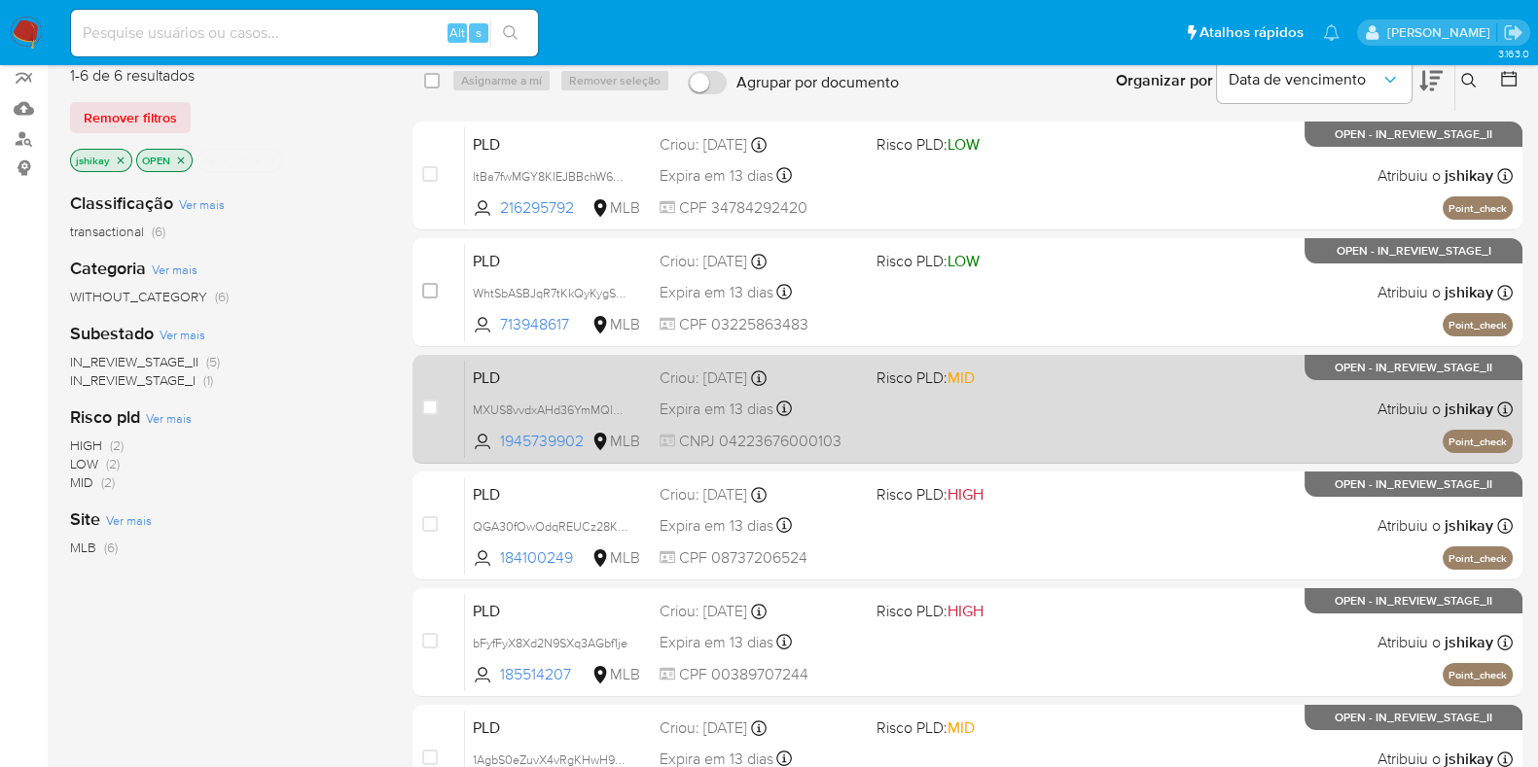
click at [996, 402] on div "PLD MXUS8vvdxAHd36YmMQlpu5aL 1945739902 MLB Risco PLD: MID Criou: [DATE] Criou:…" at bounding box center [989, 409] width 1048 height 98
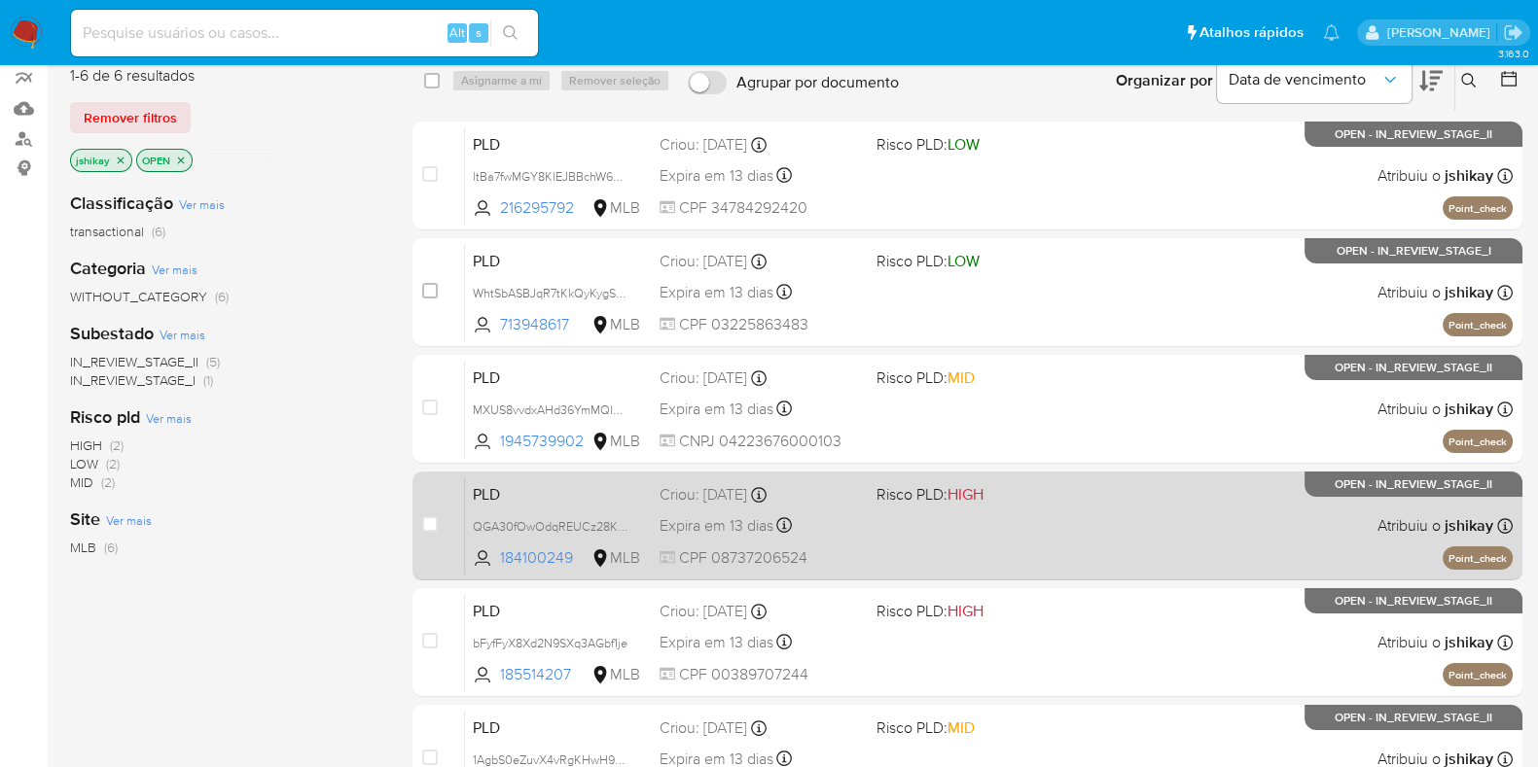
click at [1010, 514] on div "PLD QGA30fOwOdqREUCz28KHhhg7 184100249 MLB Risco PLD: HIGH Criou: [DATE] Criou:…" at bounding box center [989, 526] width 1048 height 98
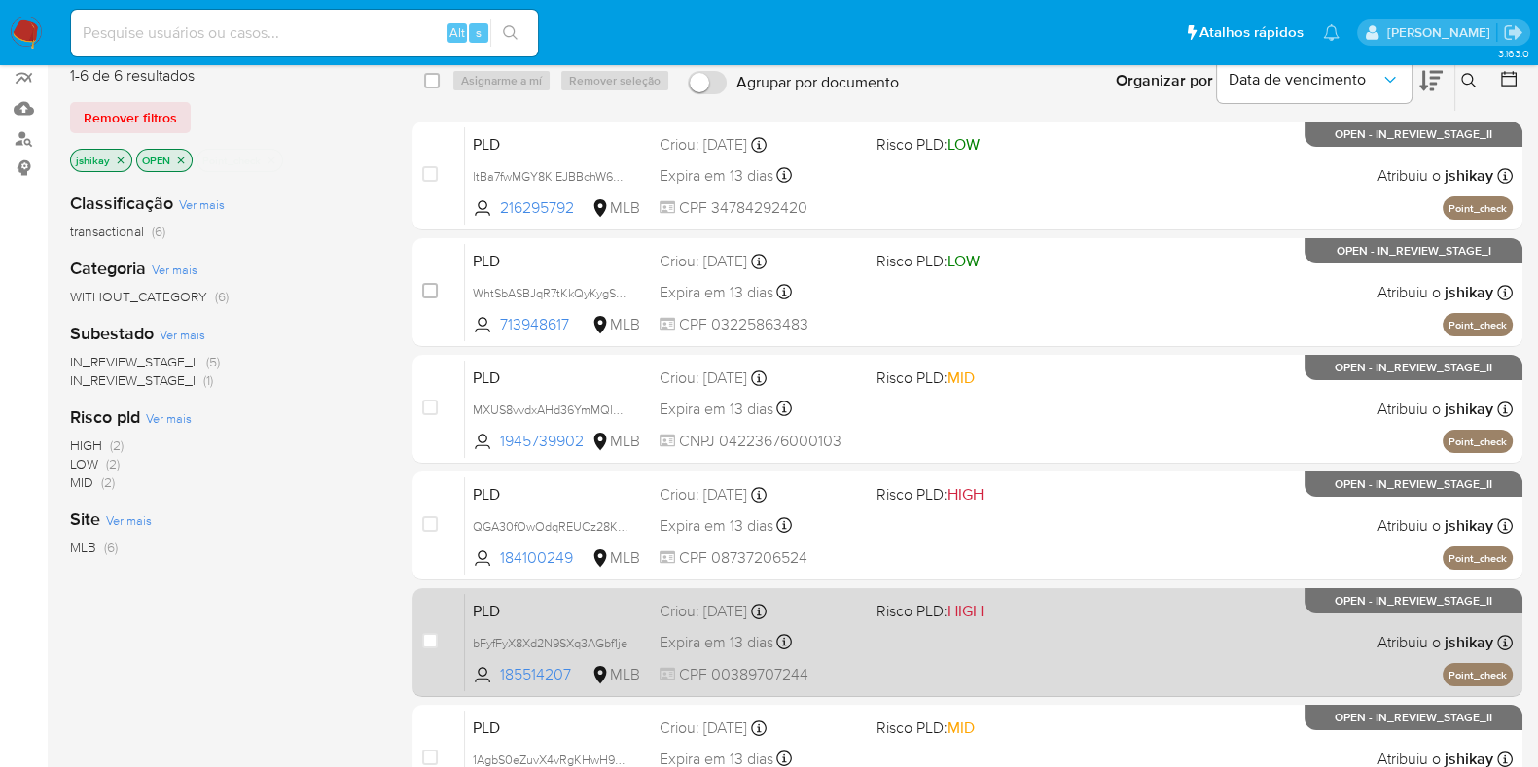
click at [1014, 626] on div "PLD bFyfFyX8Xd2N9SXq3AGbf1je 185514207 MLB Risco PLD: HIGH Criou: [DATE] Criou:…" at bounding box center [989, 642] width 1048 height 98
drag, startPoint x: 1050, startPoint y: 711, endPoint x: 1056, endPoint y: 694, distance: 18.5
click at [1050, 711] on div "PLD 1AgbS0eZuvX4vRgKHwH9Y7O5 15139129 MLB Risco PLD: MID Criou: [DATE] Criou: […" at bounding box center [989, 759] width 1048 height 98
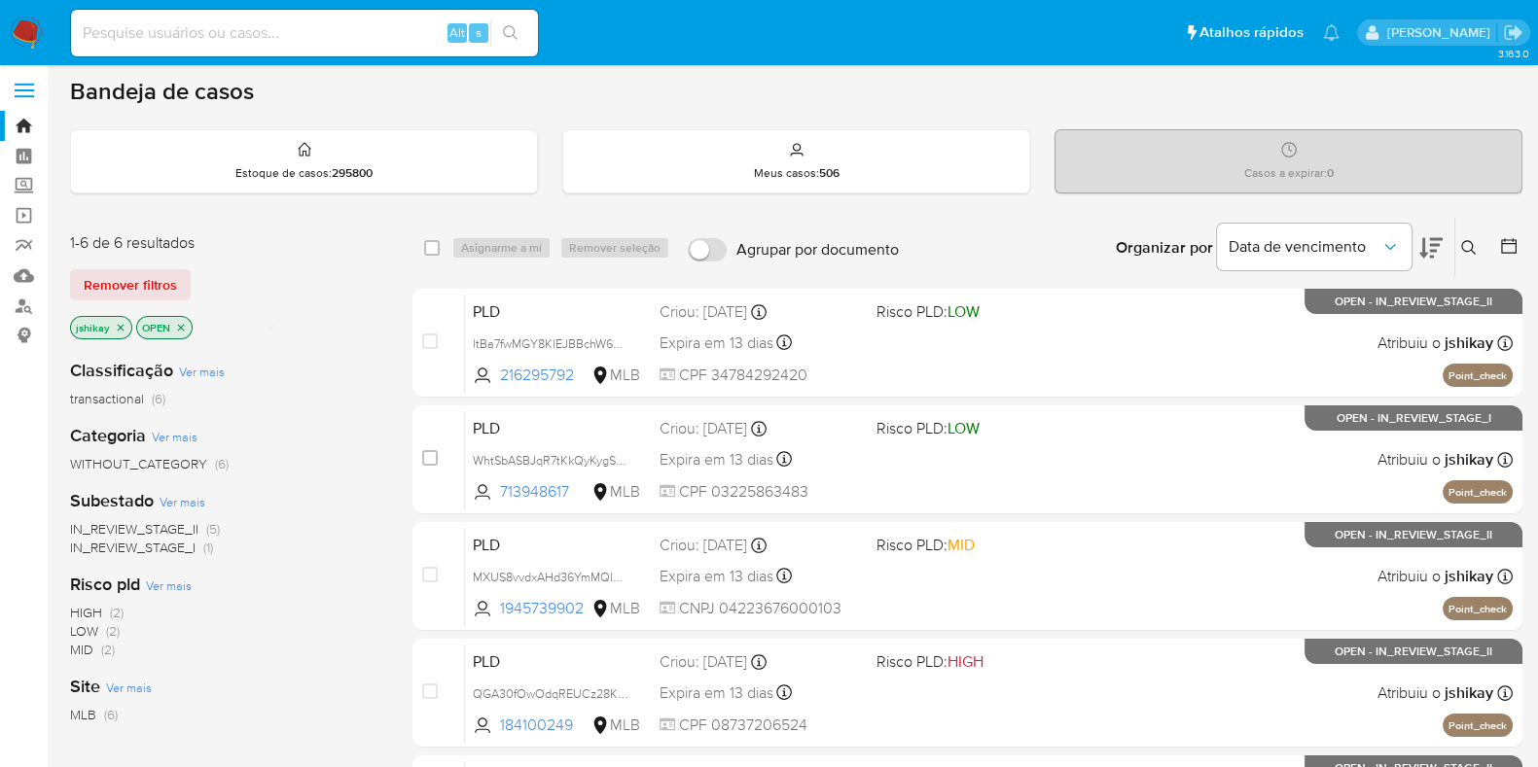
scroll to position [0, 0]
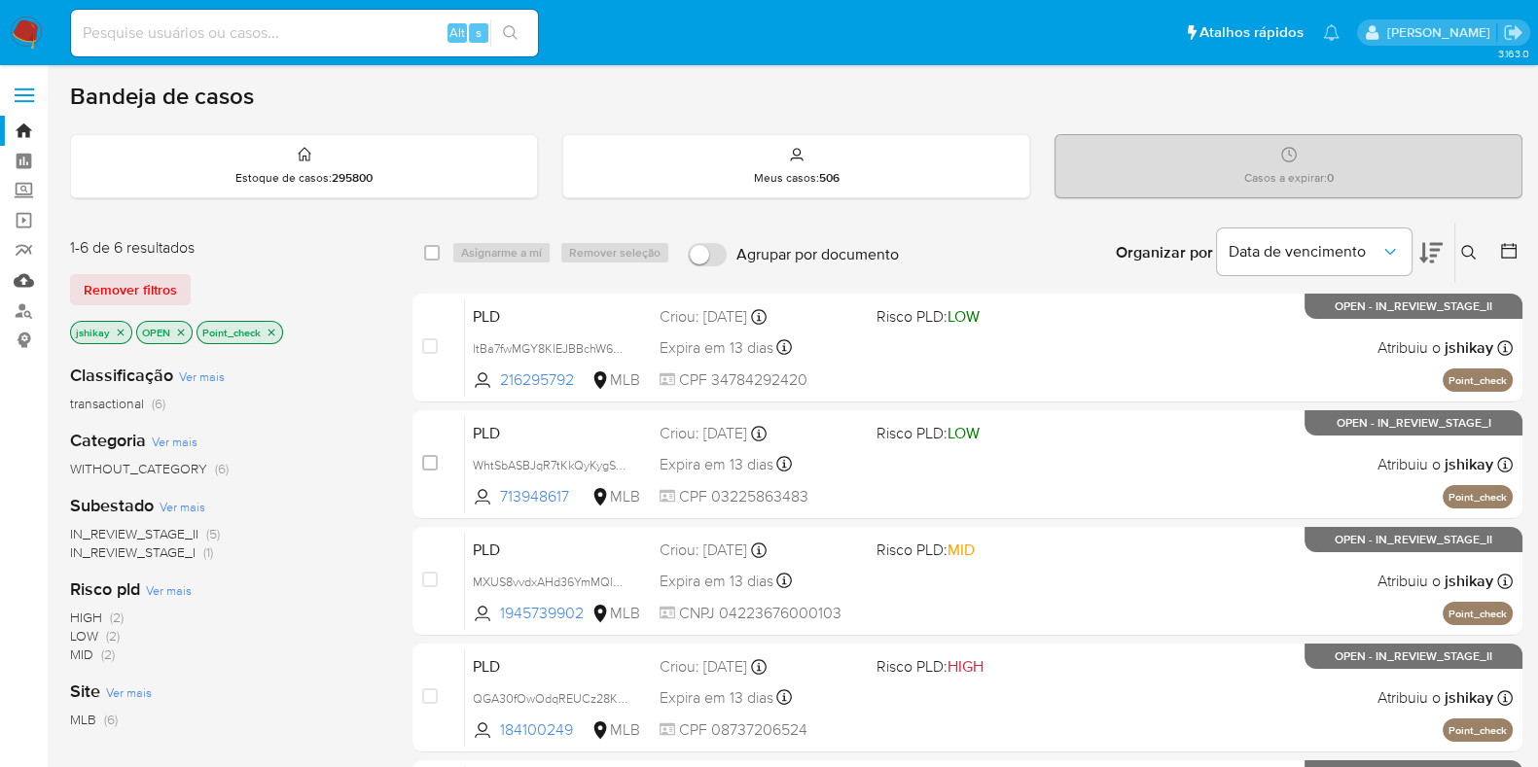
click at [30, 279] on link "Mulan" at bounding box center [115, 281] width 231 height 30
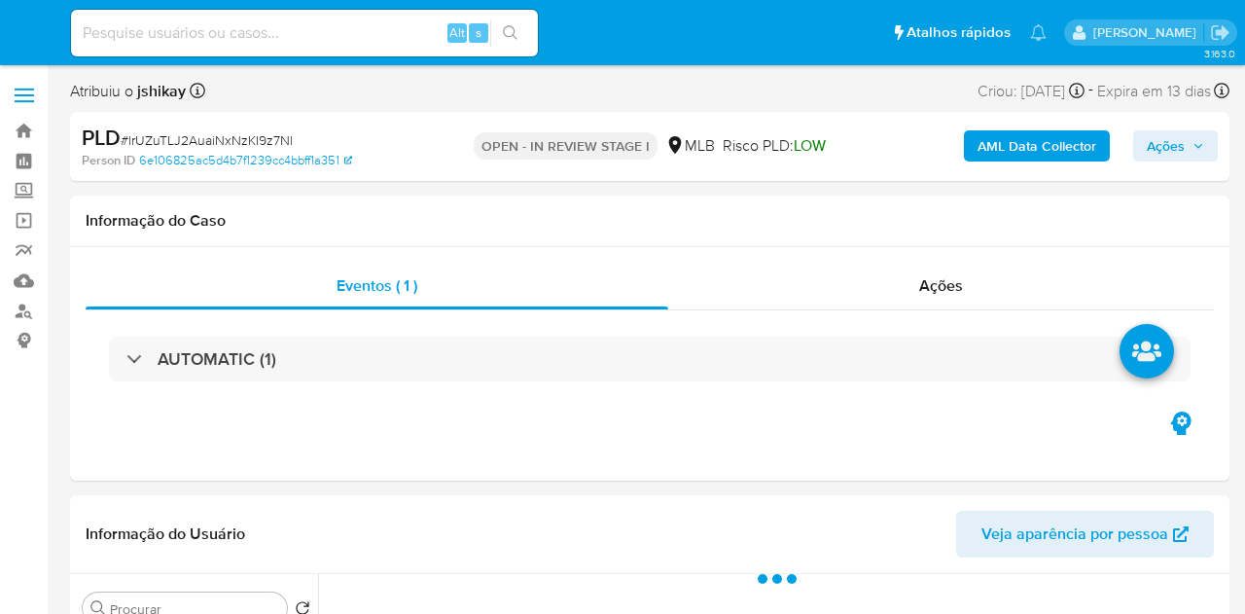
select select "10"
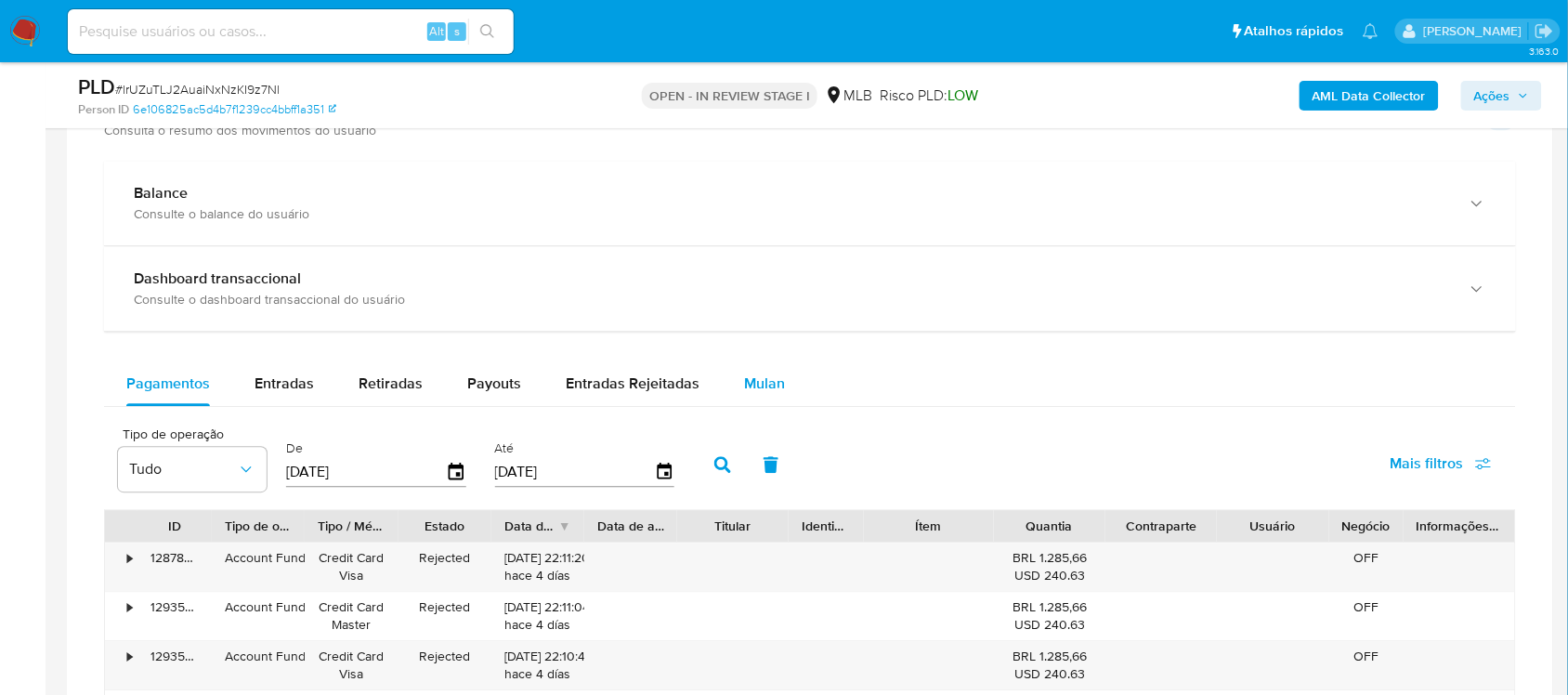
scroll to position [1276, 0]
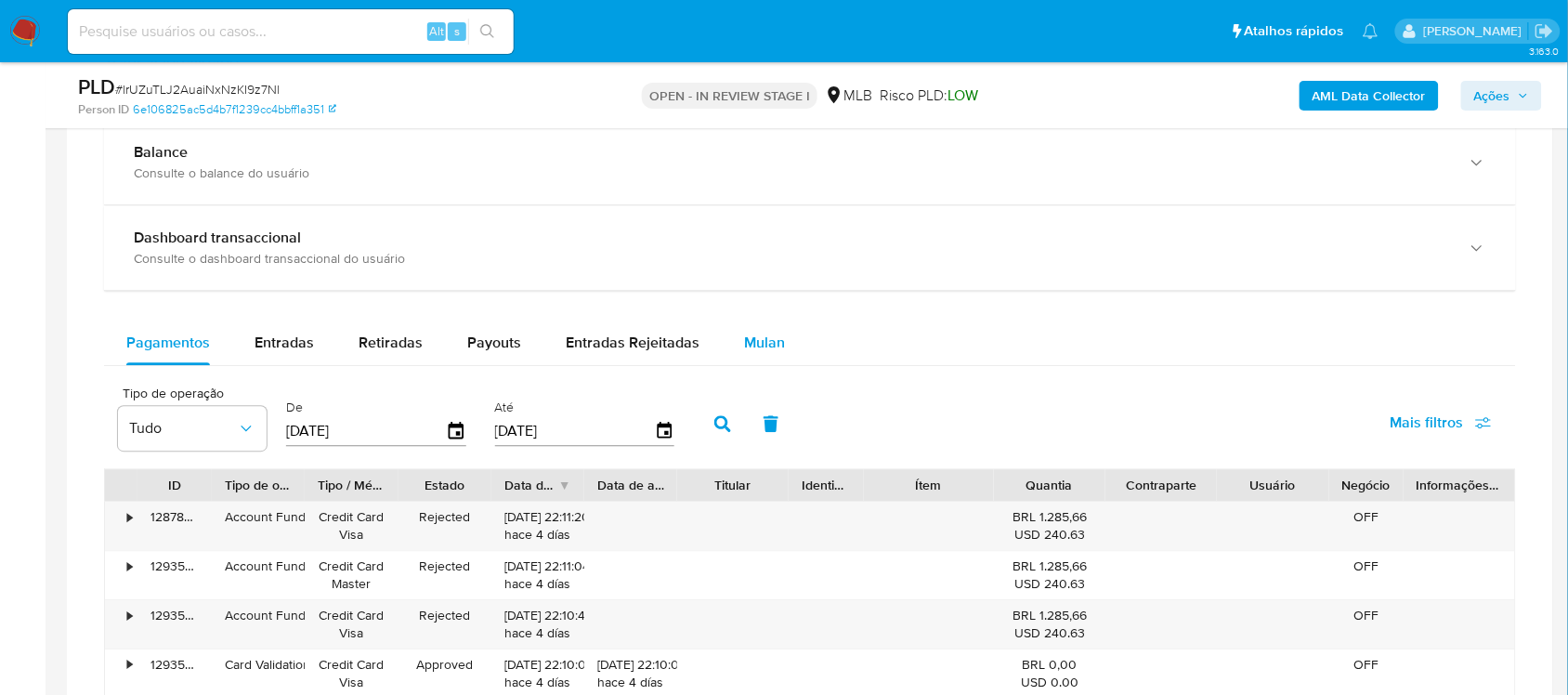
drag, startPoint x: 738, startPoint y: 339, endPoint x: 731, endPoint y: 347, distance: 10.6
click at [744, 339] on span "Mulan" at bounding box center [764, 342] width 41 height 21
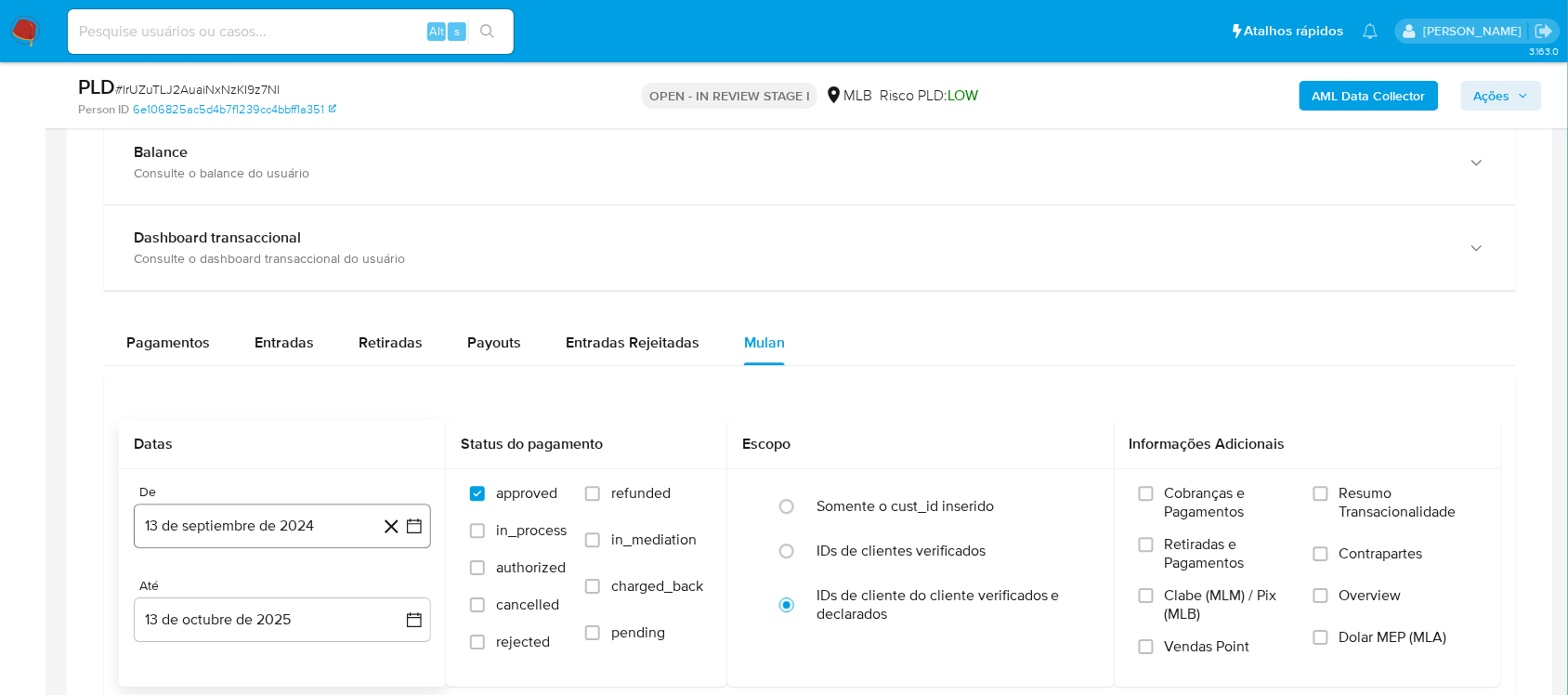
click at [414, 530] on icon "button" at bounding box center [413, 525] width 18 height 18
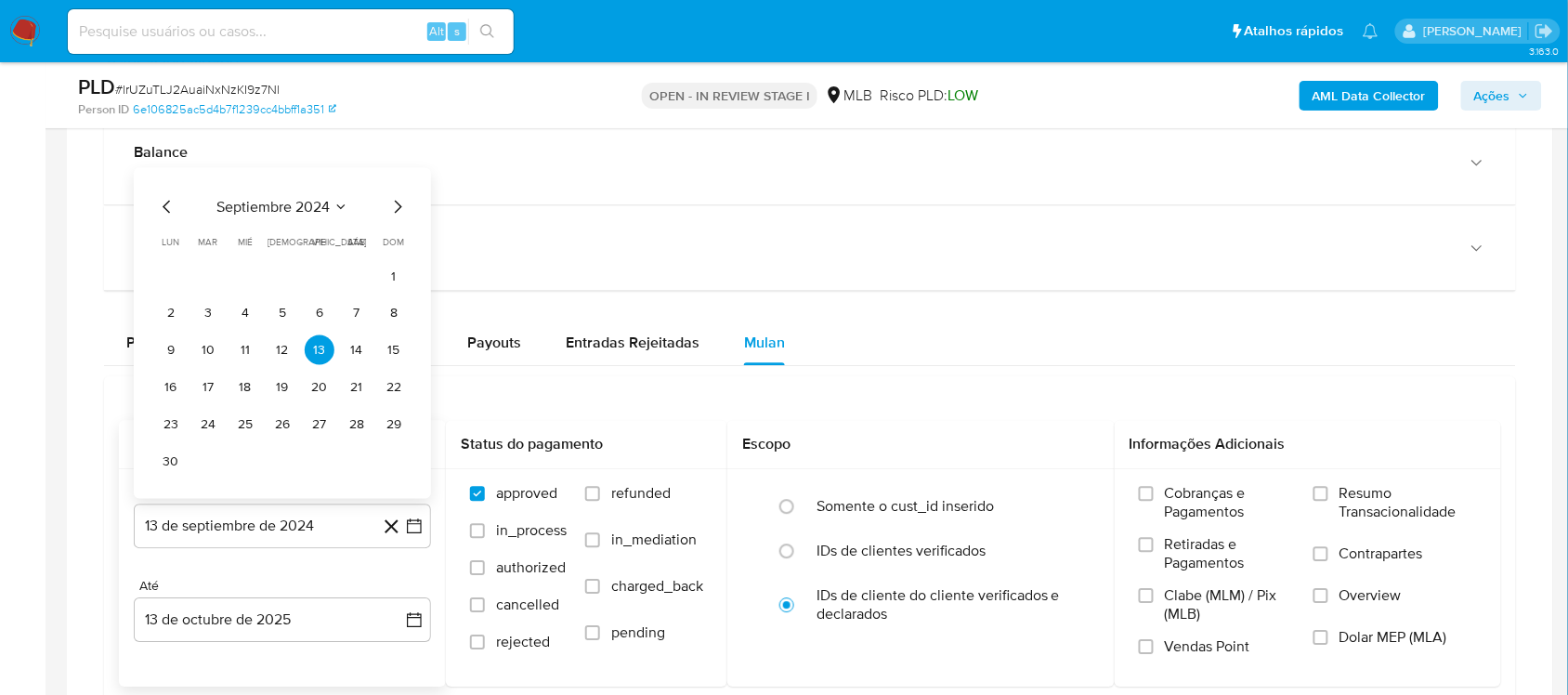
click at [246, 215] on span "septiembre 2024" at bounding box center [273, 206] width 114 height 18
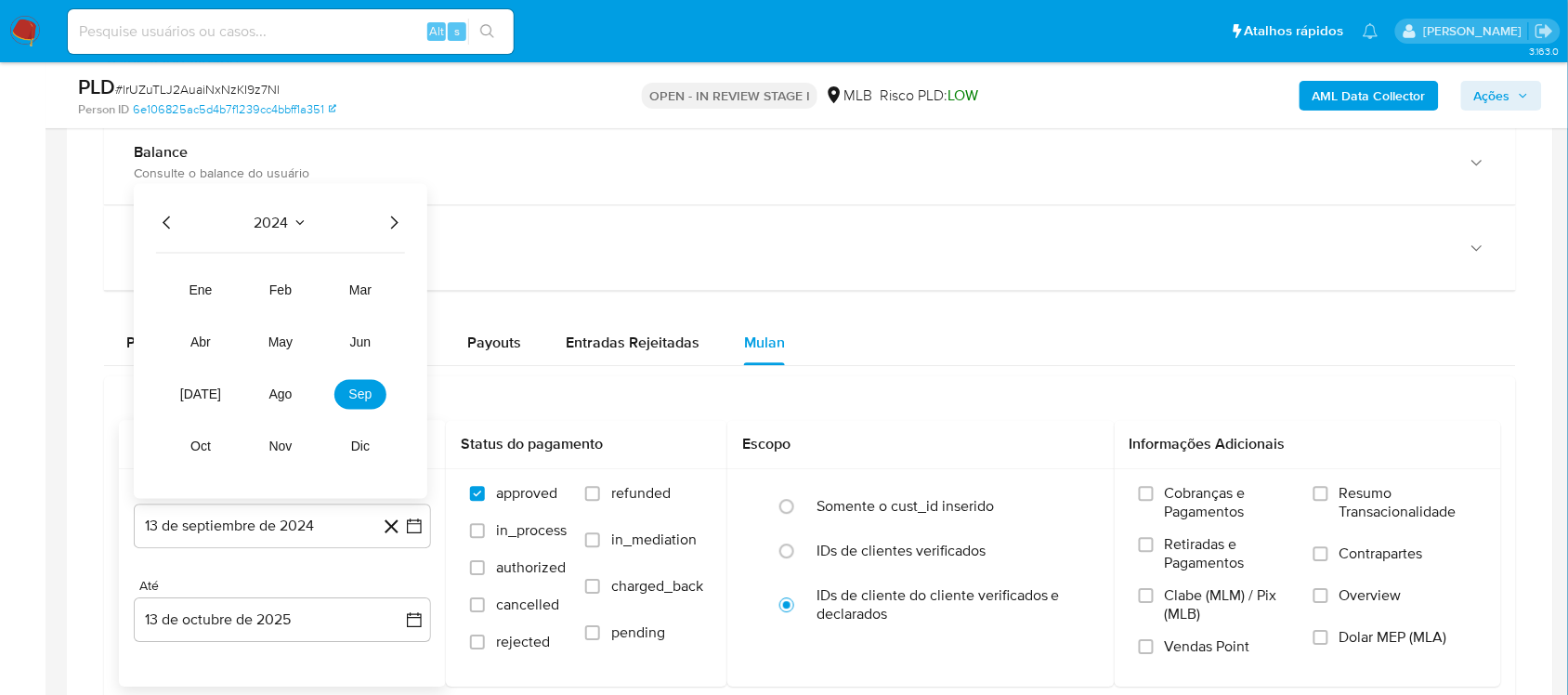
click at [394, 221] on icon "Año siguiente" at bounding box center [393, 222] width 22 height 22
click at [285, 395] on span "ago" at bounding box center [281, 395] width 23 height 15
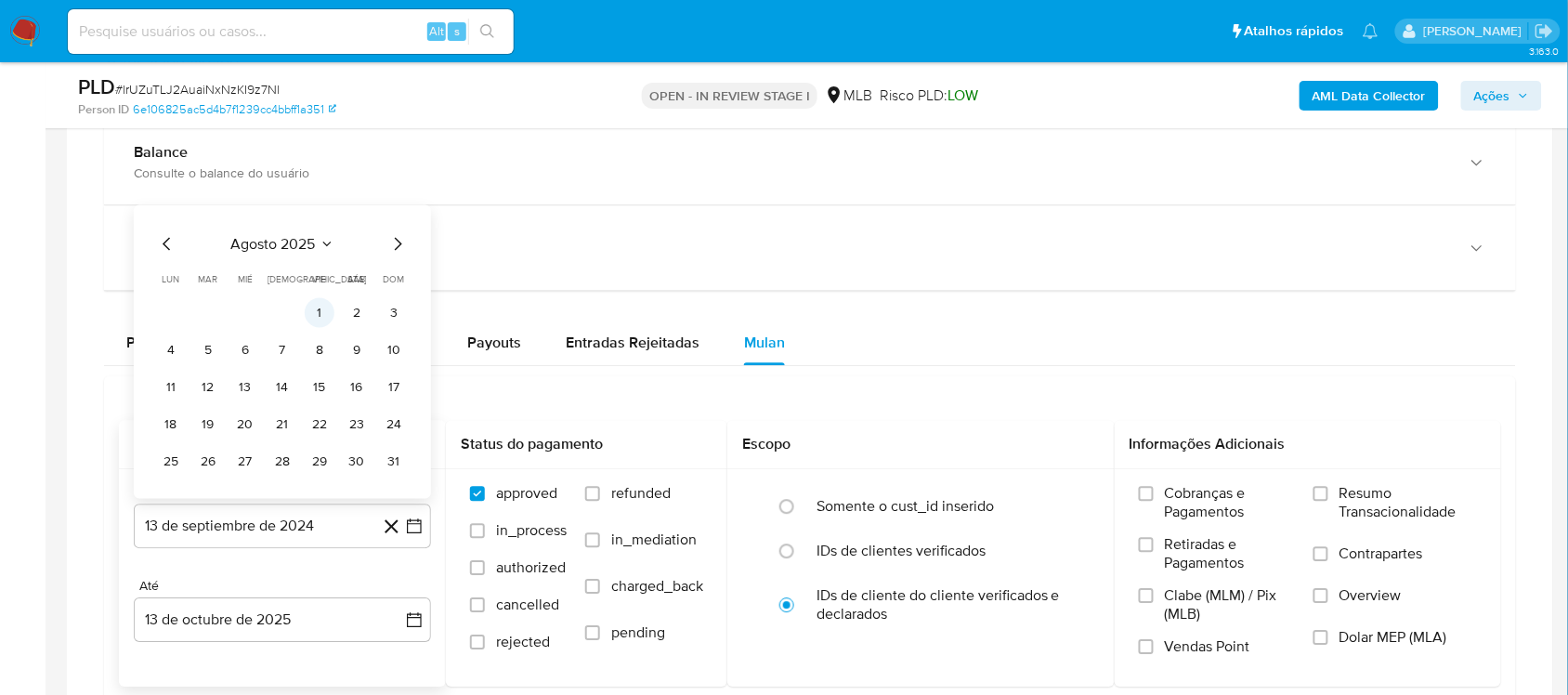
click at [308, 321] on button "1" at bounding box center [319, 312] width 30 height 30
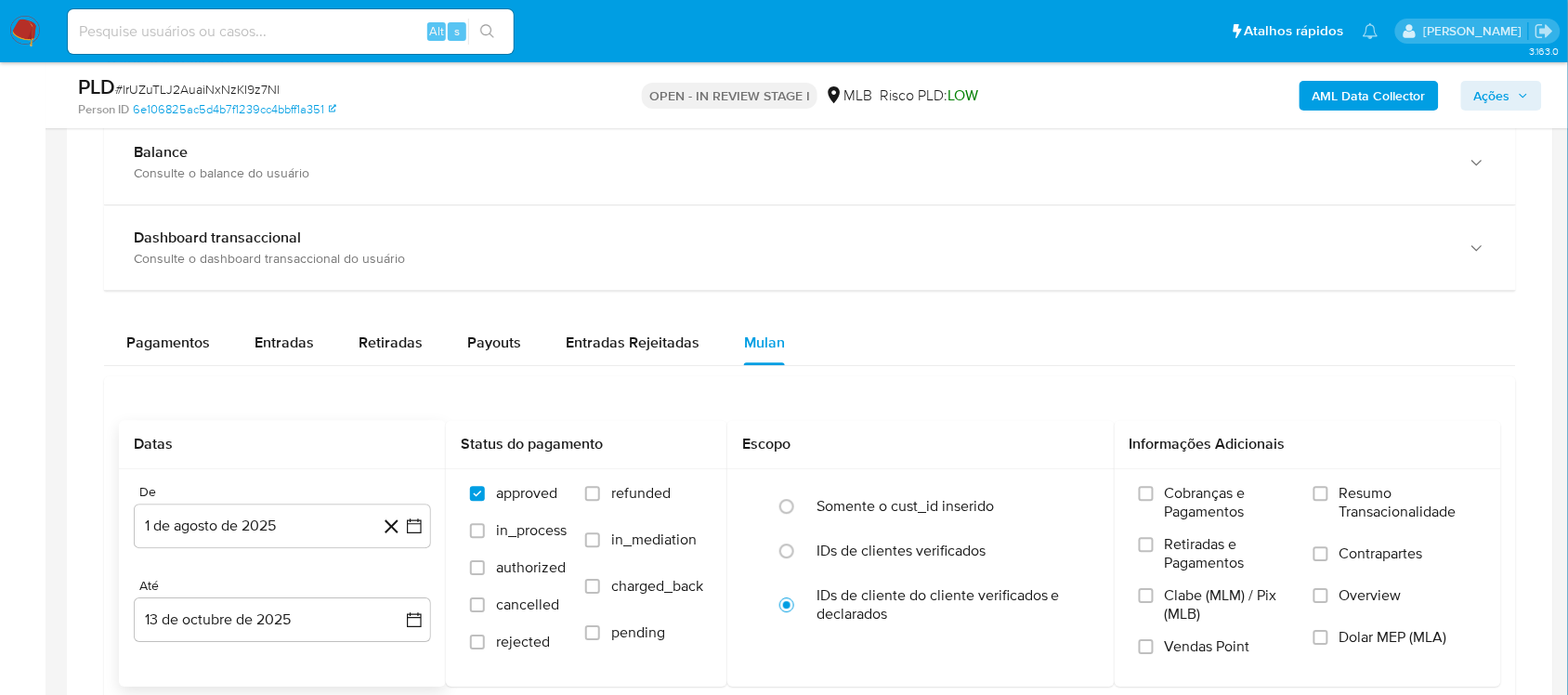
click at [425, 585] on div "De 1 [PERSON_NAME] de 2025 [DATE] Até 13 de octubre de 2025 [DATE]" at bounding box center [283, 578] width 327 height 218
click at [415, 585] on icon "button" at bounding box center [413, 619] width 18 height 18
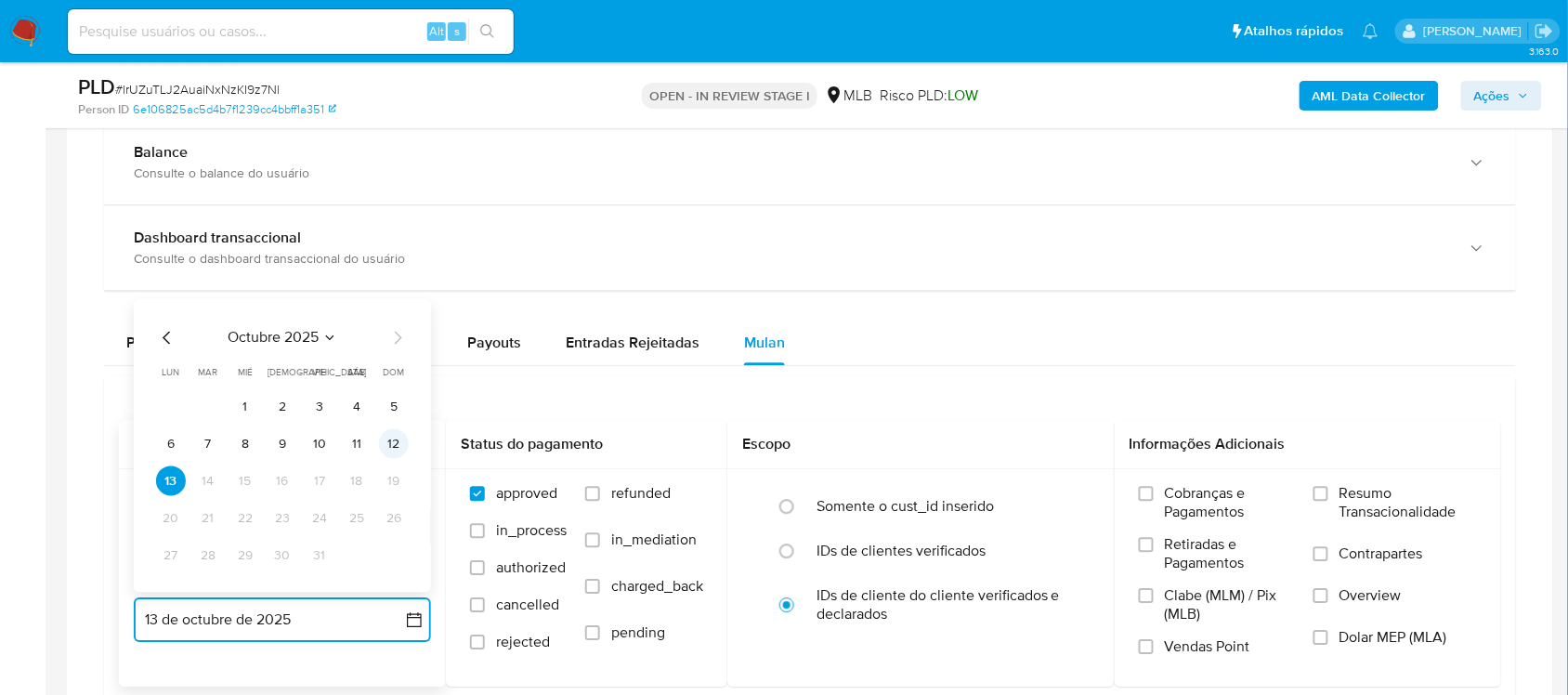
click at [389, 448] on button "12" at bounding box center [393, 443] width 30 height 30
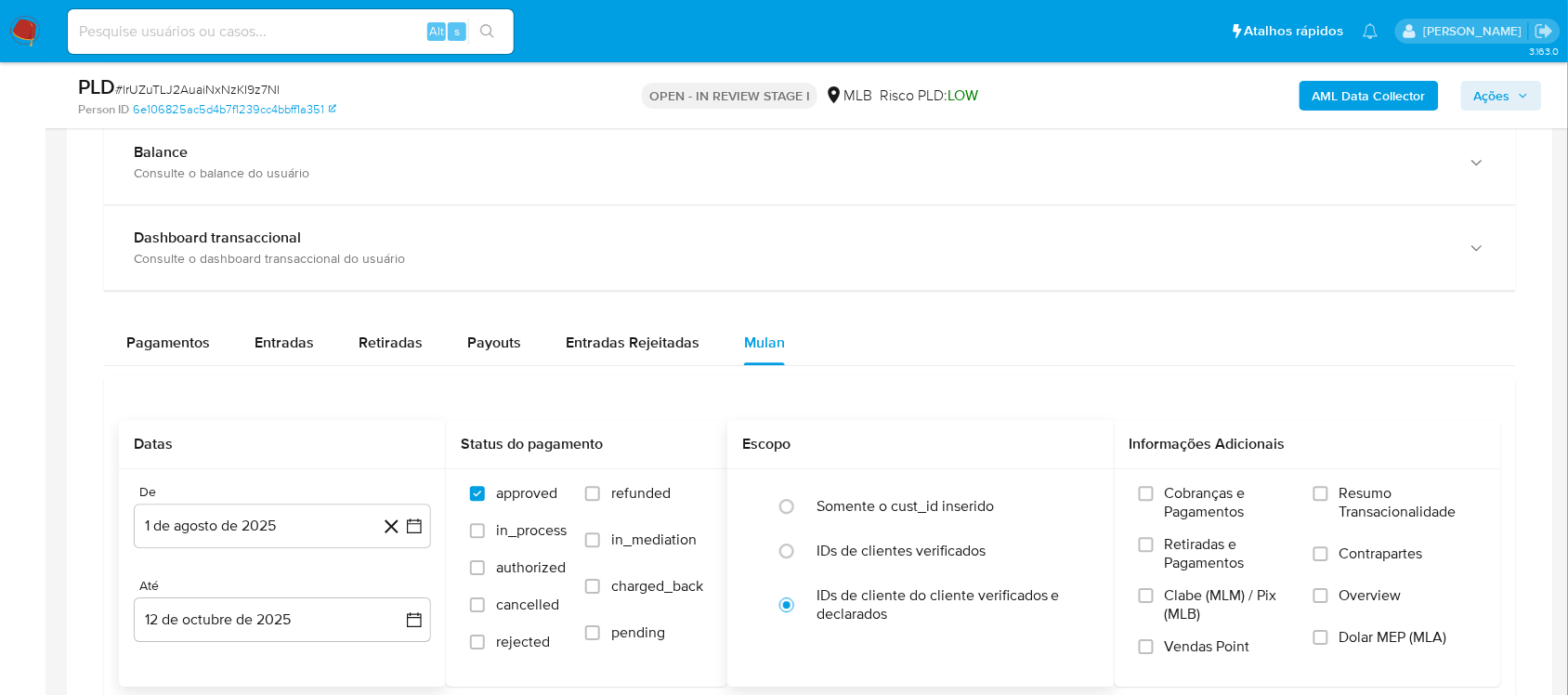
drag, startPoint x: 1423, startPoint y: 501, endPoint x: 903, endPoint y: 425, distance: 525.5
click at [1188, 501] on span "Resumo Transacionalidade" at bounding box center [1409, 502] width 138 height 37
click at [1188, 500] on input "Resumo Transacionalidade" at bounding box center [1321, 494] width 15 height 15
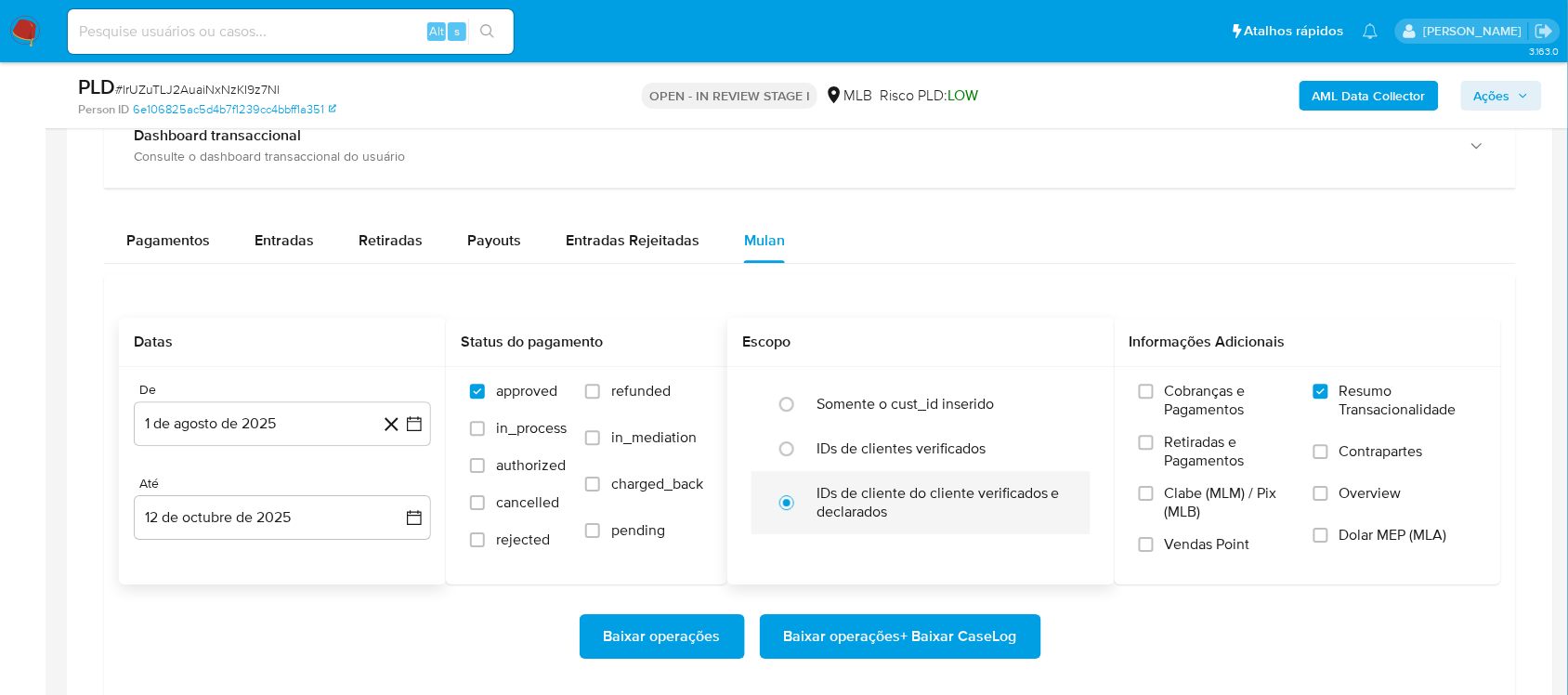
scroll to position [1509, 0]
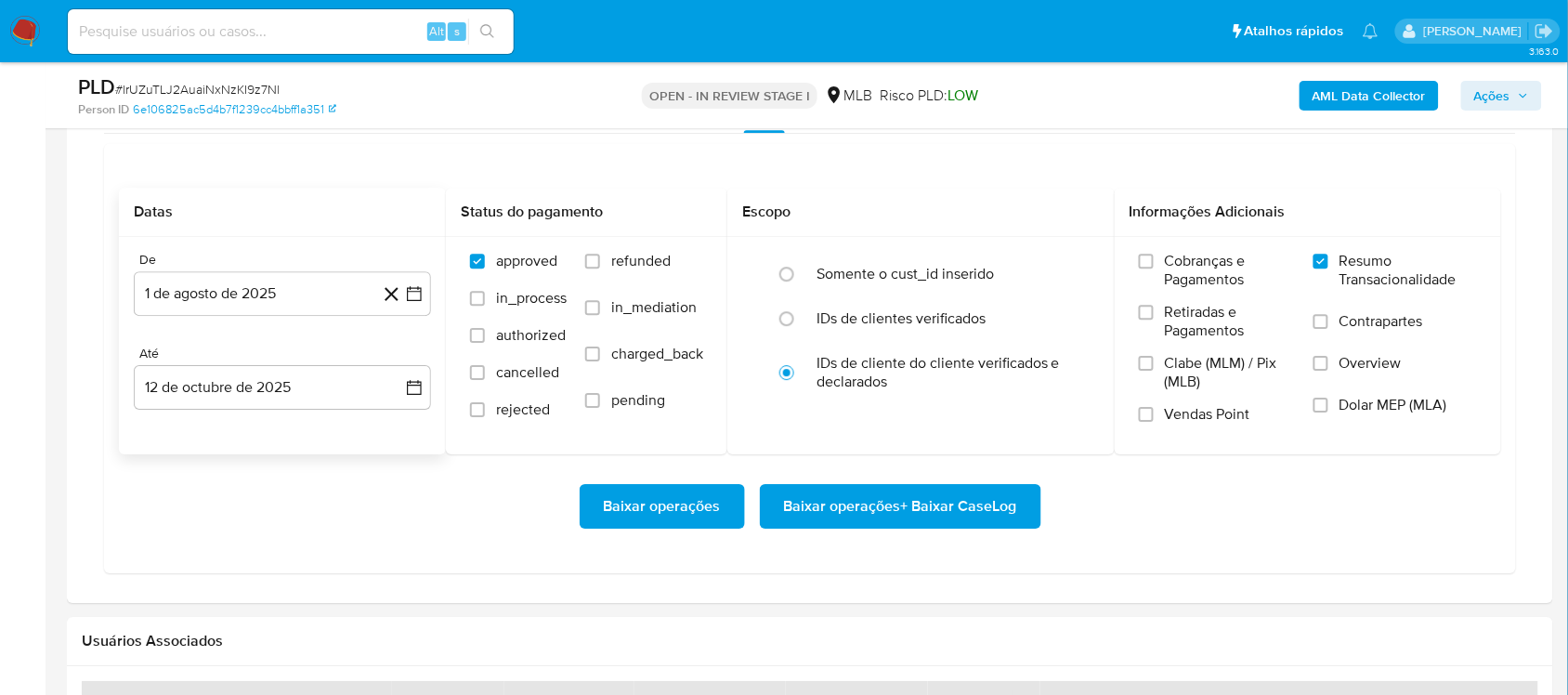
click at [840, 489] on span "Baixar operações + Baixar CaseLog" at bounding box center [901, 506] width 233 height 41
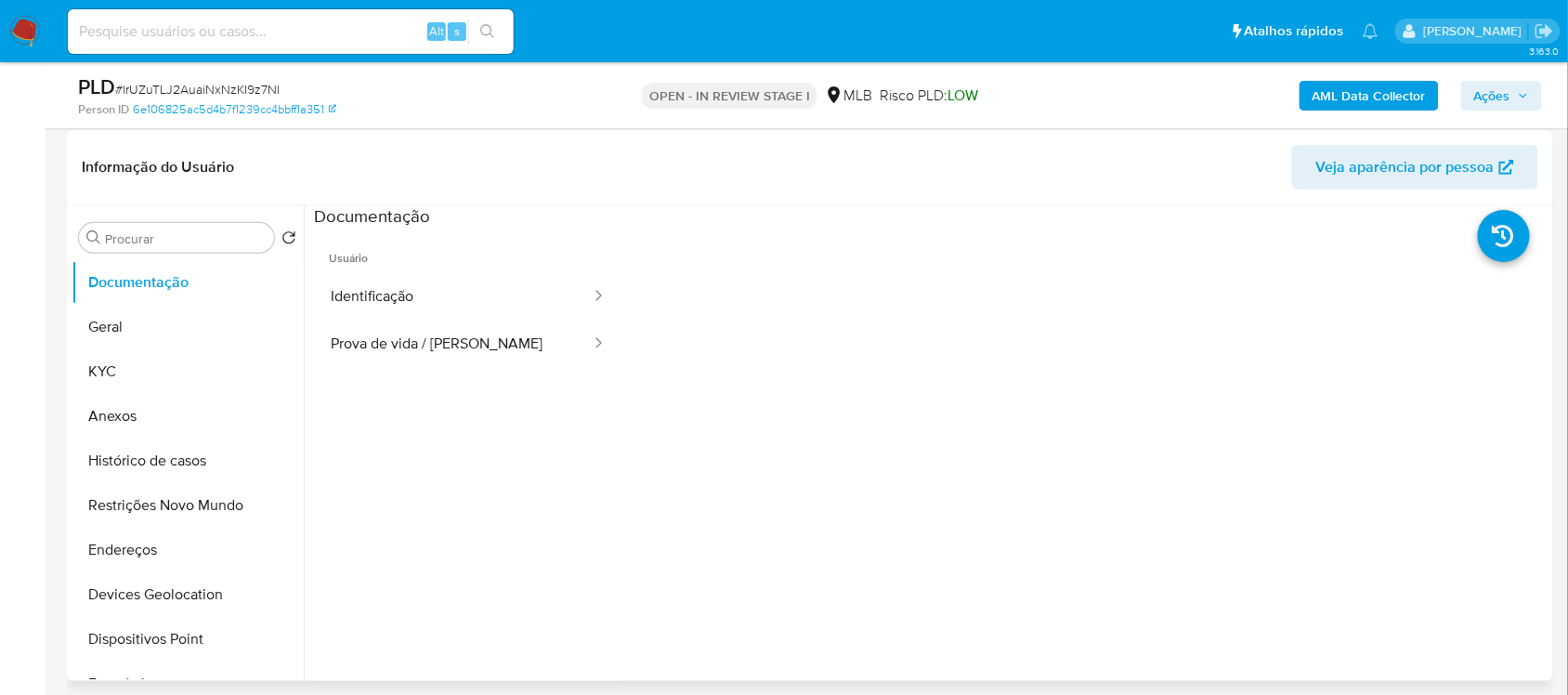
scroll to position [232, 0]
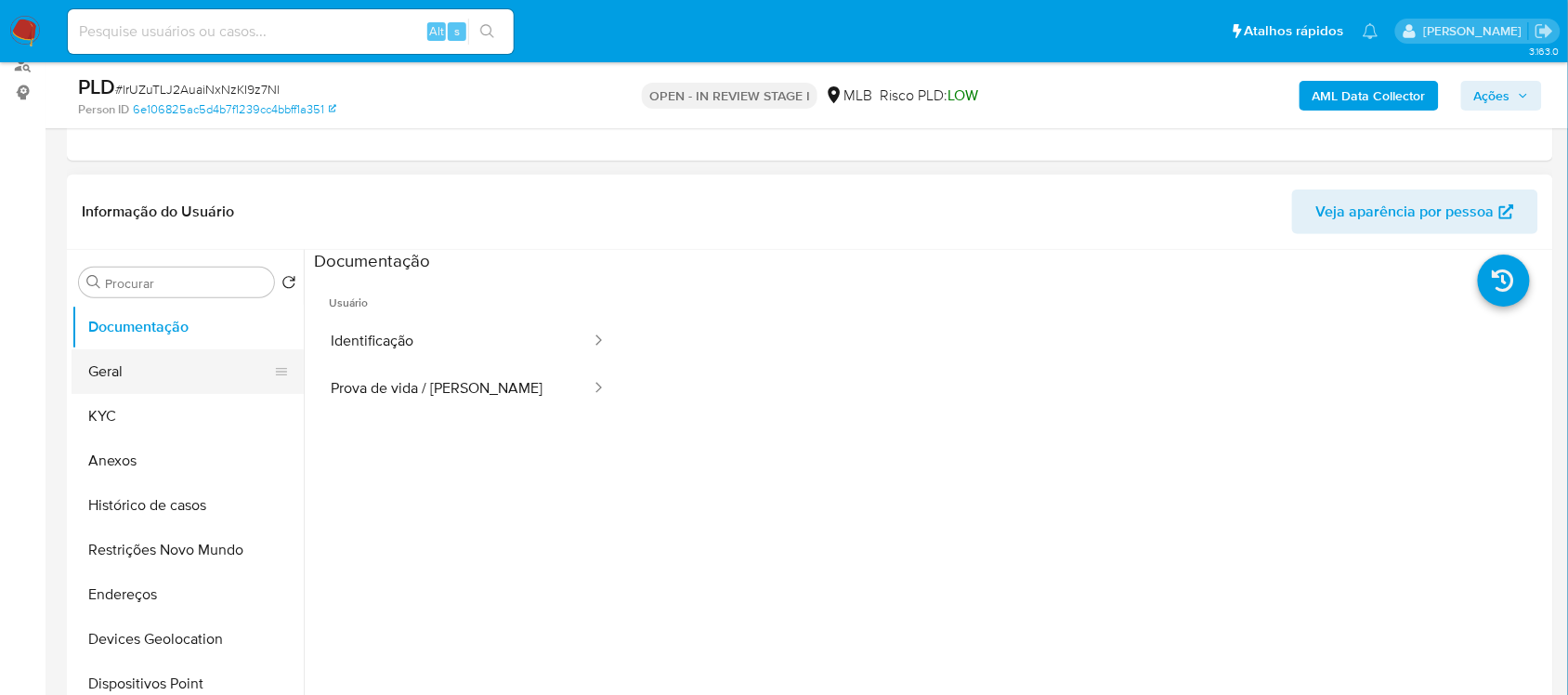
drag, startPoint x: 155, startPoint y: 374, endPoint x: 167, endPoint y: 386, distance: 17.0
click at [155, 377] on button "Geral" at bounding box center [180, 371] width 218 height 45
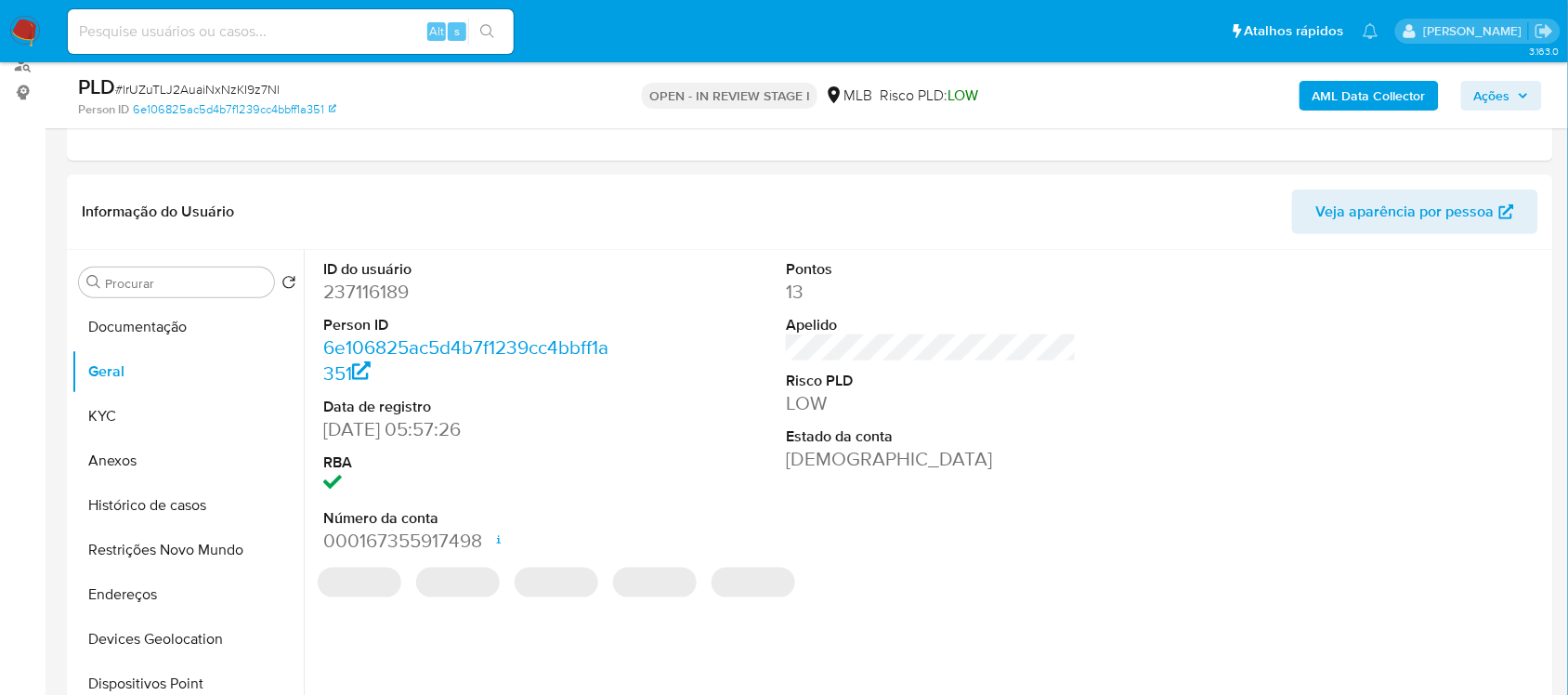
click at [379, 280] on dd "237116189" at bounding box center [467, 291] width 289 height 26
copy dd "237116189"
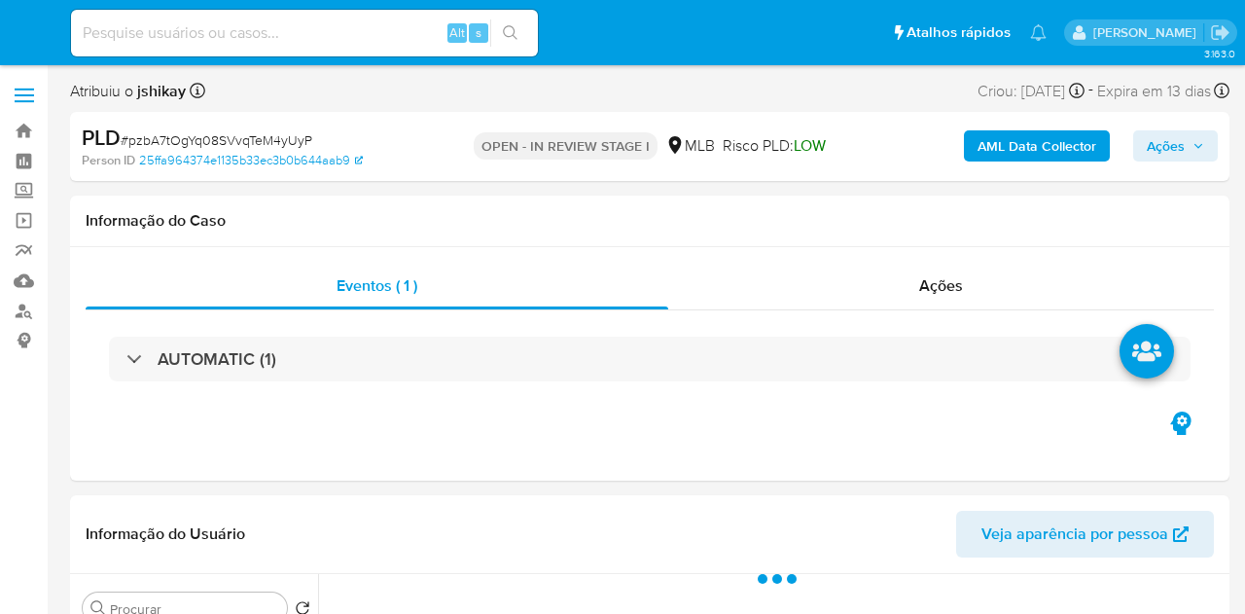
select select "10"
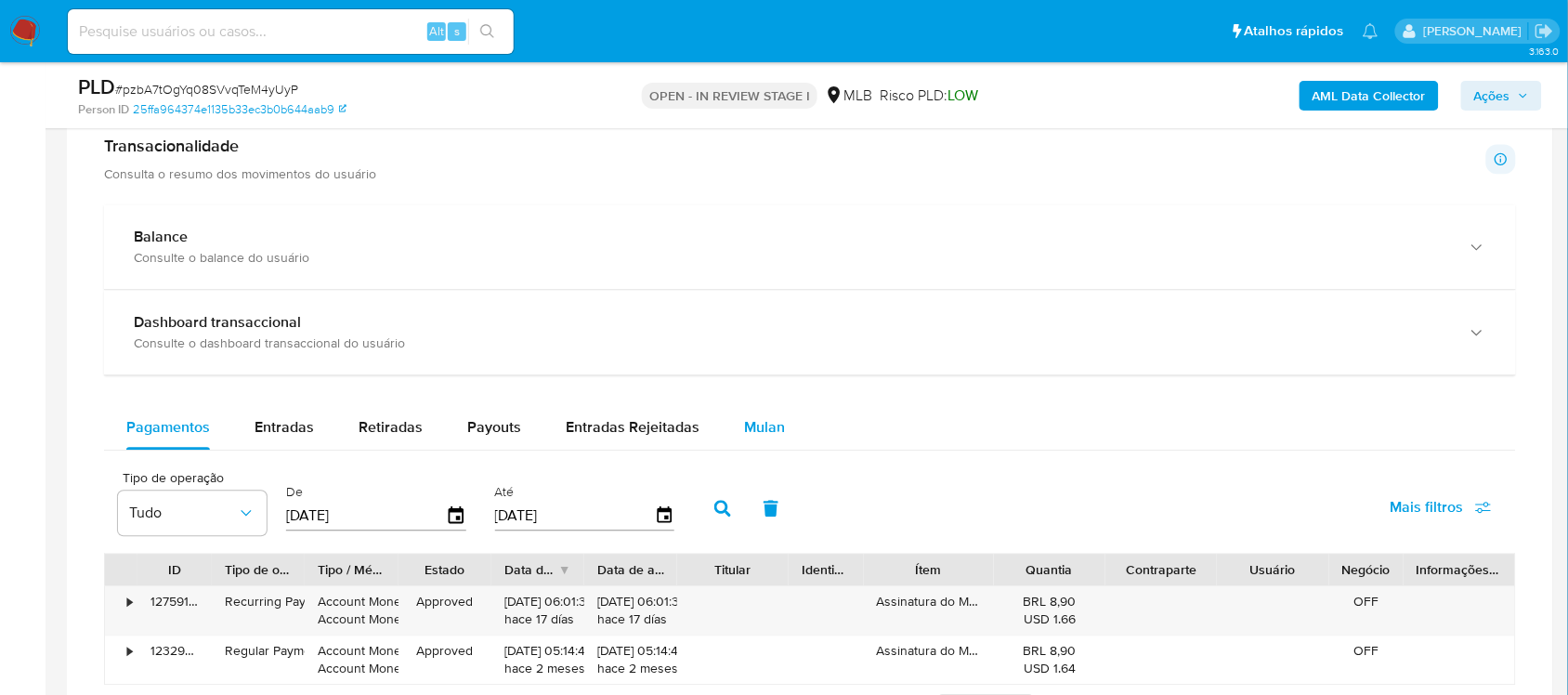
click at [757, 424] on span "Mulan" at bounding box center [764, 427] width 41 height 21
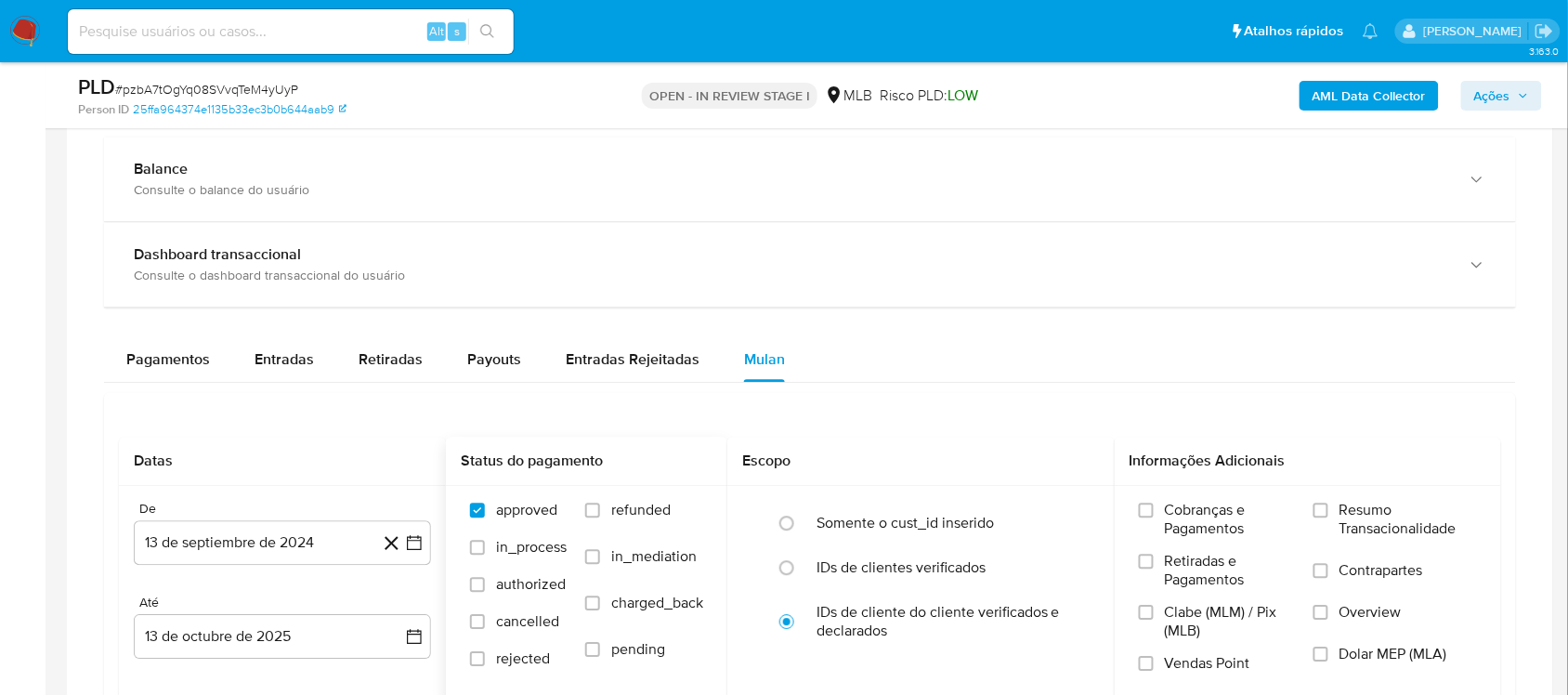
scroll to position [1509, 0]
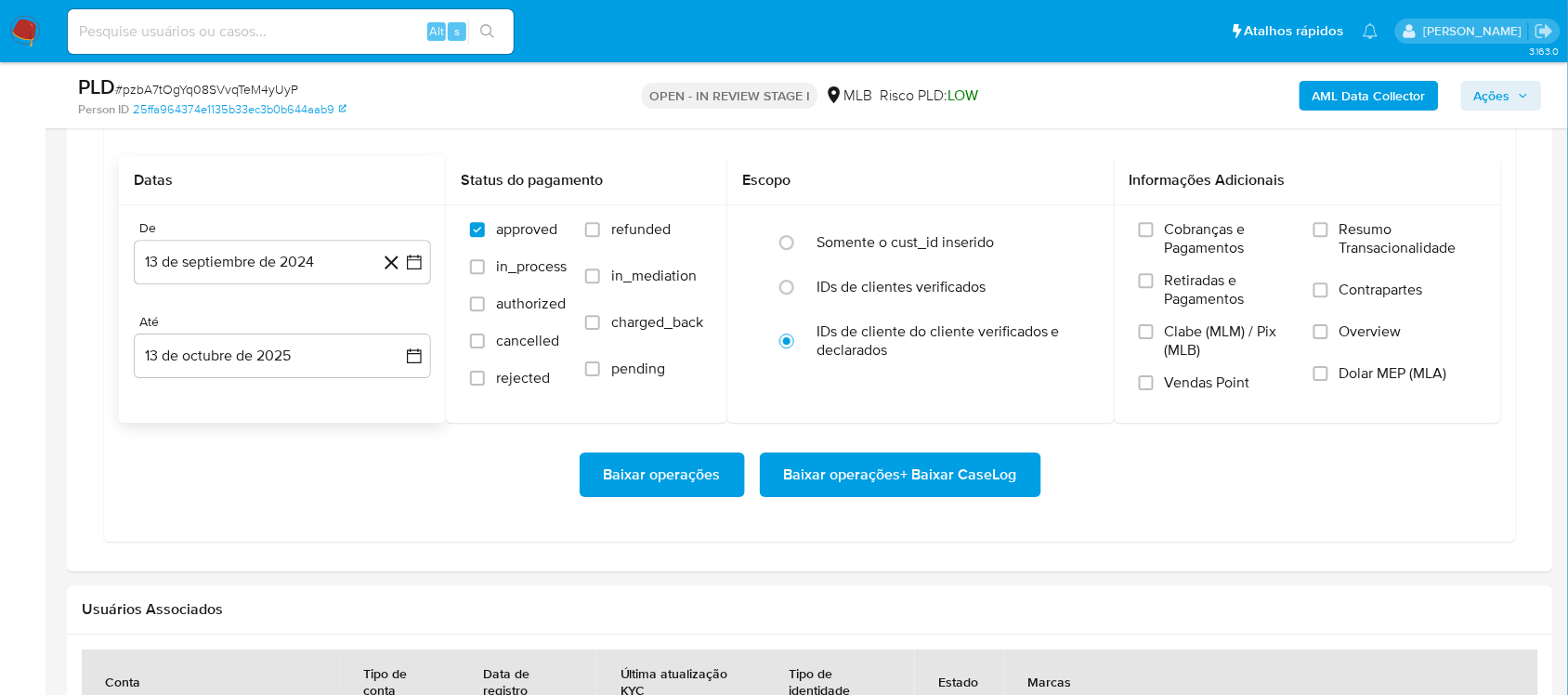
click at [434, 270] on div "De 13 de septiembre de 2024 [DATE] [GEOGRAPHIC_DATA] 13 de octubre de 2025 [DAT…" at bounding box center [283, 314] width 327 height 218
drag, startPoint x: 406, startPoint y: 258, endPoint x: 414, endPoint y: 286, distance: 29.1
click at [407, 261] on icon "button" at bounding box center [413, 262] width 18 height 18
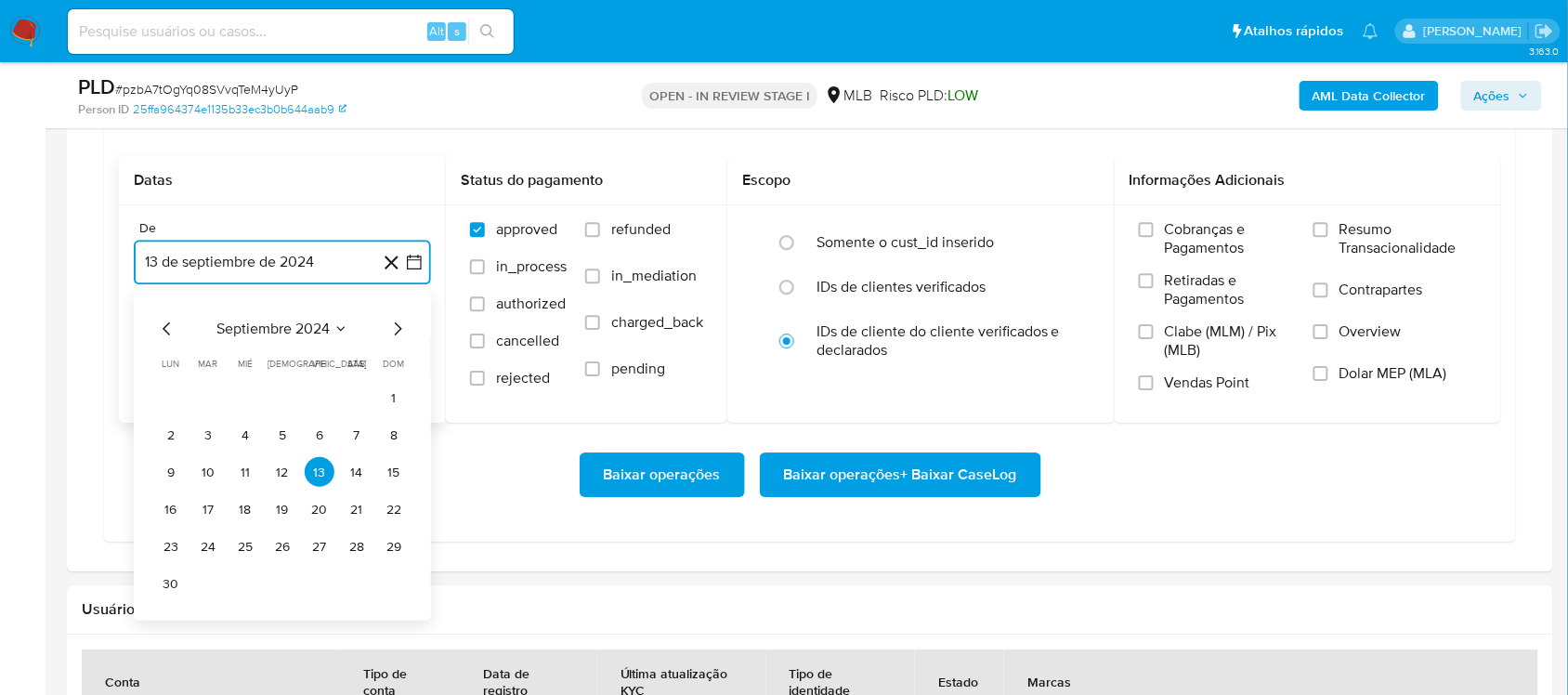
click at [307, 323] on span "septiembre 2024" at bounding box center [273, 328] width 114 height 18
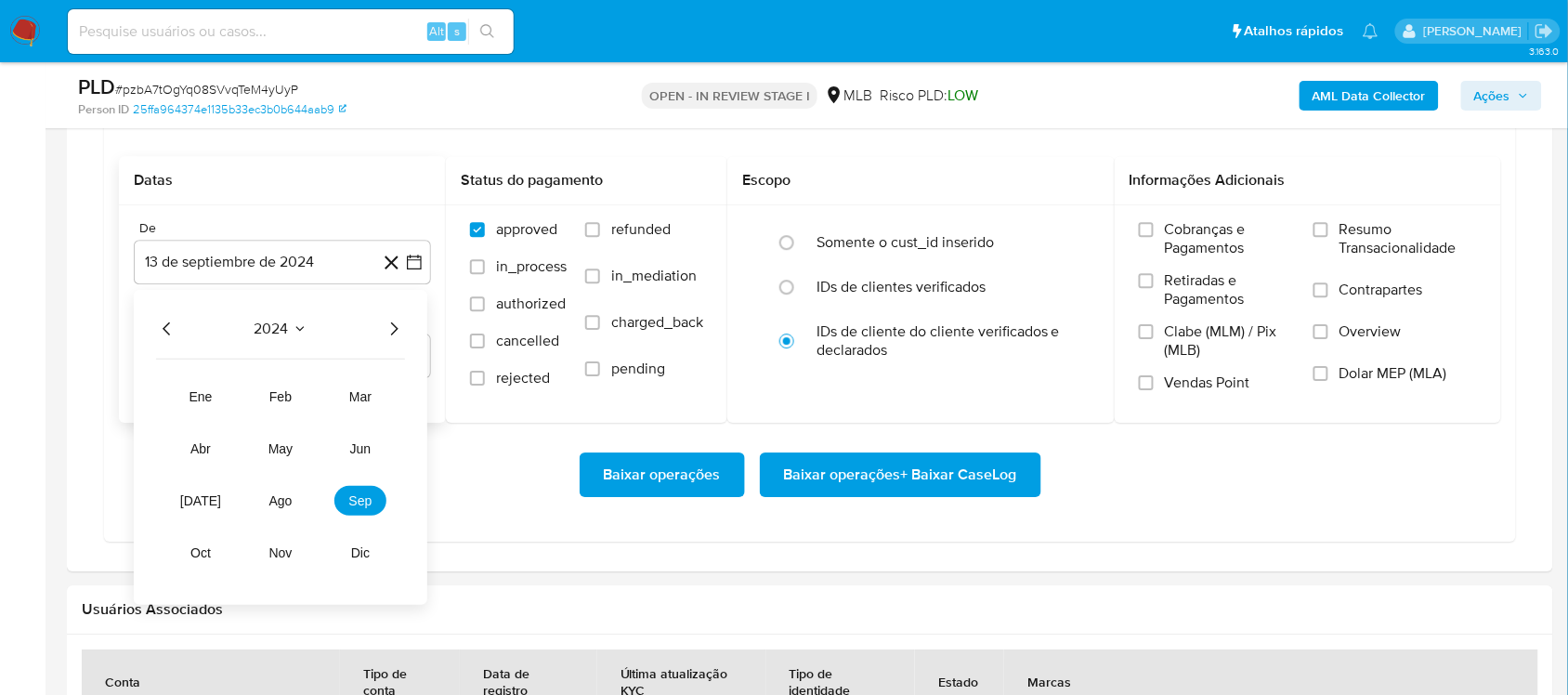
click at [391, 330] on icon "Año siguiente" at bounding box center [393, 328] width 22 height 22
click at [288, 490] on button "ago" at bounding box center [281, 500] width 52 height 30
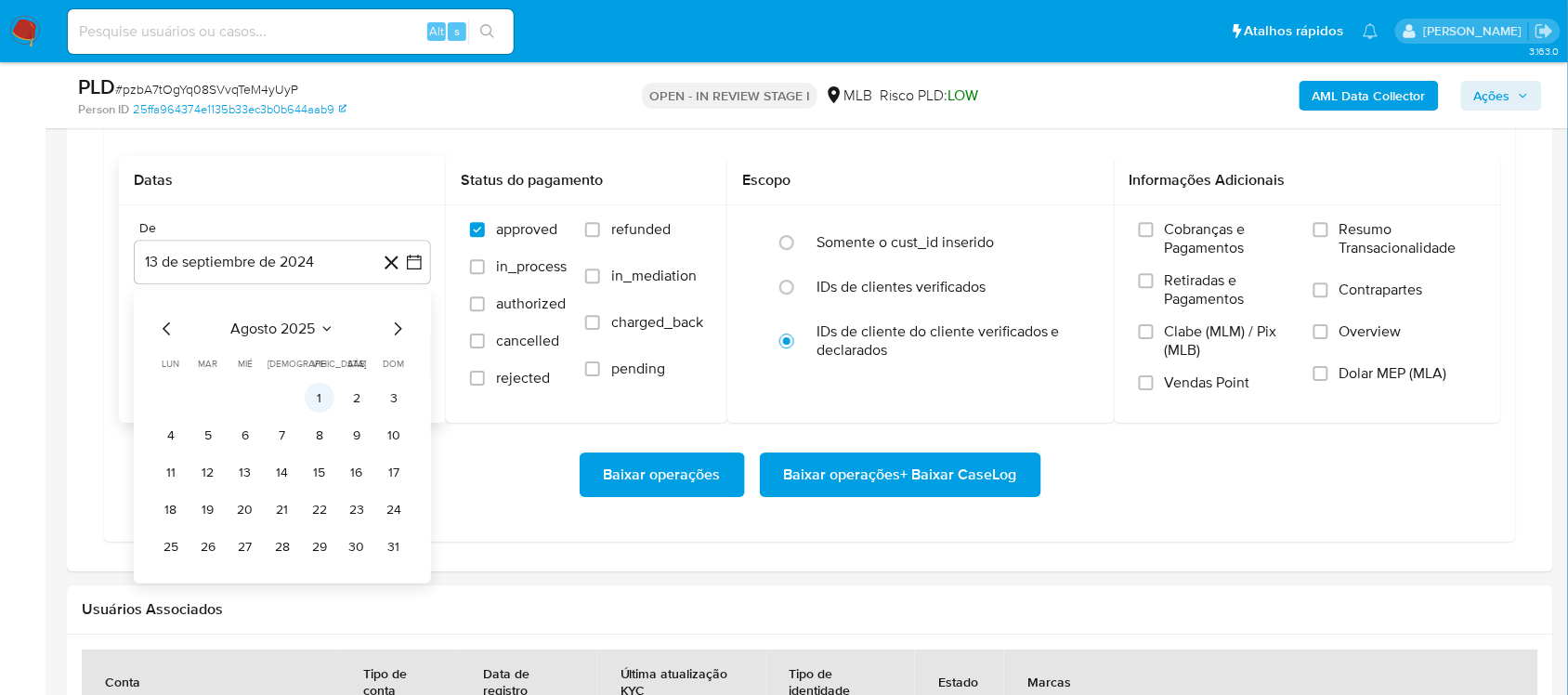
click at [322, 396] on button "1" at bounding box center [319, 397] width 30 height 30
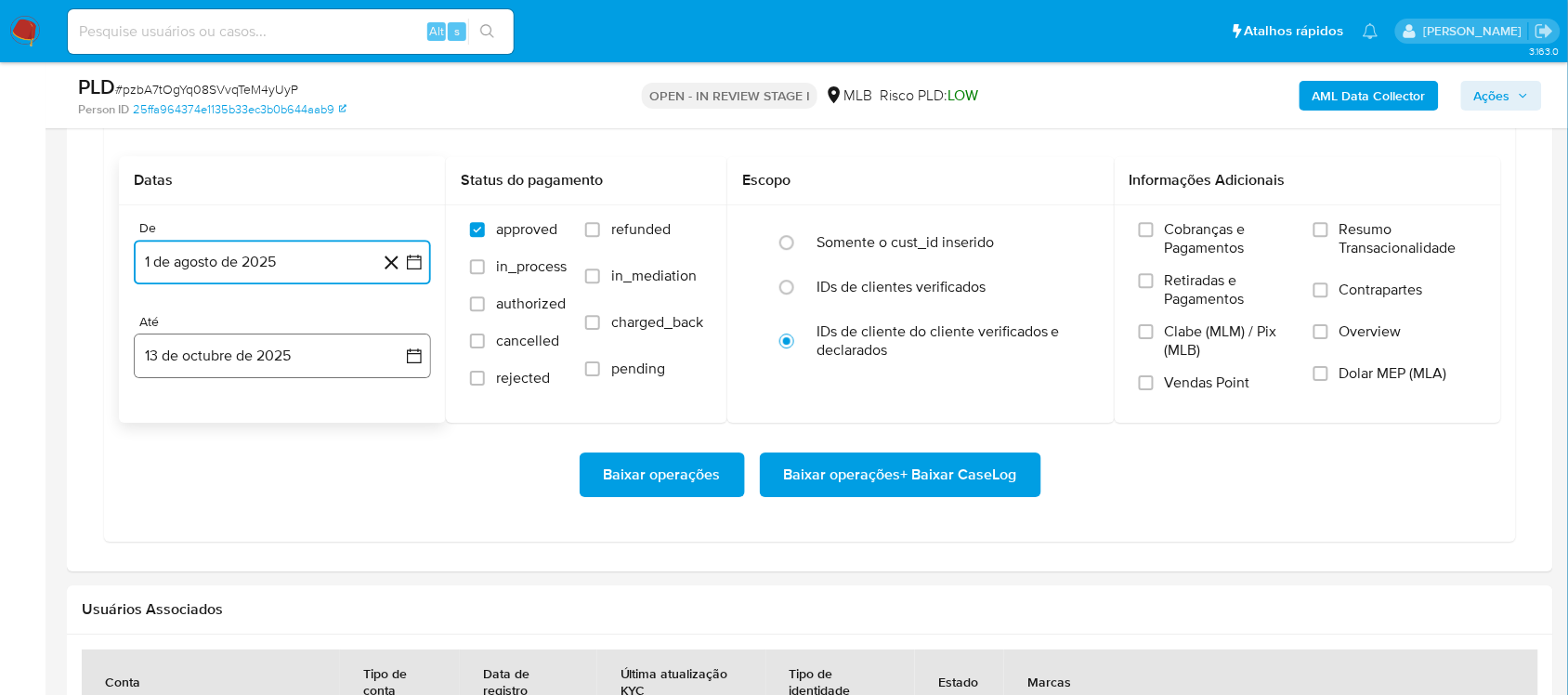
click at [419, 353] on icon "button" at bounding box center [414, 357] width 15 height 15
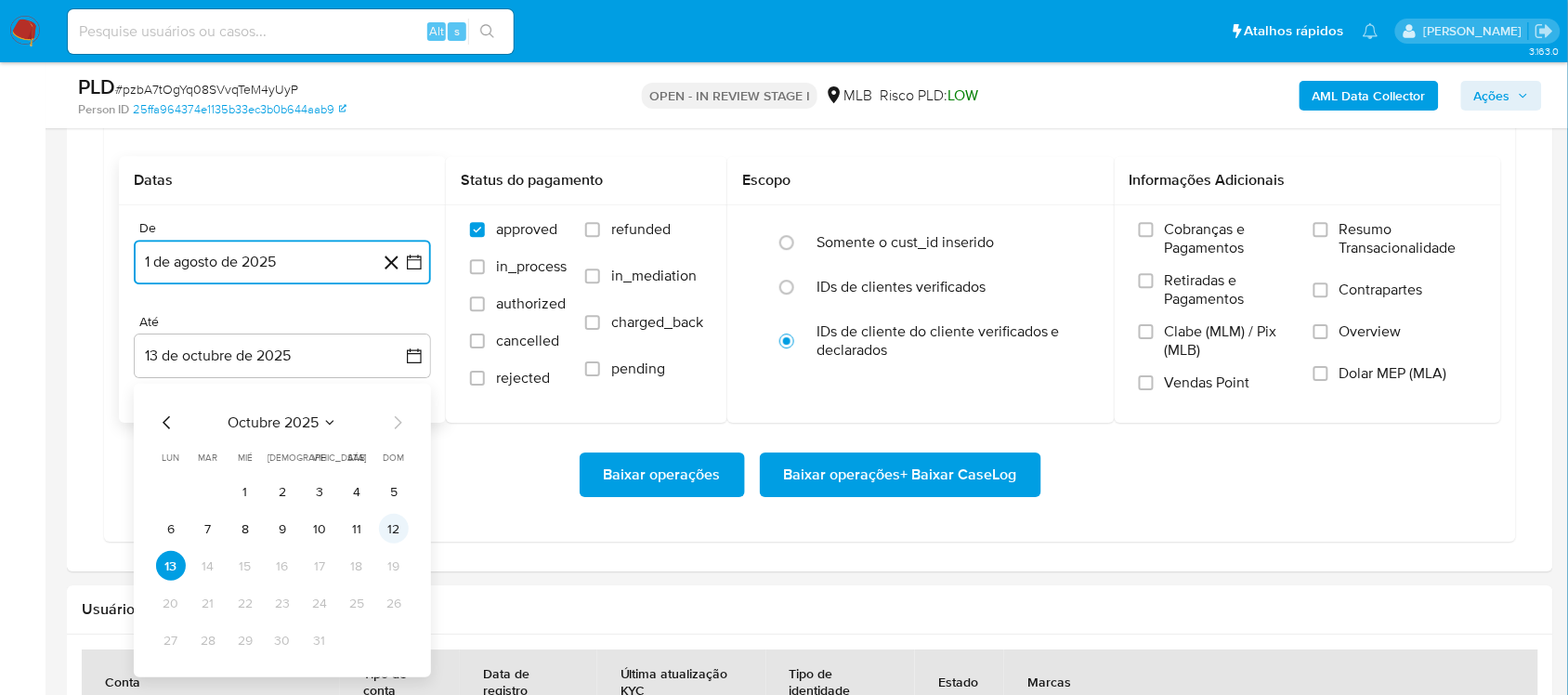
click at [389, 537] on button "12" at bounding box center [393, 528] width 30 height 30
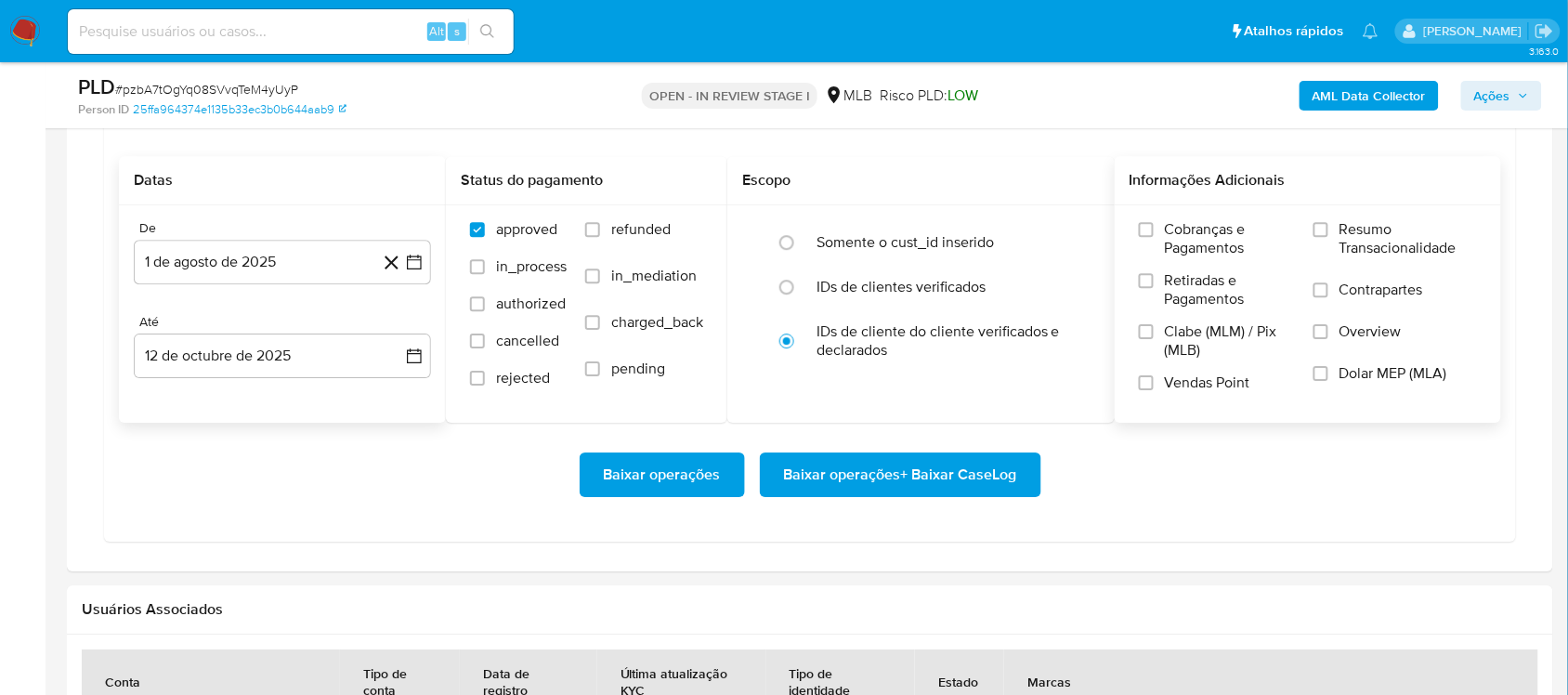
click at [1188, 224] on span "Resumo Transacionalidade" at bounding box center [1409, 239] width 138 height 37
click at [1188, 224] on input "Resumo Transacionalidade" at bounding box center [1321, 229] width 15 height 15
click at [843, 474] on span "Baixar operações + Baixar CaseLog" at bounding box center [901, 474] width 233 height 41
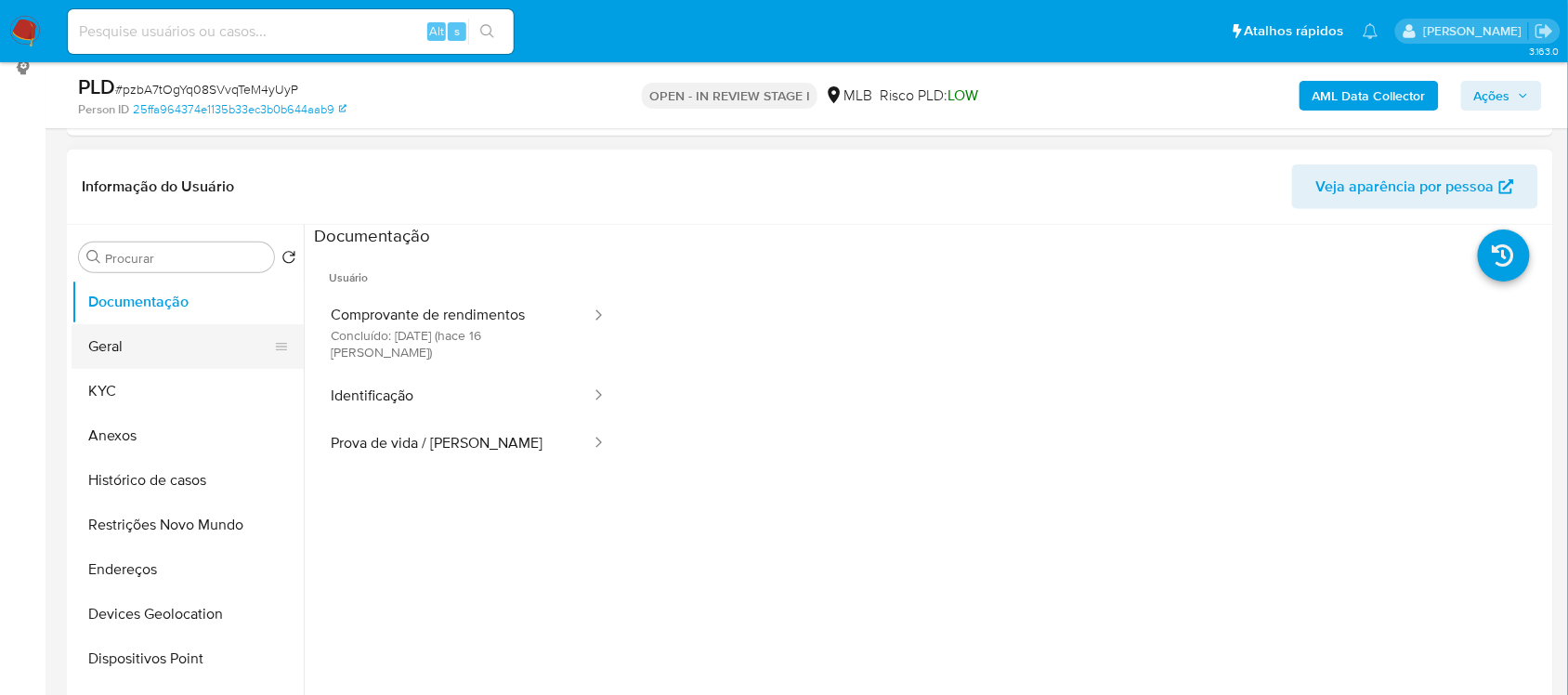
scroll to position [232, 0]
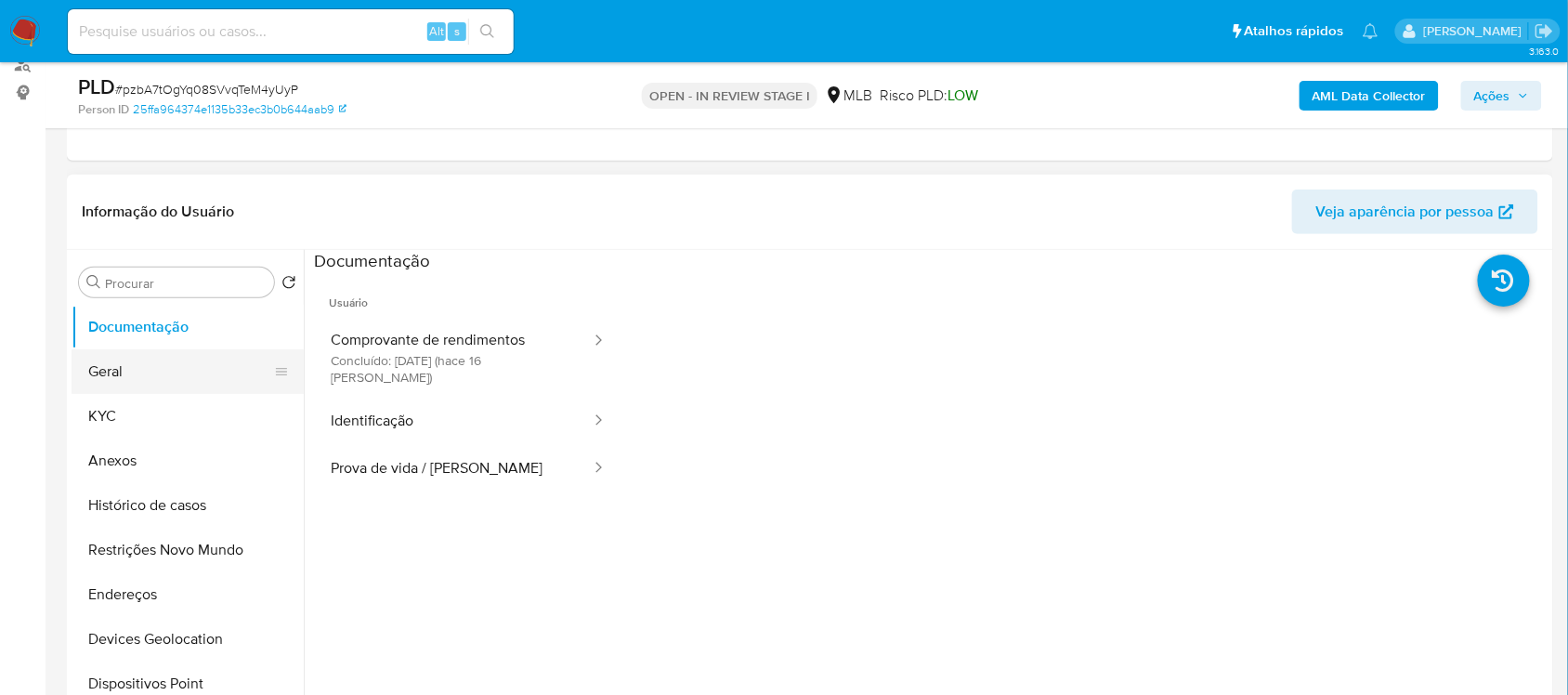
click at [164, 363] on button "Geral" at bounding box center [180, 371] width 218 height 45
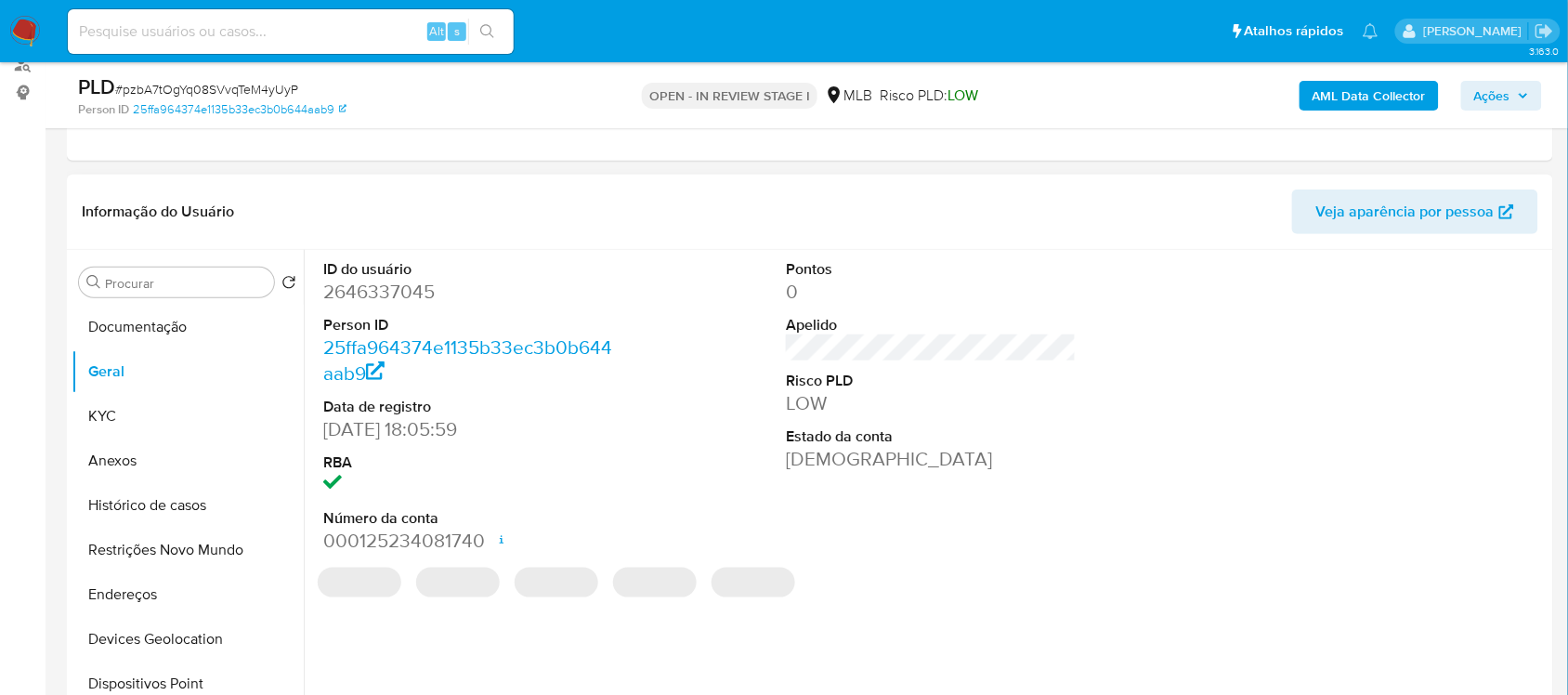
click at [353, 300] on dd "2646337045" at bounding box center [467, 291] width 289 height 26
copy dd "2646337045"
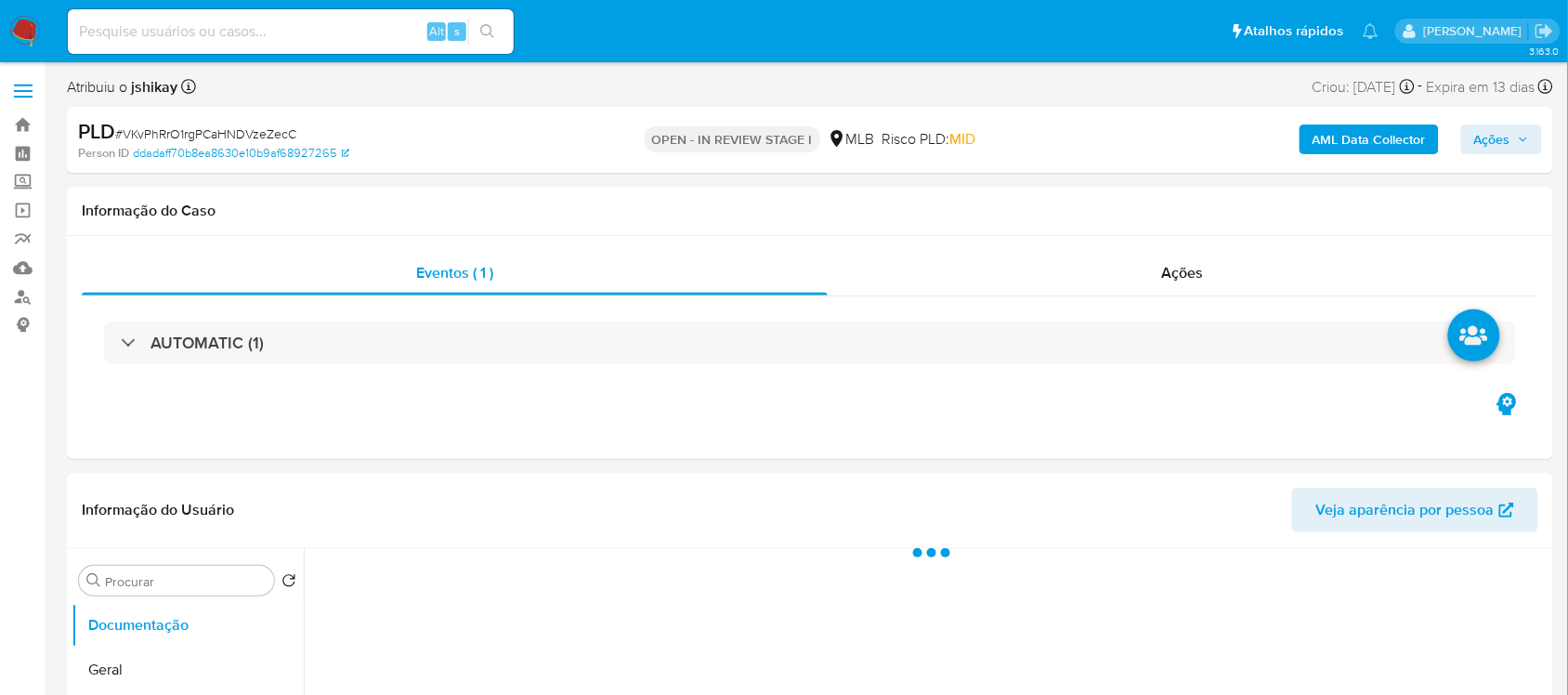
select select "10"
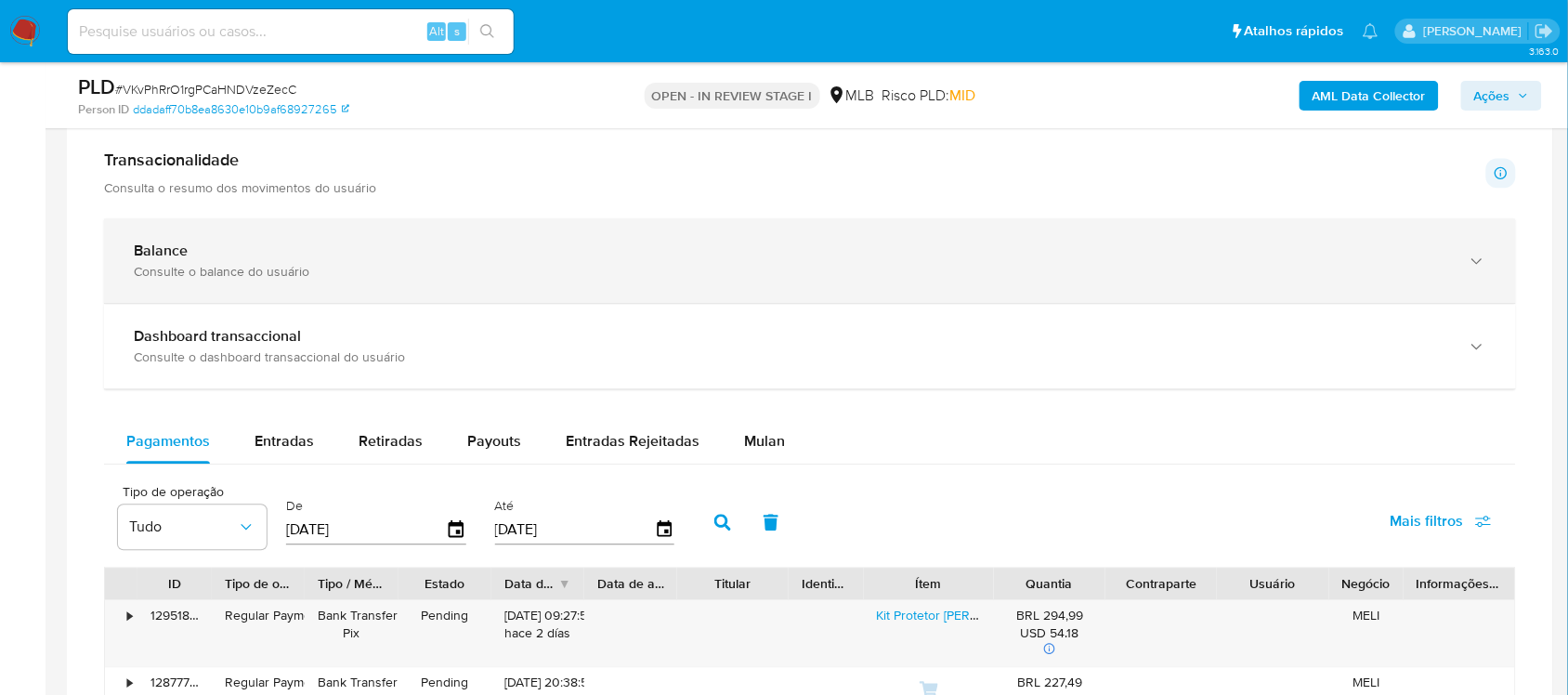
scroll to position [1276, 0]
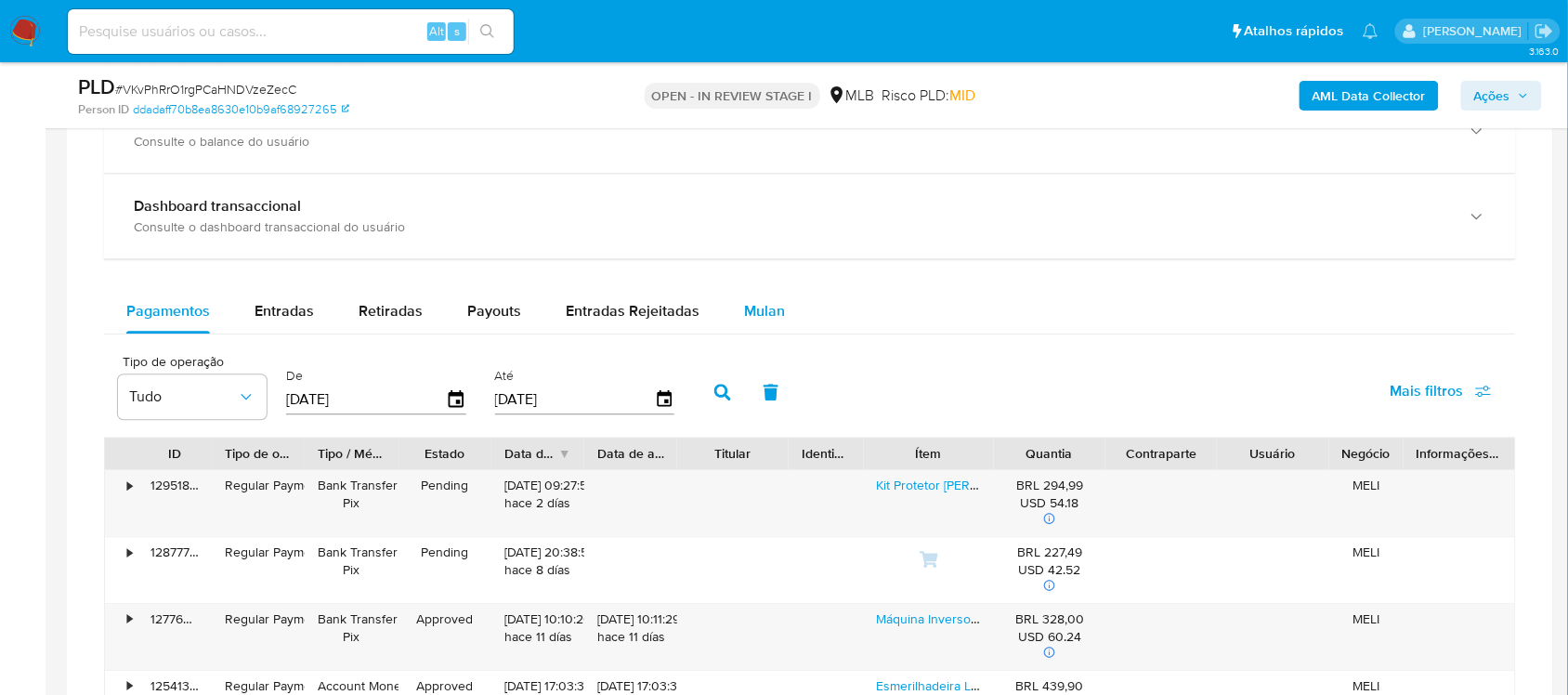
click at [764, 308] on span "Mulan" at bounding box center [764, 310] width 41 height 21
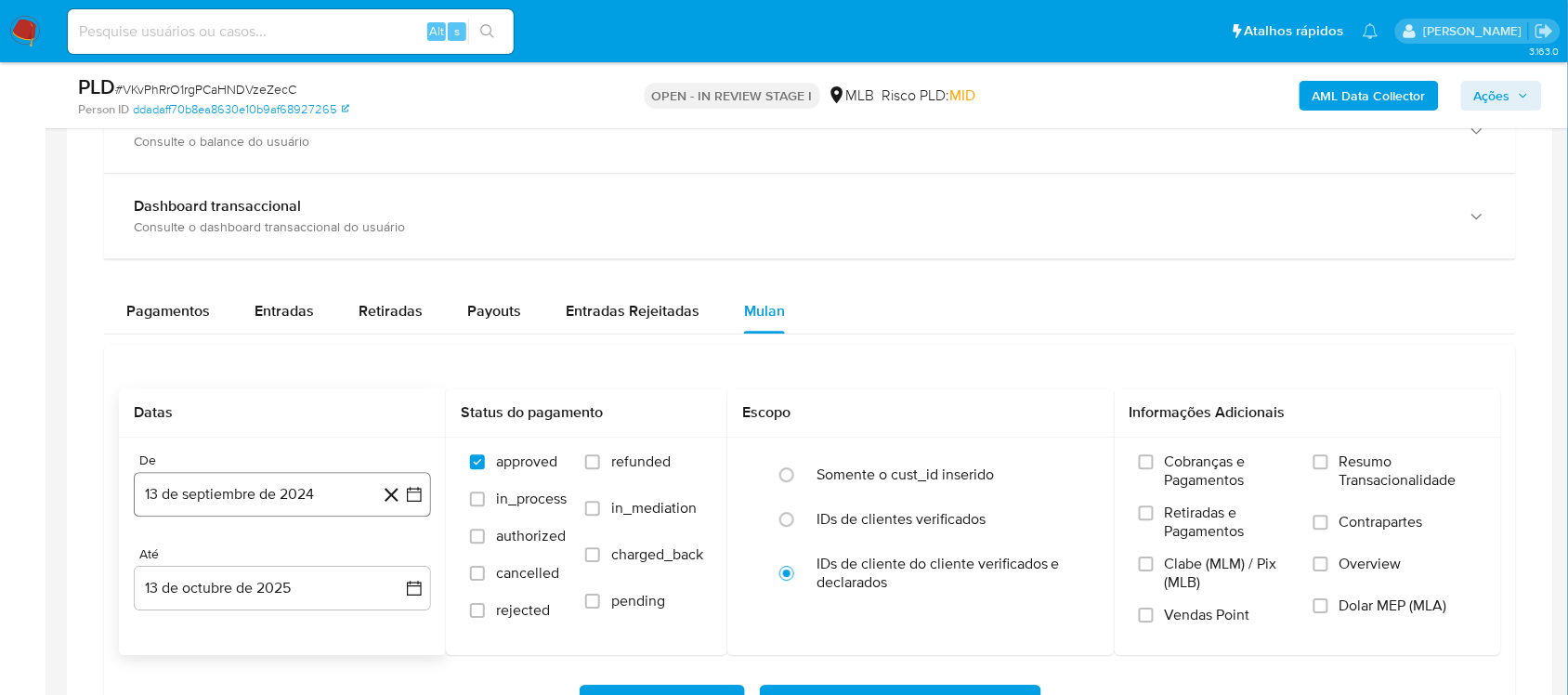
click at [414, 490] on icon "button" at bounding box center [413, 494] width 18 height 18
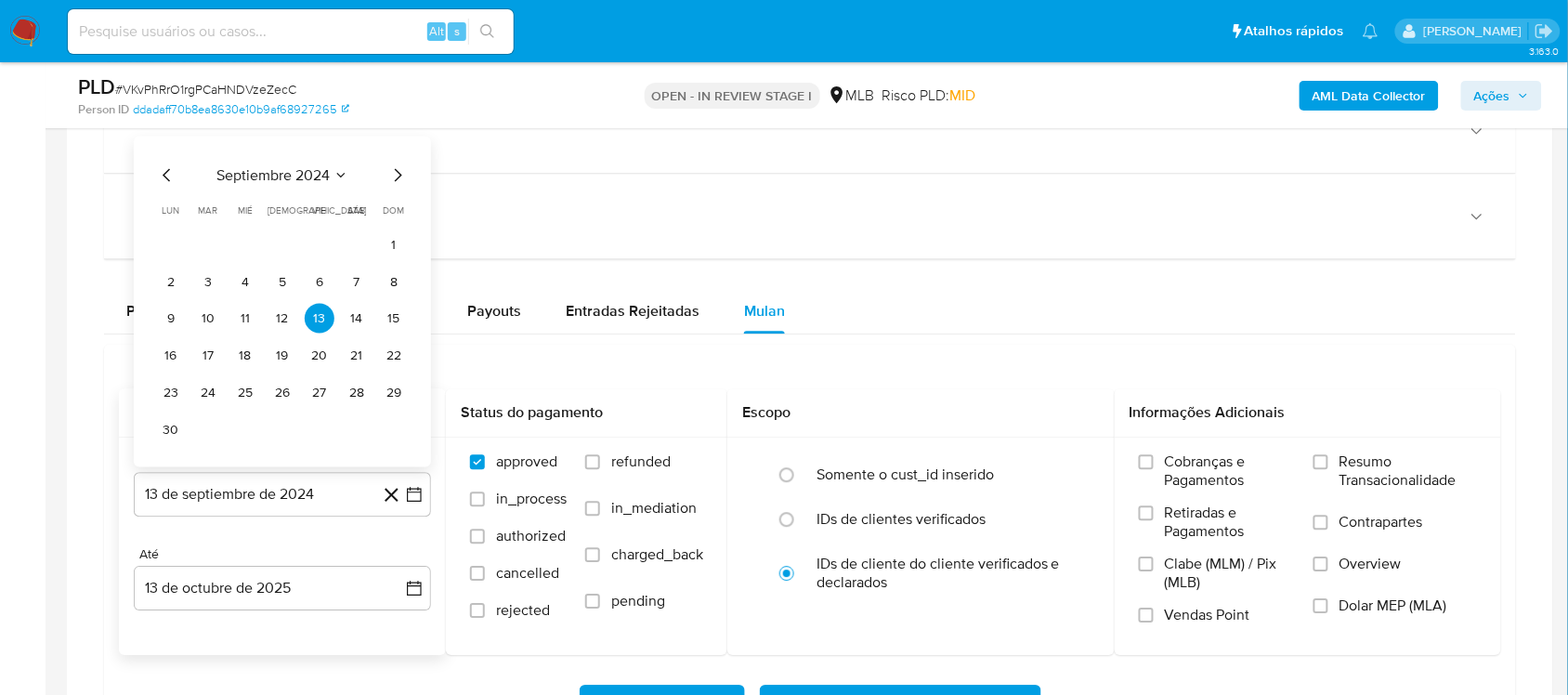
click at [292, 184] on span "septiembre 2024" at bounding box center [273, 175] width 114 height 18
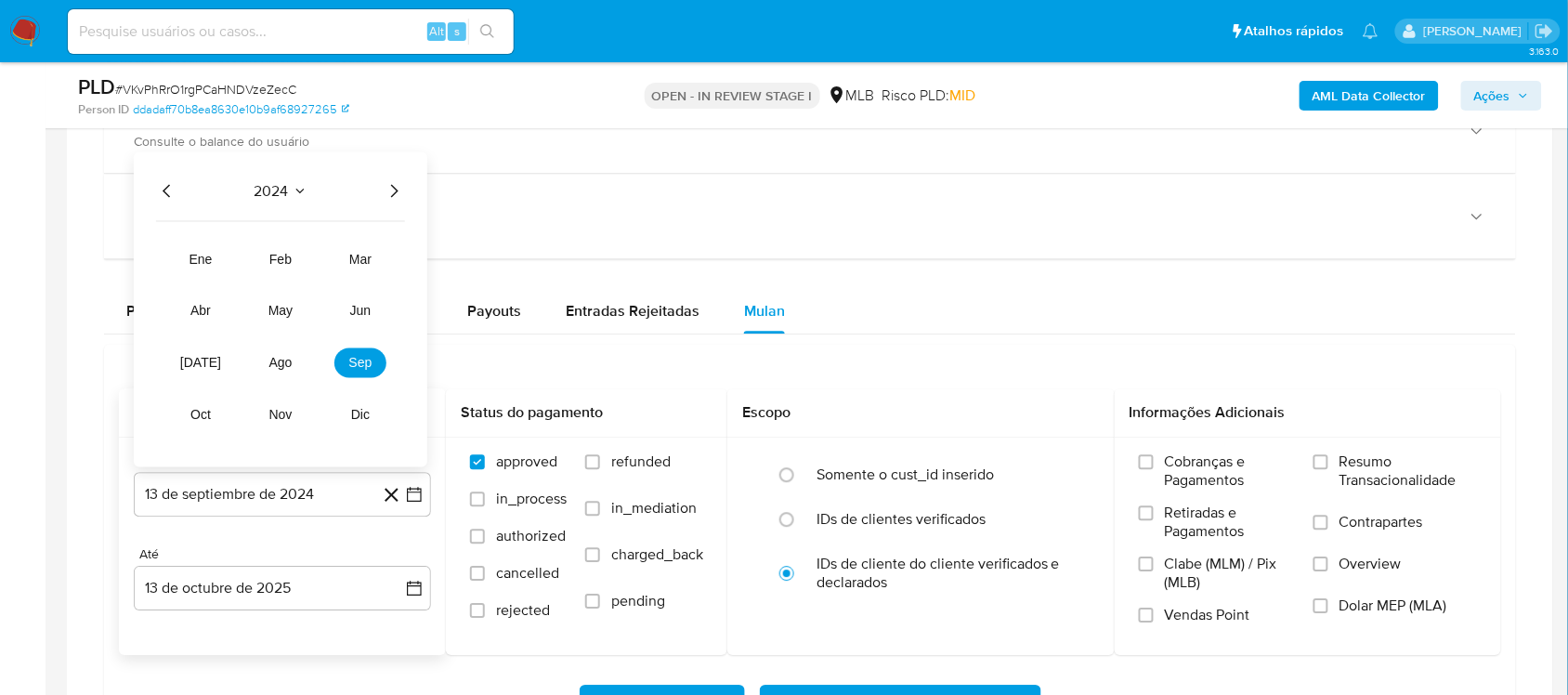
click at [400, 186] on icon "Año siguiente" at bounding box center [393, 191] width 22 height 22
click at [290, 373] on button "ago" at bounding box center [281, 363] width 52 height 30
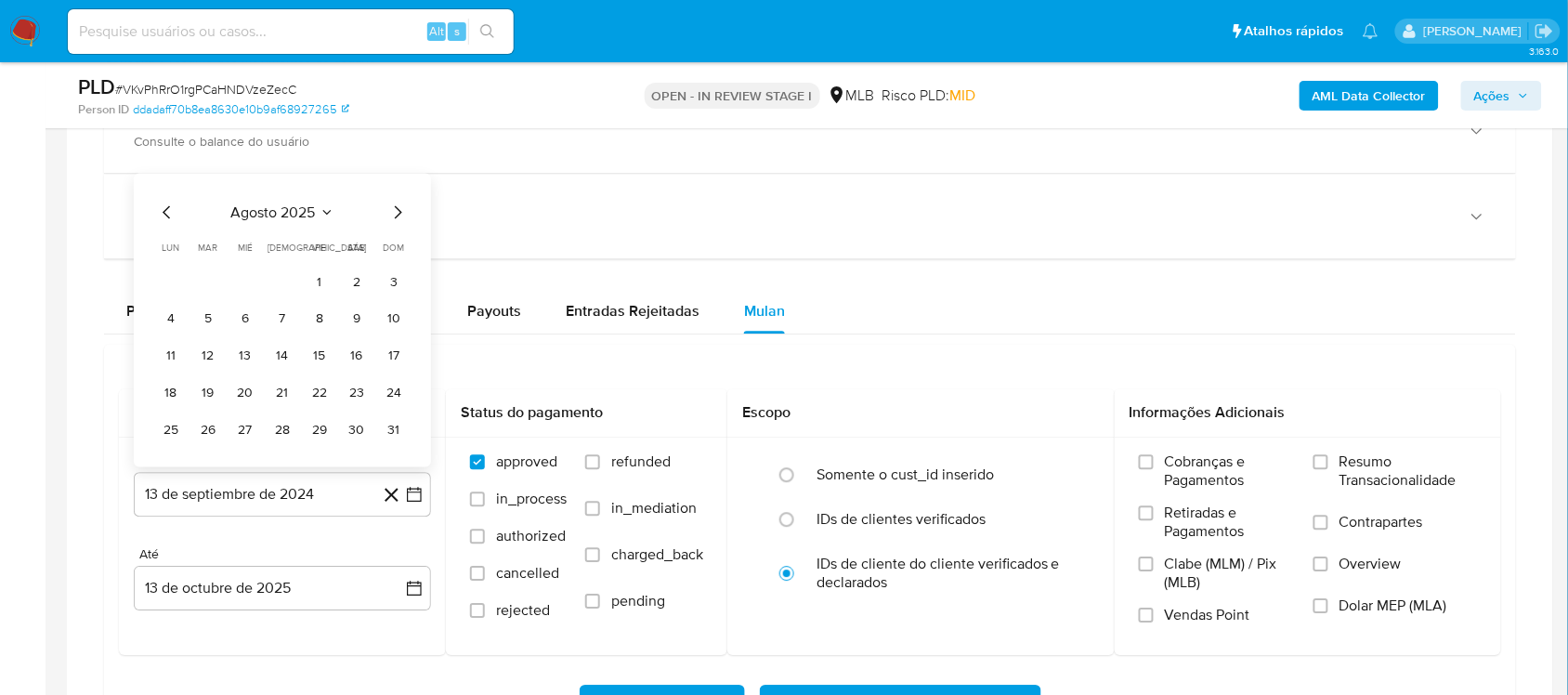
click at [322, 282] on button "1" at bounding box center [319, 281] width 30 height 30
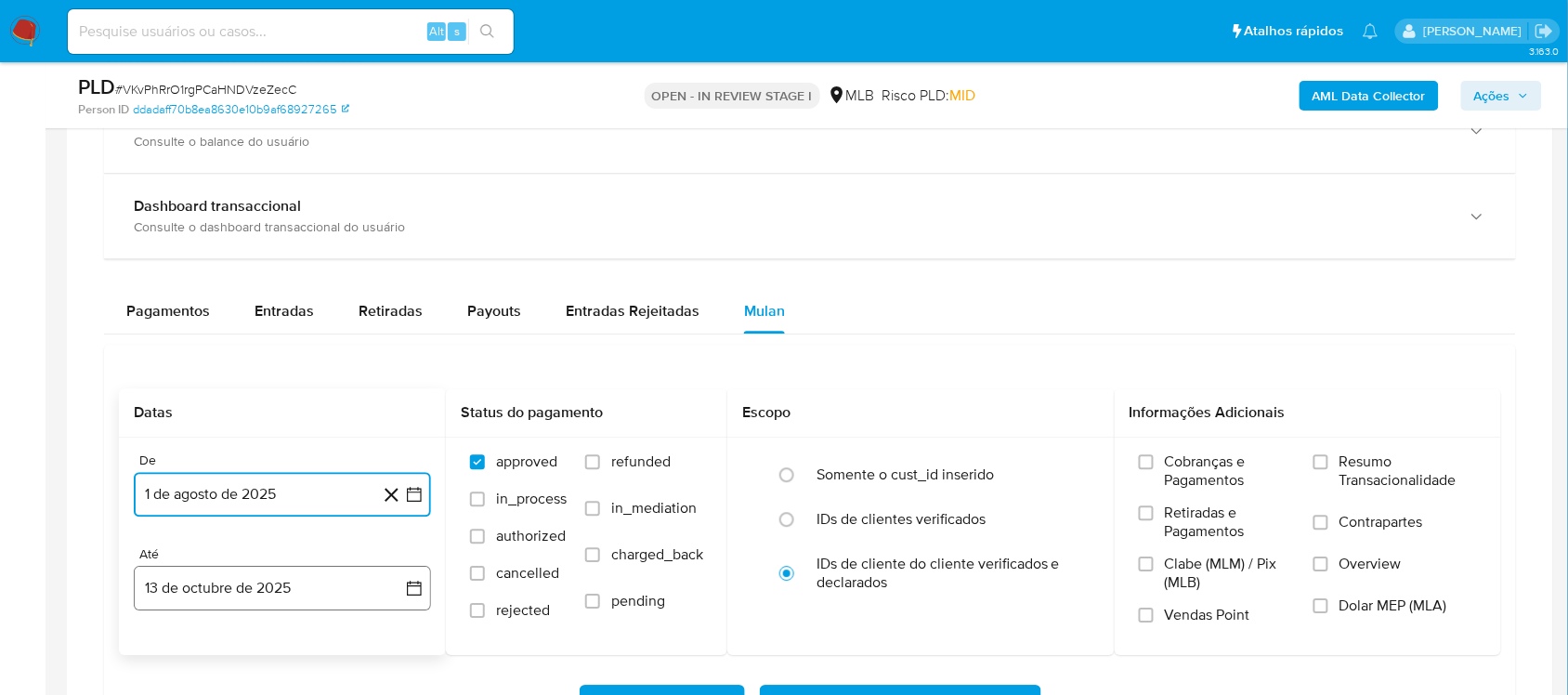
click at [411, 578] on button "13 de octubre de 2025" at bounding box center [282, 587] width 297 height 45
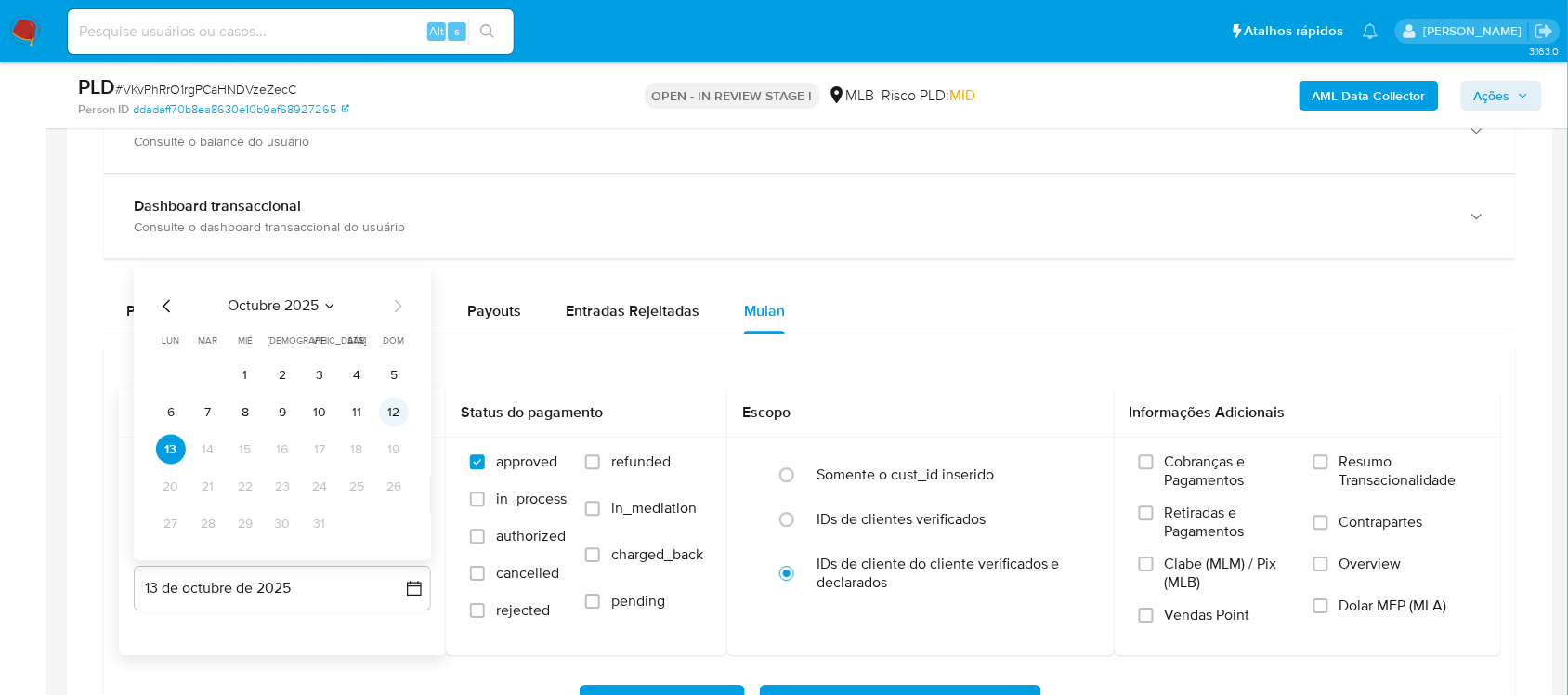
click at [383, 421] on button "12" at bounding box center [393, 411] width 30 height 30
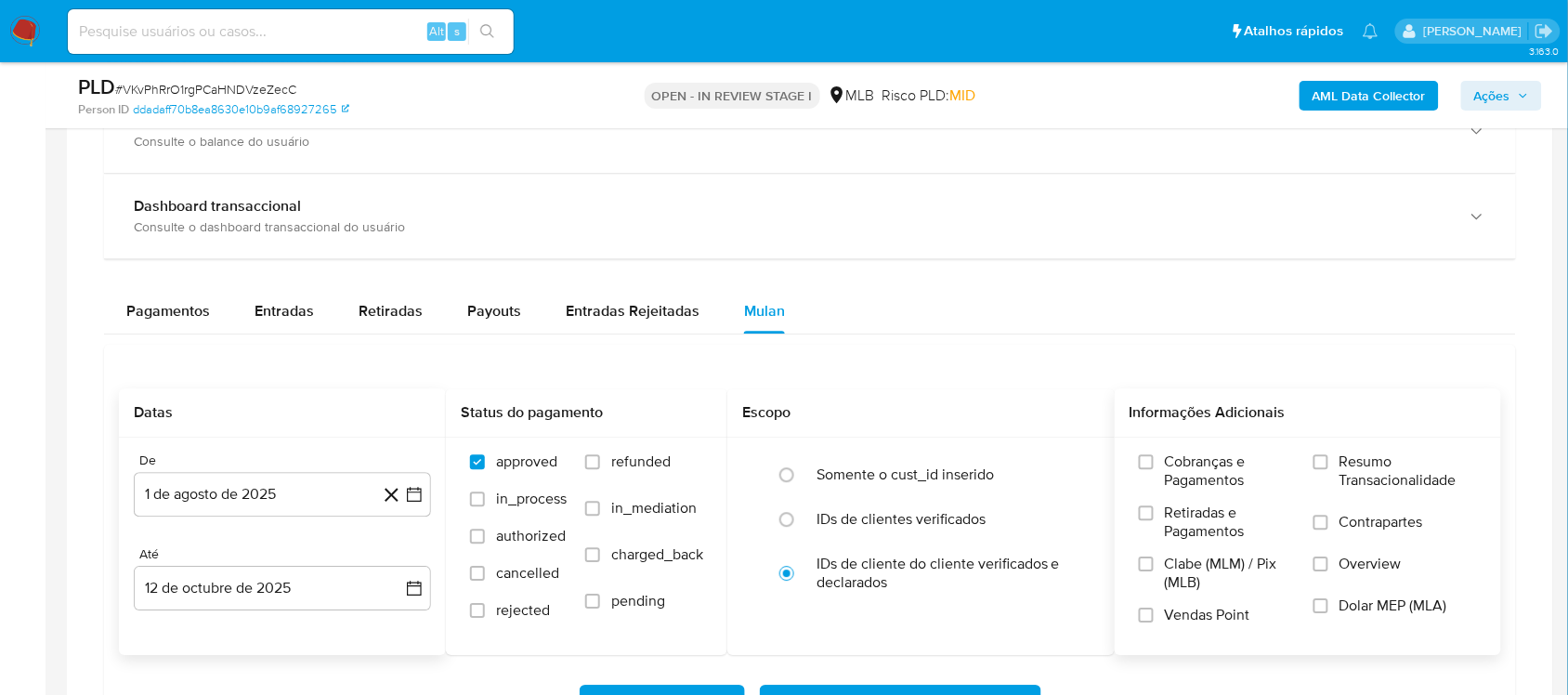
click at [1354, 466] on span "Resumo Transacionalidade" at bounding box center [1409, 471] width 138 height 37
click at [1328, 466] on input "Resumo Transacionalidade" at bounding box center [1321, 462] width 15 height 15
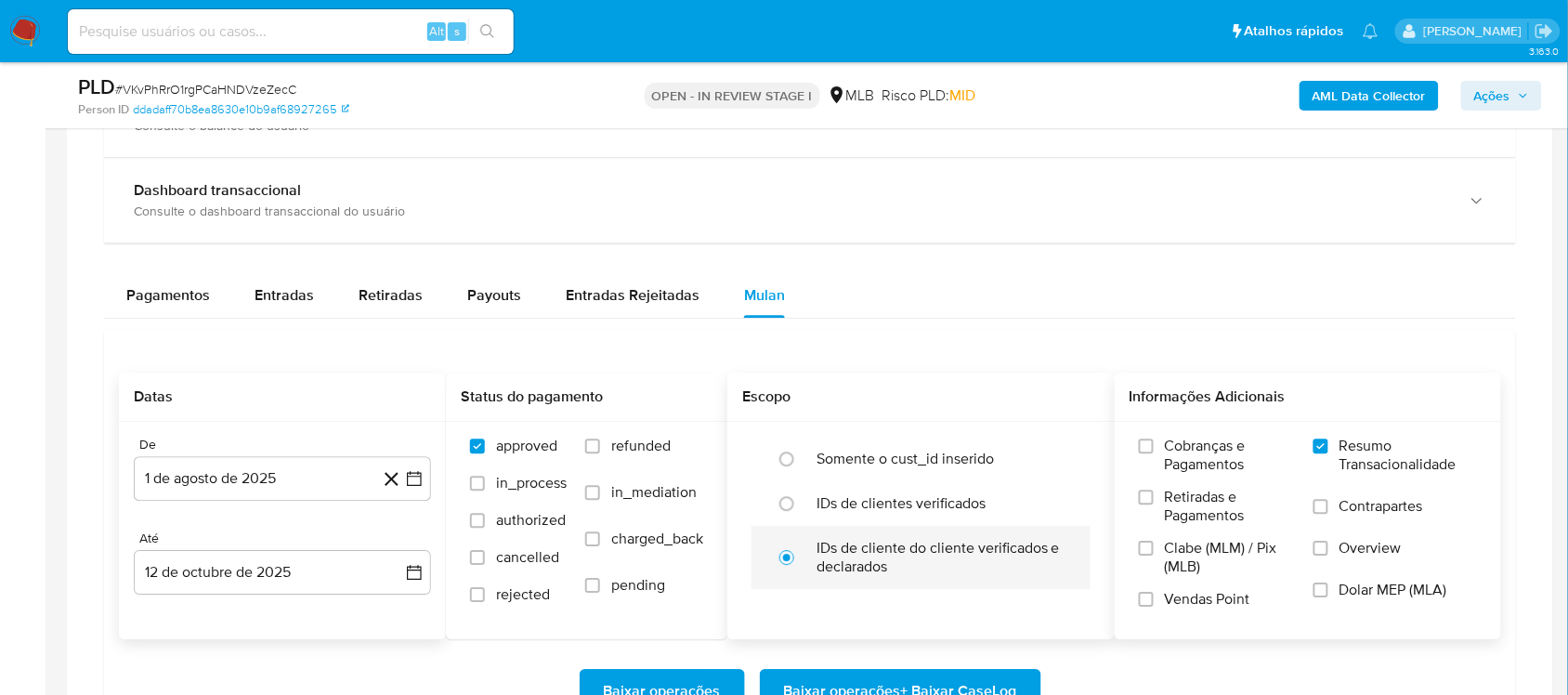
scroll to position [1509, 0]
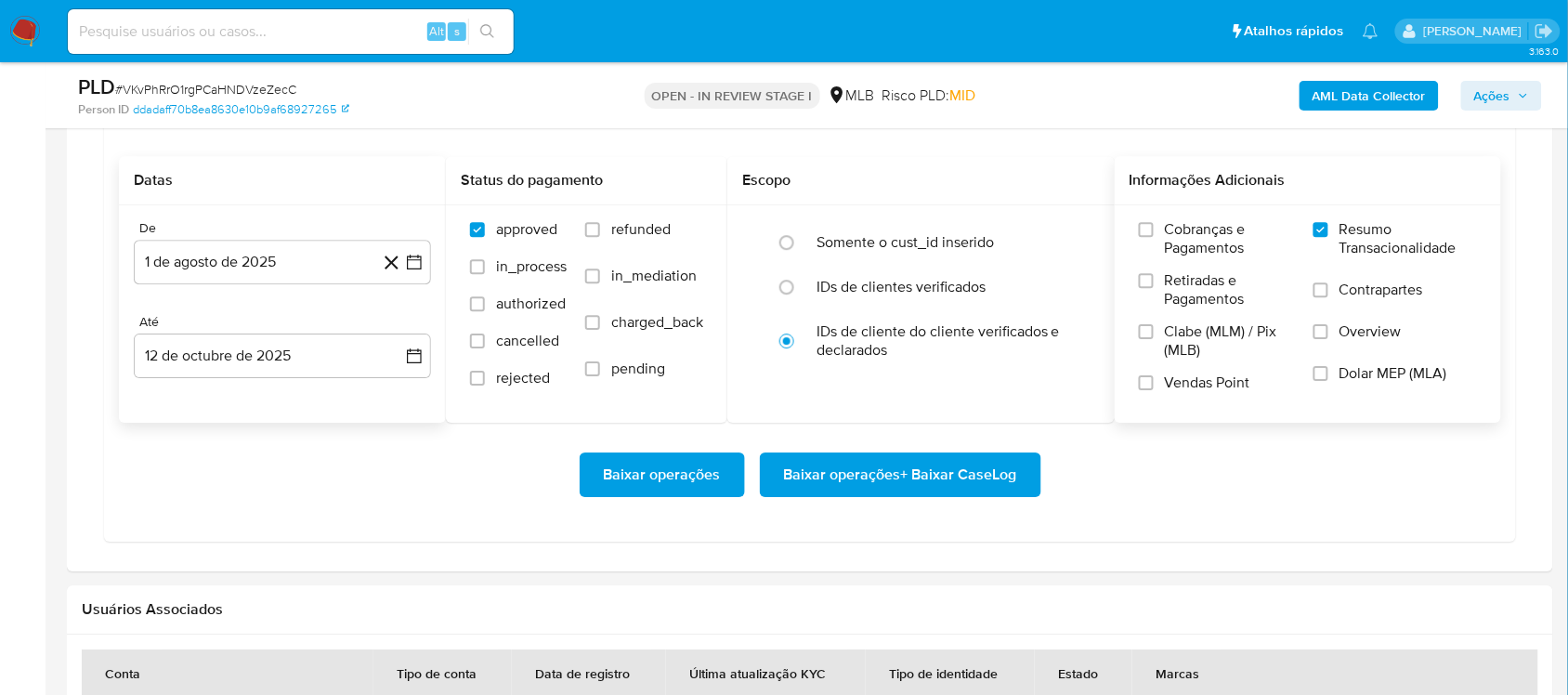
click at [900, 478] on span "Baixar operações + Baixar CaseLog" at bounding box center [901, 474] width 233 height 41
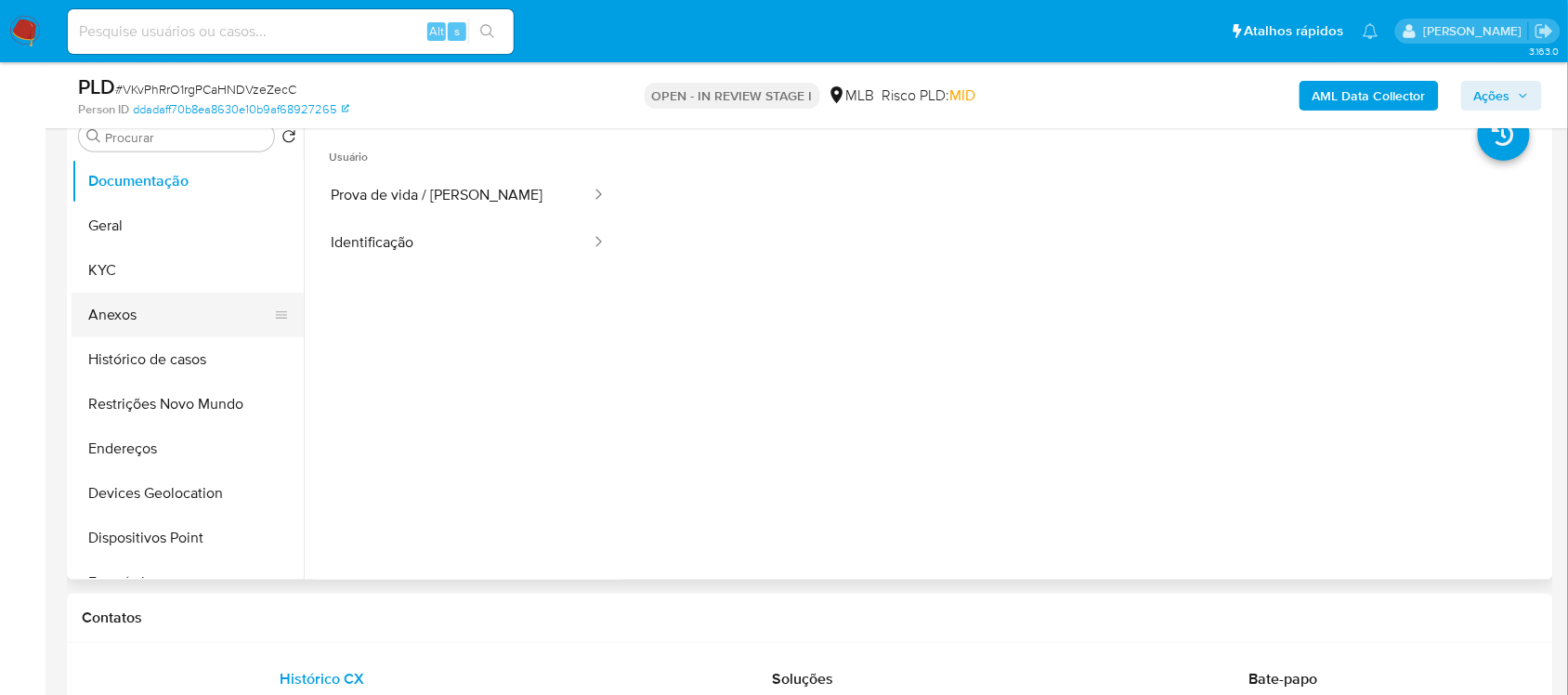
scroll to position [348, 0]
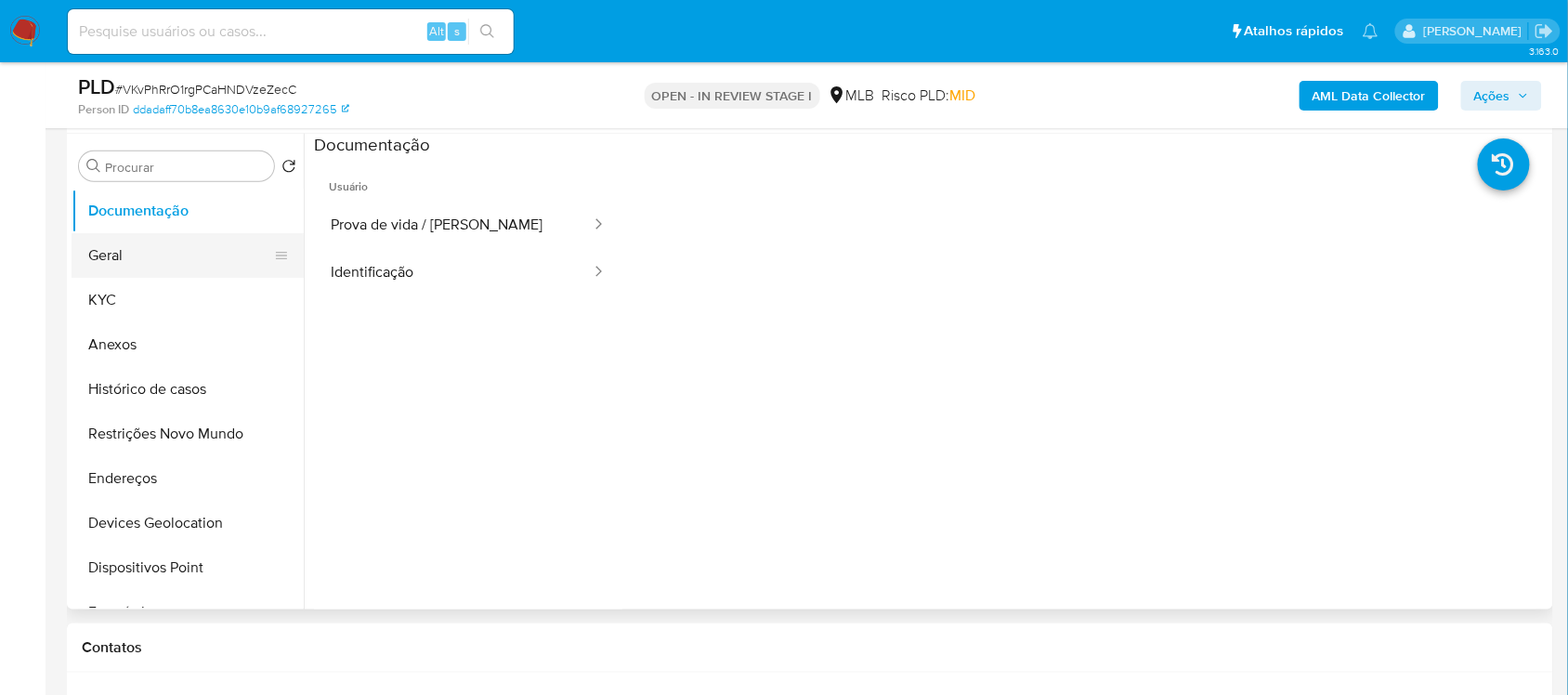
click at [154, 247] on button "Geral" at bounding box center [180, 255] width 218 height 45
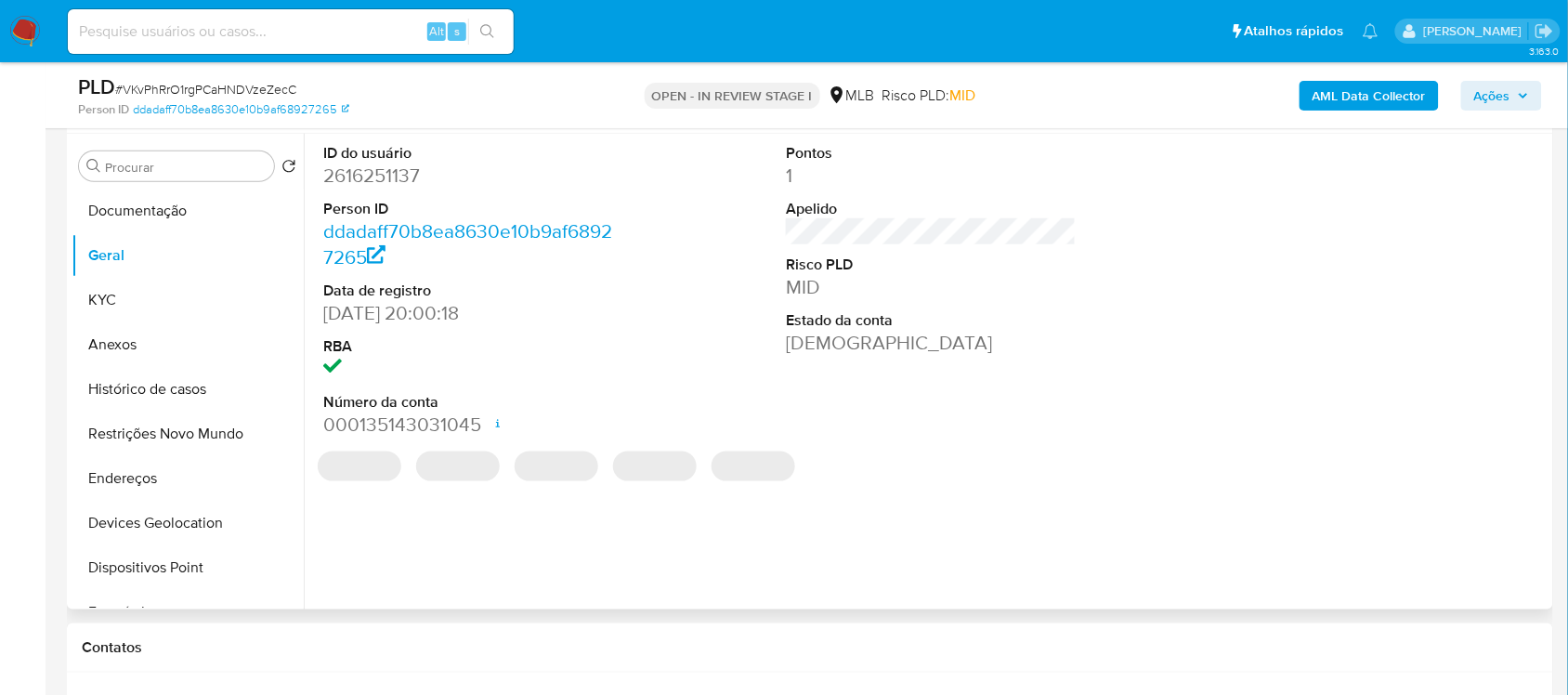
click at [382, 173] on dd "2616251137" at bounding box center [467, 175] width 289 height 26
copy dd "2616251137"
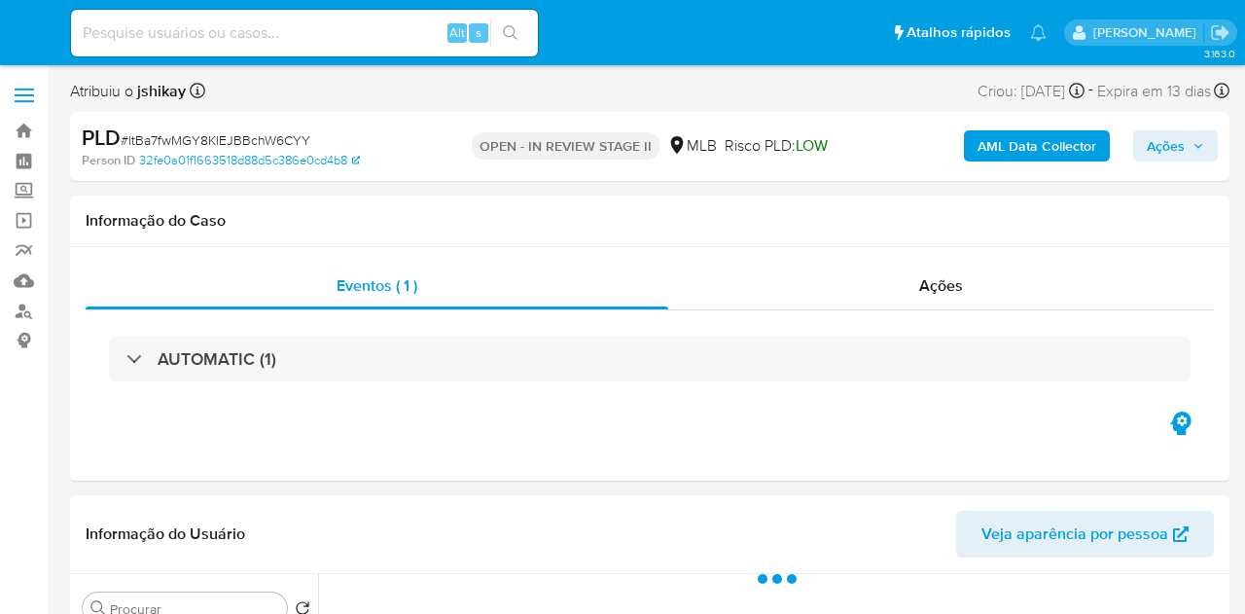
select select "10"
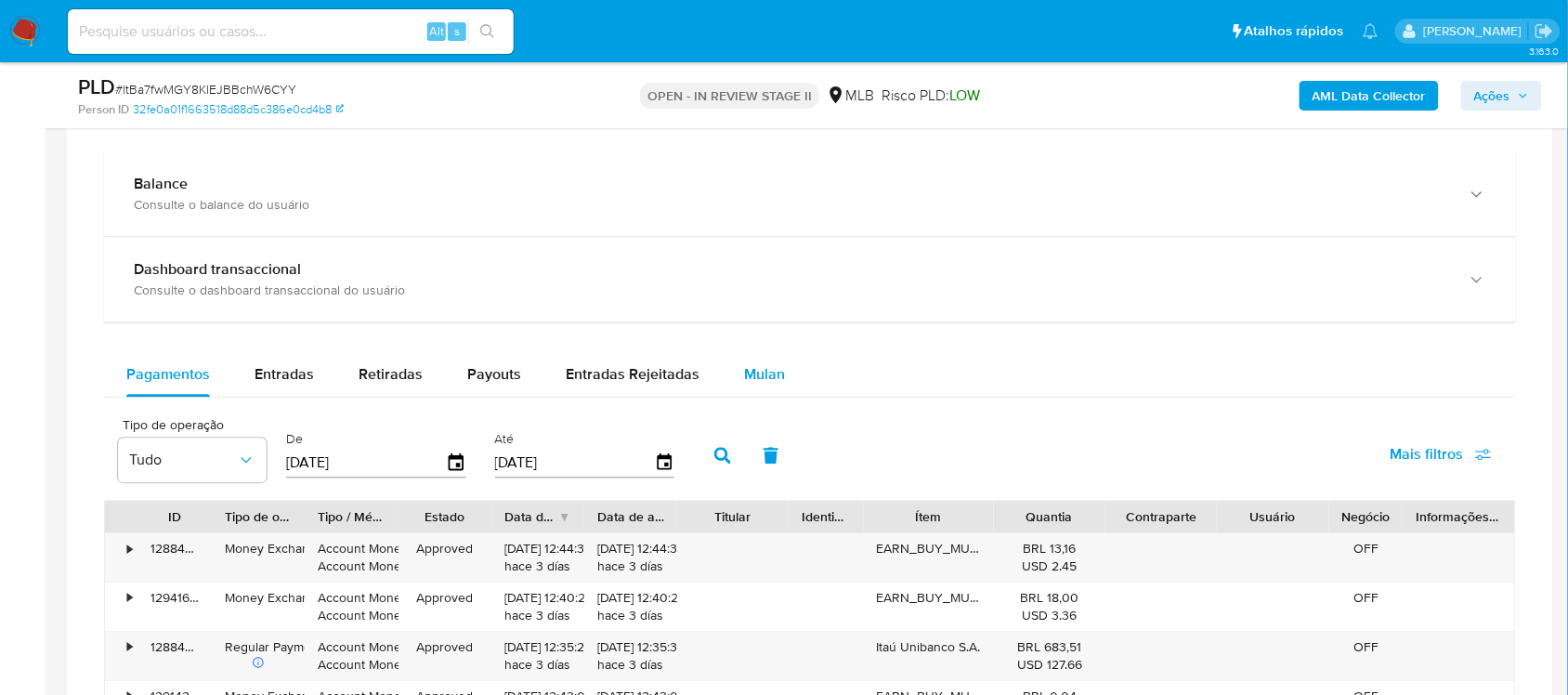
click at [744, 357] on div "Mulan" at bounding box center [764, 374] width 41 height 45
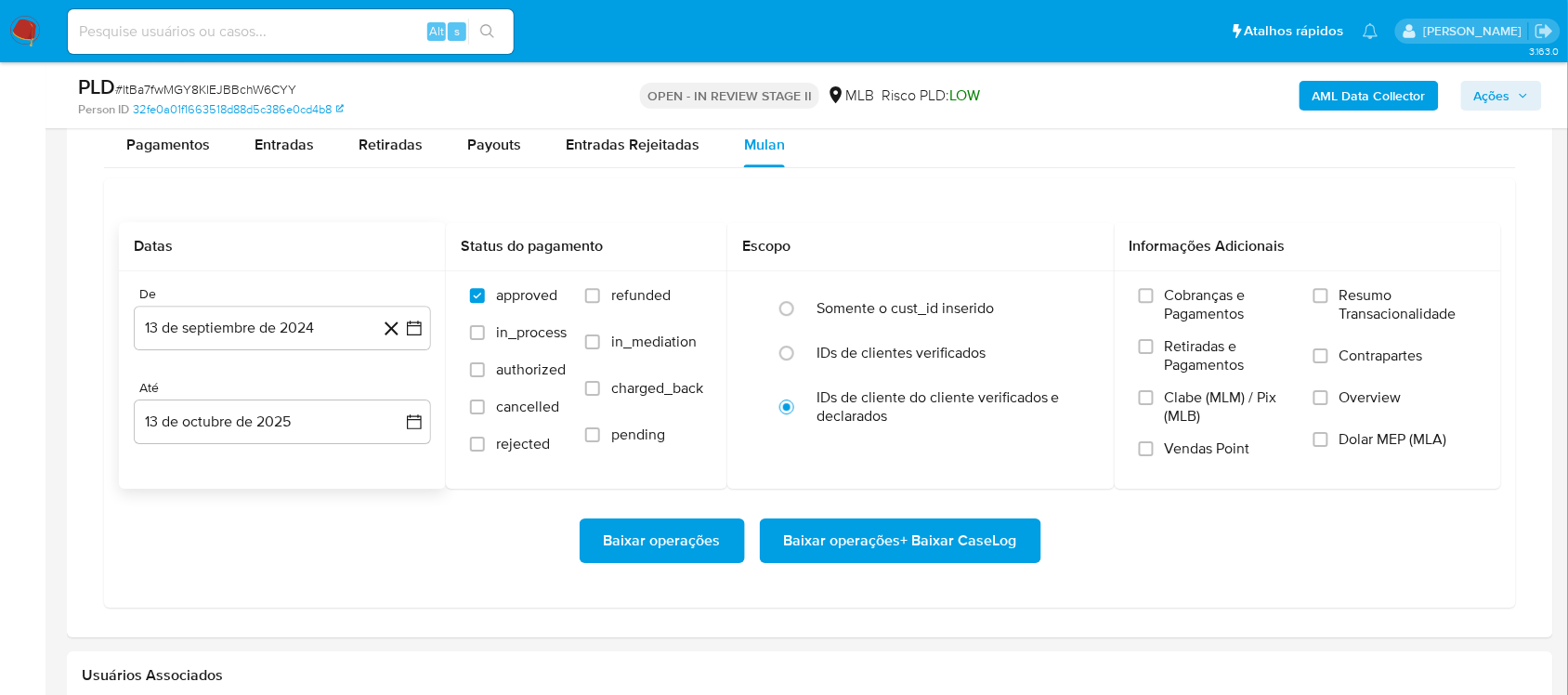
scroll to position [1509, 0]
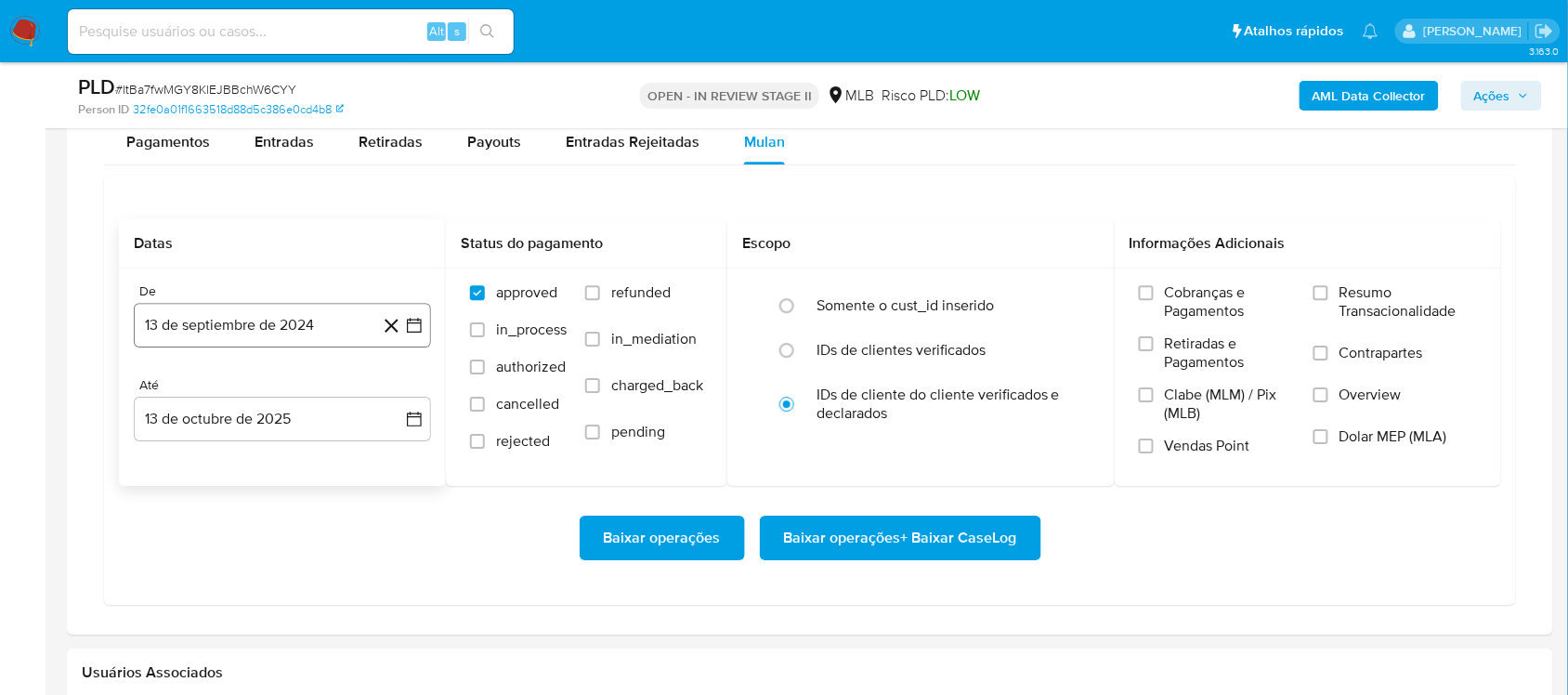
click at [418, 327] on icon "button" at bounding box center [413, 325] width 18 height 18
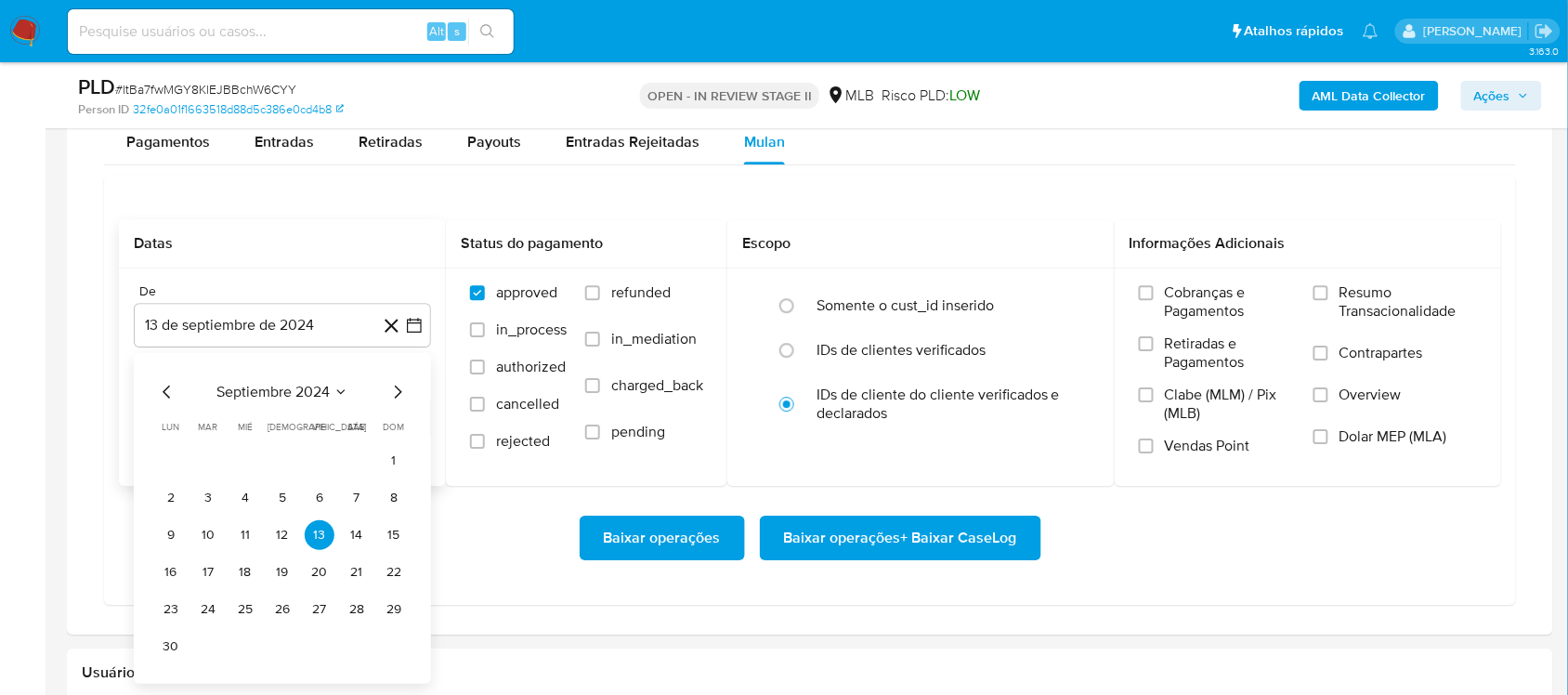
click at [294, 391] on span "septiembre 2024" at bounding box center [273, 391] width 114 height 18
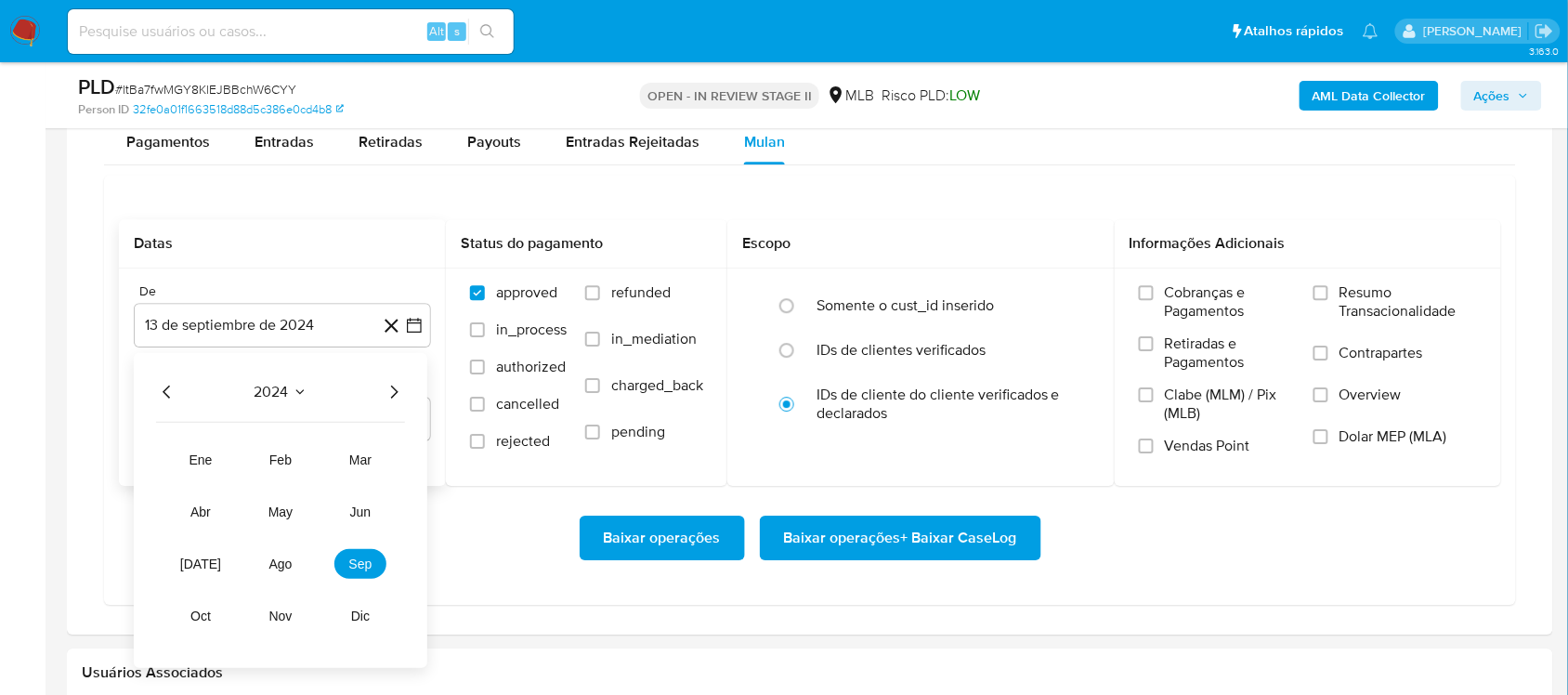
click at [387, 392] on icon "Año siguiente" at bounding box center [393, 391] width 22 height 22
click at [284, 556] on button "ago" at bounding box center [281, 563] width 52 height 30
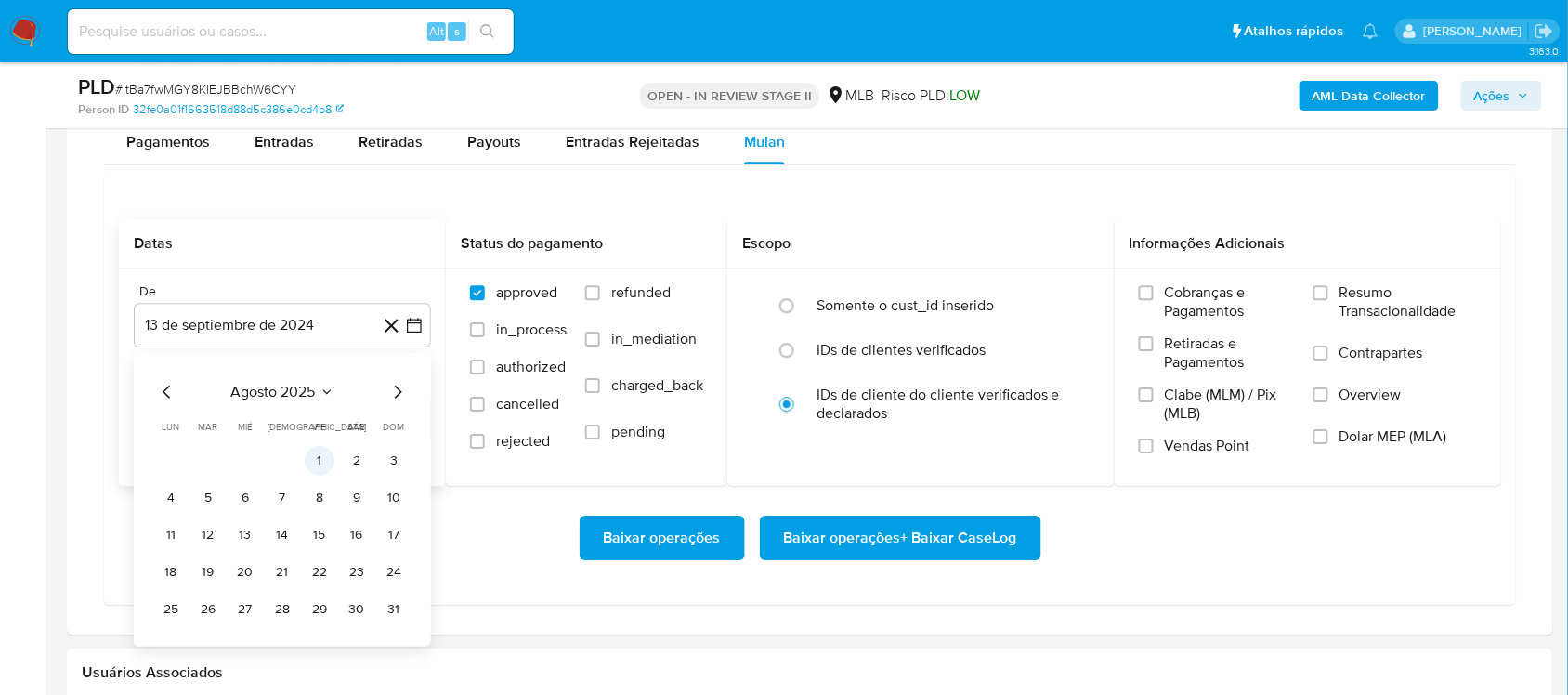
click at [316, 475] on button "1" at bounding box center [319, 460] width 30 height 30
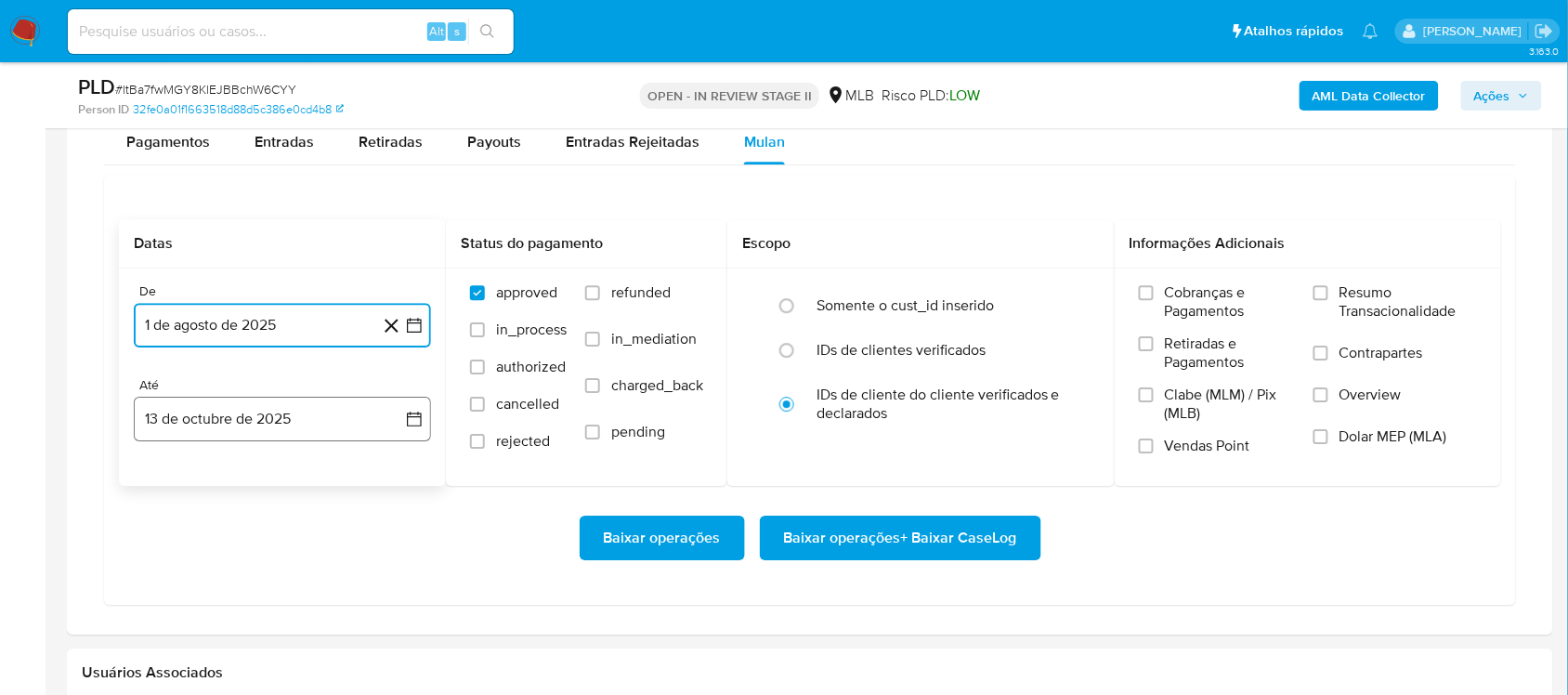
click at [411, 427] on icon "button" at bounding box center [413, 418] width 18 height 18
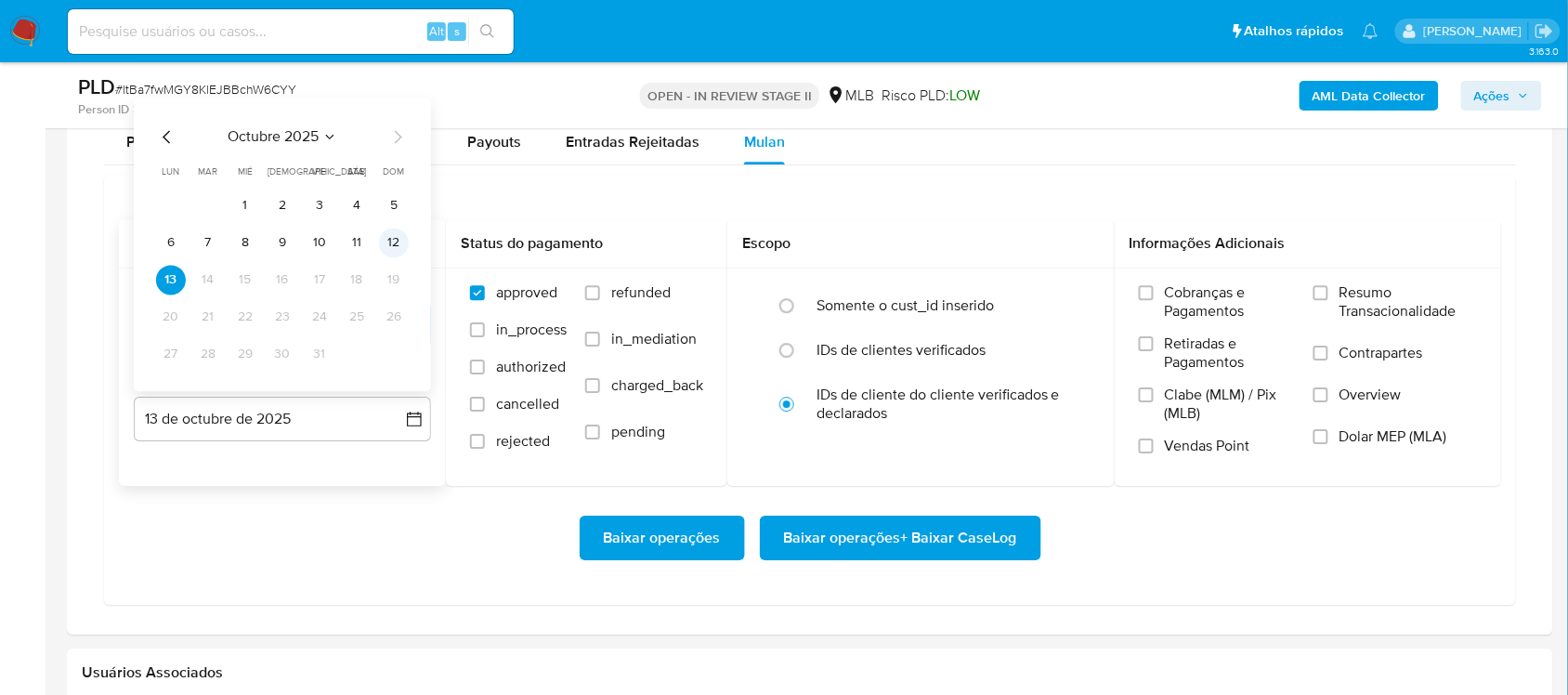
click at [381, 243] on button "12" at bounding box center [393, 242] width 30 height 30
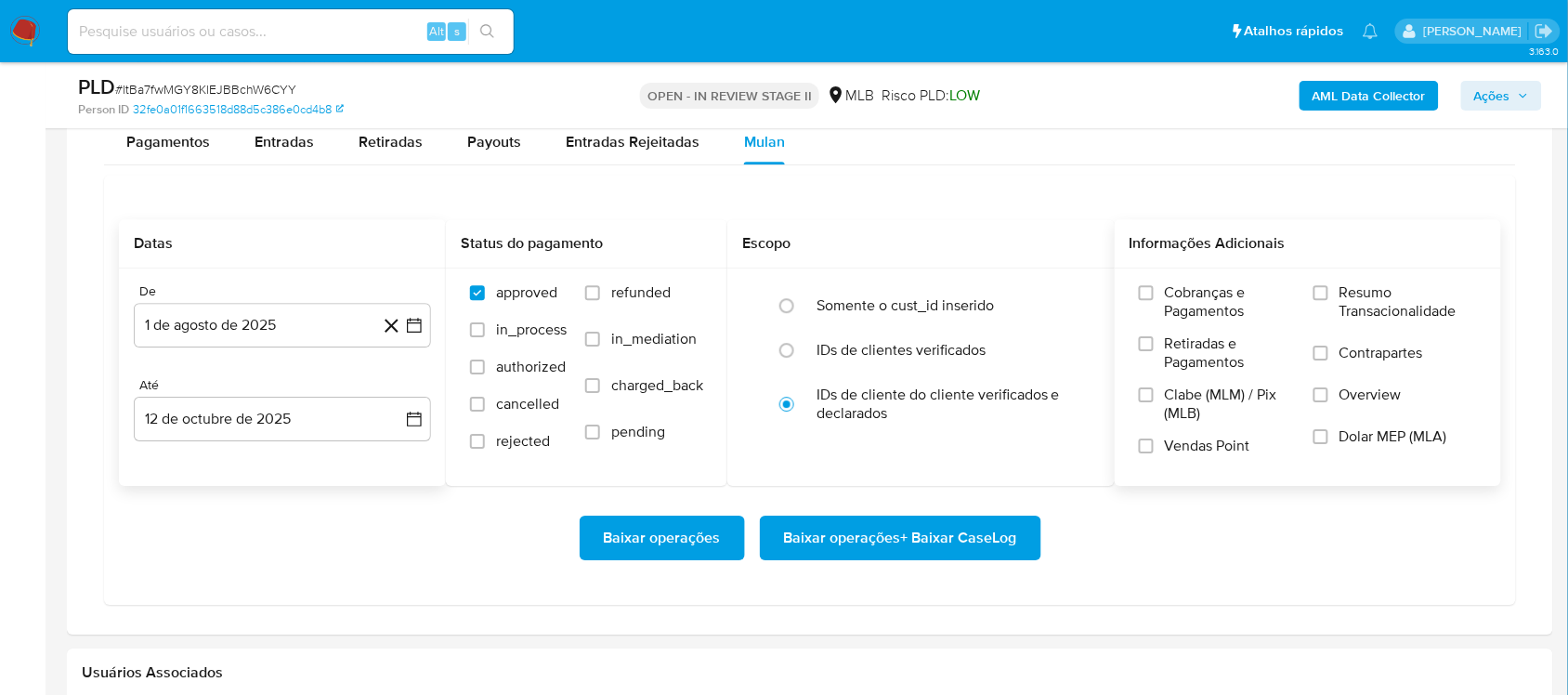
click at [1188, 290] on span "Resumo Transacionalidade" at bounding box center [1409, 302] width 138 height 37
click at [1188, 290] on input "Resumo Transacionalidade" at bounding box center [1321, 293] width 15 height 15
click at [883, 549] on span "Baixar operações + Baixar CaseLog" at bounding box center [901, 537] width 233 height 41
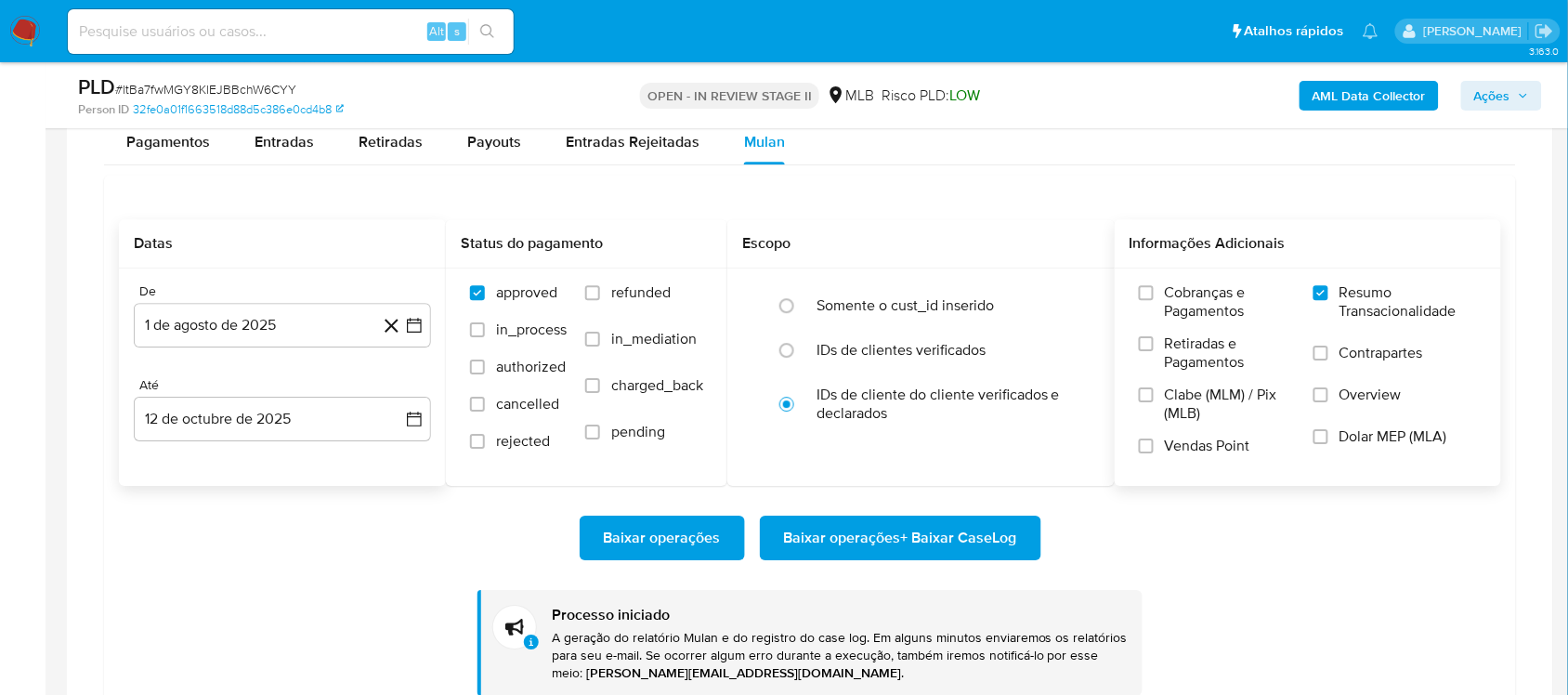
click at [1176, 455] on span "Vendas Point" at bounding box center [1207, 445] width 85 height 18
click at [1154, 453] on input "Vendas Point" at bounding box center [1146, 446] width 15 height 15
click at [880, 531] on span "Baixar operações + Baixar CaseLog" at bounding box center [901, 537] width 233 height 41
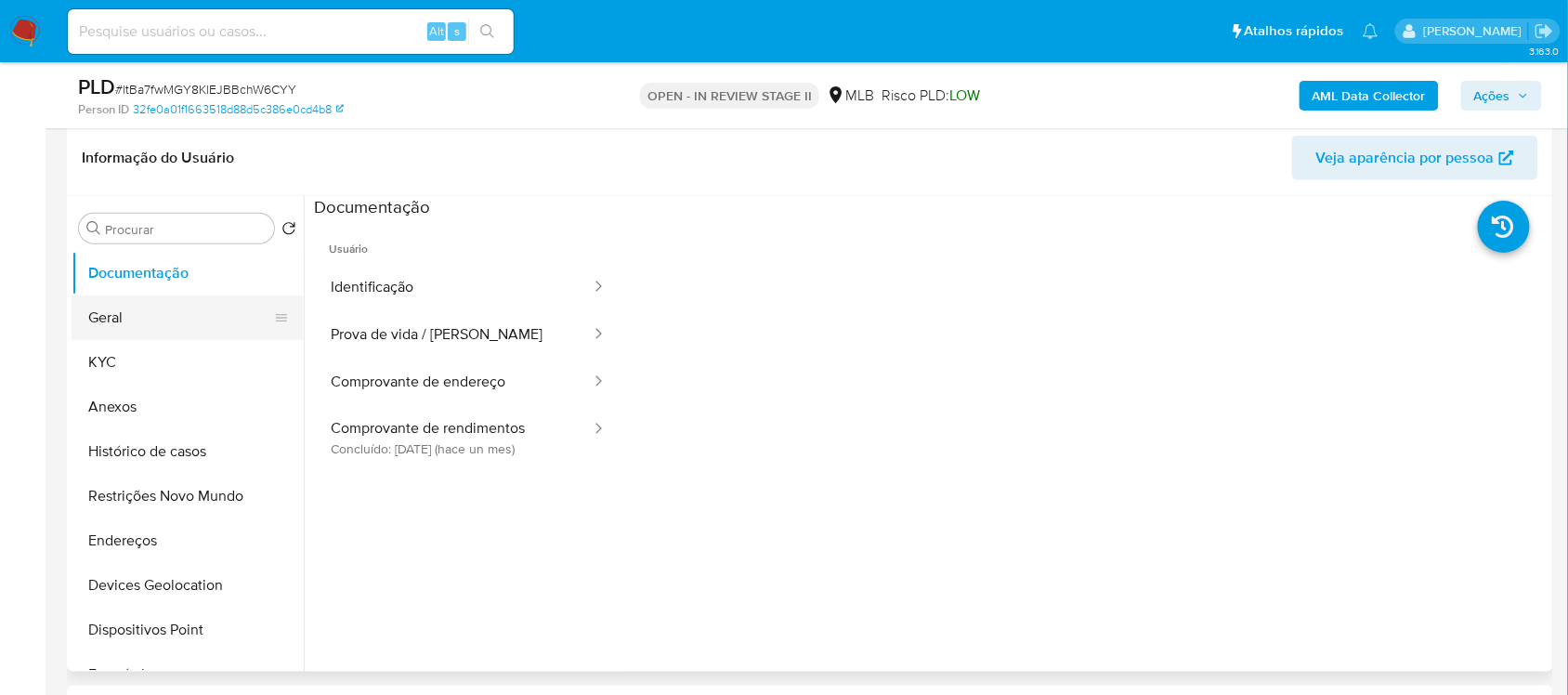
scroll to position [232, 0]
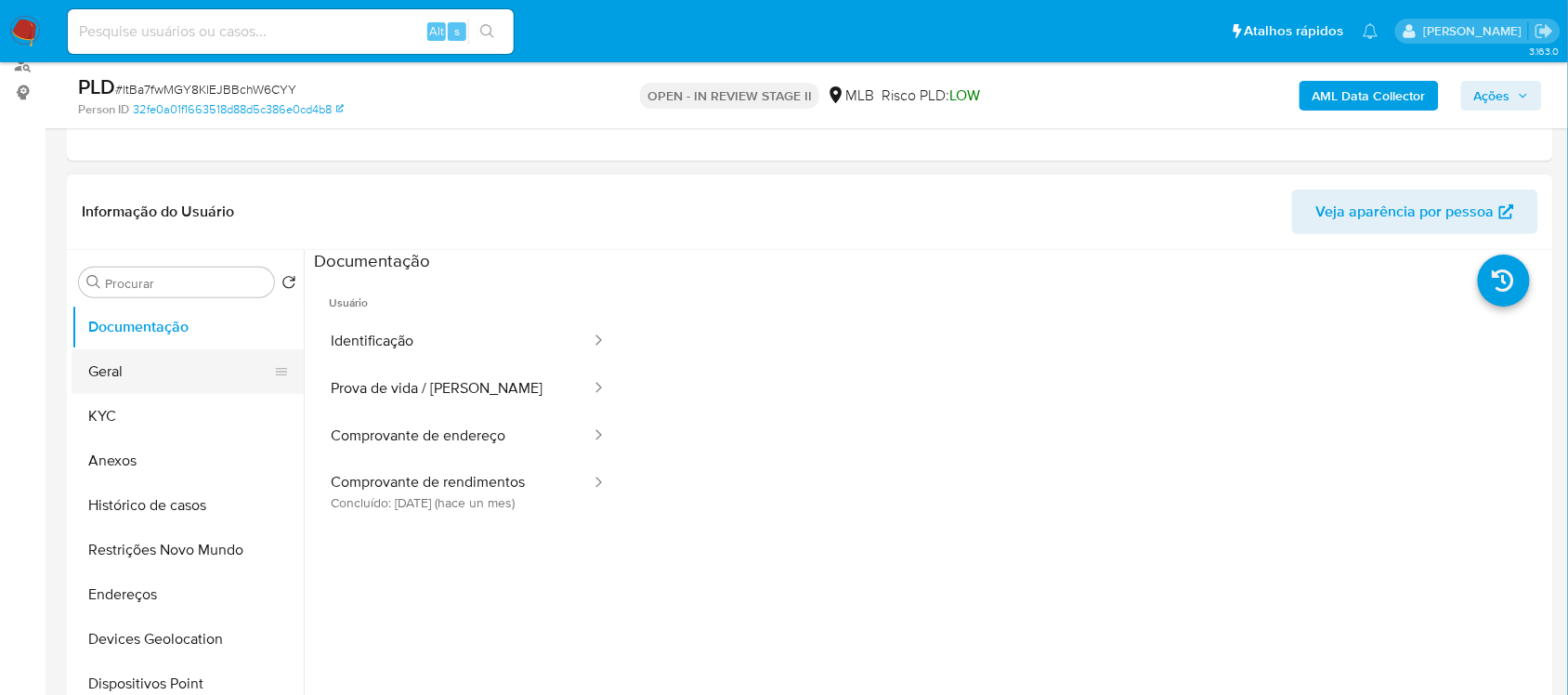
click at [196, 365] on button "Geral" at bounding box center [180, 371] width 218 height 45
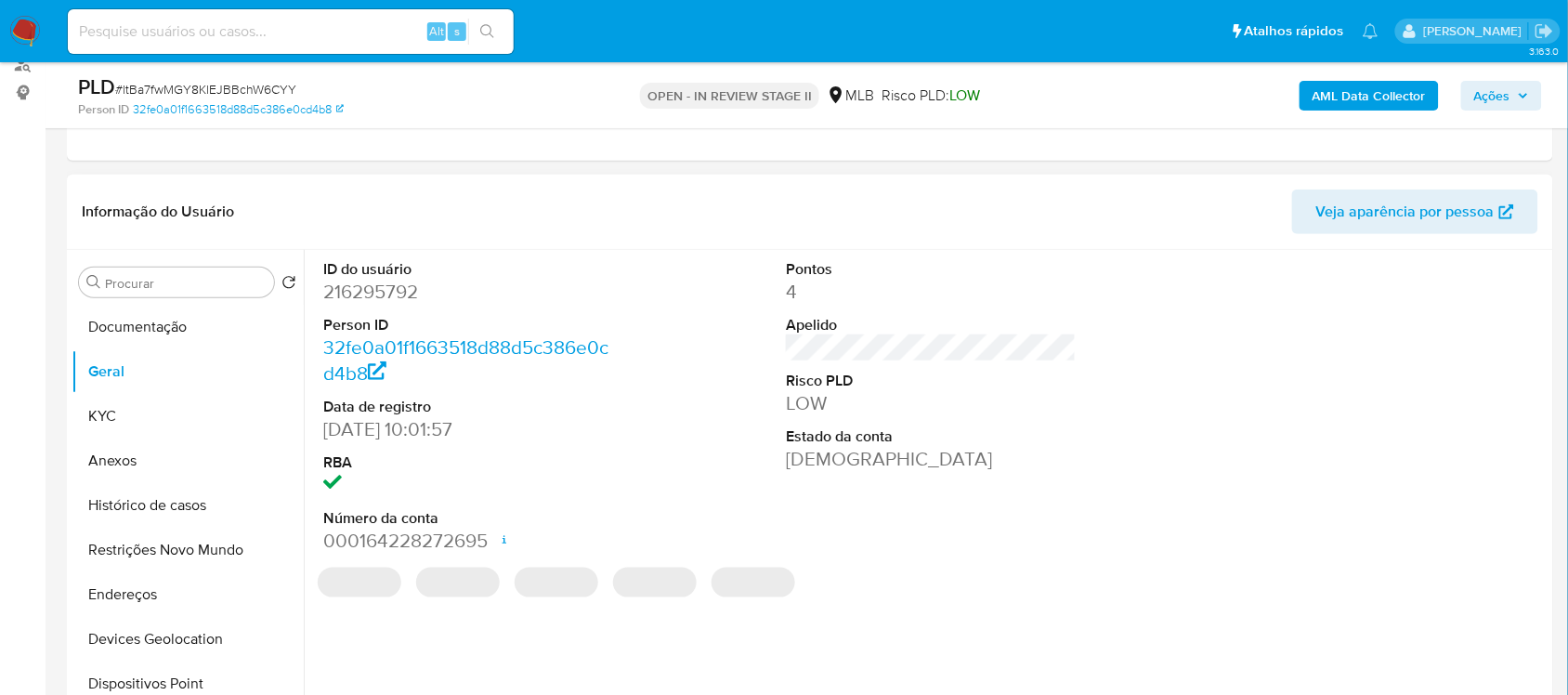
click at [407, 298] on dd "216295792" at bounding box center [467, 291] width 289 height 26
copy dd "216295792"
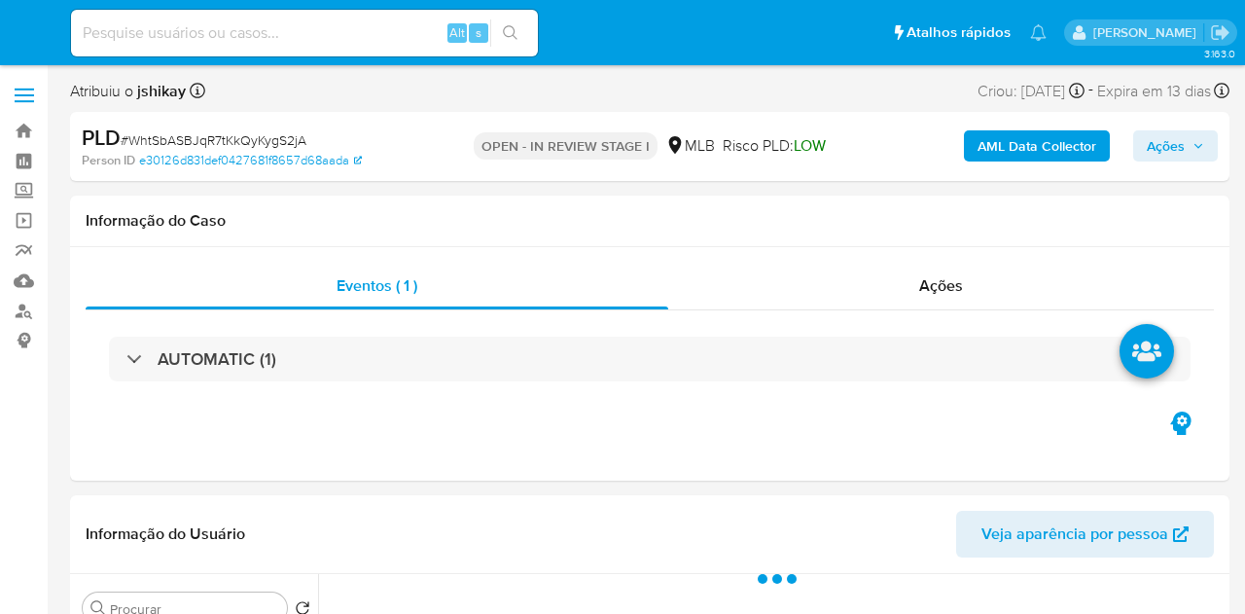
select select "10"
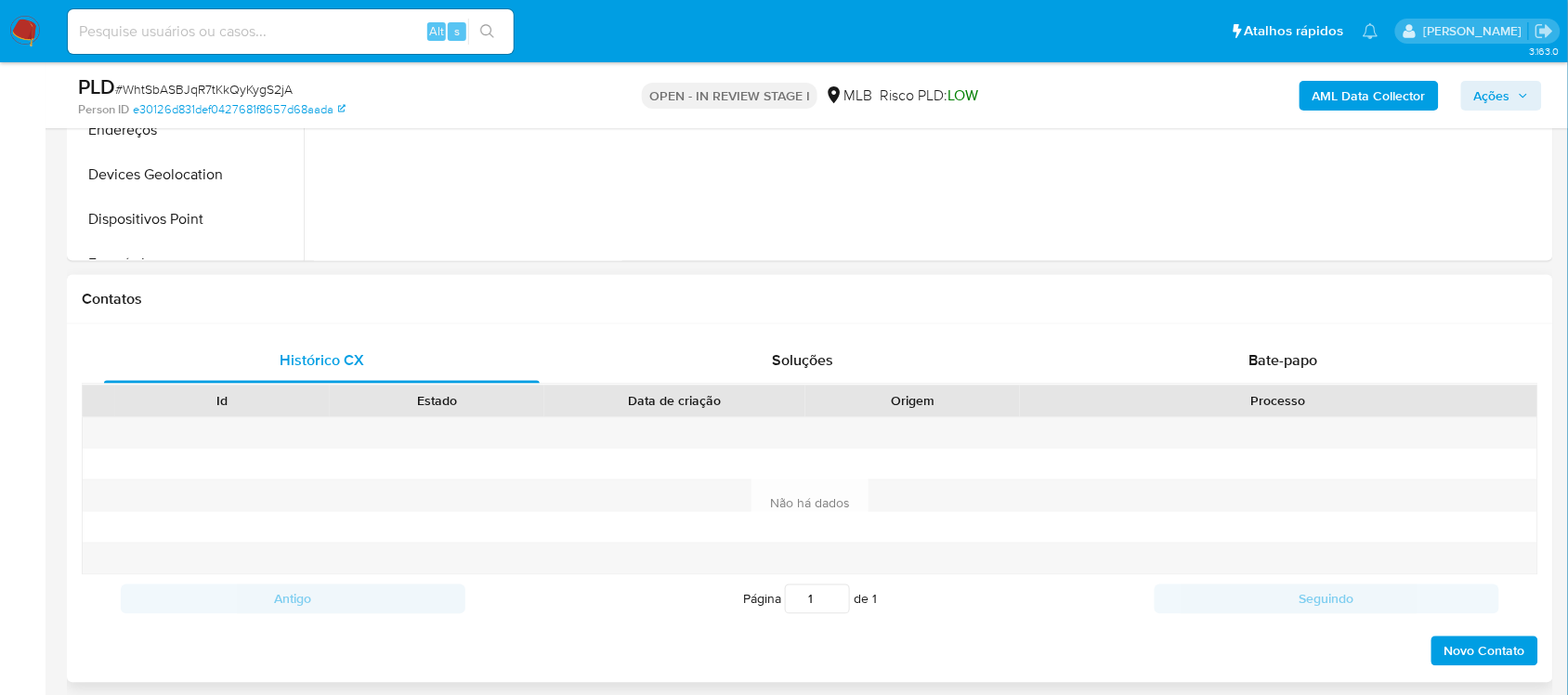
scroll to position [1276, 0]
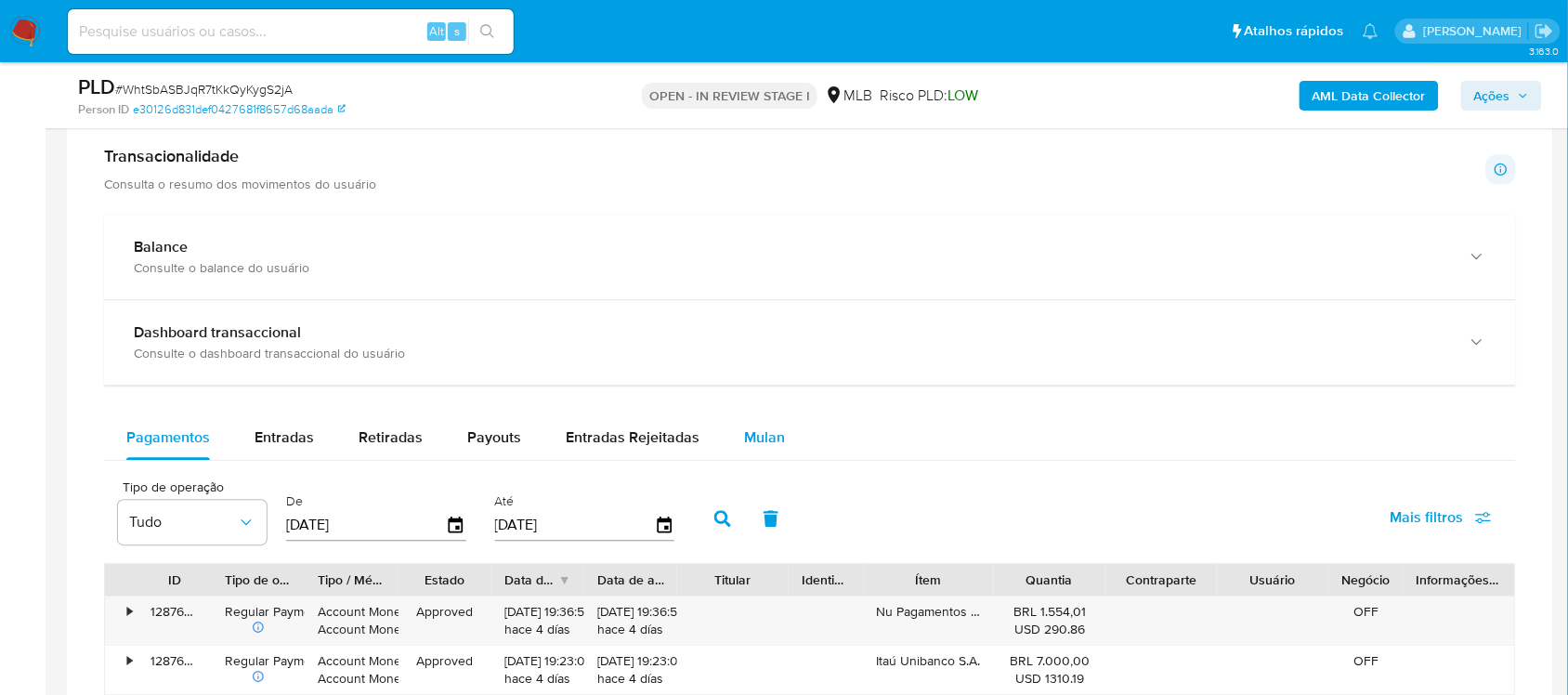
click at [776, 442] on span "Mulan" at bounding box center [764, 436] width 41 height 21
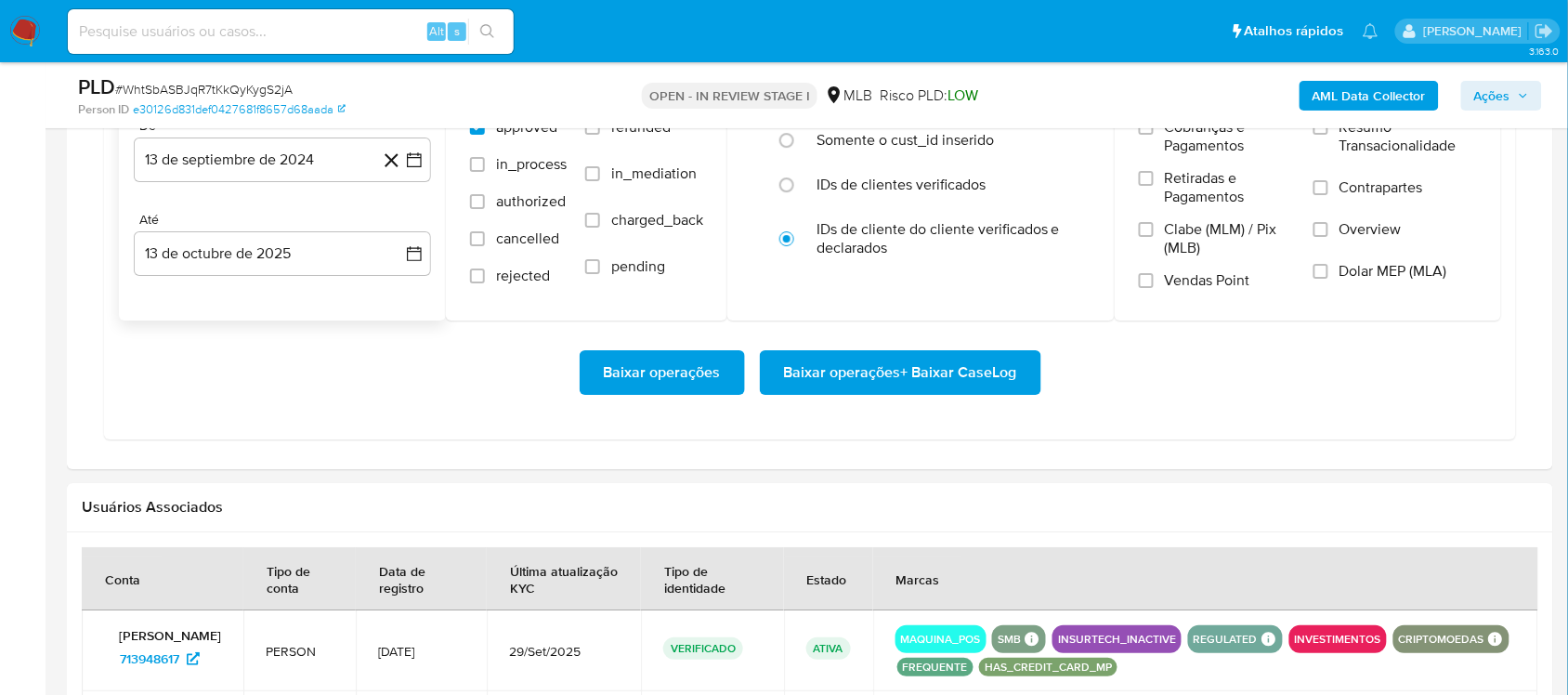
scroll to position [1741, 0]
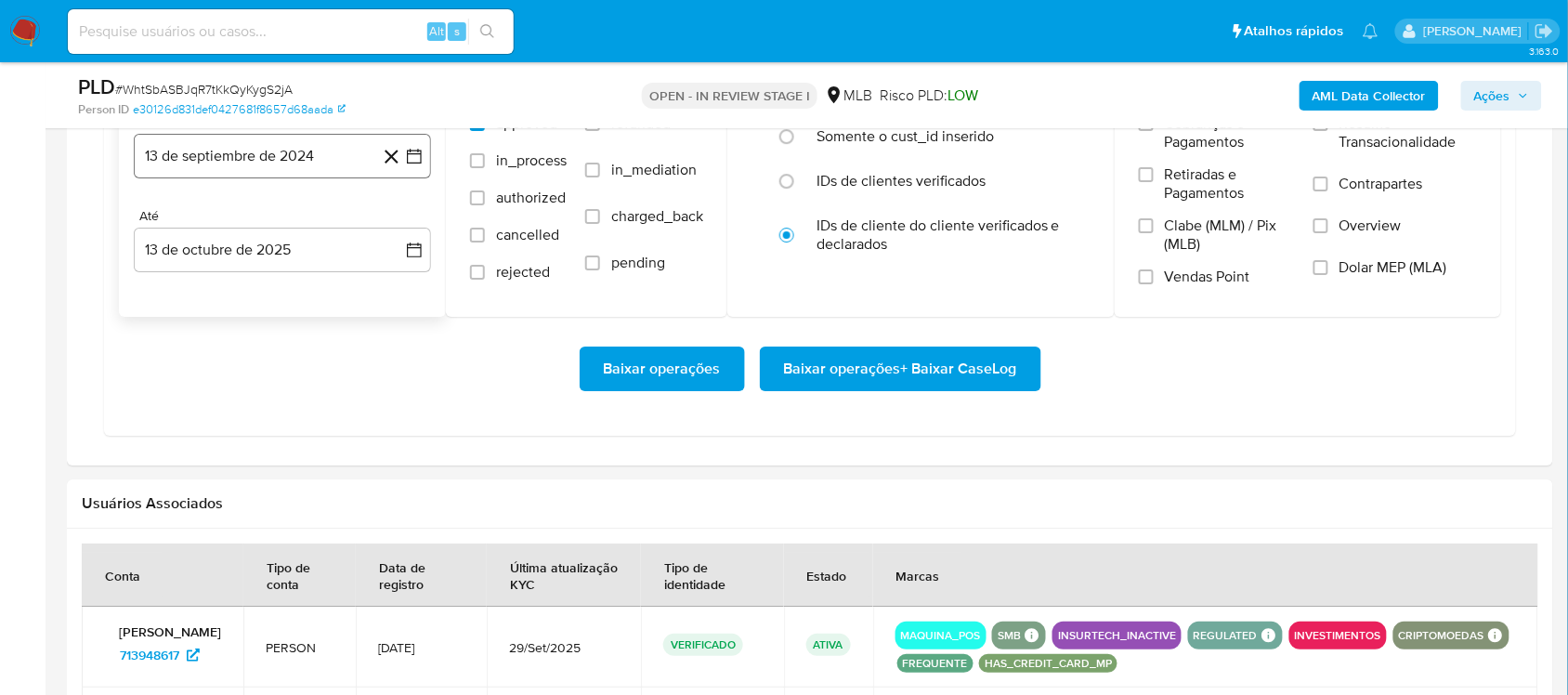
click at [421, 153] on icon "button" at bounding box center [414, 157] width 15 height 15
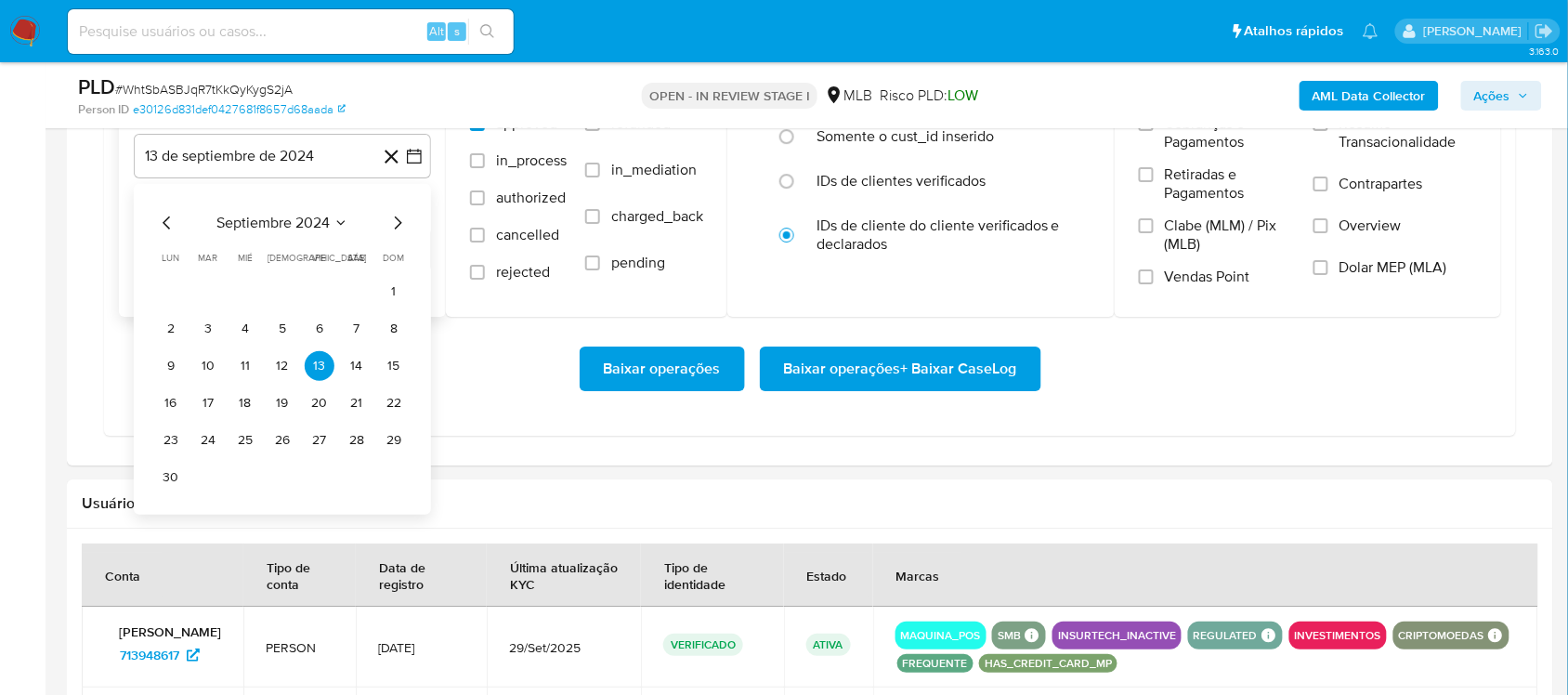
click at [288, 240] on div "septiembre 2024 septiembre 2024 lun lunes mar martes mié miércoles jue jueves v…" at bounding box center [282, 352] width 253 height 281
click at [336, 222] on icon "Seleccionar mes y año" at bounding box center [341, 223] width 15 height 15
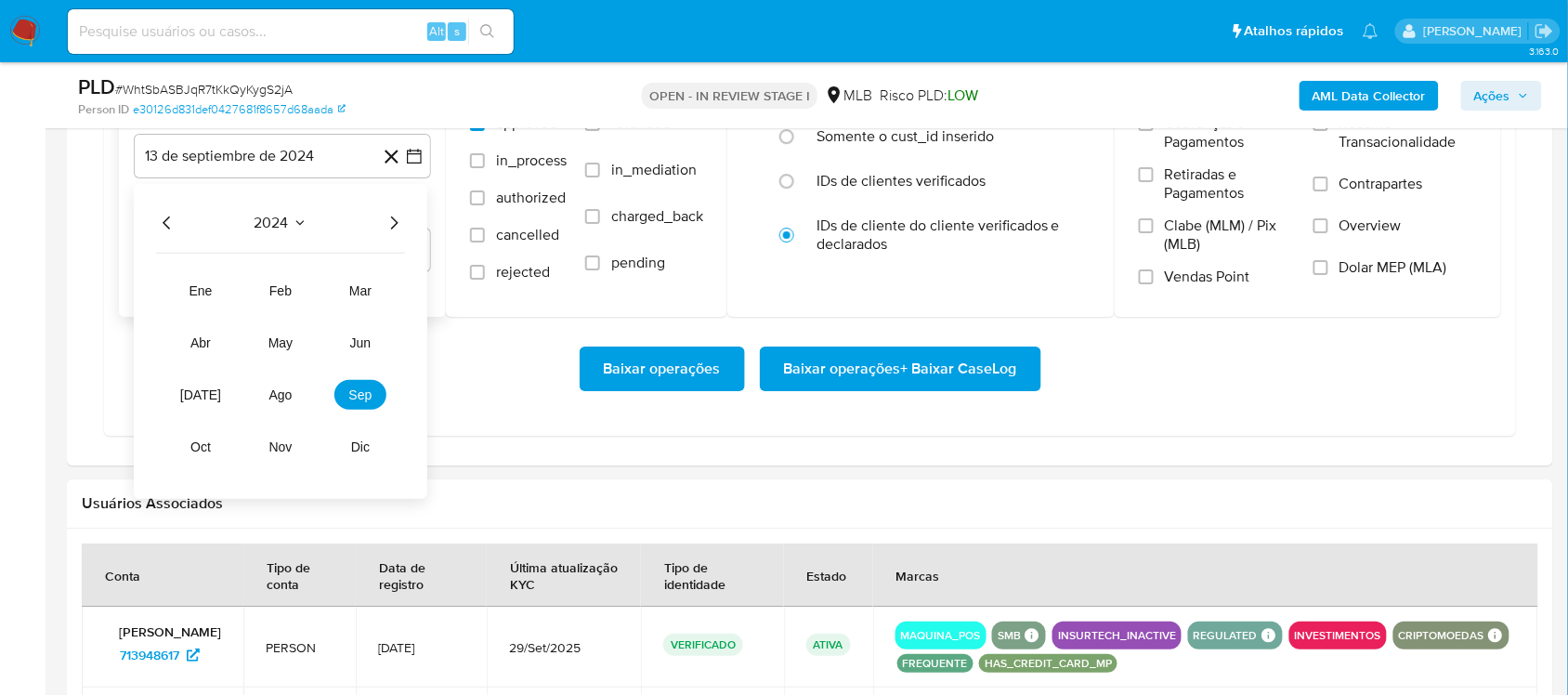
click at [388, 230] on icon "Año siguiente" at bounding box center [393, 222] width 22 height 22
click at [269, 410] on button "ago" at bounding box center [281, 394] width 52 height 30
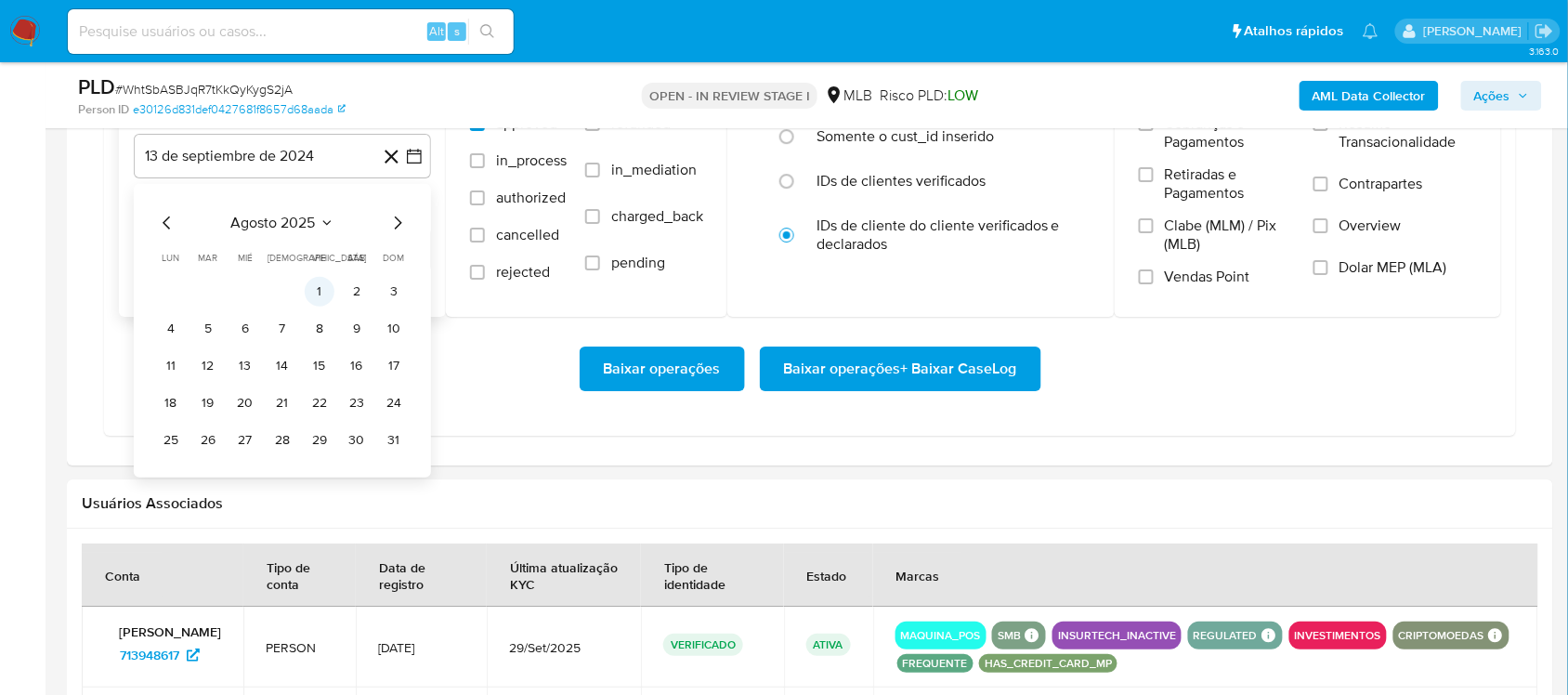
click at [307, 305] on button "1" at bounding box center [319, 291] width 30 height 30
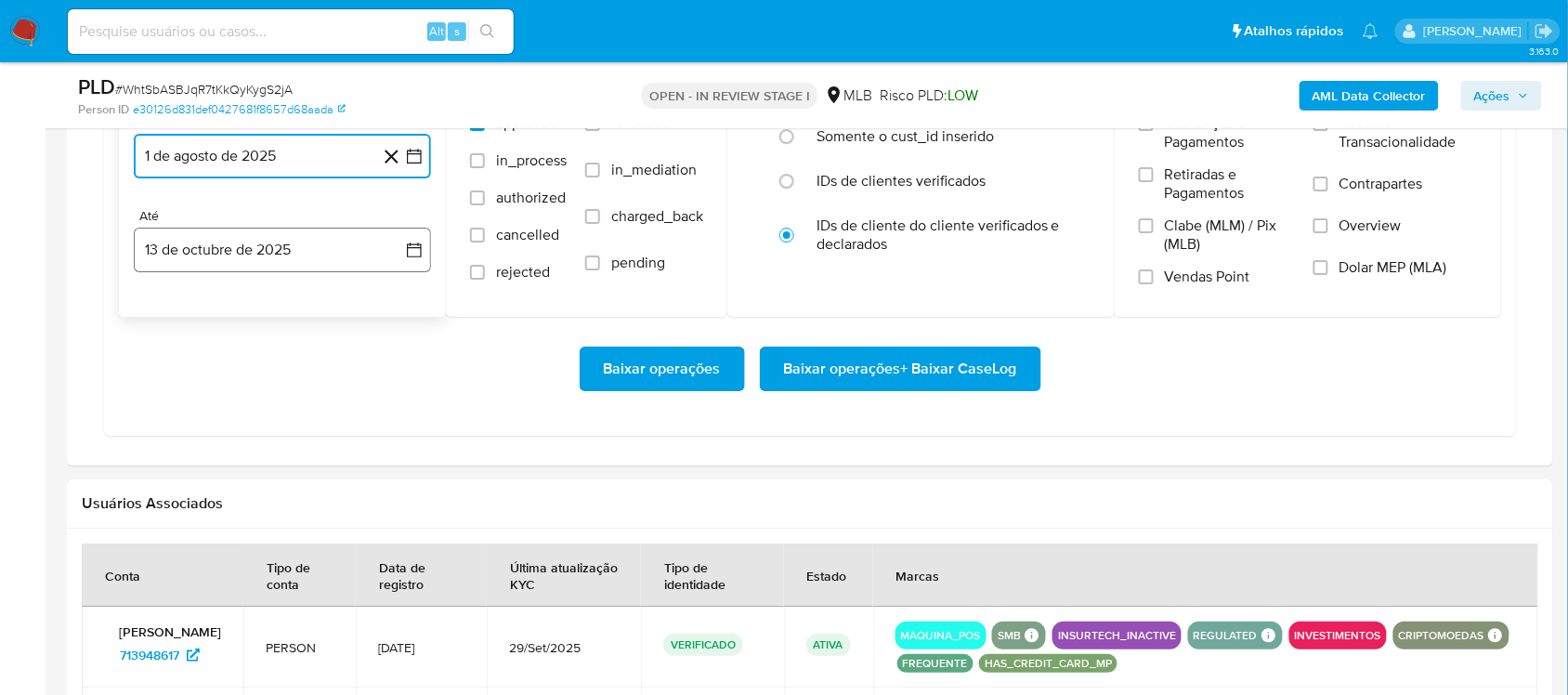
click at [410, 255] on icon "button" at bounding box center [413, 249] width 18 height 18
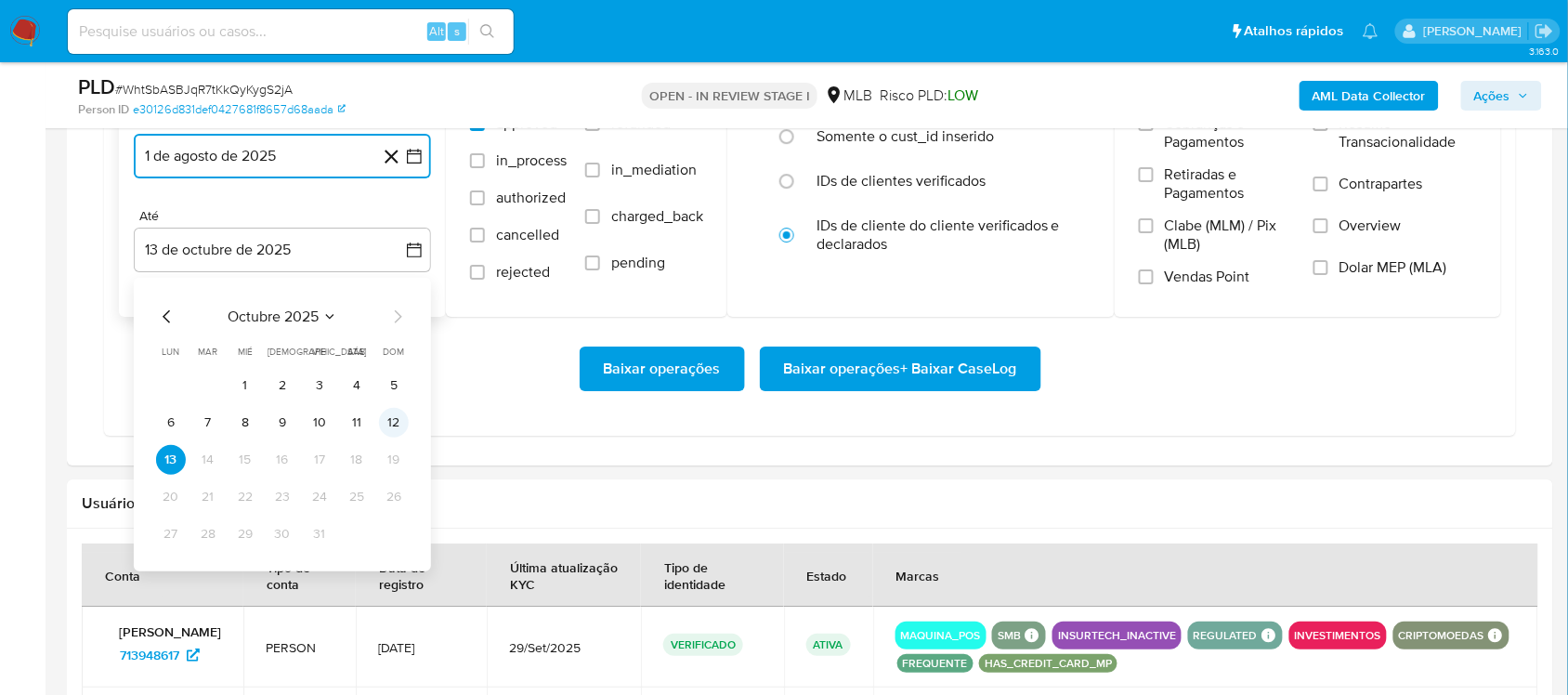
click at [384, 424] on button "12" at bounding box center [393, 422] width 30 height 30
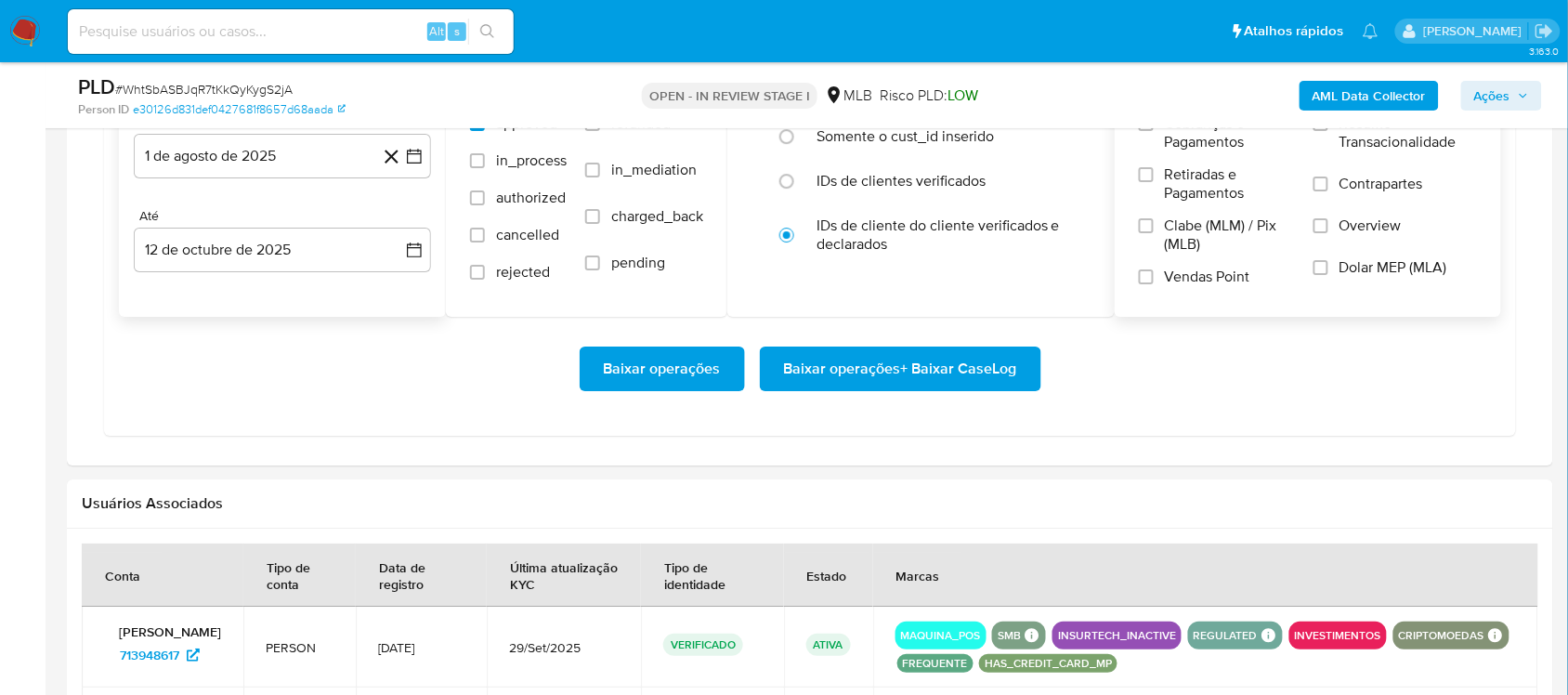
click at [1188, 169] on label "Resumo Transacionalidade" at bounding box center [1394, 144] width 163 height 60
click at [1188, 131] on input "Resumo Transacionalidade" at bounding box center [1321, 124] width 15 height 15
click at [1188, 263] on label "Clabe (MLM) / Pix (MLB)" at bounding box center [1216, 242] width 156 height 51
click at [1154, 233] on input "Clabe (MLM) / Pix (MLB)" at bounding box center [1146, 226] width 15 height 15
click at [1188, 286] on span "Vendas Point" at bounding box center [1207, 276] width 85 height 18
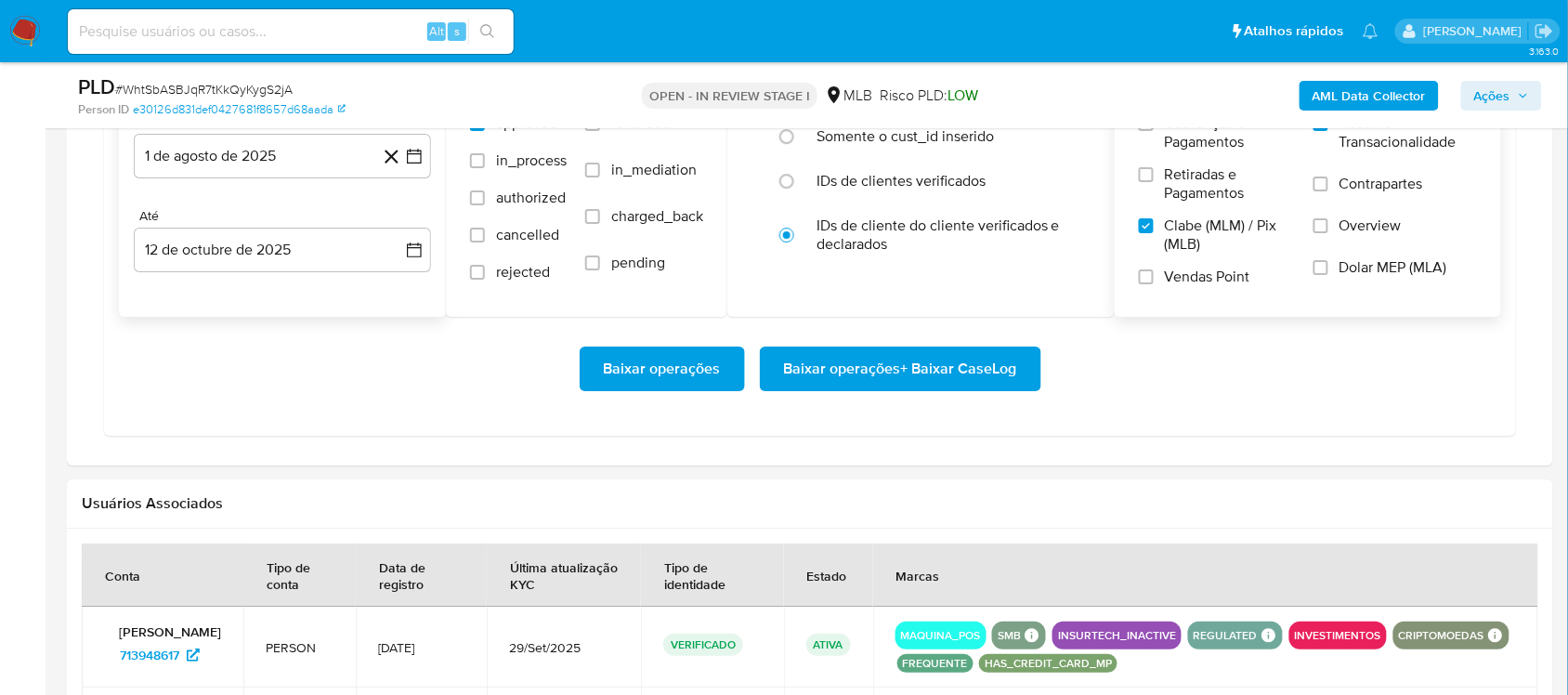
click at [1154, 284] on input "Vendas Point" at bounding box center [1146, 277] width 15 height 15
click at [1188, 235] on span "Clabe (MLM) / Pix (MLB)" at bounding box center [1230, 235] width 130 height 37
click at [1154, 233] on input "Clabe (MLM) / Pix (MLB)" at bounding box center [1146, 226] width 15 height 15
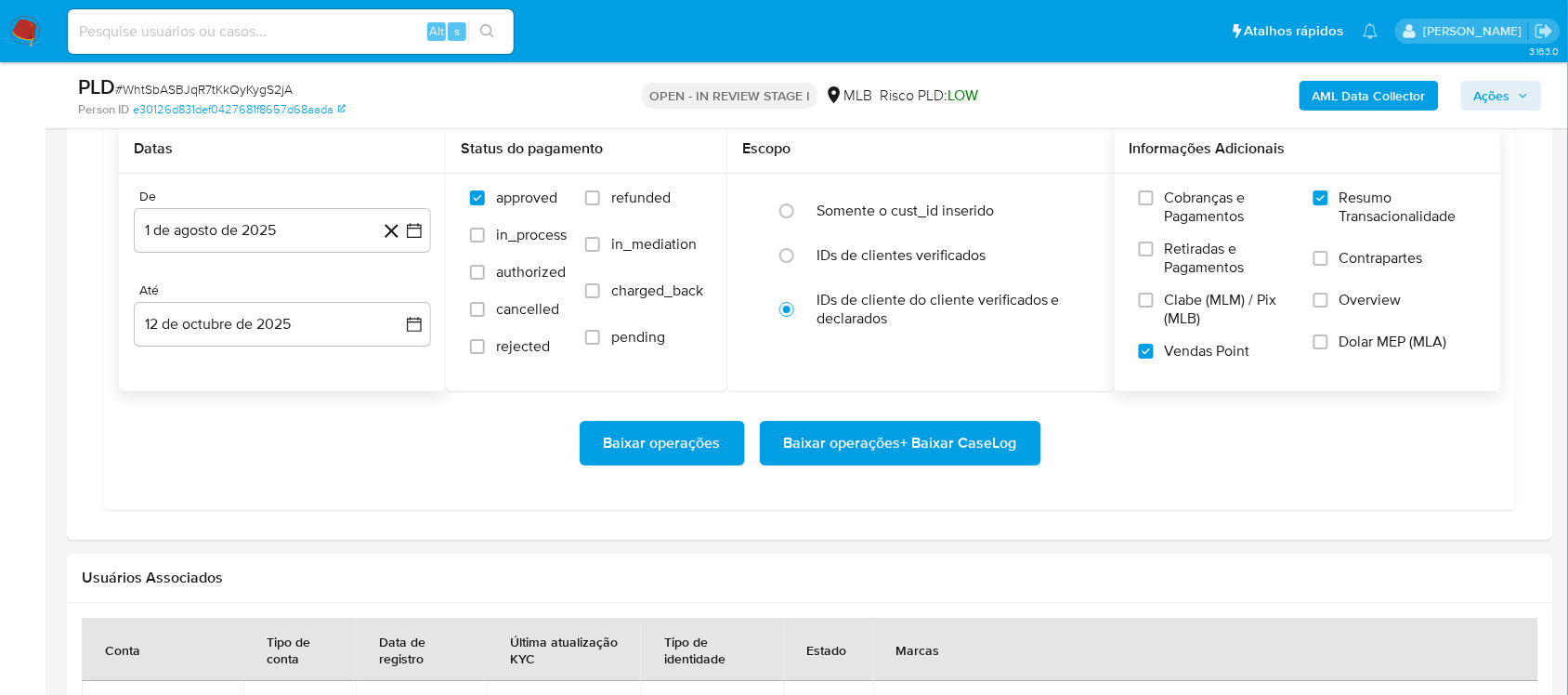
scroll to position [1625, 0]
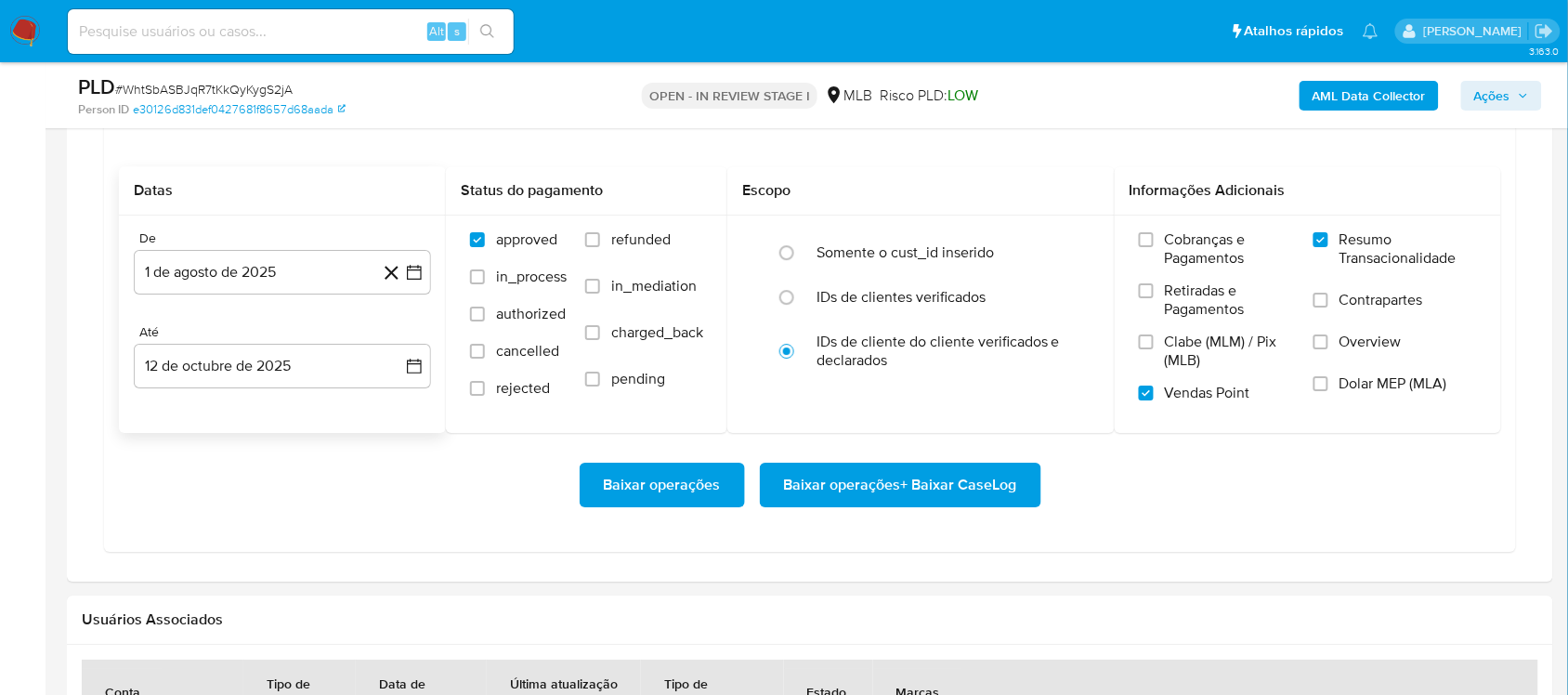
click at [879, 471] on span "Baixar operações + Baixar CaseLog" at bounding box center [901, 484] width 233 height 41
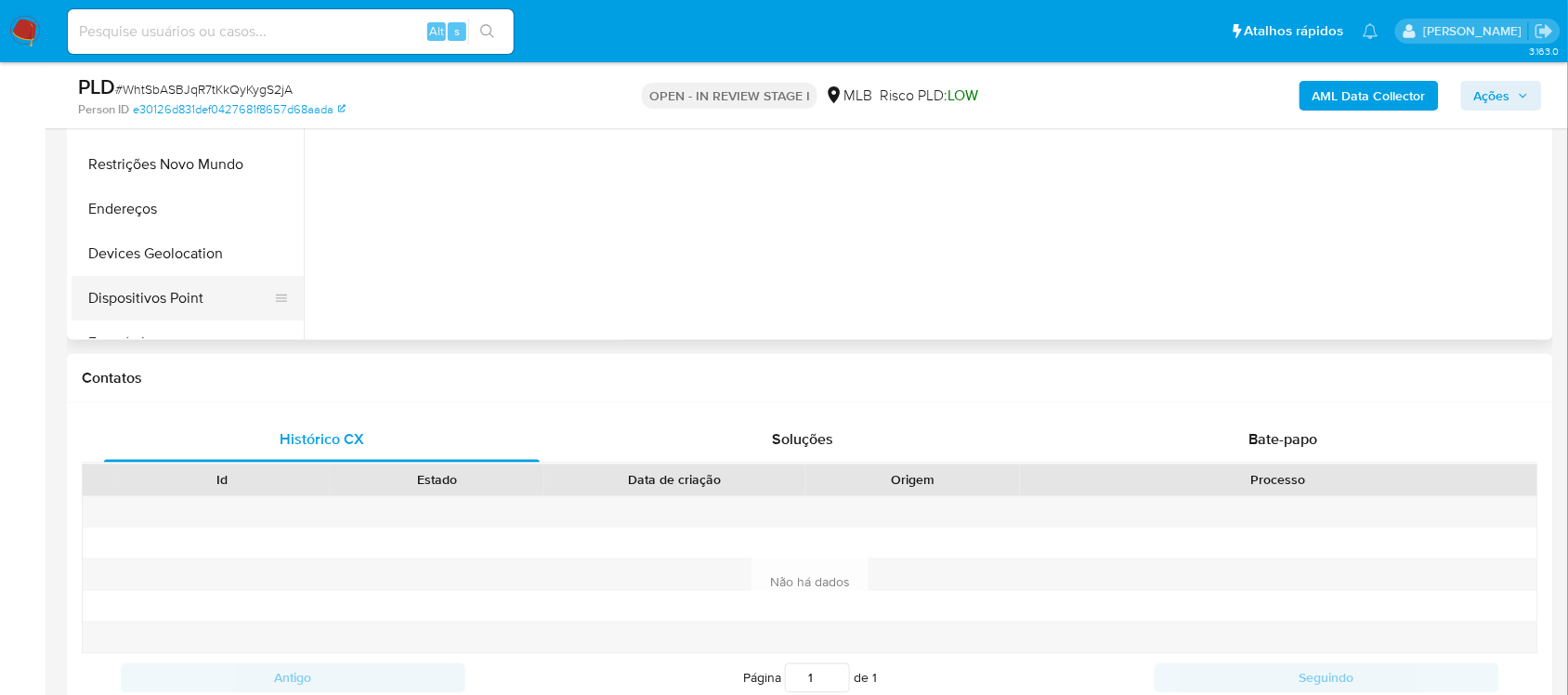
scroll to position [348, 0]
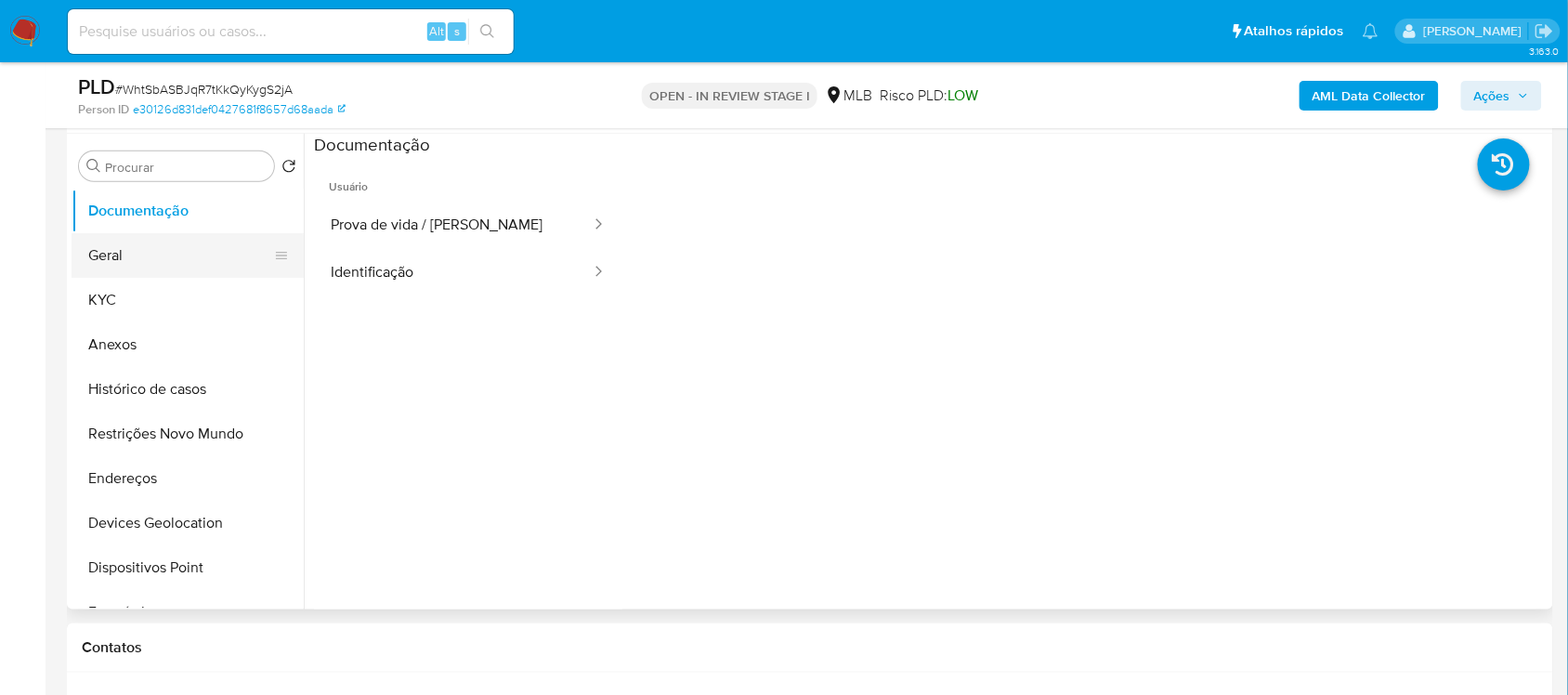
click at [149, 261] on button "Geral" at bounding box center [180, 255] width 218 height 45
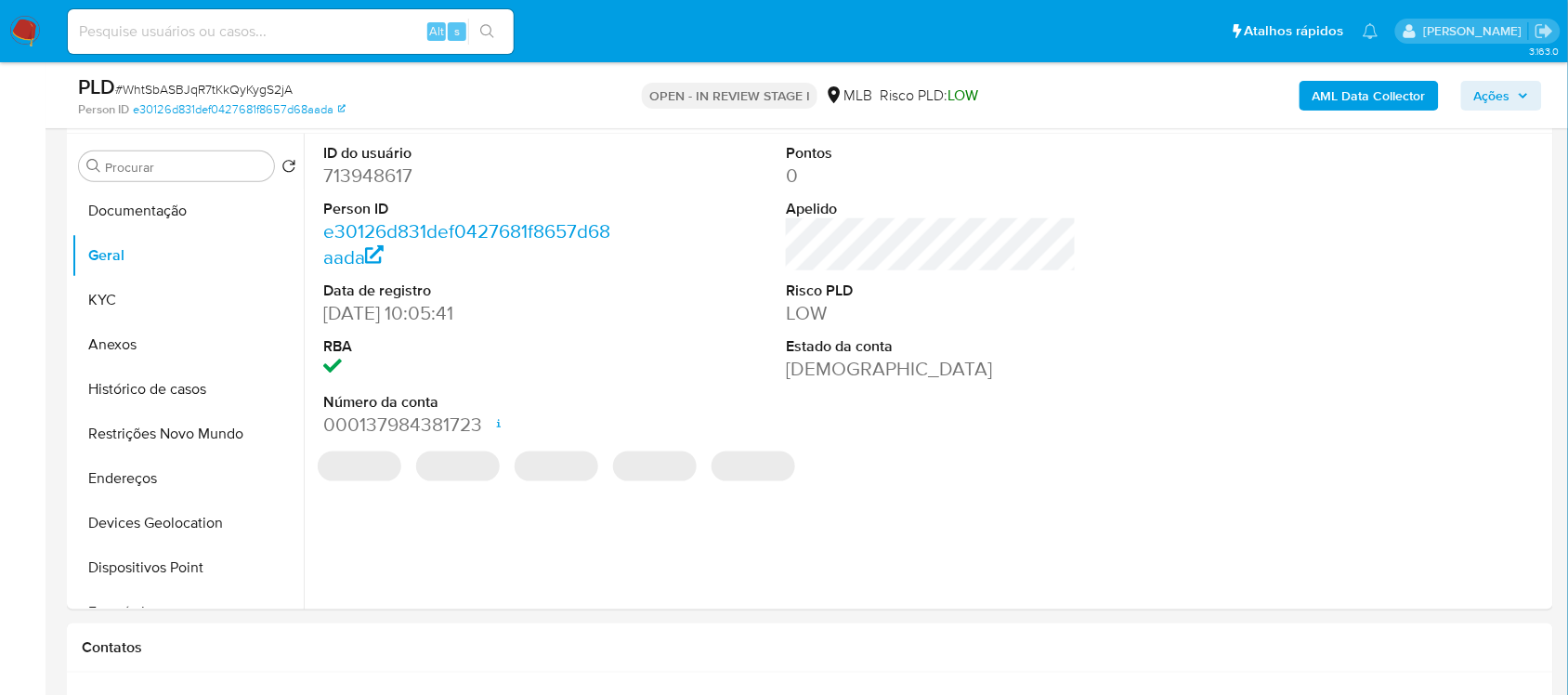
click at [370, 175] on dd "713948617" at bounding box center [467, 175] width 289 height 26
copy dd "713948617"
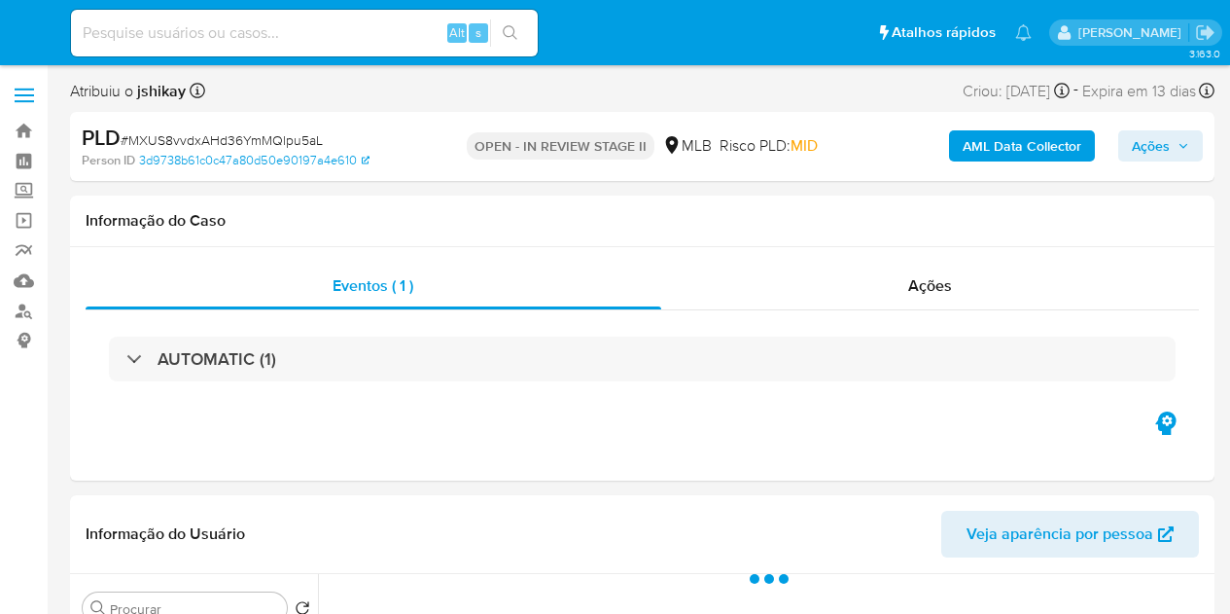
select select "10"
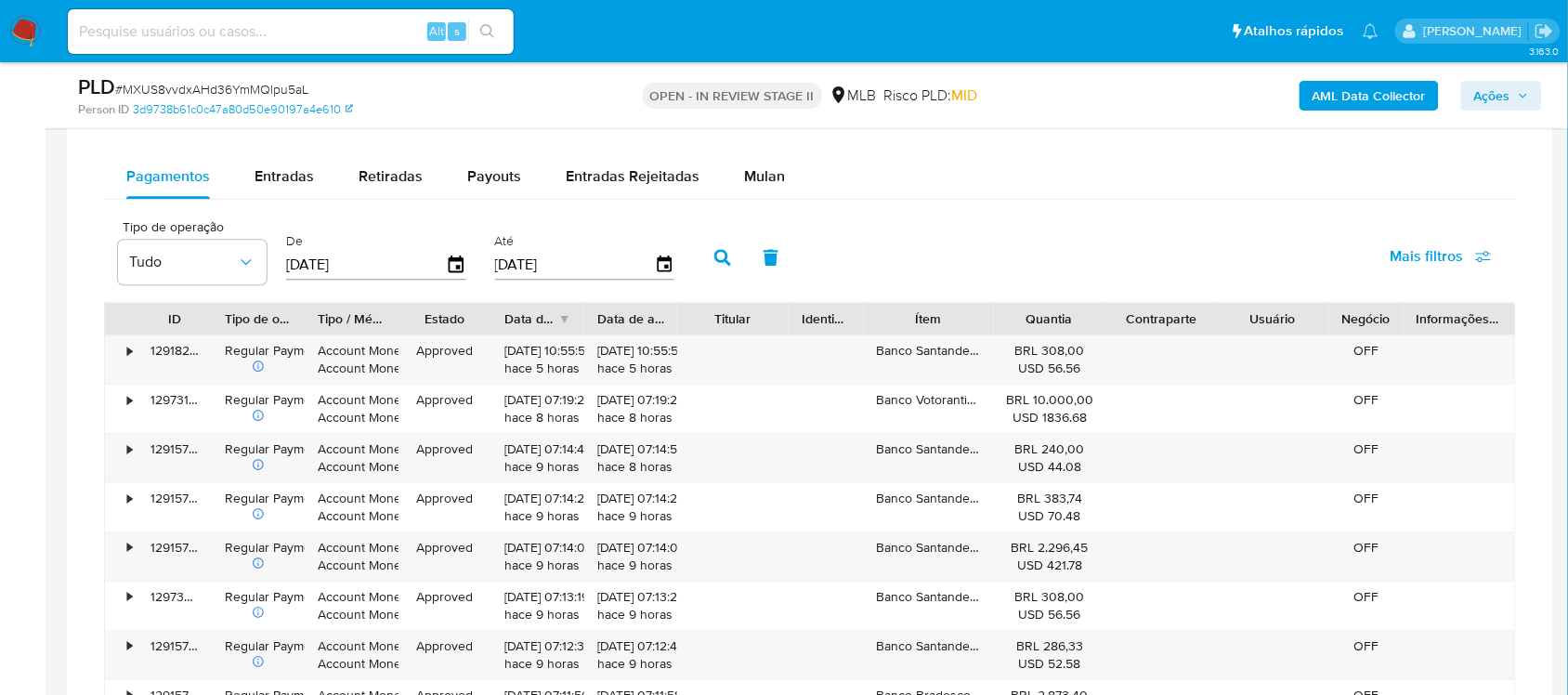
scroll to position [1276, 0]
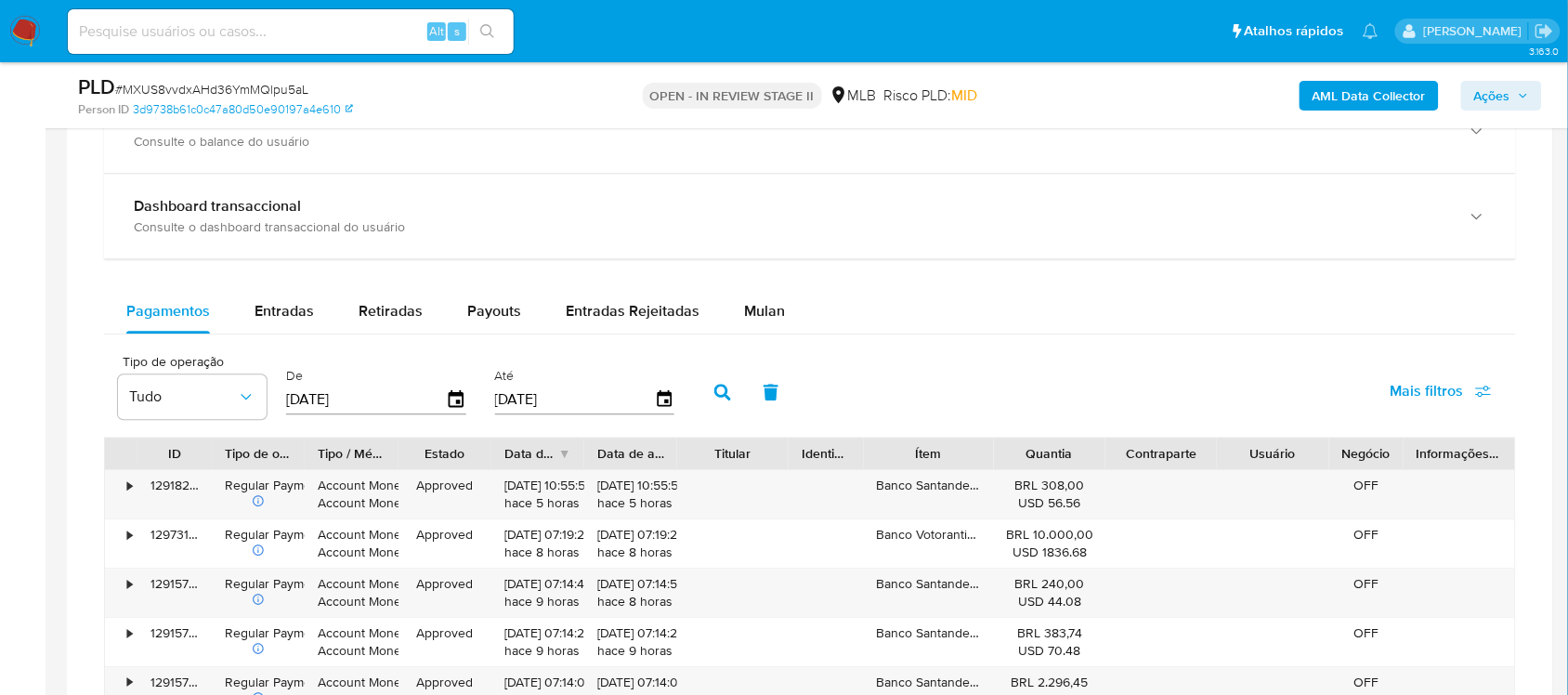
drag, startPoint x: 767, startPoint y: 326, endPoint x: 740, endPoint y: 345, distance: 33.0
click at [767, 326] on div "Mulan" at bounding box center [764, 311] width 41 height 45
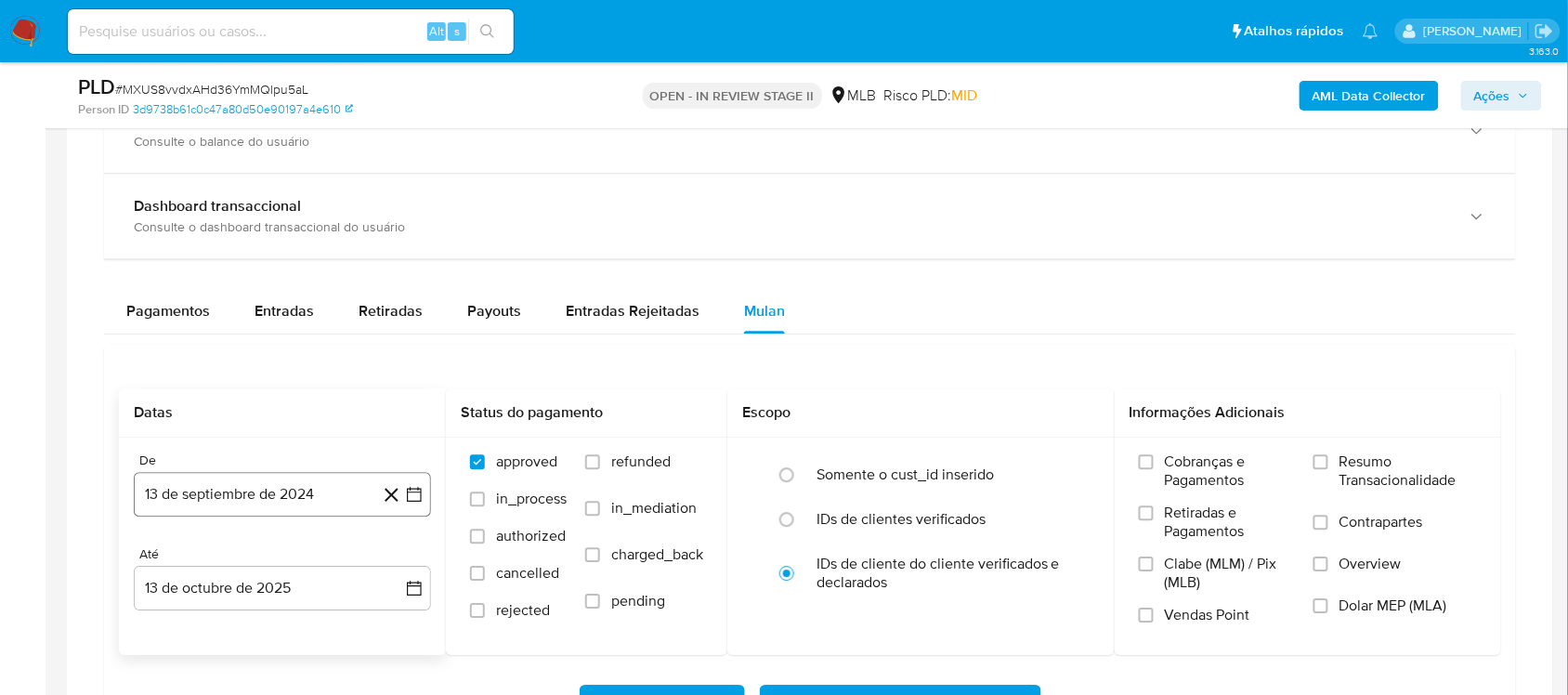
click at [412, 489] on icon "button" at bounding box center [413, 494] width 18 height 18
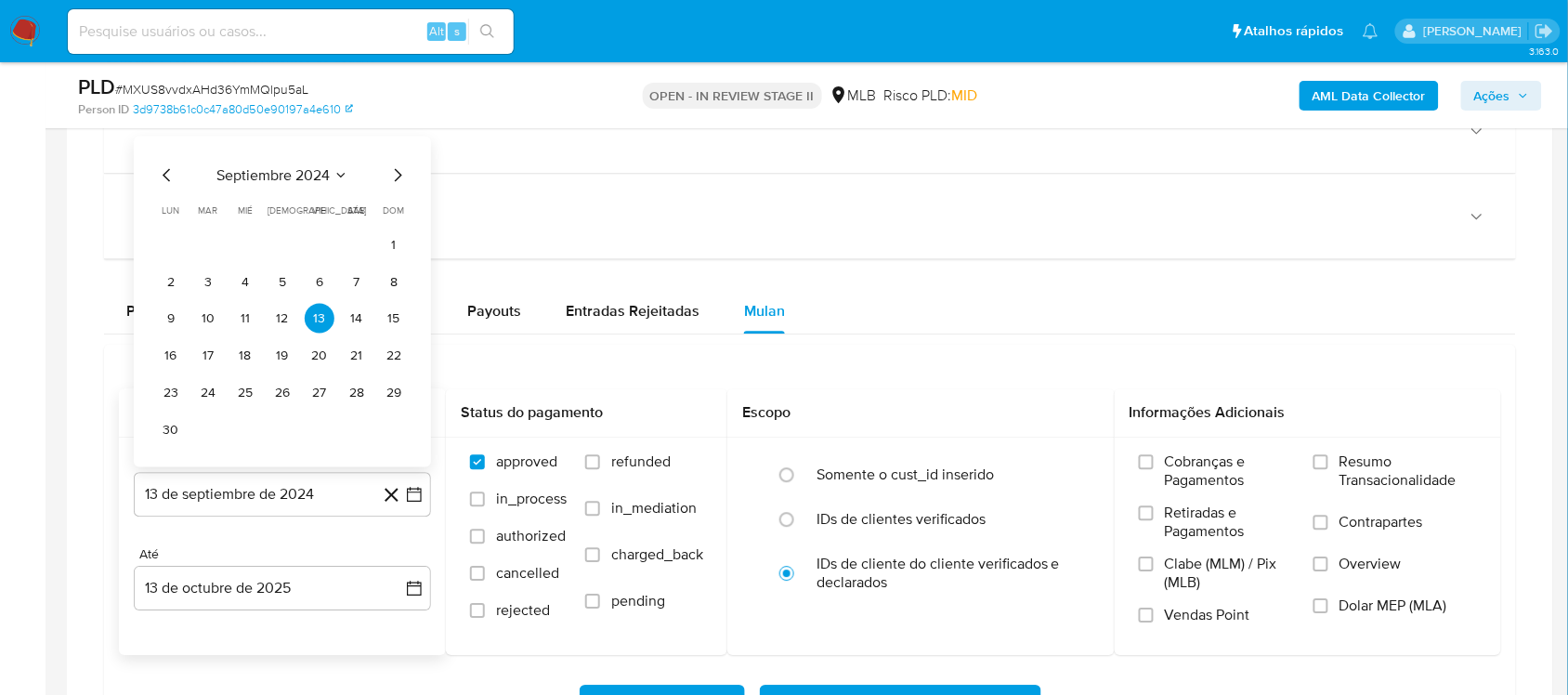
click at [294, 178] on span "septiembre 2024" at bounding box center [273, 175] width 114 height 18
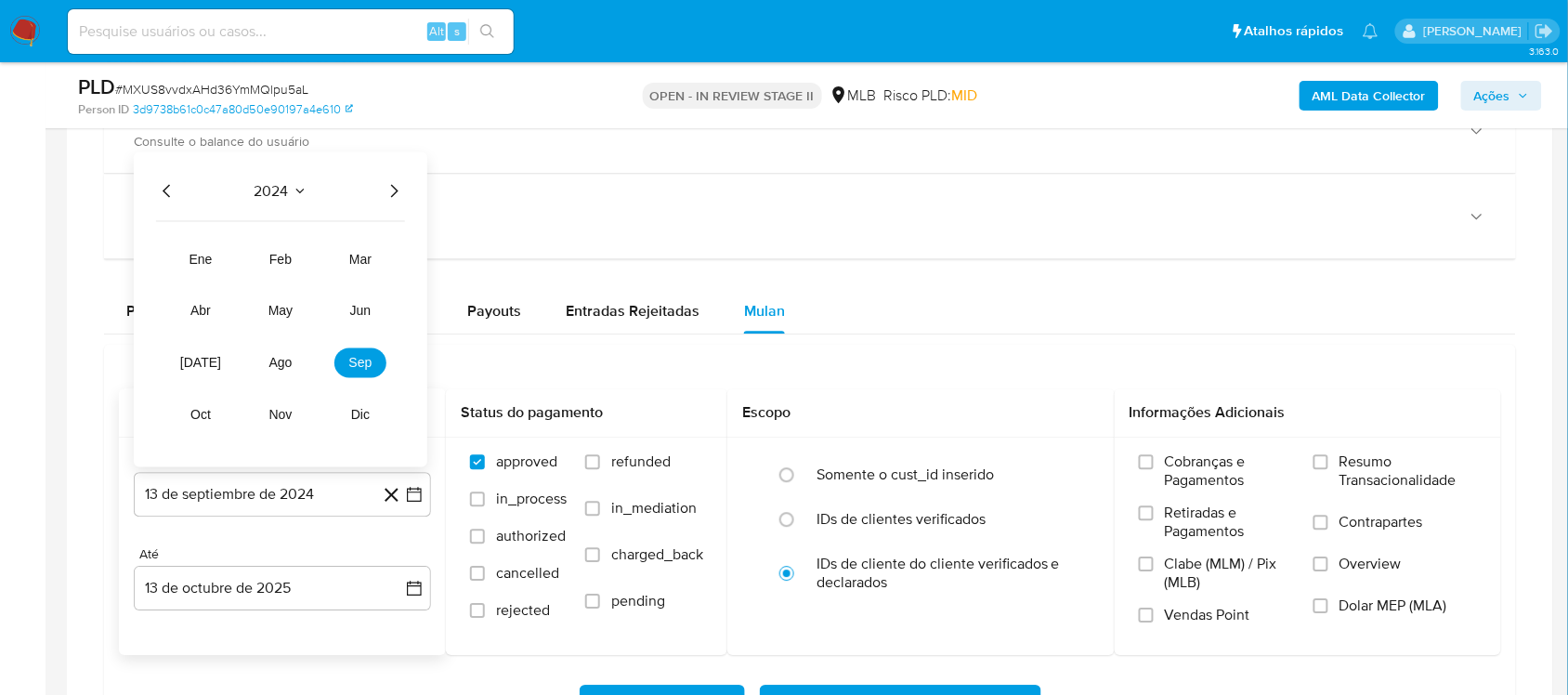
click at [389, 193] on icon "Año siguiente" at bounding box center [393, 191] width 22 height 22
click at [276, 363] on span "ago" at bounding box center [281, 364] width 23 height 15
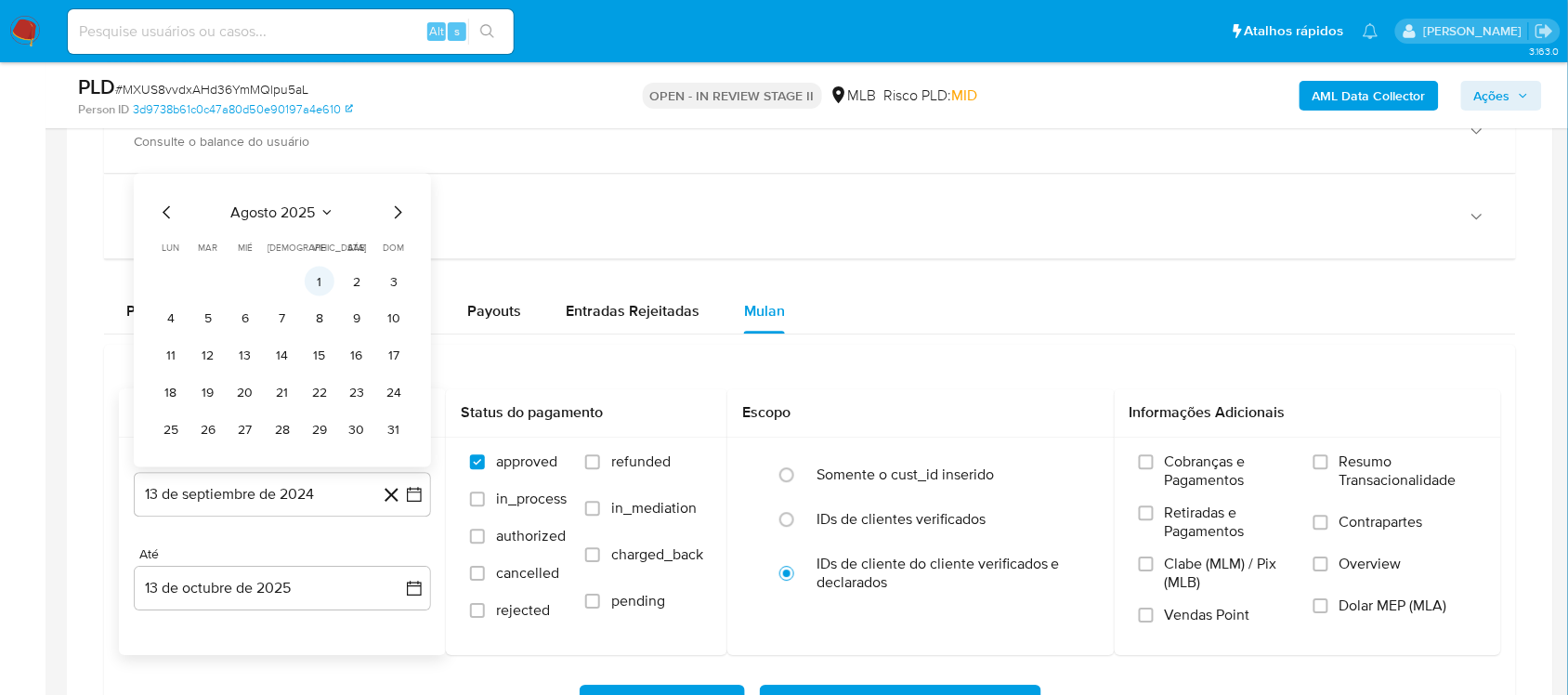
click at [305, 277] on button "1" at bounding box center [319, 281] width 30 height 30
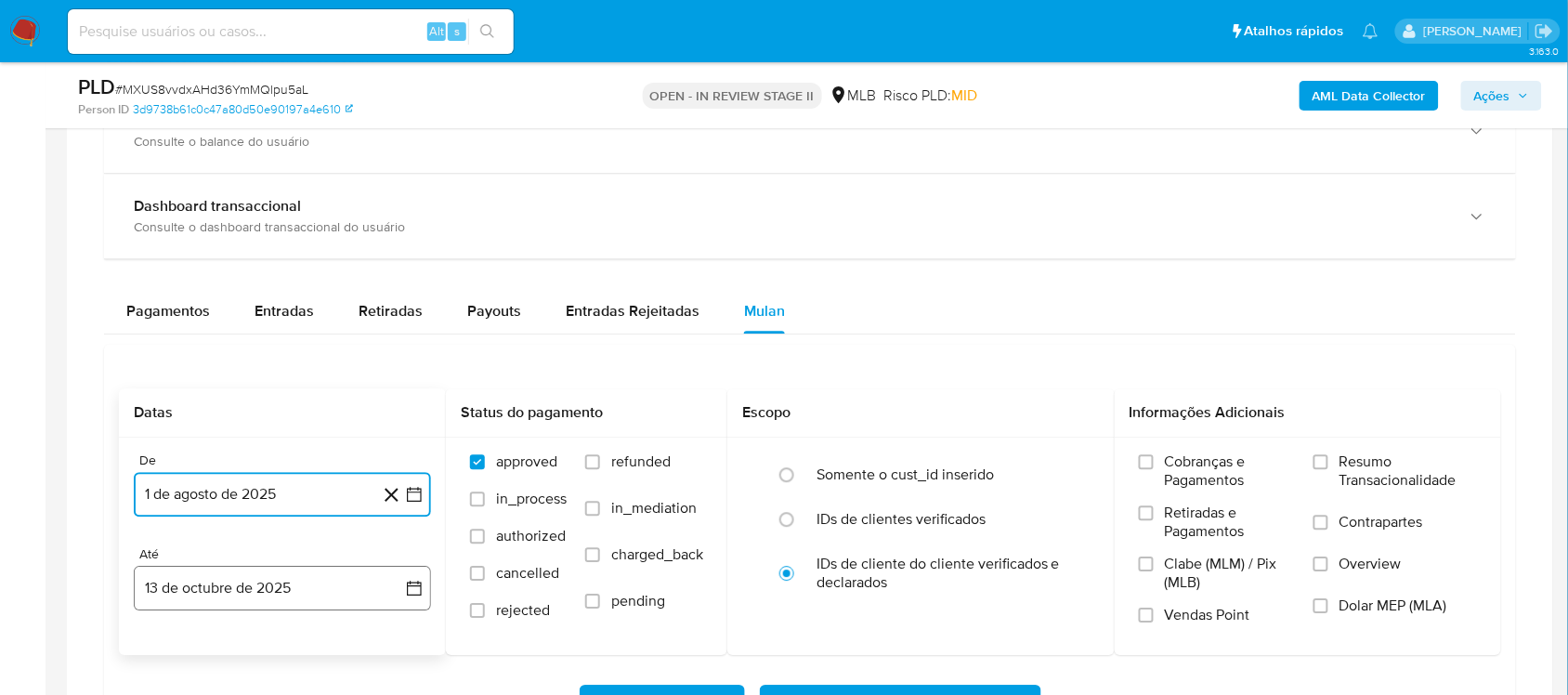
click at [415, 585] on icon "button" at bounding box center [413, 587] width 18 height 18
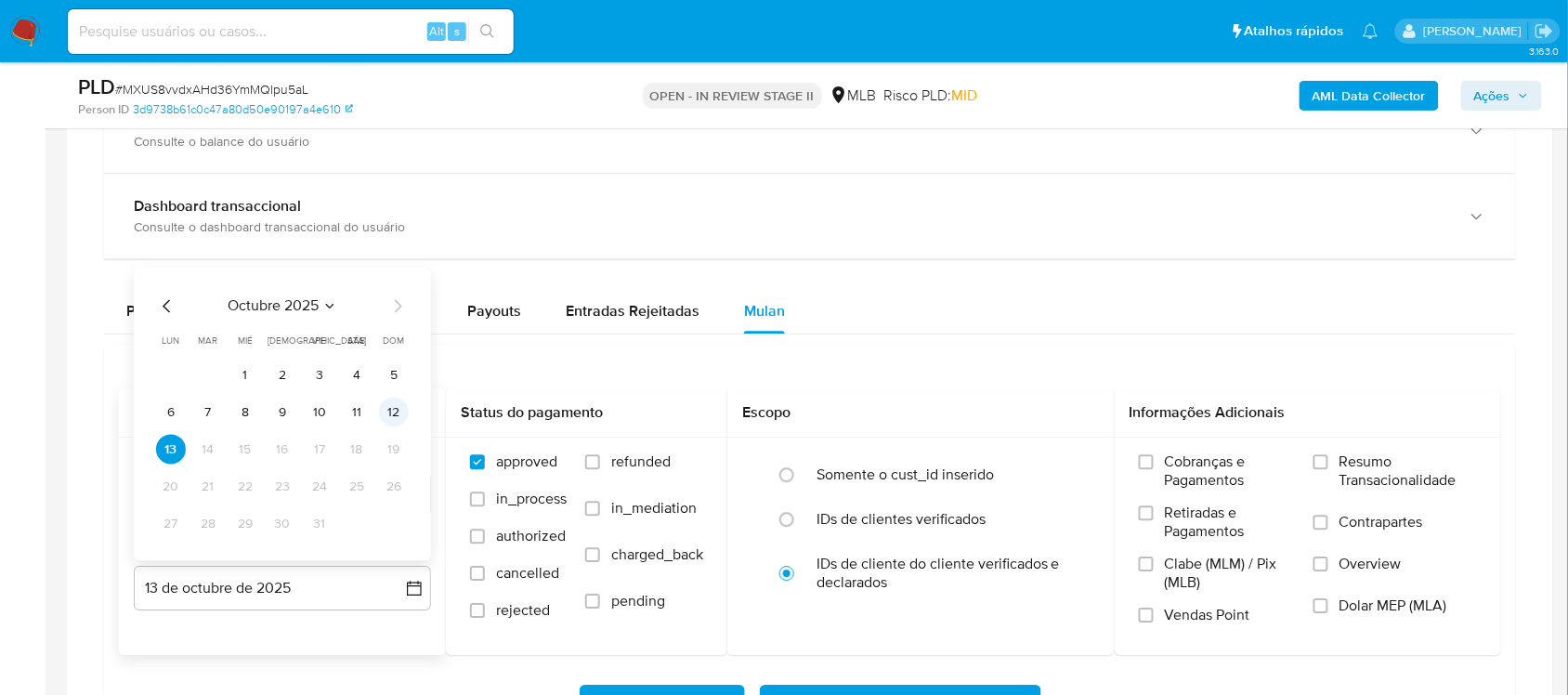
click at [395, 423] on button "12" at bounding box center [393, 411] width 30 height 30
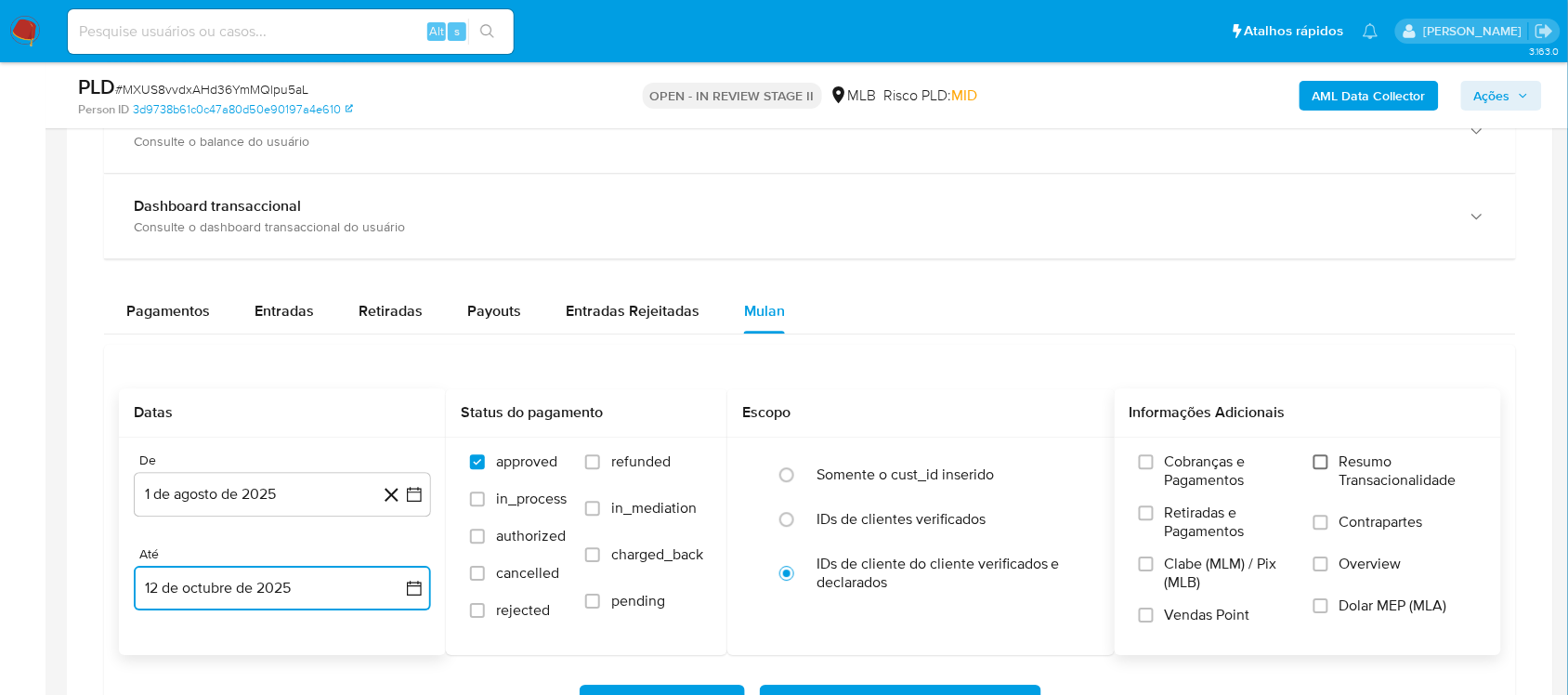
click at [1174, 457] on input "Resumo Transacionalidade" at bounding box center [1321, 462] width 15 height 15
click at [1174, 585] on label "Vendas Point" at bounding box center [1216, 621] width 156 height 32
click at [1154, 585] on input "Vendas Point" at bounding box center [1146, 615] width 15 height 15
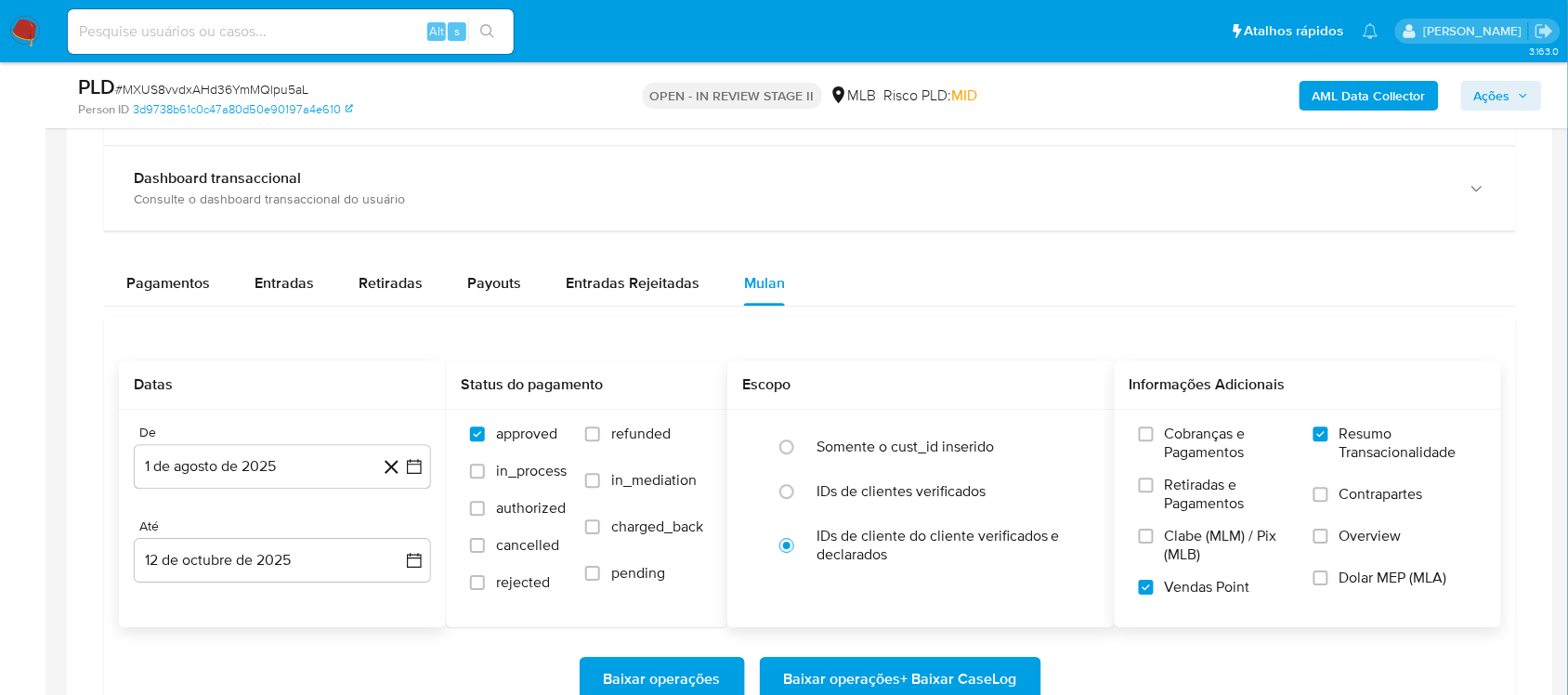
scroll to position [1509, 0]
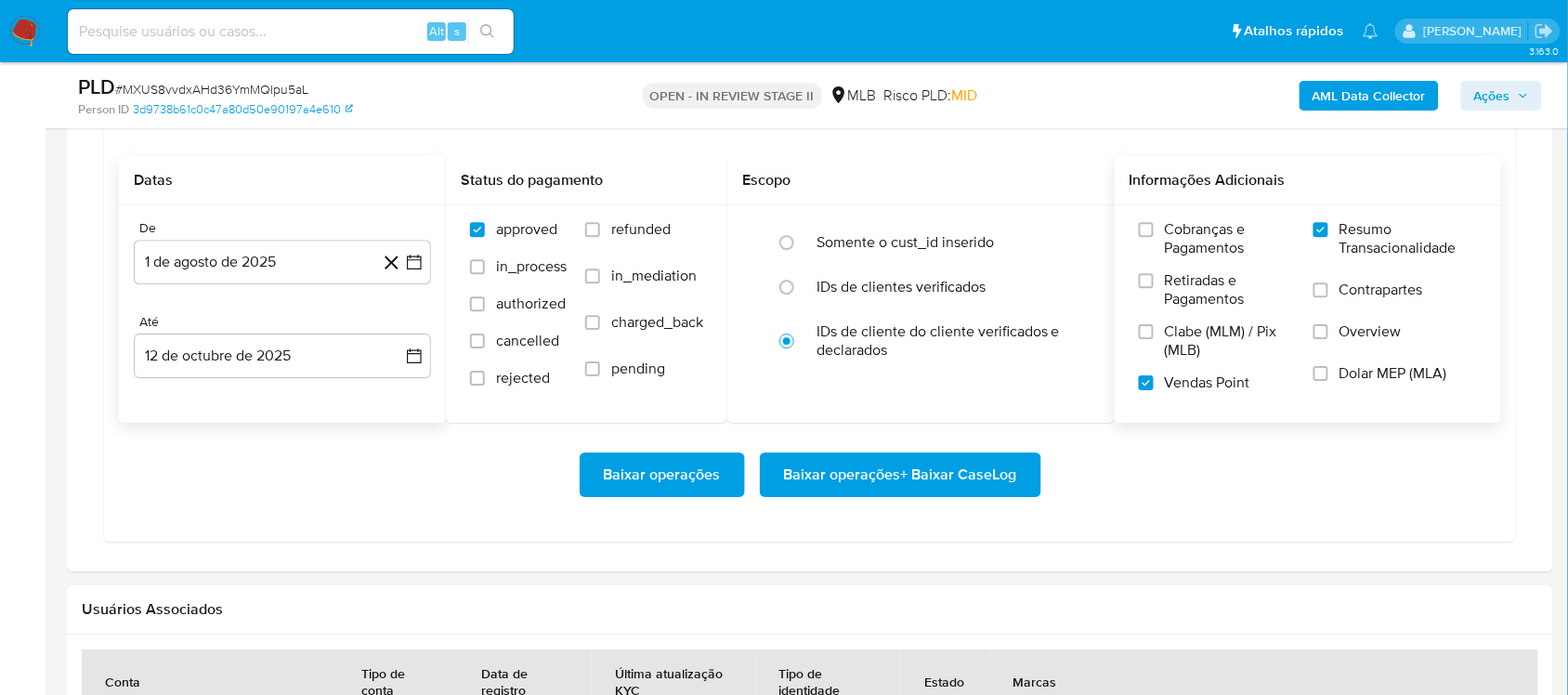
click at [857, 470] on span "Baixar operações + Baixar CaseLog" at bounding box center [901, 474] width 233 height 41
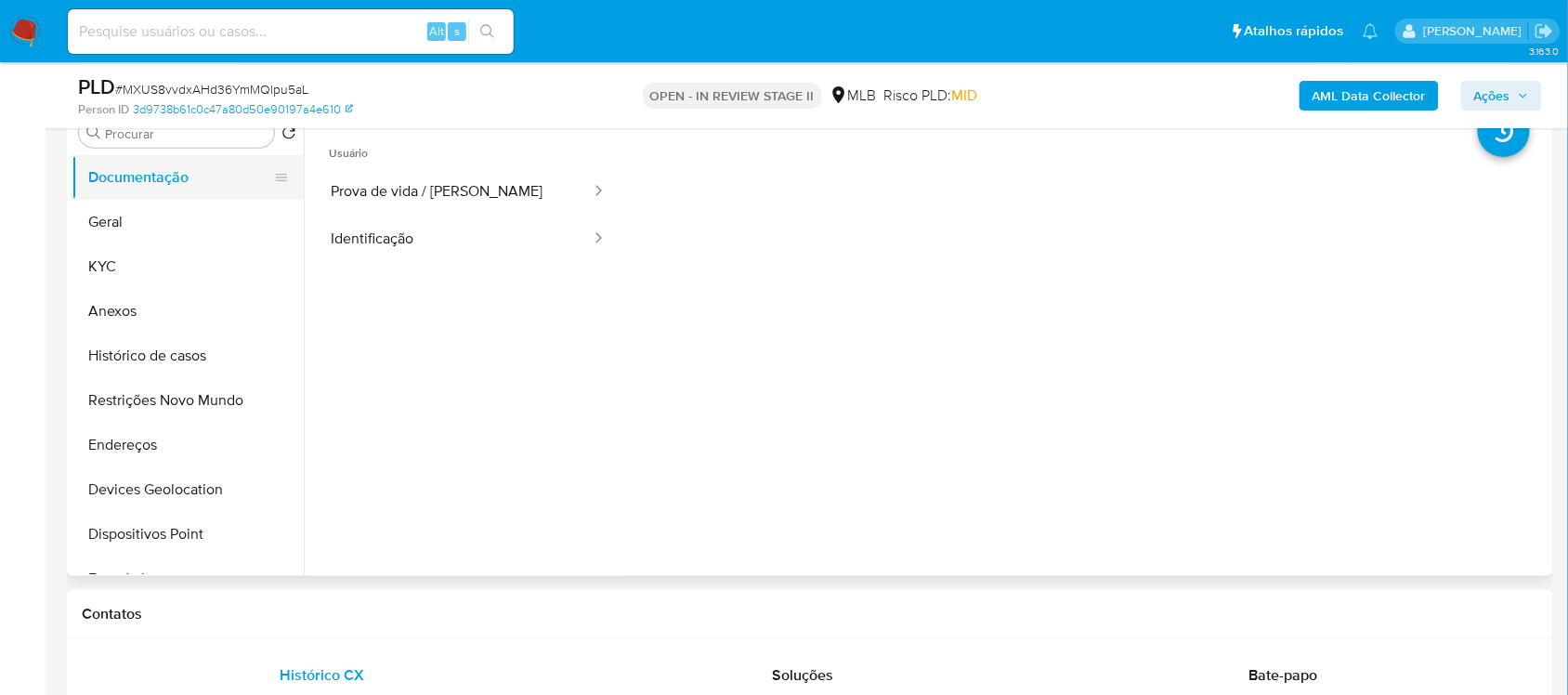
scroll to position [232, 0]
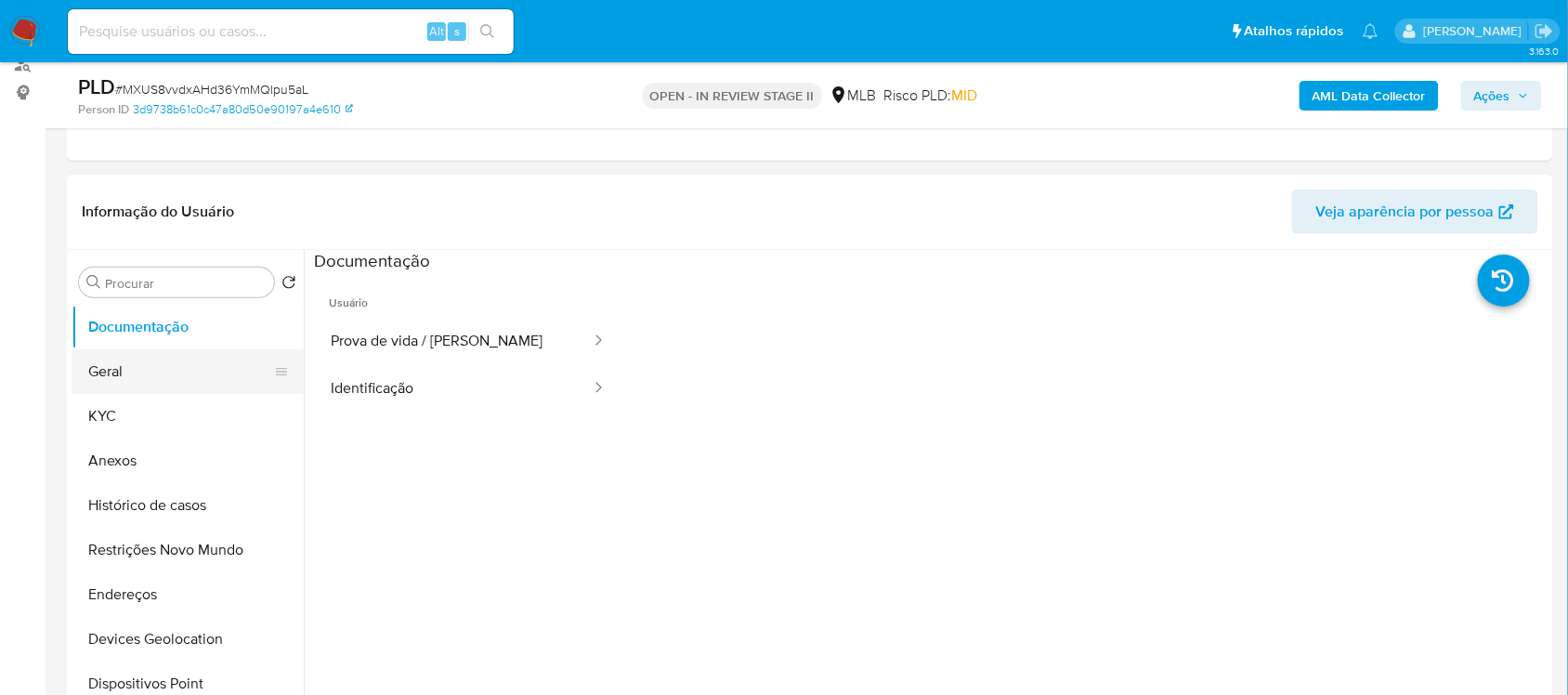
click at [175, 364] on button "Geral" at bounding box center [180, 371] width 218 height 45
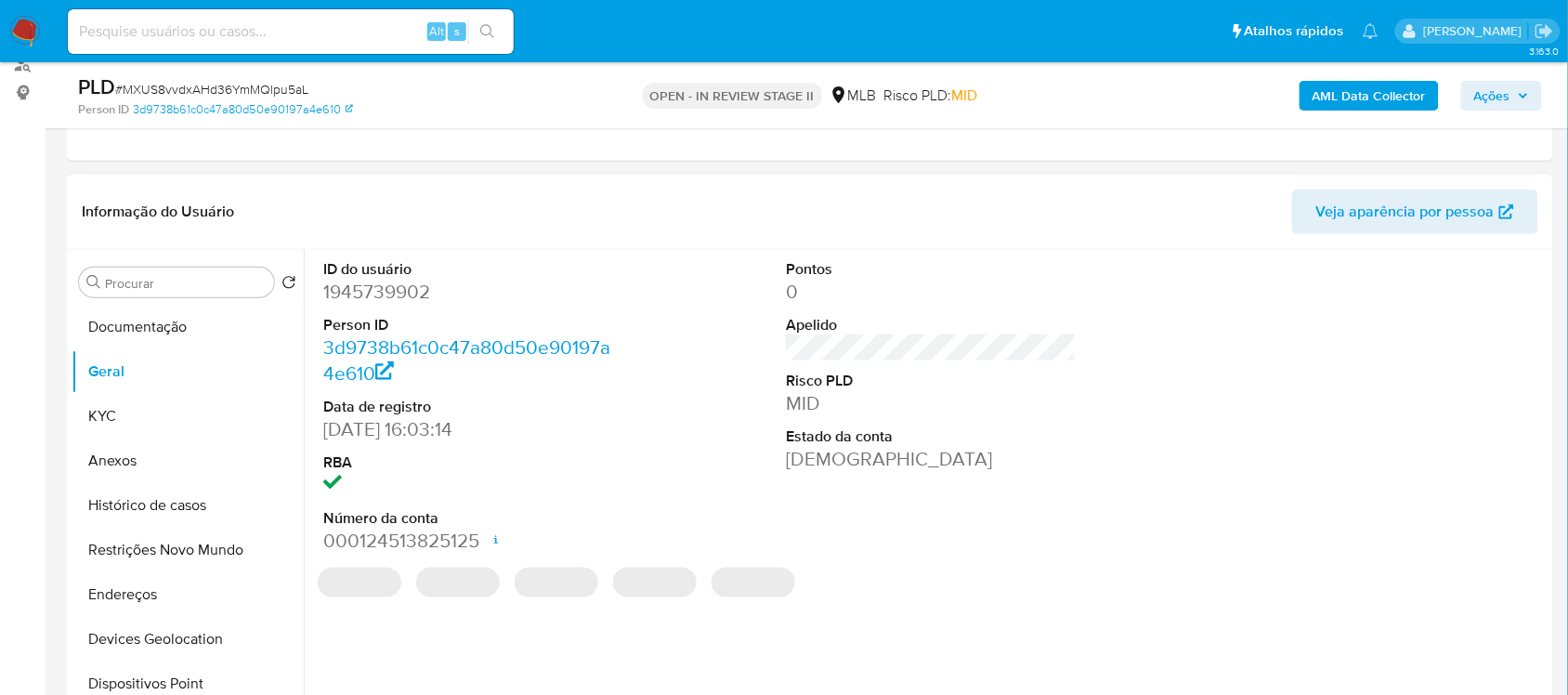
click at [389, 299] on dd "1945739902" at bounding box center [467, 291] width 289 height 26
copy dd "1945739902"
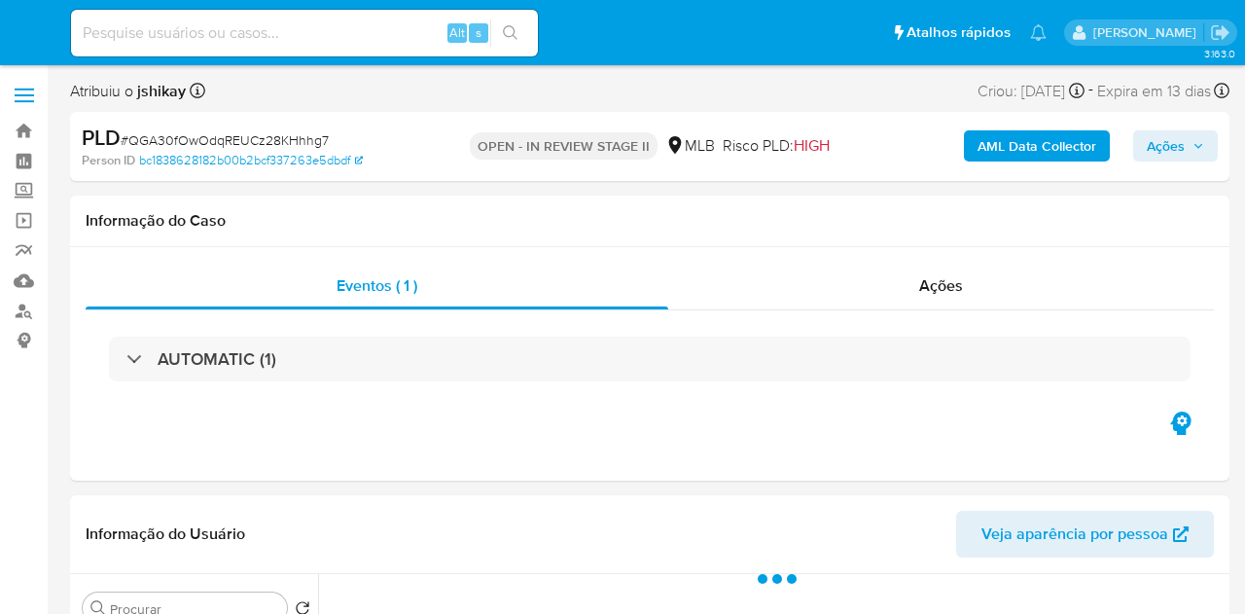
select select "10"
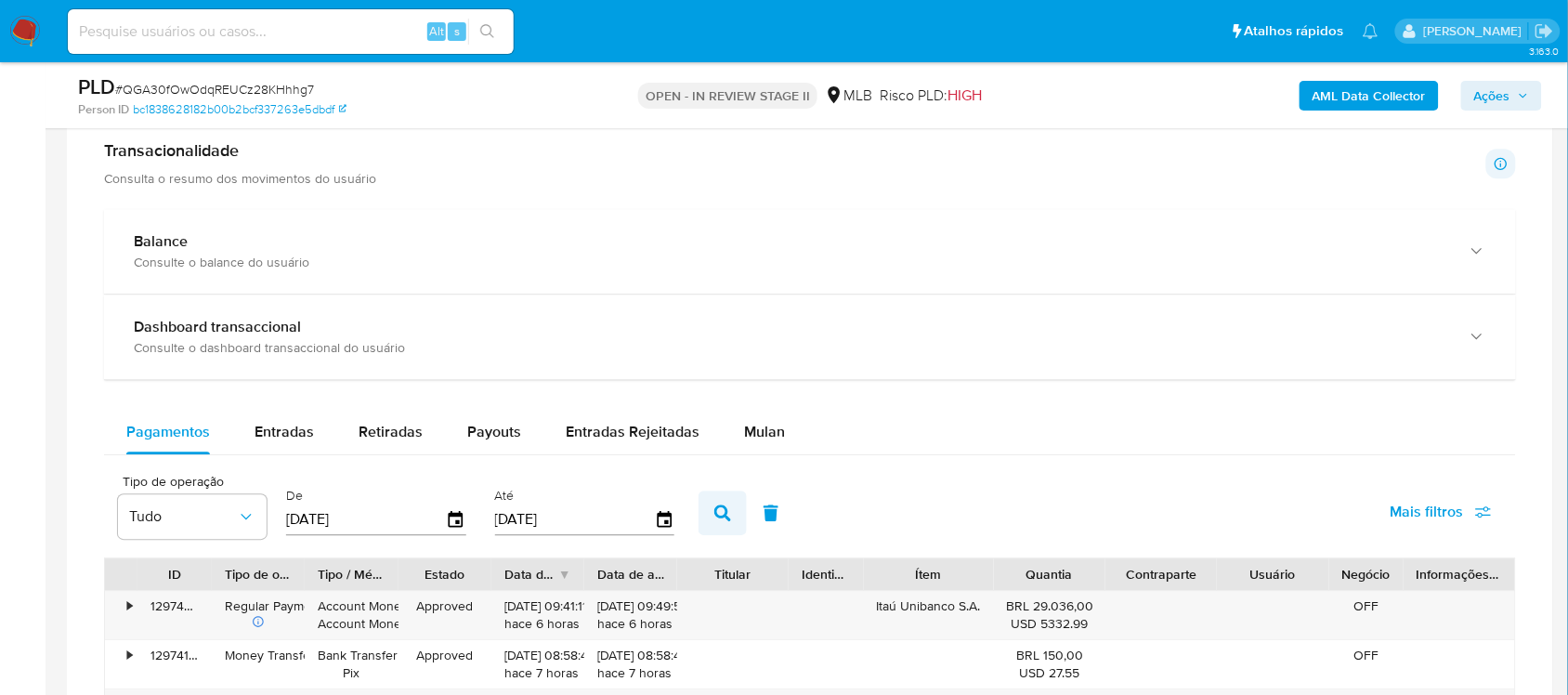
scroll to position [1393, 0]
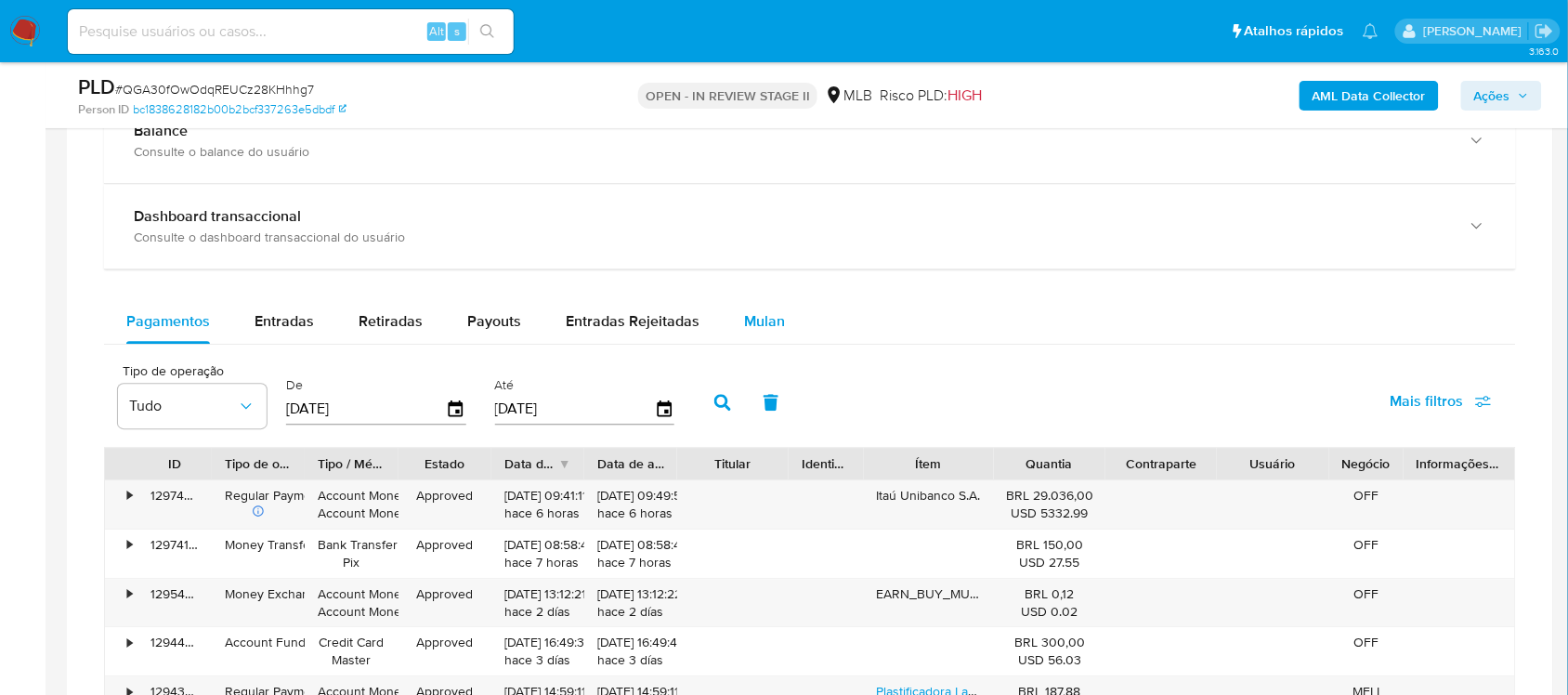
click at [744, 323] on span "Mulan" at bounding box center [764, 321] width 41 height 21
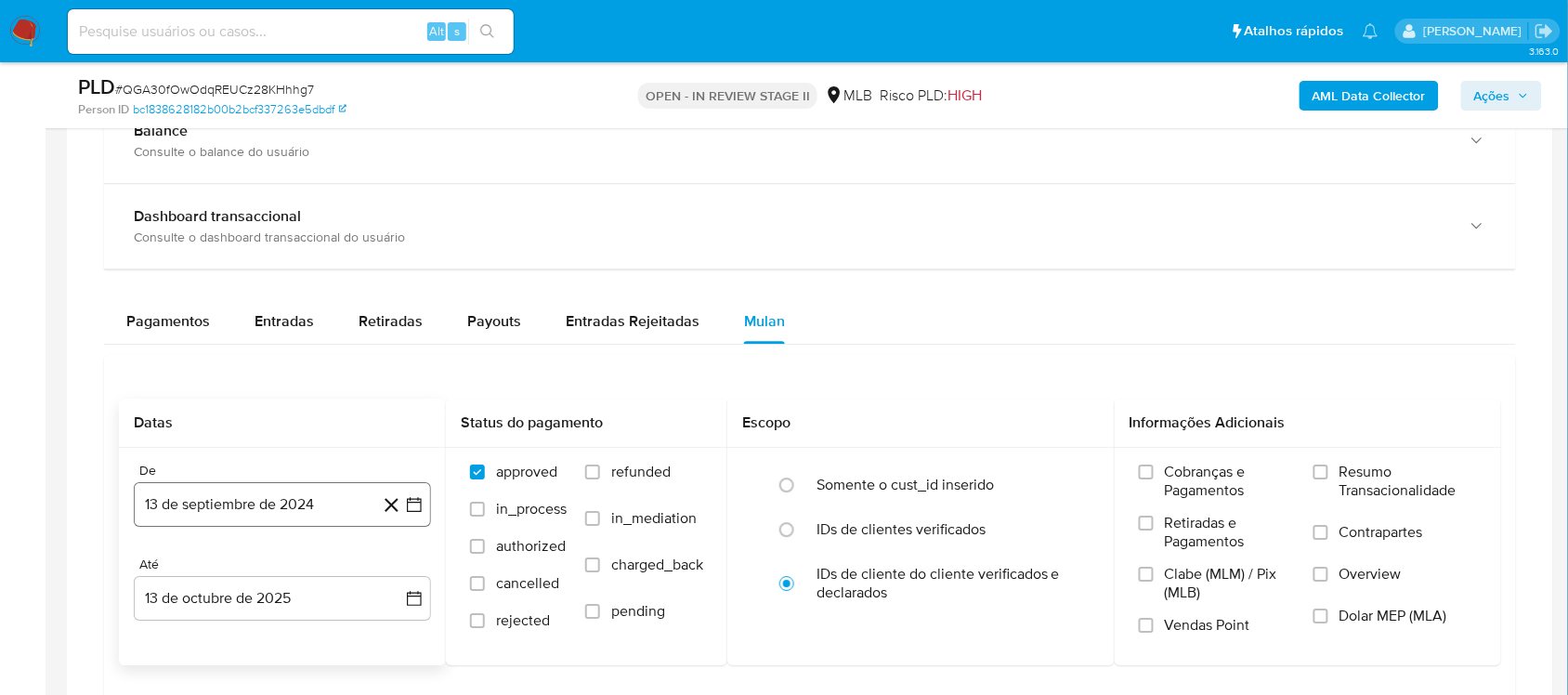
drag, startPoint x: 419, startPoint y: 504, endPoint x: 413, endPoint y: 489, distance: 16.2
click at [419, 503] on icon "button" at bounding box center [413, 503] width 18 height 18
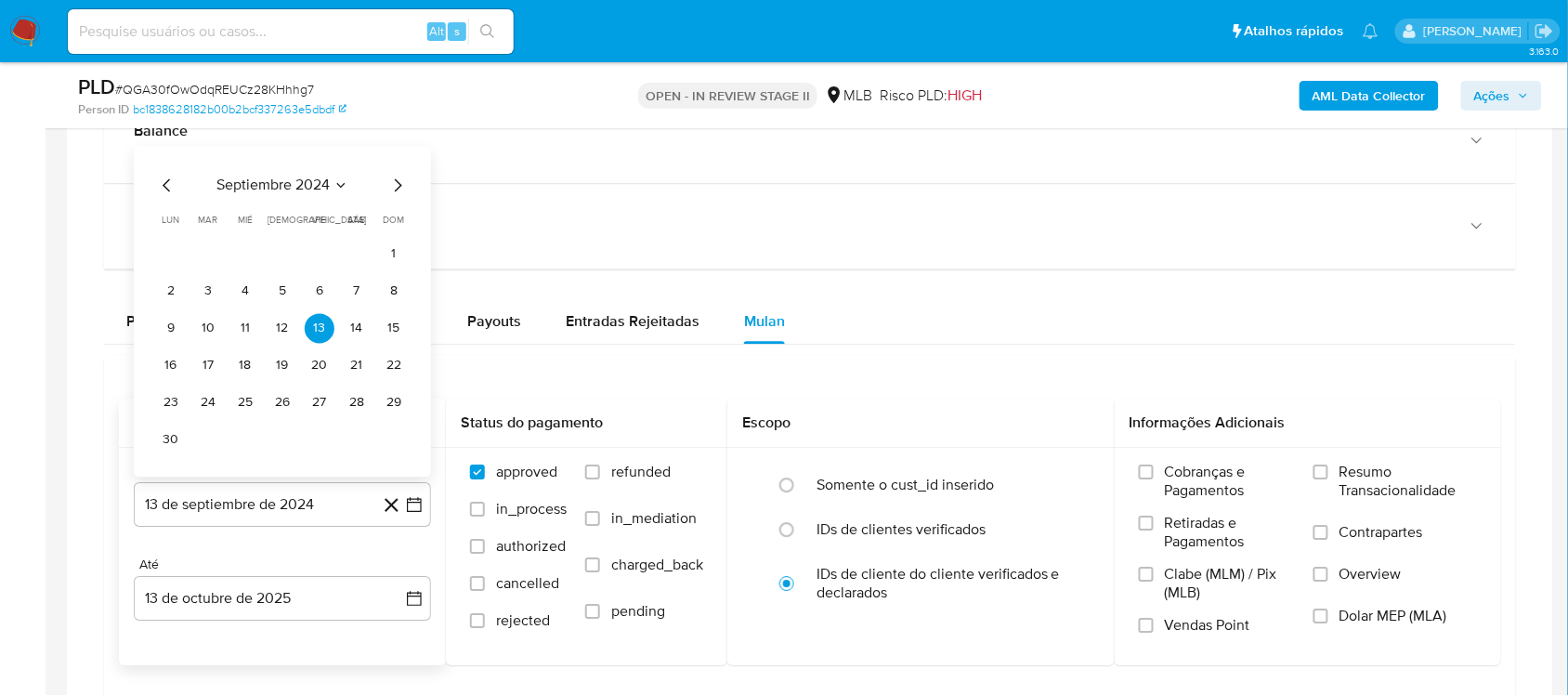
click at [308, 194] on span "septiembre 2024" at bounding box center [273, 184] width 114 height 18
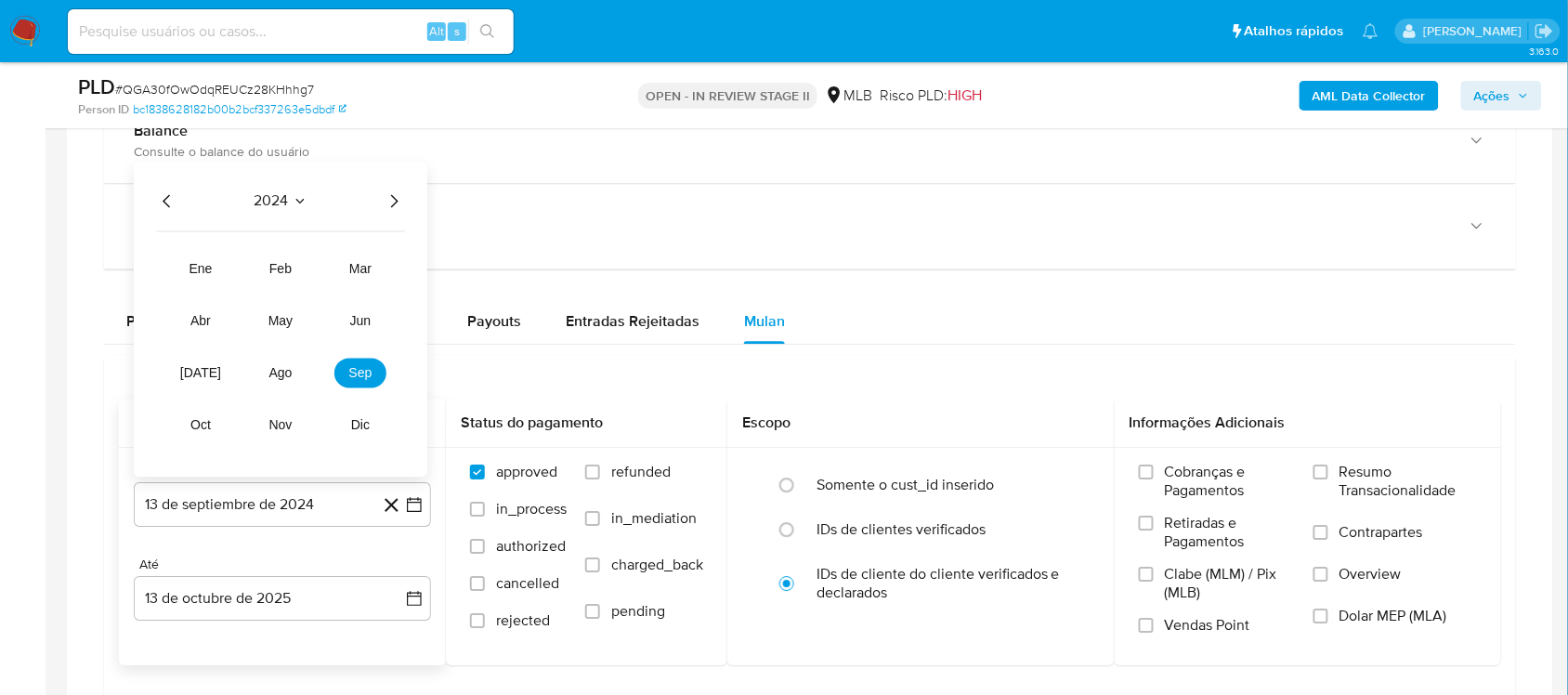
drag, startPoint x: 396, startPoint y: 191, endPoint x: 391, endPoint y: 219, distance: 28.4
click at [396, 192] on icon "Año siguiente" at bounding box center [393, 200] width 22 height 22
click at [286, 371] on span "ago" at bounding box center [281, 372] width 23 height 15
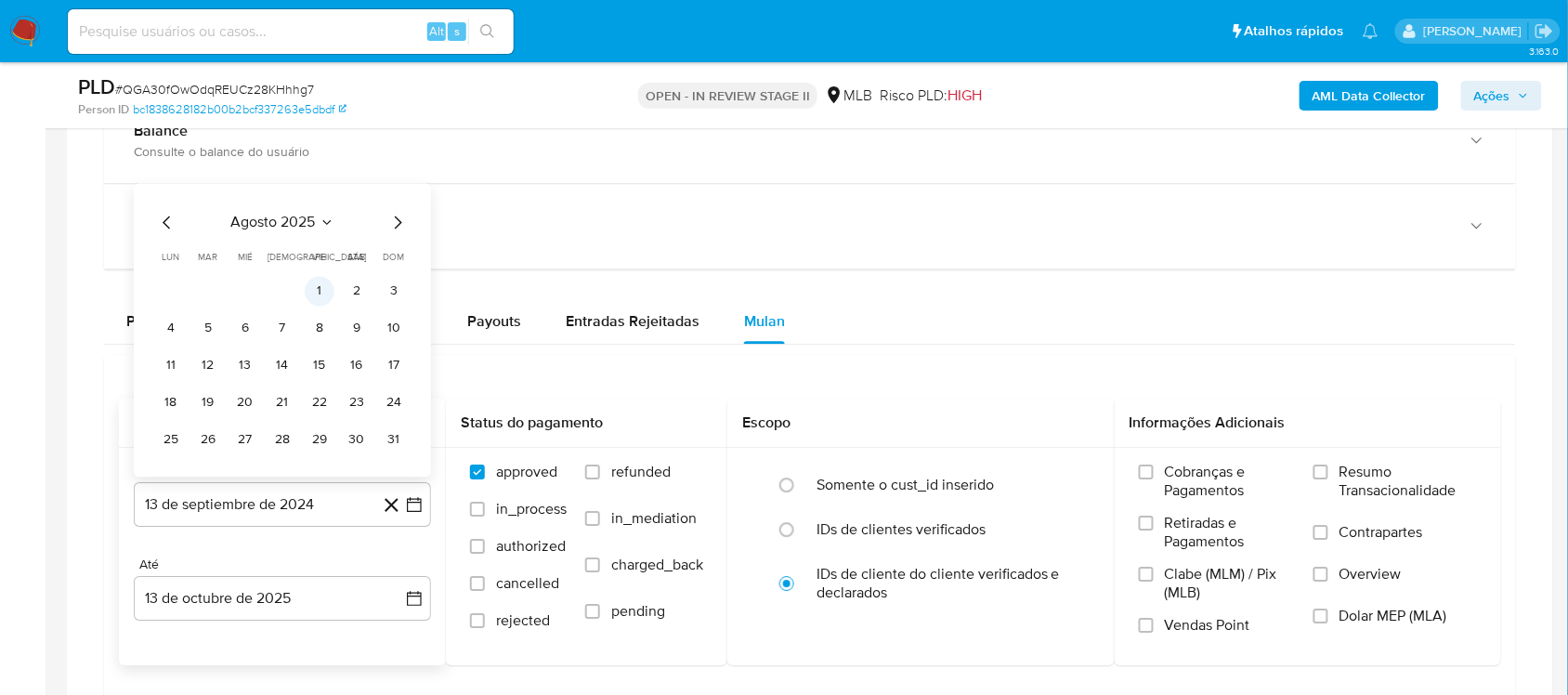
click at [314, 294] on button "1" at bounding box center [319, 290] width 30 height 30
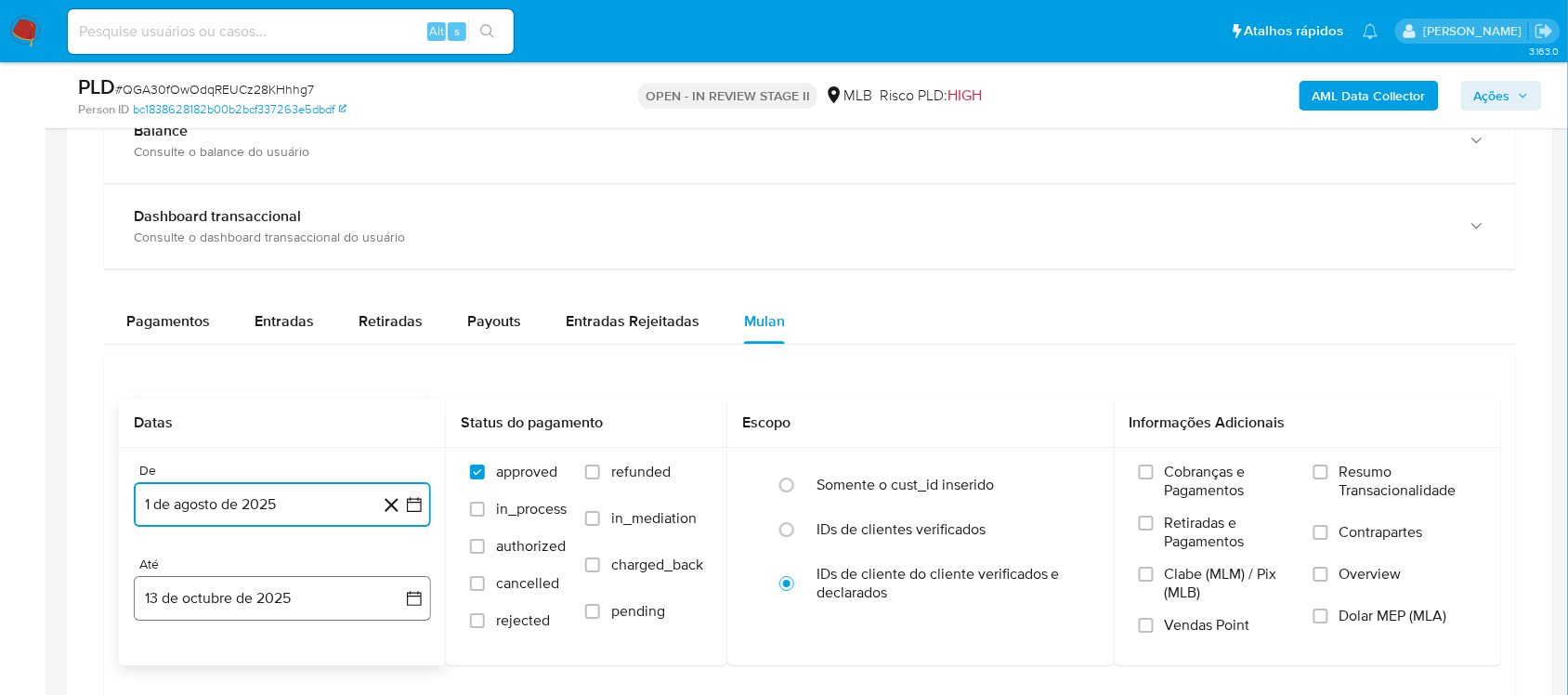
click at [406, 585] on icon "button" at bounding box center [413, 598] width 18 height 18
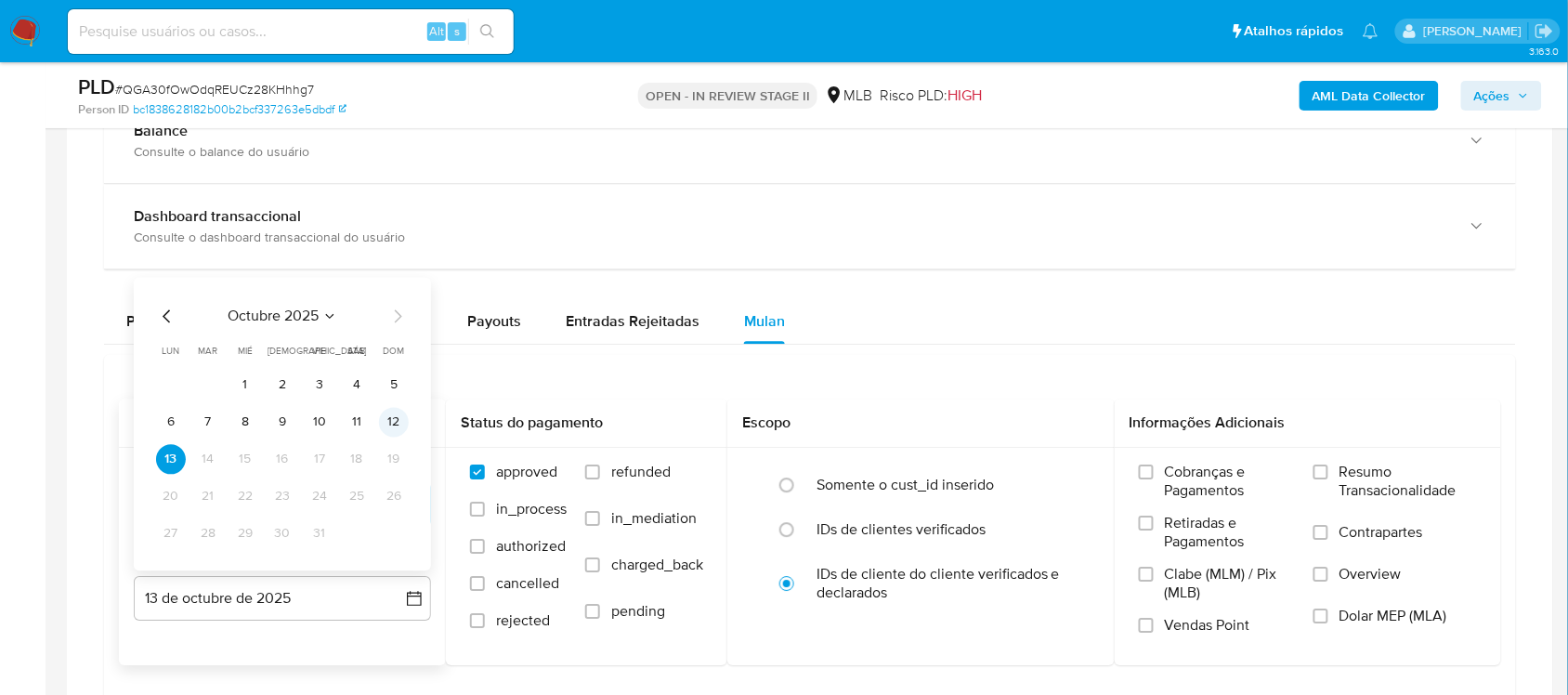
click at [387, 433] on button "12" at bounding box center [393, 421] width 30 height 30
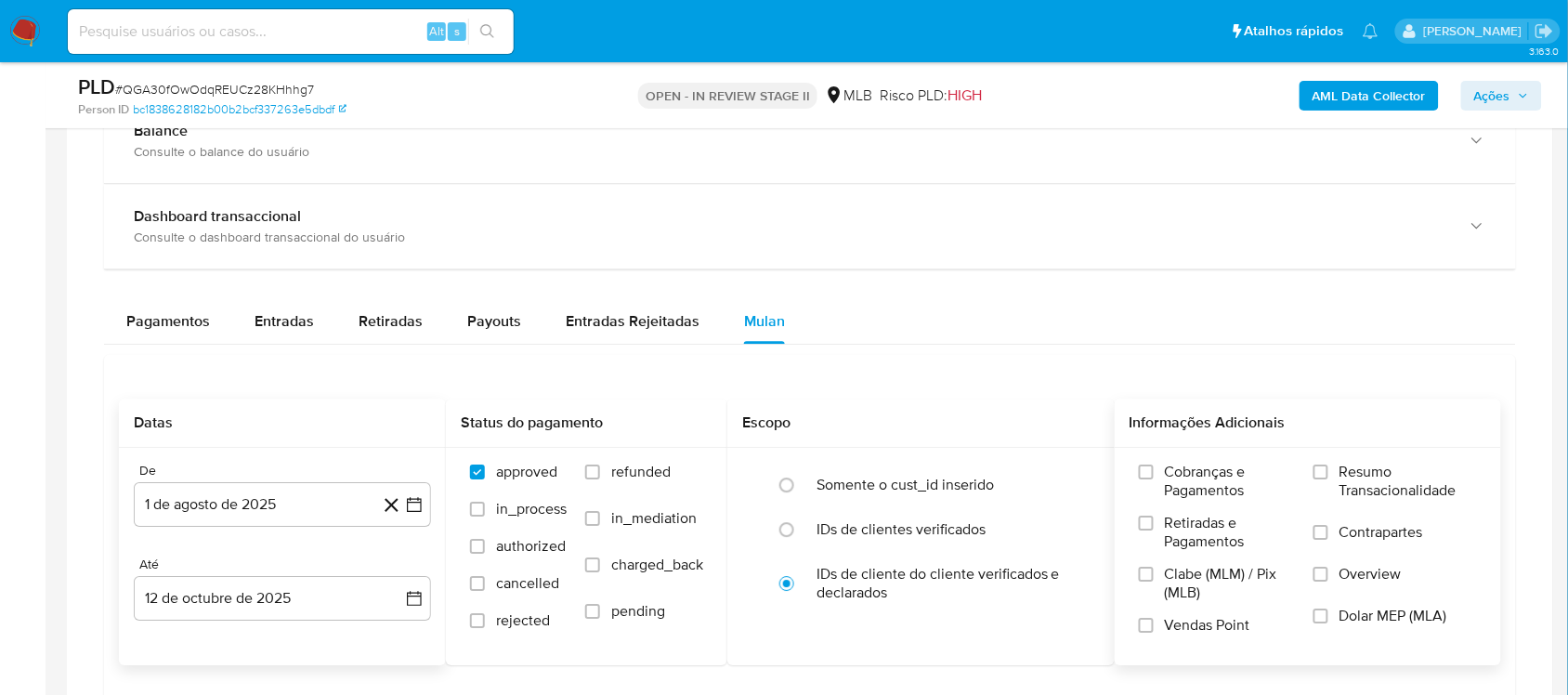
click at [1188, 486] on span "Resumo Transacionalidade" at bounding box center [1409, 480] width 138 height 37
click at [1188, 479] on input "Resumo Transacionalidade" at bounding box center [1321, 472] width 15 height 15
click at [1188, 585] on label "Vendas Point" at bounding box center [1216, 632] width 156 height 32
click at [1154, 585] on input "Vendas Point" at bounding box center [1146, 625] width 15 height 15
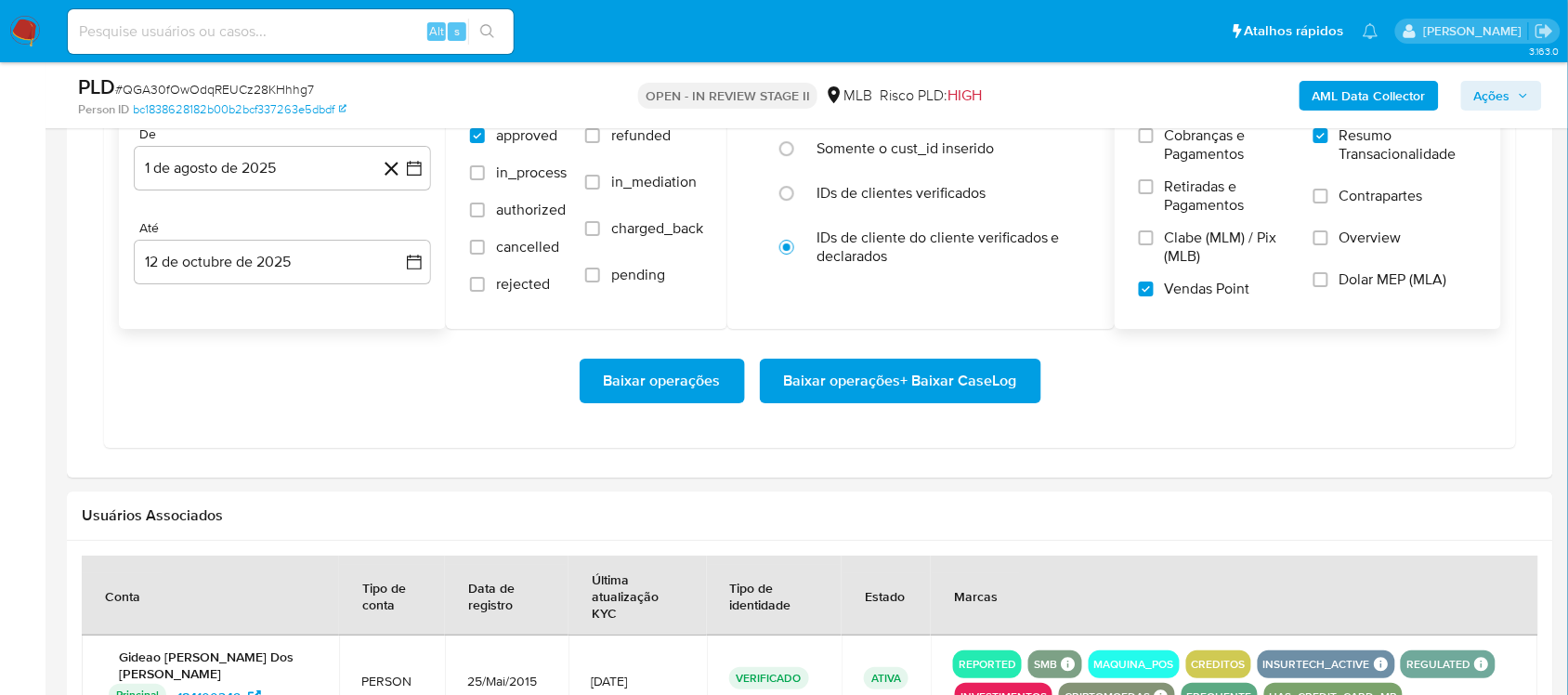
scroll to position [1741, 0]
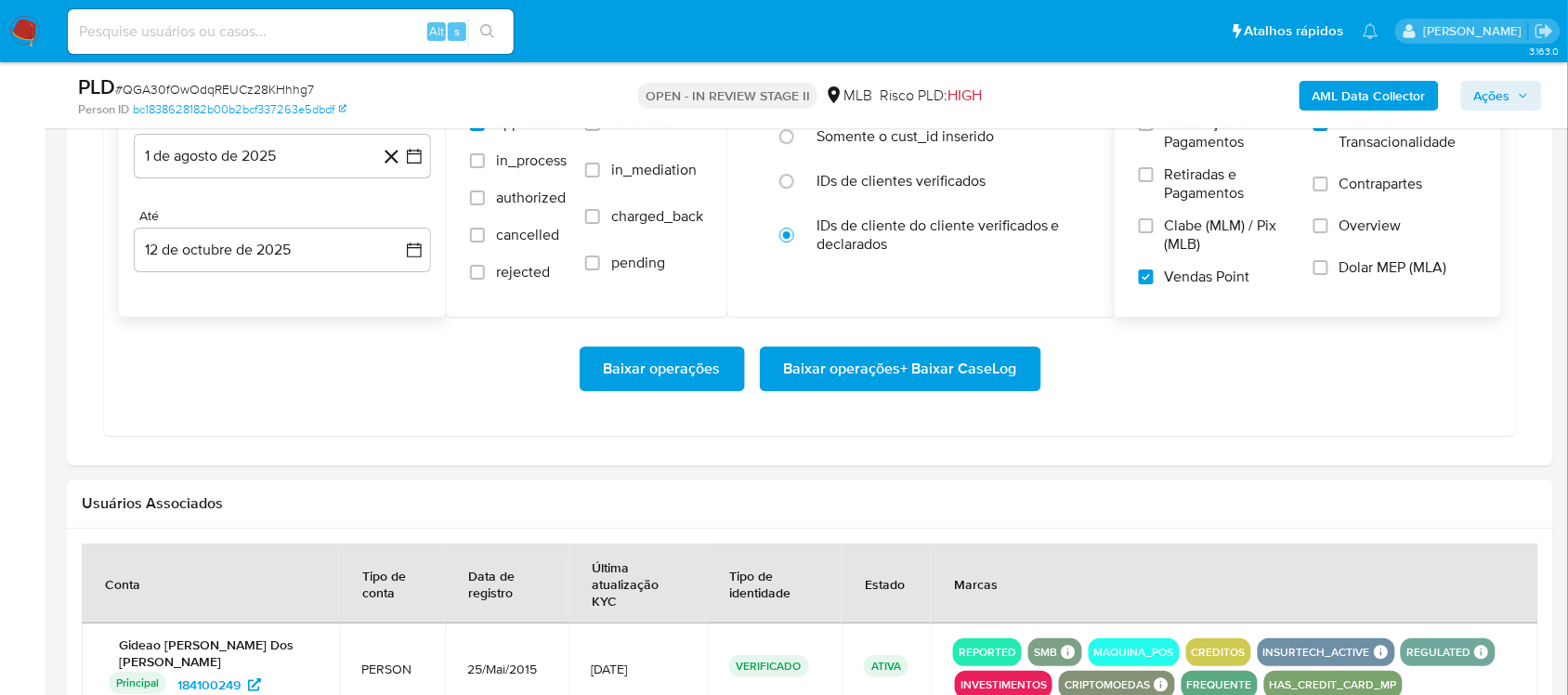
click at [814, 377] on span "Baixar operações + Baixar CaseLog" at bounding box center [901, 369] width 233 height 41
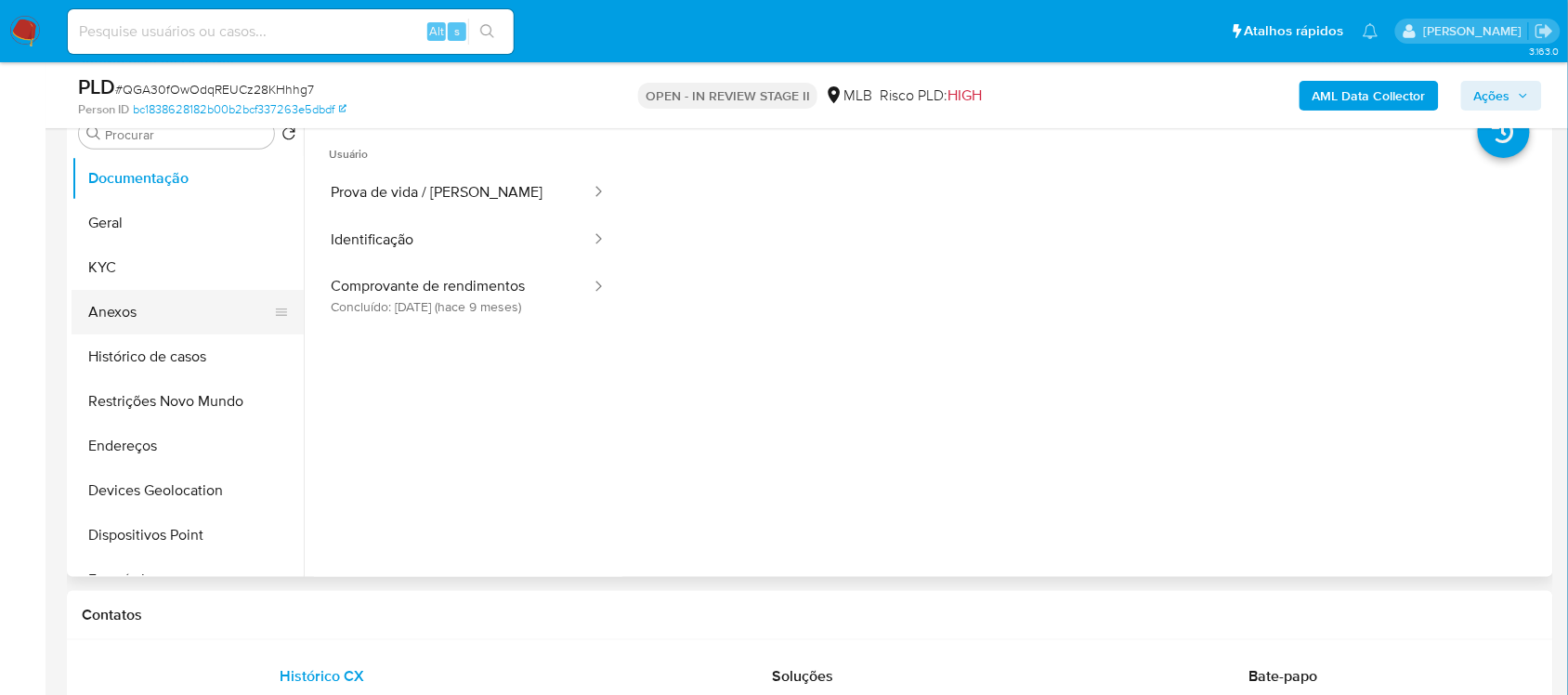
scroll to position [348, 0]
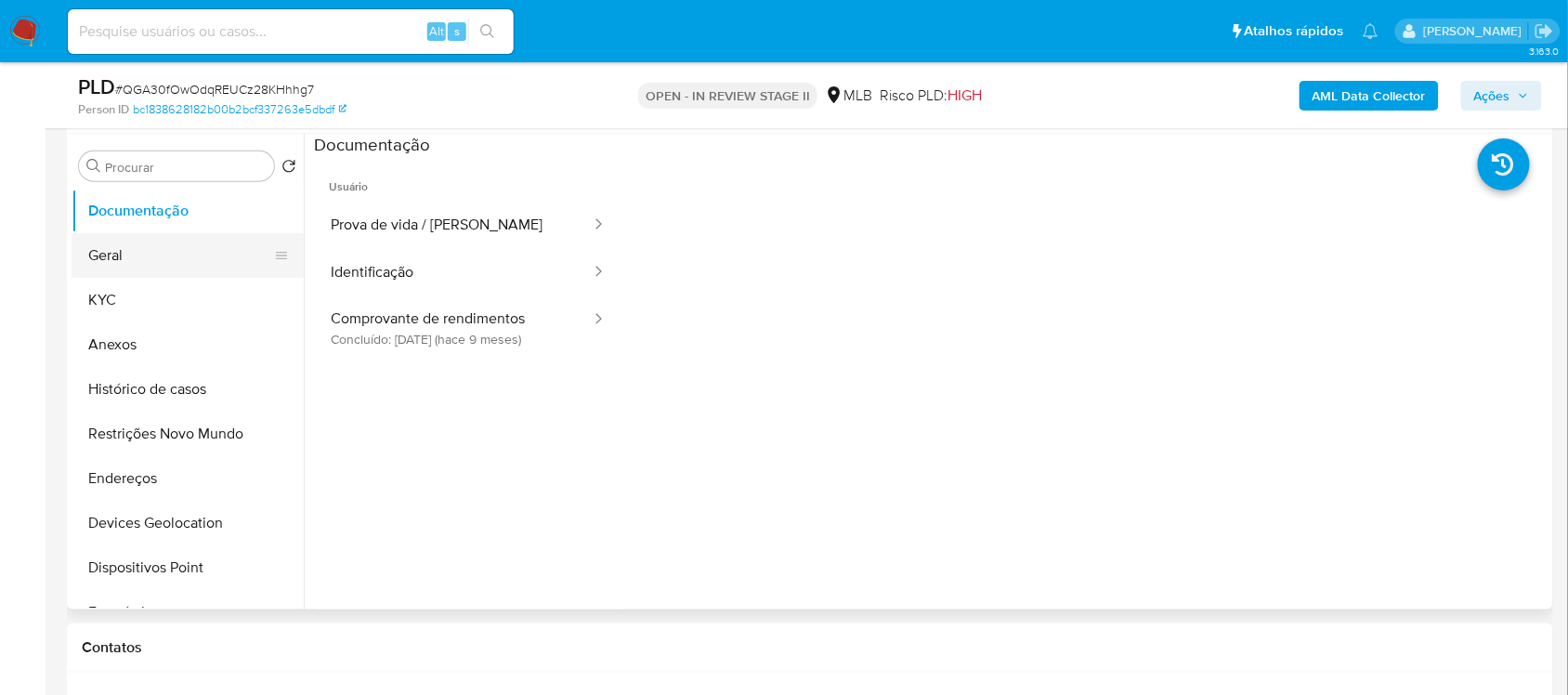
click at [146, 266] on button "Geral" at bounding box center [180, 255] width 218 height 45
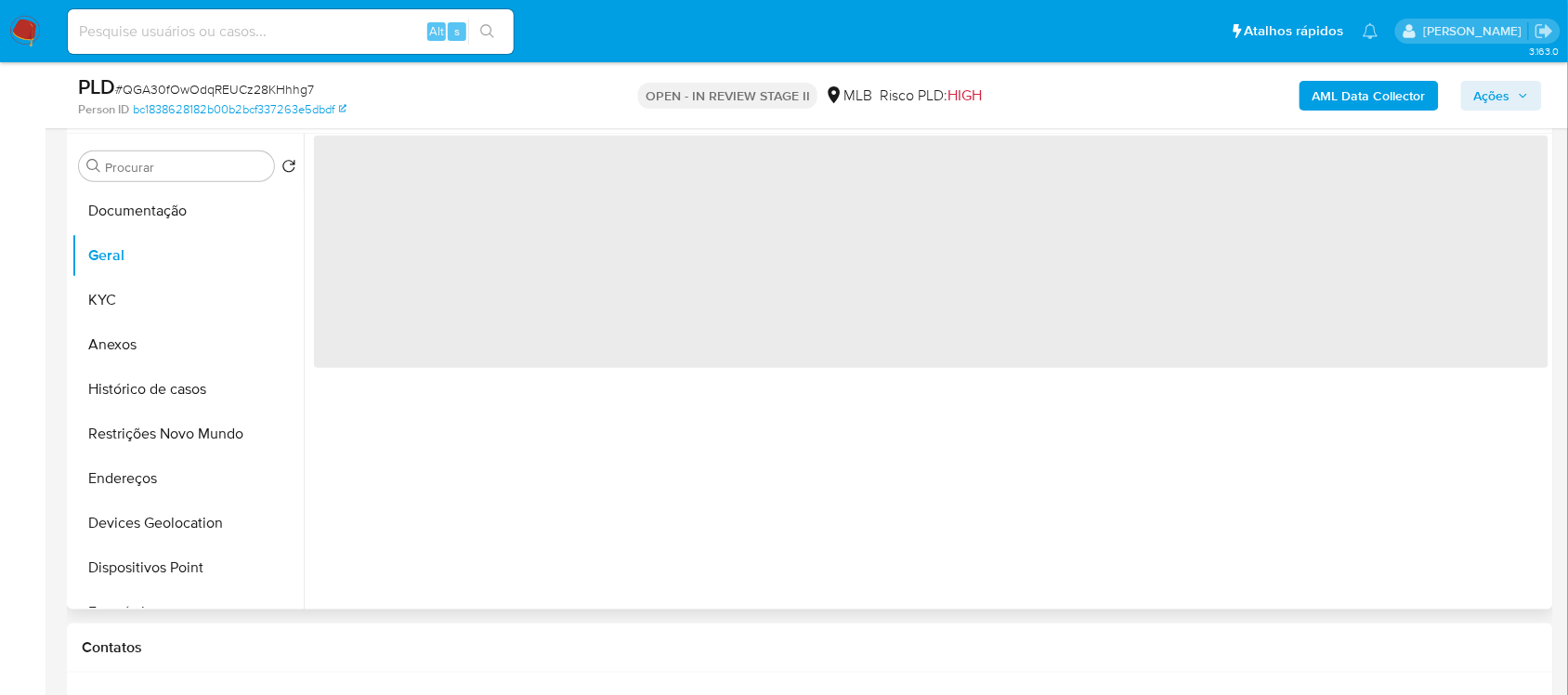
click at [369, 178] on span "‌" at bounding box center [931, 251] width 1235 height 232
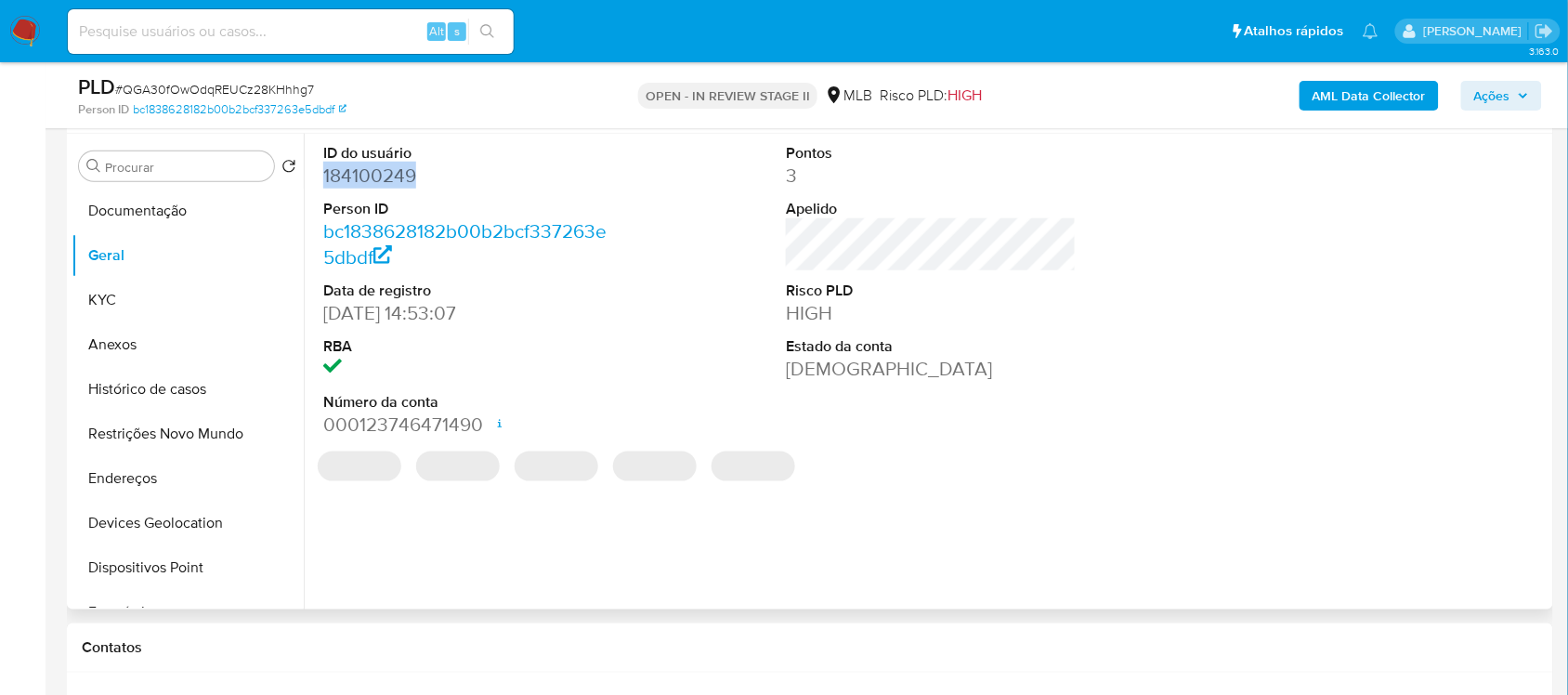
click at [369, 178] on dd "184100249" at bounding box center [467, 175] width 289 height 26
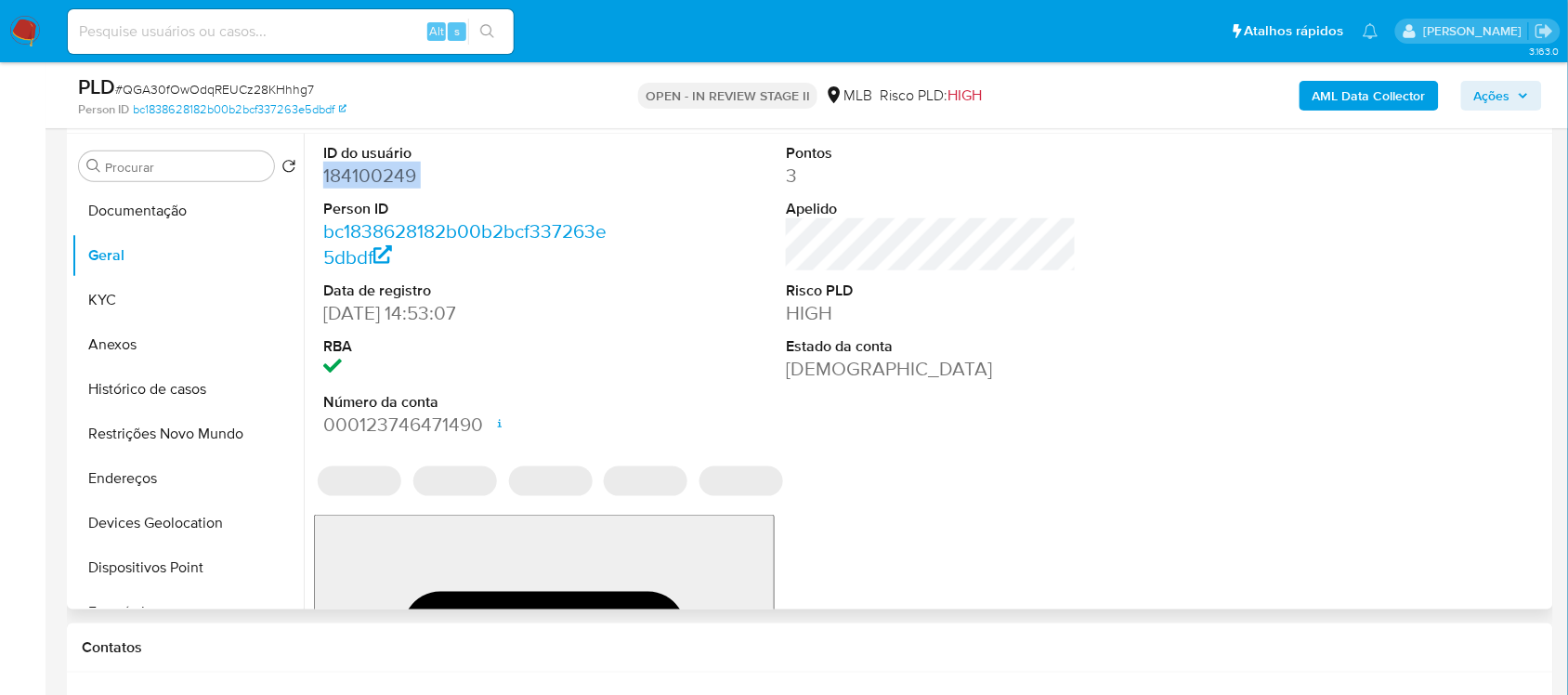
copy dd "184100249"
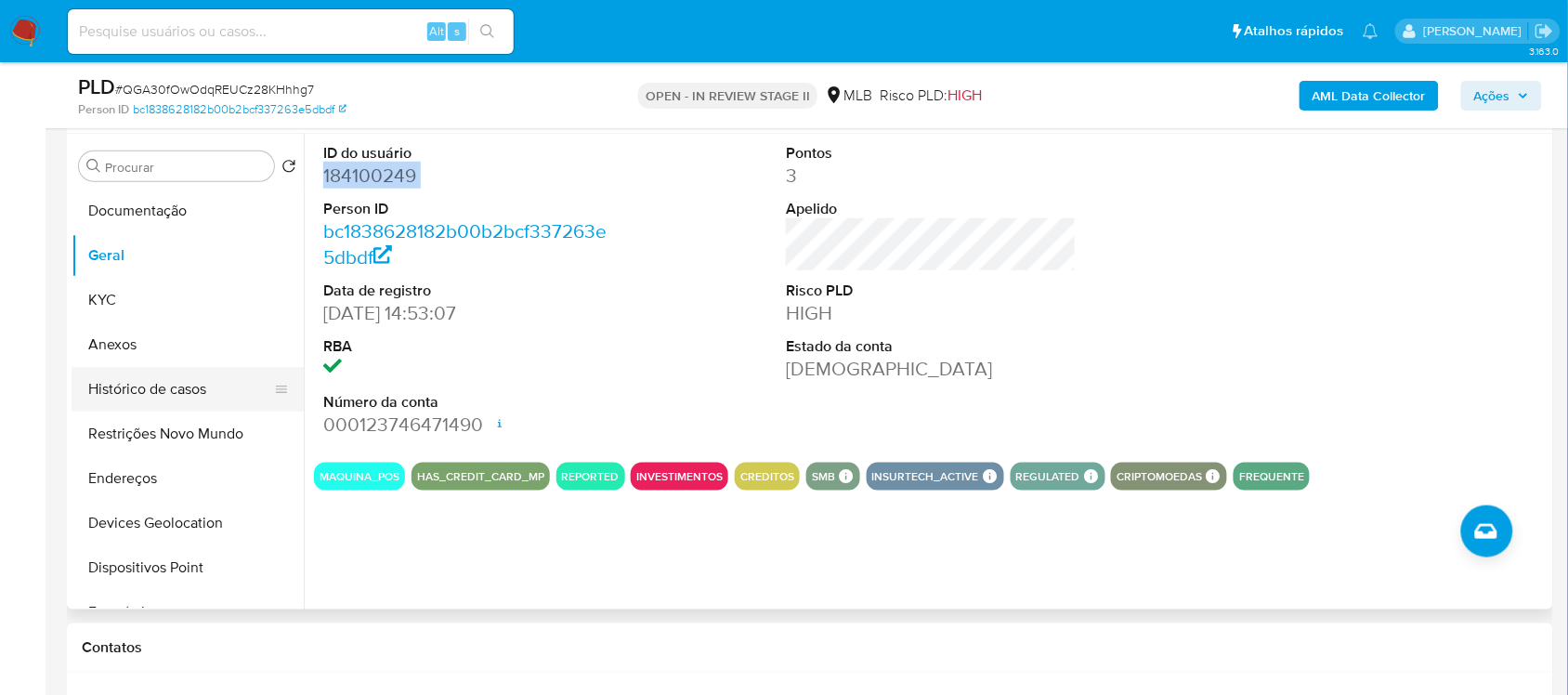
click at [181, 399] on button "Histórico de casos" at bounding box center [180, 389] width 218 height 45
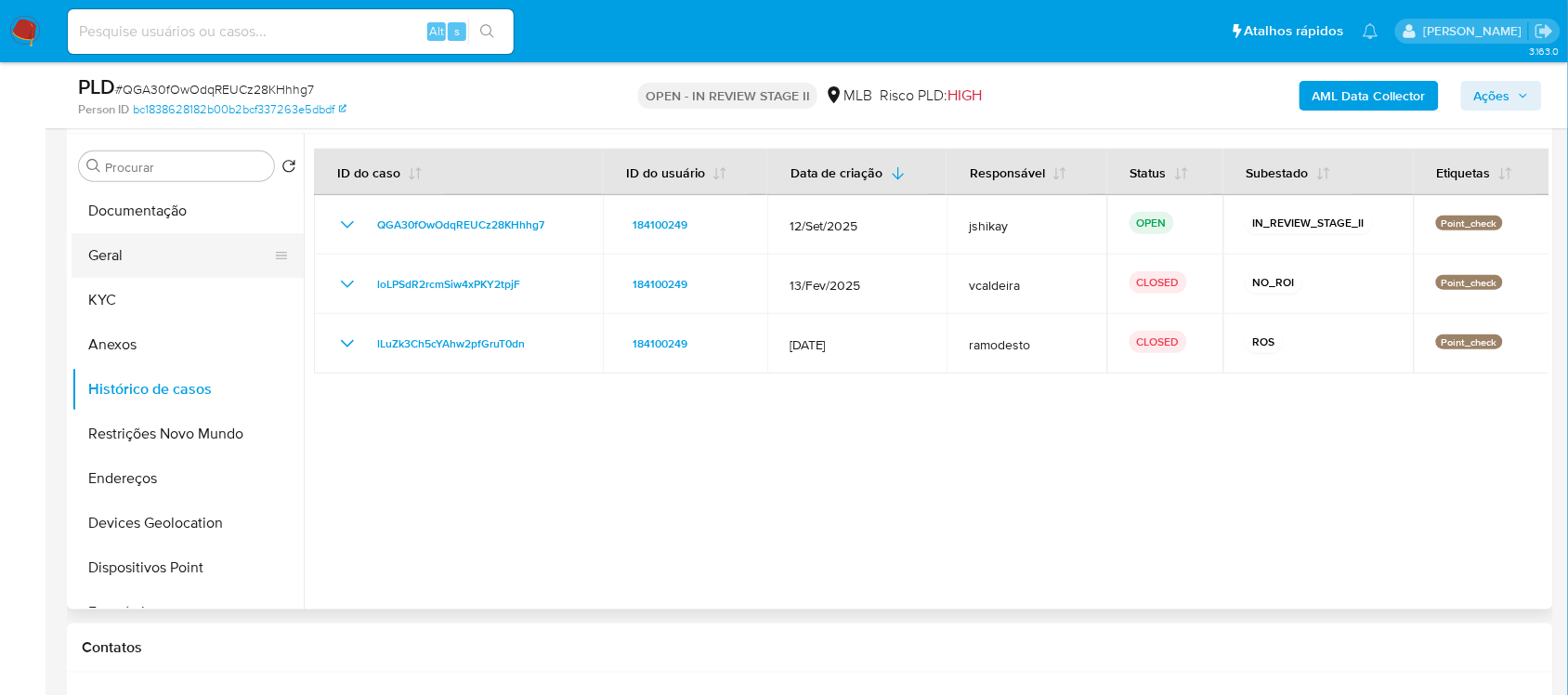
click at [156, 265] on button "Geral" at bounding box center [180, 255] width 218 height 45
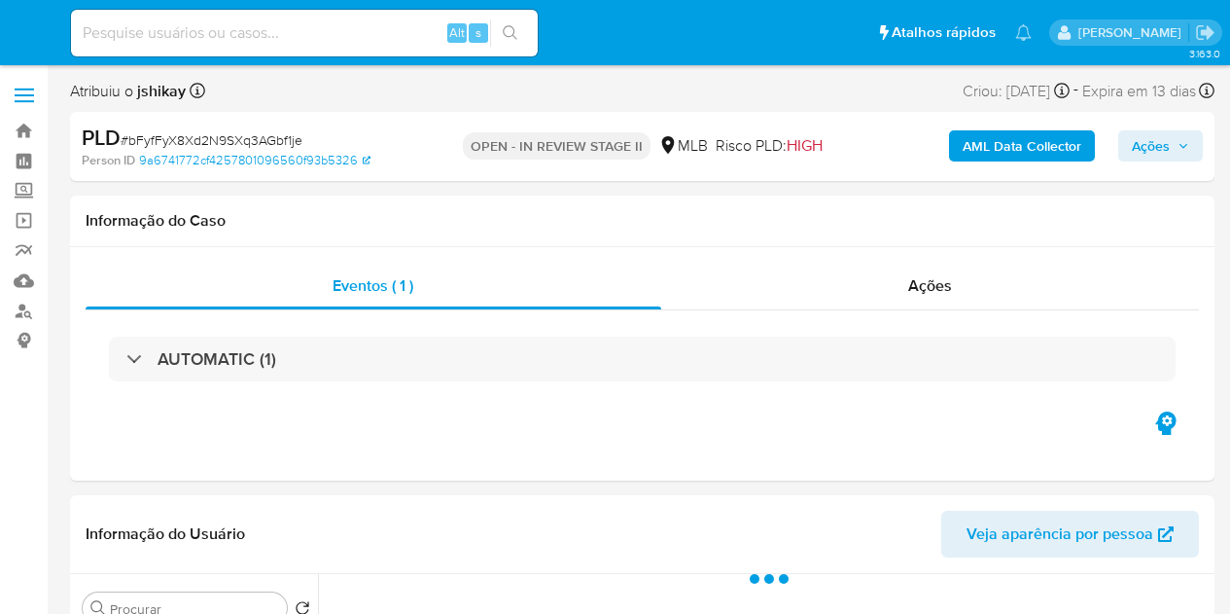
select select "10"
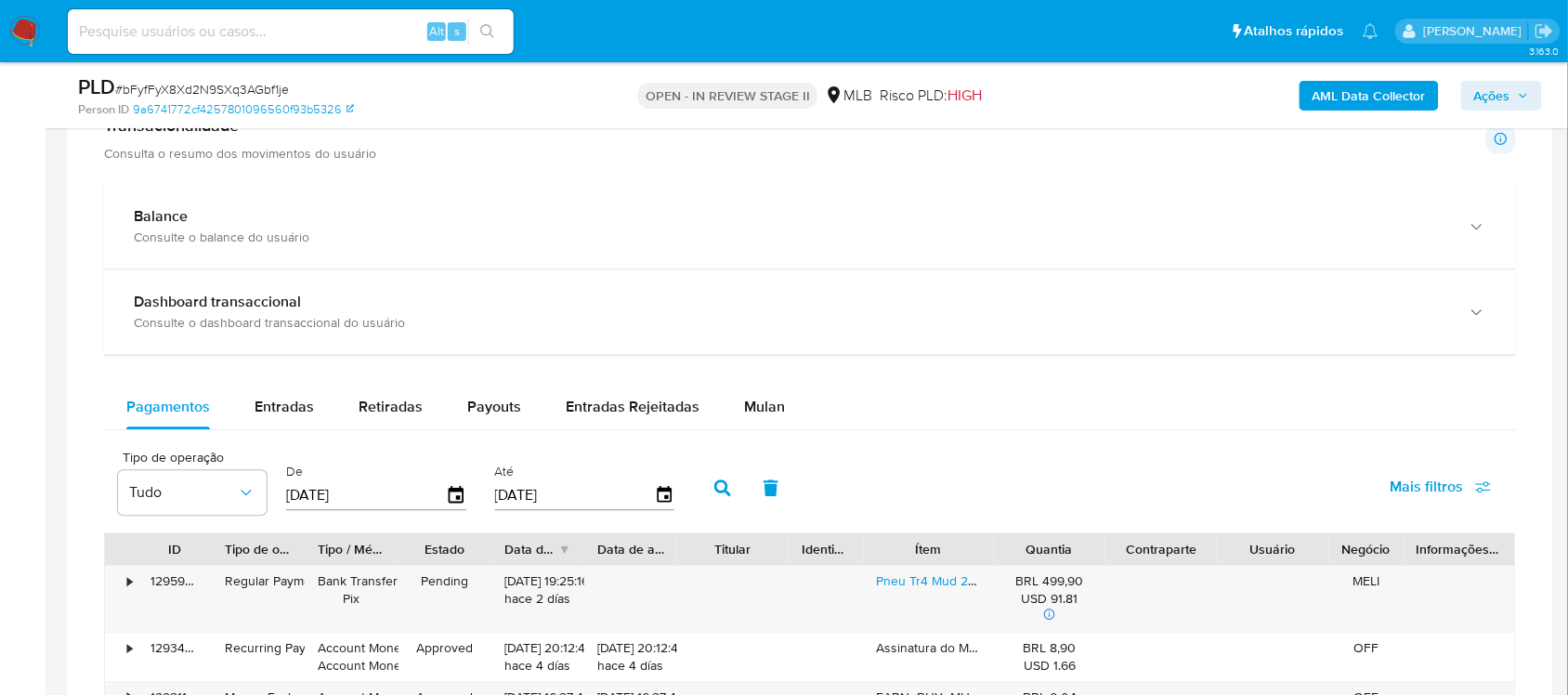
scroll to position [1276, 0]
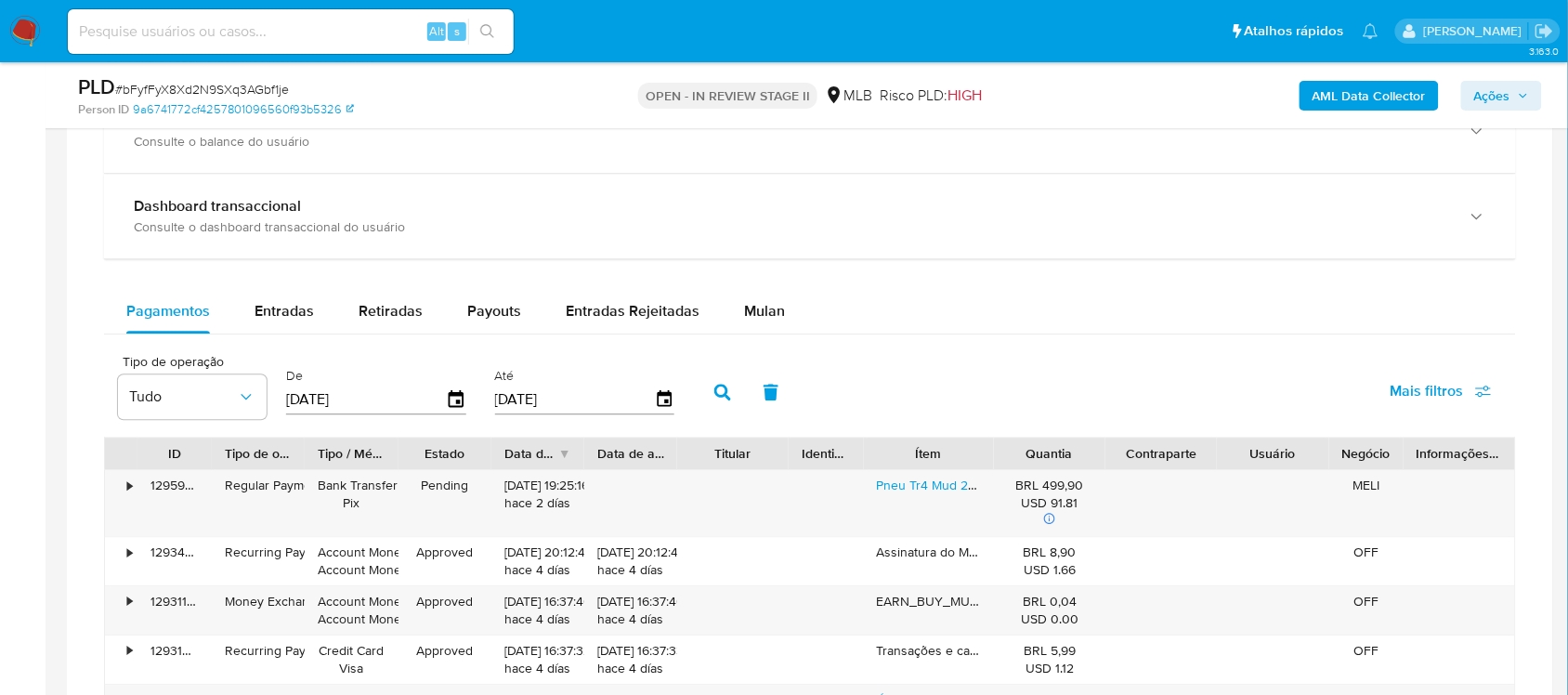
click at [740, 289] on div "Balance Consulte o balance do usuário Dashboard transaccional Consulte o dashbo…" at bounding box center [810, 610] width 1411 height 1045
click at [745, 304] on span "Mulan" at bounding box center [764, 310] width 41 height 21
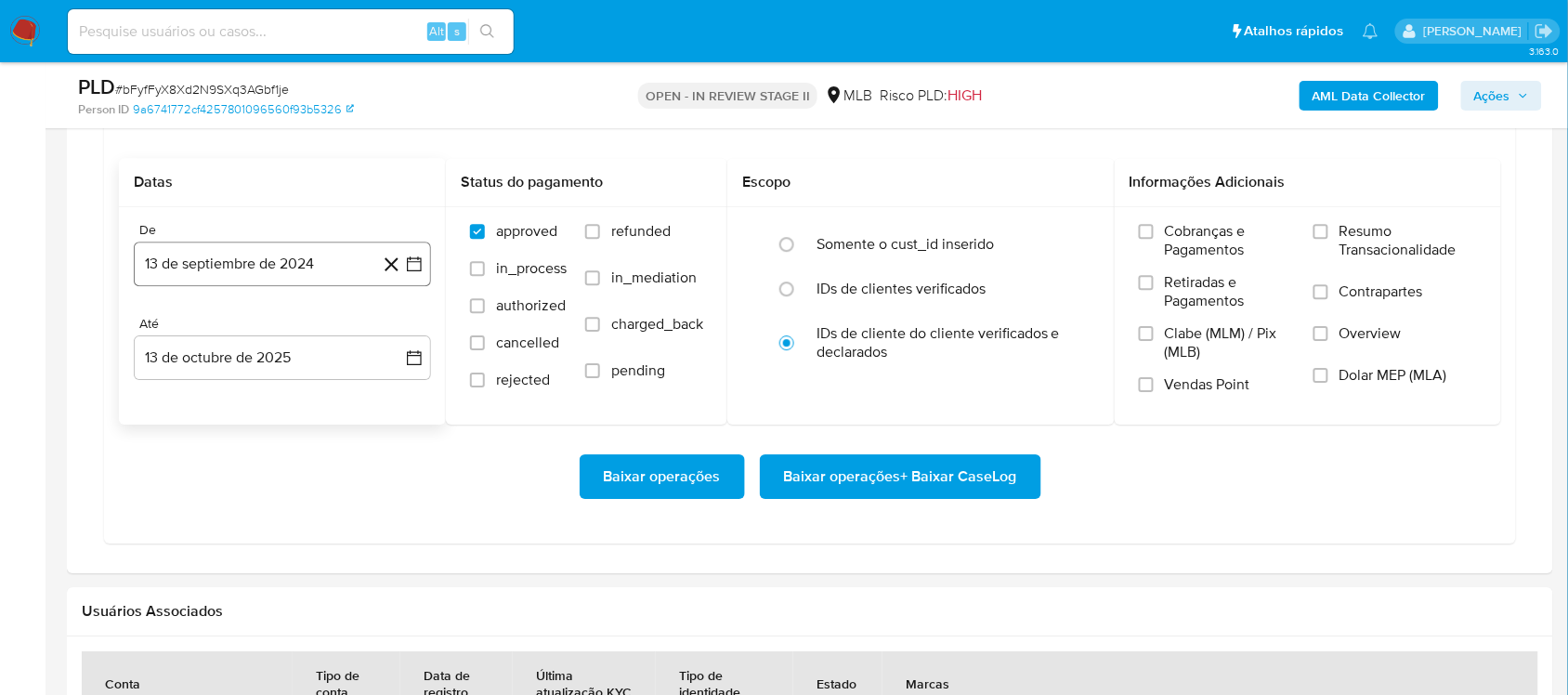
scroll to position [1509, 0]
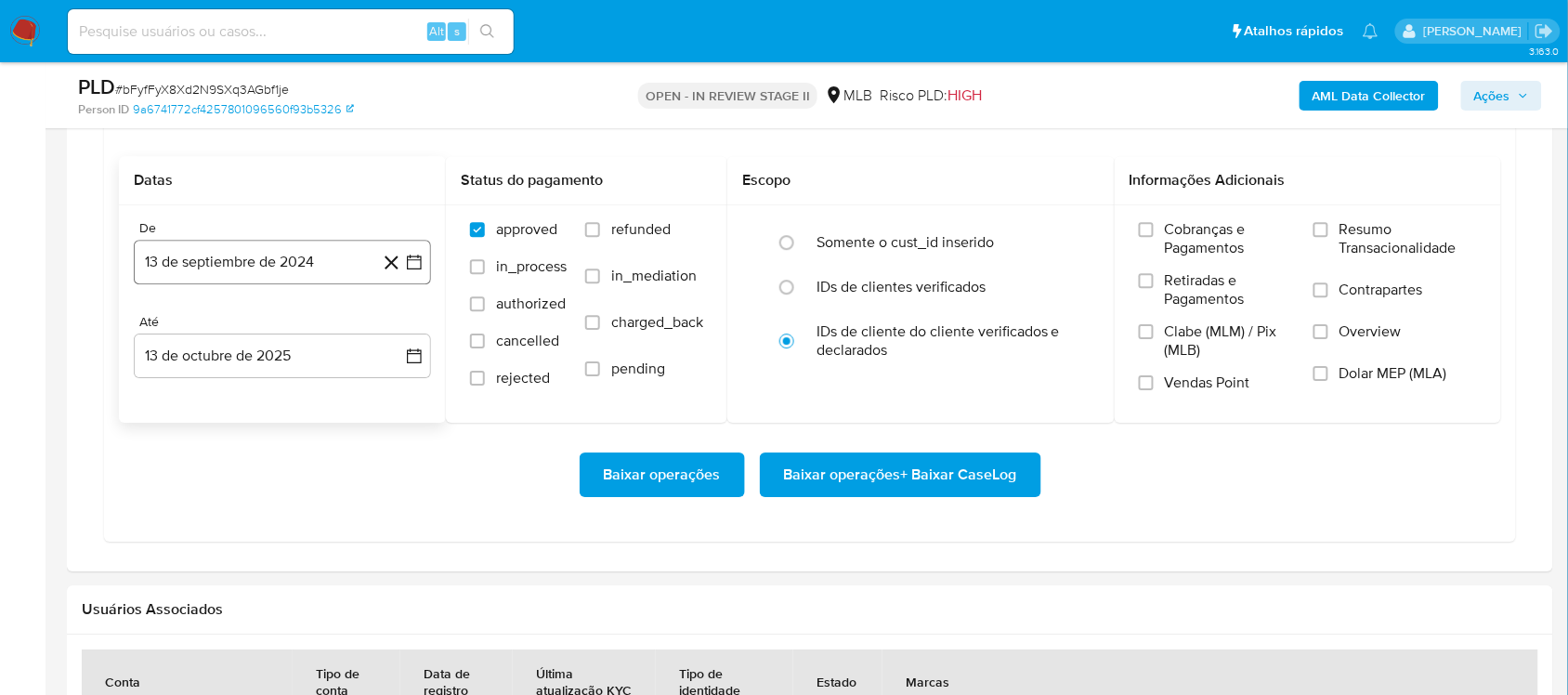
click at [406, 261] on icon "button" at bounding box center [413, 262] width 18 height 18
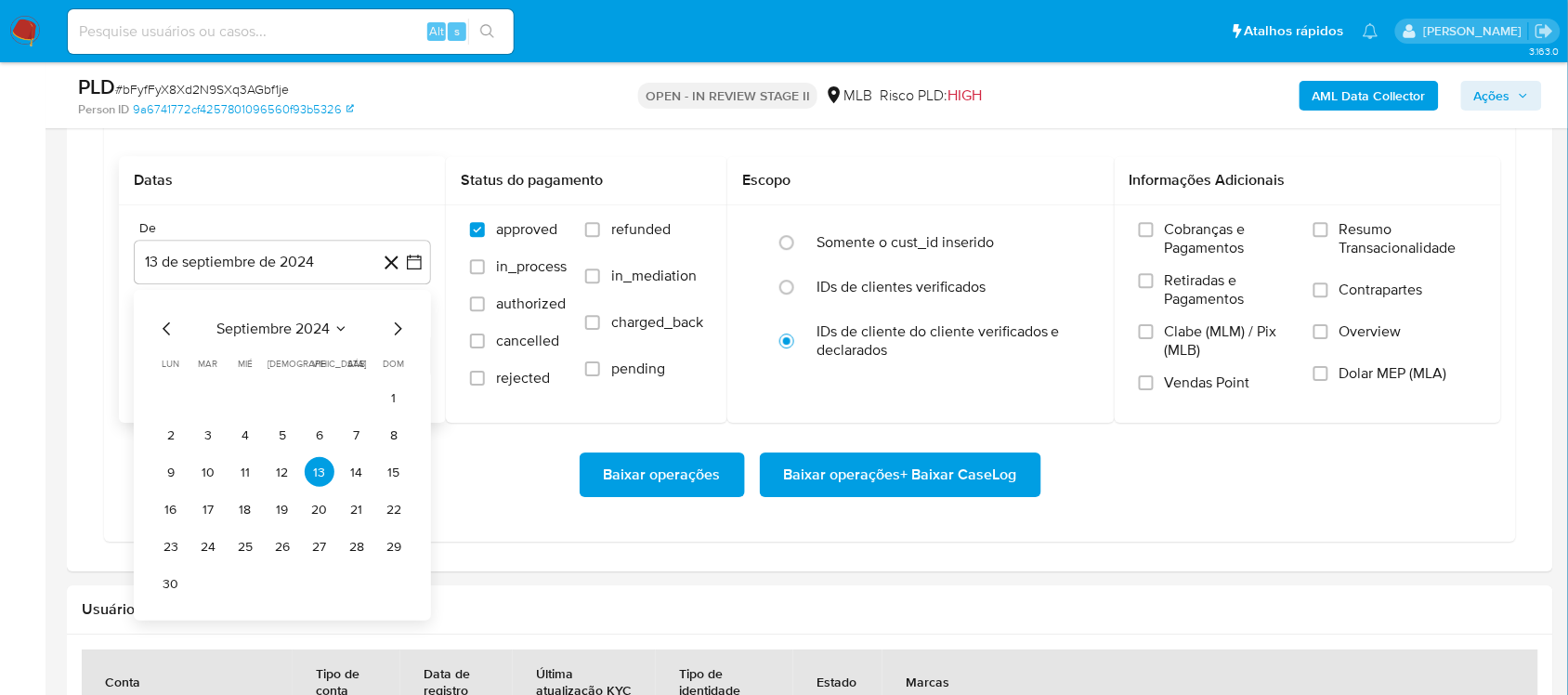
click at [329, 335] on span "septiembre 2024" at bounding box center [273, 328] width 114 height 18
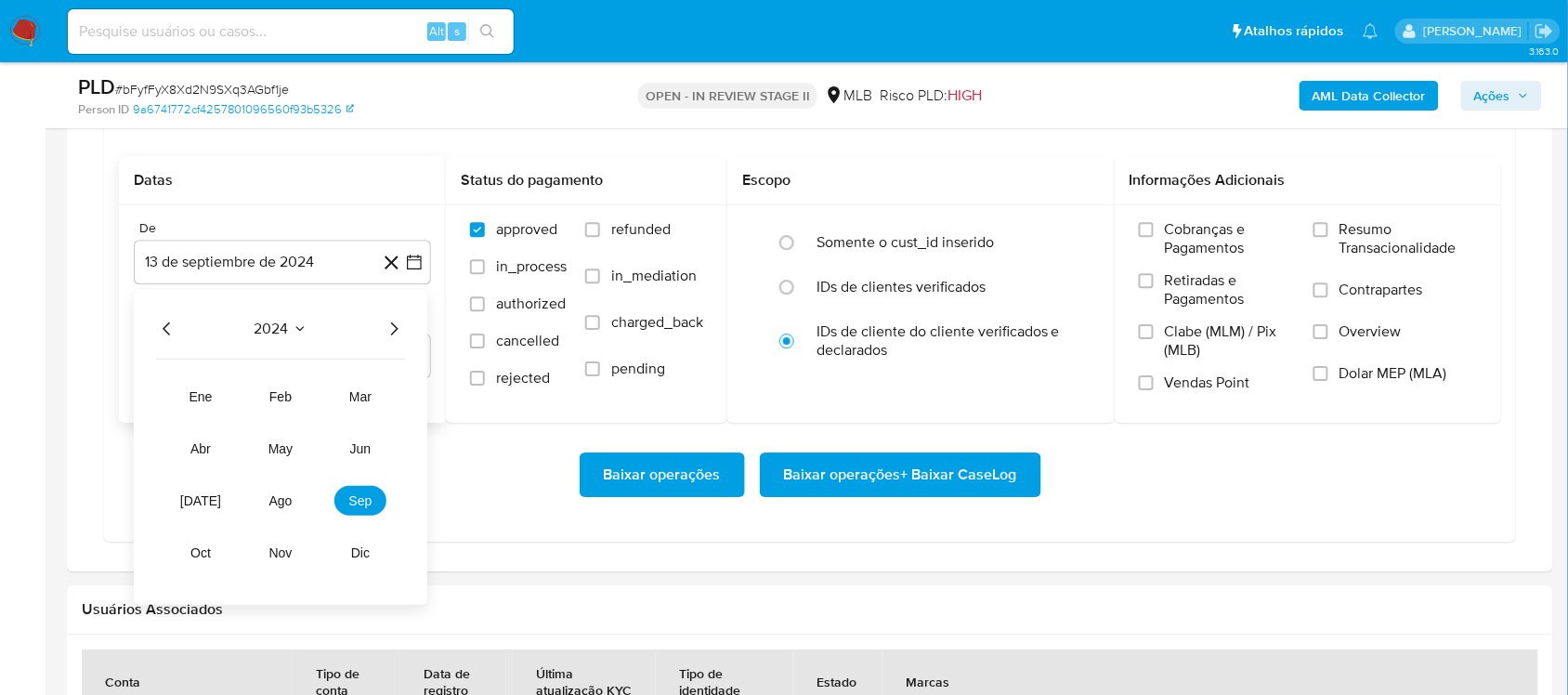
click at [384, 339] on icon "Año siguiente" at bounding box center [393, 328] width 22 height 22
click at [312, 503] on tr "ene feb mar abr may jun jul ago sep oct nov dic" at bounding box center [281, 474] width 212 height 186
click at [295, 498] on button "ago" at bounding box center [281, 500] width 52 height 30
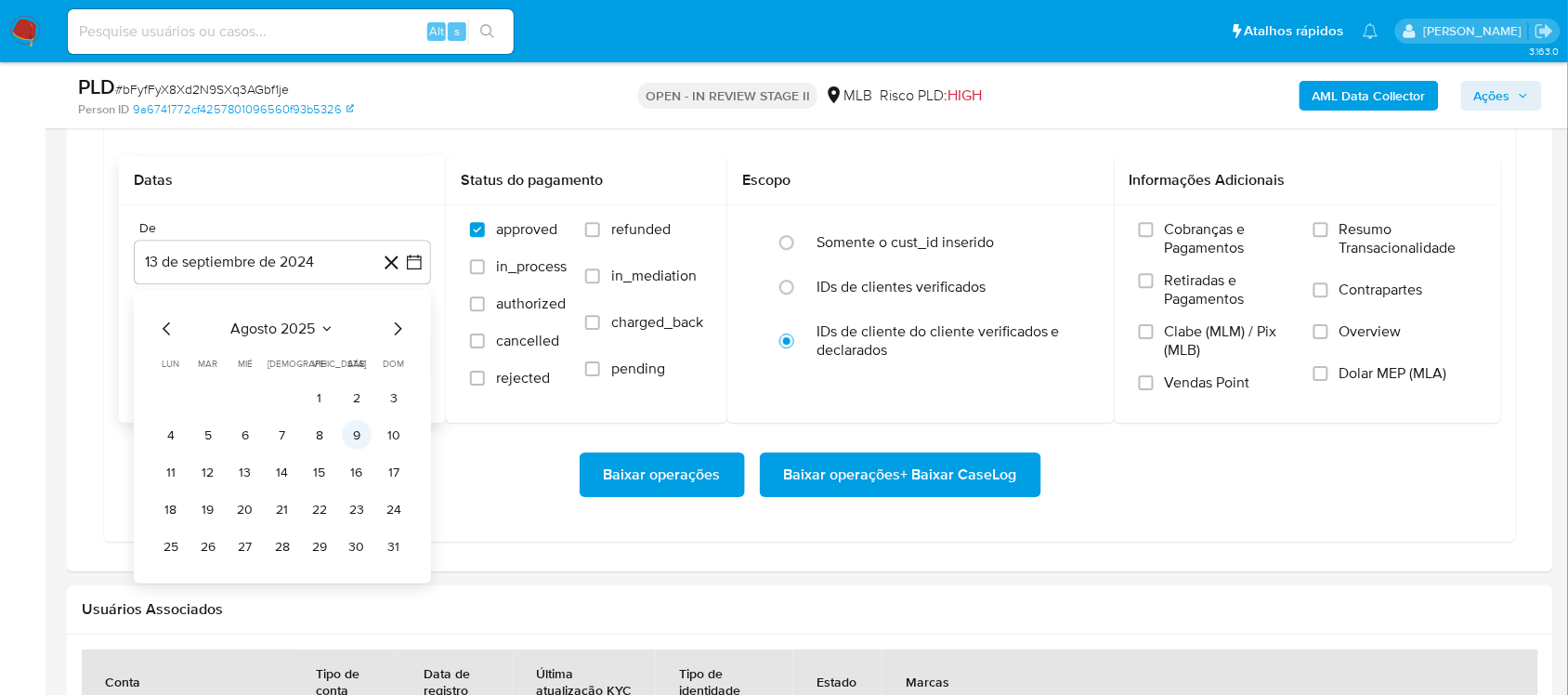
drag, startPoint x: 312, startPoint y: 413, endPoint x: 357, endPoint y: 429, distance: 47.8
click at [314, 415] on tbody "1 2 3 4 5 6 7 8 9 10 11 12 13 14 15 16 17 18 19 20 21 22 23 24 25 26 27 28 29 3…" at bounding box center [282, 472] width 253 height 179
click at [307, 397] on button "1" at bounding box center [319, 397] width 30 height 30
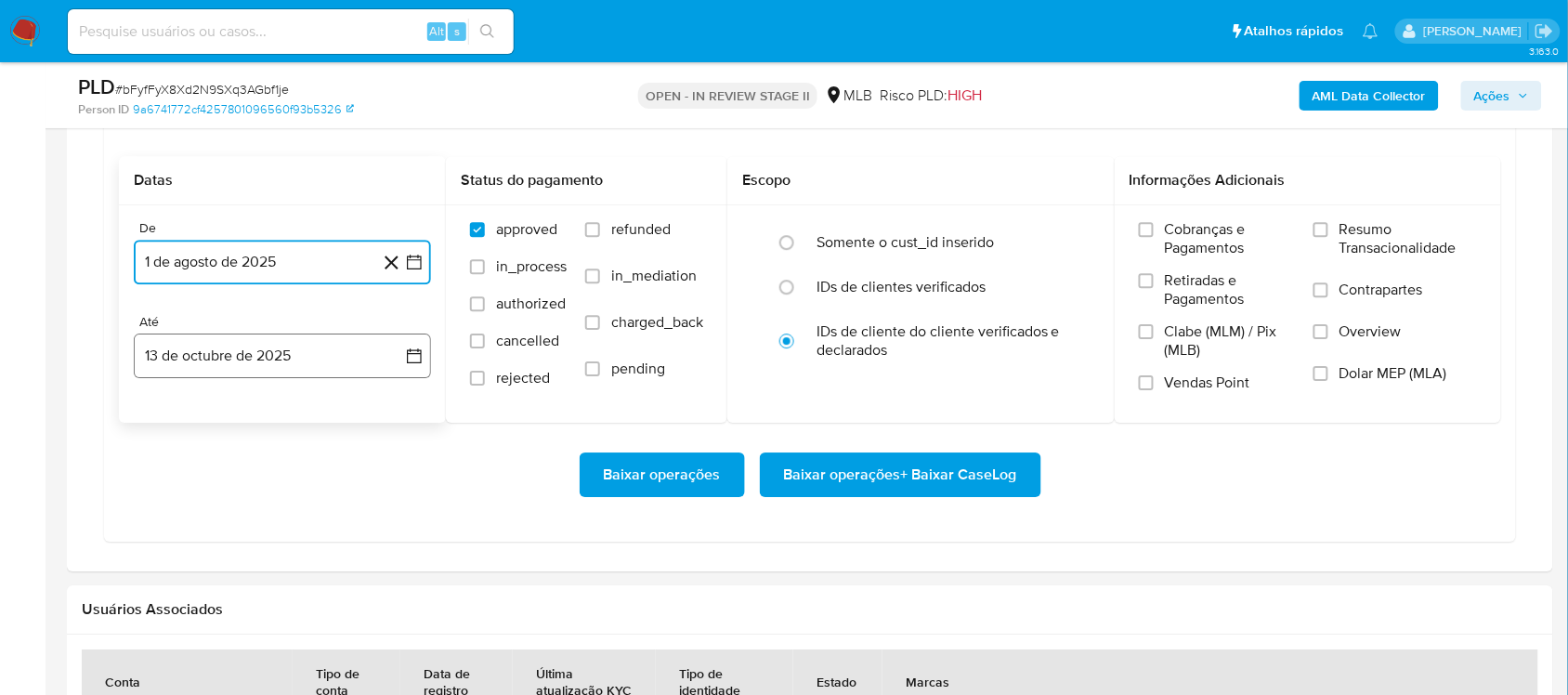
drag, startPoint x: 413, startPoint y: 355, endPoint x: 399, endPoint y: 377, distance: 26.1
click at [413, 356] on icon "button" at bounding box center [413, 355] width 18 height 18
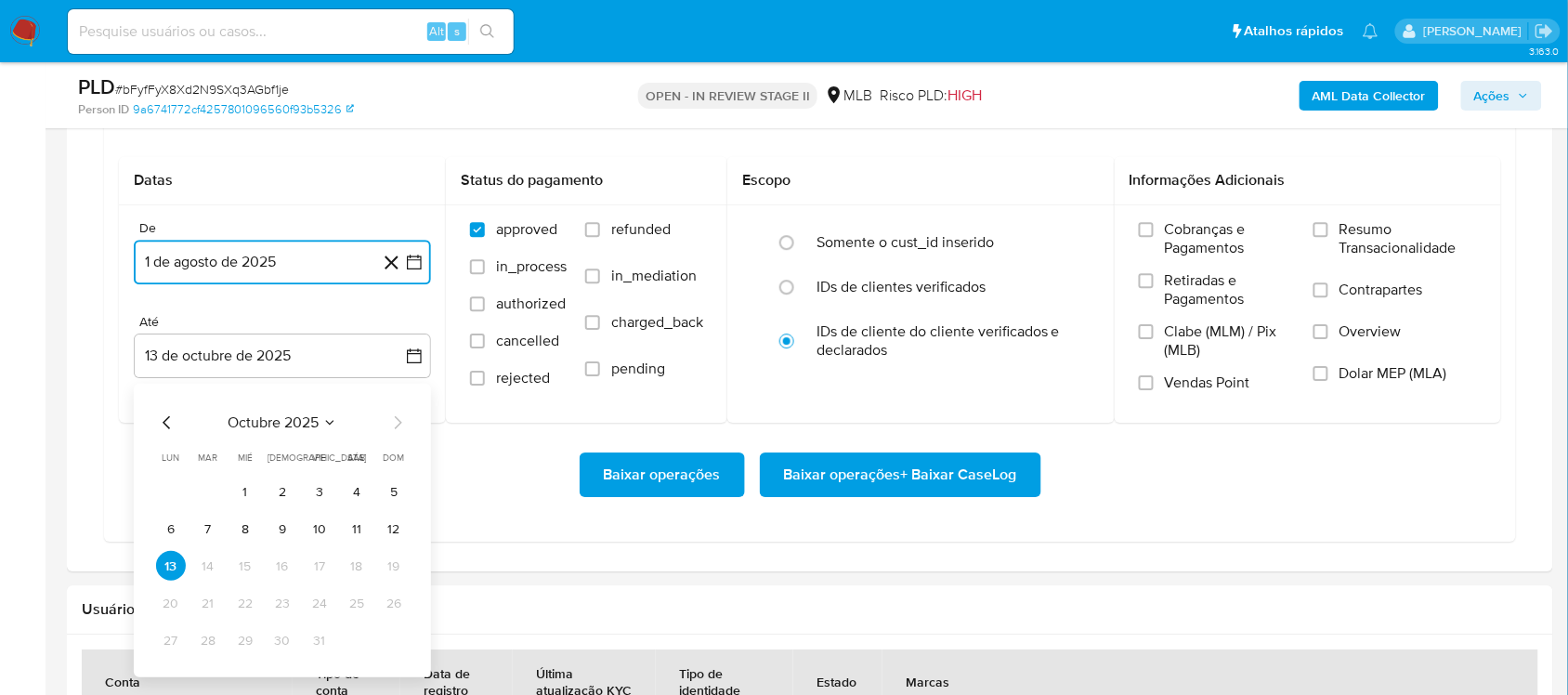
drag, startPoint x: 391, startPoint y: 536, endPoint x: 571, endPoint y: 483, distance: 187.6
click at [392, 536] on button "12" at bounding box center [393, 528] width 30 height 30
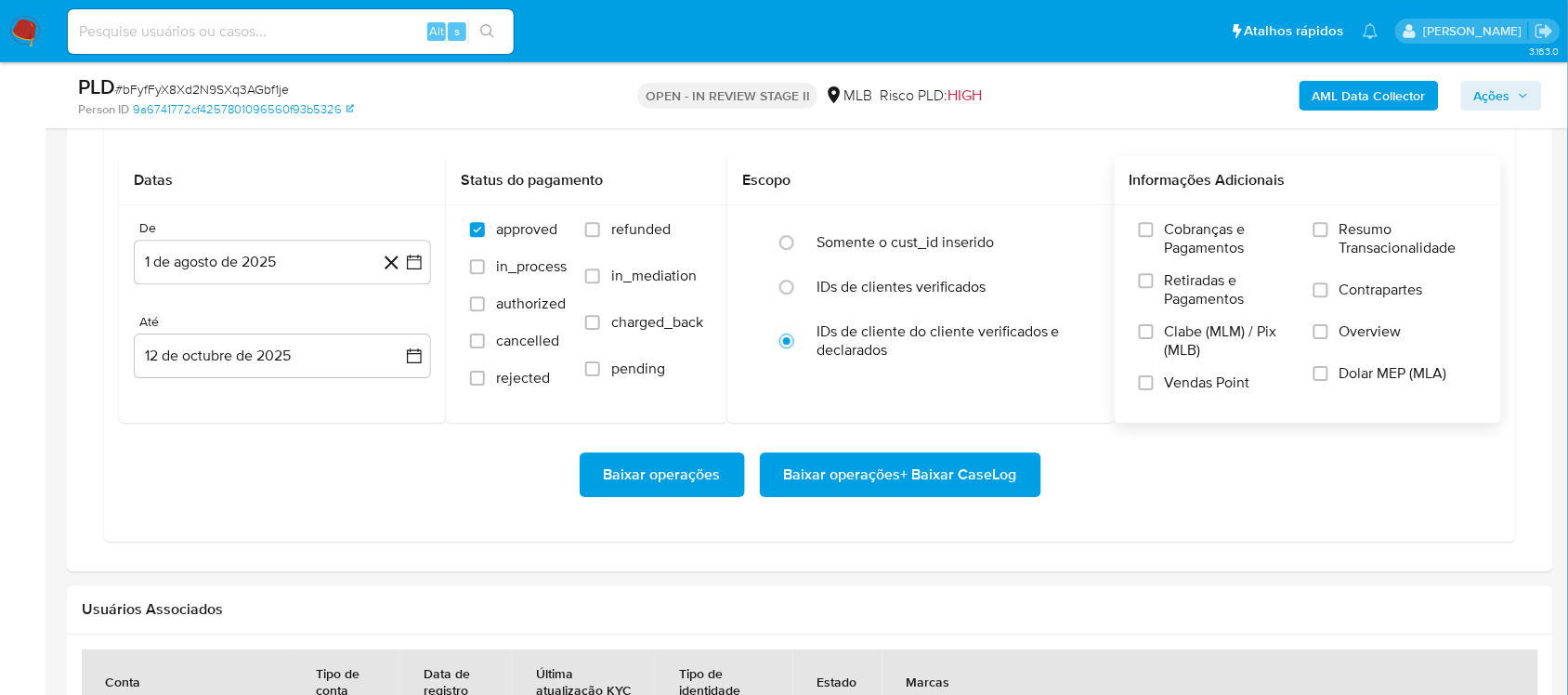
click at [1174, 234] on span "Resumo Transacionalidade" at bounding box center [1409, 239] width 138 height 37
click at [1174, 234] on input "Resumo Transacionalidade" at bounding box center [1321, 229] width 15 height 15
click at [1169, 371] on label "Clabe (MLM) / Pix (MLB)" at bounding box center [1216, 348] width 156 height 51
click at [1154, 339] on input "Clabe (MLM) / Pix (MLB)" at bounding box center [1146, 331] width 15 height 15
click at [1112, 405] on div "Escopo Somente o cust_id inserido IDs de clientes verificados IDs de cliente do…" at bounding box center [922, 288] width 388 height 266
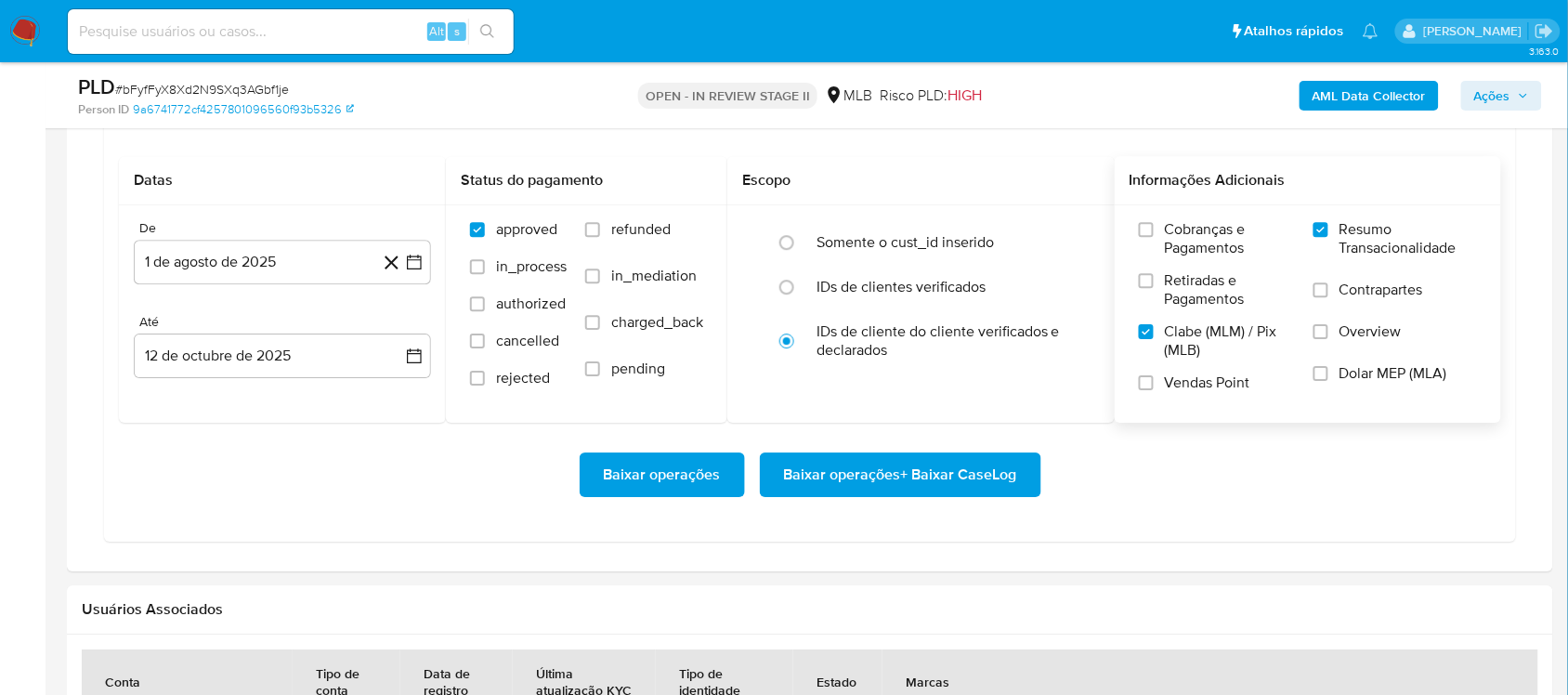
click at [1159, 387] on label "Vendas Point" at bounding box center [1216, 390] width 156 height 32
click at [1154, 387] on input "Vendas Point" at bounding box center [1146, 383] width 15 height 15
click at [1173, 340] on span "Clabe (MLM) / Pix (MLB)" at bounding box center [1230, 341] width 130 height 37
click at [1154, 339] on input "Clabe (MLM) / Pix (MLB)" at bounding box center [1146, 331] width 15 height 15
click at [906, 474] on span "Baixar operações + Baixar CaseLog" at bounding box center [901, 474] width 233 height 41
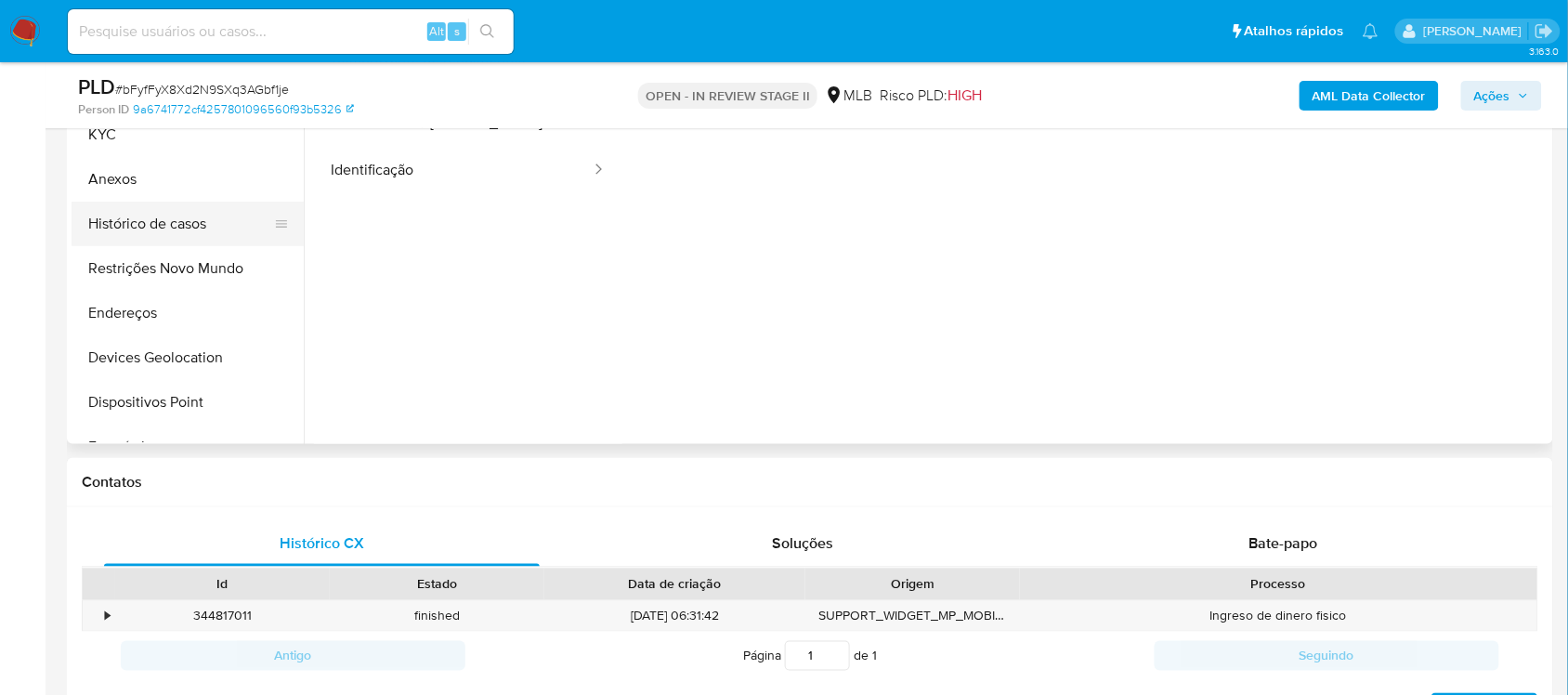
scroll to position [348, 0]
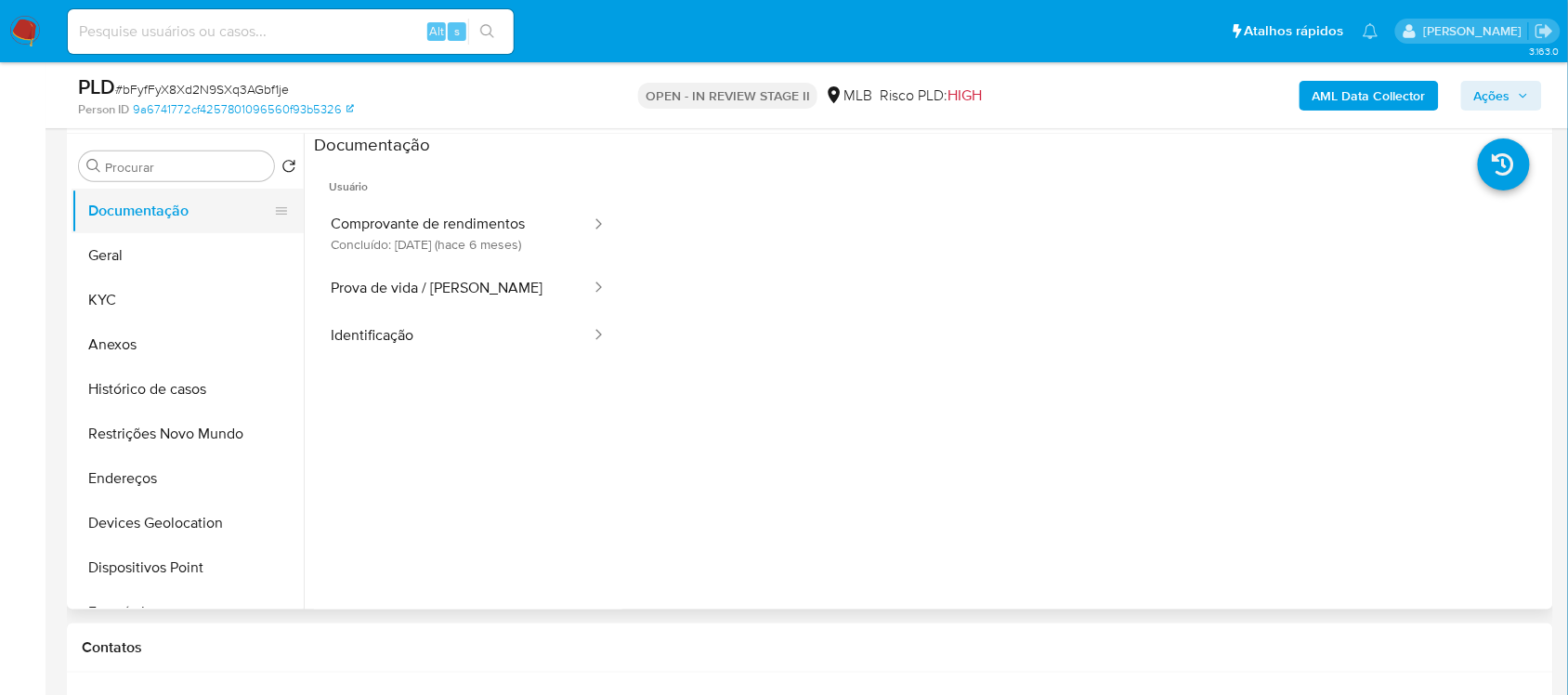
click at [137, 229] on button "Documentação" at bounding box center [180, 210] width 218 height 45
click at [139, 239] on button "Geral" at bounding box center [180, 255] width 218 height 45
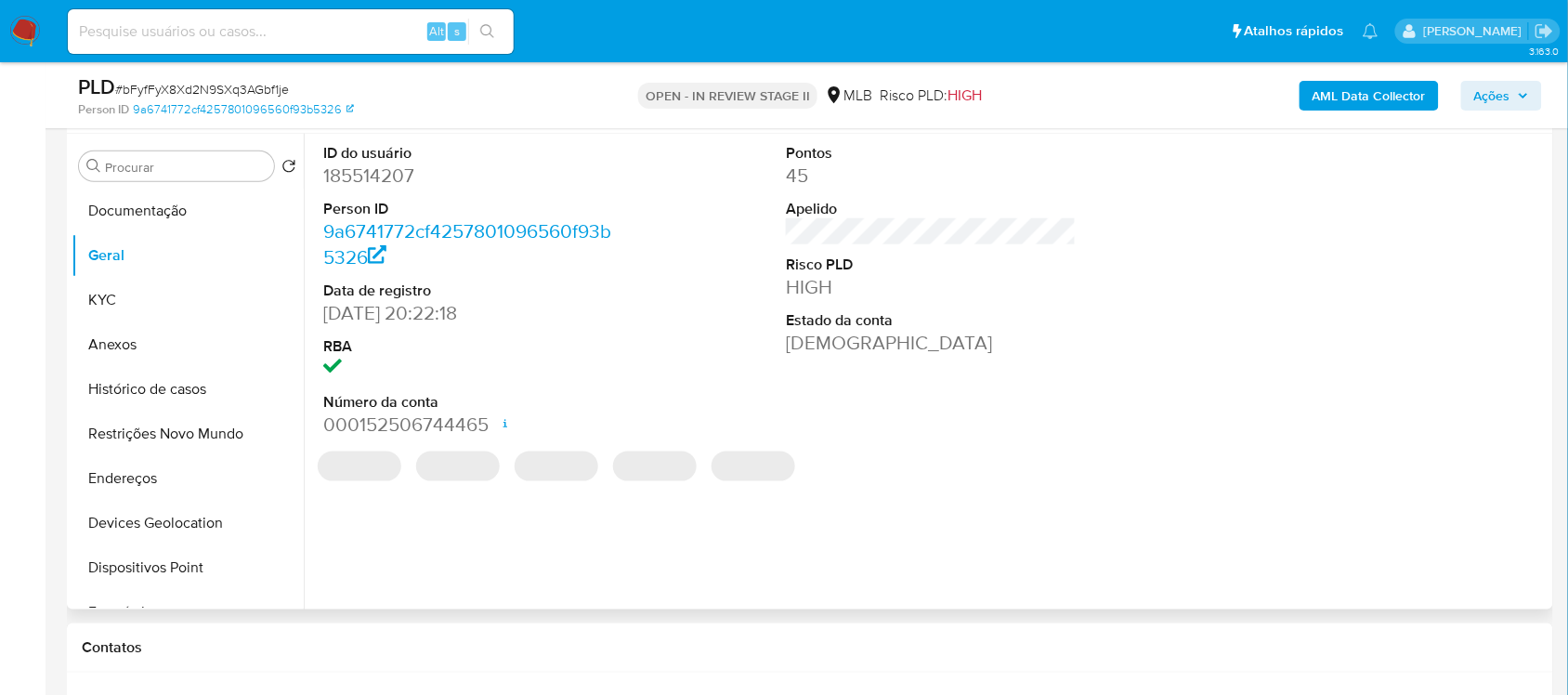
click at [388, 182] on dd "185514207" at bounding box center [467, 175] width 289 height 26
copy dd "185514207"
click at [388, 182] on dd "185514207" at bounding box center [467, 175] width 289 height 26
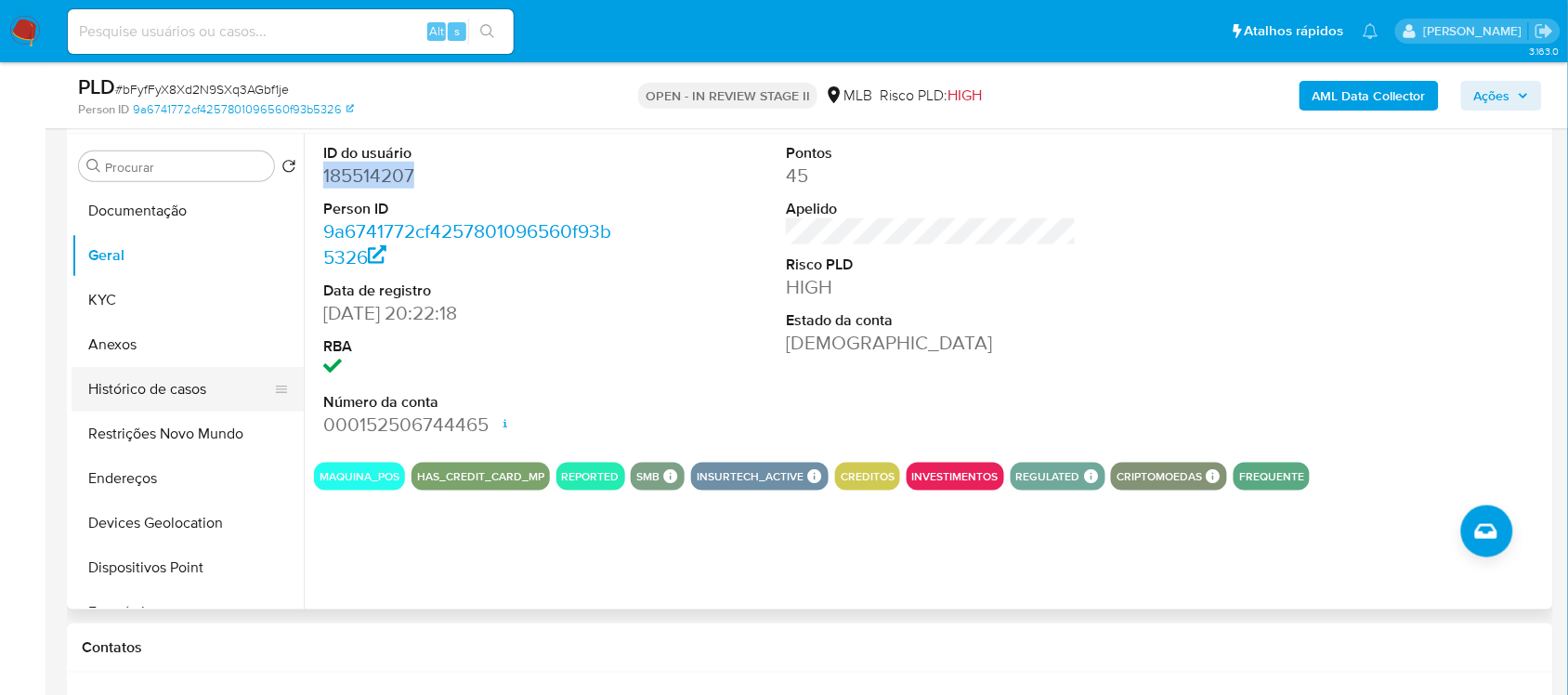
click at [147, 402] on button "Histórico de casos" at bounding box center [180, 389] width 218 height 45
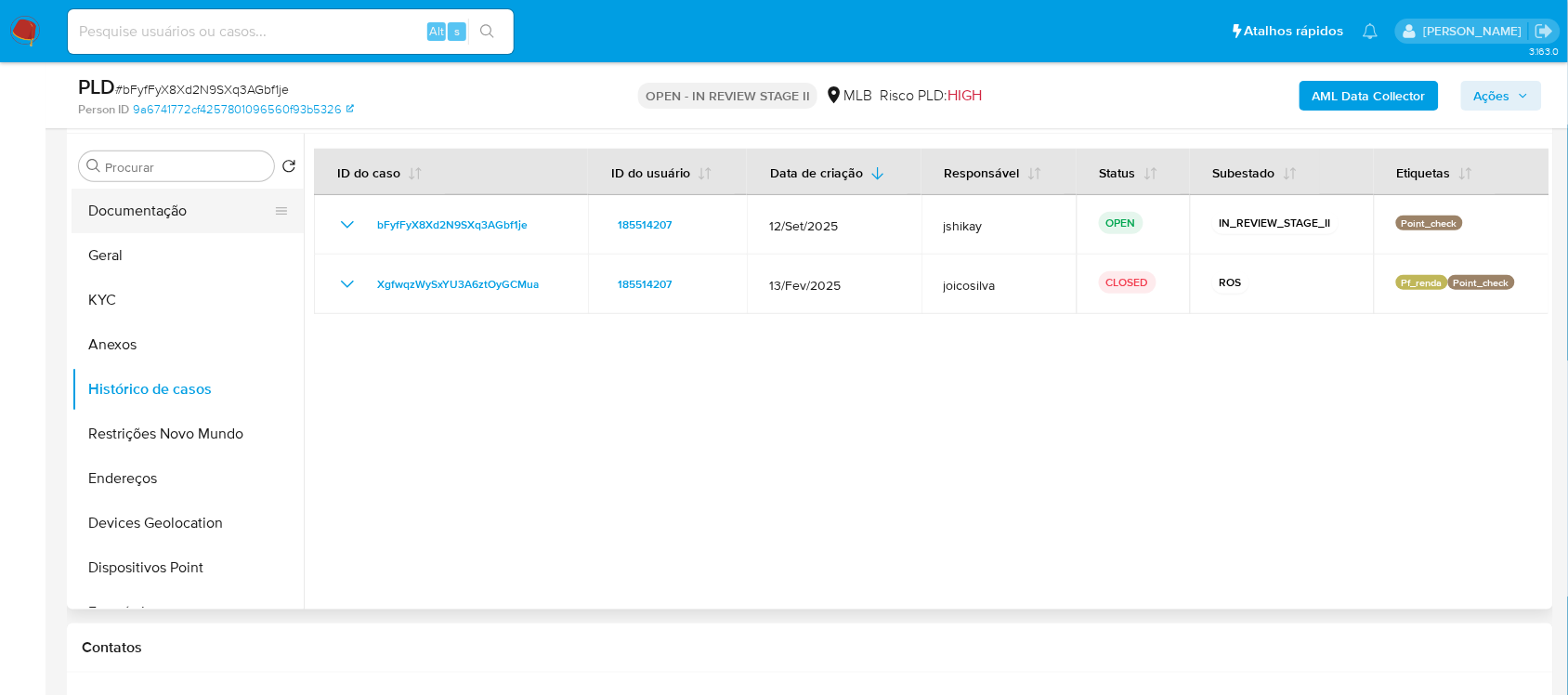
click at [138, 212] on button "Documentação" at bounding box center [180, 210] width 218 height 45
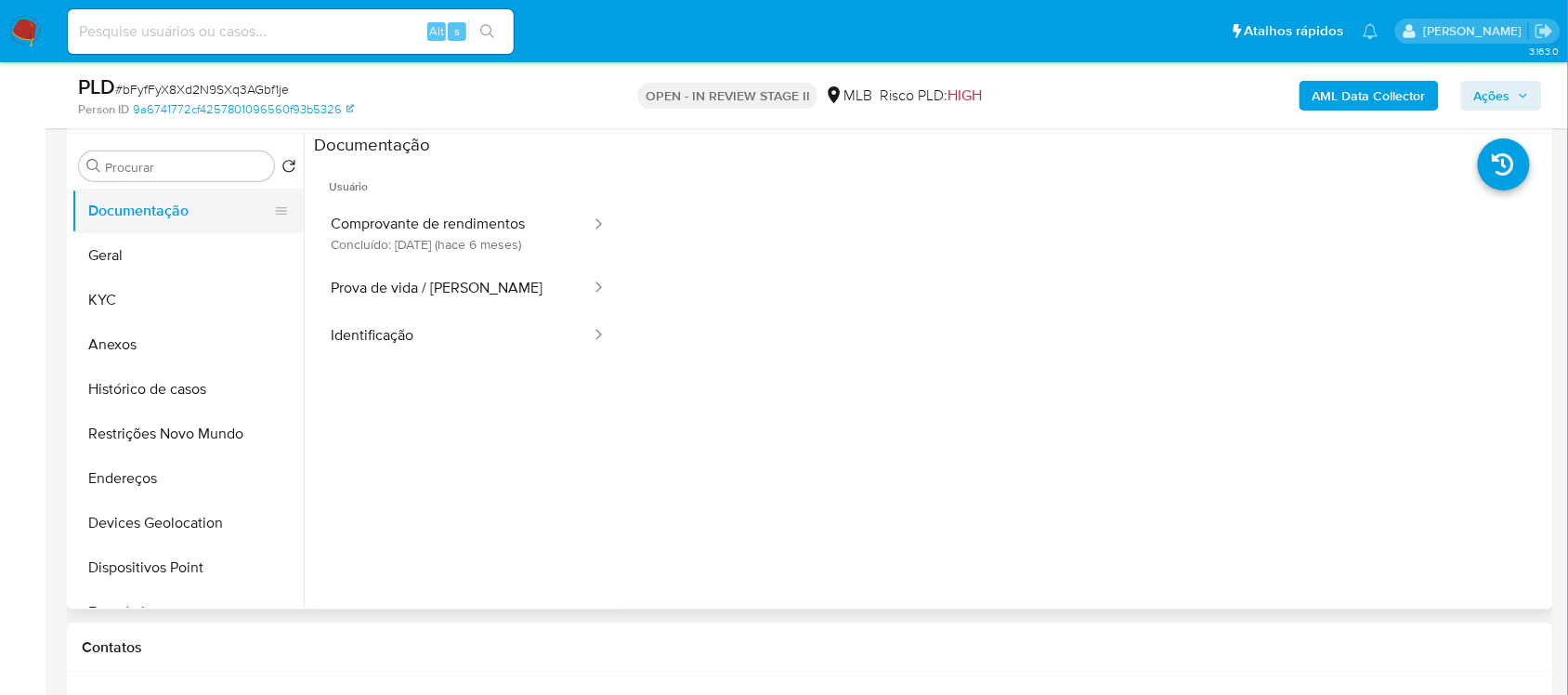
click at [164, 227] on button "Documentação" at bounding box center [180, 210] width 218 height 45
click at [175, 244] on button "Geral" at bounding box center [180, 255] width 218 height 45
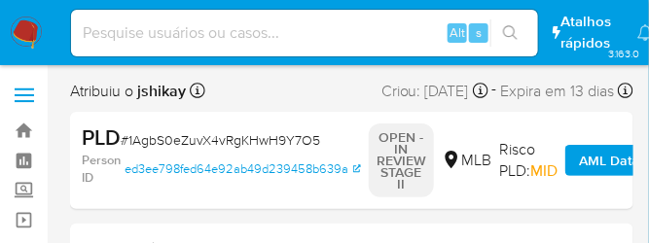
select select "10"
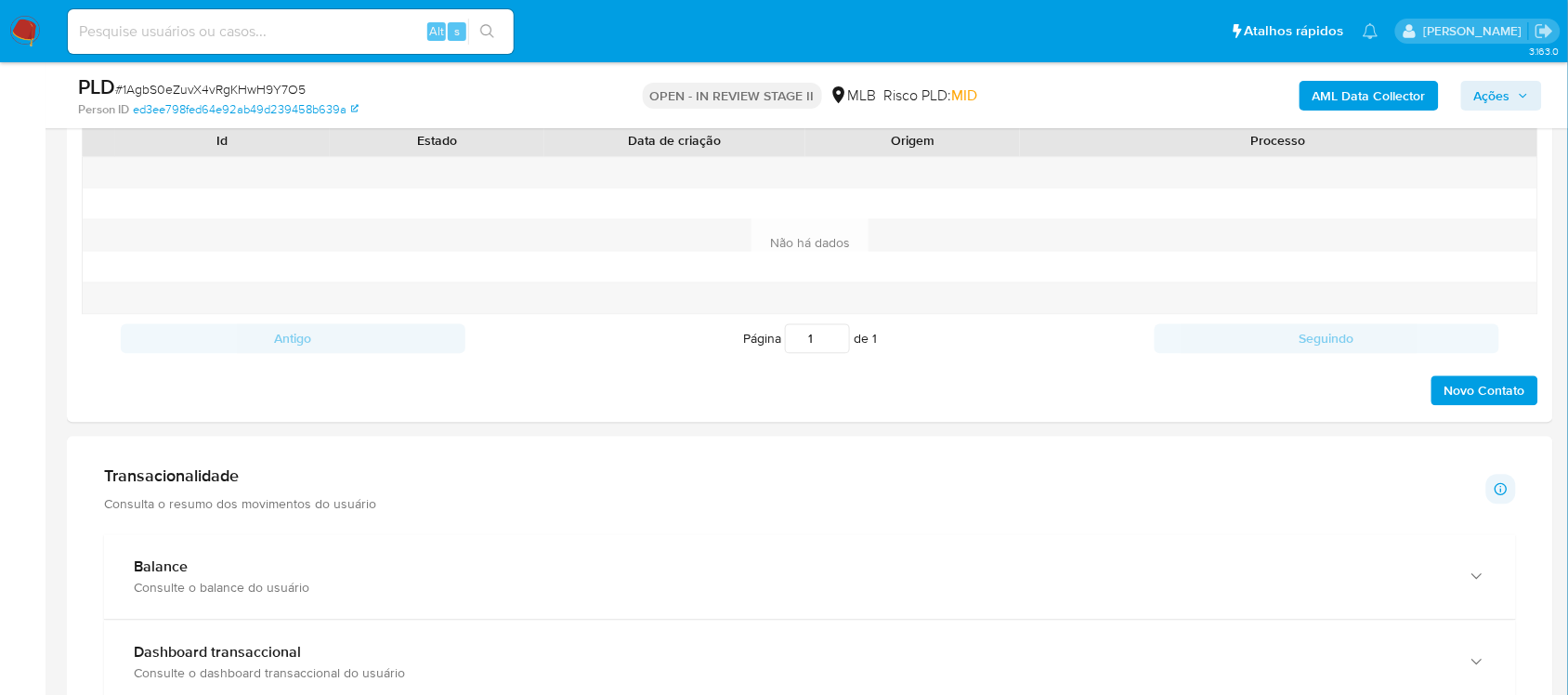
scroll to position [1393, 0]
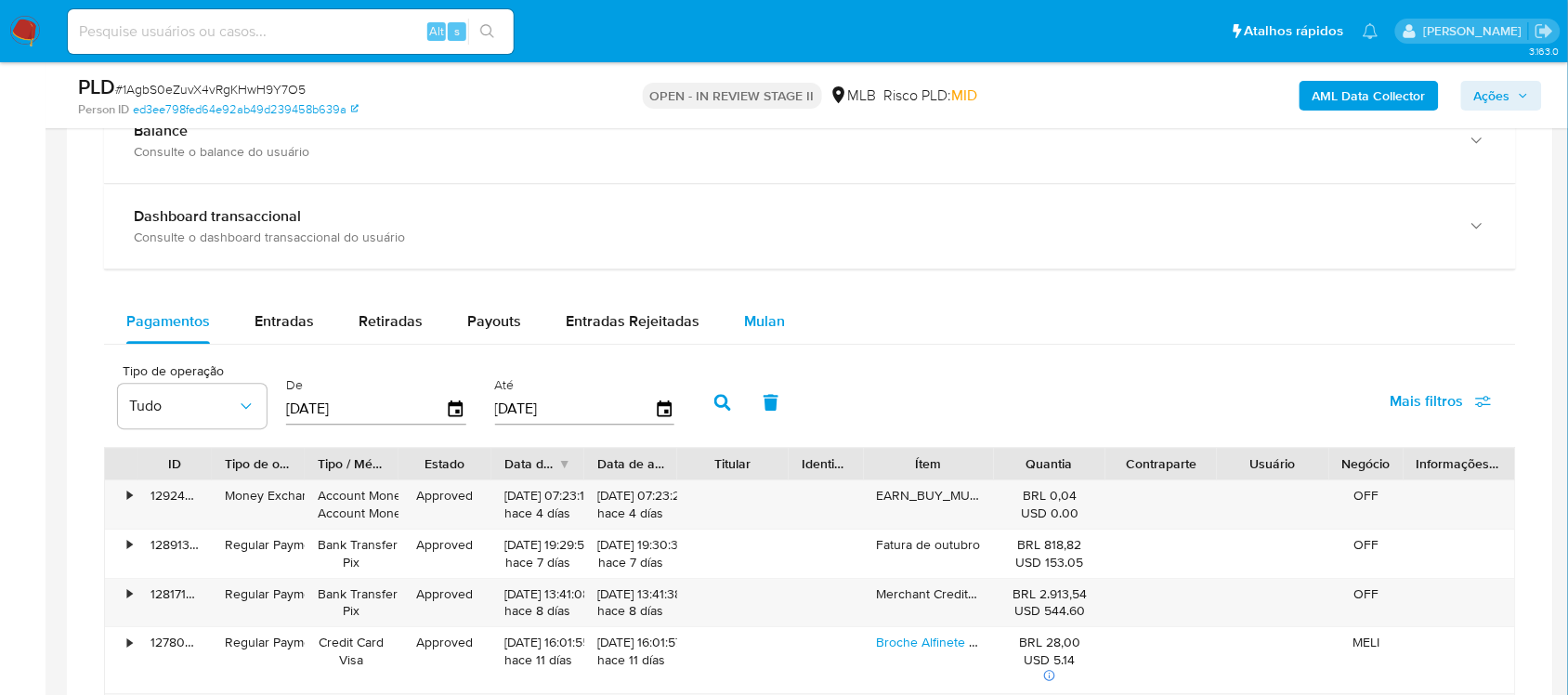
click at [760, 326] on span "Mulan" at bounding box center [764, 321] width 41 height 21
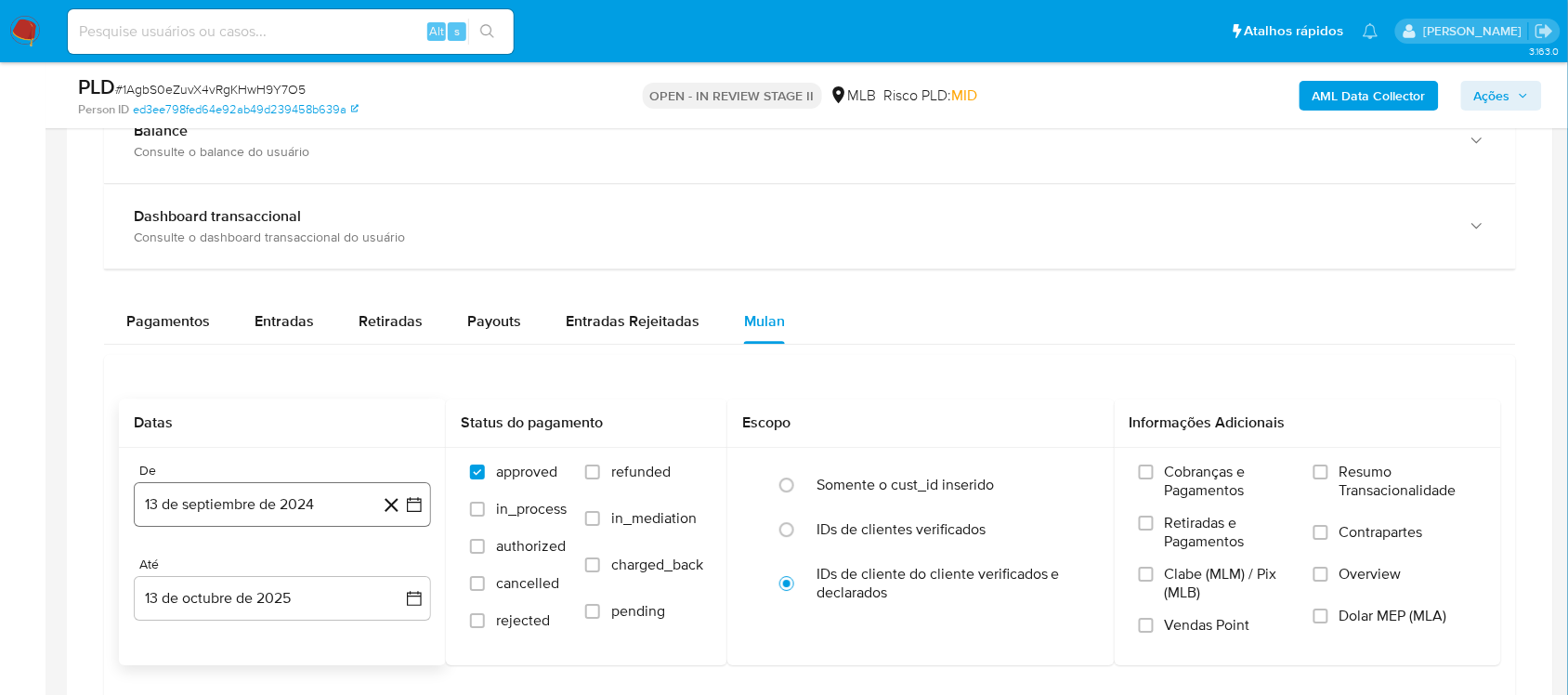
click at [415, 509] on icon "button" at bounding box center [413, 503] width 18 height 18
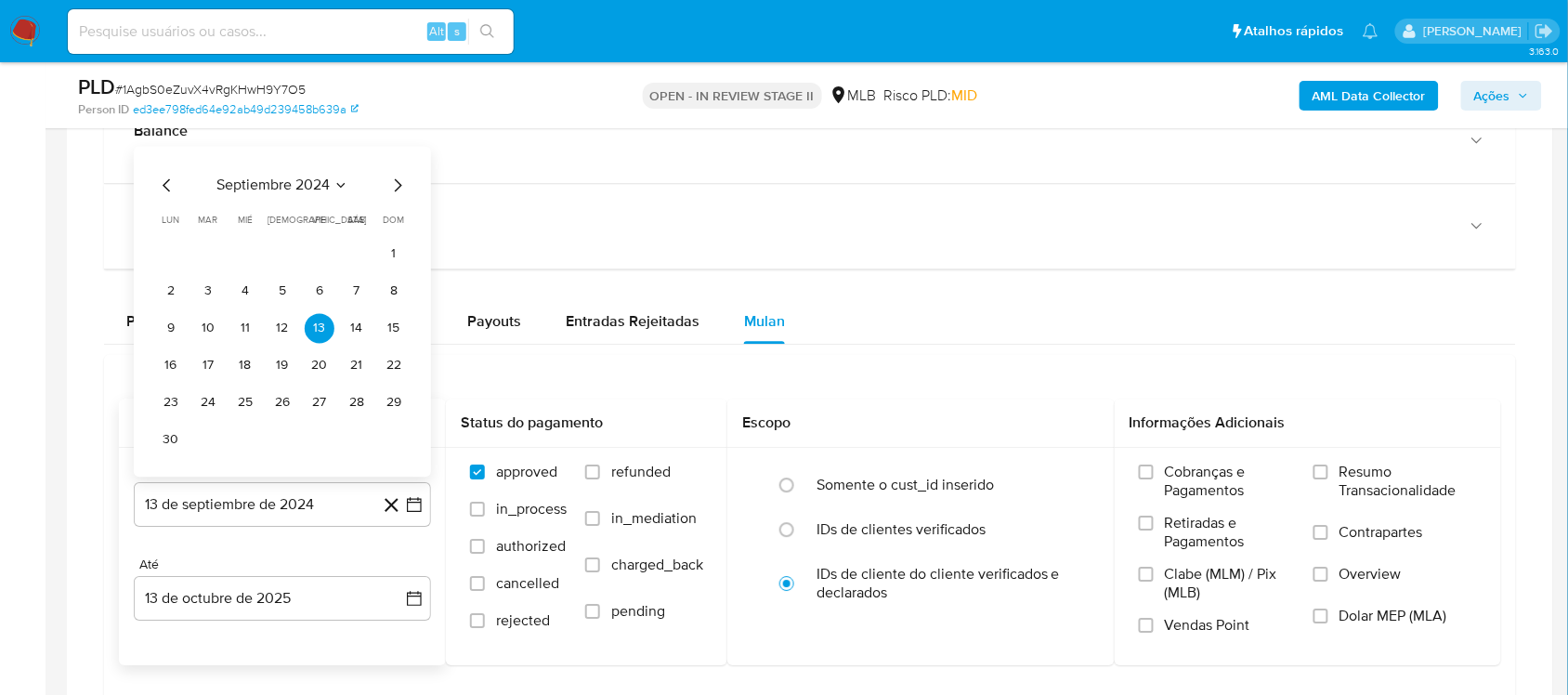
drag, startPoint x: 312, startPoint y: 211, endPoint x: 319, endPoint y: 187, distance: 25.0
click at [312, 209] on div "septiembre 2024 septiembre 2024 lun lunes mar martes mié miércoles jue jueves v…" at bounding box center [282, 314] width 253 height 281
click at [321, 187] on span "septiembre 2024" at bounding box center [273, 184] width 114 height 18
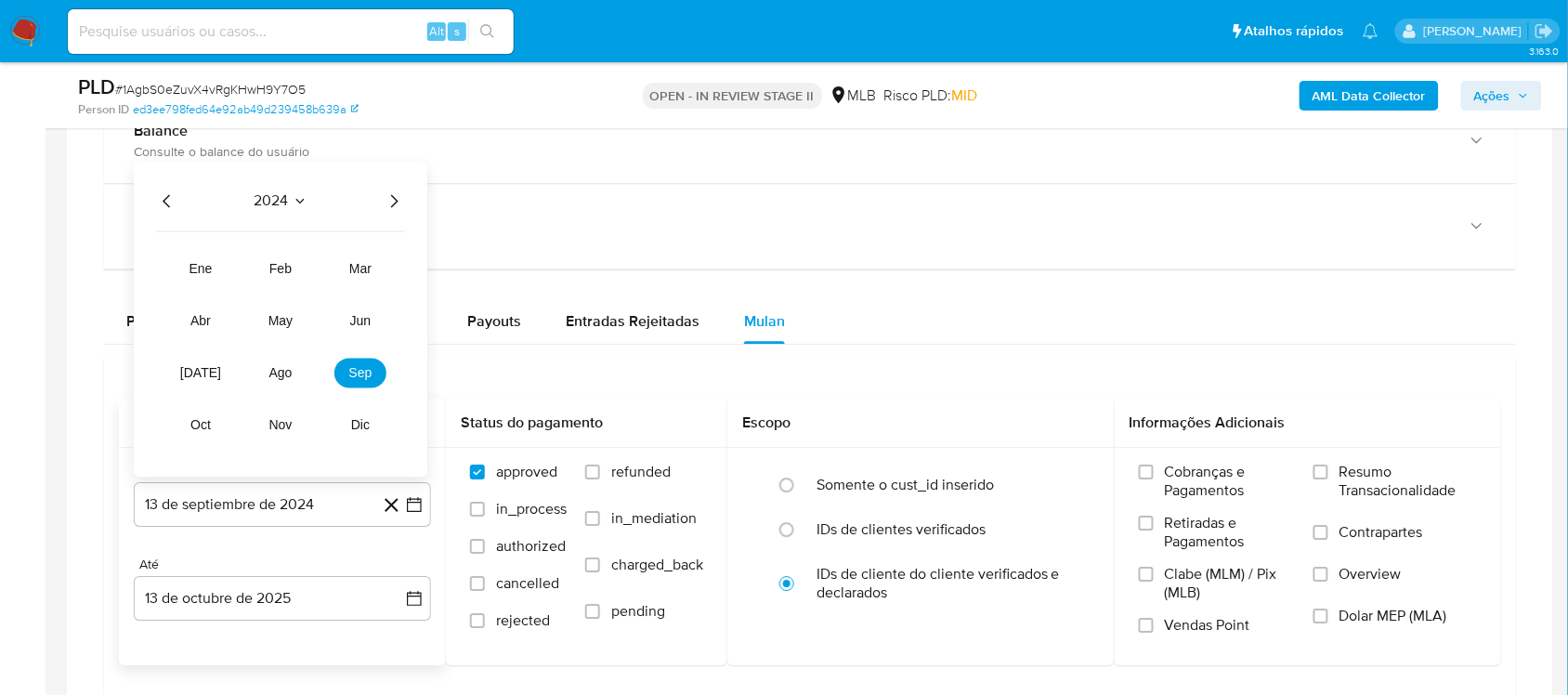
drag, startPoint x: 374, startPoint y: 186, endPoint x: 386, endPoint y: 197, distance: 16.3
click at [378, 188] on div "2024 2024 ene feb mar abr may jun [DATE] ago sep oct nov dic" at bounding box center [280, 319] width 293 height 315
drag, startPoint x: 388, startPoint y: 200, endPoint x: 329, endPoint y: 280, distance: 99.4
click at [388, 201] on icon "Año siguiente" at bounding box center [393, 200] width 22 height 22
click at [272, 378] on span "ago" at bounding box center [281, 372] width 23 height 15
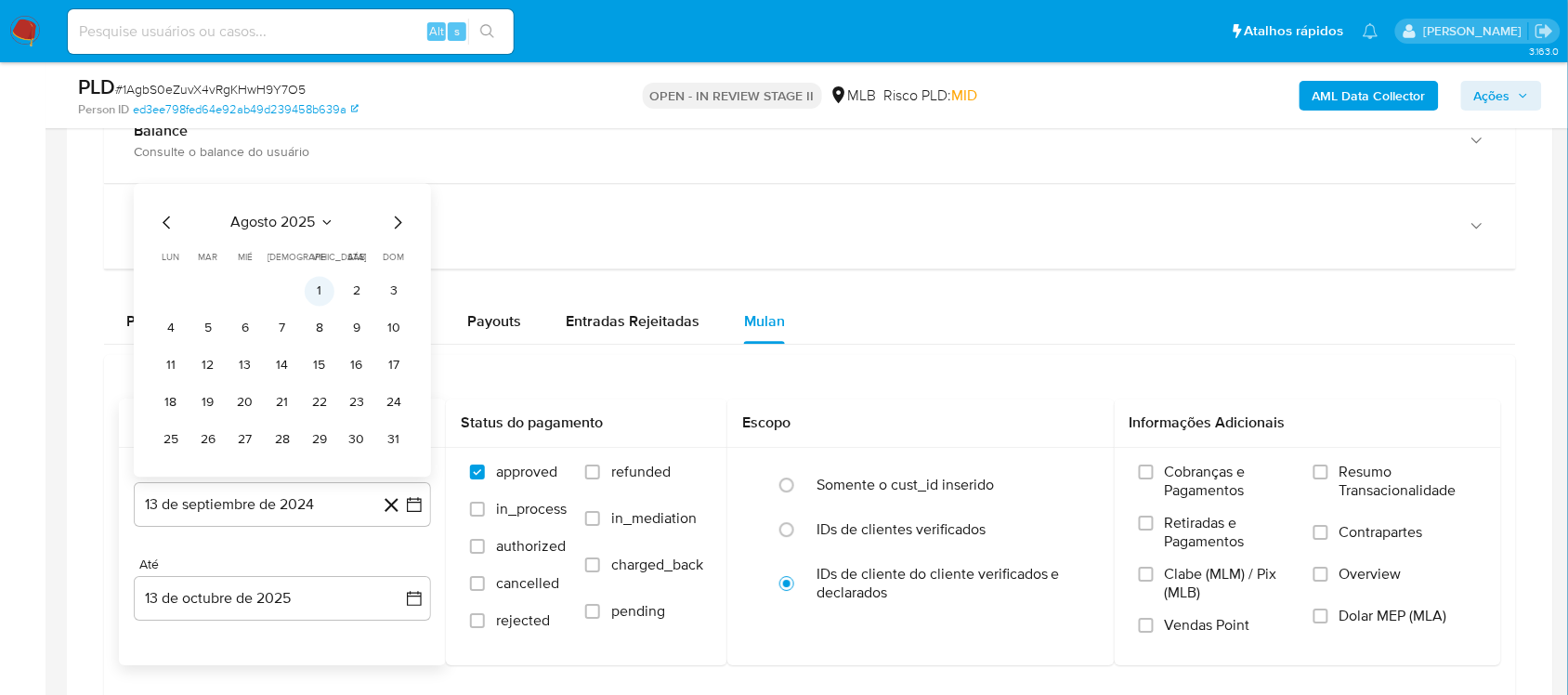
click at [329, 285] on button "1" at bounding box center [319, 290] width 30 height 30
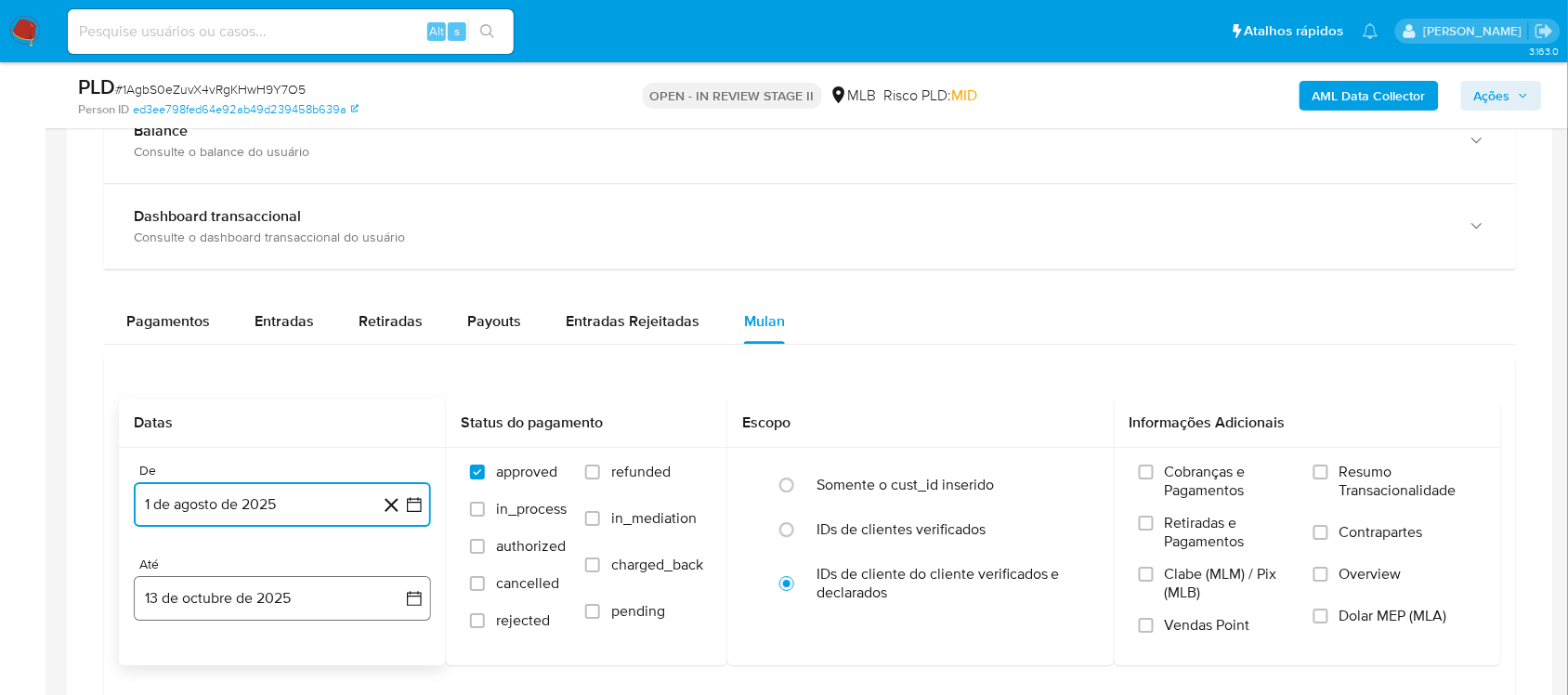
drag, startPoint x: 411, startPoint y: 590, endPoint x: 401, endPoint y: 588, distance: 10.2
click at [411, 591] on button "13 de octubre de 2025" at bounding box center [282, 598] width 297 height 45
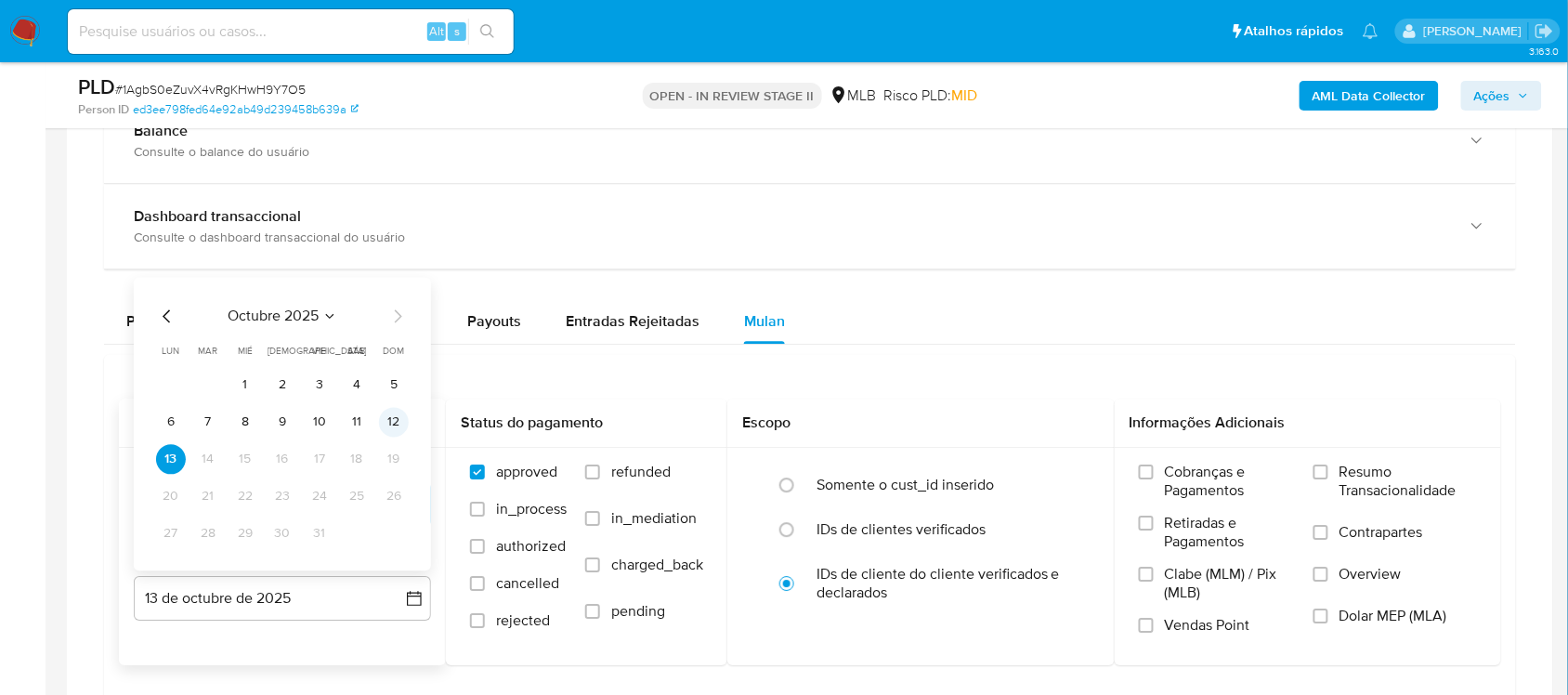
click at [388, 436] on button "12" at bounding box center [393, 421] width 30 height 30
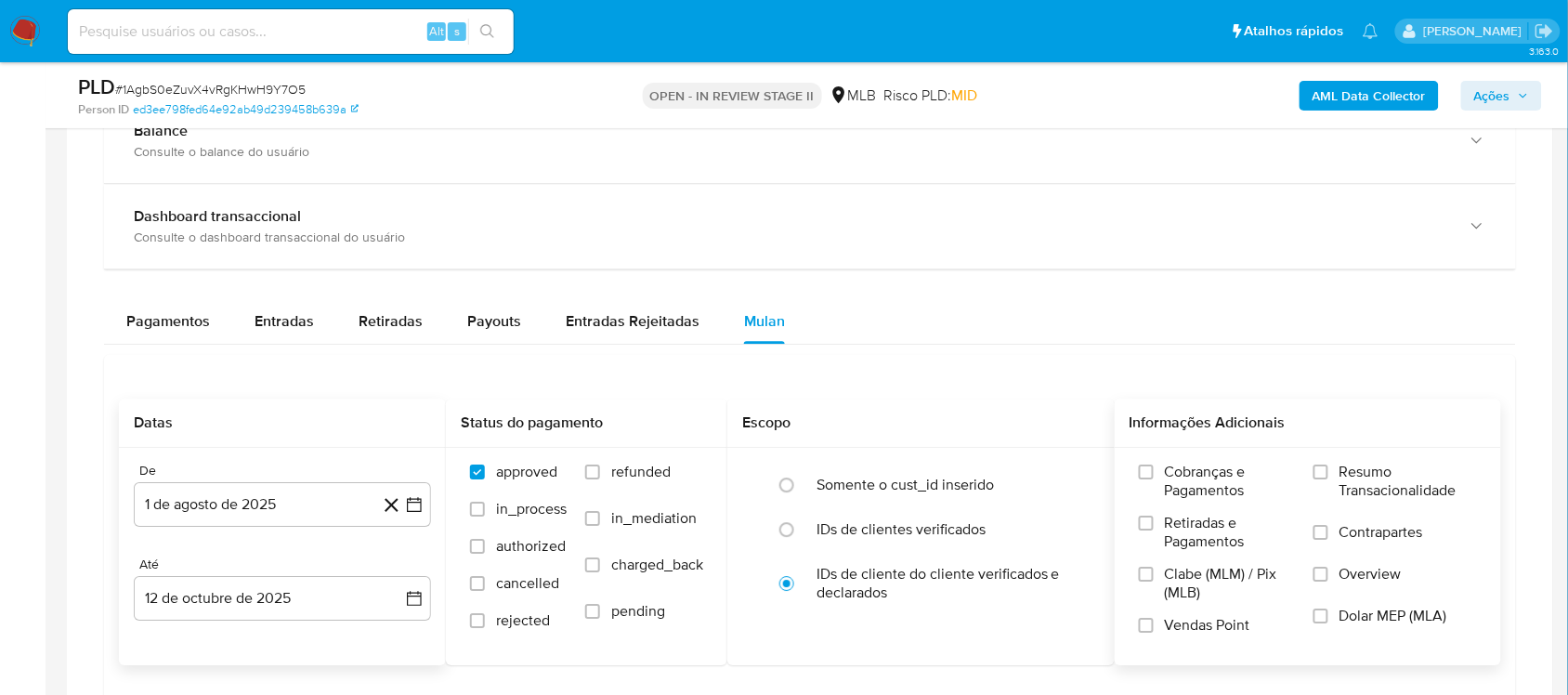
click at [1414, 486] on span "Resumo Transacionalidade" at bounding box center [1409, 480] width 138 height 37
click at [1328, 479] on input "Resumo Transacionalidade" at bounding box center [1321, 472] width 15 height 15
click at [1204, 642] on label "Vendas Point" at bounding box center [1216, 632] width 156 height 32
click at [1154, 632] on input "Vendas Point" at bounding box center [1146, 625] width 15 height 15
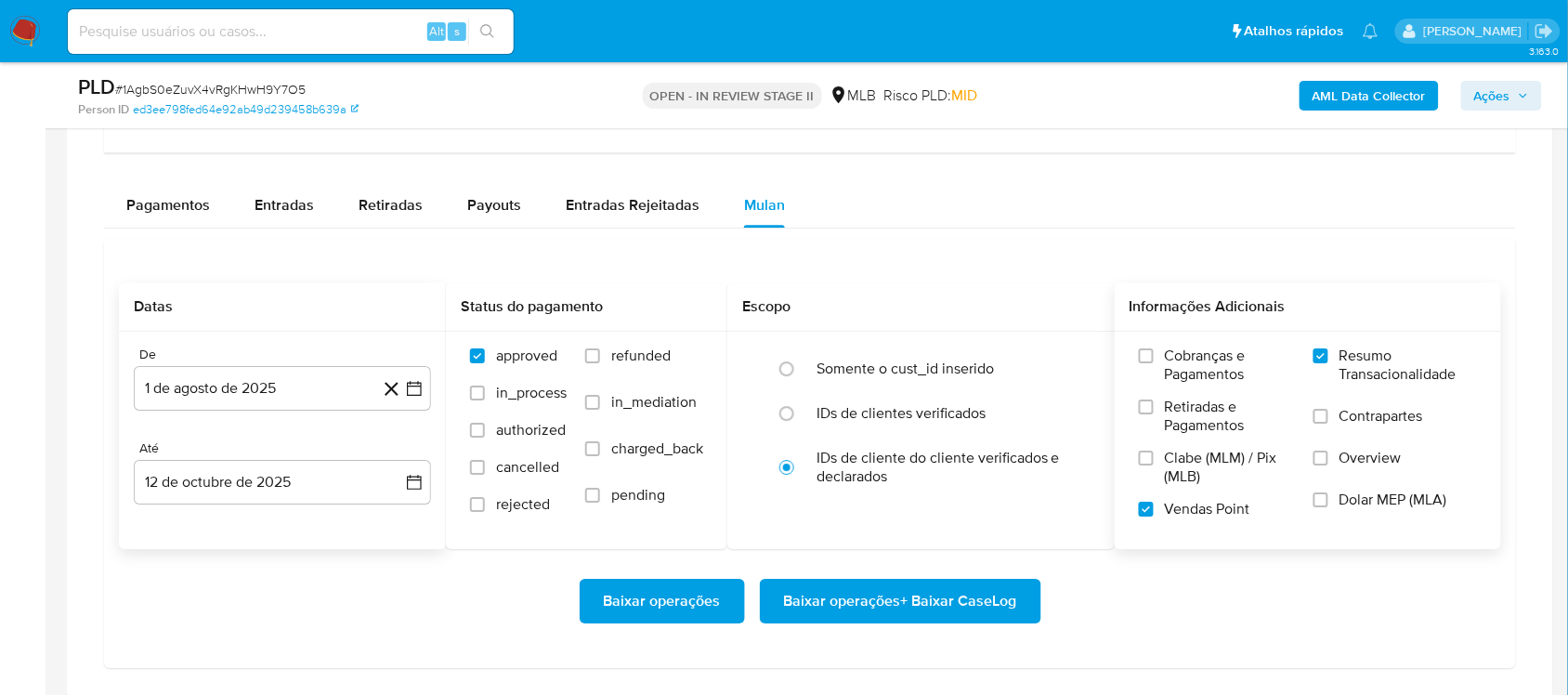
click at [822, 621] on span "Baixar operações + Baixar CaseLog" at bounding box center [901, 600] width 233 height 41
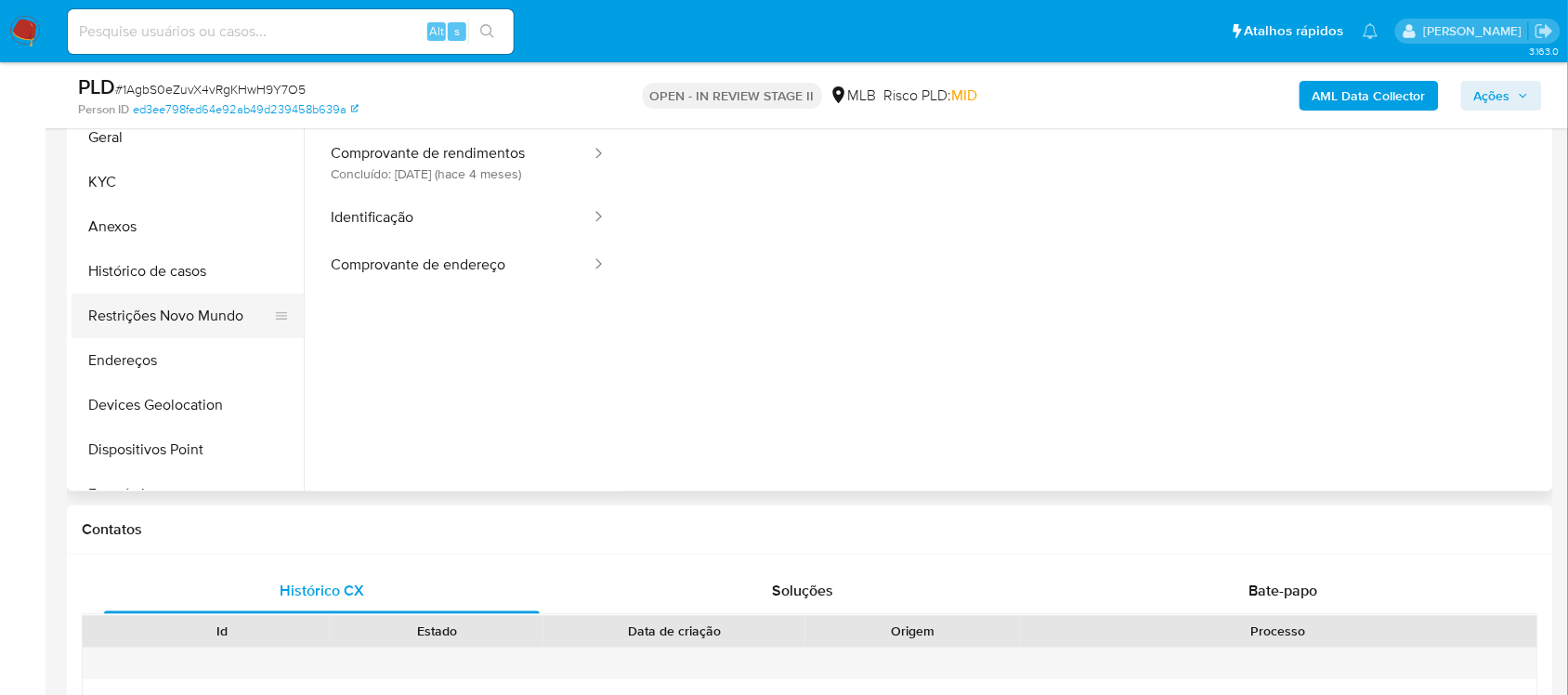
scroll to position [464, 0]
drag, startPoint x: 160, startPoint y: 135, endPoint x: 177, endPoint y: 179, distance: 47.2
click at [160, 136] on button "Geral" at bounding box center [187, 139] width 232 height 45
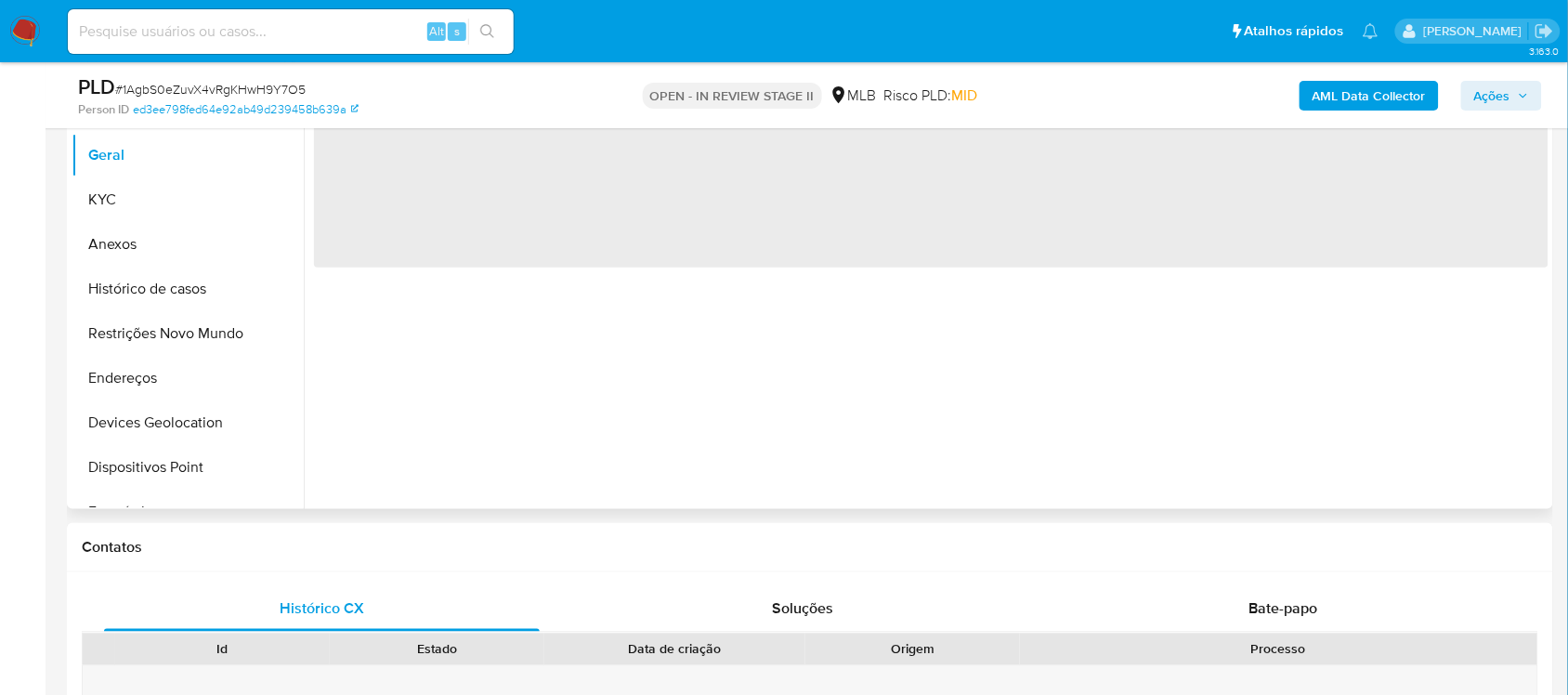
scroll to position [232, 0]
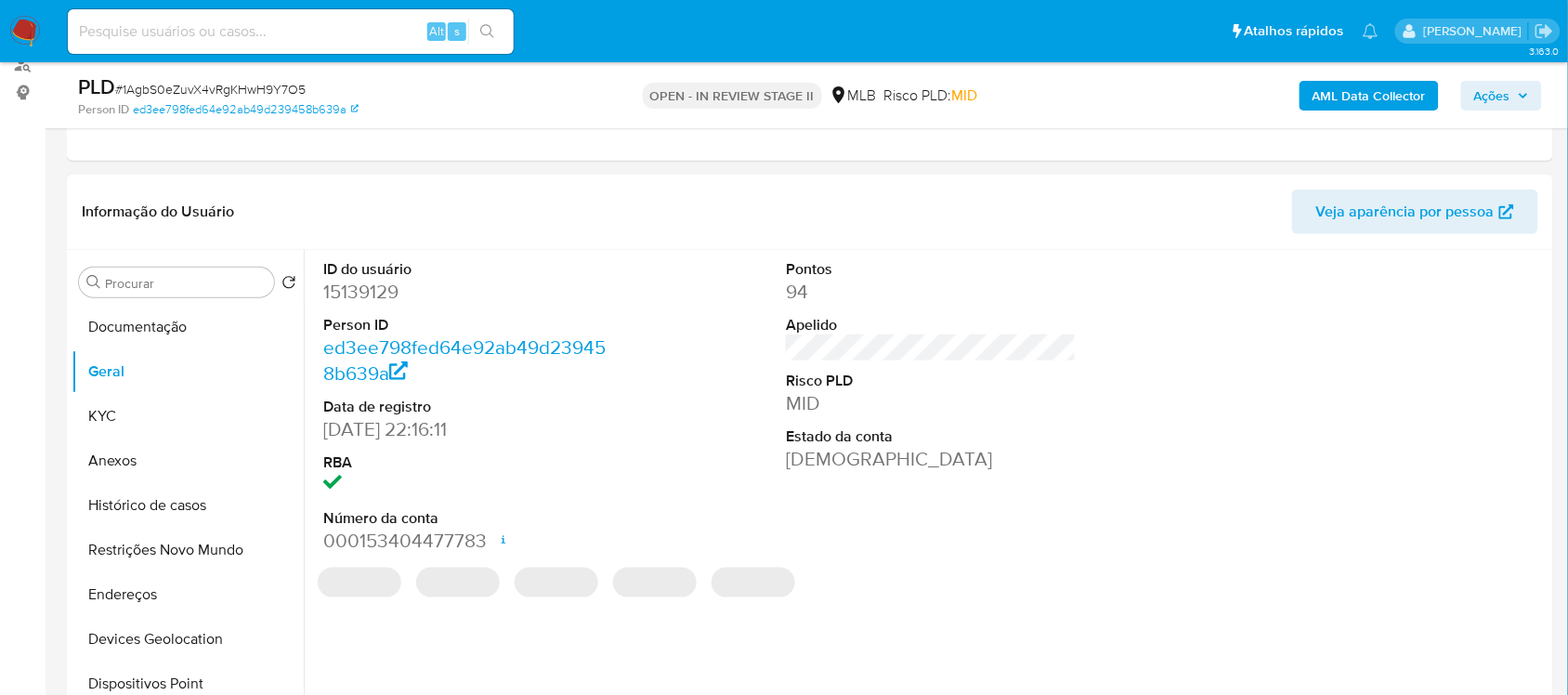
click at [363, 299] on dd "15139129" at bounding box center [467, 291] width 289 height 26
copy dd "15139129"
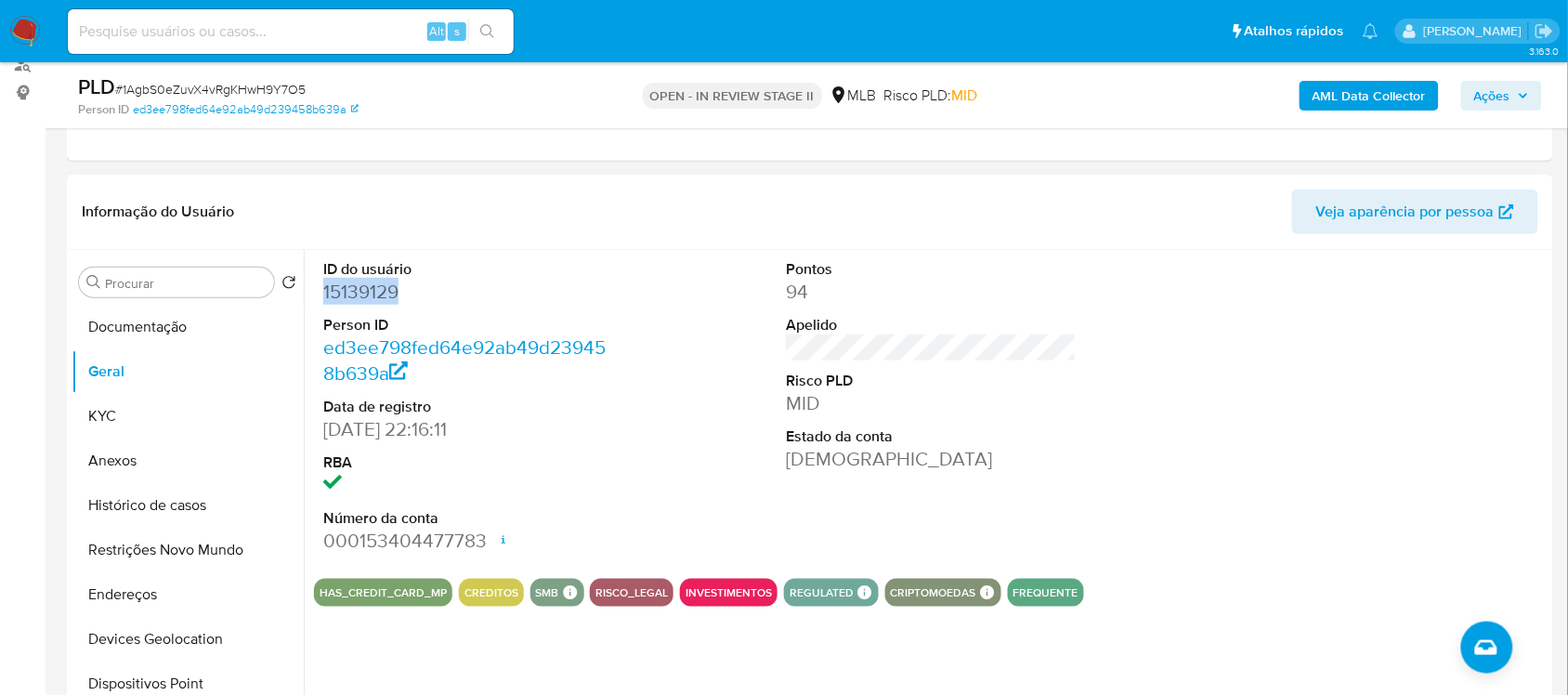
click at [372, 279] on dd "15139129" at bounding box center [467, 291] width 289 height 26
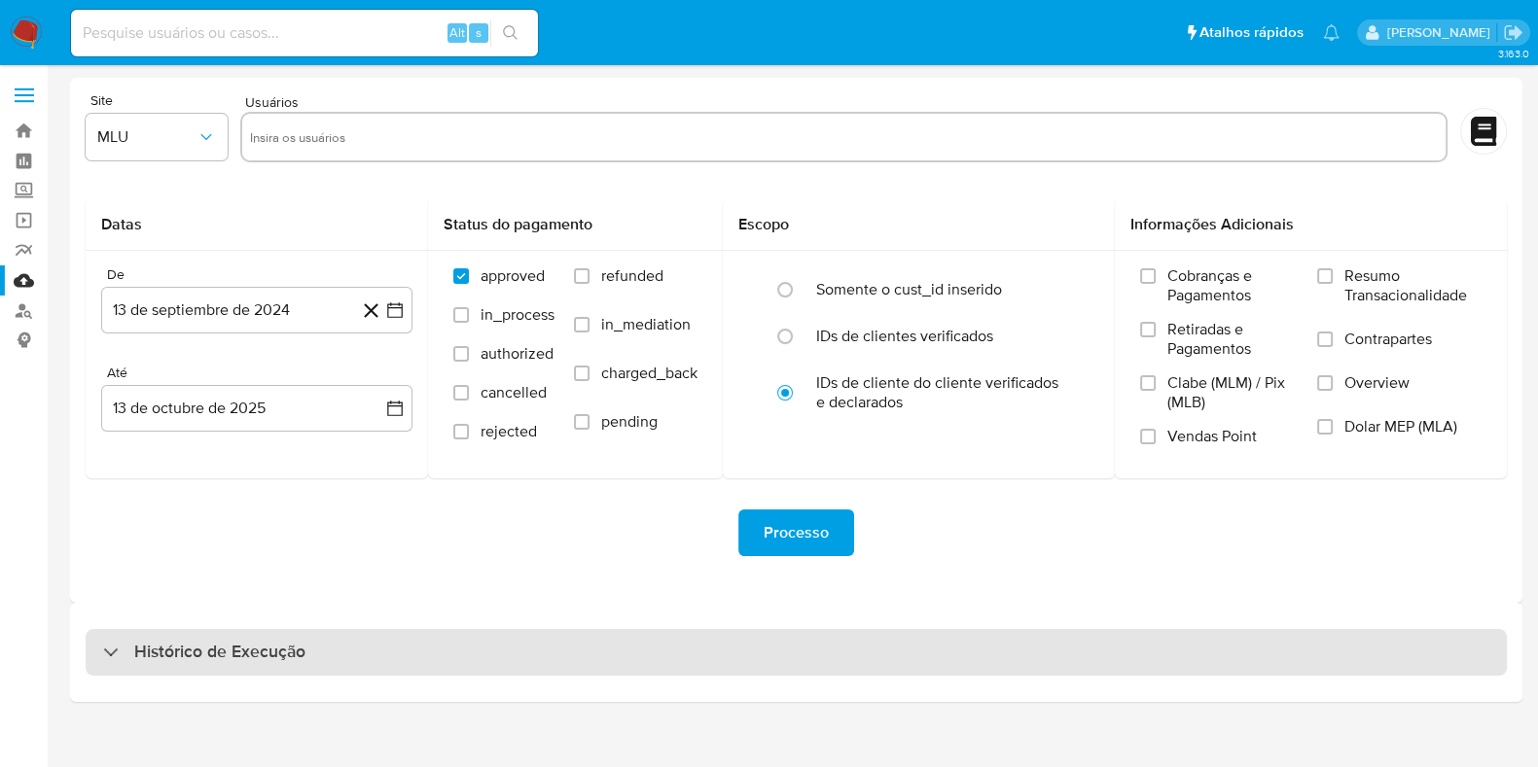
click at [198, 653] on h3 "Histórico de Execução" at bounding box center [219, 652] width 171 height 23
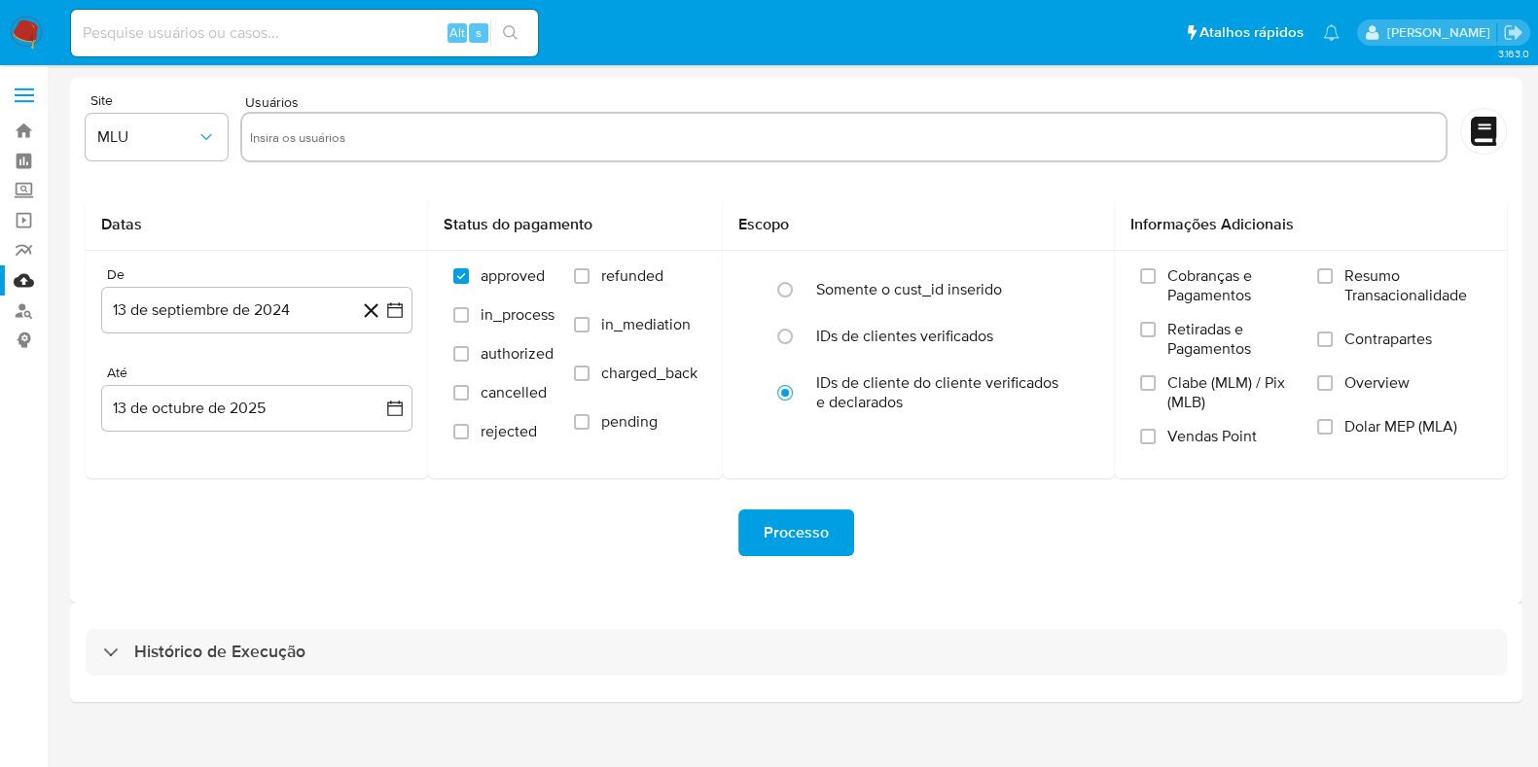
select select "10"
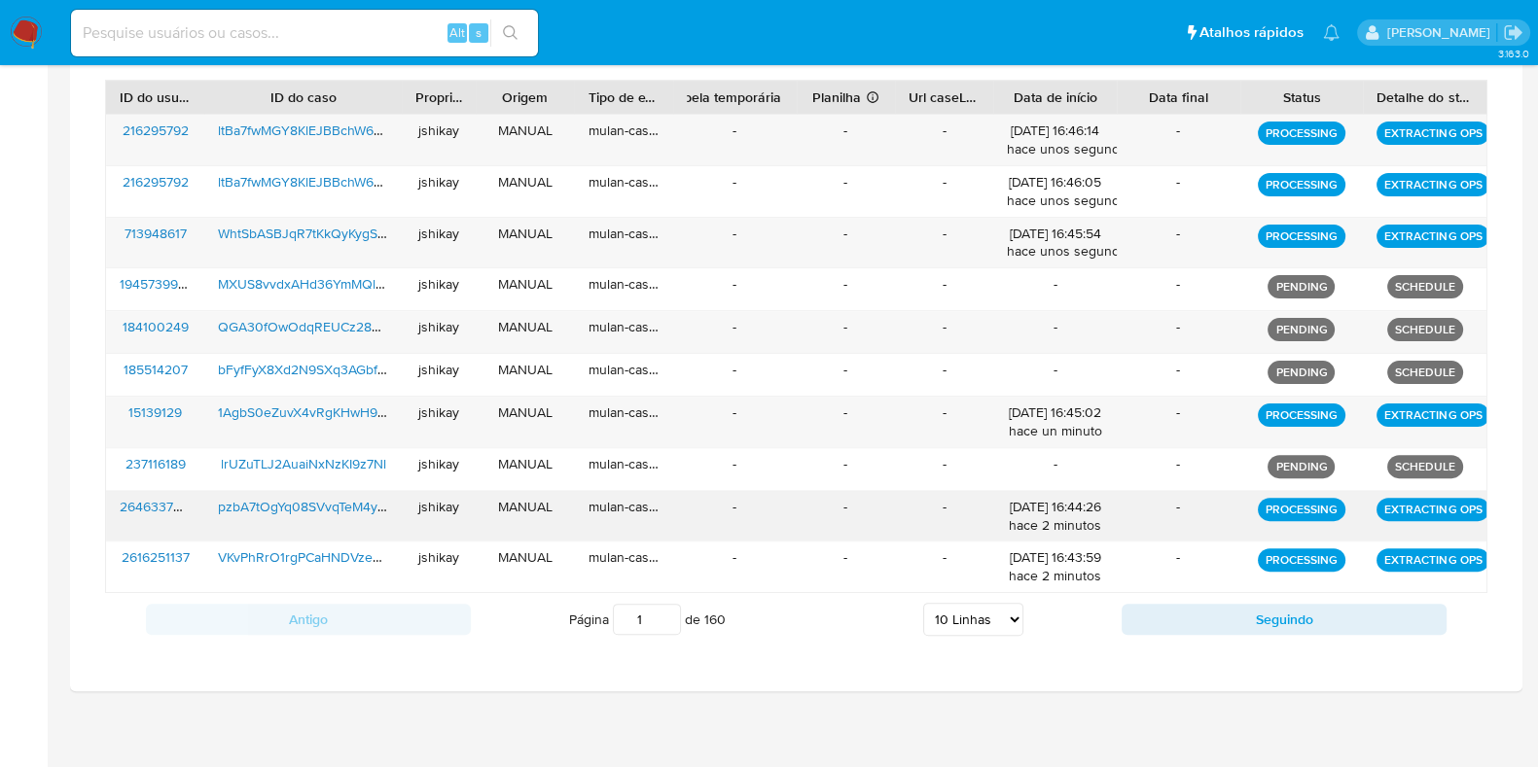
scroll to position [713, 0]
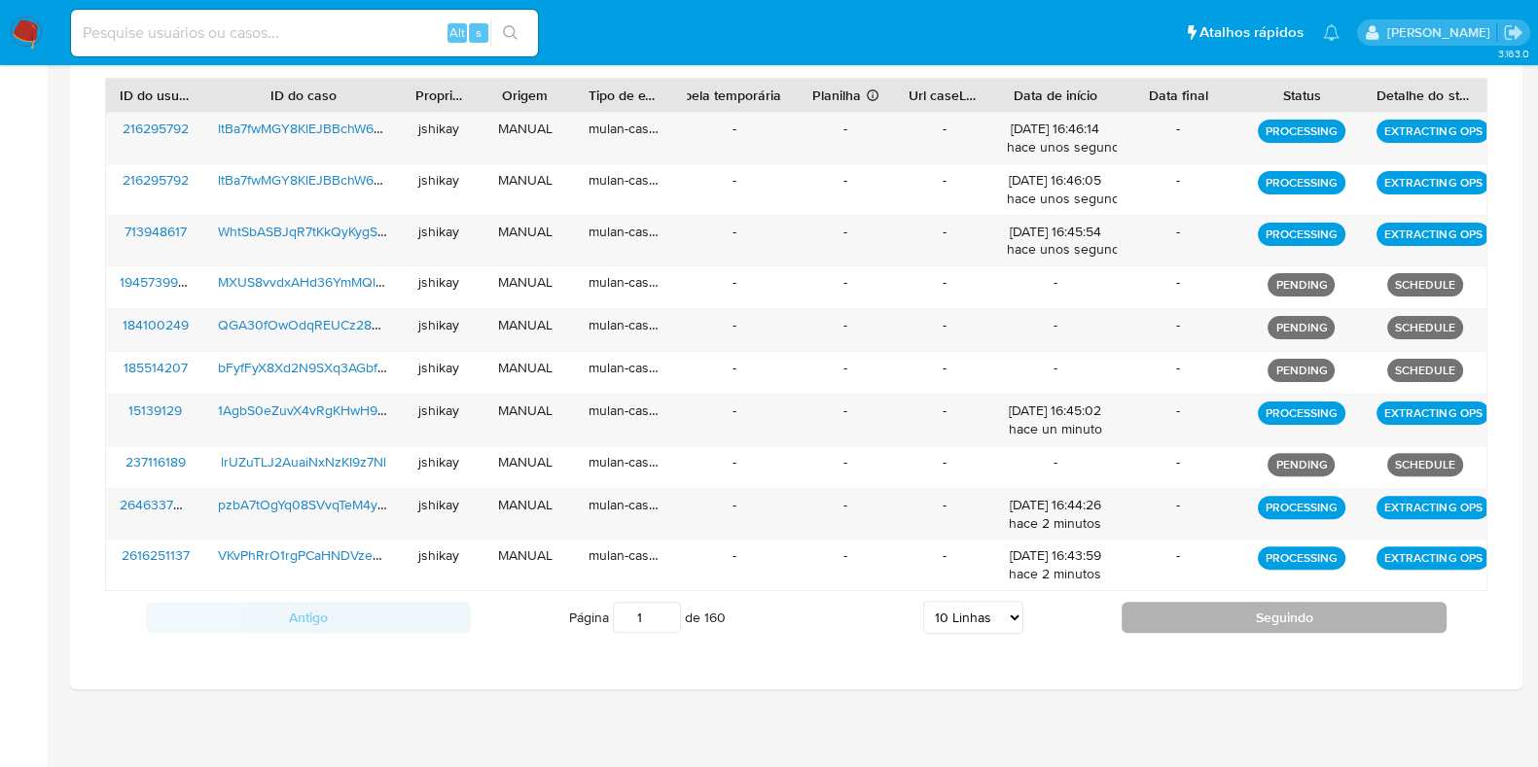
click at [1192, 620] on button "Seguindo" at bounding box center [1283, 617] width 325 height 31
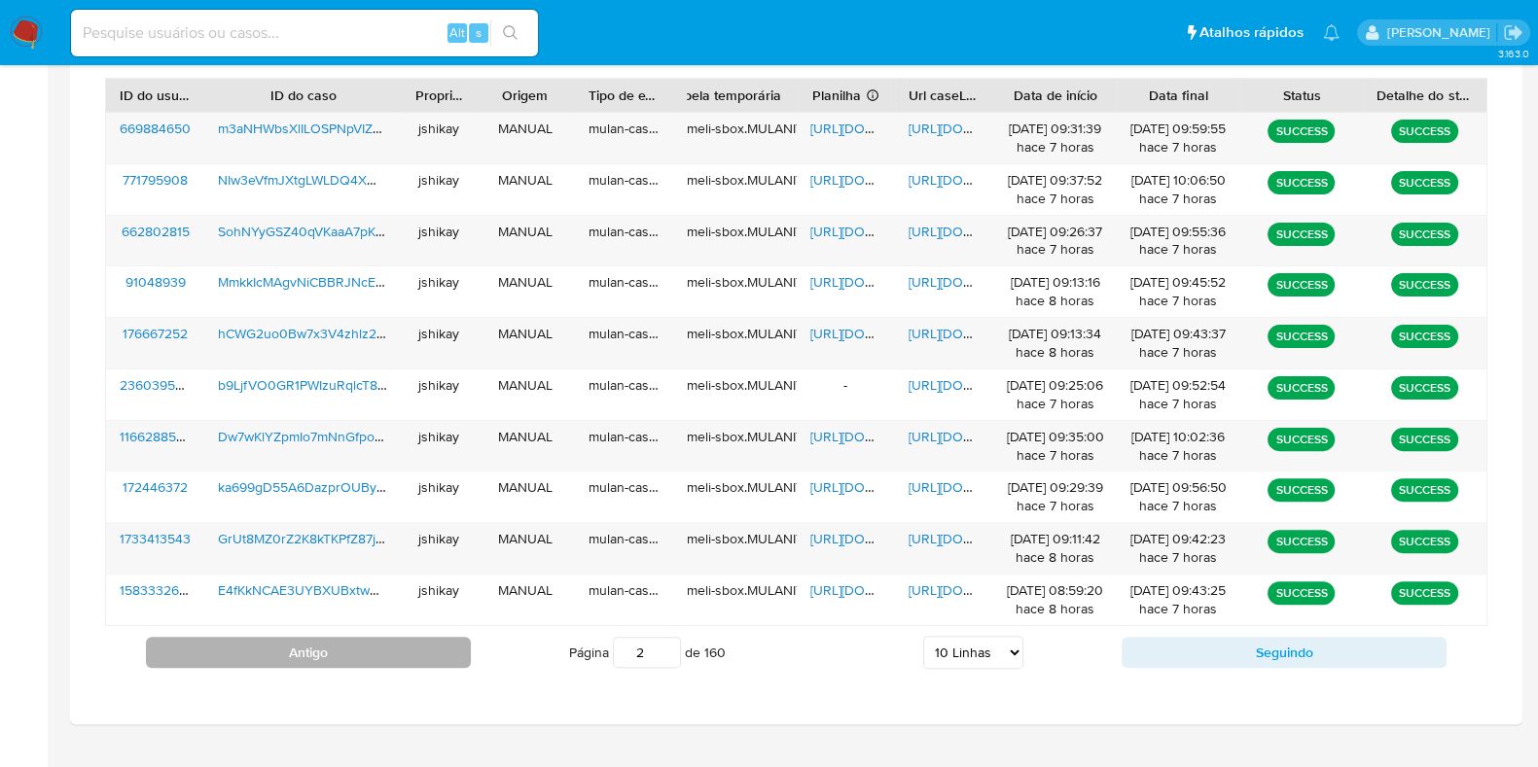
click at [311, 641] on button "Antigo" at bounding box center [308, 652] width 325 height 31
type input "1"
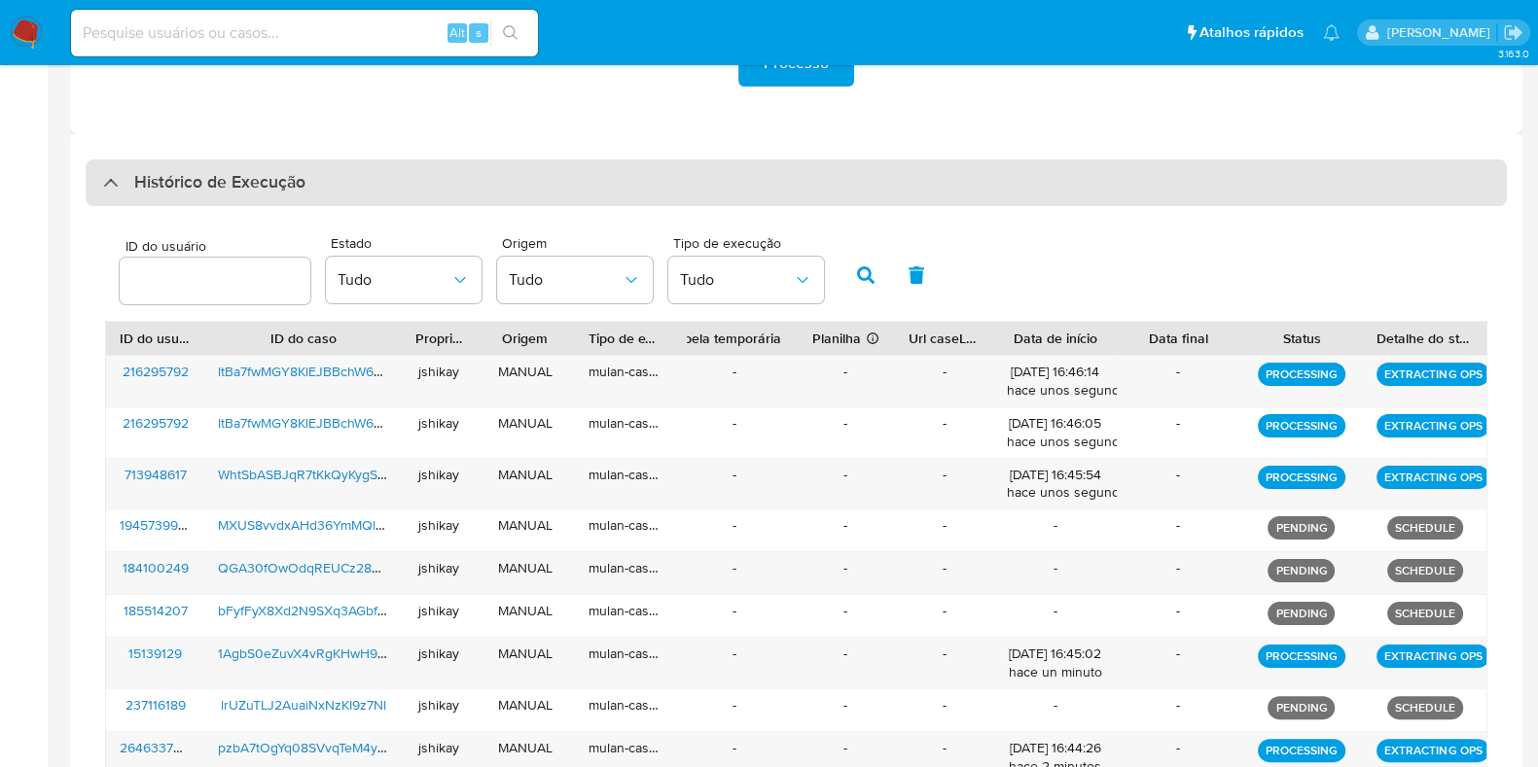
click at [169, 193] on h3 "Histórico de Execução" at bounding box center [219, 182] width 171 height 23
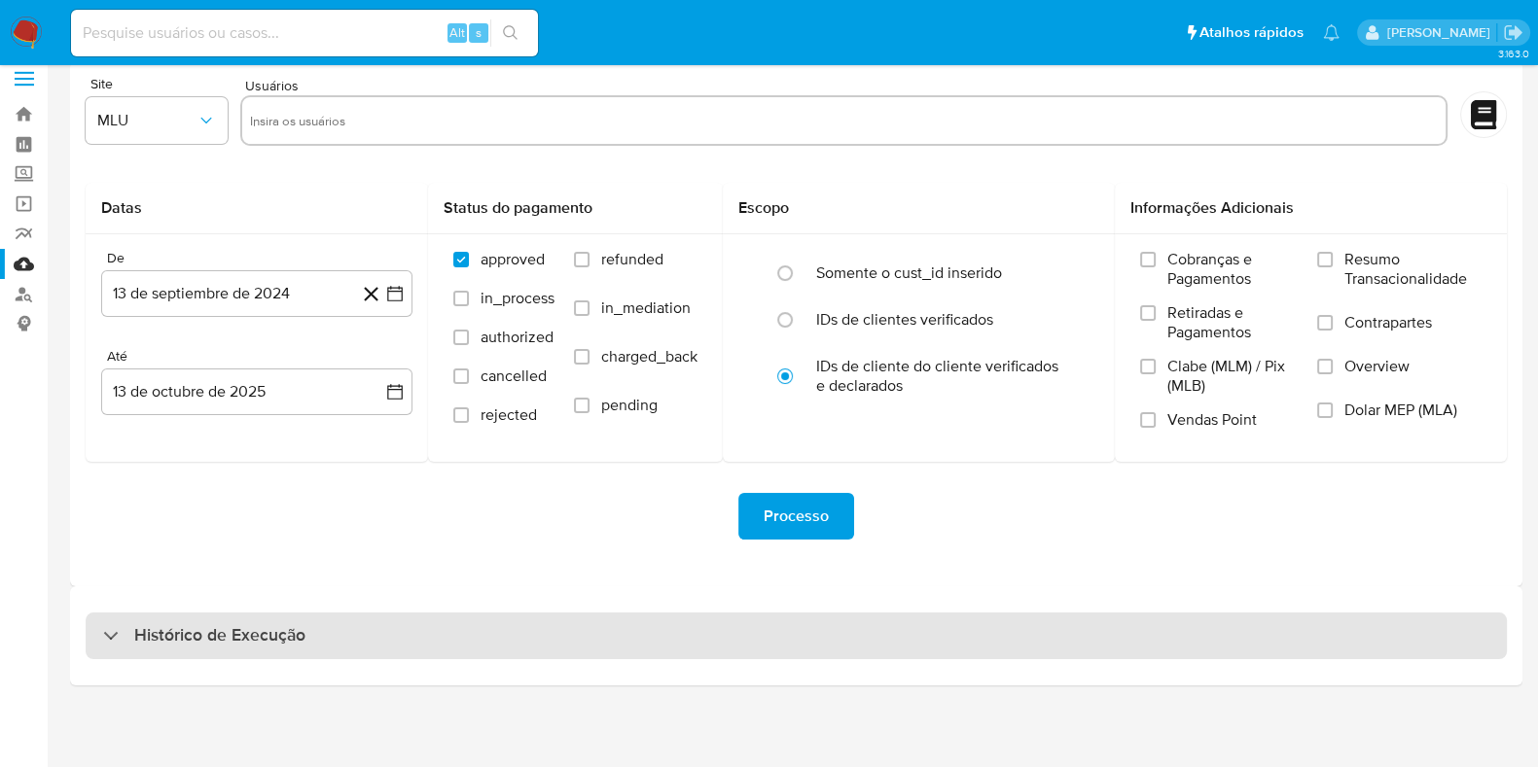
click at [151, 644] on h3 "Histórico de Execução" at bounding box center [219, 635] width 171 height 23
select select "10"
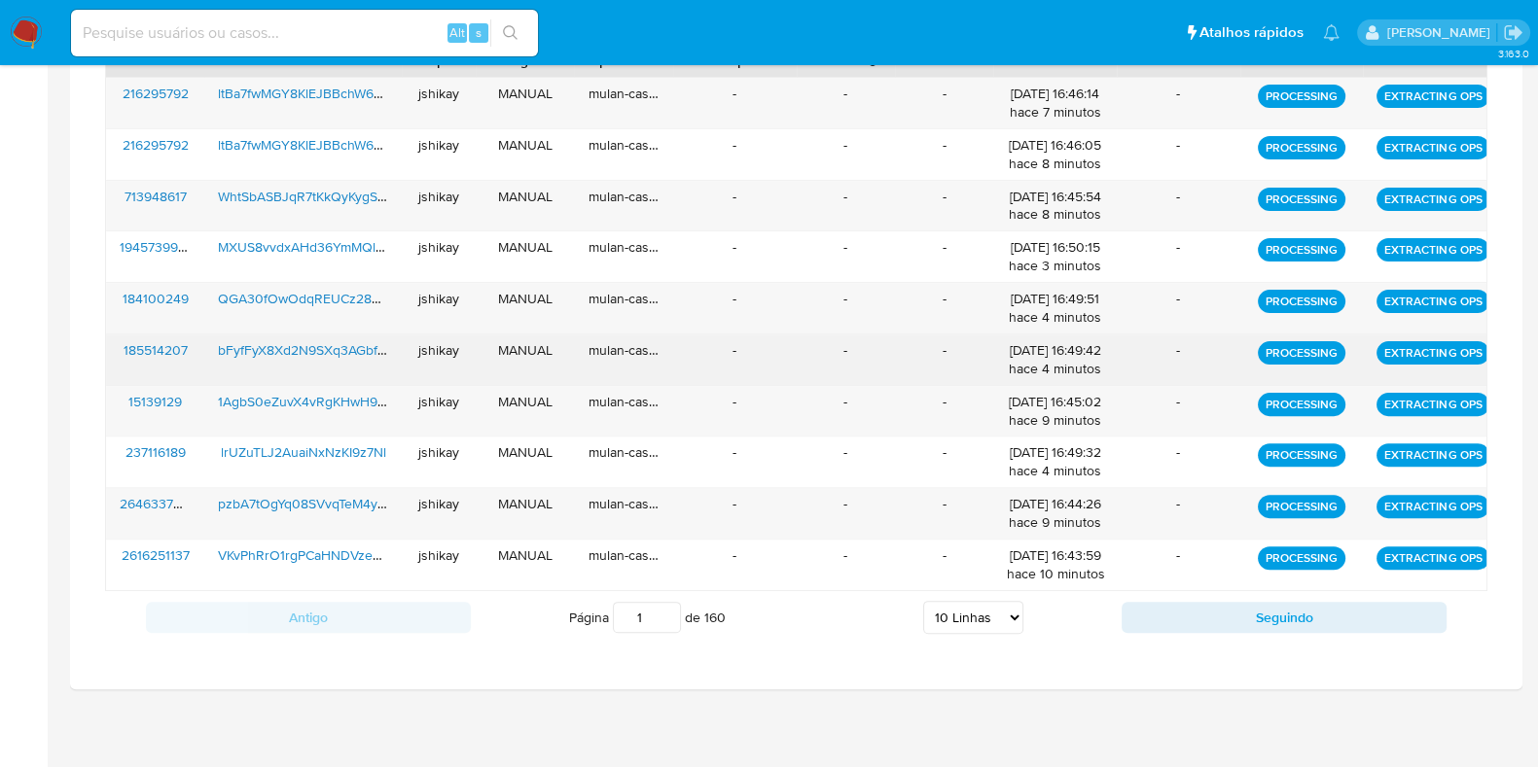
scroll to position [748, 0]
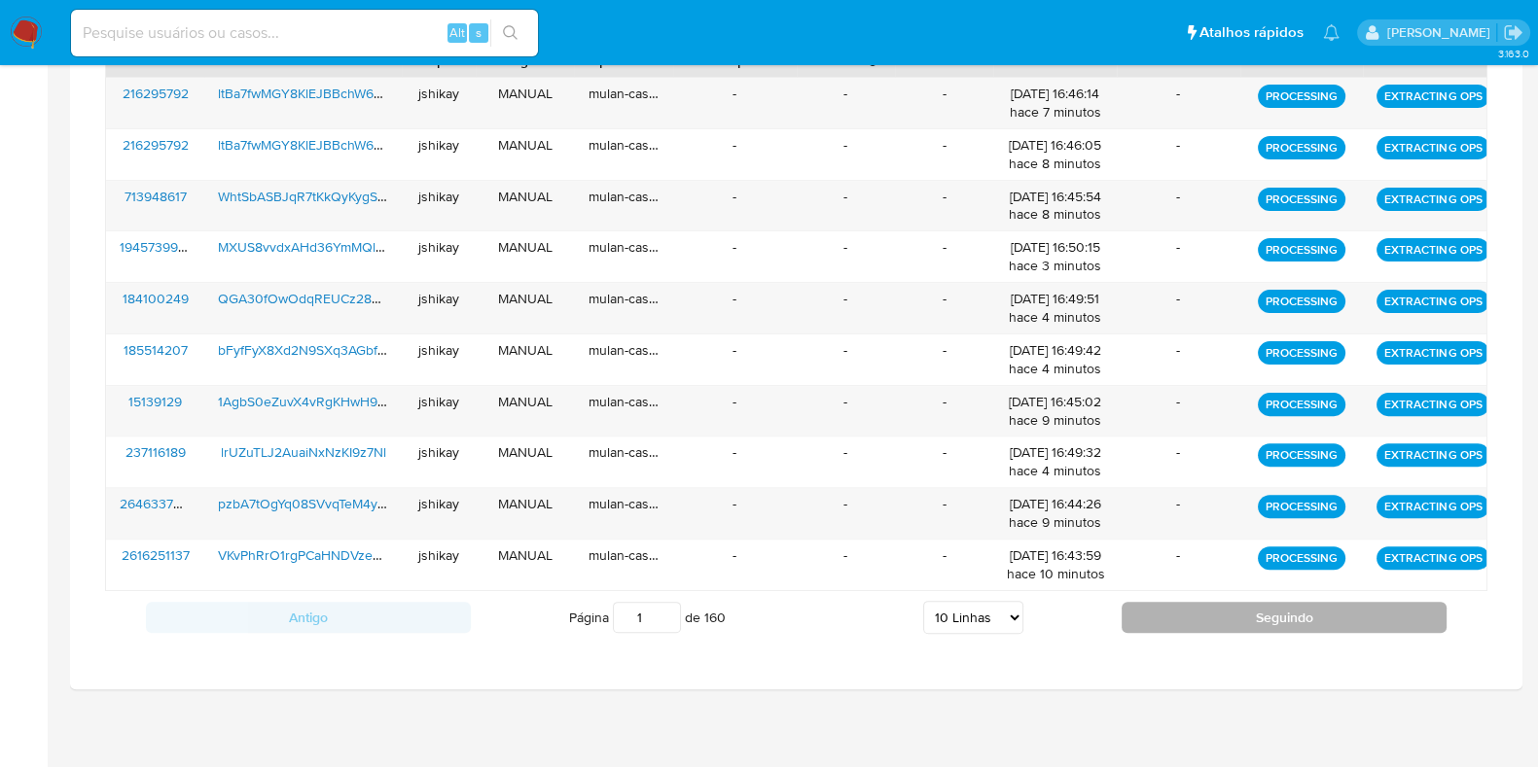
click at [1123, 608] on button "Seguindo" at bounding box center [1283, 617] width 325 height 31
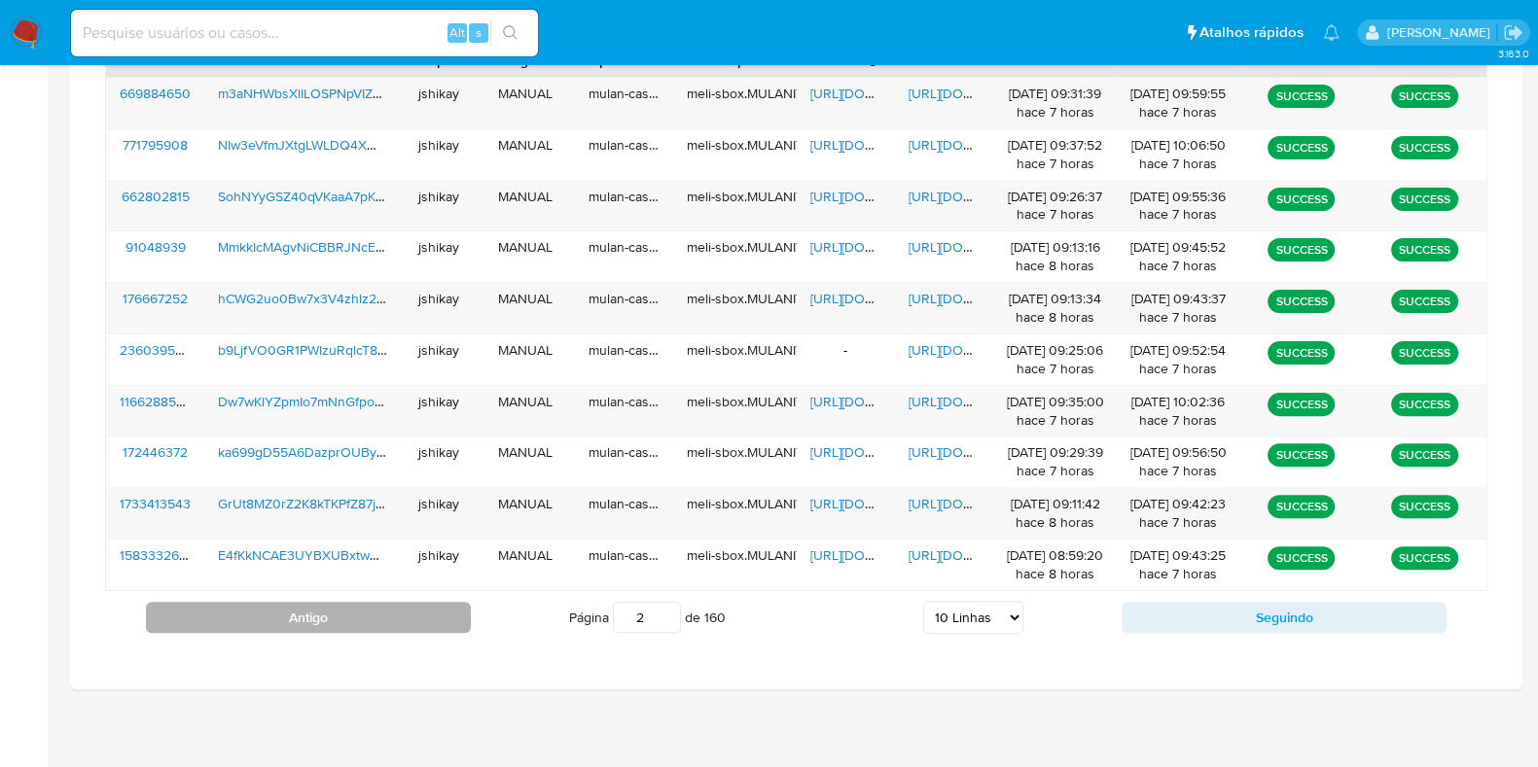
click at [325, 609] on button "Antigo" at bounding box center [308, 617] width 325 height 31
type input "1"
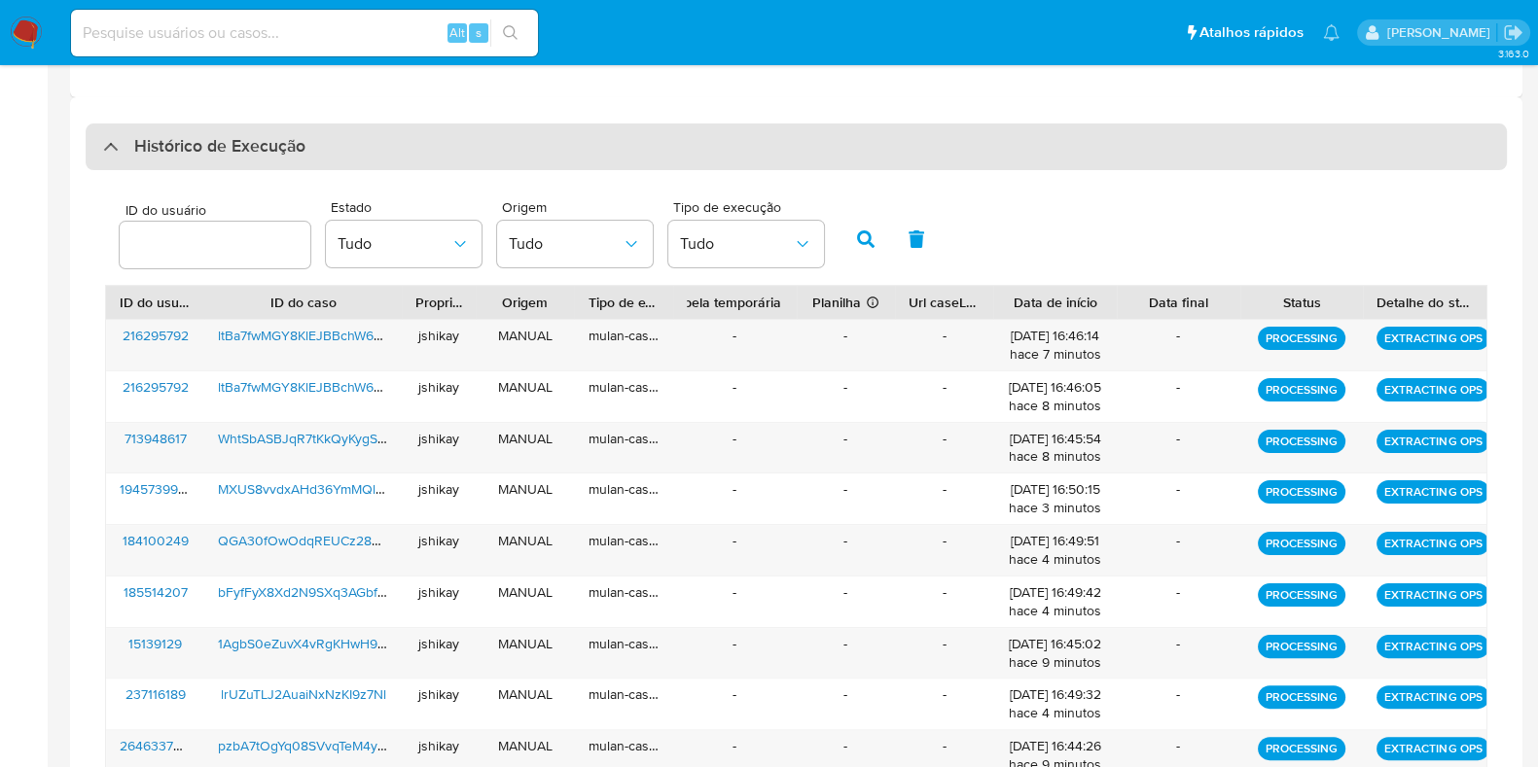
click at [165, 151] on h3 "Histórico de Execução" at bounding box center [219, 146] width 171 height 23
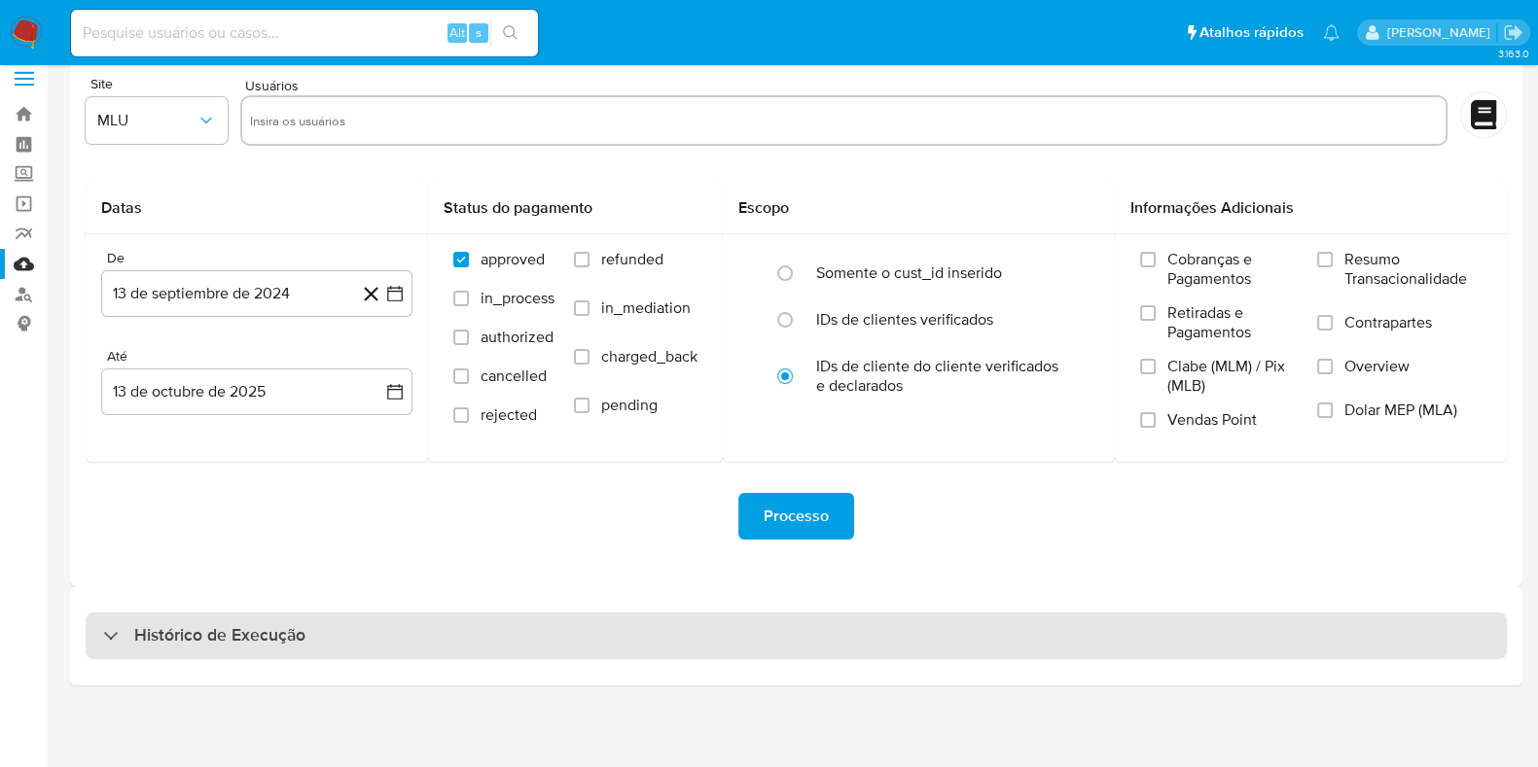
click at [200, 651] on div "Histórico de Execução" at bounding box center [796, 636] width 1421 height 47
select select "10"
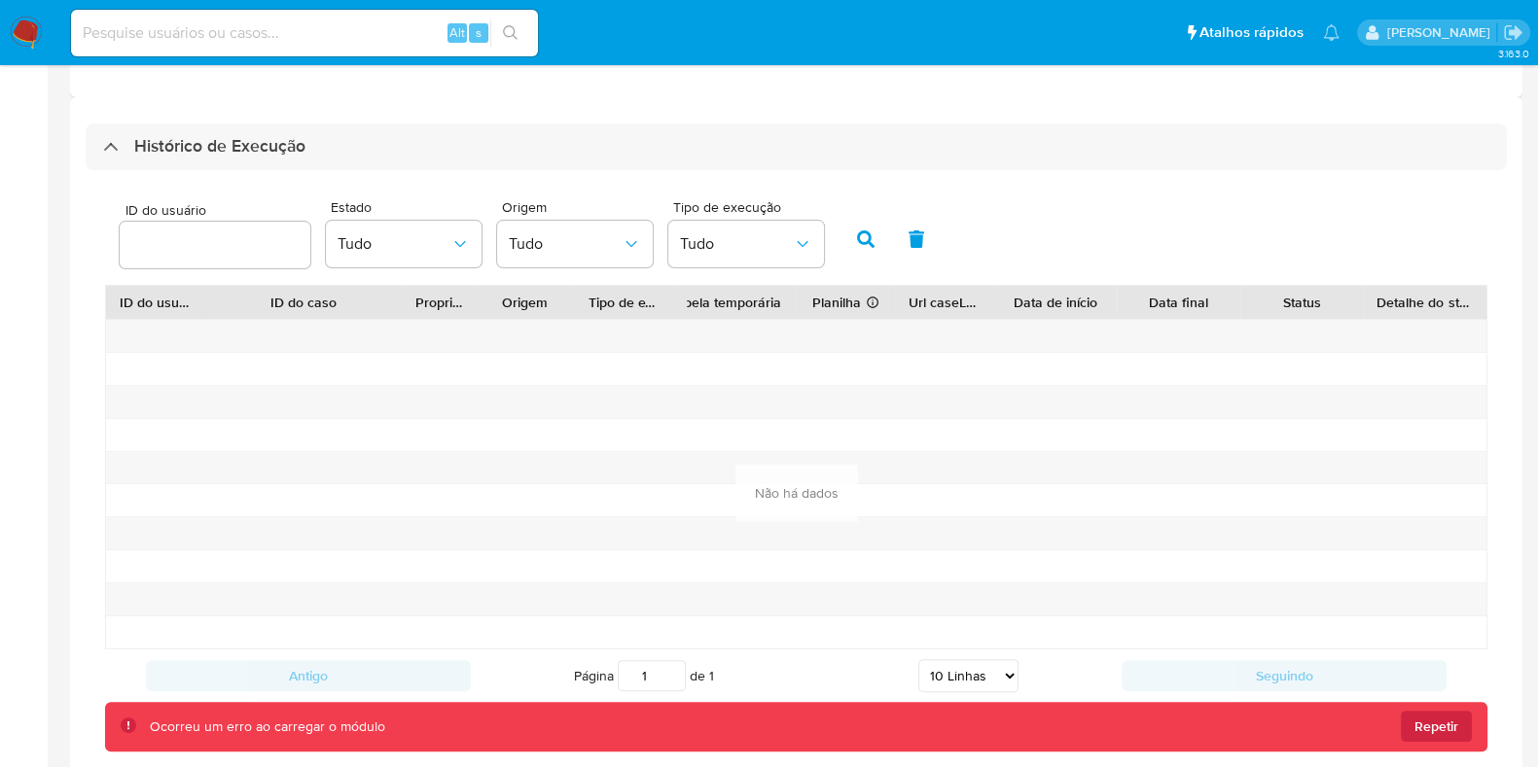
scroll to position [614, 0]
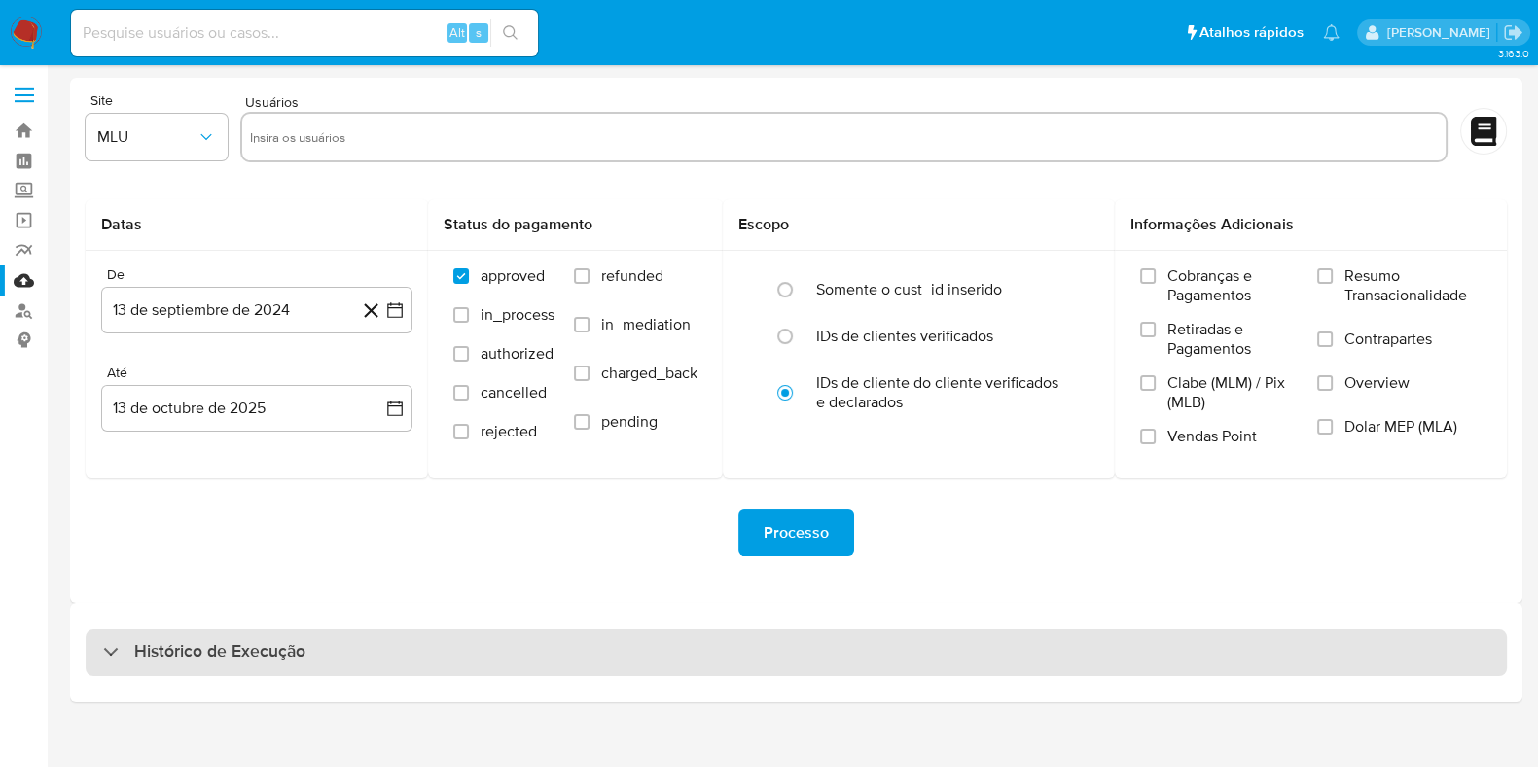
click at [247, 651] on h3 "Histórico de Execução" at bounding box center [219, 652] width 171 height 23
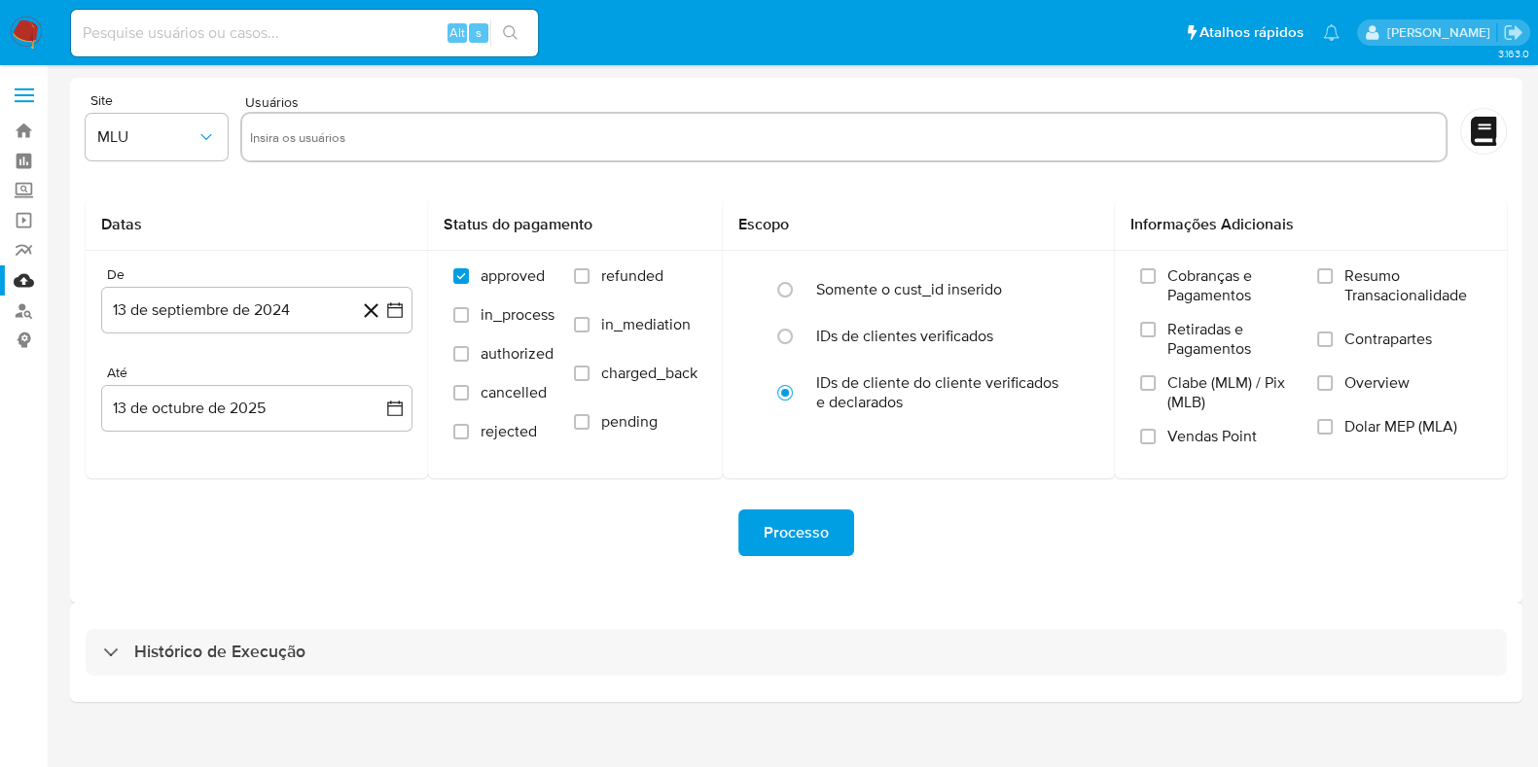
select select "10"
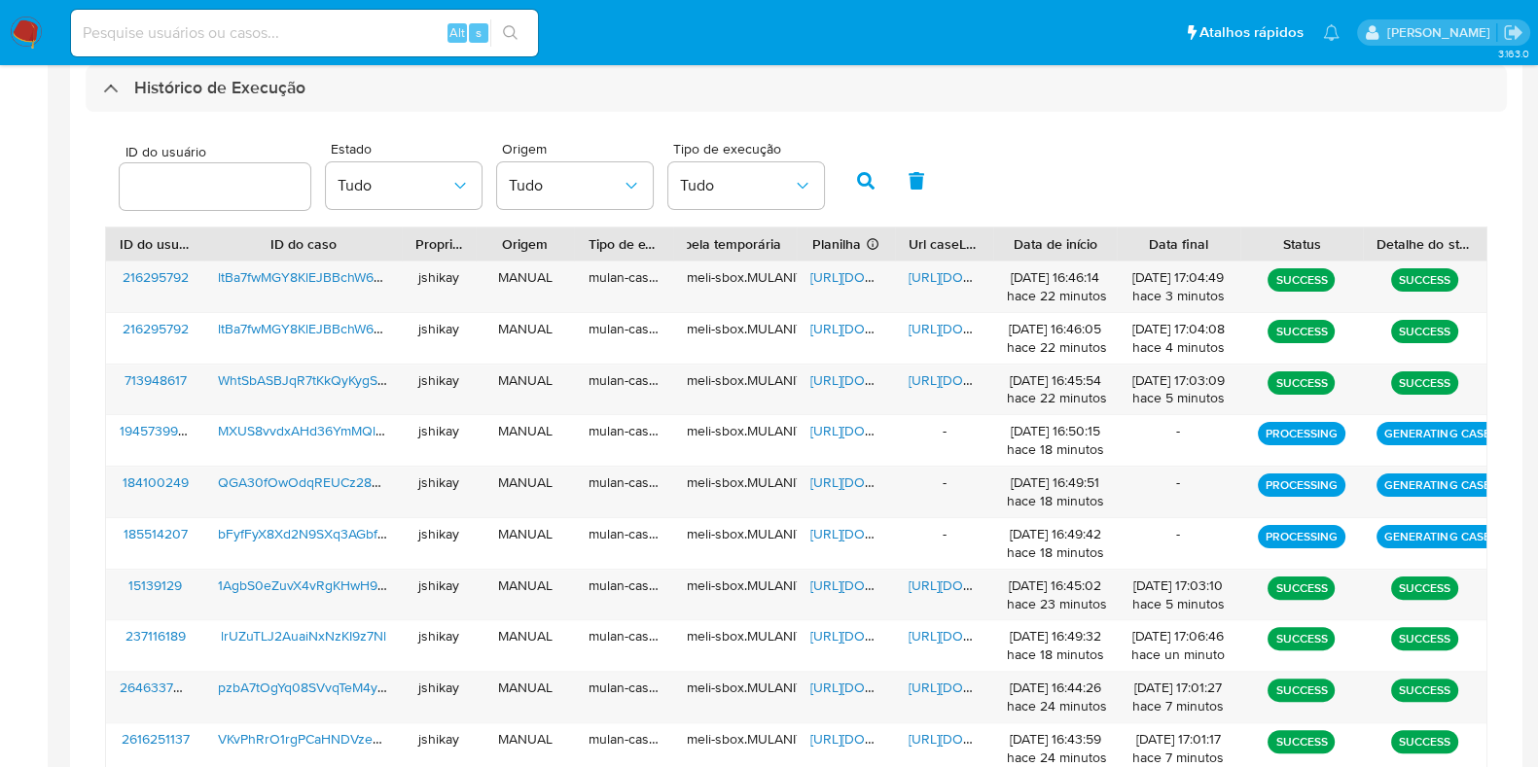
scroll to position [686, 0]
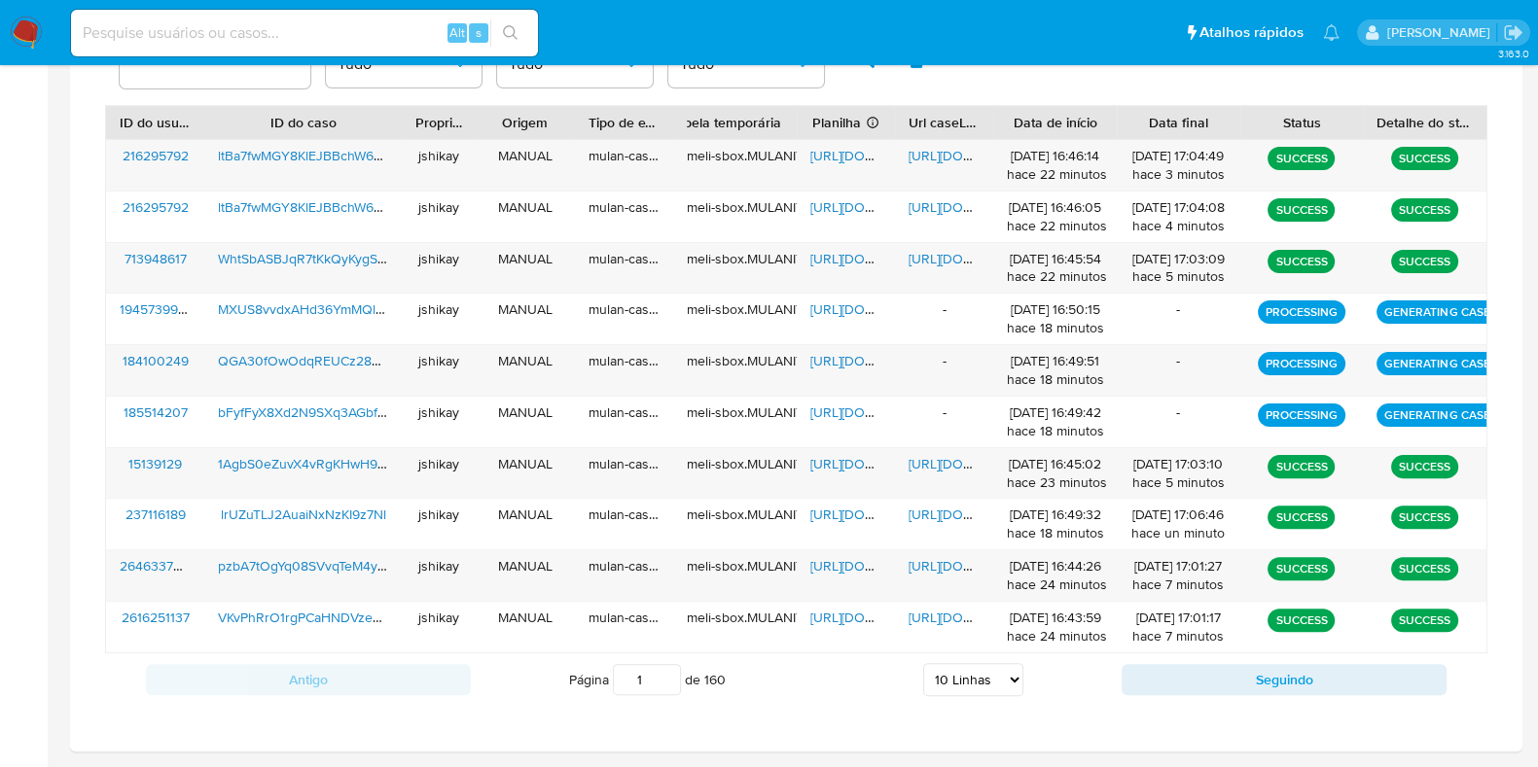
click at [1114, 101] on div "ID do usuário Estado Tudo Origem Tudo Tipo de execução Tudo ID do usuário ID do…" at bounding box center [796, 357] width 1421 height 735
drag, startPoint x: 842, startPoint y: 155, endPoint x: 898, endPoint y: 156, distance: 55.5
click at [844, 155] on span "[URL][DOMAIN_NAME]" at bounding box center [877, 155] width 134 height 19
click at [927, 152] on span "[URL][DOMAIN_NAME]" at bounding box center [975, 155] width 134 height 19
click at [841, 249] on span "[URL][DOMAIN_NAME]" at bounding box center [877, 258] width 134 height 19
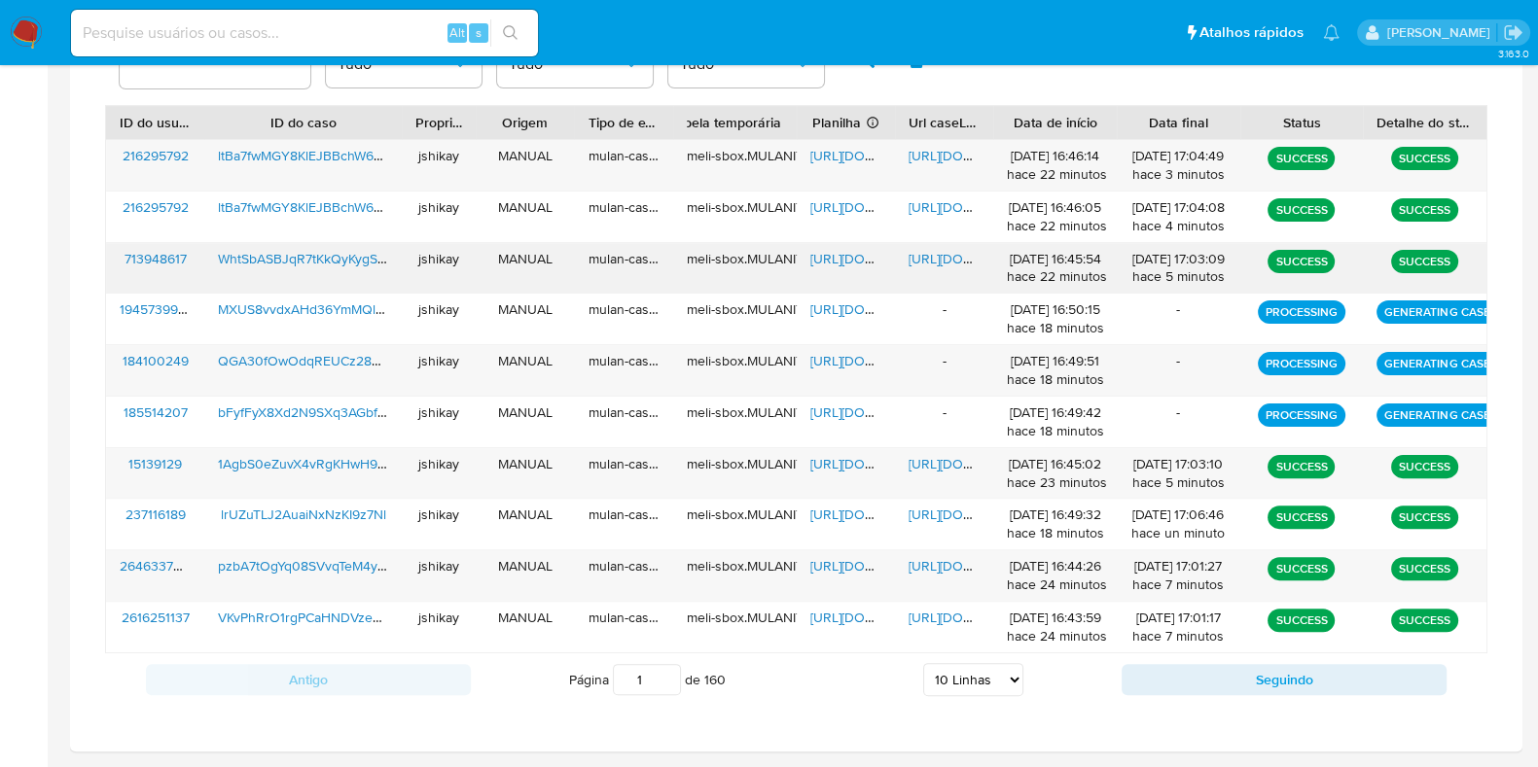
click at [925, 261] on span "[URL][DOMAIN_NAME]" at bounding box center [975, 258] width 134 height 19
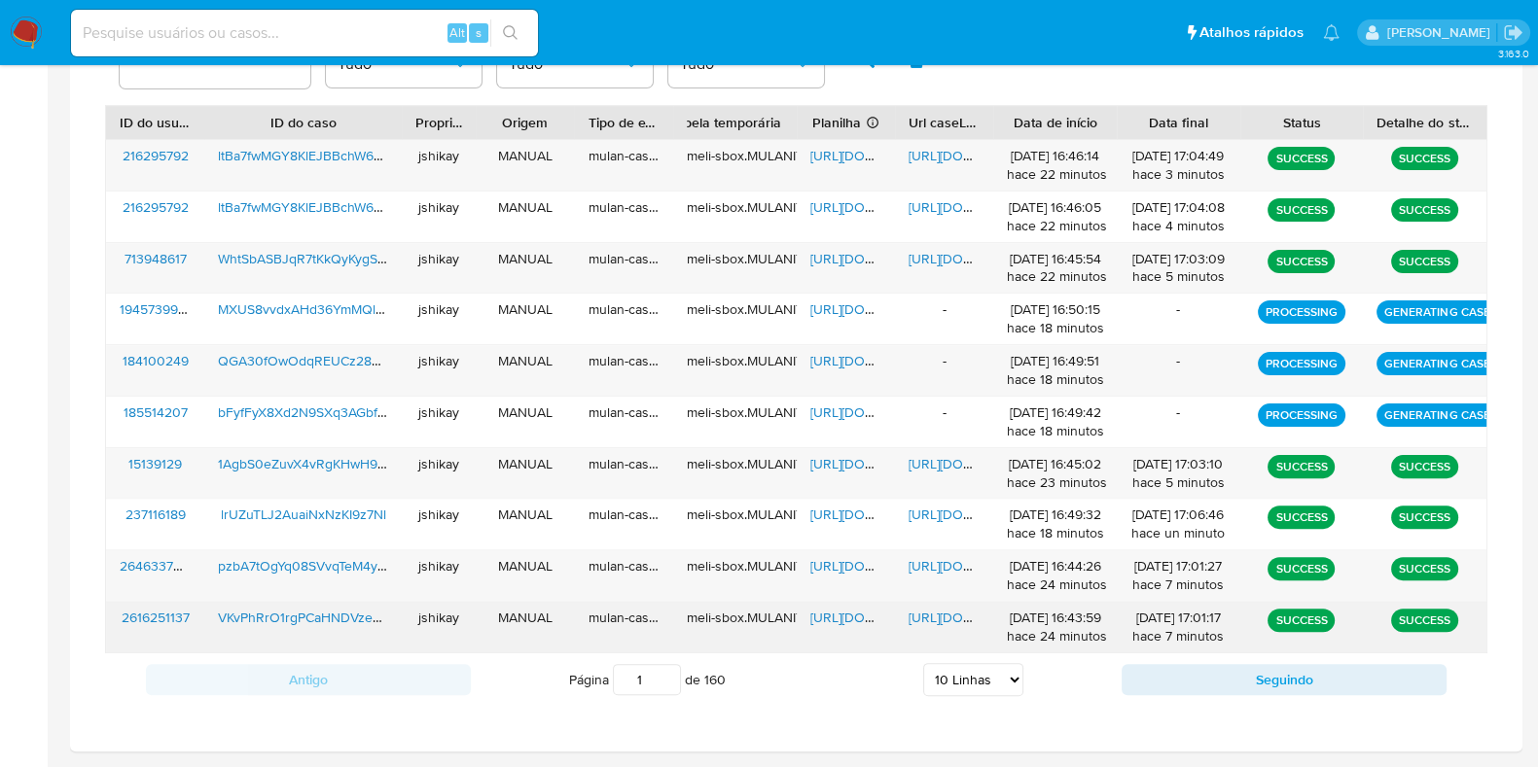
drag, startPoint x: 856, startPoint y: 612, endPoint x: 900, endPoint y: 612, distance: 43.8
click at [866, 613] on span "[URL][DOMAIN_NAME]" at bounding box center [877, 617] width 134 height 19
click at [935, 610] on span "[URL][DOMAIN_NAME]" at bounding box center [975, 617] width 134 height 19
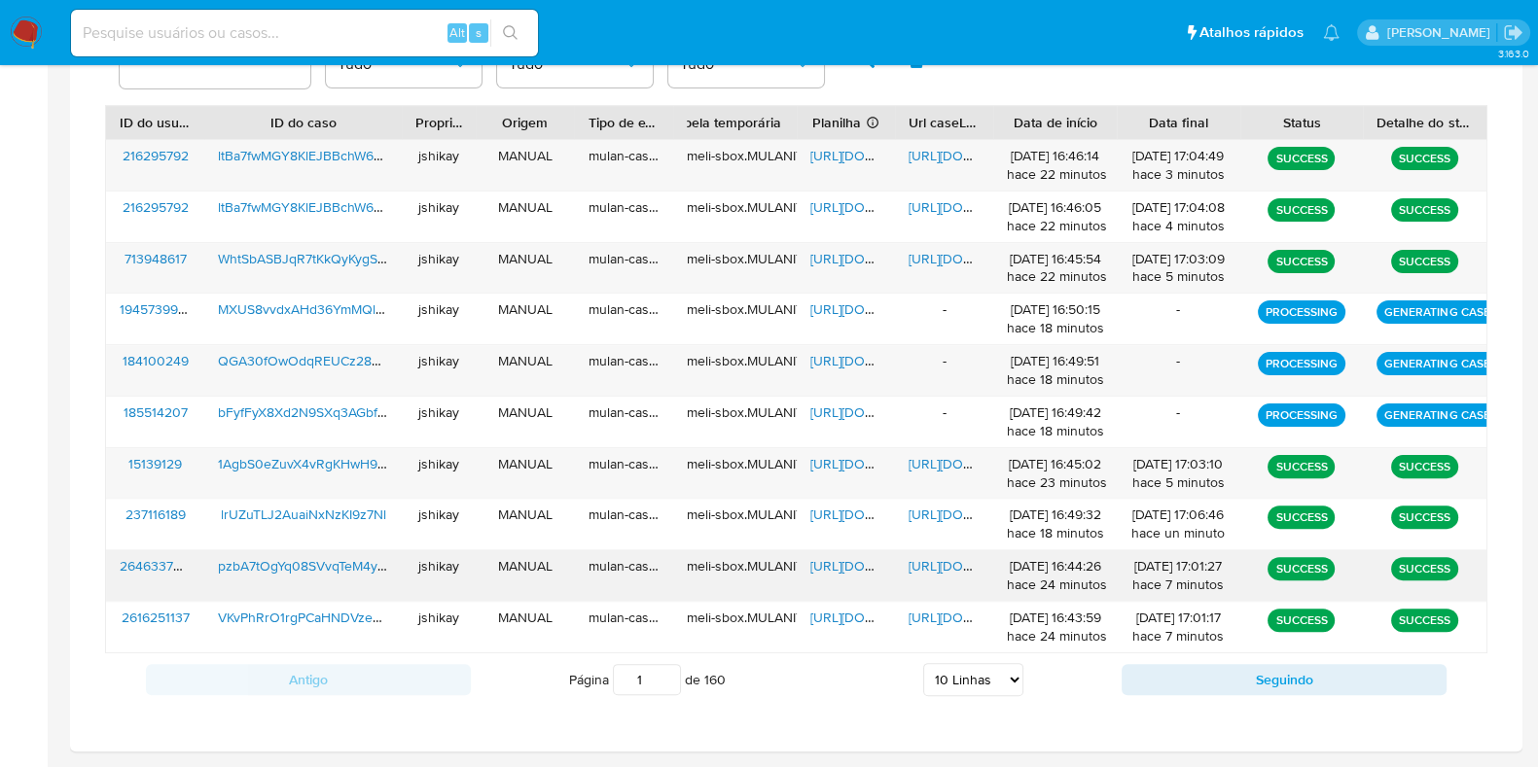
click at [862, 563] on span "[URL][DOMAIN_NAME]" at bounding box center [877, 565] width 134 height 19
click at [917, 565] on span "[URL][DOMAIN_NAME]" at bounding box center [975, 565] width 134 height 19
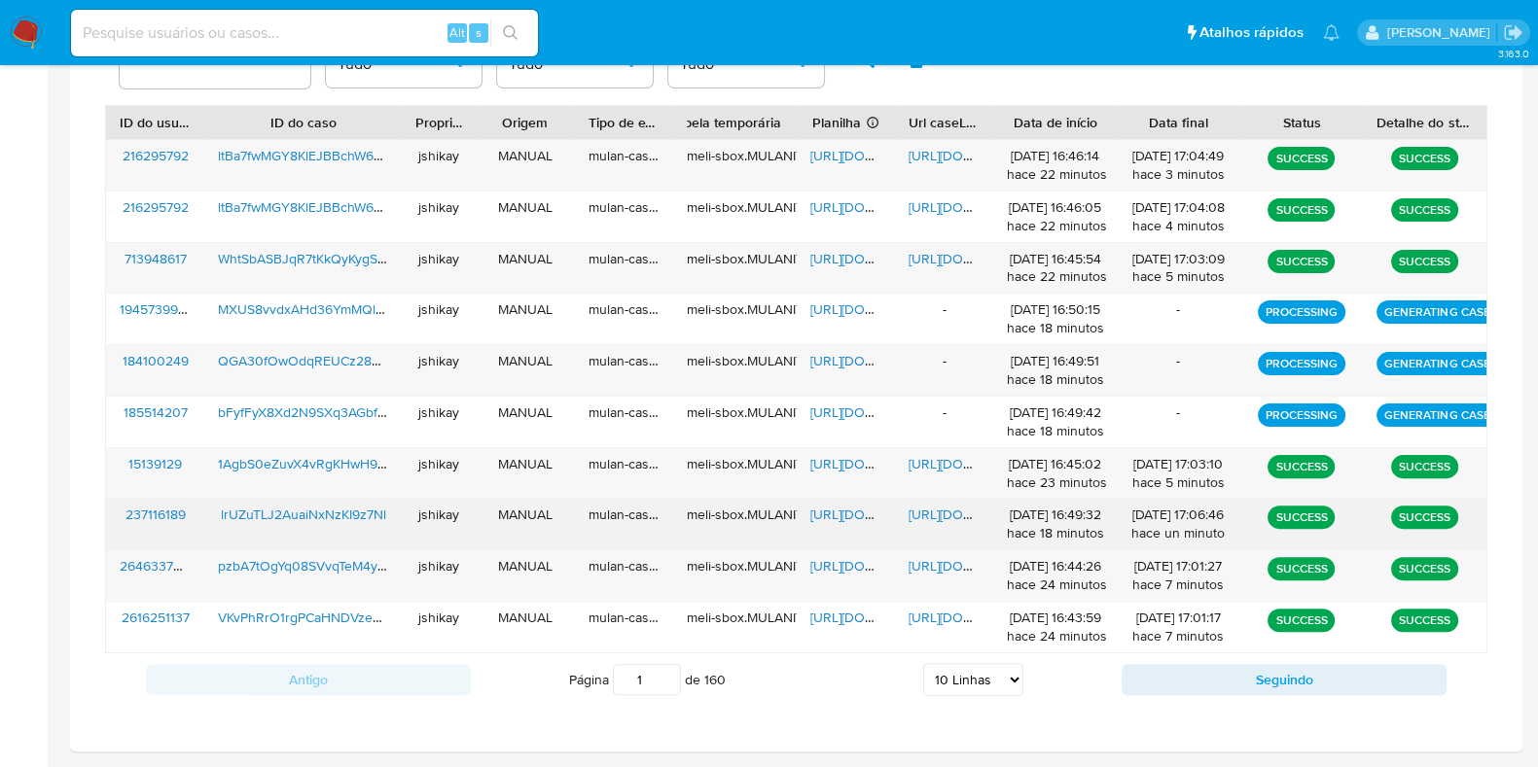
click at [846, 512] on span "[URL][DOMAIN_NAME]" at bounding box center [877, 514] width 134 height 19
click at [927, 508] on span "[URL][DOMAIN_NAME]" at bounding box center [975, 514] width 134 height 19
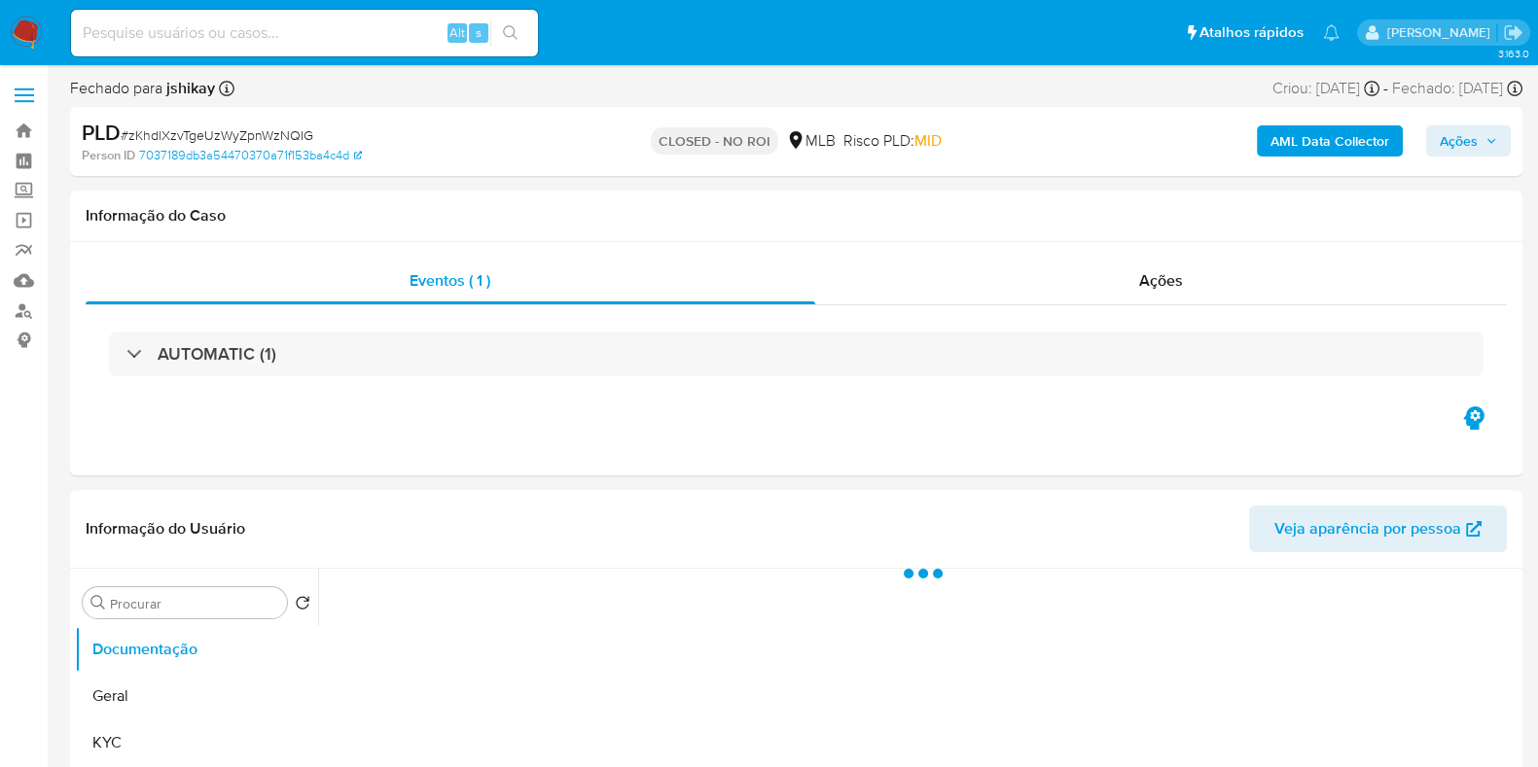
select select "10"
click at [15, 313] on link "Localizador de pessoas" at bounding box center [115, 311] width 231 height 30
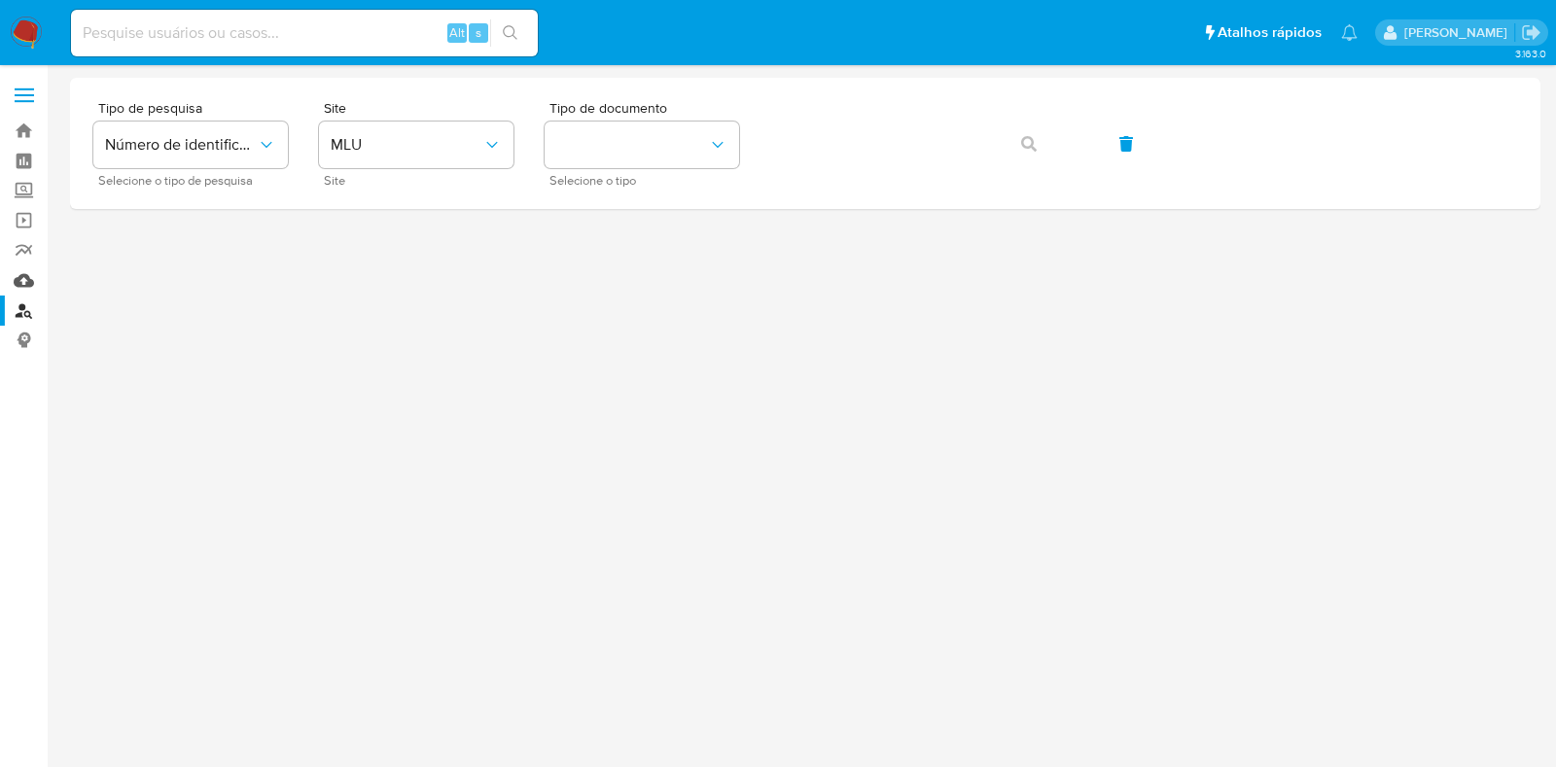
click at [23, 284] on link "Mulan" at bounding box center [115, 281] width 231 height 30
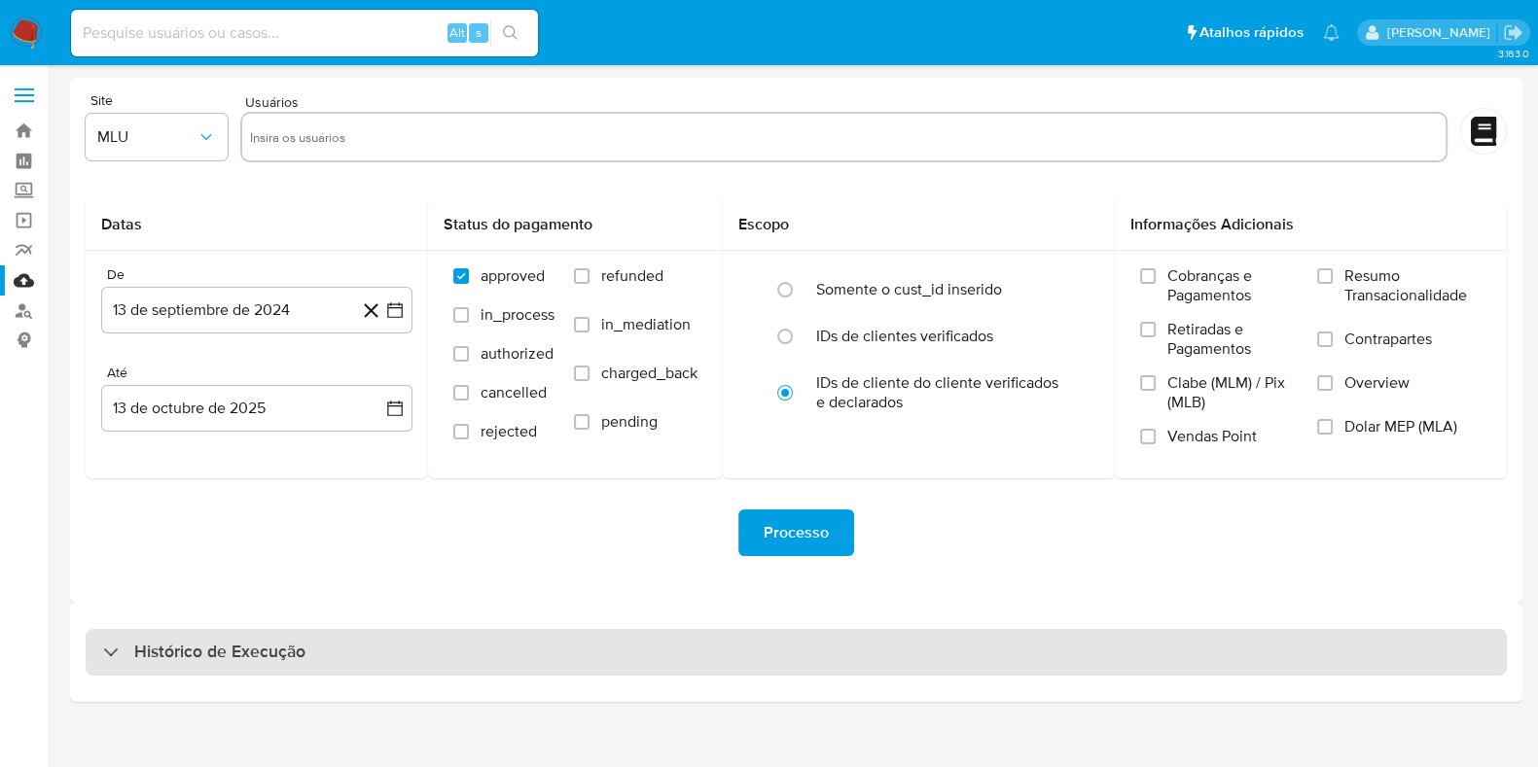
click at [256, 645] on h3 "Histórico de Execução" at bounding box center [219, 652] width 171 height 23
select select "10"
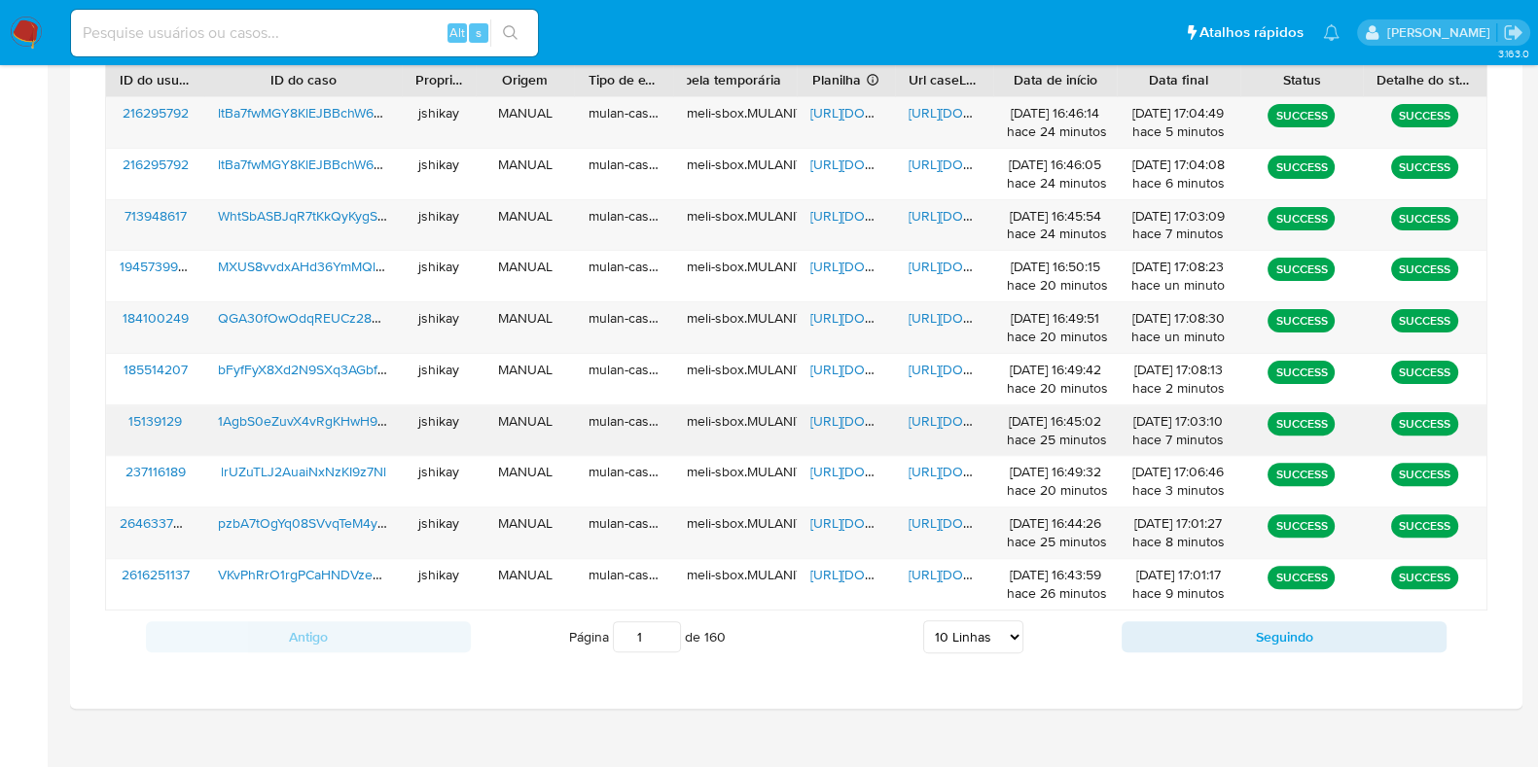
scroll to position [730, 0]
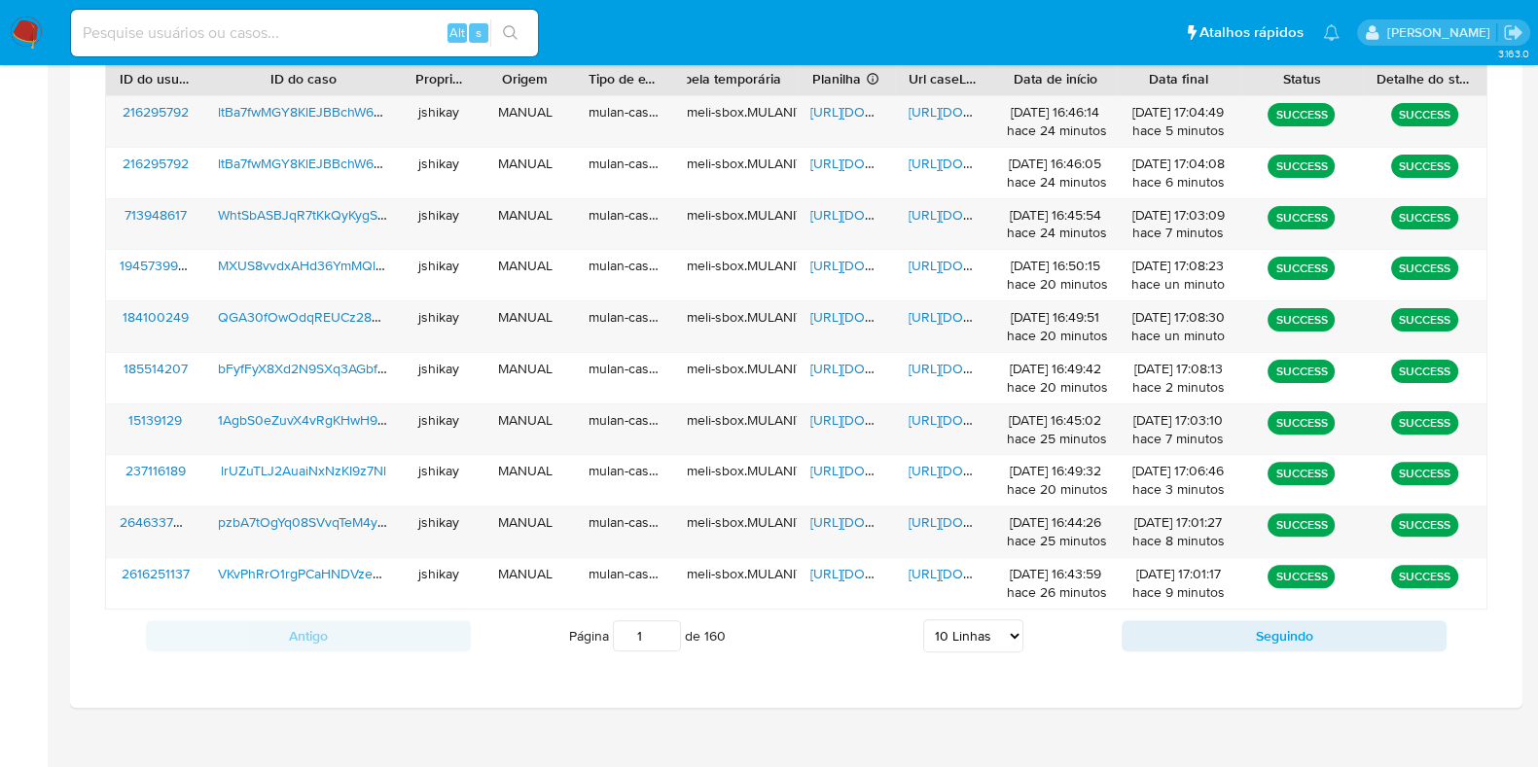
click at [840, 35] on ul "Pausado Ver notificaciones Alt s Atalhos rápidos Presiona las siguientes teclas…" at bounding box center [705, 32] width 1288 height 49
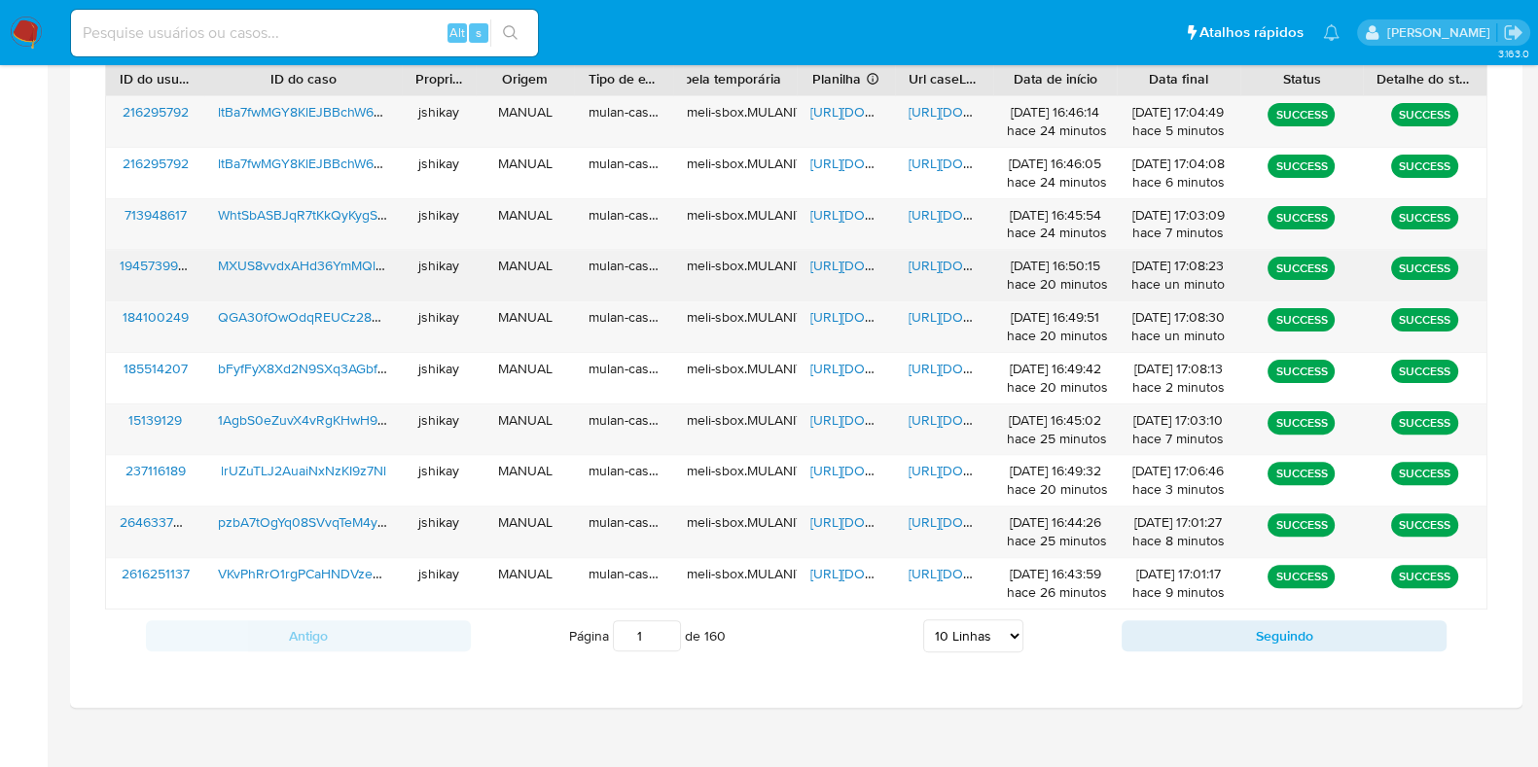
drag, startPoint x: 823, startPoint y: 268, endPoint x: 836, endPoint y: 269, distance: 13.7
click at [823, 269] on span "[URL][DOMAIN_NAME]" at bounding box center [877, 265] width 134 height 19
click at [922, 265] on span "[URL][DOMAIN_NAME]" at bounding box center [975, 265] width 134 height 19
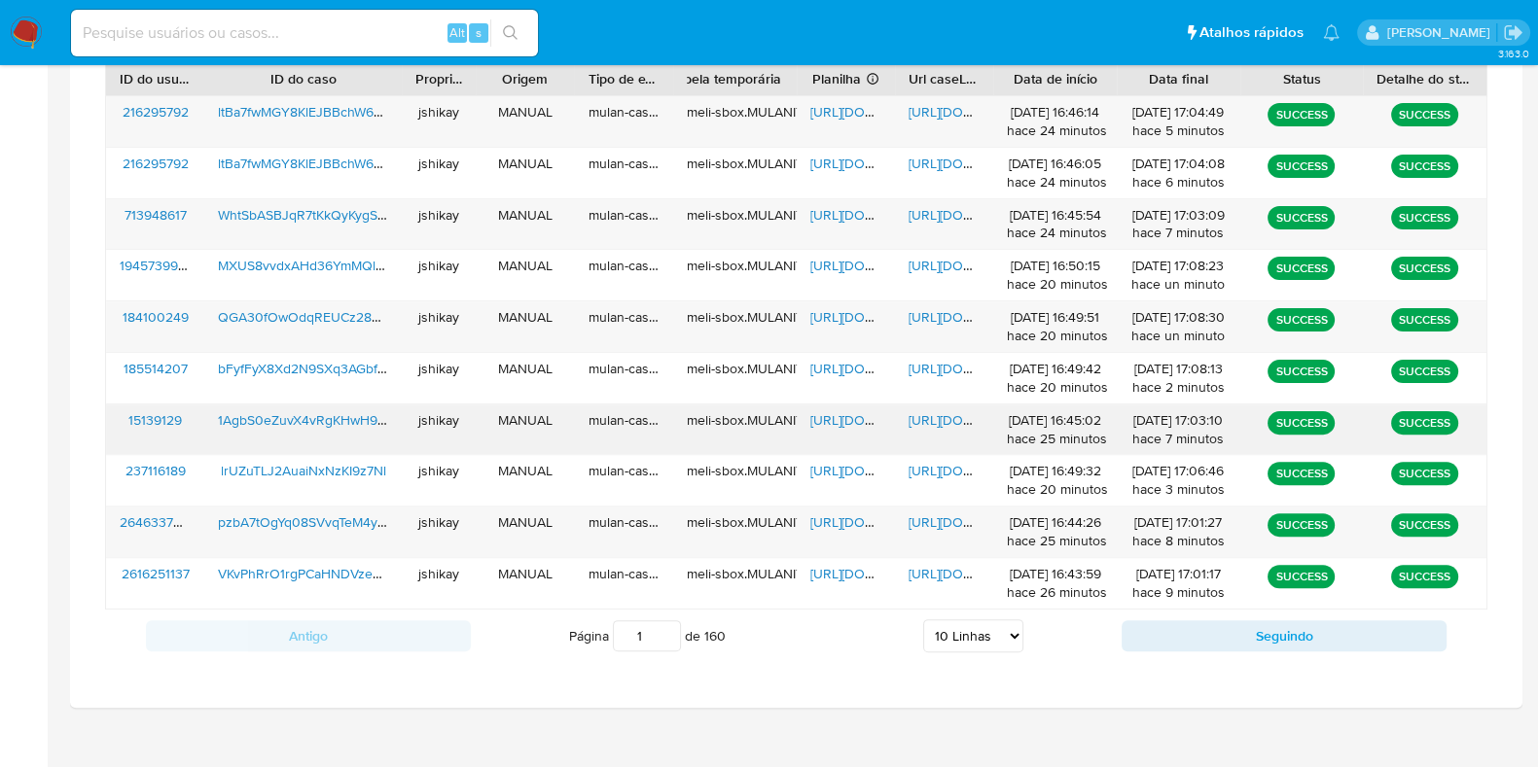
drag, startPoint x: 828, startPoint y: 409, endPoint x: 870, endPoint y: 424, distance: 44.3
click at [828, 411] on span "[URL][DOMAIN_NAME]" at bounding box center [877, 419] width 134 height 19
click at [963, 415] on span "[URL][DOMAIN_NAME]" at bounding box center [975, 419] width 134 height 19
click at [828, 311] on span "[URL][DOMAIN_NAME]" at bounding box center [877, 316] width 134 height 19
click at [913, 307] on span "[URL][DOMAIN_NAME]" at bounding box center [975, 316] width 134 height 19
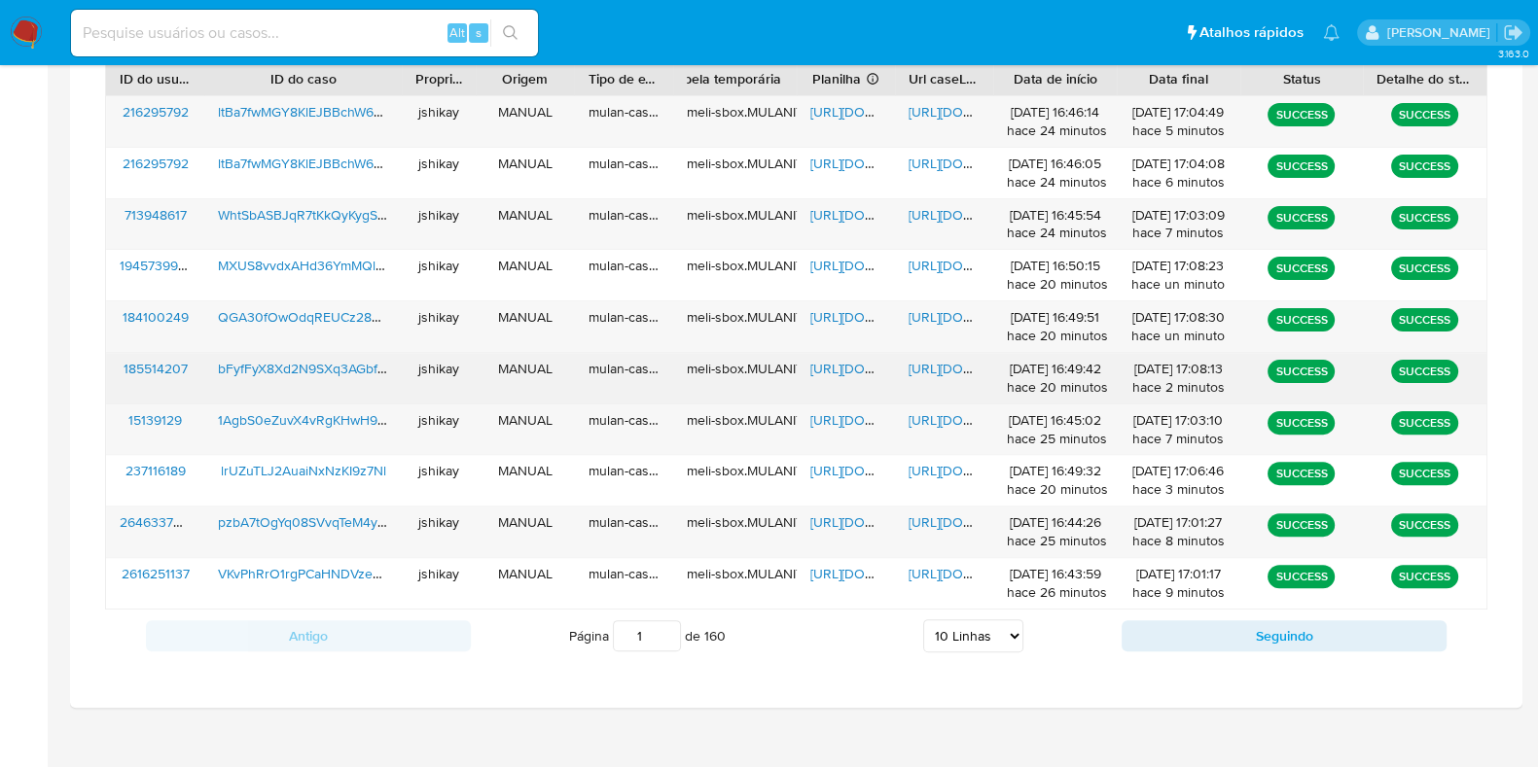
click at [847, 359] on span "[URL][DOMAIN_NAME]" at bounding box center [877, 368] width 134 height 19
click at [943, 364] on span "[URL][DOMAIN_NAME]" at bounding box center [975, 368] width 134 height 19
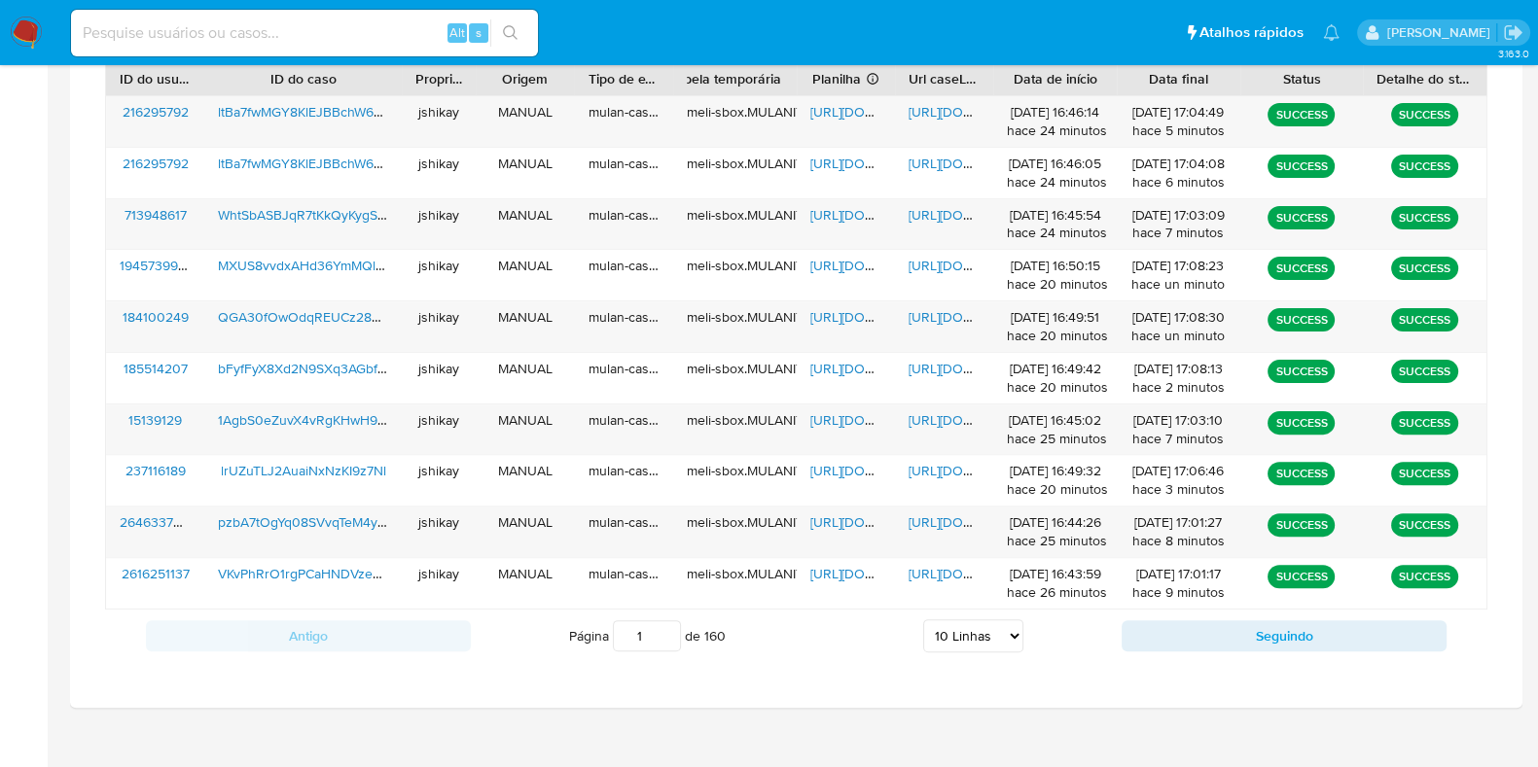
click at [5, 24] on nav "Pausado Ver notificaciones Alt s Atalhos rápidos Presiona las siguientes teclas…" at bounding box center [769, 32] width 1538 height 65
click at [13, 35] on img at bounding box center [26, 33] width 33 height 33
